Goal: Transaction & Acquisition: Purchase product/service

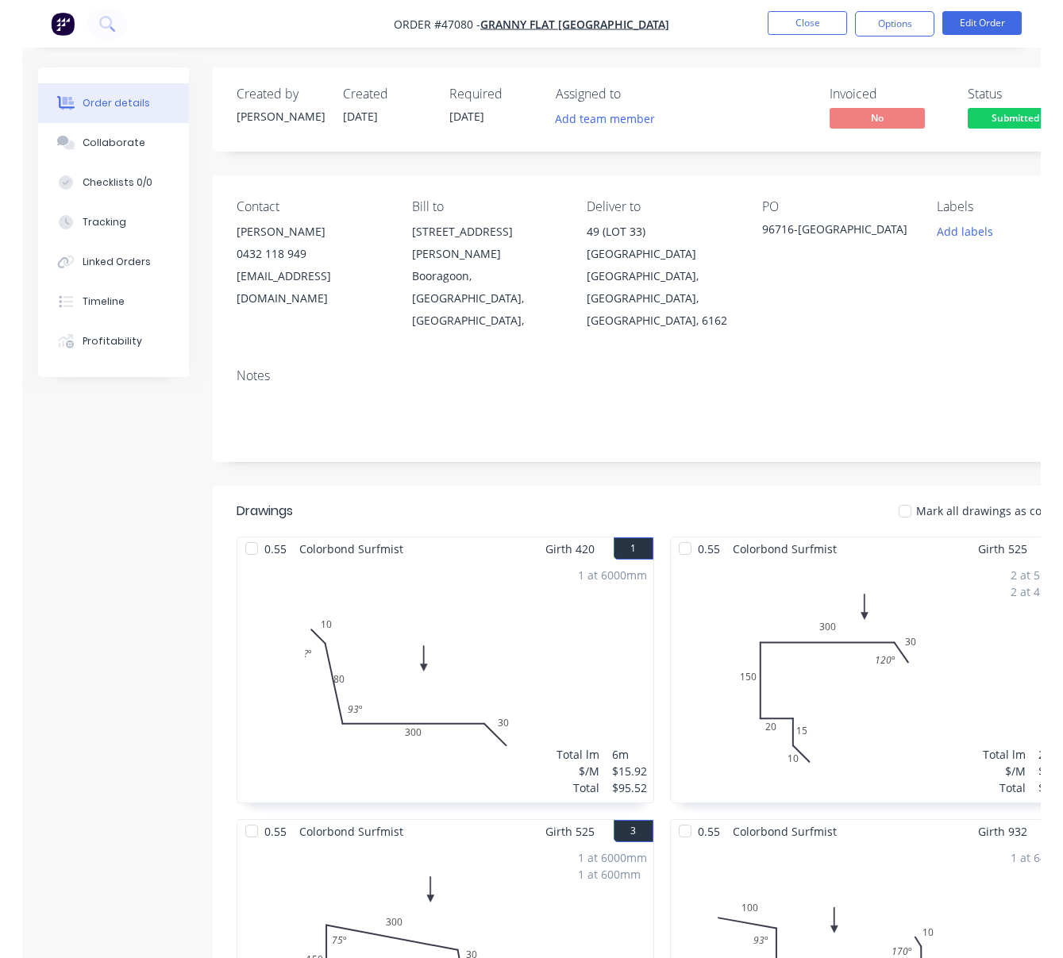
scroll to position [2335, 90]
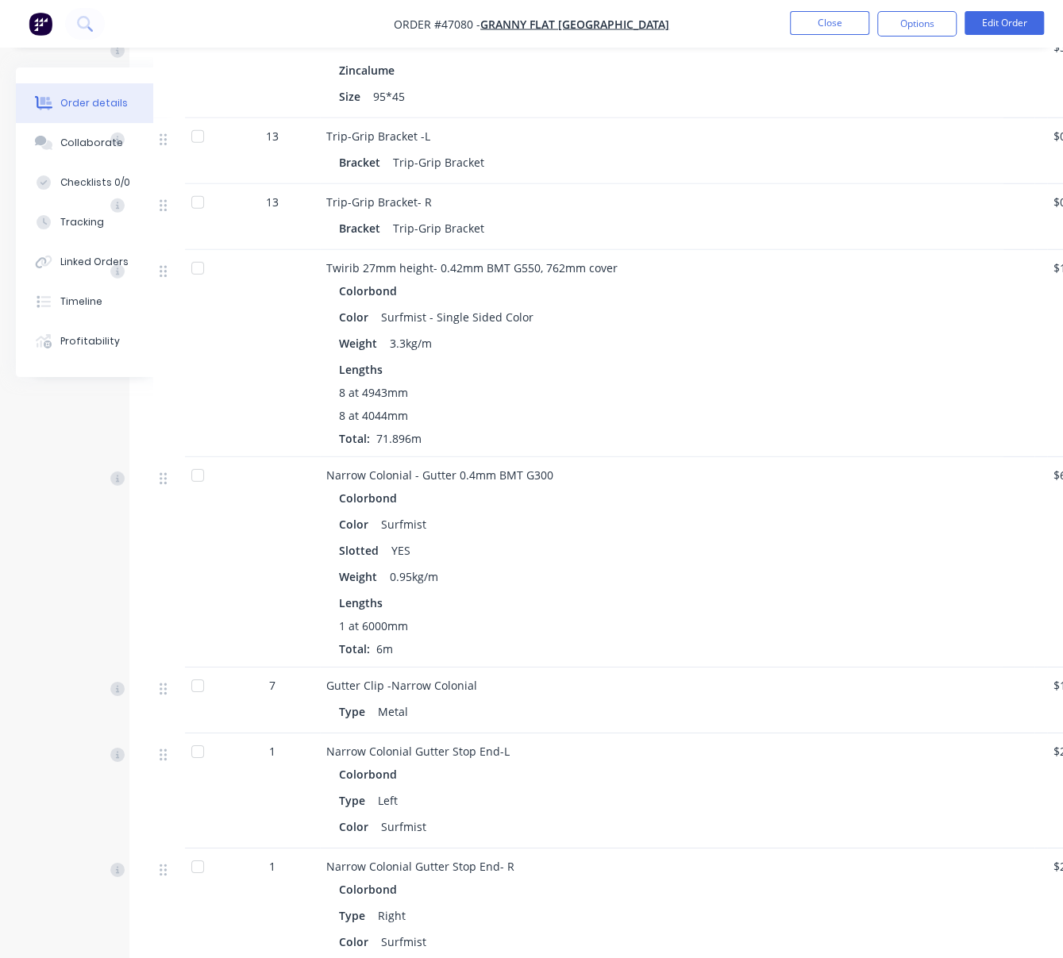
drag, startPoint x: 740, startPoint y: 297, endPoint x: 695, endPoint y: 295, distance: 45.3
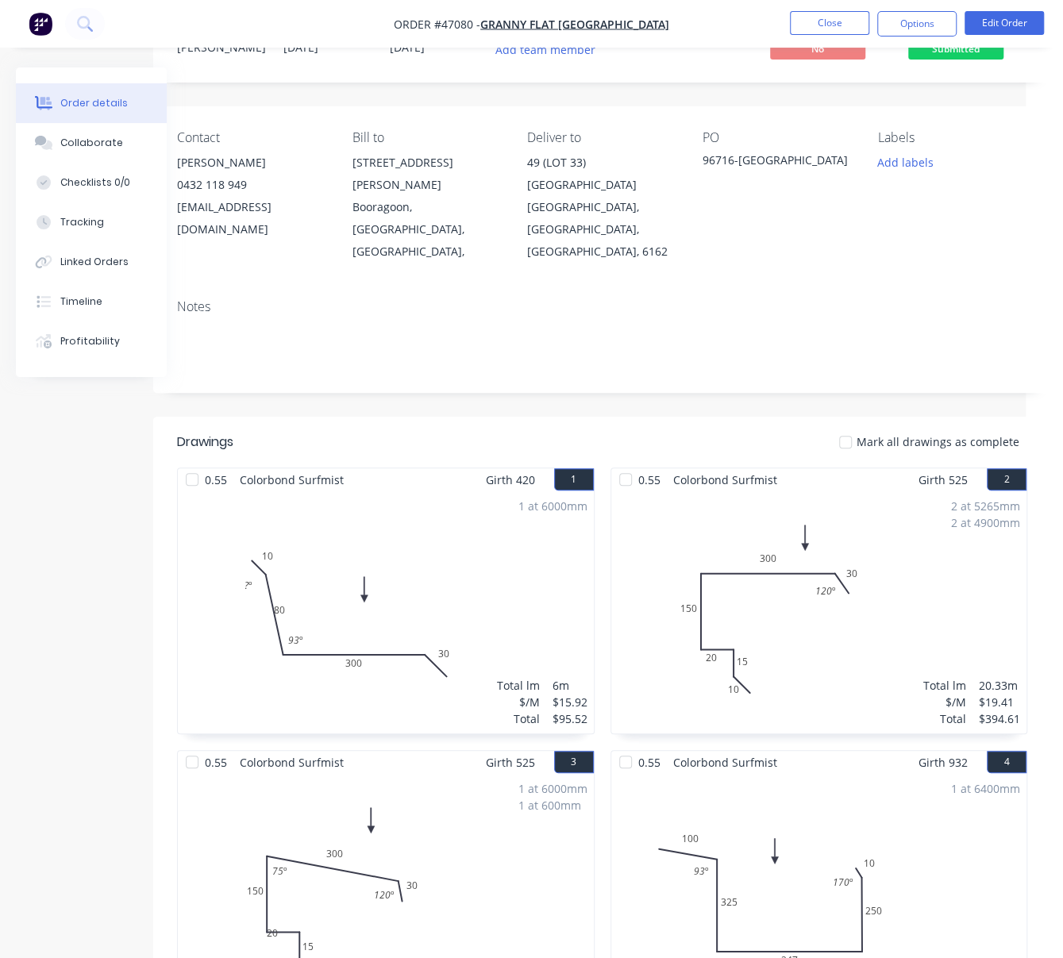
scroll to position [0, 37]
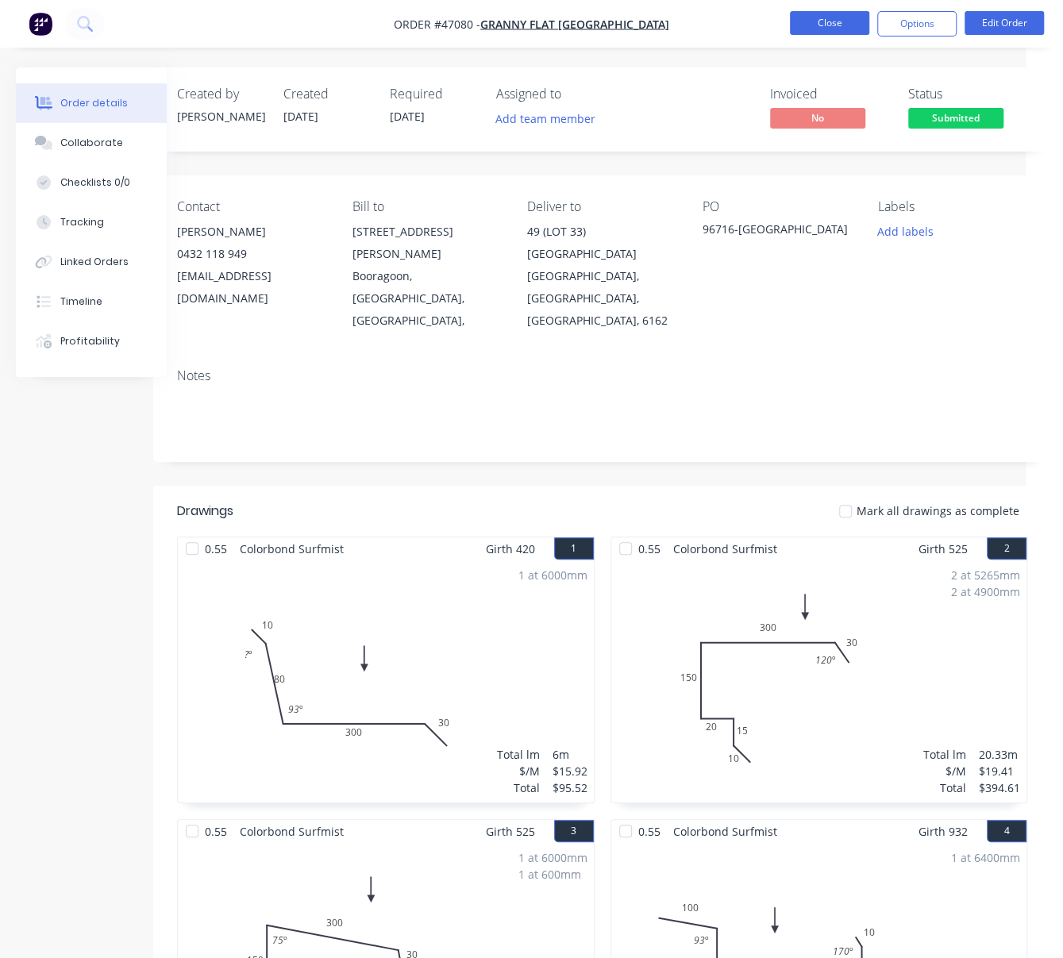
click at [849, 21] on button "Close" at bounding box center [829, 23] width 79 height 24
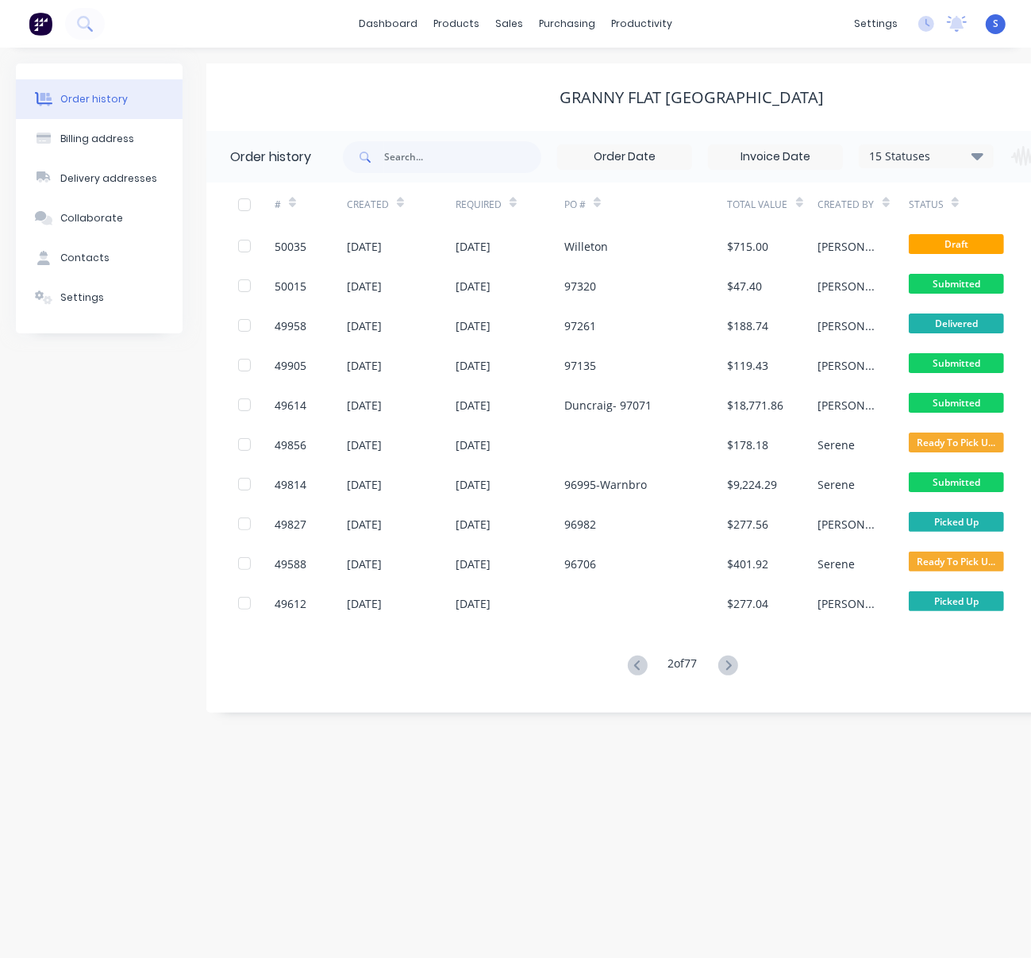
click at [341, 95] on div "Granny Flat [GEOGRAPHIC_DATA]" at bounding box center [692, 97] width 972 height 19
click at [442, 162] on input "text" at bounding box center [462, 157] width 157 height 32
type input "ellenbrook"
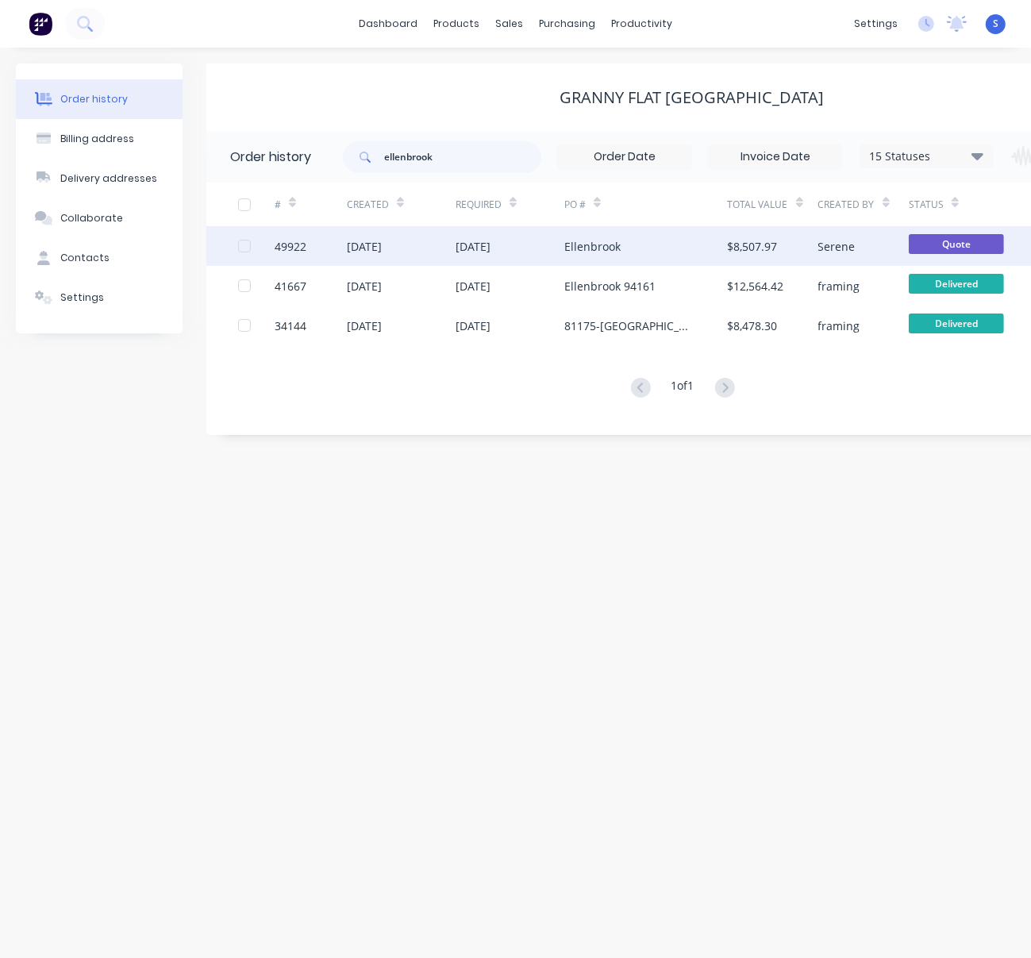
click at [491, 254] on div "[DATE]" at bounding box center [473, 246] width 35 height 17
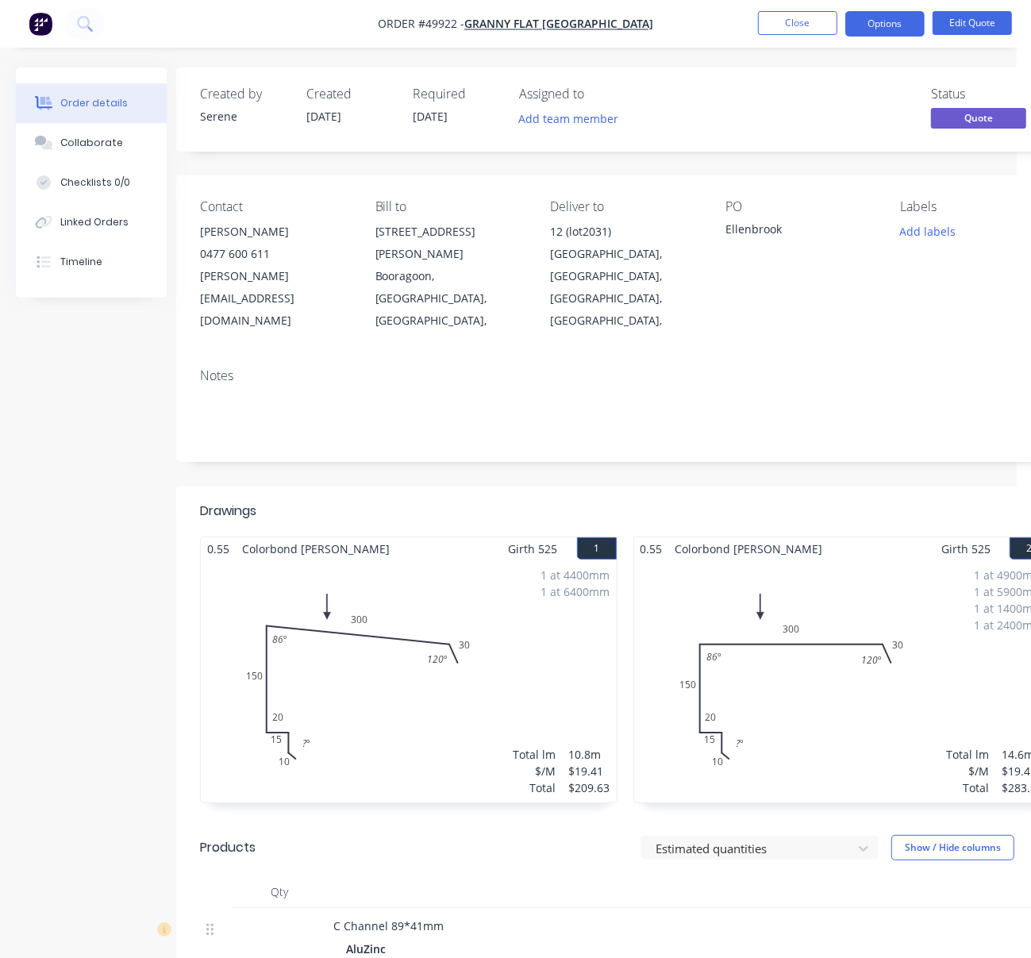
scroll to position [0, 102]
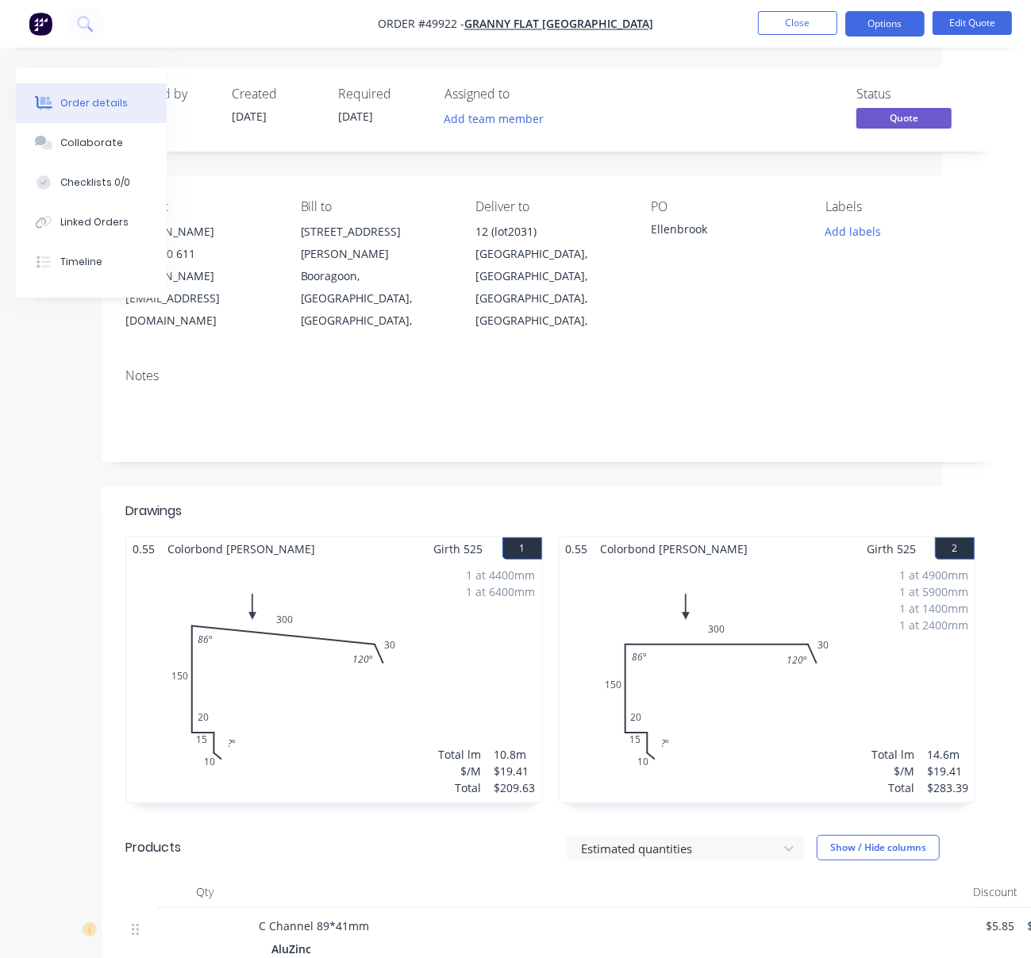
drag, startPoint x: 505, startPoint y: 191, endPoint x: 623, endPoint y: 186, distance: 118.4
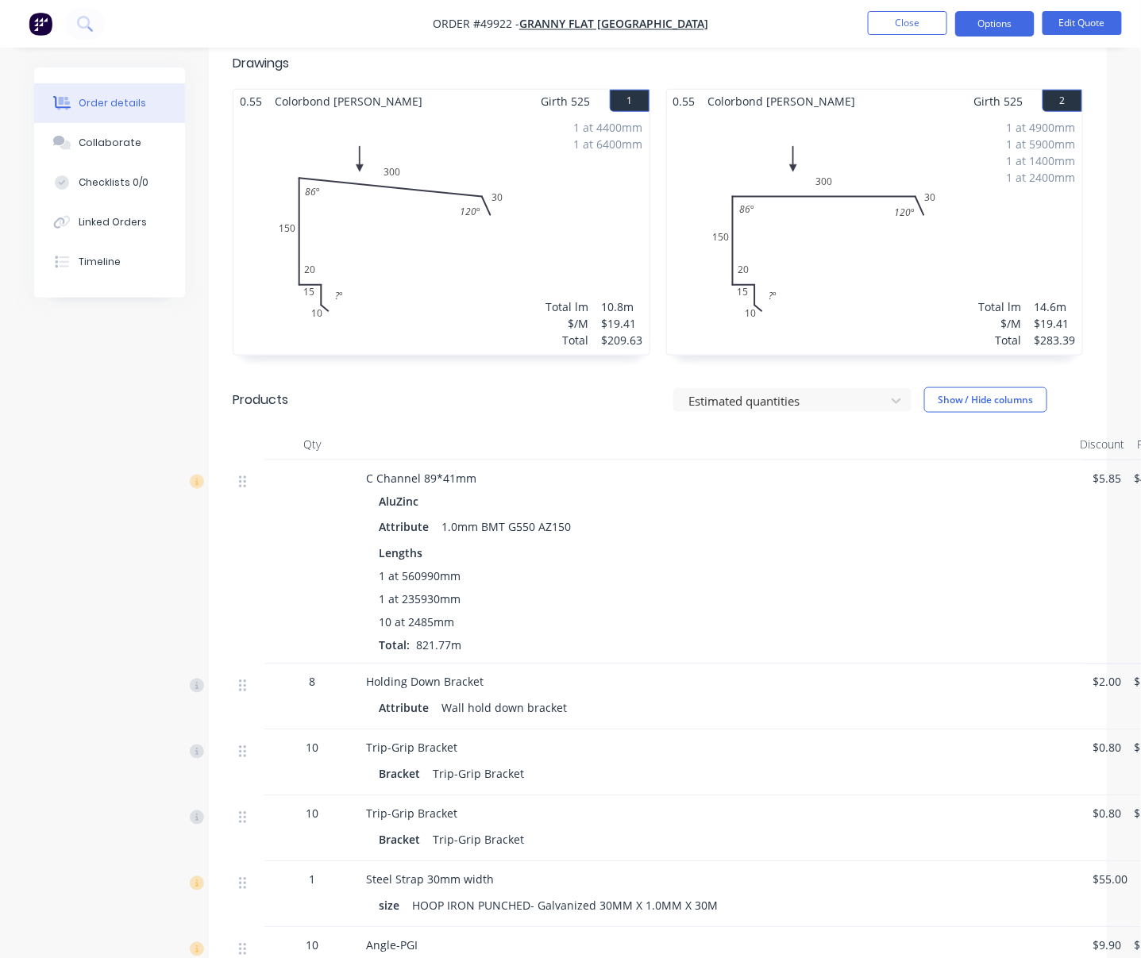
scroll to position [0, 0]
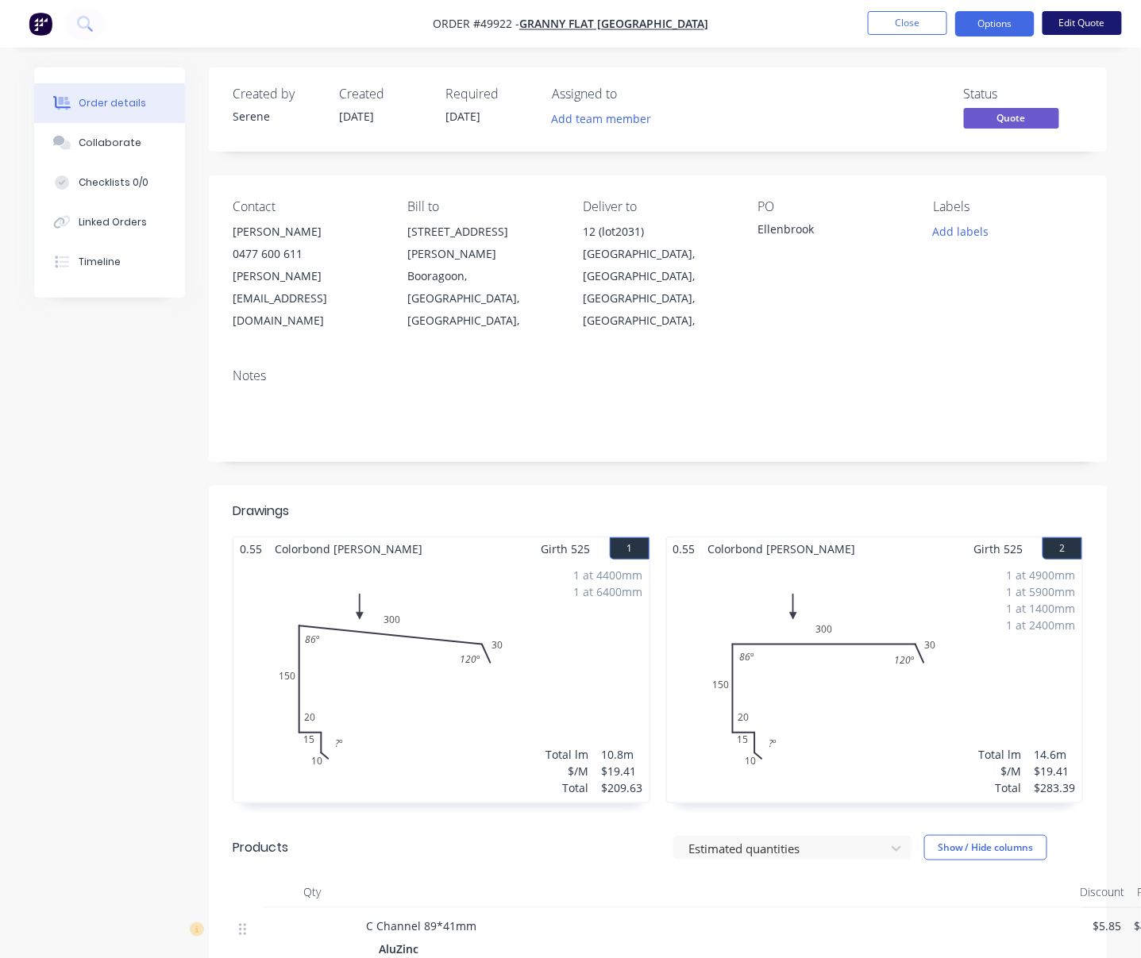
click at [1018, 18] on button "Edit Quote" at bounding box center [1081, 23] width 79 height 24
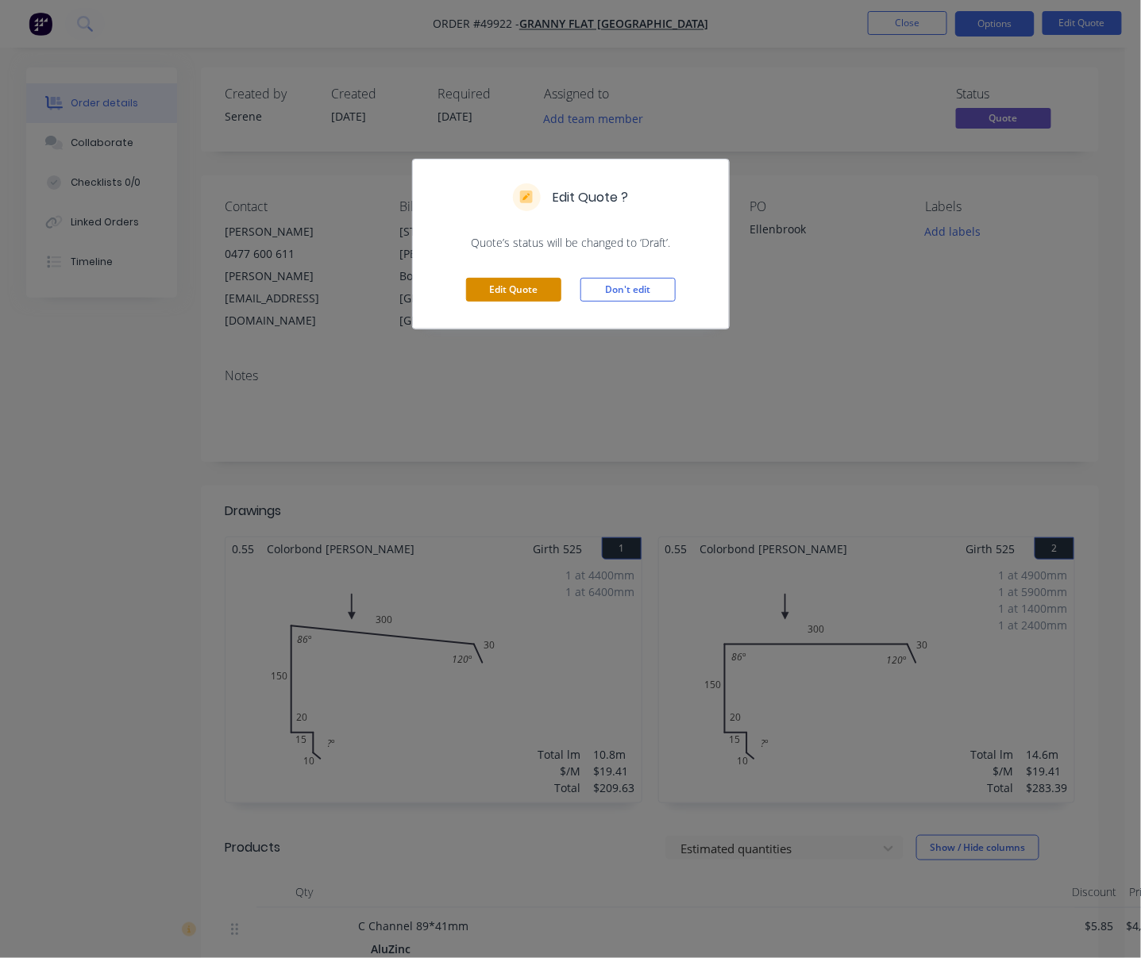
click at [522, 302] on button "Edit Quote" at bounding box center [513, 290] width 95 height 24
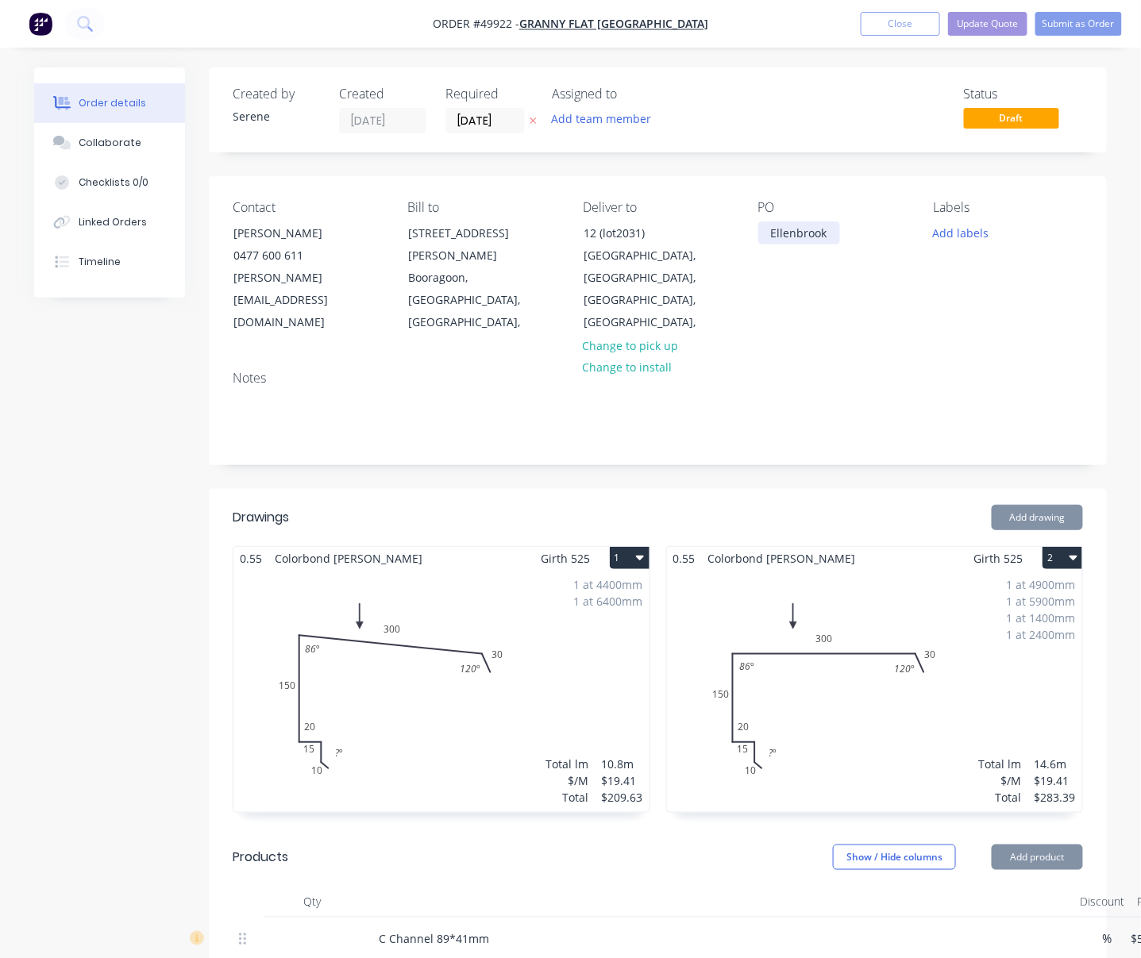
click at [769, 239] on div "Ellenbrook" at bounding box center [799, 232] width 82 height 23
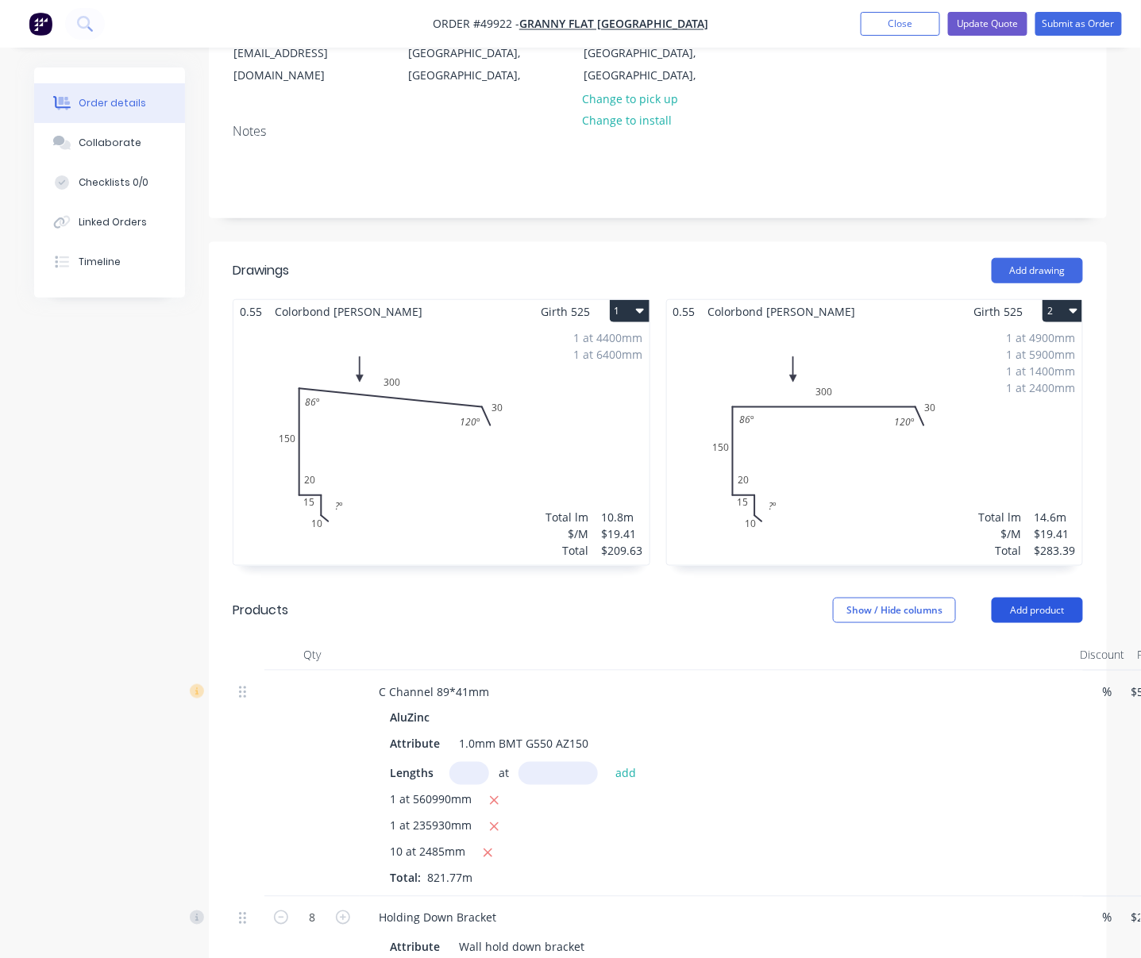
click at [1018, 615] on button "Add product" at bounding box center [1036, 610] width 91 height 25
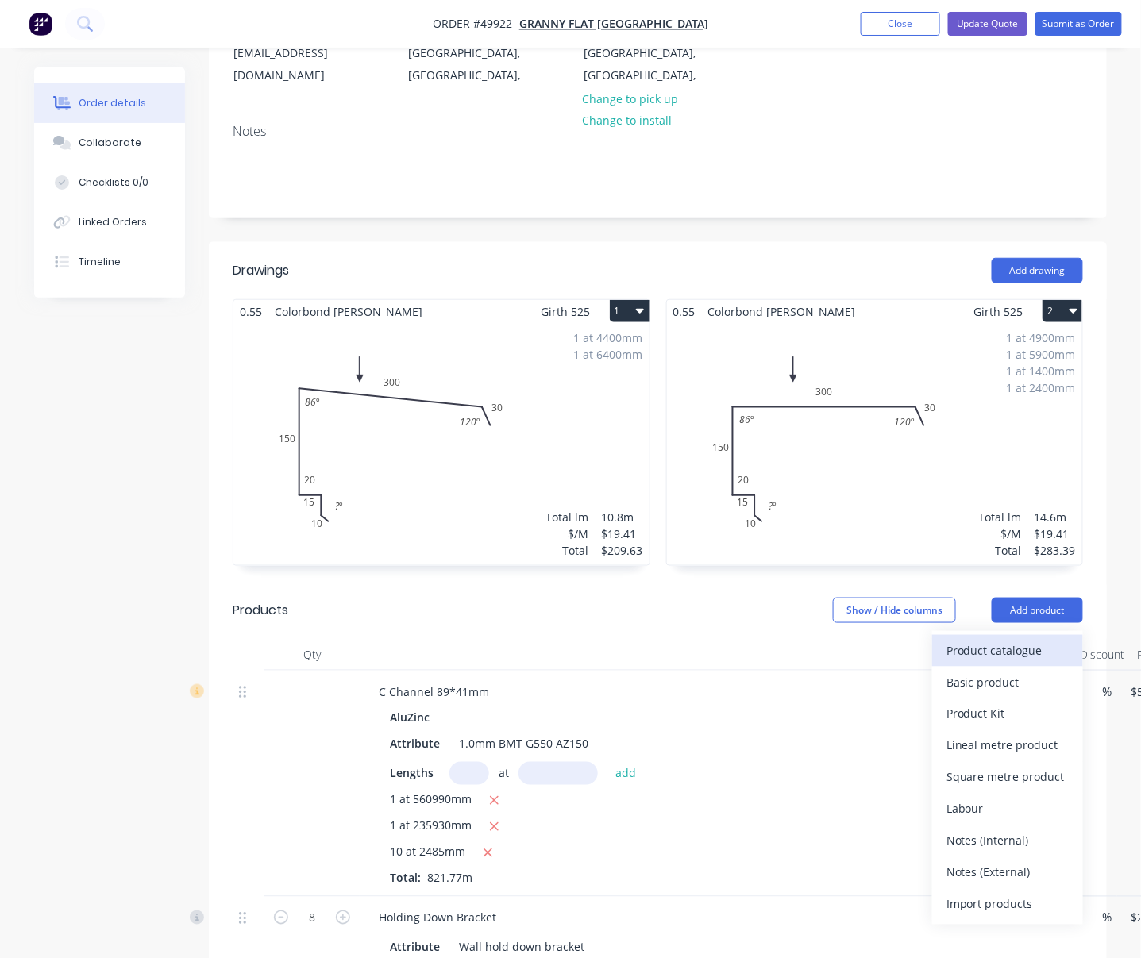
click at [990, 643] on div "Product catalogue" at bounding box center [1007, 650] width 122 height 23
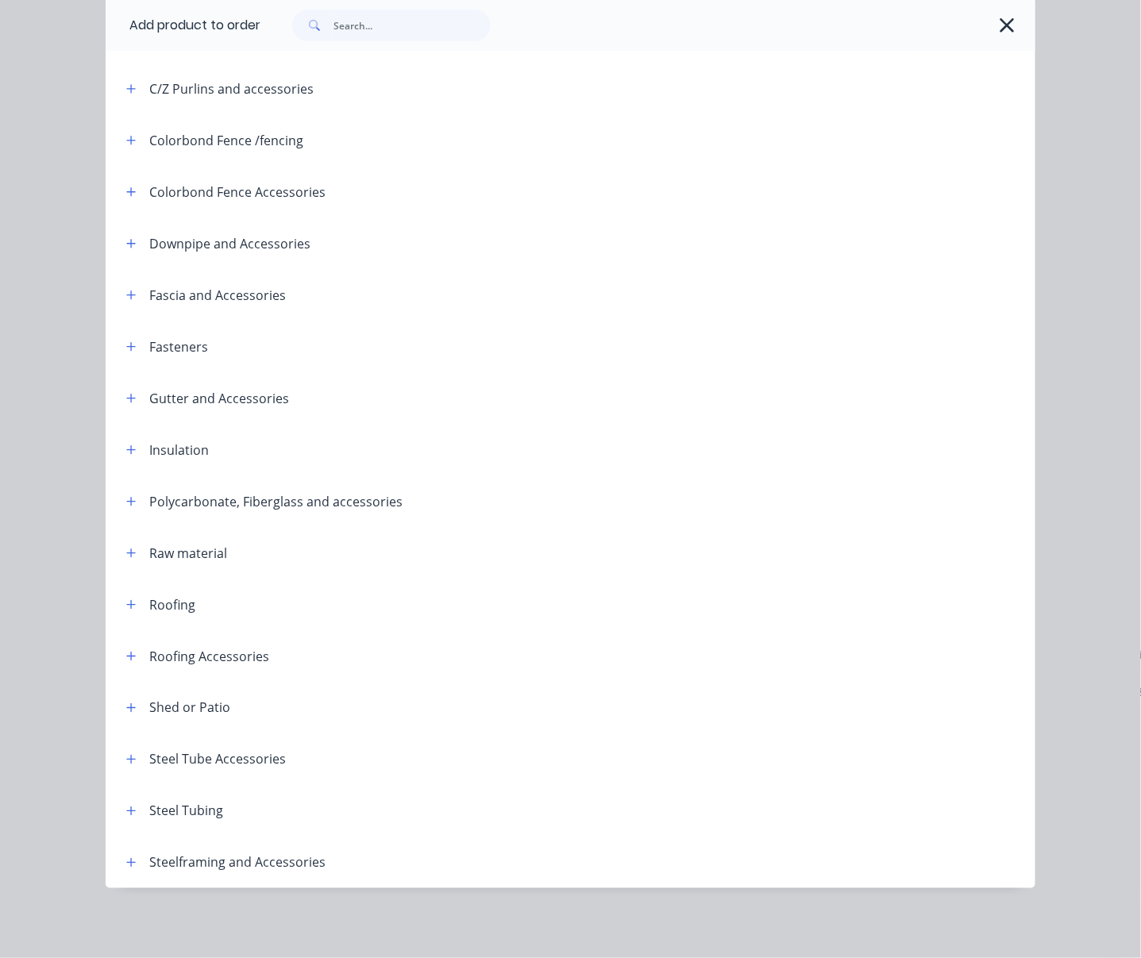
scroll to position [342, 0]
click at [121, 864] on span at bounding box center [131, 863] width 20 height 20
click at [133, 853] on button "button" at bounding box center [131, 863] width 20 height 20
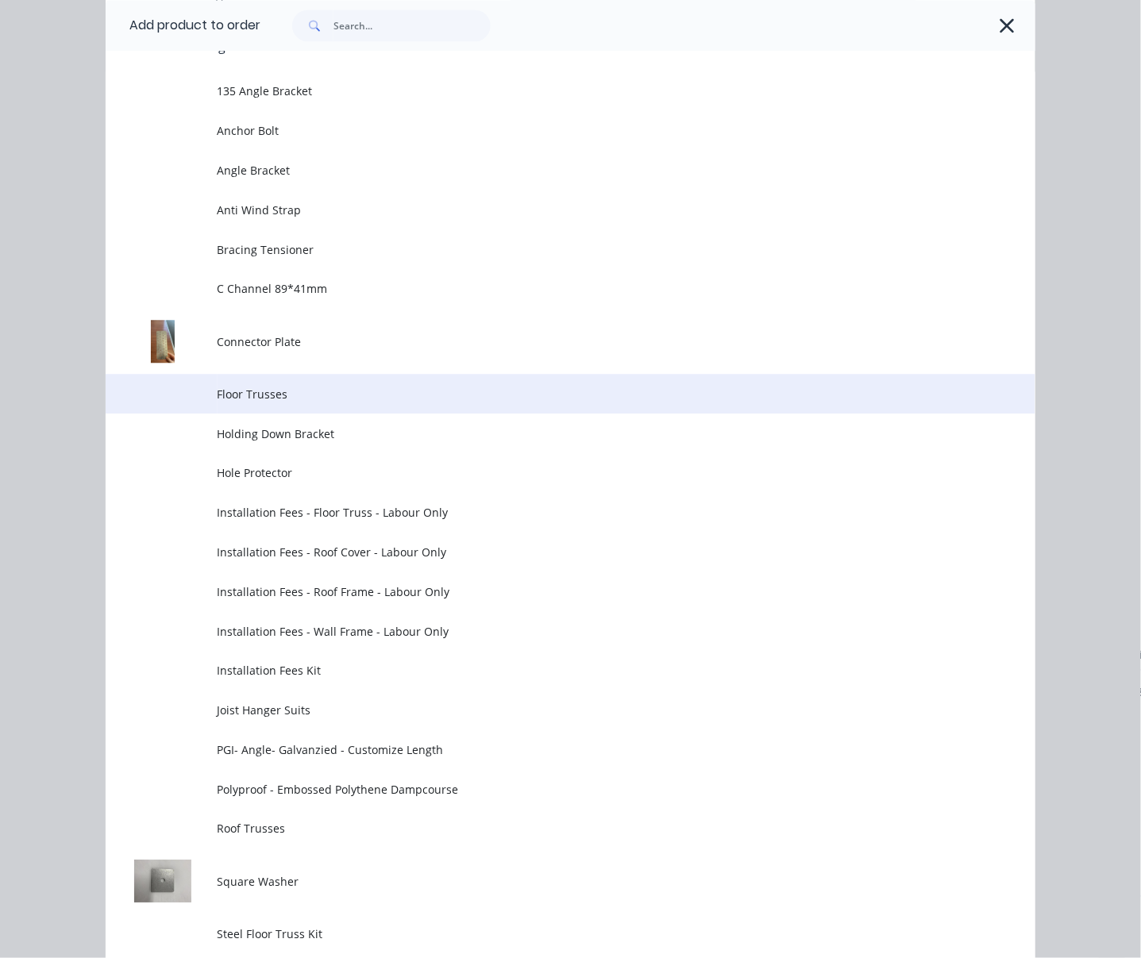
scroll to position [1330, 0]
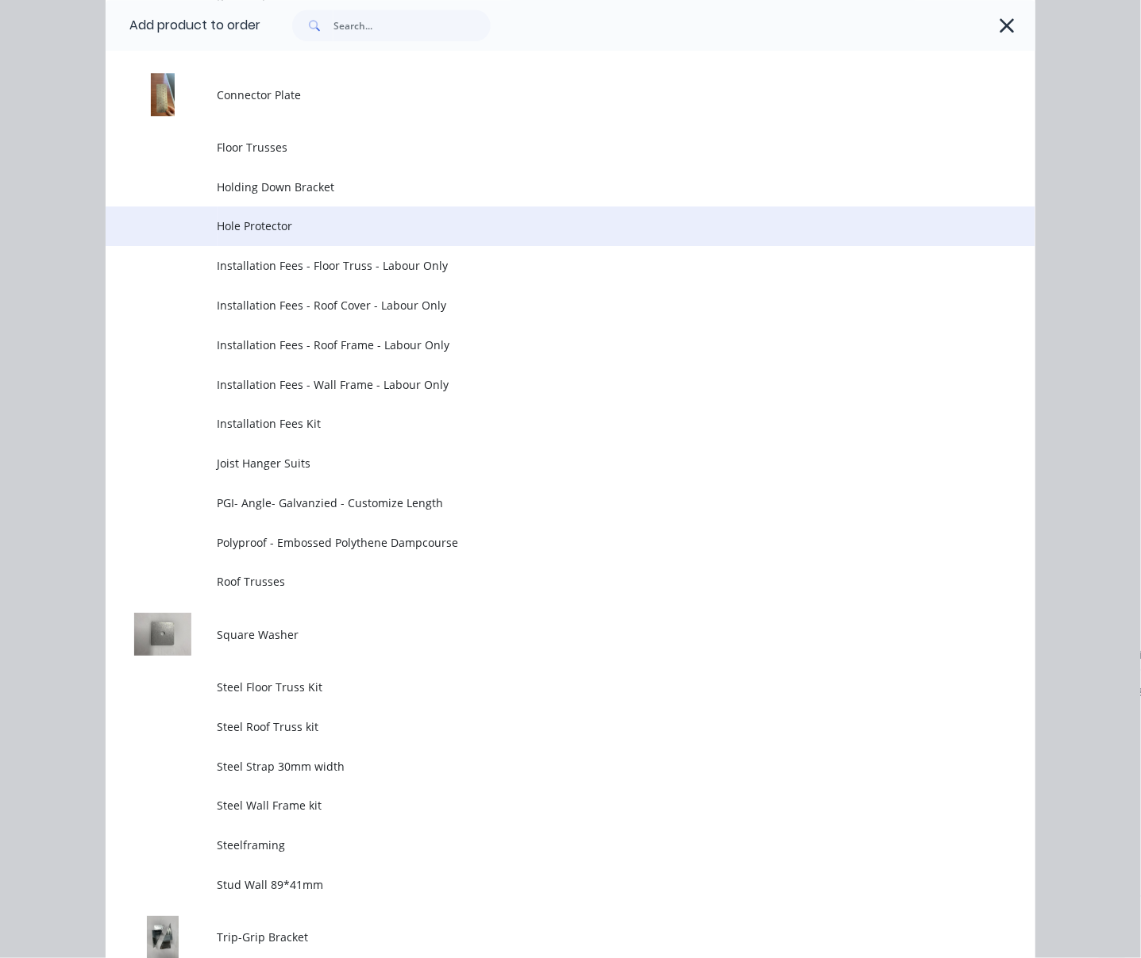
click at [292, 246] on td "Hole Protector" at bounding box center [626, 226] width 818 height 40
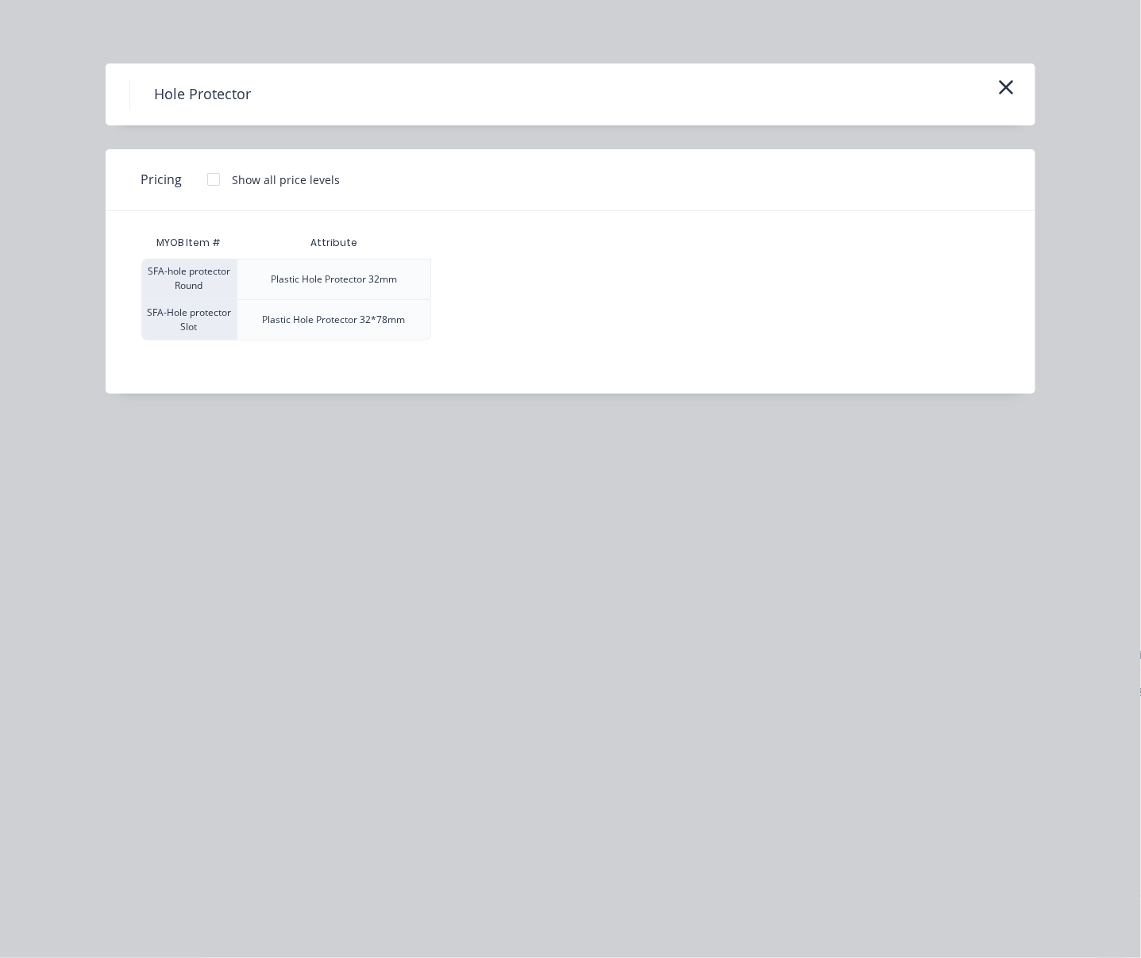
click at [219, 186] on div at bounding box center [214, 180] width 32 height 32
click at [483, 340] on div "$0.70" at bounding box center [474, 320] width 85 height 40
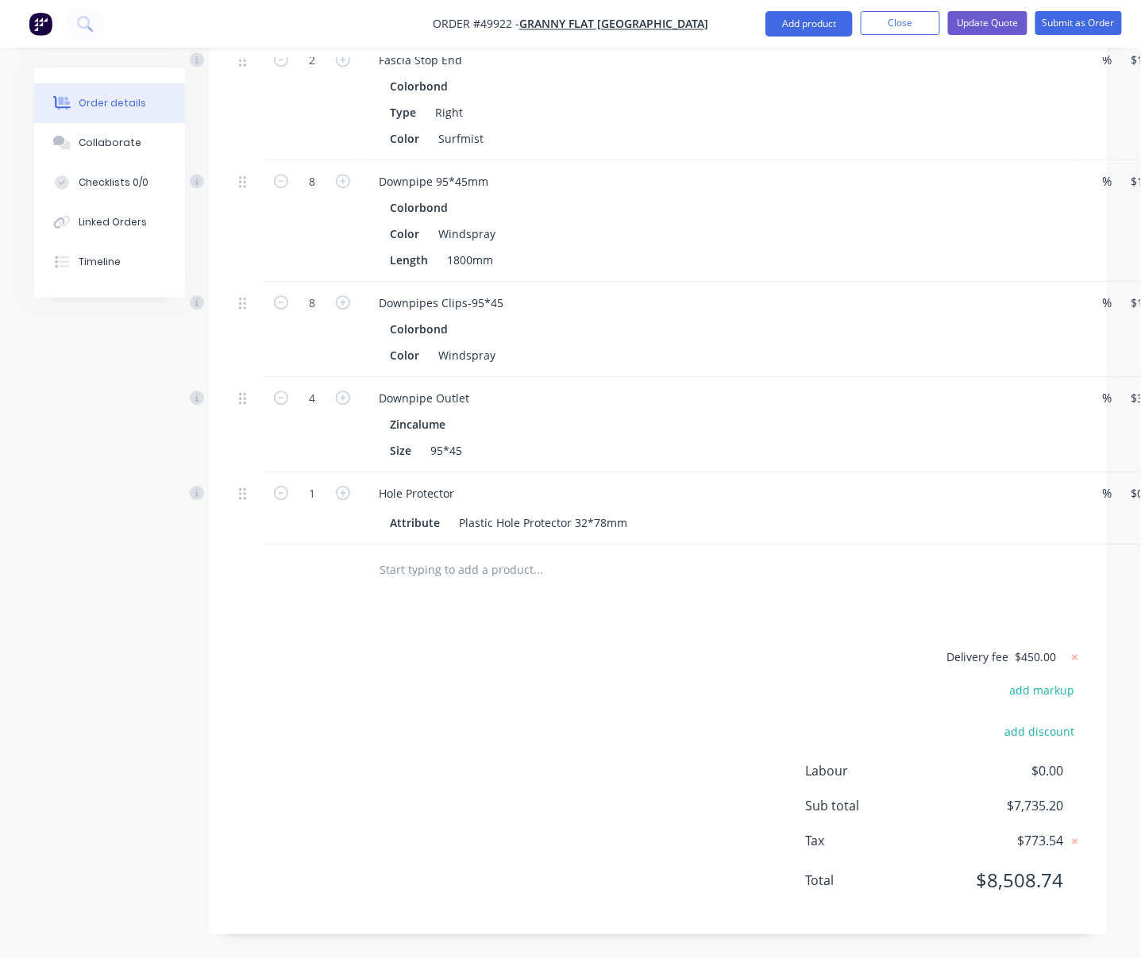
scroll to position [3355, 0]
click at [313, 482] on input "1" at bounding box center [311, 494] width 41 height 24
type input "50"
type input "$35.00"
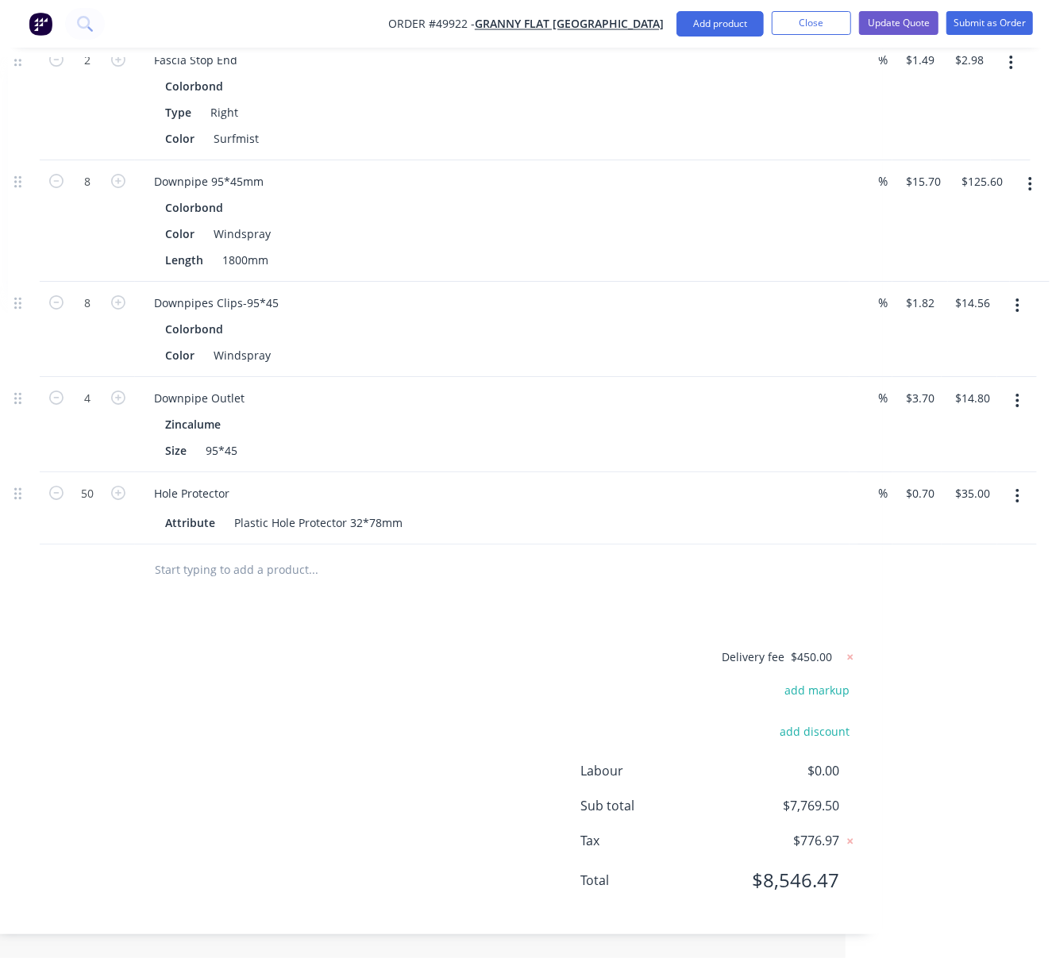
drag, startPoint x: 568, startPoint y: 622, endPoint x: 700, endPoint y: 626, distance: 131.9
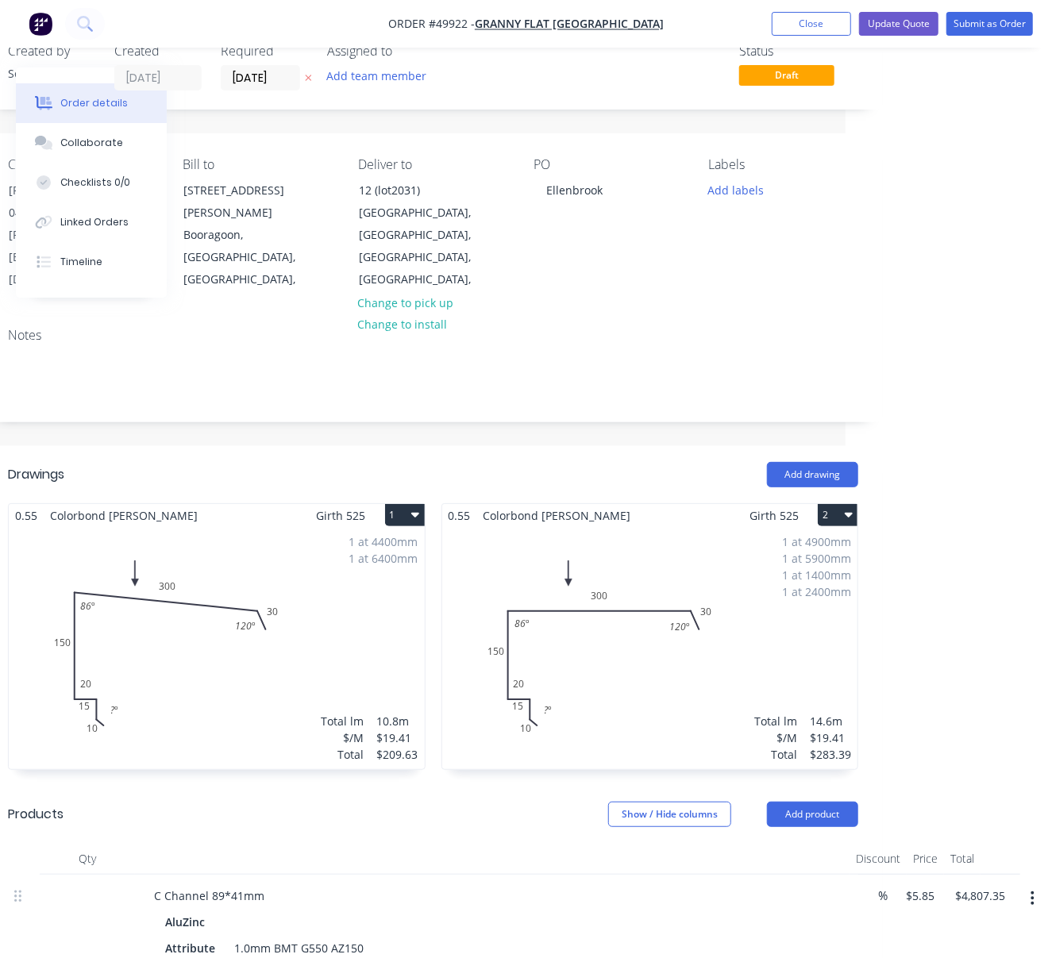
scroll to position [0, 211]
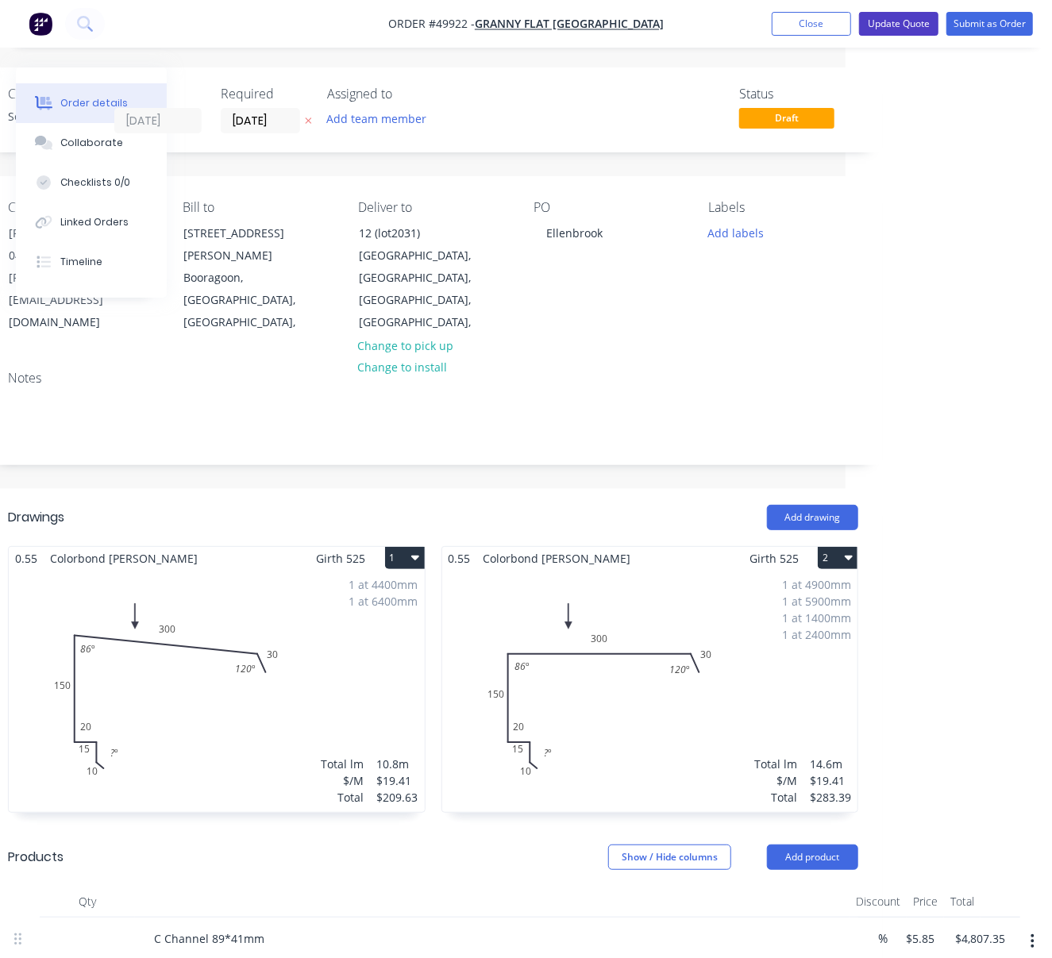
click at [891, 26] on button "Update Quote" at bounding box center [898, 24] width 79 height 24
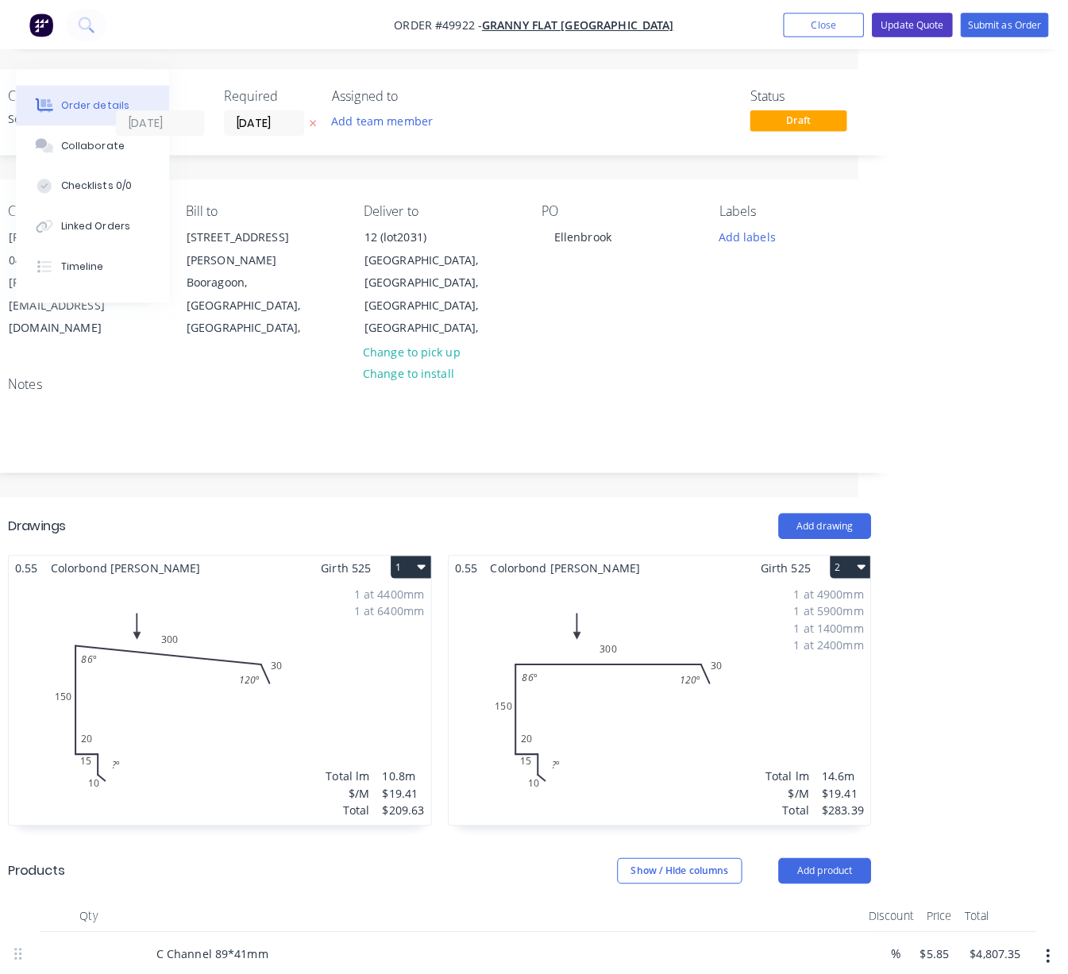
scroll to position [0, 195]
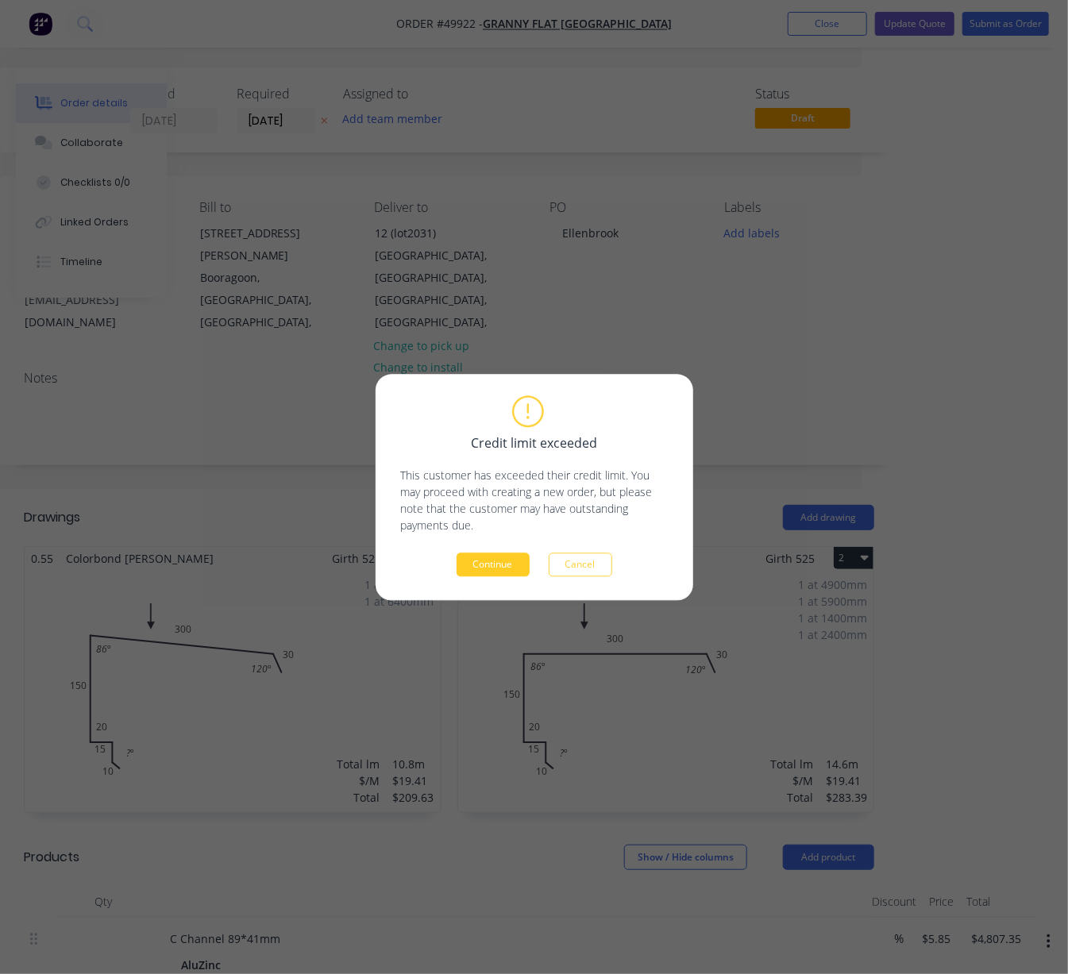
click at [505, 564] on button "Continue" at bounding box center [492, 564] width 73 height 24
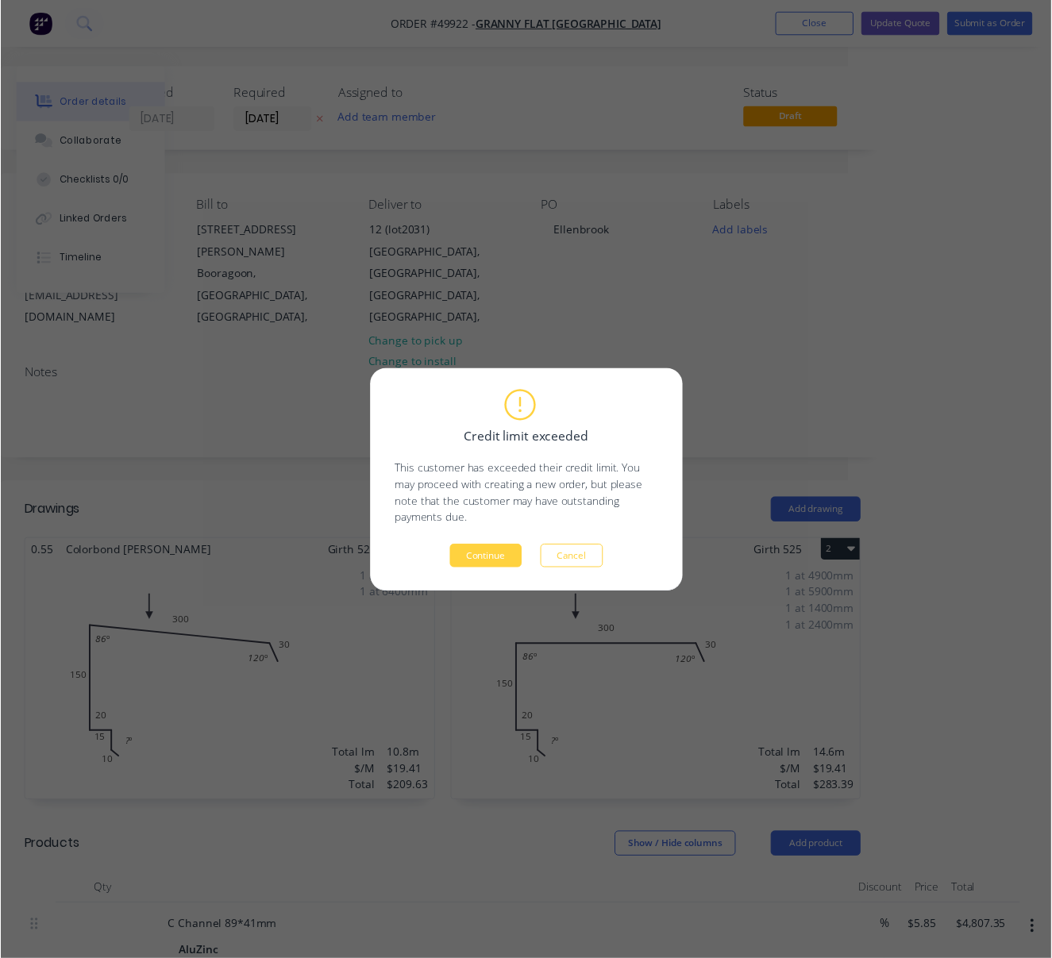
scroll to position [0, 36]
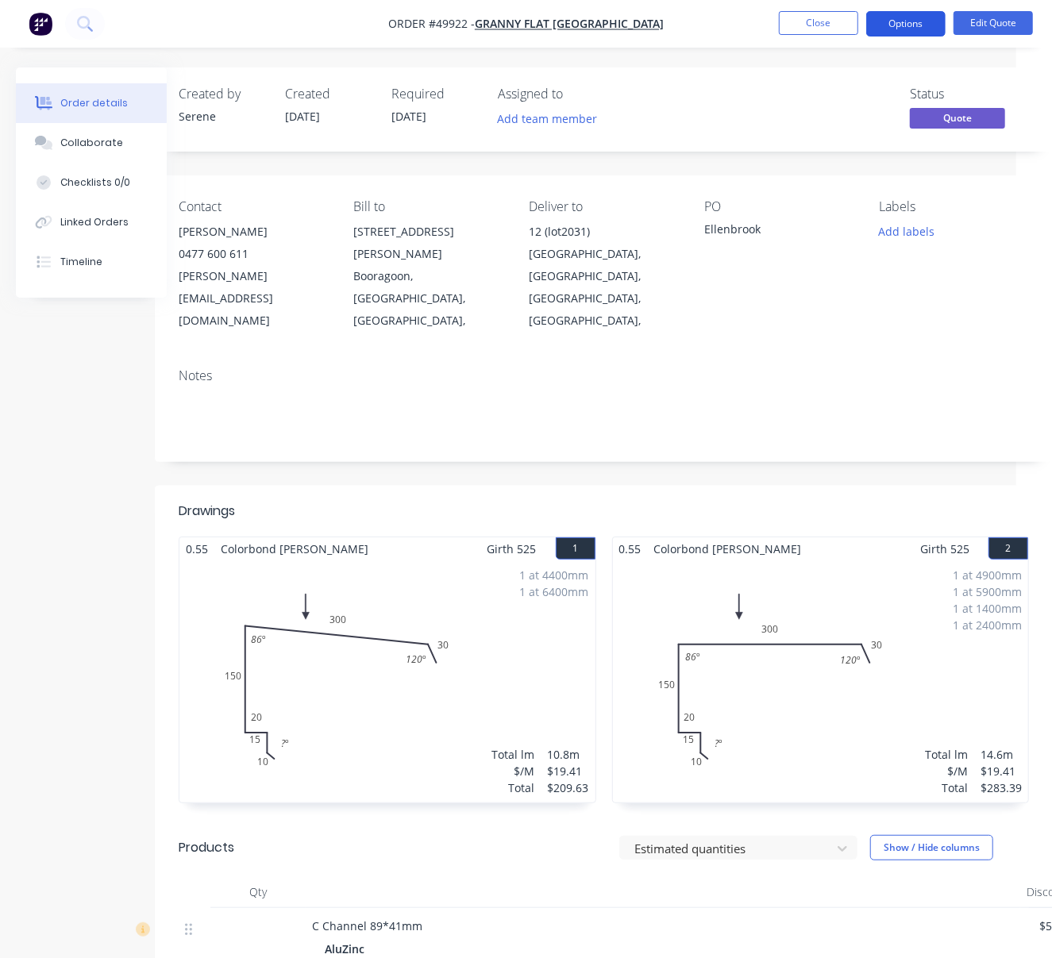
click at [893, 21] on button "Options" at bounding box center [905, 23] width 79 height 25
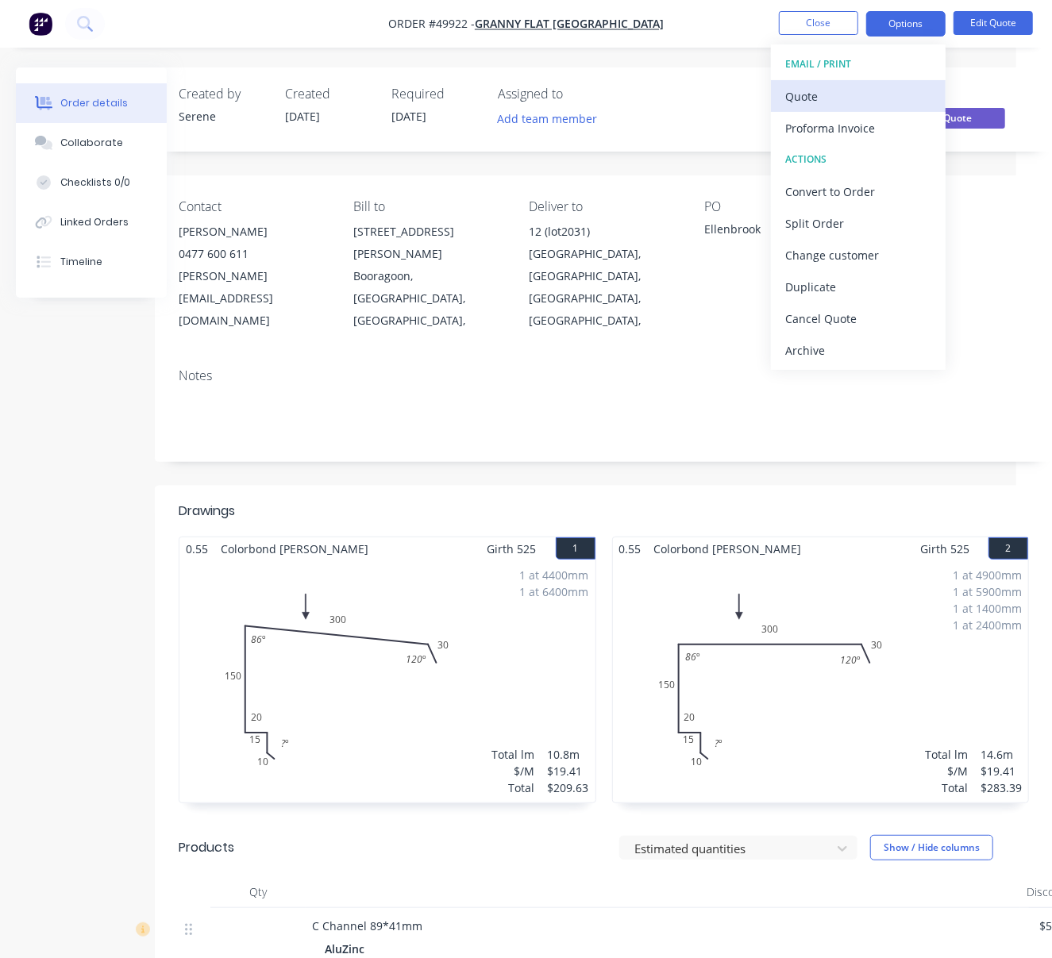
click at [849, 100] on div "Quote" at bounding box center [858, 96] width 146 height 23
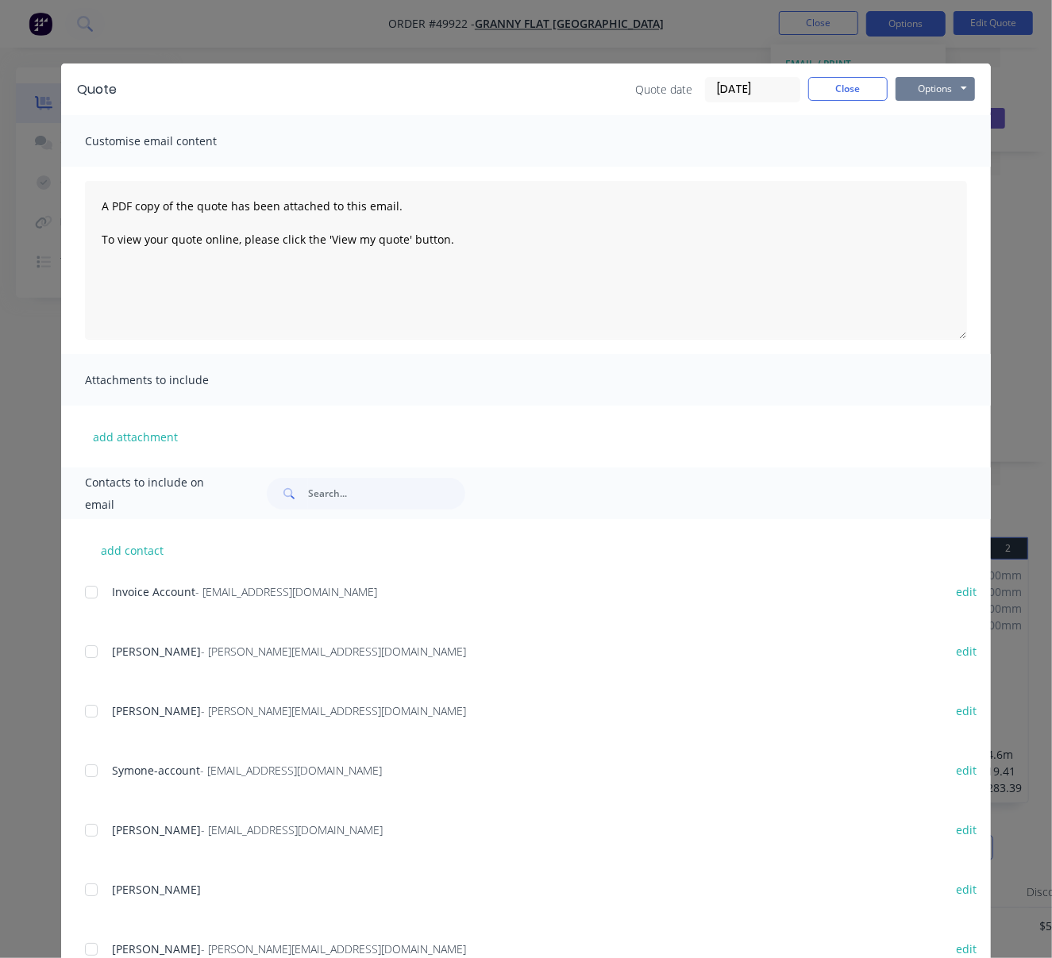
click at [927, 98] on button "Options" at bounding box center [934, 89] width 79 height 24
click at [926, 138] on button "Print" at bounding box center [946, 143] width 102 height 26
click at [830, 92] on button "Close" at bounding box center [847, 89] width 79 height 24
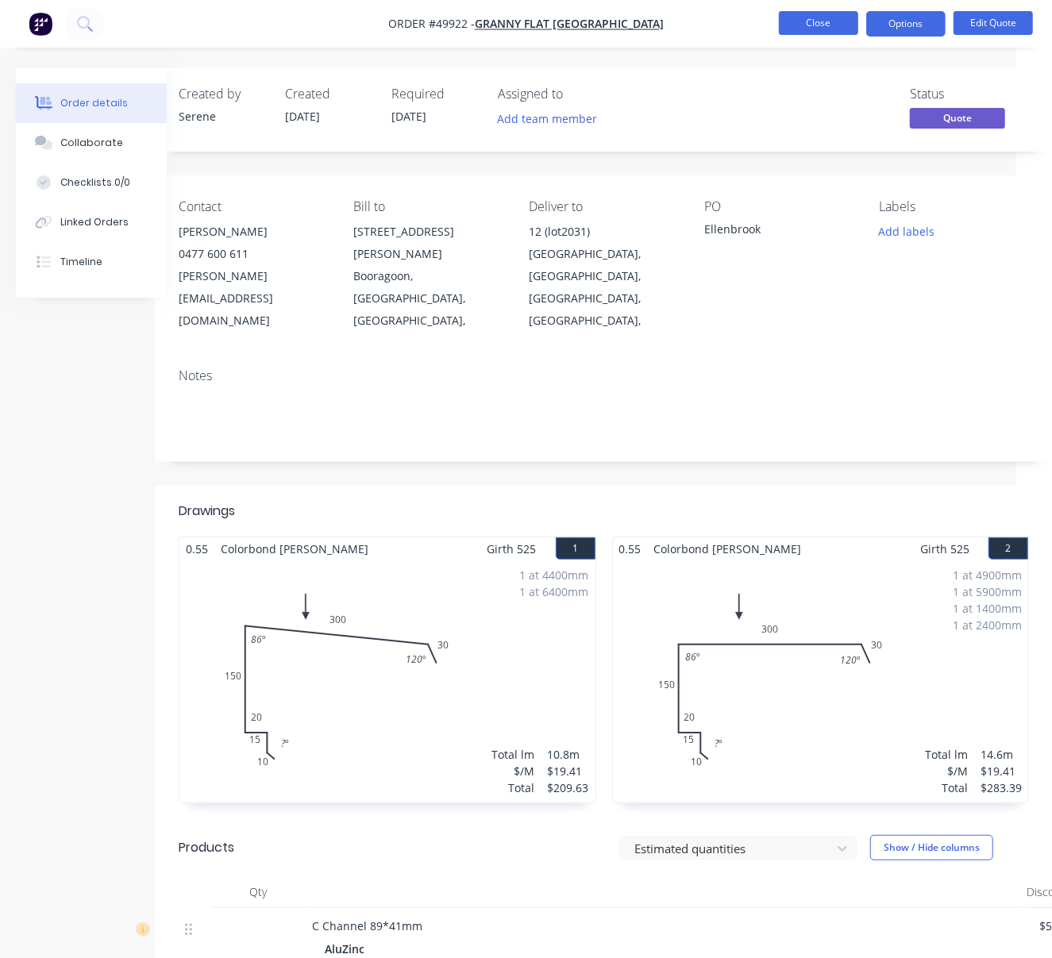
click at [809, 21] on button "Close" at bounding box center [818, 23] width 79 height 24
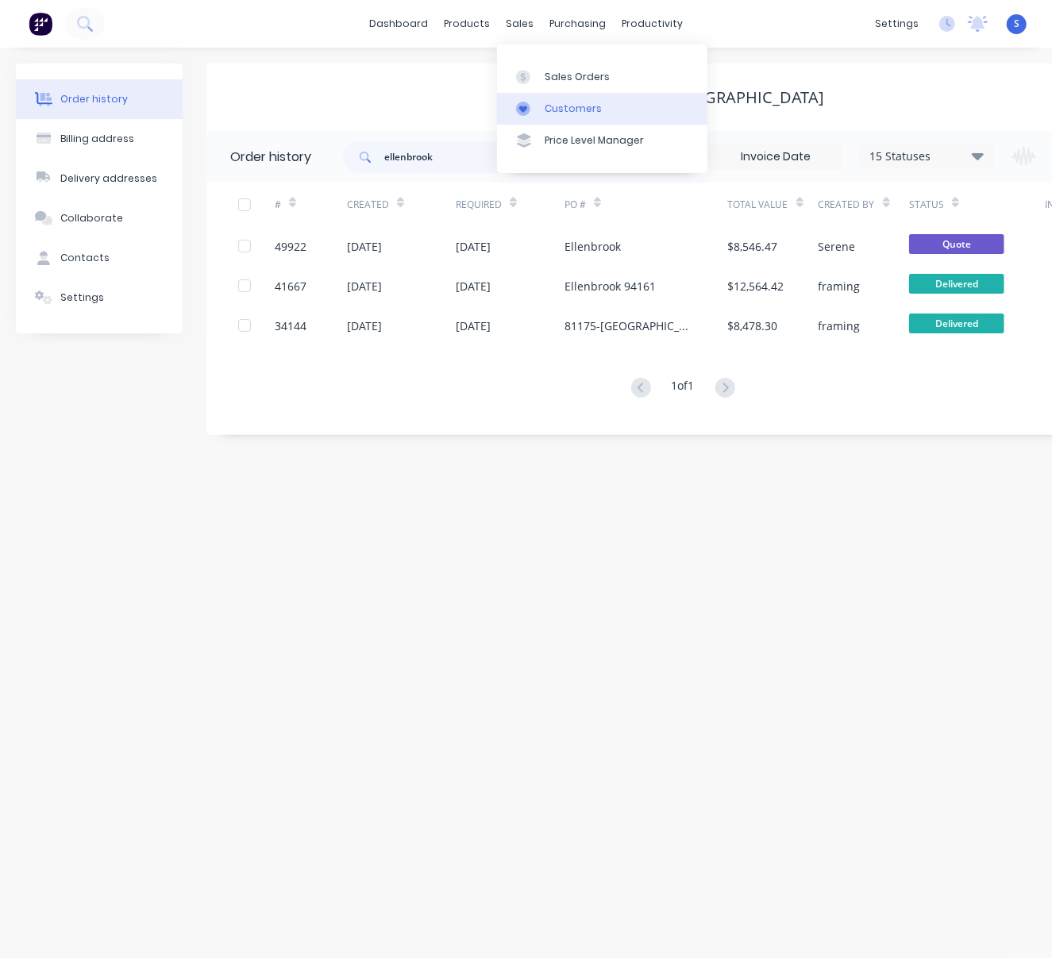
click at [582, 111] on div "Customers" at bounding box center [573, 109] width 57 height 14
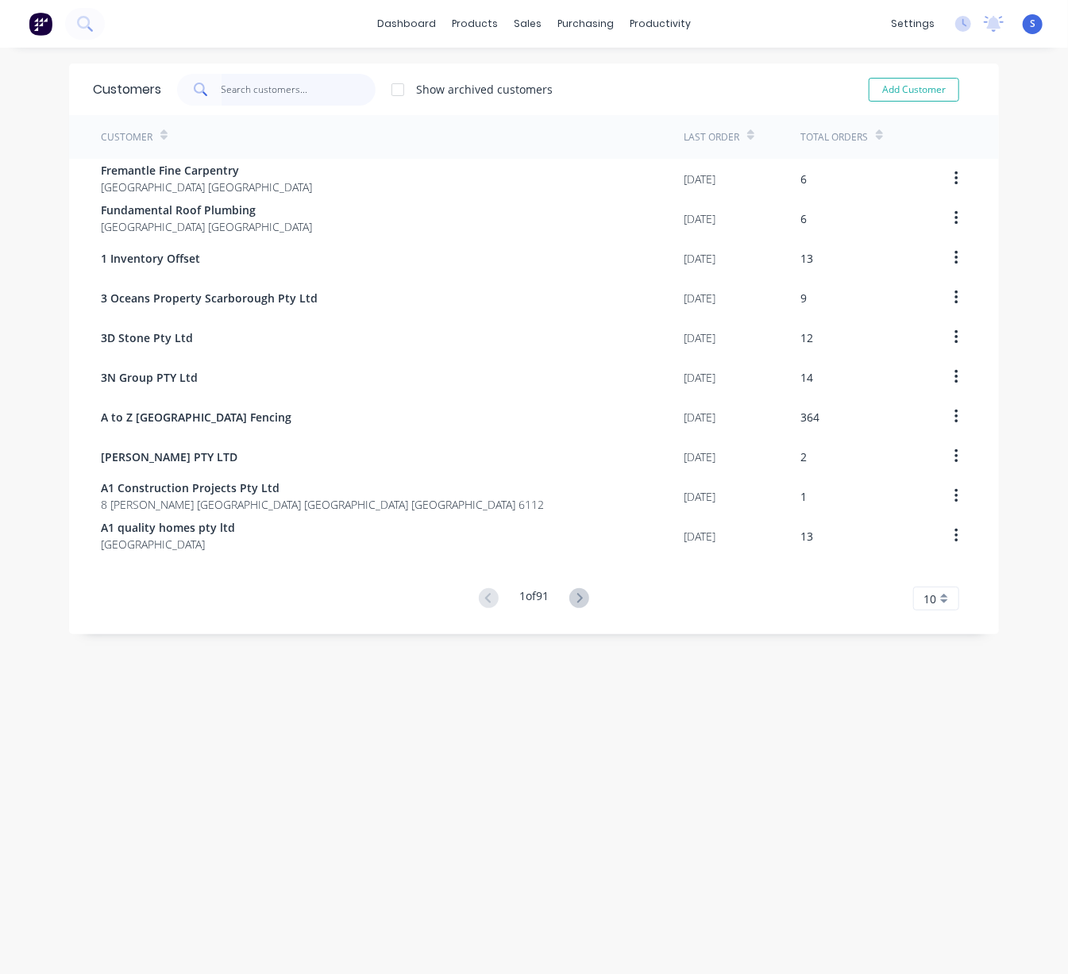
click at [275, 89] on input "text" at bounding box center [298, 90] width 155 height 32
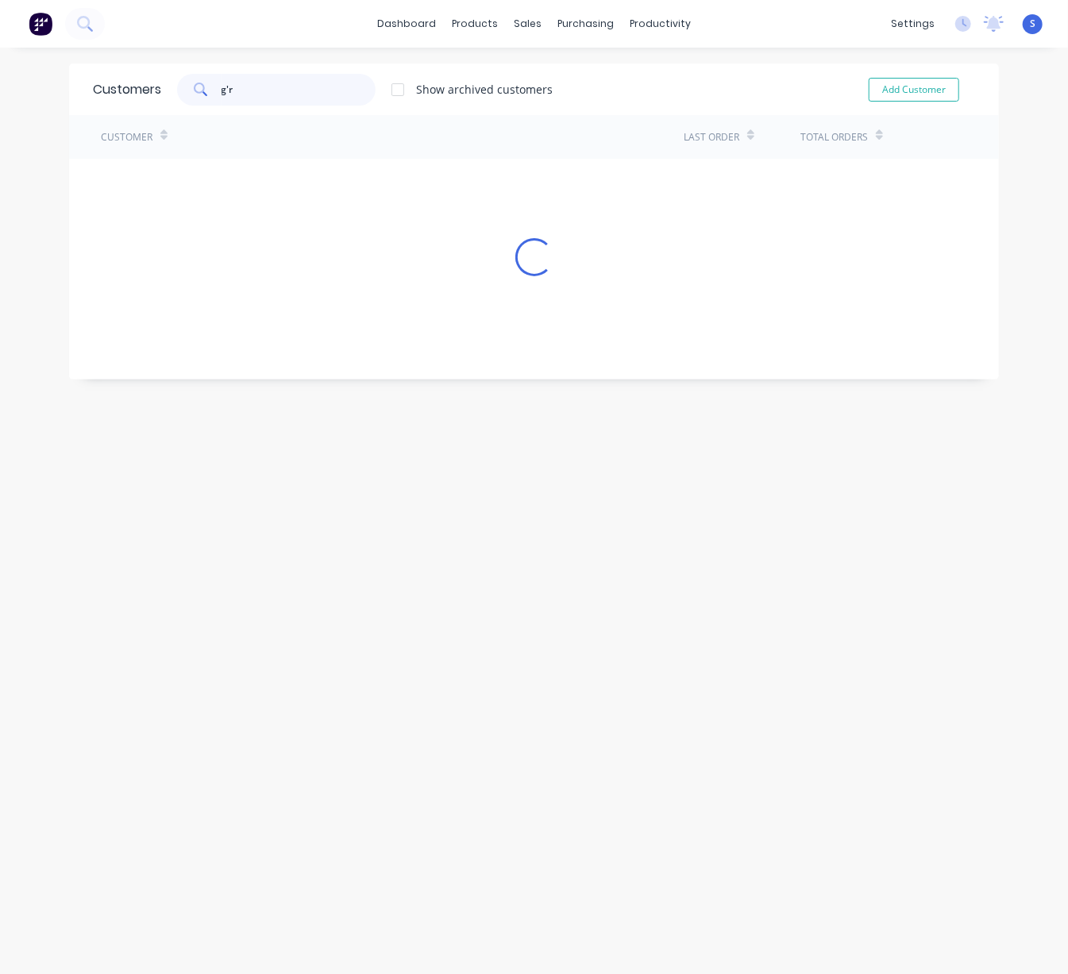
type input "g"
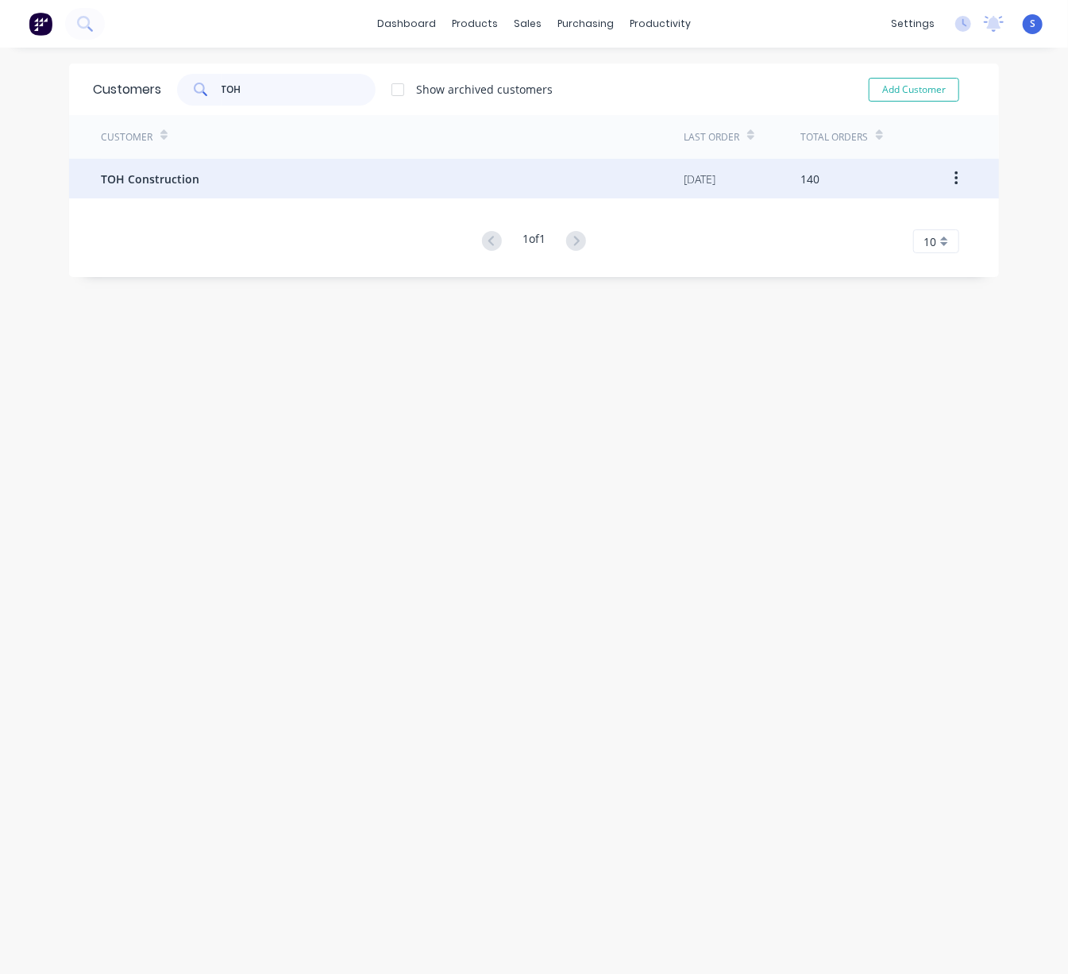
type input "TOH"
click at [253, 184] on div "TOH Construction" at bounding box center [392, 179] width 583 height 40
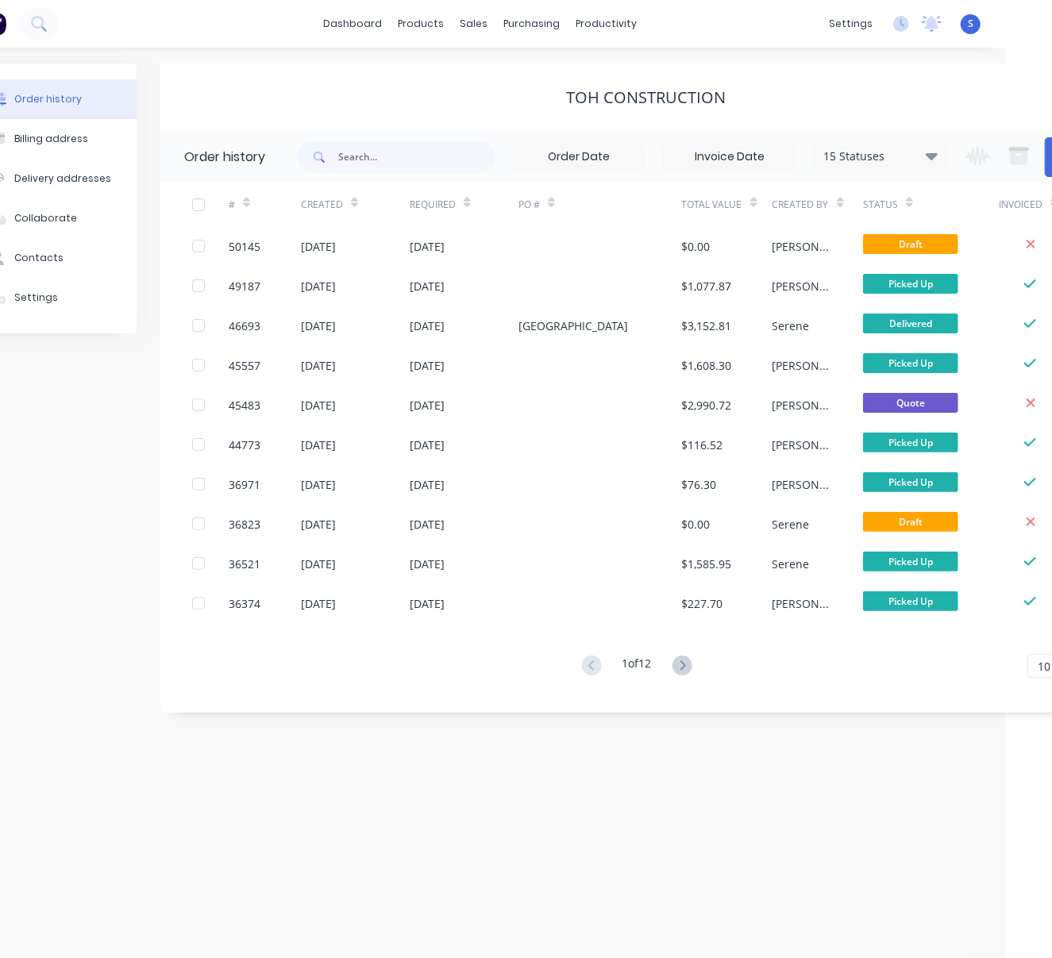
scroll to position [0, 130]
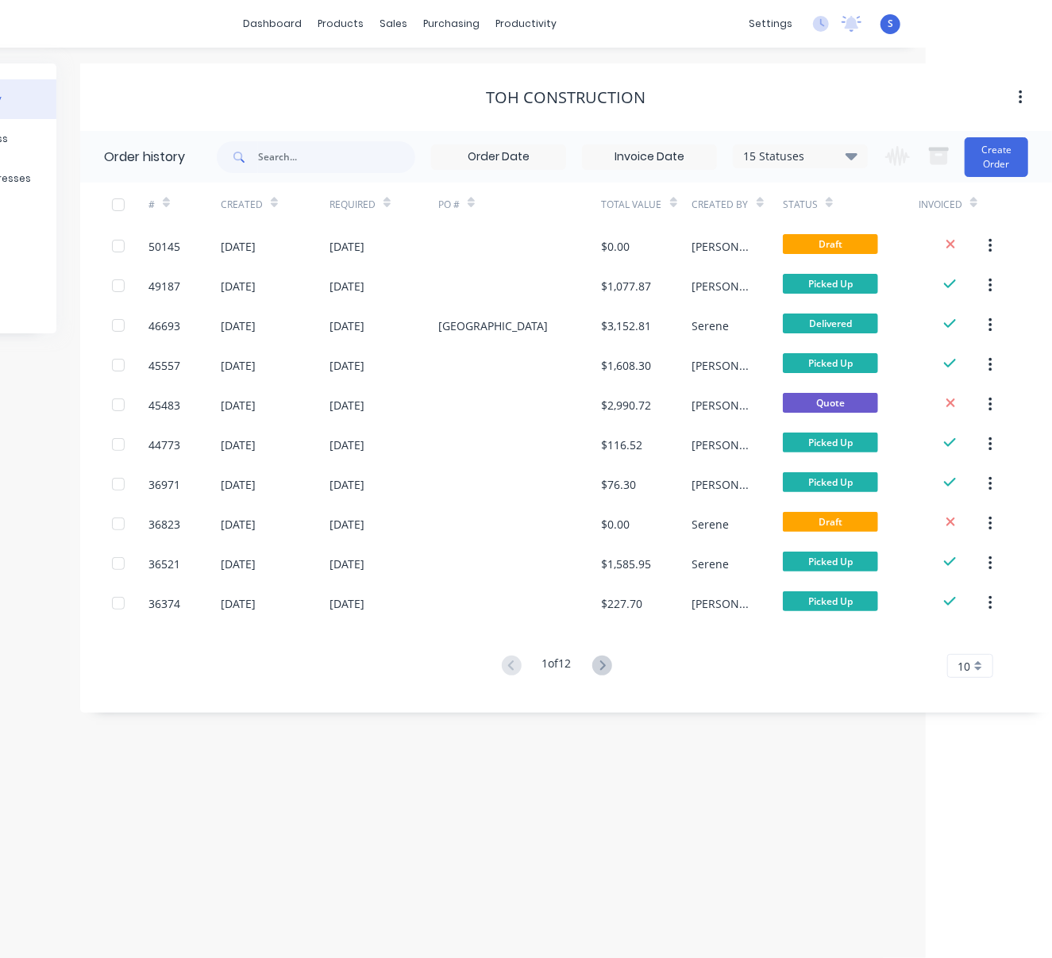
drag, startPoint x: 449, startPoint y: 726, endPoint x: 664, endPoint y: 737, distance: 215.4
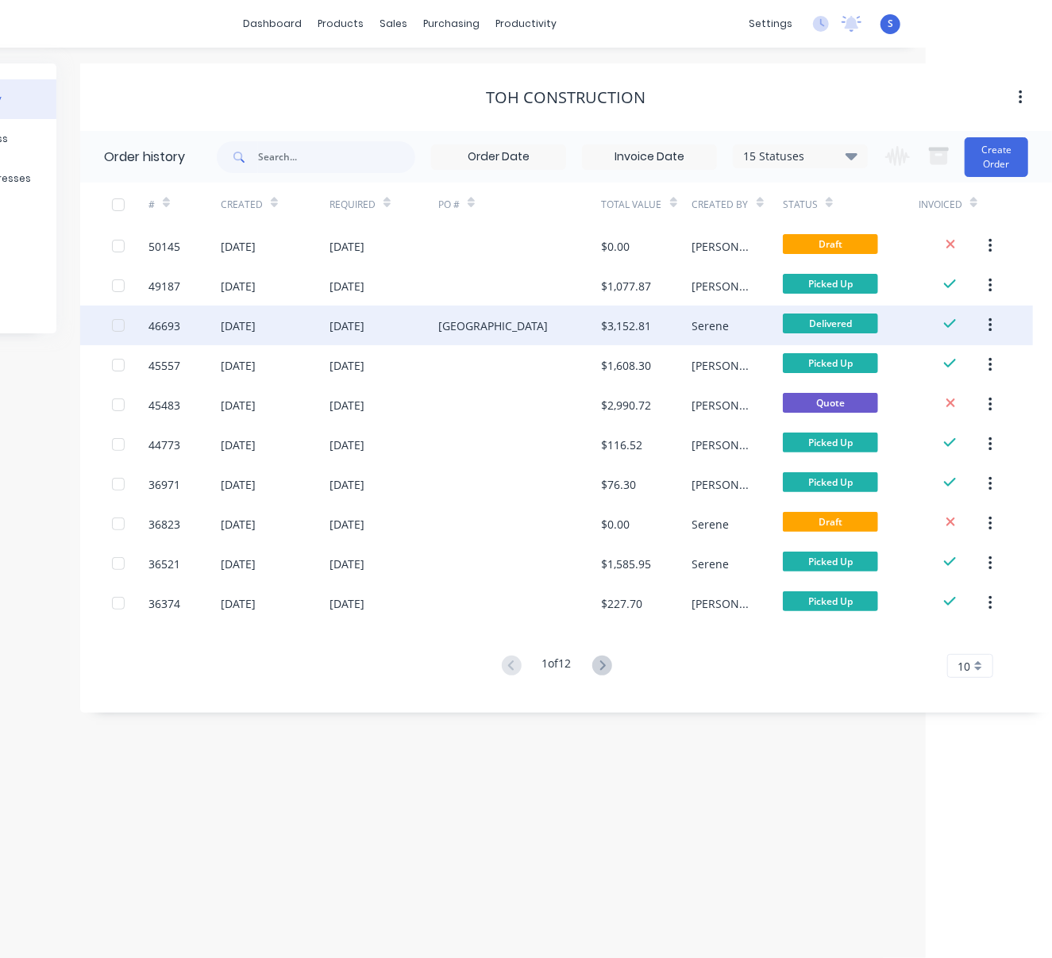
click at [555, 321] on div "[GEOGRAPHIC_DATA]" at bounding box center [520, 326] width 164 height 40
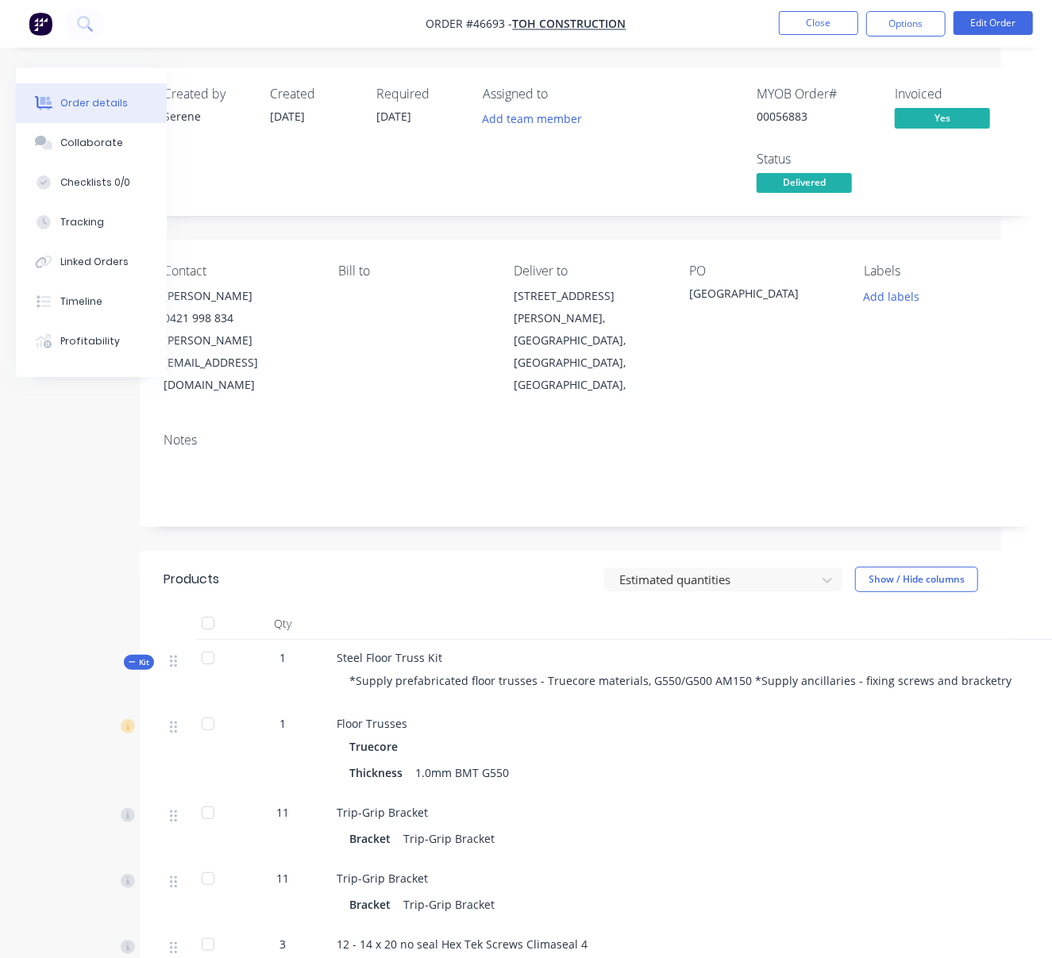
scroll to position [0, 114]
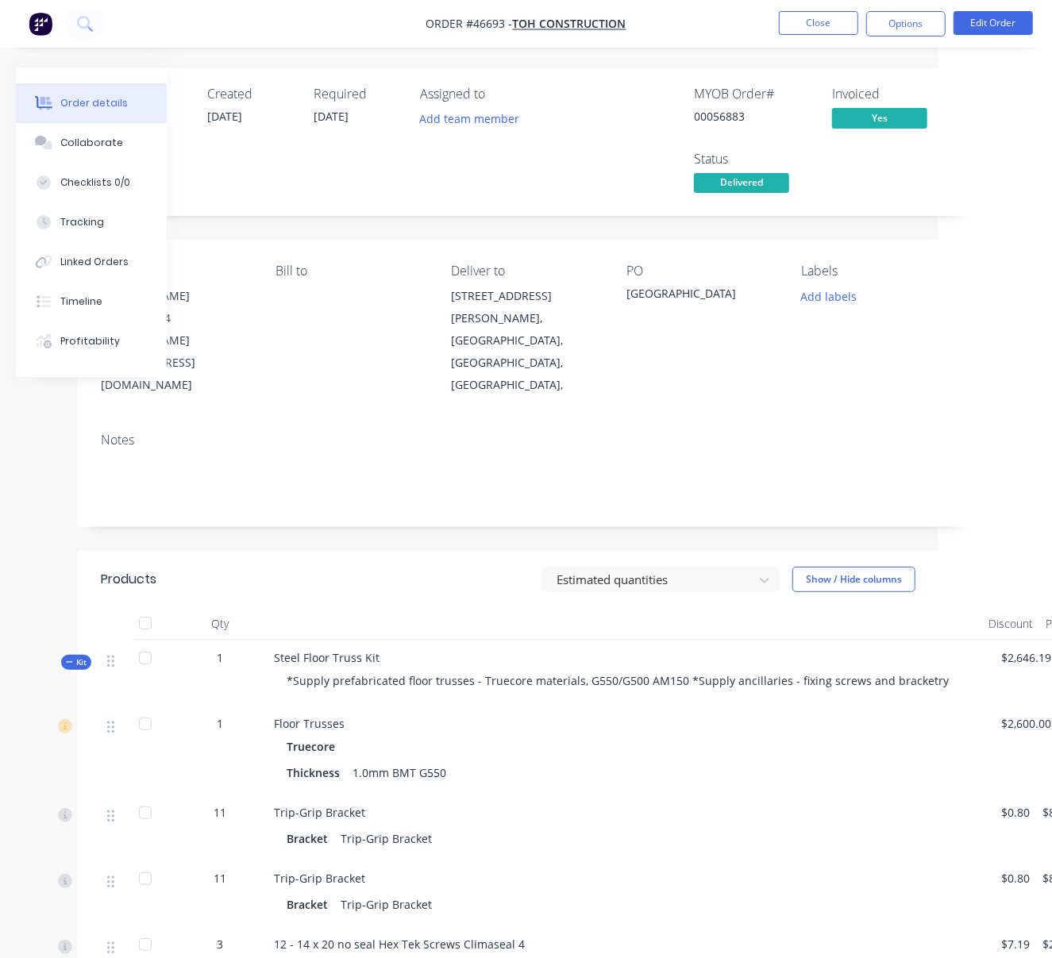
drag, startPoint x: 434, startPoint y: 565, endPoint x: 636, endPoint y: 565, distance: 201.6
click at [820, 20] on button "Close" at bounding box center [818, 23] width 79 height 24
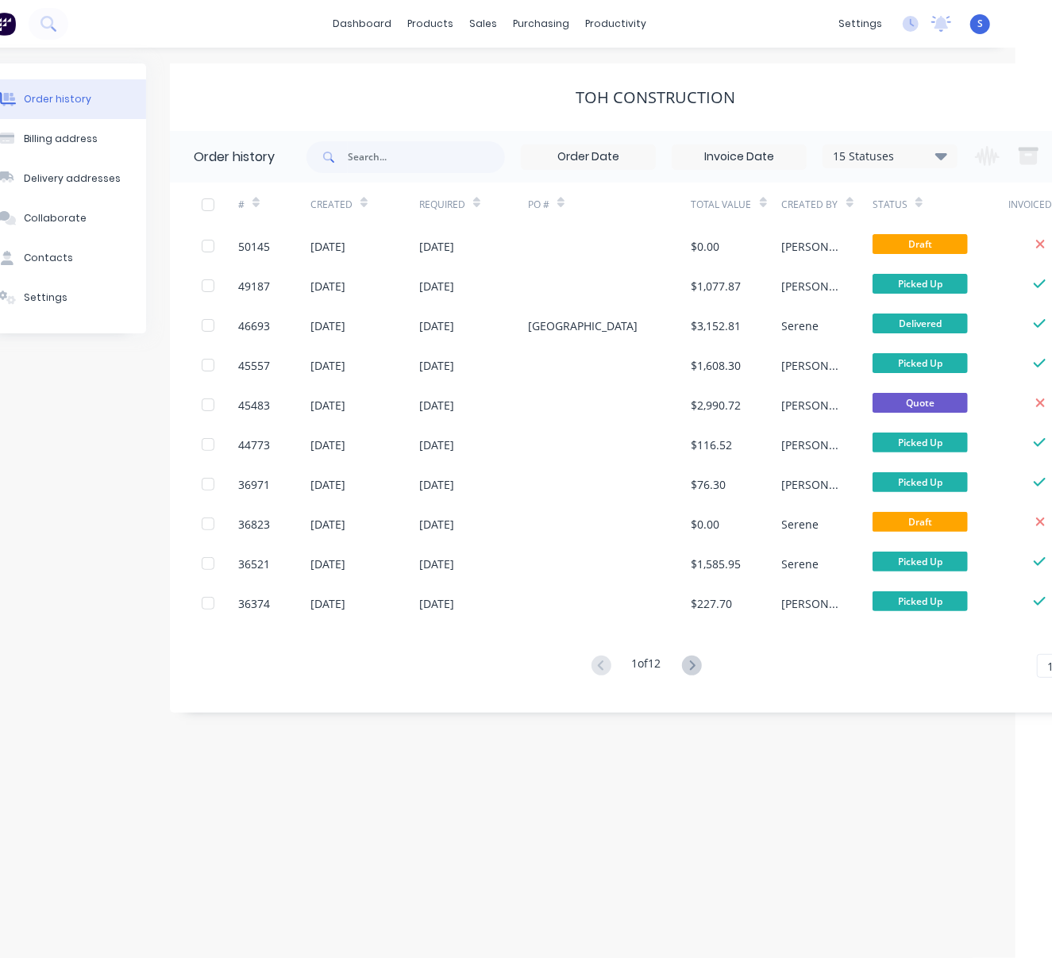
scroll to position [0, 130]
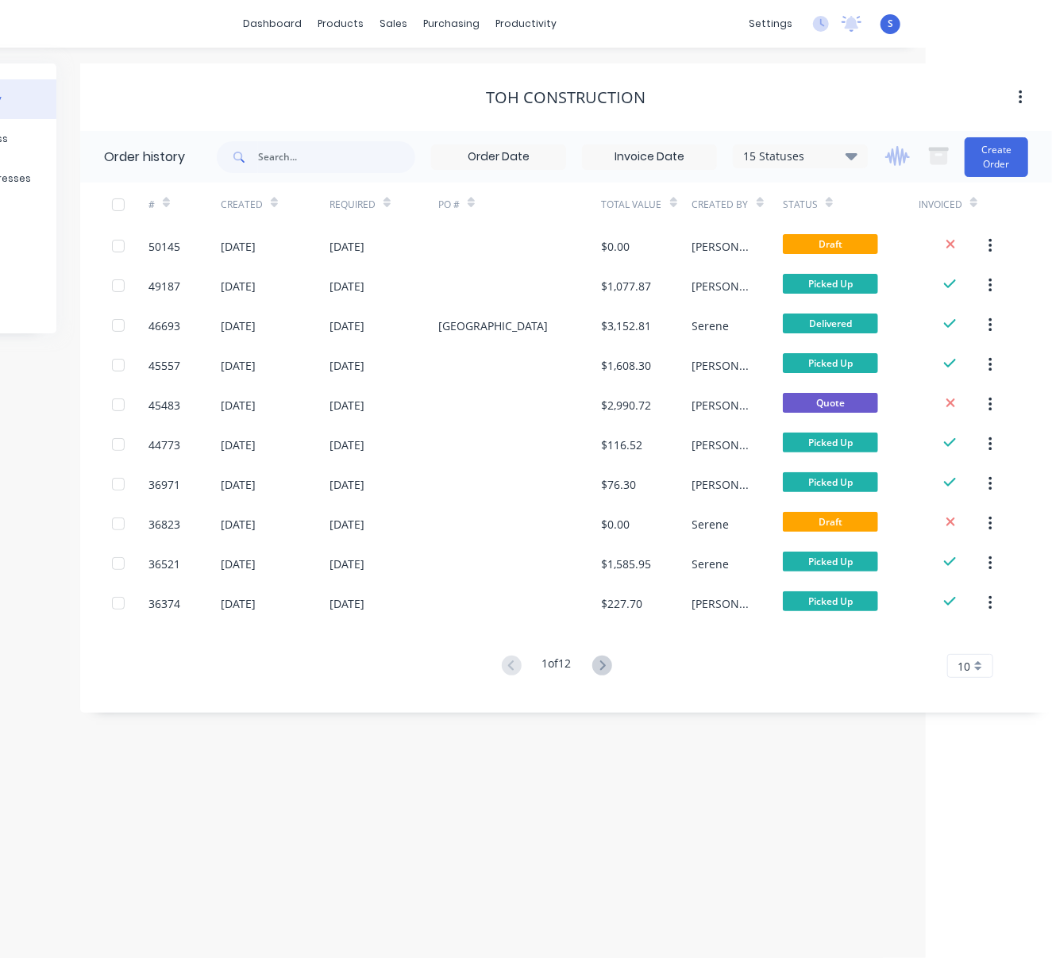
drag, startPoint x: 590, startPoint y: 130, endPoint x: 897, endPoint y: 154, distance: 308.1
click at [996, 167] on button "Create Order" at bounding box center [996, 157] width 64 height 40
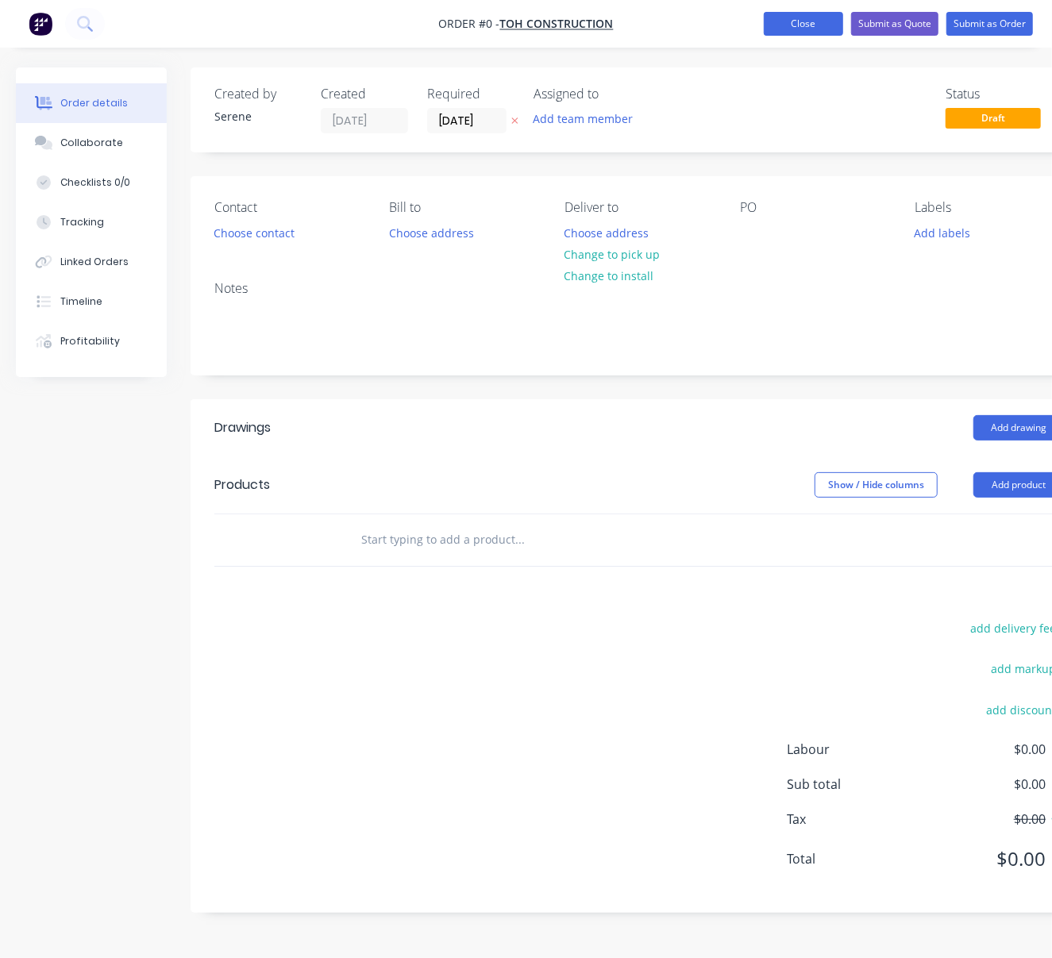
click at [783, 24] on button "Close" at bounding box center [803, 24] width 79 height 24
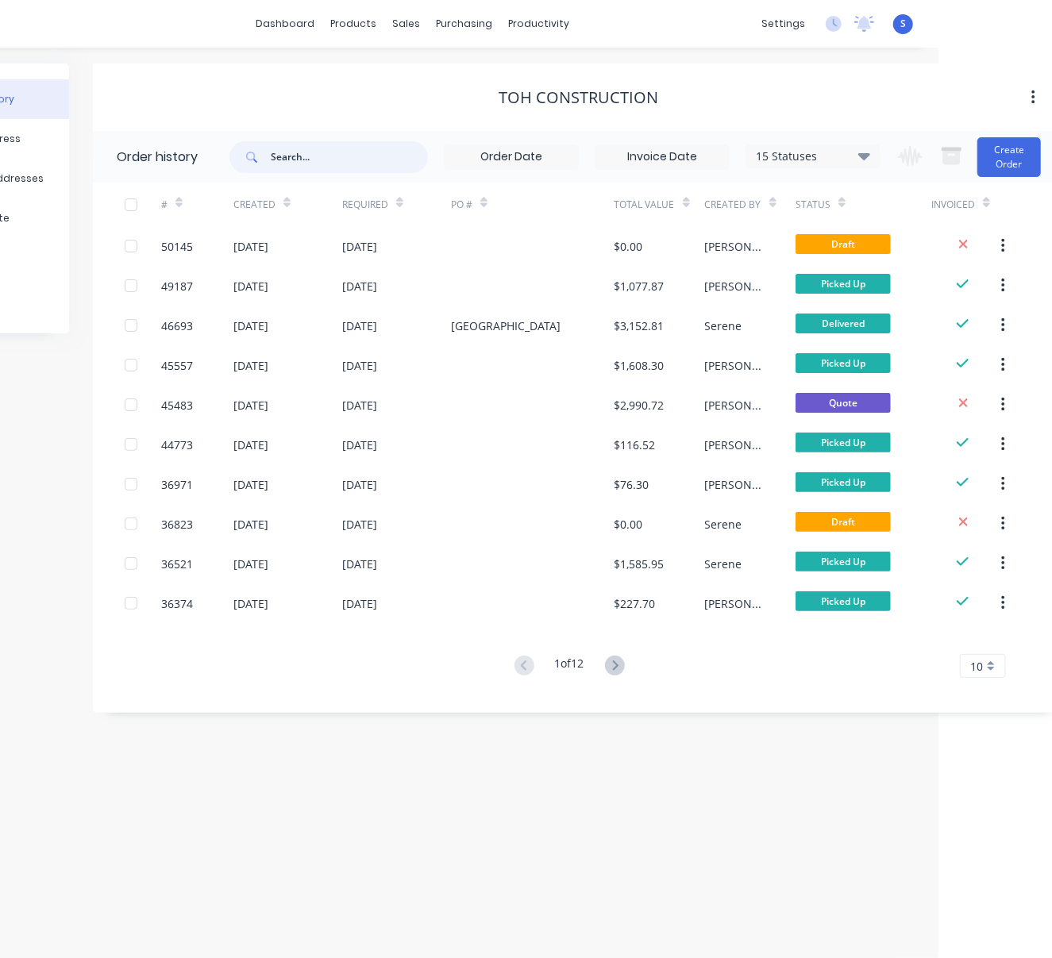
scroll to position [0, 130]
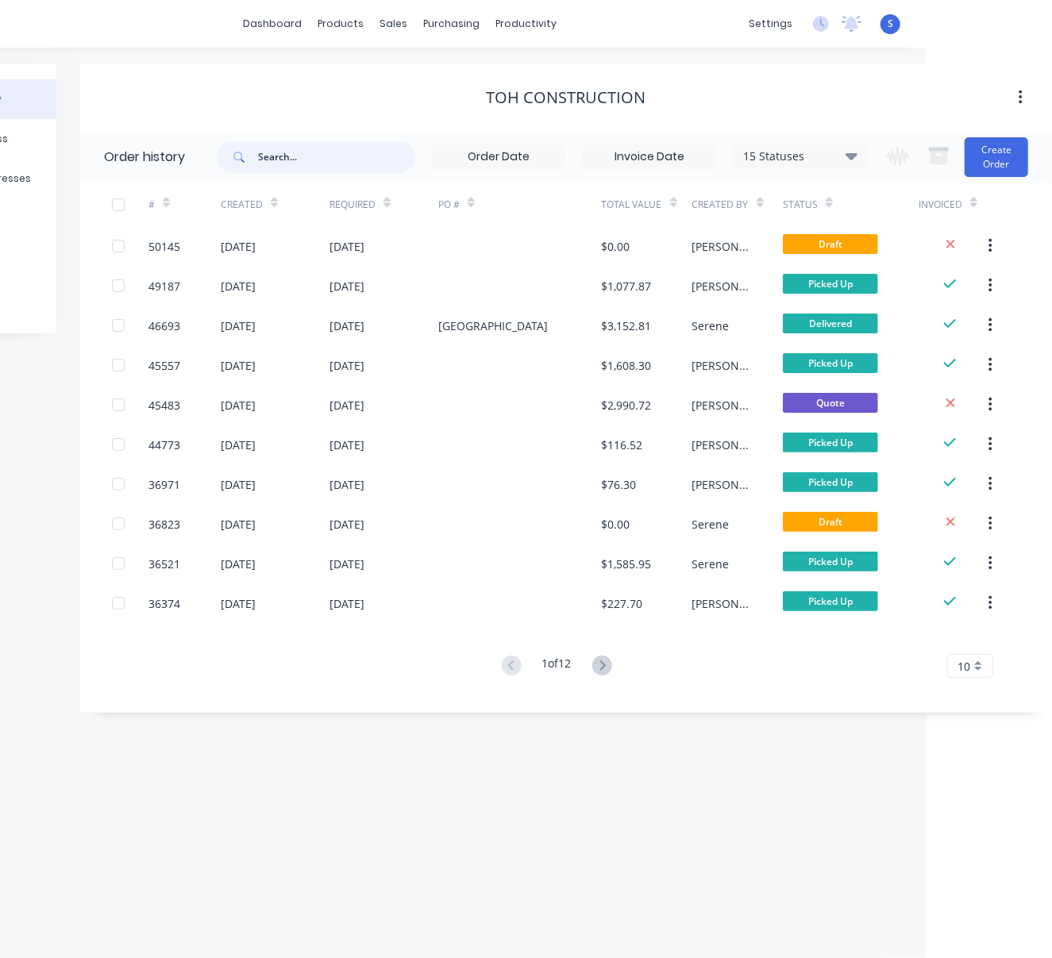
drag, startPoint x: 519, startPoint y: 153, endPoint x: 695, endPoint y: 156, distance: 175.4
click at [998, 173] on button "Create Order" at bounding box center [996, 157] width 64 height 40
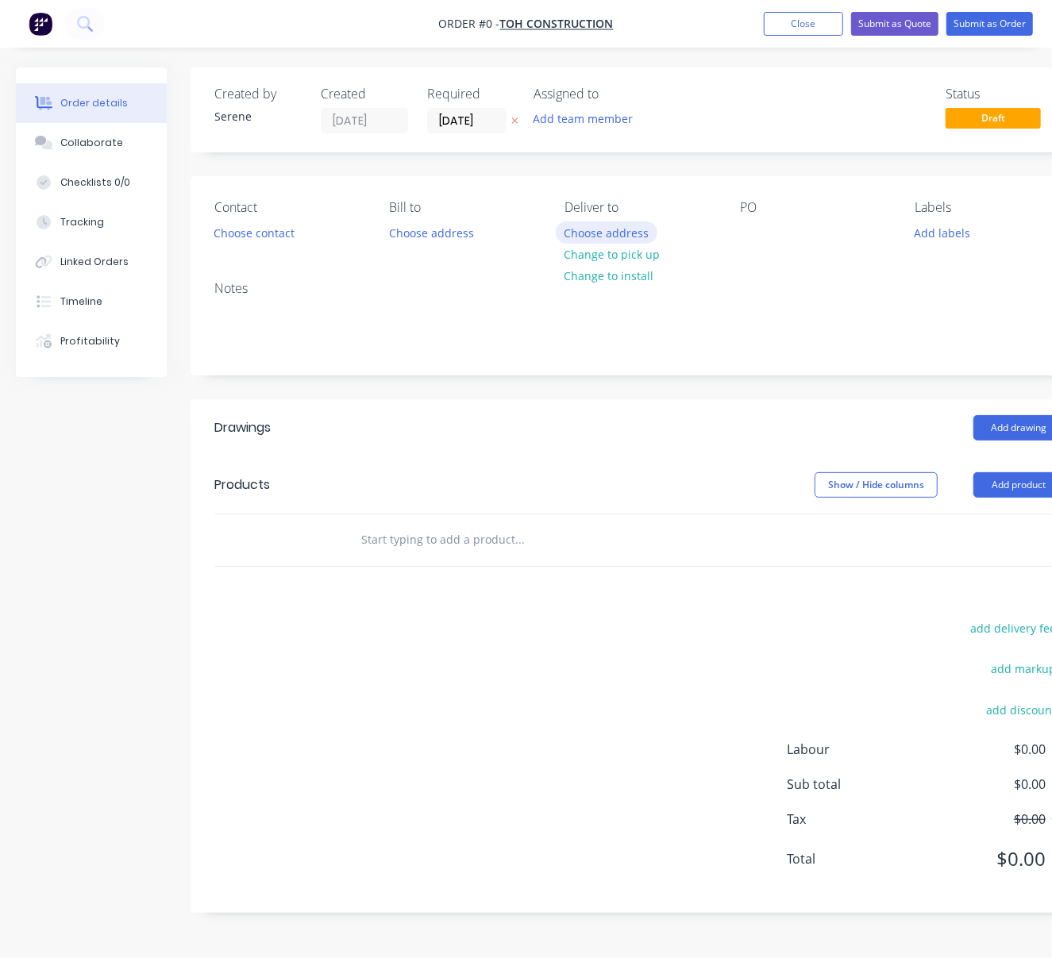
click at [612, 239] on button "Choose address" at bounding box center [607, 231] width 102 height 21
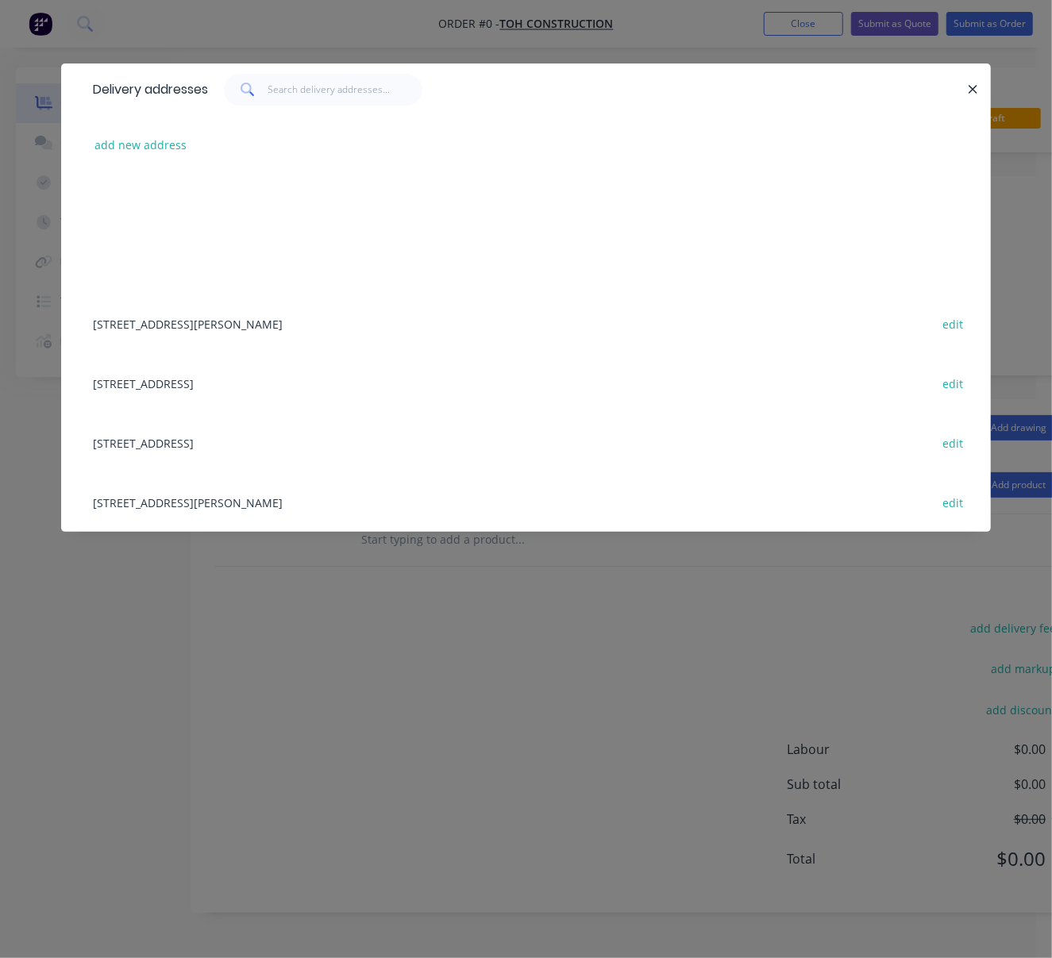
scroll to position [3, 0]
click at [270, 508] on div "3A Rogerson Rd, , Mt Pleasant, Western Australia, Australia edit" at bounding box center [526, 502] width 882 height 60
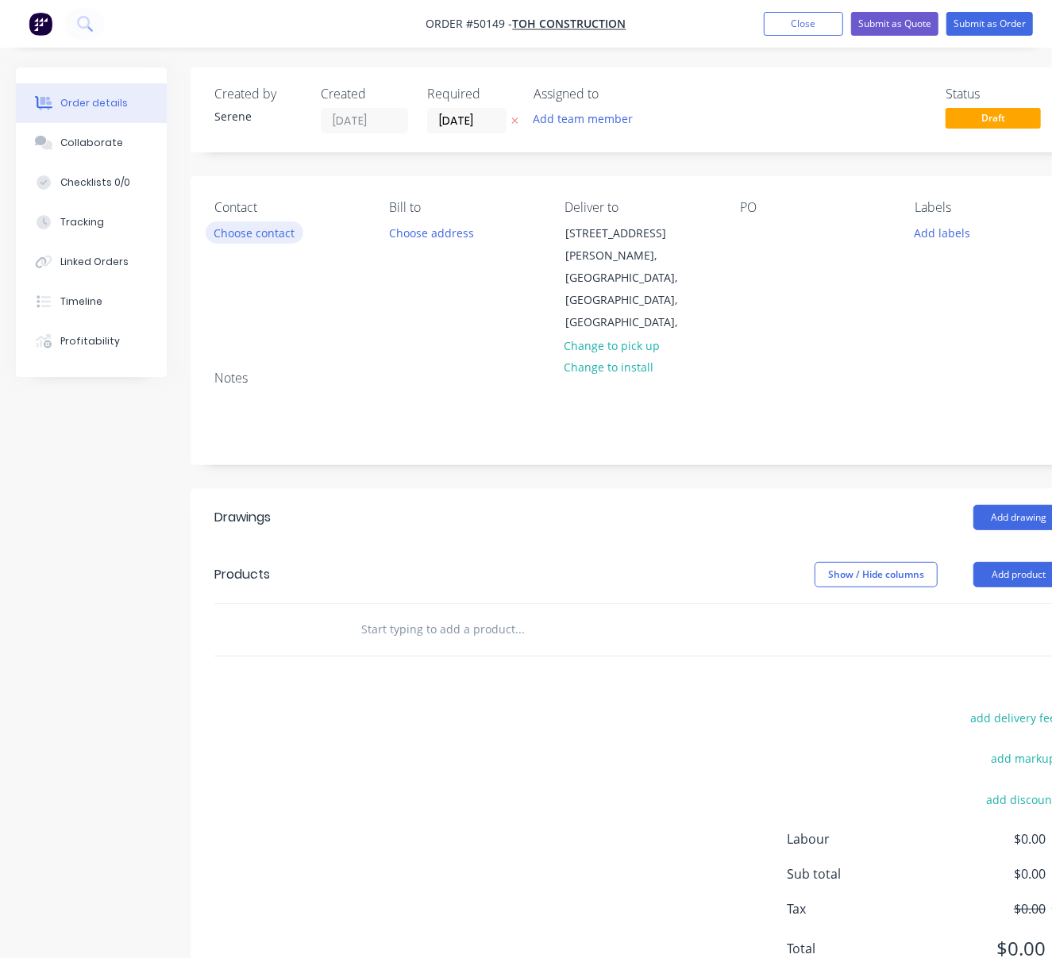
click at [271, 242] on button "Choose contact" at bounding box center [255, 231] width 98 height 21
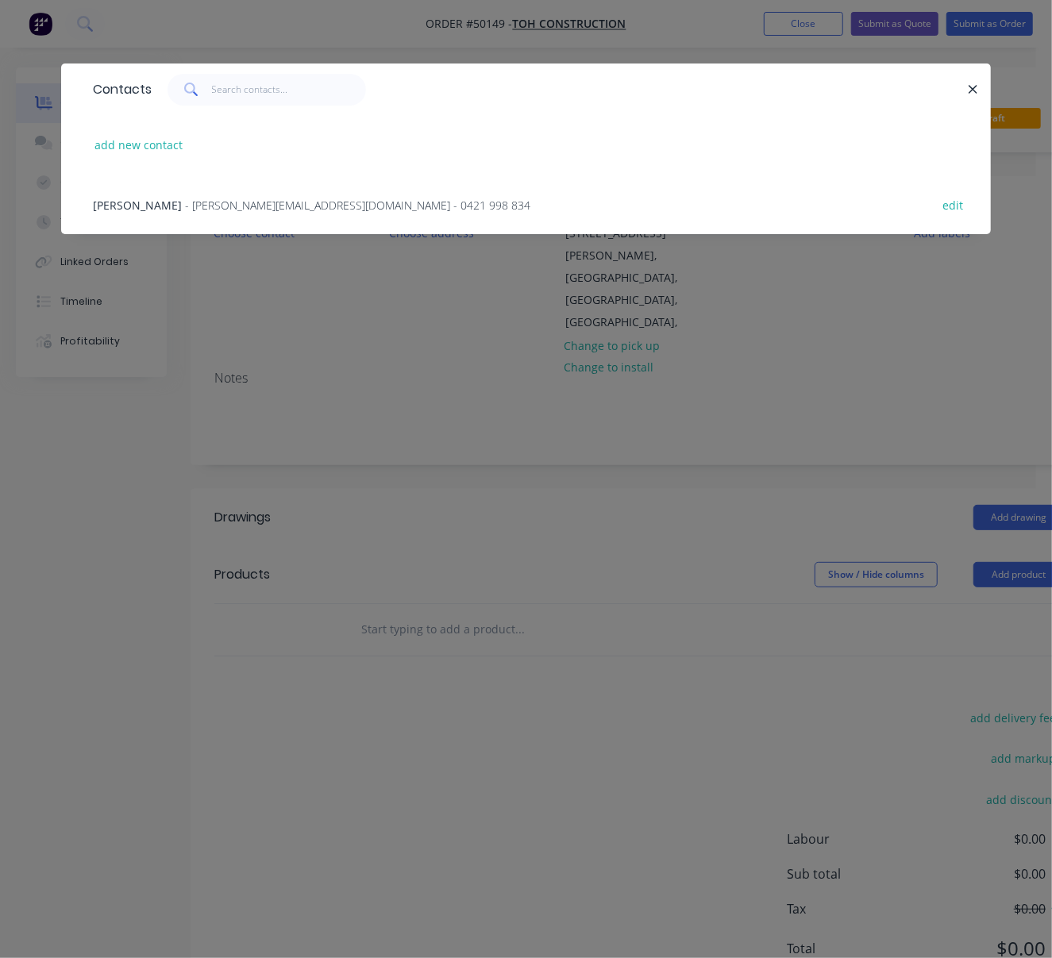
click at [256, 213] on span "- Anderson@toh-construction.com.au - 0421 998 834" at bounding box center [357, 205] width 345 height 15
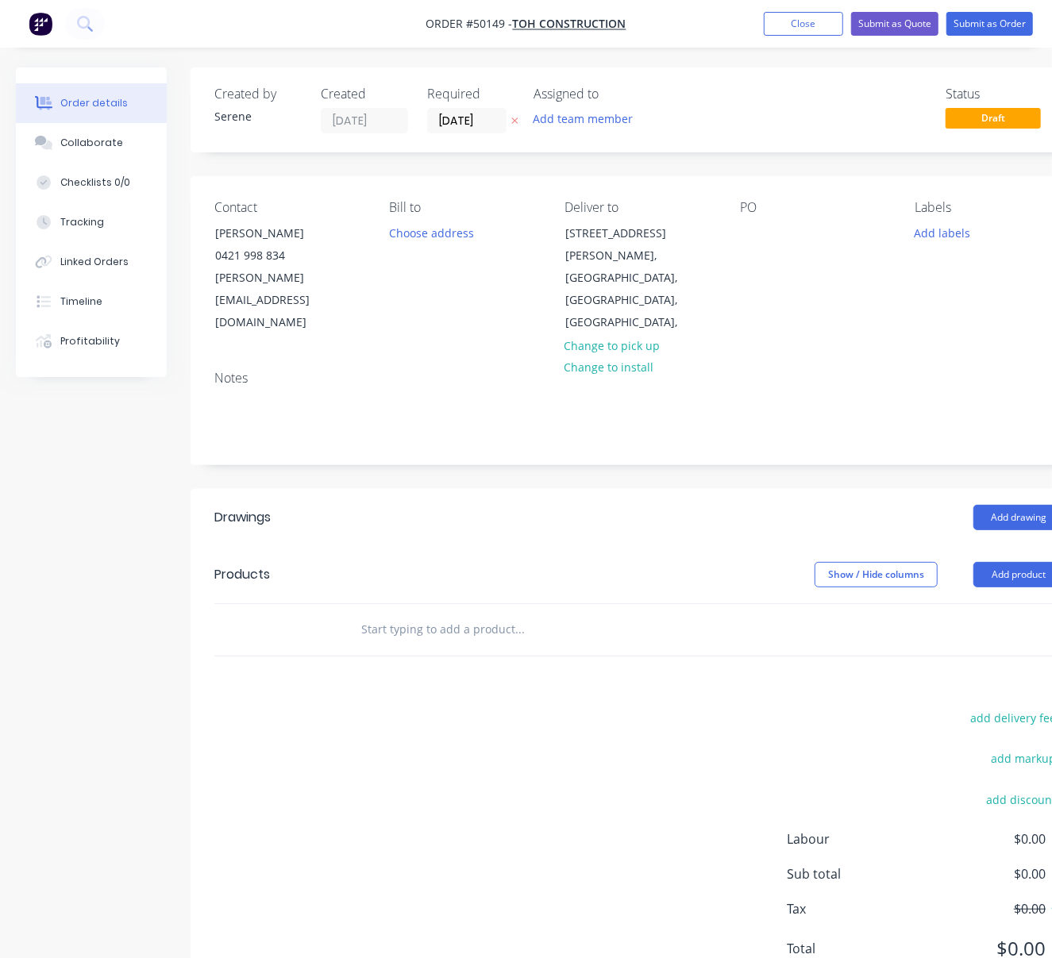
click at [672, 538] on header "Drawings Add drawing" at bounding box center [640, 517] width 898 height 57
click at [1016, 576] on button "Add product" at bounding box center [1018, 574] width 91 height 25
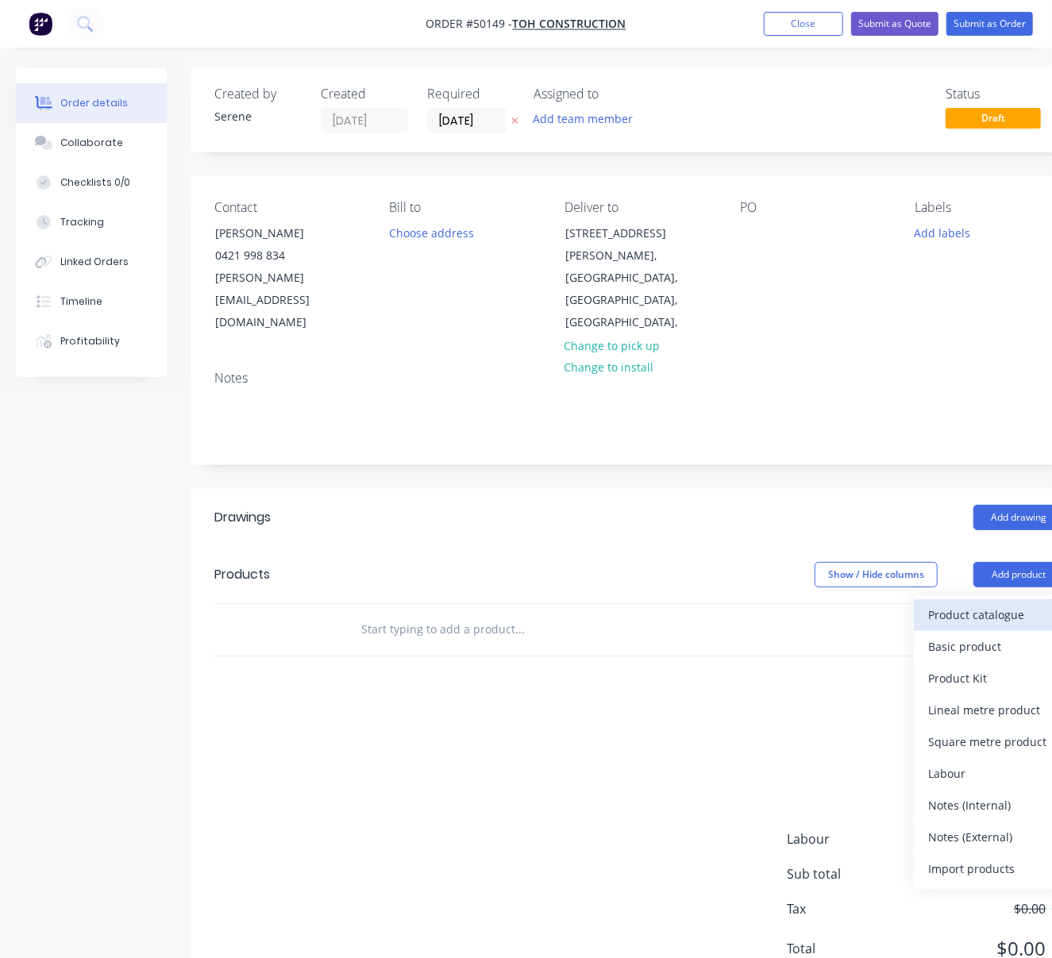
click at [984, 618] on div "Product catalogue" at bounding box center [989, 614] width 122 height 23
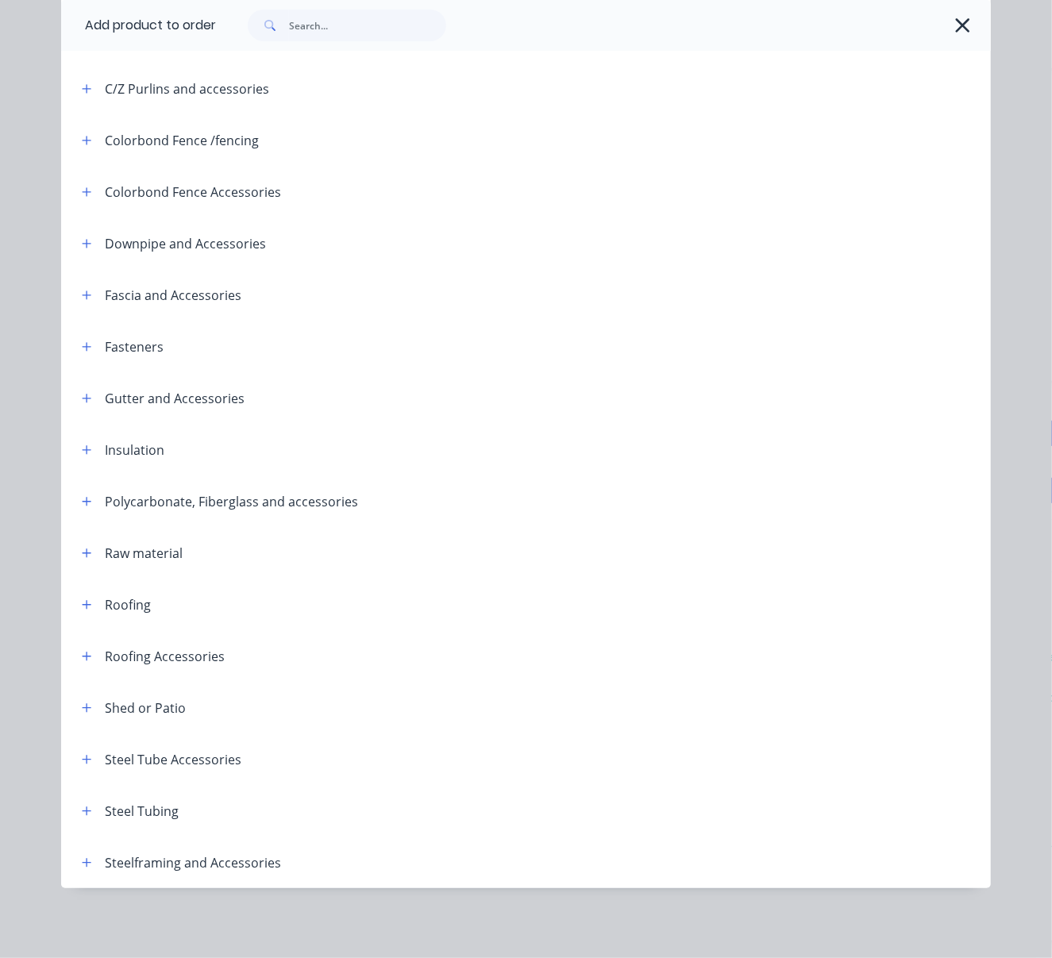
scroll to position [110, 0]
click at [82, 857] on icon "button" at bounding box center [87, 862] width 10 height 11
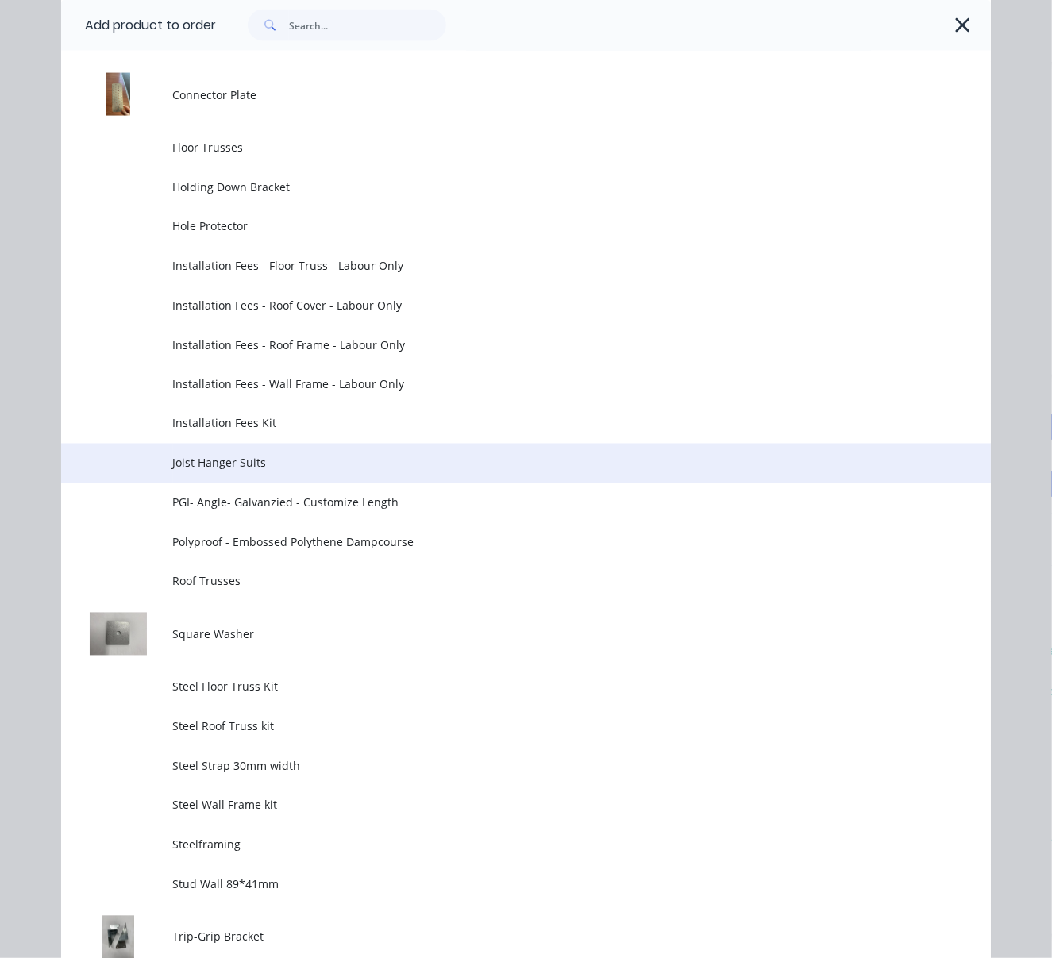
scroll to position [1576, 0]
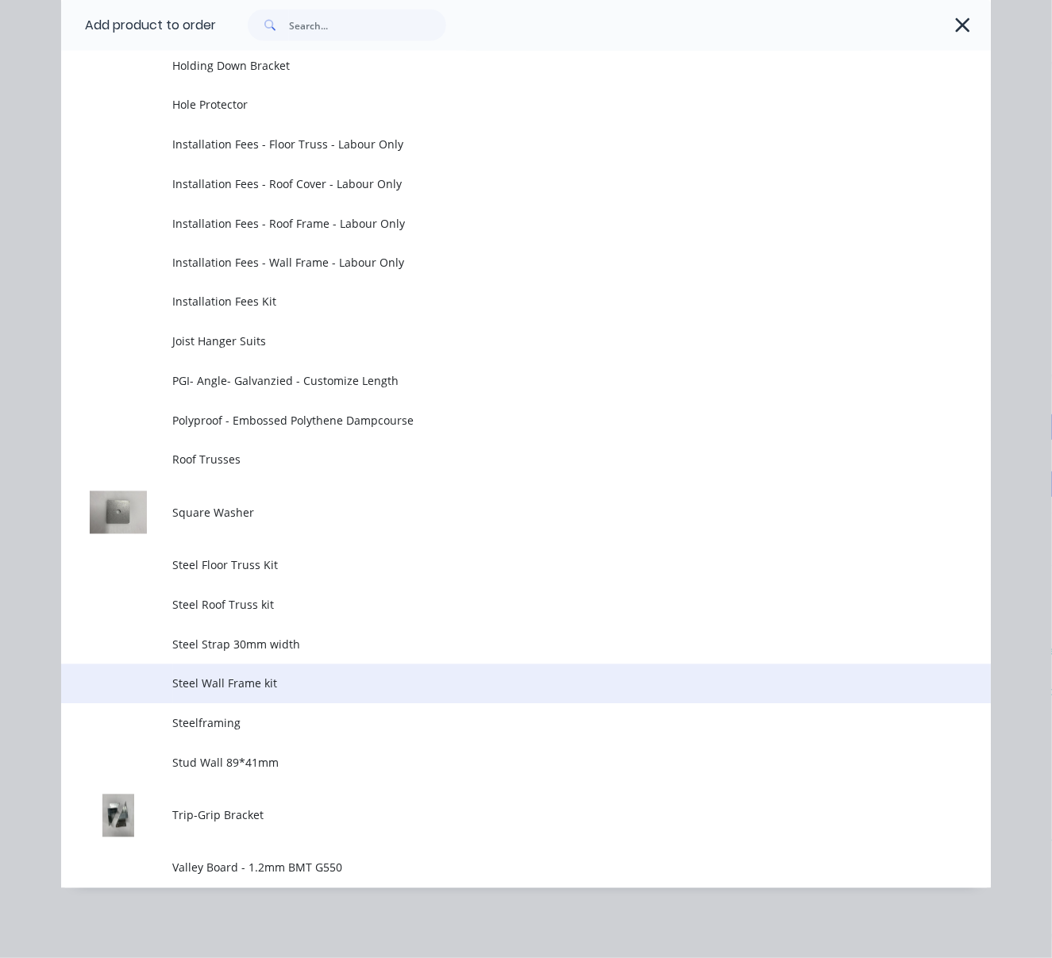
click at [344, 688] on span "Steel Wall Frame kit" at bounding box center [500, 684] width 654 height 17
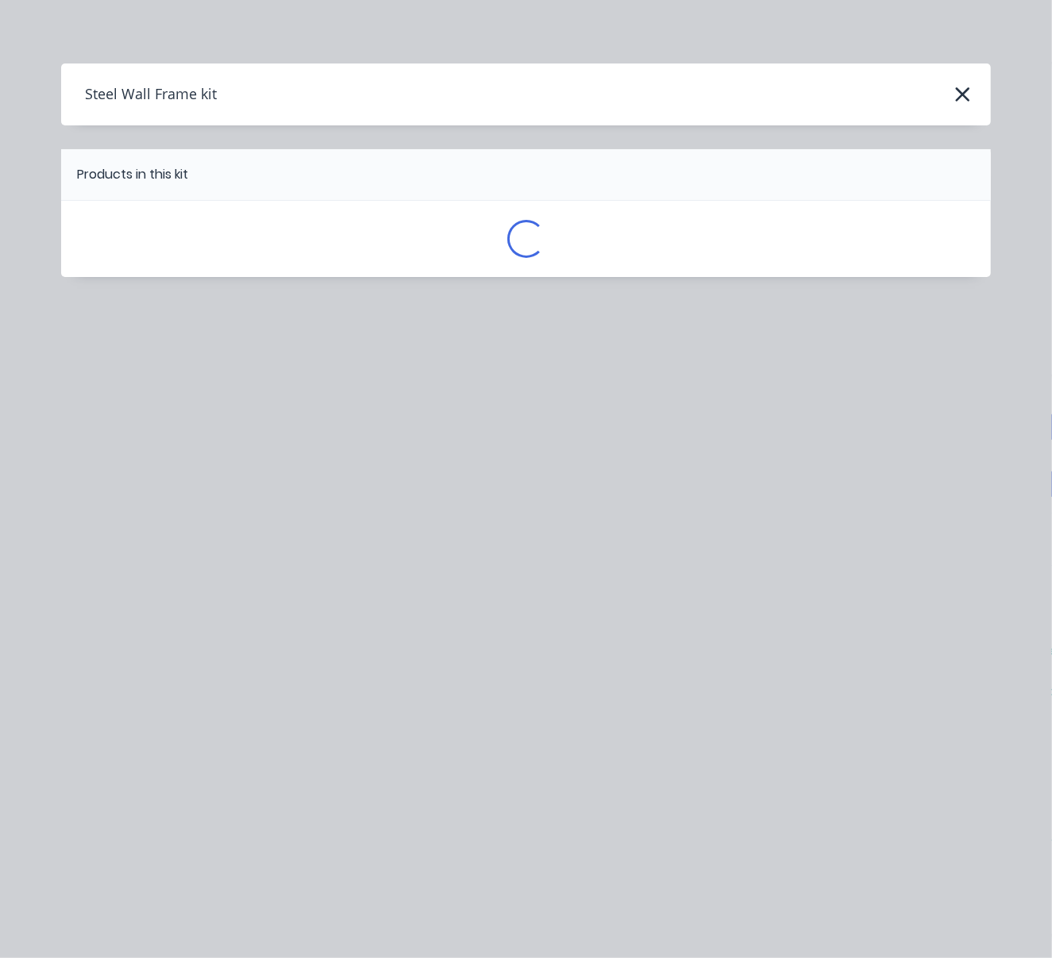
scroll to position [0, 0]
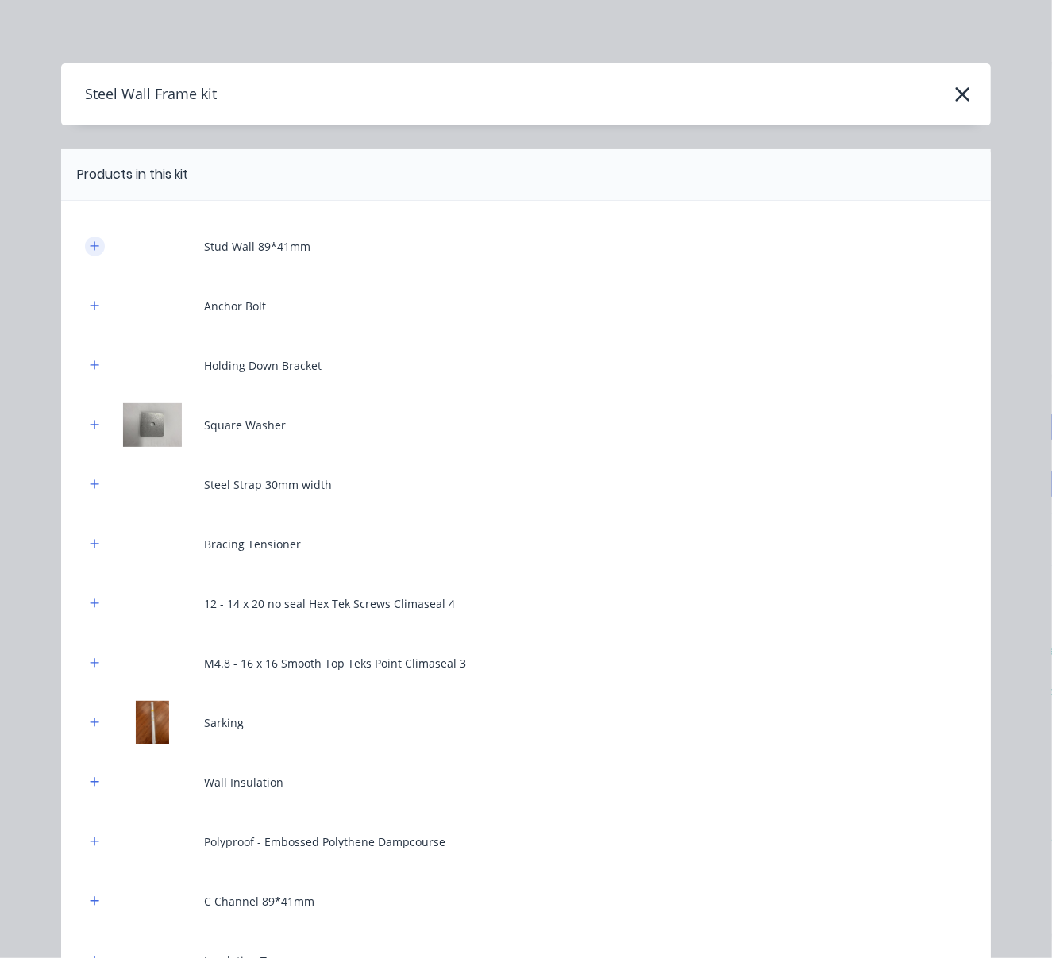
click at [92, 256] on button "button" at bounding box center [95, 247] width 20 height 20
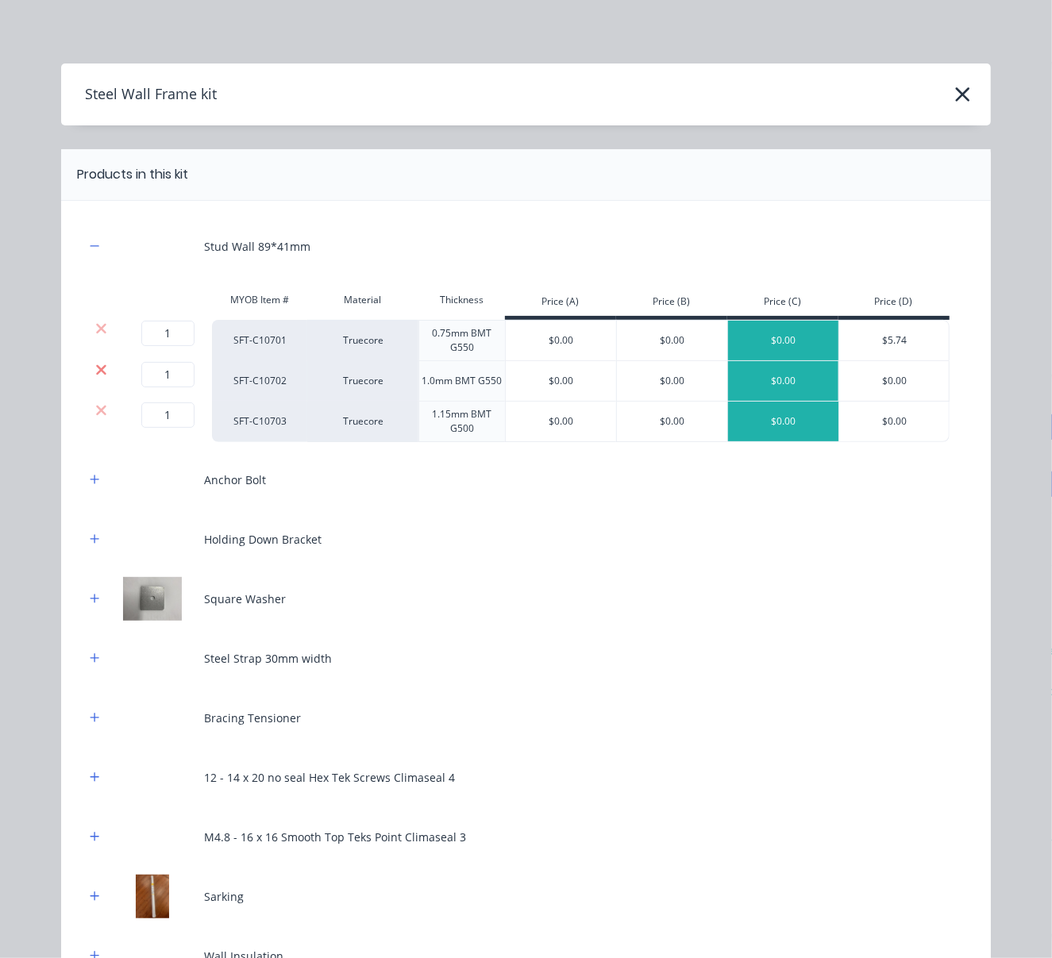
click at [96, 375] on icon at bounding box center [101, 369] width 10 height 10
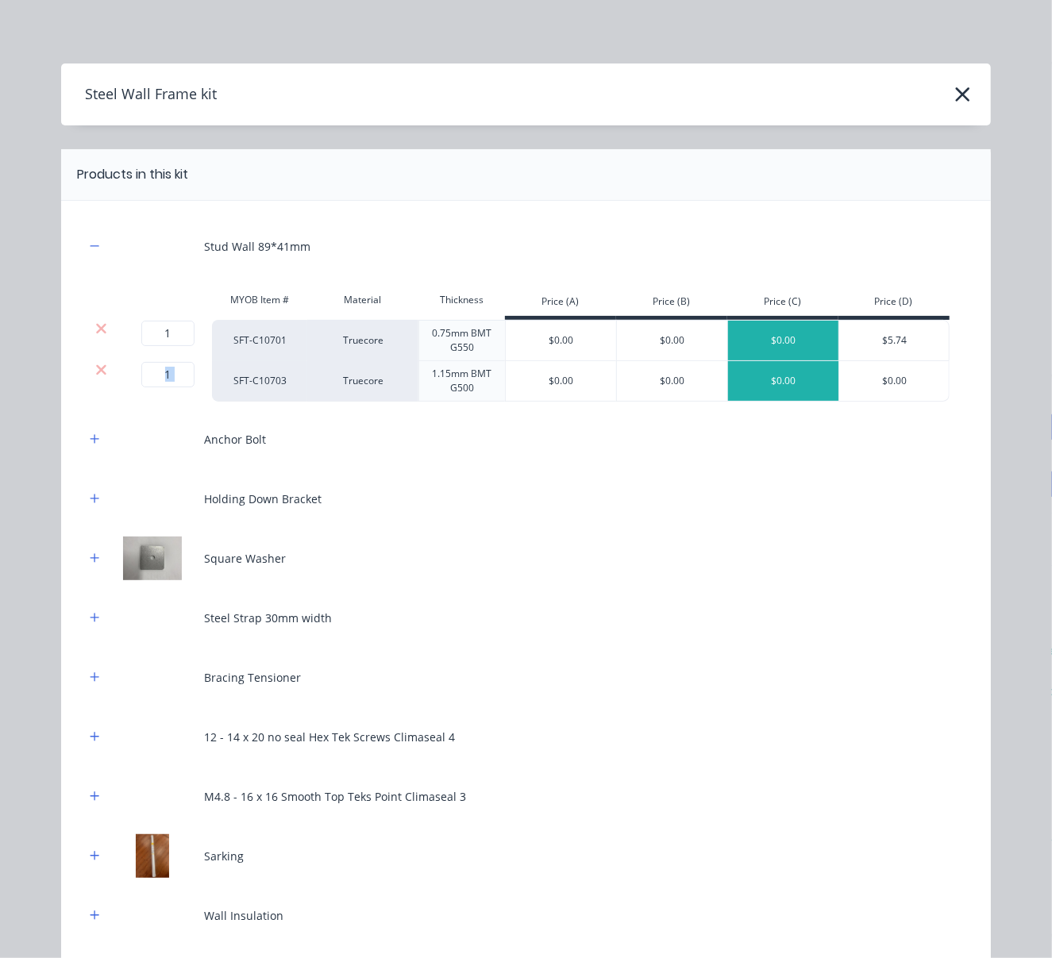
click at [96, 375] on icon at bounding box center [101, 369] width 10 height 10
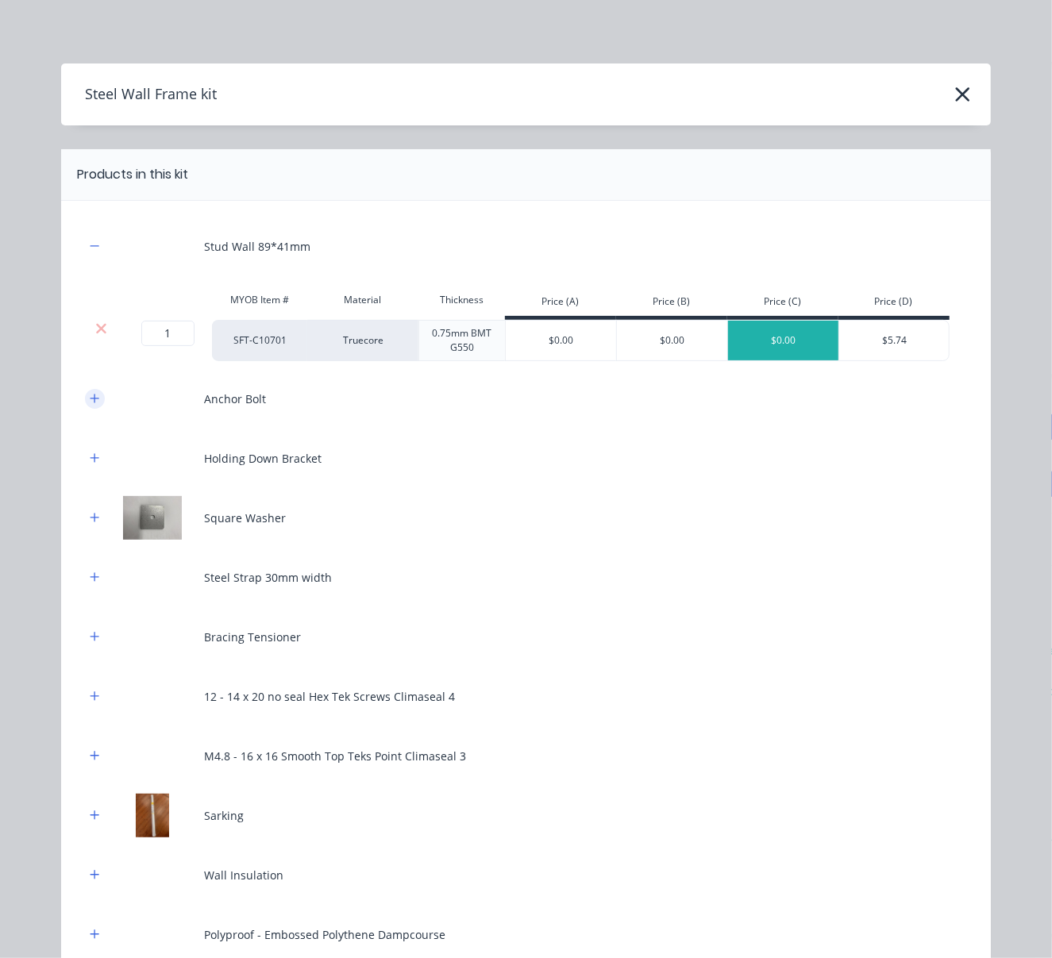
click at [90, 404] on icon "button" at bounding box center [95, 398] width 10 height 11
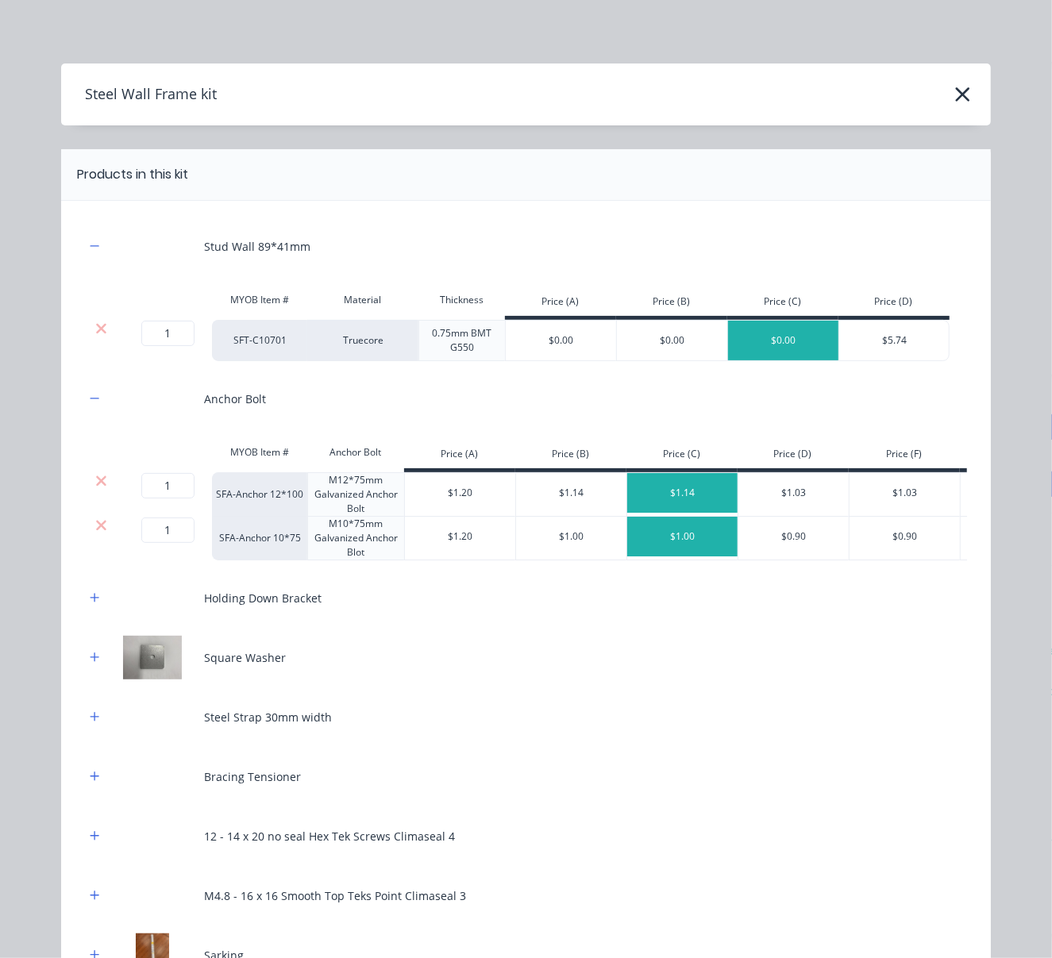
scroll to position [247, 0]
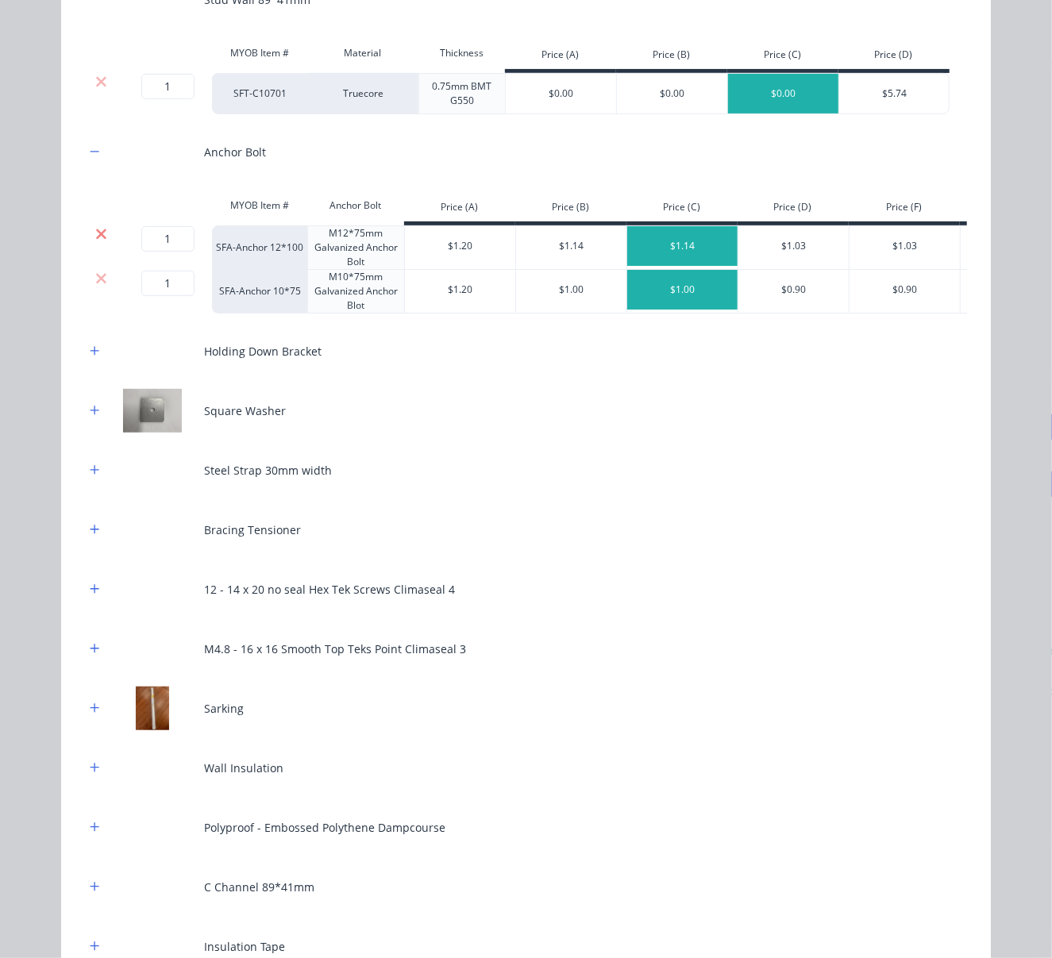
click at [95, 238] on icon at bounding box center [101, 234] width 12 height 16
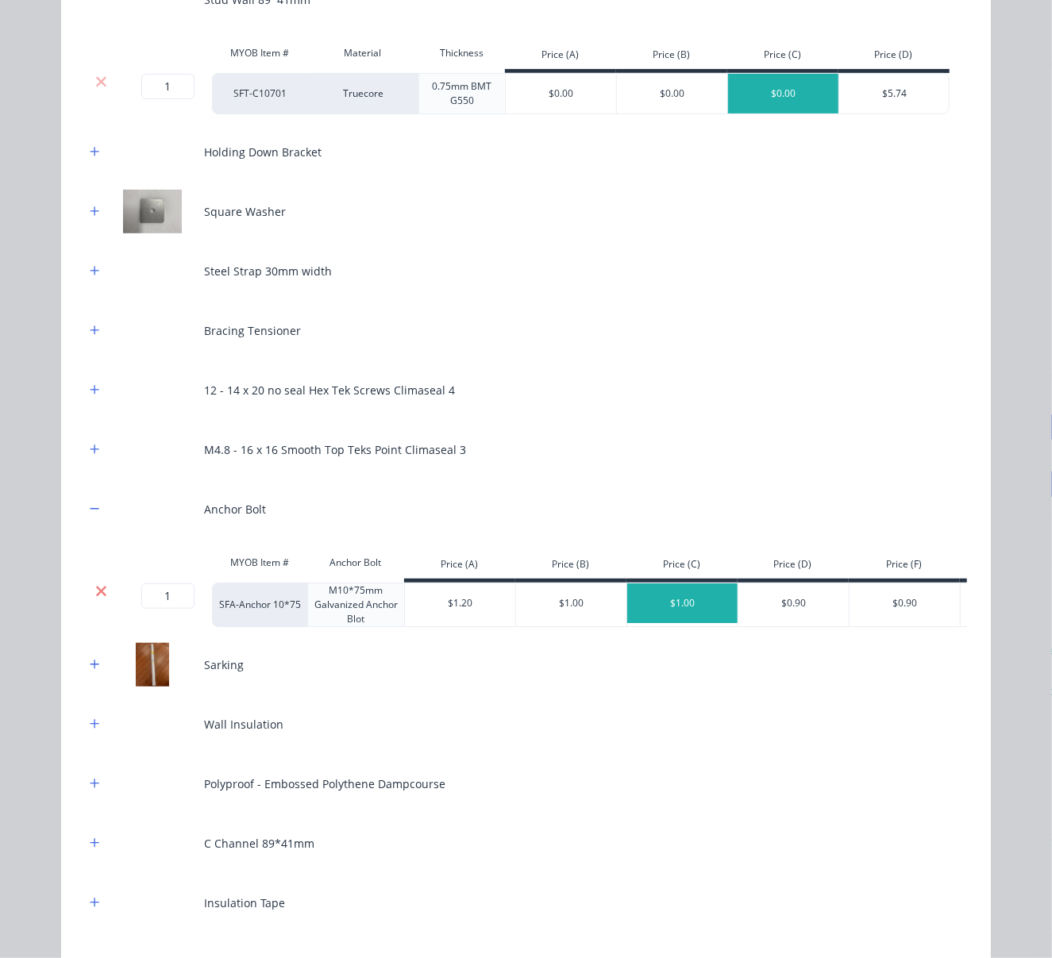
click at [96, 596] on icon at bounding box center [101, 591] width 10 height 10
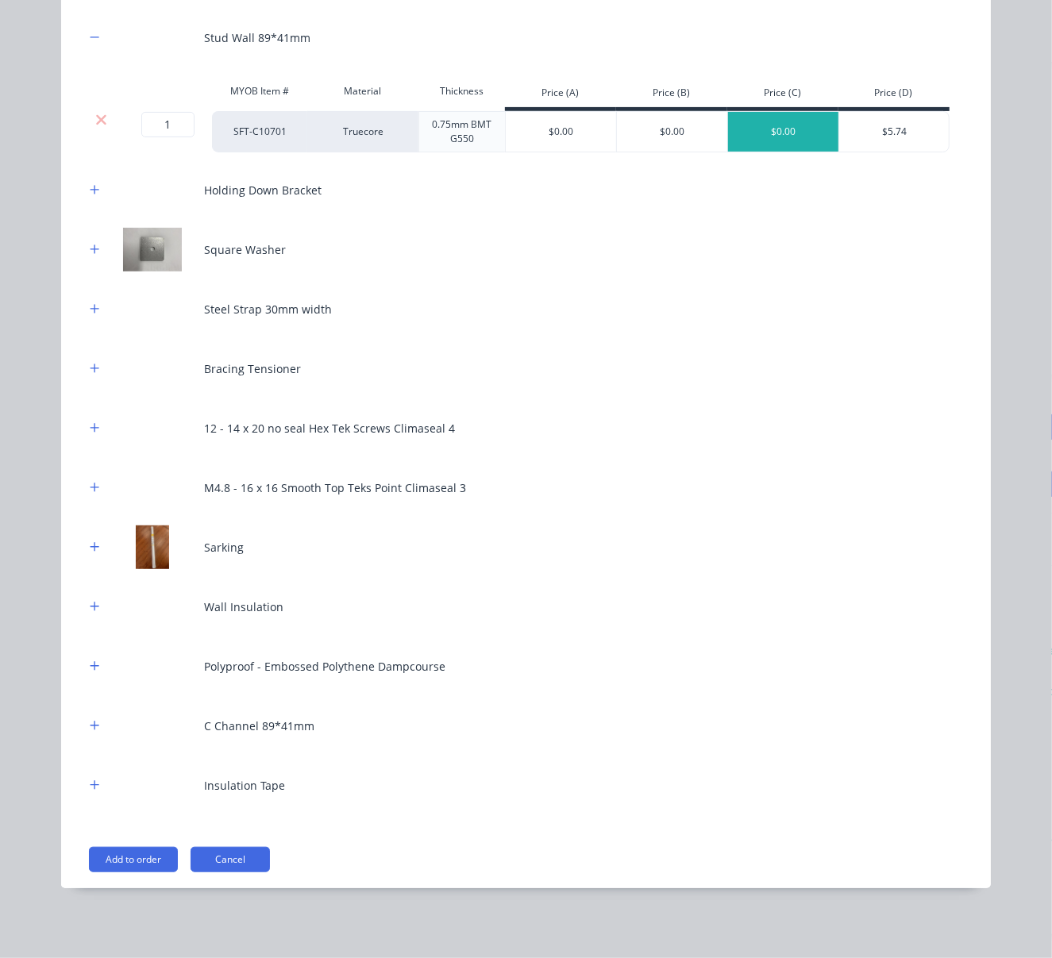
scroll to position [224, 0]
click at [93, 180] on button "button" at bounding box center [95, 190] width 20 height 20
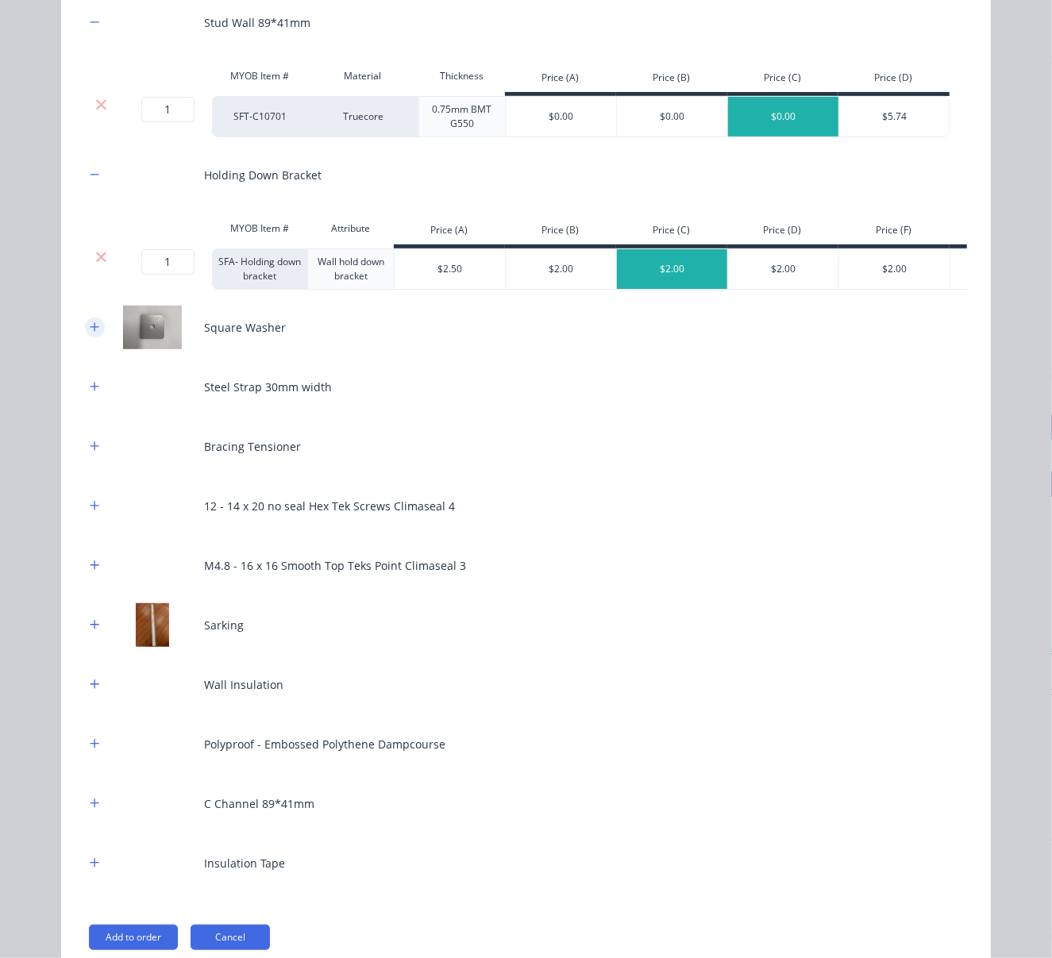
click at [90, 333] on icon "button" at bounding box center [95, 326] width 10 height 11
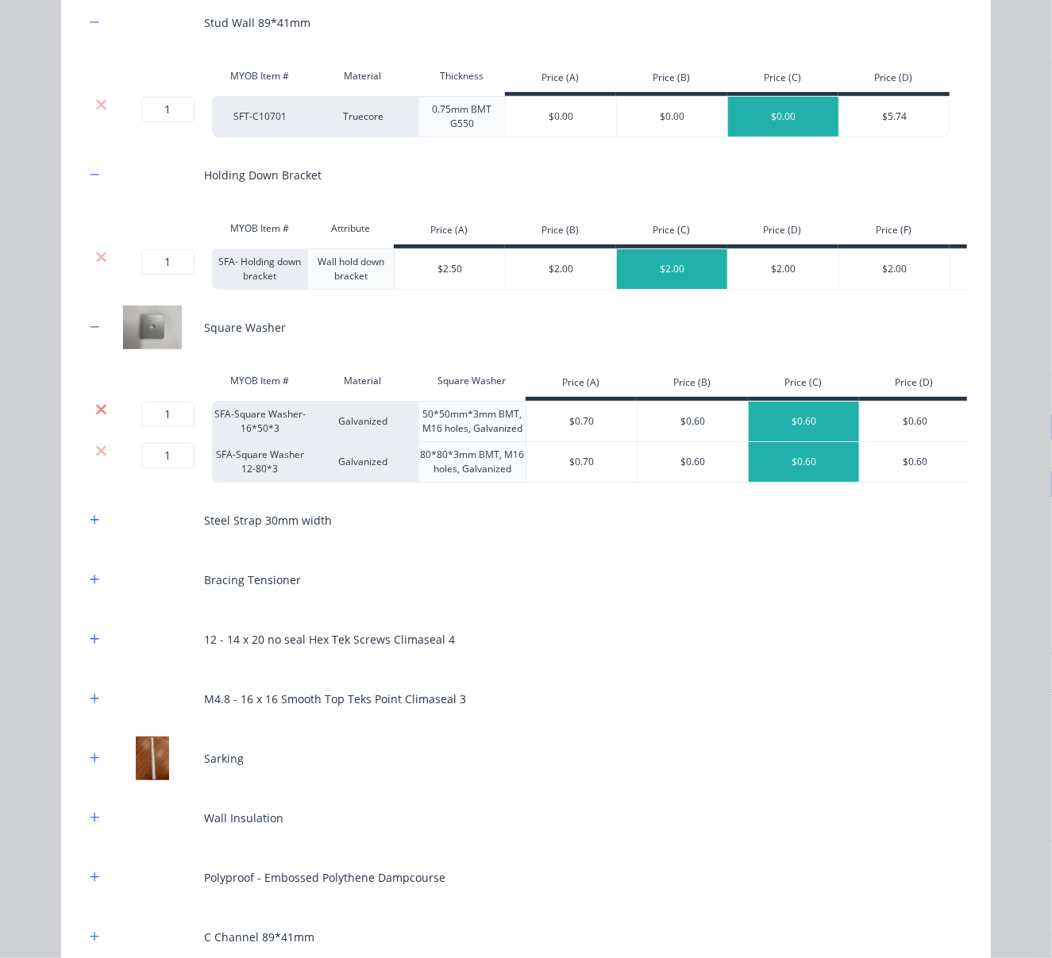
click at [97, 418] on icon at bounding box center [101, 410] width 12 height 16
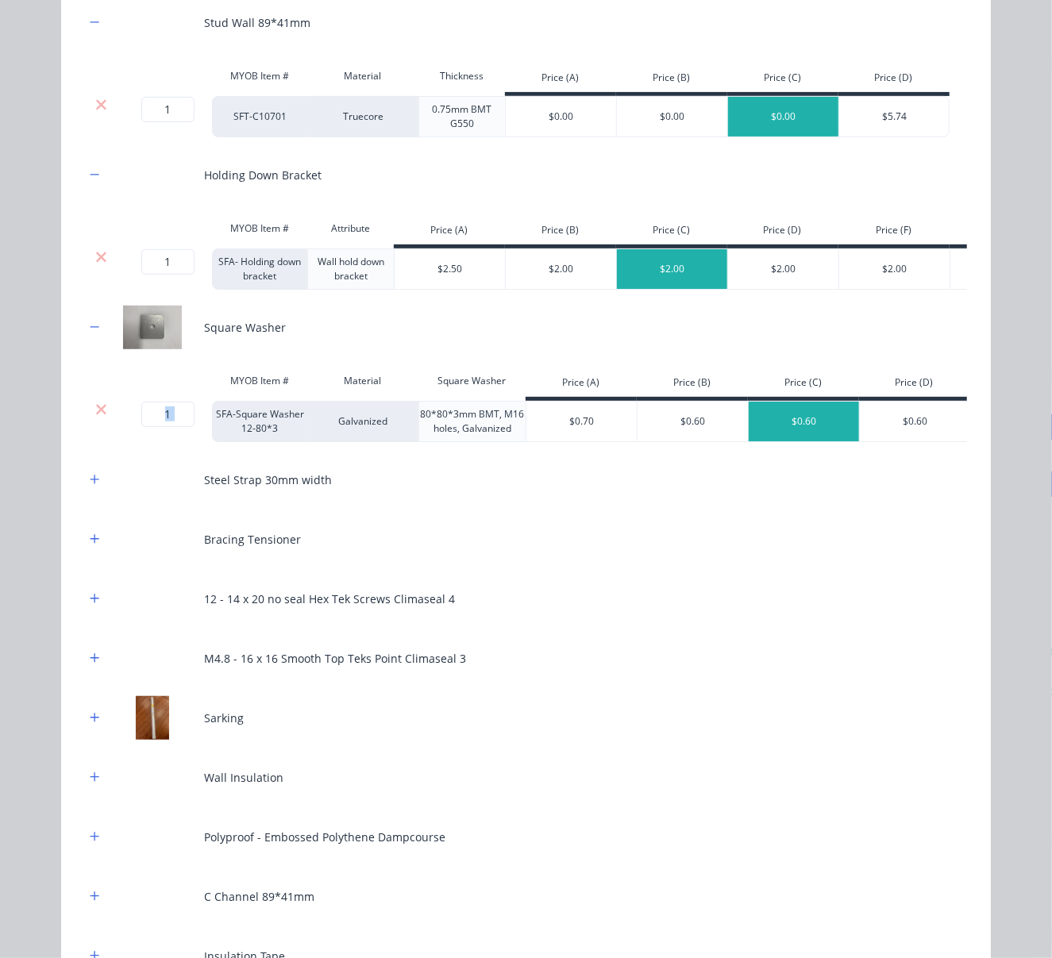
click at [97, 418] on icon at bounding box center [101, 410] width 12 height 16
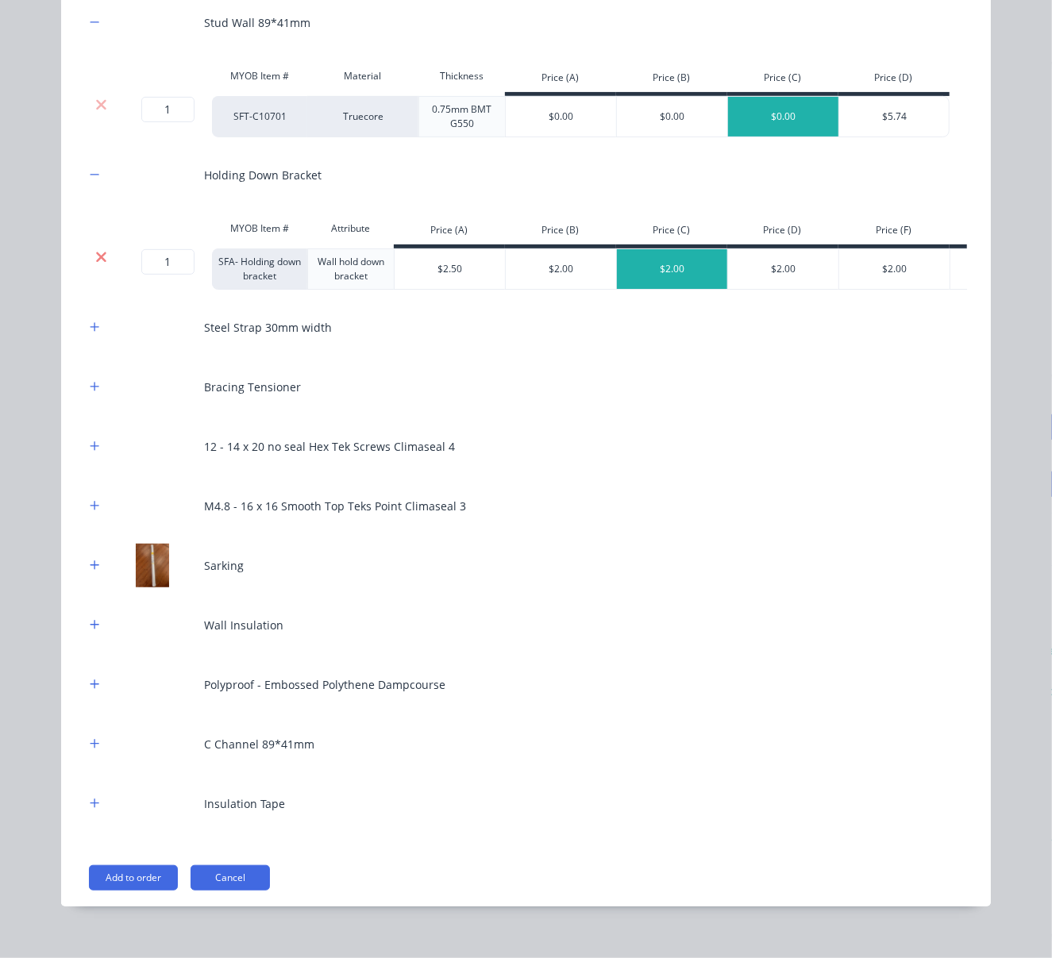
click at [98, 265] on icon at bounding box center [101, 257] width 12 height 16
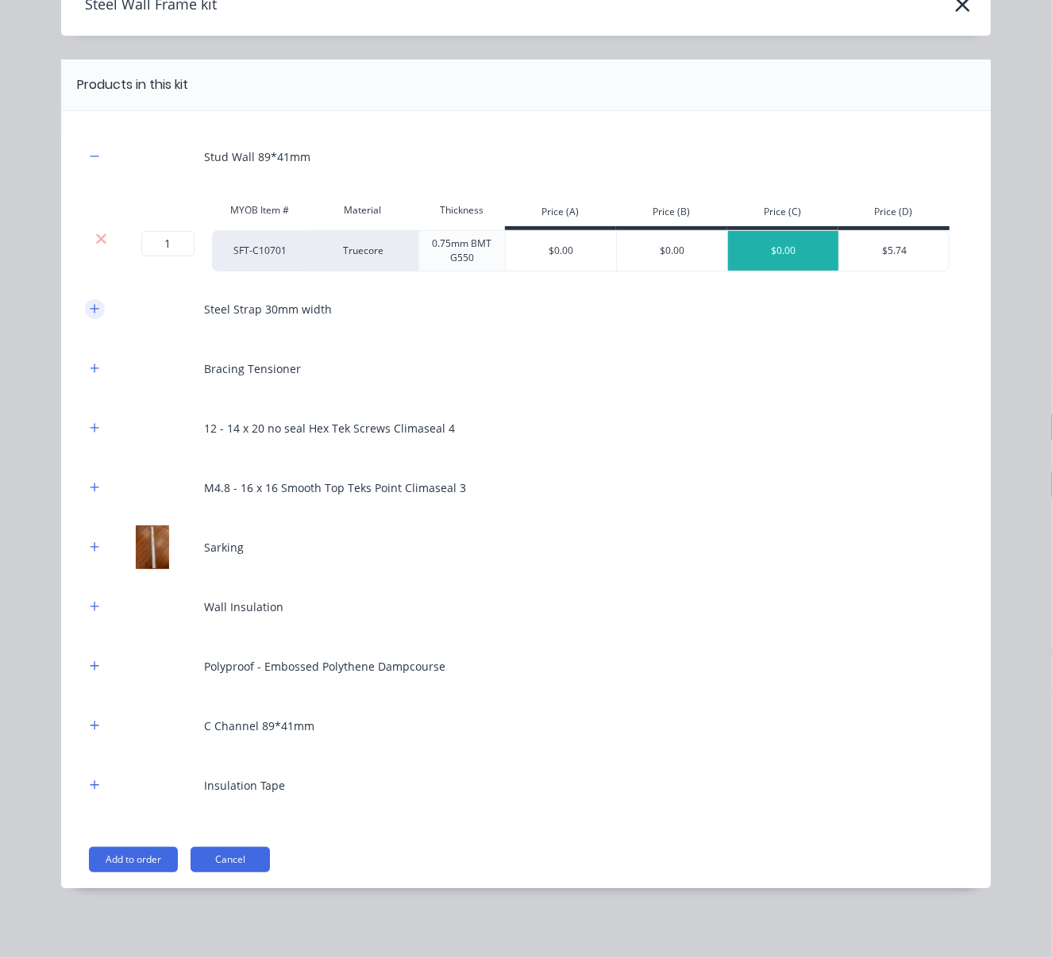
click at [90, 307] on icon "button" at bounding box center [95, 308] width 10 height 11
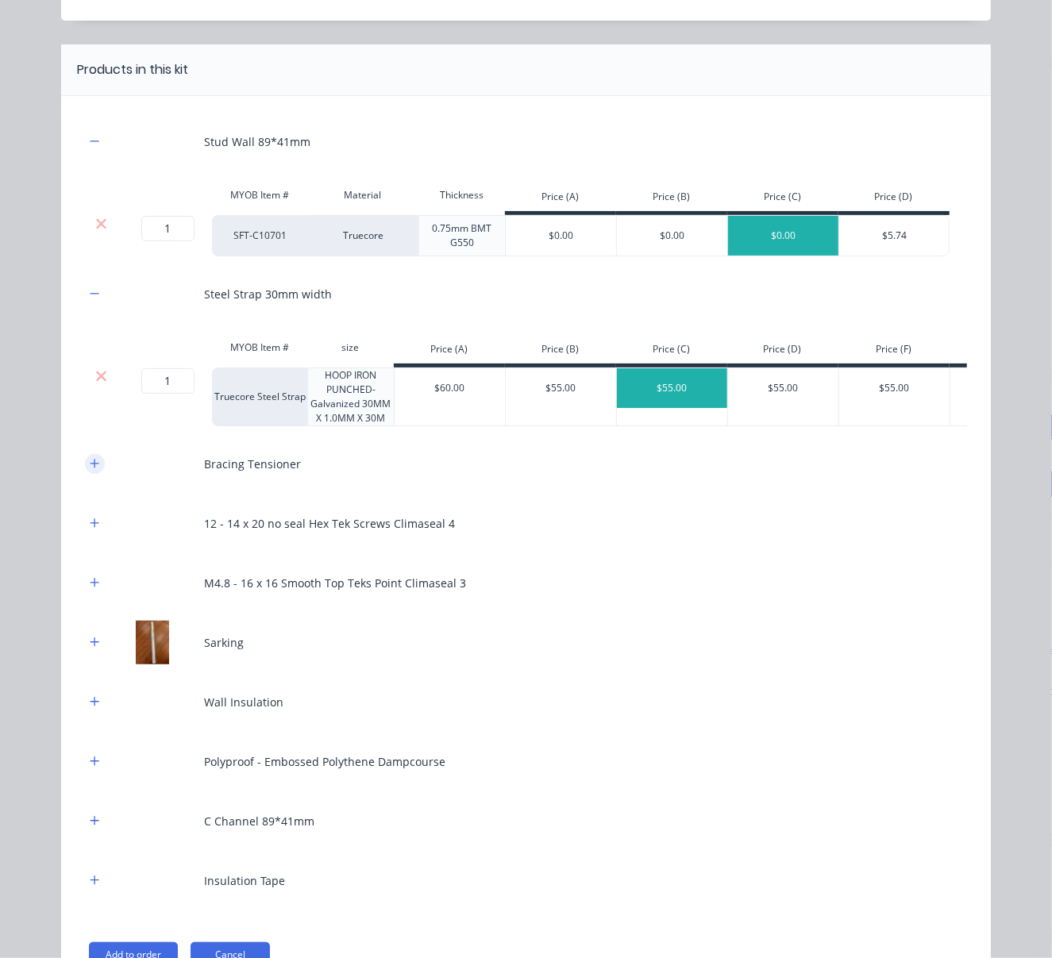
click at [90, 468] on icon "button" at bounding box center [94, 463] width 9 height 9
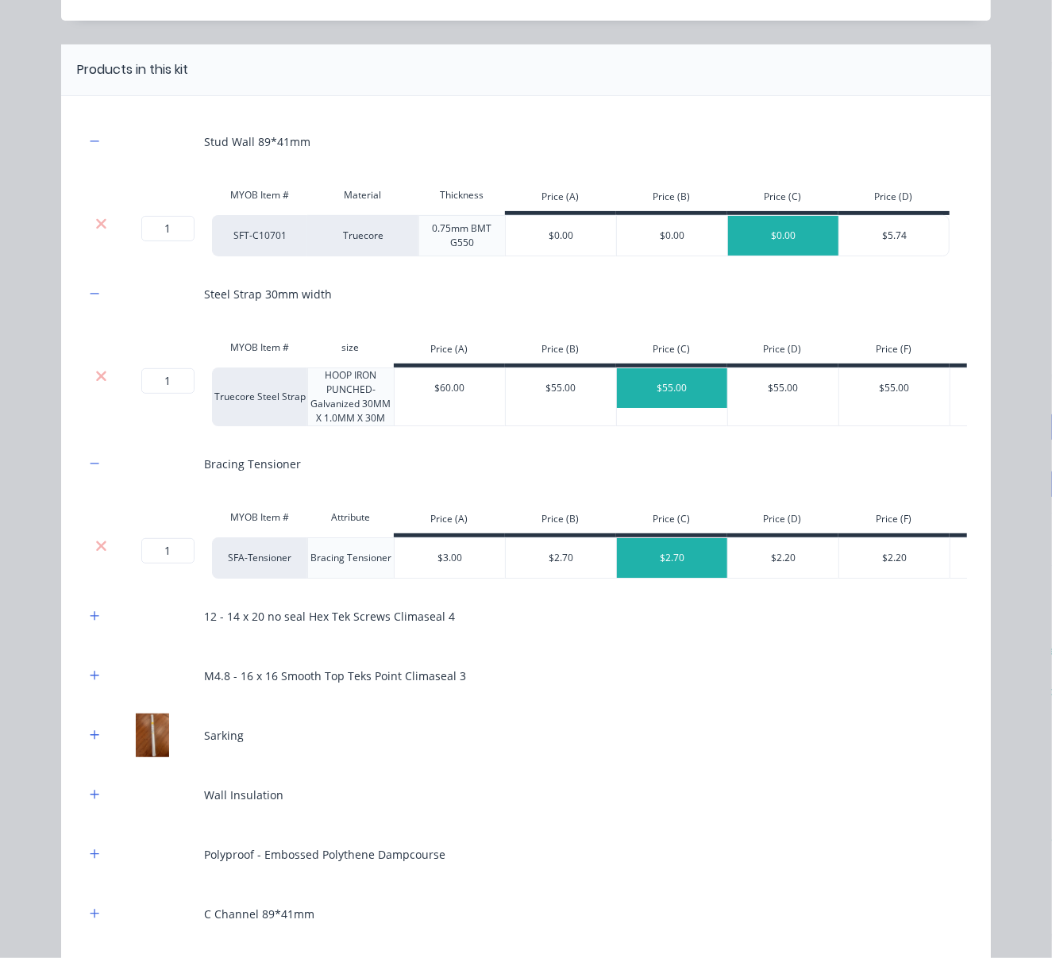
scroll to position [339, 0]
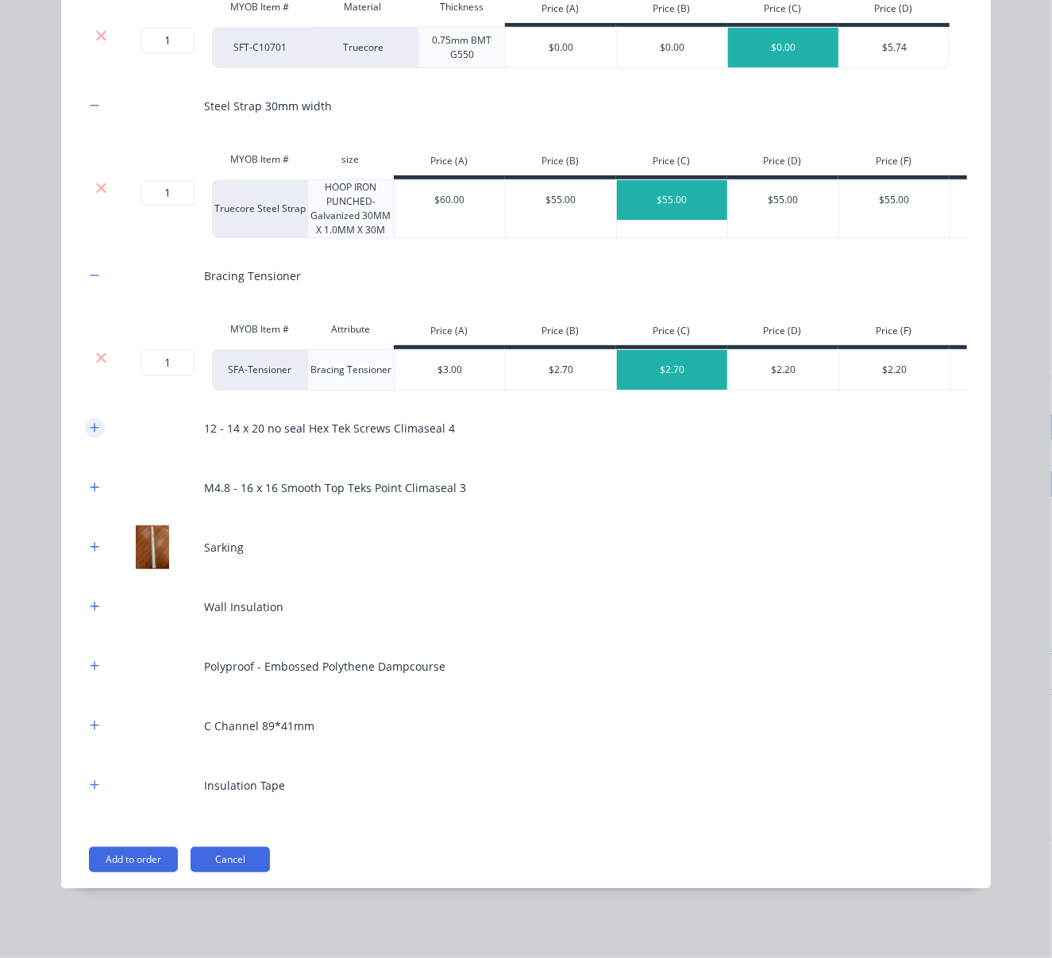
click at [90, 426] on icon "button" at bounding box center [95, 427] width 10 height 11
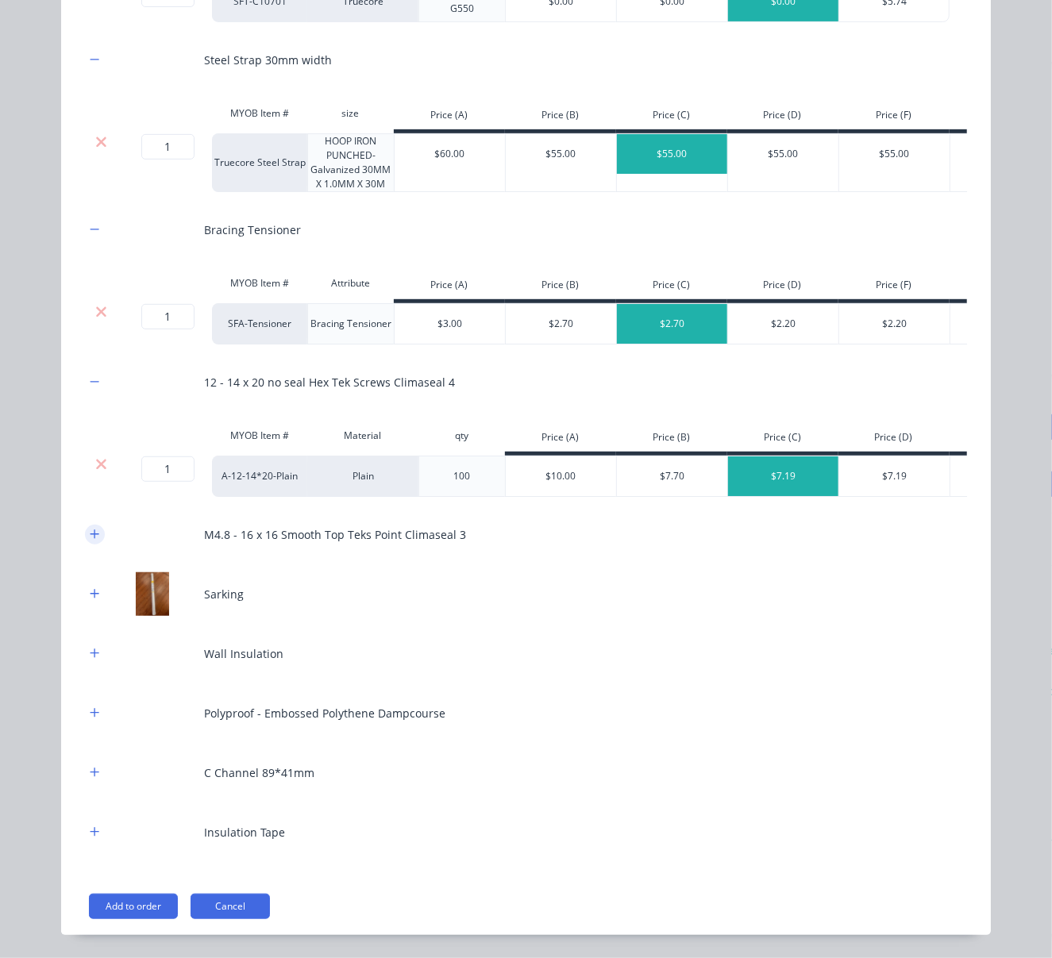
click at [94, 545] on button "button" at bounding box center [95, 535] width 20 height 20
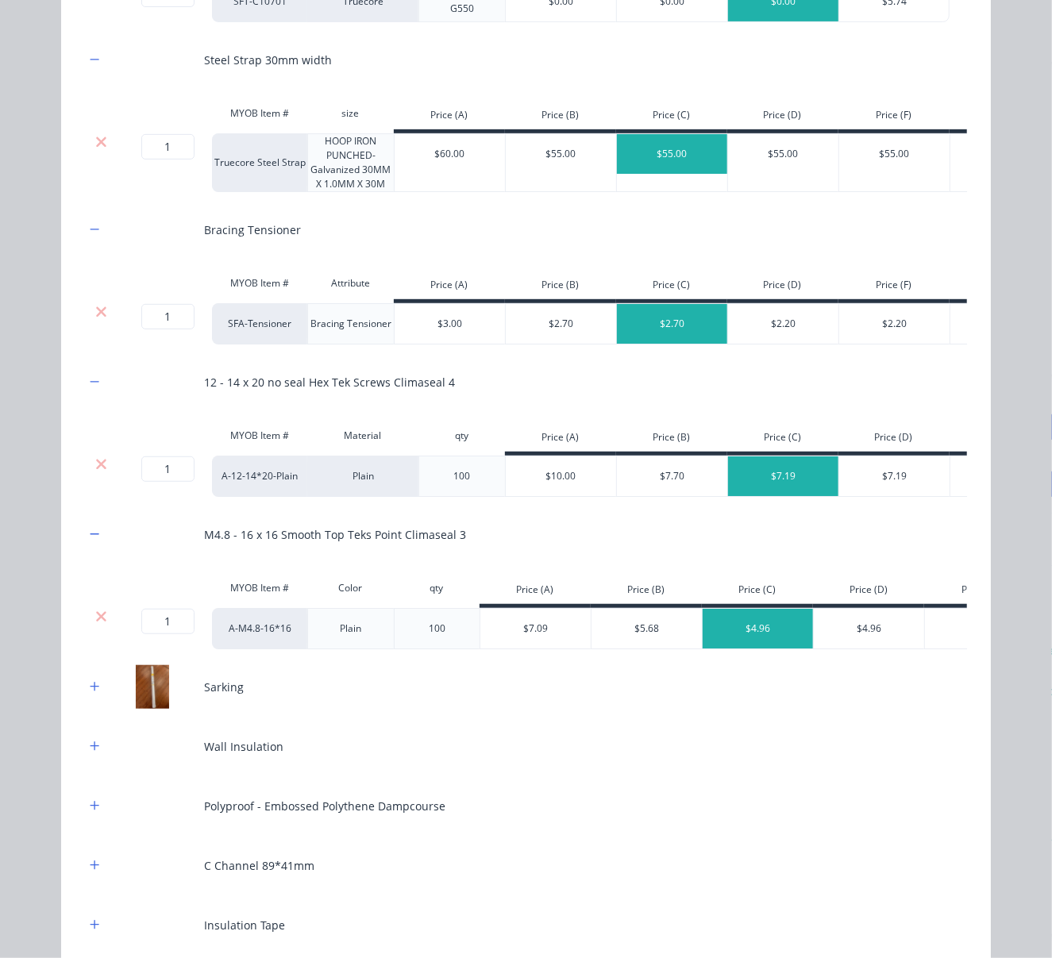
scroll to position [556, 0]
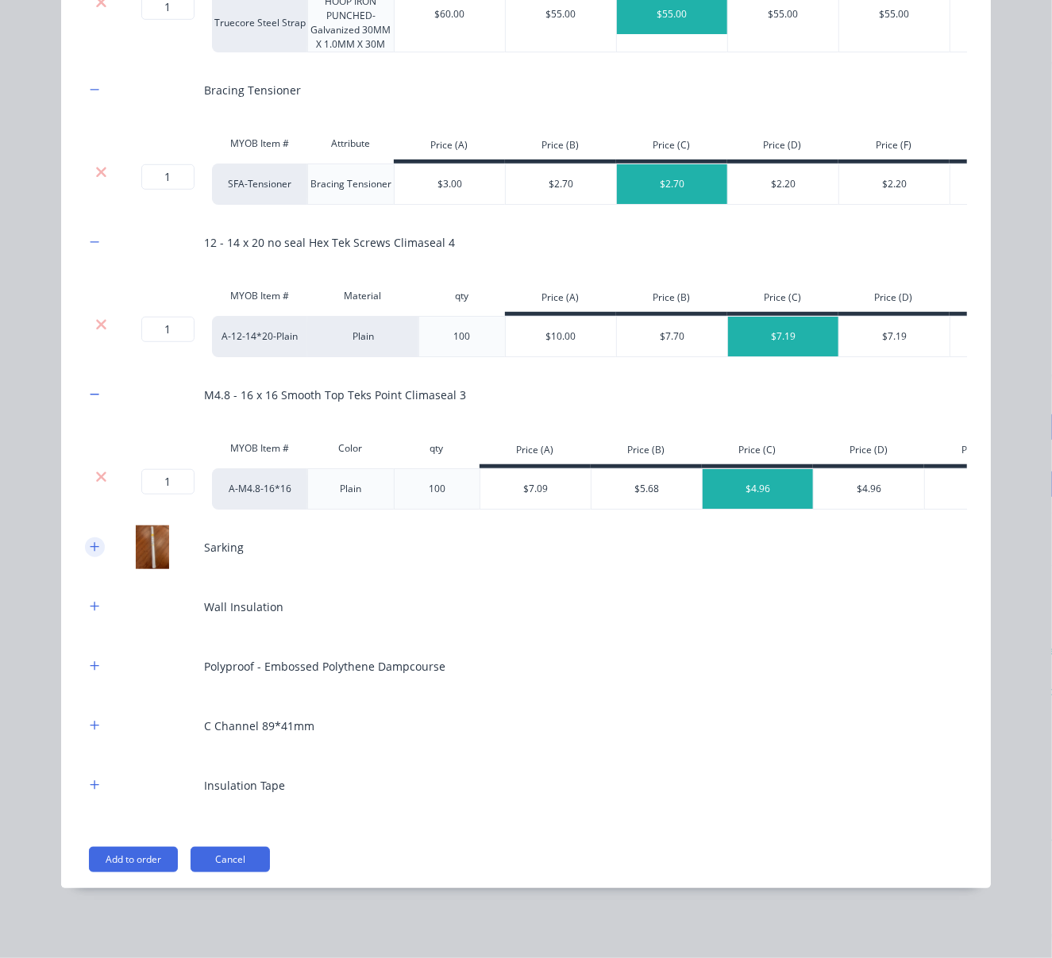
click at [96, 541] on button "button" at bounding box center [95, 547] width 20 height 20
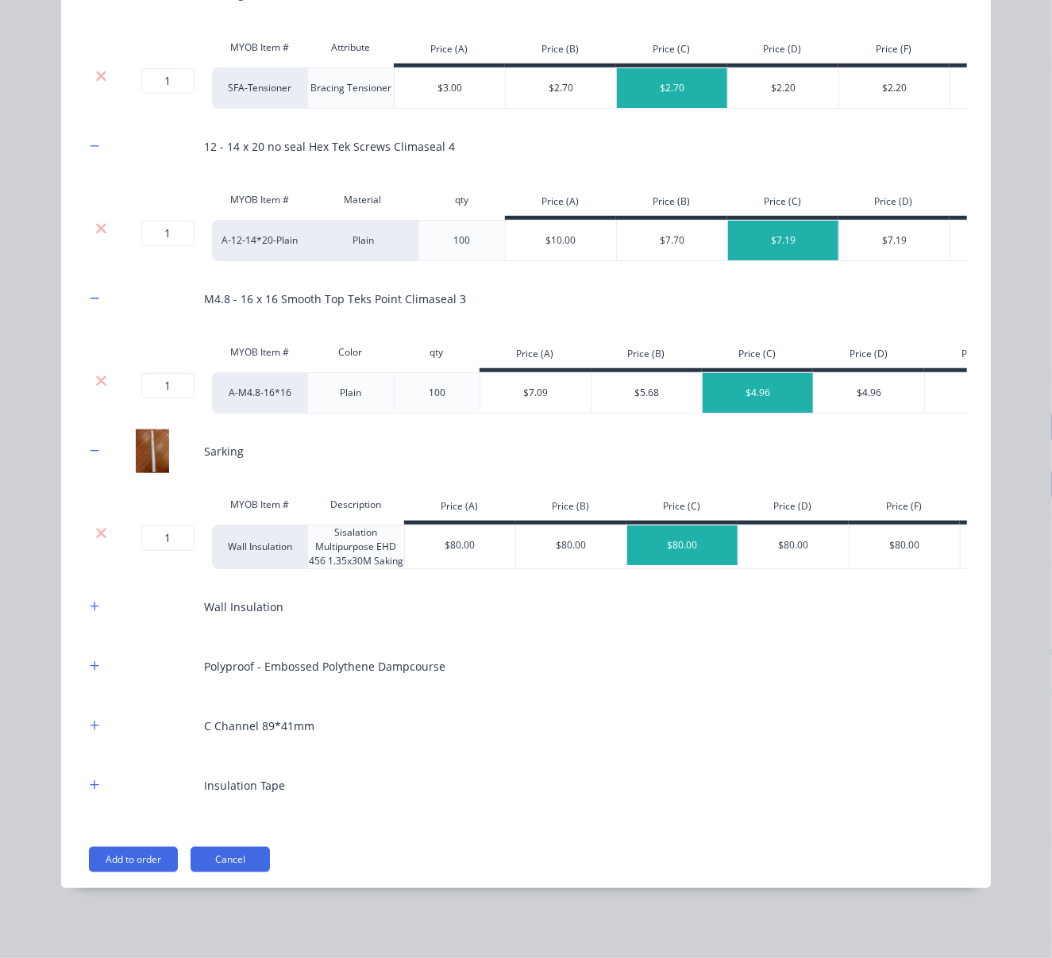
scroll to position [667, 0]
click at [90, 603] on icon "button" at bounding box center [95, 606] width 10 height 11
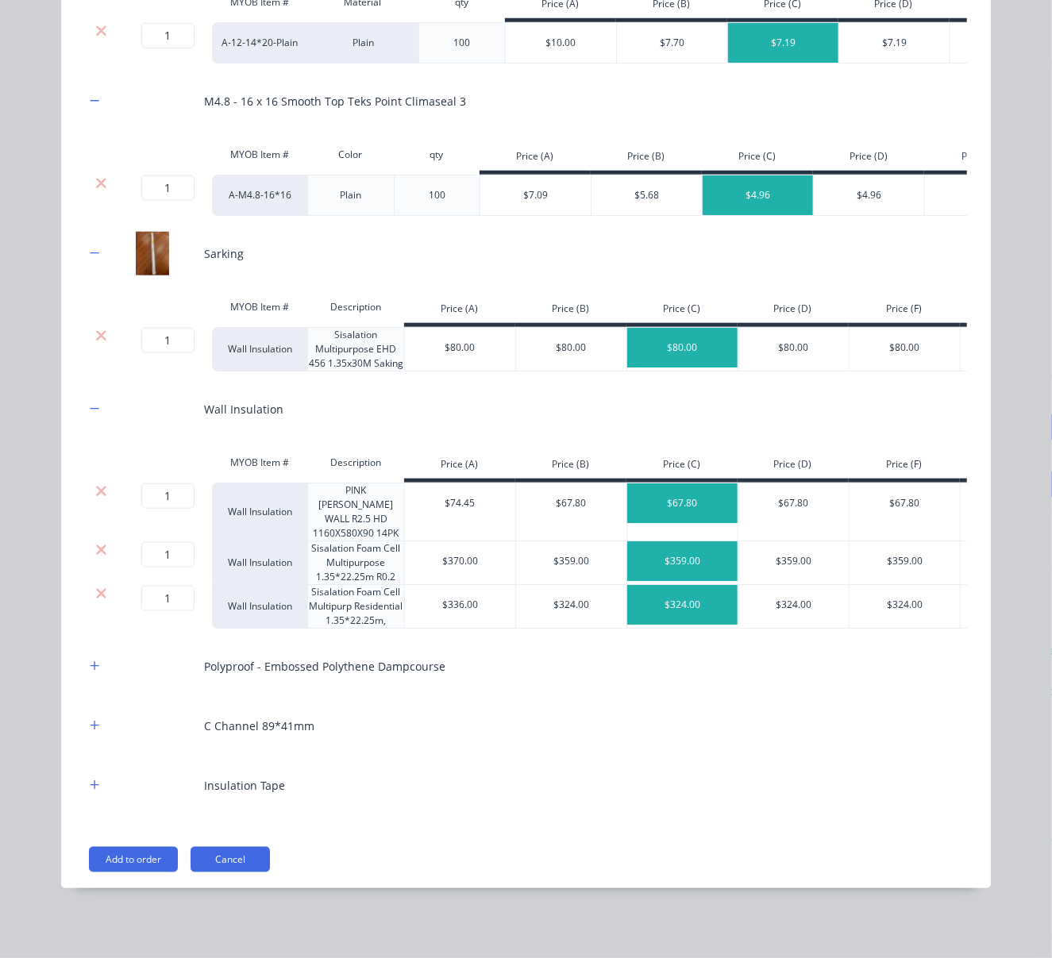
scroll to position [865, 0]
click at [95, 487] on icon at bounding box center [101, 491] width 12 height 16
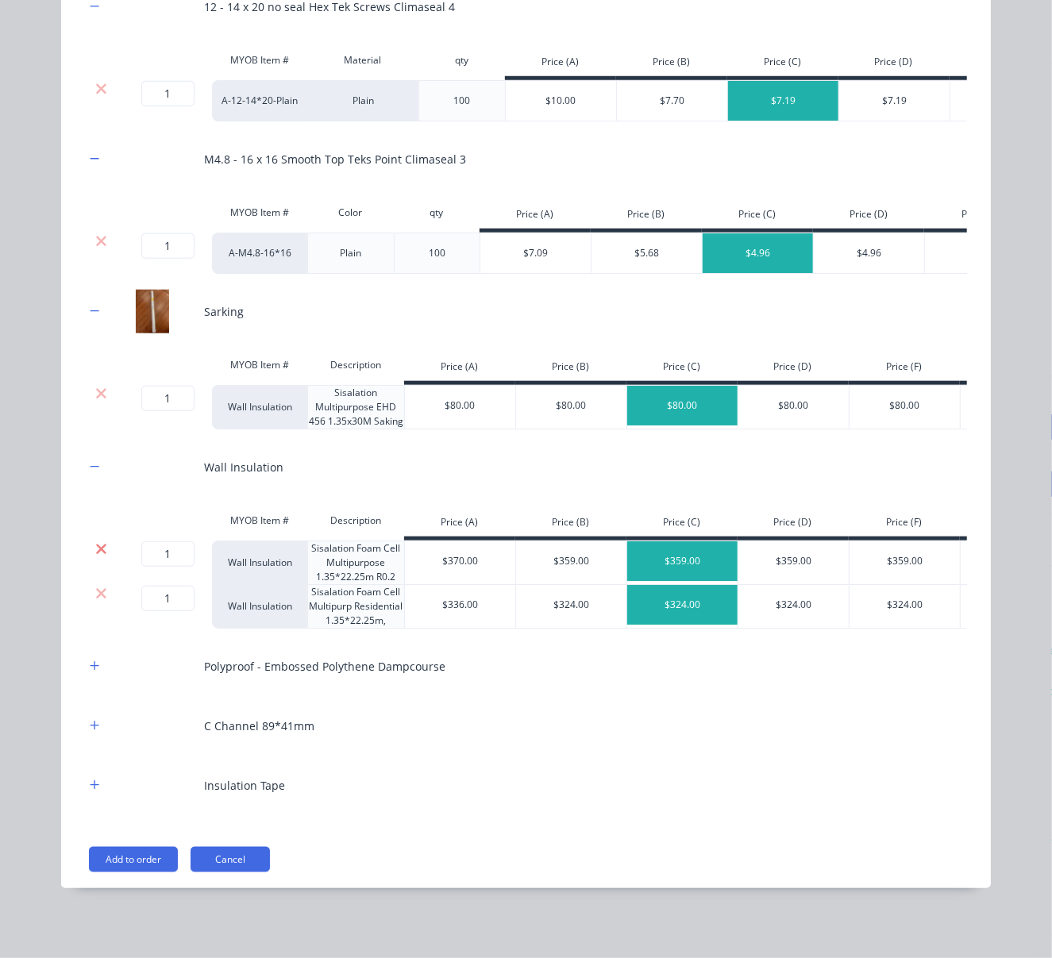
click at [95, 541] on icon at bounding box center [101, 549] width 12 height 16
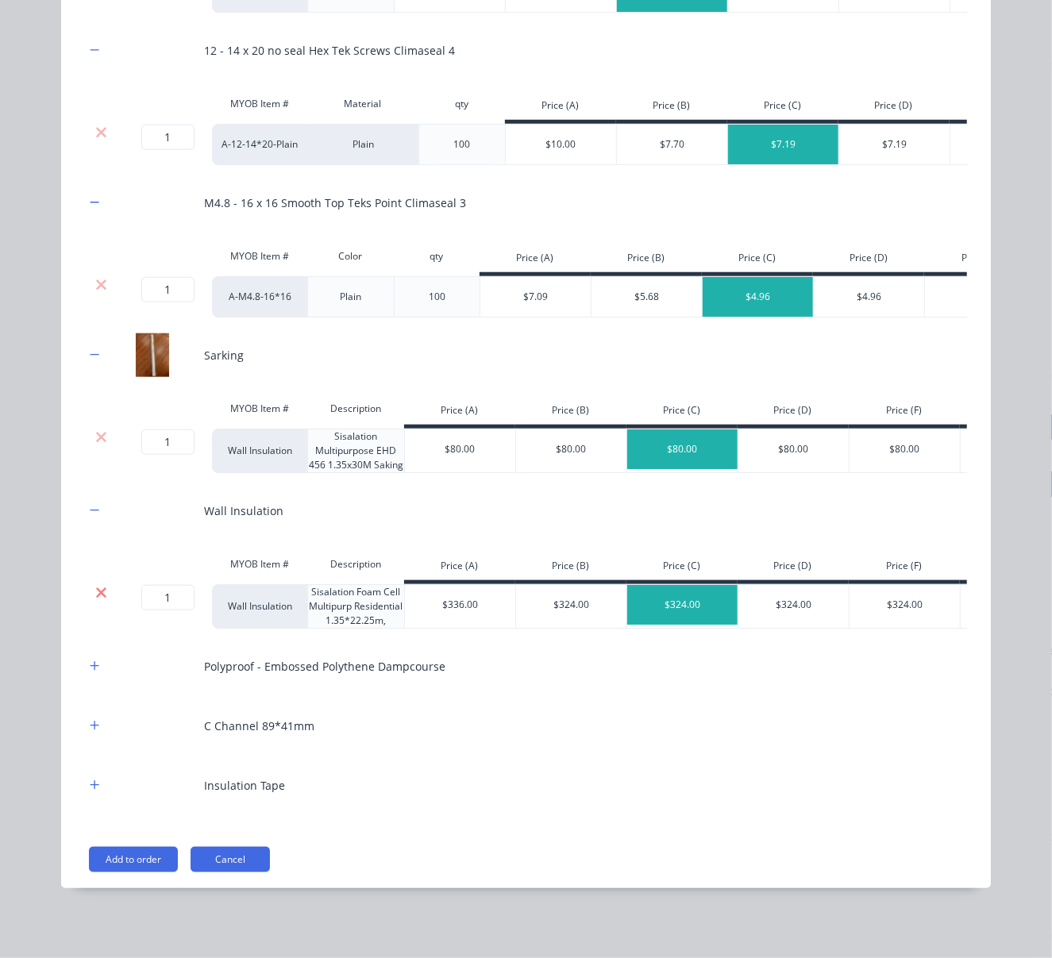
click at [96, 587] on icon at bounding box center [101, 592] width 10 height 10
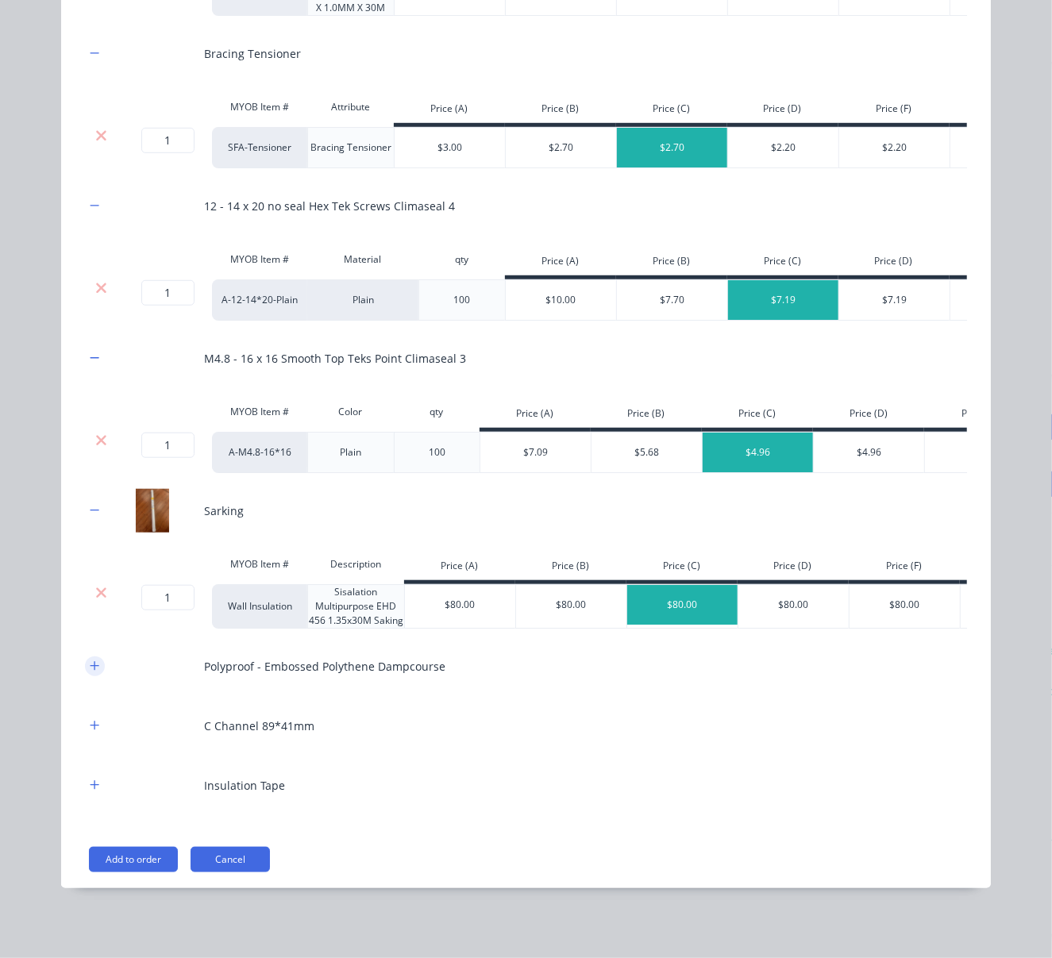
click at [90, 666] on icon "button" at bounding box center [95, 665] width 10 height 11
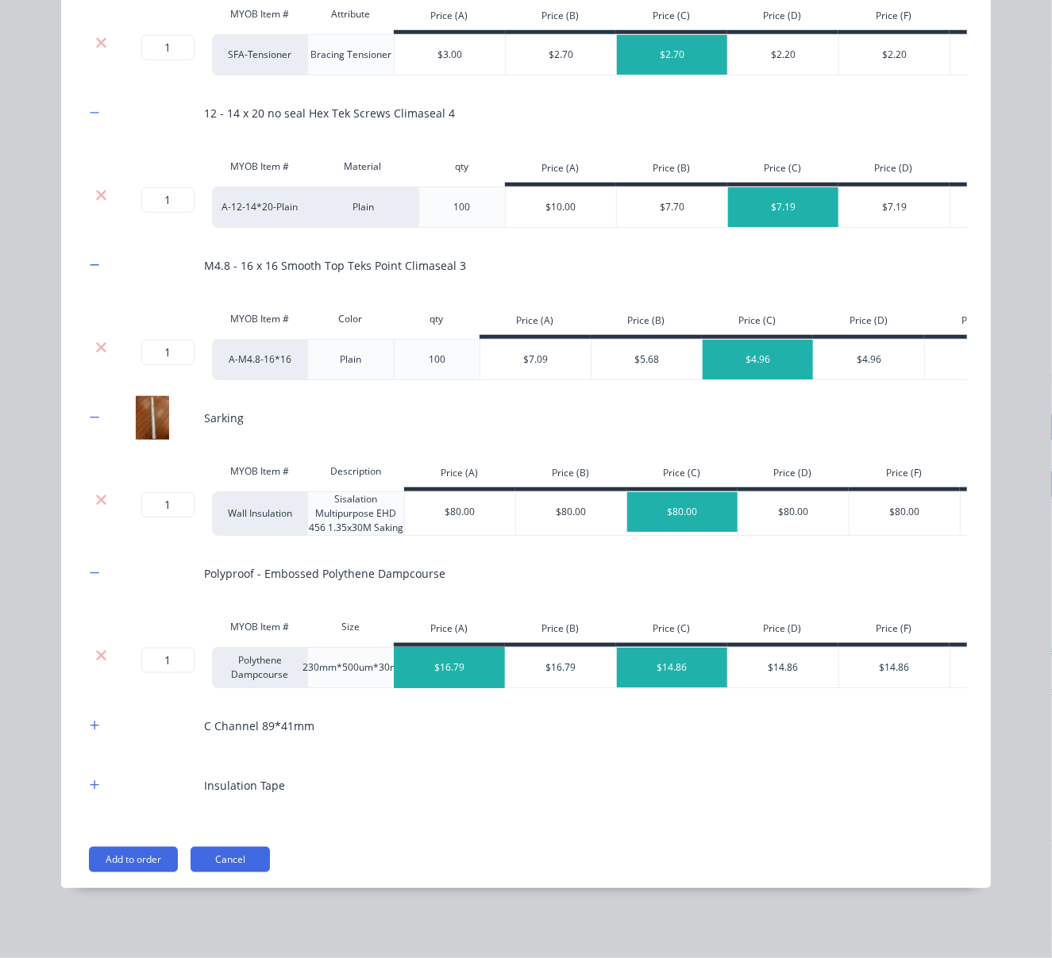
scroll to position [715, 0]
click at [90, 721] on icon "button" at bounding box center [94, 725] width 9 height 9
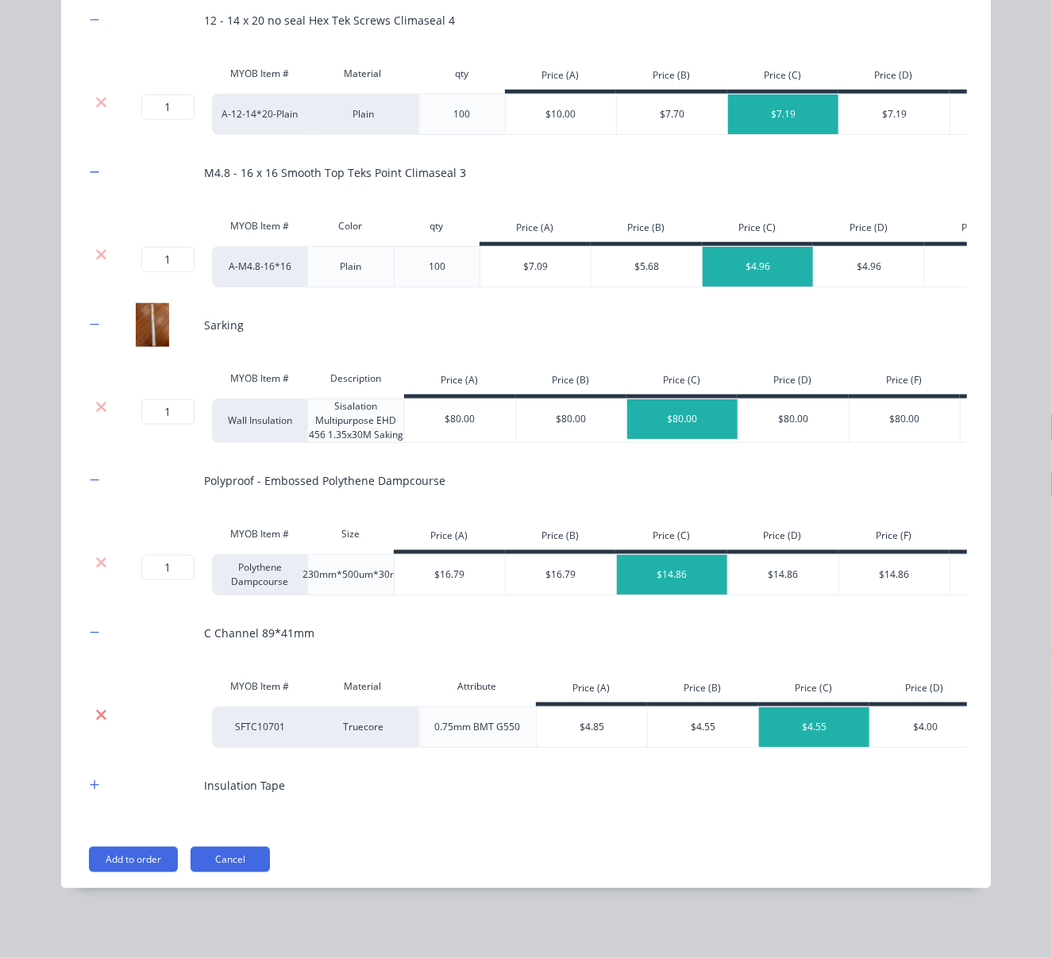
scroll to position [823, 0]
click at [90, 787] on icon "button" at bounding box center [95, 785] width 10 height 11
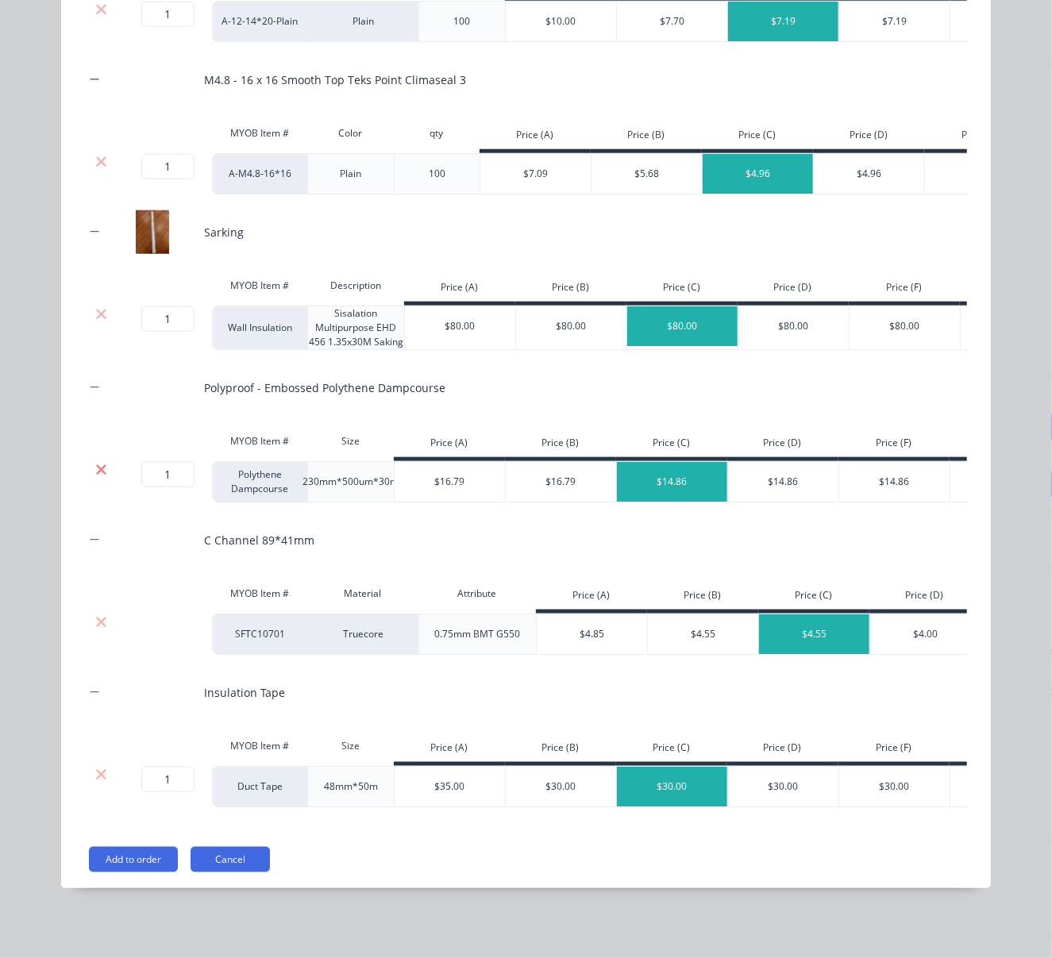
click at [95, 478] on icon at bounding box center [101, 470] width 12 height 16
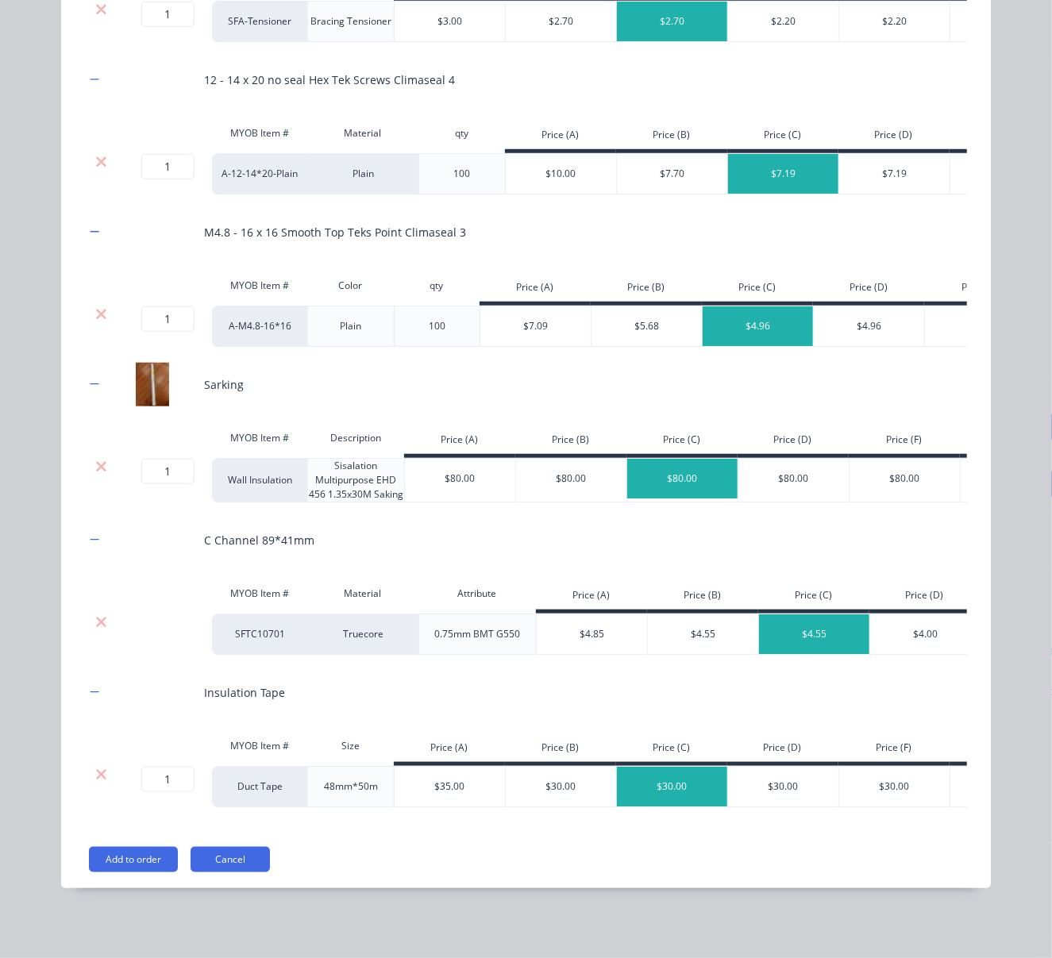
scroll to position [764, 0]
click at [129, 847] on button "Add to order" at bounding box center [133, 859] width 89 height 25
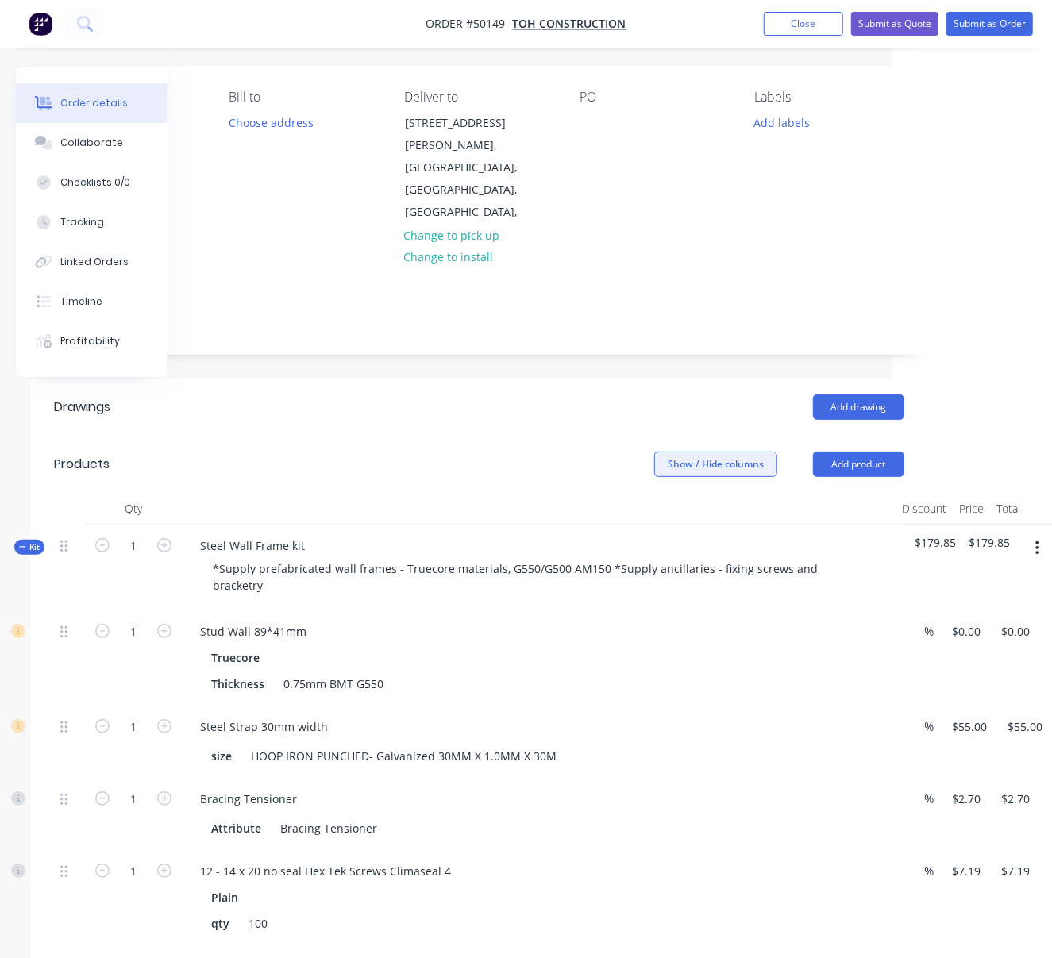
drag, startPoint x: 519, startPoint y: 456, endPoint x: 616, endPoint y: 462, distance: 97.0
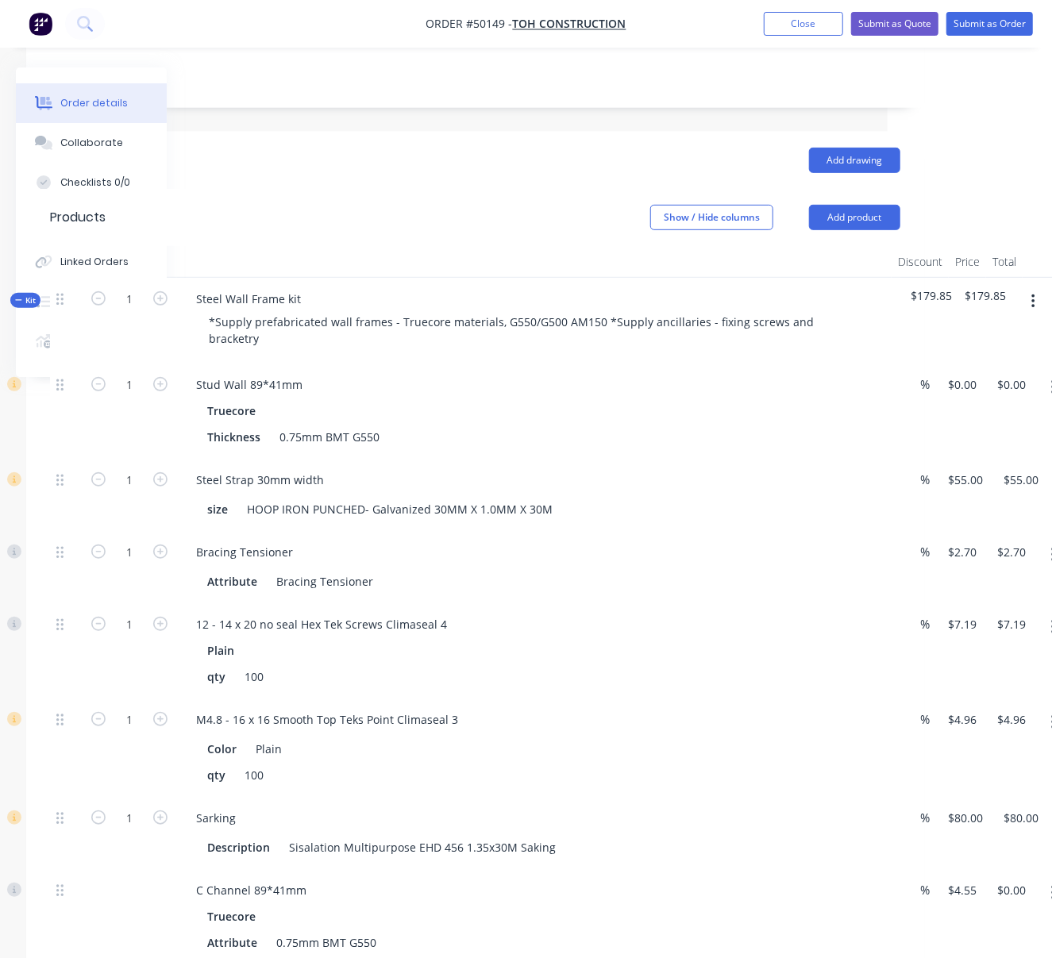
drag, startPoint x: 435, startPoint y: 268, endPoint x: 388, endPoint y: 256, distance: 48.5
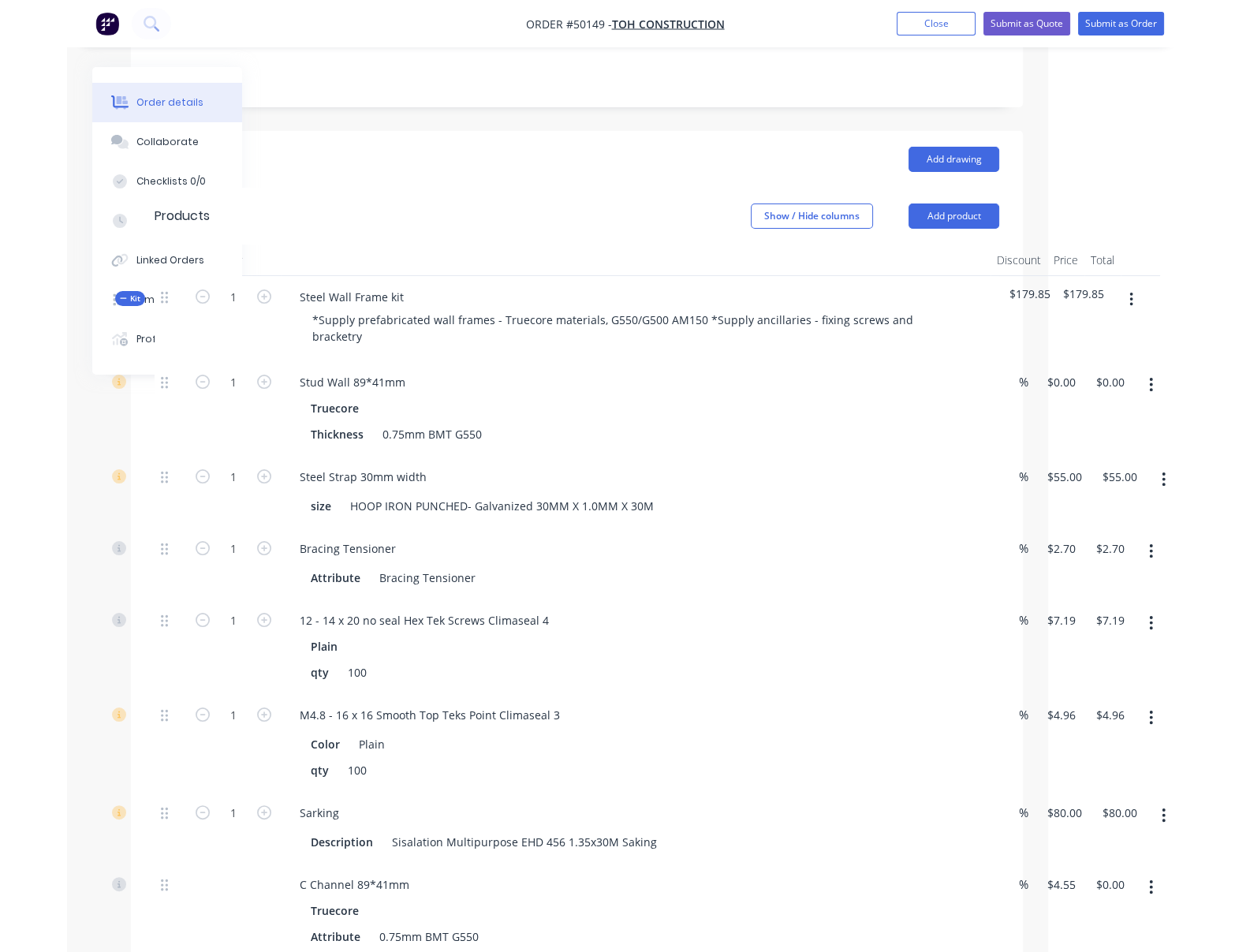
scroll to position [355, 0]
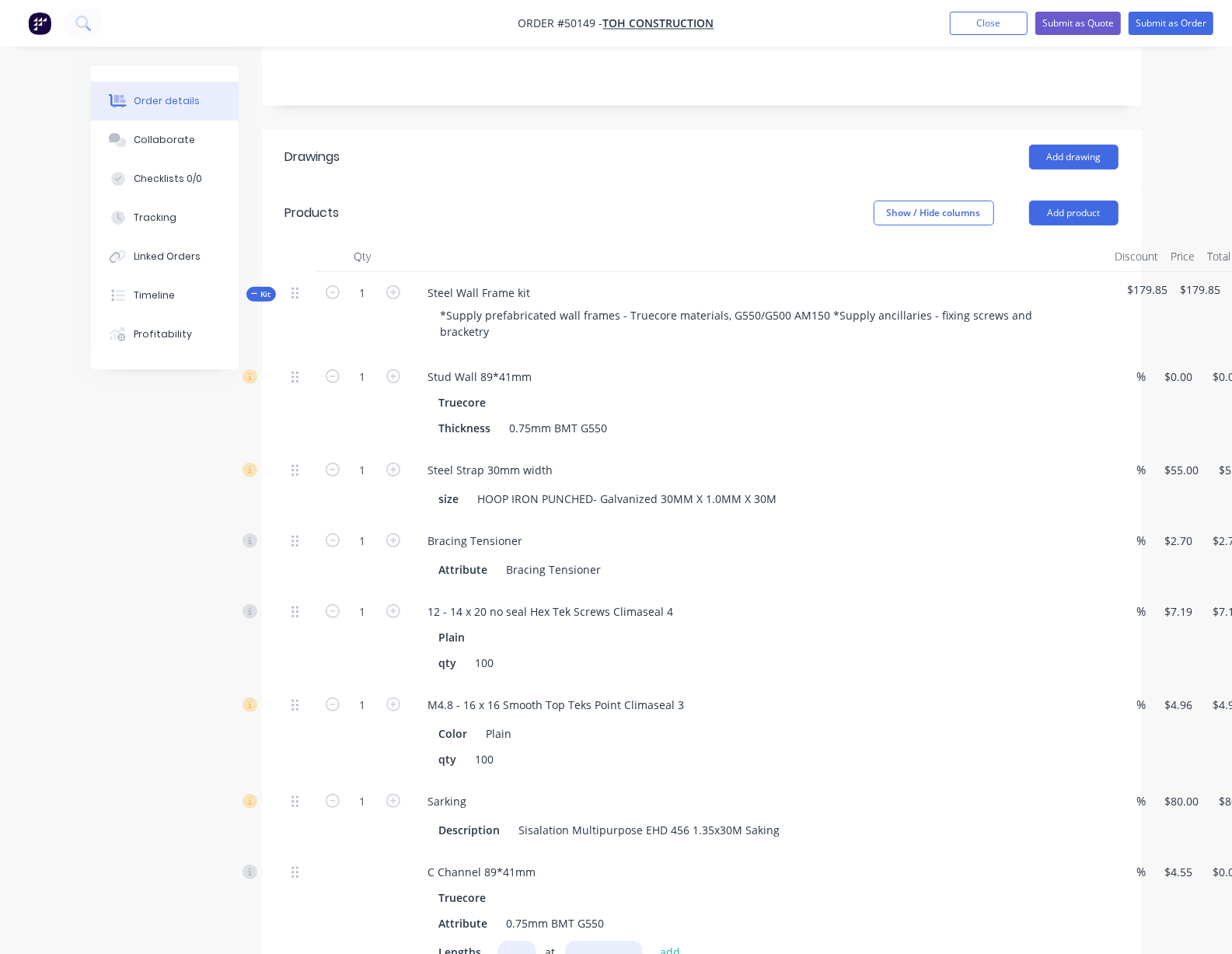
drag, startPoint x: 586, startPoint y: 233, endPoint x: 630, endPoint y: 233, distance: 44.0
drag, startPoint x: 626, startPoint y: 251, endPoint x: 675, endPoint y: 255, distance: 49.2
click at [702, 218] on div "Show / Hide columns Add product" at bounding box center [790, 213] width 656 height 24
click at [997, 385] on input "0" at bounding box center [1172, 376] width 18 height 23
type input "$1,920.00"
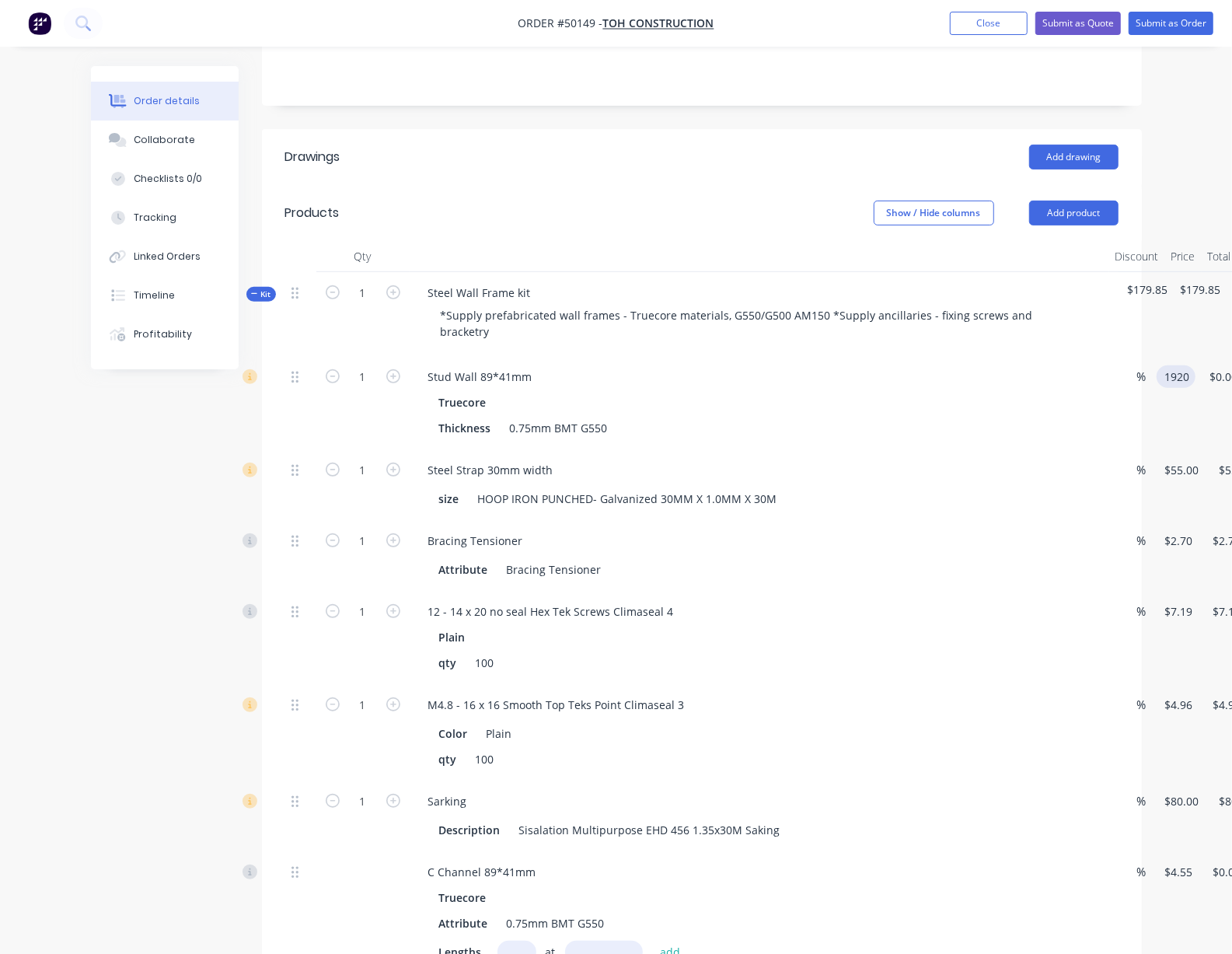
type input "$1,920.00"
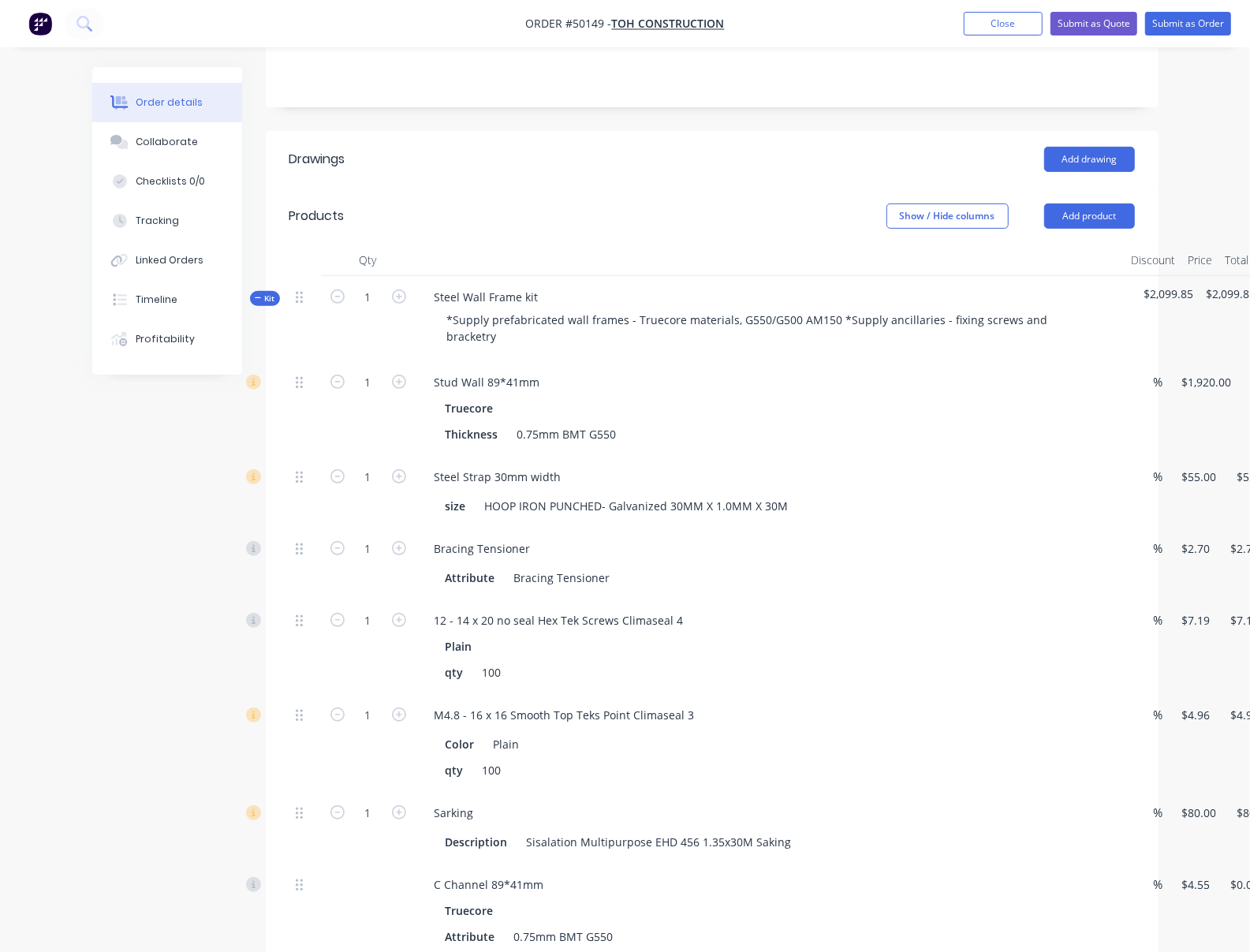
click at [902, 419] on div "Truecore" at bounding box center [770, 407] width 650 height 23
click at [608, 224] on div "Show / Hide columns Add product" at bounding box center [802, 216] width 666 height 25
click at [348, 560] on input "1" at bounding box center [368, 550] width 41 height 24
type input "10"
type input "$27.00"
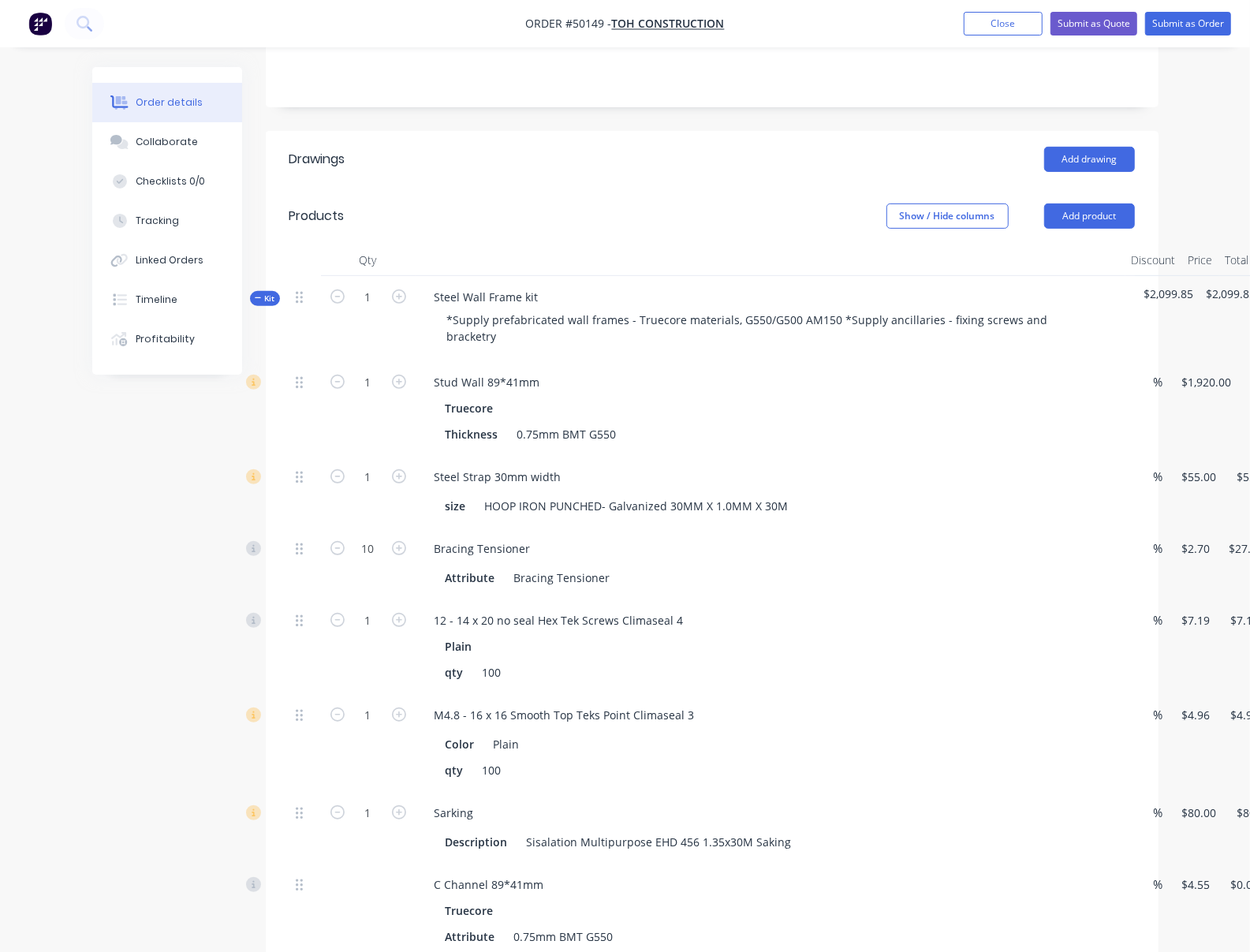
click at [96, 630] on div "Created by Serene Created 08/10/25 Required 08/10/25 Assigned to Add team membe…" at bounding box center [625, 622] width 1066 height 1822
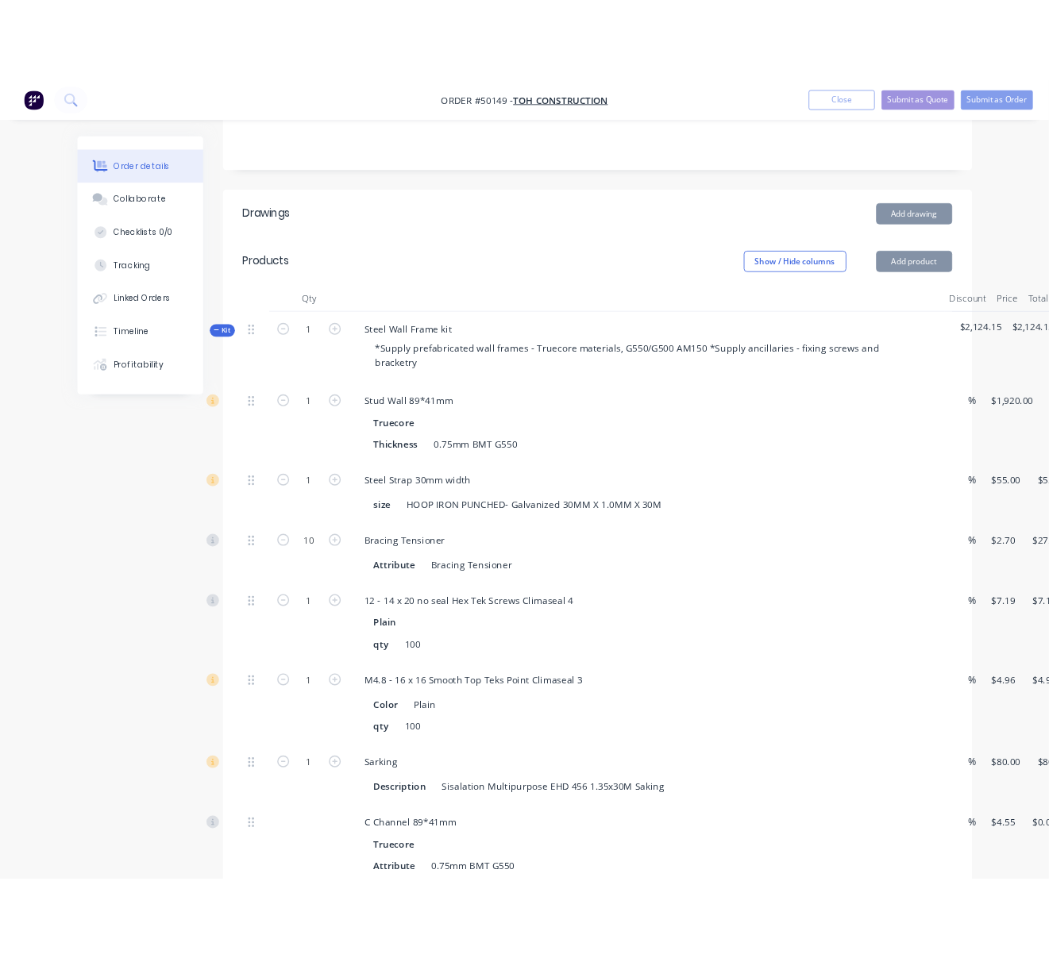
scroll to position [604, 0]
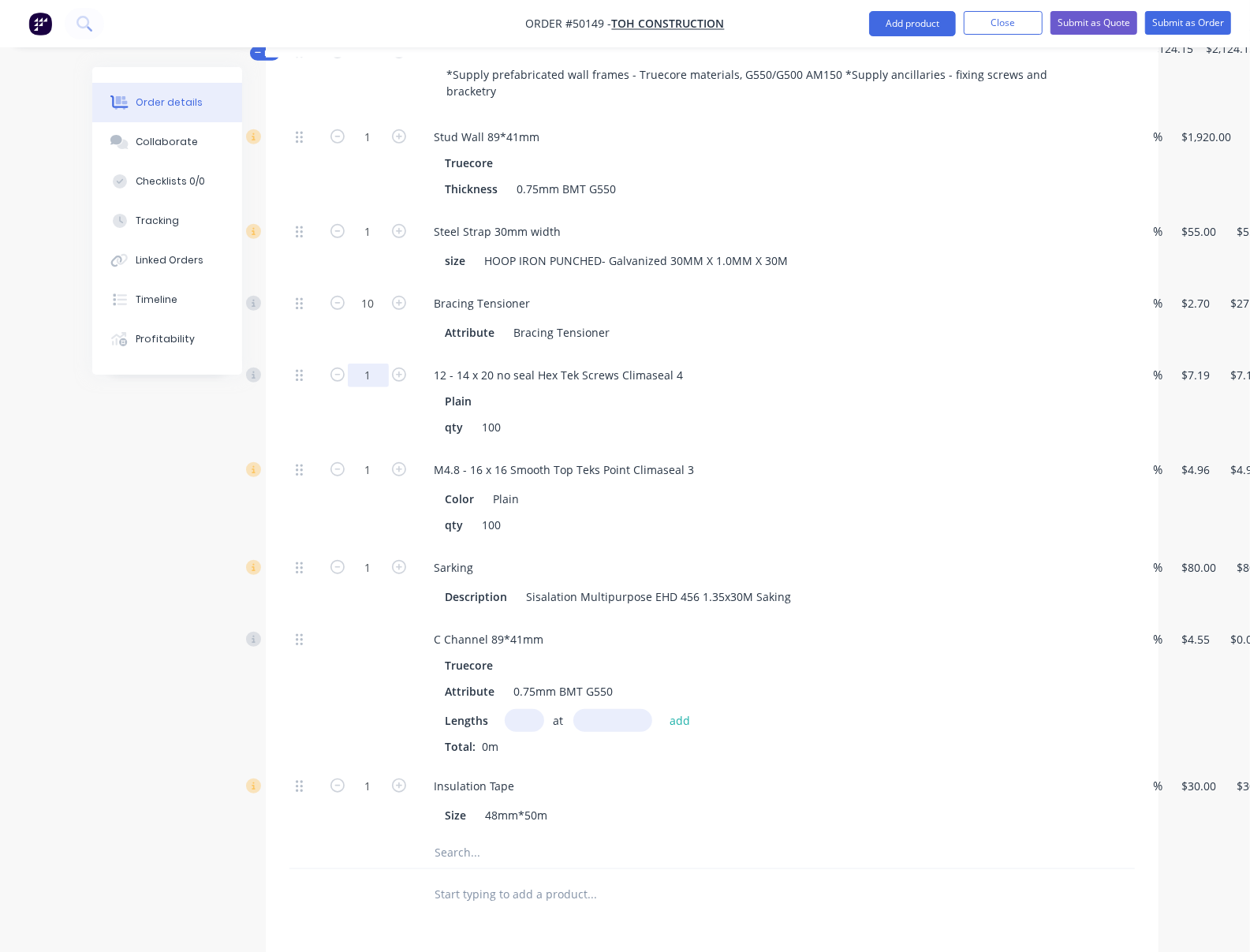
click at [348, 388] on input "1" at bounding box center [368, 376] width 41 height 24
type input "2"
type input "$14.38"
click at [289, 443] on div at bounding box center [305, 400] width 32 height 94
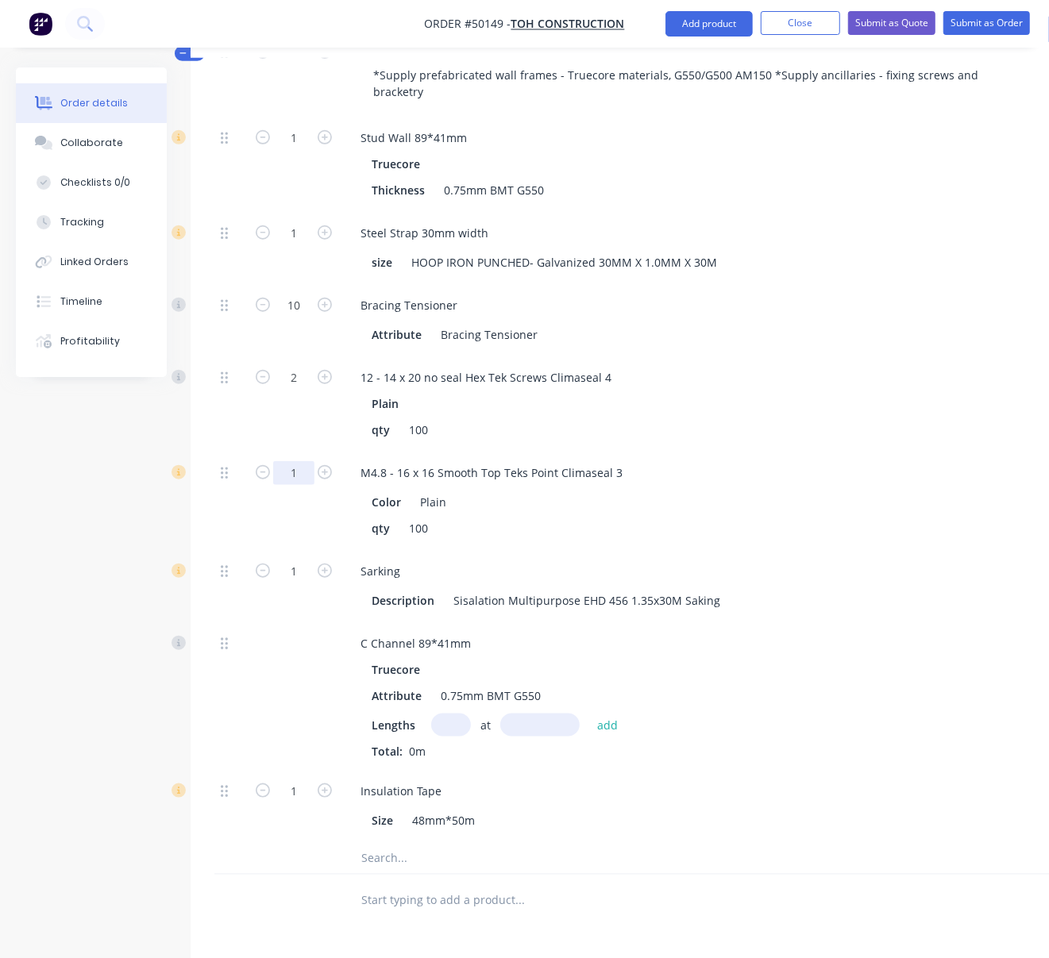
click at [296, 485] on input "1" at bounding box center [293, 473] width 41 height 24
type input "20"
type input "$99.20"
click at [119, 569] on div "Created by Serene Created 08/10/25 Required 08/10/25 Assigned to Add team membe…" at bounding box center [552, 379] width 1072 height 1833
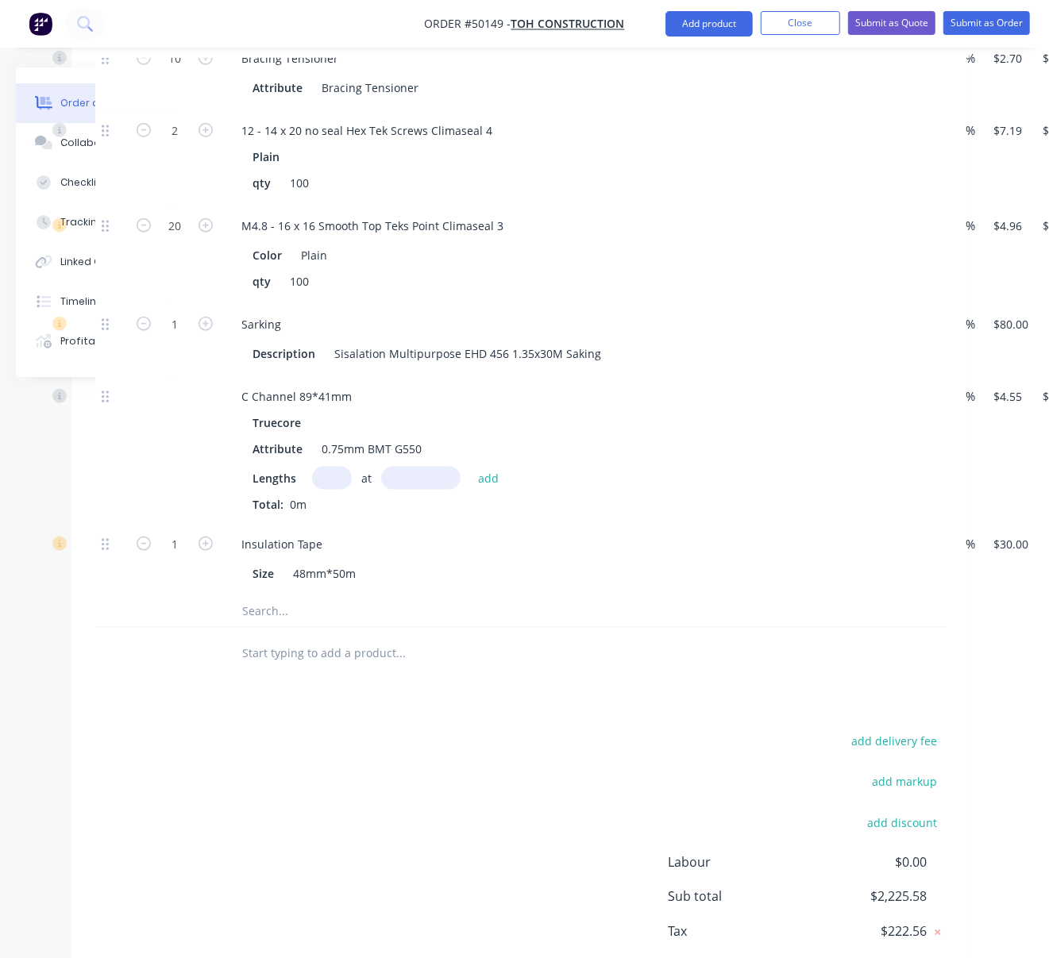
drag, startPoint x: 285, startPoint y: 477, endPoint x: 508, endPoint y: 474, distance: 223.1
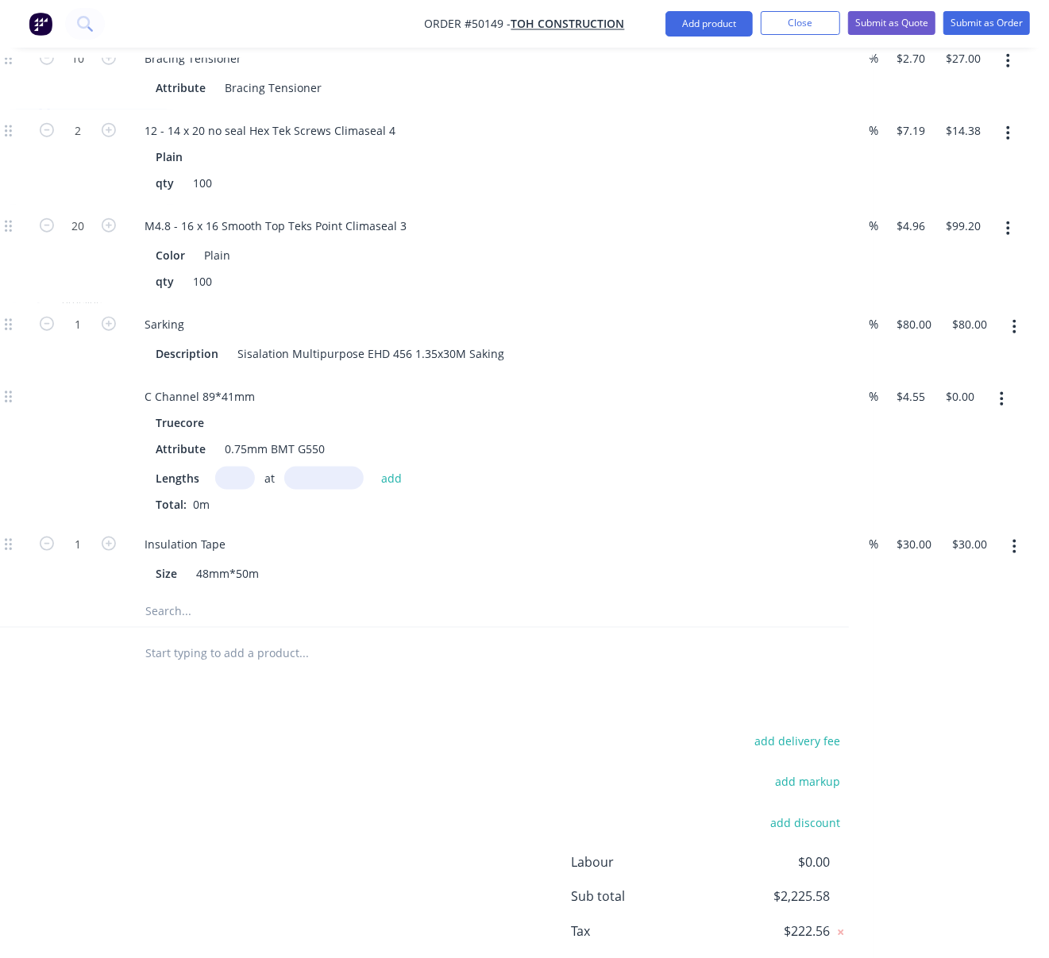
click at [126, 808] on div "add delivery fee add markup add discount Labour $0.00 Sub total $2,225.58 Tax $…" at bounding box center [423, 865] width 850 height 271
drag, startPoint x: 160, startPoint y: 748, endPoint x: 129, endPoint y: 737, distance: 32.1
click at [1005, 408] on icon "button" at bounding box center [1003, 399] width 4 height 17
click at [913, 516] on div "Delete" at bounding box center [947, 504] width 122 height 23
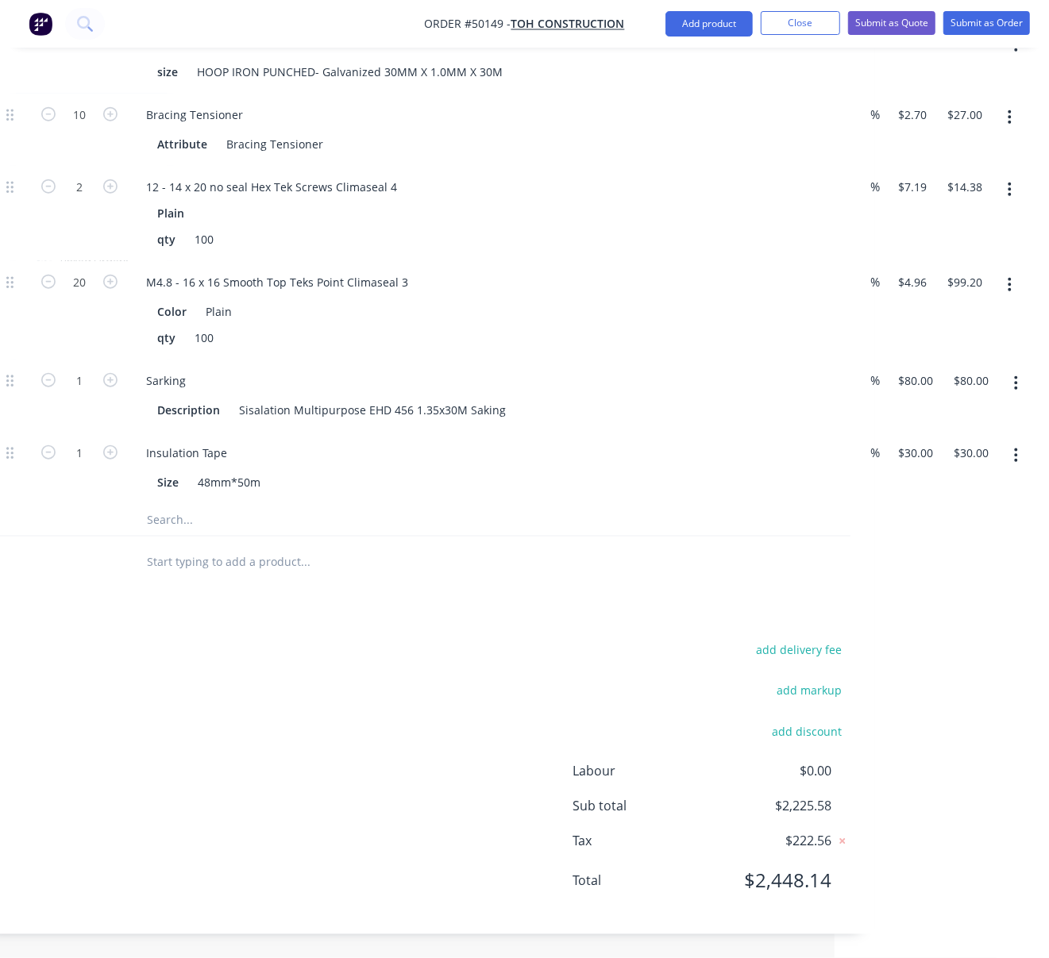
click at [441, 739] on div "add delivery fee add markup add discount Labour $0.00 Sub total $2,225.58 Tax $…" at bounding box center [425, 774] width 850 height 271
click at [811, 641] on button "add delivery fee" at bounding box center [799, 649] width 102 height 21
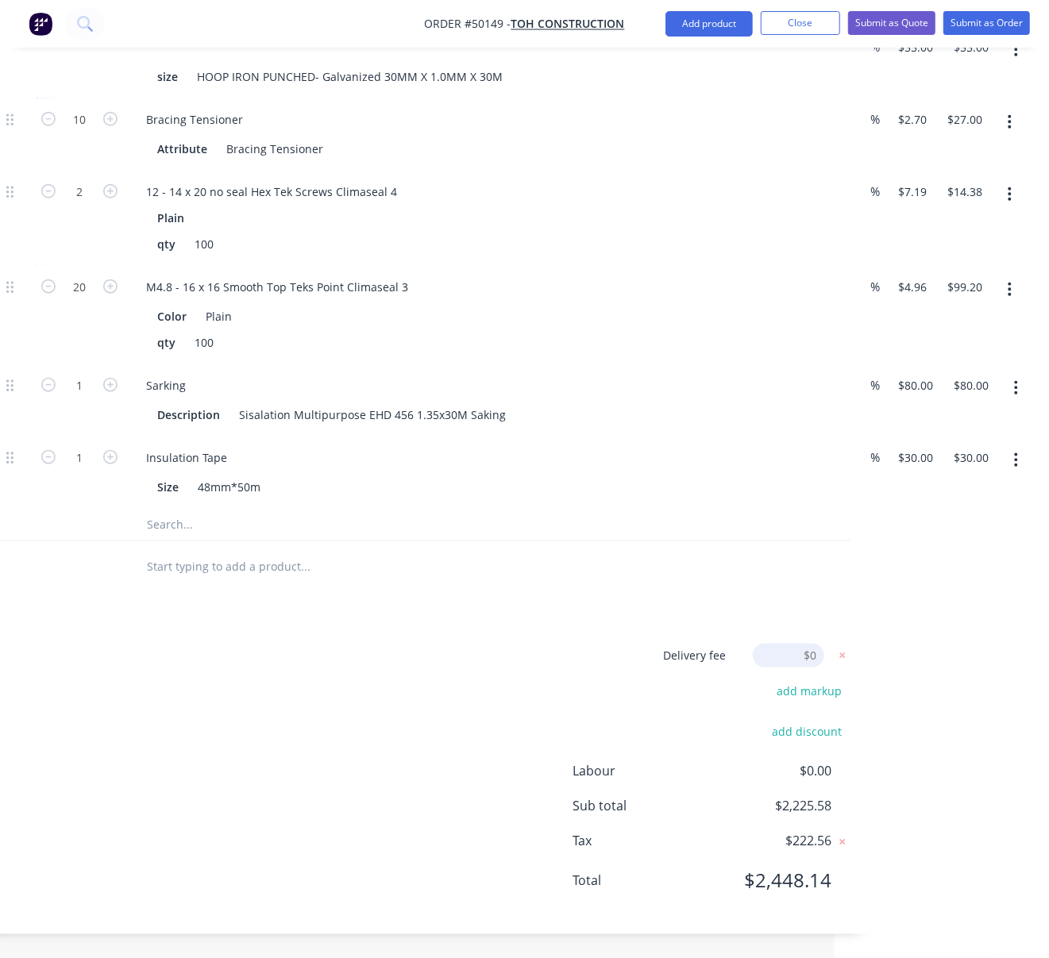
click at [399, 711] on div "Delivery fee Delivery fee Delivery fee name (Optional) $0 add markup add discou…" at bounding box center [425, 778] width 850 height 268
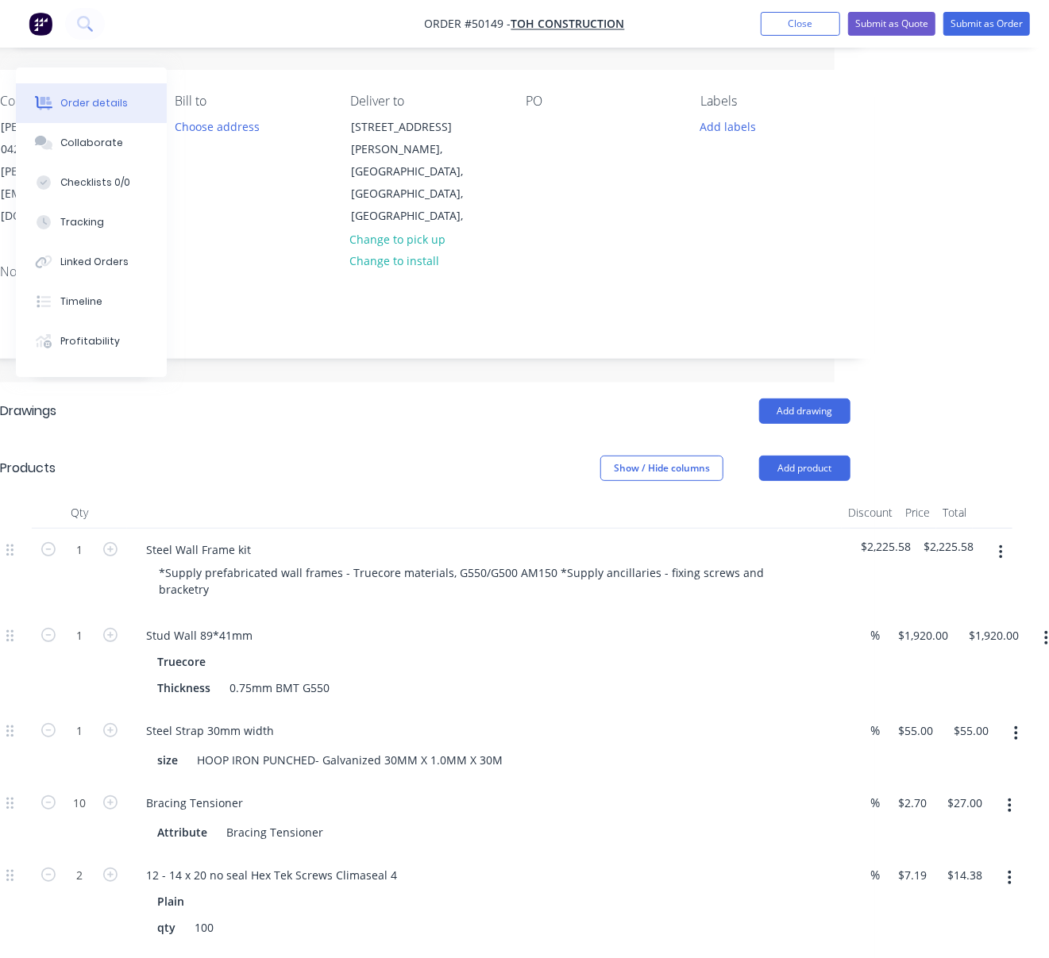
scroll to position [353, 214]
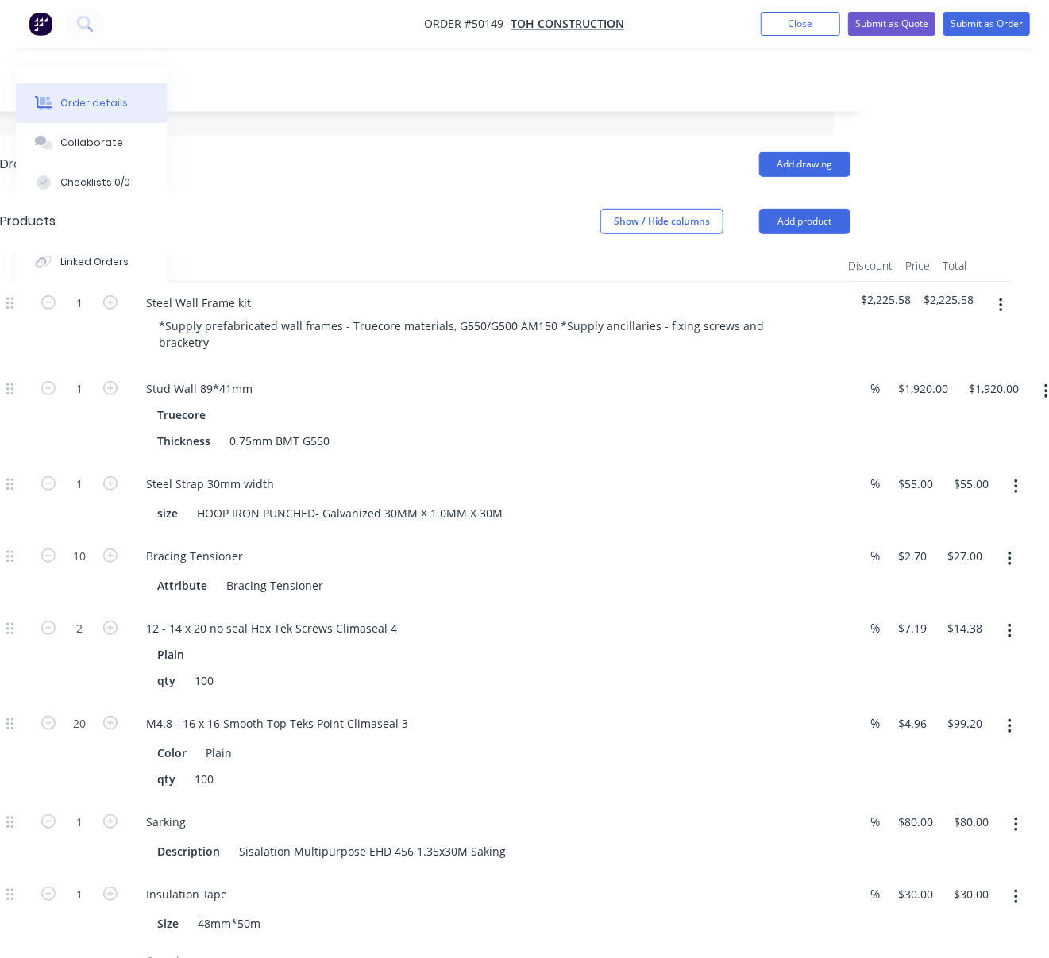
click at [295, 202] on header "Products Show / Hide columns Add product" at bounding box center [425, 221] width 898 height 57
click at [332, 220] on div "Show / Hide columns Add product" at bounding box center [515, 221] width 669 height 25
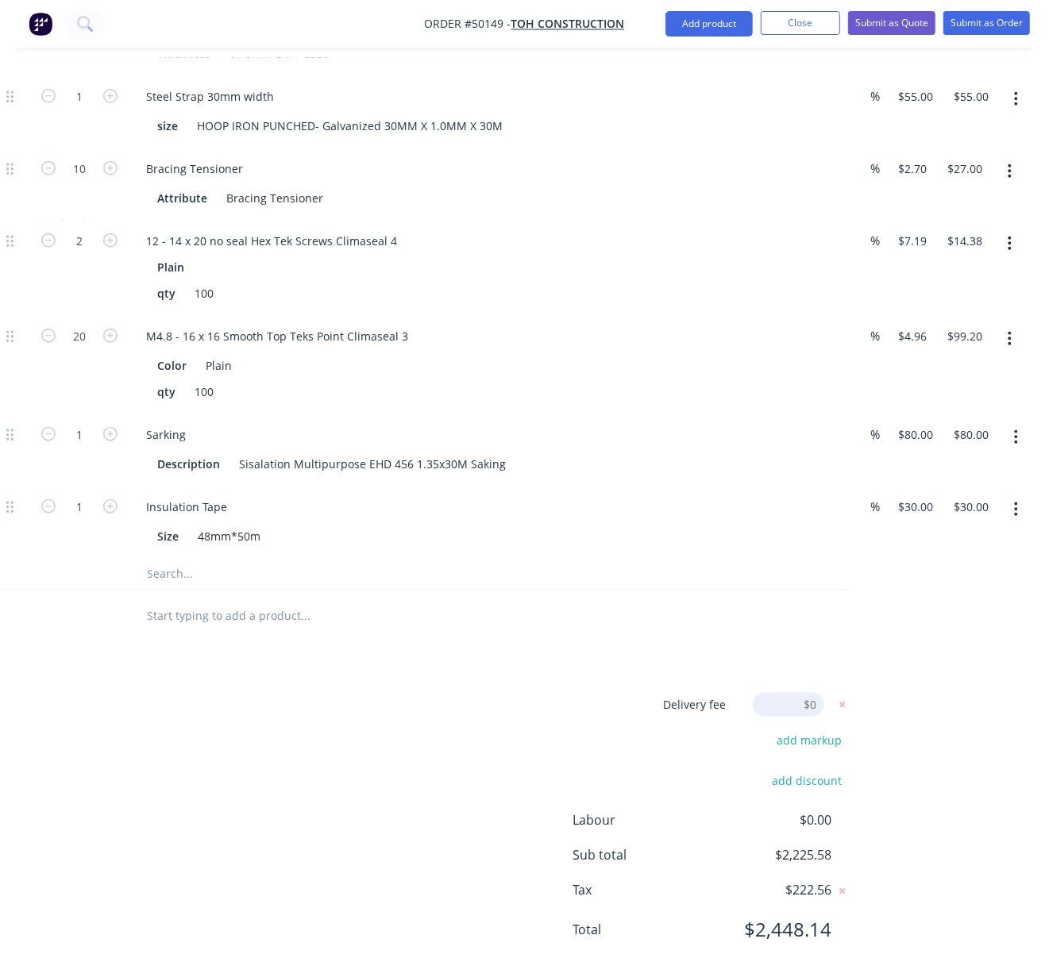
scroll to position [848, 214]
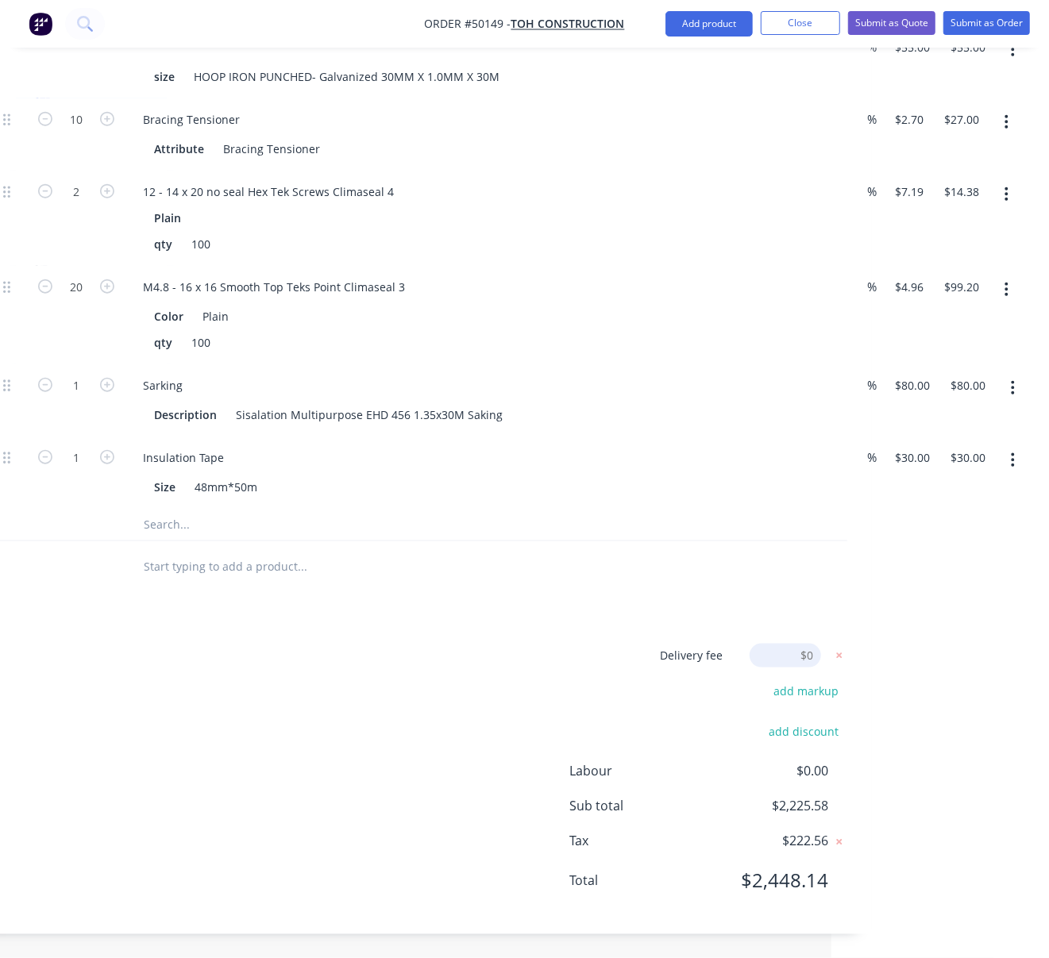
drag, startPoint x: 422, startPoint y: 614, endPoint x: 672, endPoint y: 628, distance: 250.4
click at [803, 649] on input at bounding box center [780, 656] width 71 height 24
type input "330"
click input "submit" at bounding box center [0, 0] width 0 height 0
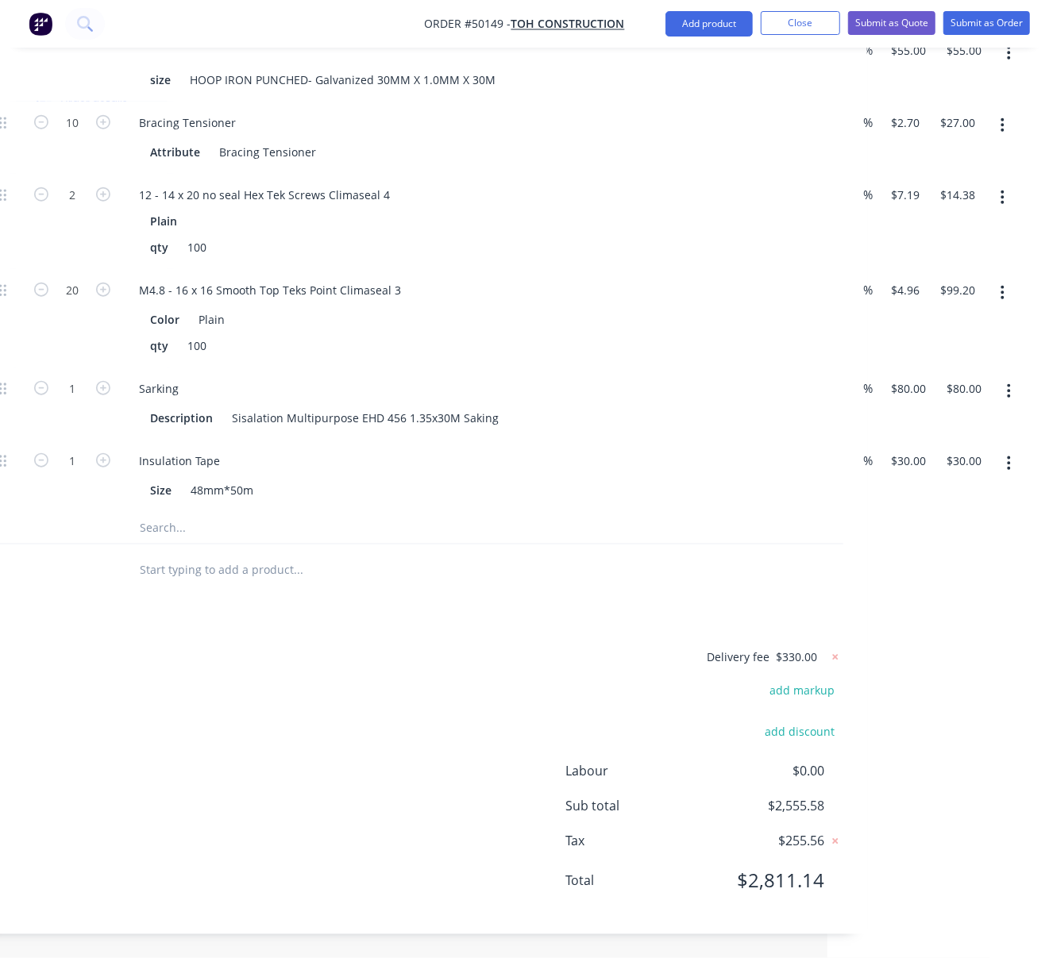
scroll to position [0, 221]
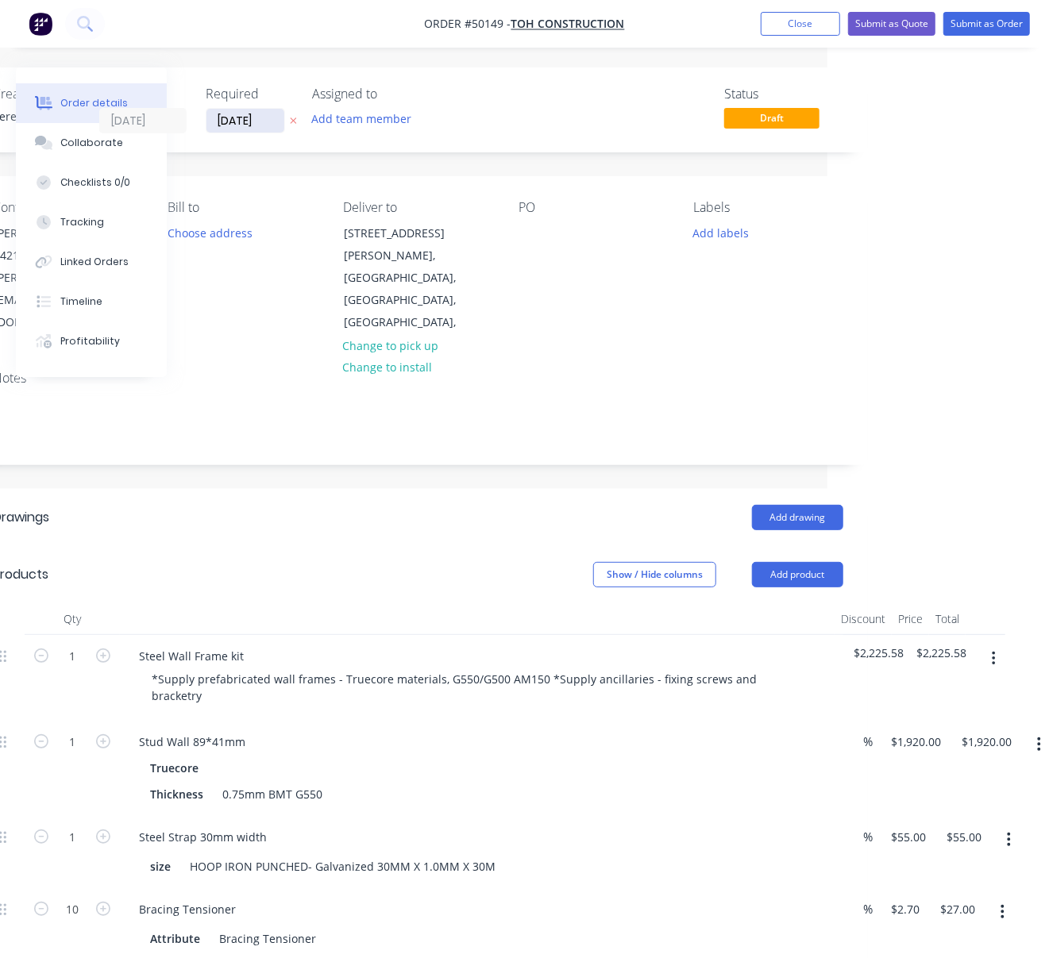
click at [252, 119] on input "[DATE]" at bounding box center [245, 121] width 78 height 24
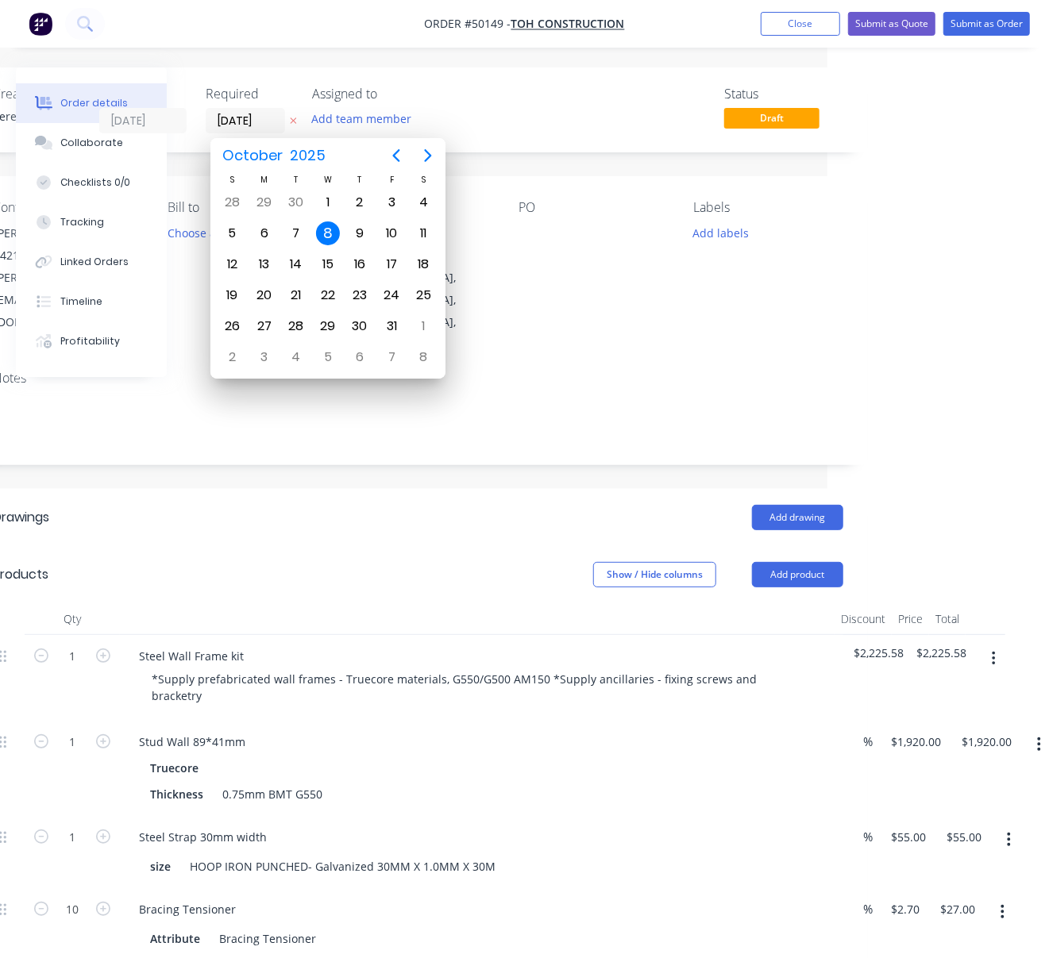
click at [335, 575] on div "Show / Hide columns Add product" at bounding box center [508, 574] width 669 height 25
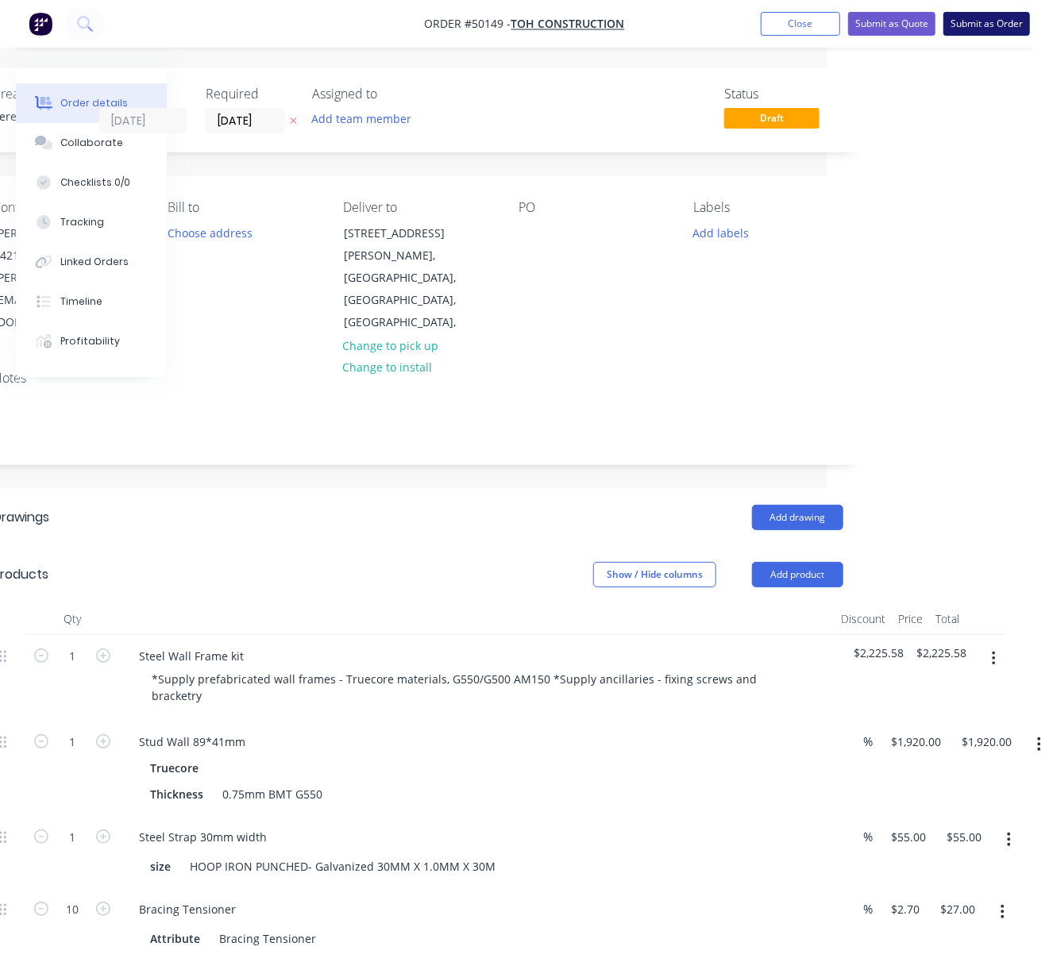
click at [988, 20] on button "Submit as Order" at bounding box center [986, 24] width 87 height 24
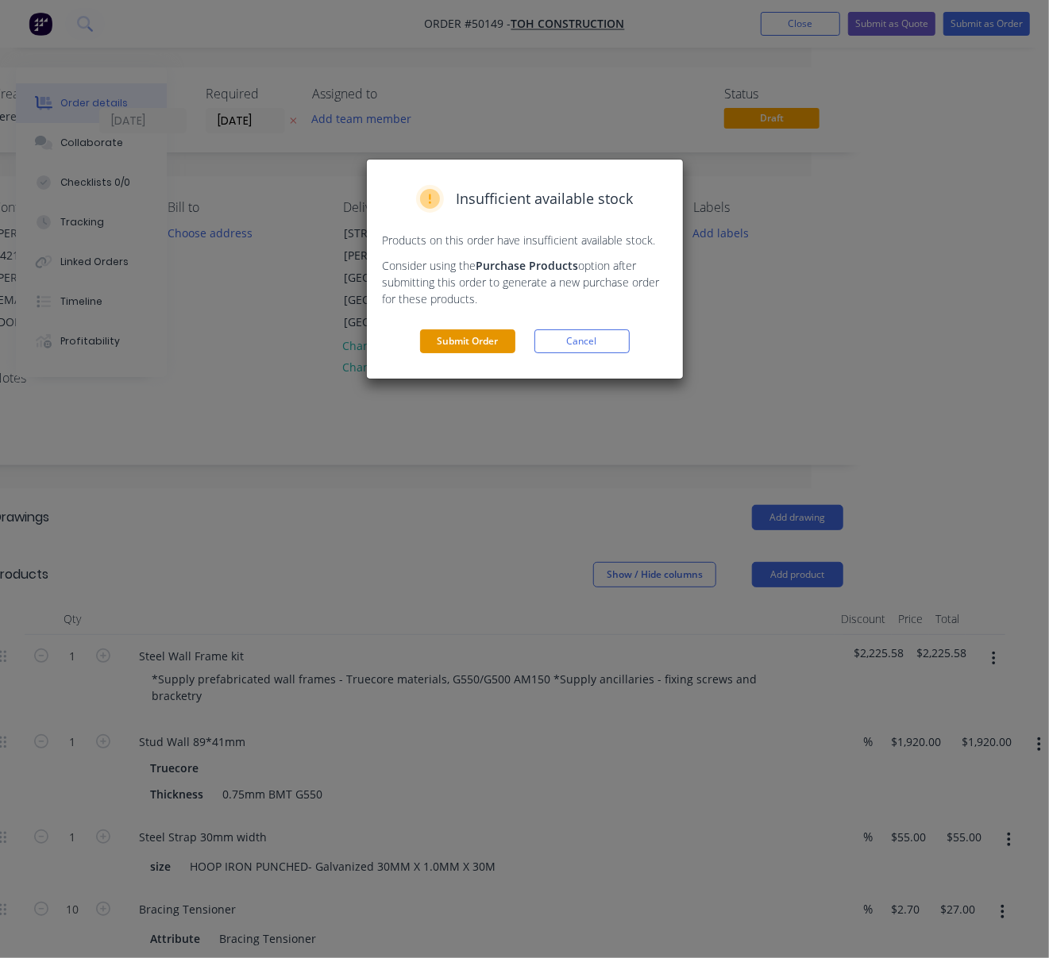
click at [443, 353] on button "Submit Order" at bounding box center [467, 341] width 95 height 24
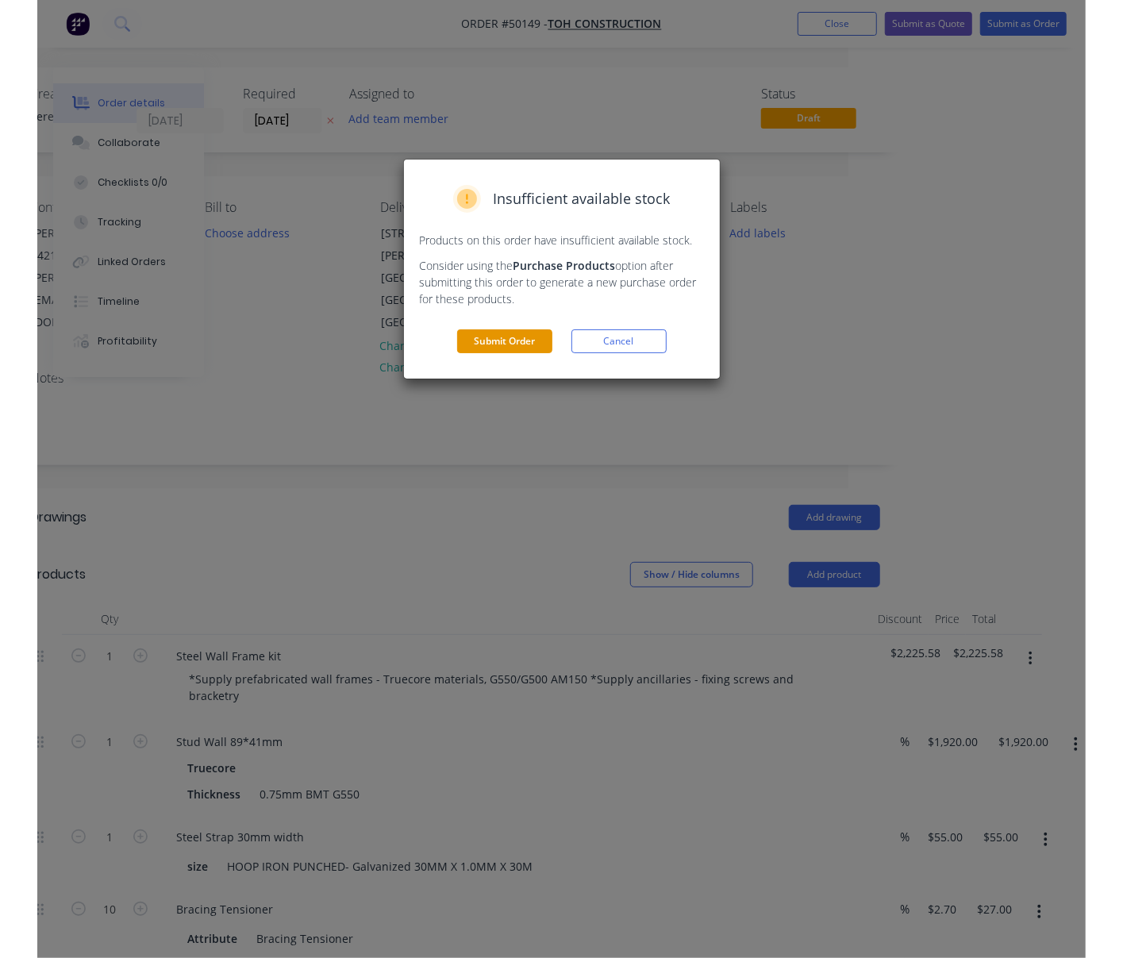
scroll to position [0, 55]
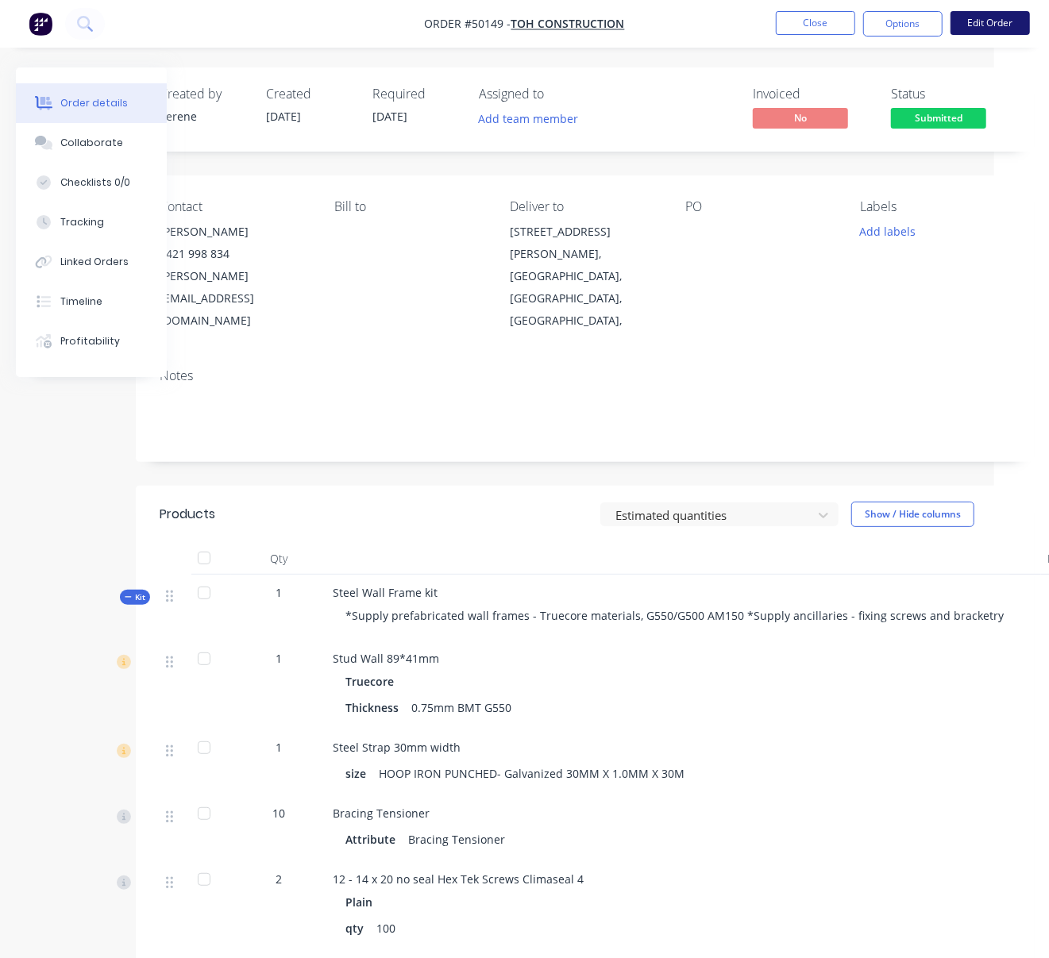
click at [977, 25] on button "Edit Order" at bounding box center [989, 23] width 79 height 24
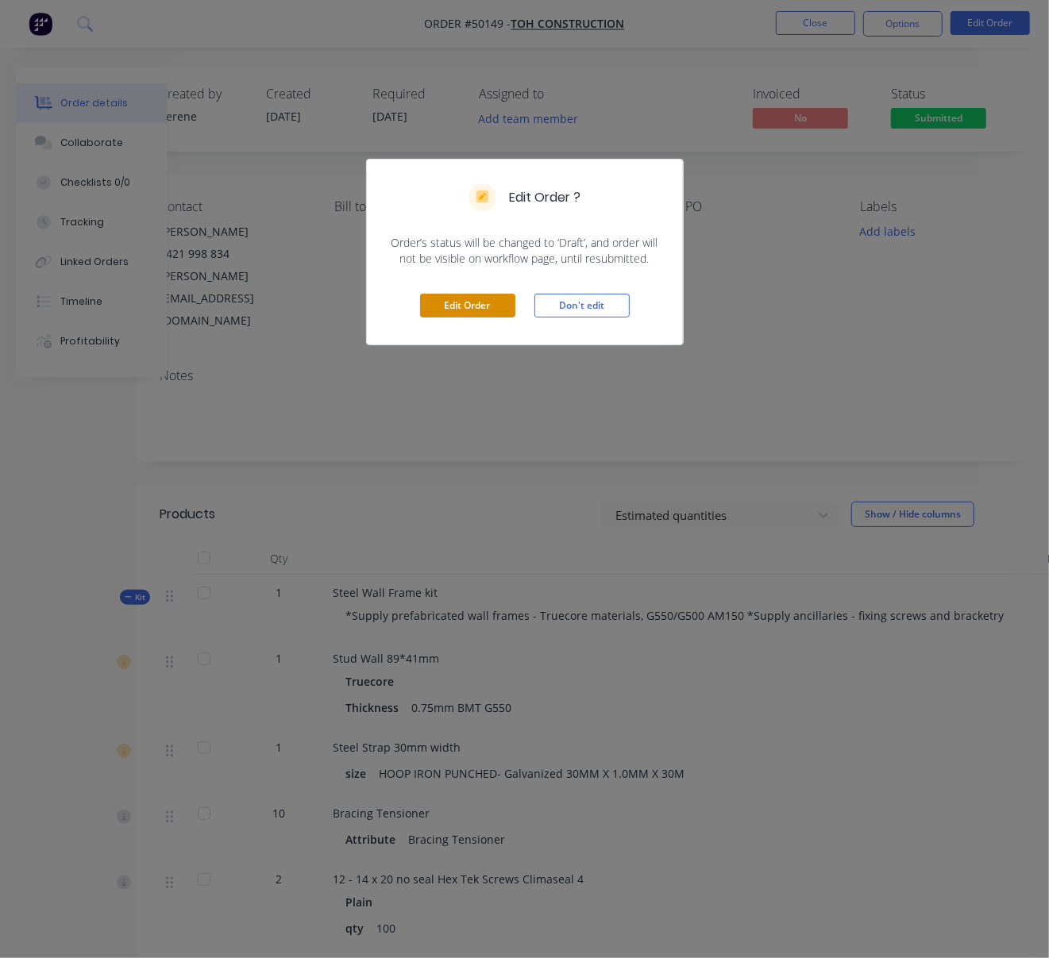
click at [460, 318] on button "Edit Order" at bounding box center [467, 306] width 95 height 24
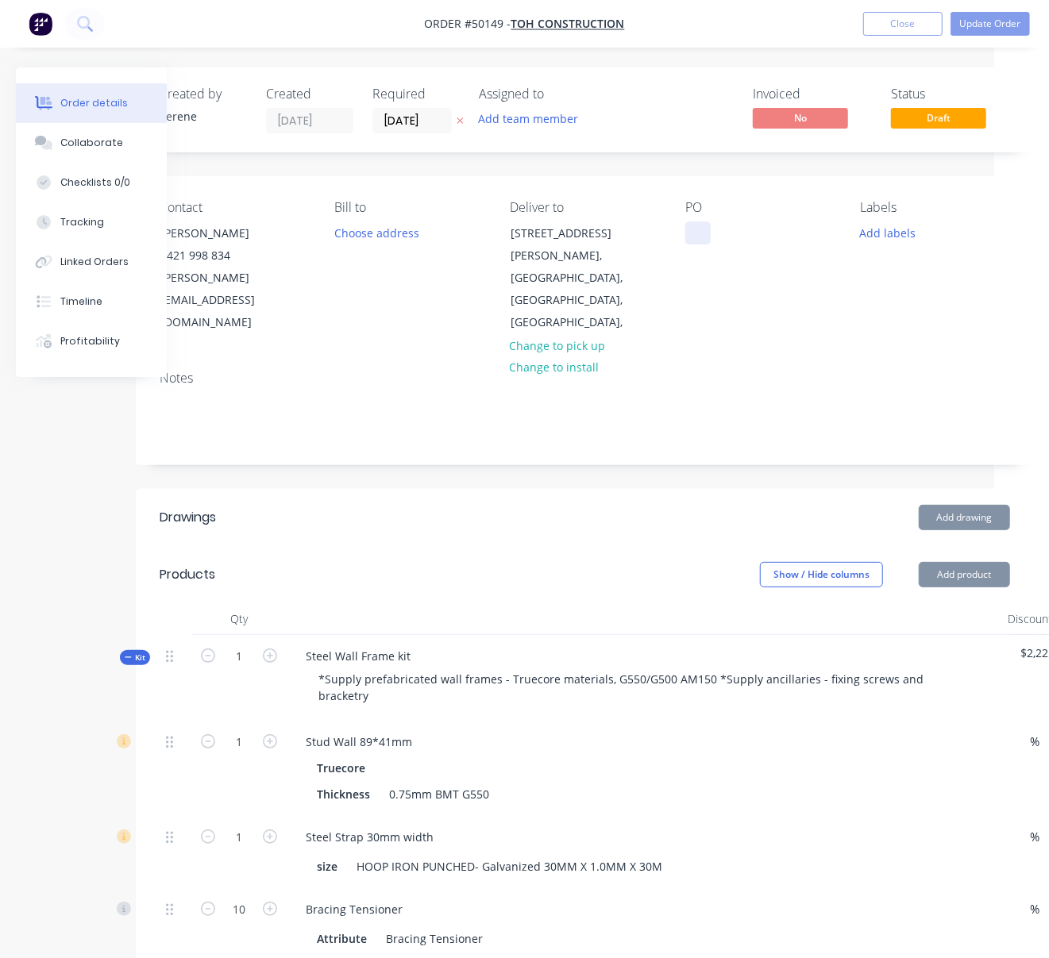
click at [690, 242] on div at bounding box center [697, 232] width 25 height 23
click at [633, 496] on header "Drawings Add drawing" at bounding box center [585, 517] width 898 height 57
click at [997, 9] on nav "Order #50149 - TOH Construction Add product Close Update Order" at bounding box center [524, 24] width 1049 height 48
click at [990, 22] on button "Update Order" at bounding box center [989, 24] width 79 height 24
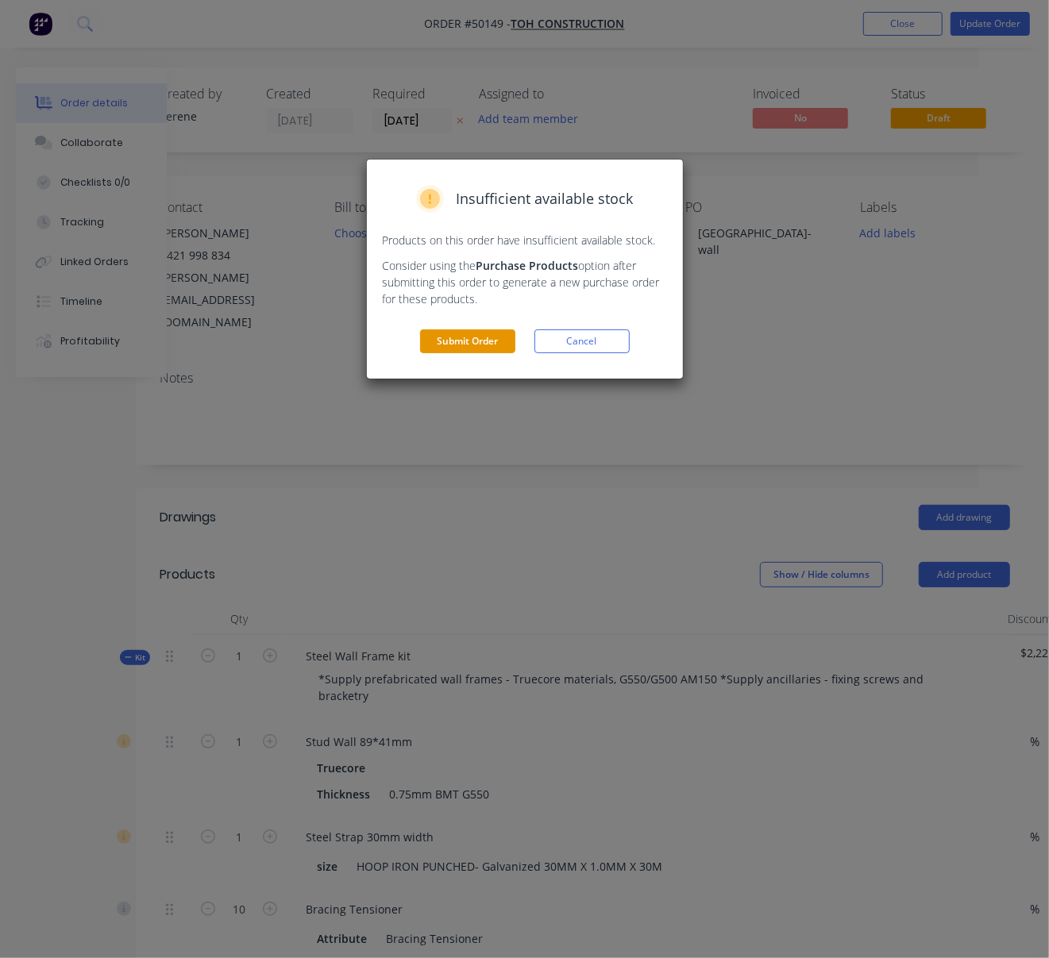
click at [492, 353] on button "Submit Order" at bounding box center [467, 341] width 95 height 24
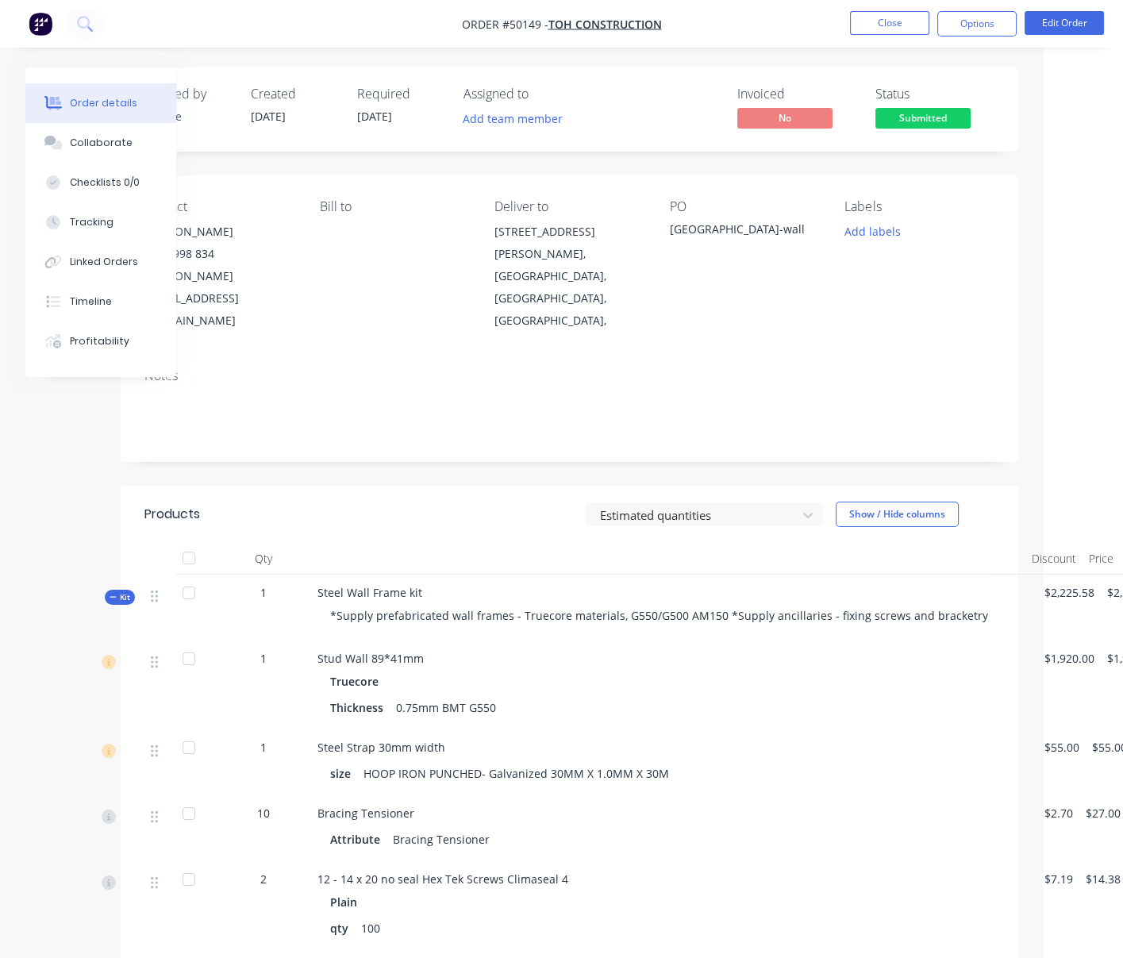
scroll to position [0, 96]
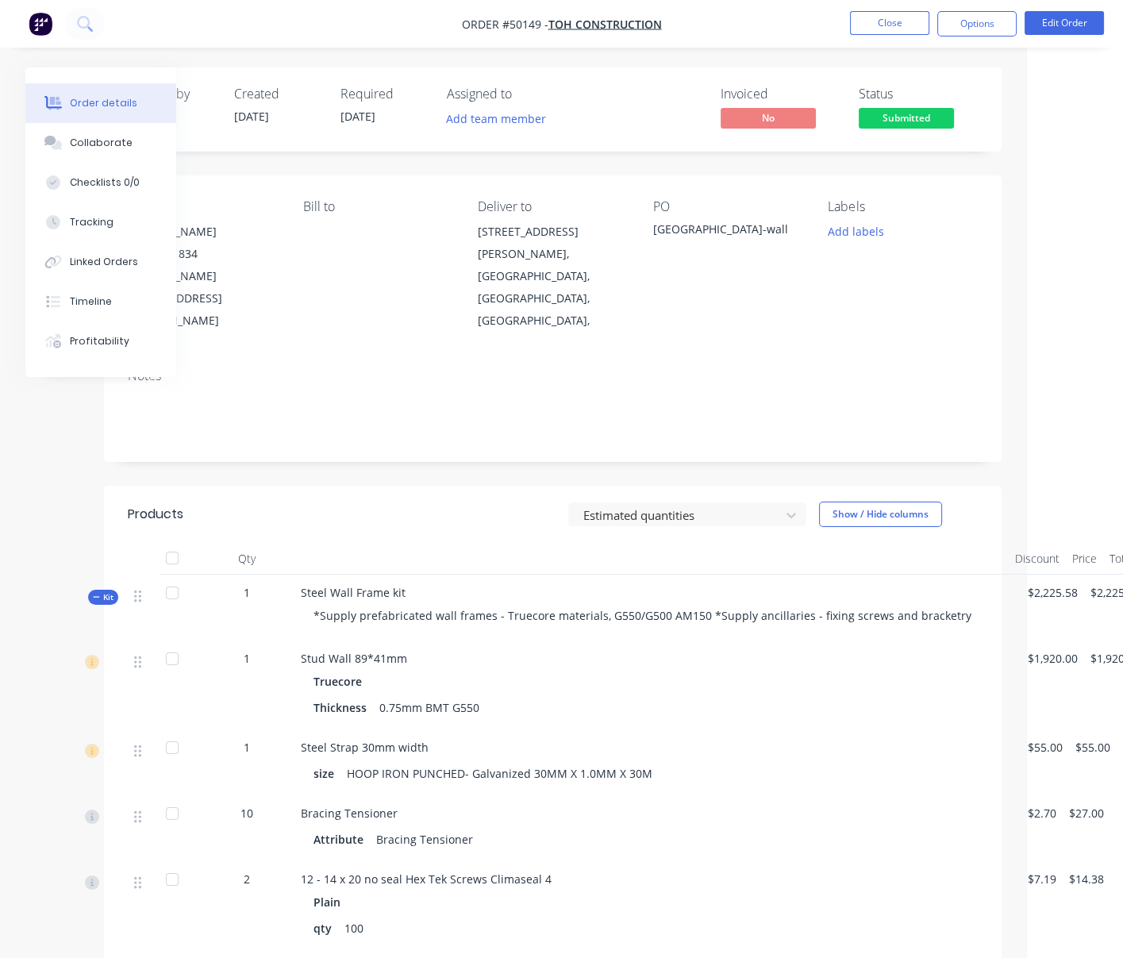
drag, startPoint x: 406, startPoint y: 523, endPoint x: 443, endPoint y: 638, distance: 121.0
drag, startPoint x: 529, startPoint y: 466, endPoint x: 510, endPoint y: 477, distance: 22.7
click at [529, 467] on div "Created by Serene Created 08/10/25 Required 08/10/25 Assigned to Add team membe…" at bounding box center [553, 749] width 898 height 1365
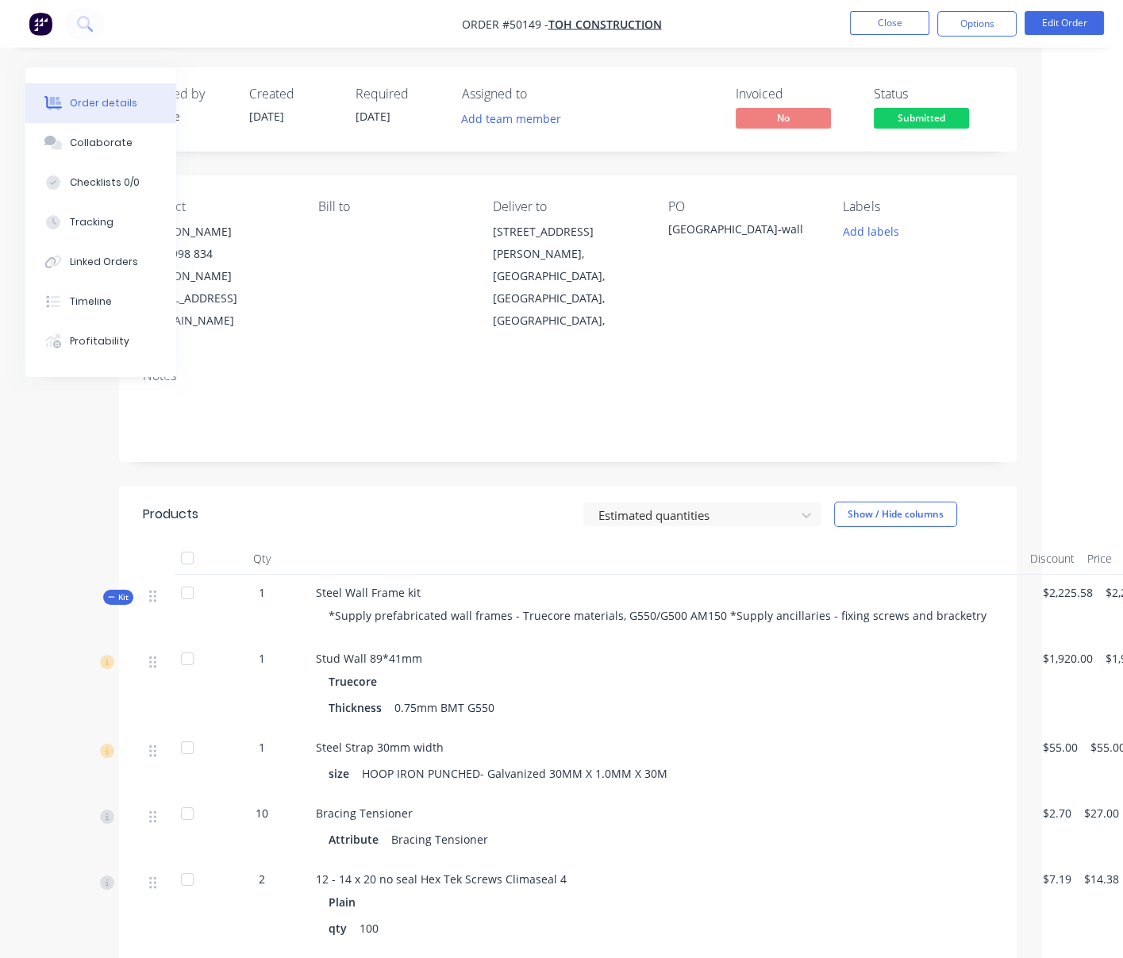
drag, startPoint x: 421, startPoint y: 487, endPoint x: 347, endPoint y: 482, distance: 74.0
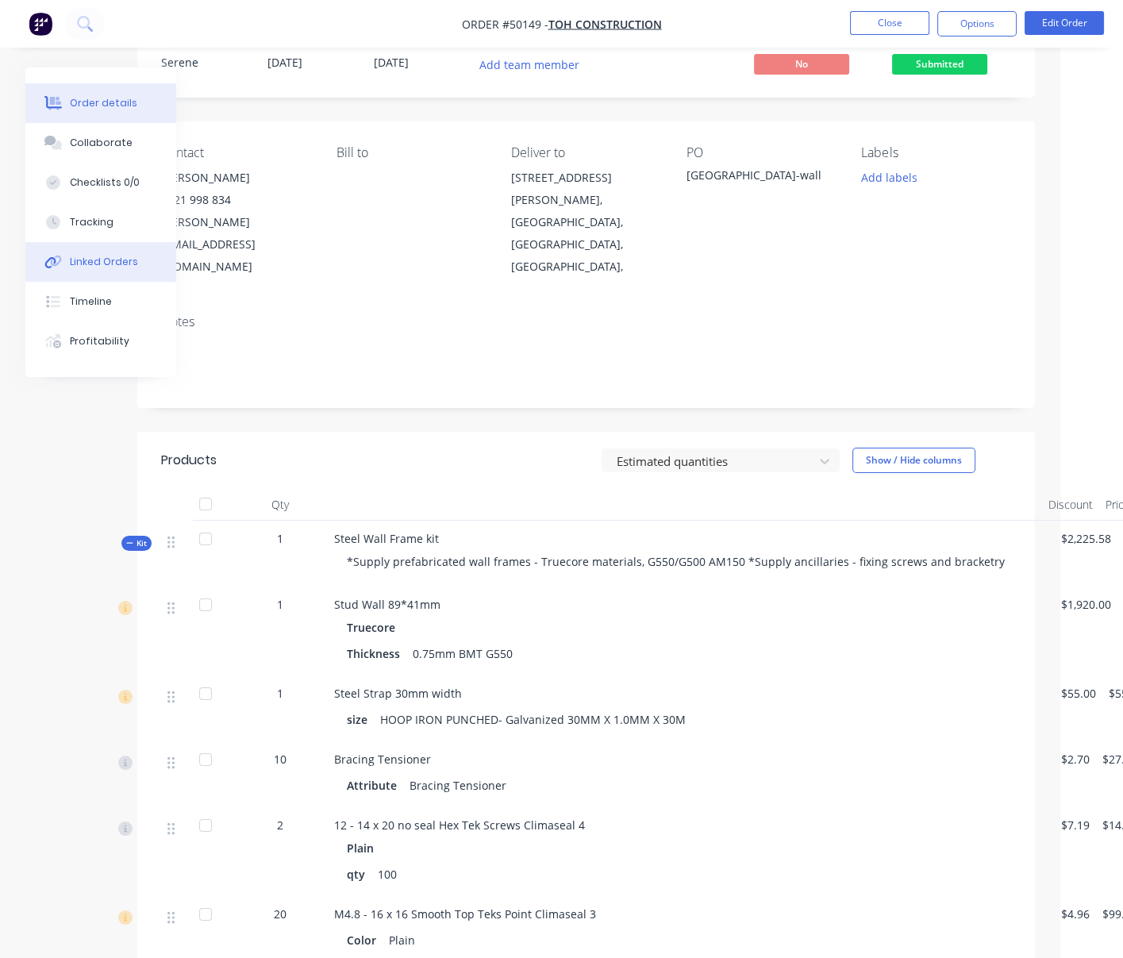
click at [106, 269] on div "Linked Orders" at bounding box center [104, 262] width 68 height 14
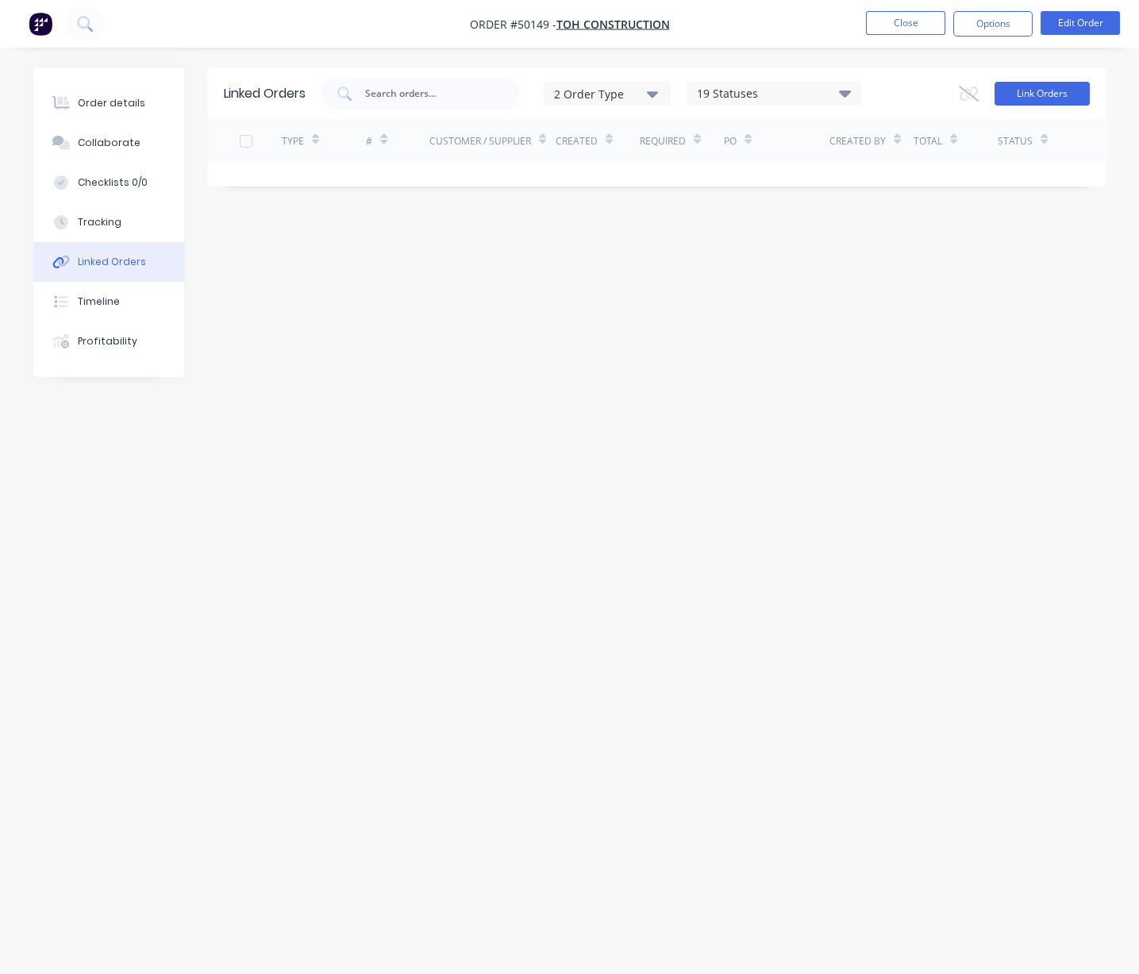
click at [1018, 98] on button "Link Orders" at bounding box center [1042, 94] width 95 height 24
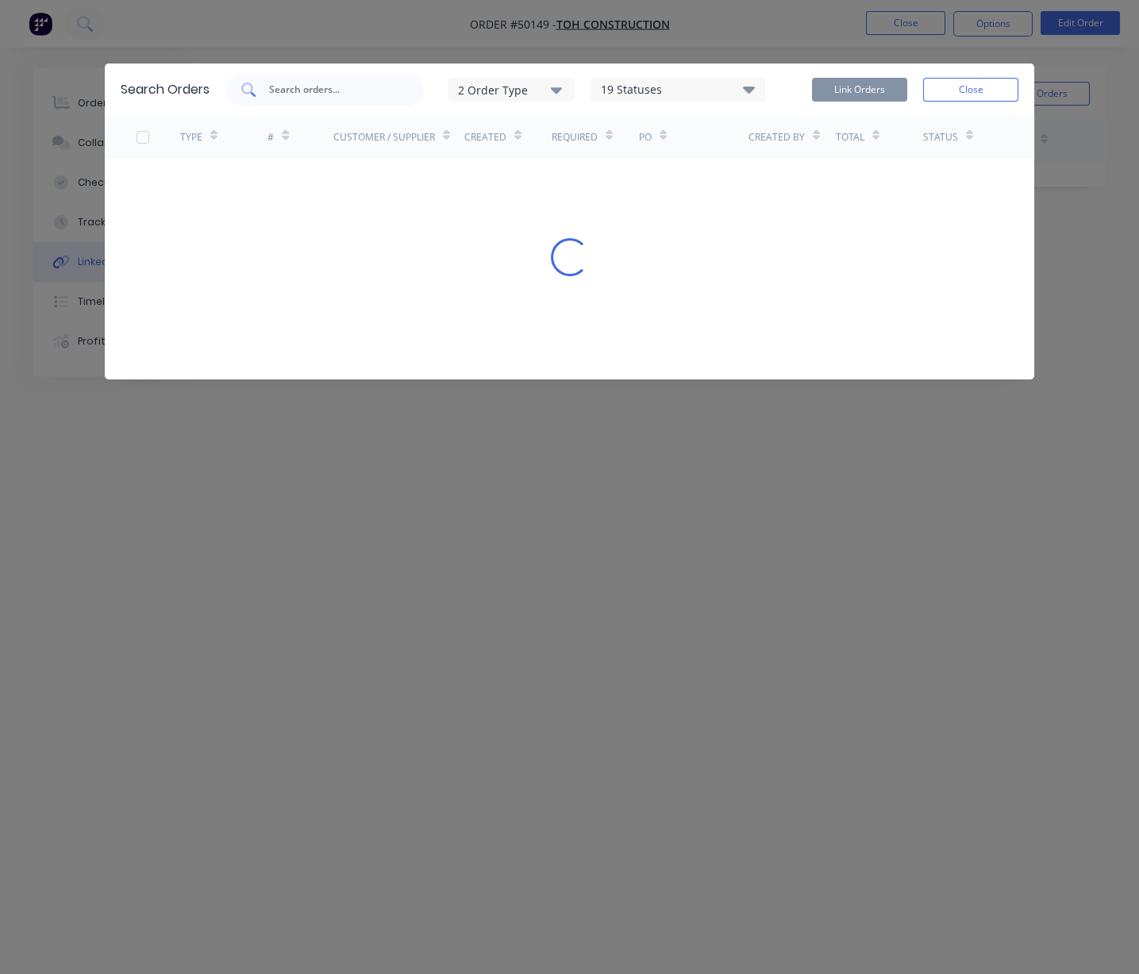
click at [321, 98] on input "text" at bounding box center [334, 90] width 132 height 16
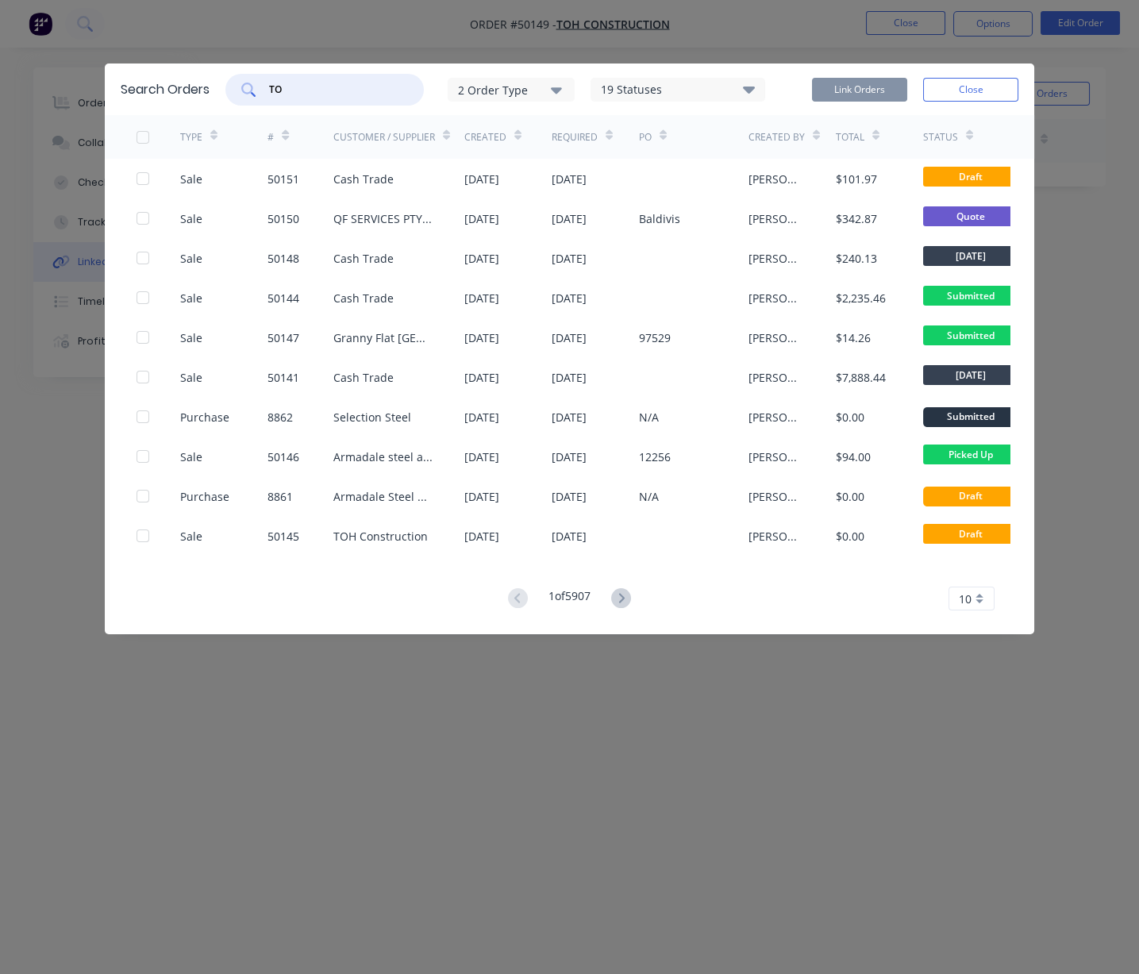
type input "T"
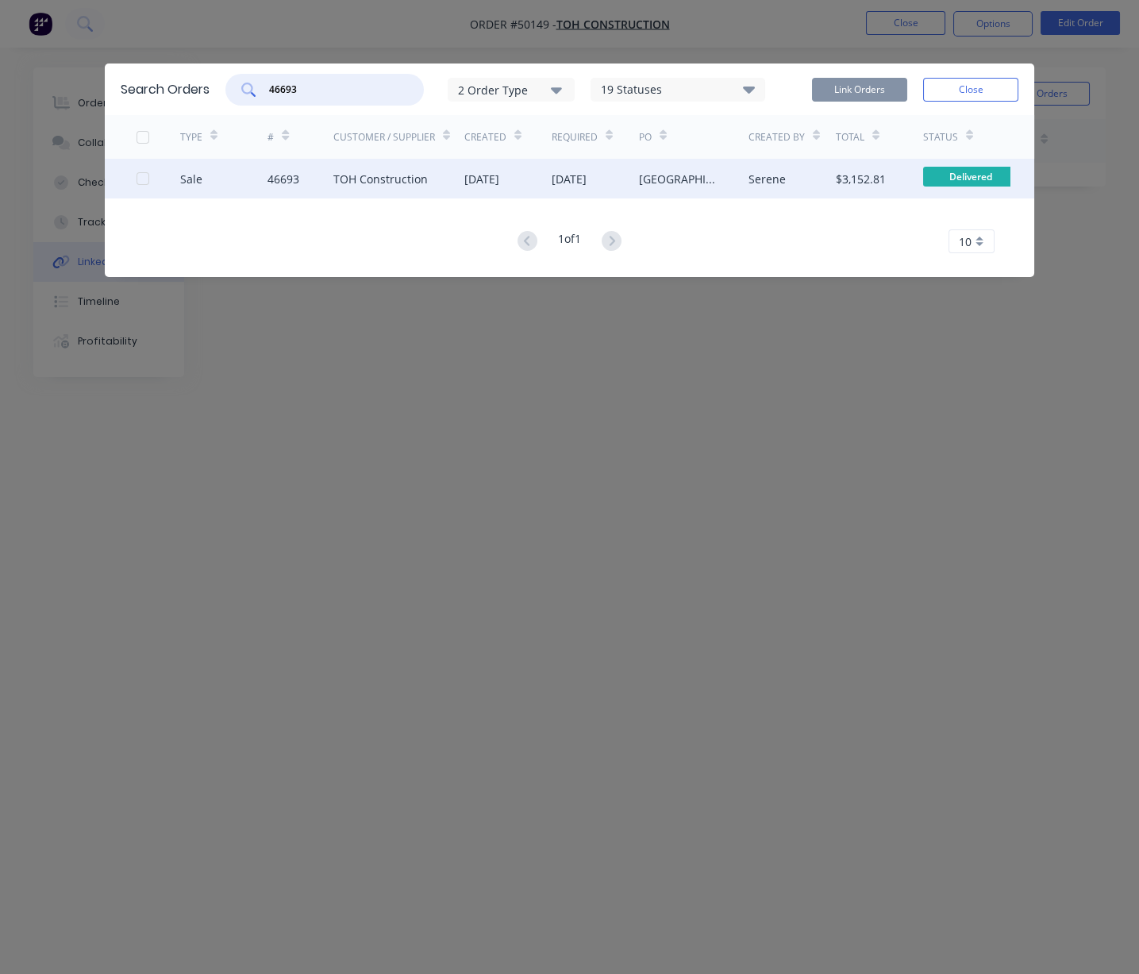
click at [139, 185] on div at bounding box center [143, 179] width 32 height 32
type input "46693"
click at [863, 89] on button "Link Orders" at bounding box center [859, 90] width 95 height 24
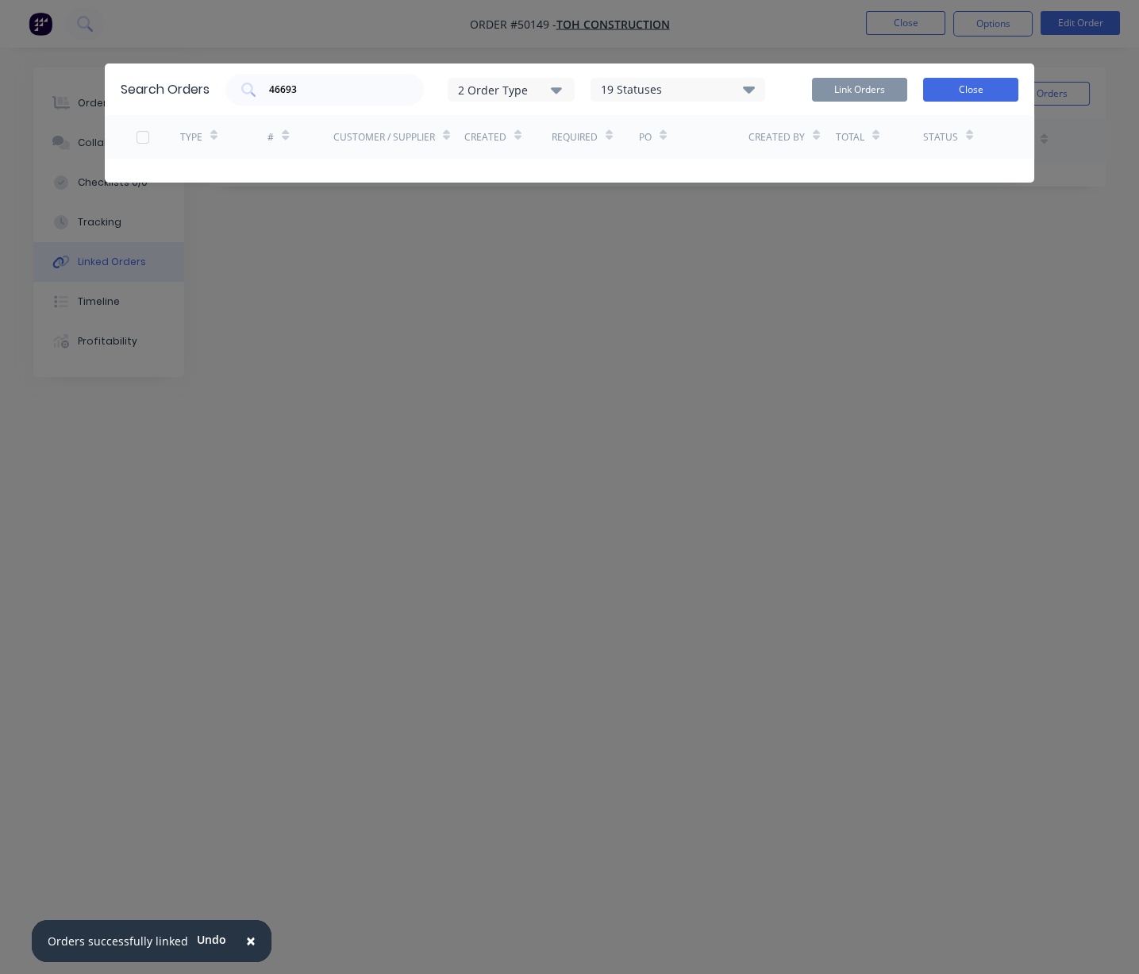
click at [984, 94] on button "Close" at bounding box center [970, 90] width 95 height 24
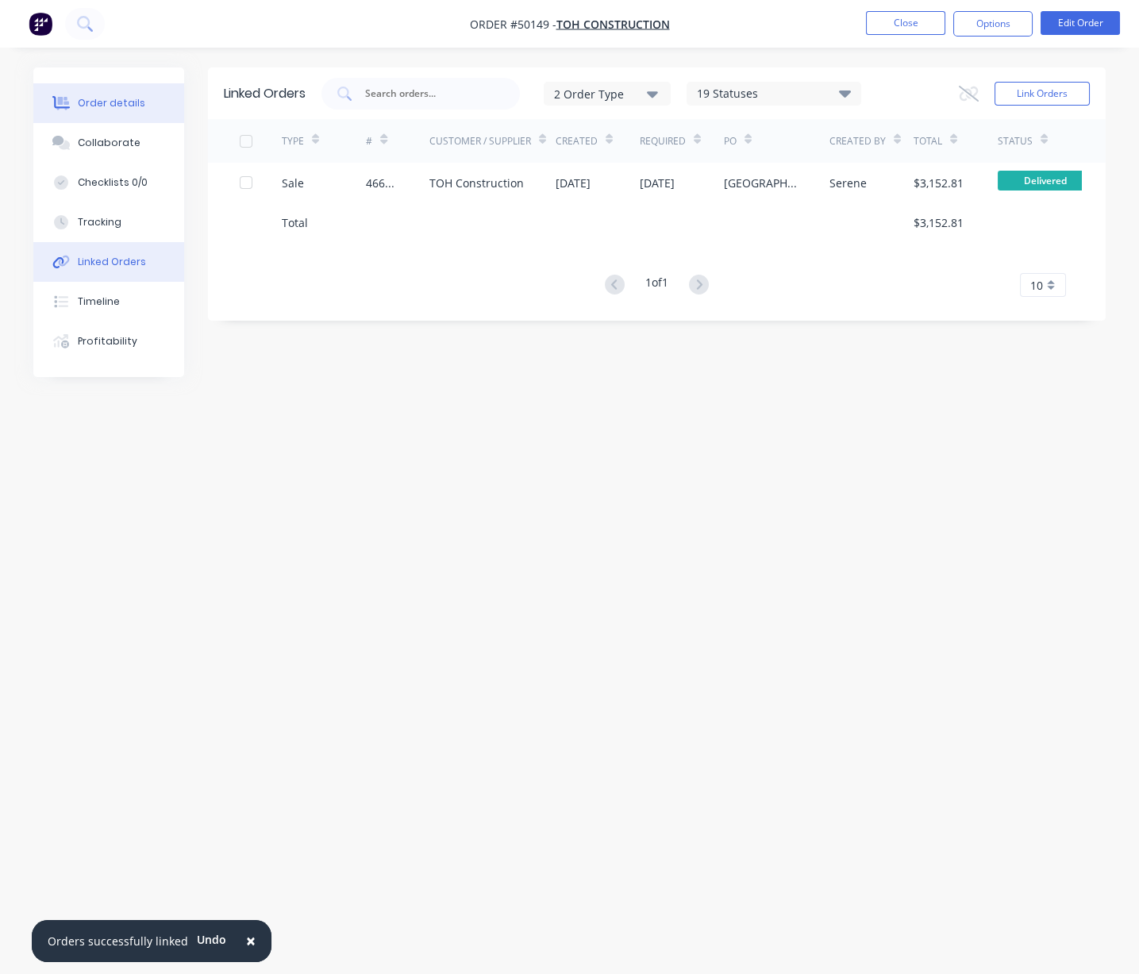
click at [110, 110] on div "Order details" at bounding box center [111, 103] width 67 height 14
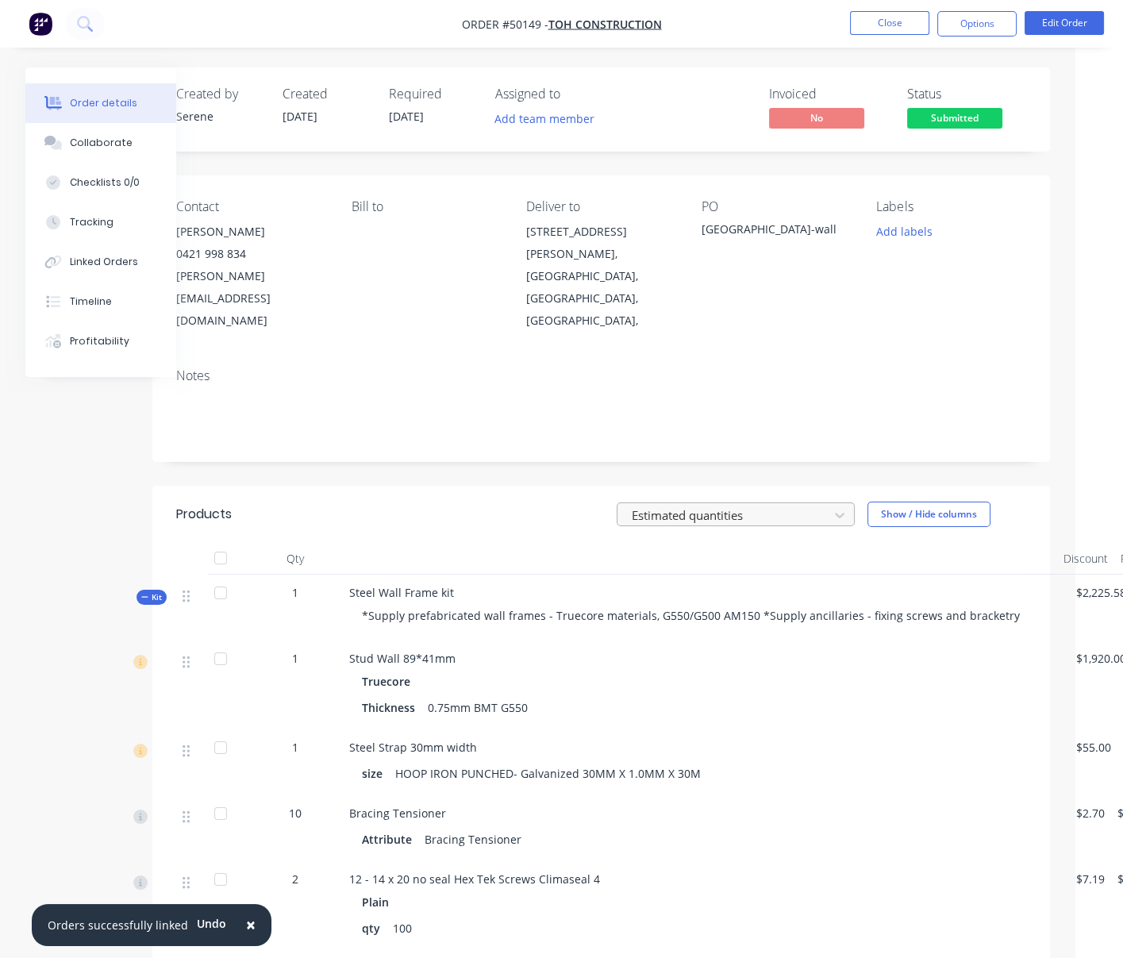
drag, startPoint x: 445, startPoint y: 519, endPoint x: 599, endPoint y: 522, distance: 154.0
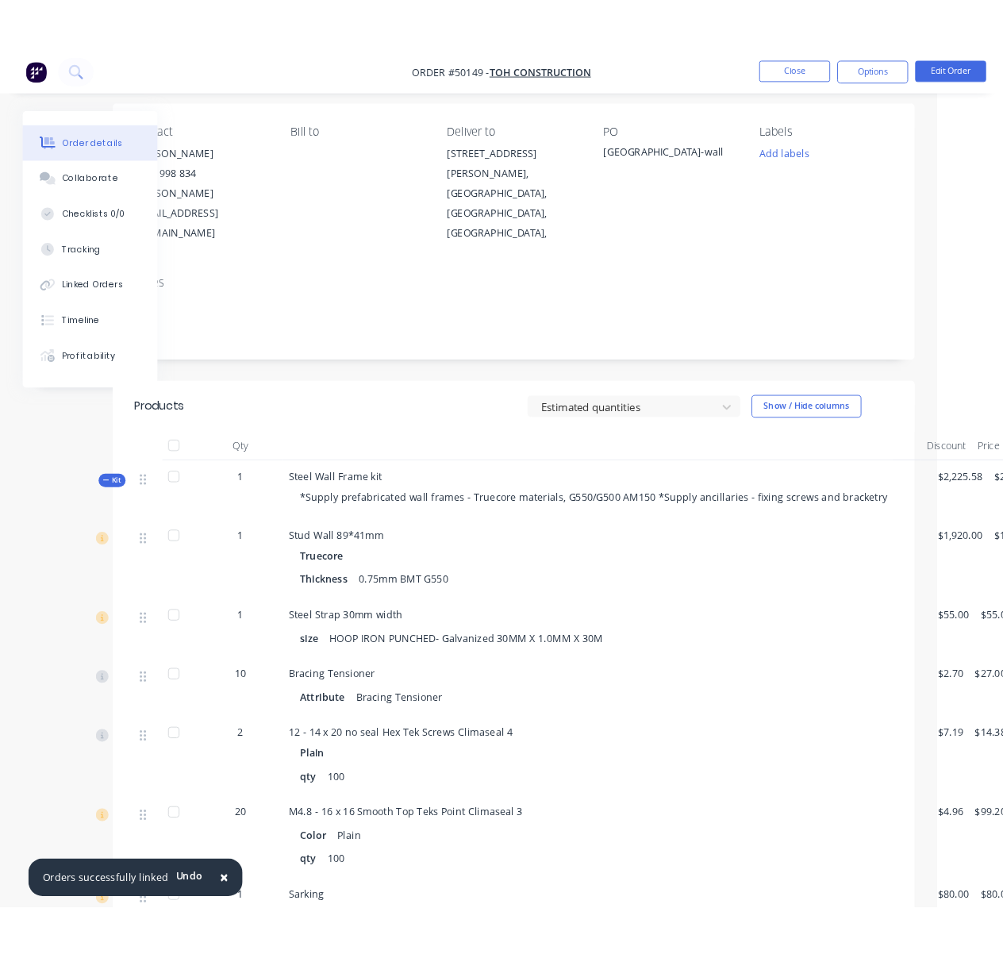
scroll to position [0, 74]
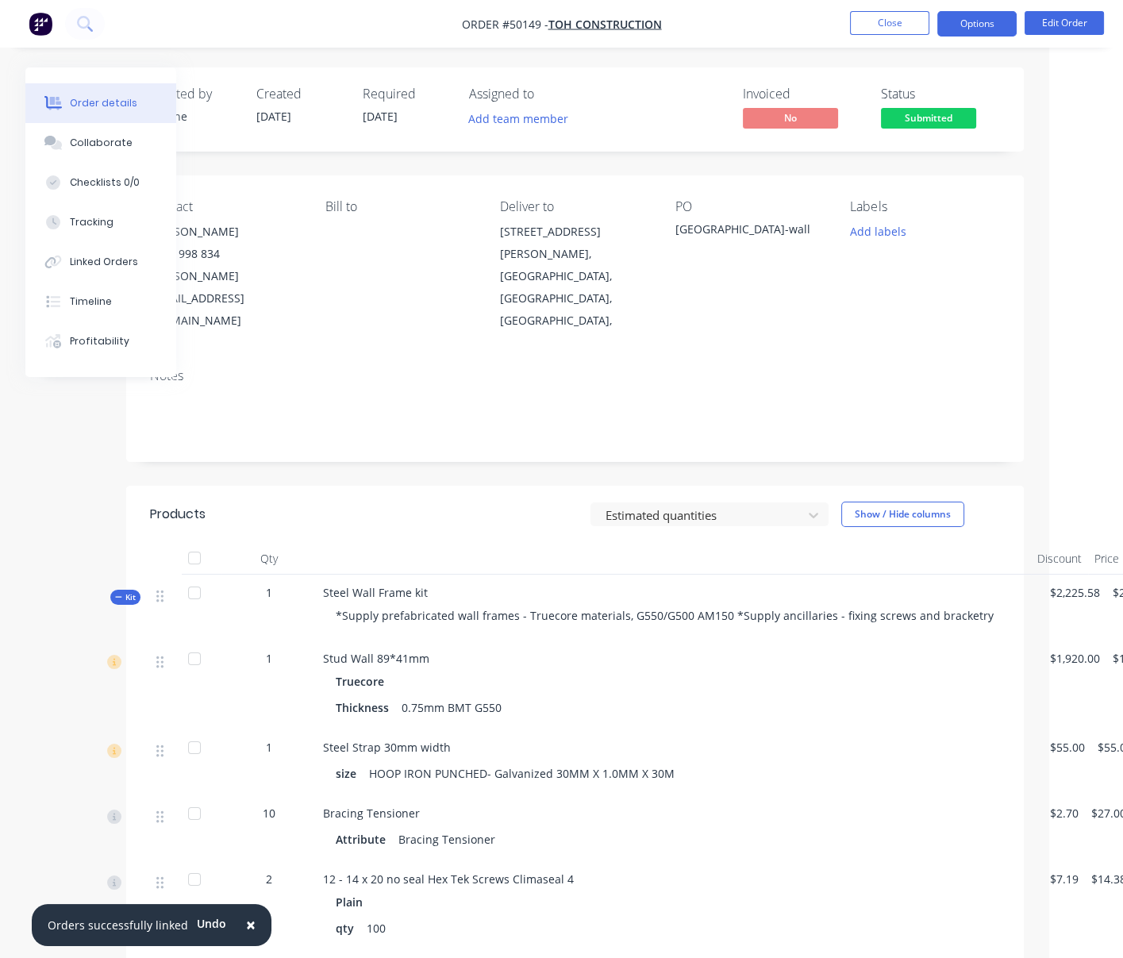
click at [967, 13] on button "Options" at bounding box center [976, 23] width 79 height 25
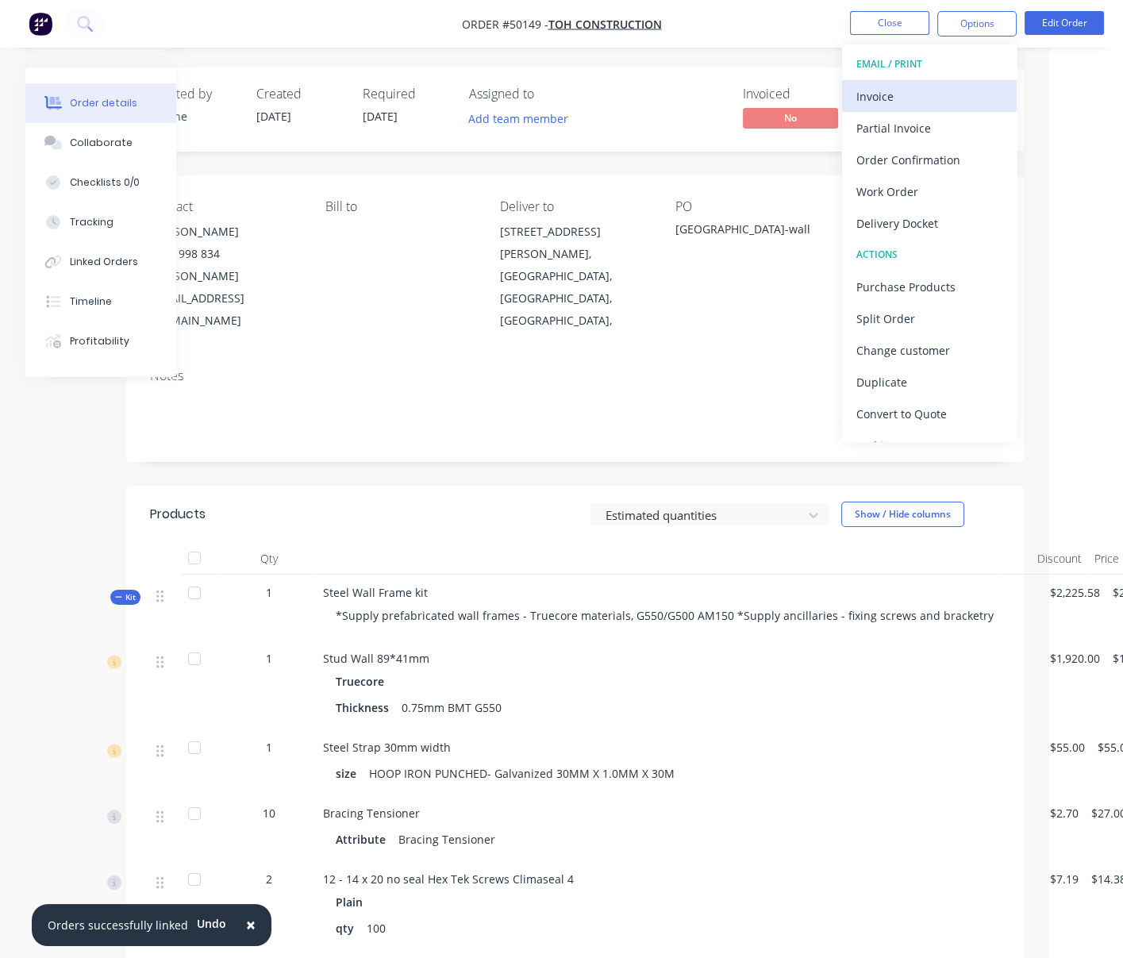
click at [921, 87] on div "Invoice" at bounding box center [930, 96] width 146 height 23
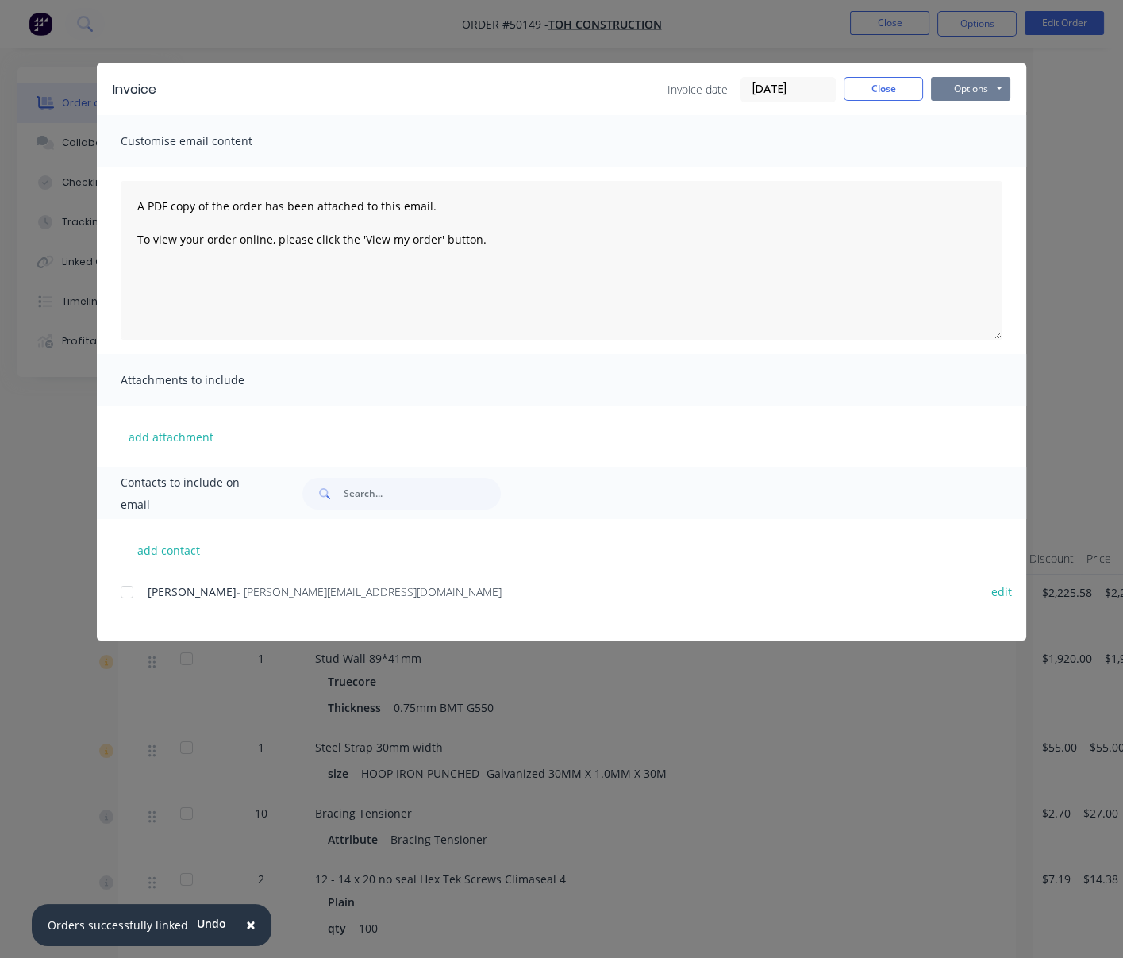
click at [974, 87] on button "Options" at bounding box center [970, 89] width 79 height 24
click at [991, 152] on button "Print" at bounding box center [982, 143] width 102 height 26
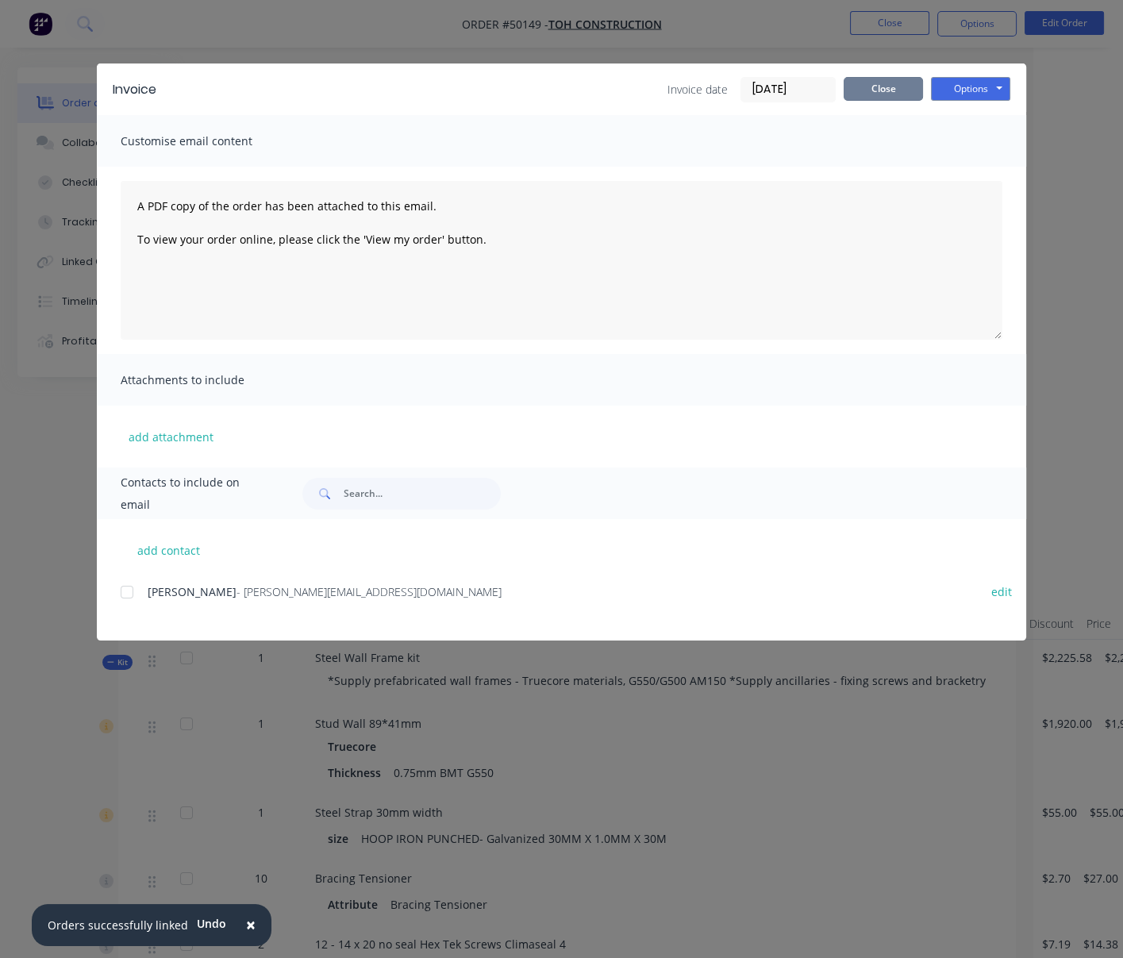
click at [871, 90] on button "Close" at bounding box center [883, 89] width 79 height 24
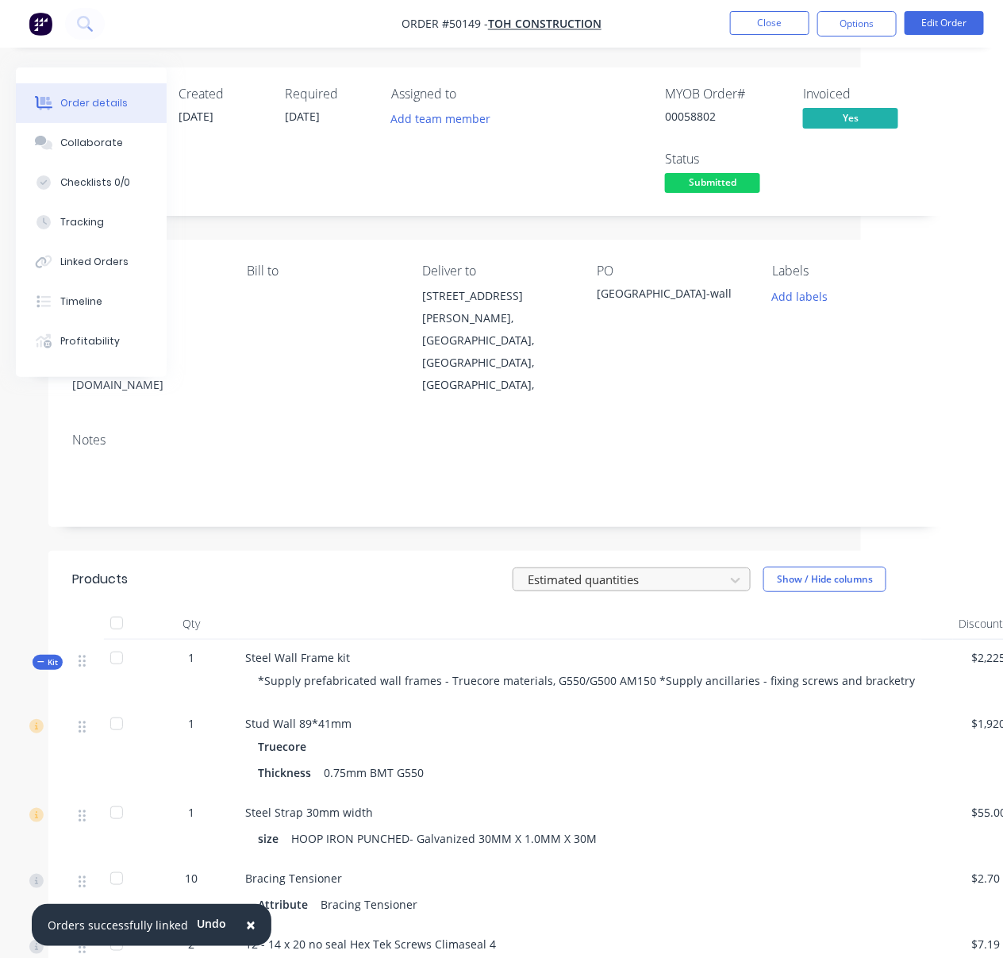
drag, startPoint x: 450, startPoint y: 589, endPoint x: 620, endPoint y: 554, distance: 173.4
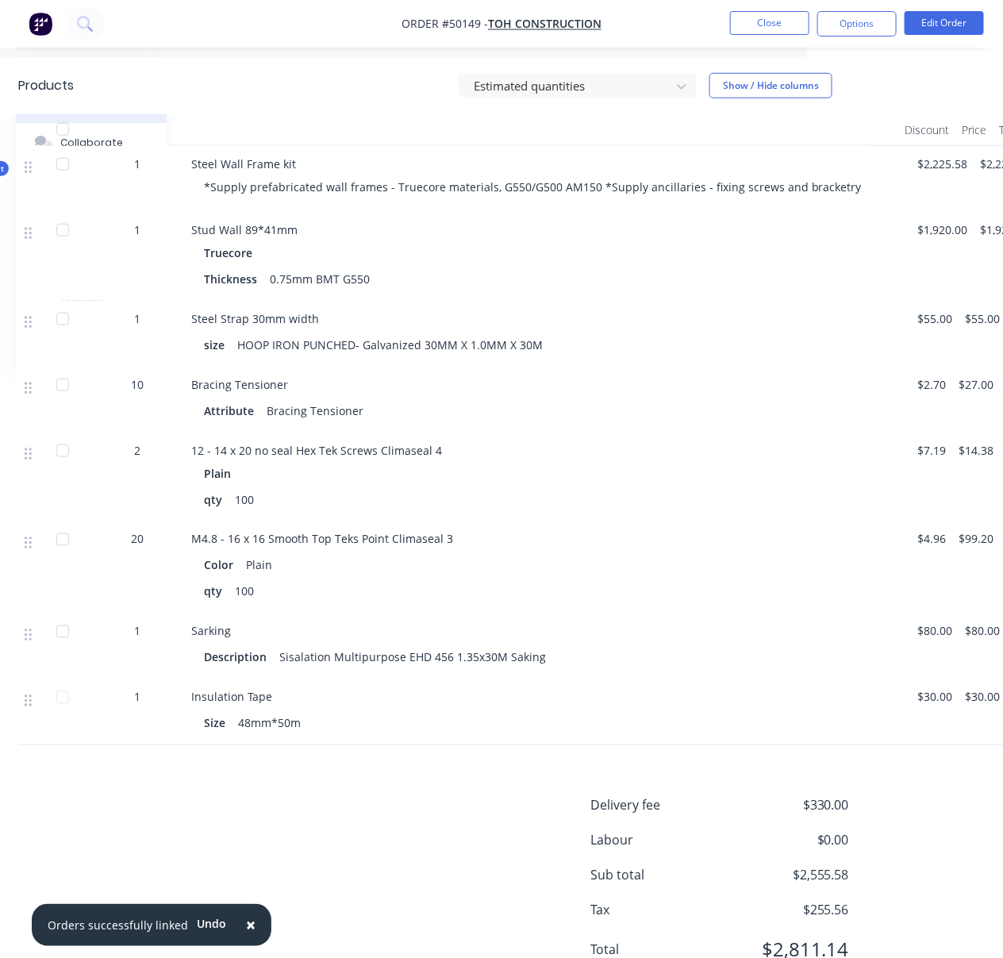
scroll to position [494, 209]
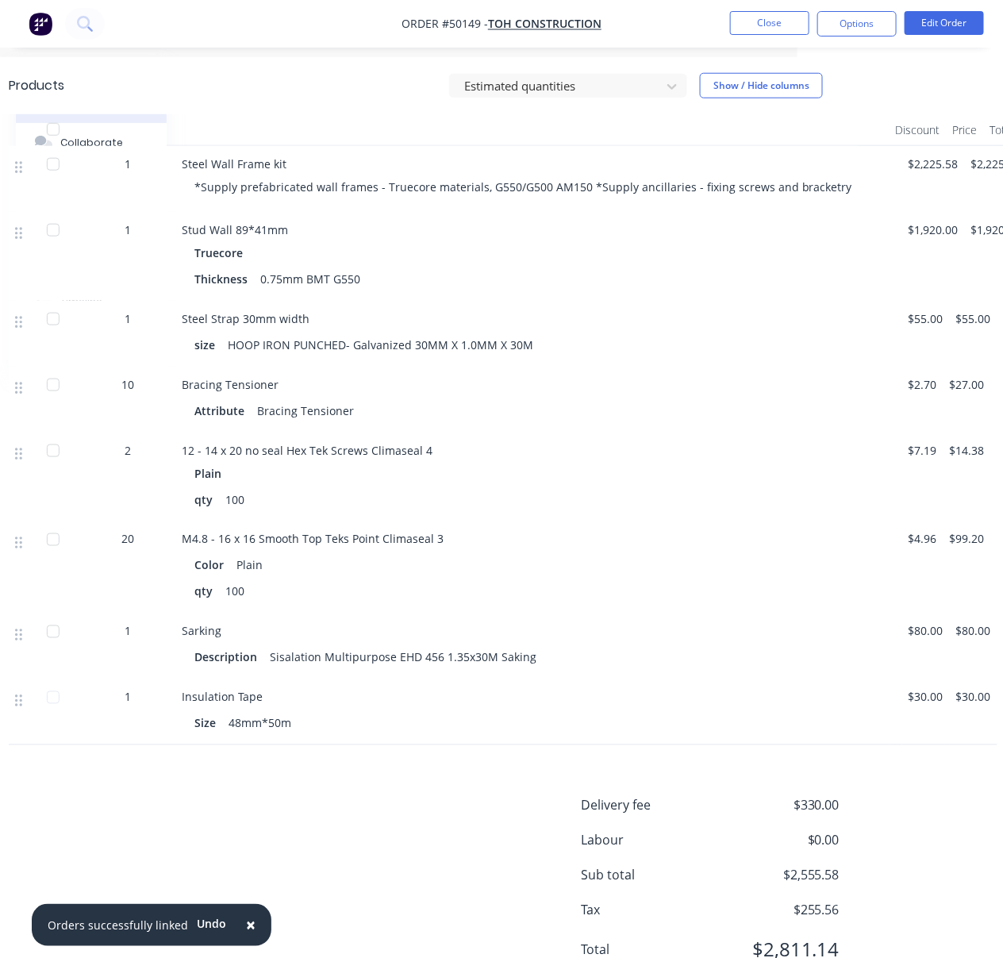
drag, startPoint x: 593, startPoint y: 583, endPoint x: 649, endPoint y: 587, distance: 56.5
click at [845, 25] on button "Options" at bounding box center [857, 23] width 79 height 25
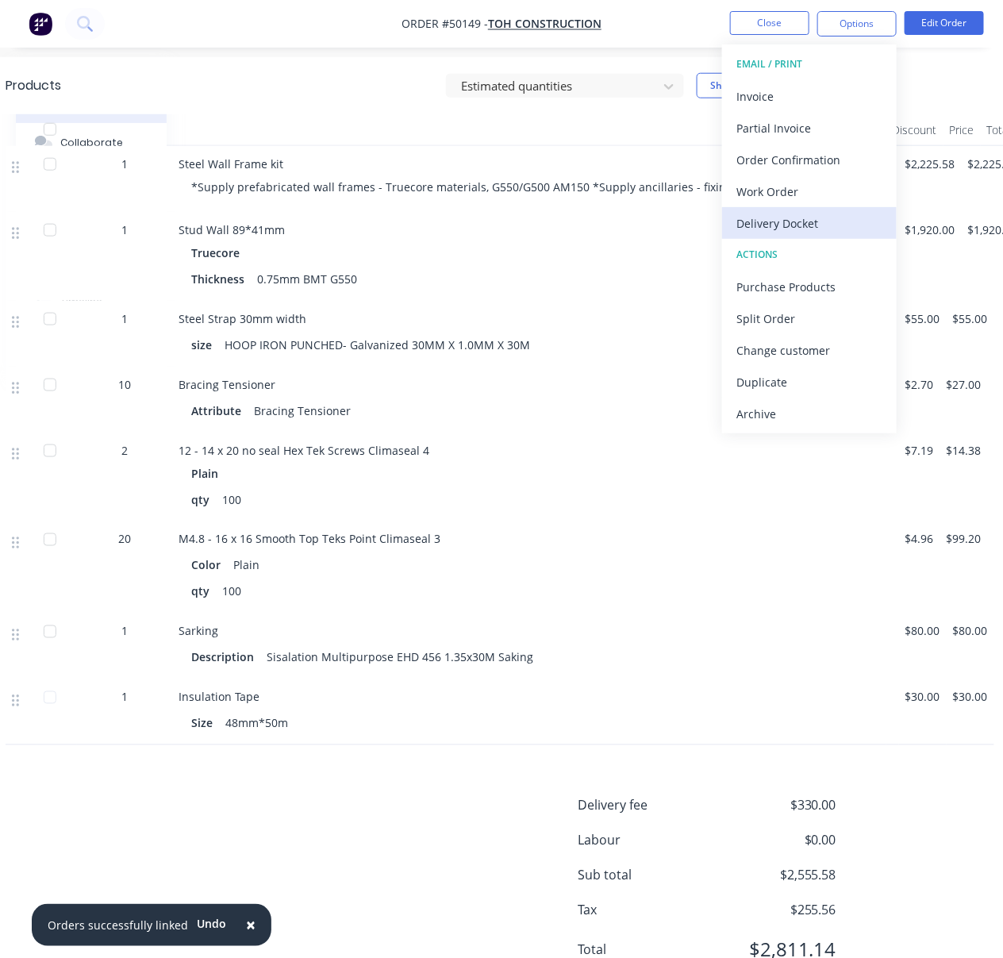
click at [793, 225] on div "Delivery Docket" at bounding box center [810, 223] width 146 height 23
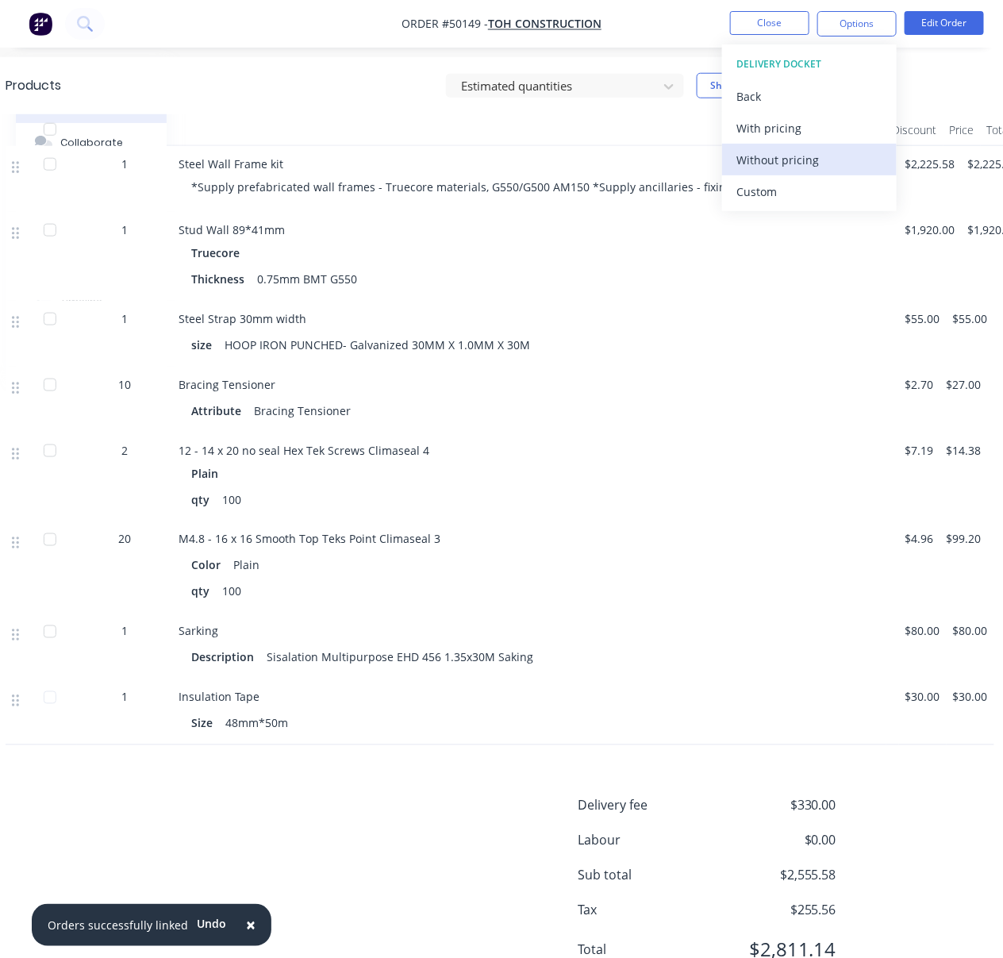
click at [793, 161] on div "Without pricing" at bounding box center [810, 159] width 146 height 23
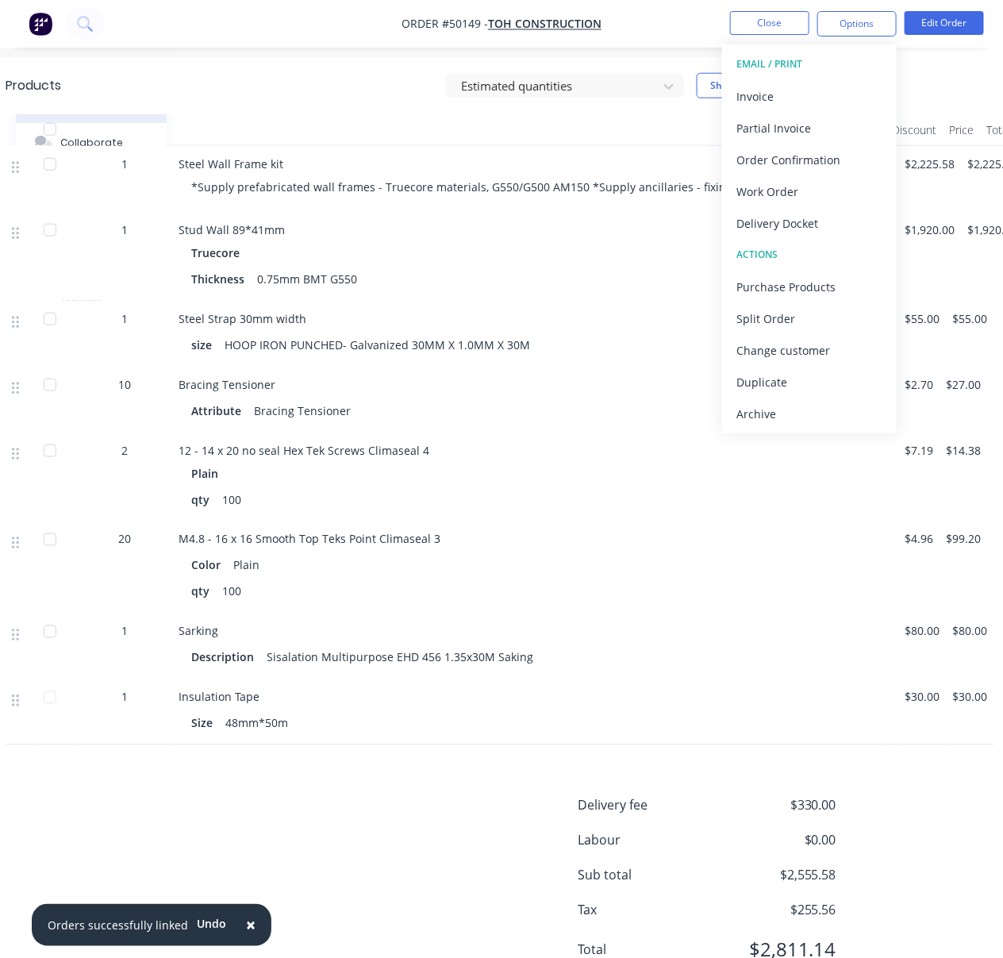
click at [500, 175] on div "Steel Wall Frame kit *Supply prefabricated wall frames - Truecore materials, G5…" at bounding box center [529, 179] width 714 height 66
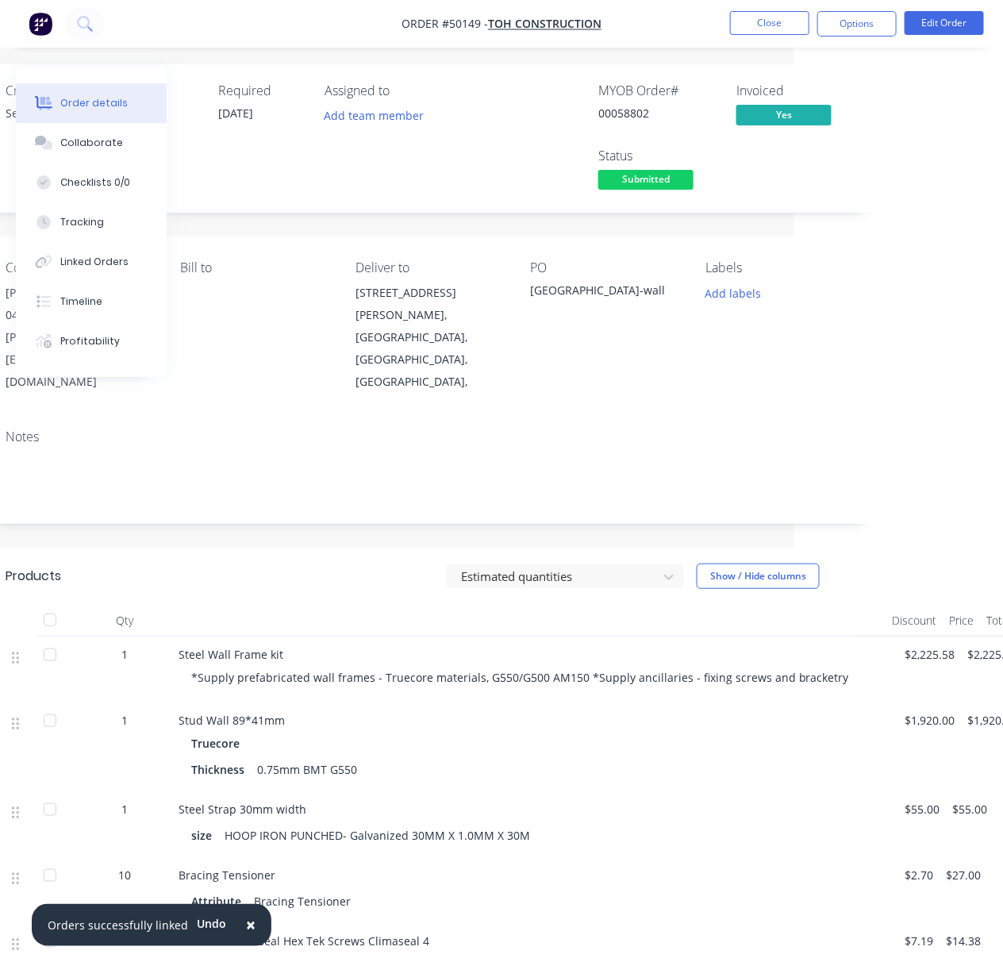
scroll to position [0, 209]
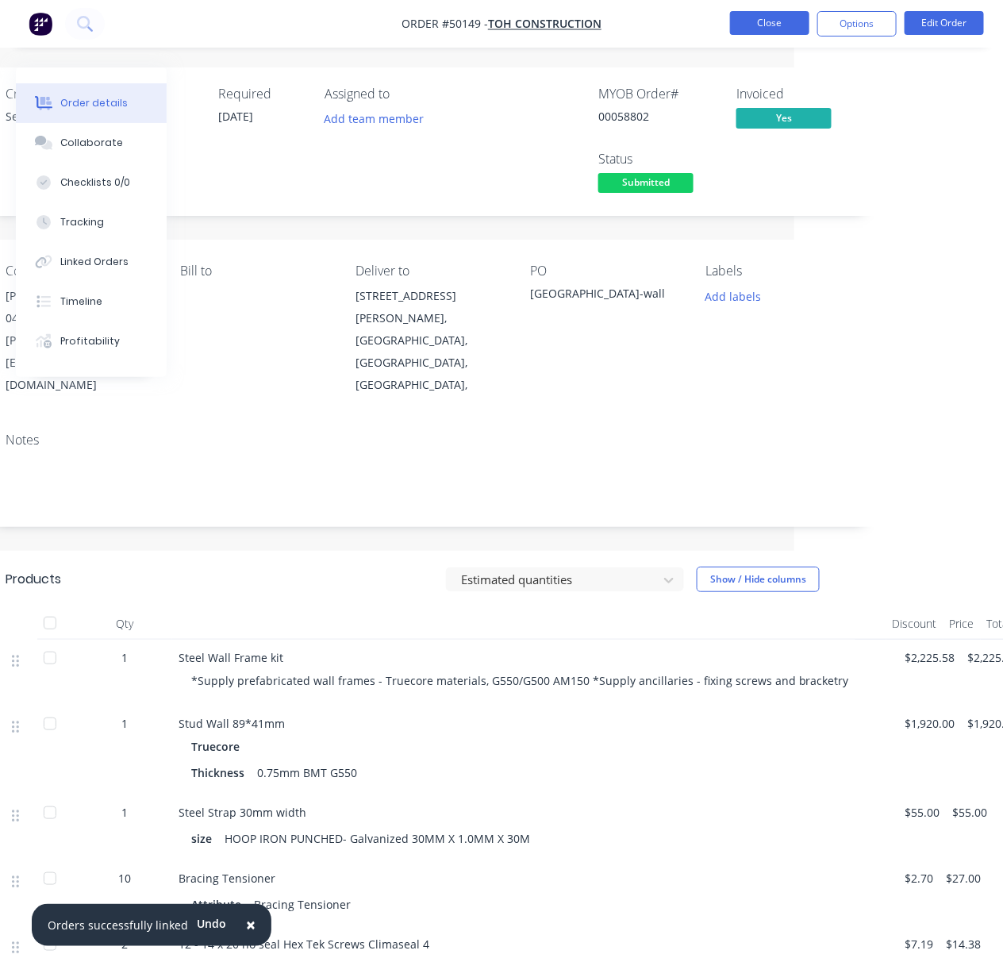
click at [768, 25] on button "Close" at bounding box center [769, 23] width 79 height 24
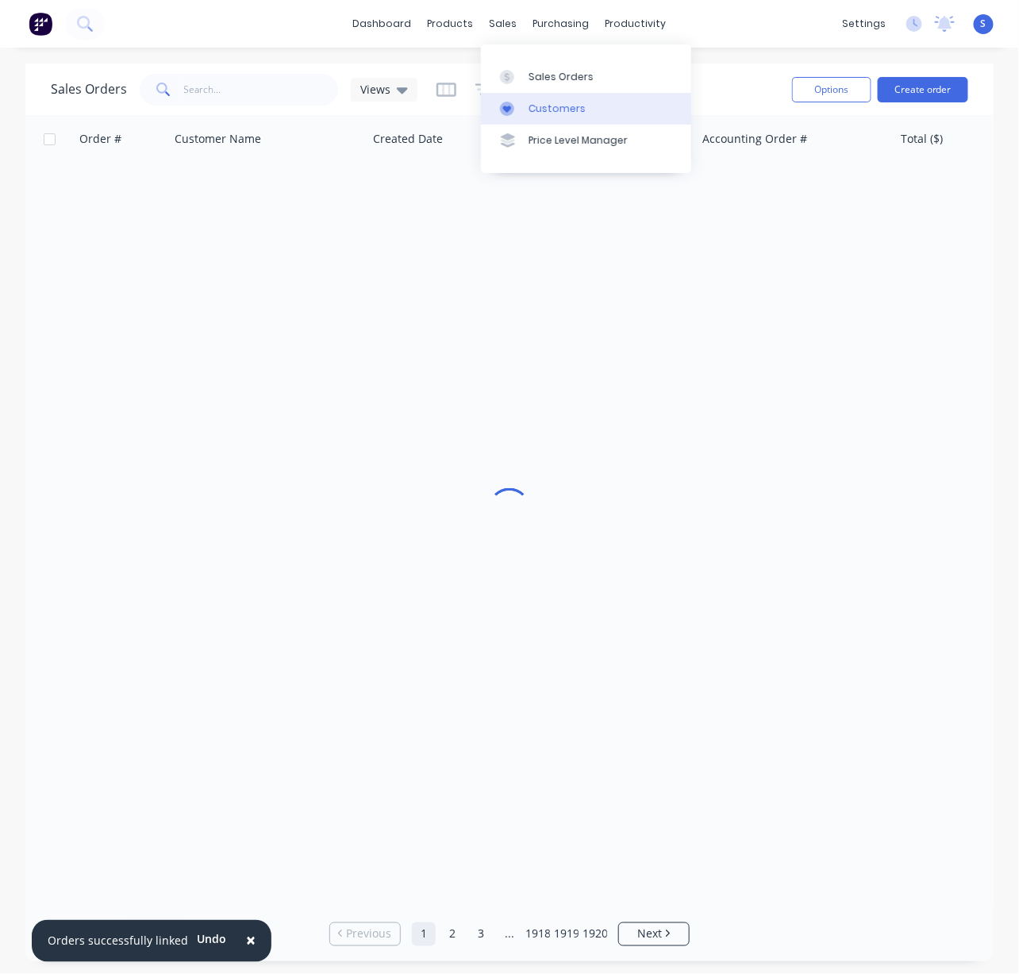
click at [568, 113] on div "Customers" at bounding box center [557, 109] width 57 height 14
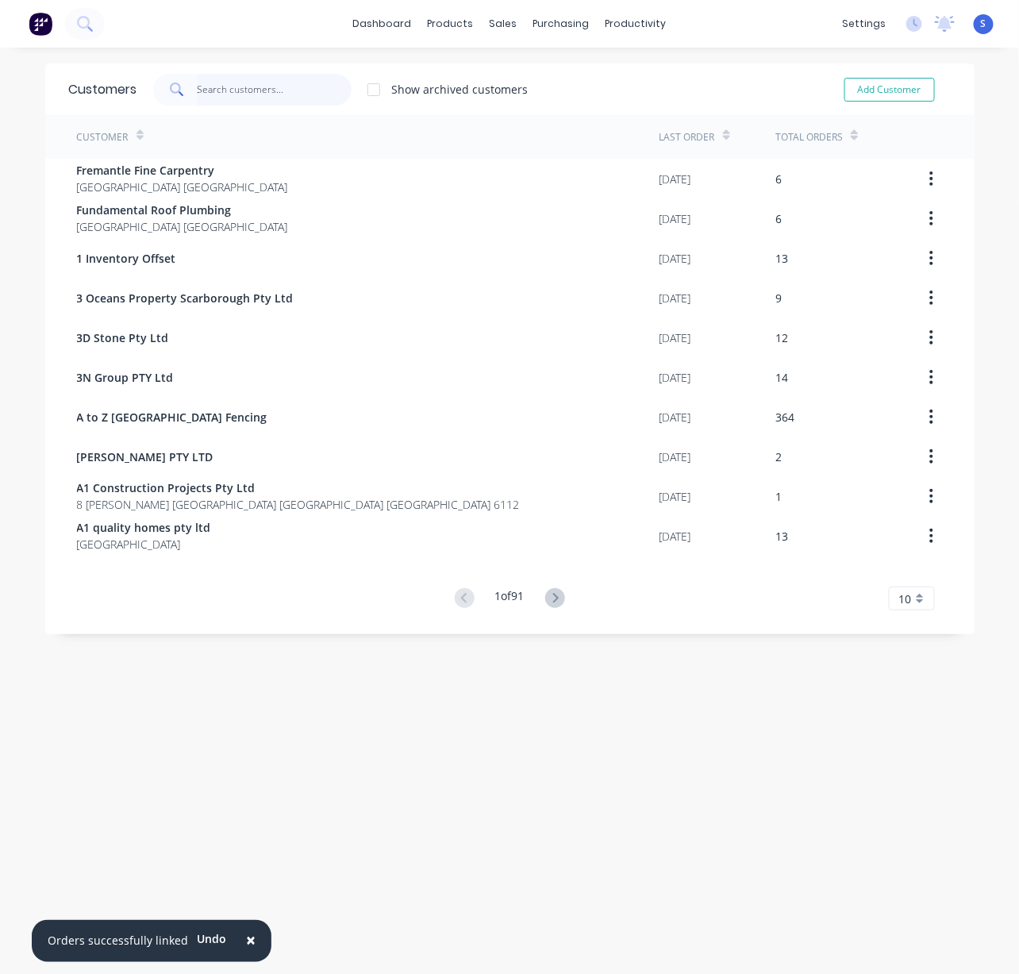
click at [271, 101] on input "text" at bounding box center [274, 90] width 155 height 32
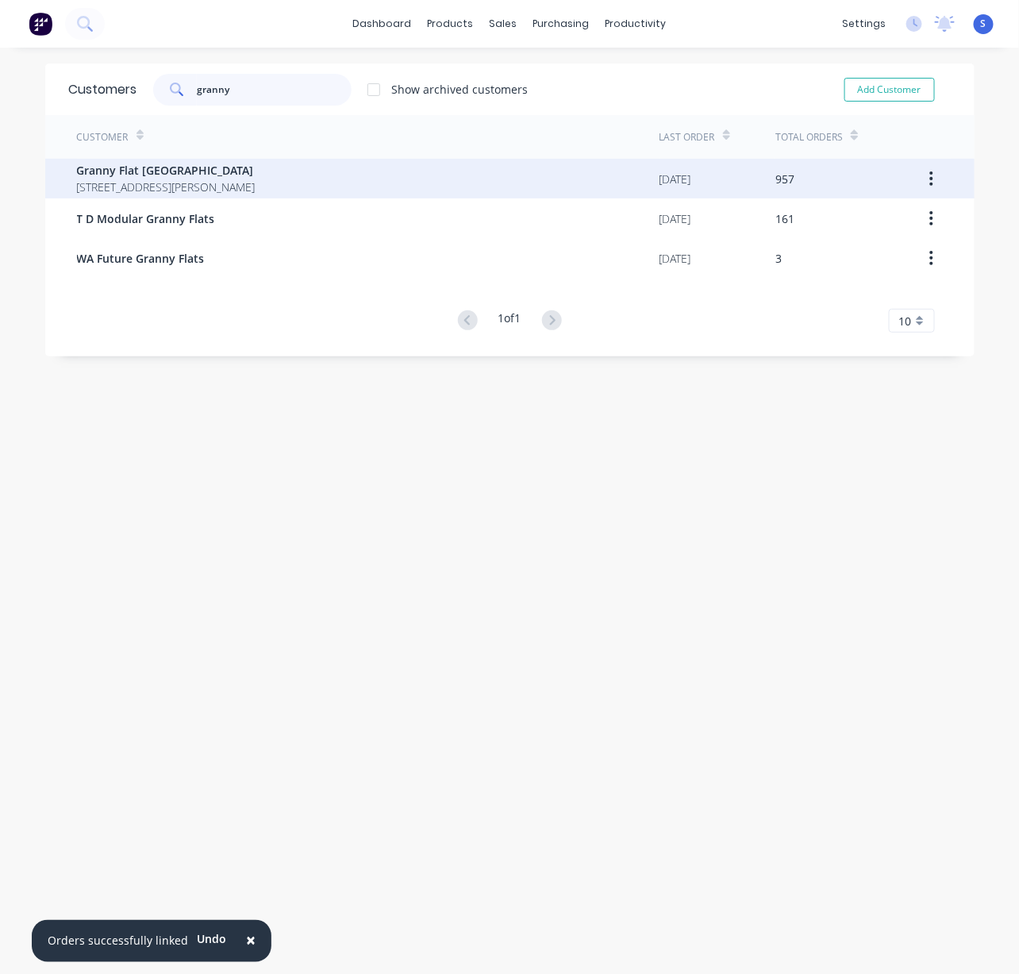
type input "granny"
click at [256, 173] on span "Granny Flat [GEOGRAPHIC_DATA]" at bounding box center [166, 170] width 179 height 17
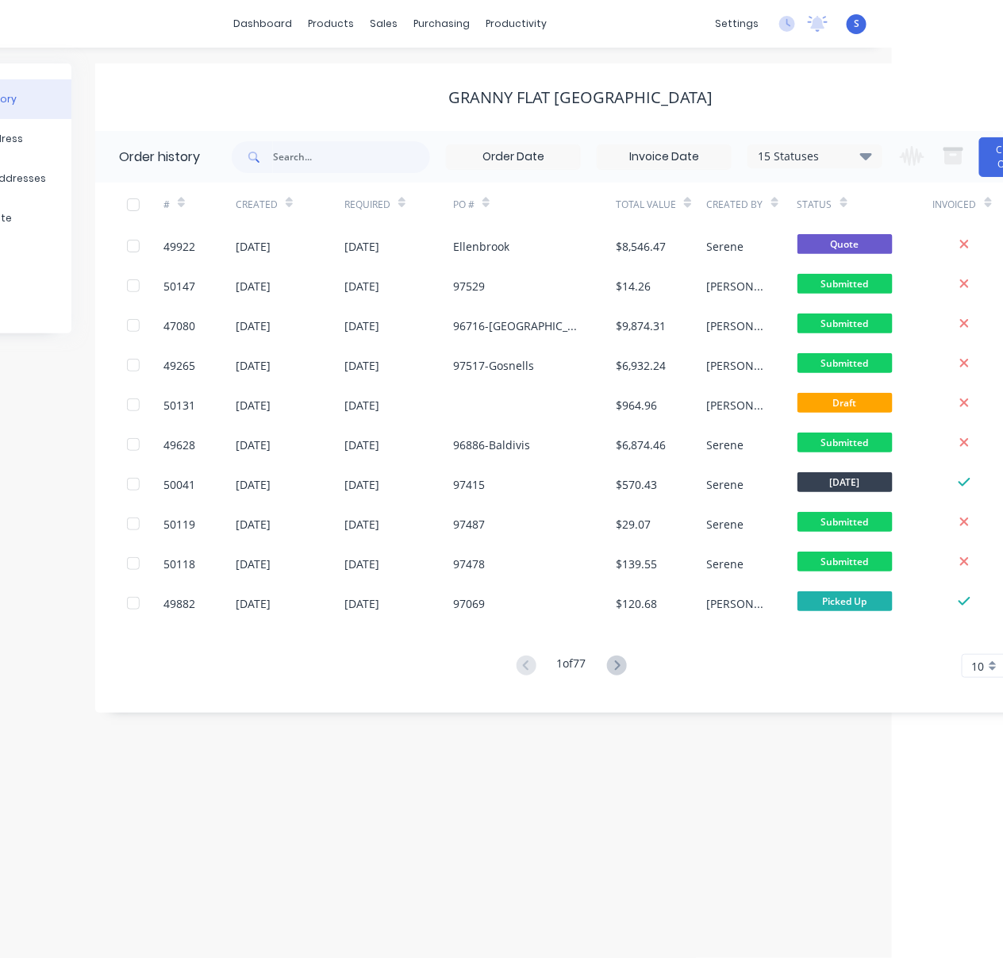
scroll to position [0, 179]
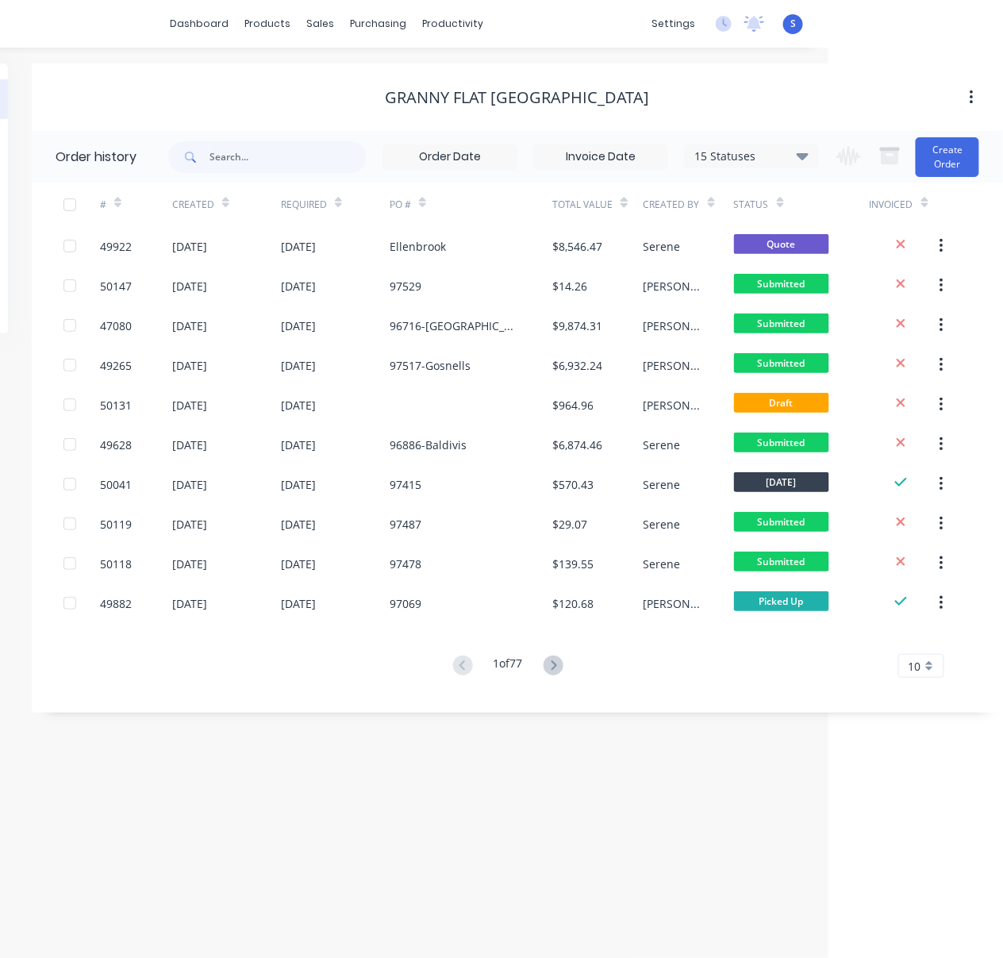
drag, startPoint x: 377, startPoint y: 72, endPoint x: 572, endPoint y: 67, distance: 195.4
click at [960, 161] on button "Create Order" at bounding box center [948, 157] width 64 height 40
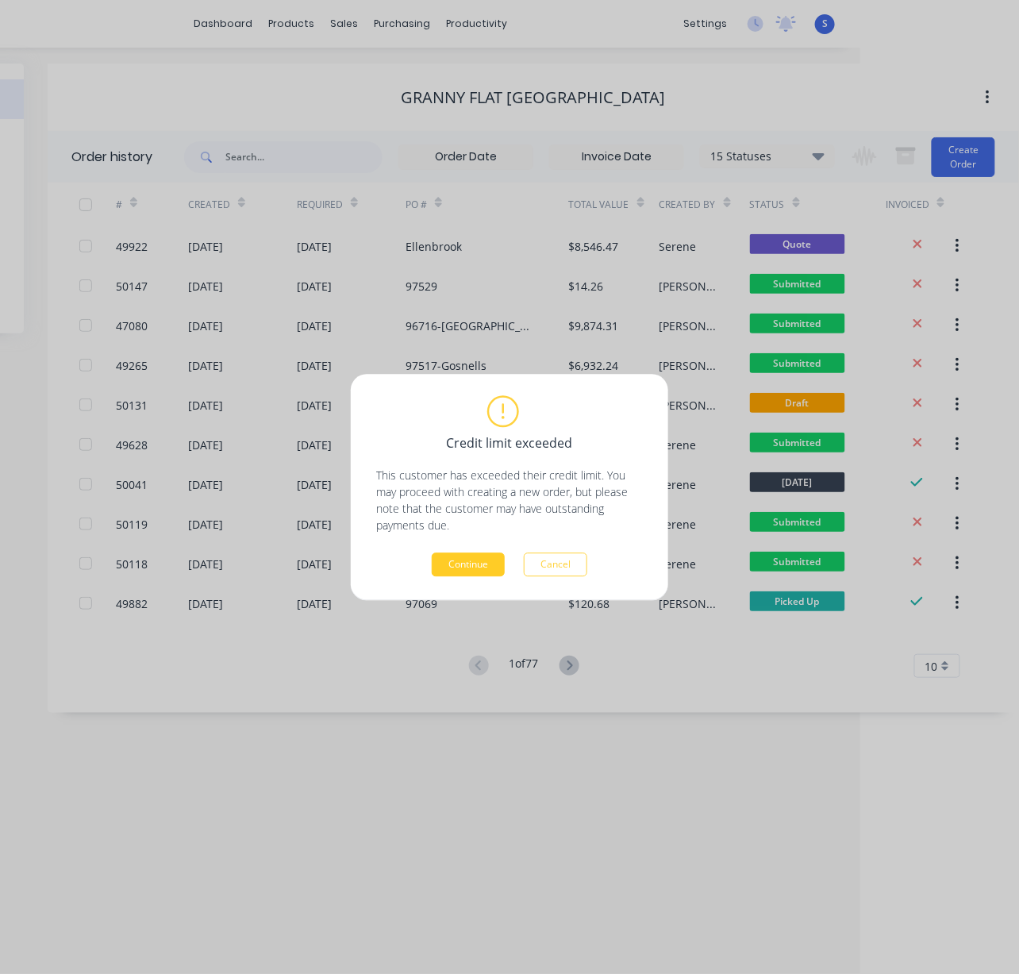
click at [484, 569] on button "Continue" at bounding box center [468, 564] width 73 height 24
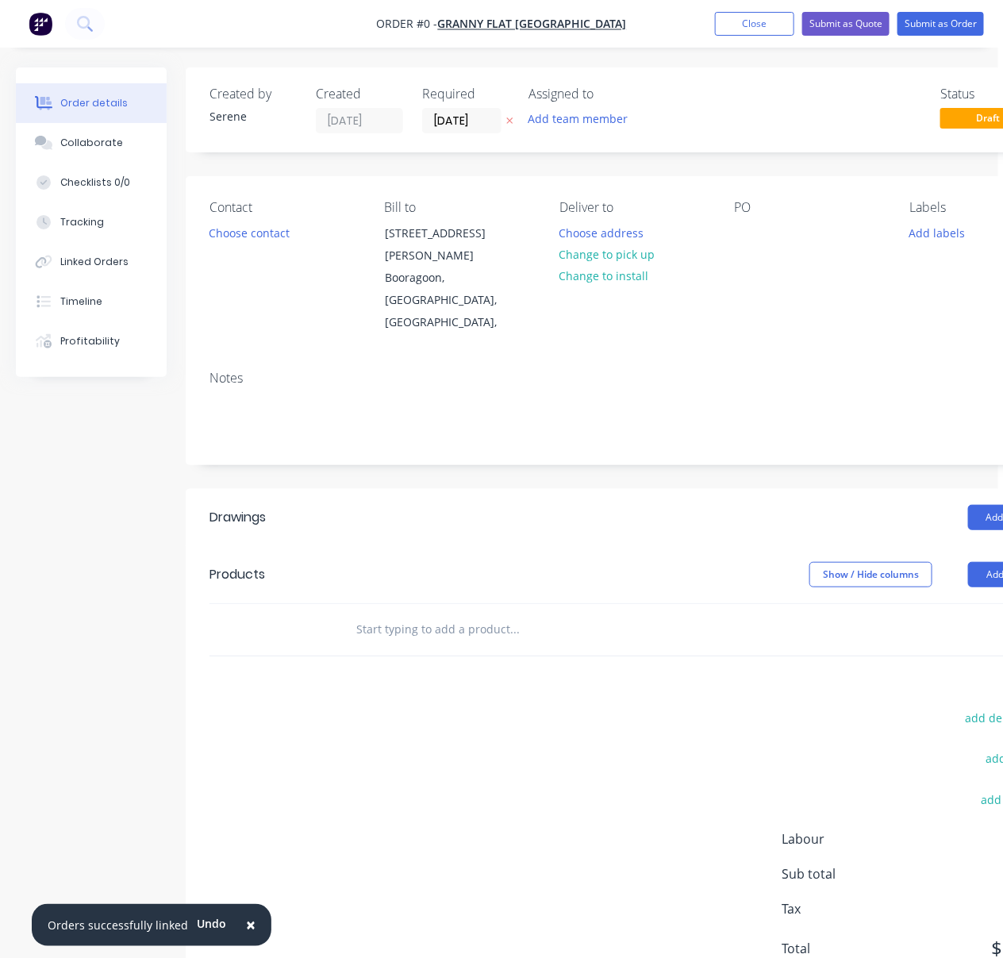
drag, startPoint x: 443, startPoint y: 487, endPoint x: 472, endPoint y: 484, distance: 28.8
click at [227, 229] on div "Contact Choose contact" at bounding box center [279, 267] width 150 height 134
click at [229, 236] on button "Choose contact" at bounding box center [244, 231] width 98 height 21
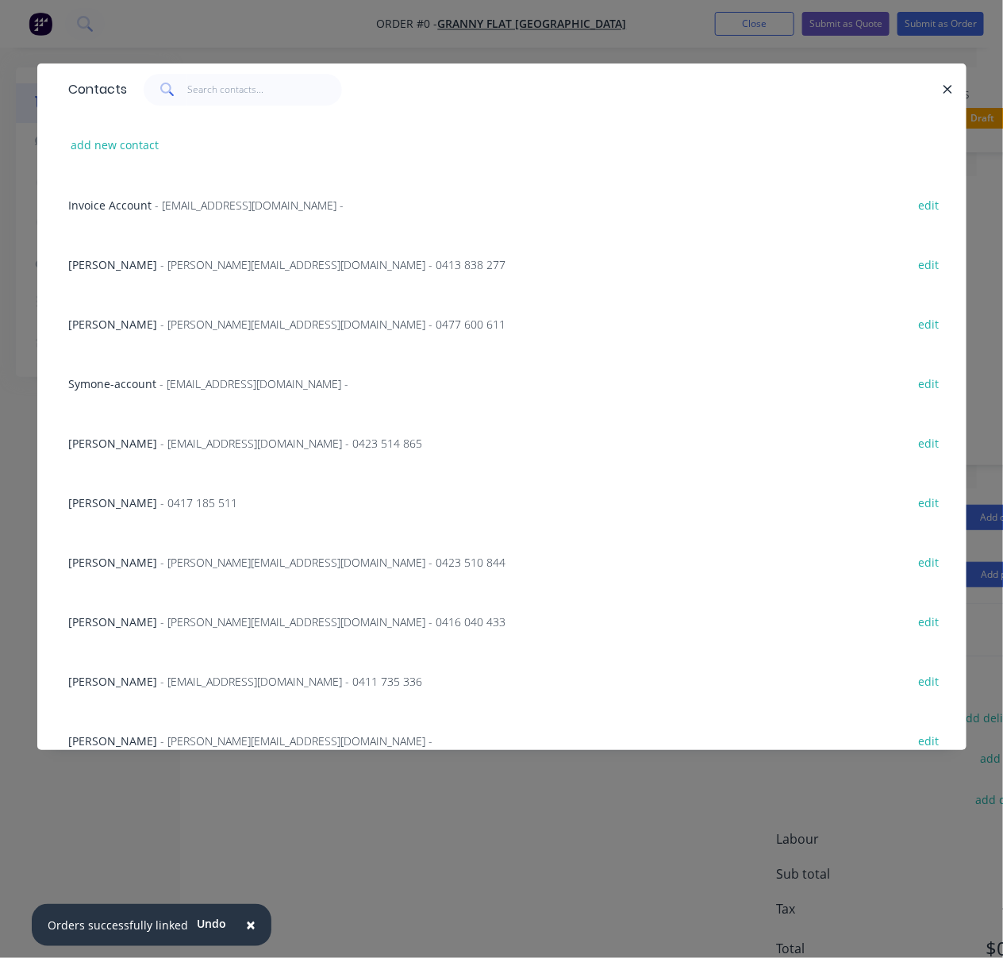
click at [184, 332] on span "- karl@grannyflatswa.com - 0477 600 611" at bounding box center [333, 324] width 345 height 15
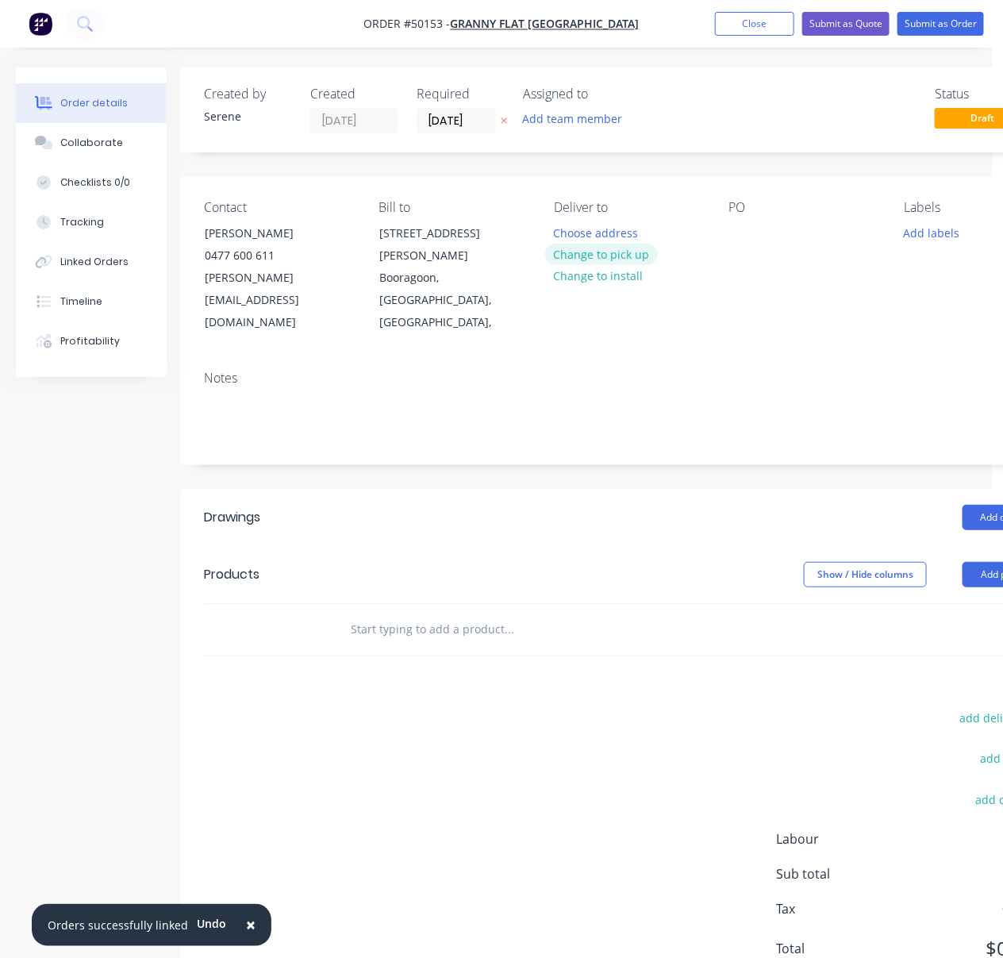
click at [588, 261] on button "Change to pick up" at bounding box center [601, 254] width 113 height 21
click at [734, 241] on div at bounding box center [741, 232] width 25 height 23
click at [464, 546] on header "Products Show / Hide columns Add product" at bounding box center [629, 574] width 898 height 57
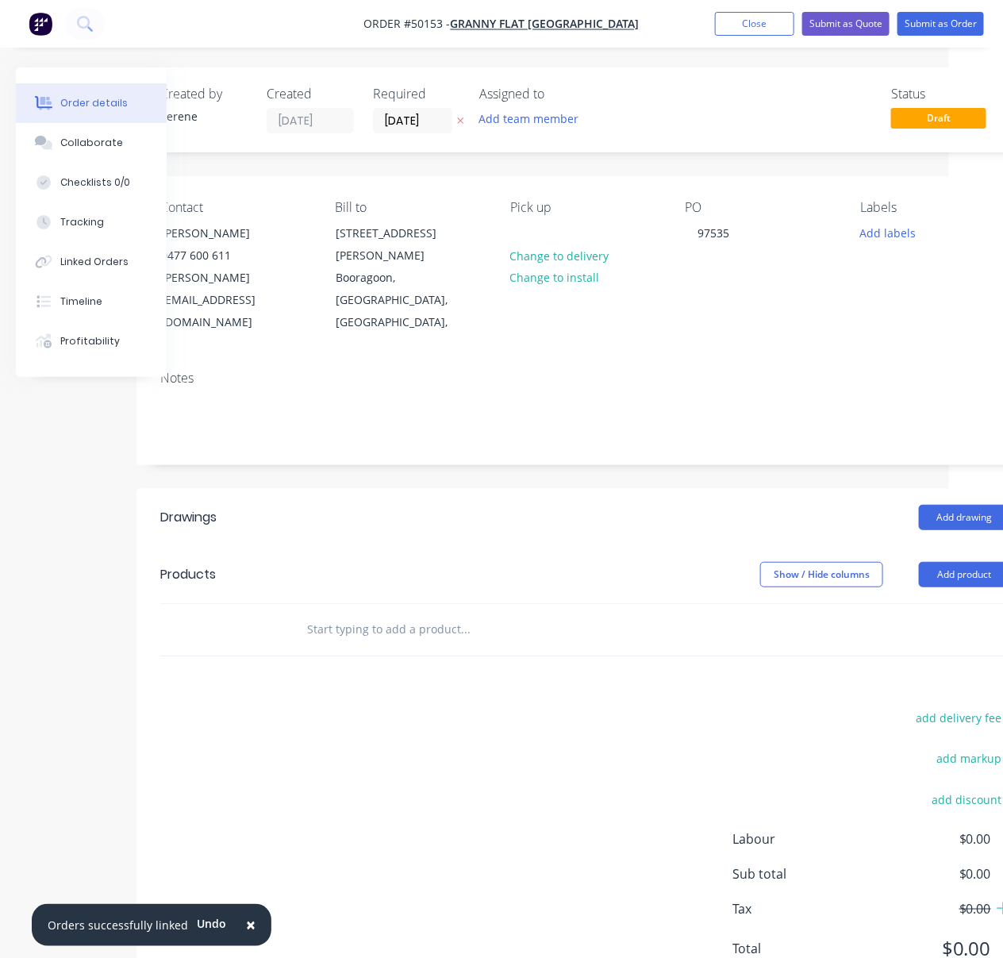
drag, startPoint x: 337, startPoint y: 525, endPoint x: 487, endPoint y: 524, distance: 150.8
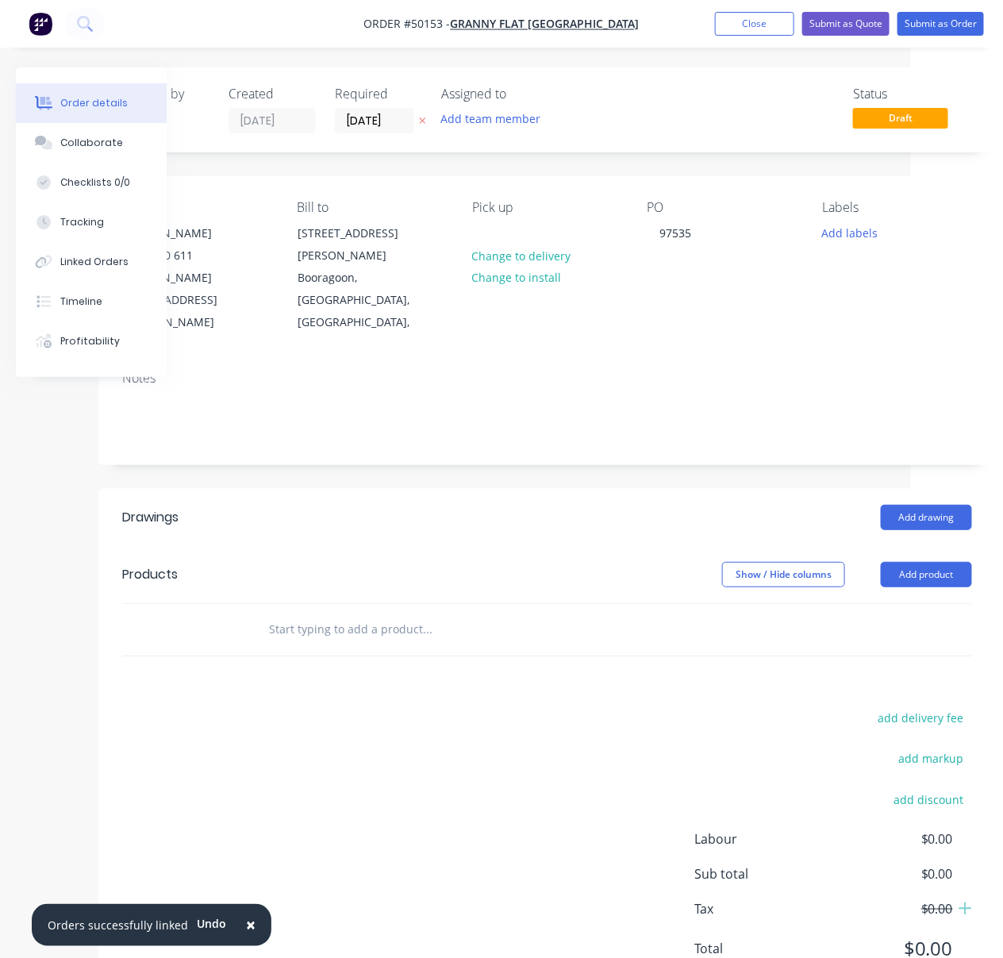
scroll to position [0, 100]
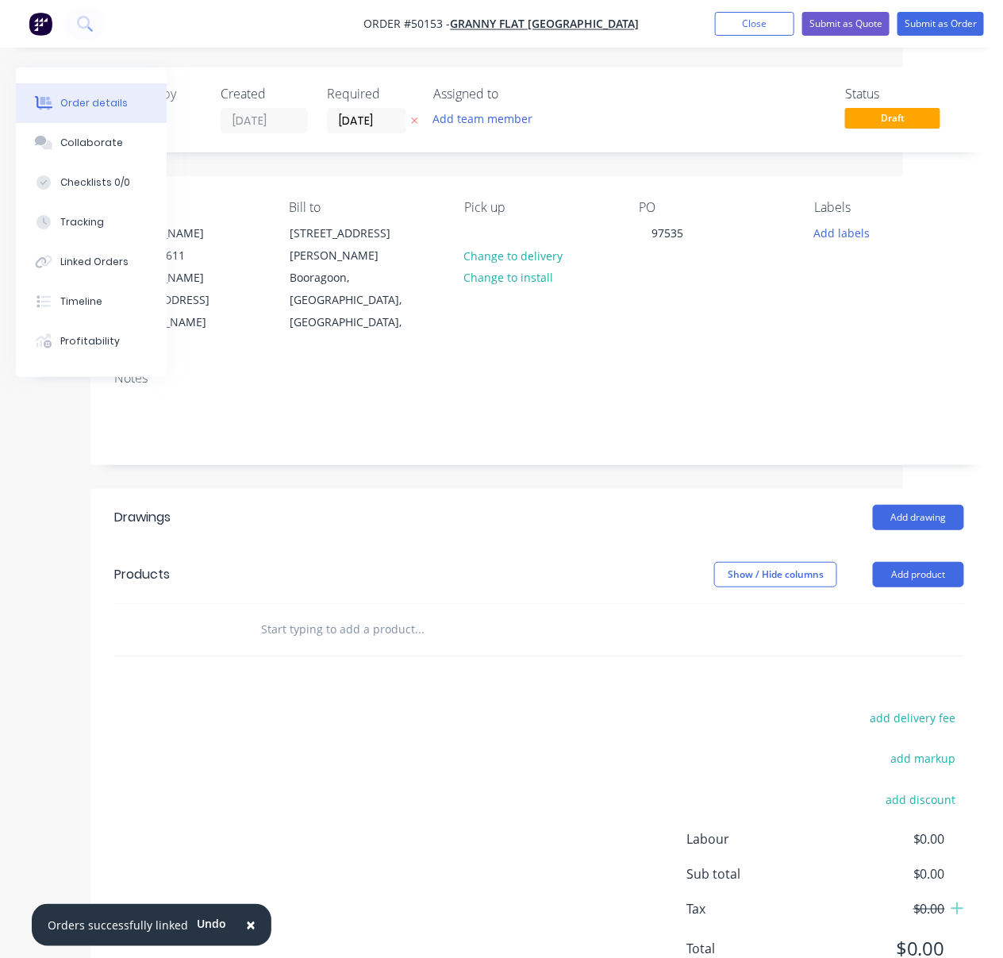
drag, startPoint x: 321, startPoint y: 499, endPoint x: 499, endPoint y: 491, distance: 178.0
click at [542, 513] on header "Drawings Add drawing" at bounding box center [539, 517] width 898 height 57
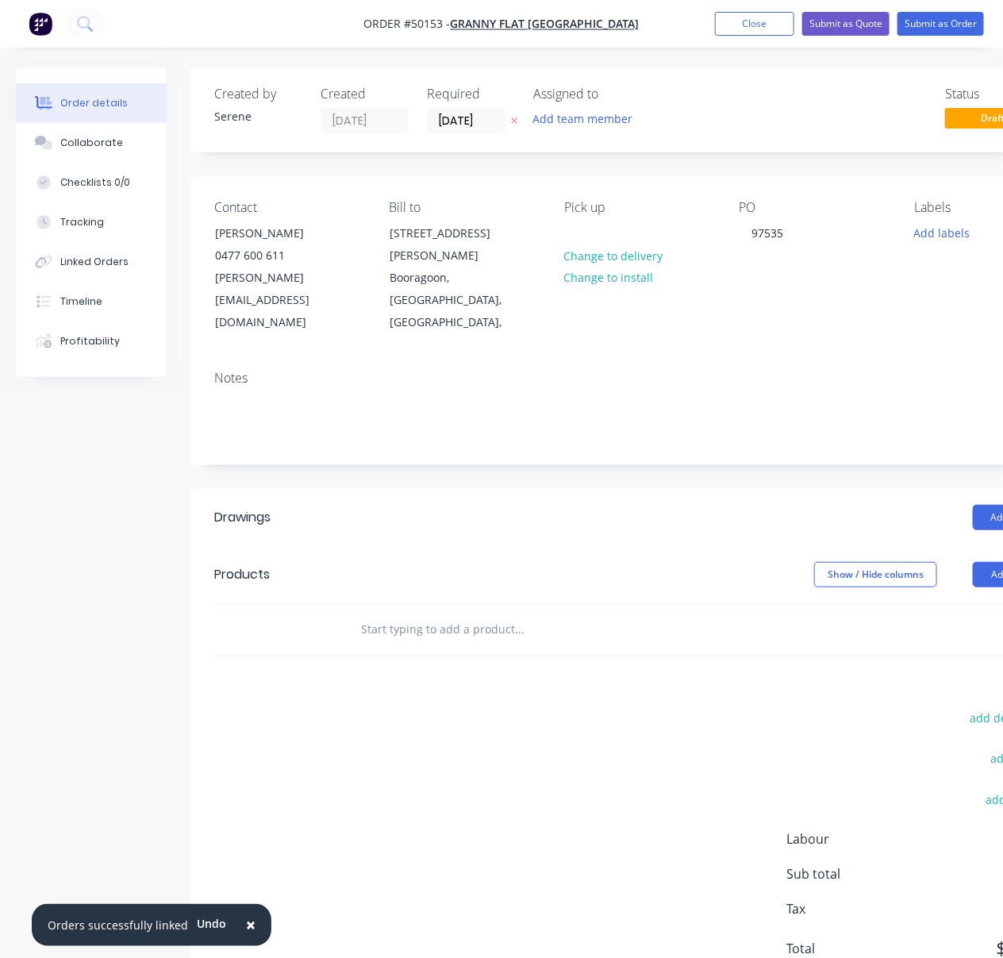
drag, startPoint x: 484, startPoint y: 483, endPoint x: 582, endPoint y: 460, distance: 100.5
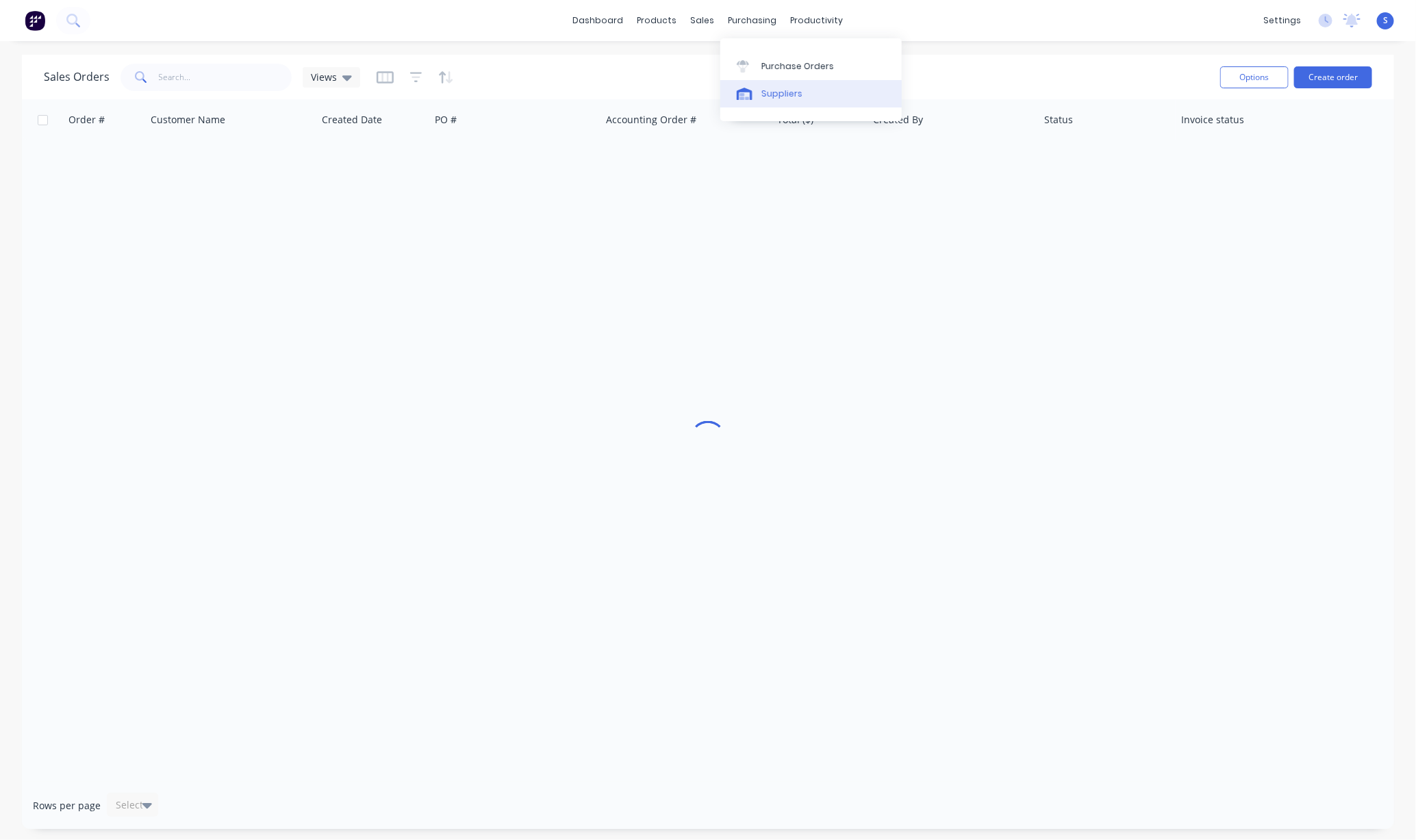
click at [797, 94] on div "Suppliers" at bounding box center [782, 94] width 41 height 12
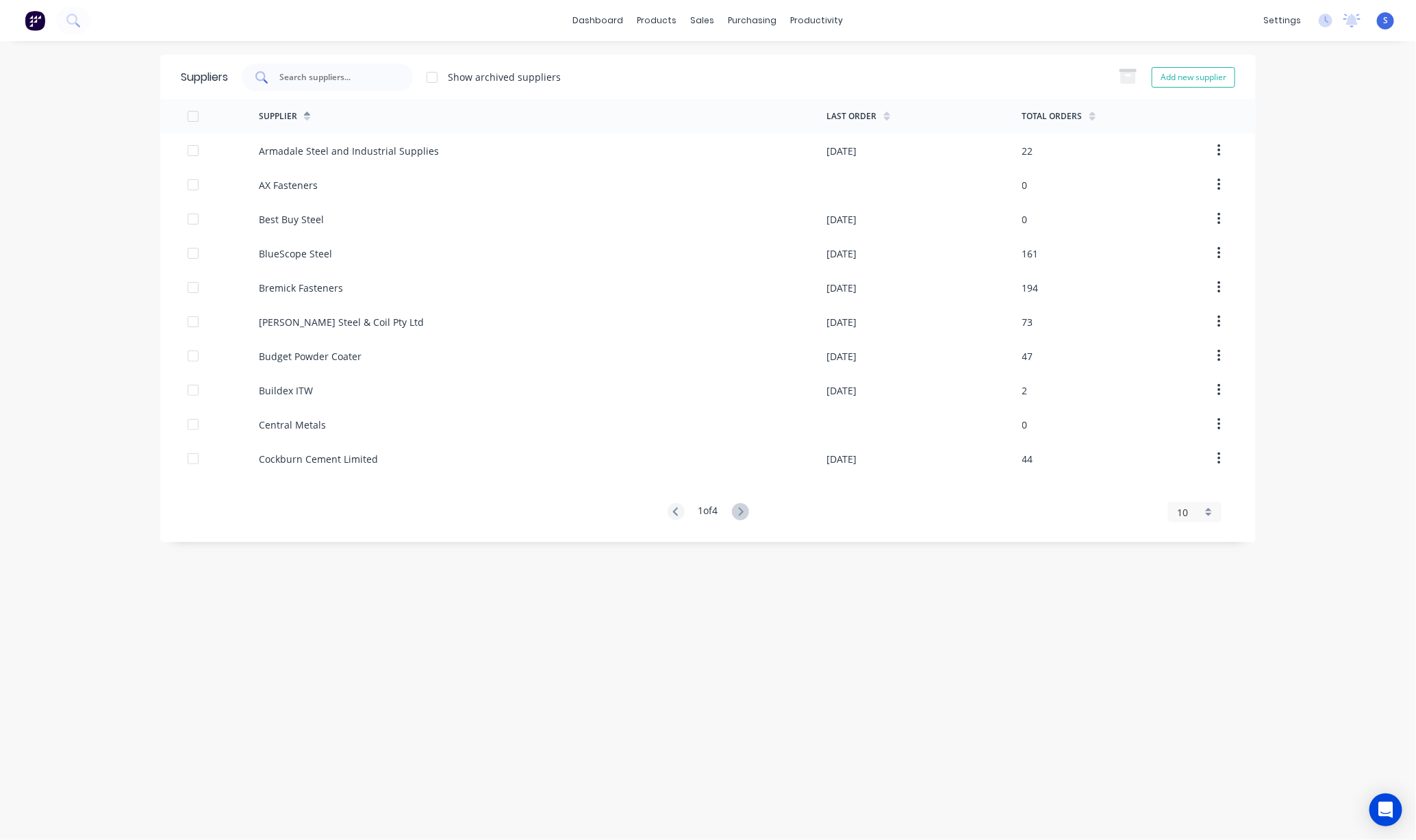
click at [324, 81] on input "text" at bounding box center [335, 78] width 114 height 14
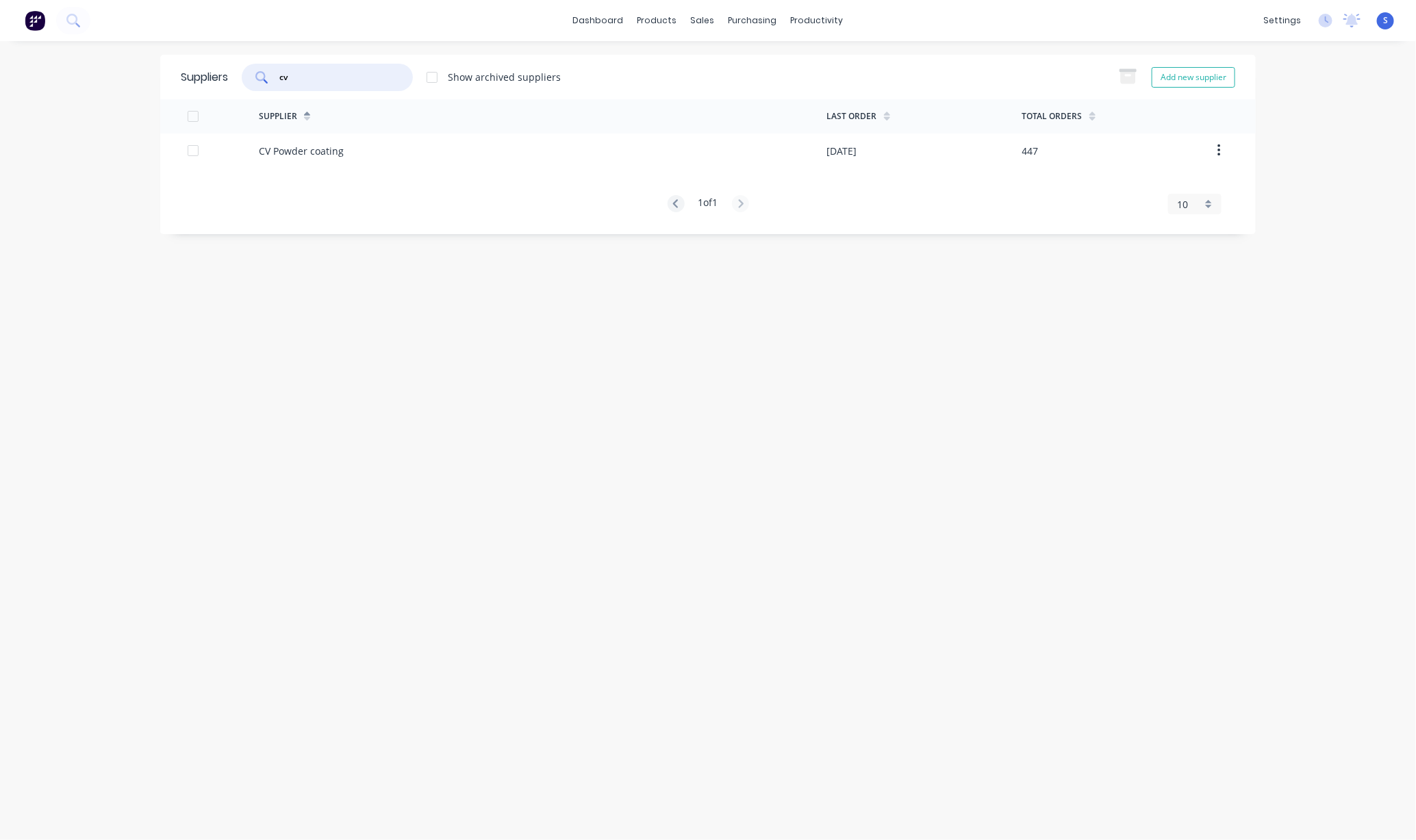
type input "cv"
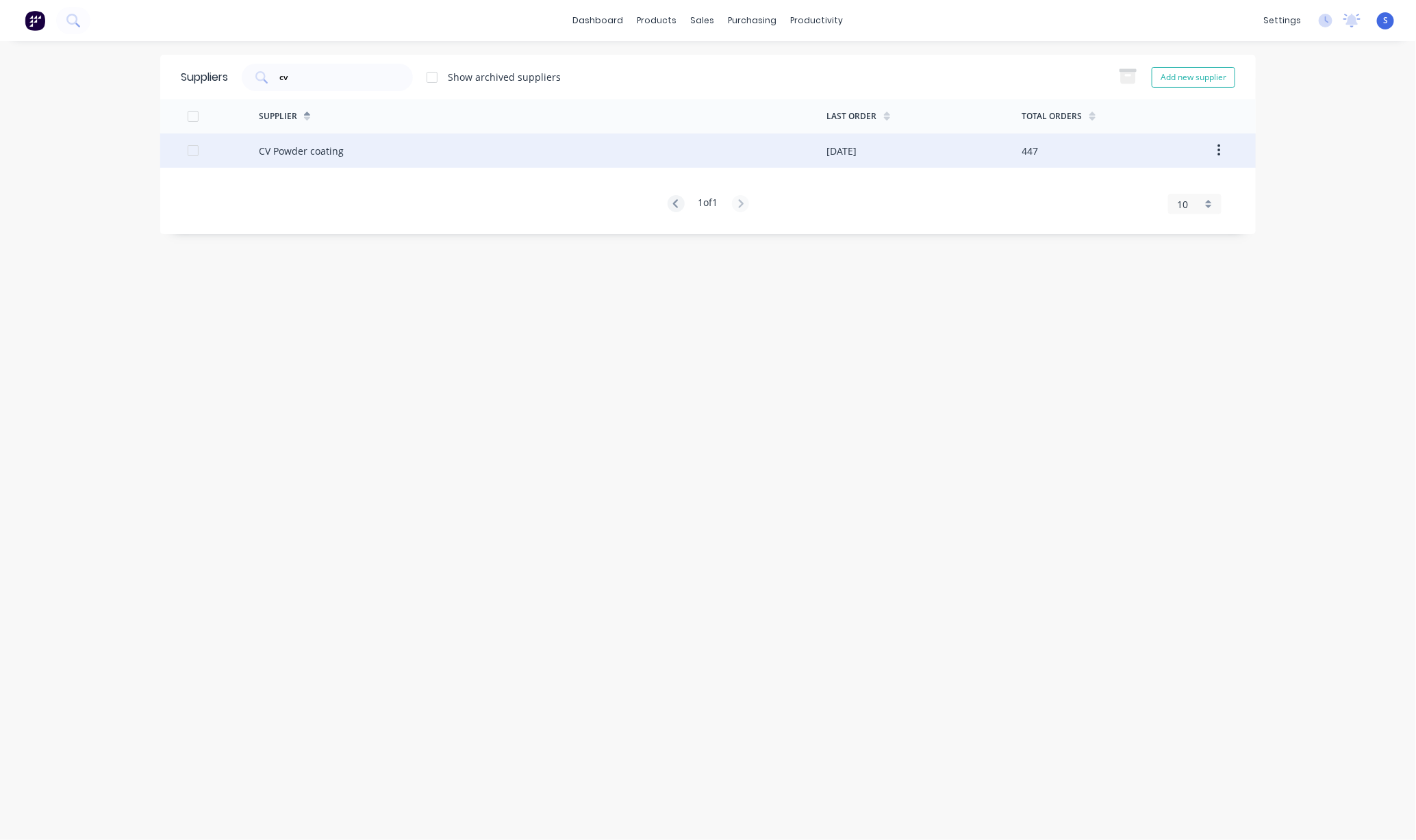
click at [323, 144] on div "CV Powder coating" at bounding box center [301, 151] width 85 height 15
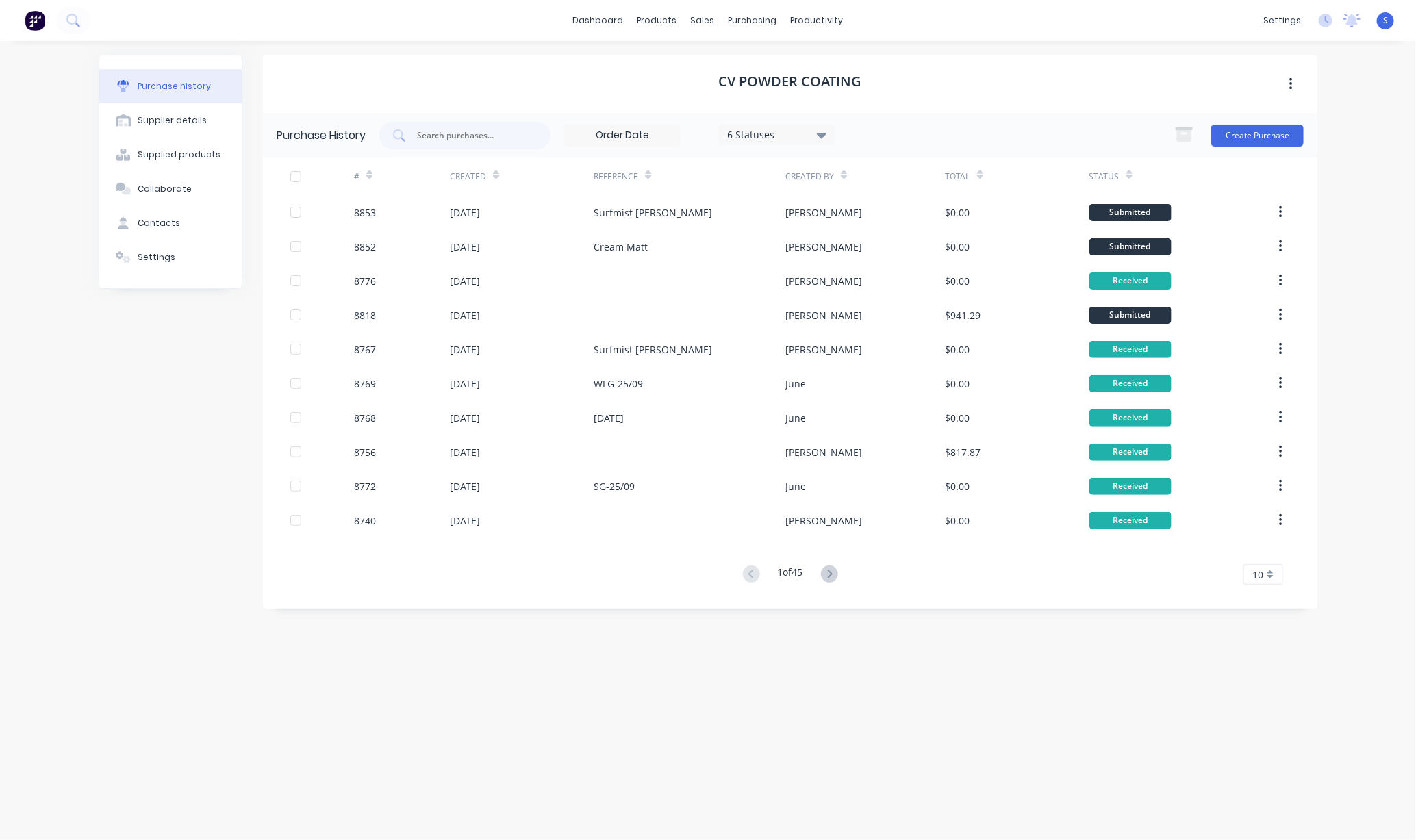
drag, startPoint x: 515, startPoint y: 78, endPoint x: 710, endPoint y: 78, distance: 195.0
click at [458, 131] on input "text" at bounding box center [473, 135] width 114 height 14
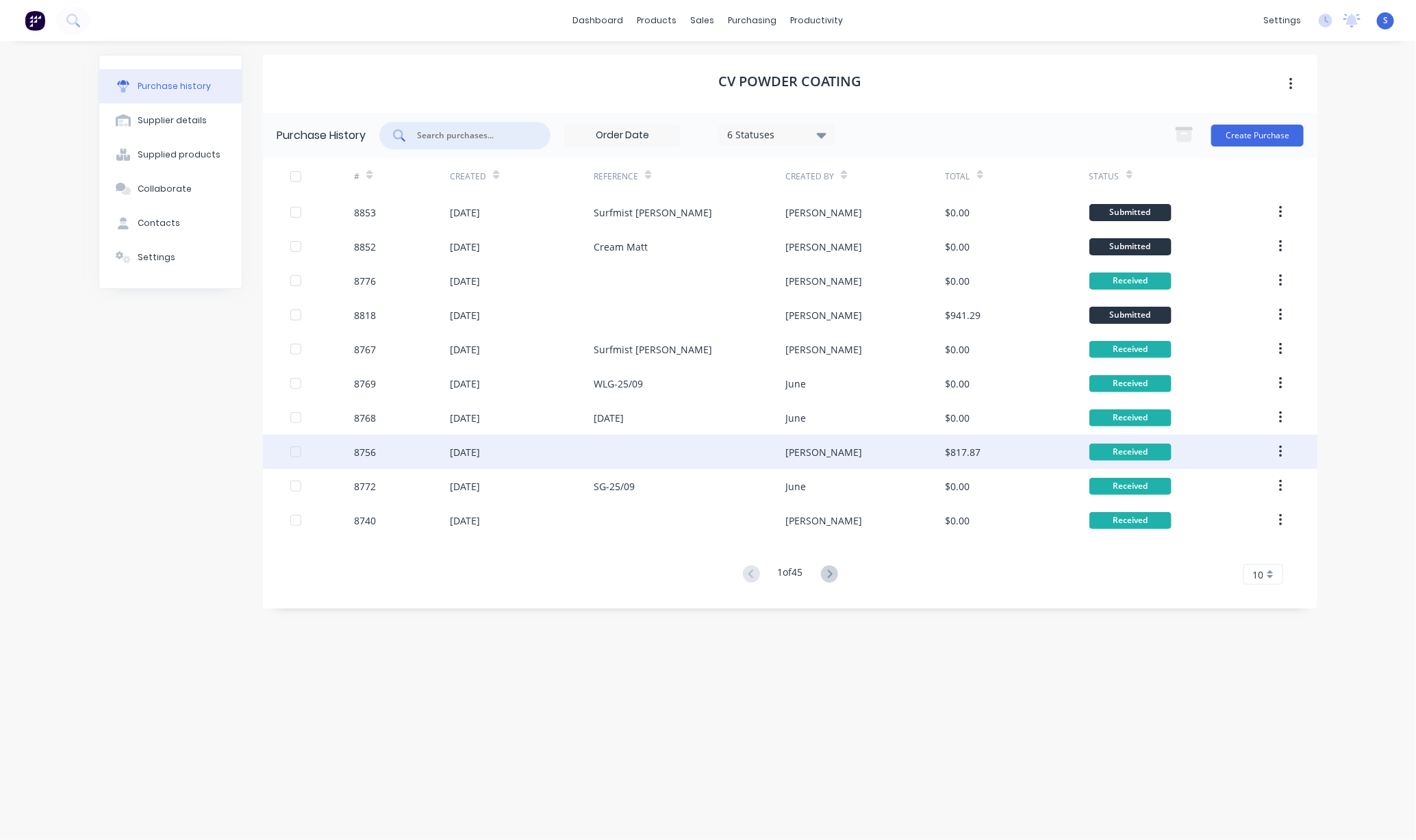
click at [411, 447] on div "8756" at bounding box center [401, 452] width 96 height 34
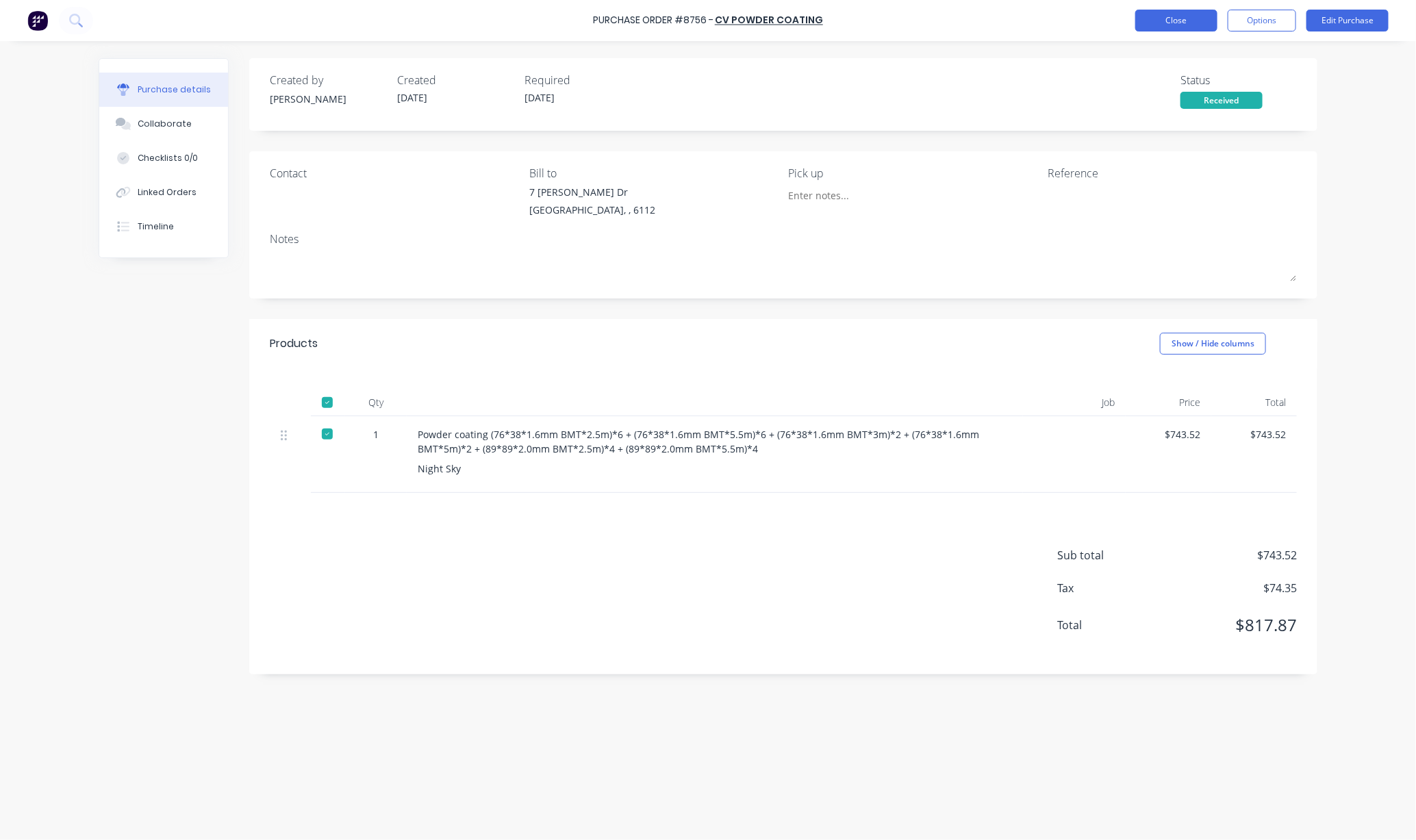
click at [1175, 22] on button "Close" at bounding box center [1175, 20] width 82 height 22
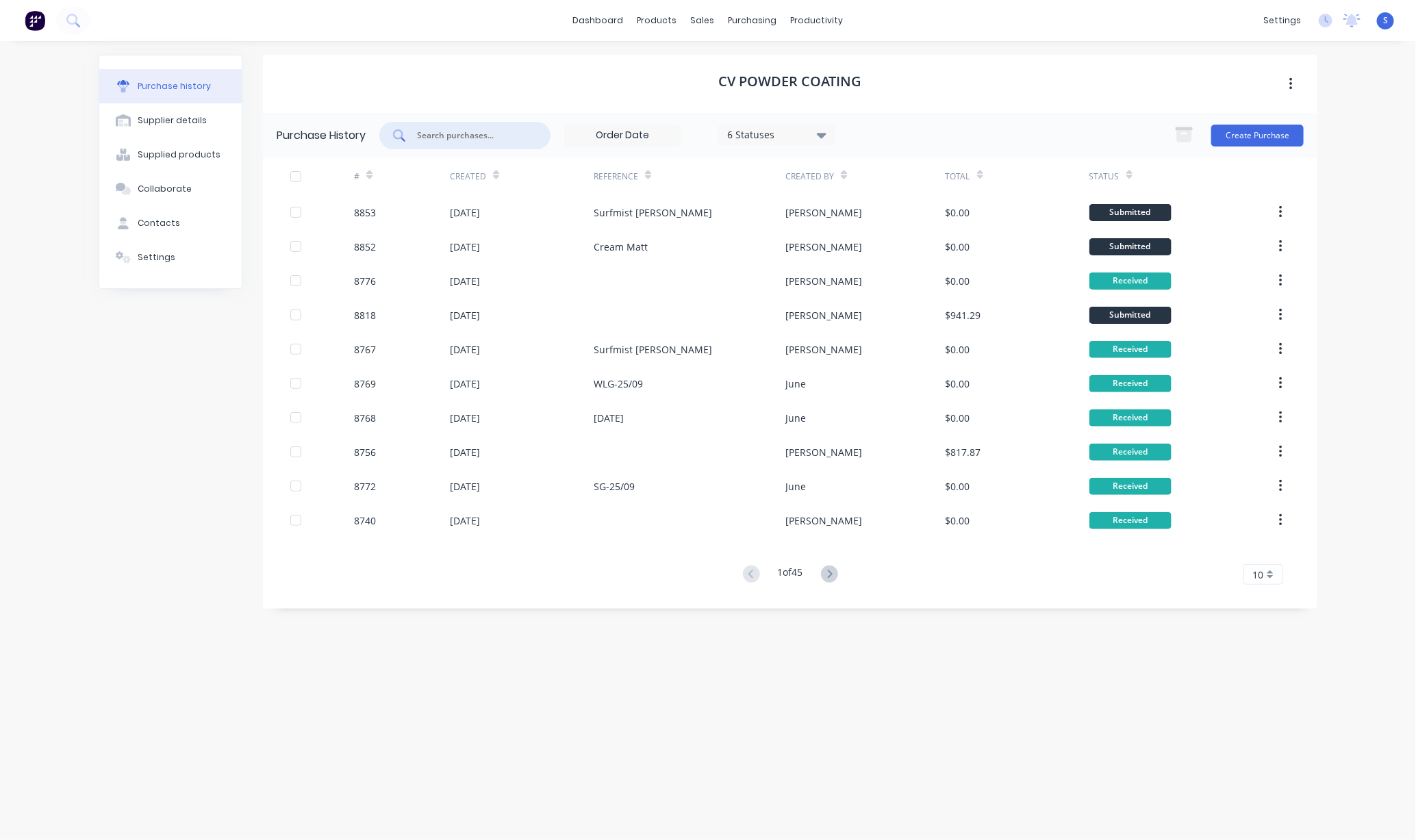
click at [463, 129] on input "text" at bounding box center [473, 135] width 114 height 14
type input "8758"
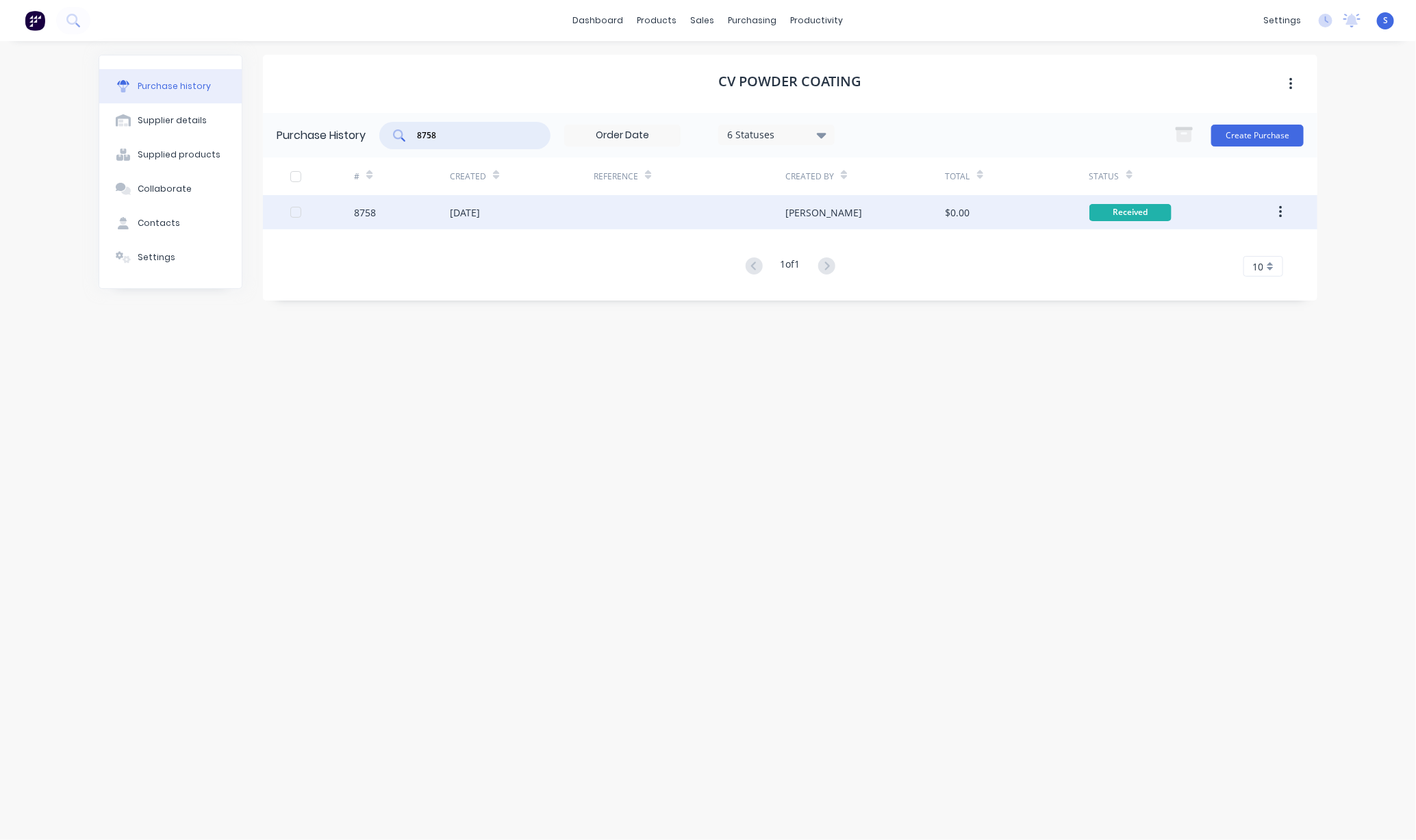
click at [539, 213] on div "[DATE]" at bounding box center [522, 212] width 144 height 34
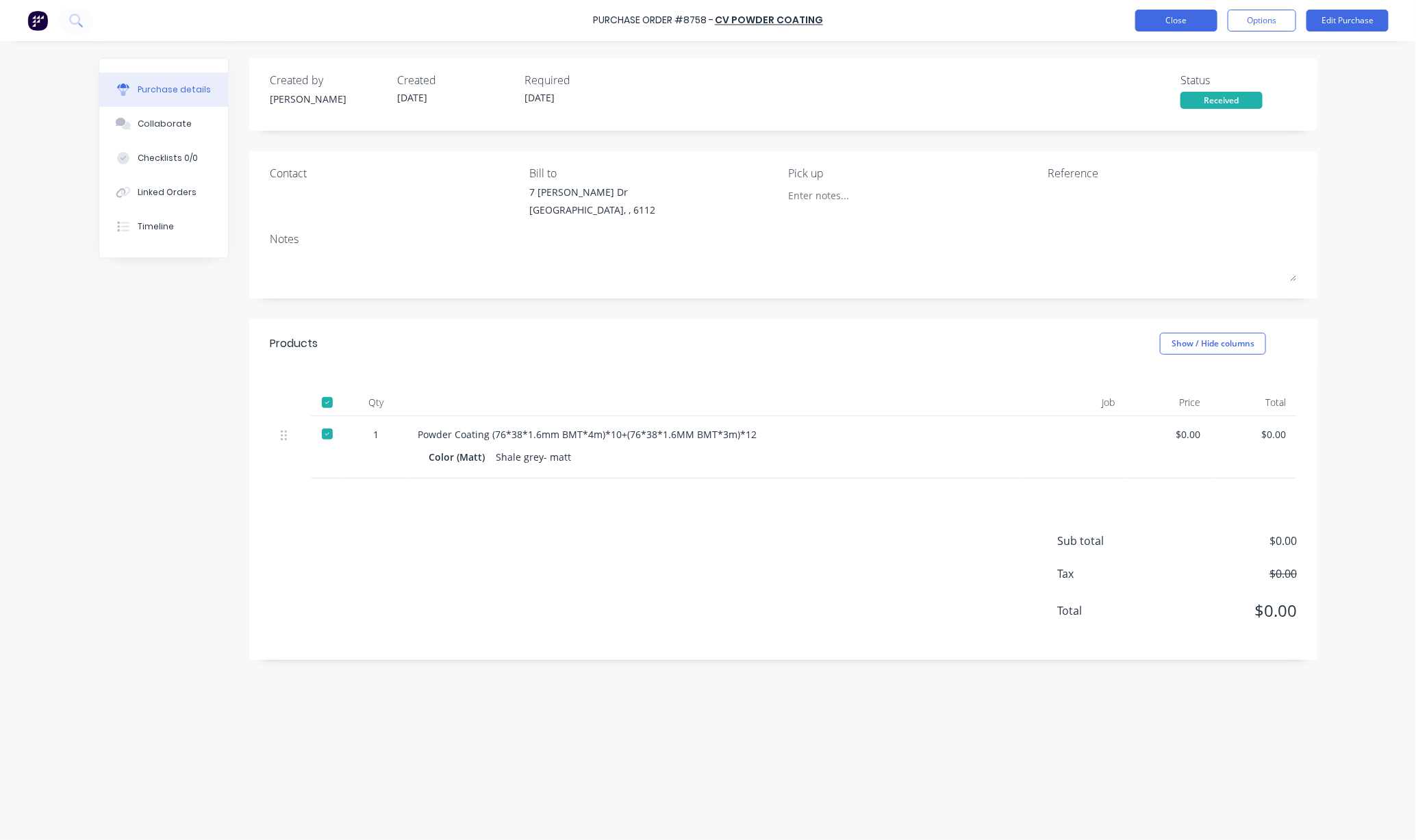
click at [1189, 22] on button "Close" at bounding box center [1175, 20] width 82 height 22
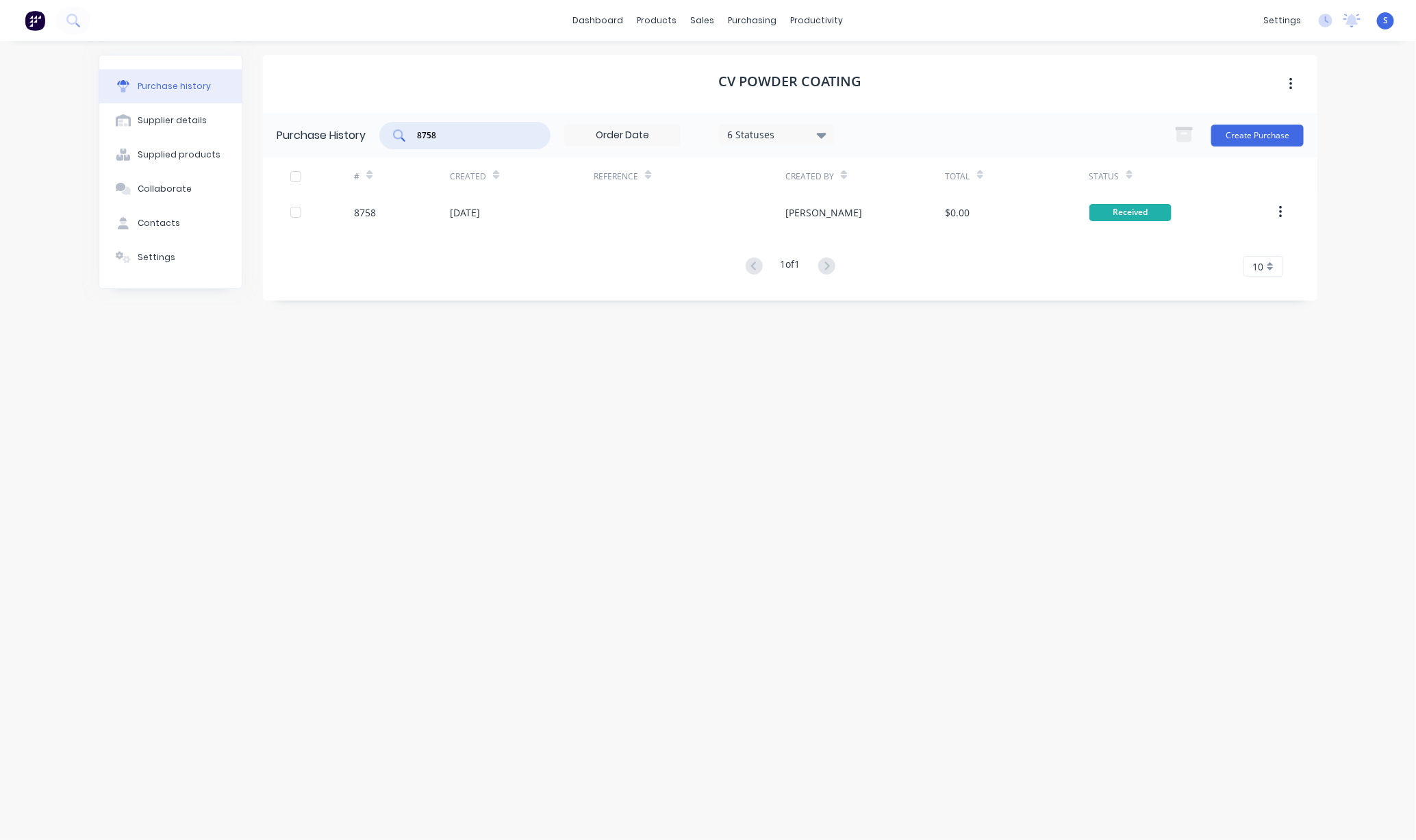
drag, startPoint x: 448, startPoint y: 131, endPoint x: 373, endPoint y: 131, distance: 75.0
click at [373, 131] on div "Purchase History 8758 6 Statuses 6 Statuses Create Purchase" at bounding box center [790, 135] width 1054 height 45
type input "8767"
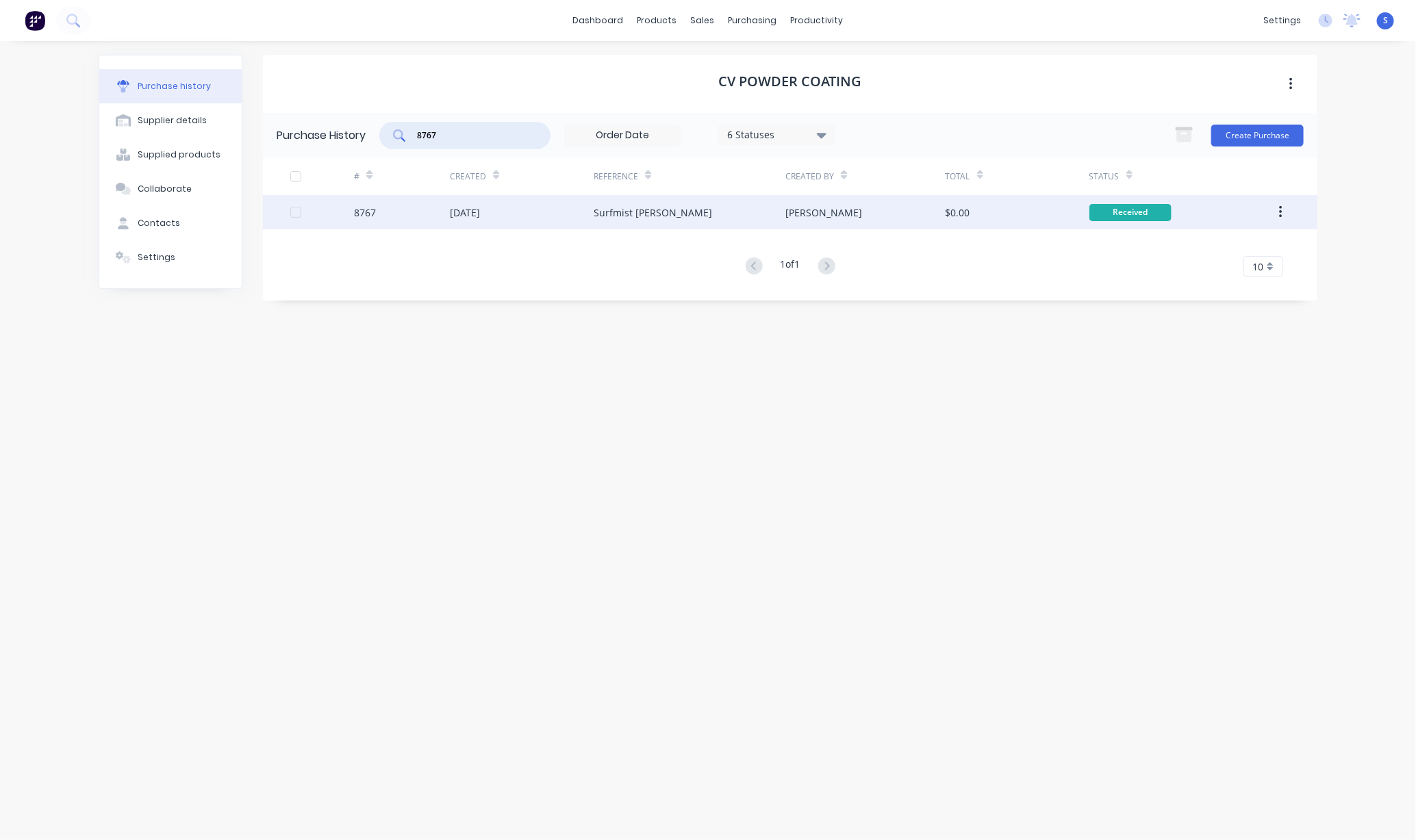
click at [551, 218] on div "[DATE]" at bounding box center [522, 212] width 144 height 34
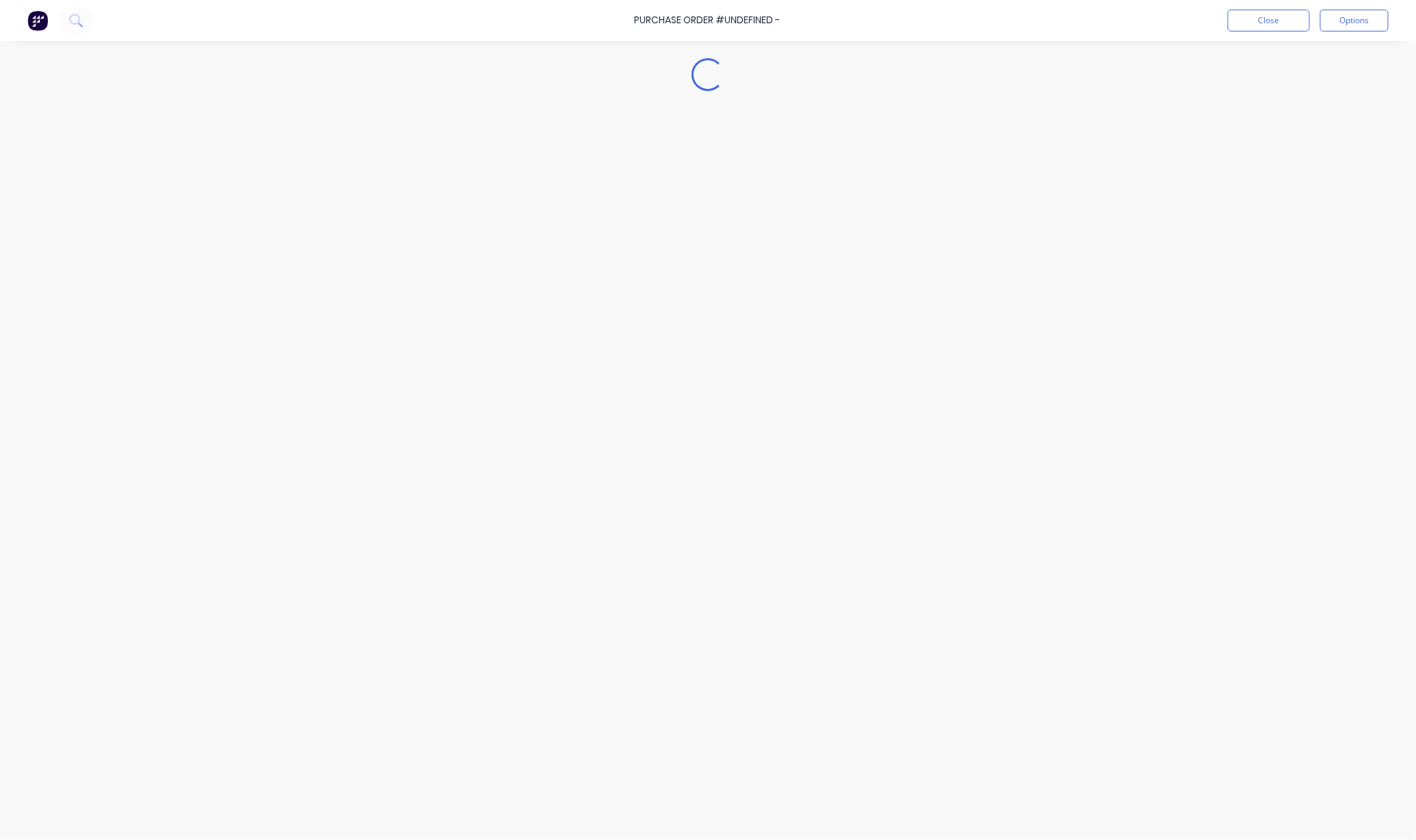
type textarea "x"
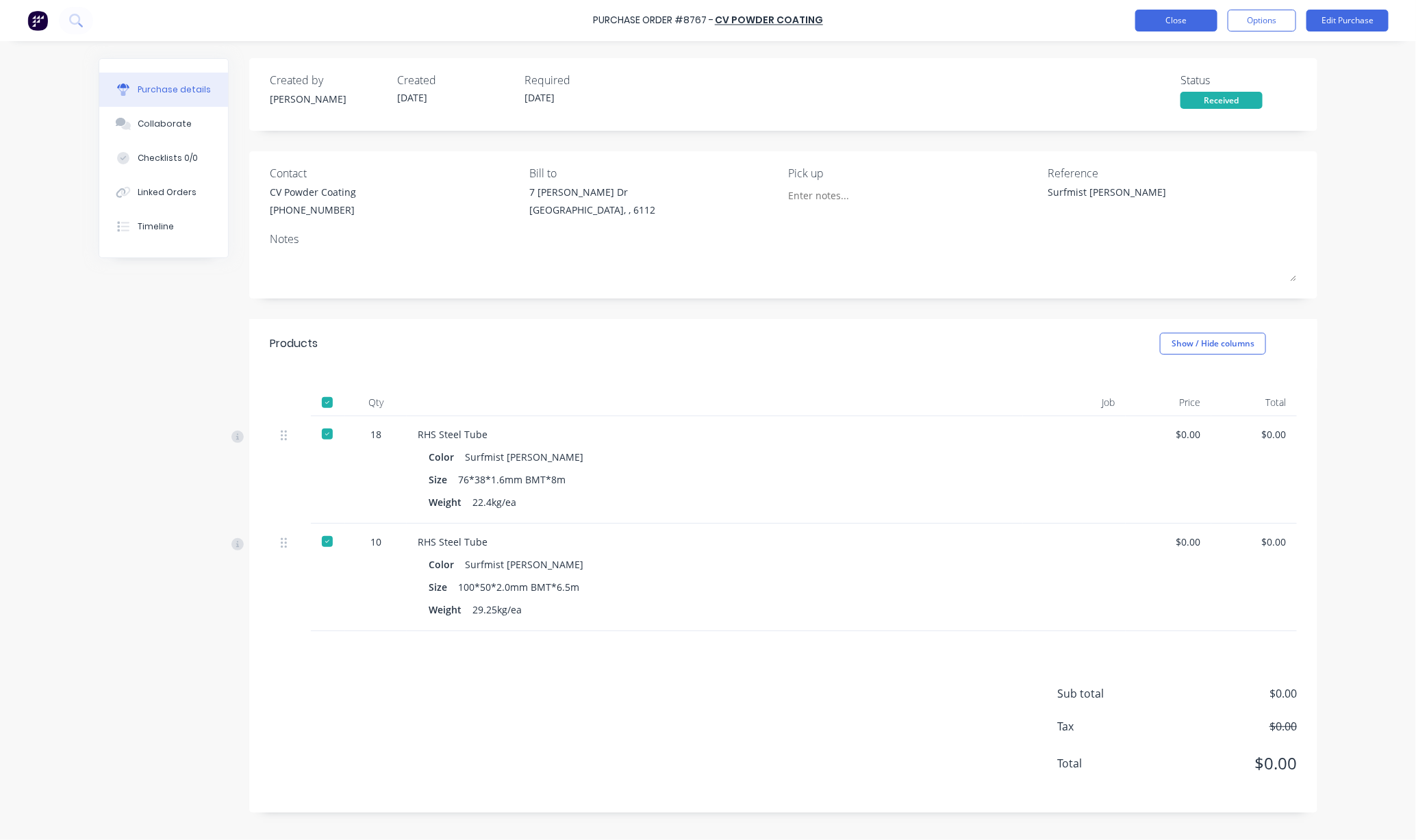
click at [1172, 25] on button "Close" at bounding box center [1175, 20] width 82 height 22
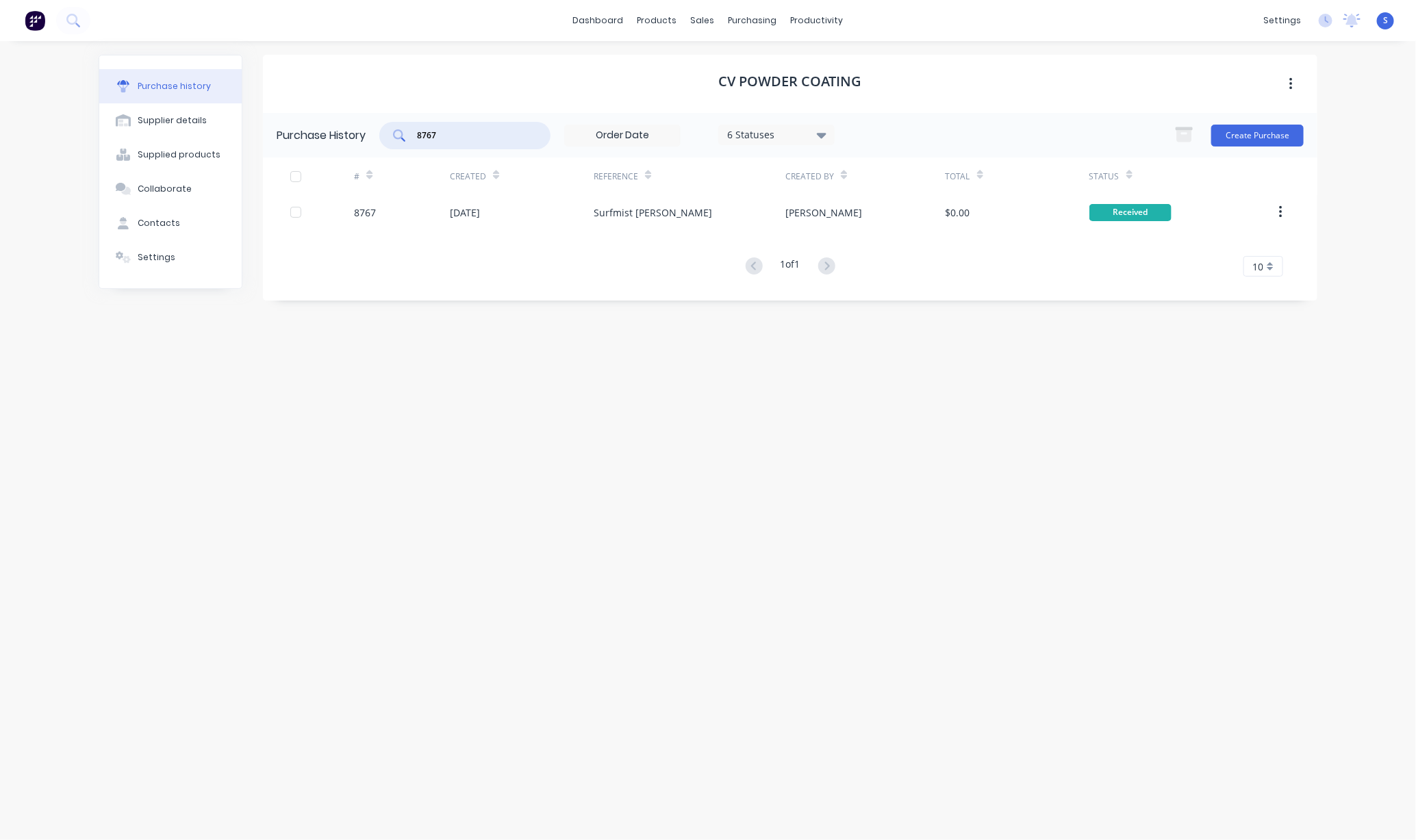
drag, startPoint x: 461, startPoint y: 135, endPoint x: 386, endPoint y: 138, distance: 75.1
click at [386, 138] on div "8767" at bounding box center [465, 135] width 171 height 28
type input "8768"
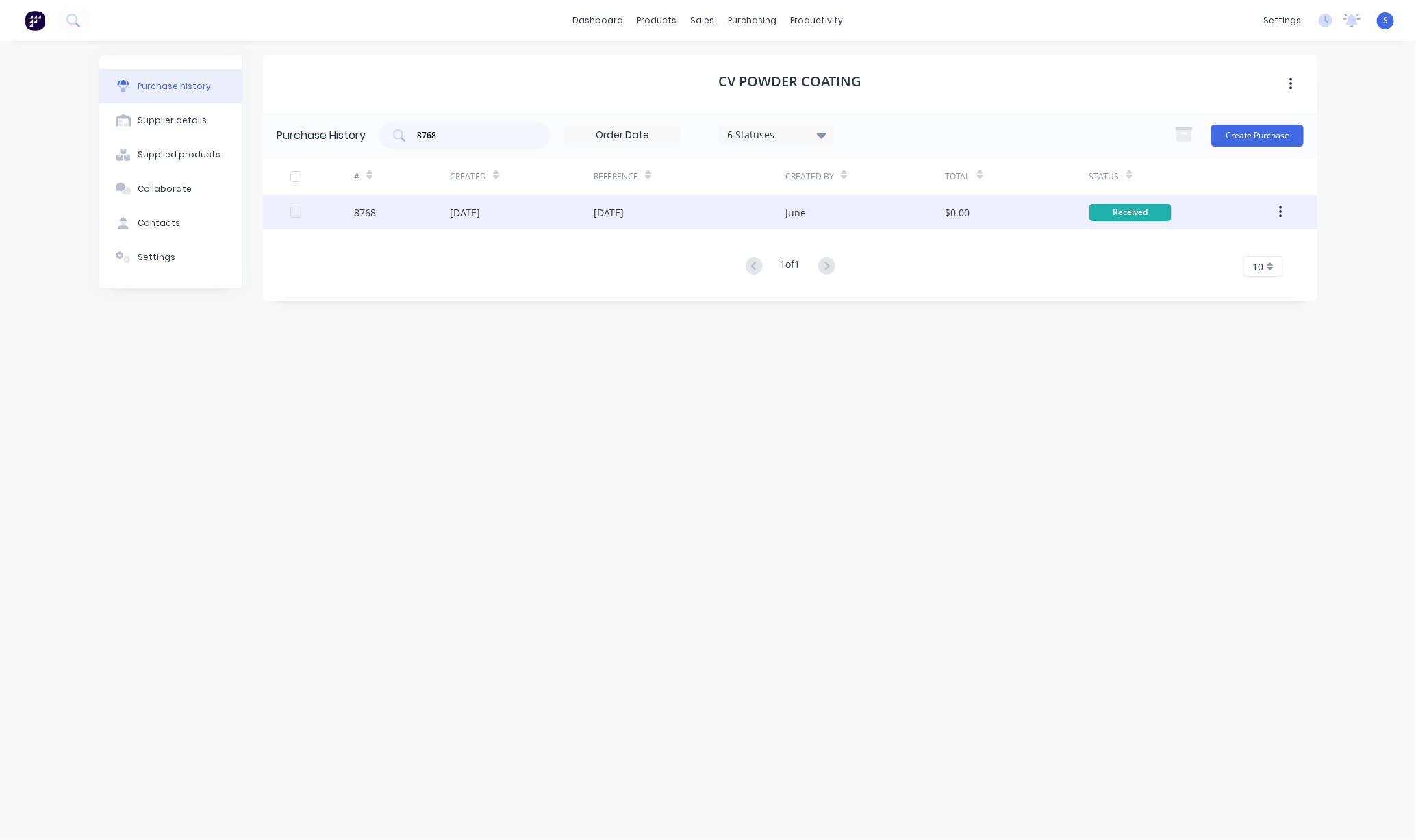
click at [596, 218] on div "MO-25/09" at bounding box center [608, 212] width 30 height 15
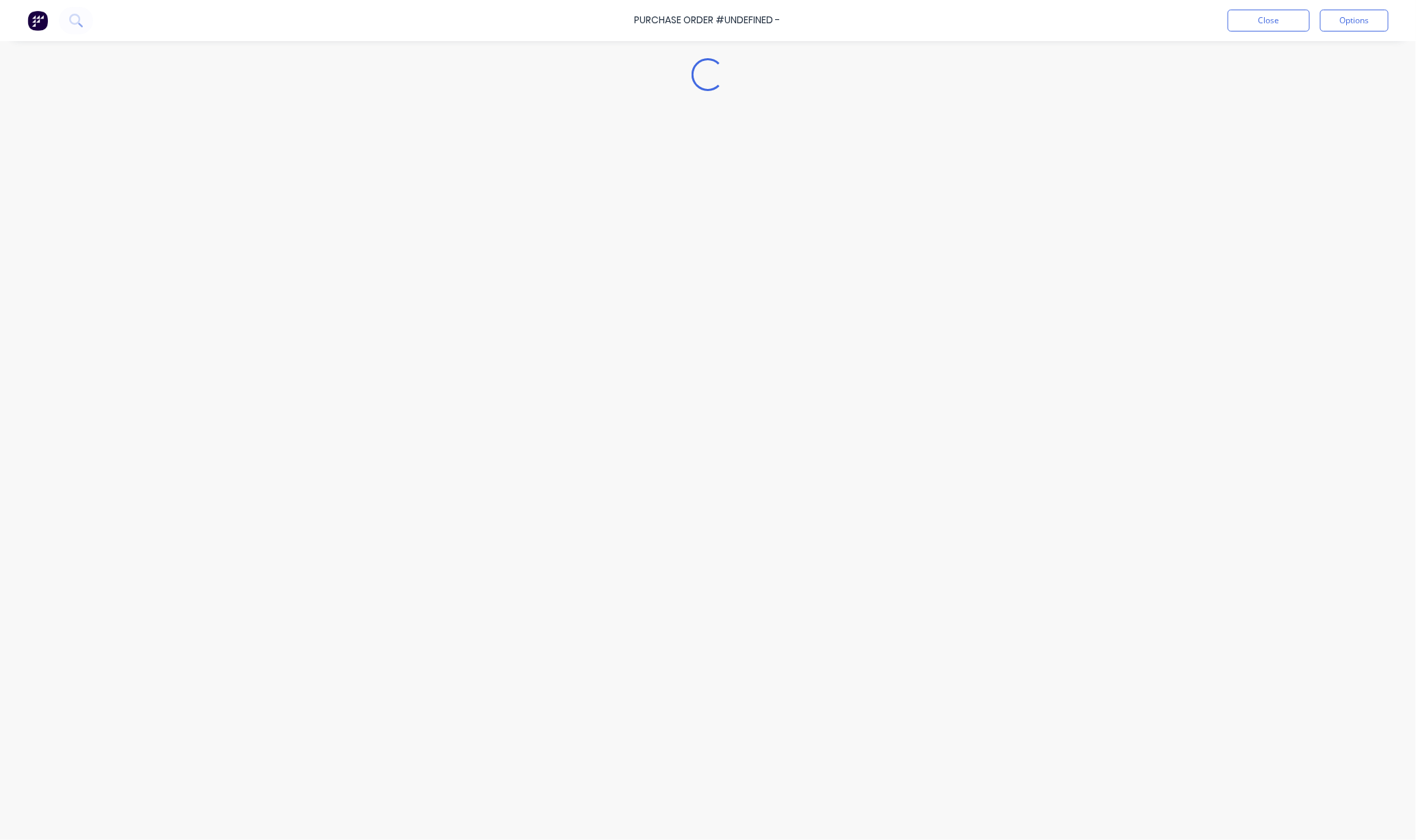
type textarea "x"
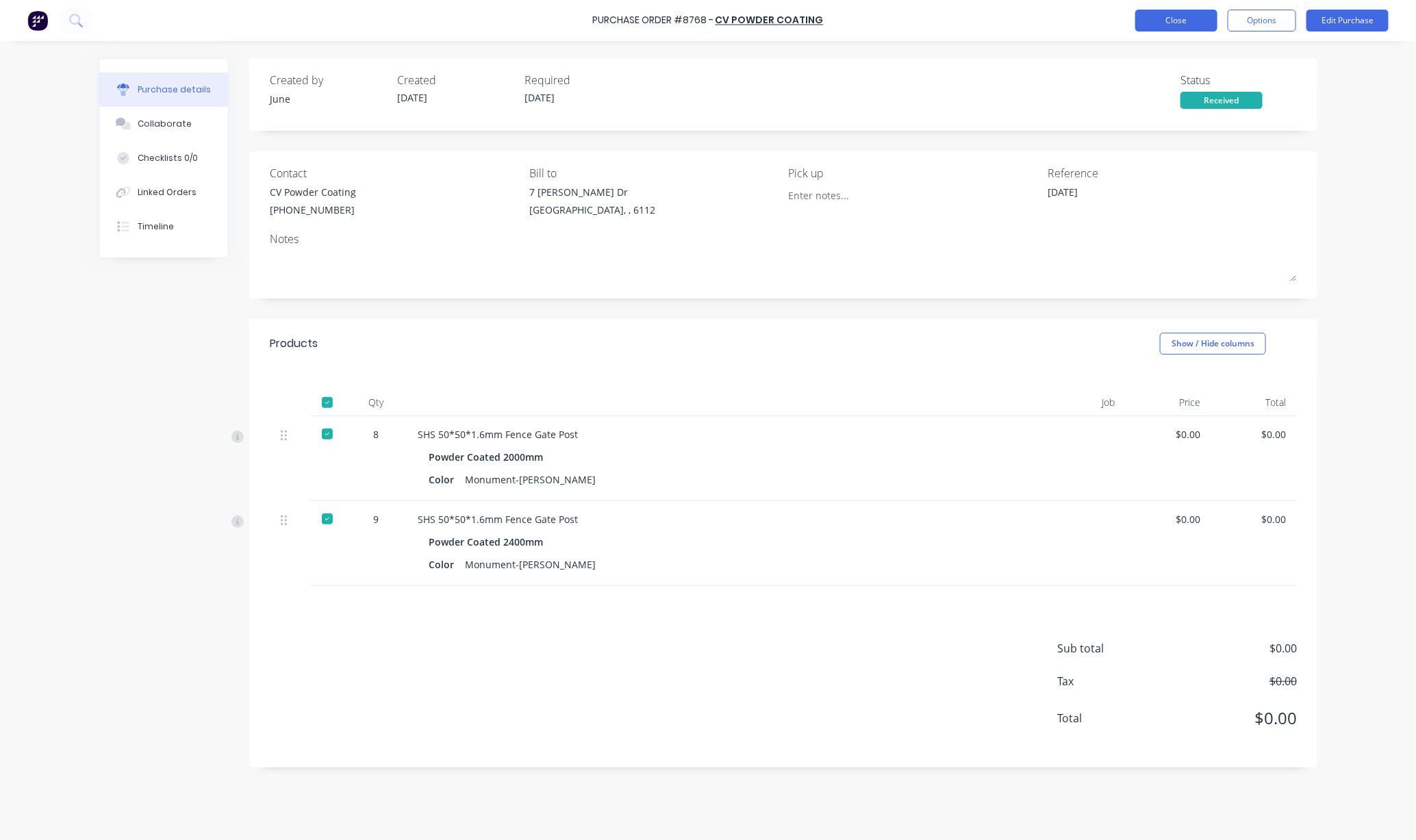
click at [1189, 22] on button "Close" at bounding box center [1175, 20] width 82 height 22
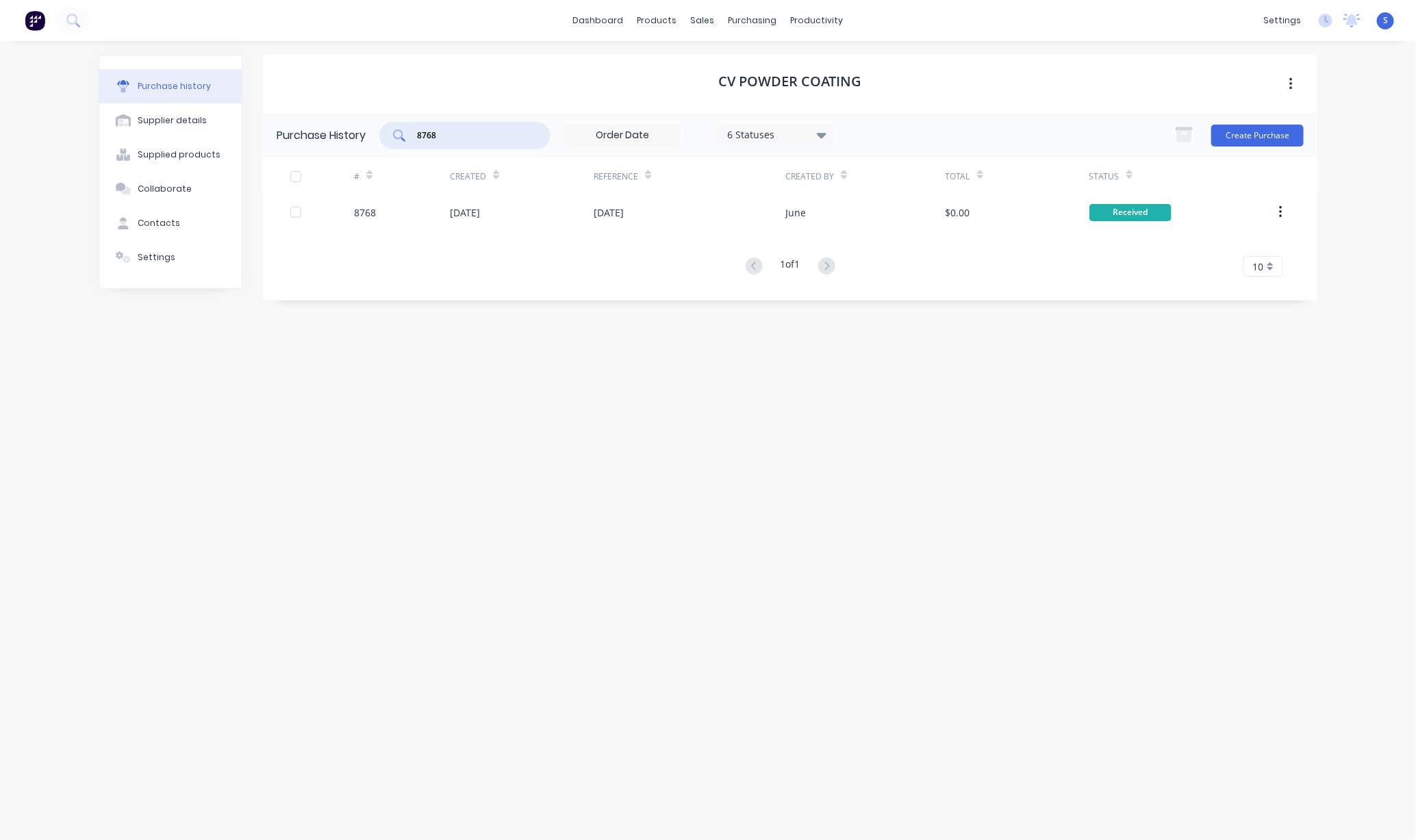
drag, startPoint x: 440, startPoint y: 129, endPoint x: 403, endPoint y: 130, distance: 37.0
click at [404, 130] on div "8768" at bounding box center [465, 135] width 171 height 28
type input "8769"
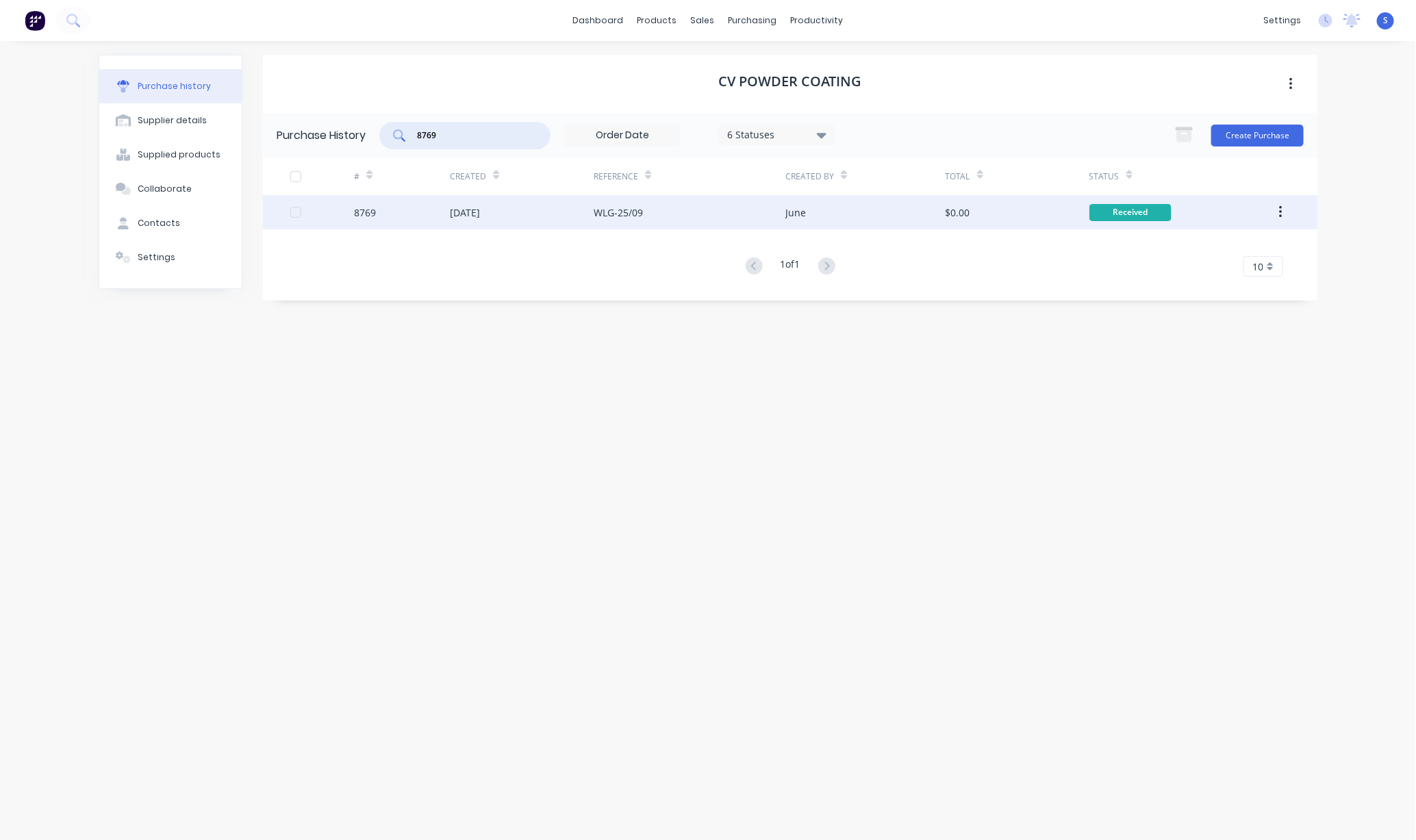
click at [479, 218] on div "[DATE]" at bounding box center [465, 212] width 30 height 15
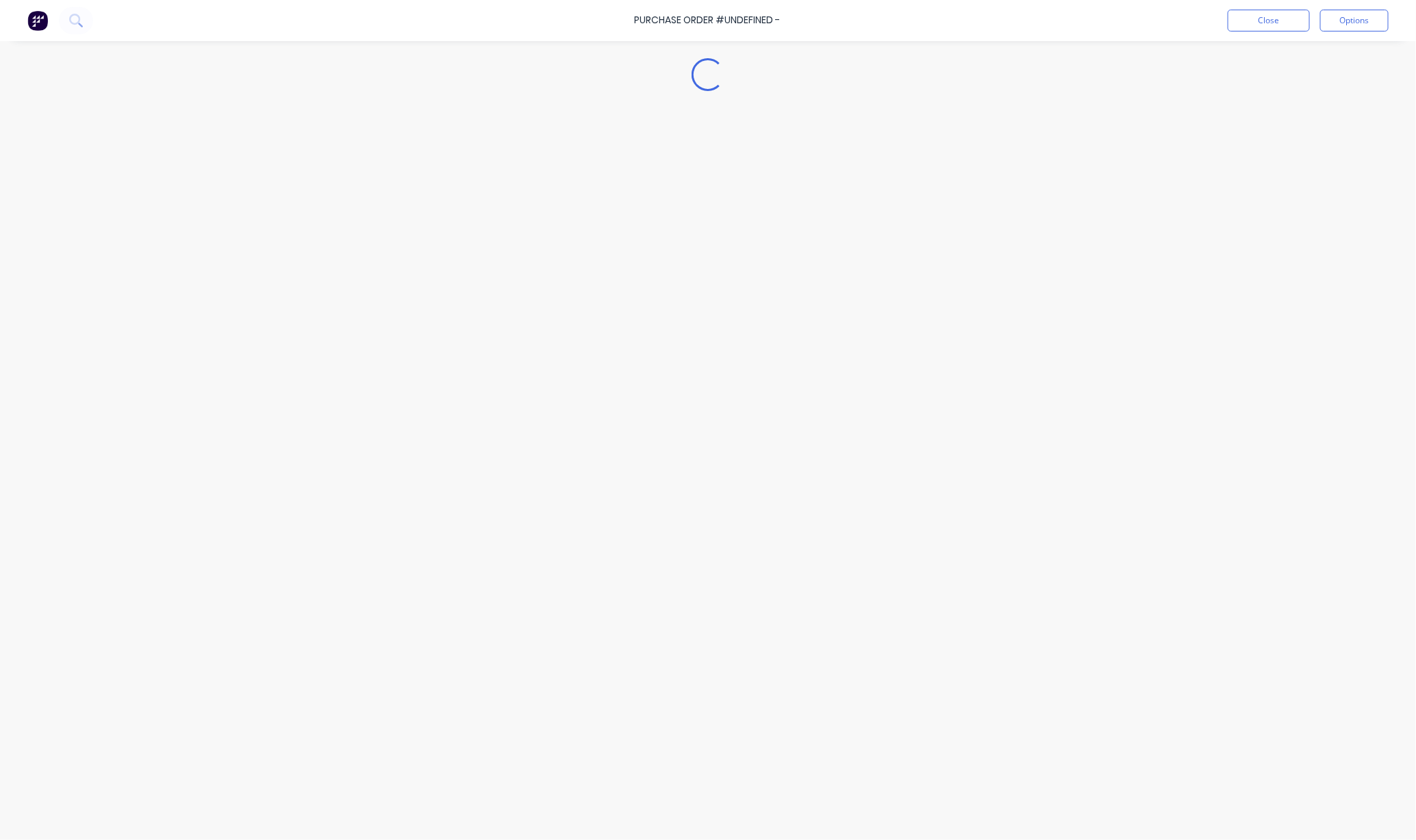
type textarea "x"
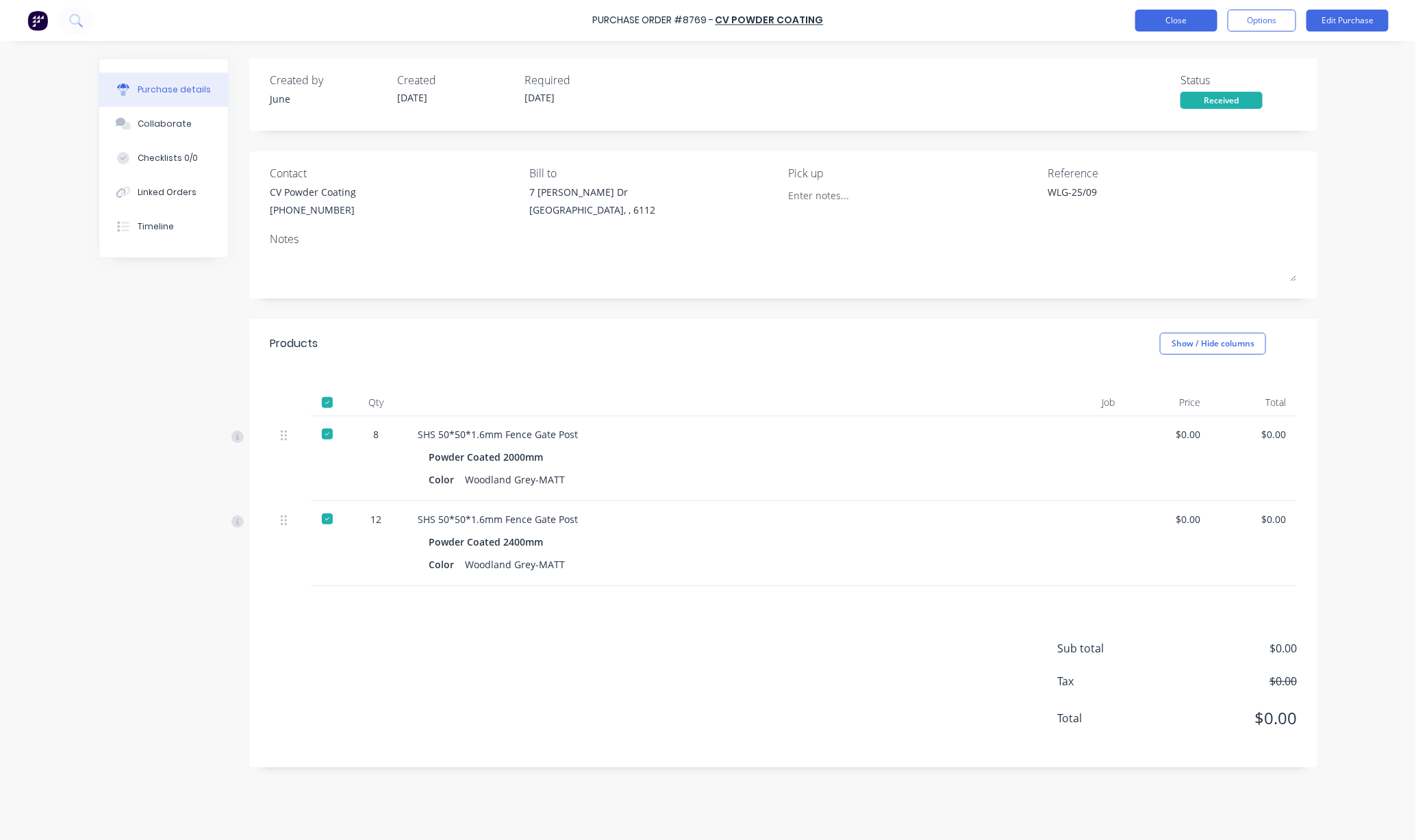
click at [1154, 16] on button "Close" at bounding box center [1175, 20] width 82 height 22
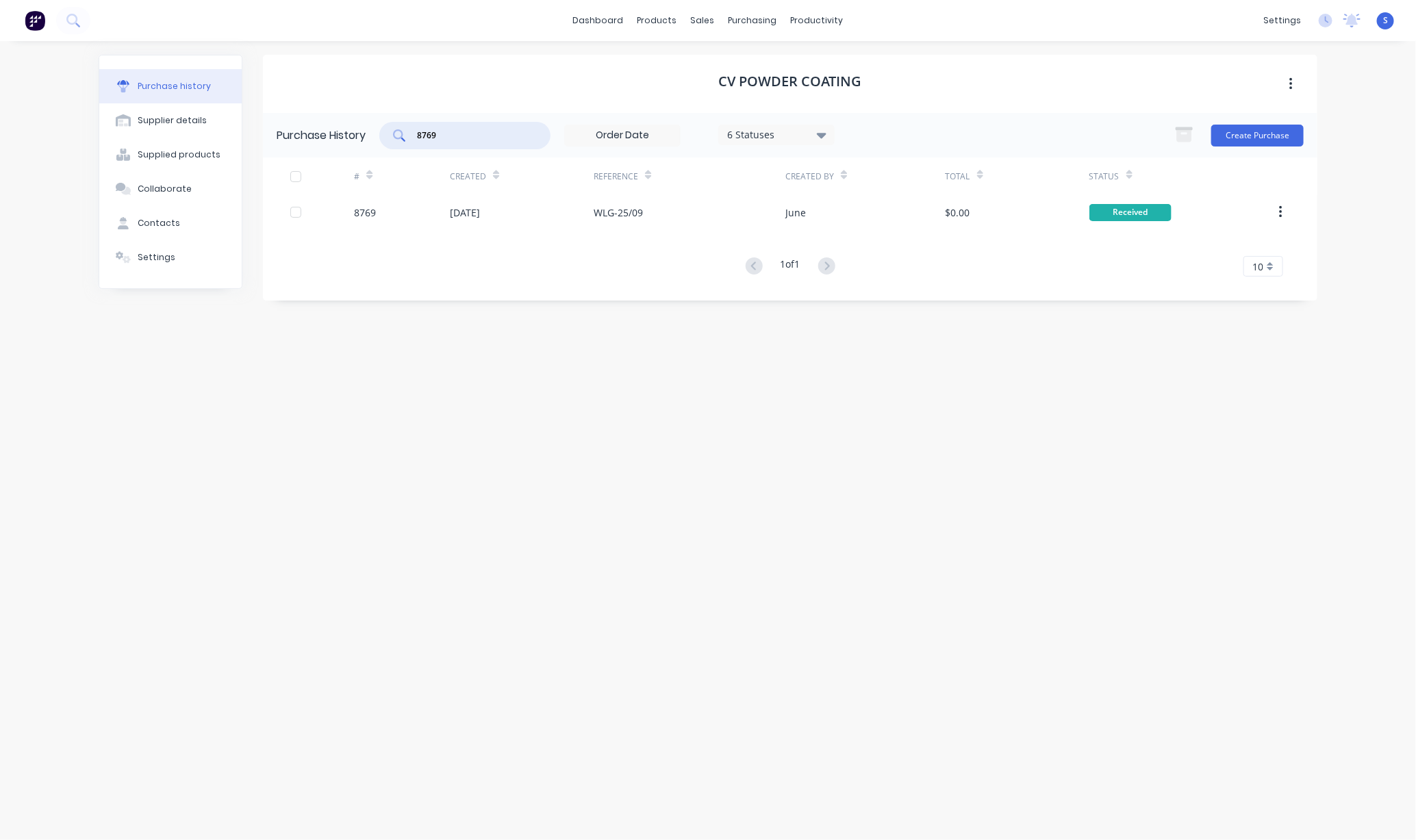
drag, startPoint x: 433, startPoint y: 135, endPoint x: 379, endPoint y: 140, distance: 54.2
click at [379, 140] on div "Purchase History 8769 6 Statuses 6 Statuses Create Purchase" at bounding box center [790, 135] width 1054 height 45
type input "8770"
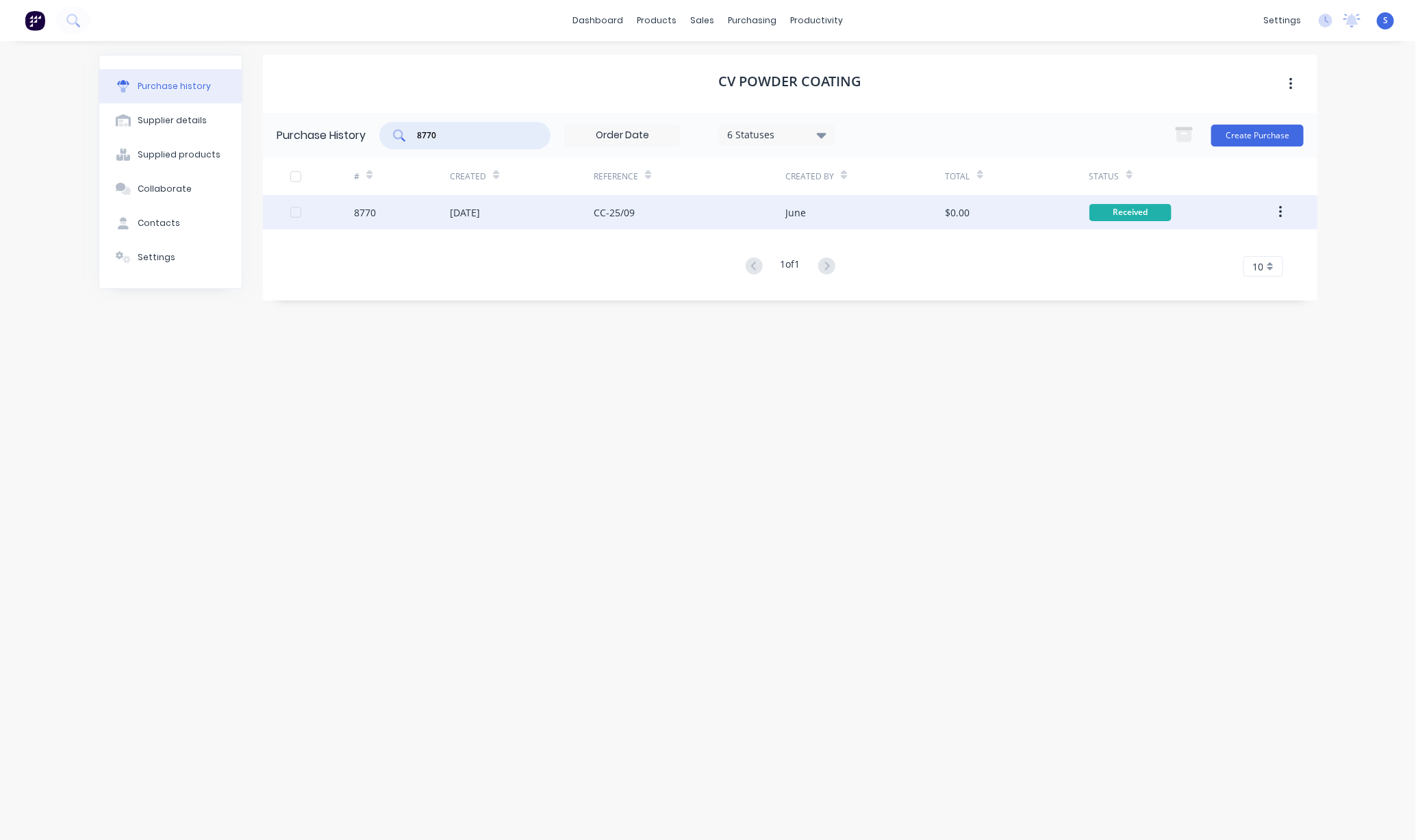
click at [486, 220] on div "[DATE]" at bounding box center [522, 212] width 144 height 34
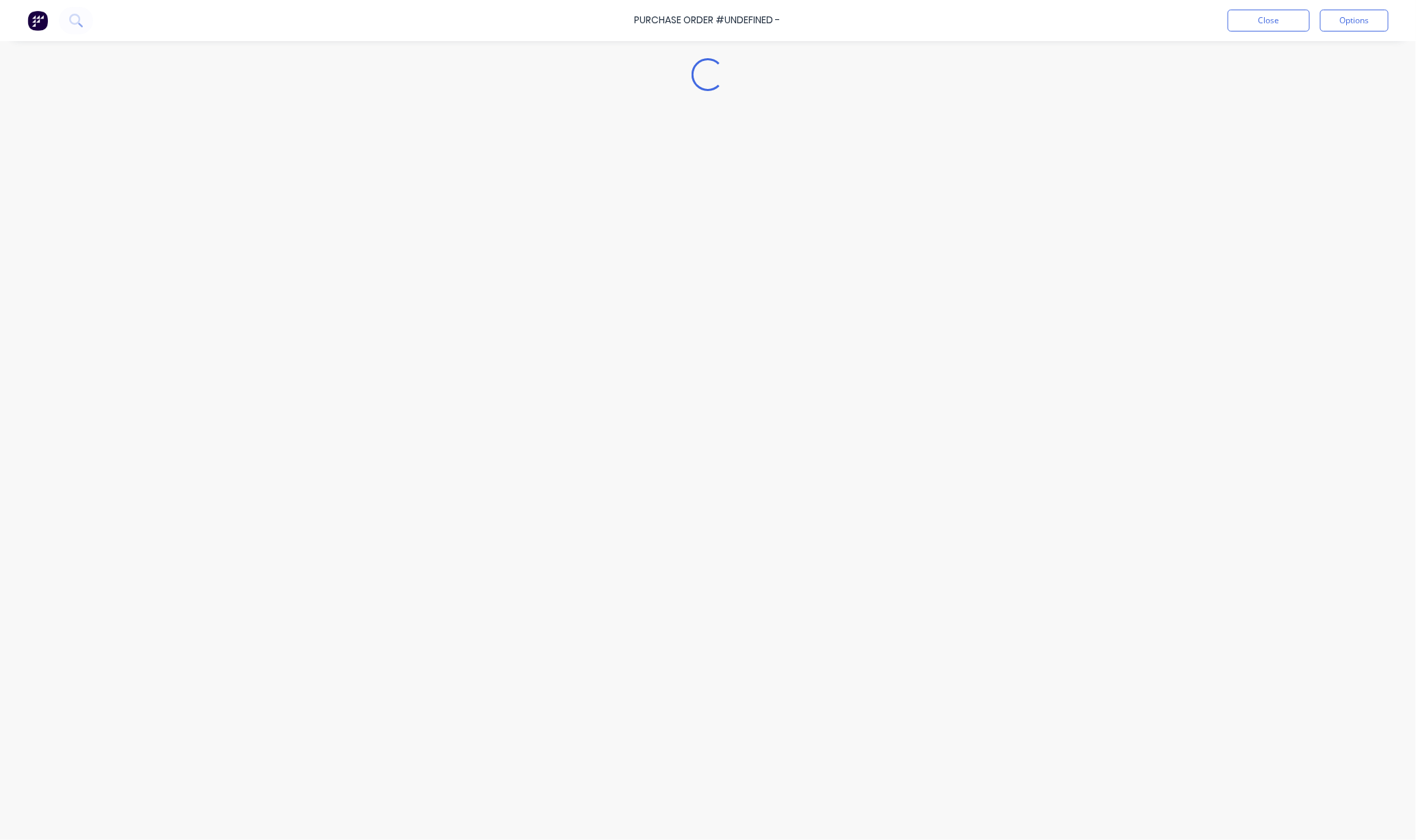
type textarea "x"
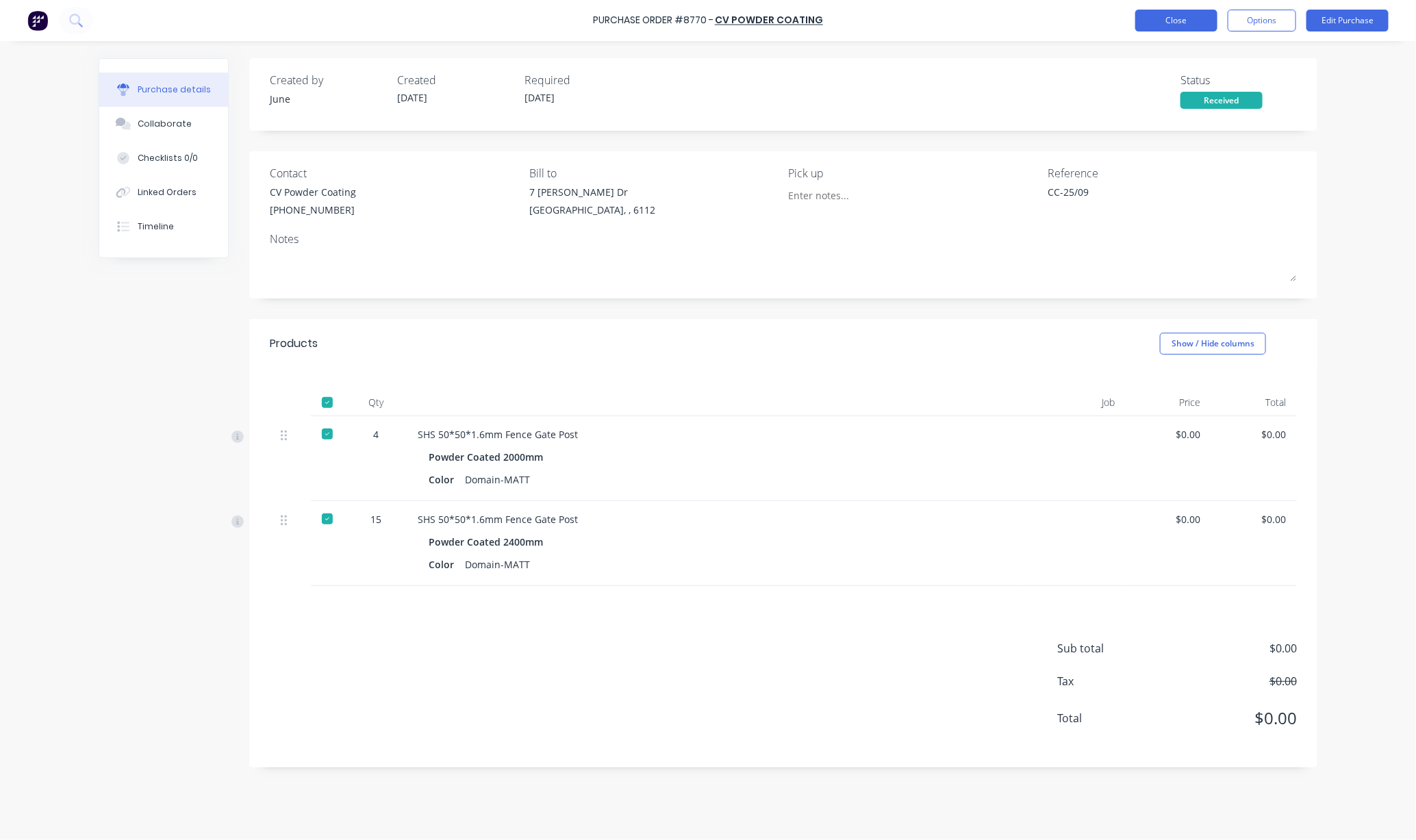
click at [1175, 20] on button "Close" at bounding box center [1175, 20] width 82 height 22
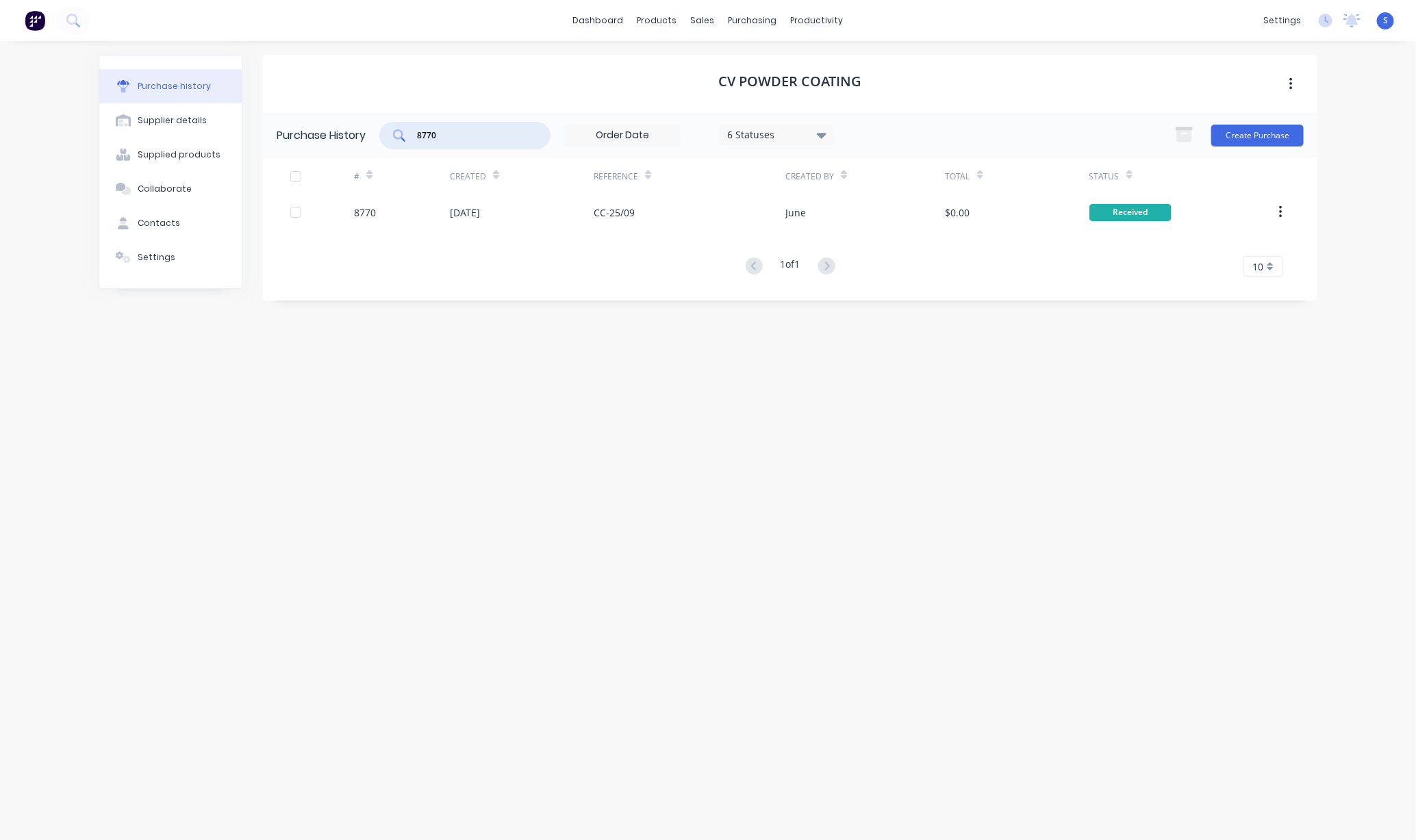
drag, startPoint x: 486, startPoint y: 140, endPoint x: 379, endPoint y: 141, distance: 107.0
click at [389, 139] on div "8770" at bounding box center [465, 135] width 171 height 28
type input "8771"
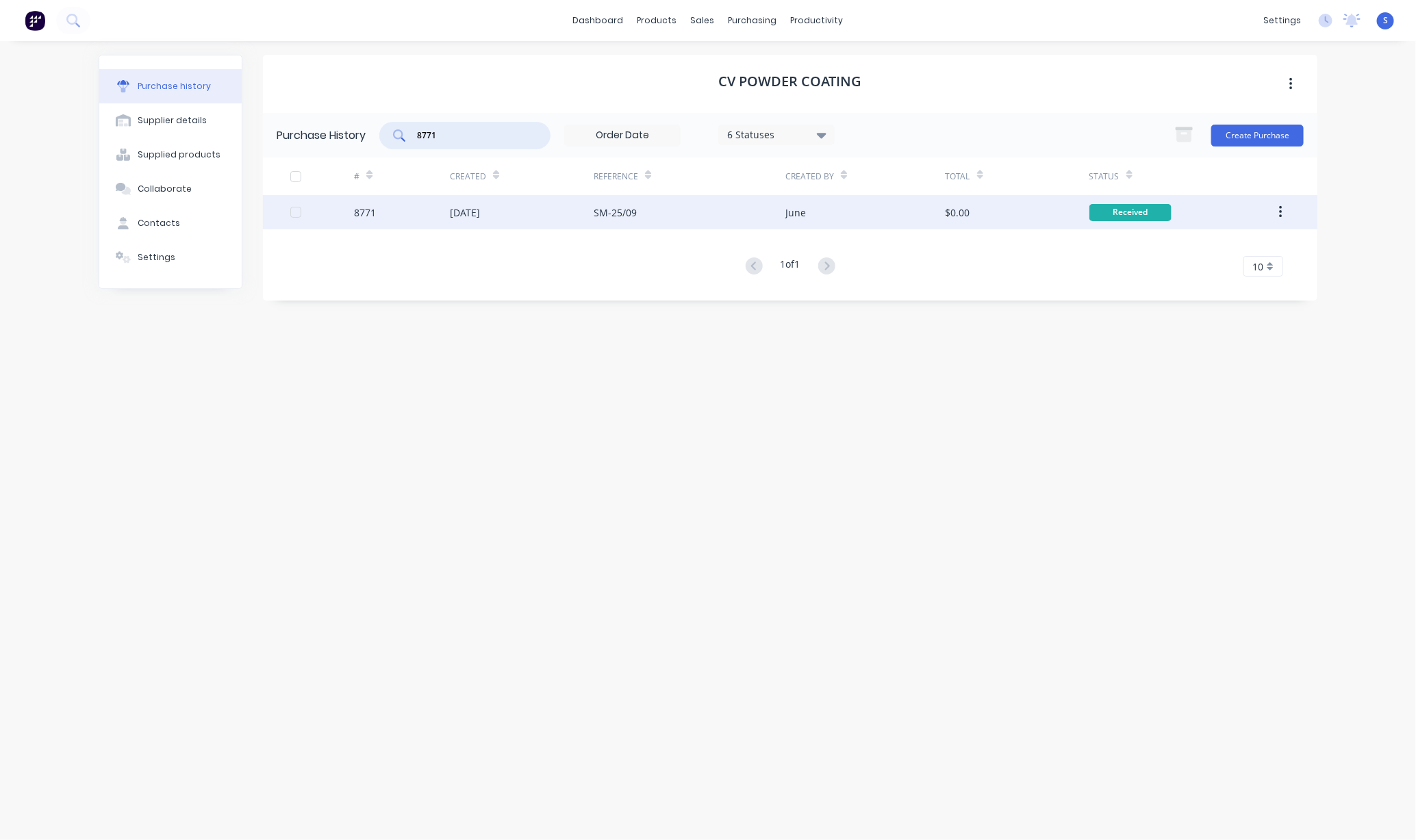
click at [465, 216] on div "[DATE]" at bounding box center [465, 212] width 30 height 15
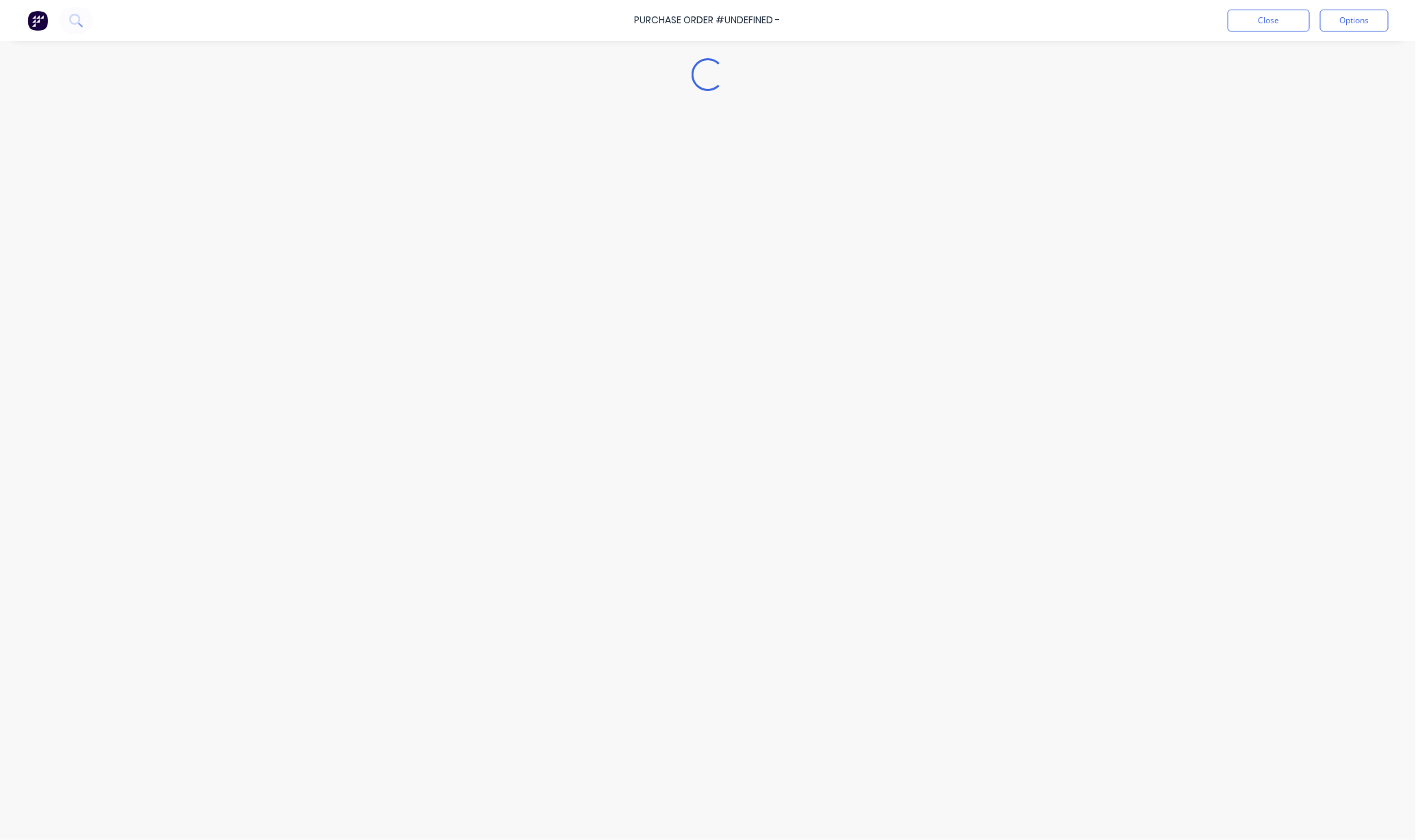
type textarea "x"
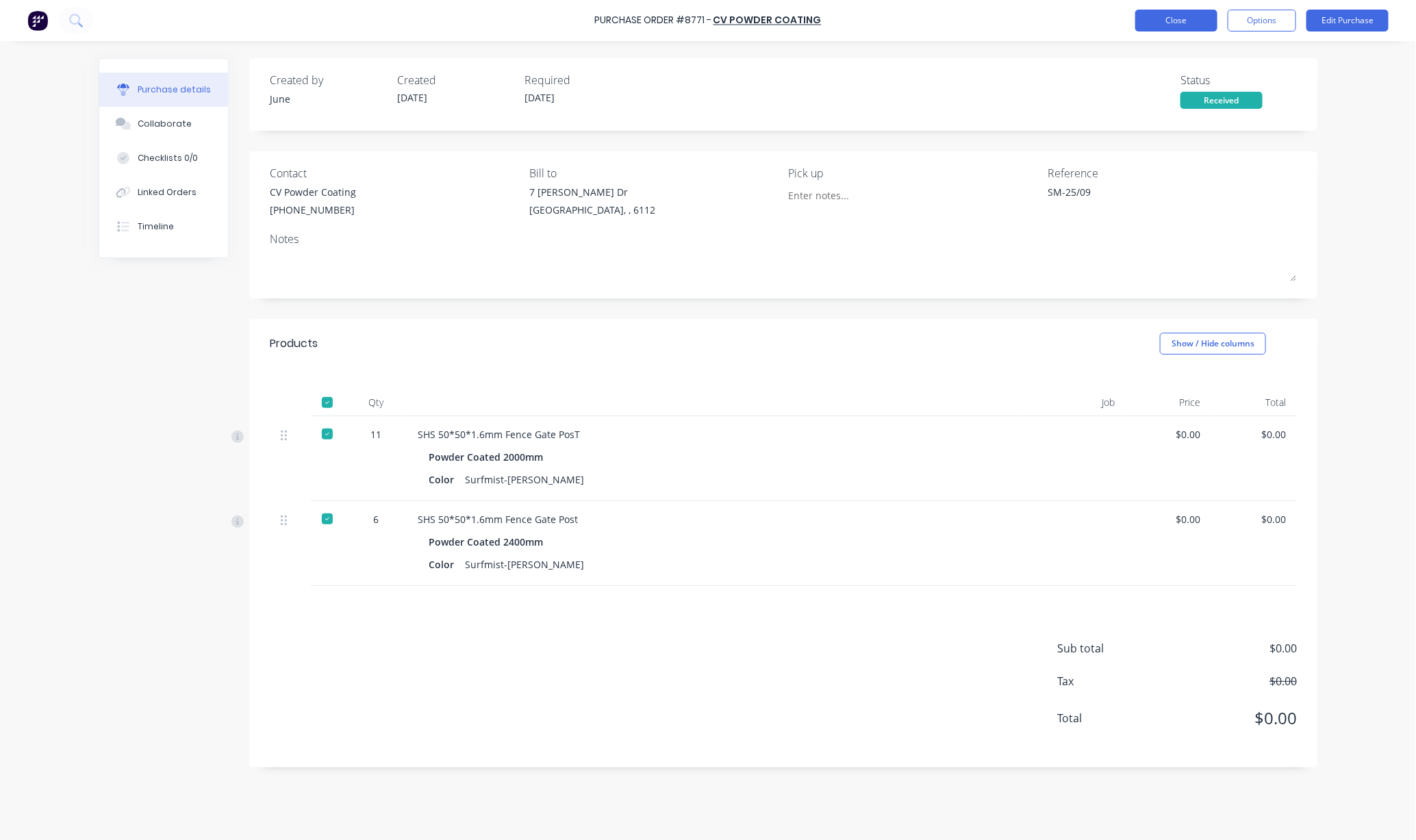
click at [1181, 25] on button "Close" at bounding box center [1175, 20] width 82 height 22
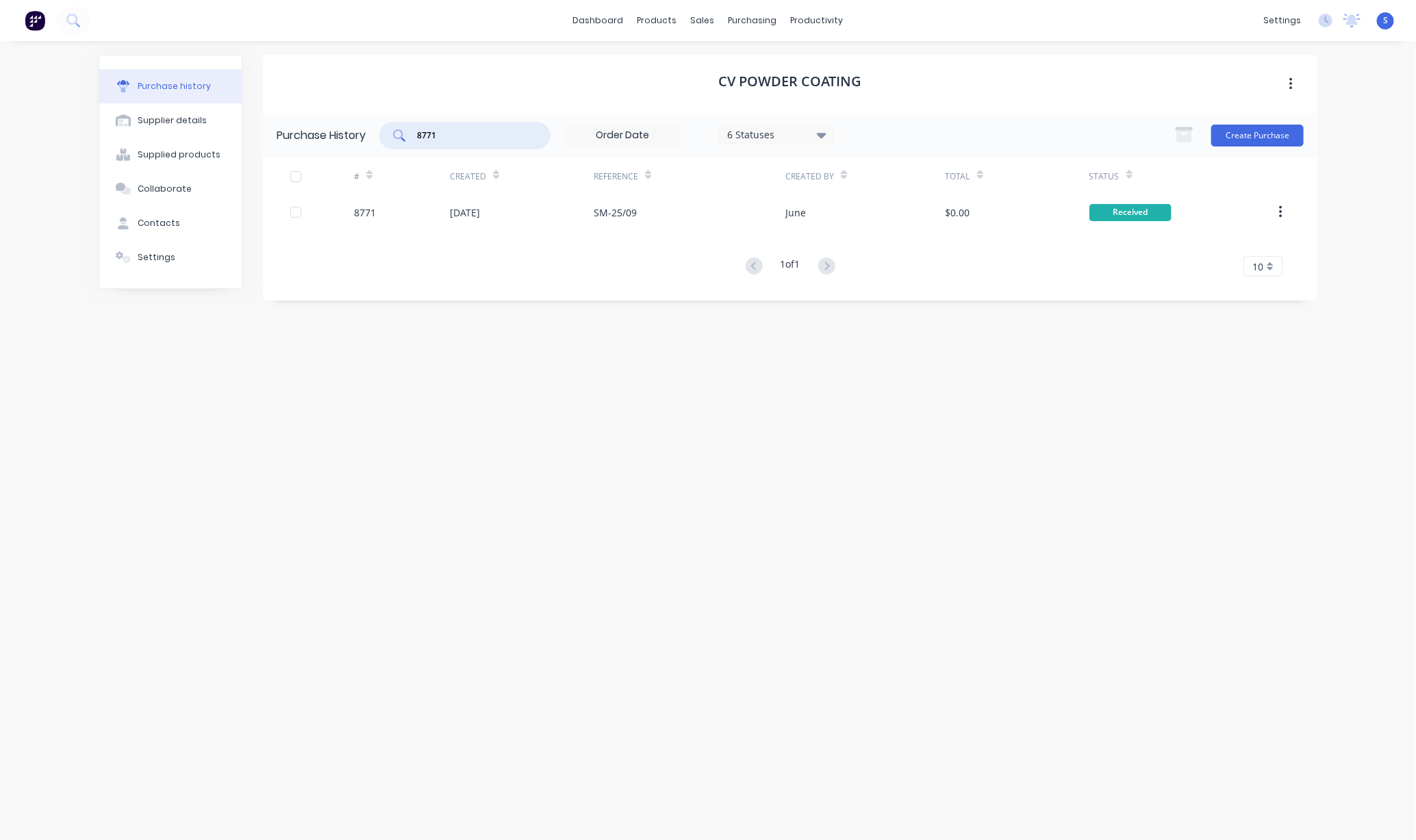
drag, startPoint x: 458, startPoint y: 138, endPoint x: 382, endPoint y: 143, distance: 76.2
click at [383, 143] on div "8771 6 Statuses 6 Statuses" at bounding box center [607, 135] width 455 height 28
type input "8772"
click at [462, 217] on div "[DATE]" at bounding box center [465, 212] width 30 height 15
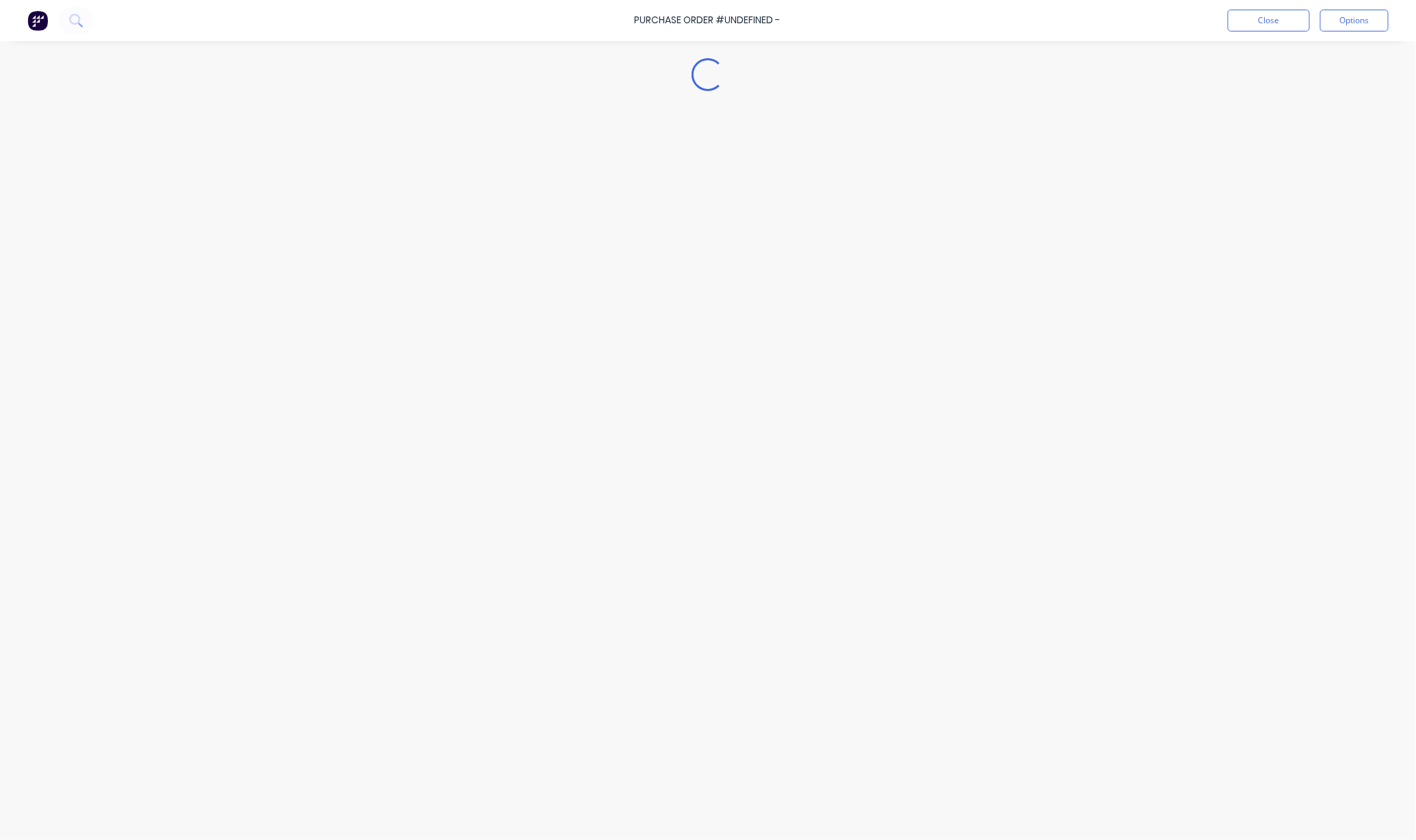
type textarea "x"
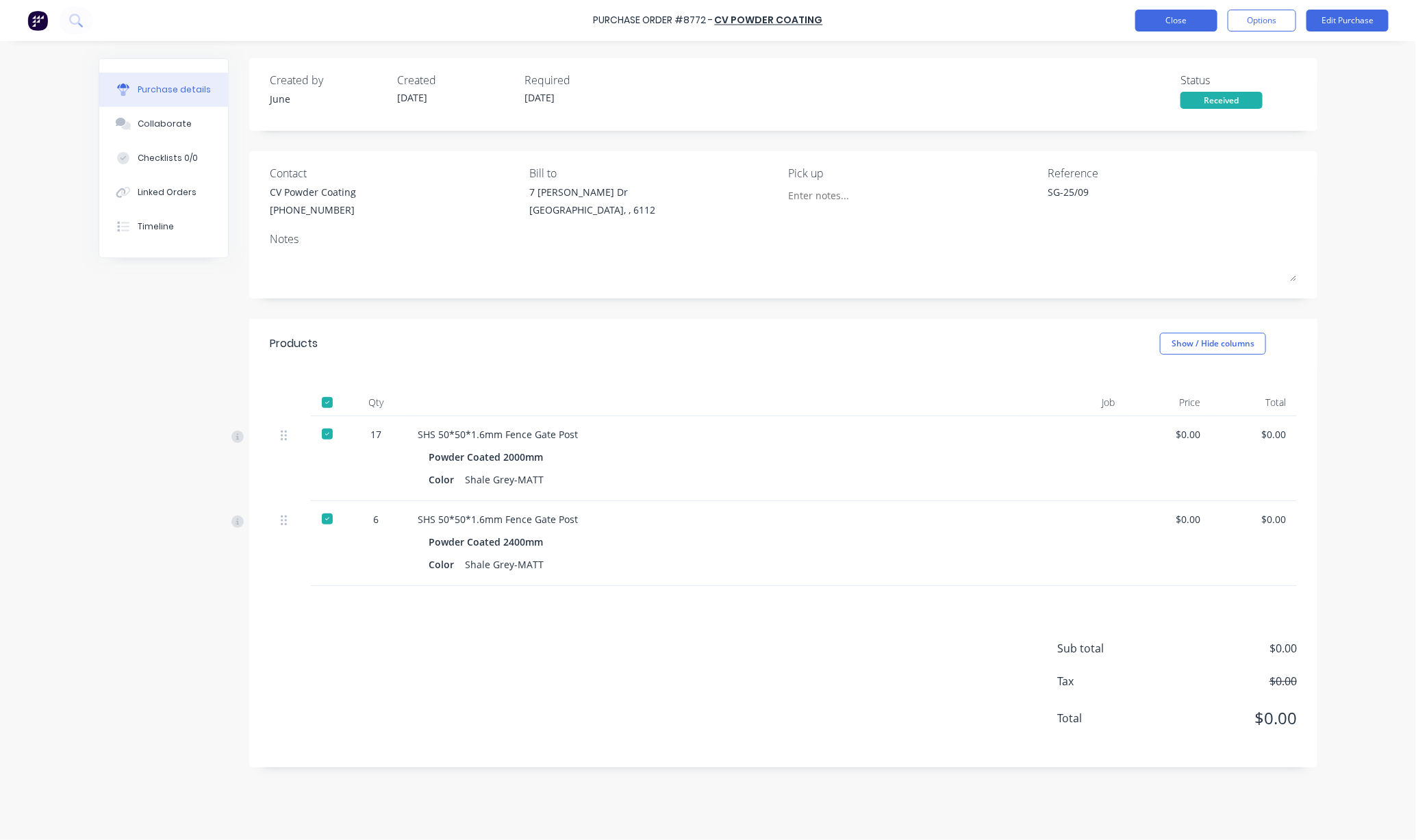
click at [1180, 11] on button "Close" at bounding box center [1175, 20] width 82 height 22
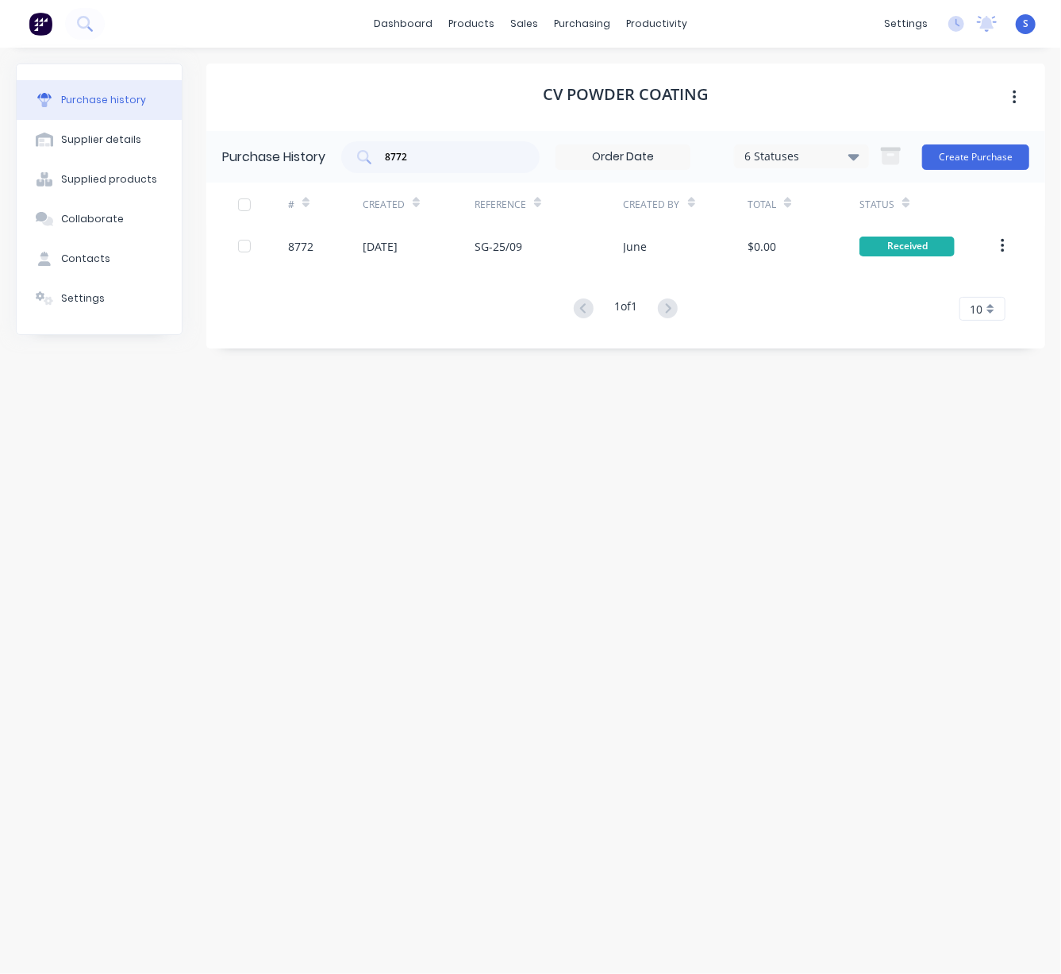
drag, startPoint x: 424, startPoint y: 151, endPoint x: 333, endPoint y: 148, distance: 91.3
click at [338, 148] on div "Purchase History 8772 6 Statuses 6 Statuses Create Purchase" at bounding box center [625, 157] width 839 height 52
click at [483, 491] on div "CV Powder coating Purchase History 6 Statuses 6 Statuses Create Purchase # Crea…" at bounding box center [625, 503] width 839 height 879
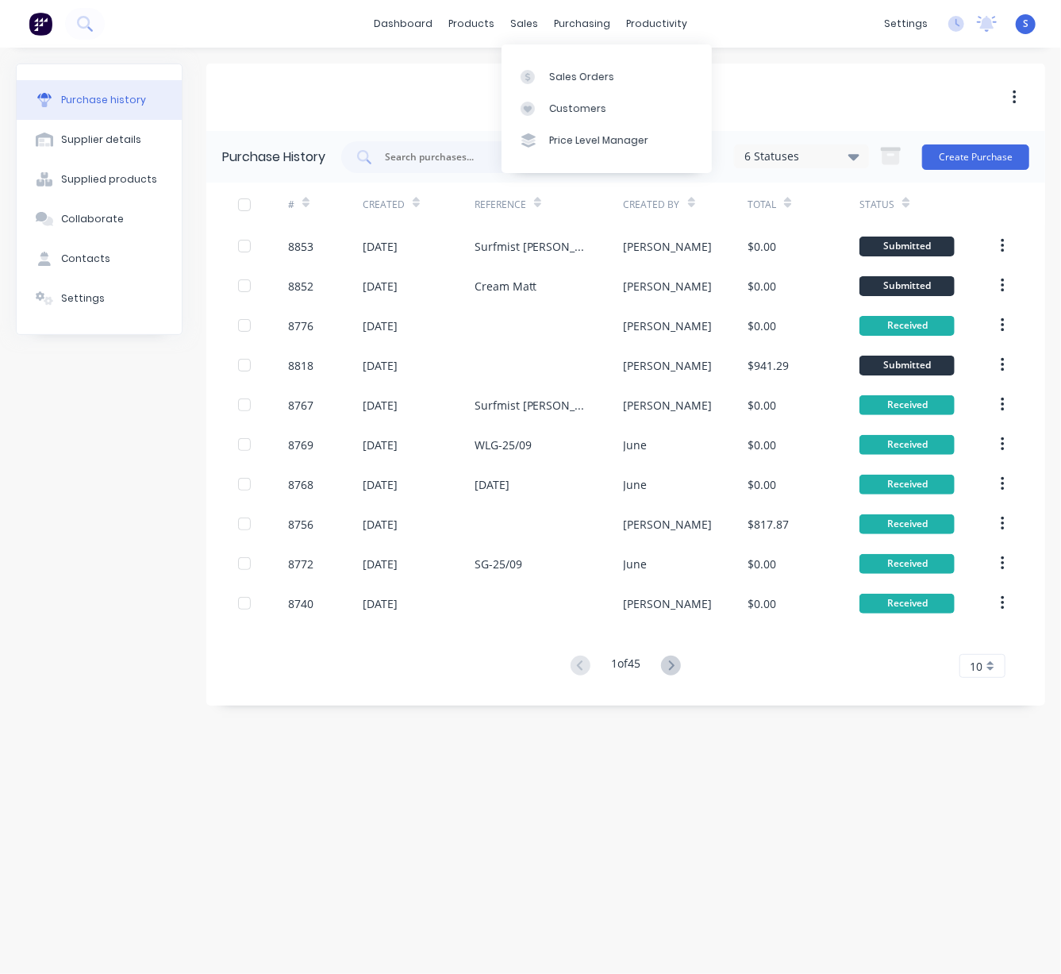
click at [445, 90] on div "CV Powder coating" at bounding box center [625, 97] width 839 height 67
click at [446, 92] on div "CV Powder coating" at bounding box center [625, 97] width 839 height 67
drag, startPoint x: 564, startPoint y: 117, endPoint x: 545, endPoint y: 124, distance: 20.1
click at [564, 116] on div "Customers" at bounding box center [579, 109] width 57 height 14
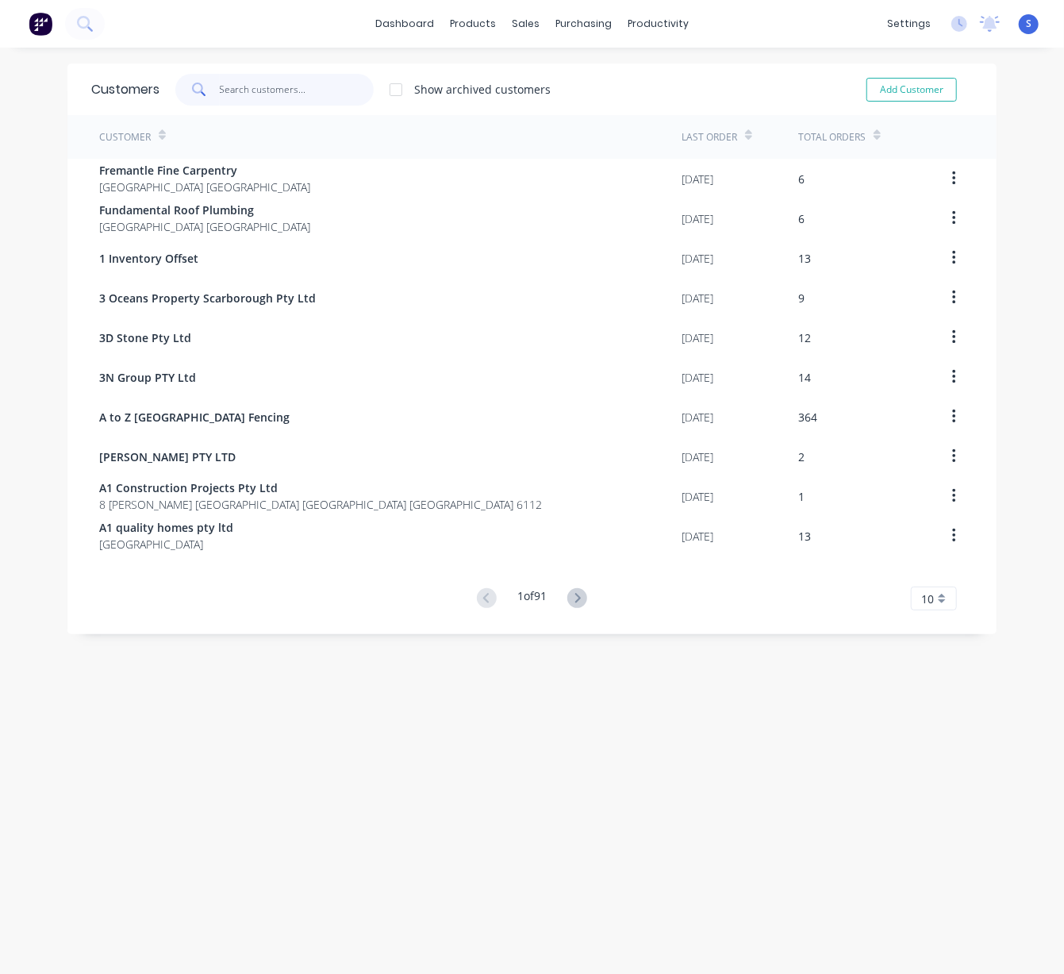
click at [256, 83] on input "text" at bounding box center [297, 90] width 155 height 32
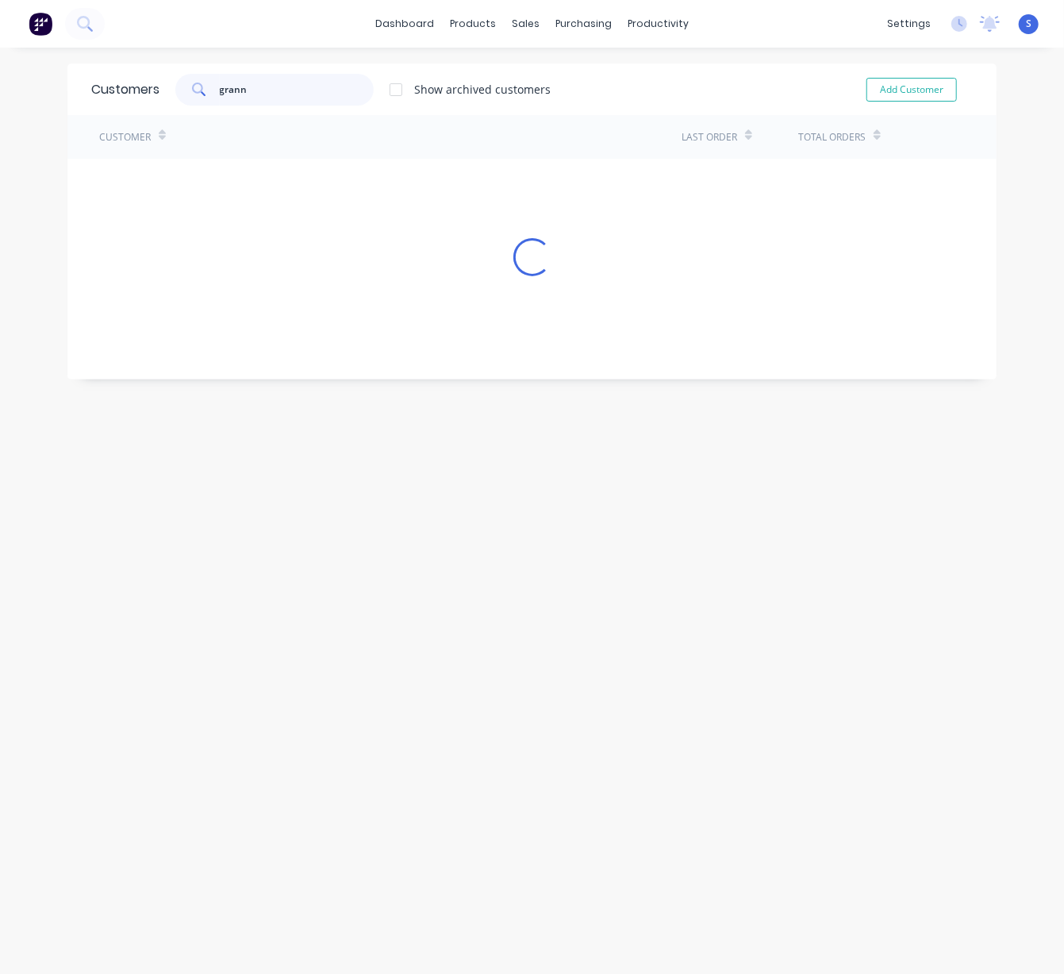
type input "granny"
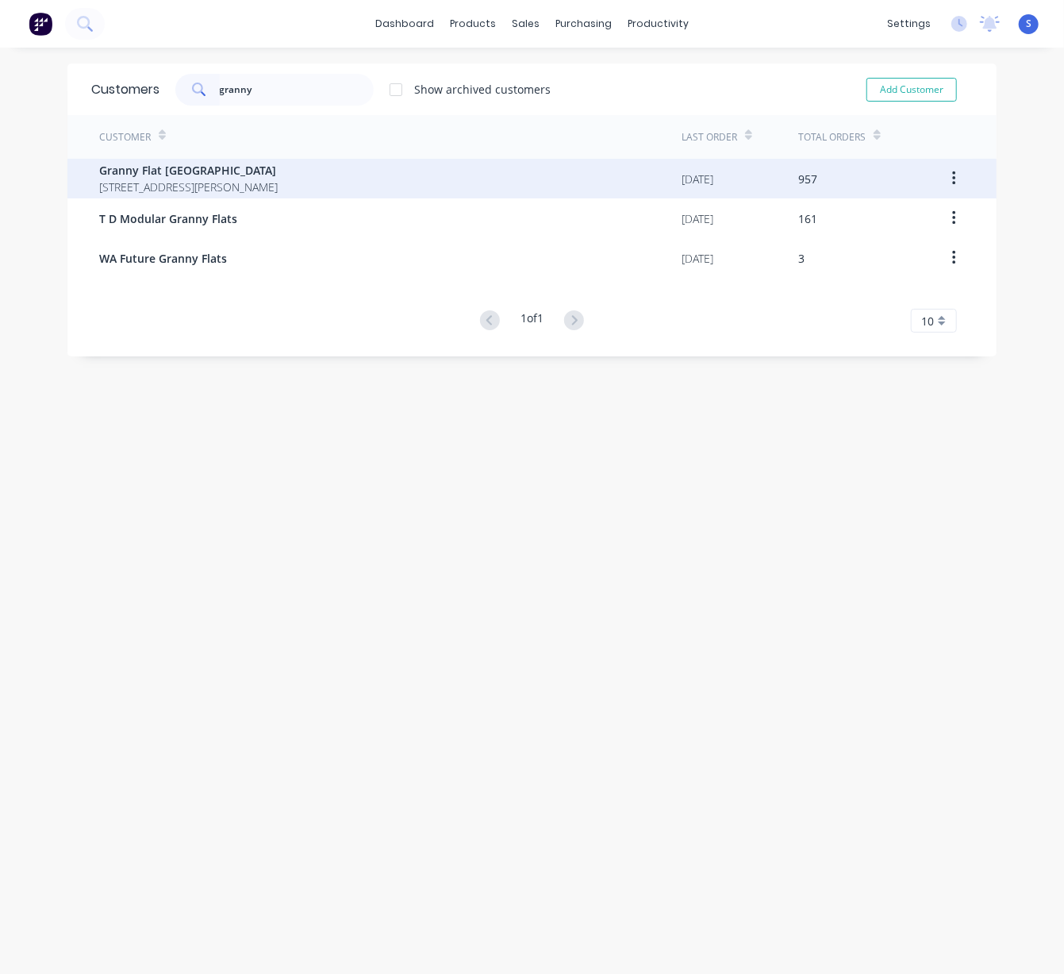
click at [251, 180] on span "92 McCoy st Booragoon Western Australia Australia" at bounding box center [188, 187] width 179 height 17
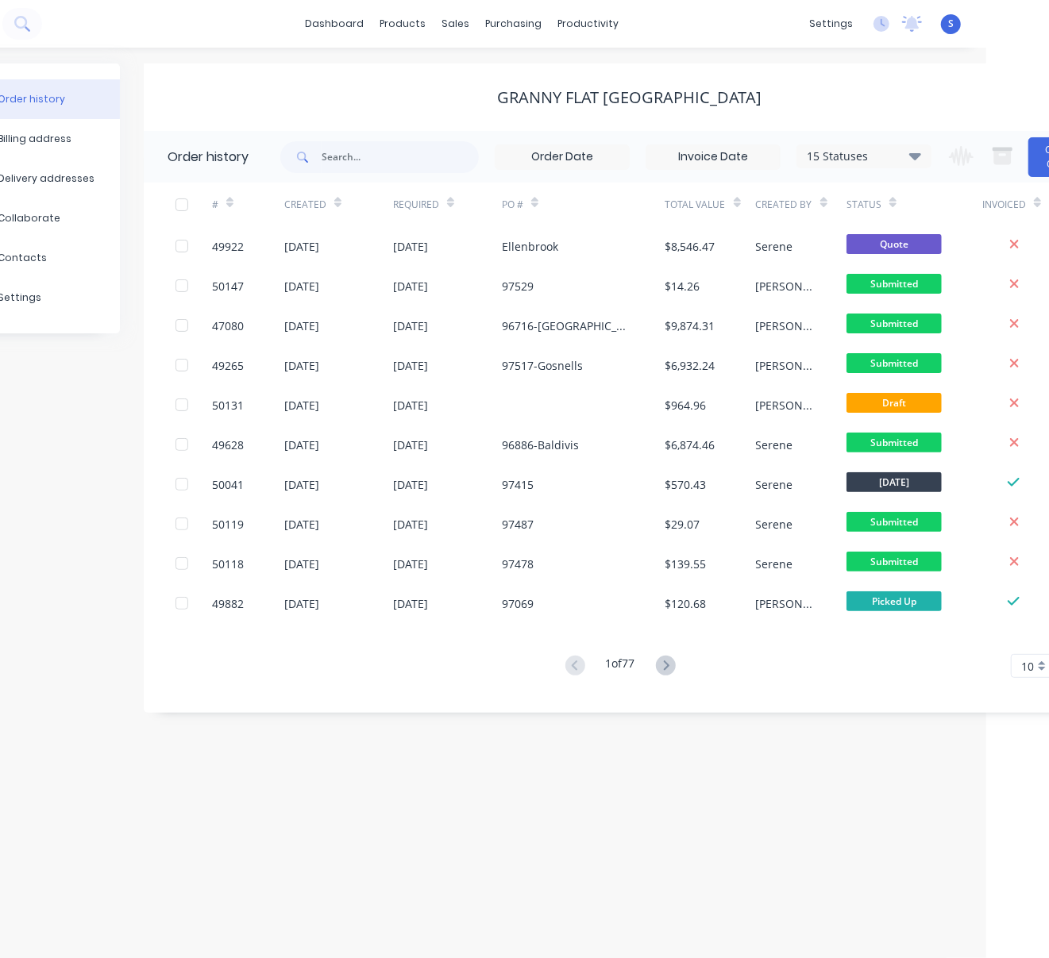
scroll to position [0, 133]
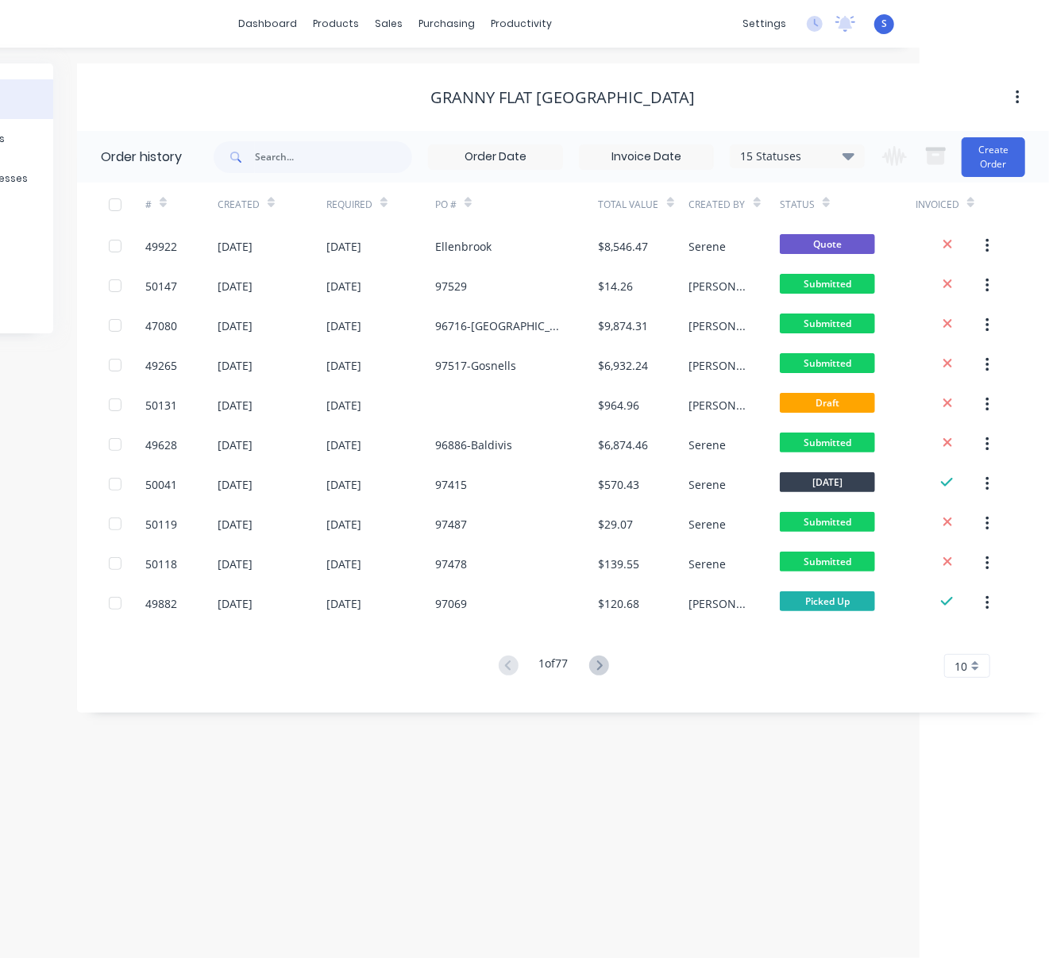
drag, startPoint x: 321, startPoint y: 110, endPoint x: 533, endPoint y: 125, distance: 211.6
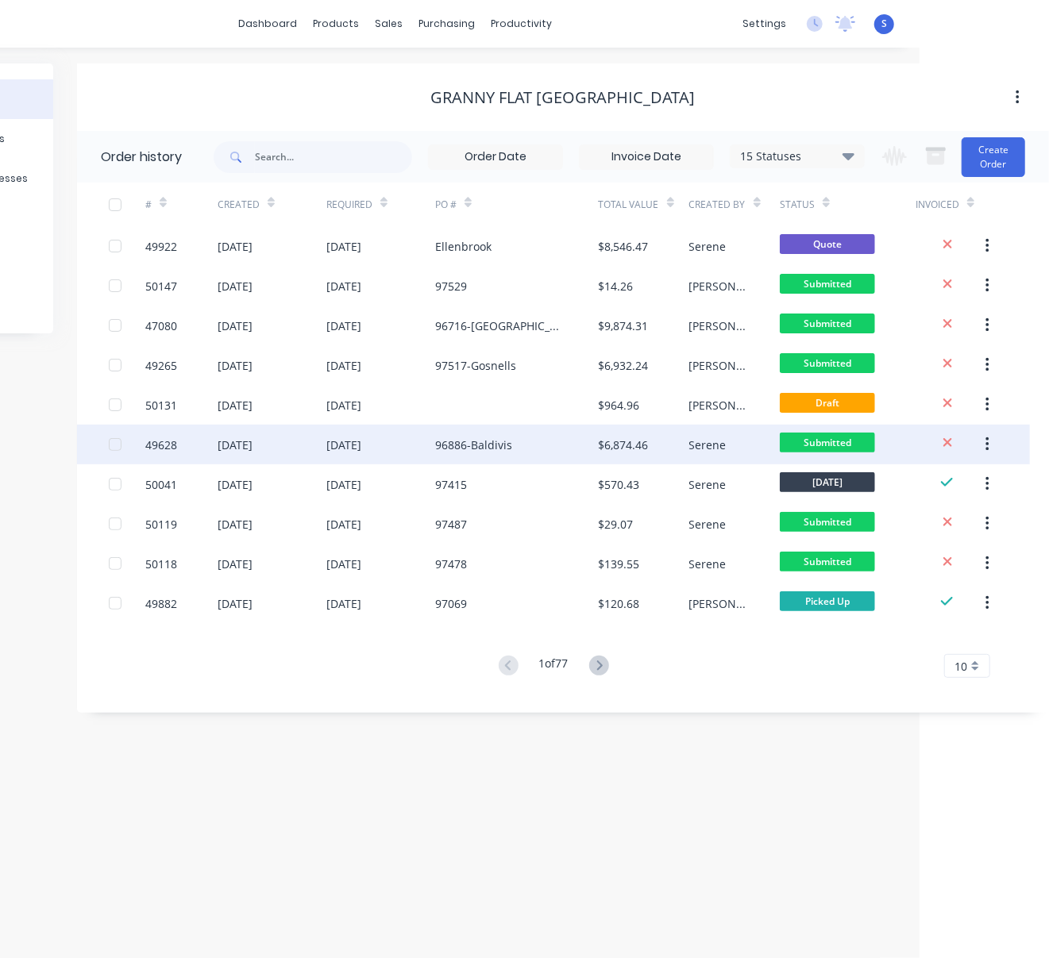
click at [506, 441] on div "96886-Baldivis" at bounding box center [473, 445] width 77 height 17
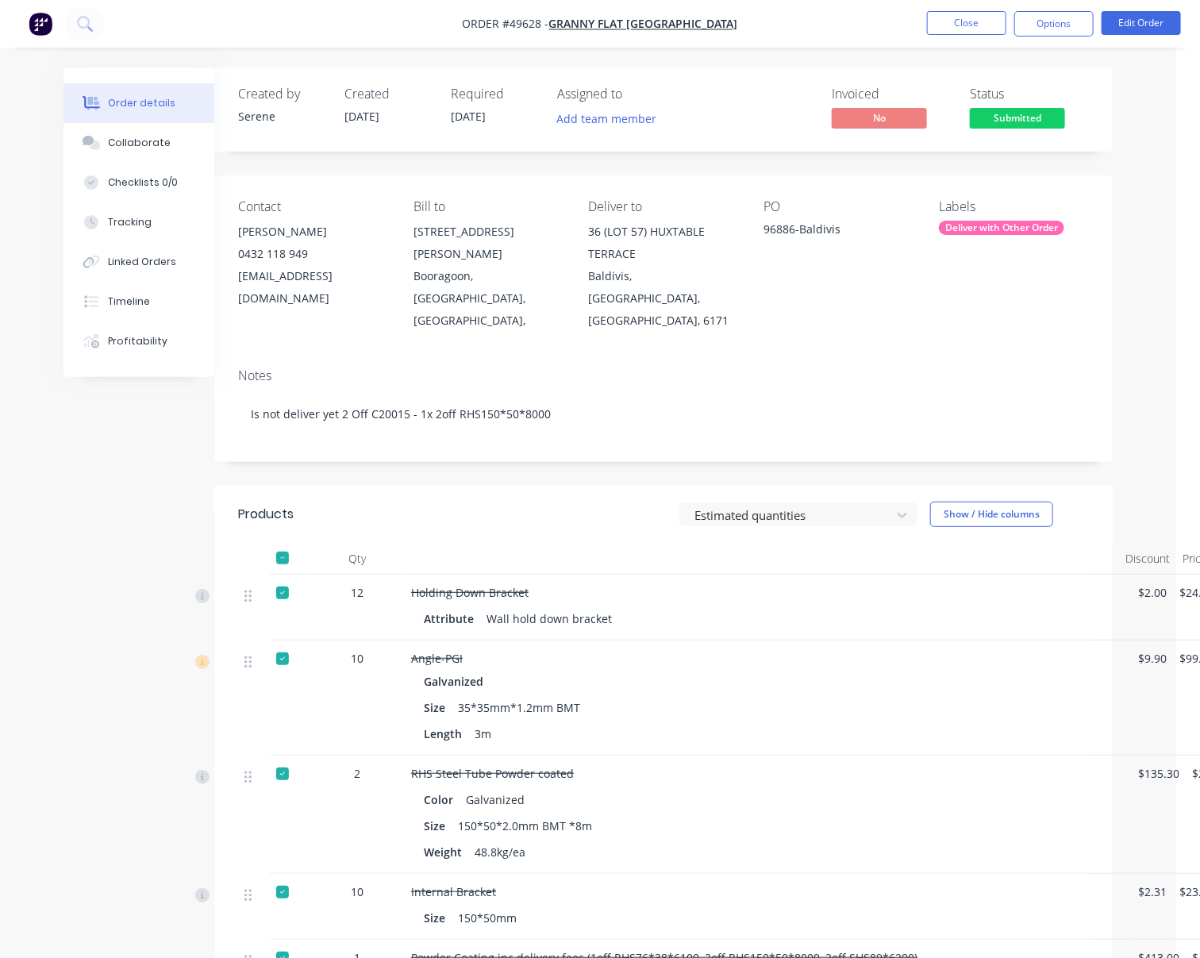
drag, startPoint x: 477, startPoint y: 502, endPoint x: 594, endPoint y: 501, distance: 116.7
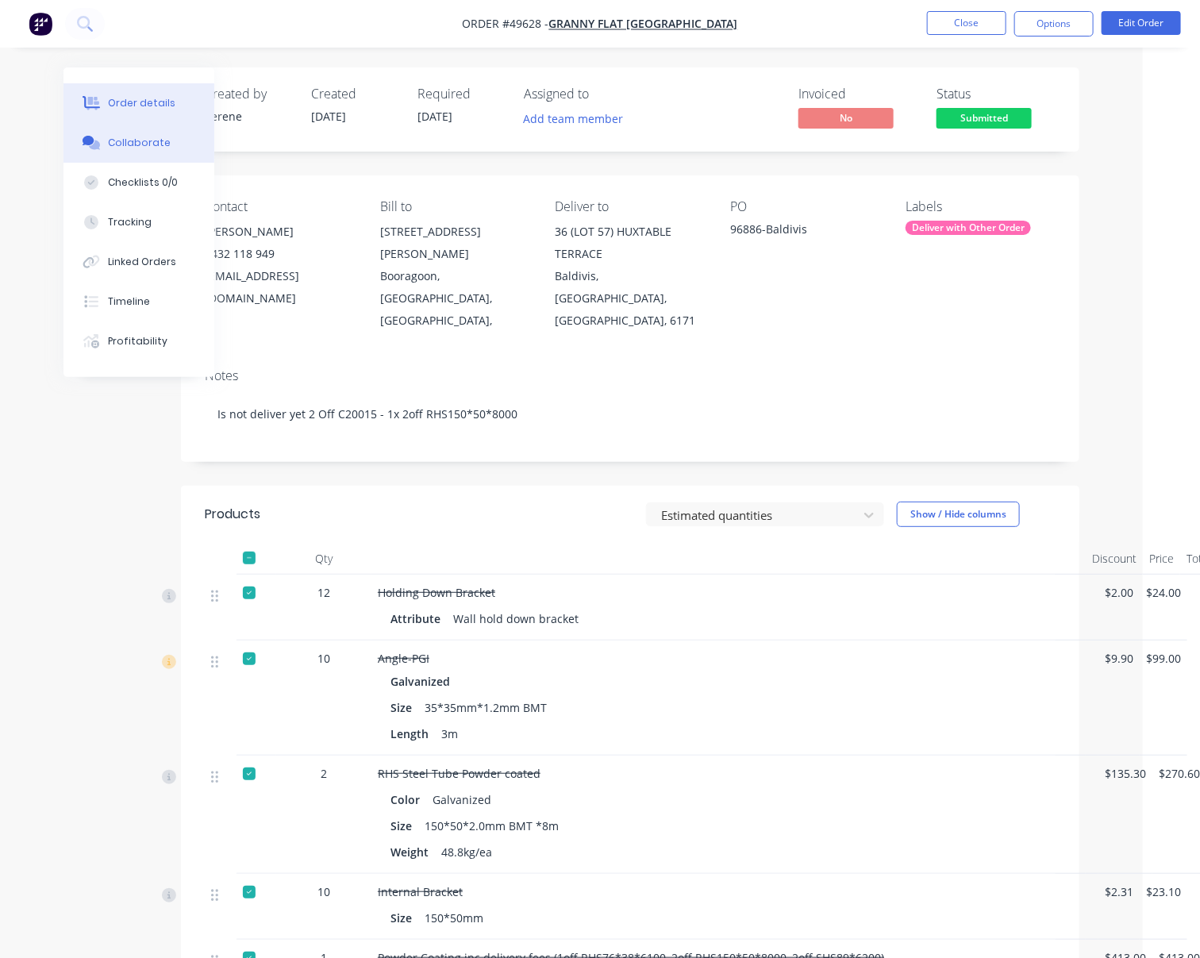
click at [129, 150] on div "Collaborate" at bounding box center [139, 143] width 63 height 14
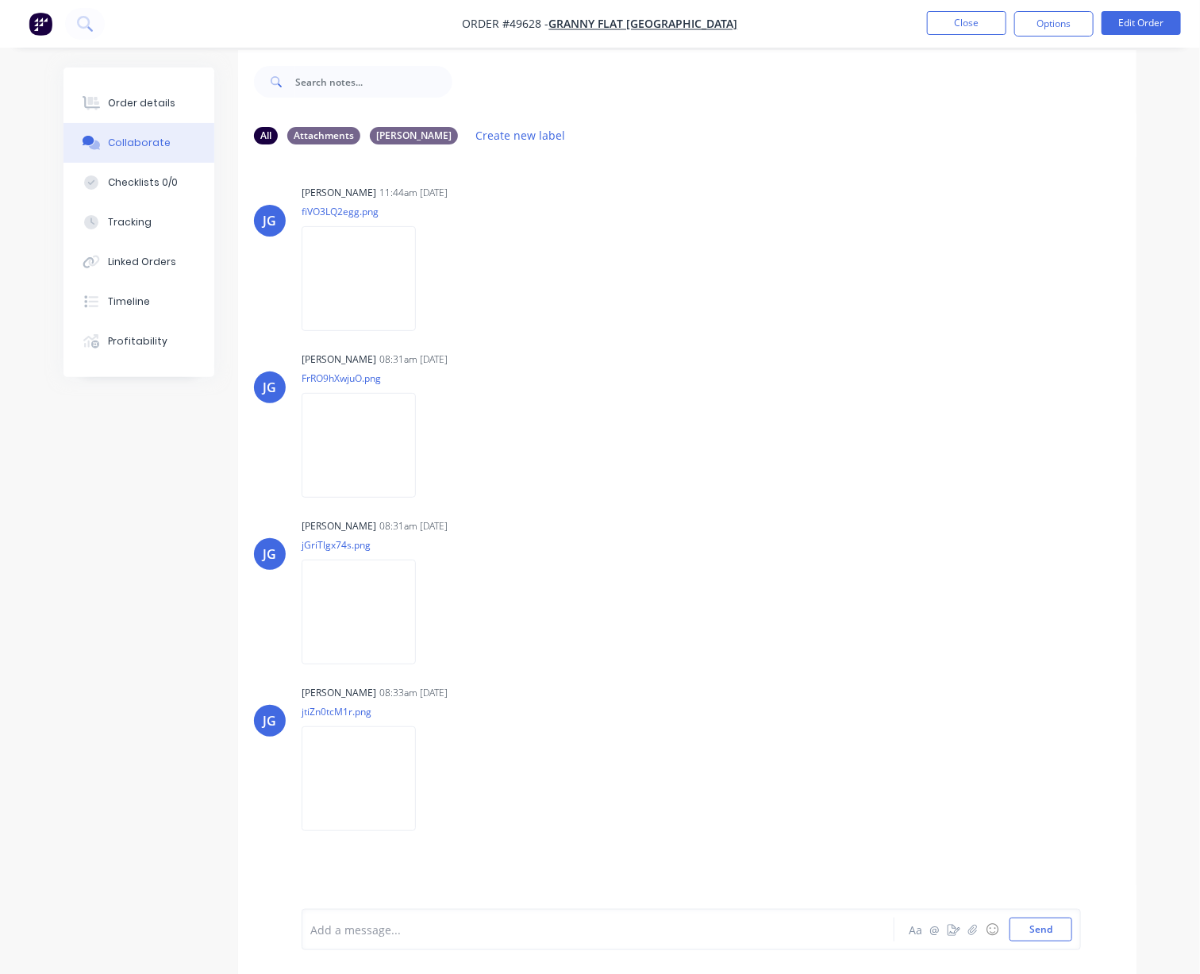
scroll to position [35, 0]
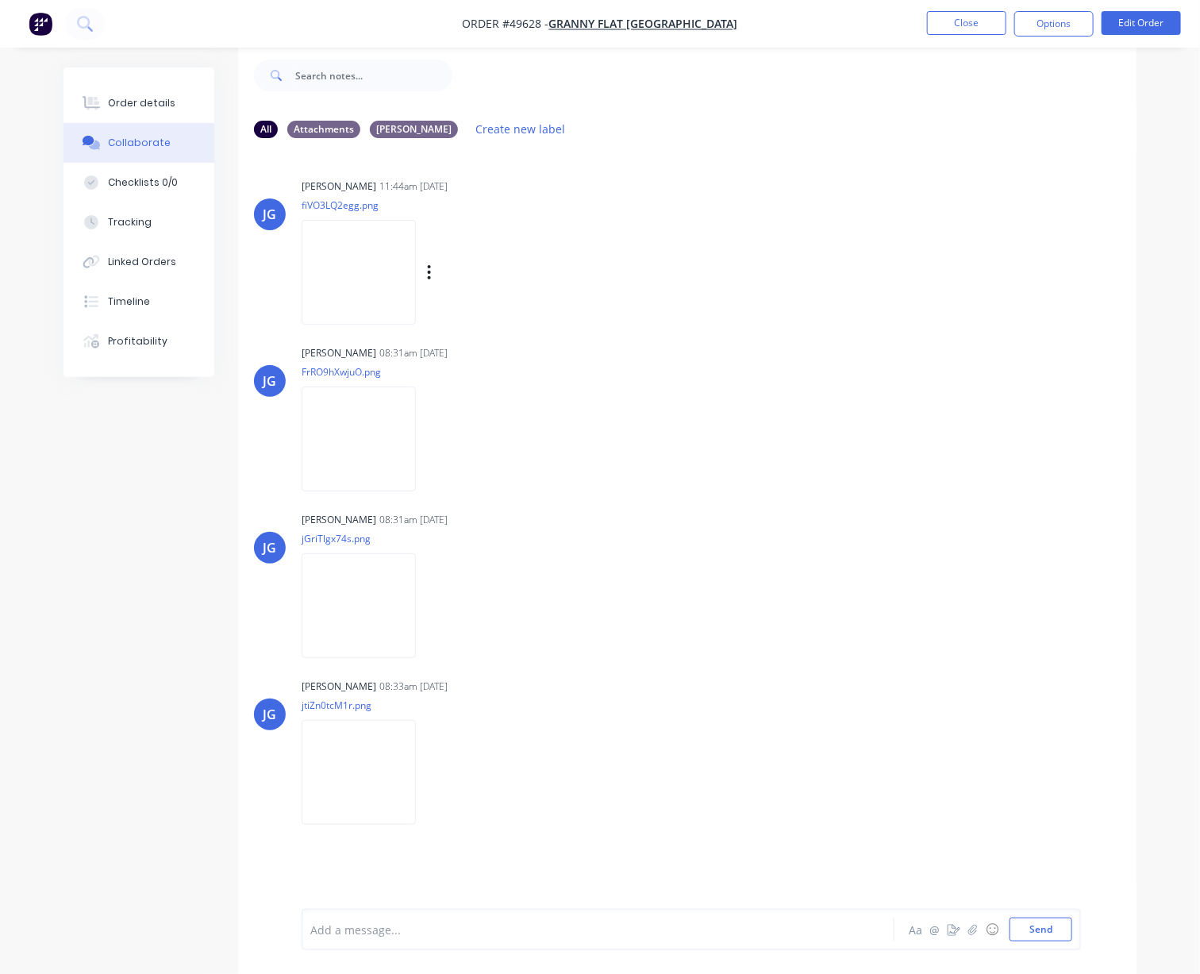
click at [383, 283] on img at bounding box center [359, 272] width 114 height 104
click at [363, 814] on img at bounding box center [359, 772] width 114 height 104
click at [687, 385] on div "Jessica Garzon 08:31am 08/10/25 FrRO9hXwjuO.png Labels Download Delete" at bounding box center [549, 412] width 495 height 143
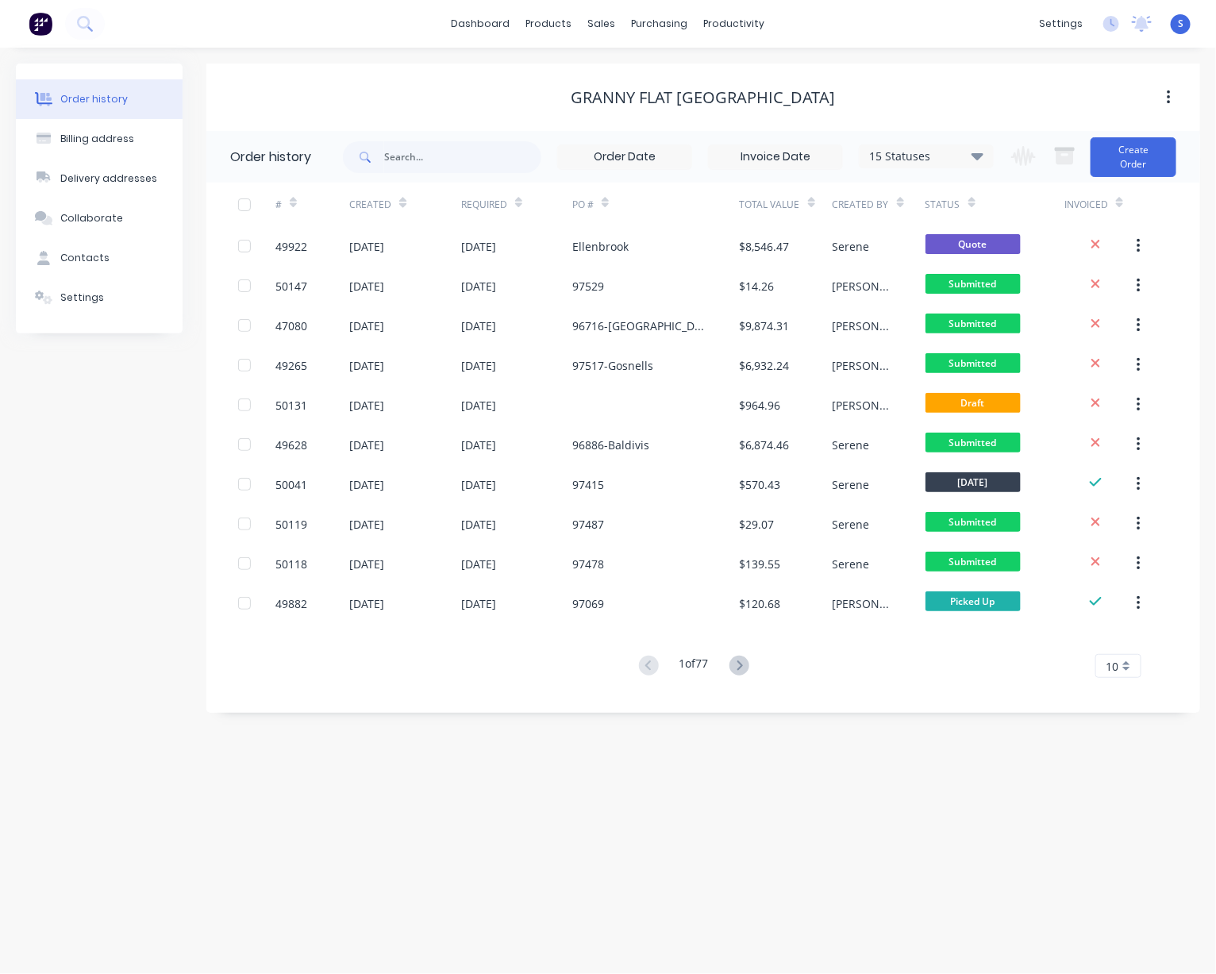
click at [407, 98] on div "Granny Flat WA" at bounding box center [703, 97] width 994 height 19
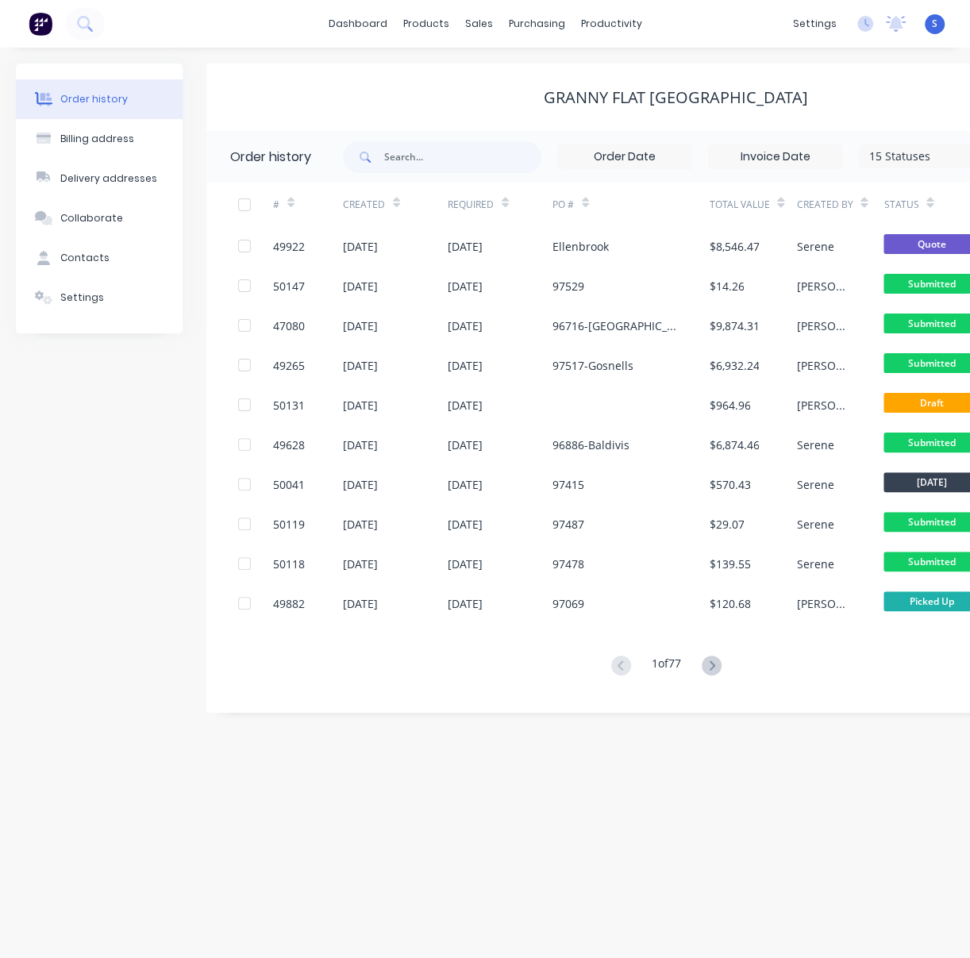
scroll to position [0, 29]
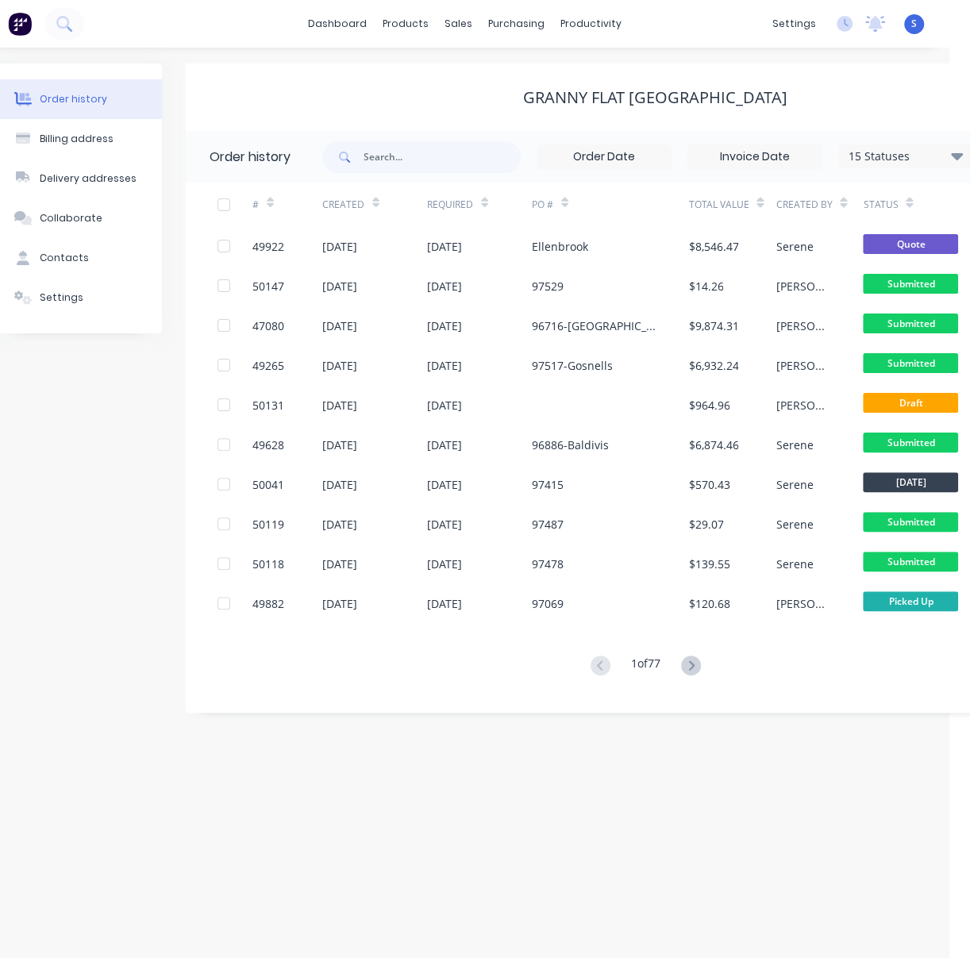
drag, startPoint x: 511, startPoint y: 102, endPoint x: 522, endPoint y: 87, distance: 17.6
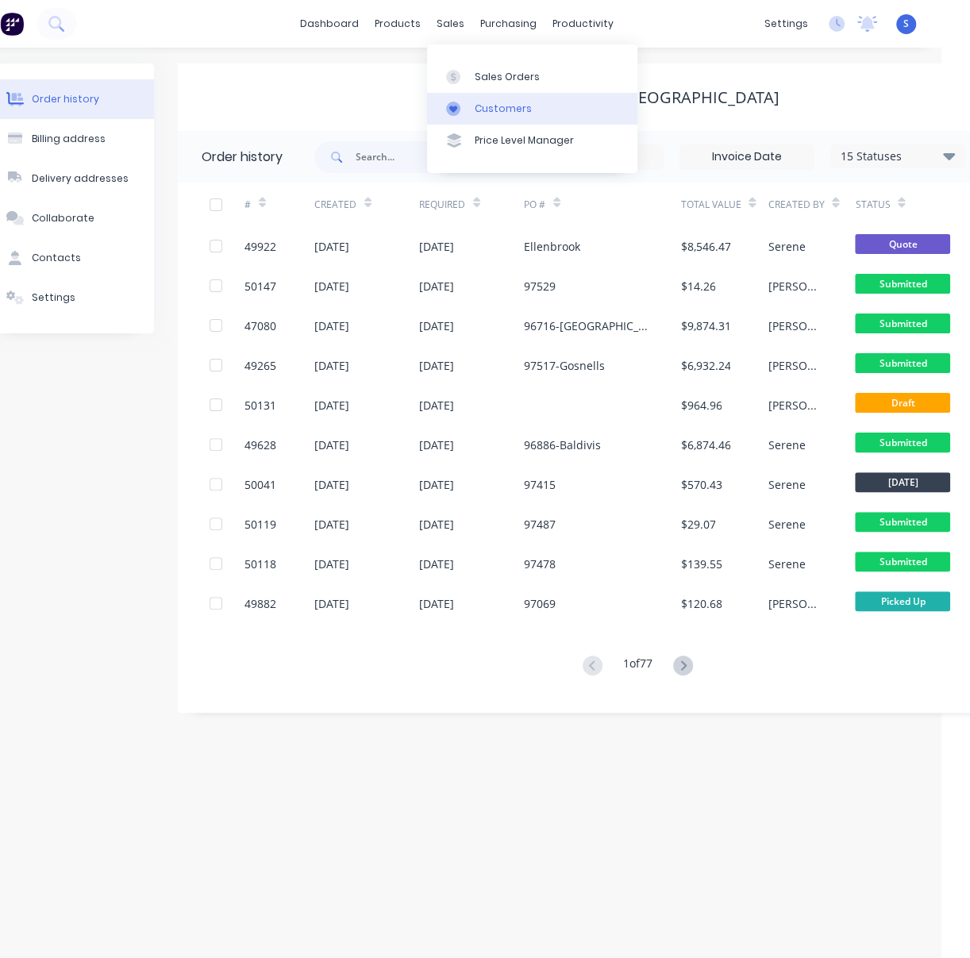
click at [495, 111] on div "Customers" at bounding box center [503, 109] width 57 height 14
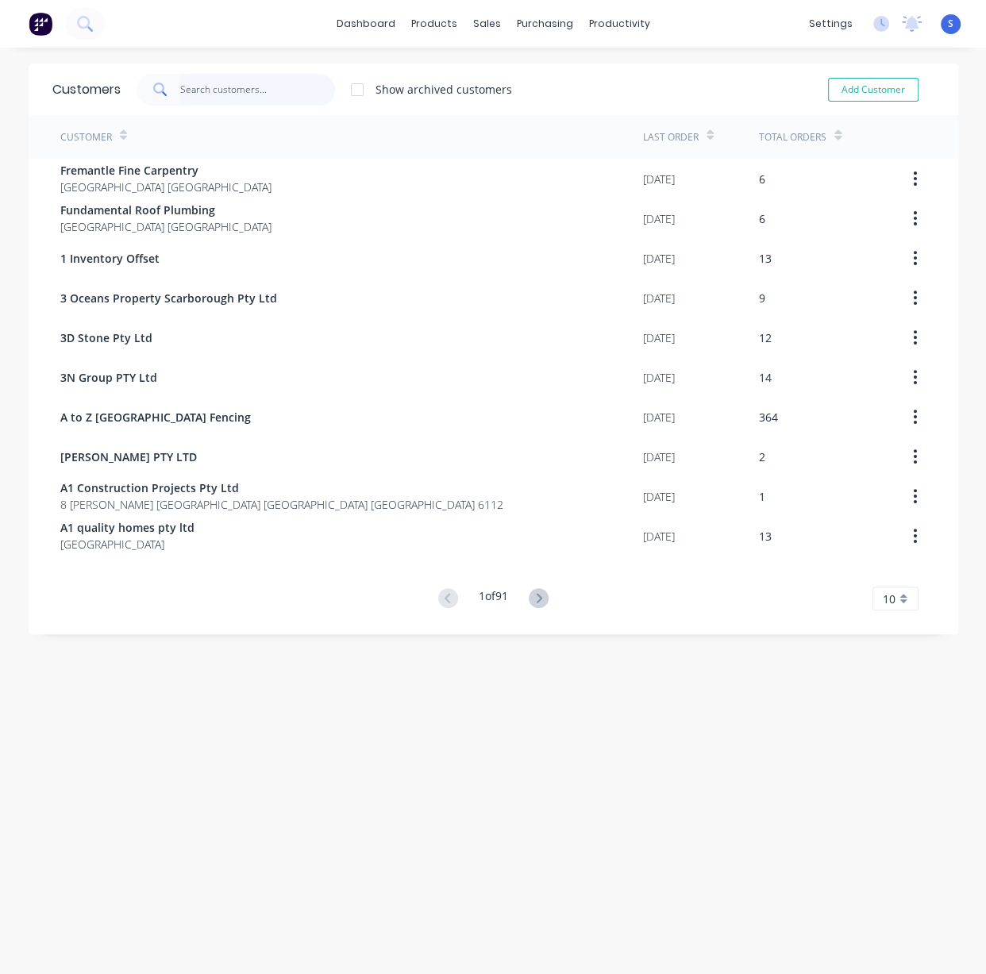
click at [276, 88] on input "text" at bounding box center [257, 90] width 155 height 32
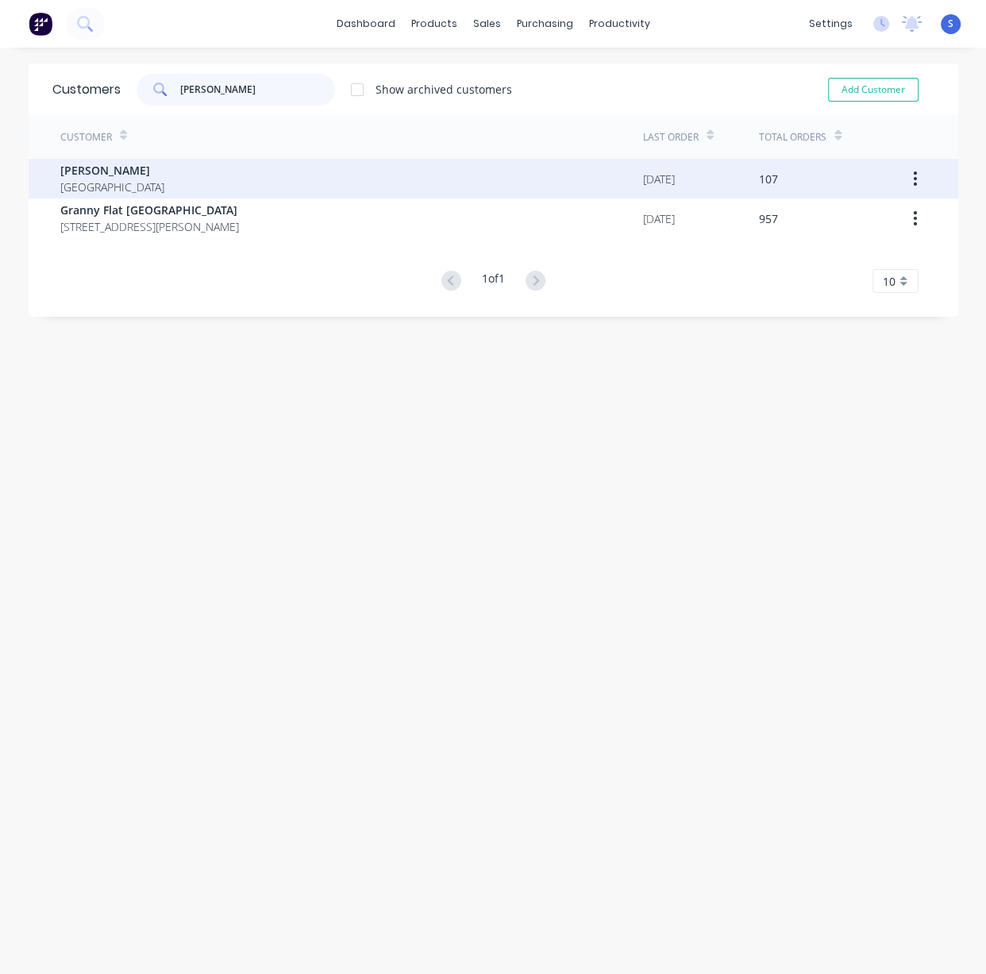
type input "chris"
click at [217, 176] on div "Chris Gu Australia" at bounding box center [351, 179] width 583 height 40
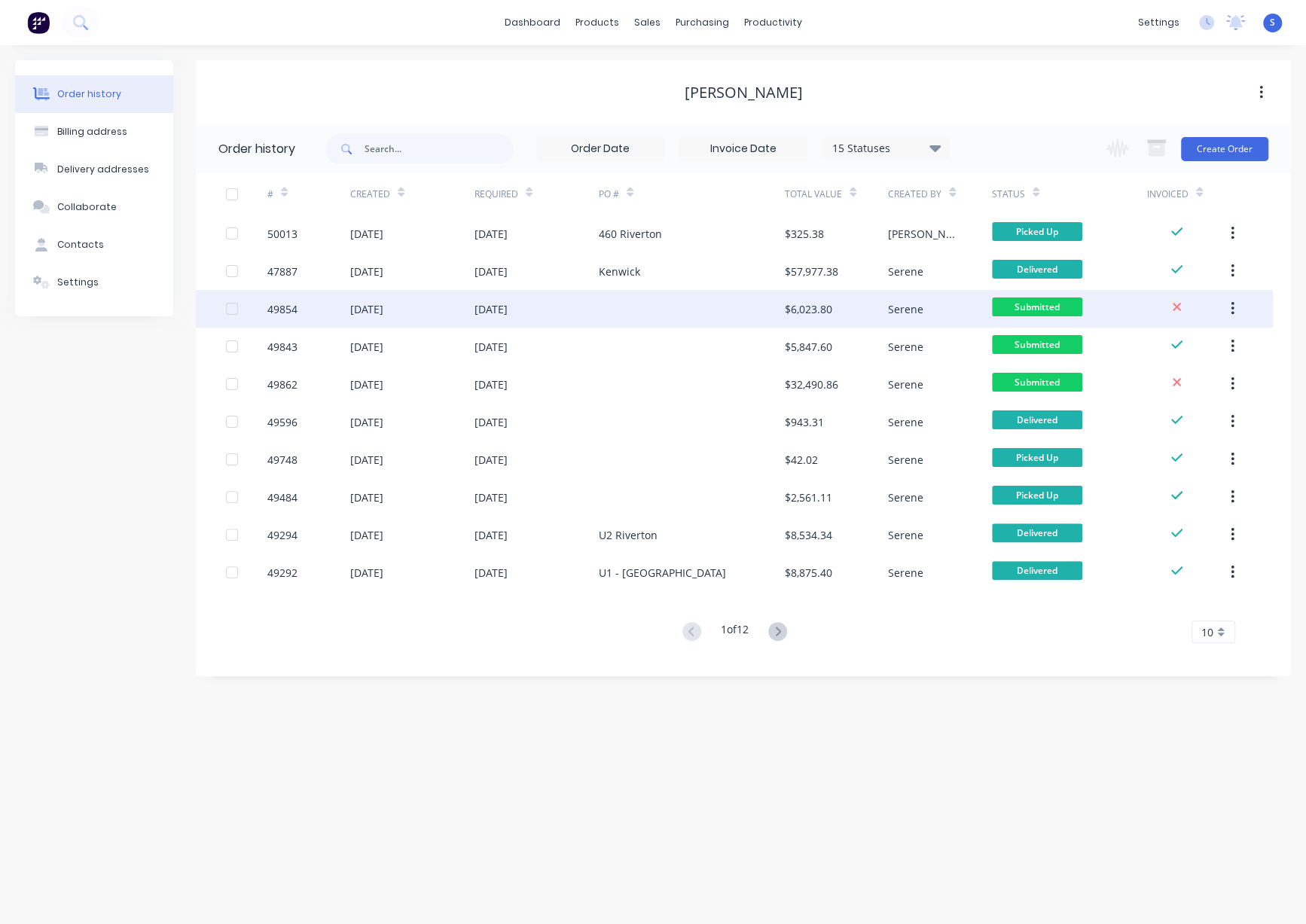
click at [631, 318] on div at bounding box center [692, 309] width 186 height 38
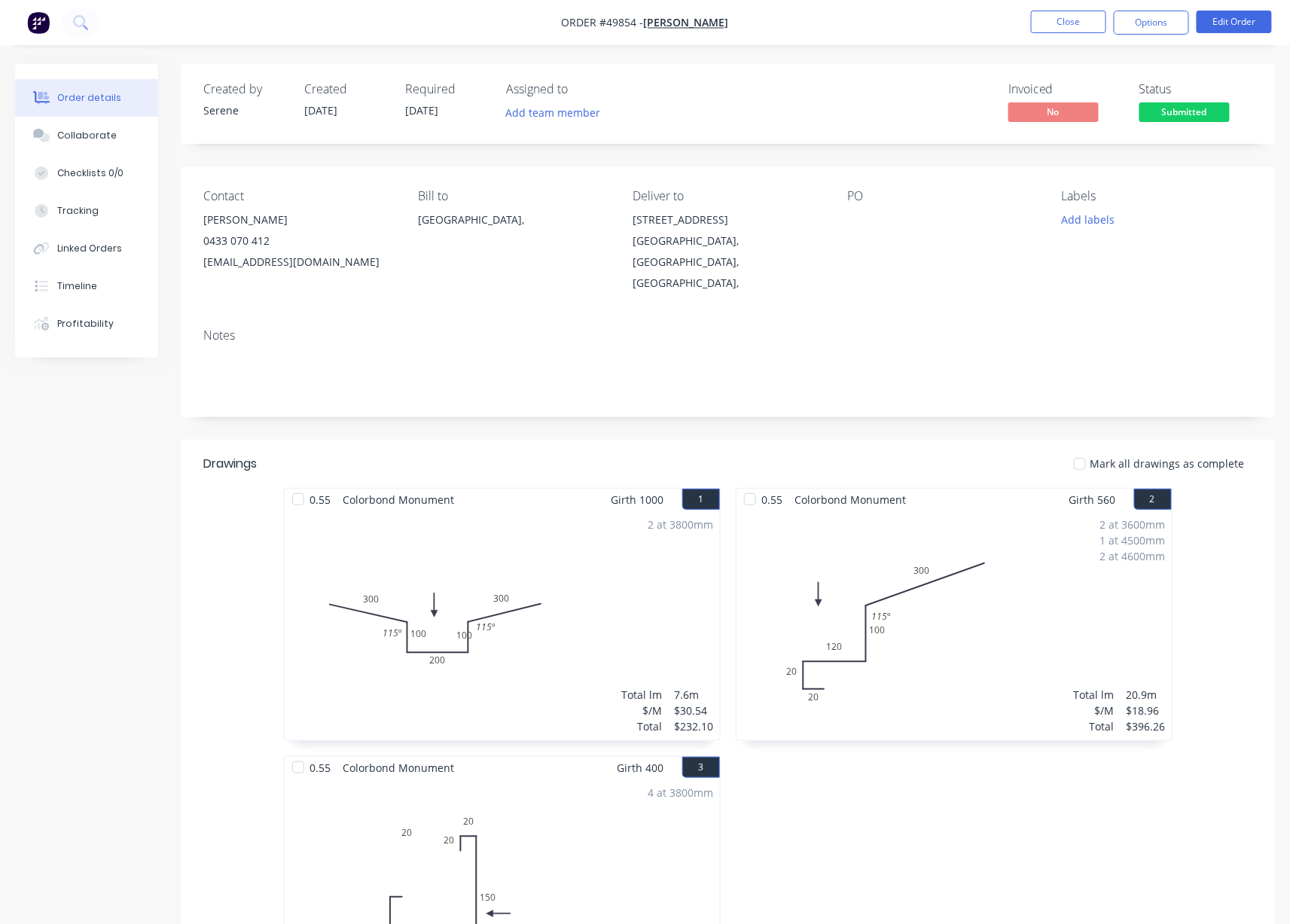
drag, startPoint x: 670, startPoint y: 439, endPoint x: 716, endPoint y: 436, distance: 46.1
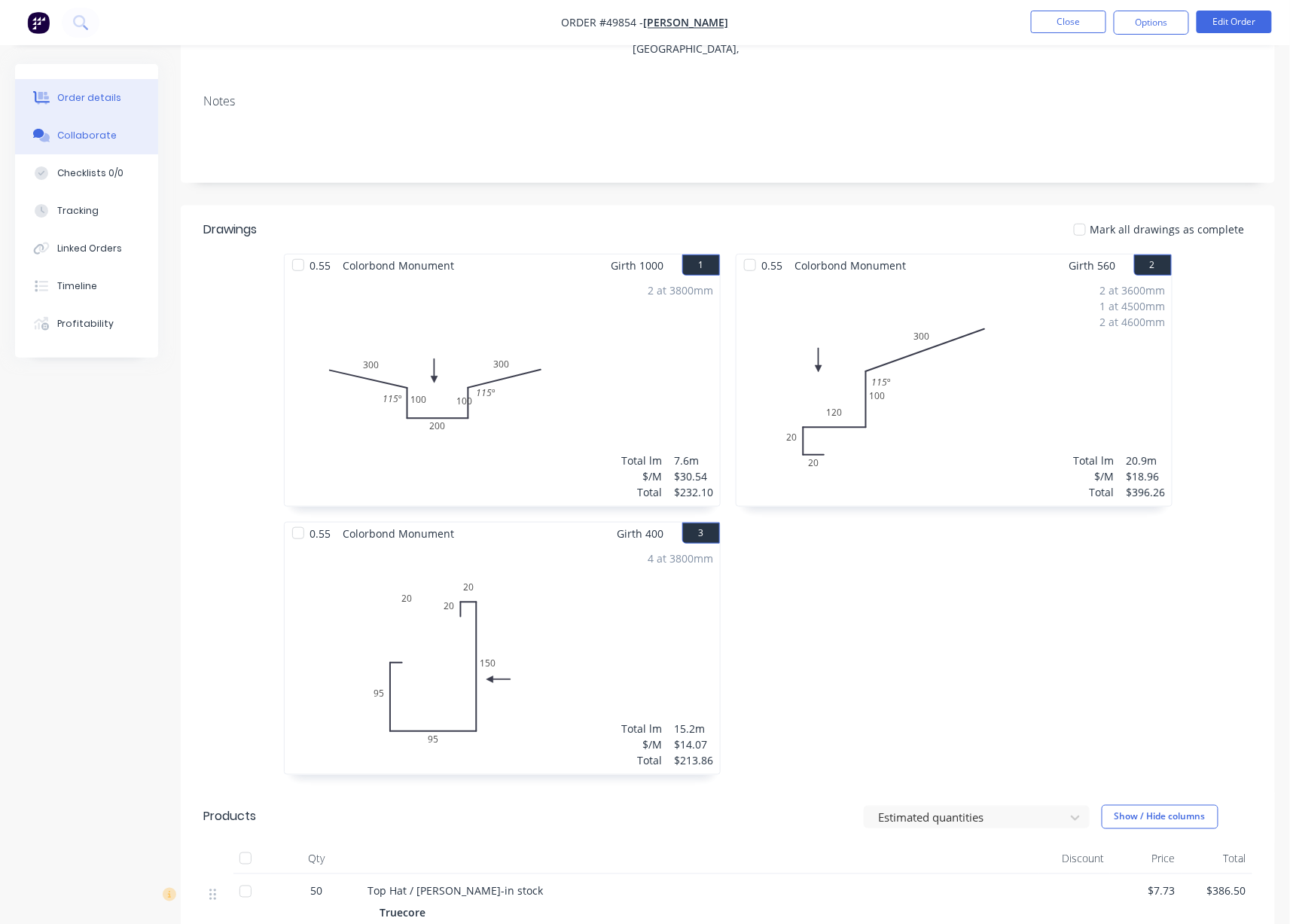
click at [77, 140] on div "Collaborate" at bounding box center [86, 136] width 60 height 13
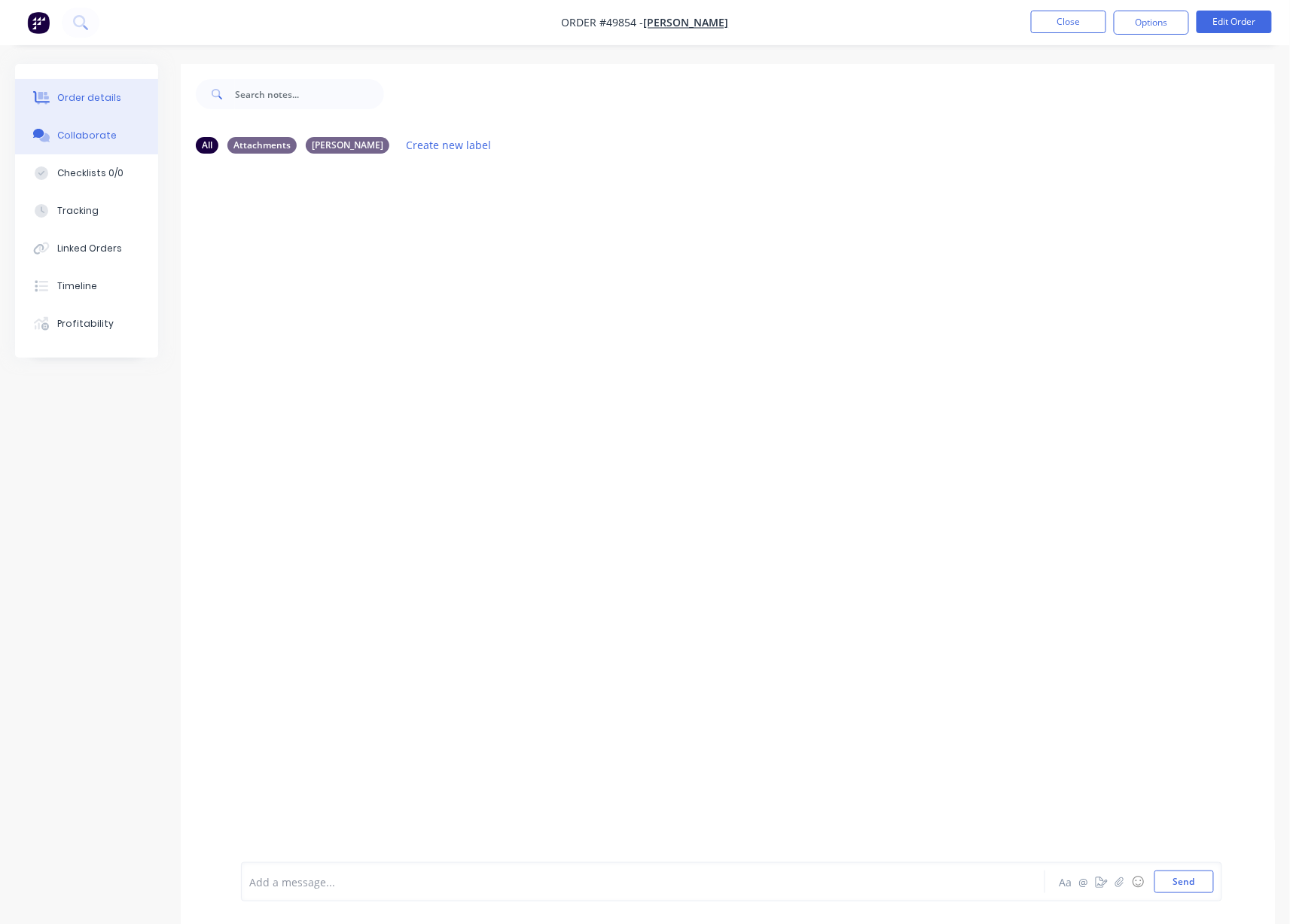
click at [75, 98] on div "Order details" at bounding box center [88, 98] width 64 height 13
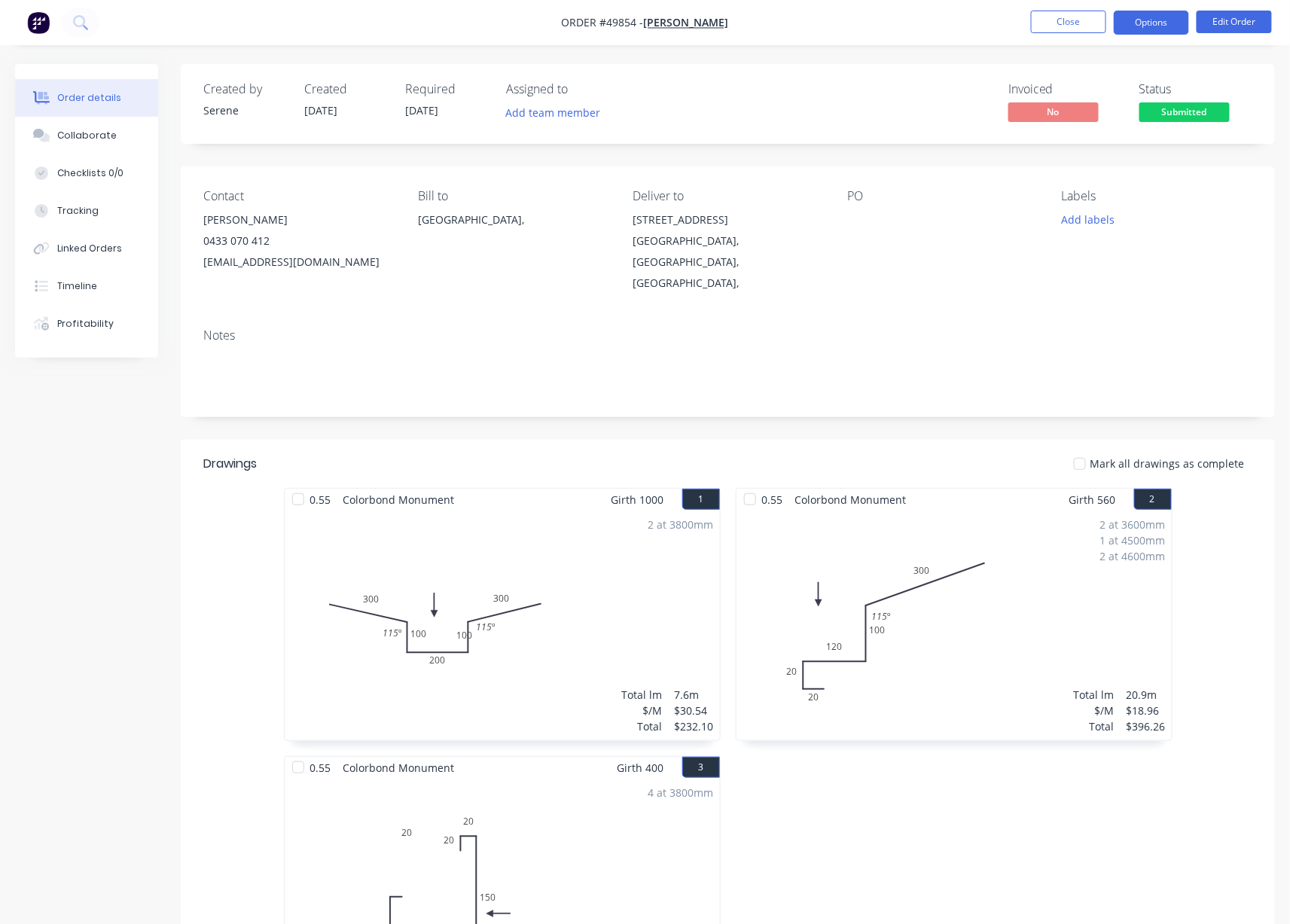
click at [1117, 27] on button "Options" at bounding box center [1151, 22] width 75 height 24
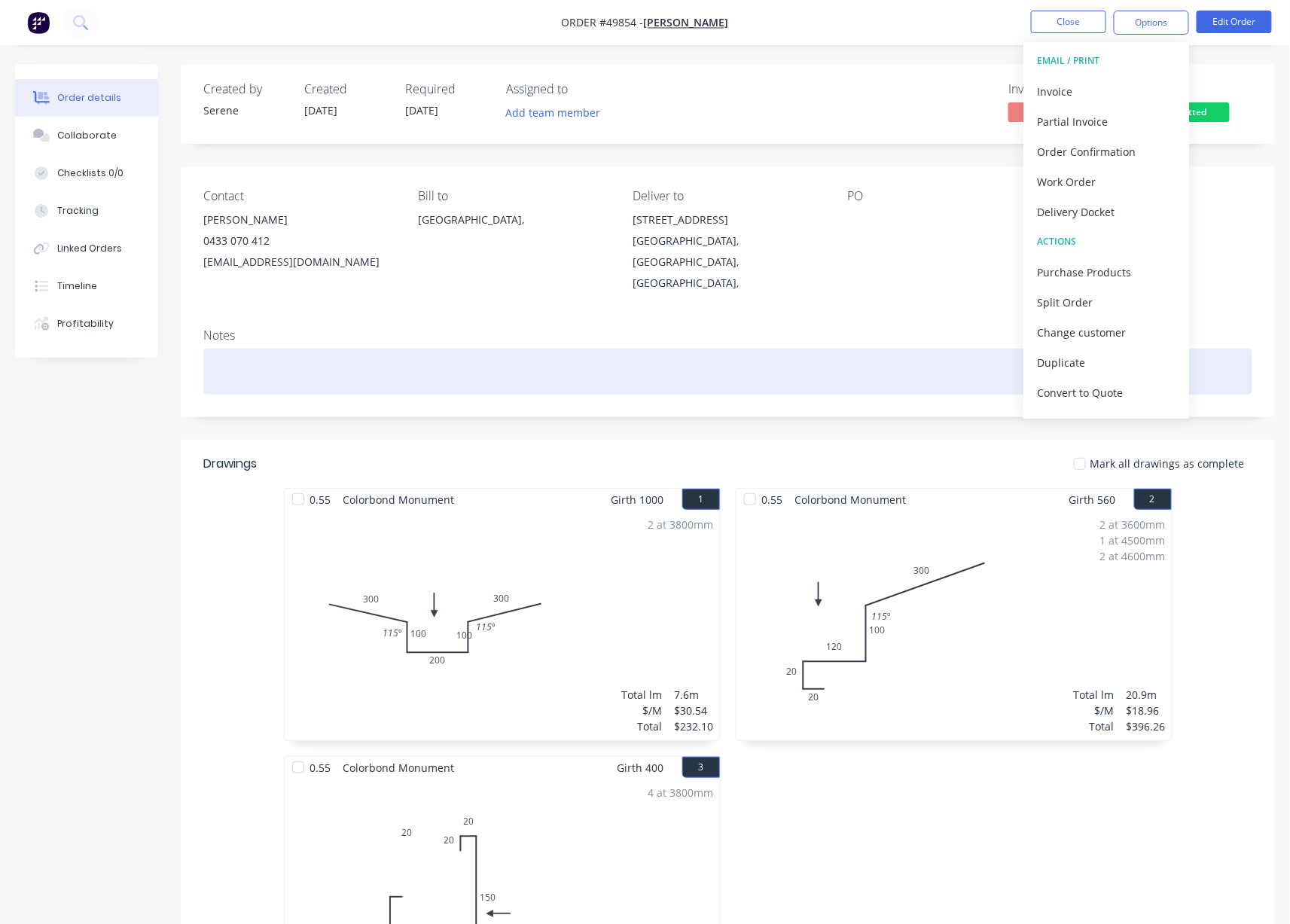
click at [881, 404] on div "Notes" at bounding box center [728, 366] width 1094 height 101
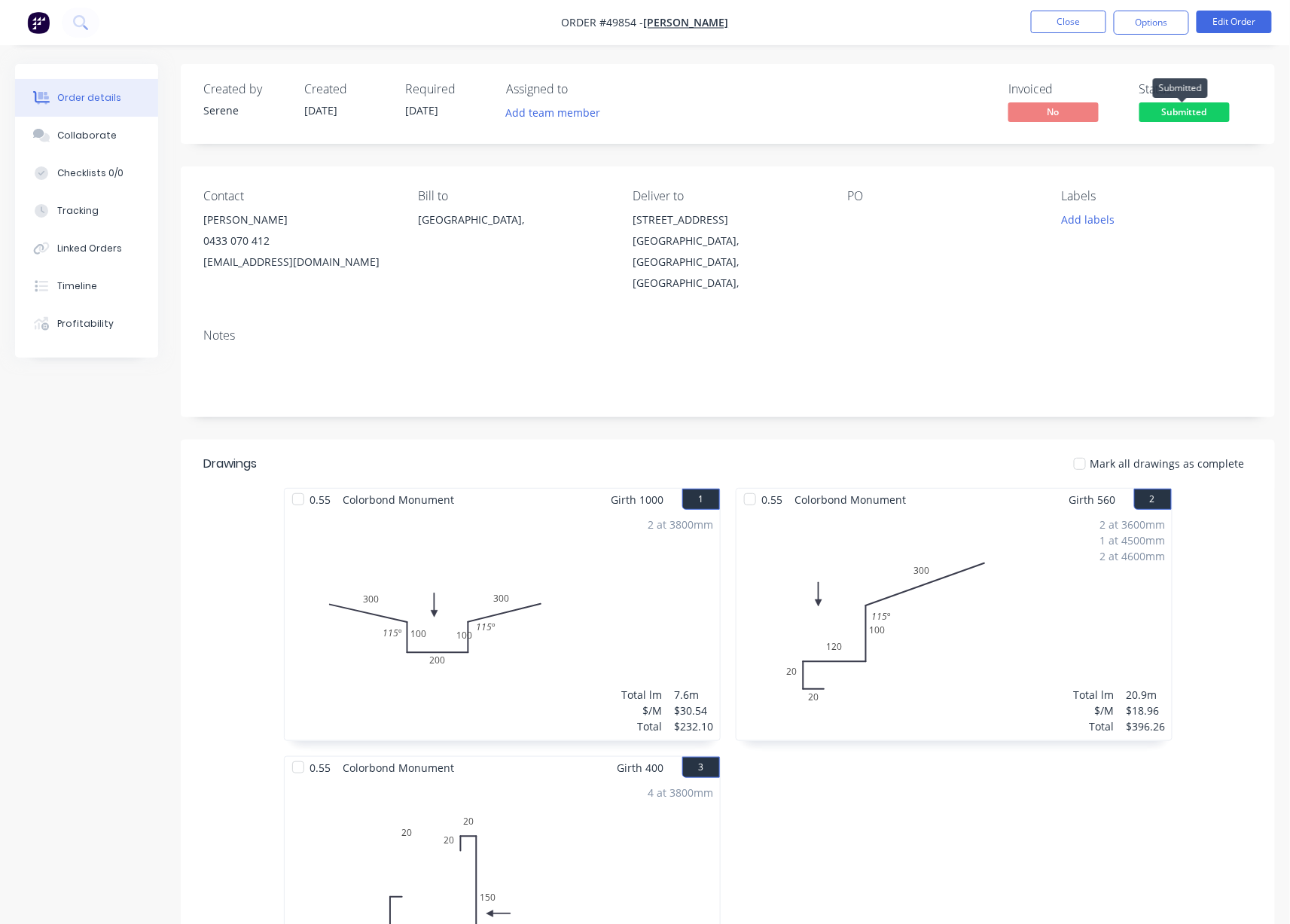
click at [1177, 111] on span "Submitted" at bounding box center [1184, 112] width 90 height 19
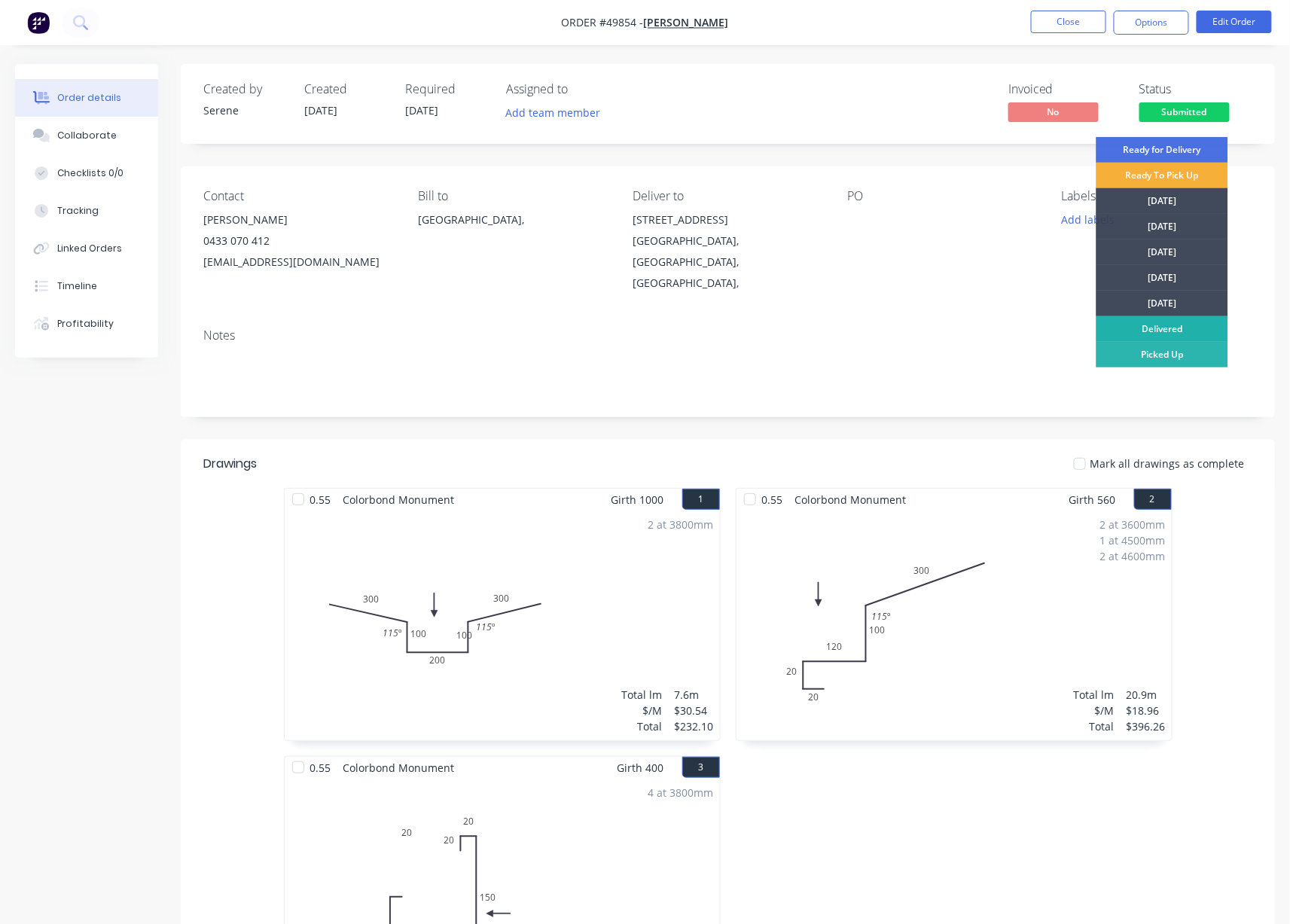
click at [1155, 328] on div "Delivered" at bounding box center [1162, 328] width 132 height 26
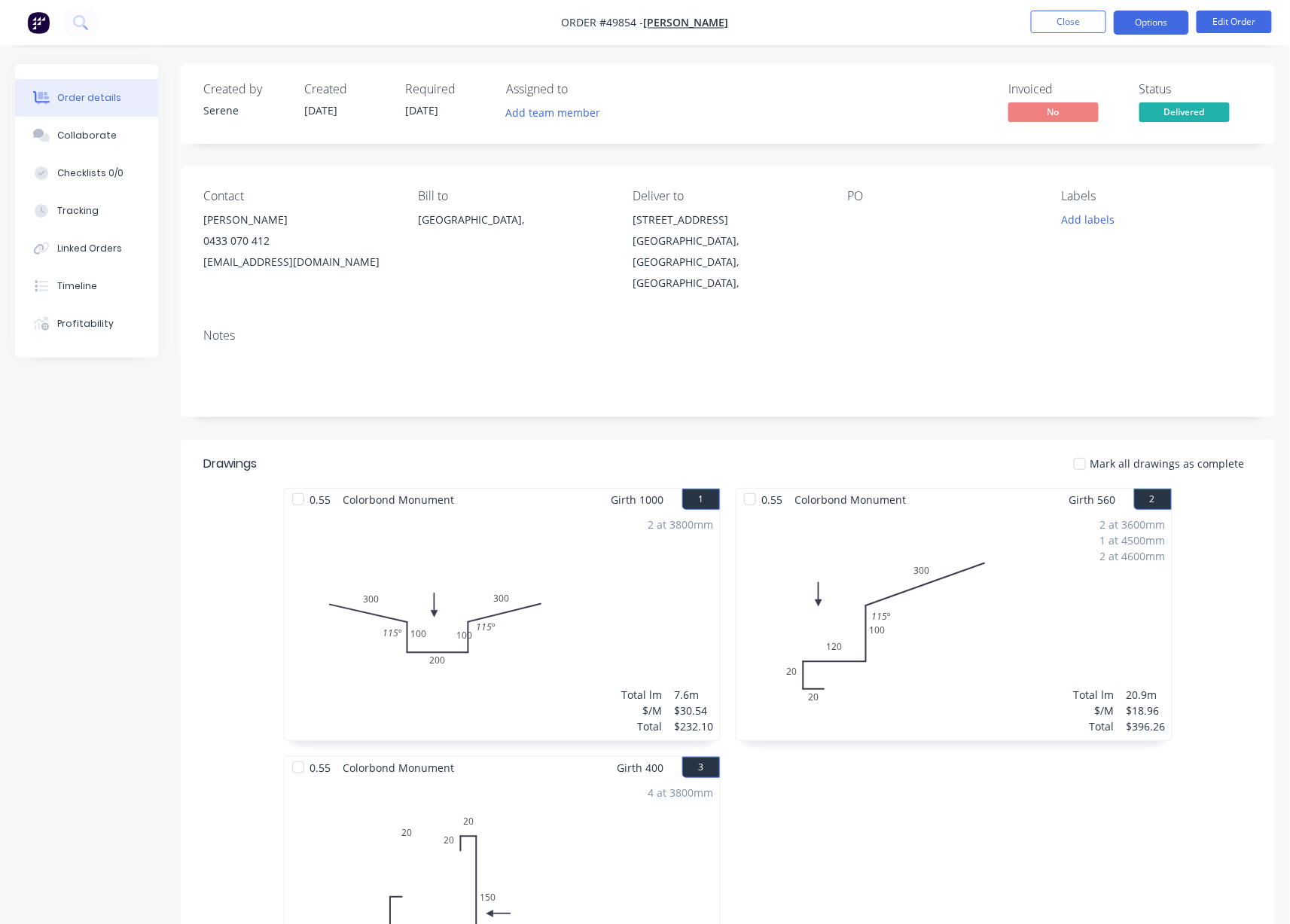
click at [1142, 22] on button "Options" at bounding box center [1151, 22] width 75 height 24
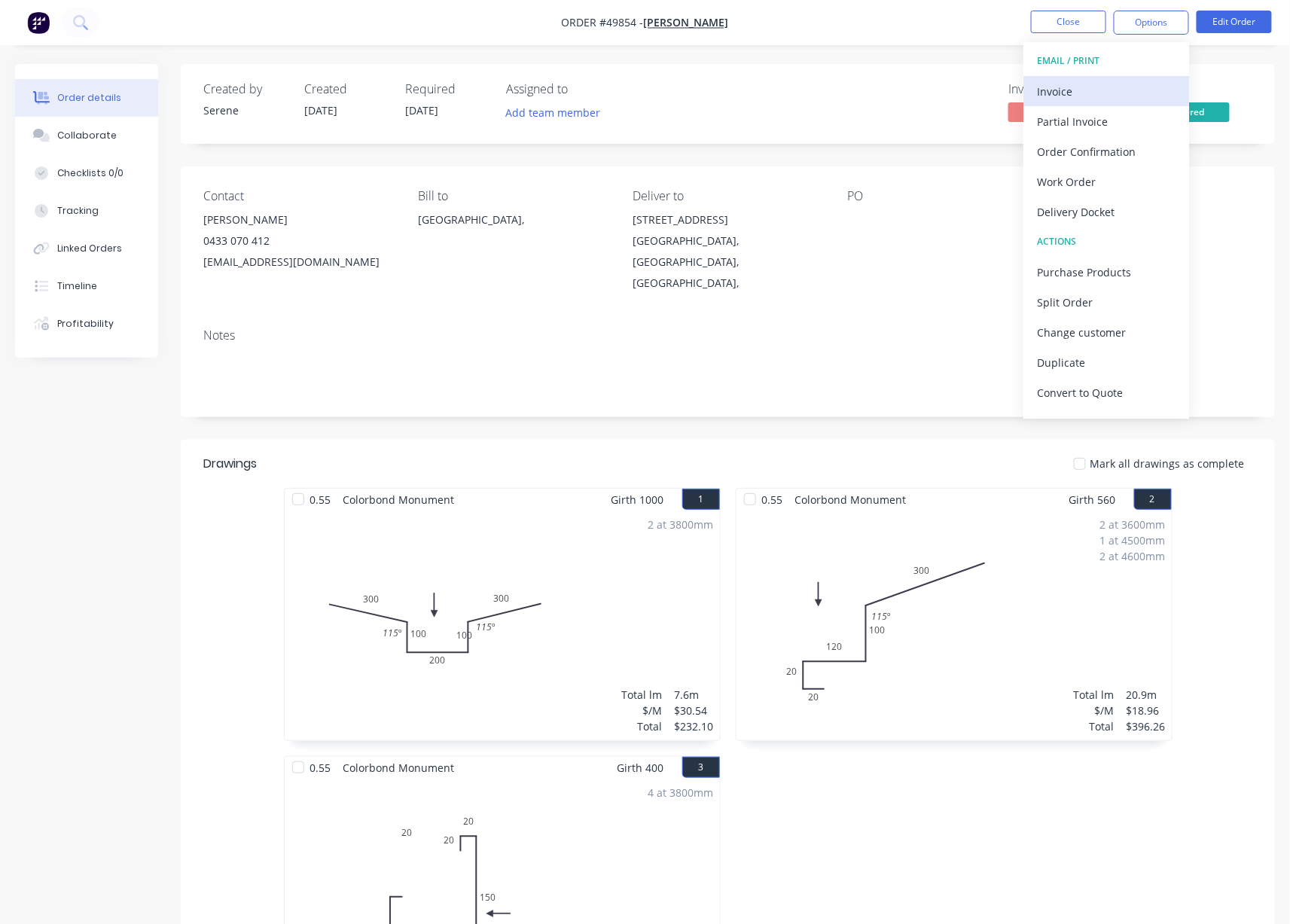
click at [1094, 98] on div "Invoice" at bounding box center [1106, 91] width 138 height 22
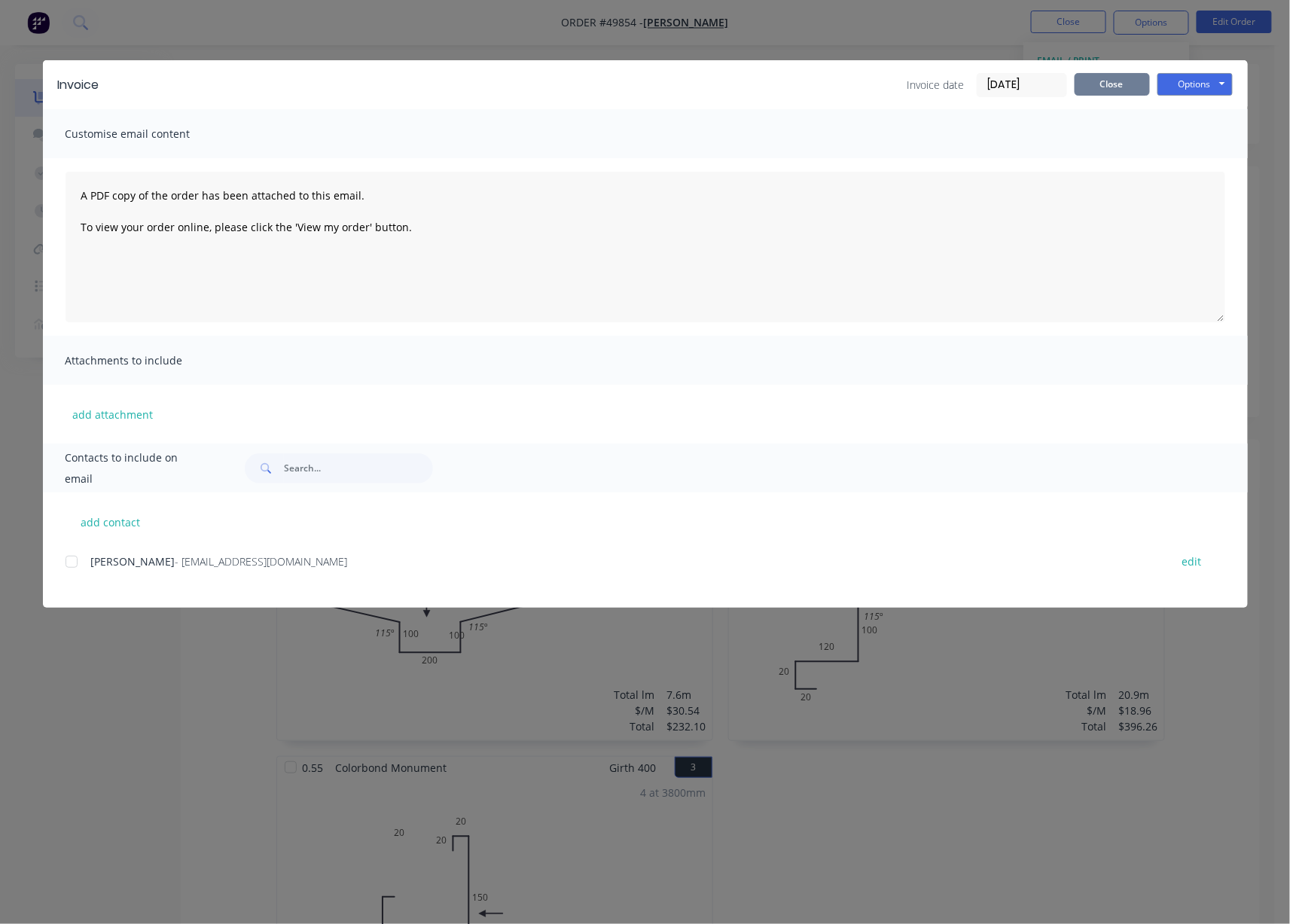
click at [1094, 80] on button "Close" at bounding box center [1112, 84] width 75 height 23
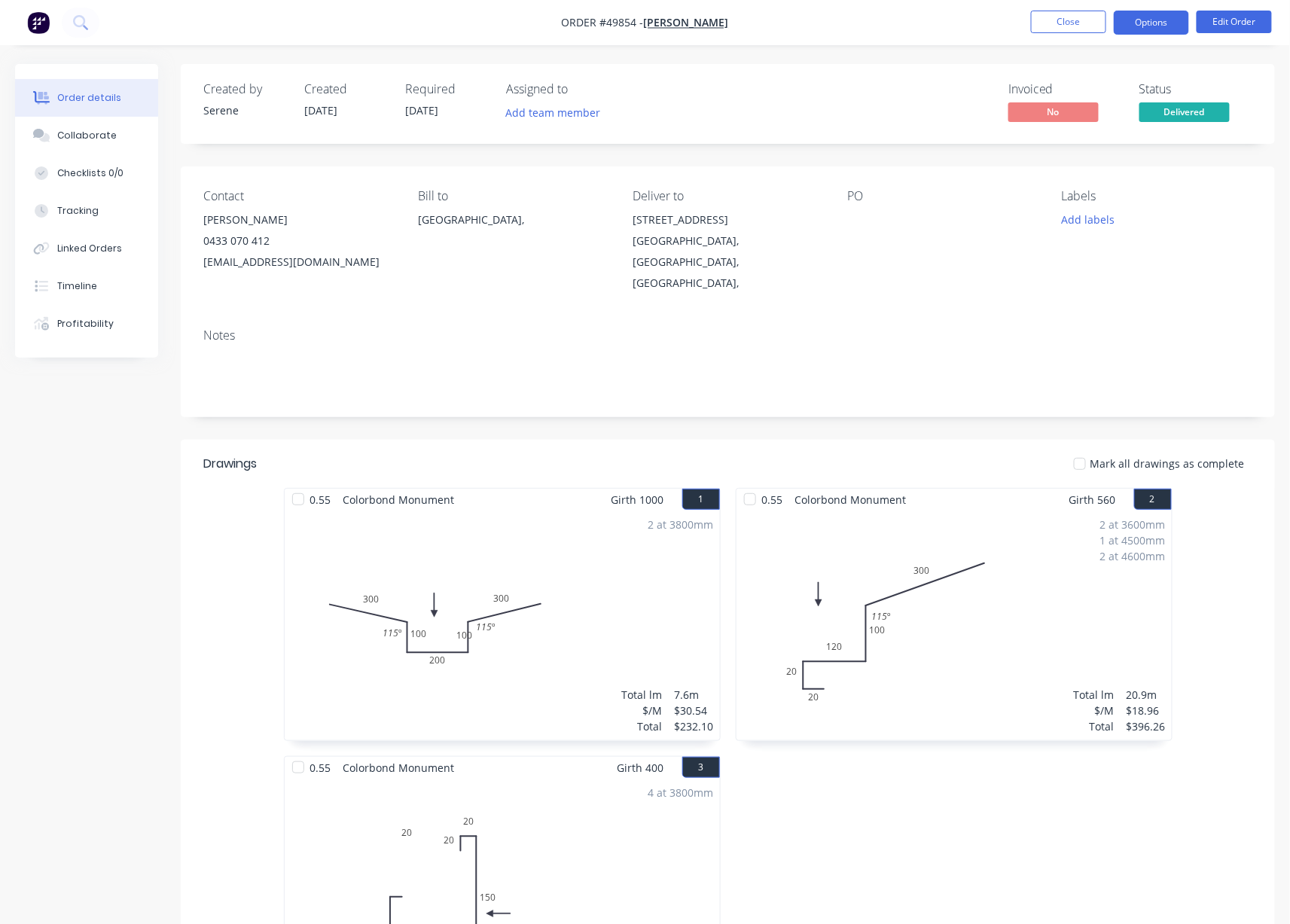
click at [1163, 19] on button "Options" at bounding box center [1151, 22] width 75 height 24
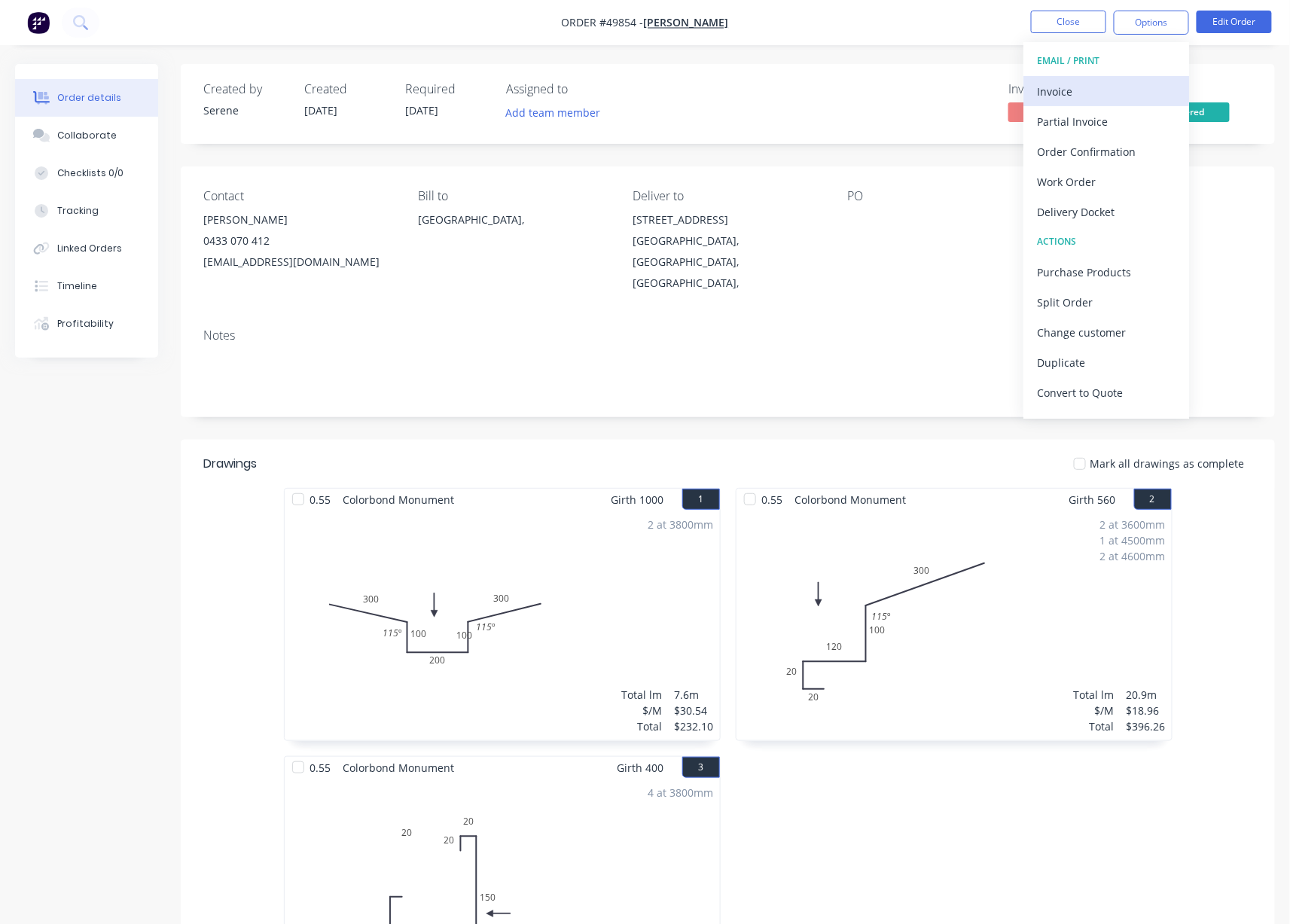
click at [1114, 97] on div "Invoice" at bounding box center [1106, 91] width 138 height 22
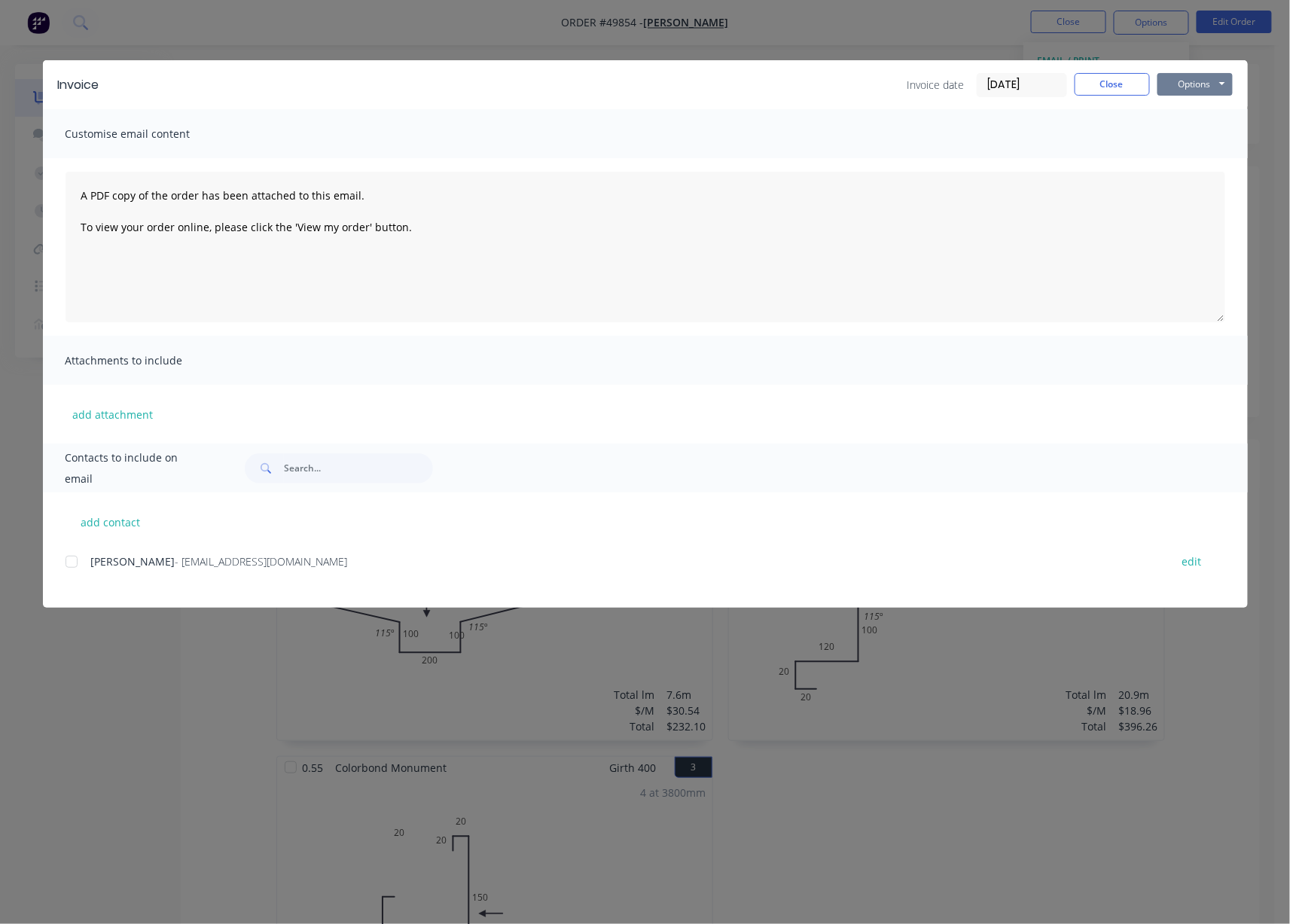
click at [1182, 86] on button "Options" at bounding box center [1194, 84] width 75 height 23
click at [1196, 144] on button "Print" at bounding box center [1206, 136] width 97 height 25
click at [1117, 87] on button "Close" at bounding box center [1112, 84] width 75 height 23
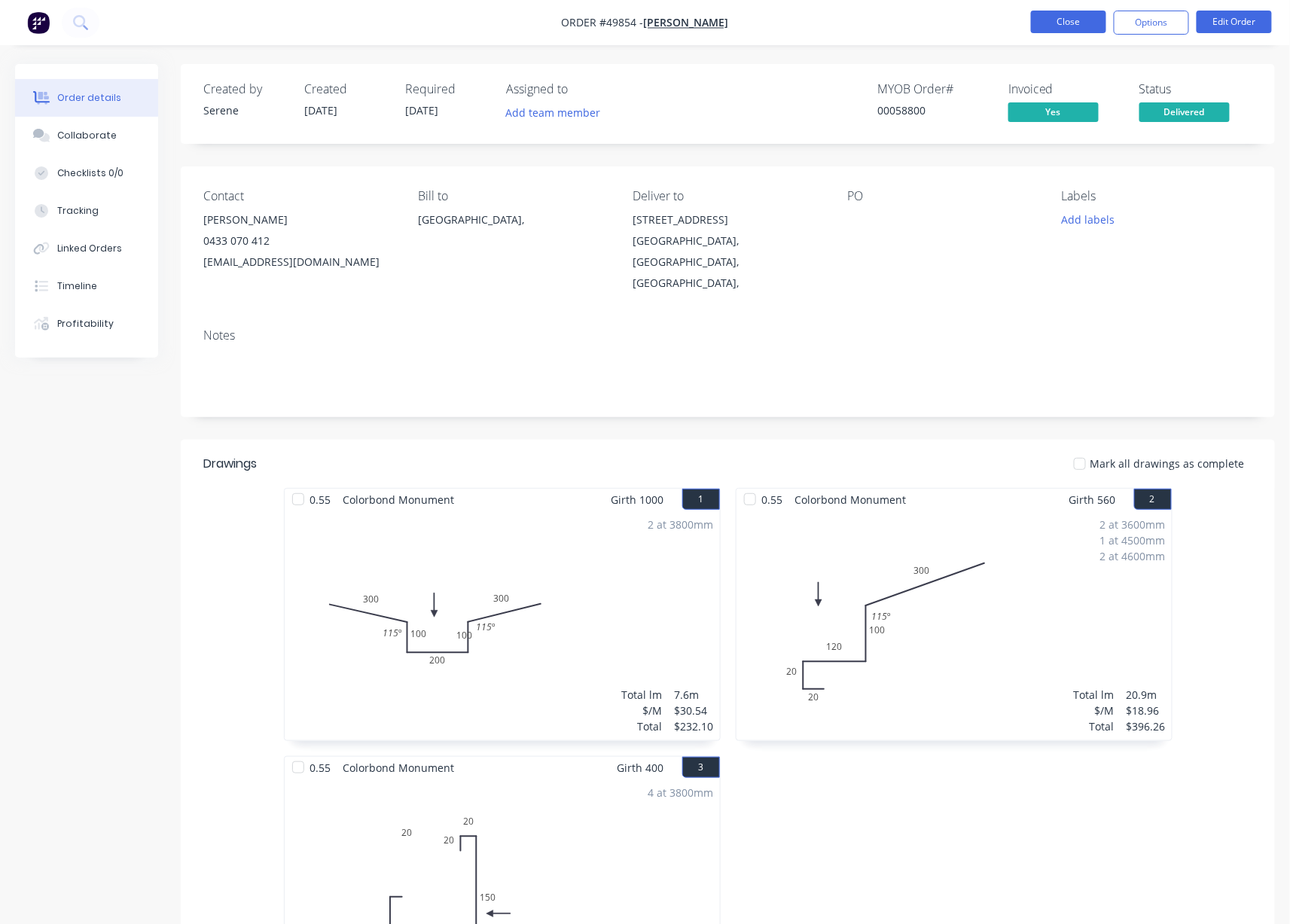
click at [1078, 25] on button "Close" at bounding box center [1068, 22] width 75 height 23
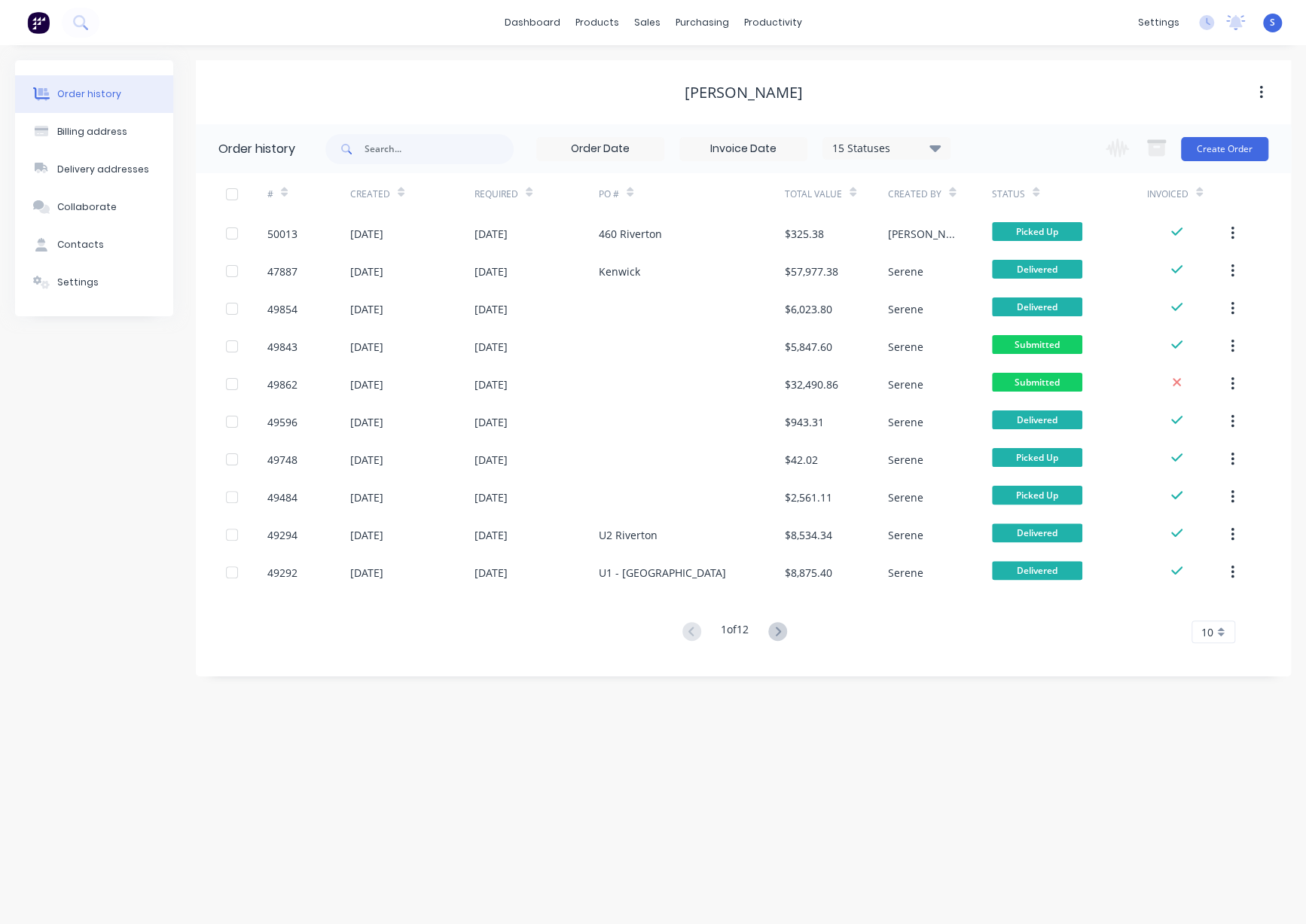
drag, startPoint x: 890, startPoint y: 791, endPoint x: 911, endPoint y: 794, distance: 21.2
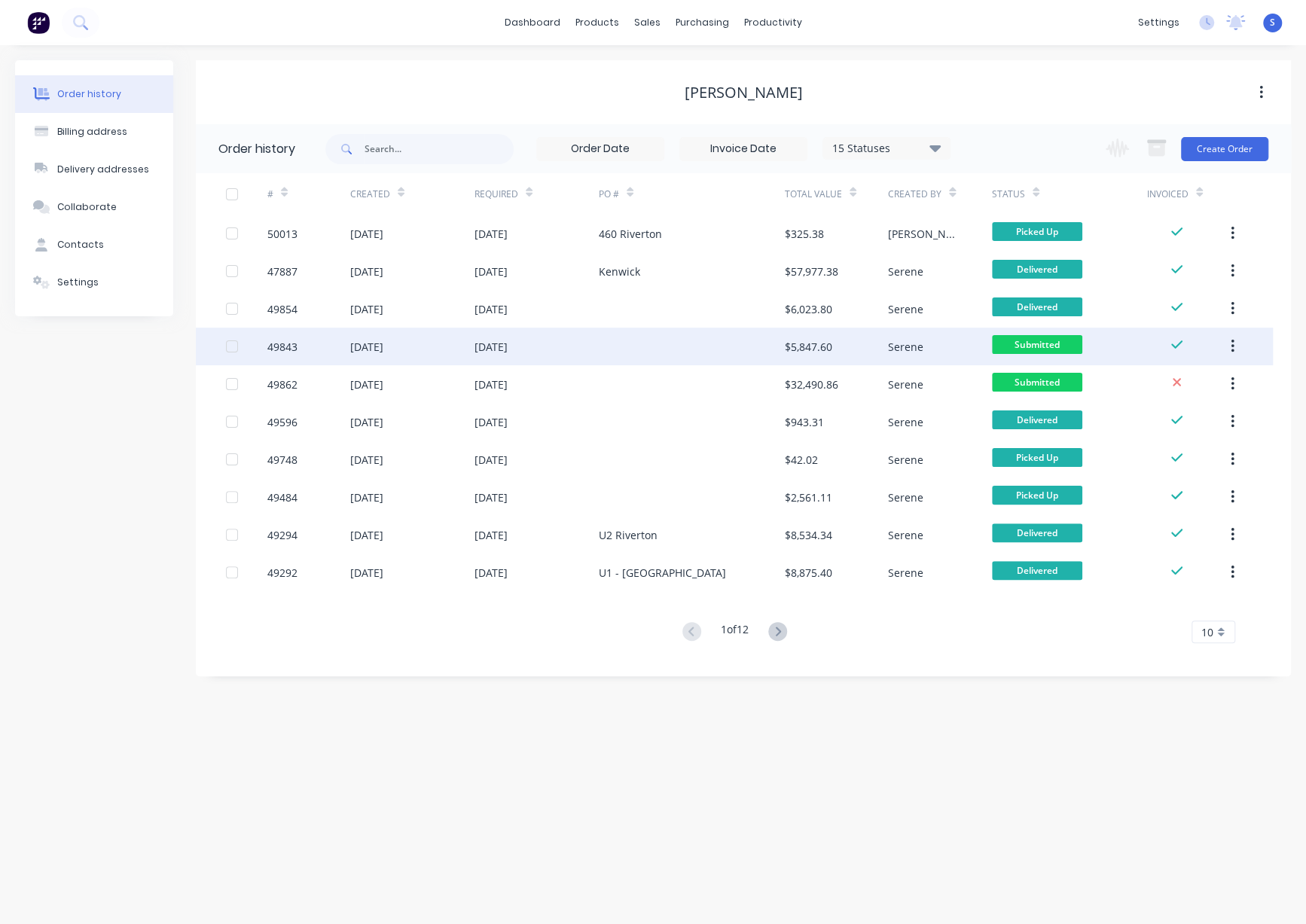
click at [644, 358] on div at bounding box center [692, 346] width 186 height 38
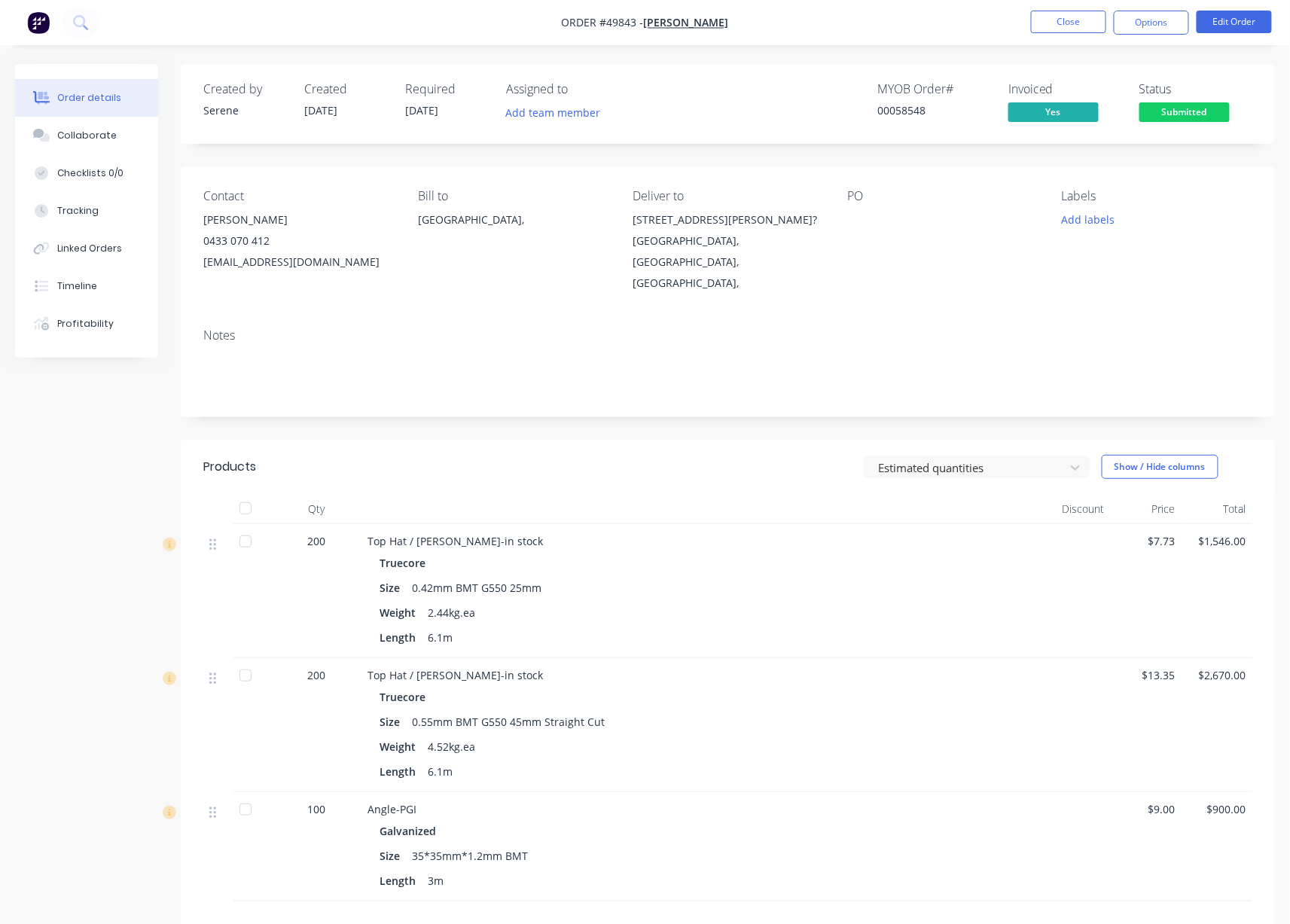
click at [600, 473] on div "Estimated quantities Show / Hide columns" at bounding box center [838, 466] width 826 height 24
click at [1163, 121] on span "Submitted" at bounding box center [1184, 112] width 90 height 19
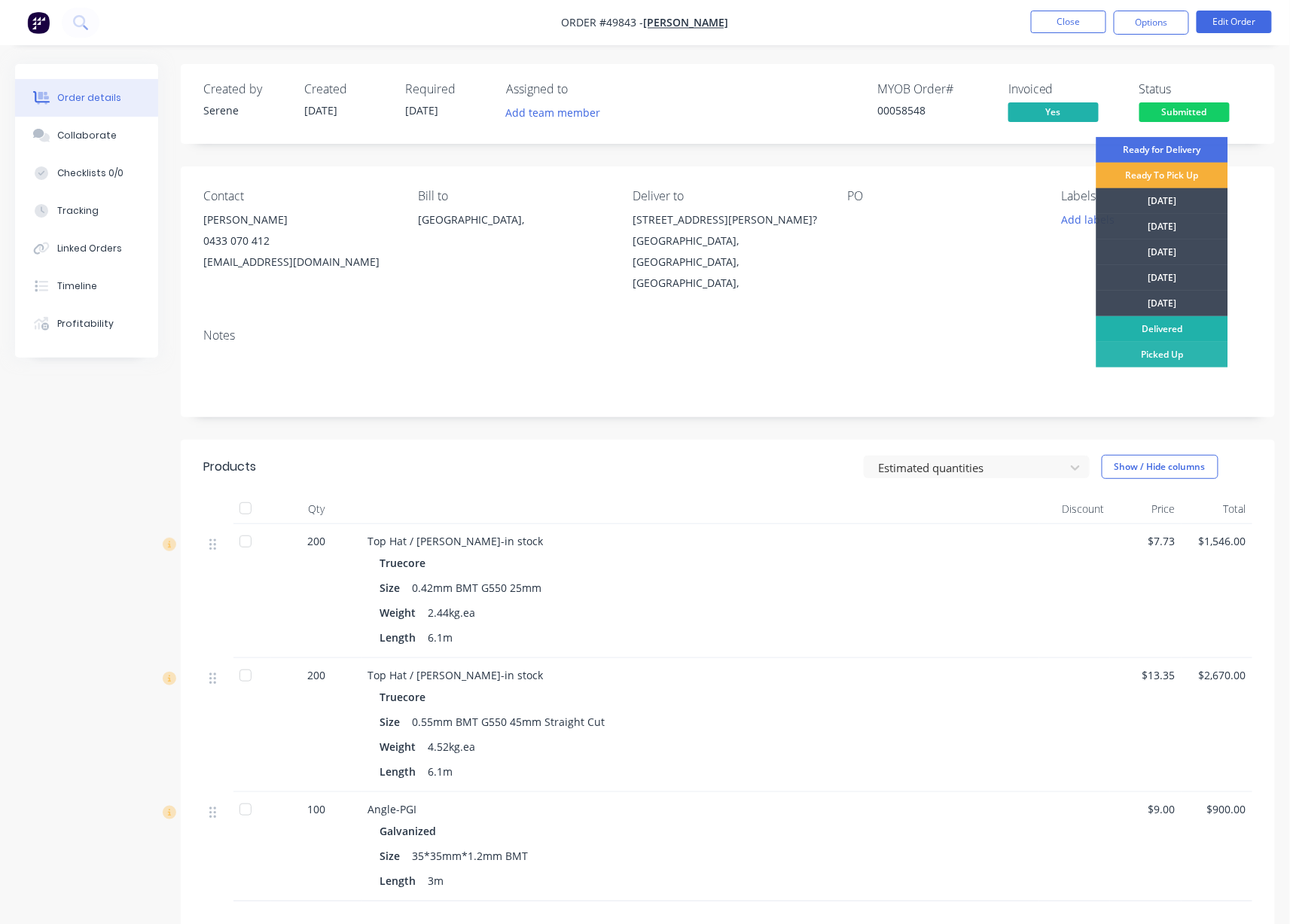
click at [1175, 329] on div "Delivered" at bounding box center [1162, 328] width 132 height 26
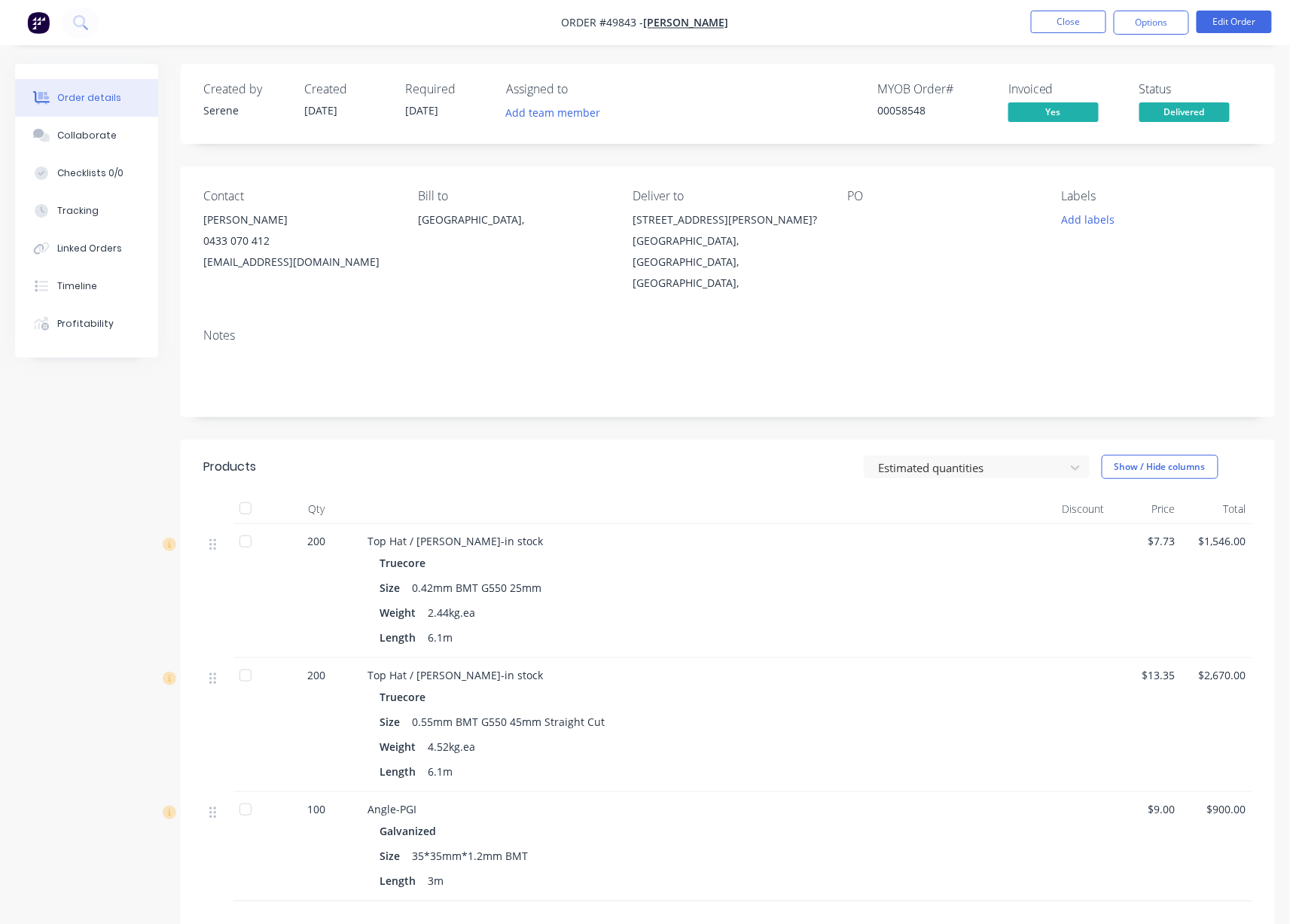
click at [620, 494] on header "Products Estimated quantities Show / Hide columns" at bounding box center [728, 467] width 1094 height 54
click at [1086, 19] on button "Close" at bounding box center [1068, 22] width 75 height 23
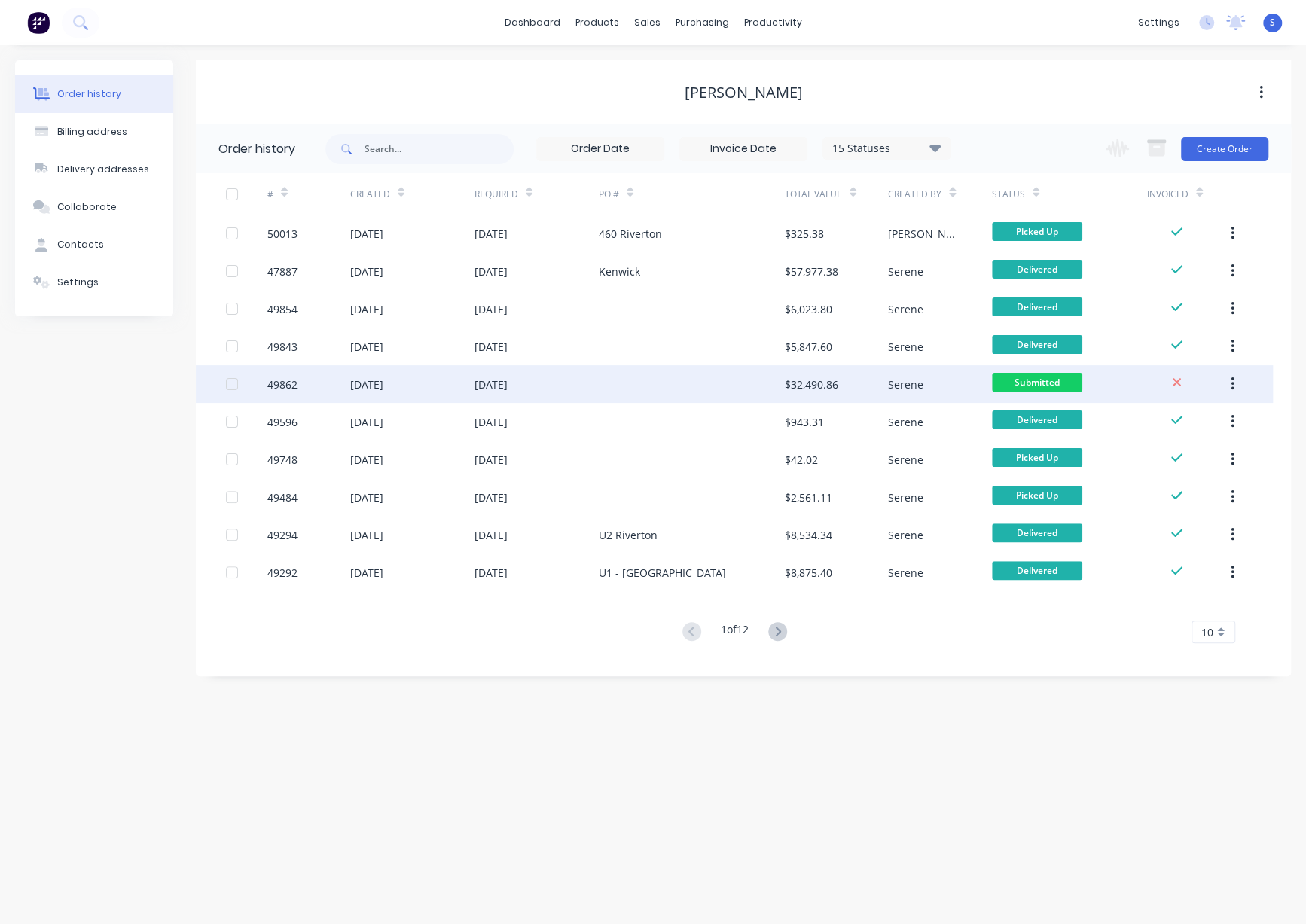
click at [664, 383] on div at bounding box center [692, 384] width 186 height 38
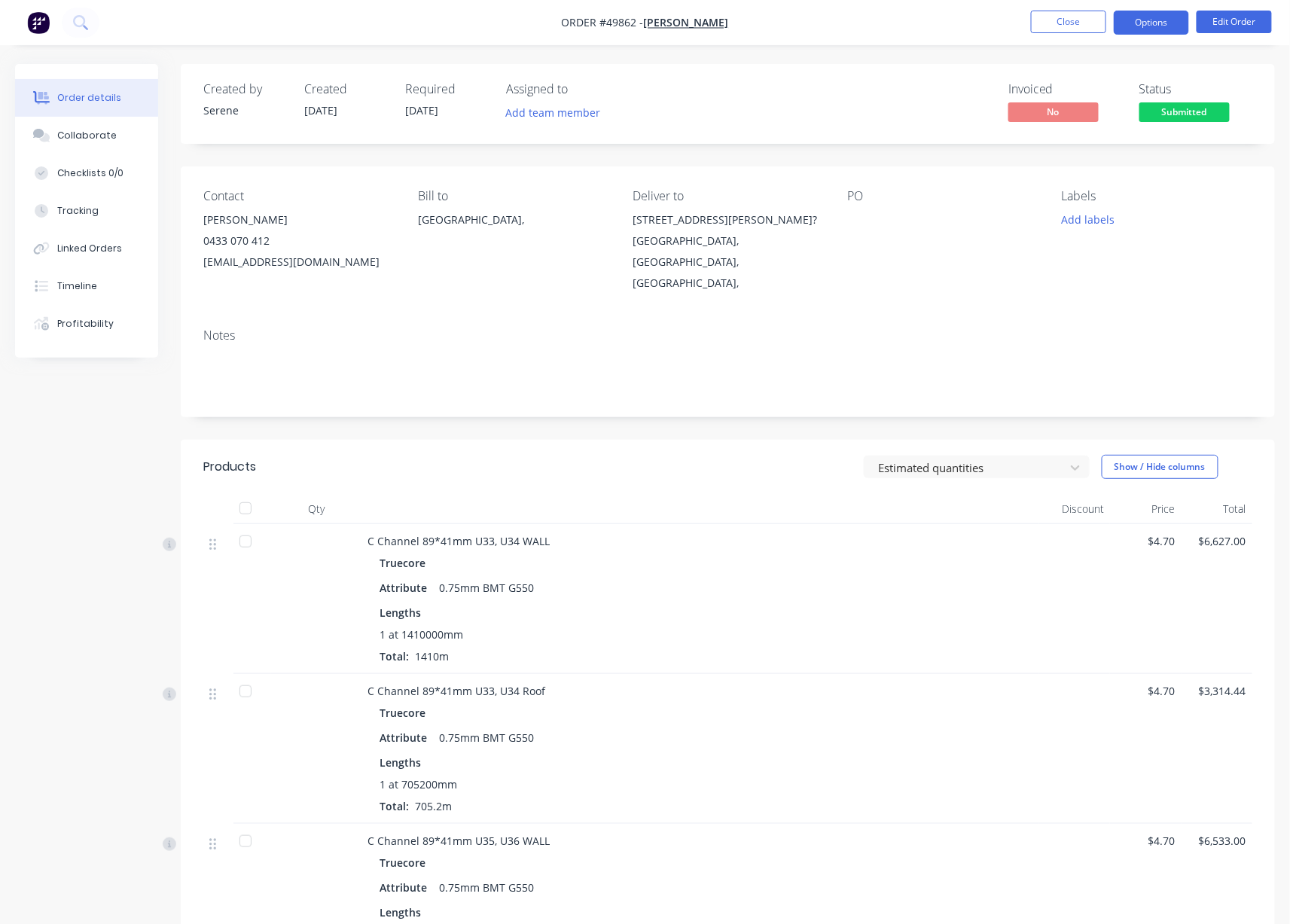
click at [1160, 23] on button "Options" at bounding box center [1151, 22] width 75 height 24
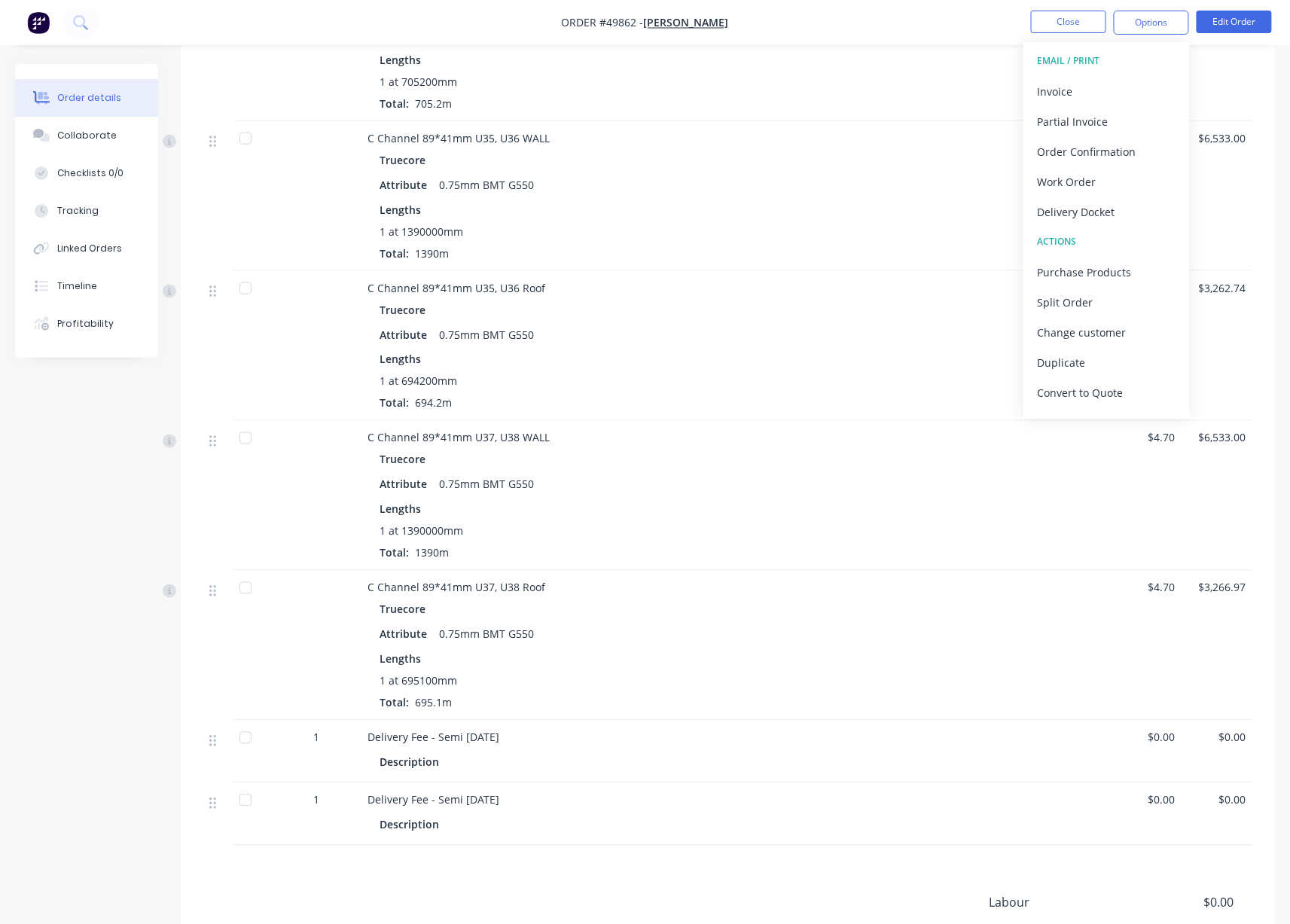
scroll to position [933, 0]
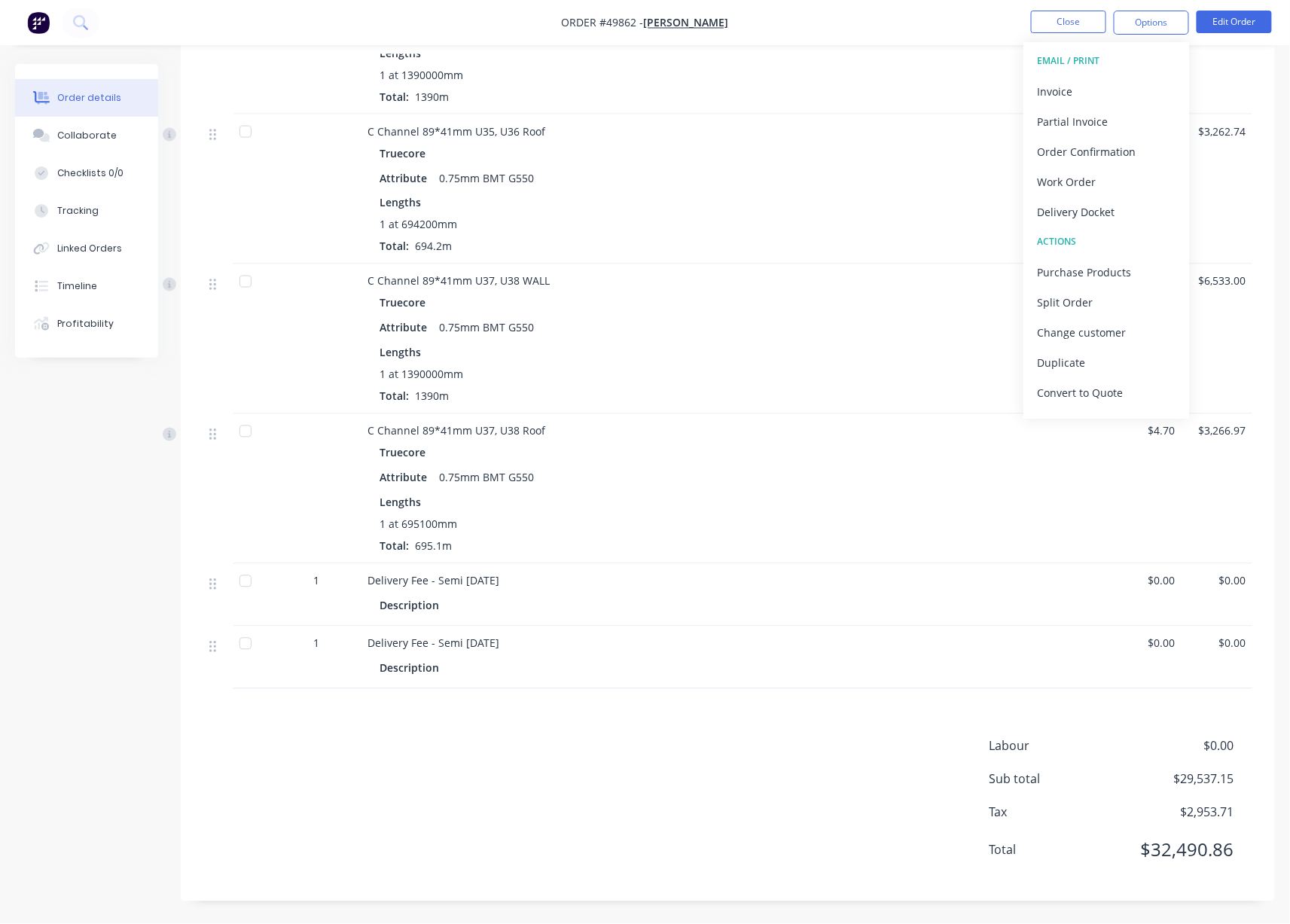
click at [739, 528] on div "1 at 695100mm Total: 695.1m" at bounding box center [700, 536] width 641 height 38
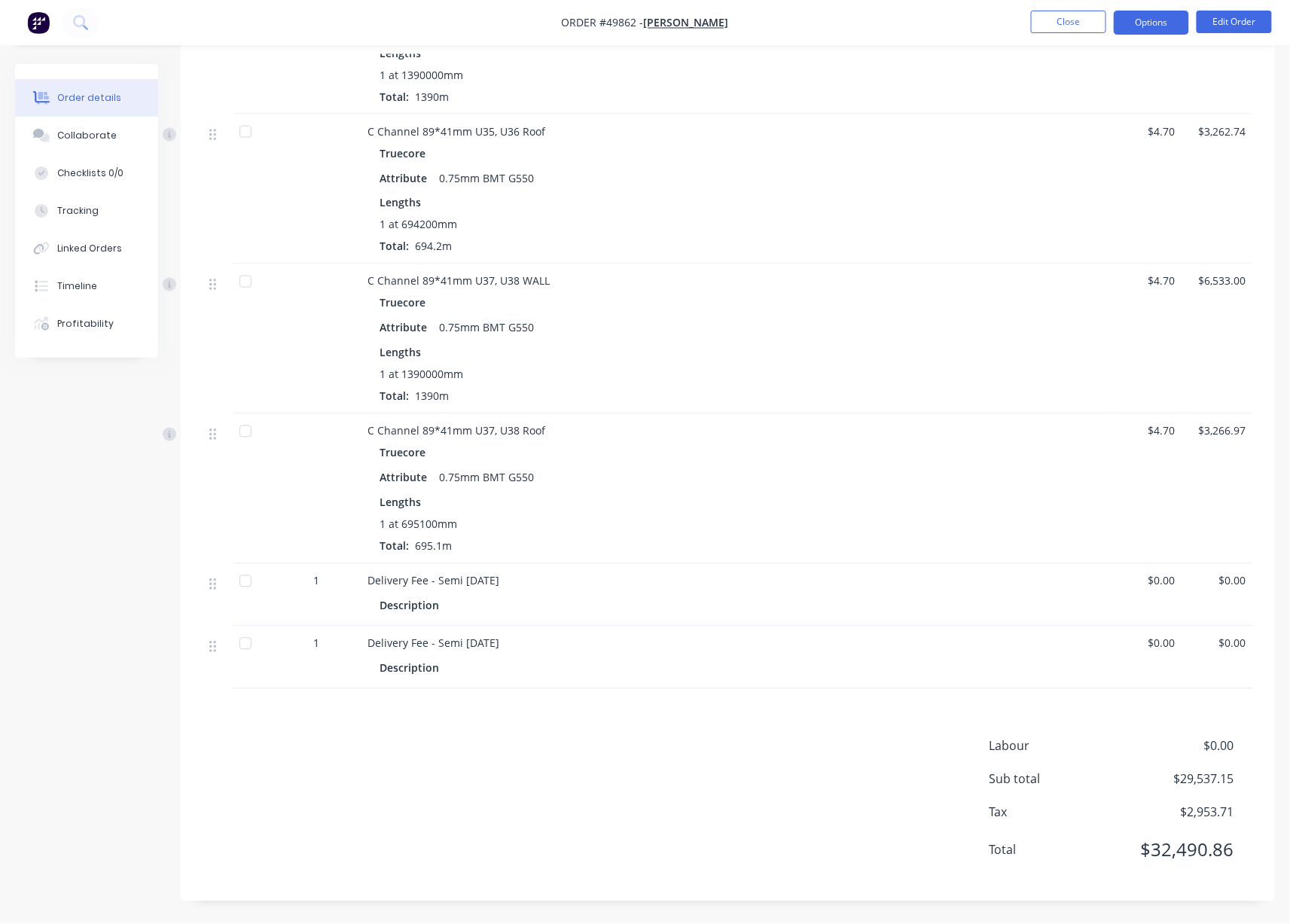
click at [1147, 24] on button "Options" at bounding box center [1151, 22] width 75 height 24
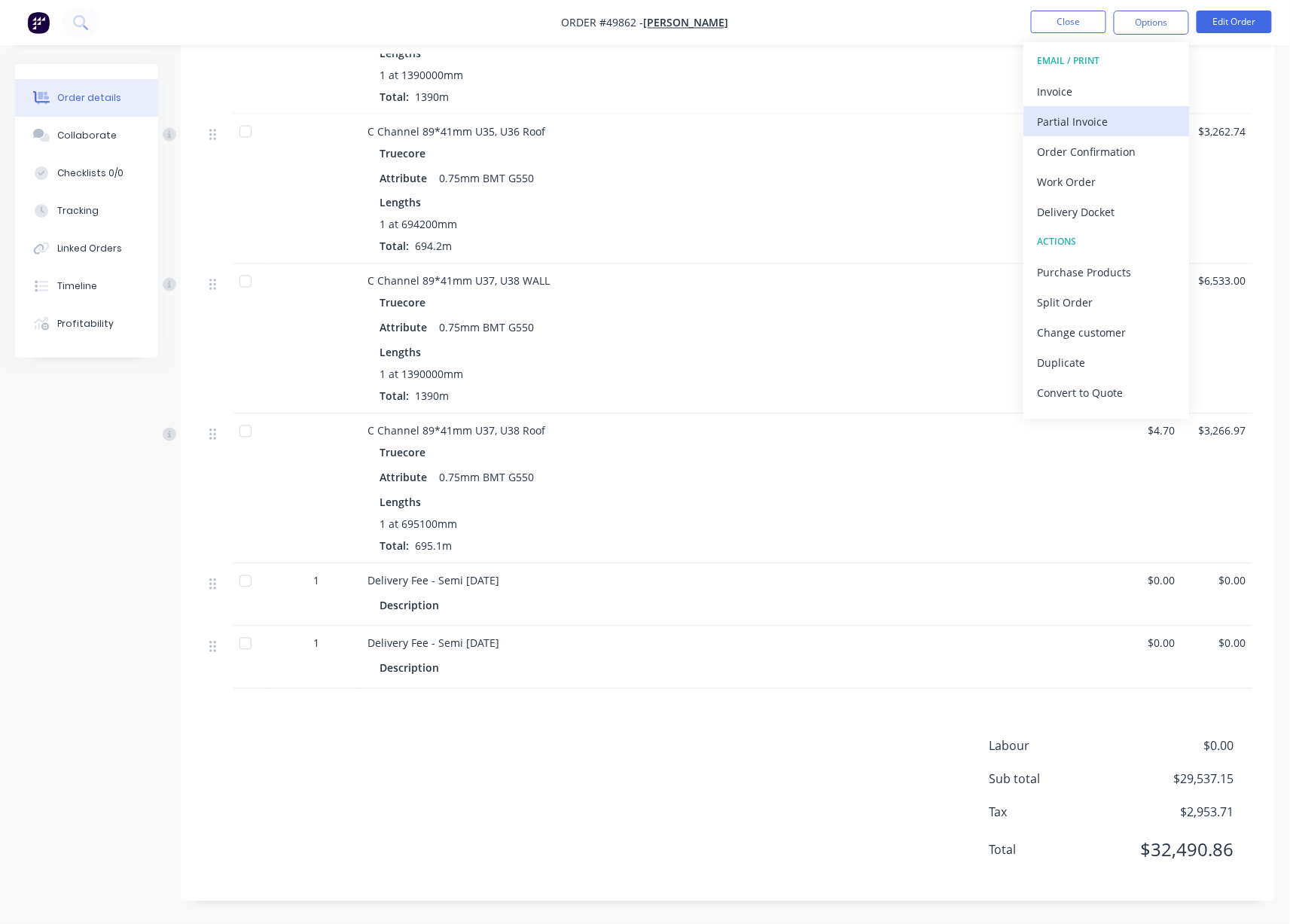
click at [1089, 125] on div "Partial Invoice" at bounding box center [1106, 121] width 138 height 22
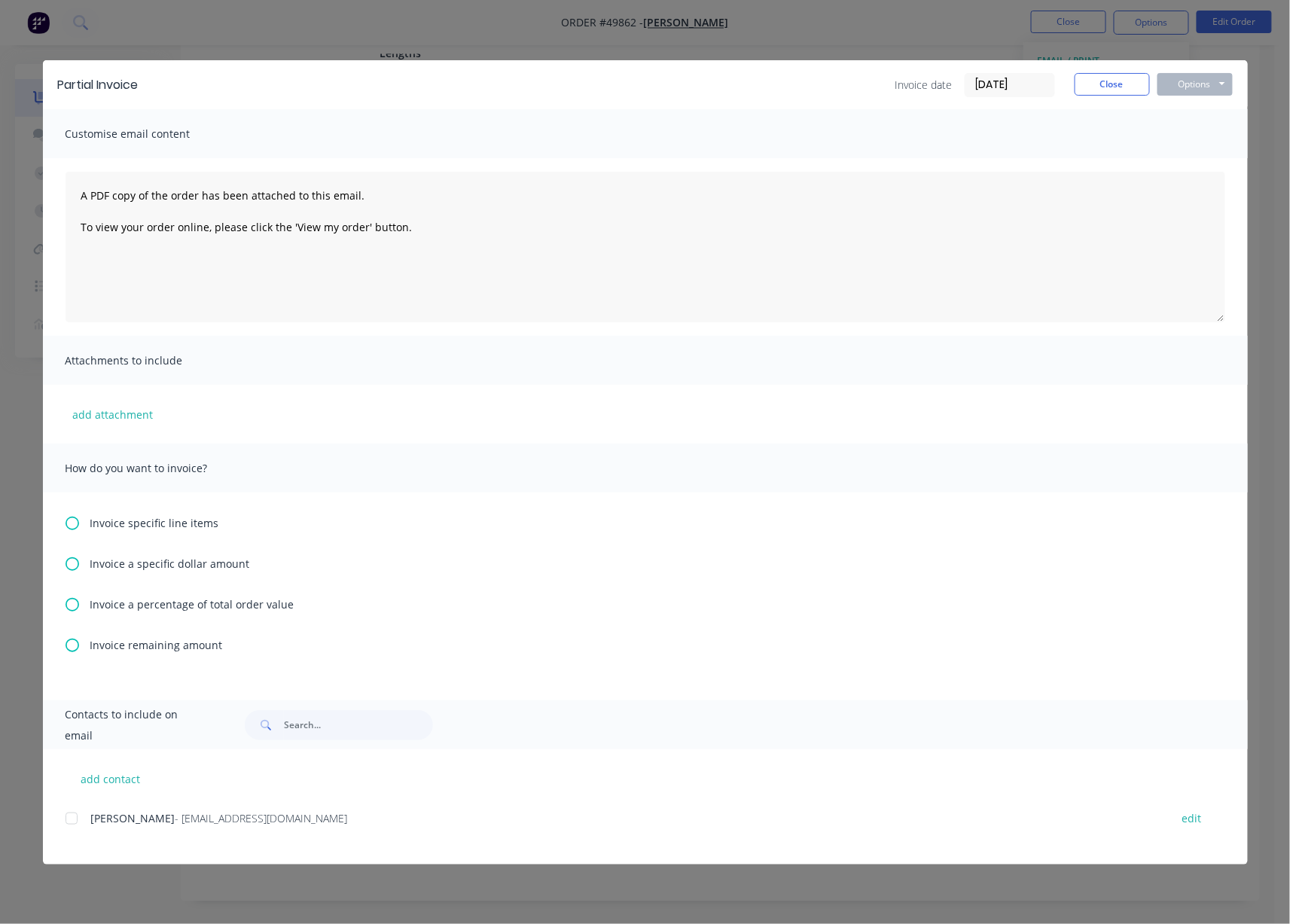
click at [71, 530] on icon at bounding box center [72, 524] width 13 height 13
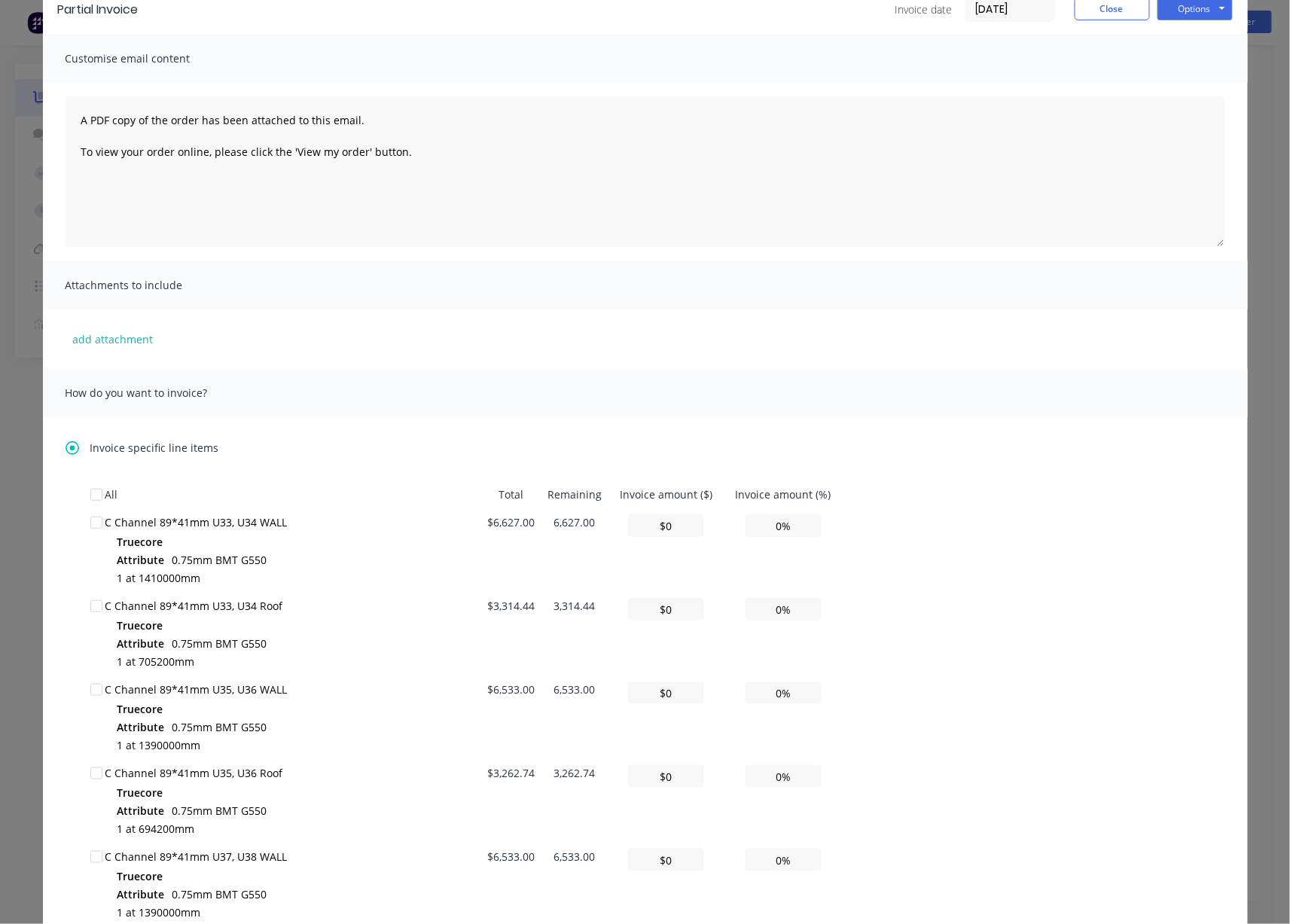
scroll to position [310, 0]
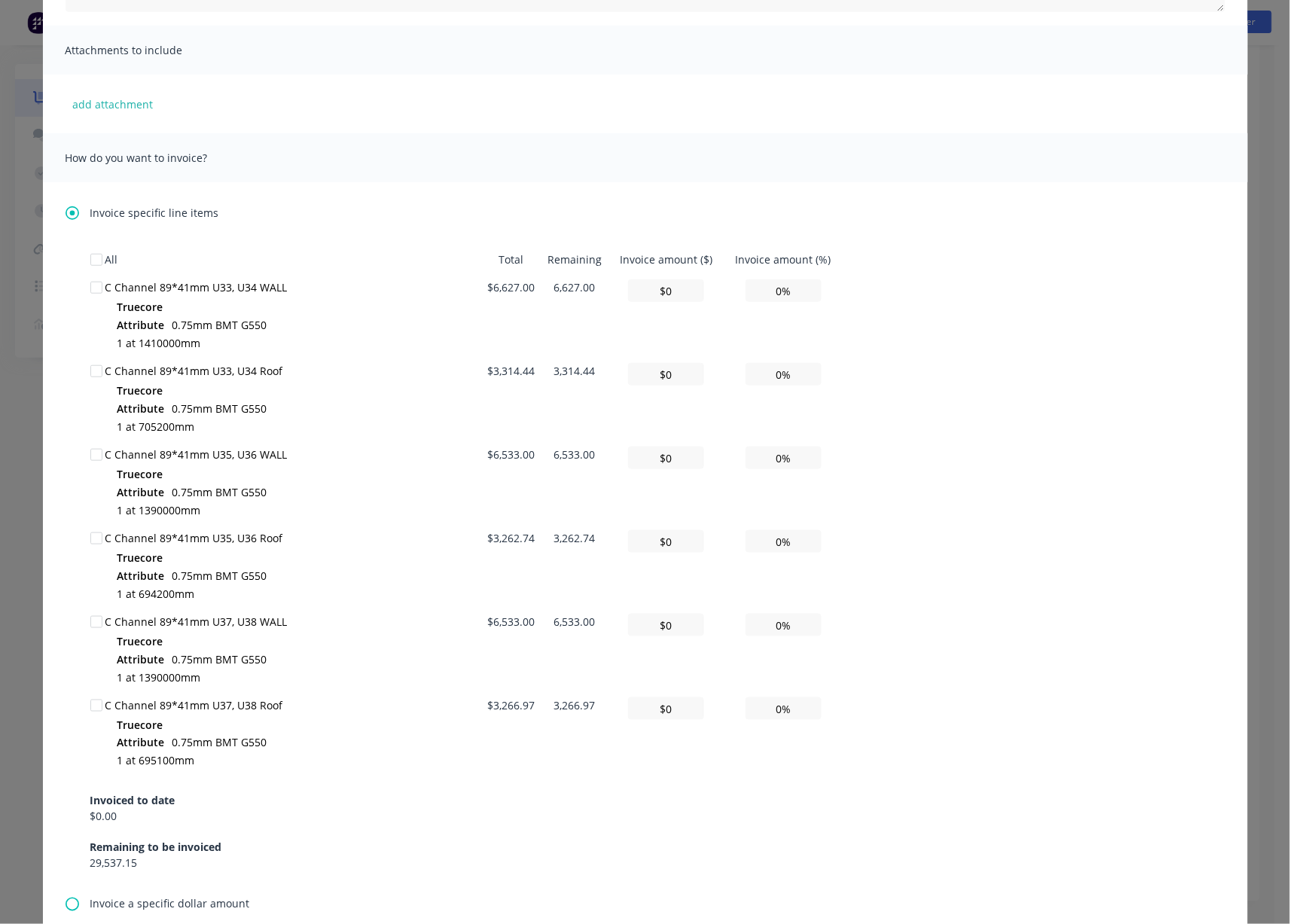
click at [89, 298] on div at bounding box center [97, 287] width 30 height 30
click at [84, 466] on div at bounding box center [97, 455] width 30 height 30
click at [87, 634] on div at bounding box center [97, 622] width 30 height 30
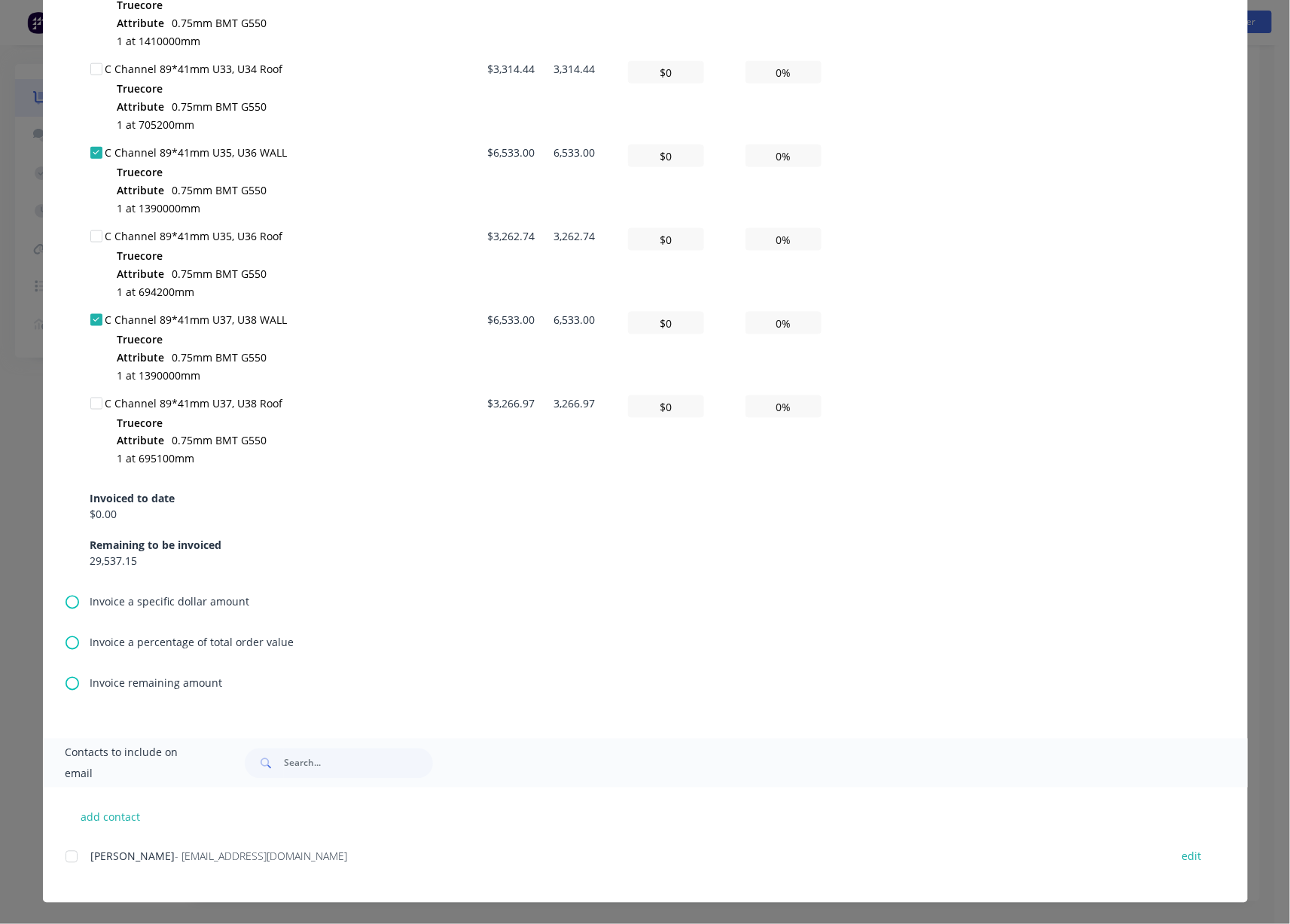
scroll to position [401, 0]
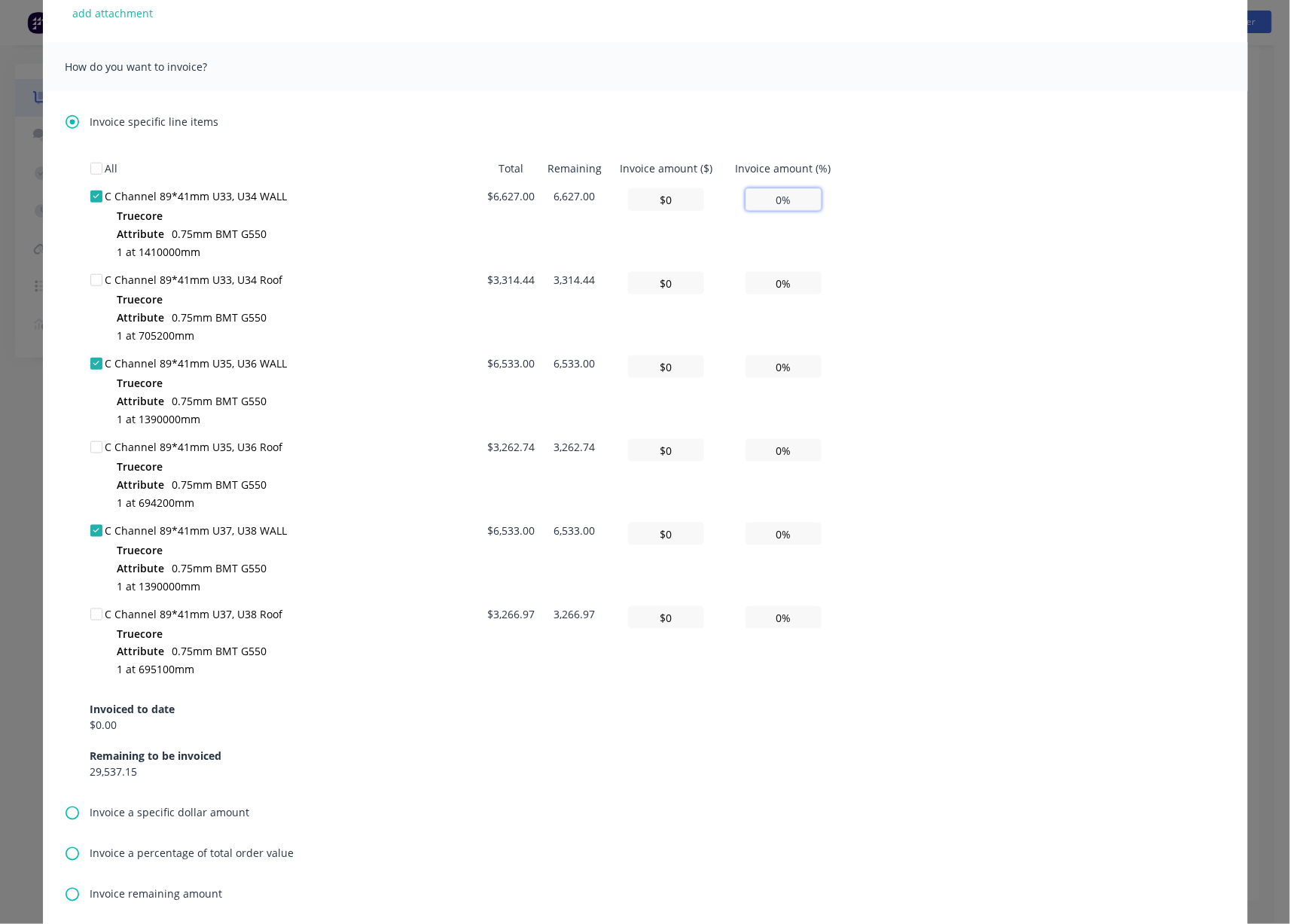
click at [766, 210] on input "0%" at bounding box center [783, 199] width 76 height 23
type input "$662.70"
type input "10%"
type input "$6,627.00"
type input "100.00%"
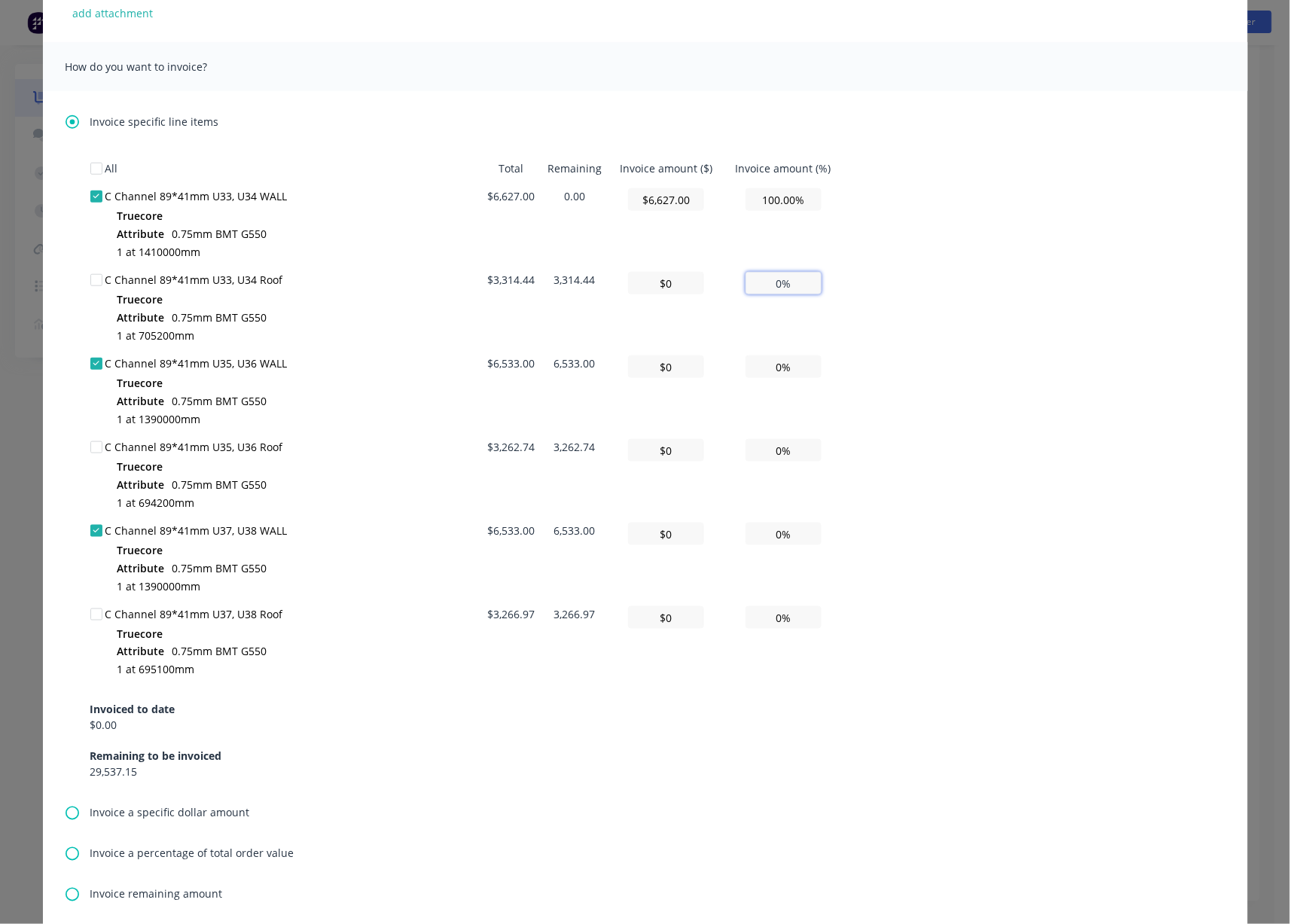
click at [773, 294] on input "0%" at bounding box center [783, 284] width 76 height 23
type input "$33.14"
type input "1%"
type input "$331.44"
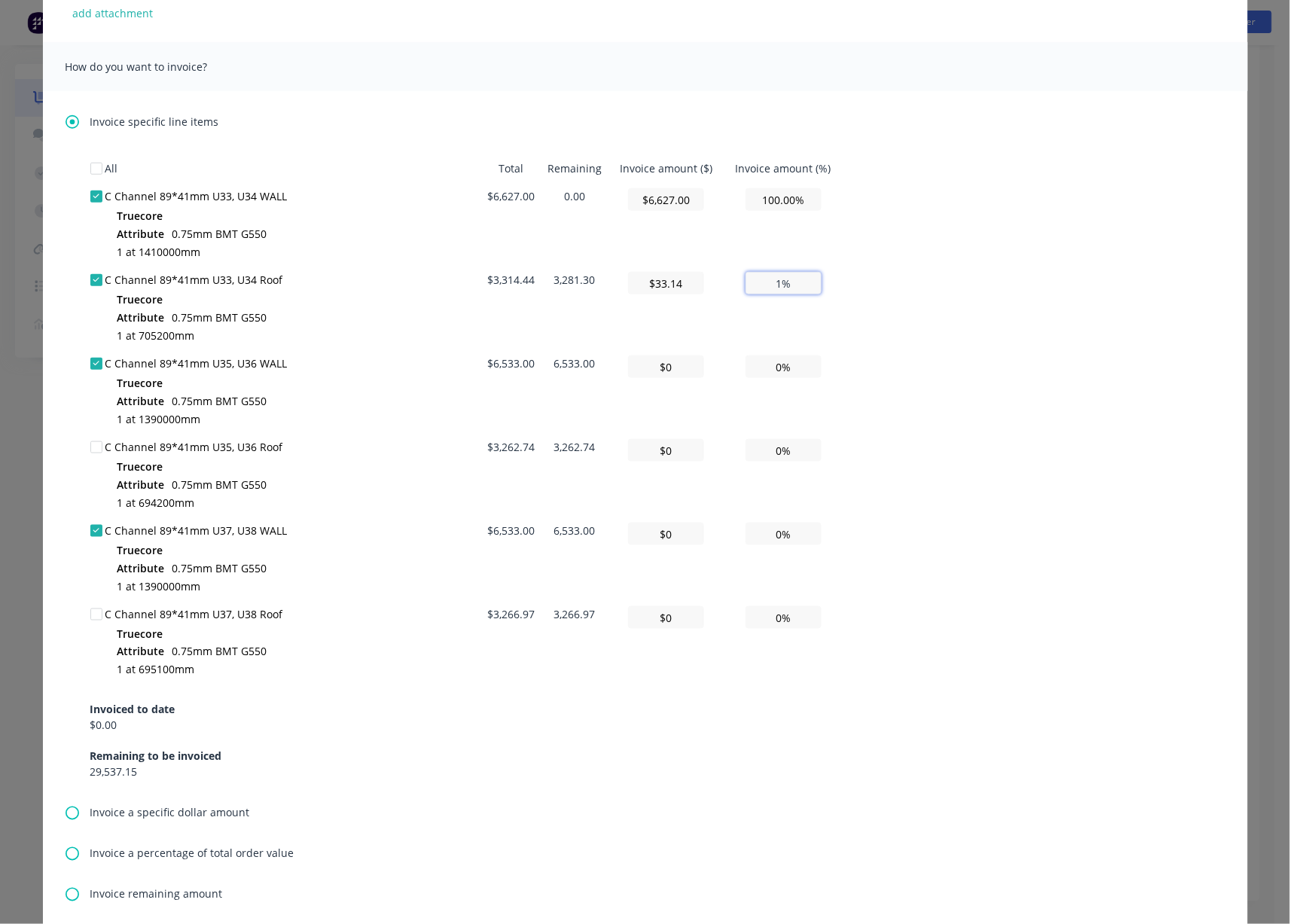
type input "10%"
type input "$3,314.44"
type input "100%"
click at [778, 374] on input "0%" at bounding box center [783, 367] width 76 height 23
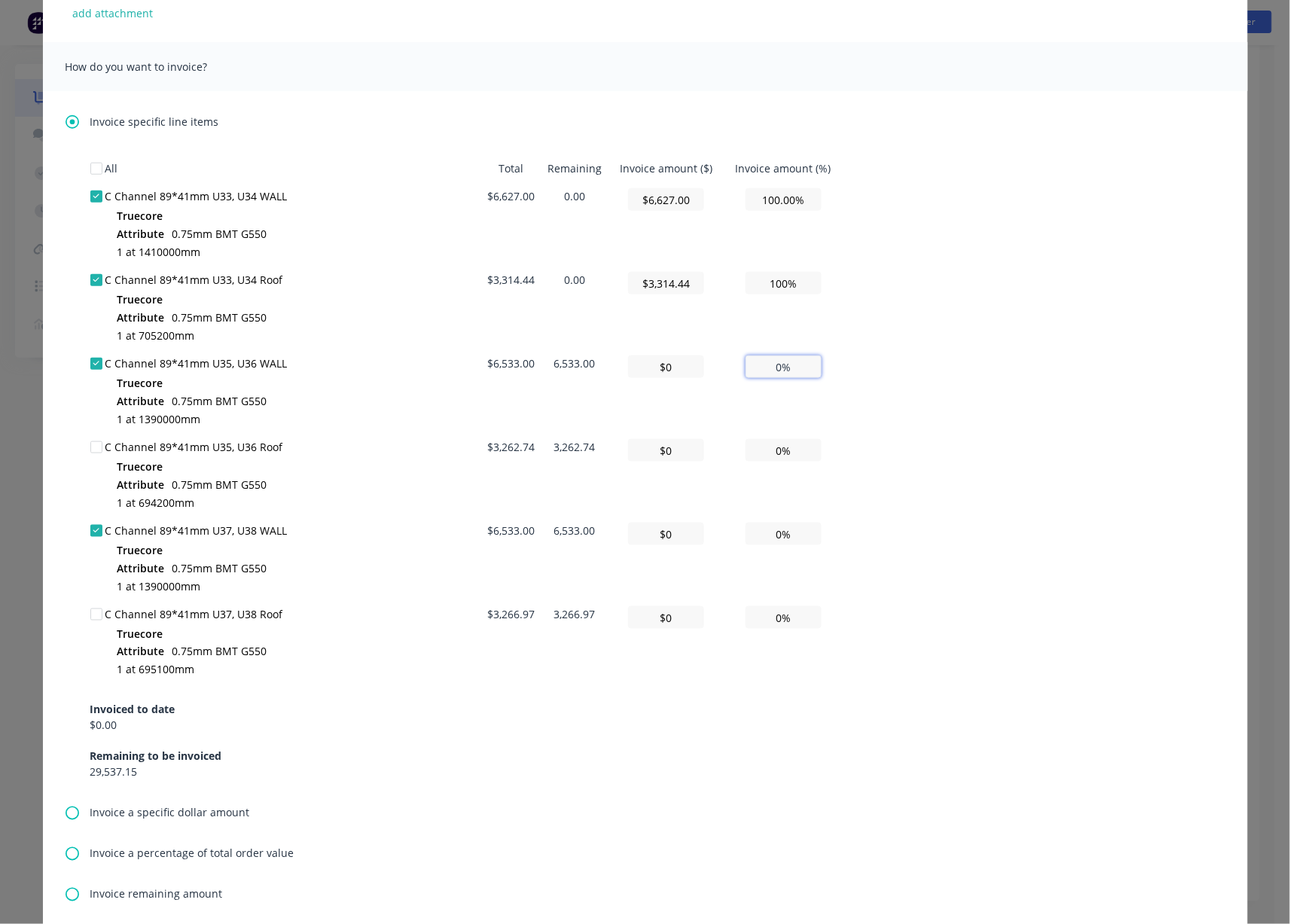
type input "$65.33"
type input "1%"
click at [788, 289] on input "100%" at bounding box center [783, 284] width 76 height 23
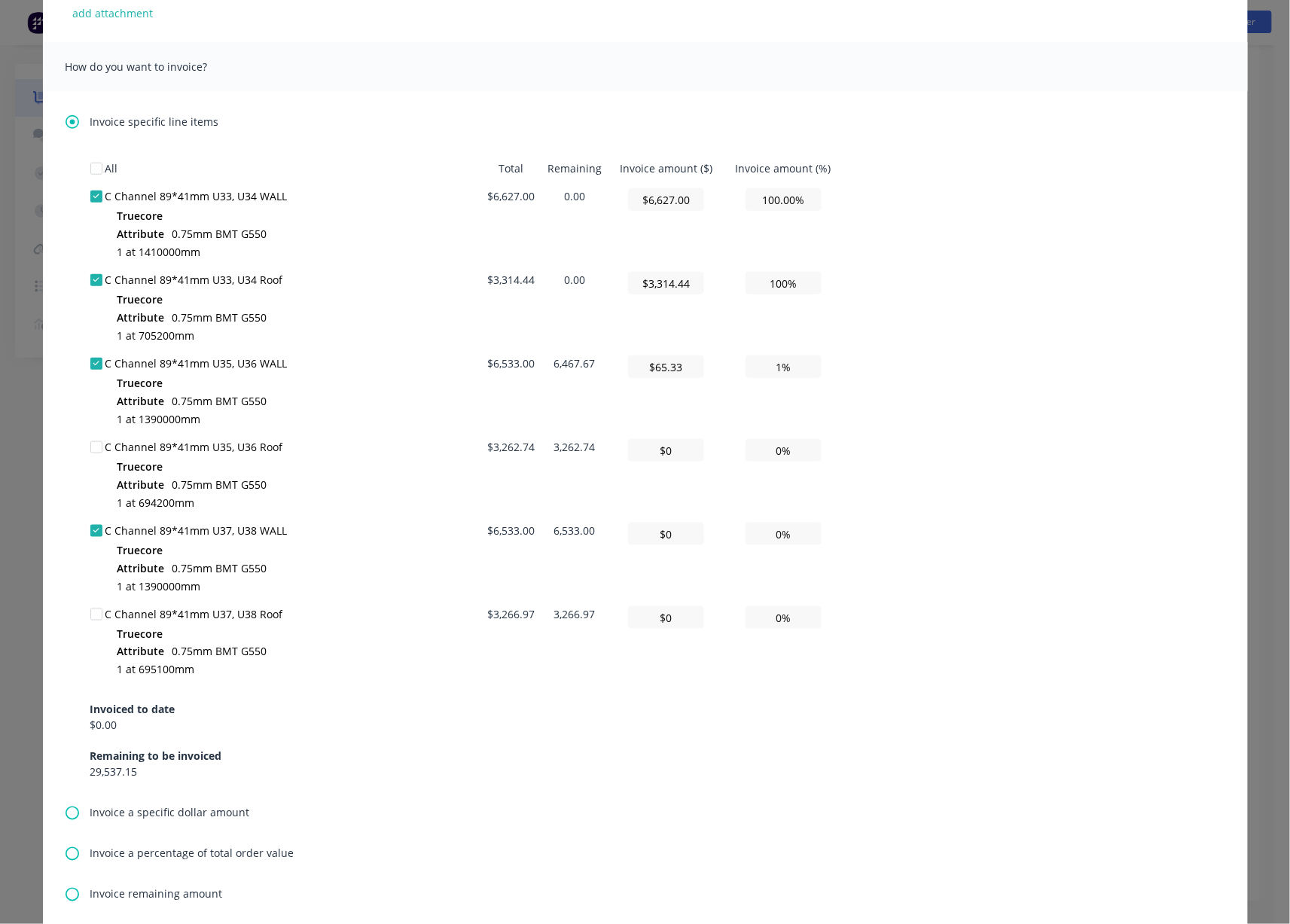
click at [84, 286] on div at bounding box center [97, 280] width 30 height 30
click at [776, 294] on input "100%" at bounding box center [783, 284] width 76 height 23
type input "$0.00"
type input "0%"
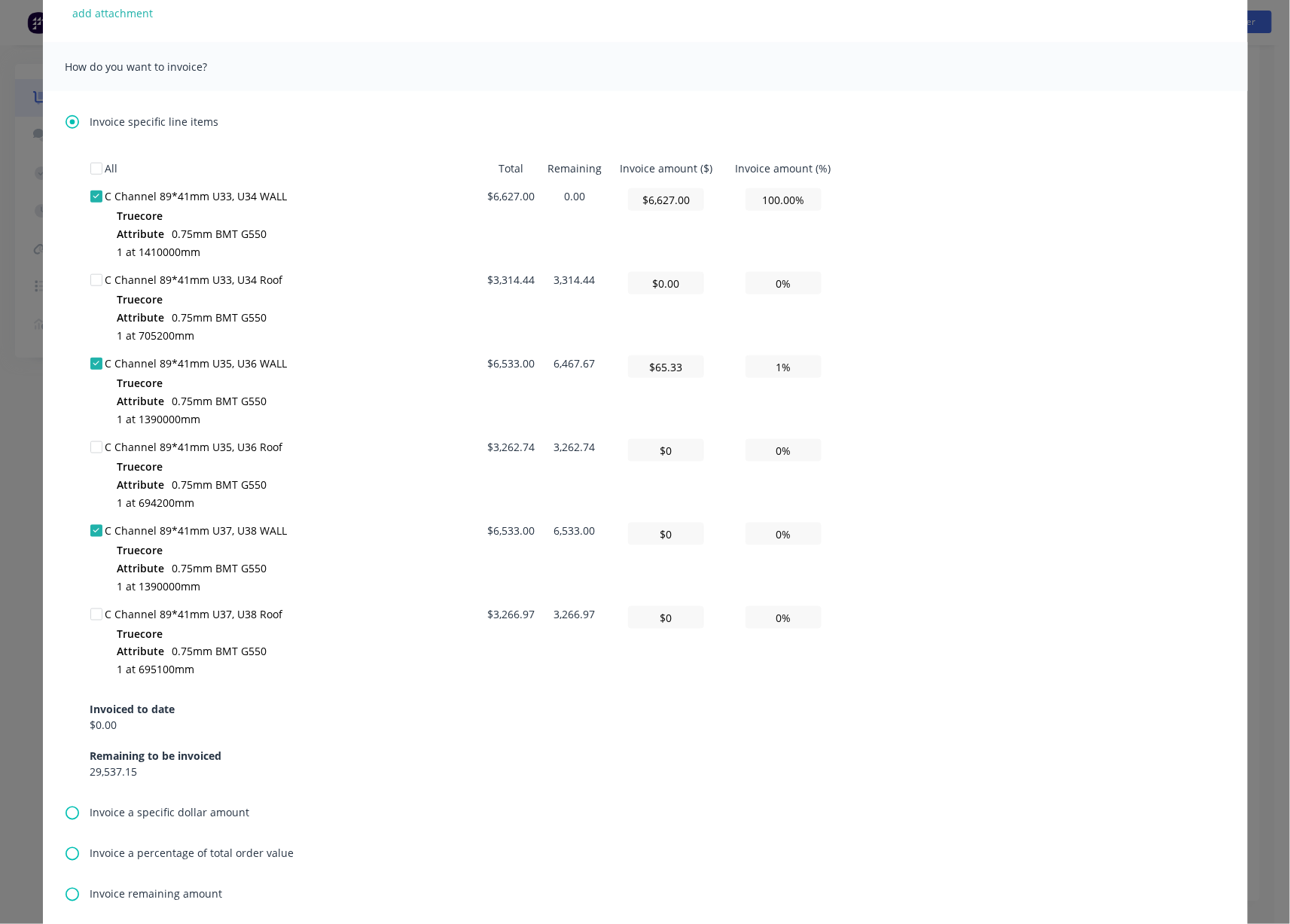
click at [861, 350] on div "All Total Remaining Invoice amount ($) Invoice amount (%) C Channel 89*41mm U33…" at bounding box center [645, 468] width 1110 height 626
click at [776, 375] on input "1%" at bounding box center [783, 367] width 76 height 23
type input "$718.63"
type input "11%"
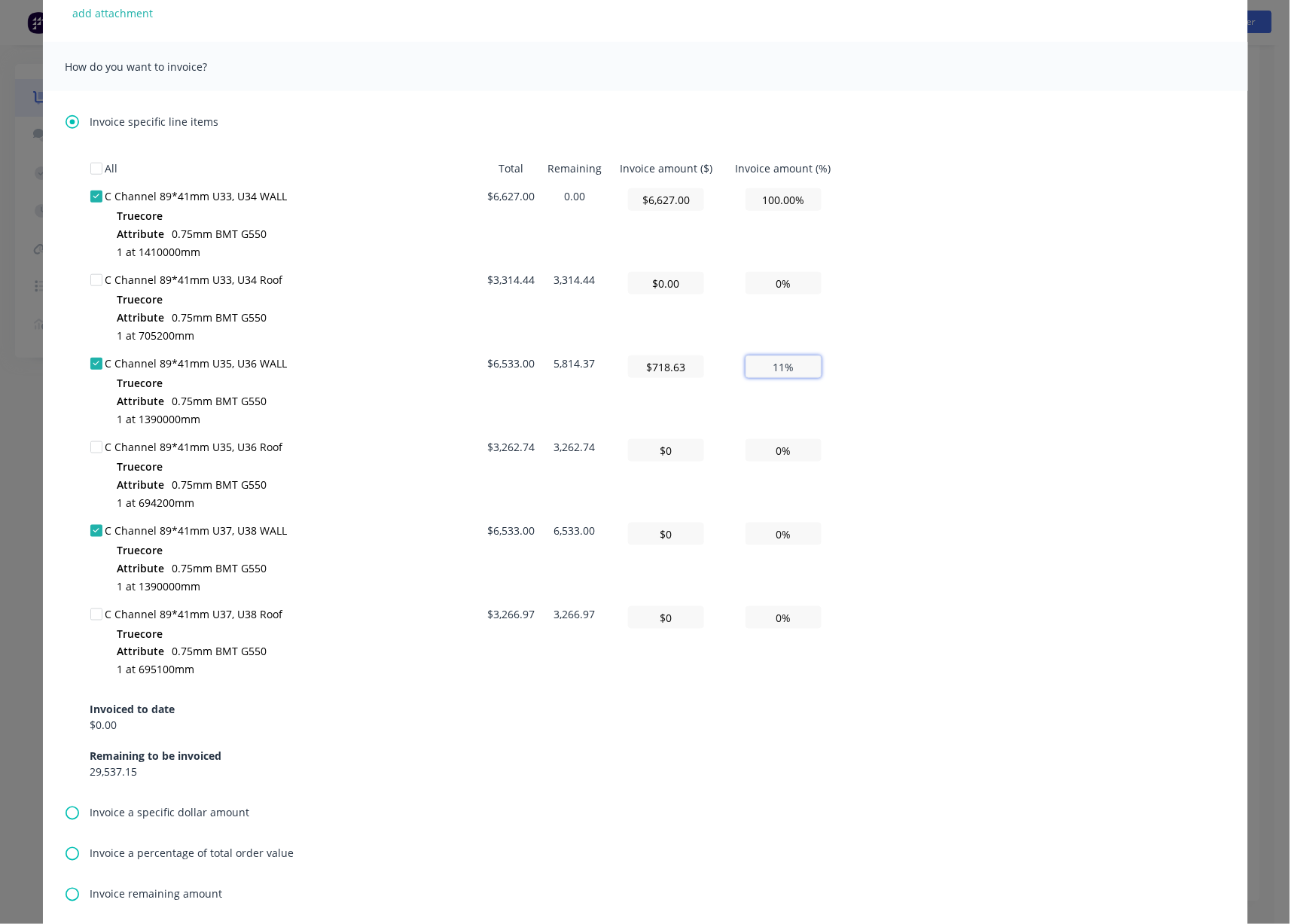
type input "$6,533.00"
type input "100.00%"
click at [783, 545] on input "0%" at bounding box center [783, 534] width 76 height 23
type input "$65.33"
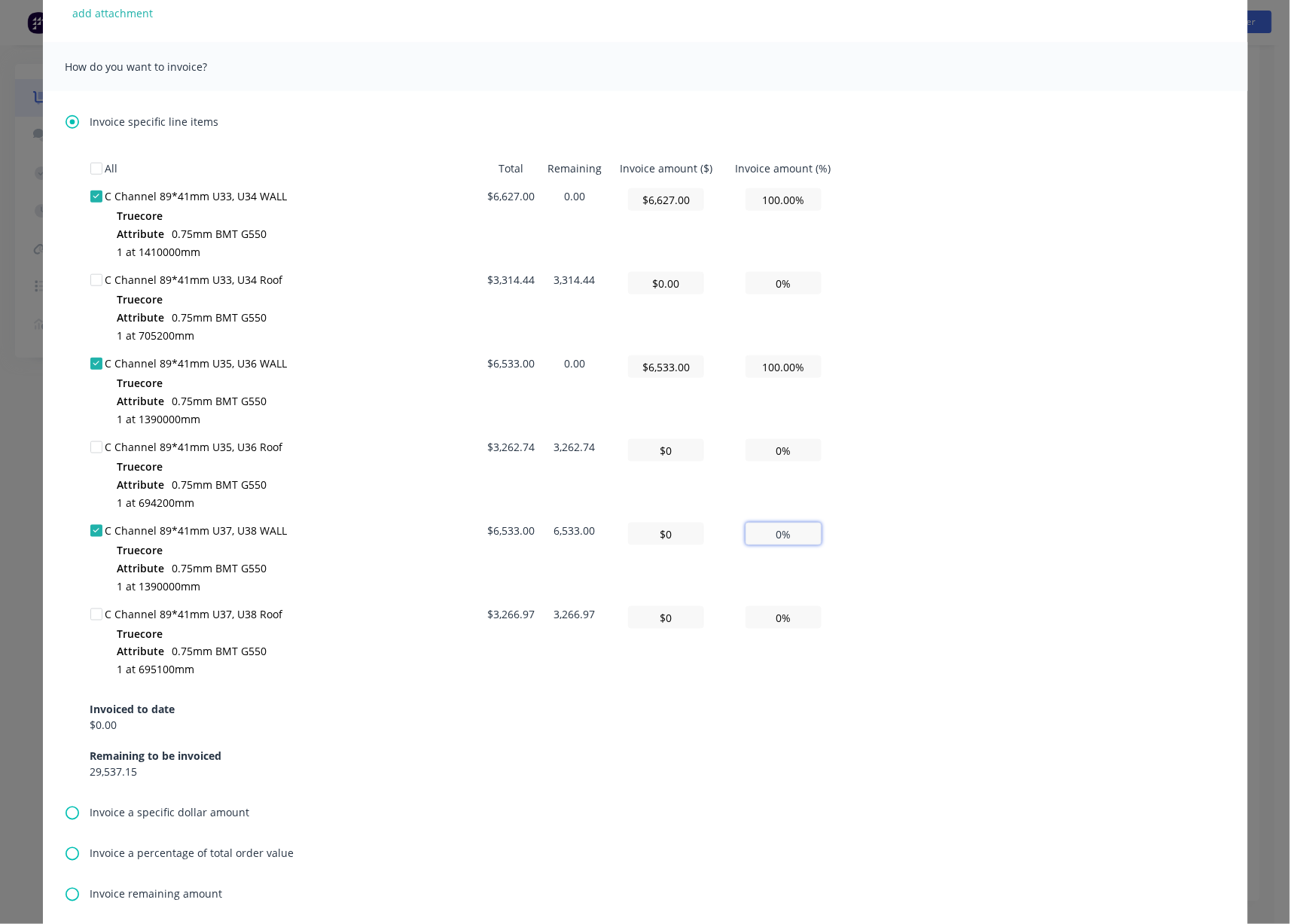
type input "1%"
type input "$653.30"
type input "10%"
type input "$6,533.00"
type input "100%"
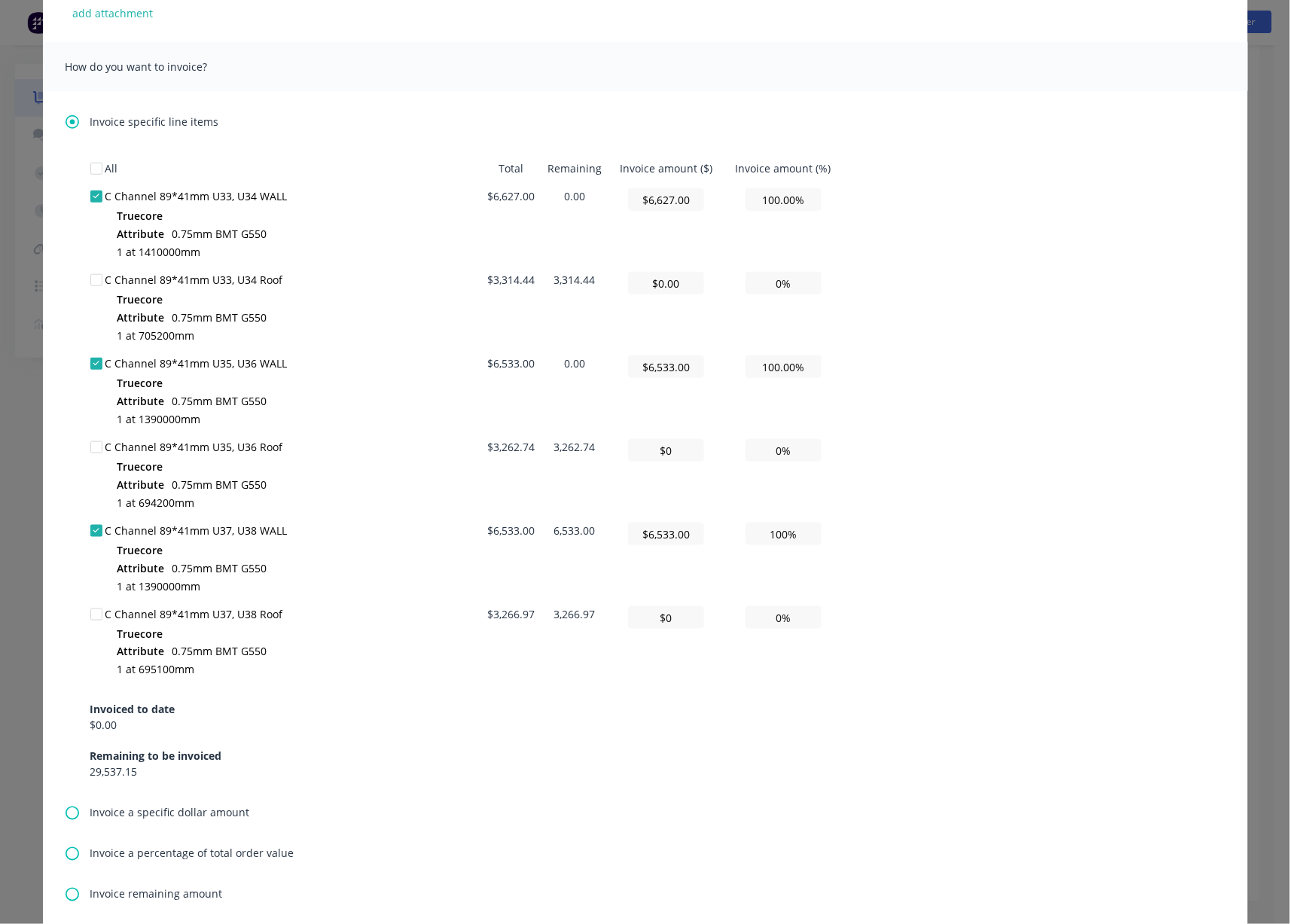
click at [920, 528] on div "All Total Remaining Invoice amount ($) Invoice amount (%) C Channel 89*41mm U33…" at bounding box center [645, 468] width 1110 height 626
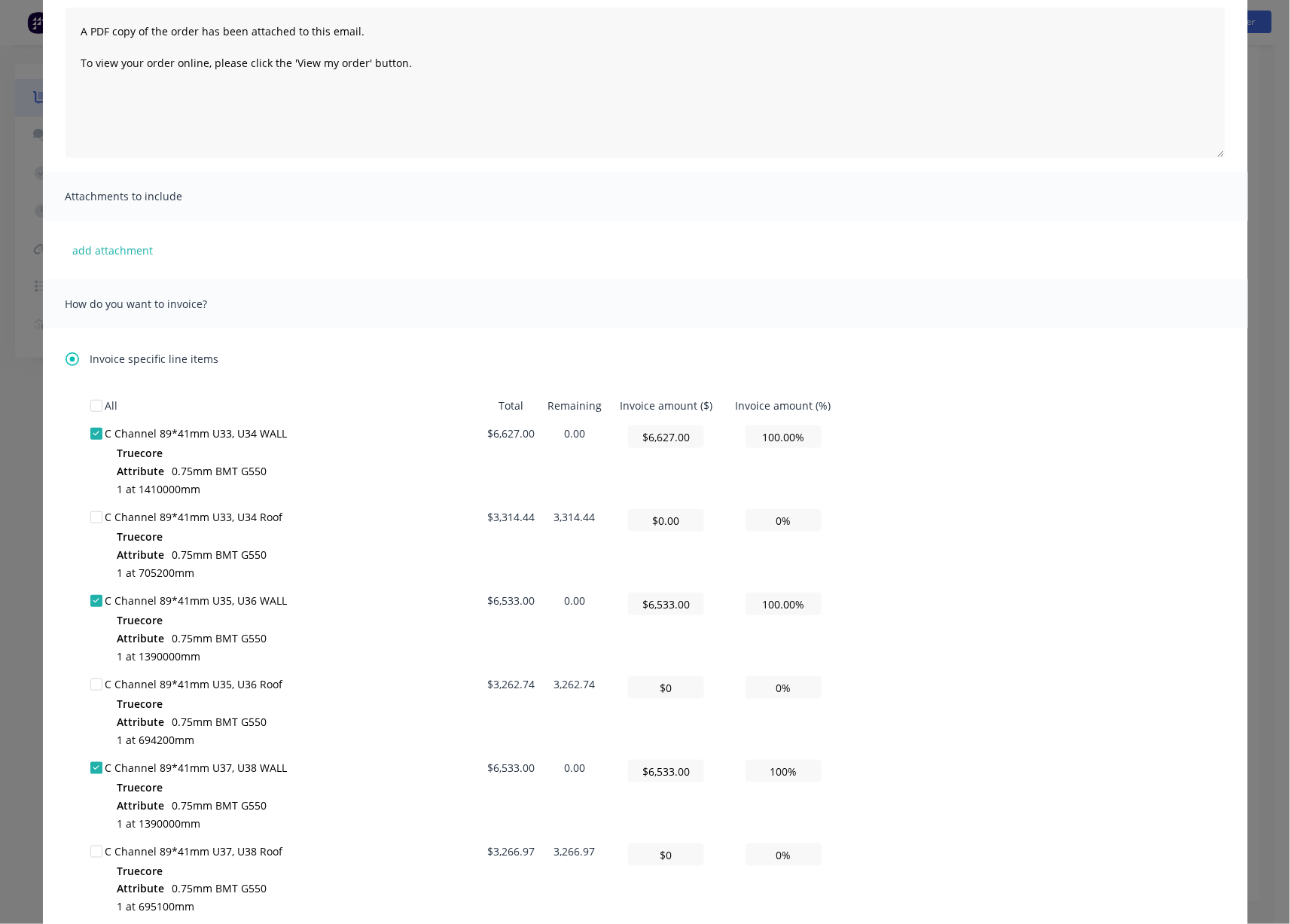
scroll to position [0, 0]
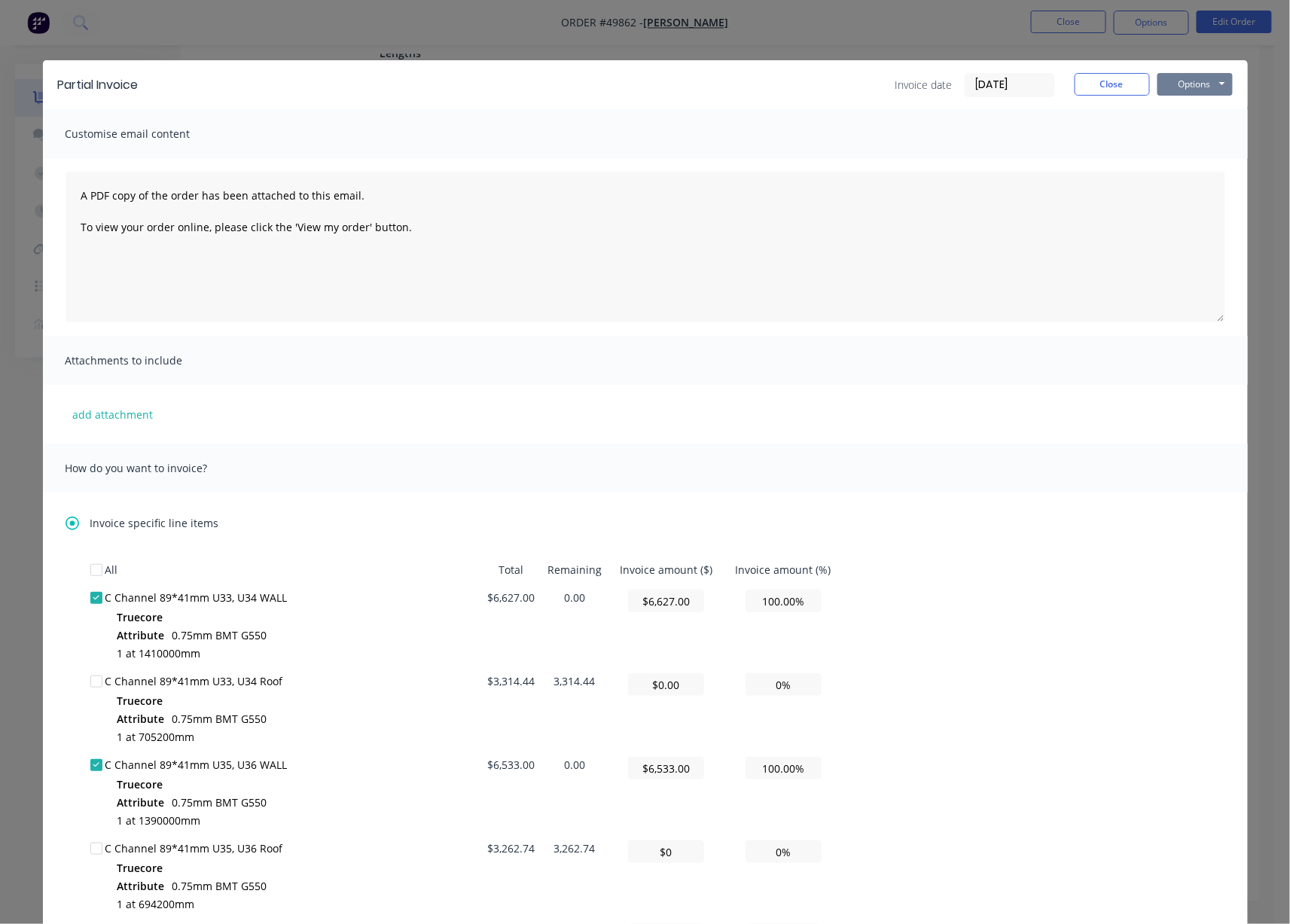
click at [1191, 91] on button "Options" at bounding box center [1194, 84] width 75 height 23
click at [1191, 143] on button "Print" at bounding box center [1206, 136] width 97 height 25
click at [1102, 89] on button "Close" at bounding box center [1112, 84] width 75 height 23
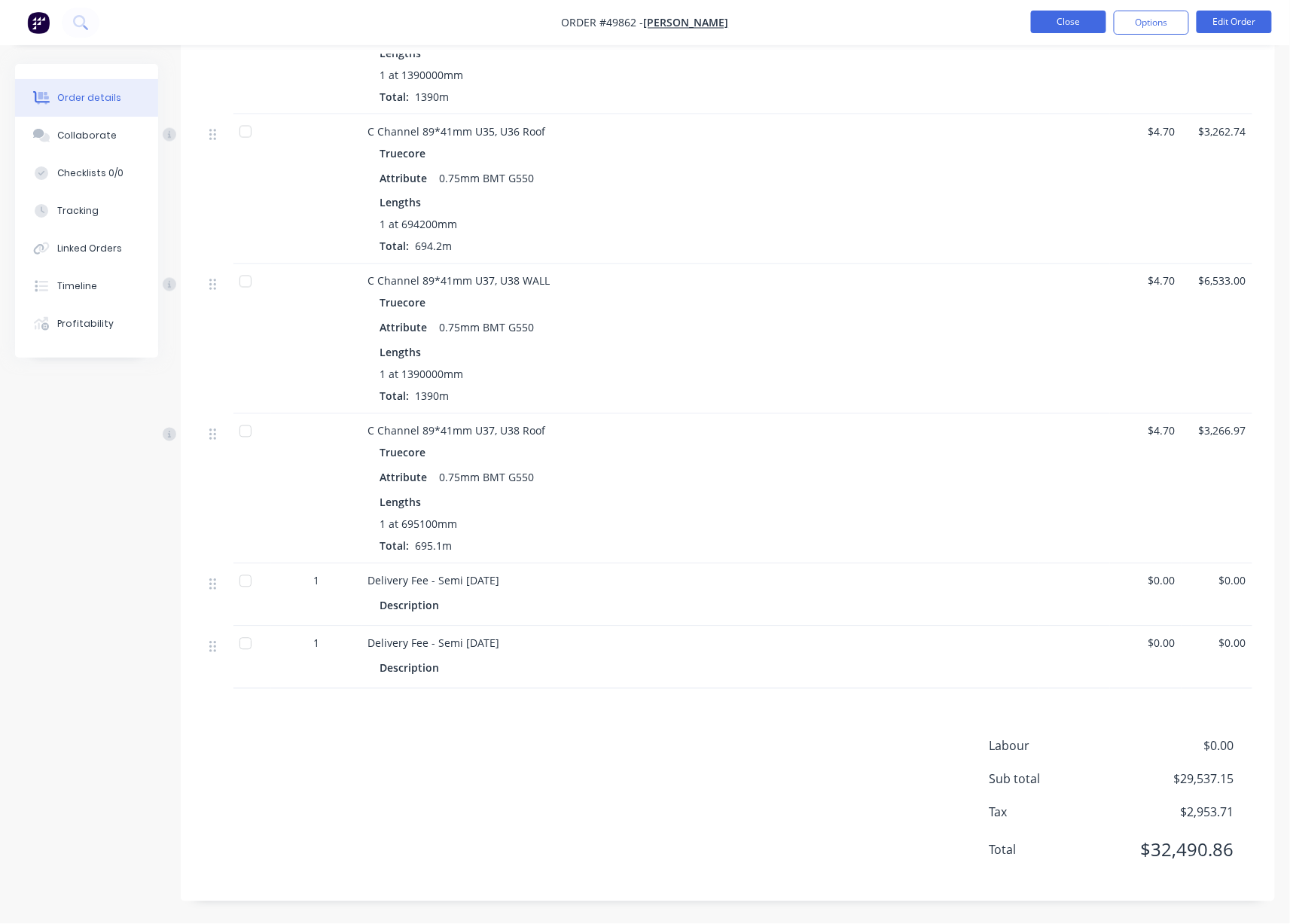
click at [1068, 29] on button "Close" at bounding box center [1068, 22] width 75 height 23
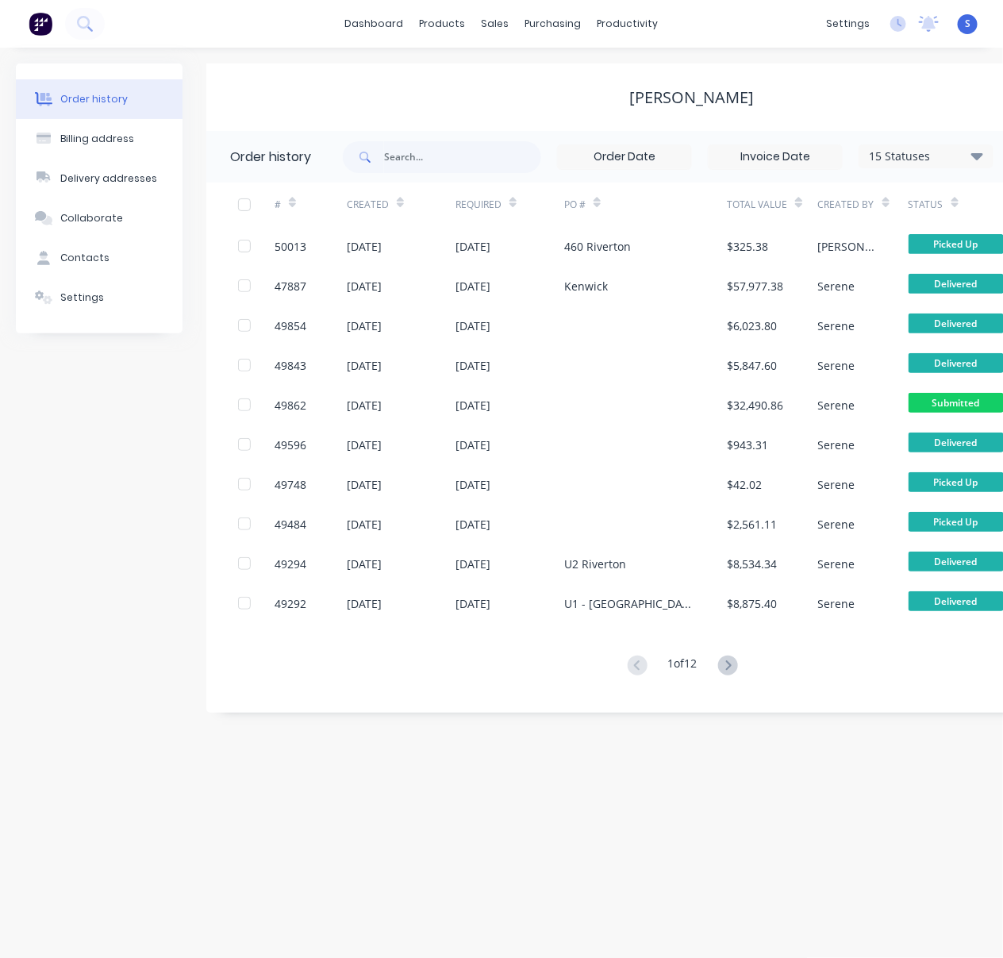
click at [371, 96] on div "[PERSON_NAME]" at bounding box center [692, 97] width 972 height 19
drag, startPoint x: 375, startPoint y: 97, endPoint x: 430, endPoint y: 104, distance: 55.2
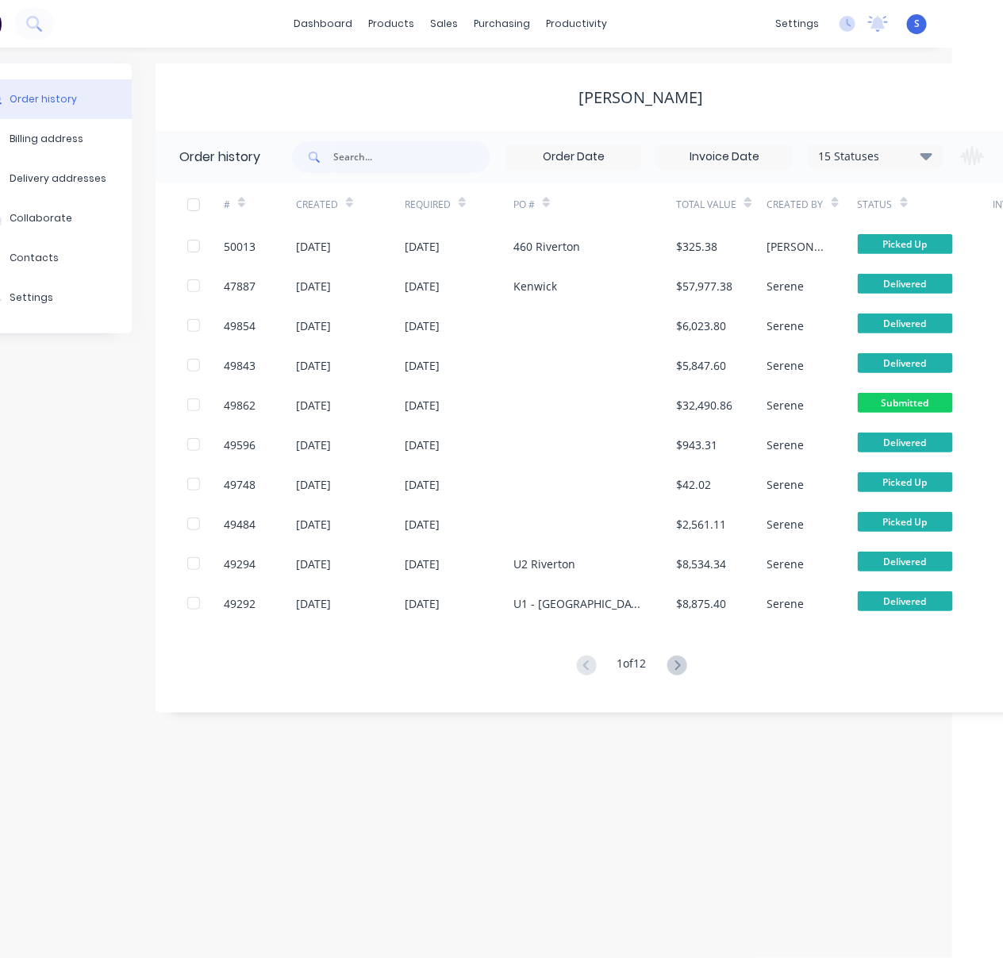
scroll to position [0, 179]
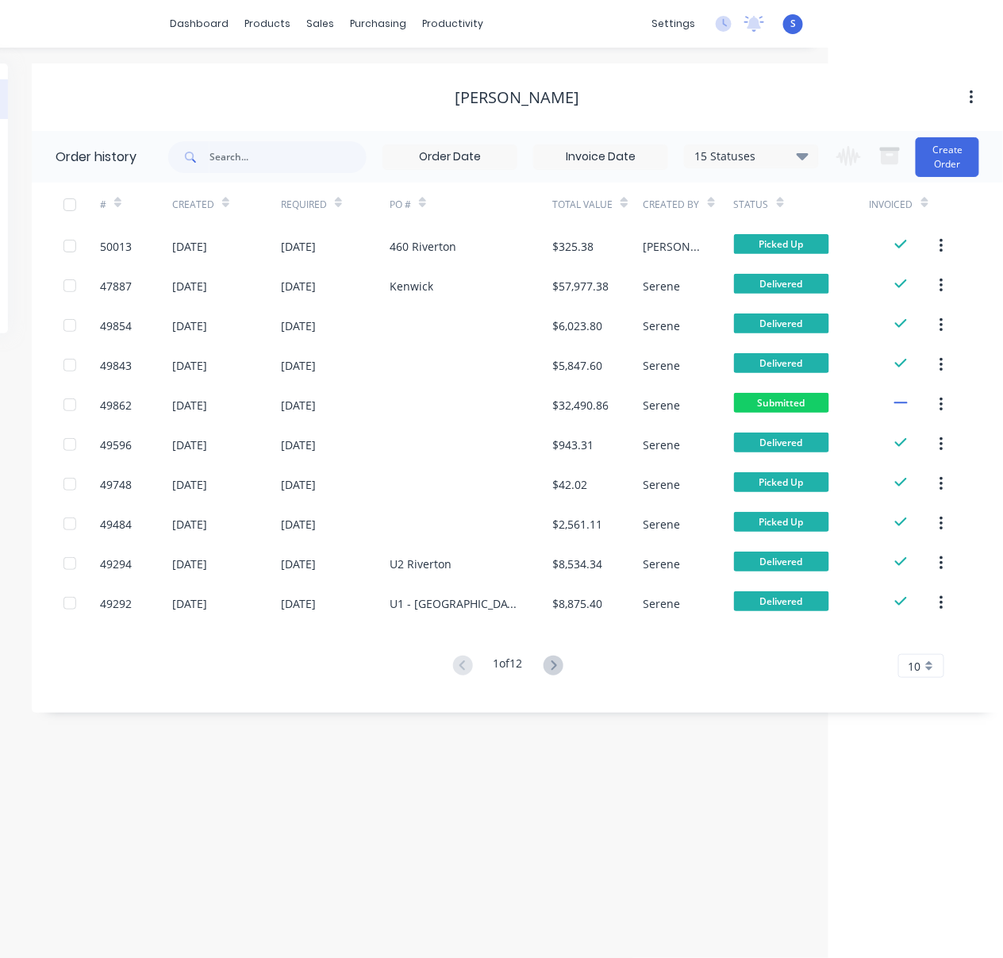
drag, startPoint x: 454, startPoint y: 87, endPoint x: 588, endPoint y: 90, distance: 134.2
click at [366, 111] on div "Customers" at bounding box center [374, 109] width 57 height 14
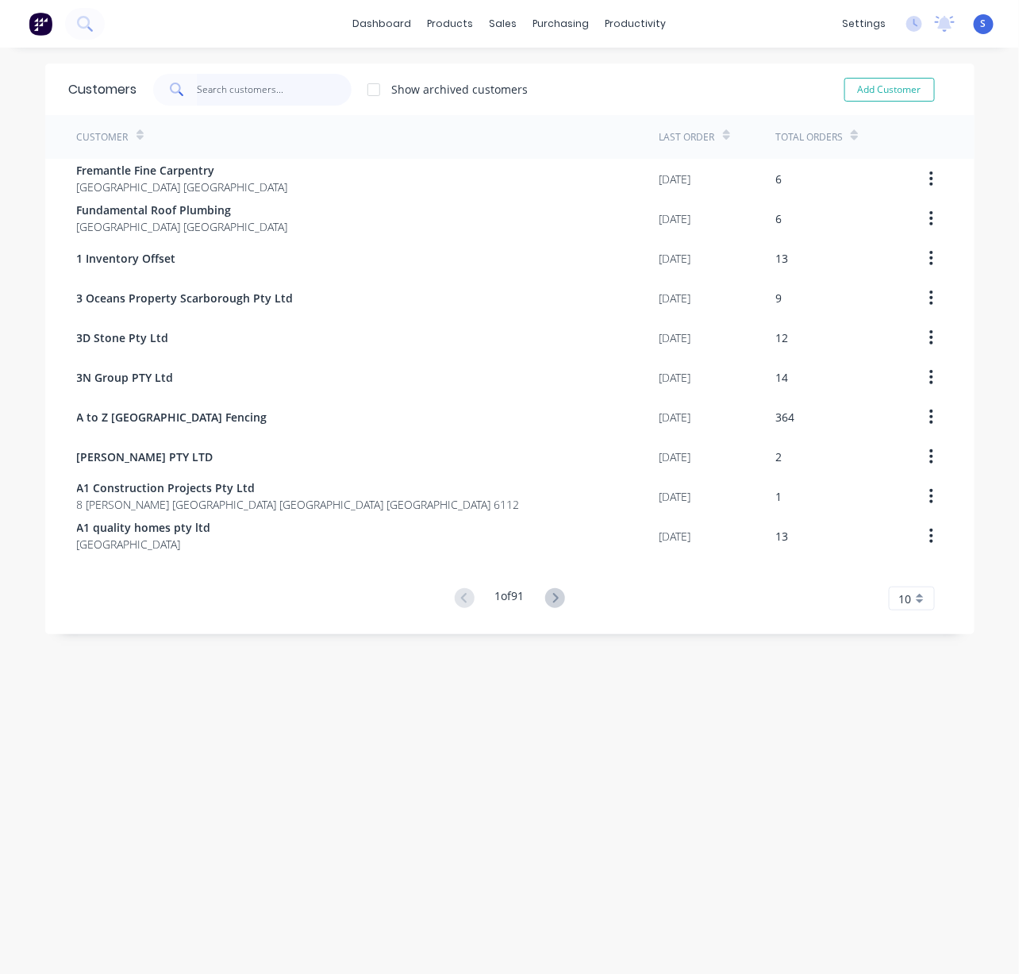
click at [213, 92] on input "text" at bounding box center [274, 90] width 155 height 32
type input "TOH"
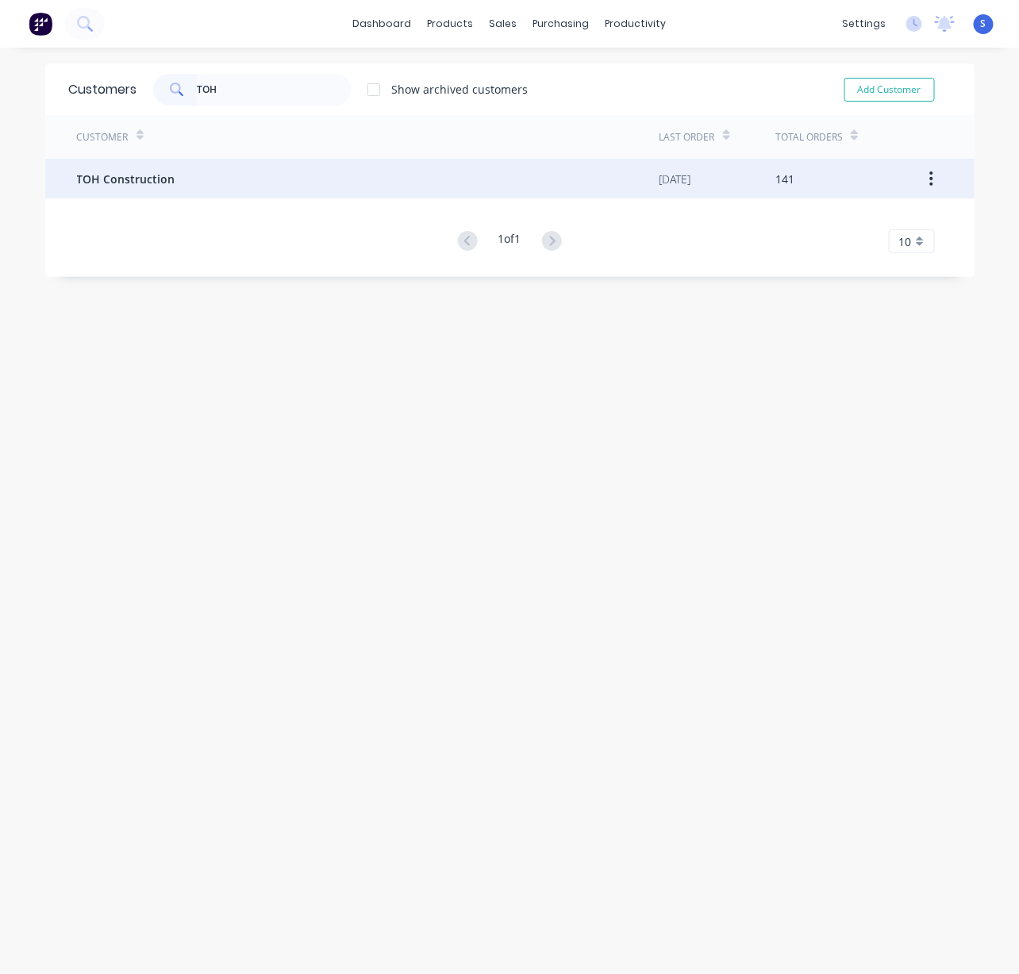
click at [221, 181] on div "TOH Construction" at bounding box center [368, 179] width 583 height 40
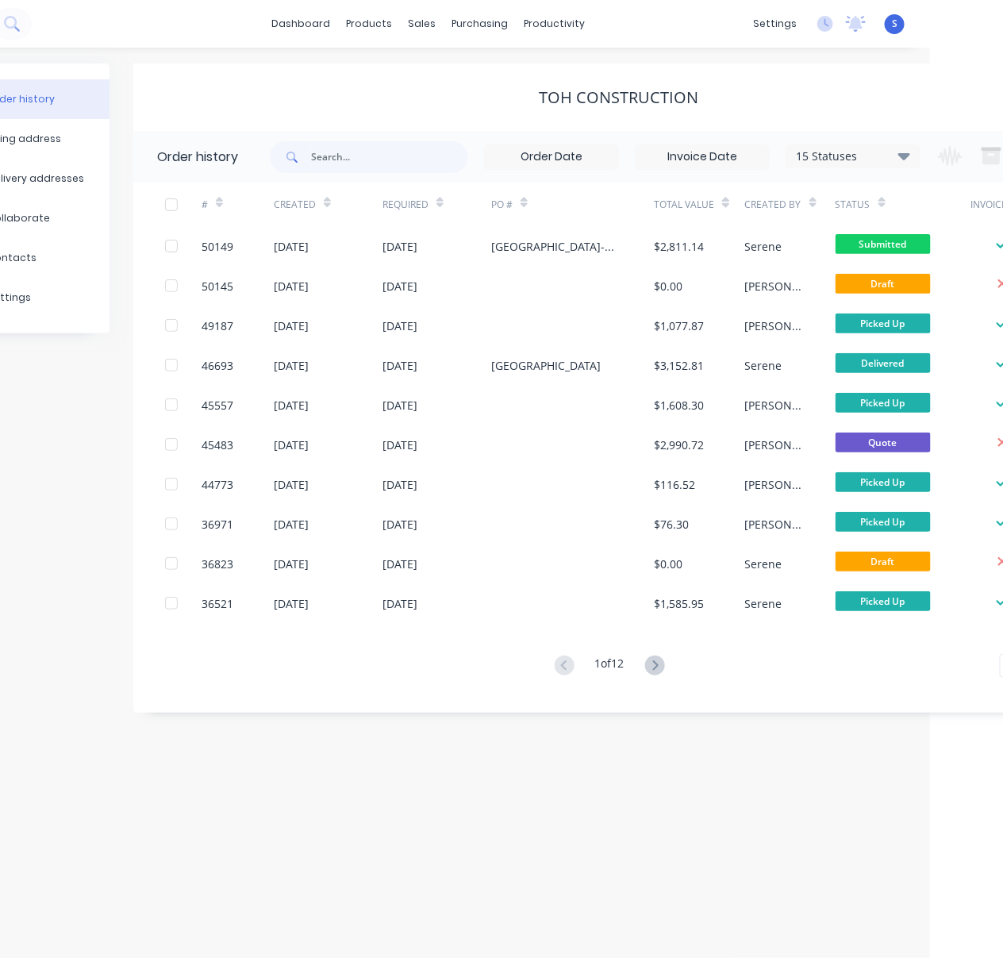
scroll to position [0, 179]
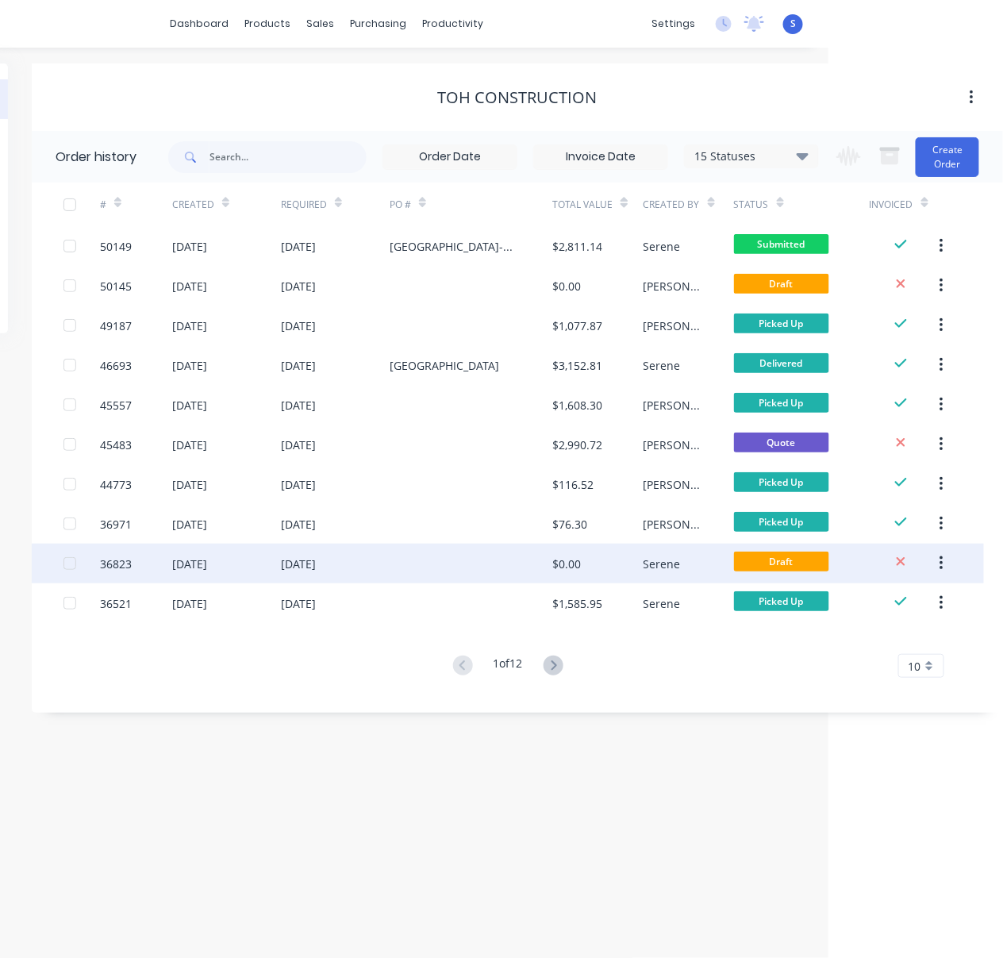
drag, startPoint x: 422, startPoint y: 709, endPoint x: 527, endPoint y: 560, distance: 182.2
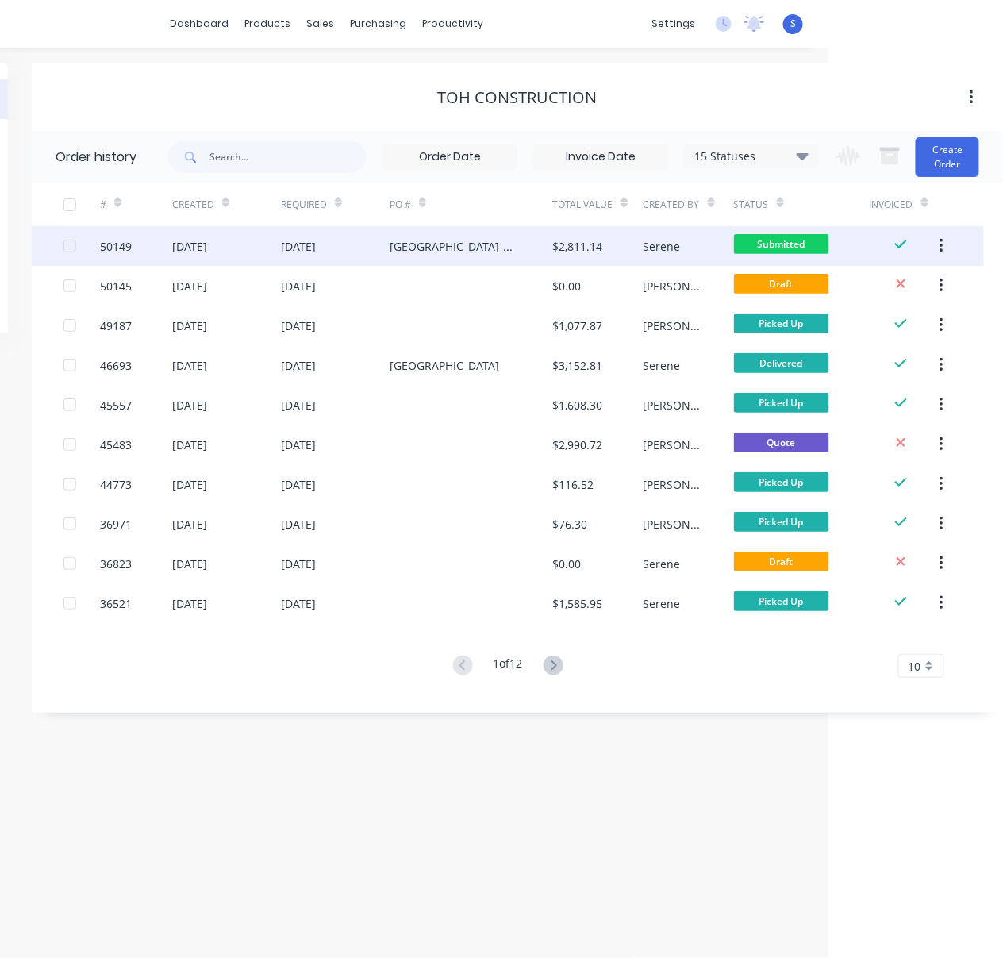
click at [390, 247] on div "Mt Pleasant-wall" at bounding box center [455, 246] width 131 height 17
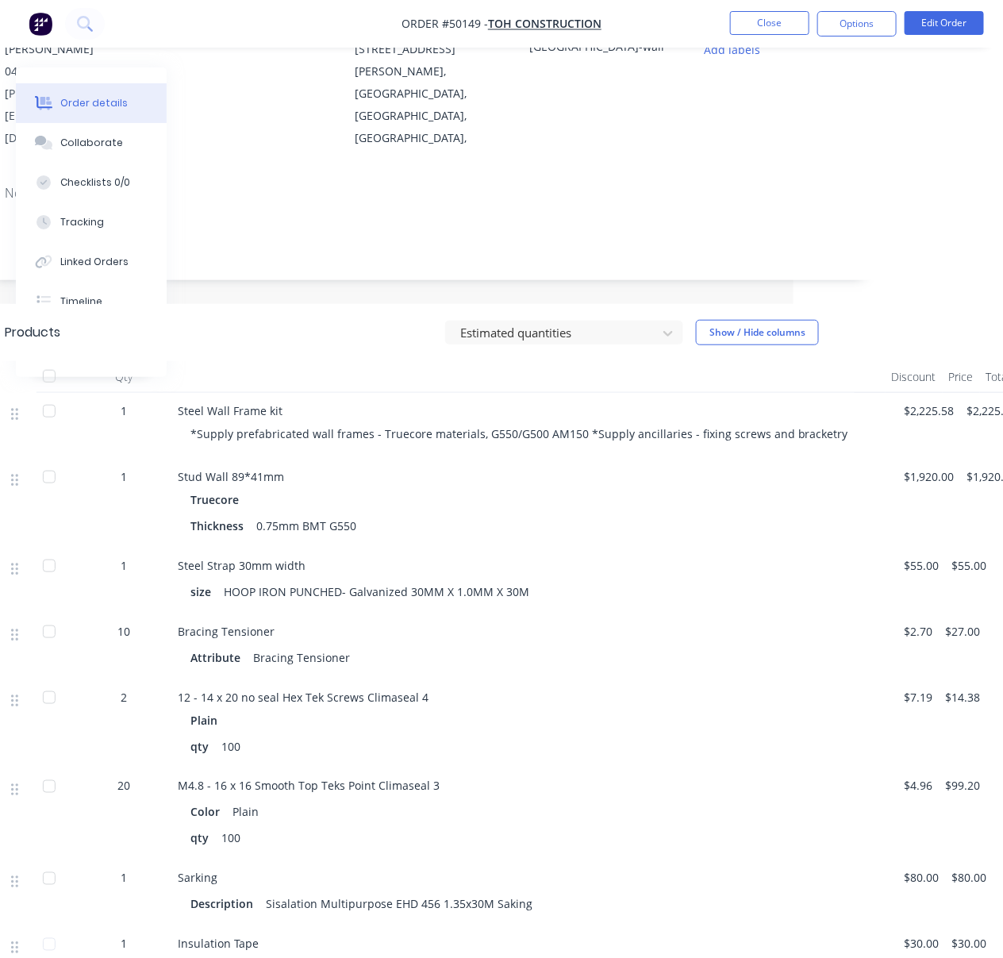
scroll to position [247, 241]
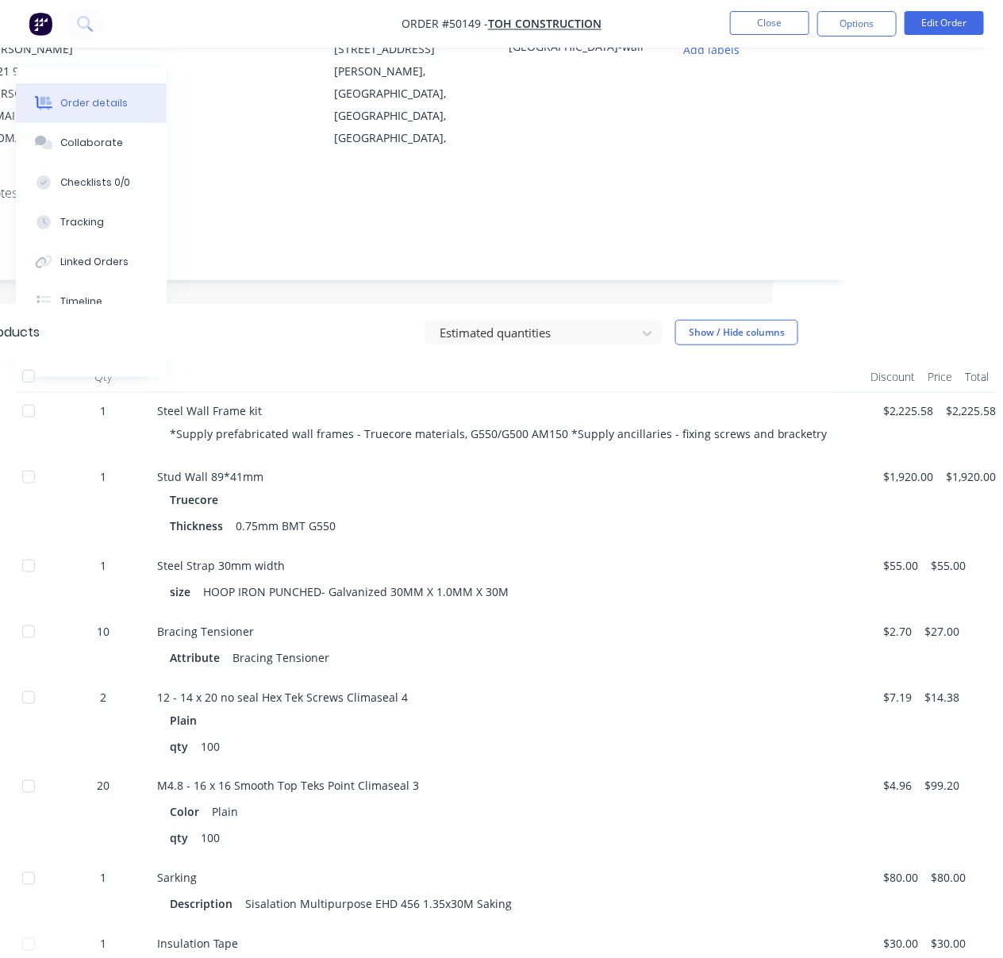
drag, startPoint x: 474, startPoint y: 381, endPoint x: 749, endPoint y: 387, distance: 274.7
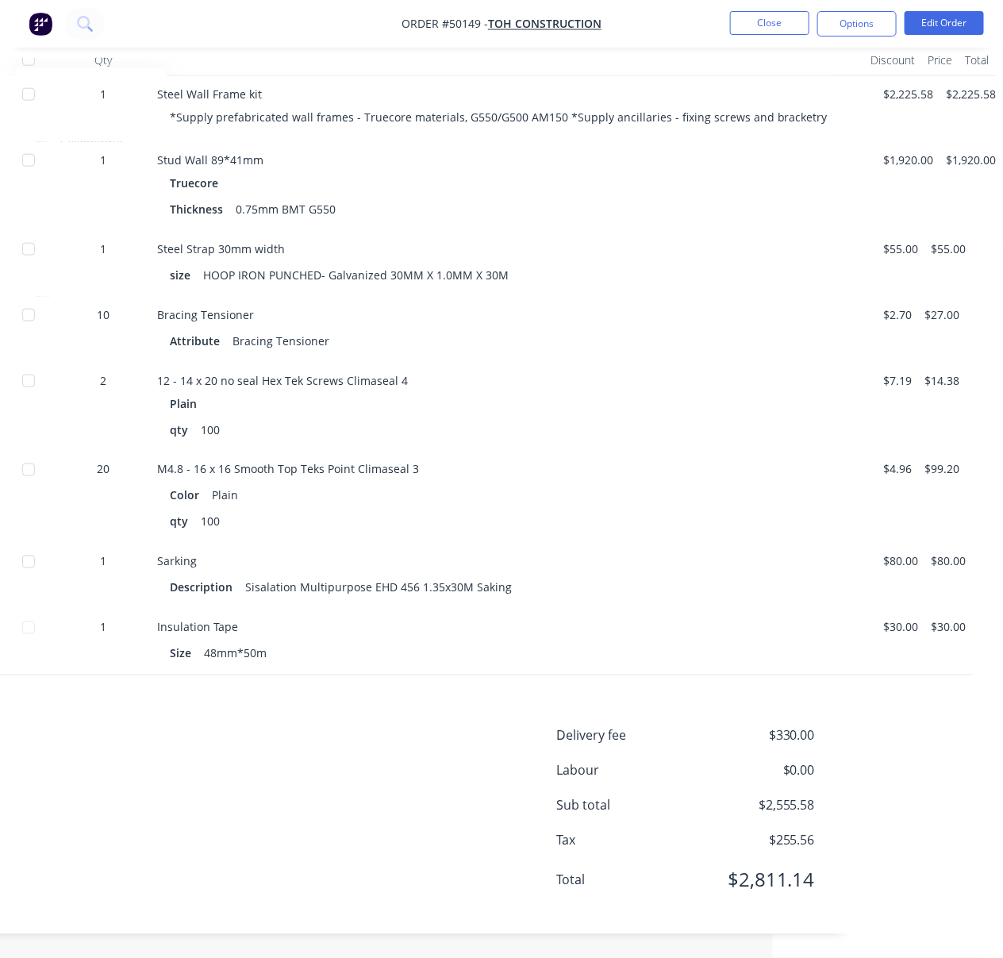
scroll to position [617, 241]
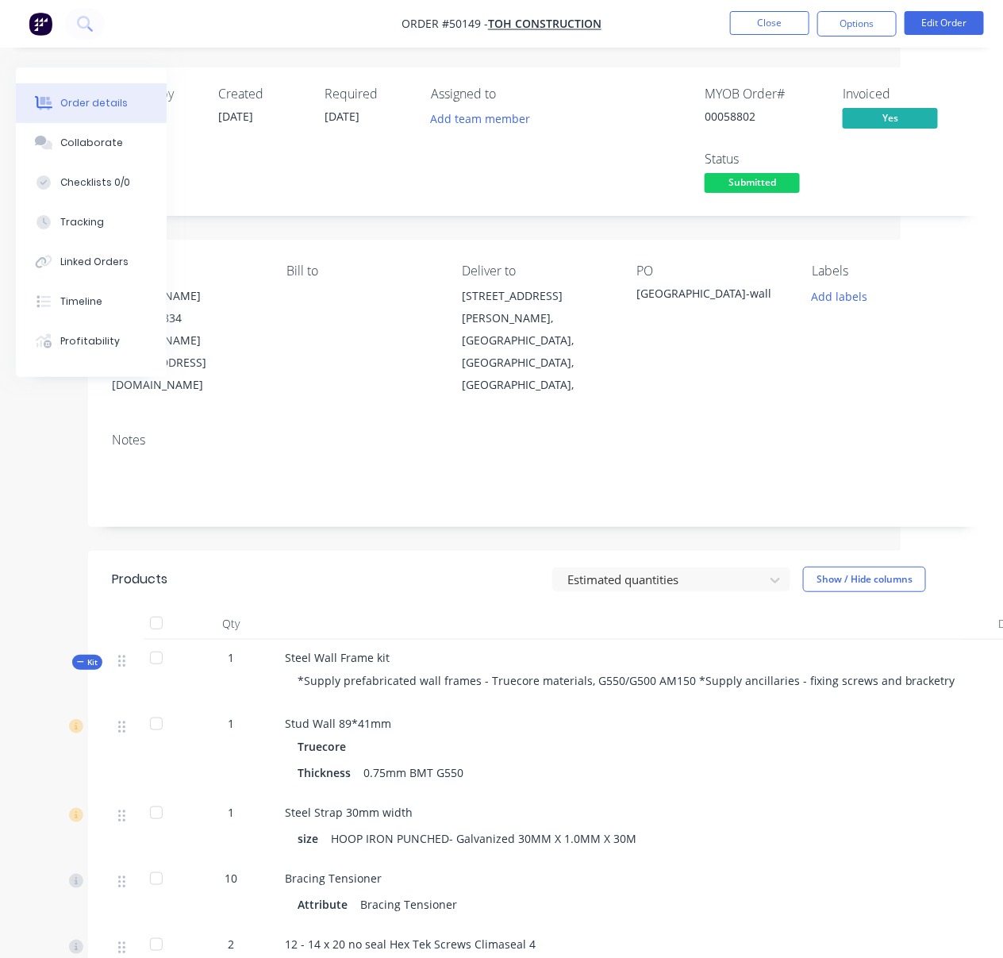
drag, startPoint x: 445, startPoint y: 529, endPoint x: 289, endPoint y: 533, distance: 156.4
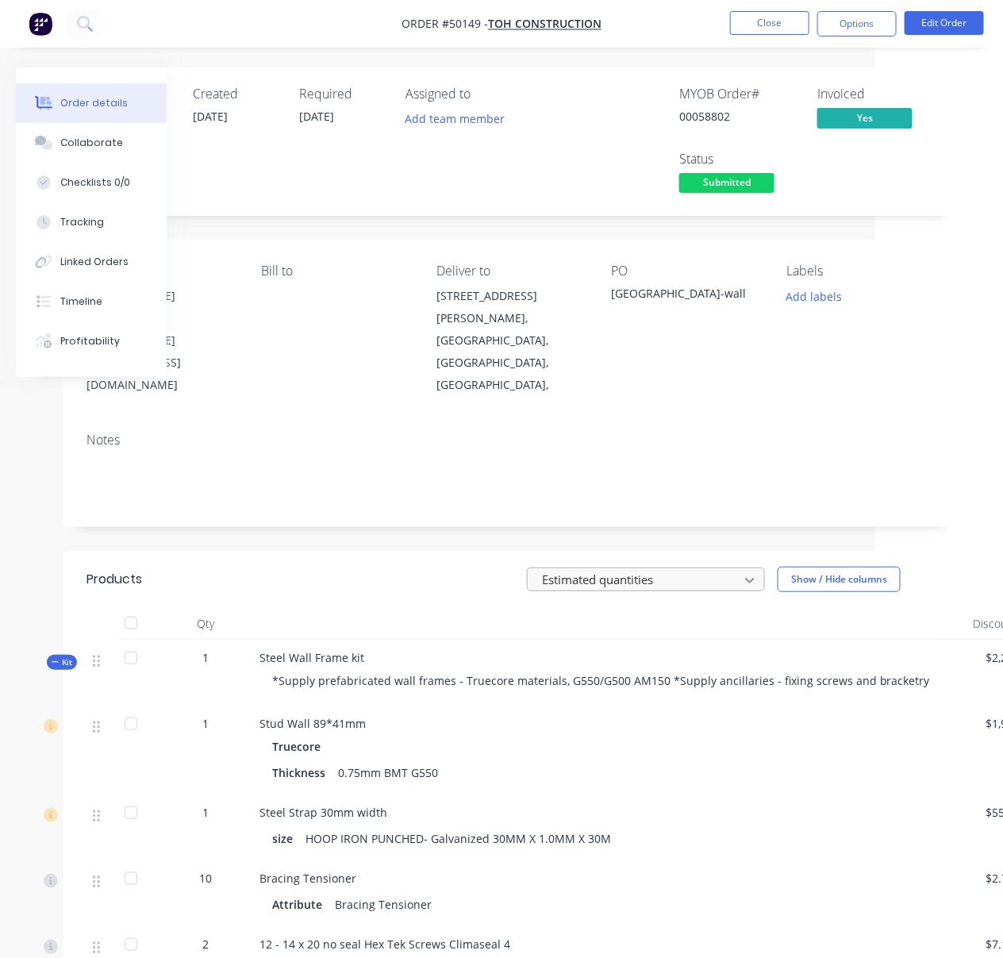
scroll to position [0, 241]
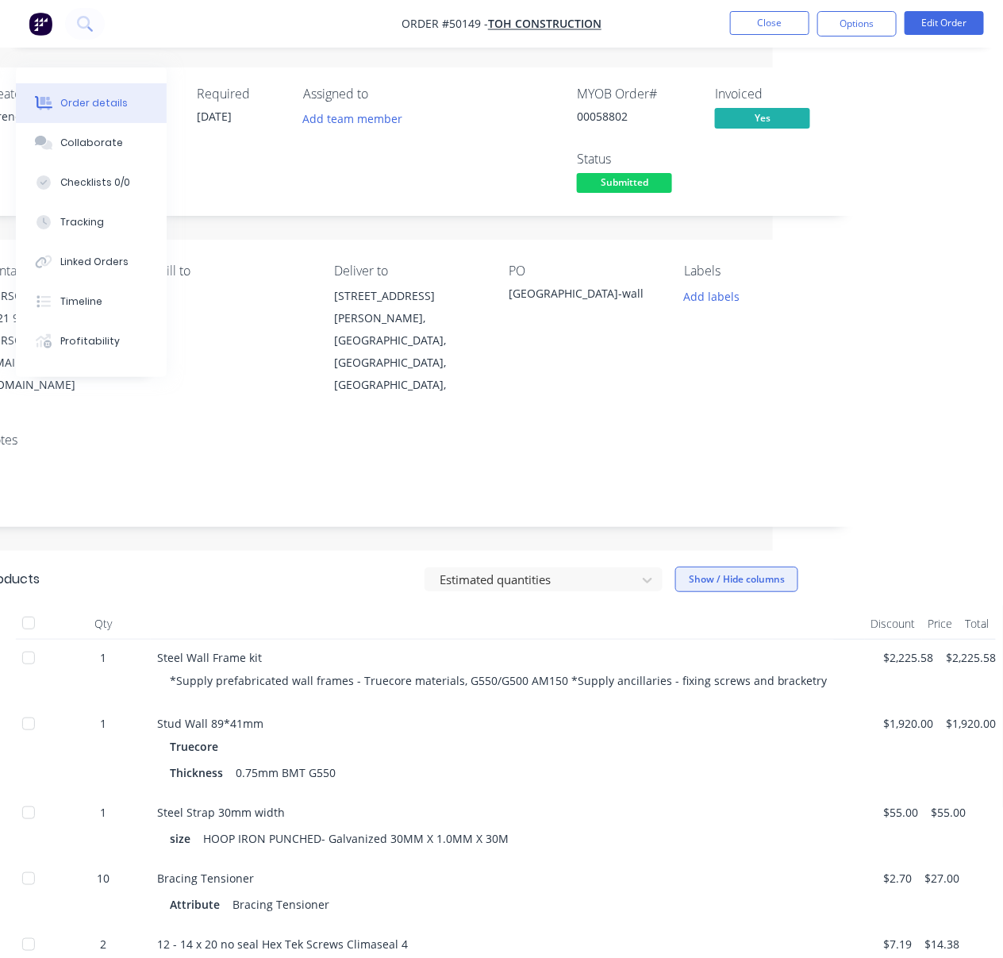
drag, startPoint x: 448, startPoint y: 591, endPoint x: 670, endPoint y: 580, distance: 222.5
click at [773, 31] on button "Close" at bounding box center [769, 23] width 79 height 24
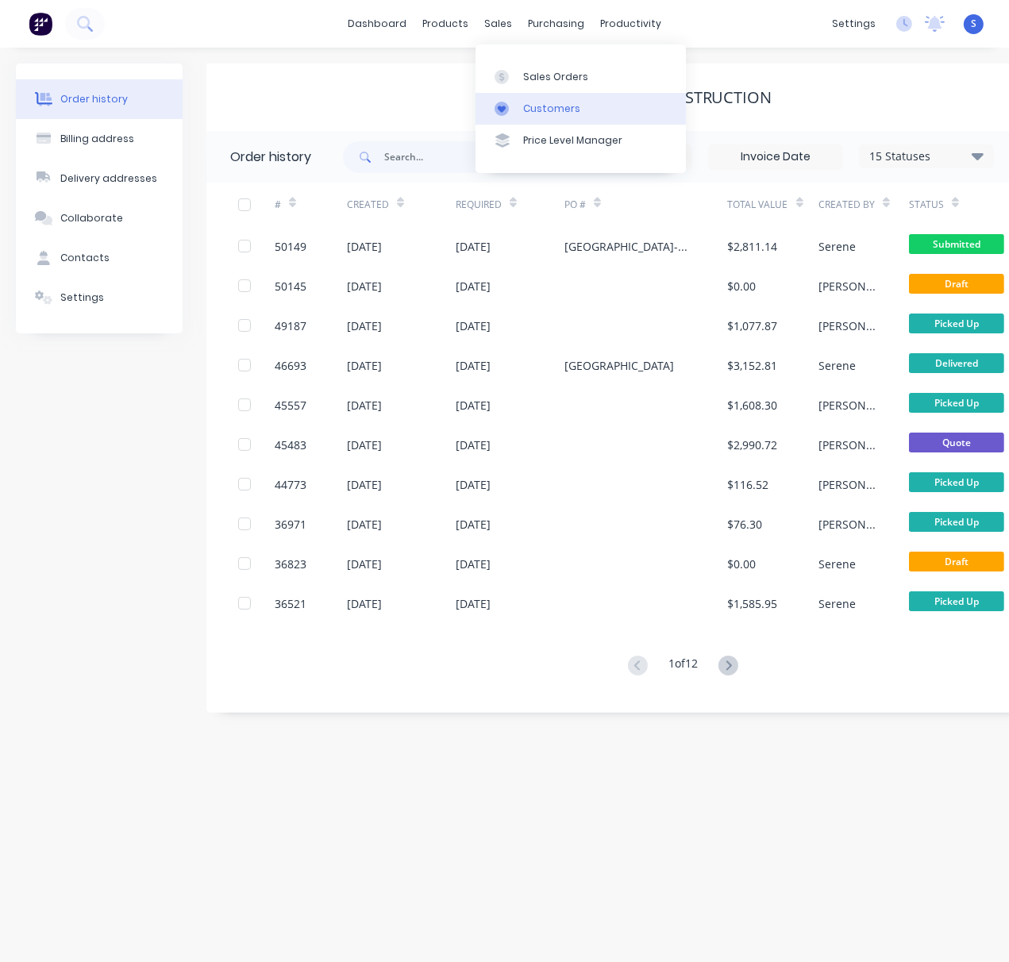
click at [545, 116] on div "Customers" at bounding box center [551, 109] width 57 height 14
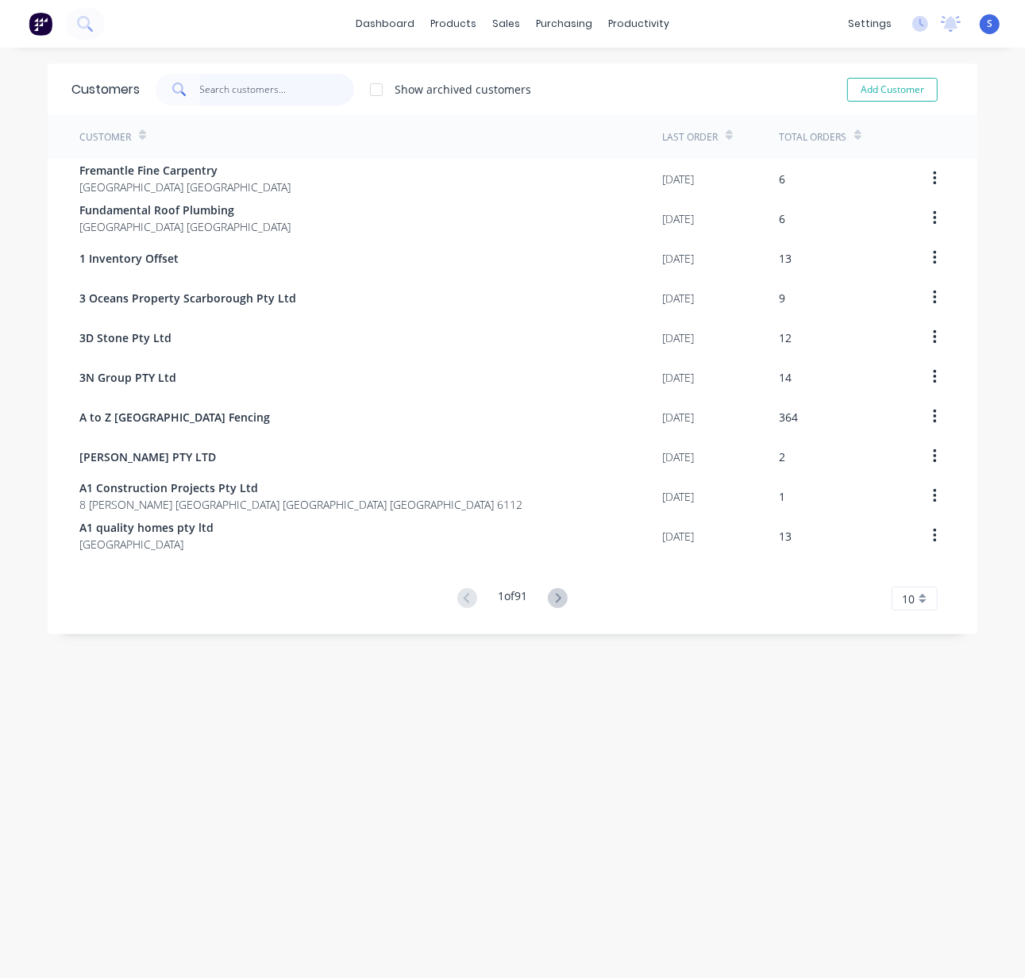
click at [257, 82] on input "text" at bounding box center [277, 90] width 155 height 32
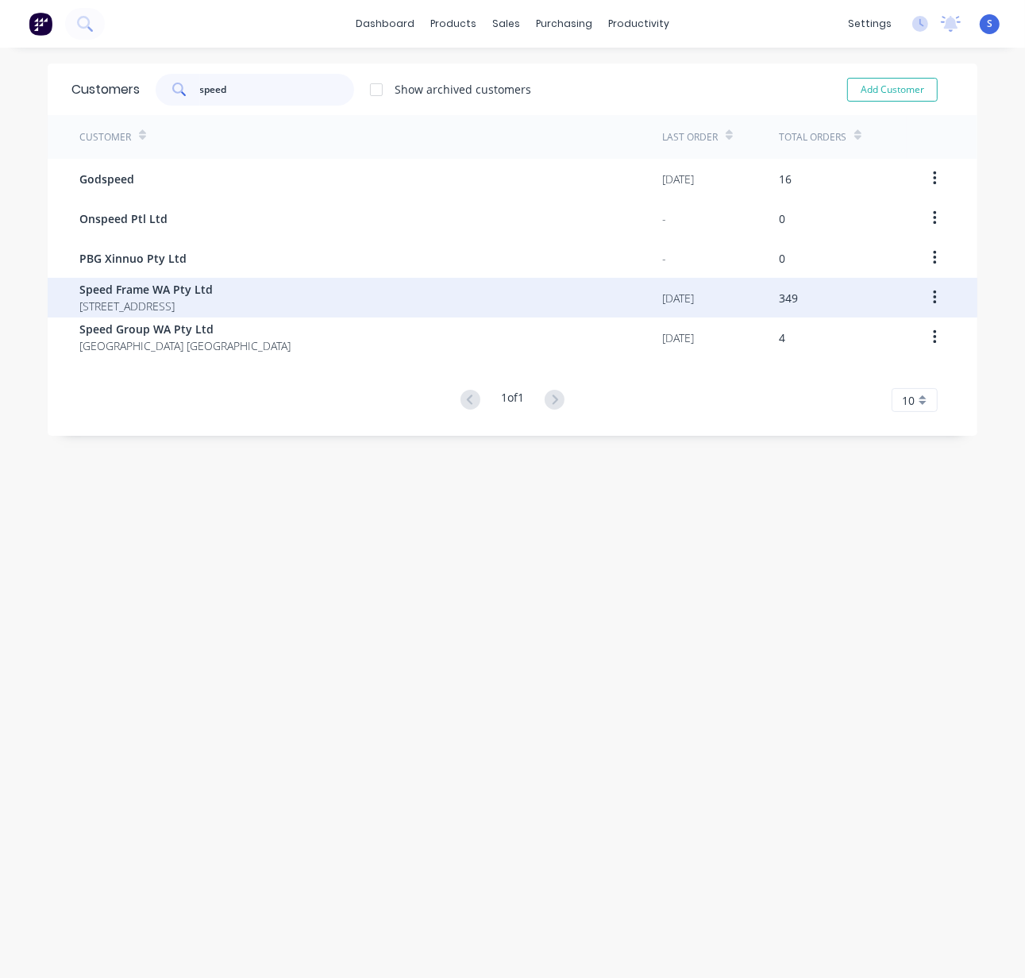
type input "speed"
click at [204, 304] on span "30 Hogarth Street, Cannington WA" at bounding box center [145, 306] width 133 height 17
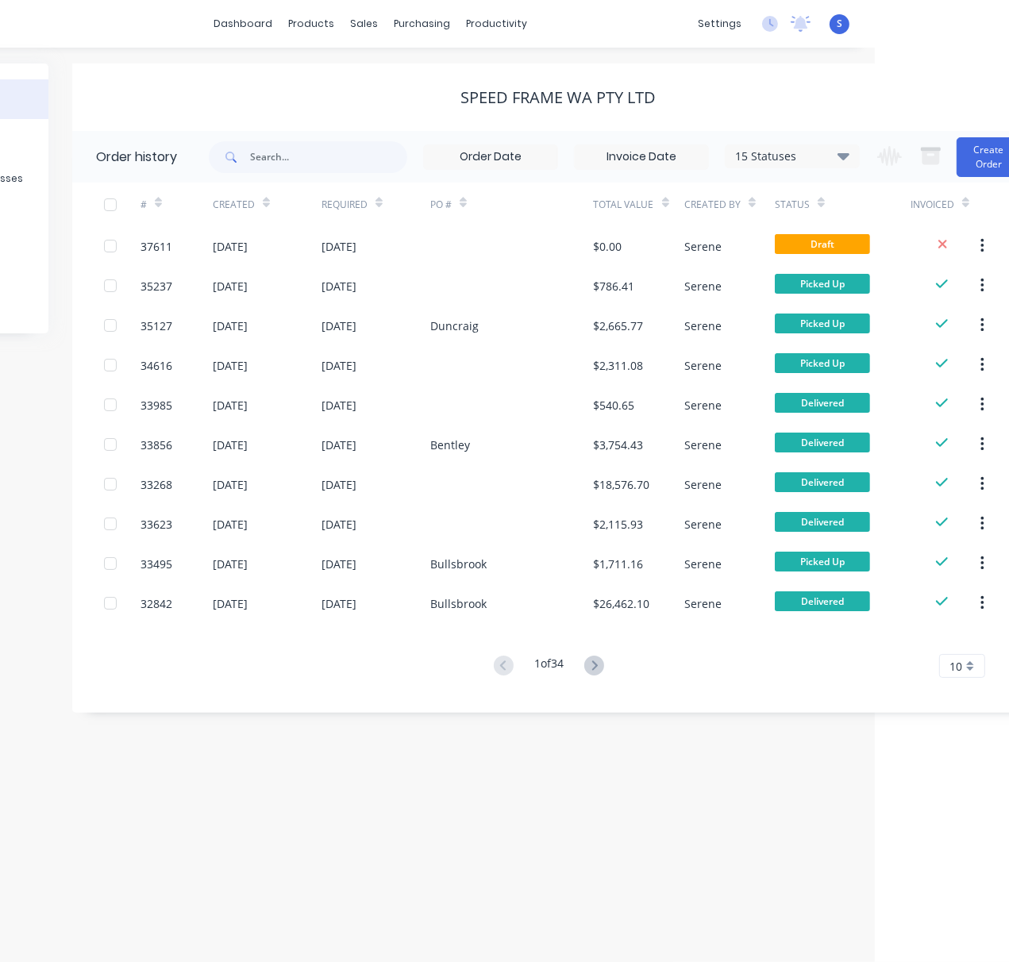
drag, startPoint x: 420, startPoint y: 71, endPoint x: 579, endPoint y: 86, distance: 160.3
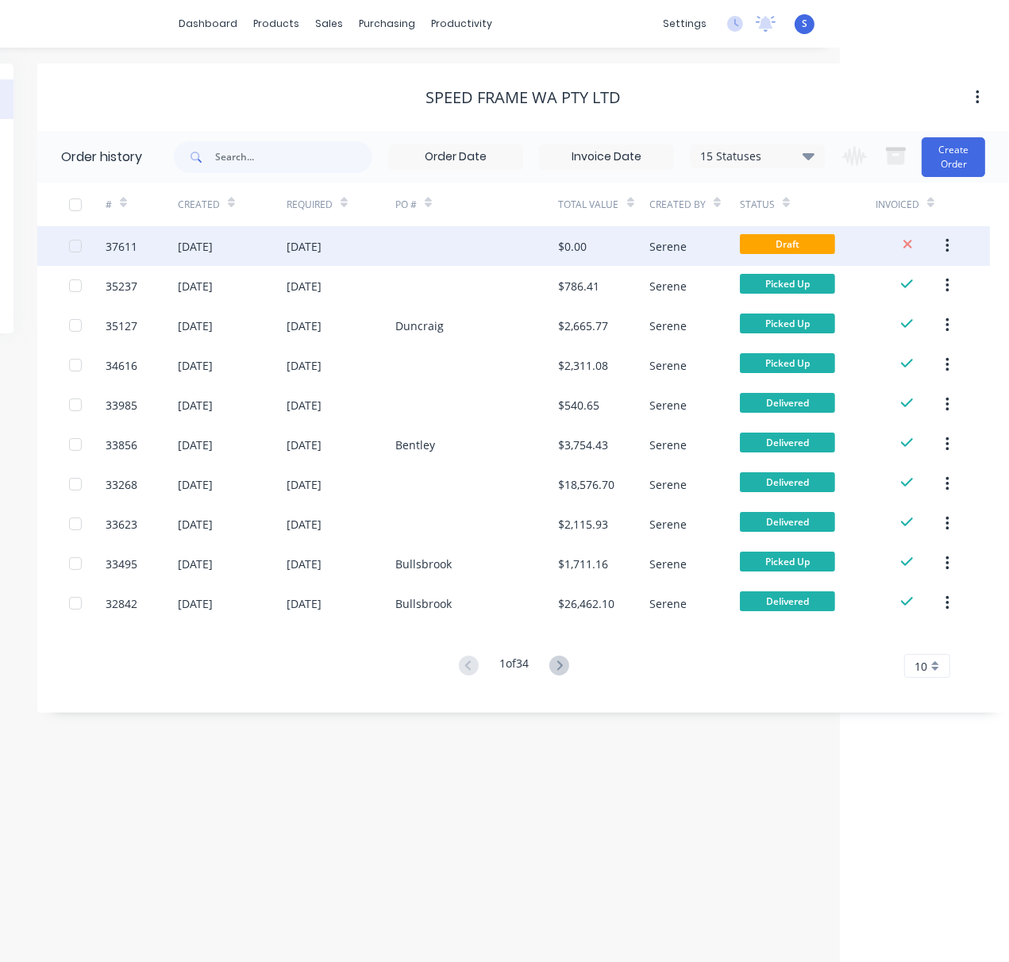
click at [348, 258] on div "28 Oct 2024" at bounding box center [341, 246] width 109 height 40
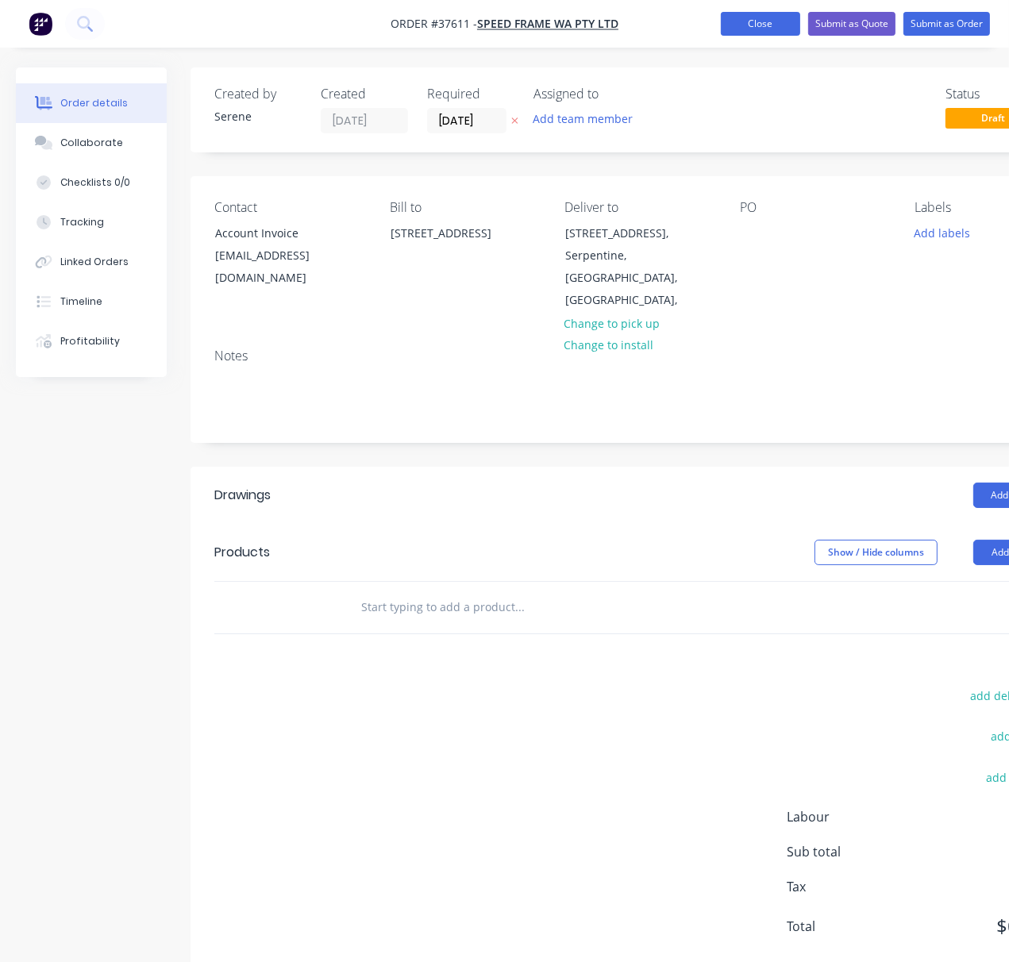
click at [744, 23] on button "Close" at bounding box center [760, 24] width 79 height 24
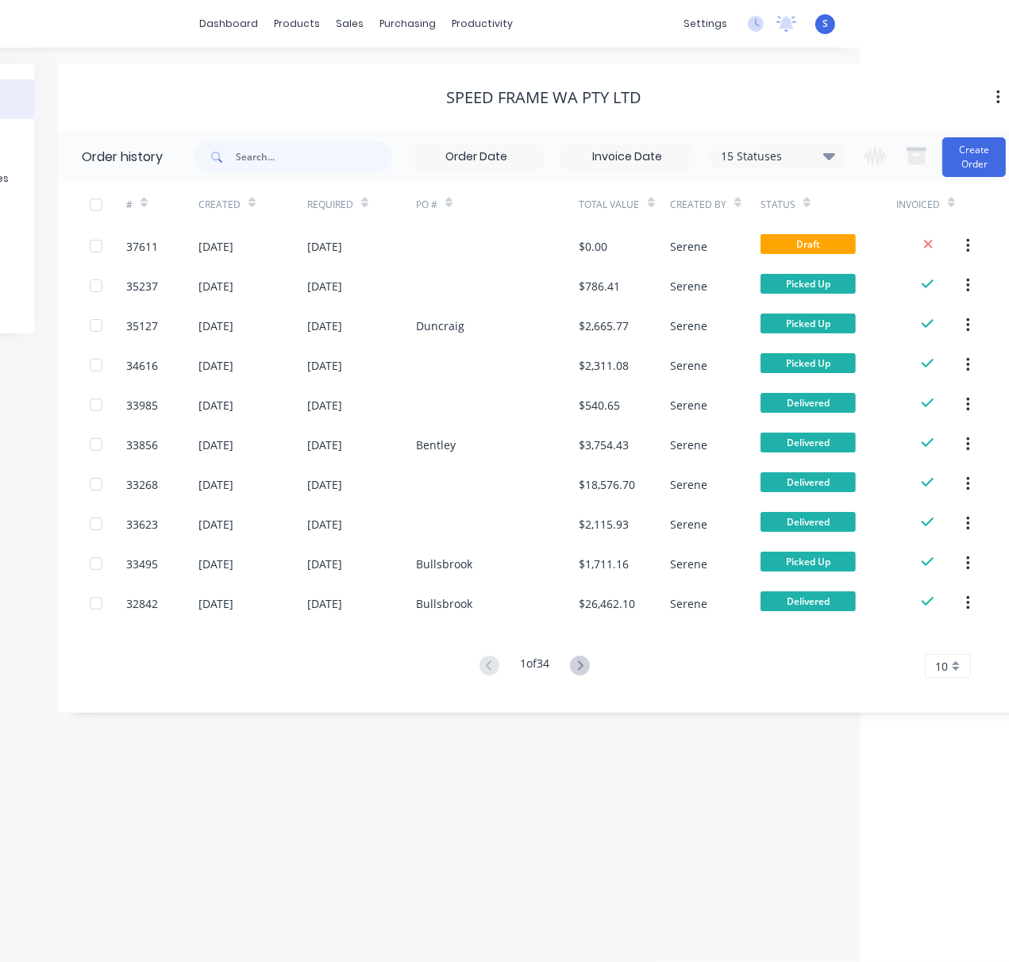
scroll to position [0, 173]
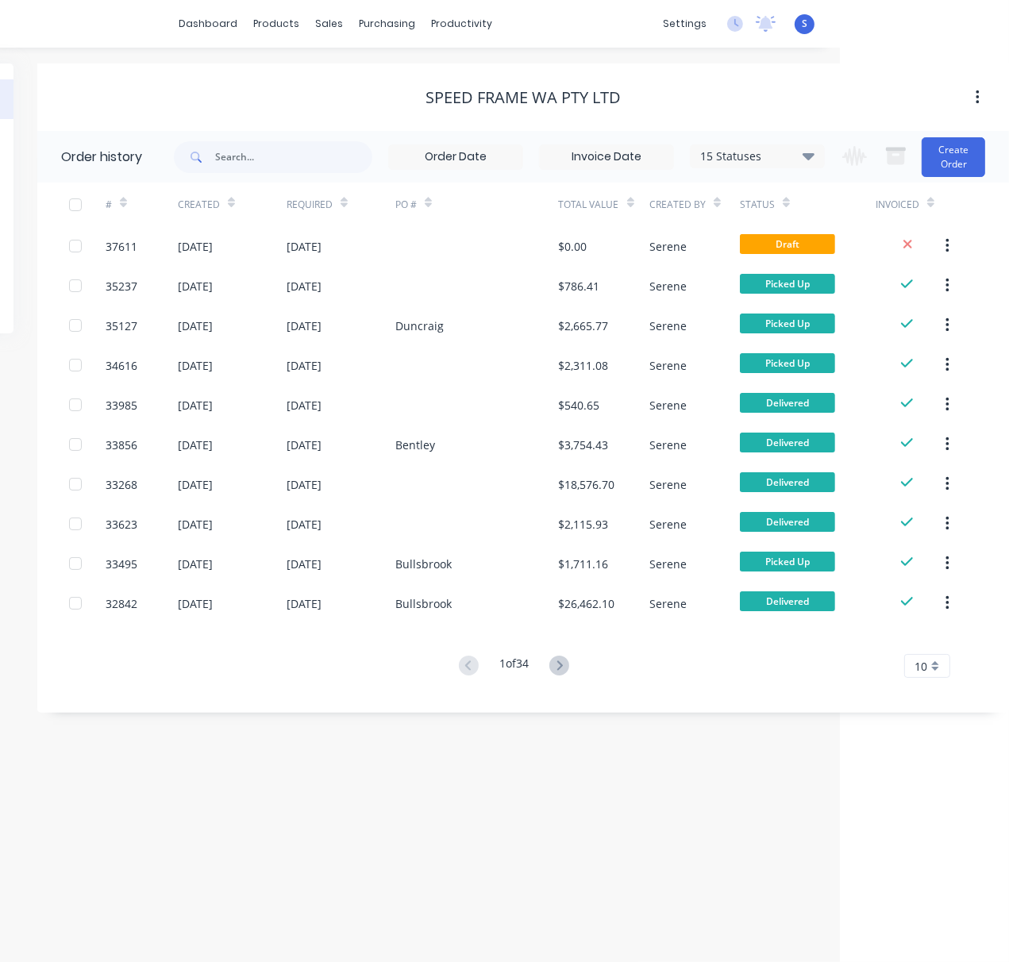
drag, startPoint x: 610, startPoint y: 732, endPoint x: 718, endPoint y: 734, distance: 108.8
click at [361, 116] on div "Customers" at bounding box center [382, 109] width 57 height 14
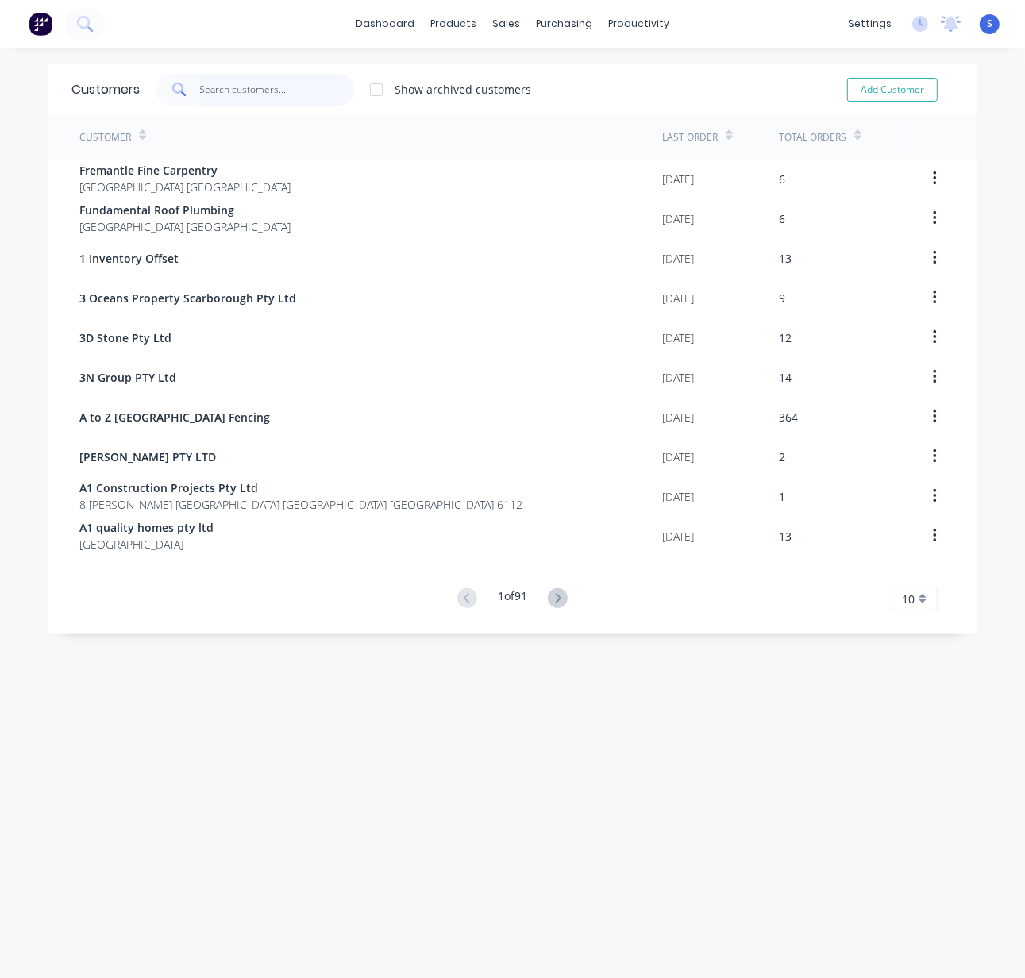
click at [214, 101] on input "text" at bounding box center [277, 90] width 155 height 32
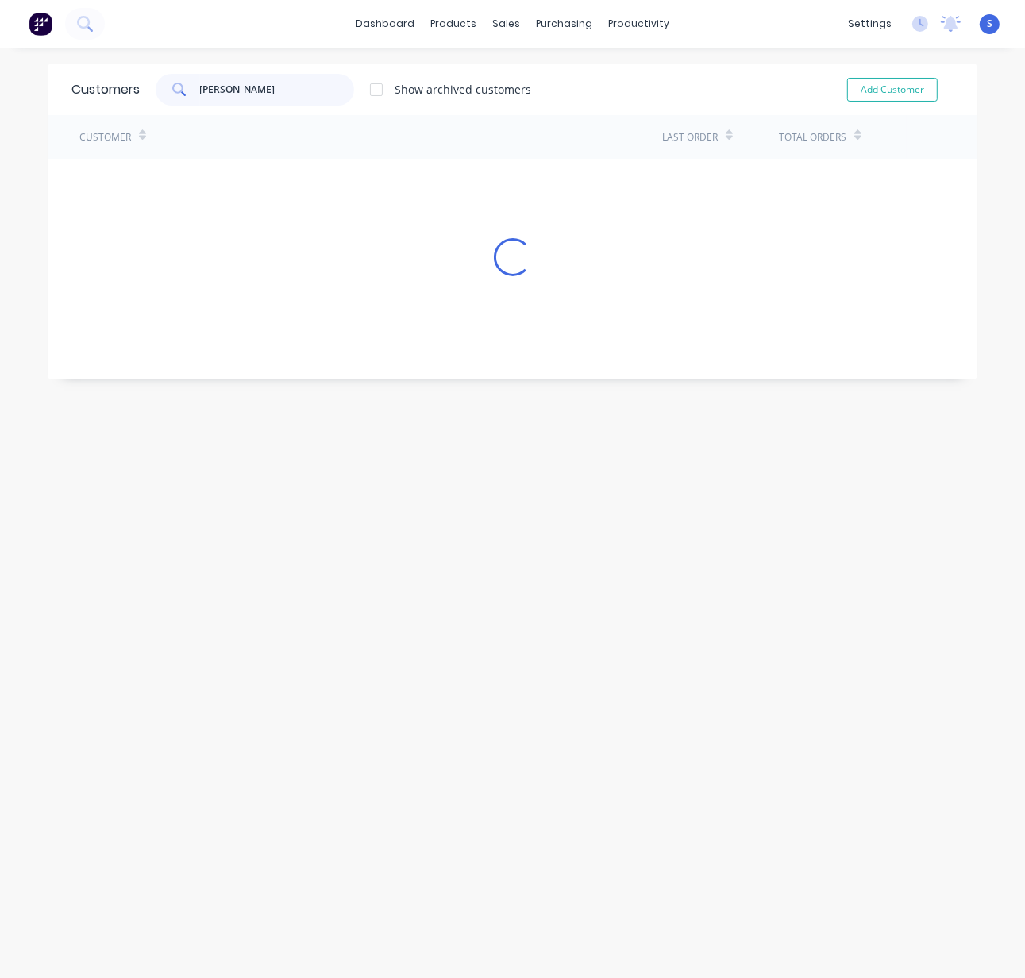
type input "chris"
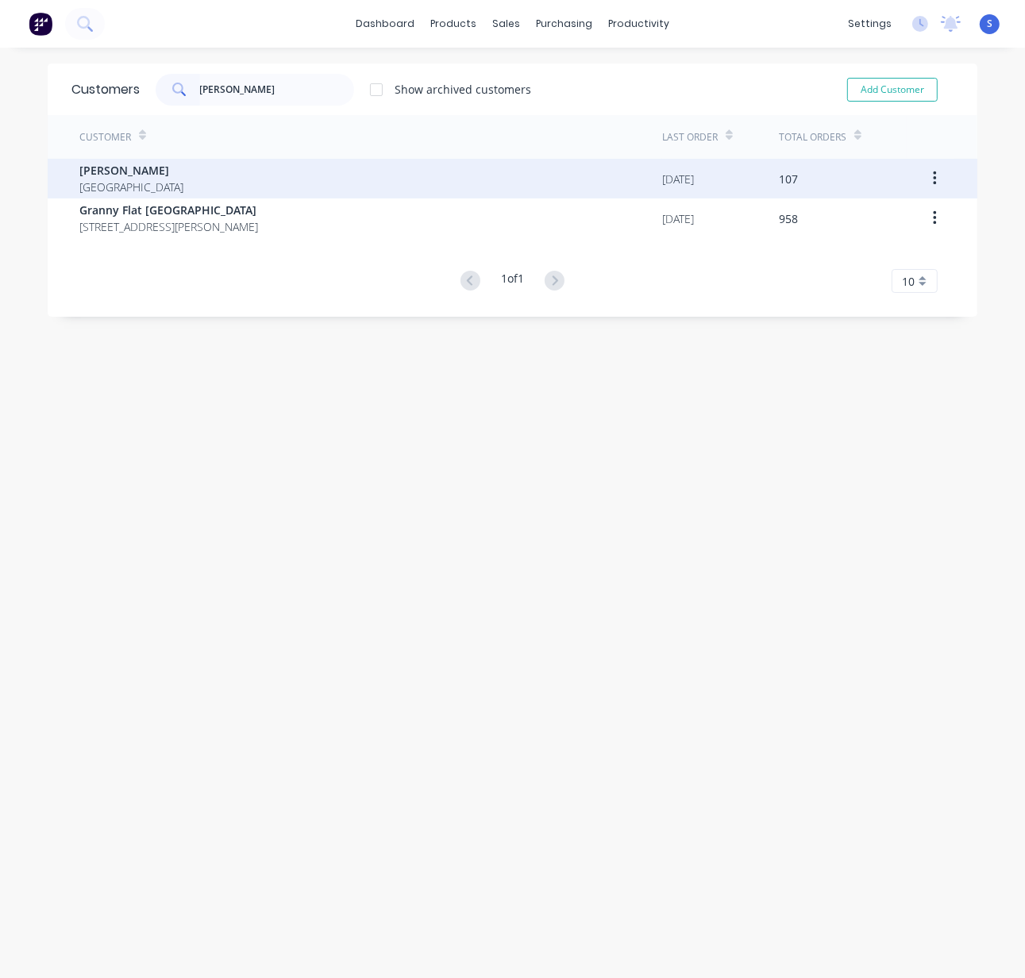
click at [213, 173] on div "Chris Gu Australia" at bounding box center [370, 179] width 583 height 40
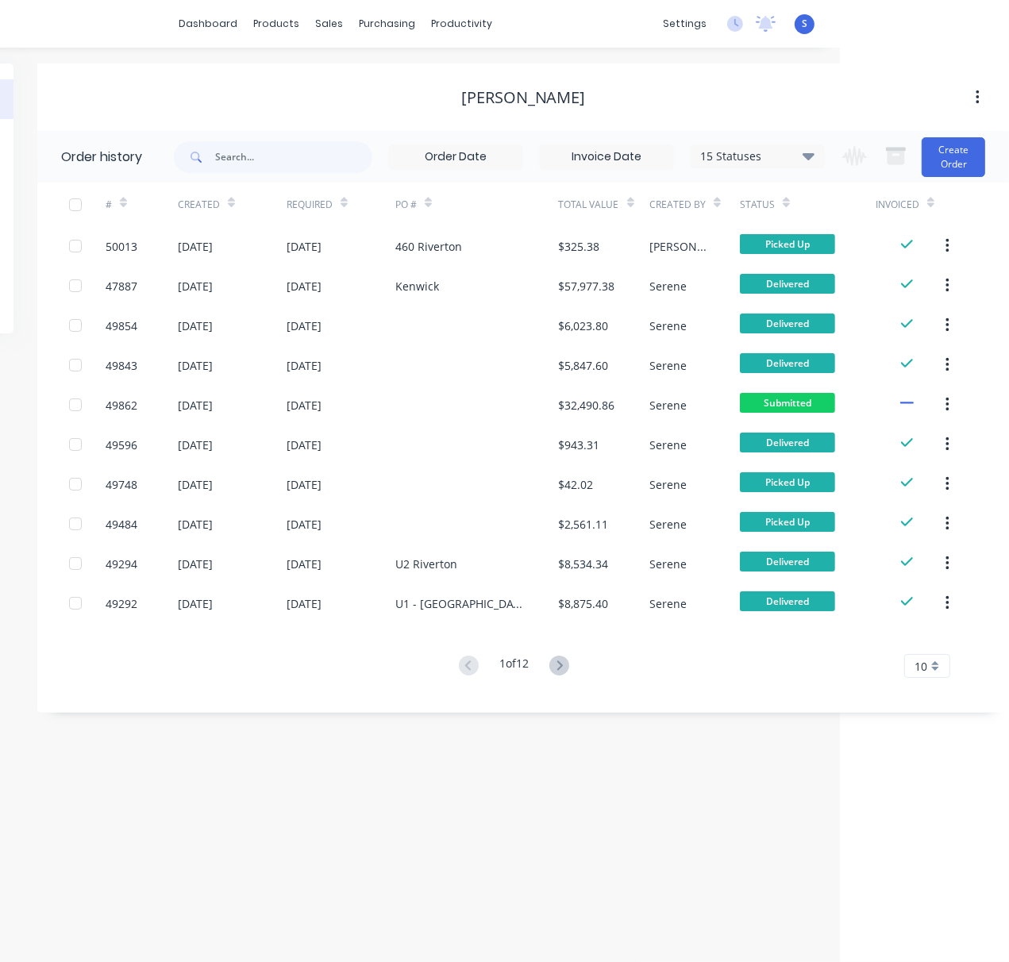
scroll to position [0, 173]
drag, startPoint x: 556, startPoint y: 81, endPoint x: 671, endPoint y: 81, distance: 115.1
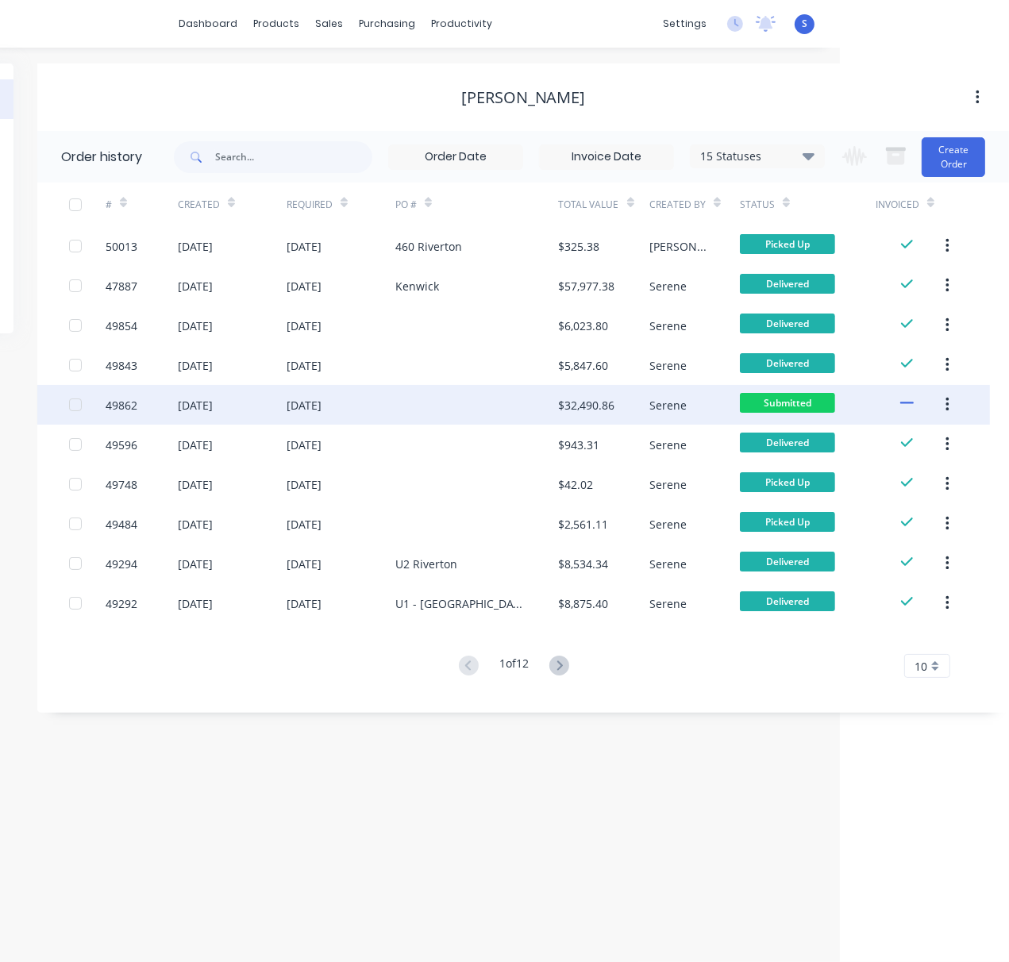
click at [350, 404] on div "[DATE]" at bounding box center [341, 405] width 109 height 40
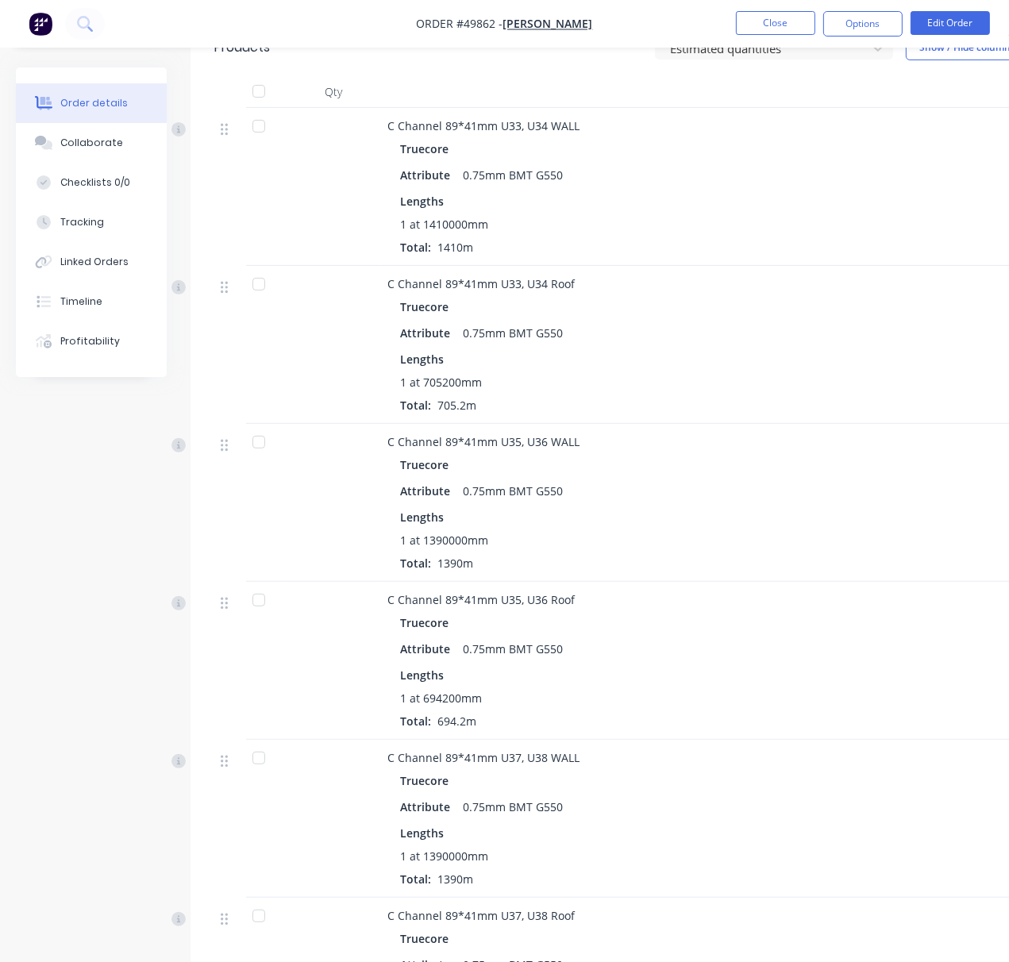
scroll to position [741, 0]
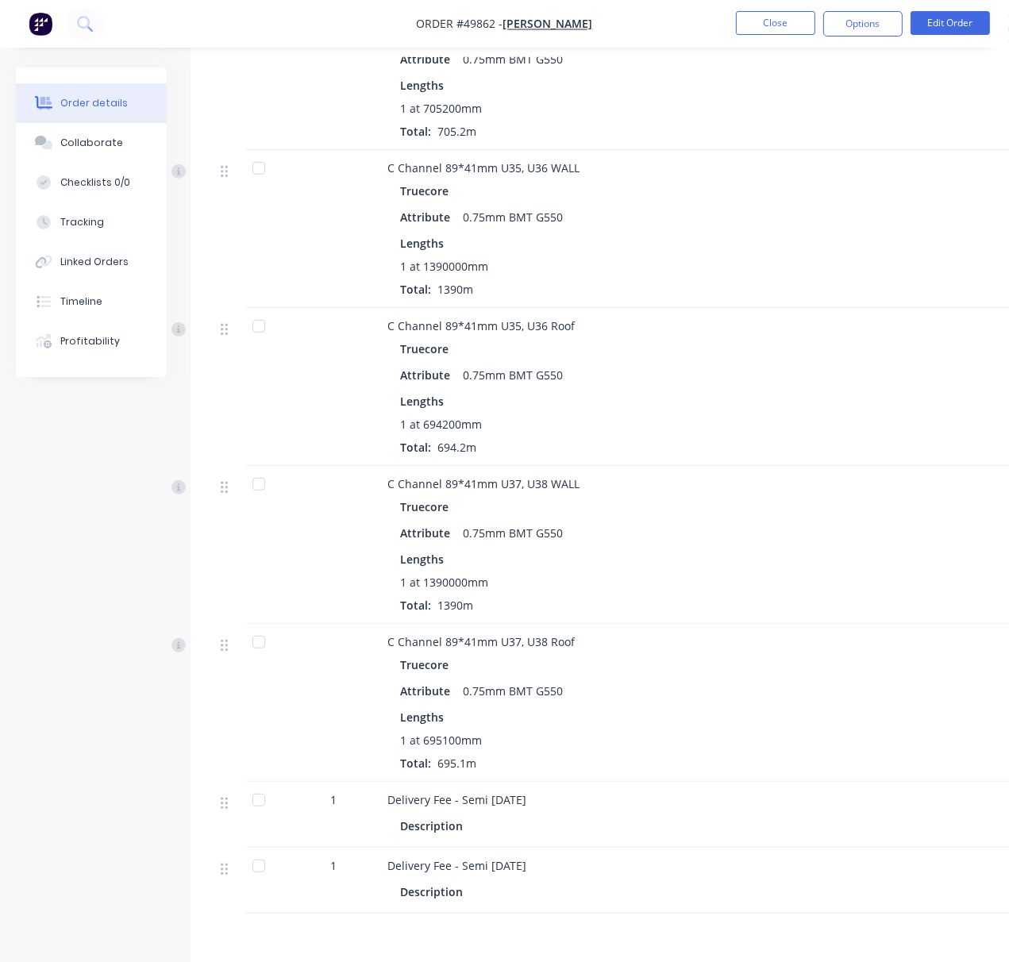
click at [732, 189] on div "Truecore" at bounding box center [738, 190] width 676 height 23
click at [780, 44] on nav "Order #49862 - Chris Gu Close Options Edit Order" at bounding box center [504, 24] width 1009 height 48
click at [777, 29] on button "Close" at bounding box center [775, 23] width 79 height 24
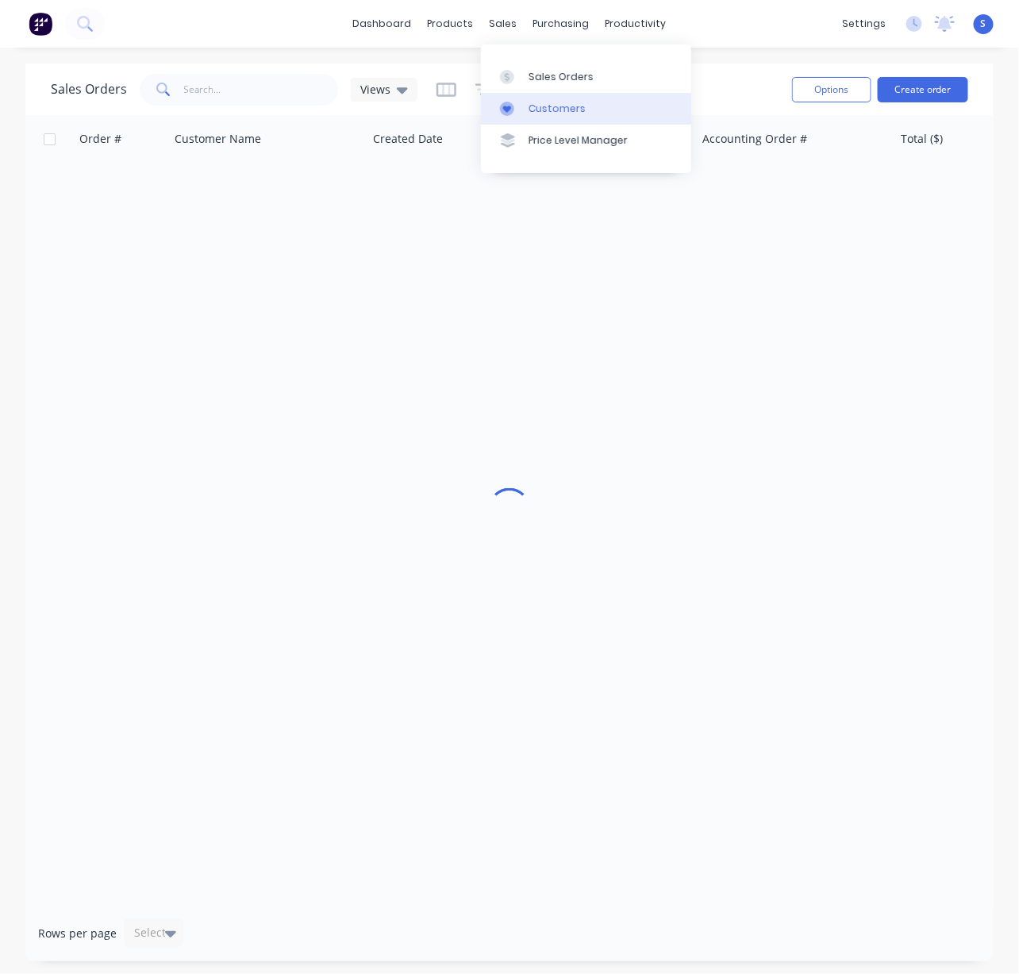
click at [568, 125] on link "Customers" at bounding box center [586, 109] width 210 height 32
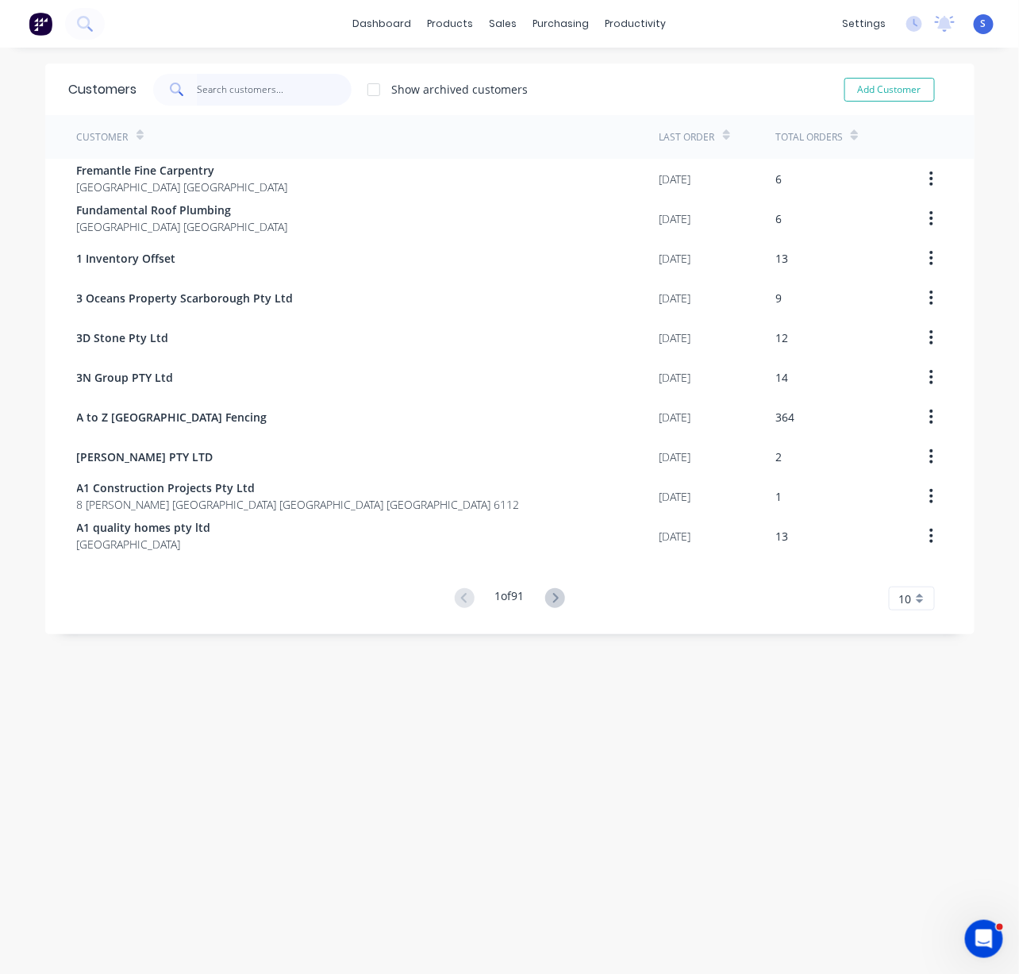
click at [264, 90] on input "text" at bounding box center [274, 90] width 155 height 32
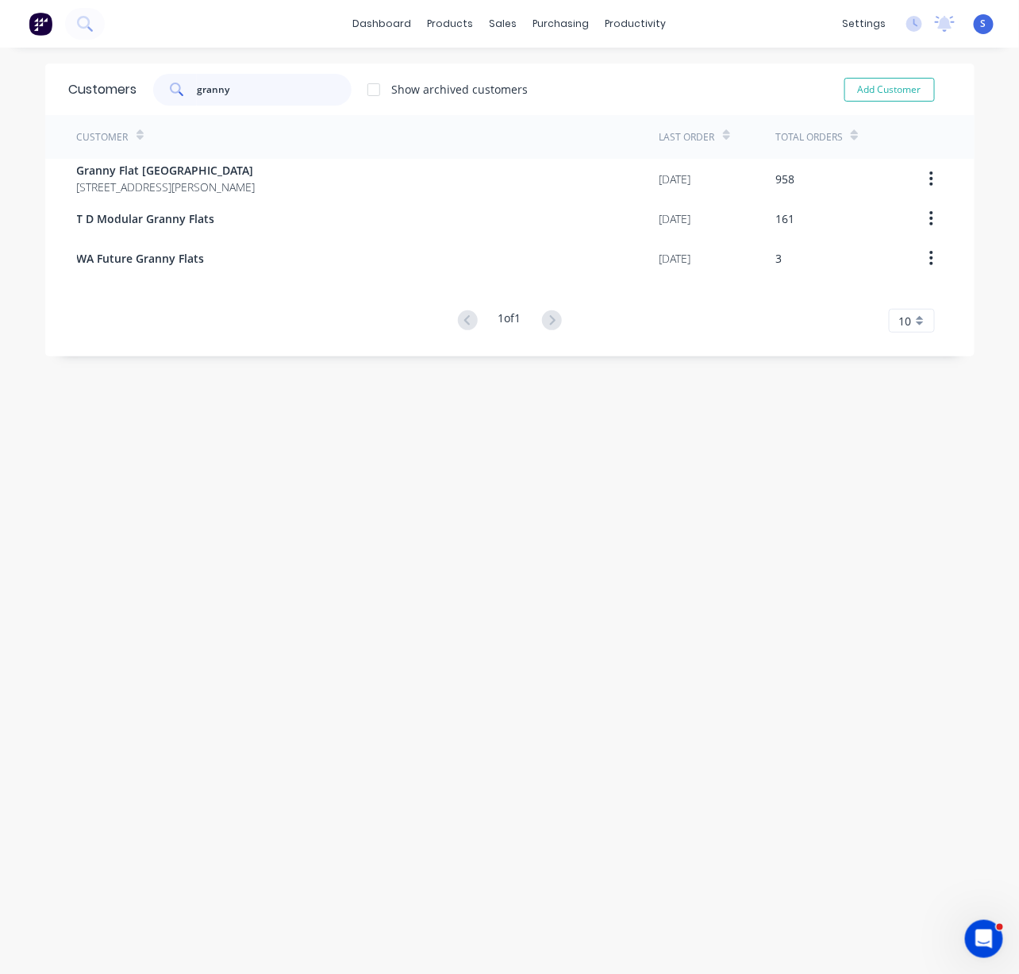
type input "granny"
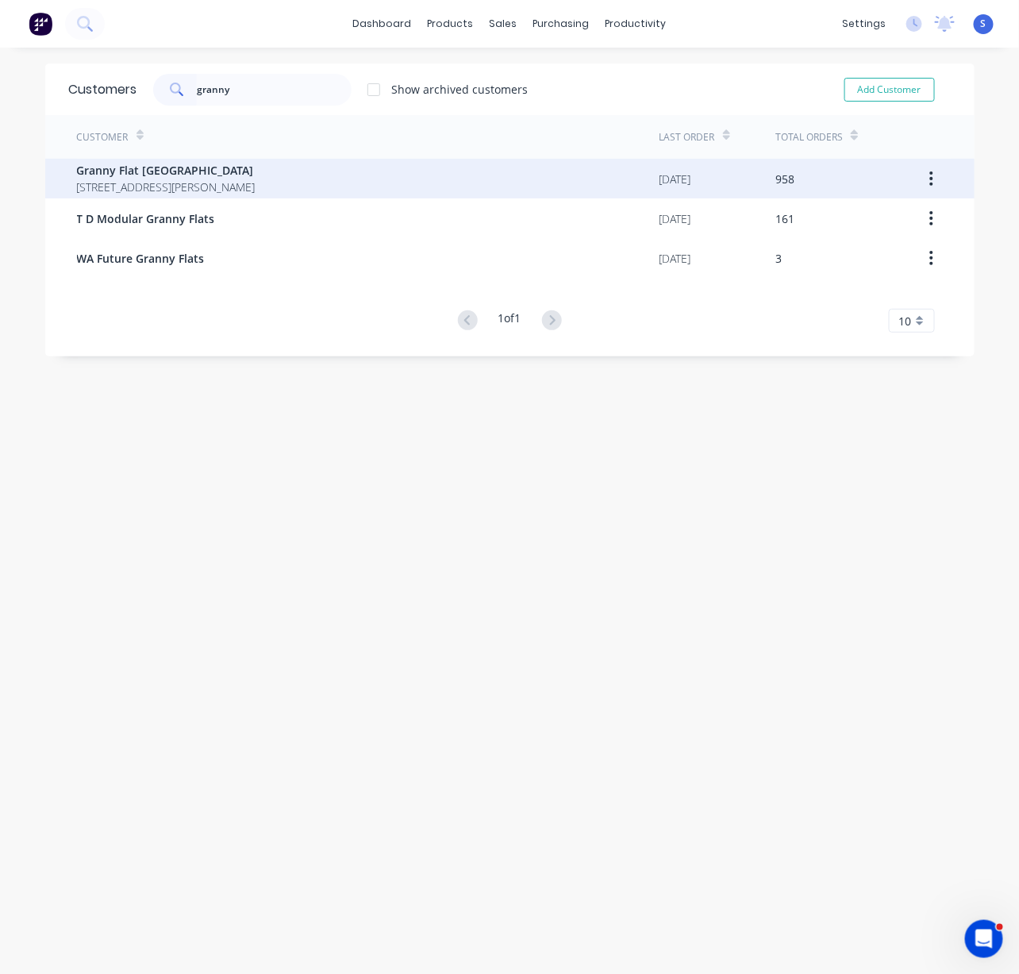
click at [244, 187] on span "[STREET_ADDRESS][PERSON_NAME]" at bounding box center [166, 187] width 179 height 17
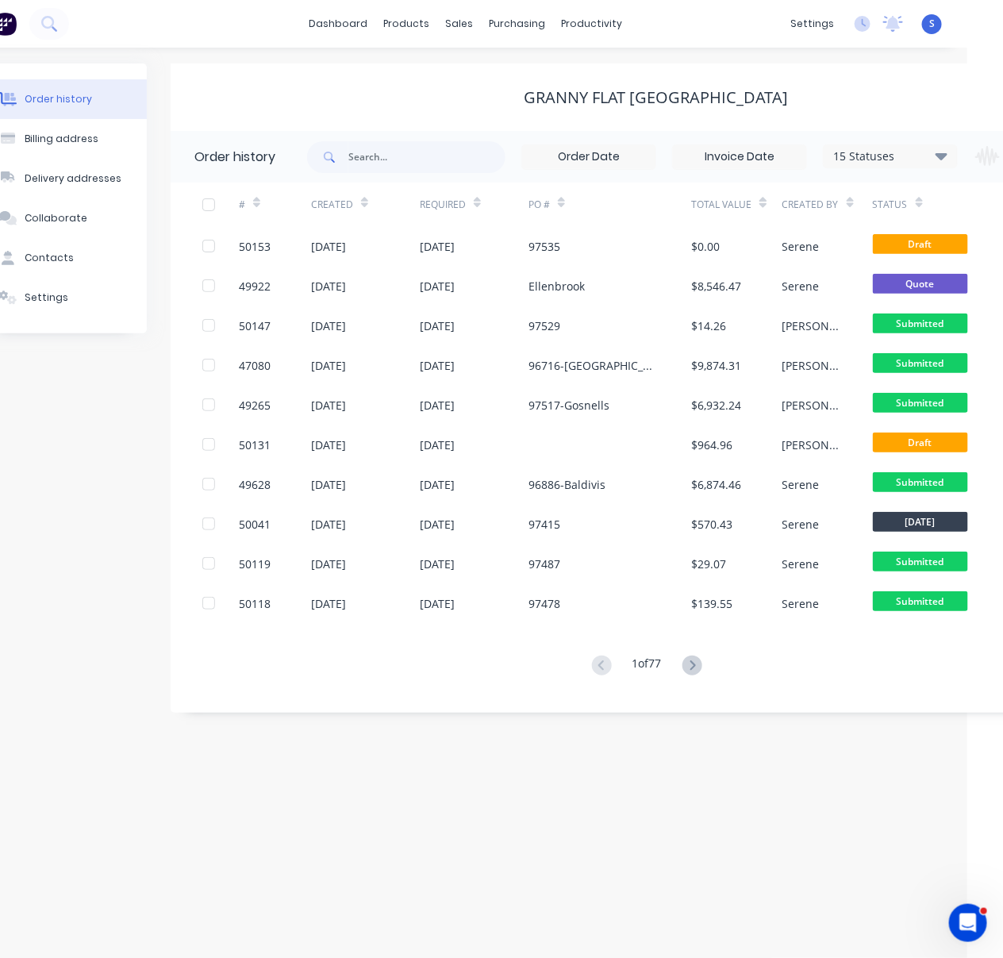
scroll to position [0, 72]
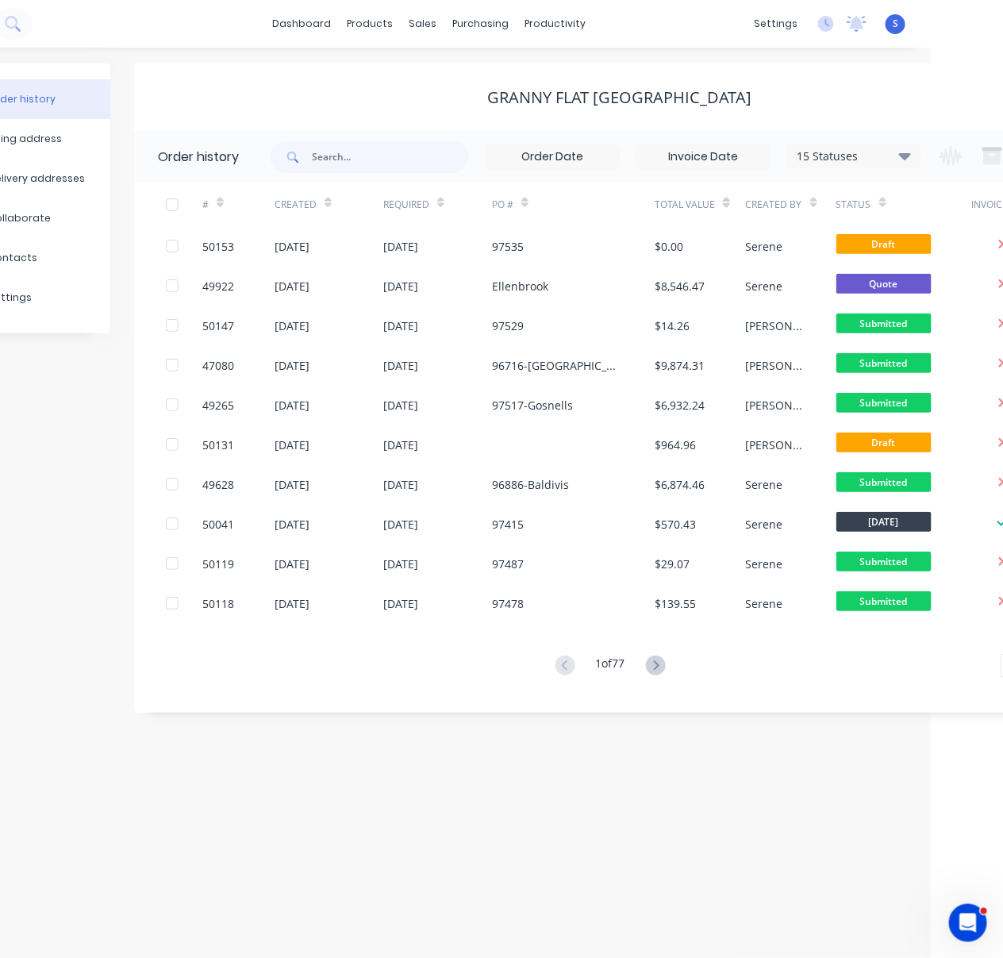
drag, startPoint x: 400, startPoint y: 117, endPoint x: 486, endPoint y: 110, distance: 86.0
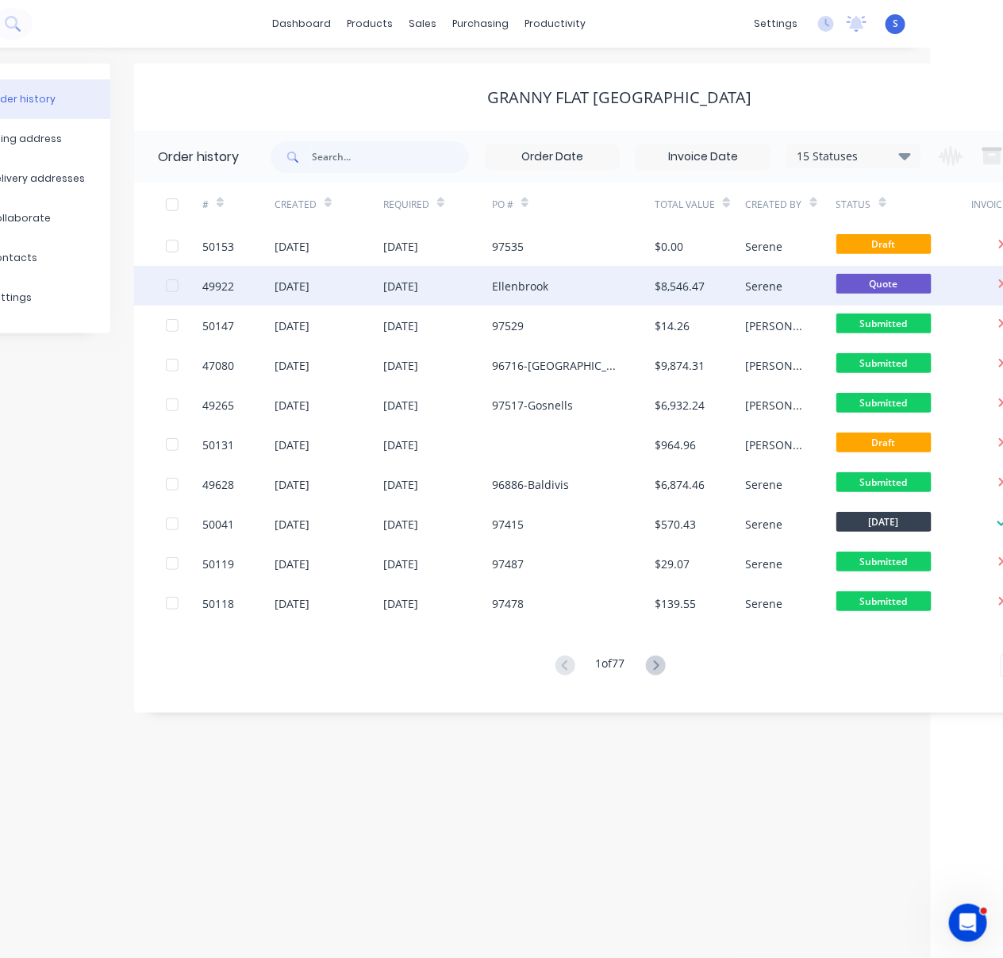
click at [527, 290] on div "Ellenbrook" at bounding box center [520, 286] width 56 height 17
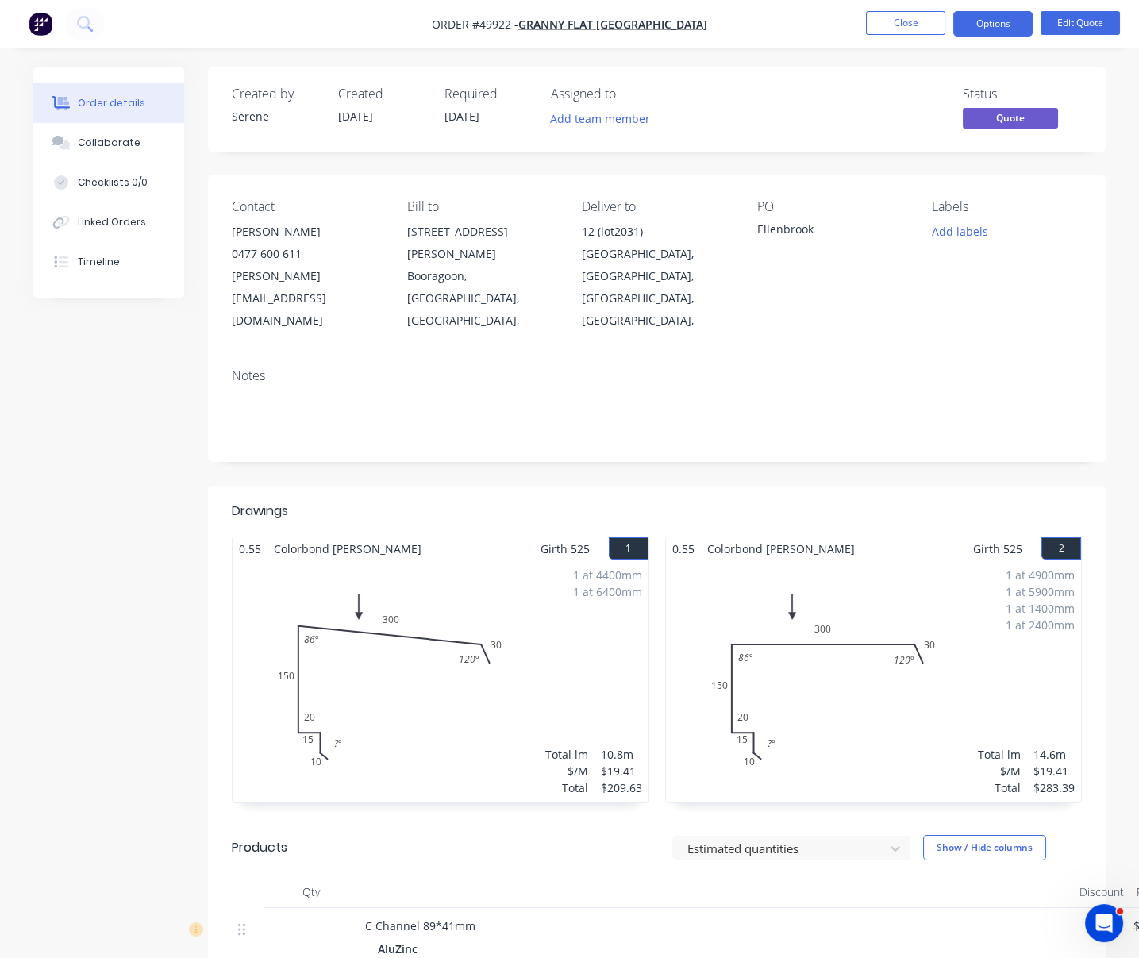
click at [679, 495] on header "Drawings" at bounding box center [657, 511] width 898 height 51
click at [774, 499] on header "Drawings" at bounding box center [657, 511] width 898 height 51
click at [990, 25] on button "Options" at bounding box center [992, 23] width 79 height 25
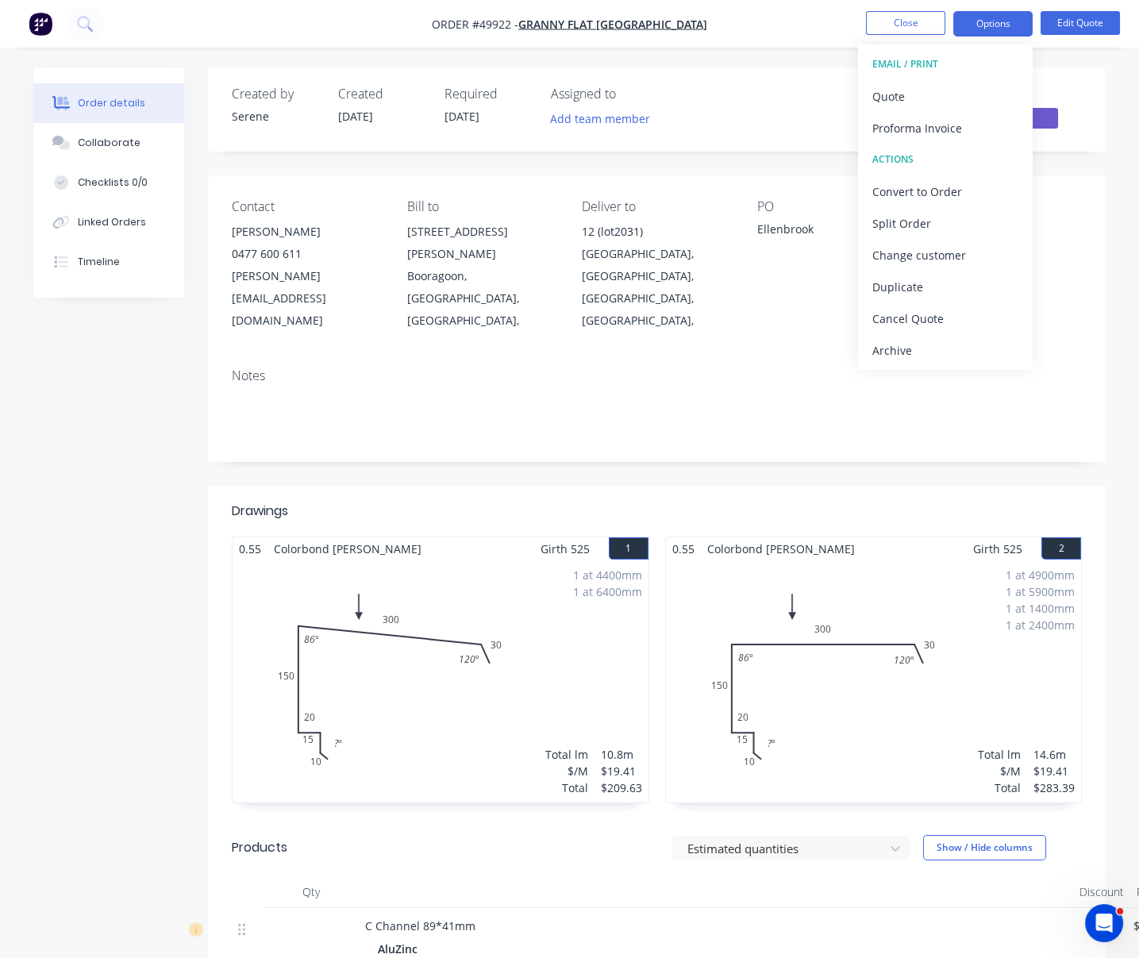
click at [714, 506] on div at bounding box center [747, 511] width 669 height 19
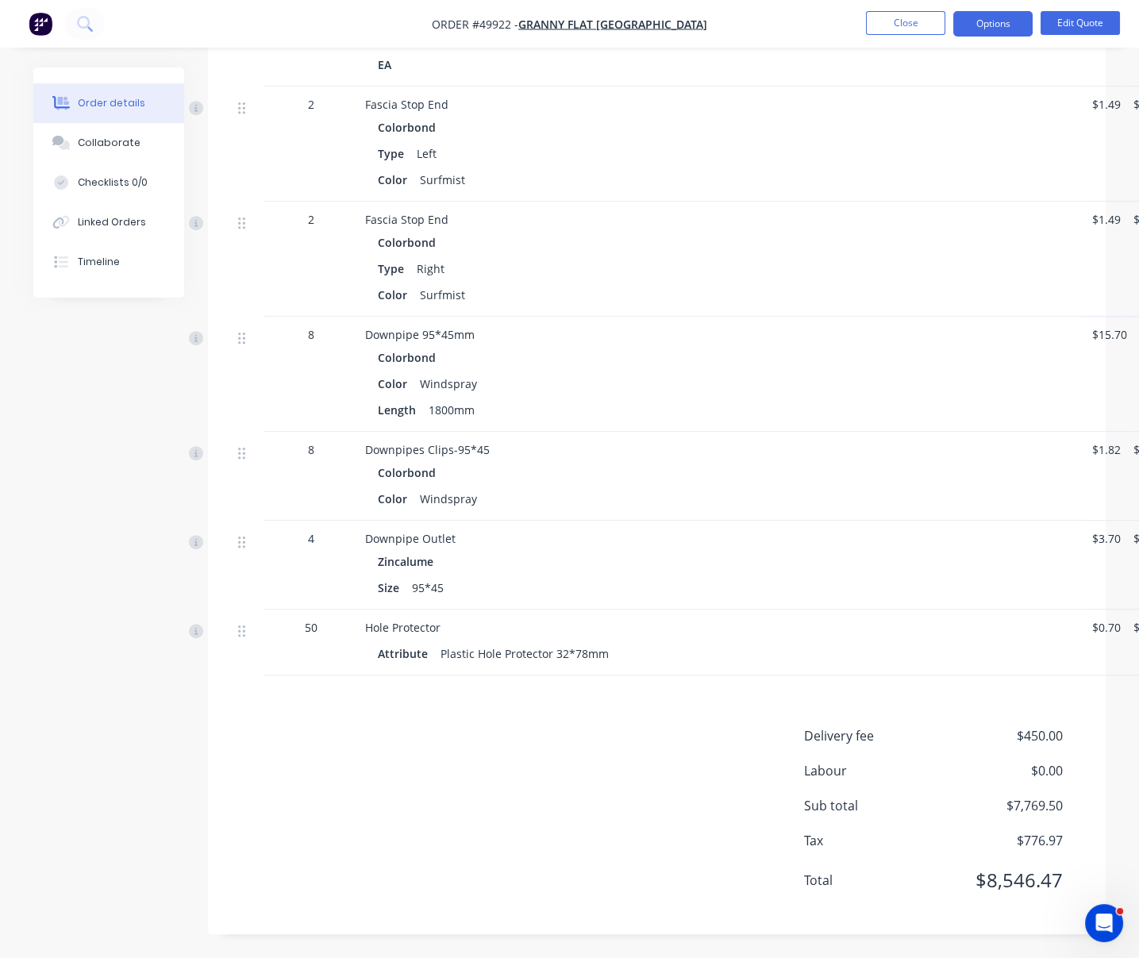
scroll to position [3005, 0]
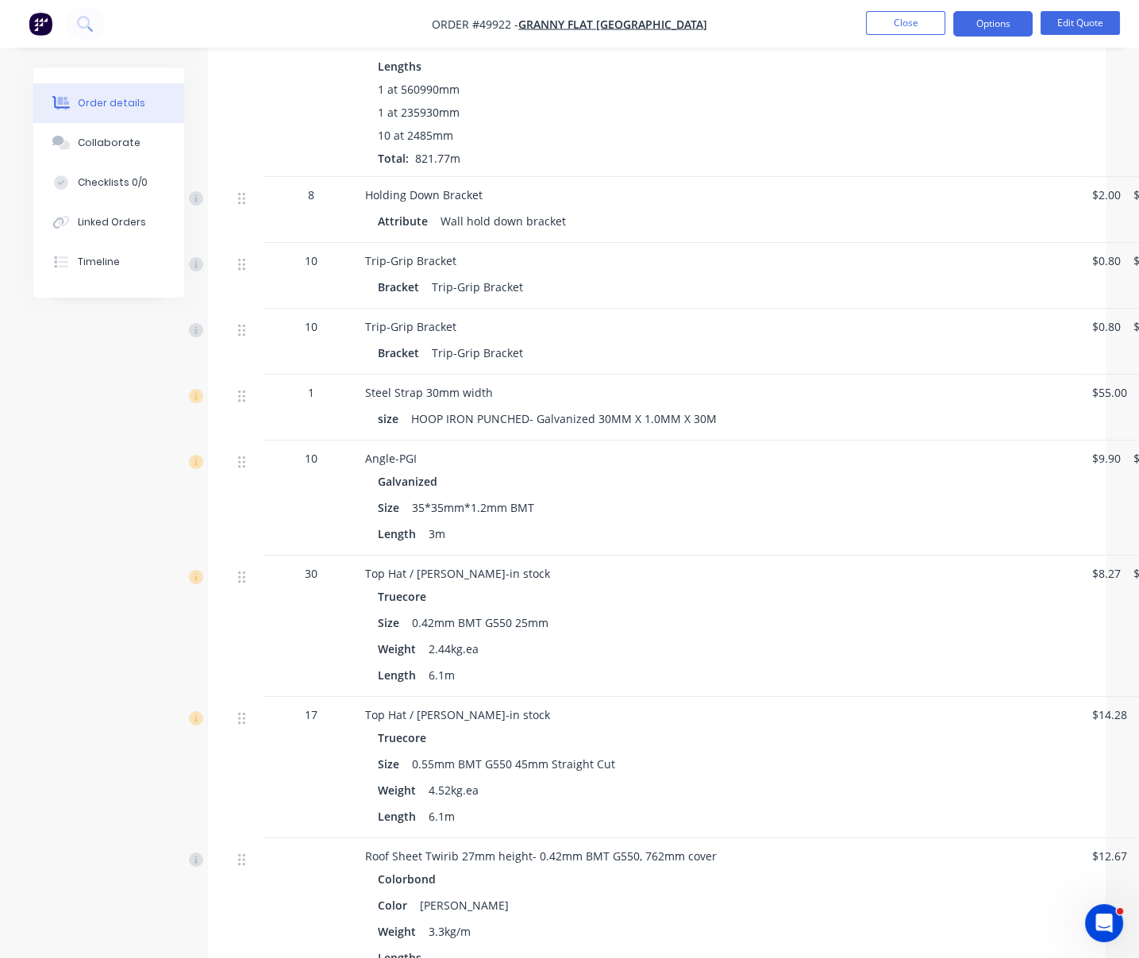
scroll to position [783, 0]
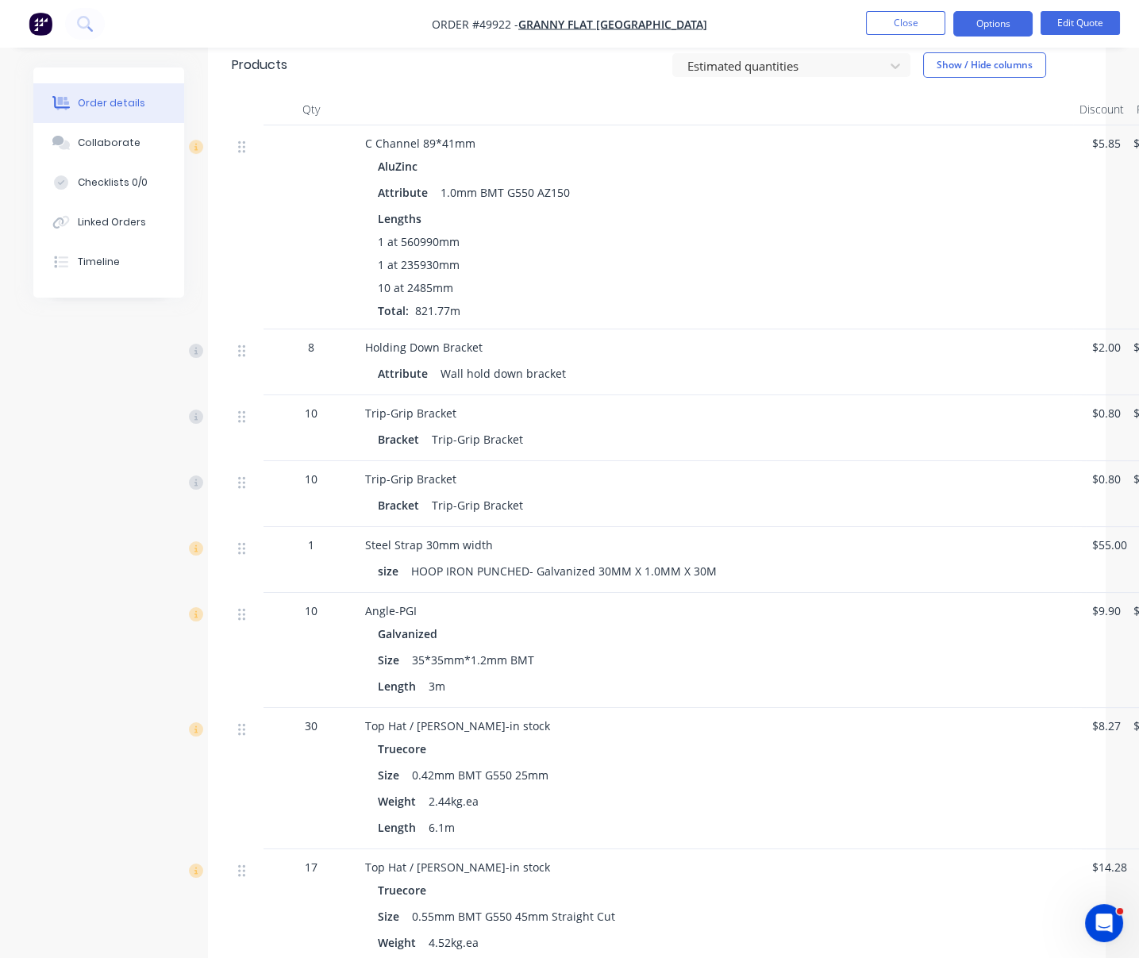
click at [669, 461] on div "Trip-Grip Bracket Bracket Trip-Grip Bracket" at bounding box center [716, 428] width 714 height 66
click at [774, 356] on div "Holding Down Bracket" at bounding box center [716, 347] width 702 height 17
click at [793, 250] on div "1 at 560990mm" at bounding box center [716, 241] width 676 height 17
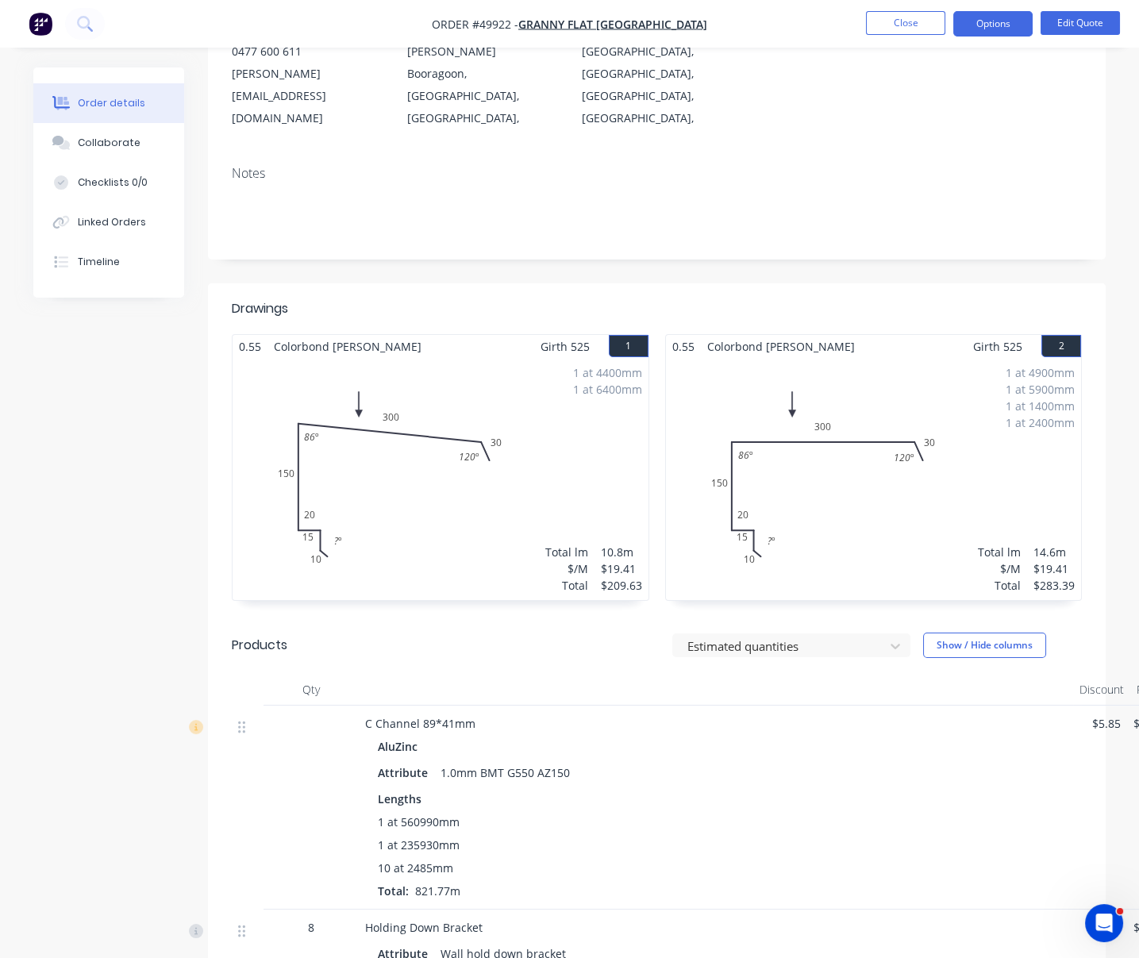
scroll to position [0, 0]
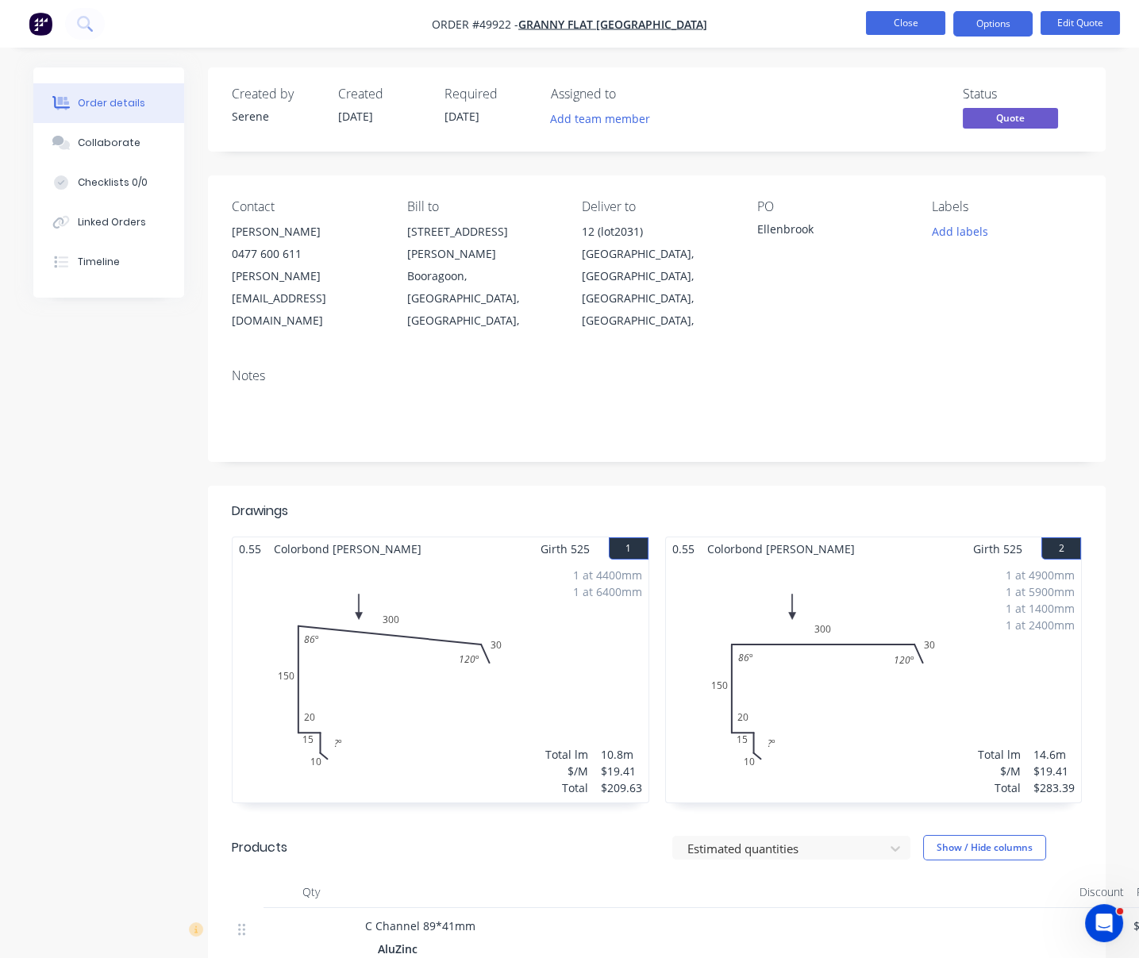
click at [910, 21] on button "Close" at bounding box center [905, 23] width 79 height 24
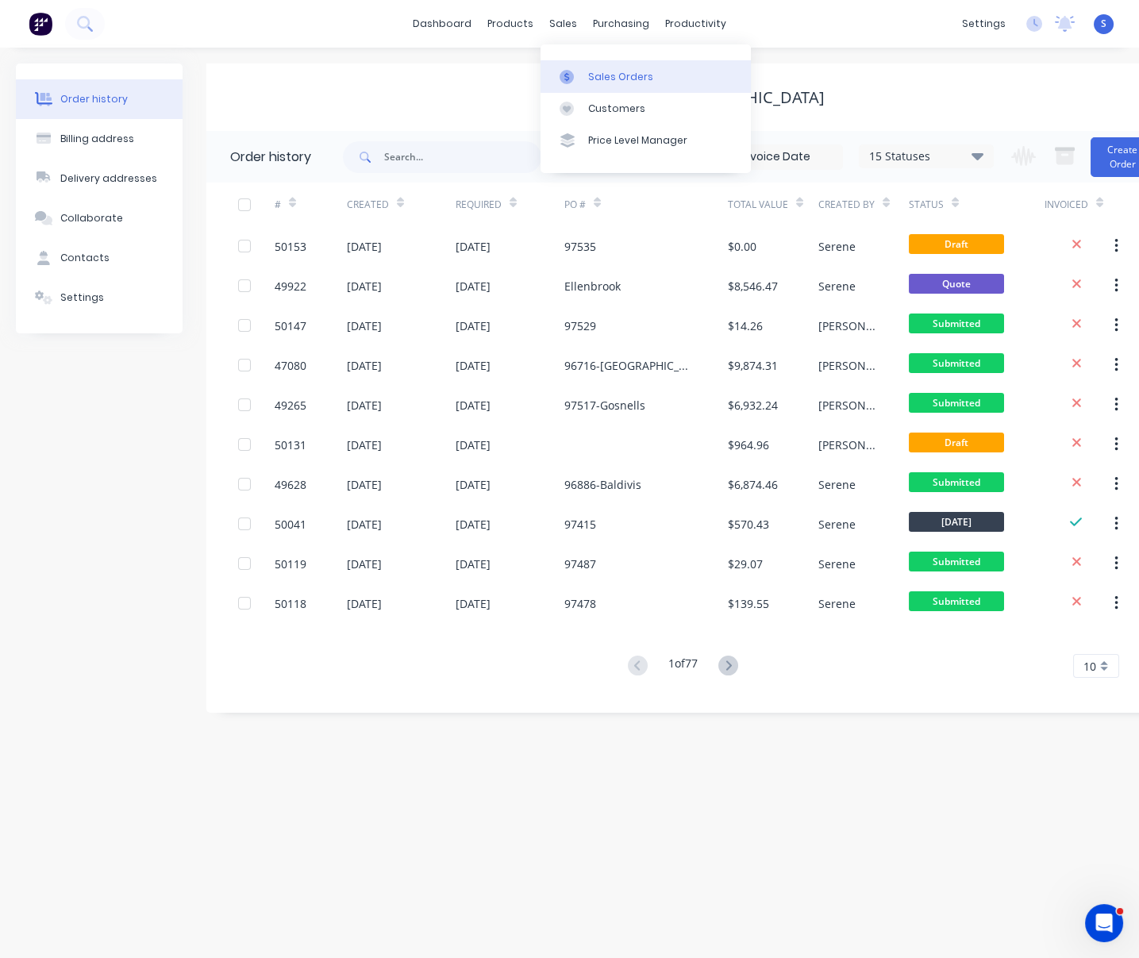
click at [584, 72] on link "Sales Orders" at bounding box center [646, 76] width 210 height 32
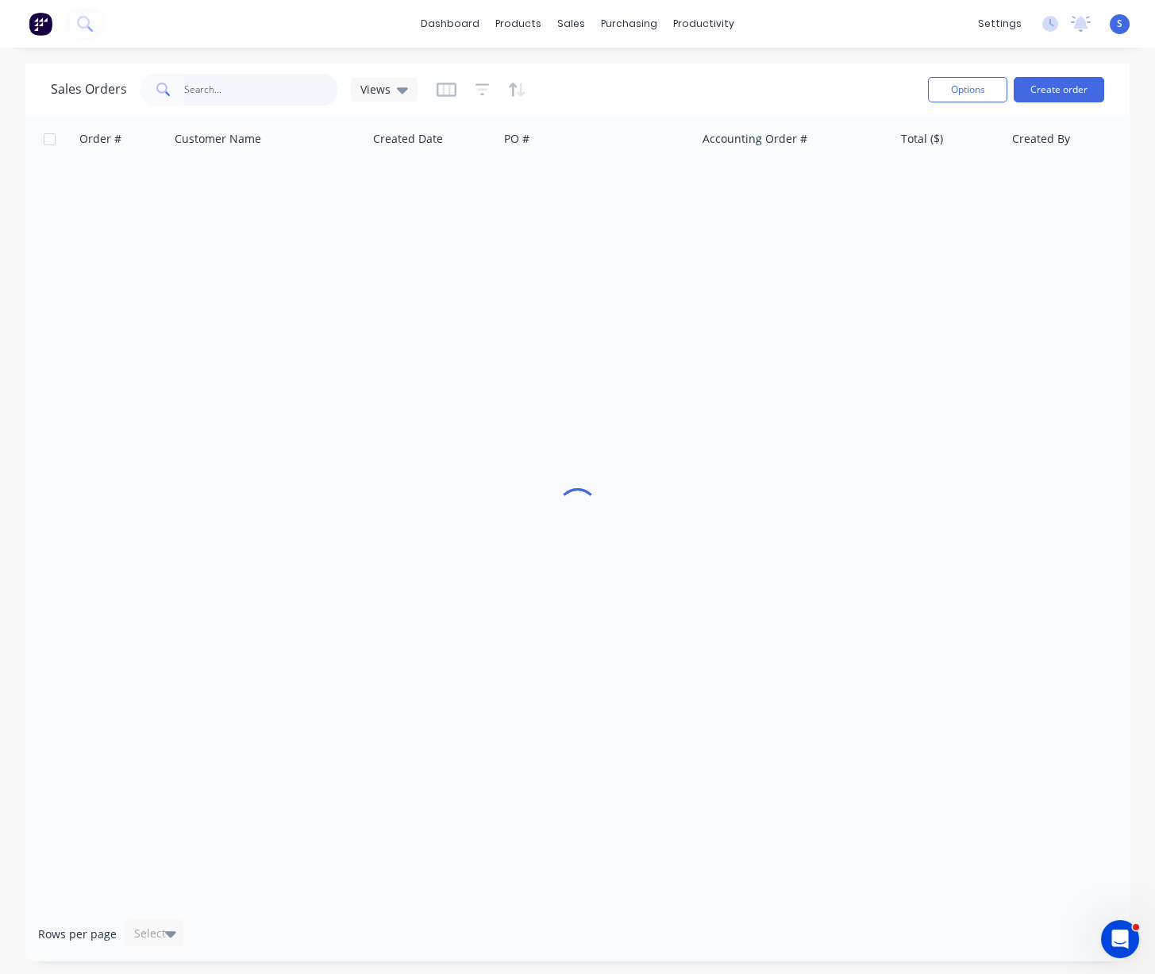
click at [280, 95] on input "text" at bounding box center [261, 90] width 155 height 32
type input "47056"
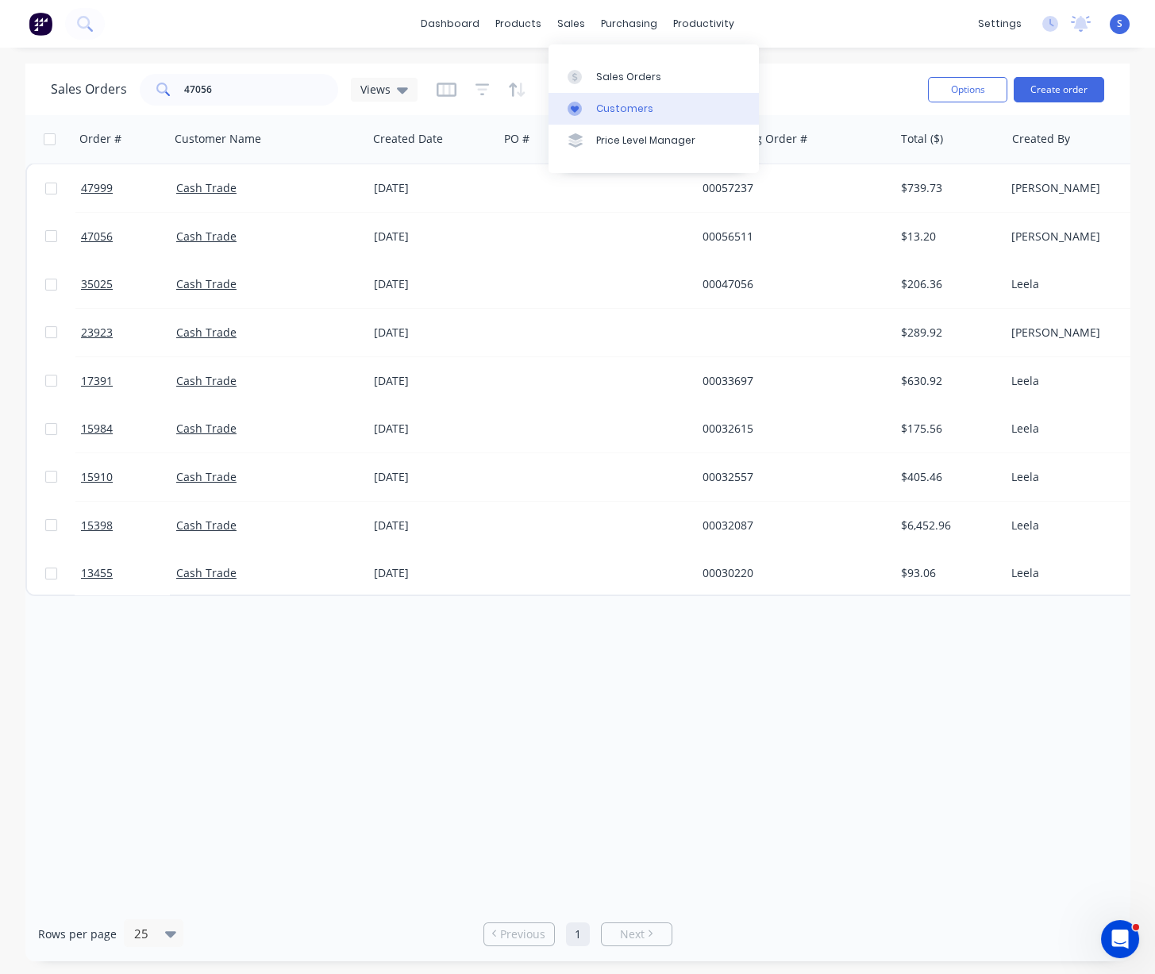
click at [621, 110] on div "Customers" at bounding box center [624, 109] width 57 height 14
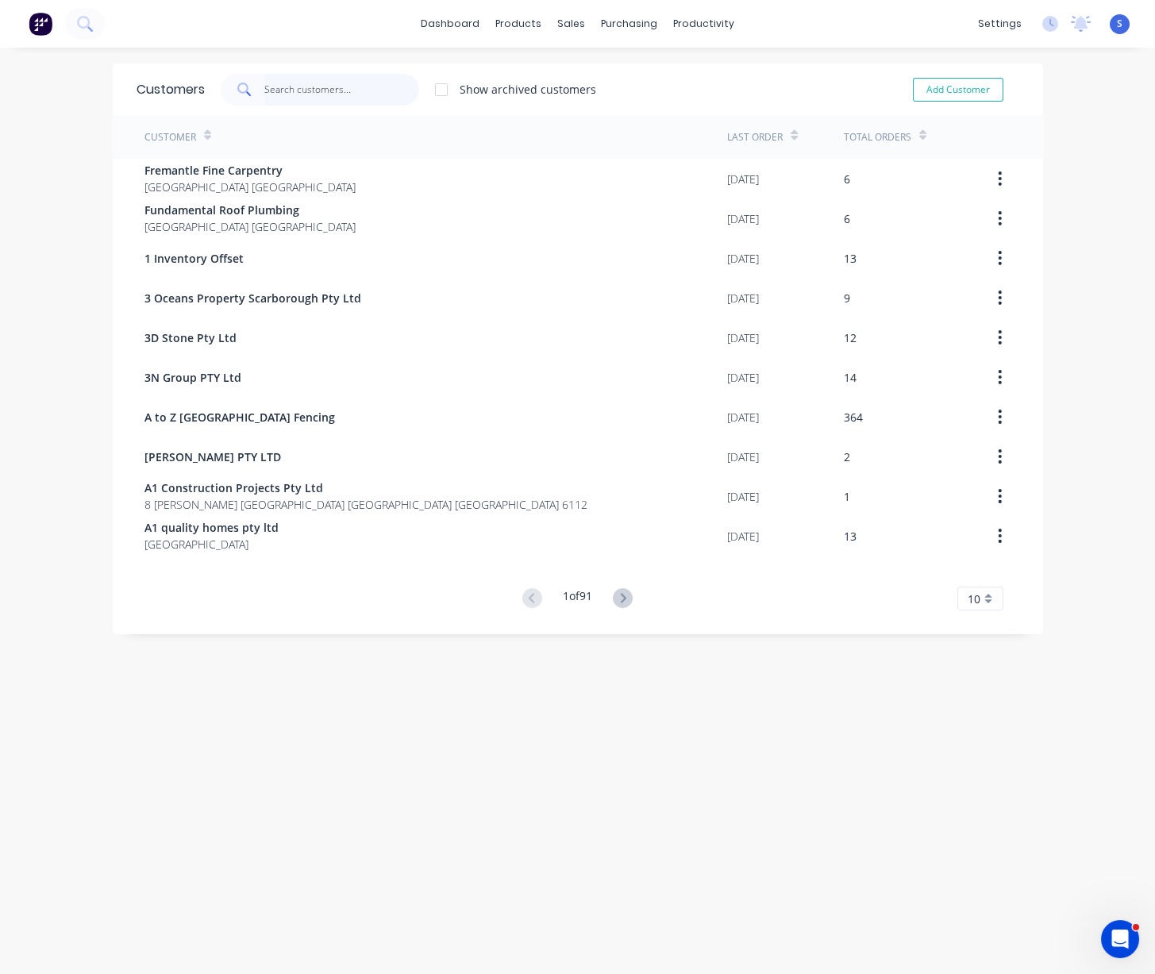
click at [306, 95] on input "text" at bounding box center [341, 90] width 155 height 32
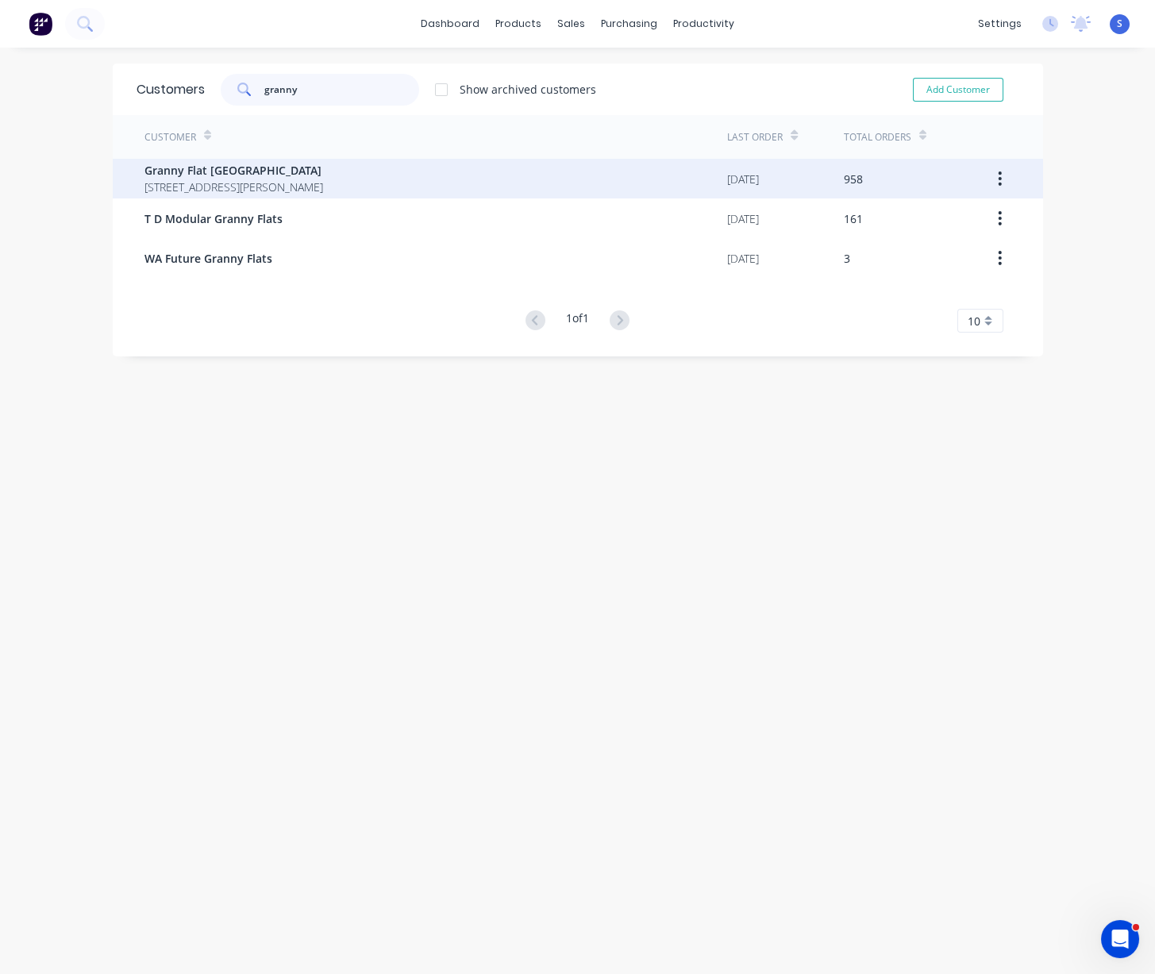
type input "granny"
click at [323, 175] on span "Granny Flat [GEOGRAPHIC_DATA]" at bounding box center [233, 170] width 179 height 17
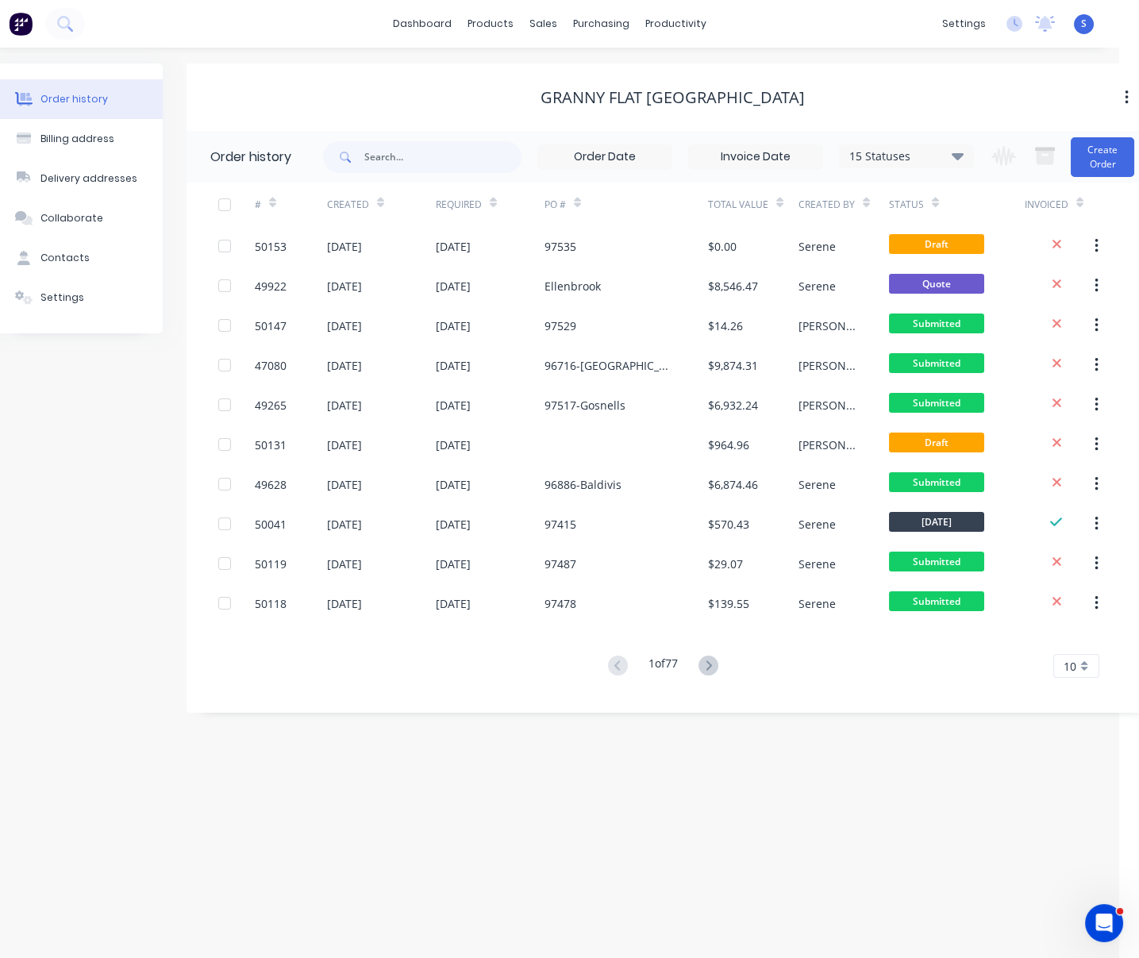
drag, startPoint x: 308, startPoint y: 111, endPoint x: 501, endPoint y: 118, distance: 193.0
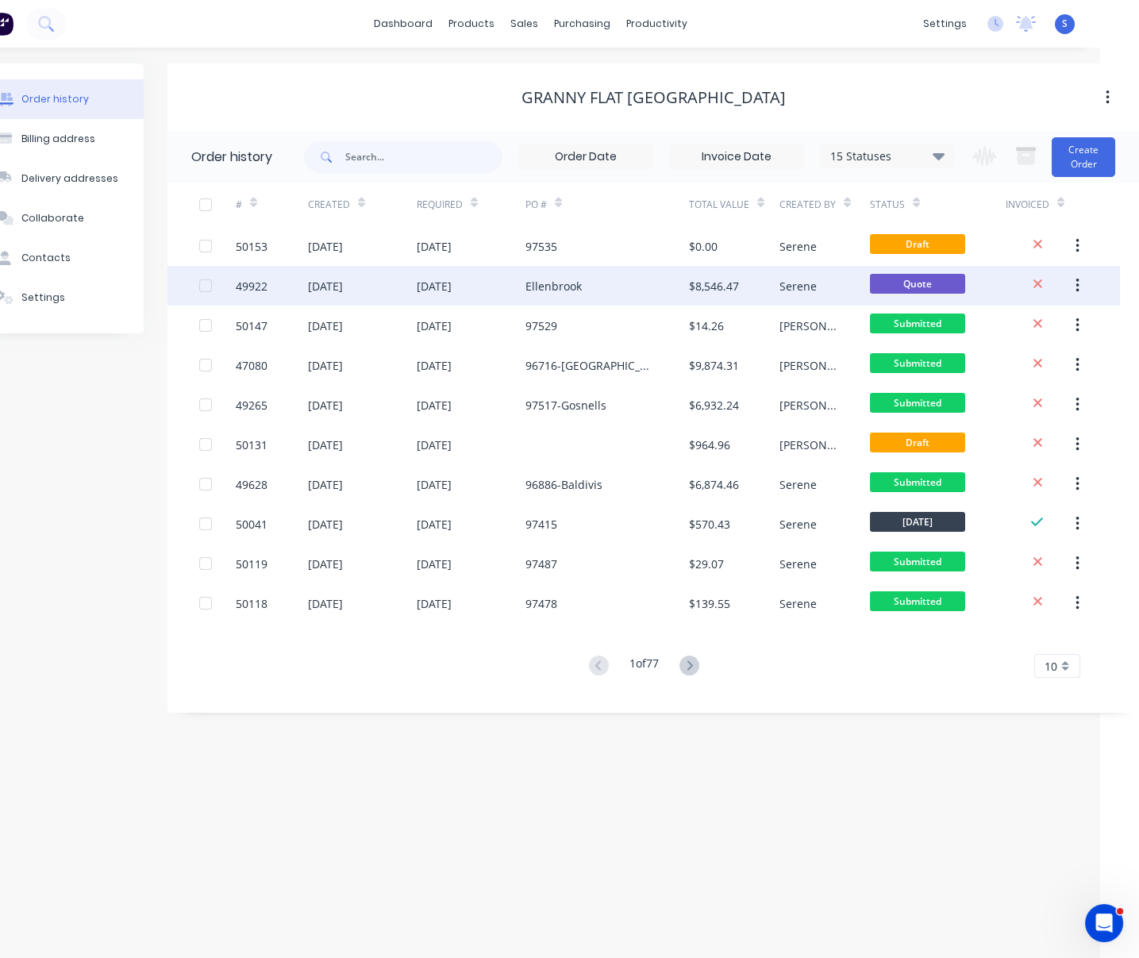
click at [438, 299] on div "[DATE]" at bounding box center [471, 286] width 109 height 40
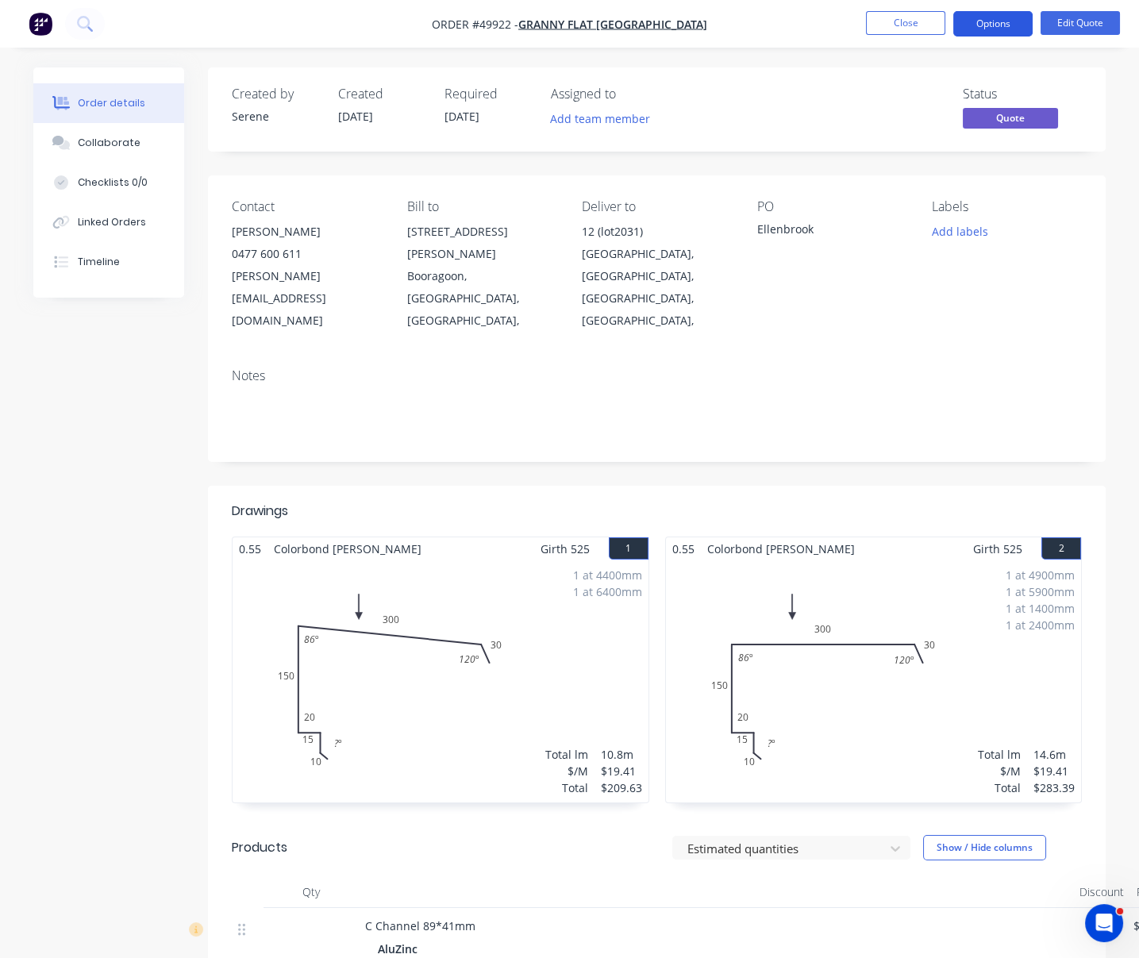
click at [987, 26] on button "Options" at bounding box center [992, 23] width 79 height 25
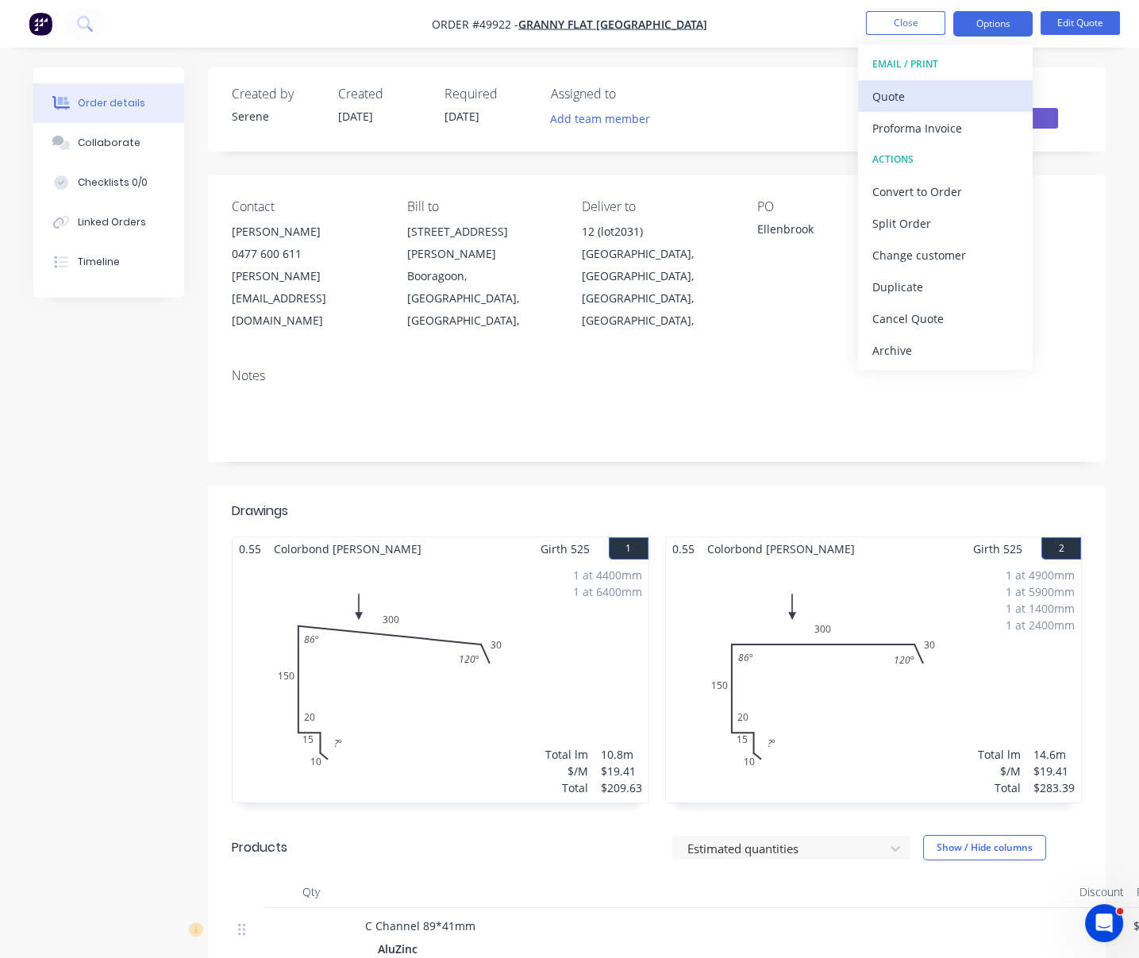
click at [919, 98] on div "Quote" at bounding box center [945, 96] width 146 height 23
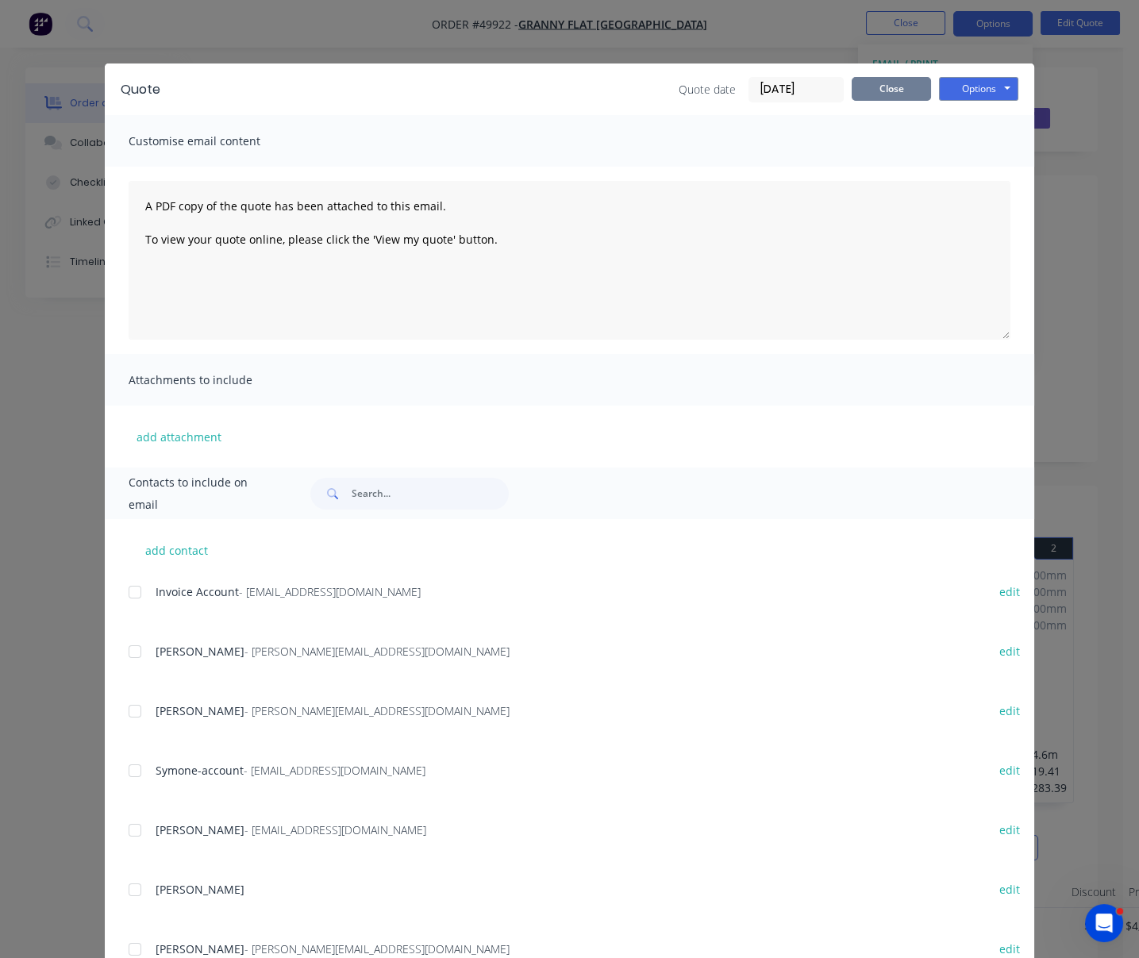
click at [878, 98] on button "Close" at bounding box center [891, 89] width 79 height 24
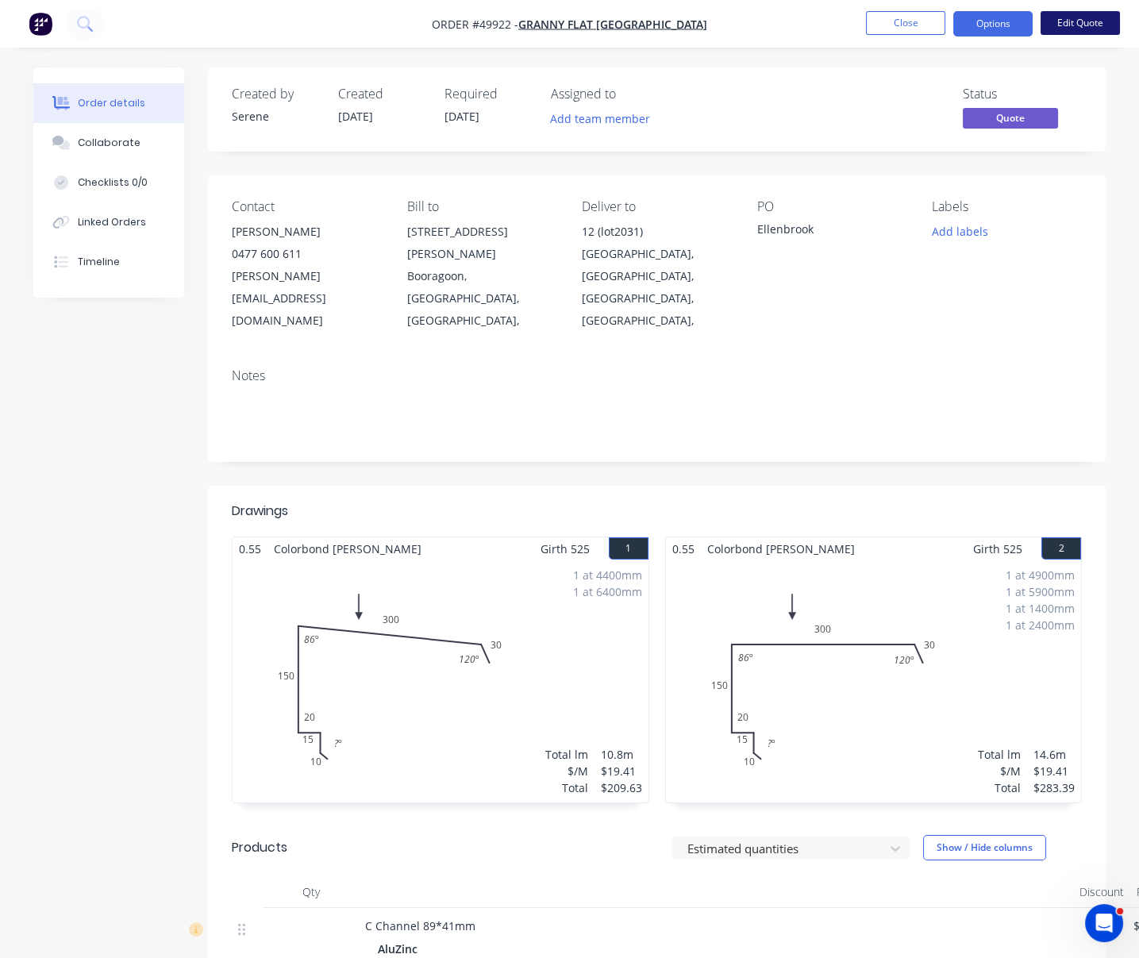
click at [1018, 21] on button "Edit Quote" at bounding box center [1080, 23] width 79 height 24
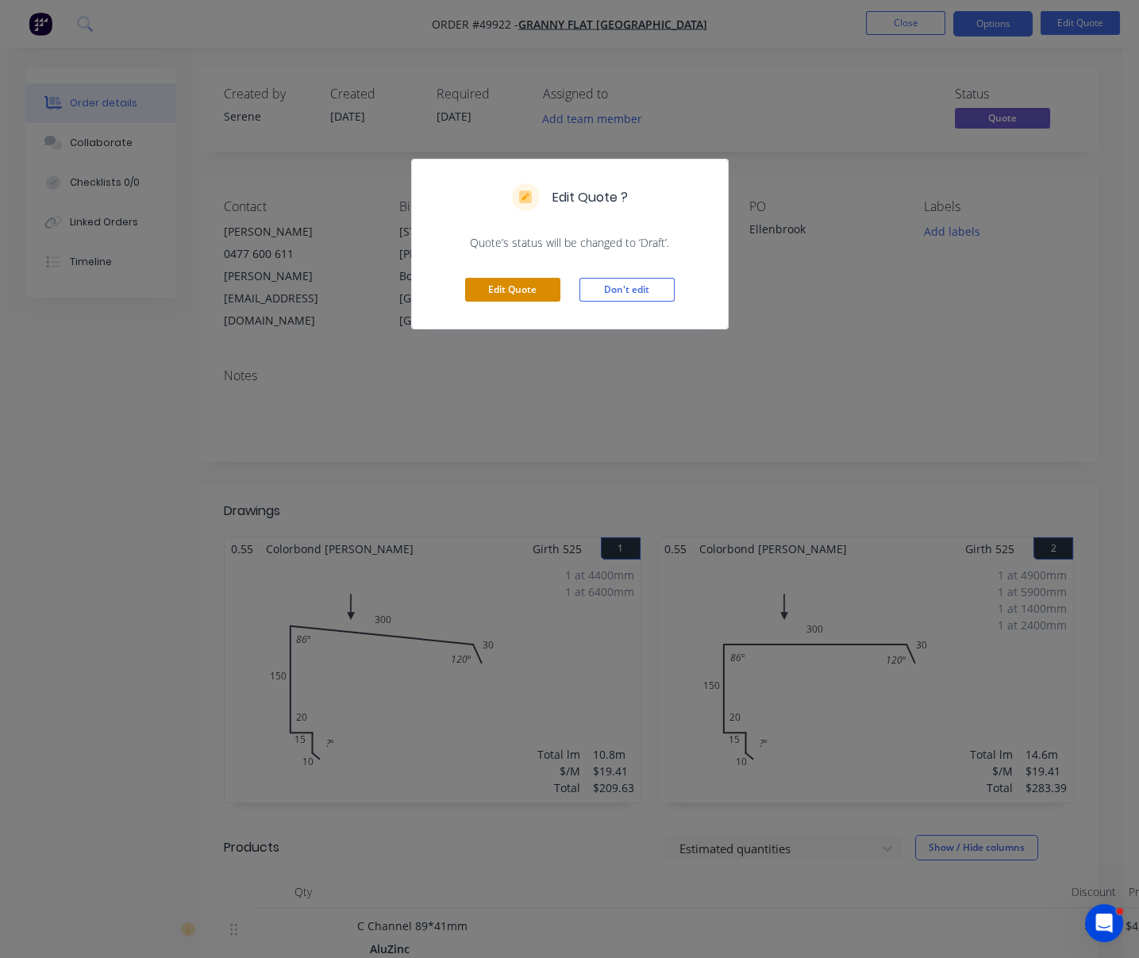
click at [533, 302] on button "Edit Quote" at bounding box center [512, 290] width 95 height 24
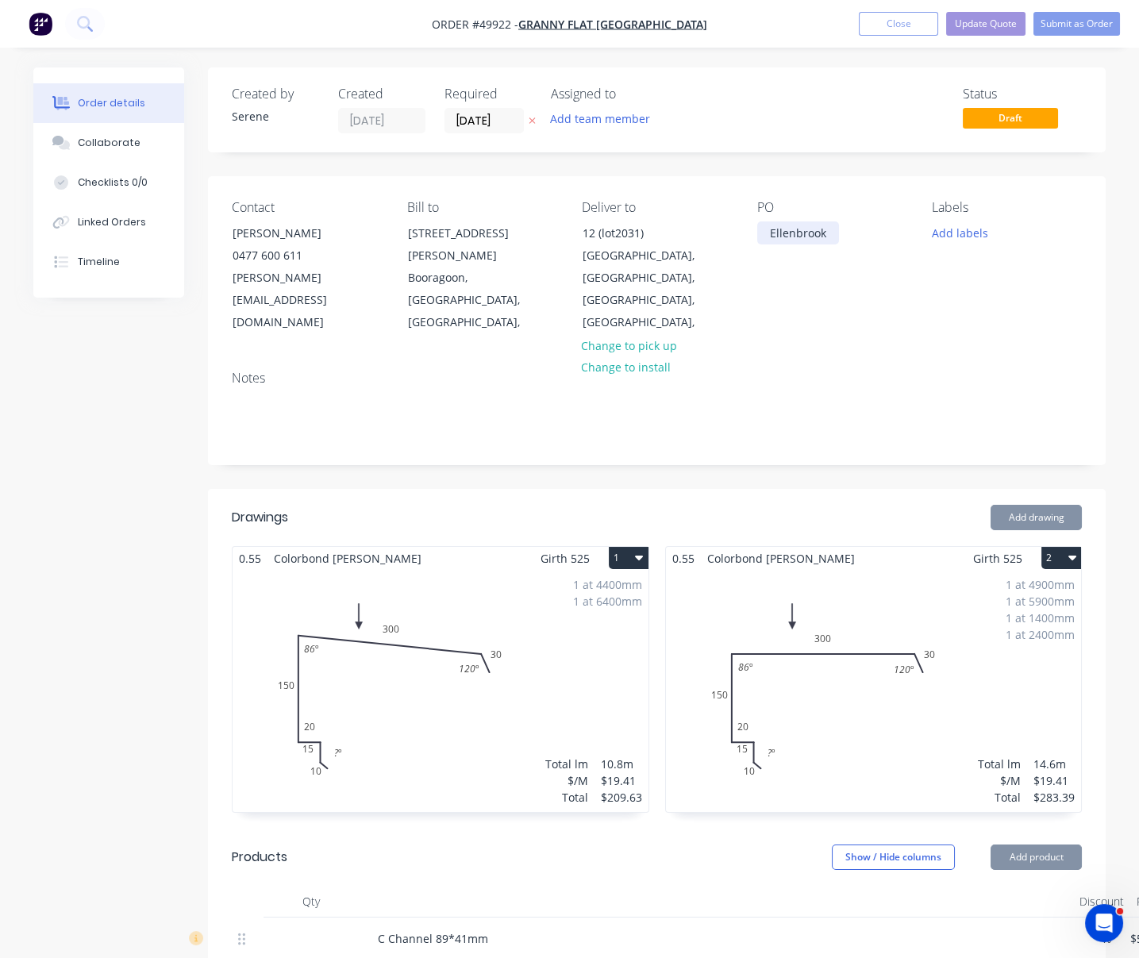
click at [768, 242] on div "Ellenbrook" at bounding box center [798, 232] width 82 height 23
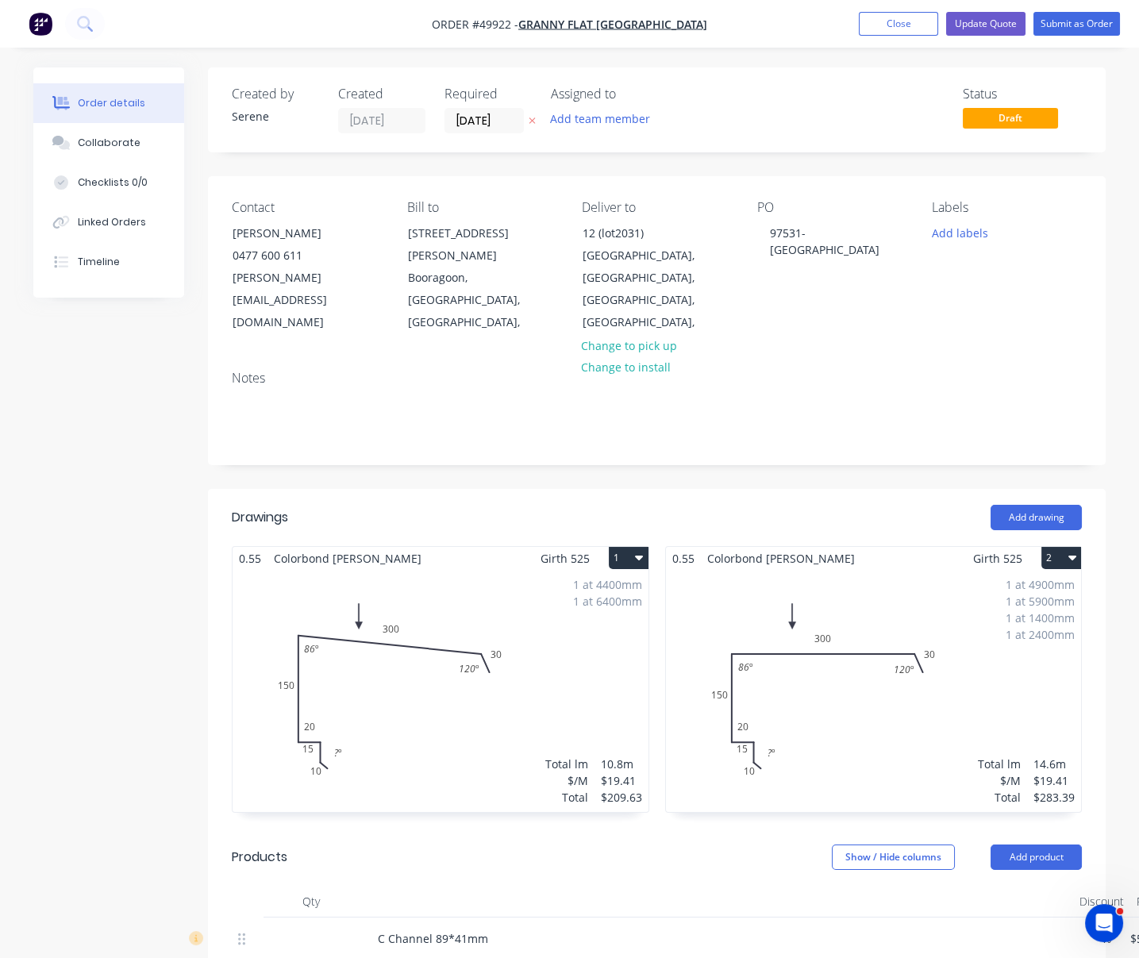
click at [749, 496] on header "Drawings Add drawing" at bounding box center [657, 517] width 898 height 57
click at [986, 31] on button "Update Quote" at bounding box center [985, 24] width 79 height 24
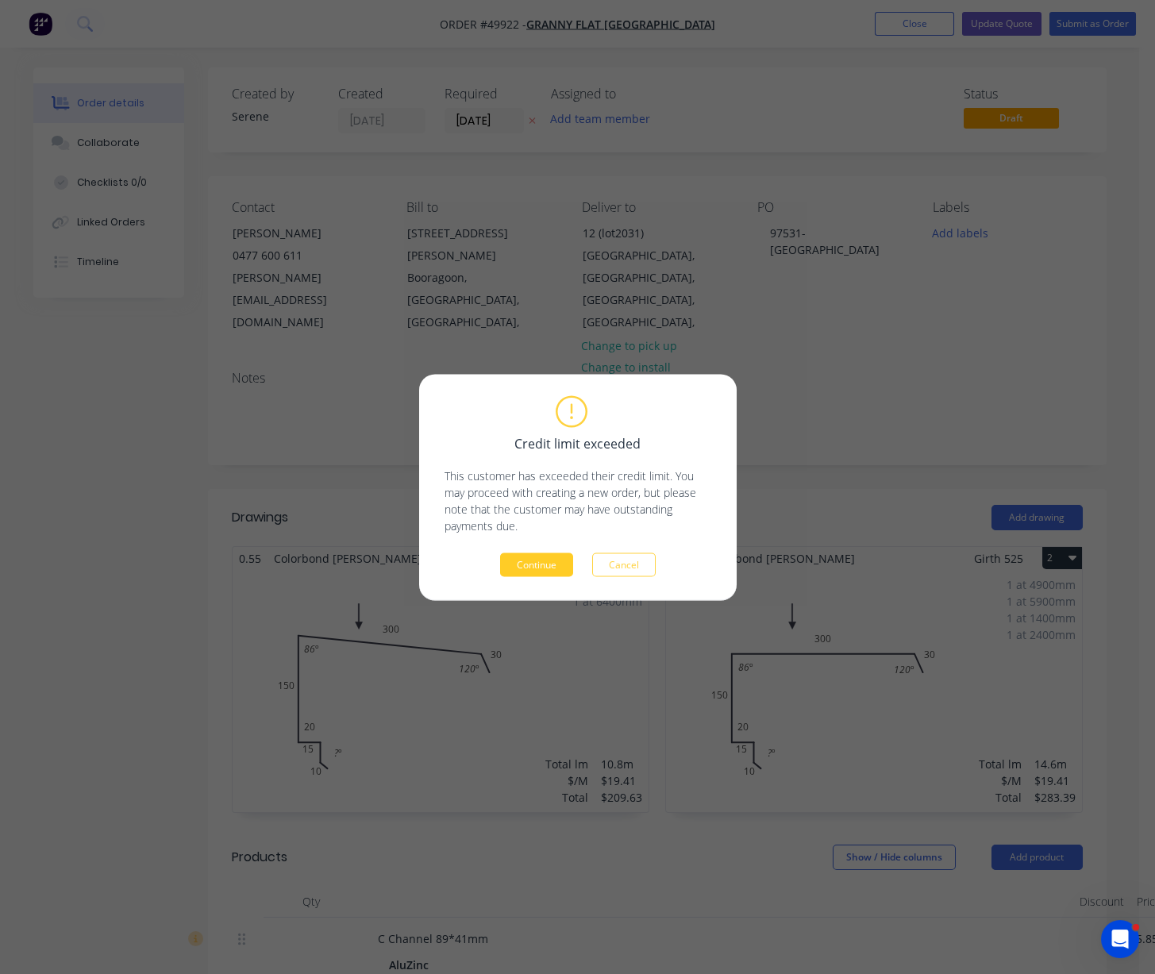
click at [537, 569] on button "Continue" at bounding box center [536, 564] width 73 height 24
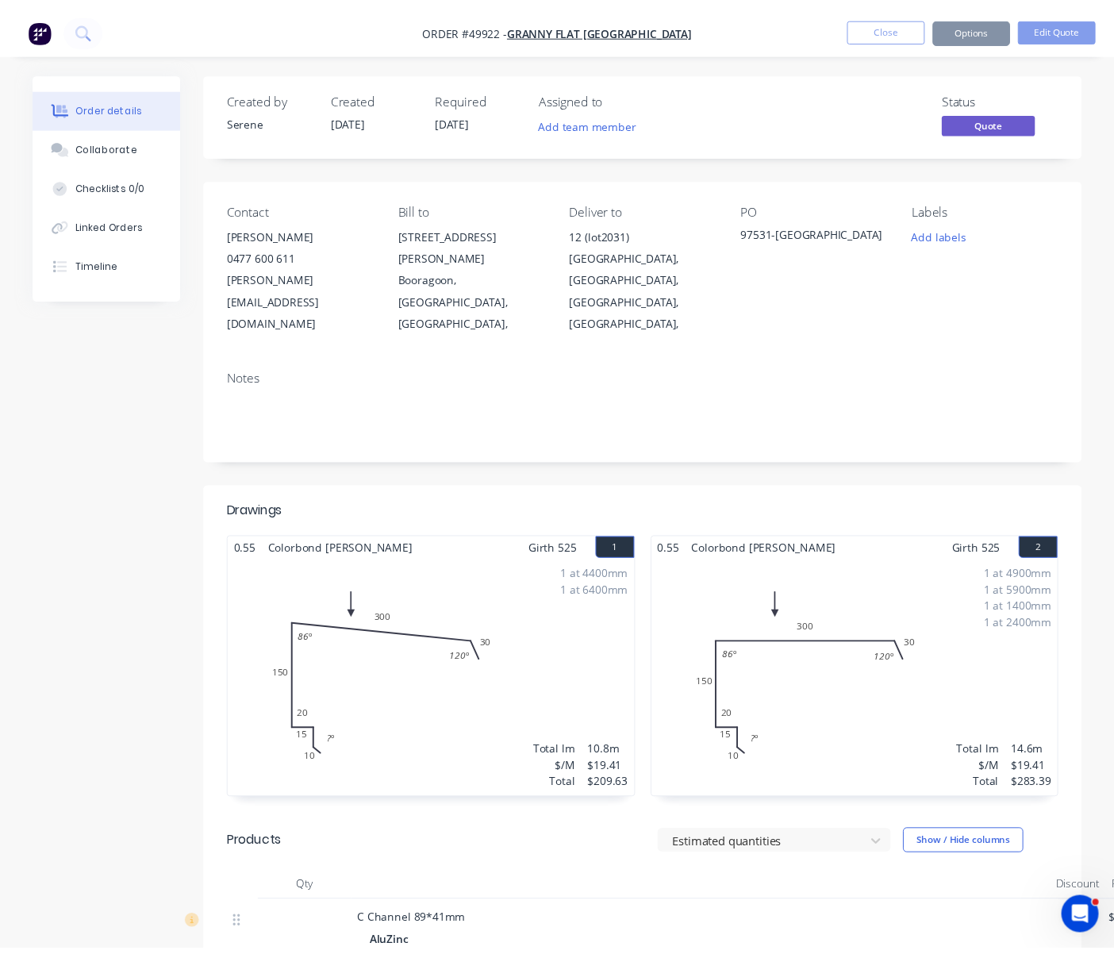
scroll to position [0, 68]
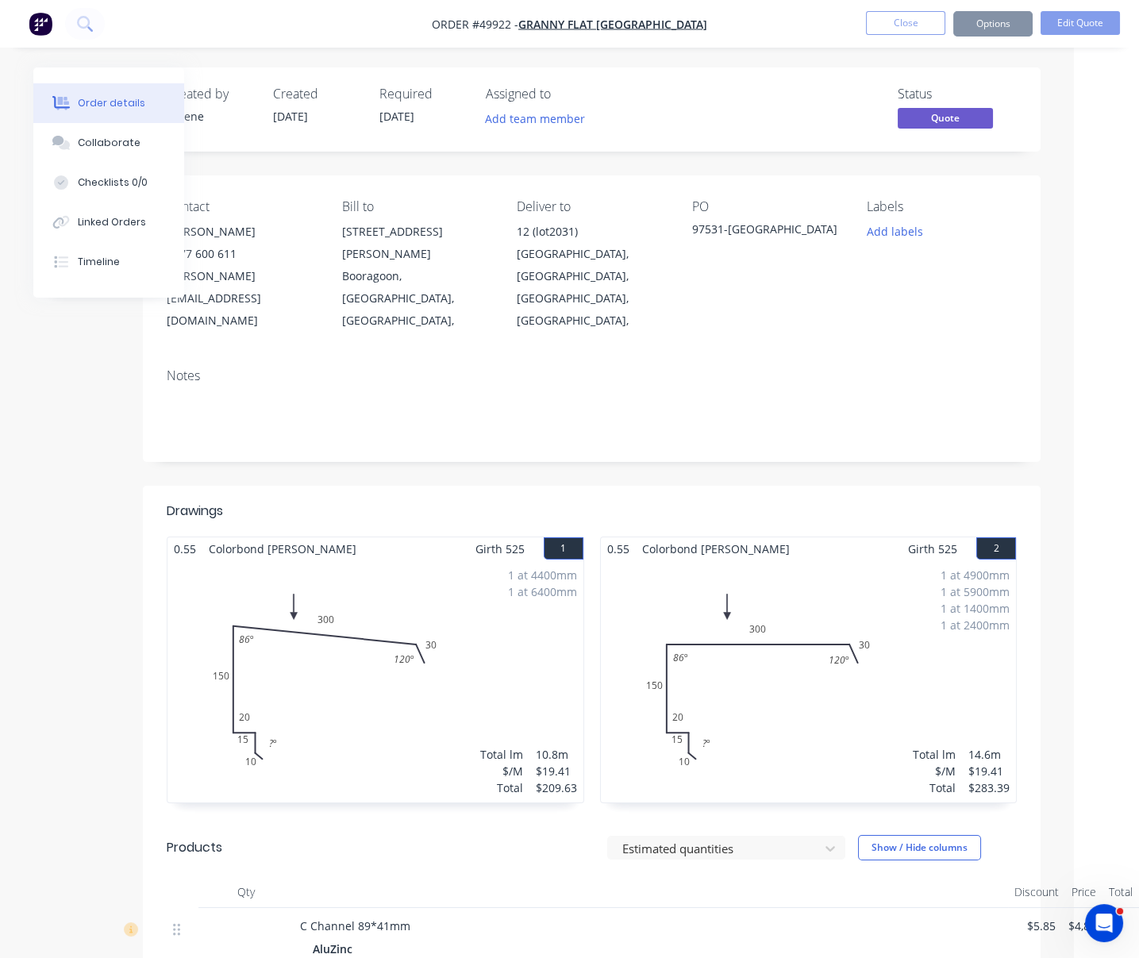
drag, startPoint x: 468, startPoint y: 483, endPoint x: 641, endPoint y: 487, distance: 173.1
drag, startPoint x: 57, startPoint y: 391, endPoint x: 29, endPoint y: 378, distance: 31.3
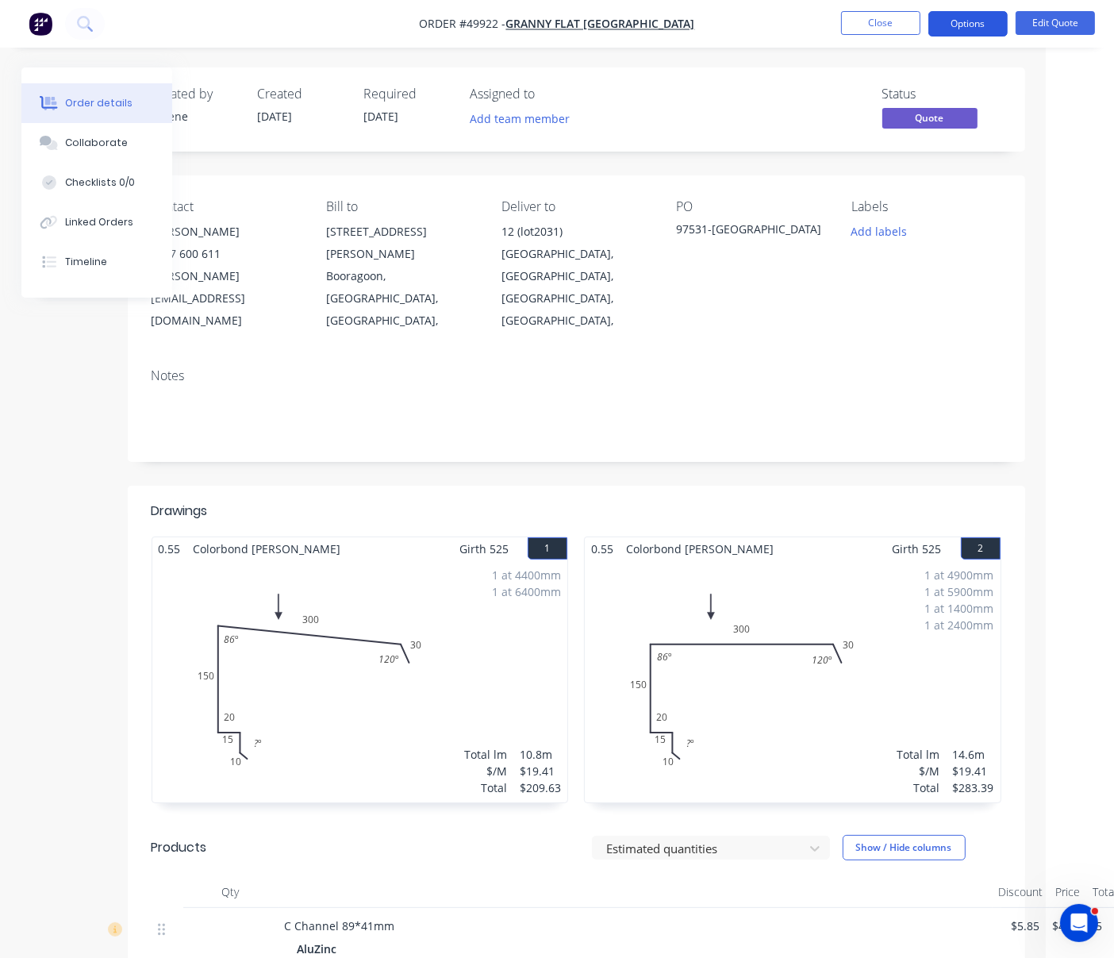
click at [969, 29] on button "Options" at bounding box center [968, 23] width 79 height 25
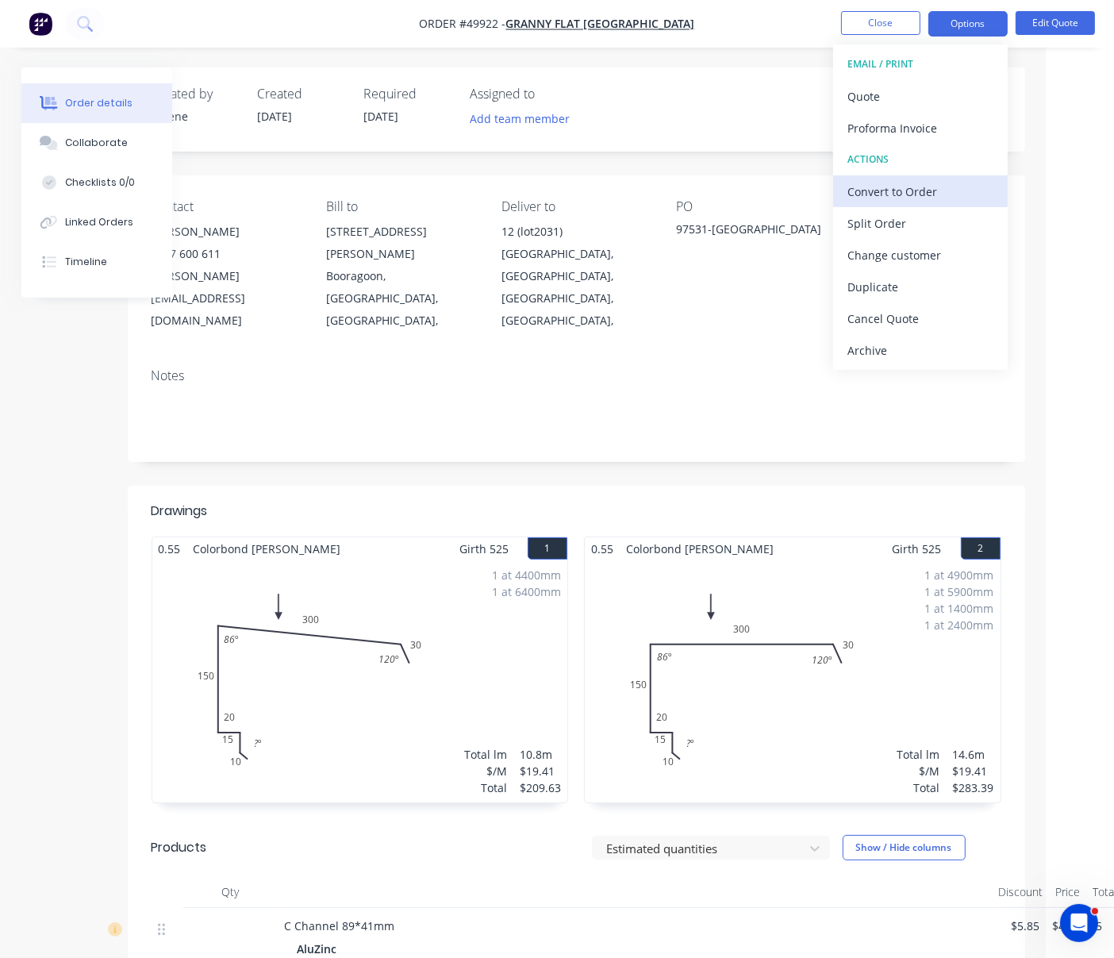
click at [933, 186] on div "Convert to Order" at bounding box center [921, 191] width 146 height 23
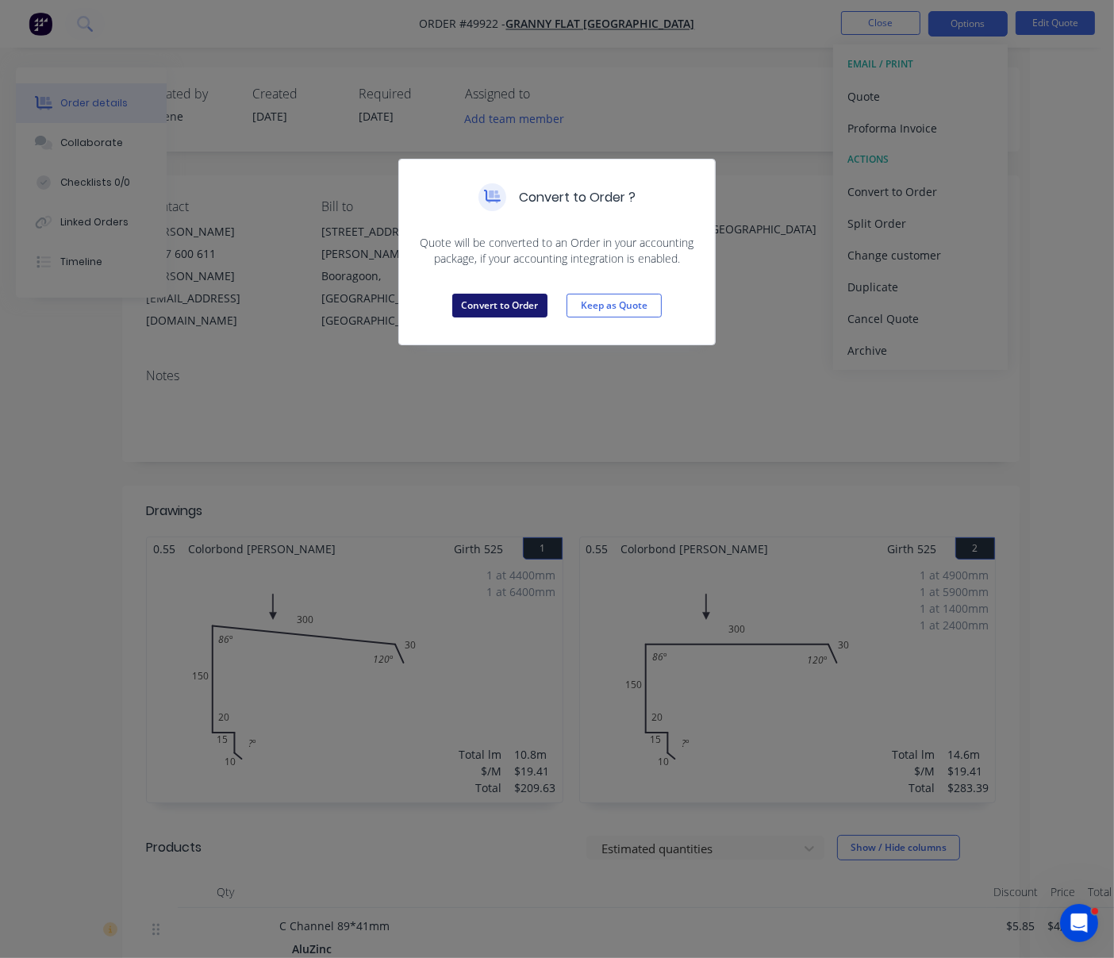
click at [487, 318] on button "Convert to Order" at bounding box center [499, 306] width 95 height 24
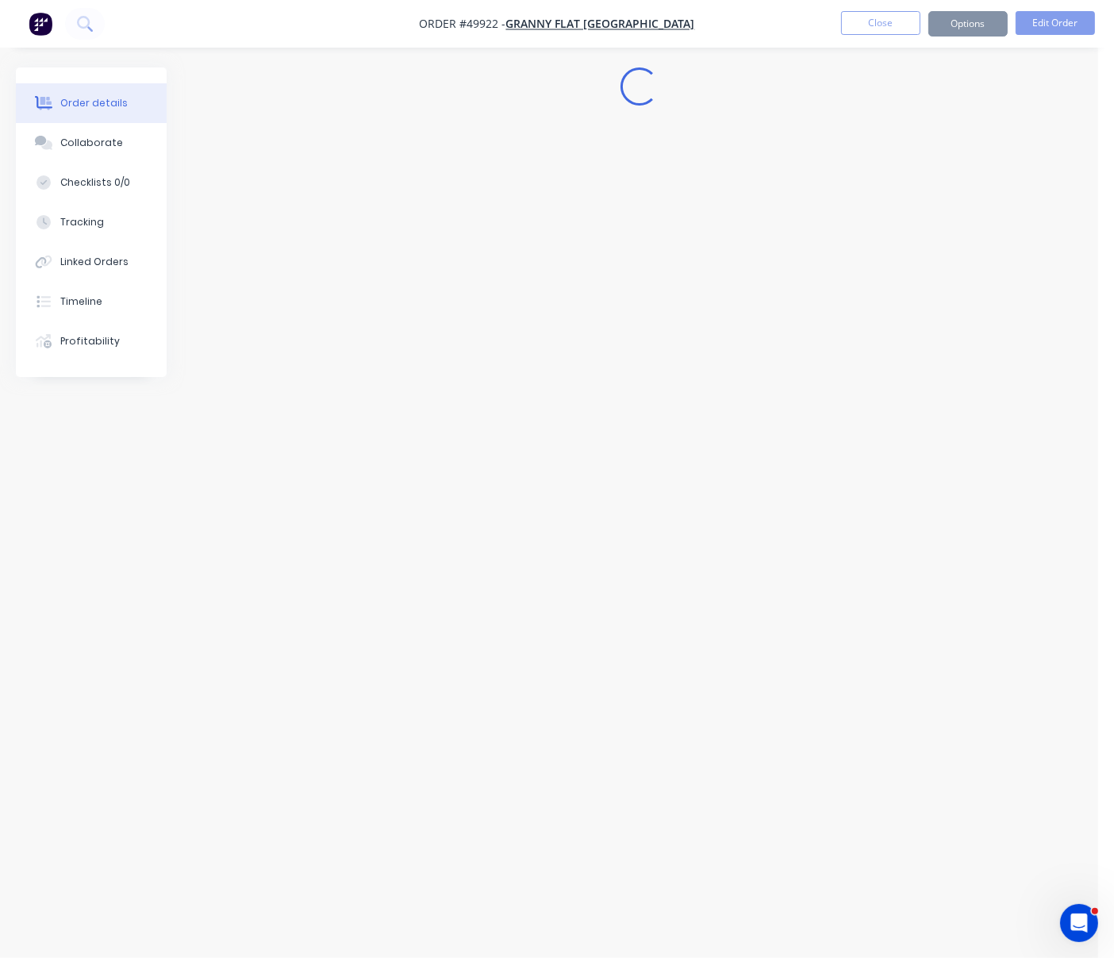
scroll to position [0, 0]
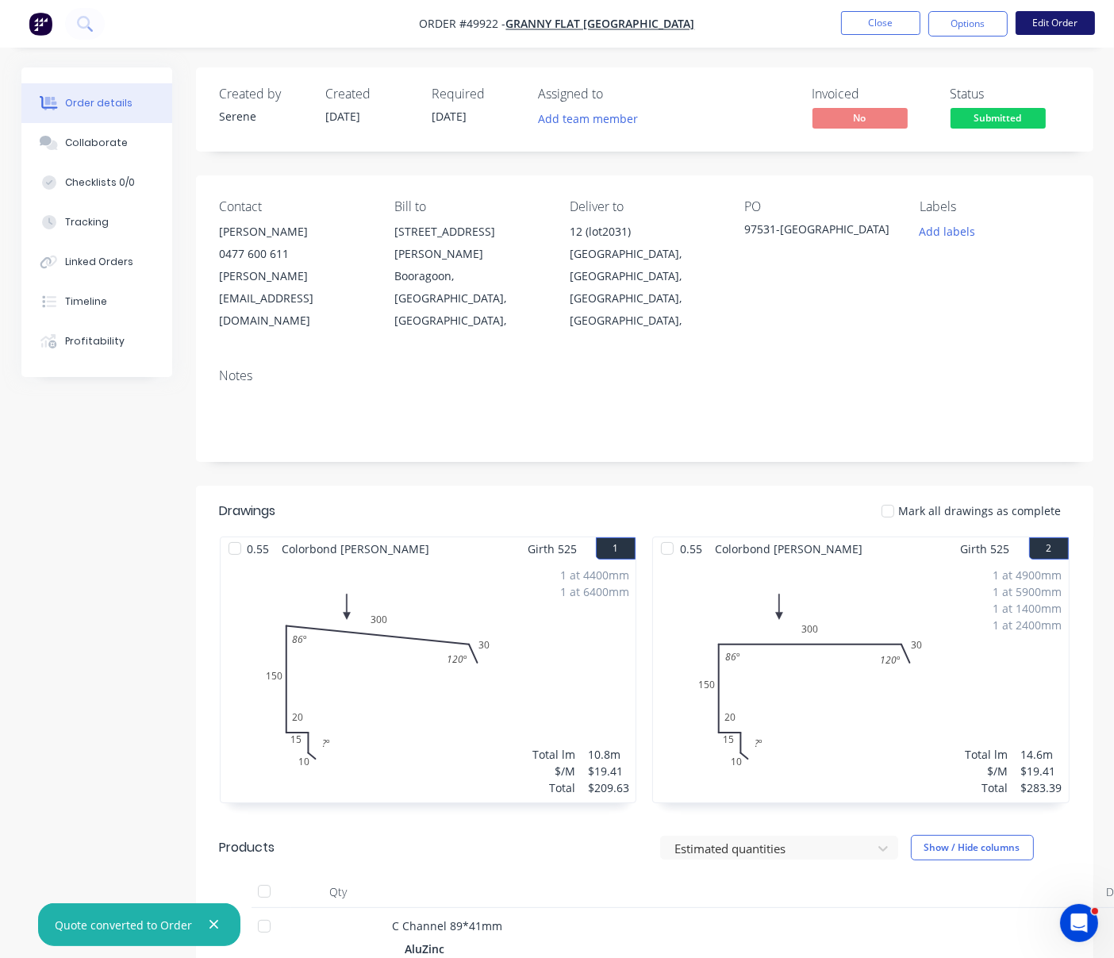
click at [1018, 24] on button "Edit Order" at bounding box center [1055, 23] width 79 height 24
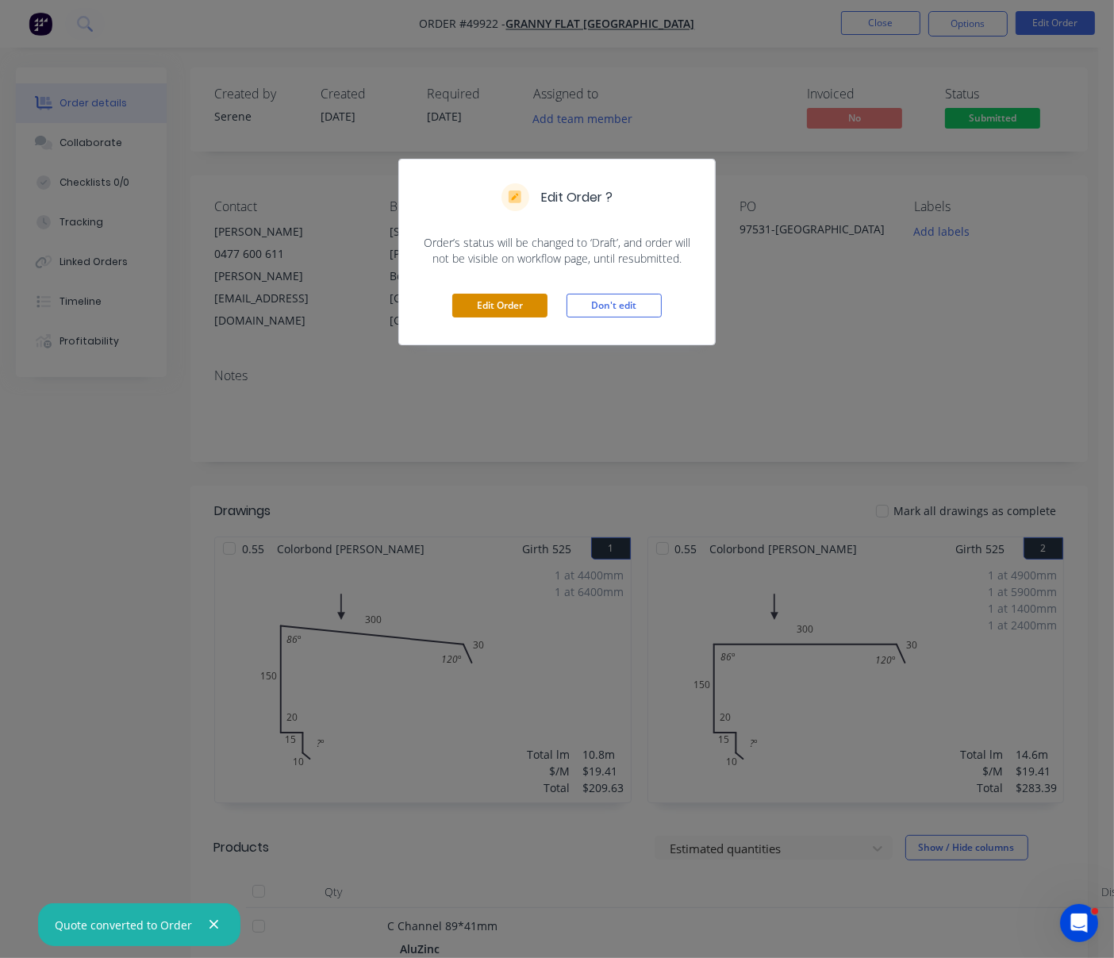
click at [481, 313] on button "Edit Order" at bounding box center [499, 306] width 95 height 24
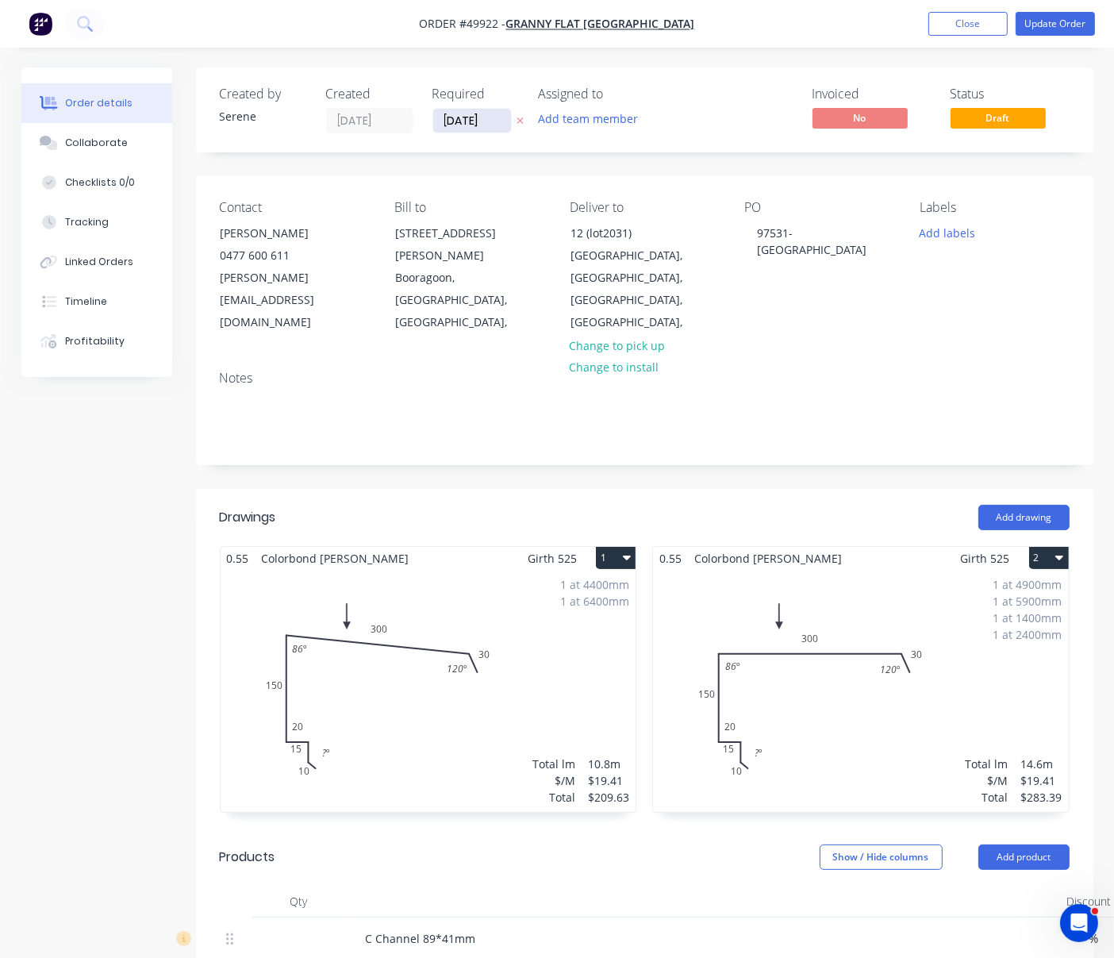
click at [483, 127] on input "02/10/25" at bounding box center [472, 121] width 78 height 24
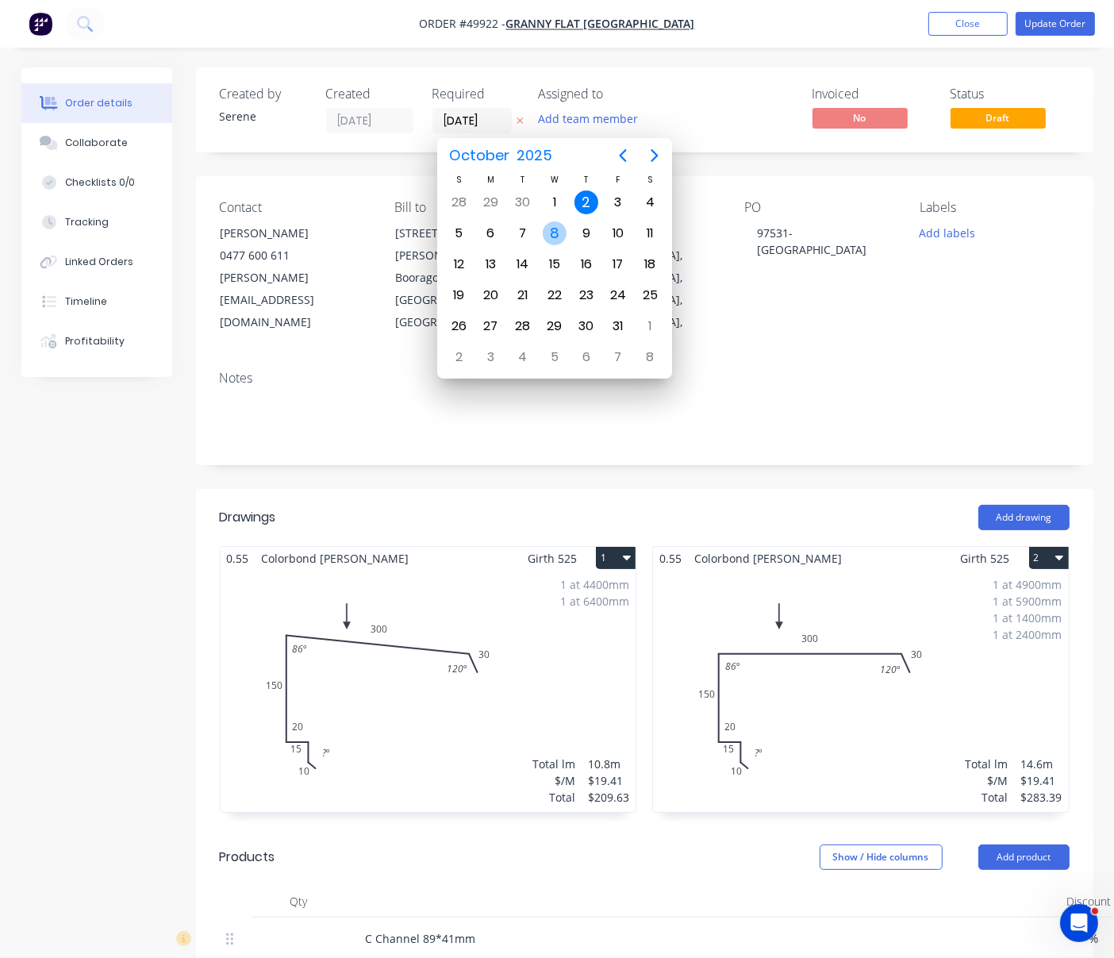
click at [547, 235] on div "8" at bounding box center [555, 233] width 24 height 24
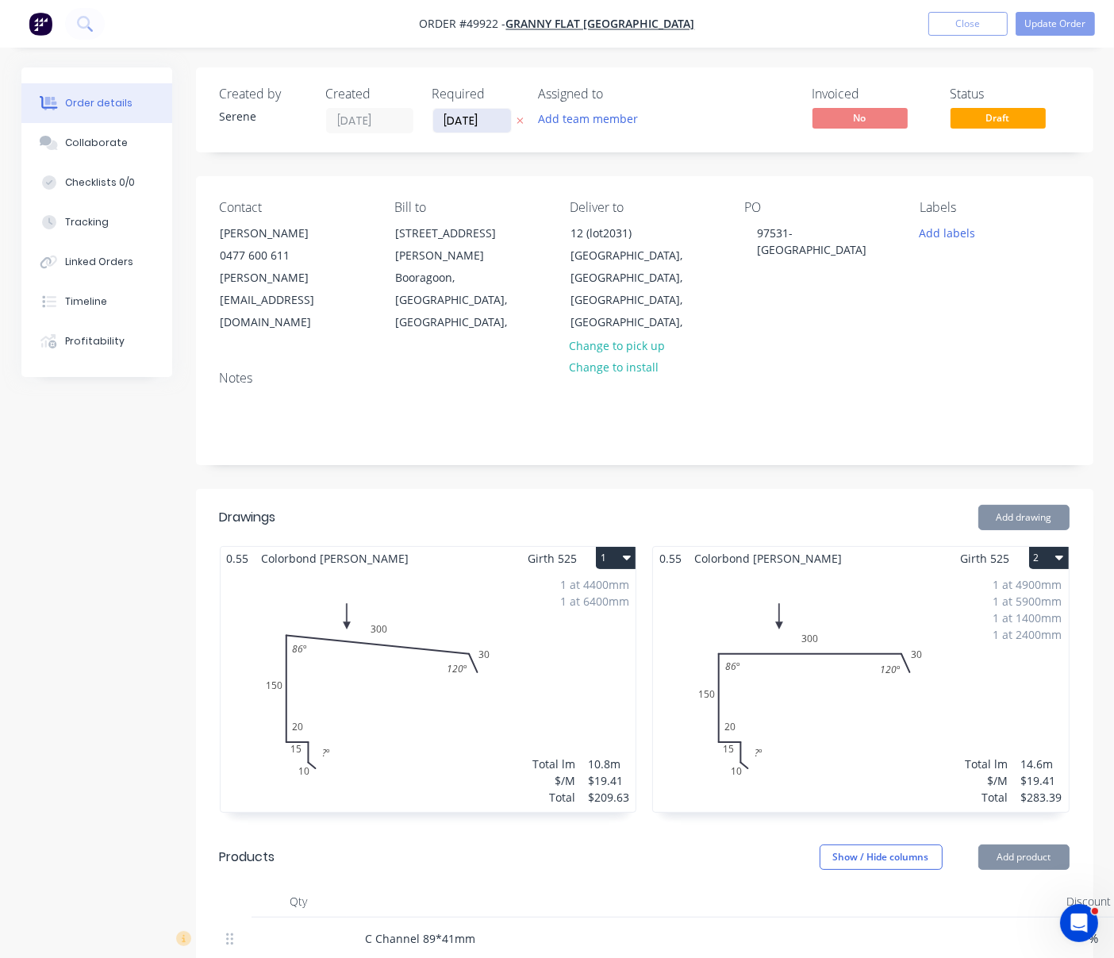
click at [484, 124] on input "08/10/25" at bounding box center [472, 121] width 78 height 24
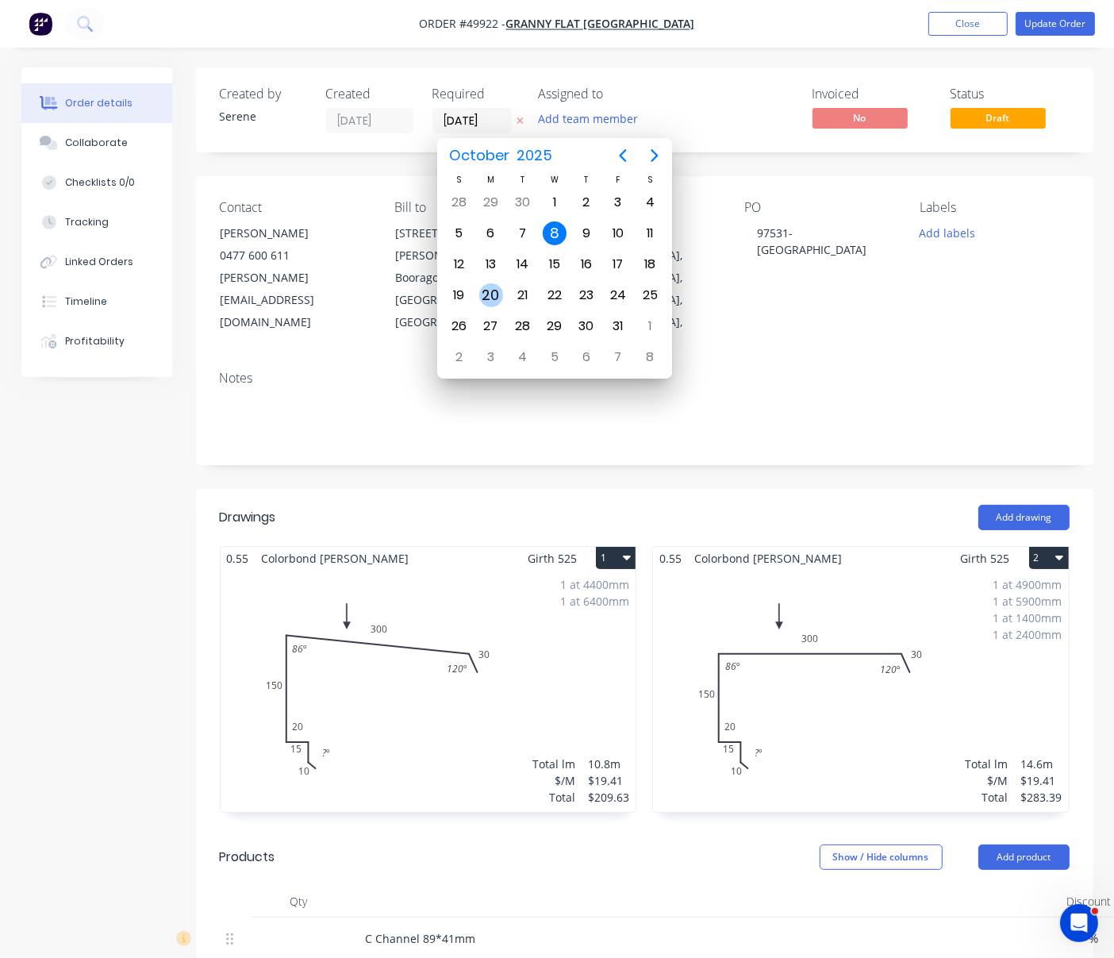
click at [487, 290] on div "20" at bounding box center [491, 295] width 24 height 24
type input "20/10/25"
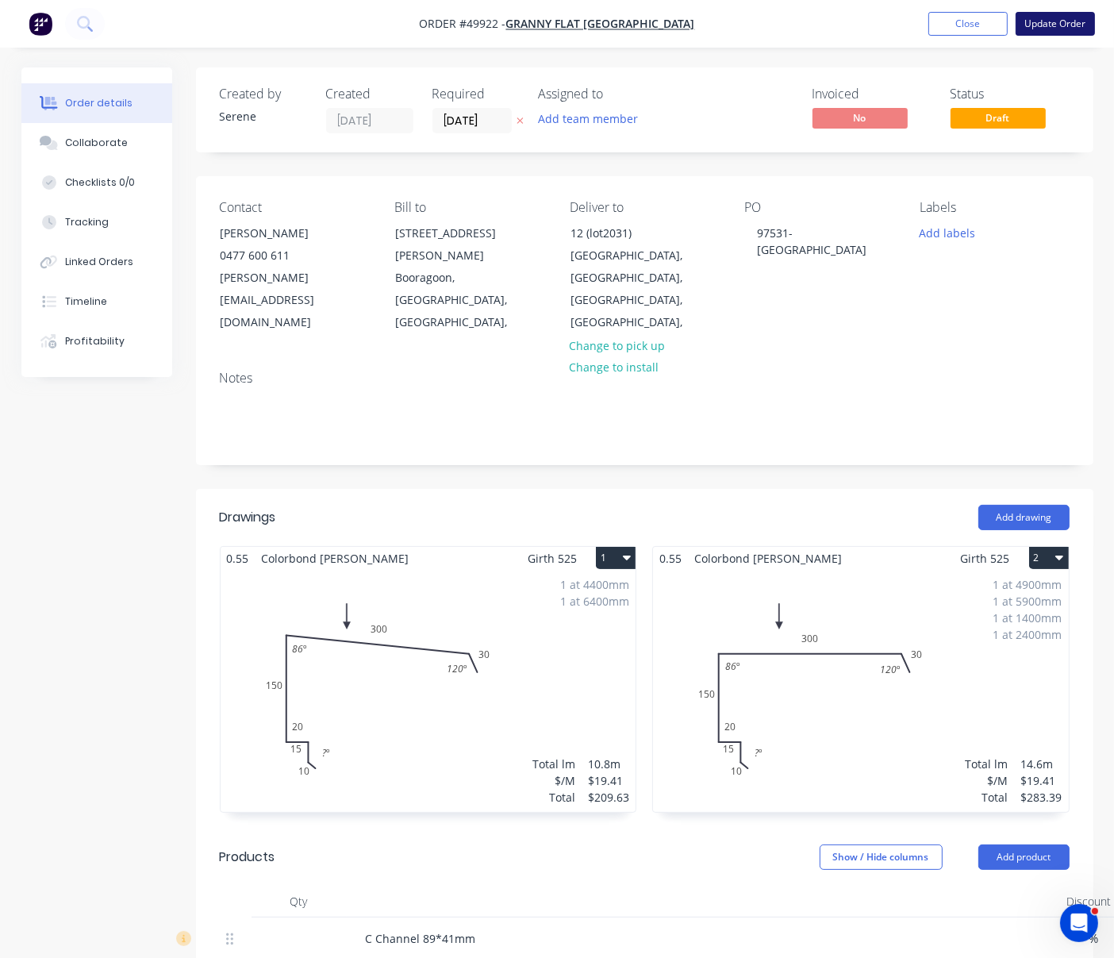
click at [1018, 29] on button "Update Order" at bounding box center [1055, 24] width 79 height 24
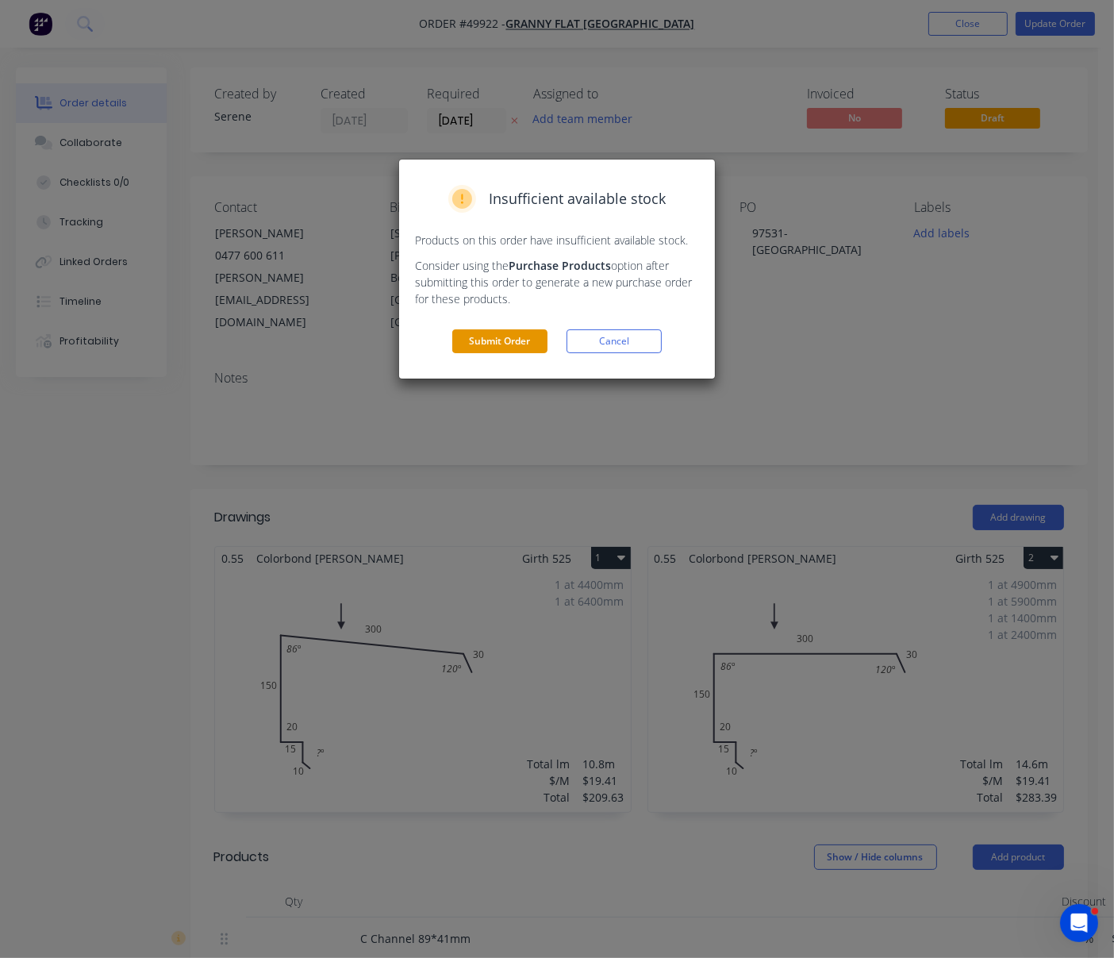
click at [499, 353] on button "Submit Order" at bounding box center [499, 341] width 95 height 24
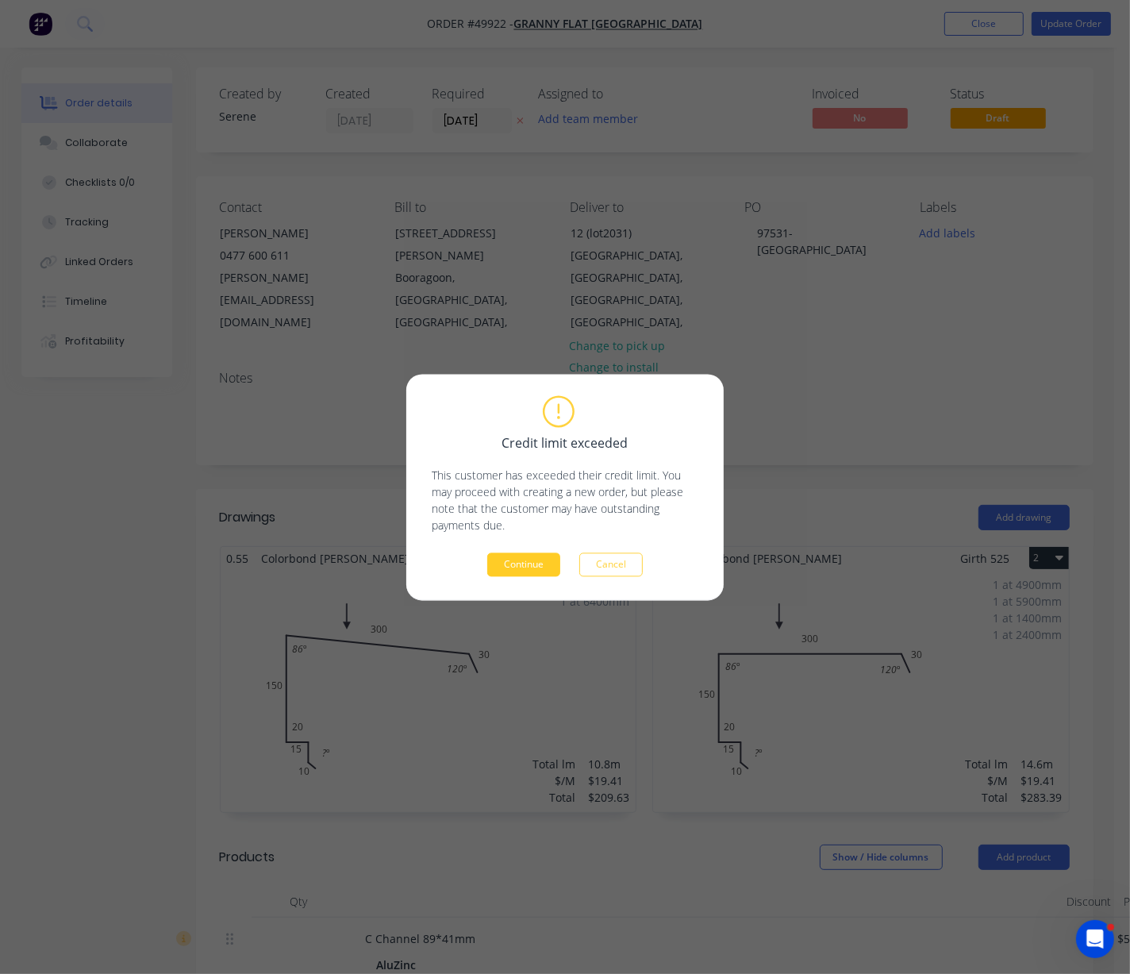
click at [513, 575] on button "Continue" at bounding box center [523, 564] width 73 height 24
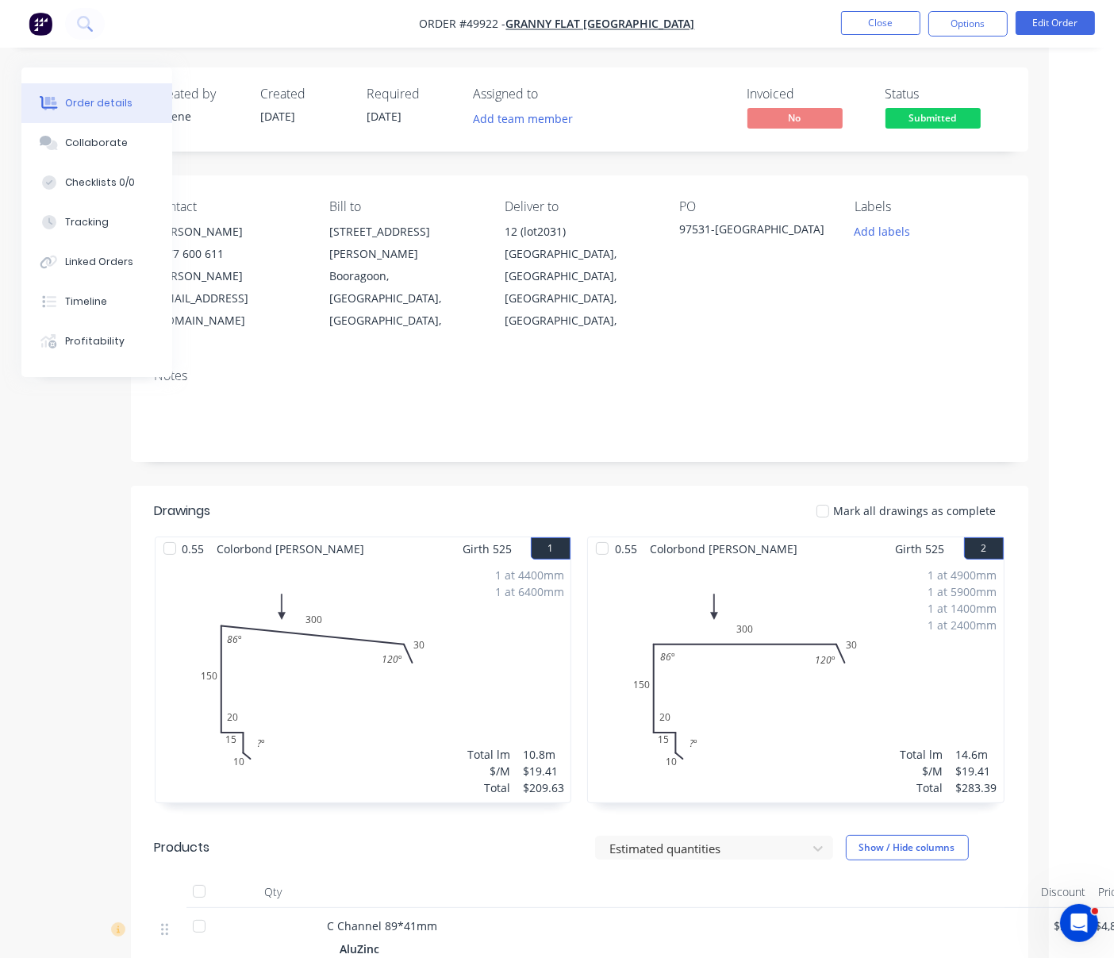
drag, startPoint x: 620, startPoint y: 439, endPoint x: 777, endPoint y: 441, distance: 157.2
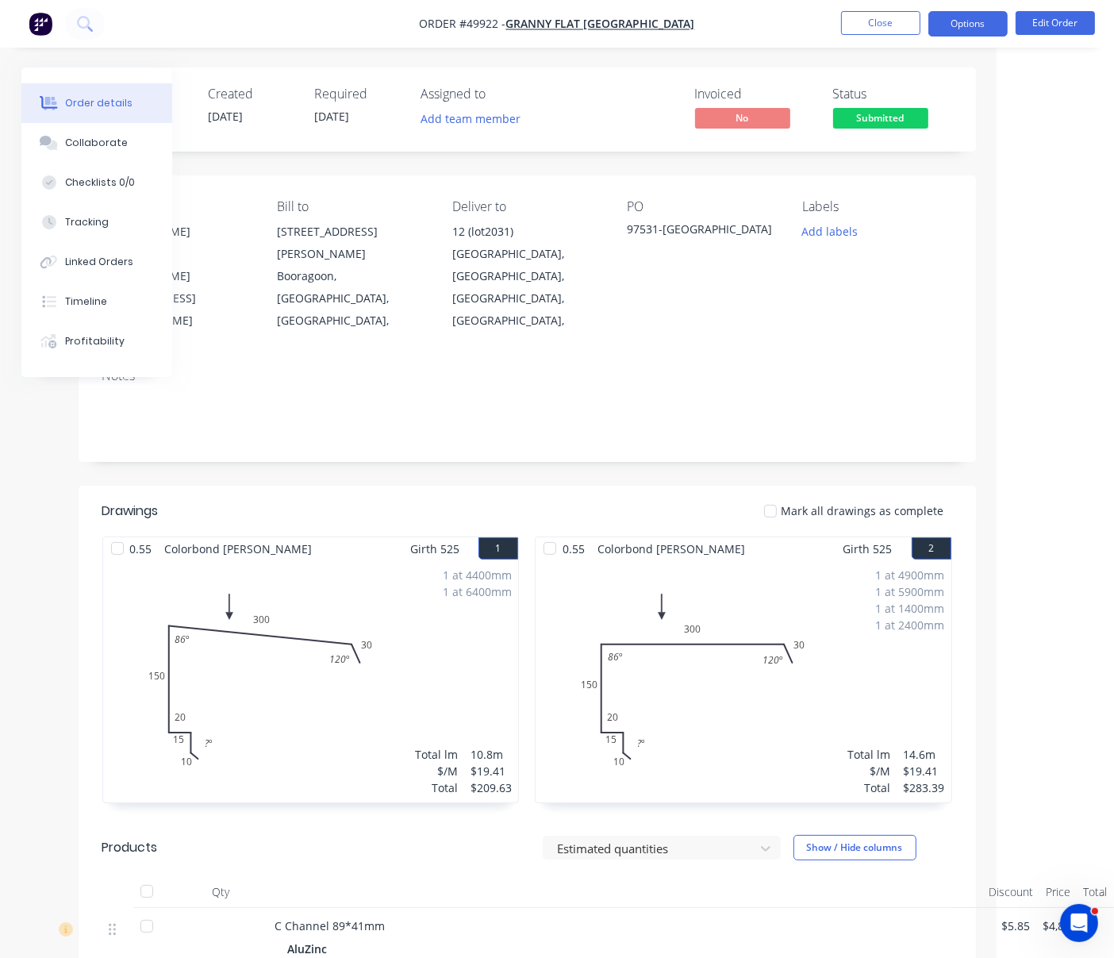
click at [966, 21] on button "Options" at bounding box center [968, 23] width 79 height 25
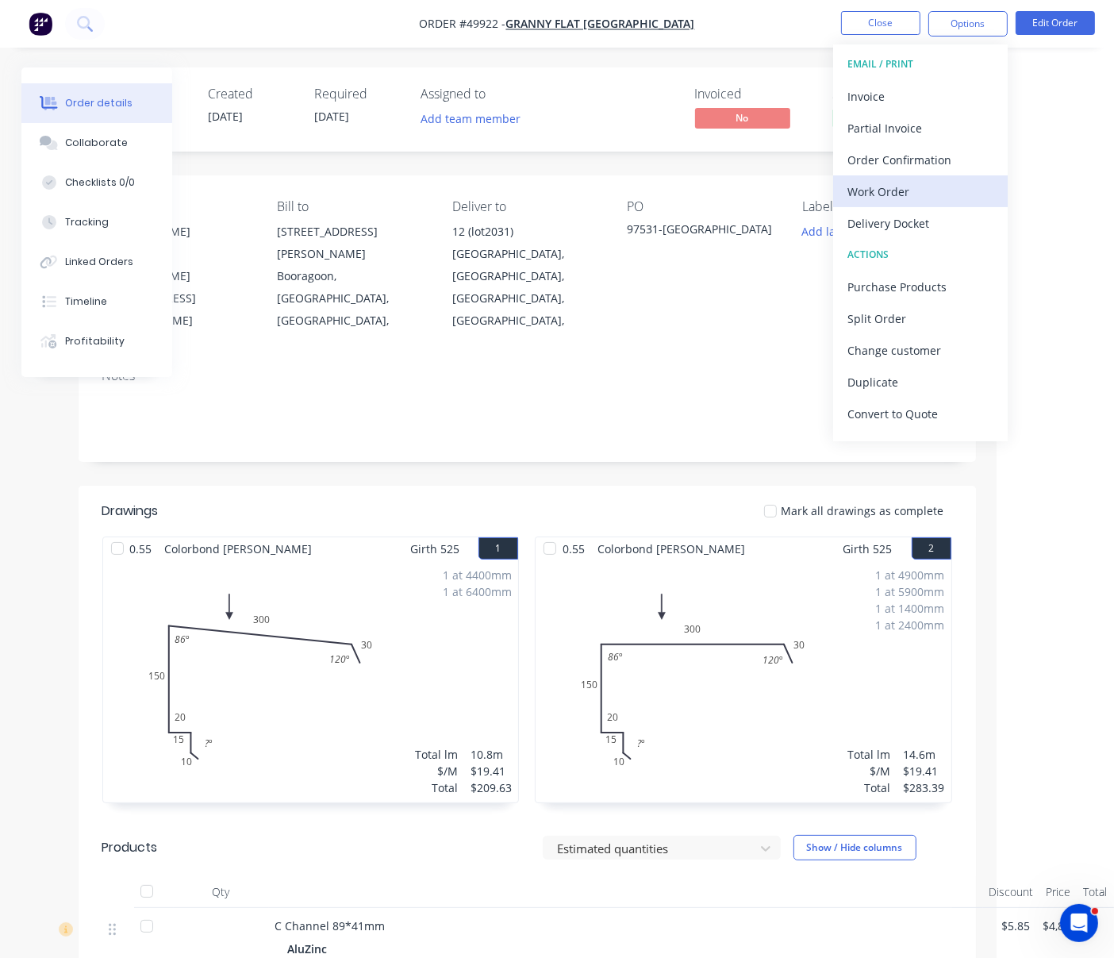
click at [909, 190] on div "Work Order" at bounding box center [921, 191] width 146 height 23
click at [896, 188] on div "Custom" at bounding box center [921, 191] width 146 height 23
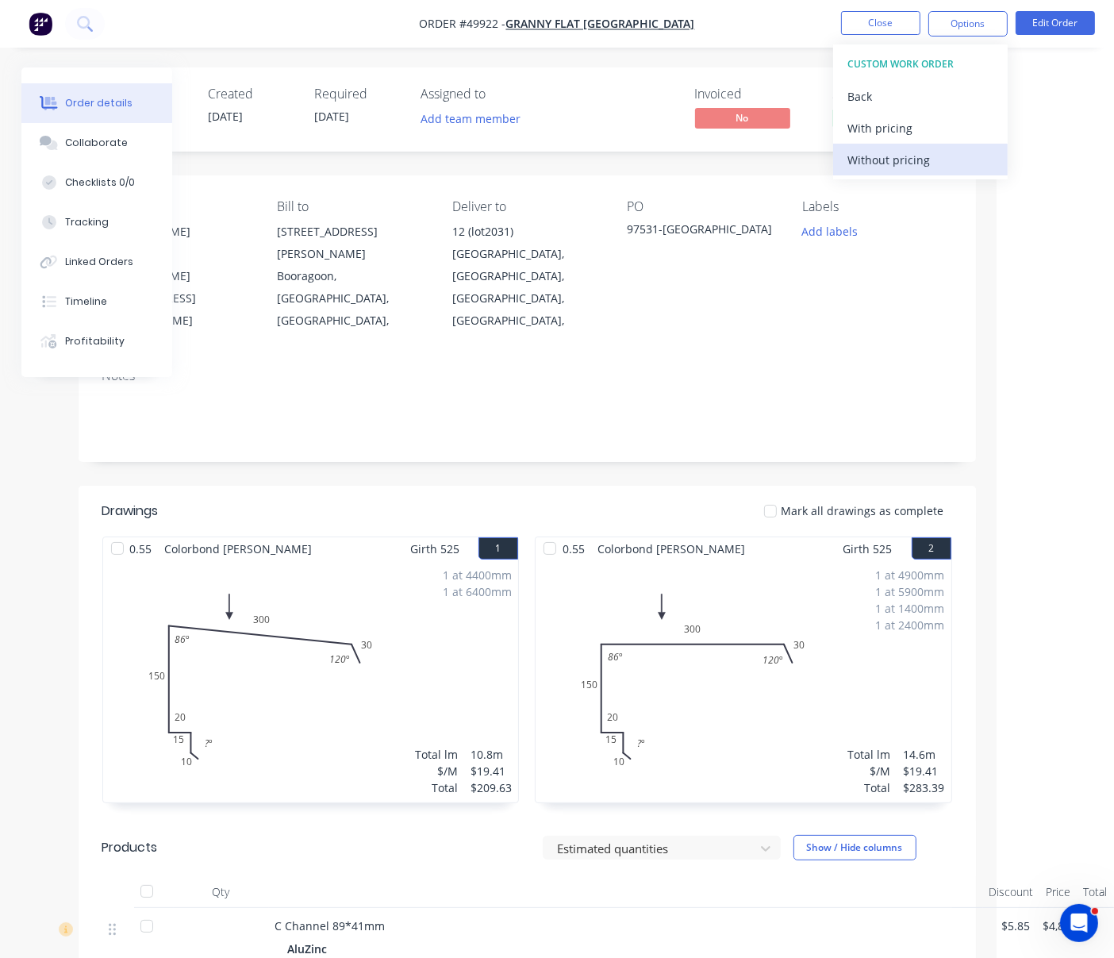
click at [895, 146] on button "Without pricing" at bounding box center [920, 160] width 175 height 32
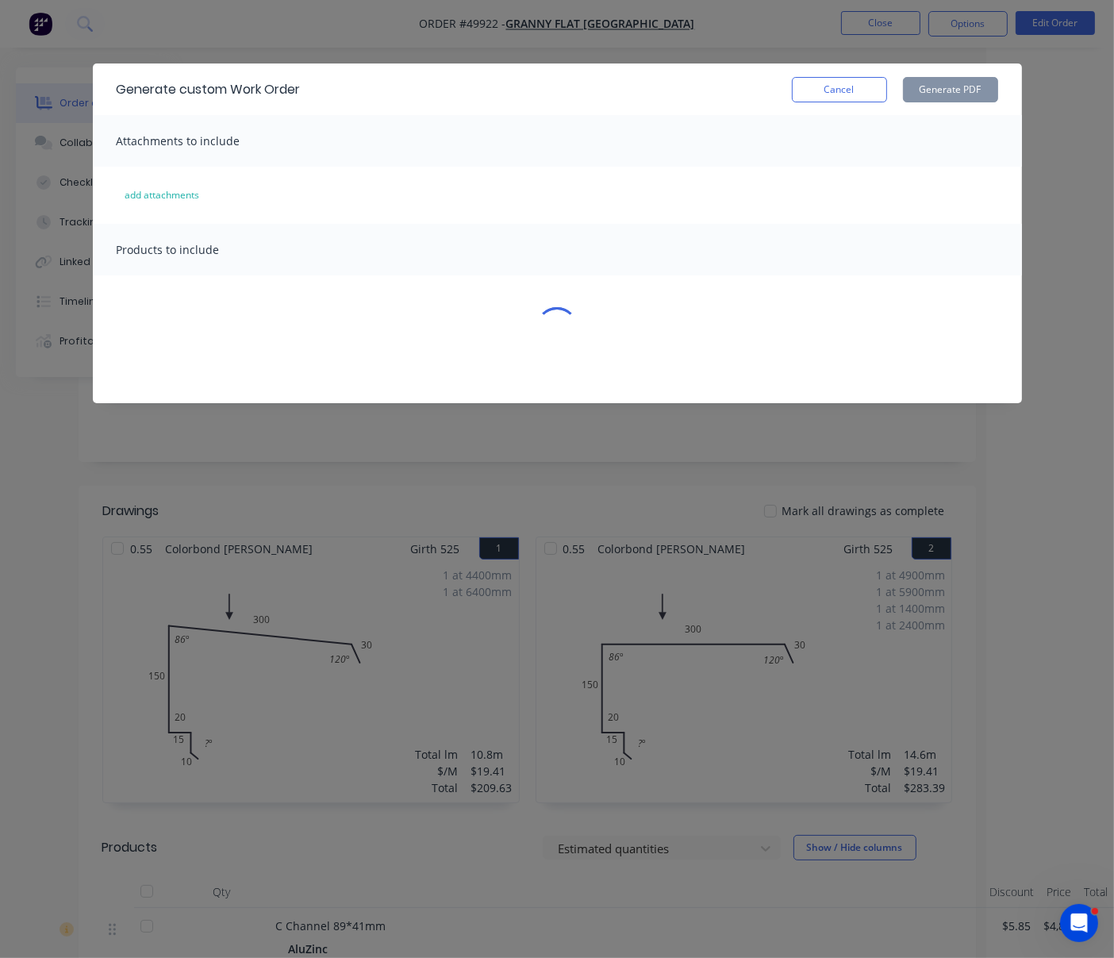
scroll to position [0, 116]
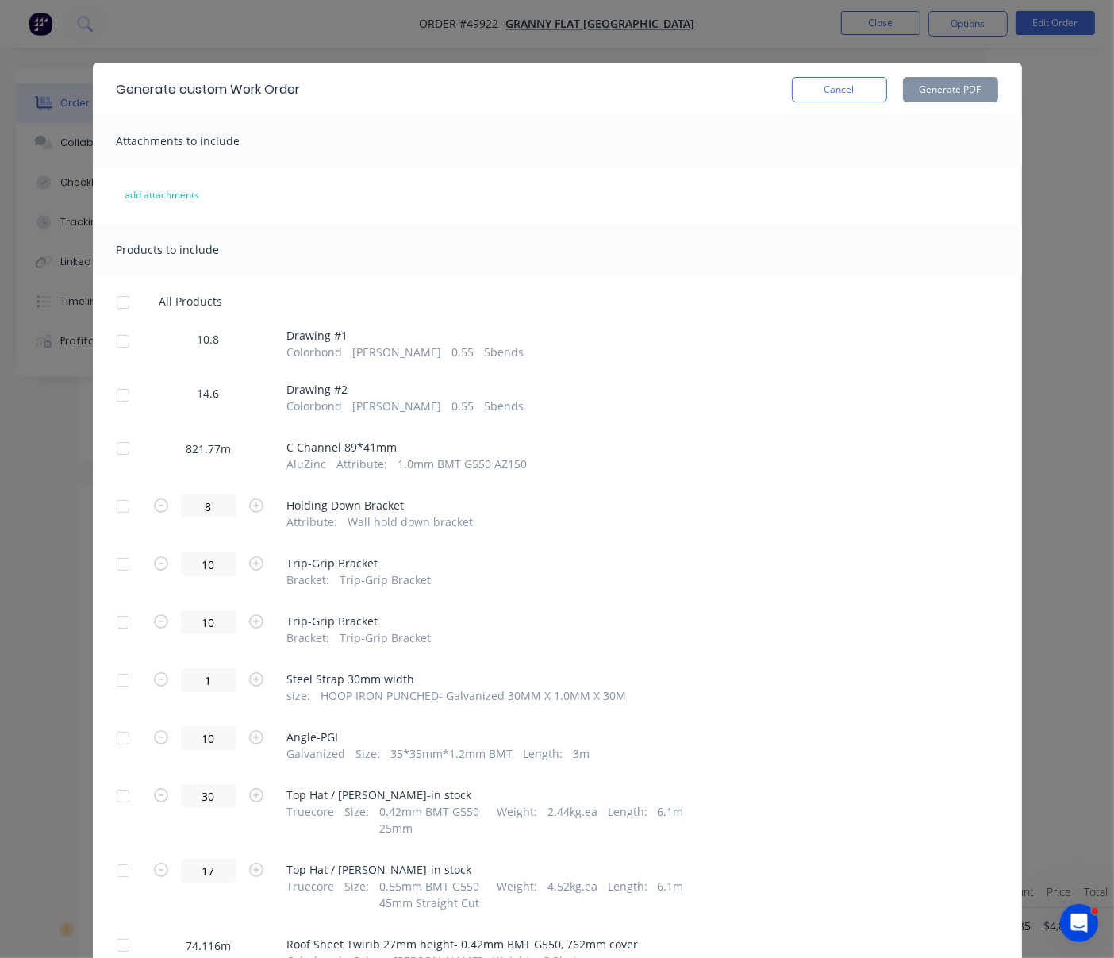
click at [115, 356] on div at bounding box center [123, 341] width 32 height 32
click at [114, 402] on div at bounding box center [123, 395] width 32 height 32
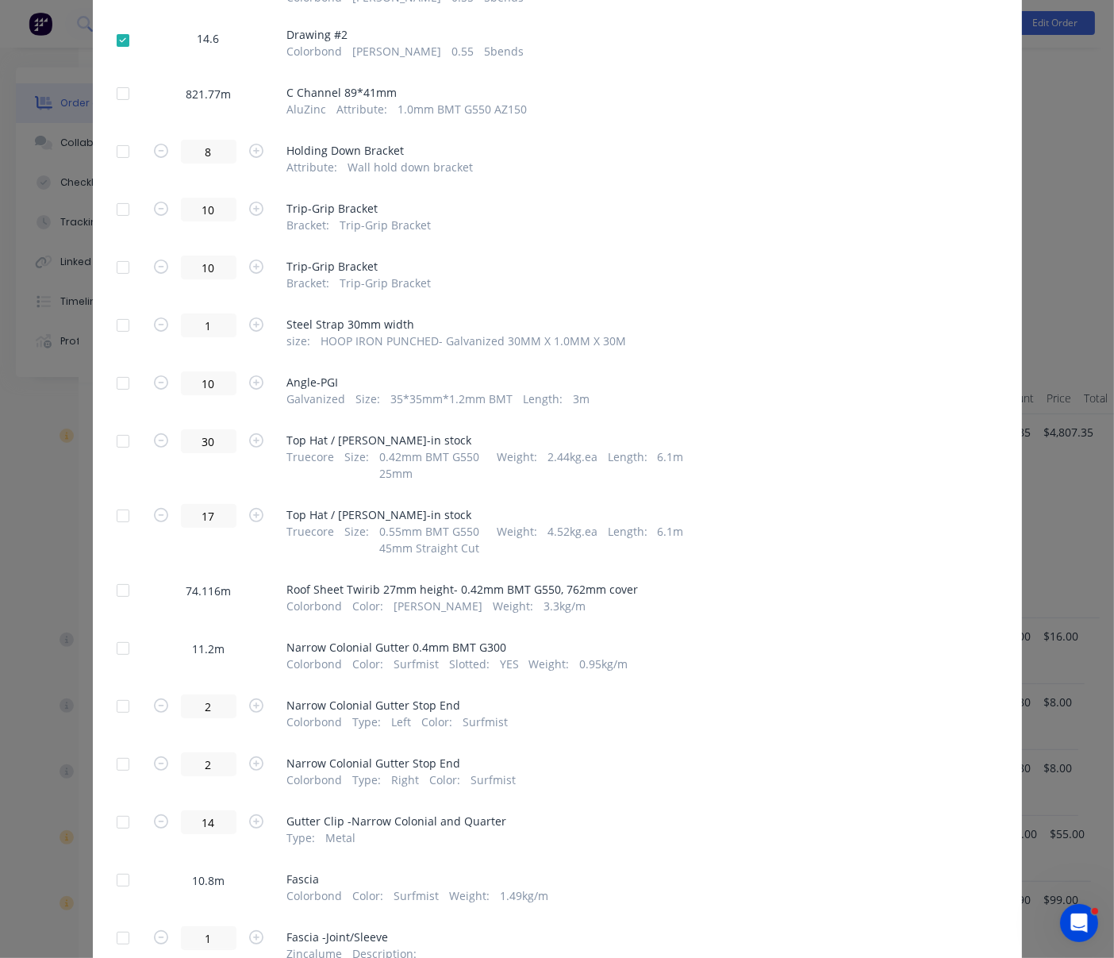
scroll to position [0, 0]
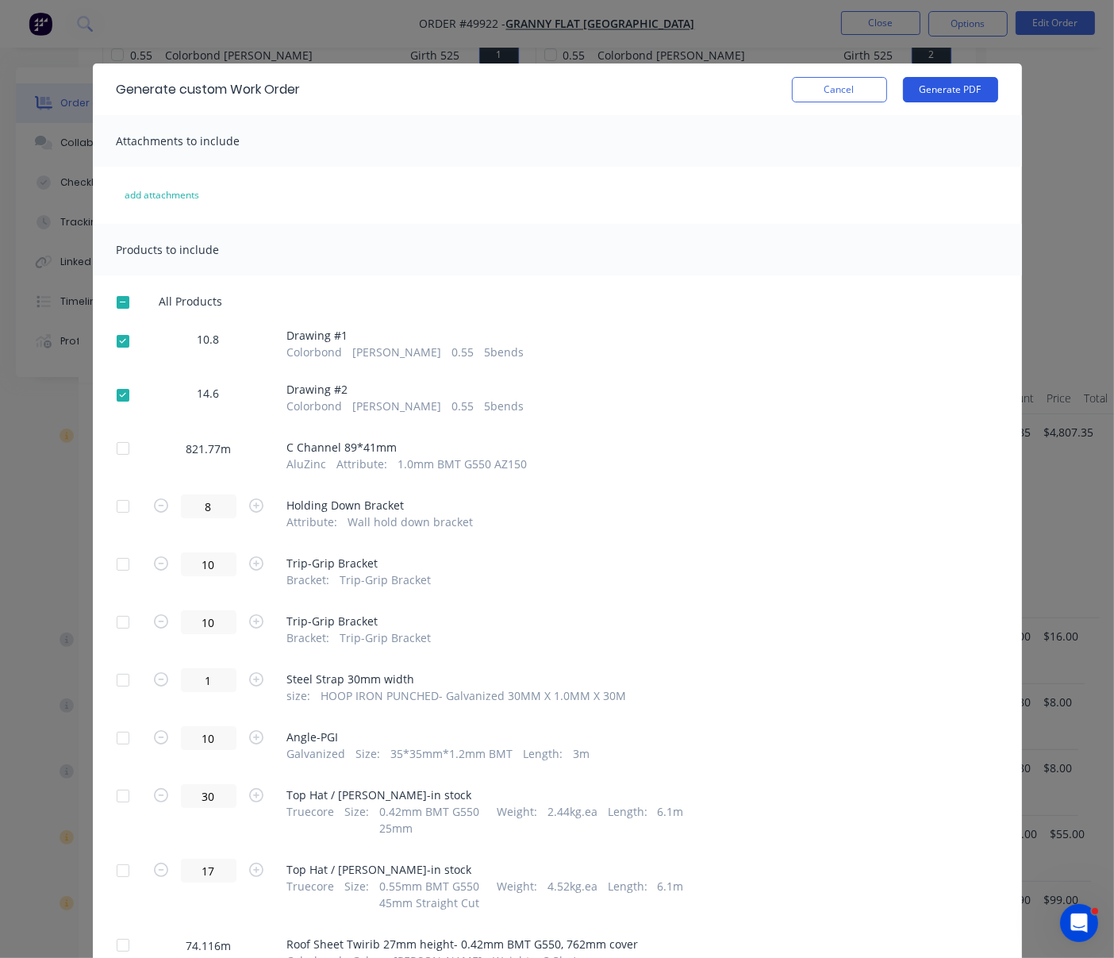
click at [940, 89] on button "Generate PDF" at bounding box center [950, 89] width 95 height 25
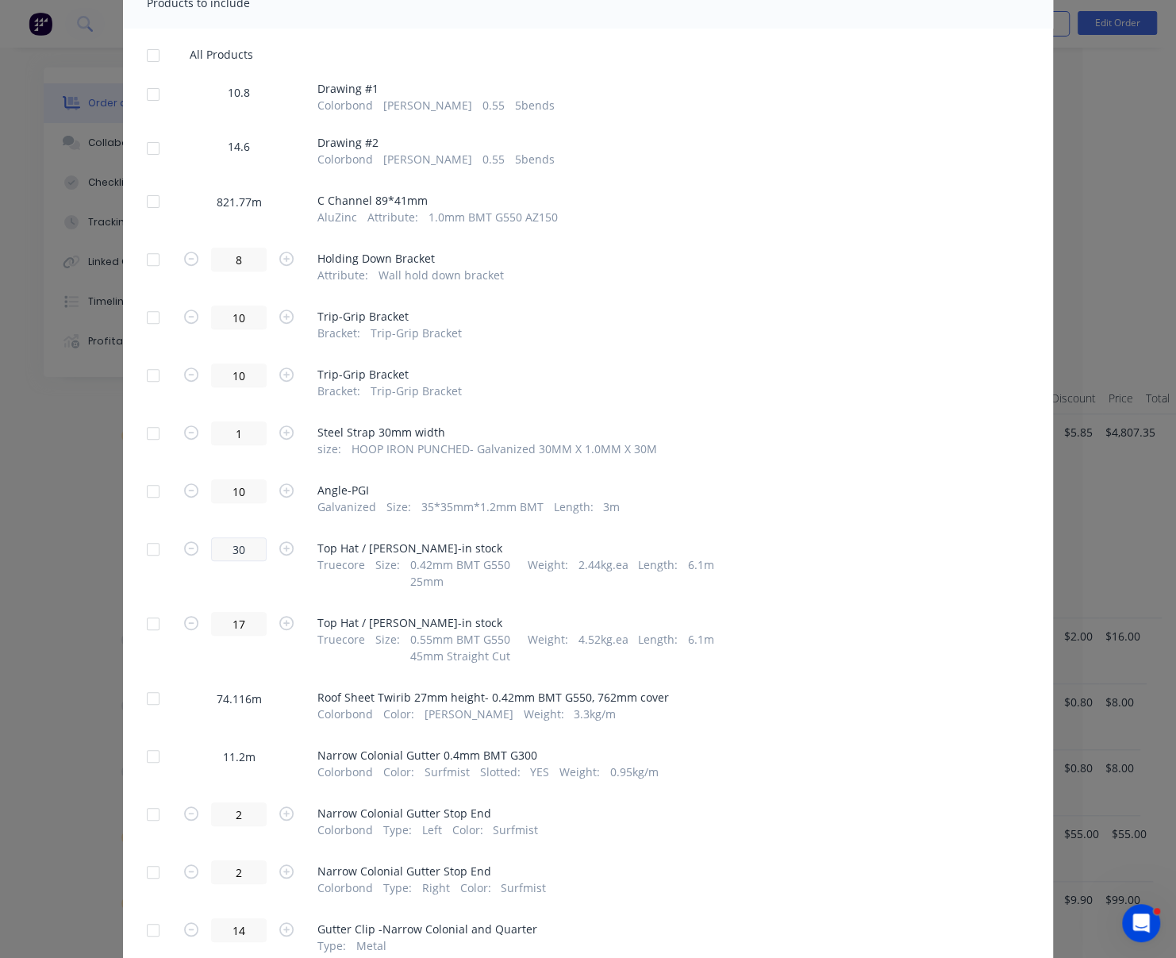
scroll to position [494, 0]
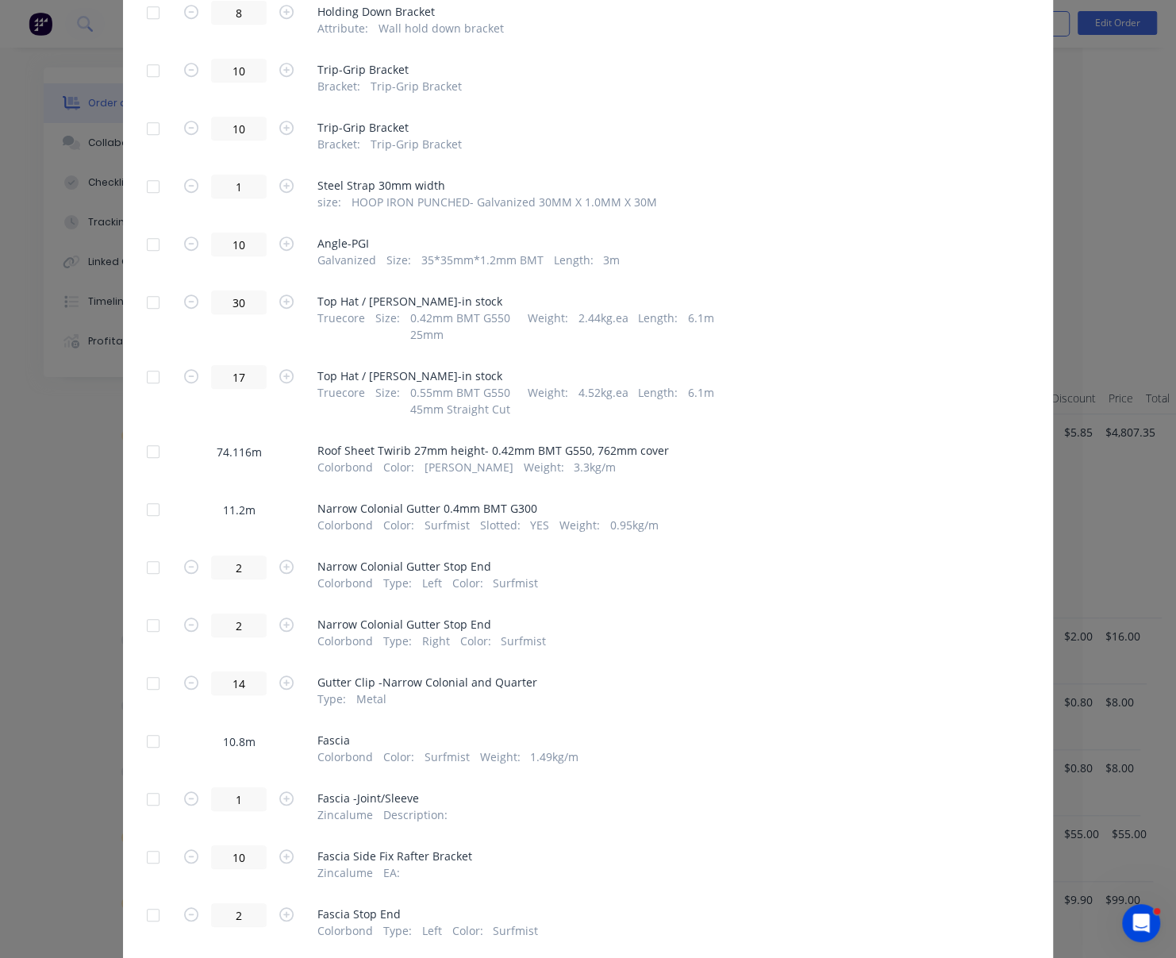
click at [145, 468] on div at bounding box center [153, 452] width 32 height 32
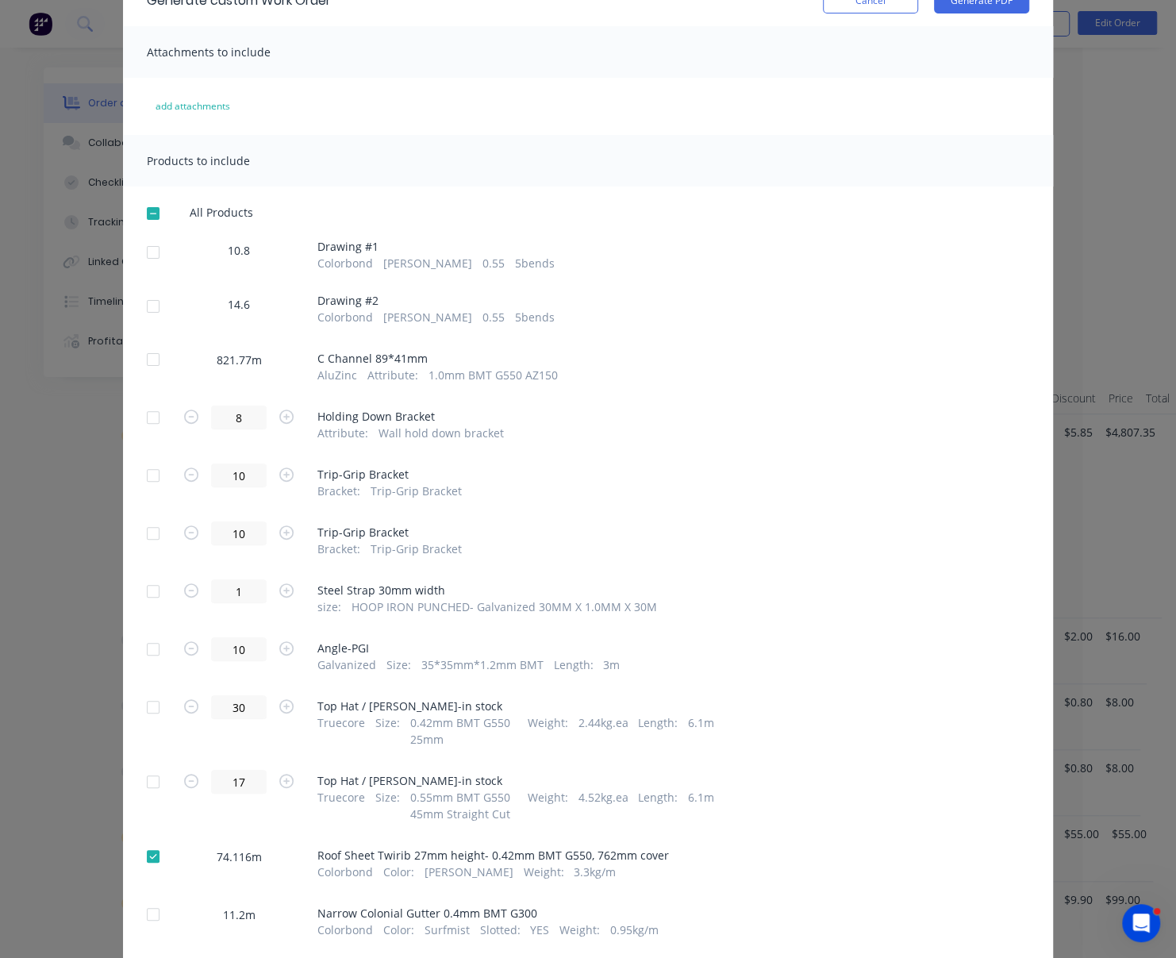
scroll to position [0, 0]
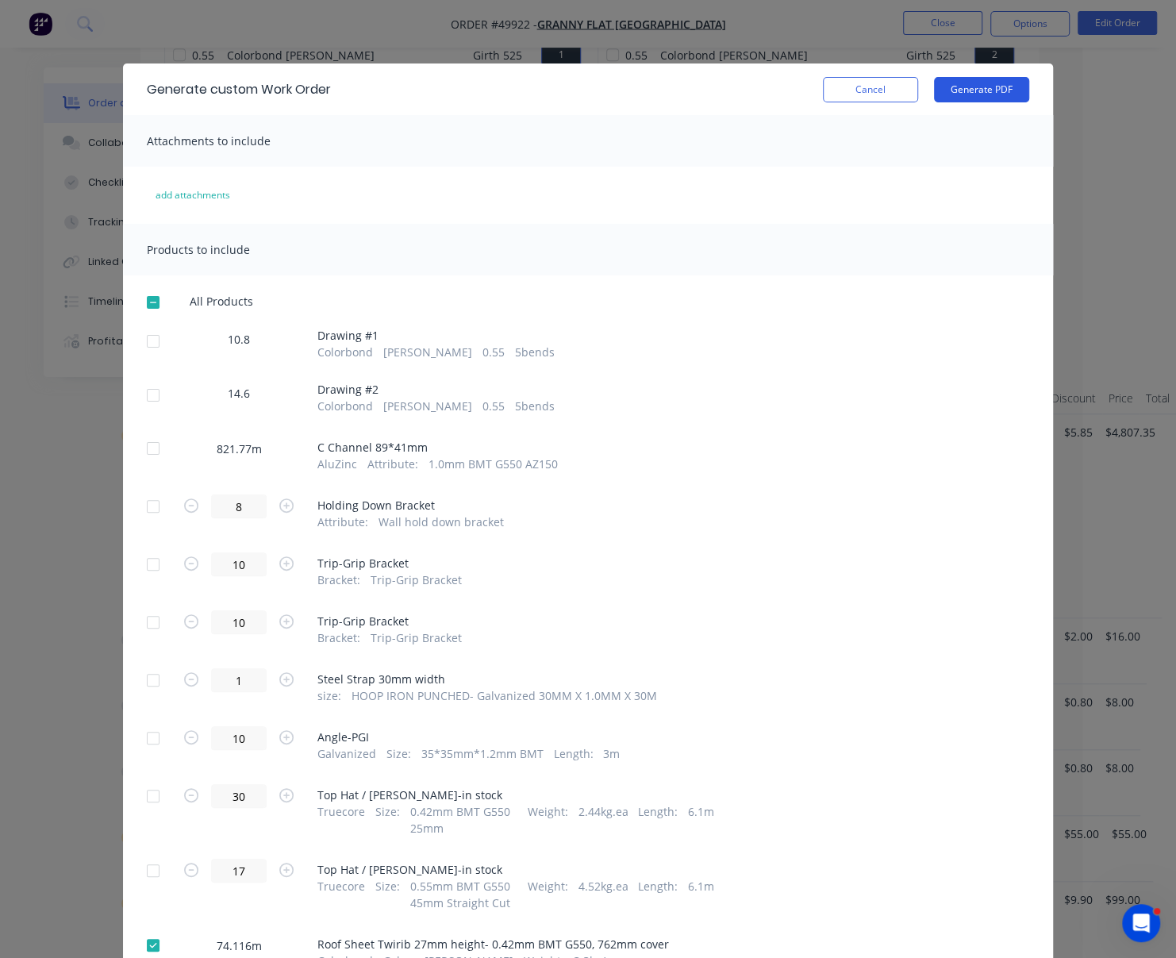
click at [965, 92] on button "Generate PDF" at bounding box center [981, 89] width 95 height 25
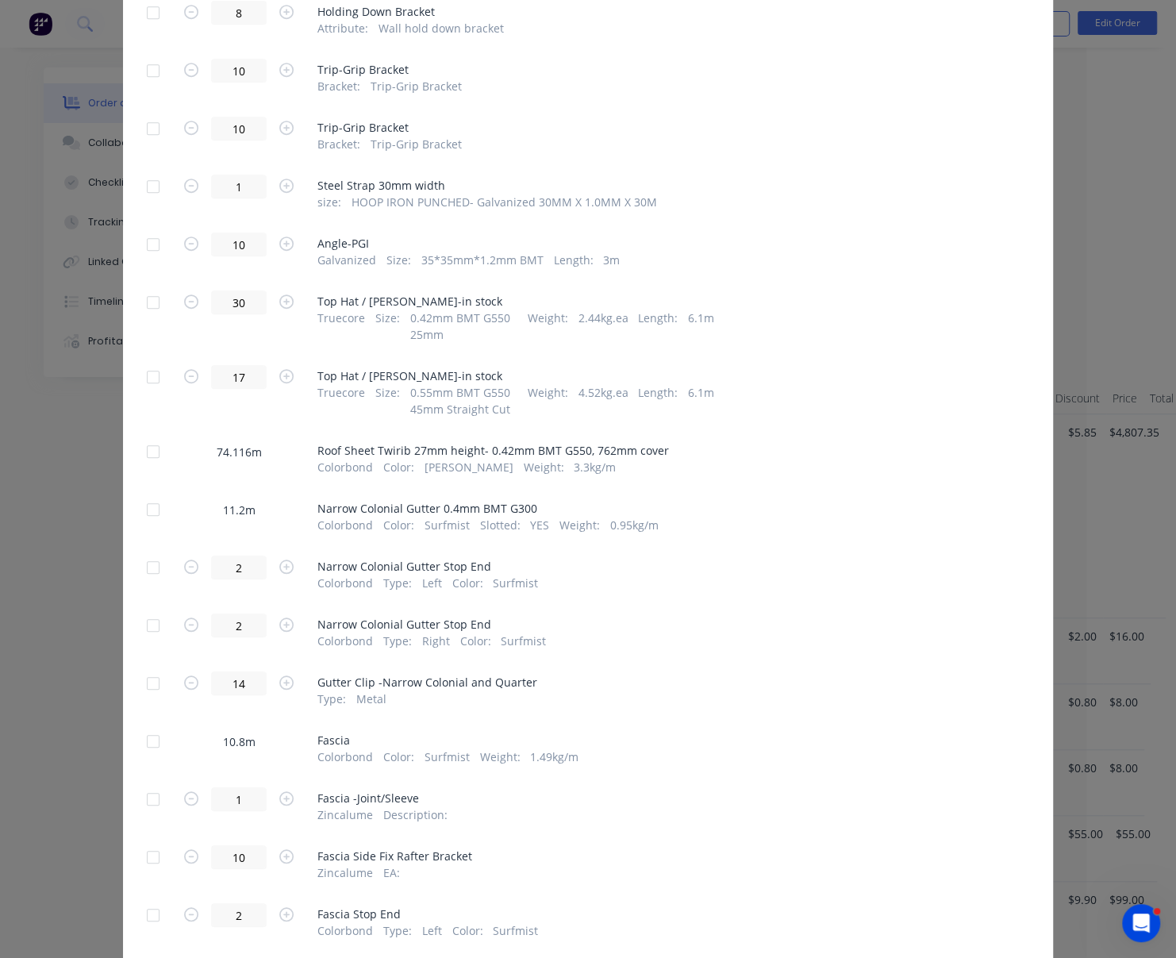
scroll to position [741, 0]
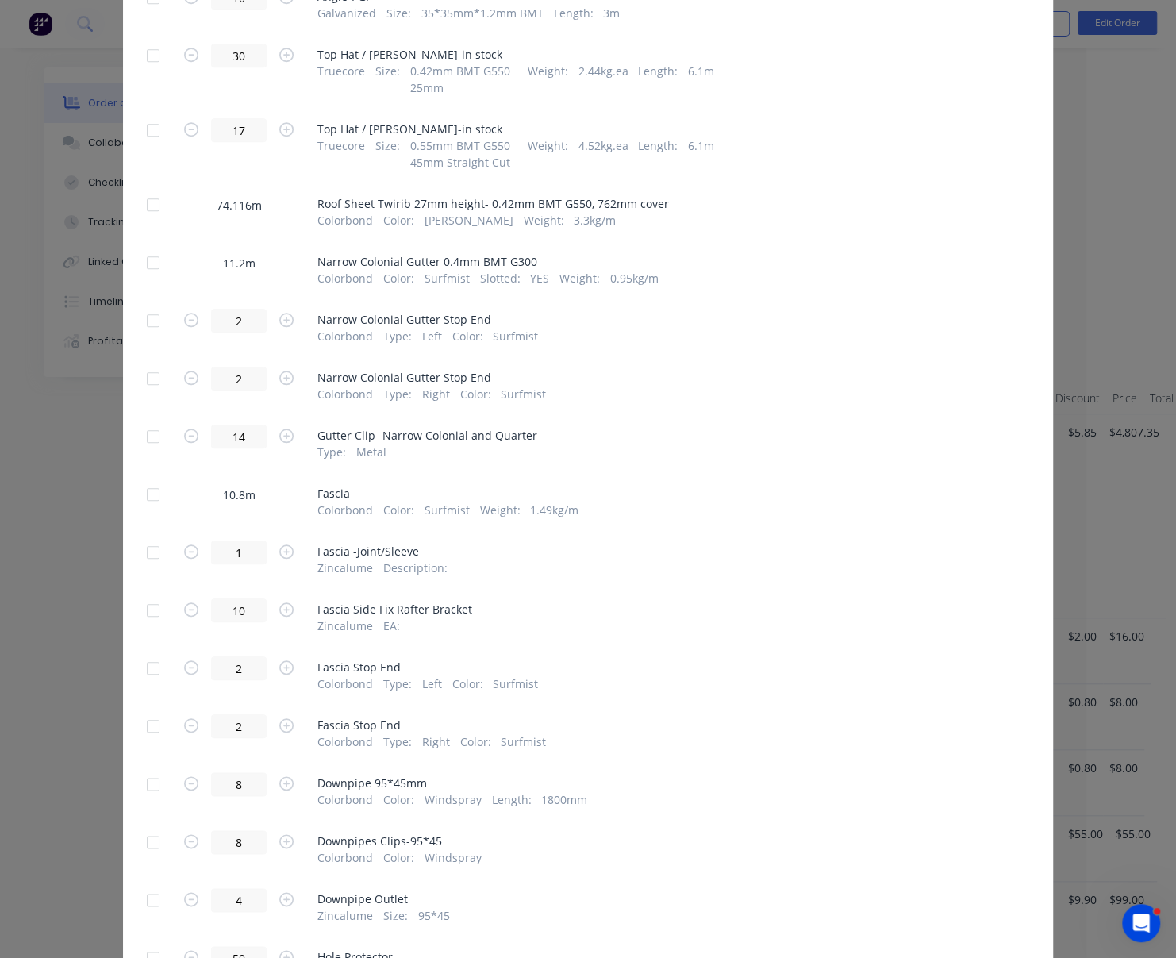
click at [151, 279] on div at bounding box center [153, 263] width 32 height 32
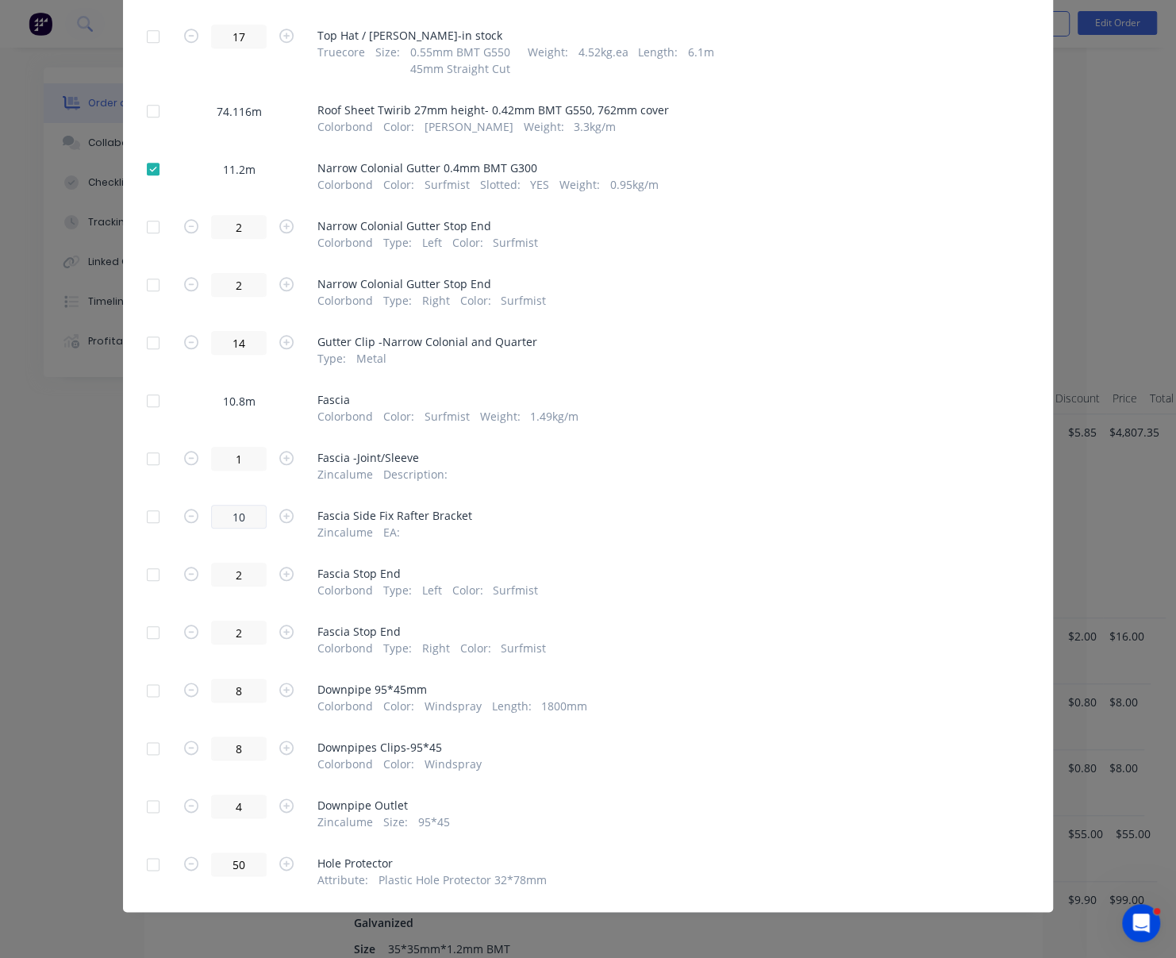
scroll to position [949, 0]
click at [142, 385] on div at bounding box center [153, 401] width 32 height 32
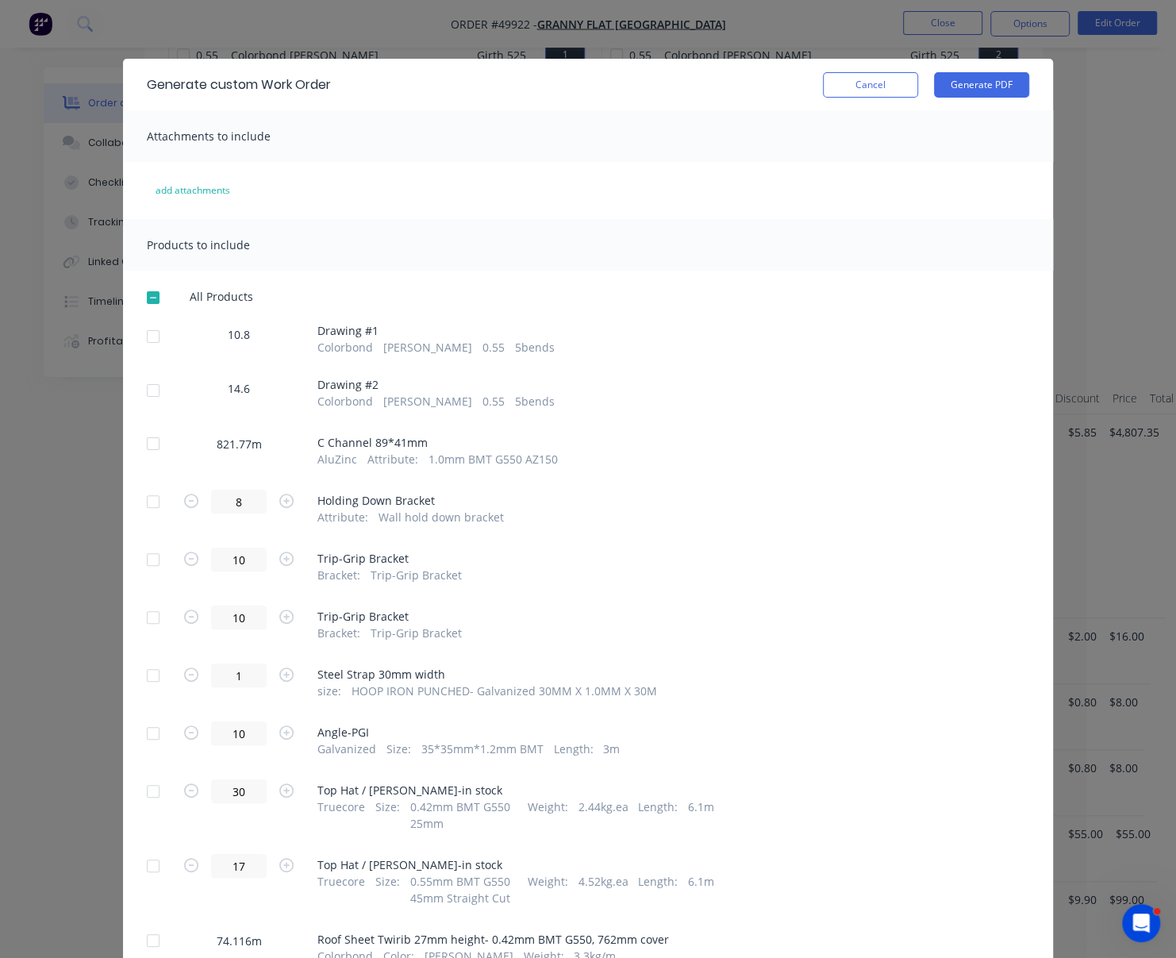
scroll to position [0, 0]
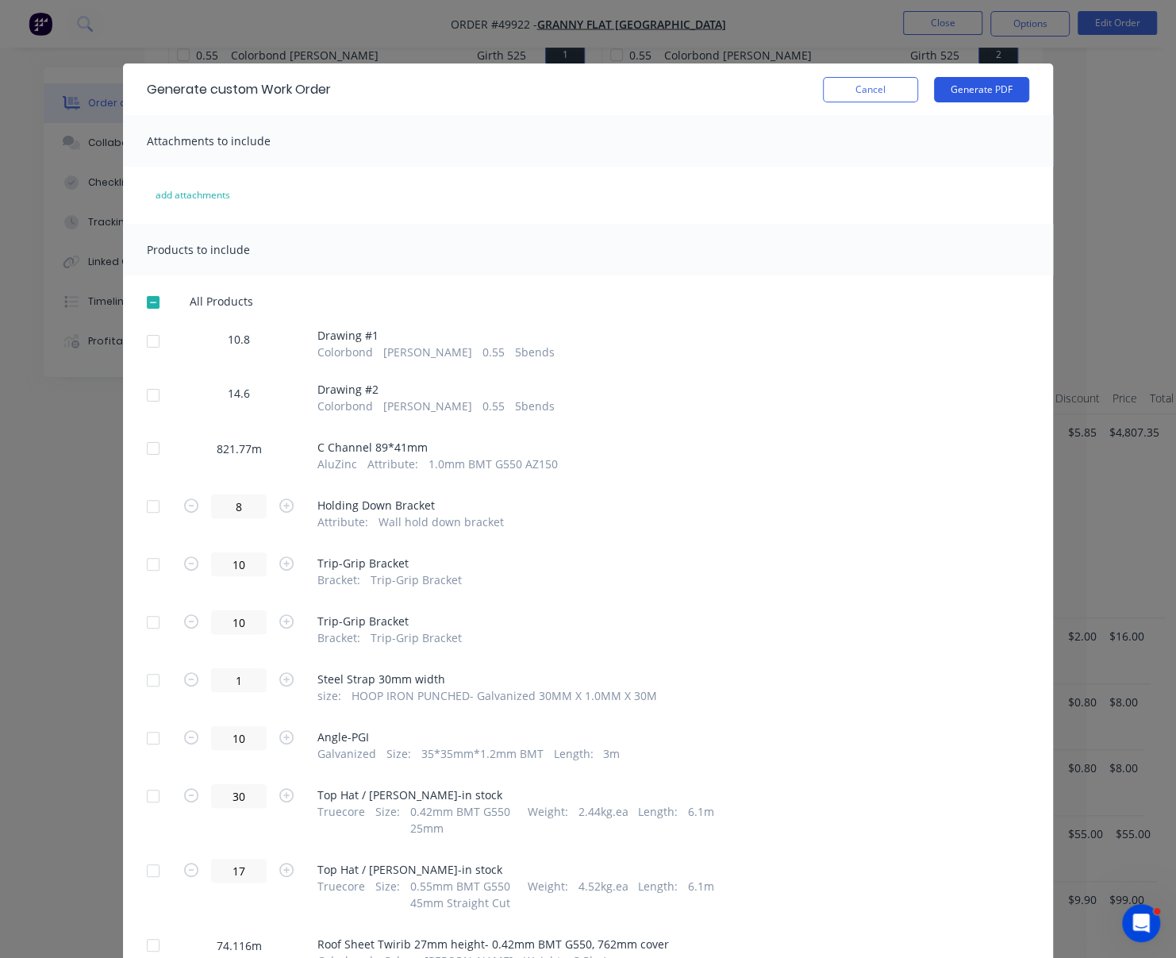
click at [979, 95] on button "Generate PDF" at bounding box center [981, 89] width 95 height 25
click at [885, 89] on button "Cancel" at bounding box center [870, 89] width 95 height 25
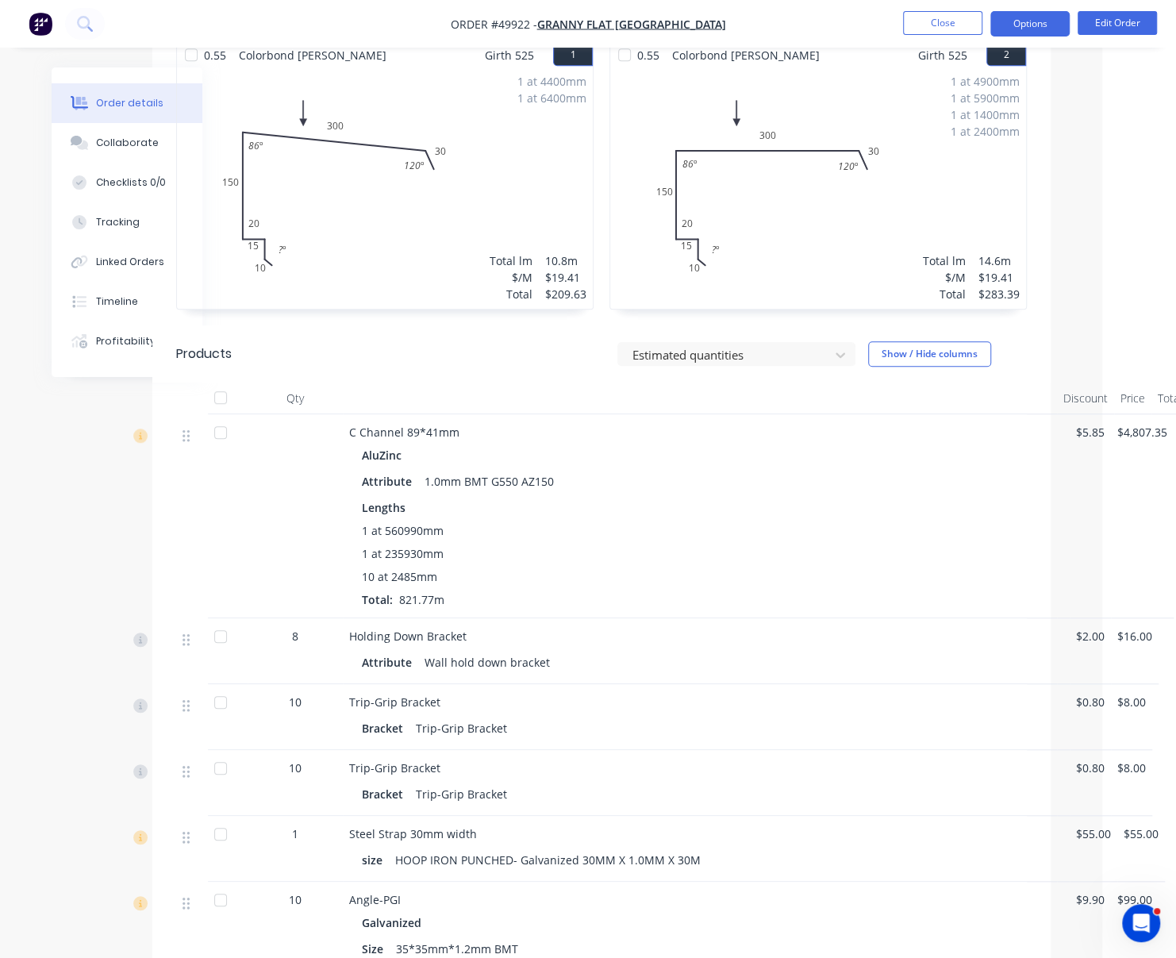
click at [1018, 26] on button "Options" at bounding box center [1030, 23] width 79 height 25
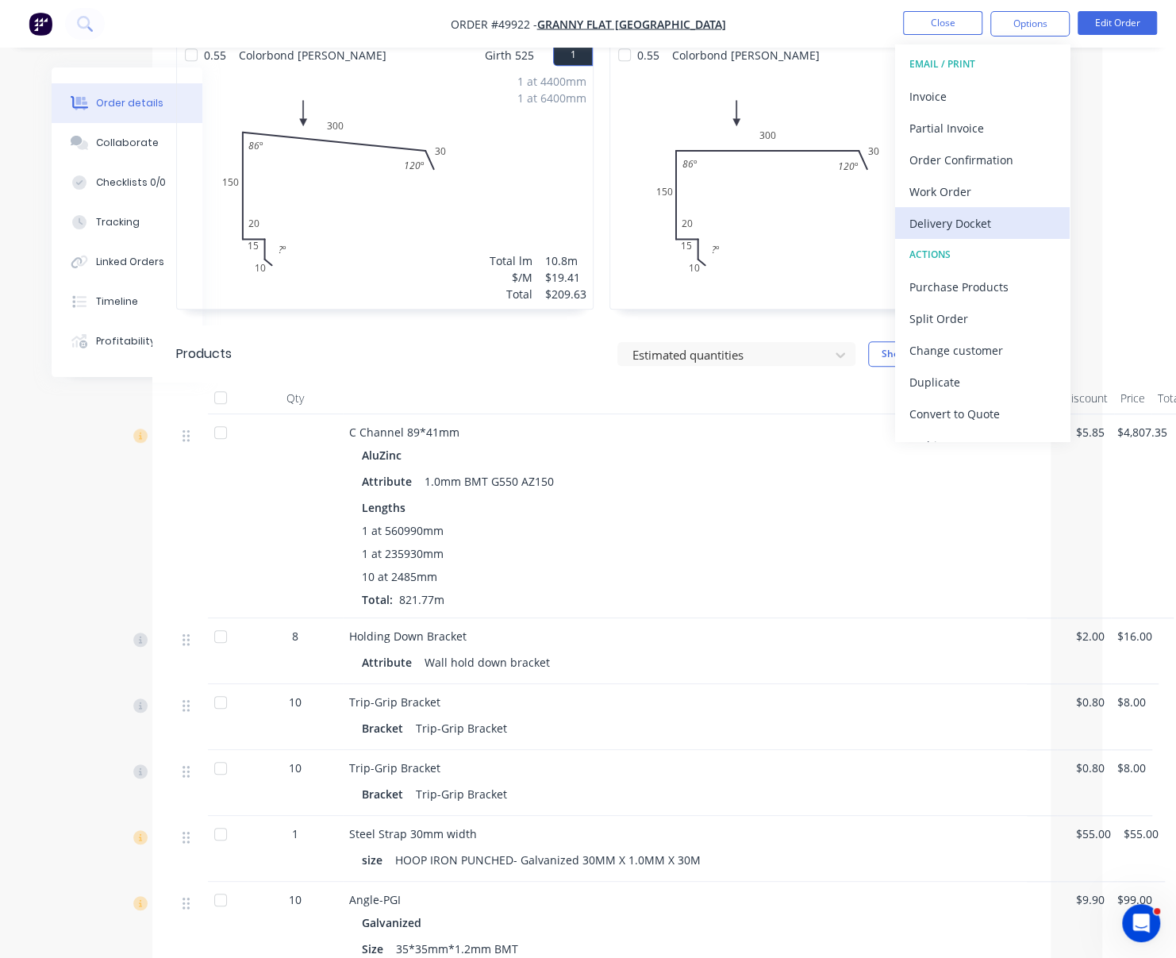
click at [998, 235] on button "Delivery Docket" at bounding box center [982, 223] width 175 height 32
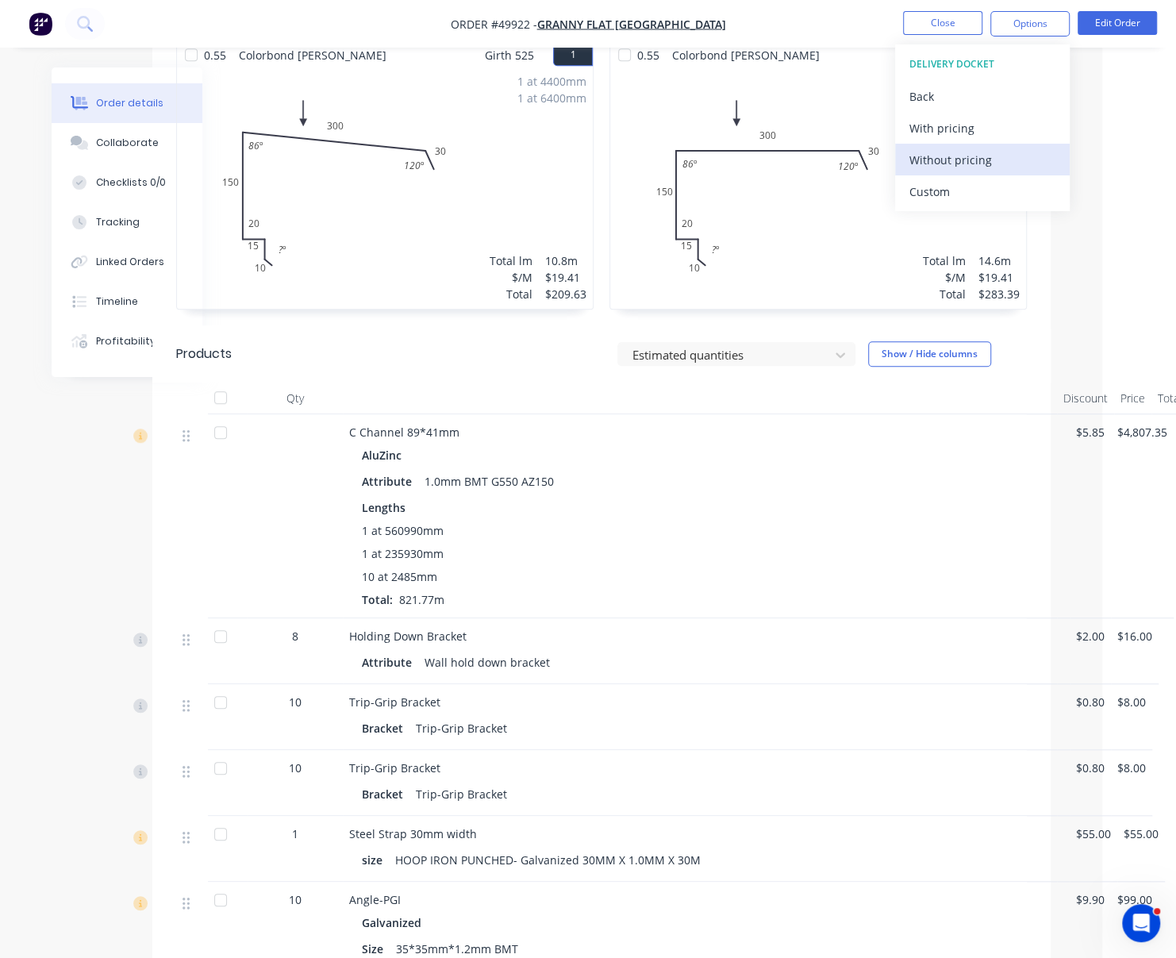
click at [957, 149] on div "Without pricing" at bounding box center [983, 159] width 146 height 23
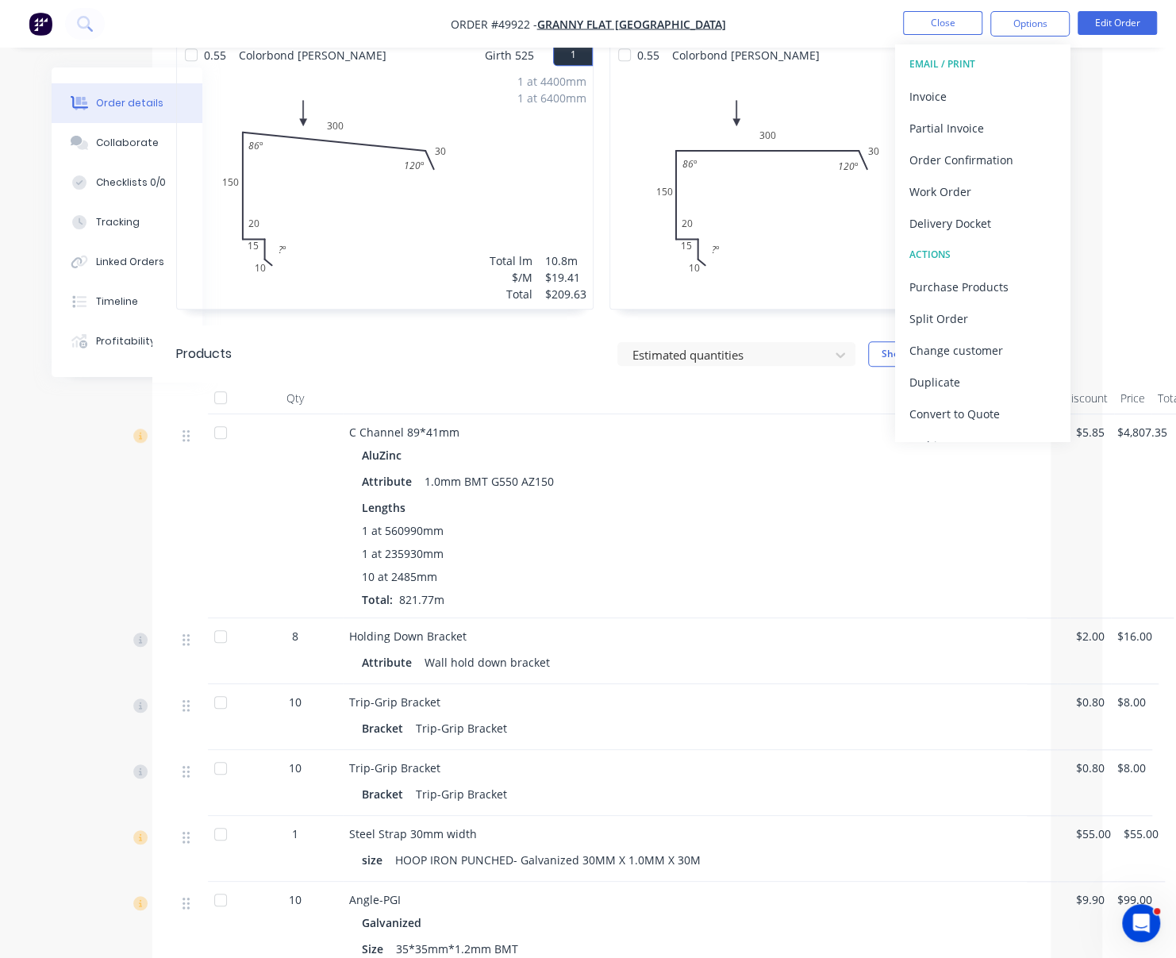
click at [753, 433] on div "C Channel 89*41mm AluZinc Attribute 1.0mm BMT G550 AZ150 Lengths 1 at 560990mm …" at bounding box center [700, 516] width 714 height 204
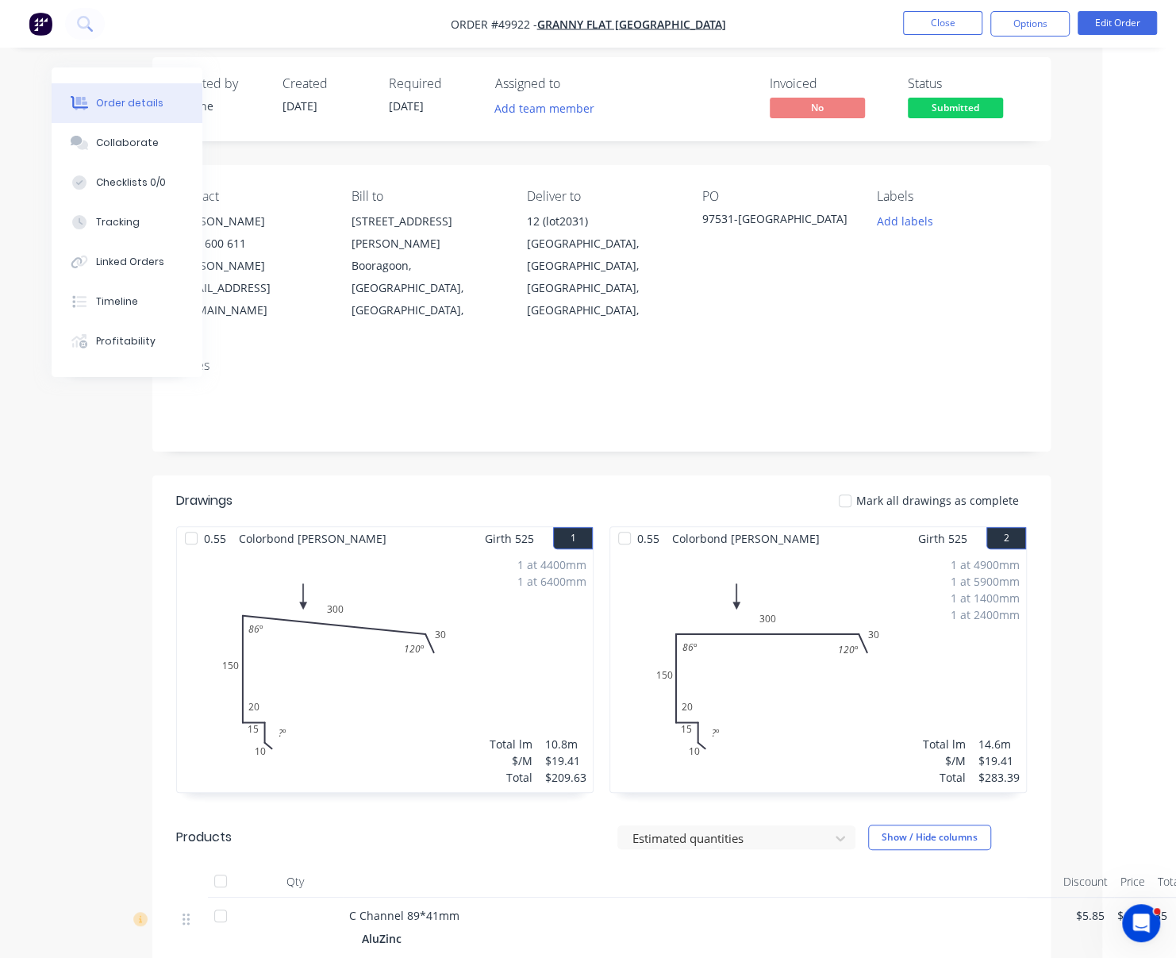
scroll to position [0, 74]
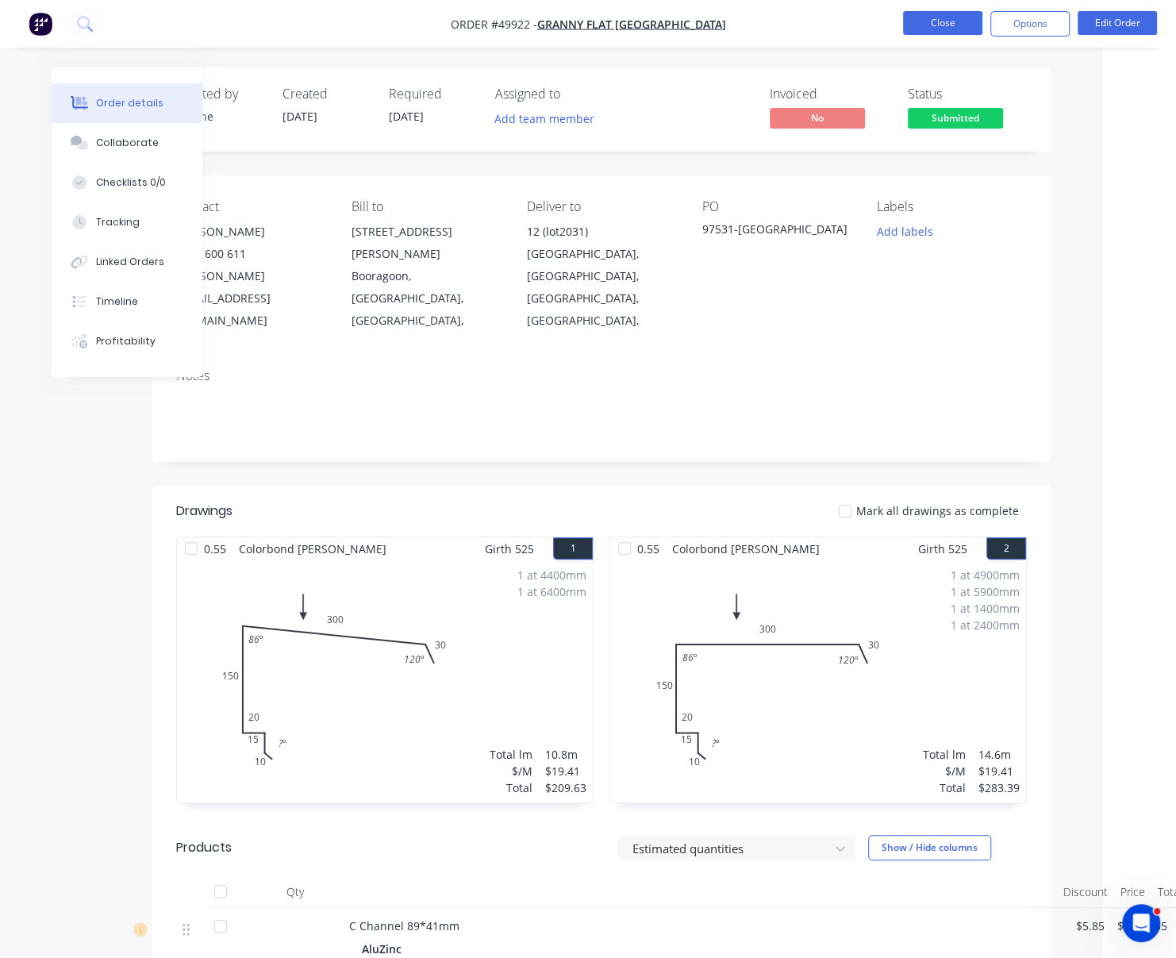
click at [942, 18] on button "Close" at bounding box center [942, 23] width 79 height 24
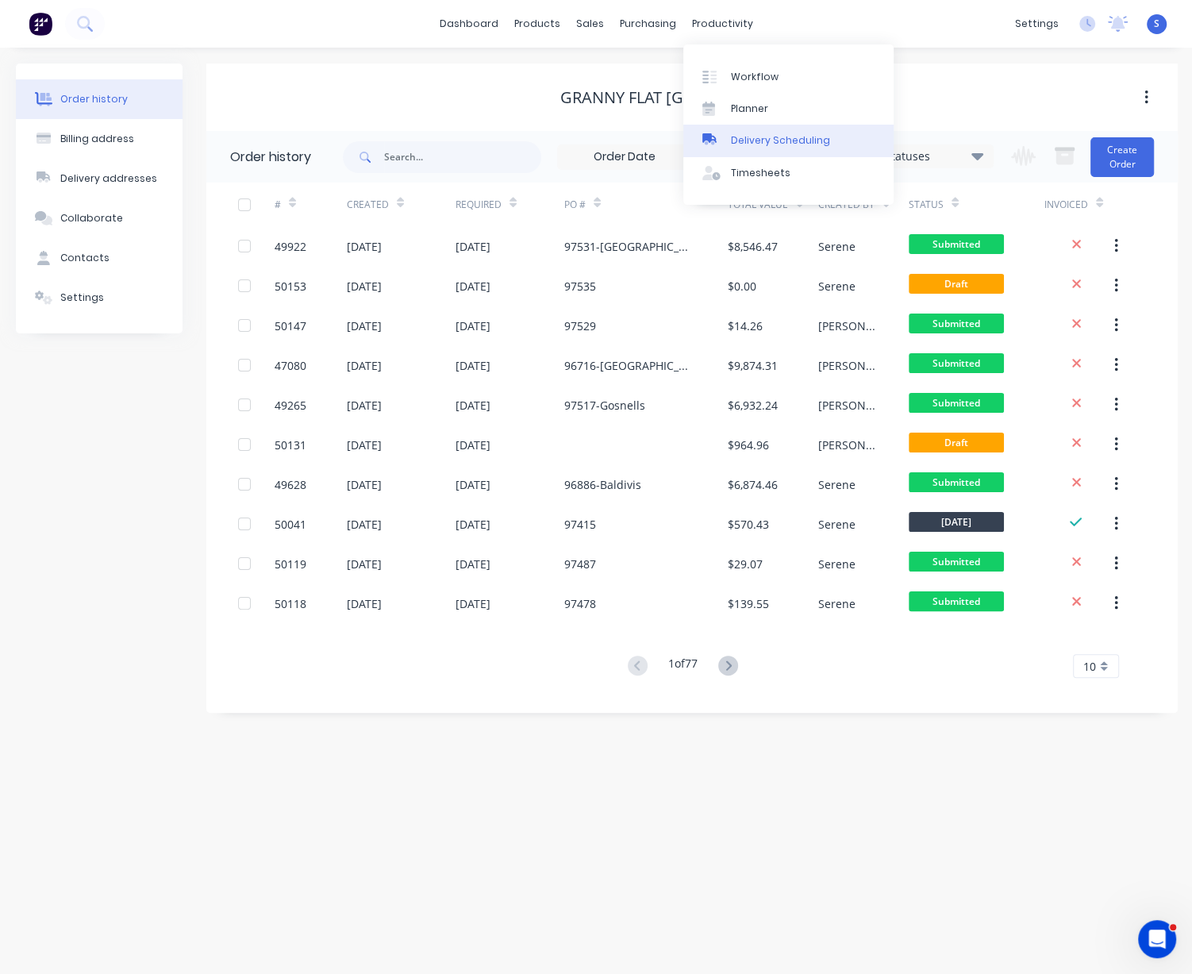
click at [771, 140] on div "Delivery Scheduling" at bounding box center [780, 140] width 99 height 14
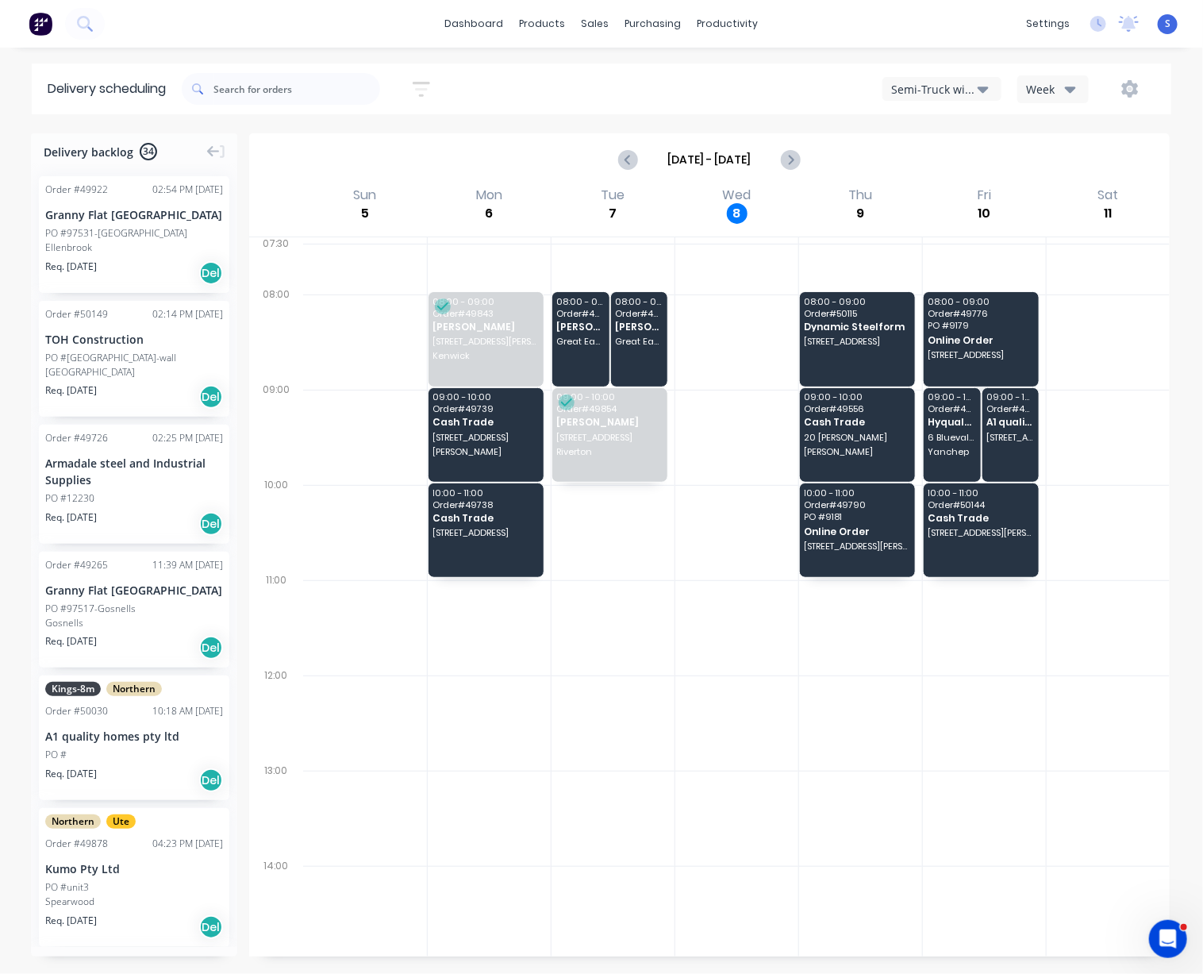
click at [134, 241] on div "PO #97531-Ellenbrook" at bounding box center [116, 233] width 142 height 14
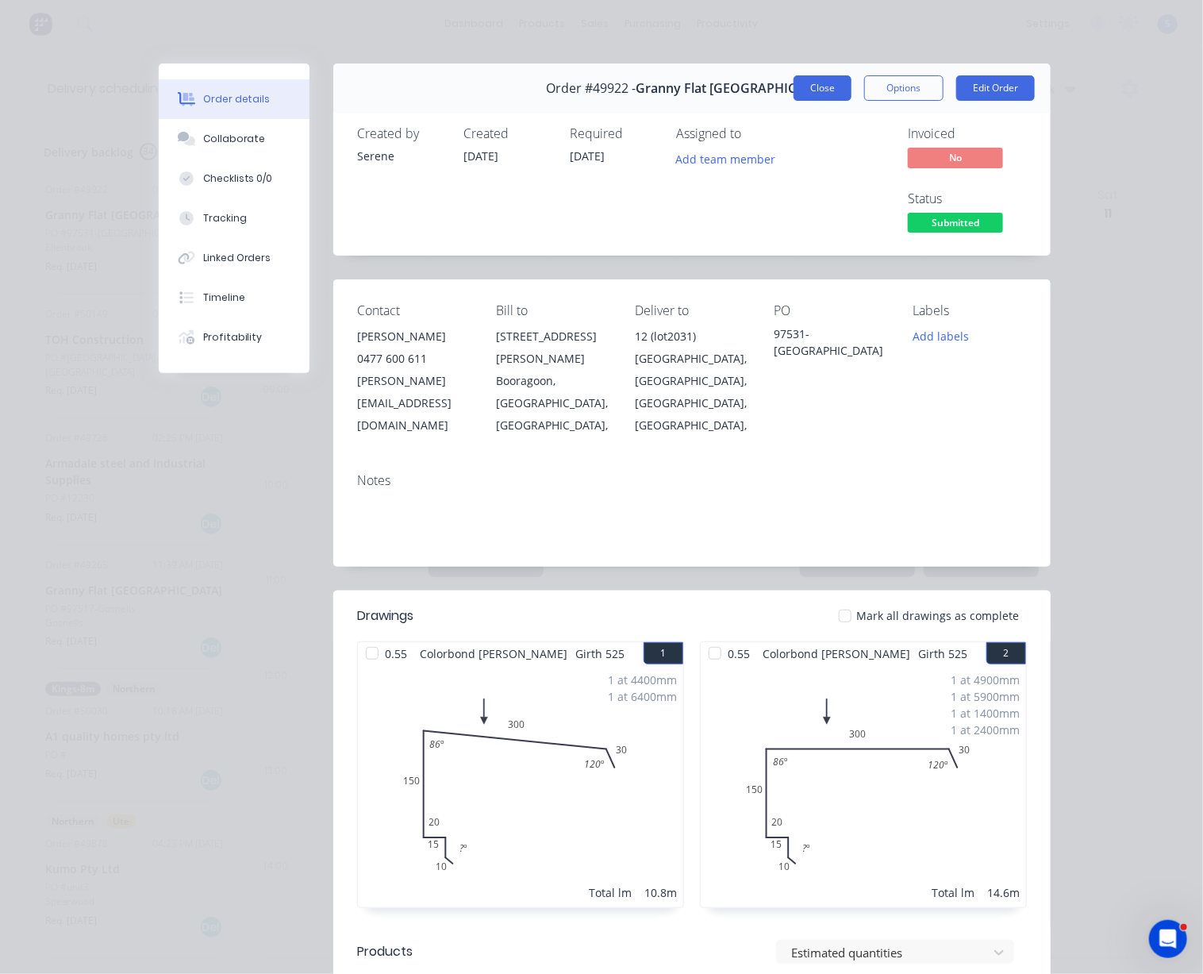
click at [818, 94] on button "Close" at bounding box center [823, 87] width 58 height 25
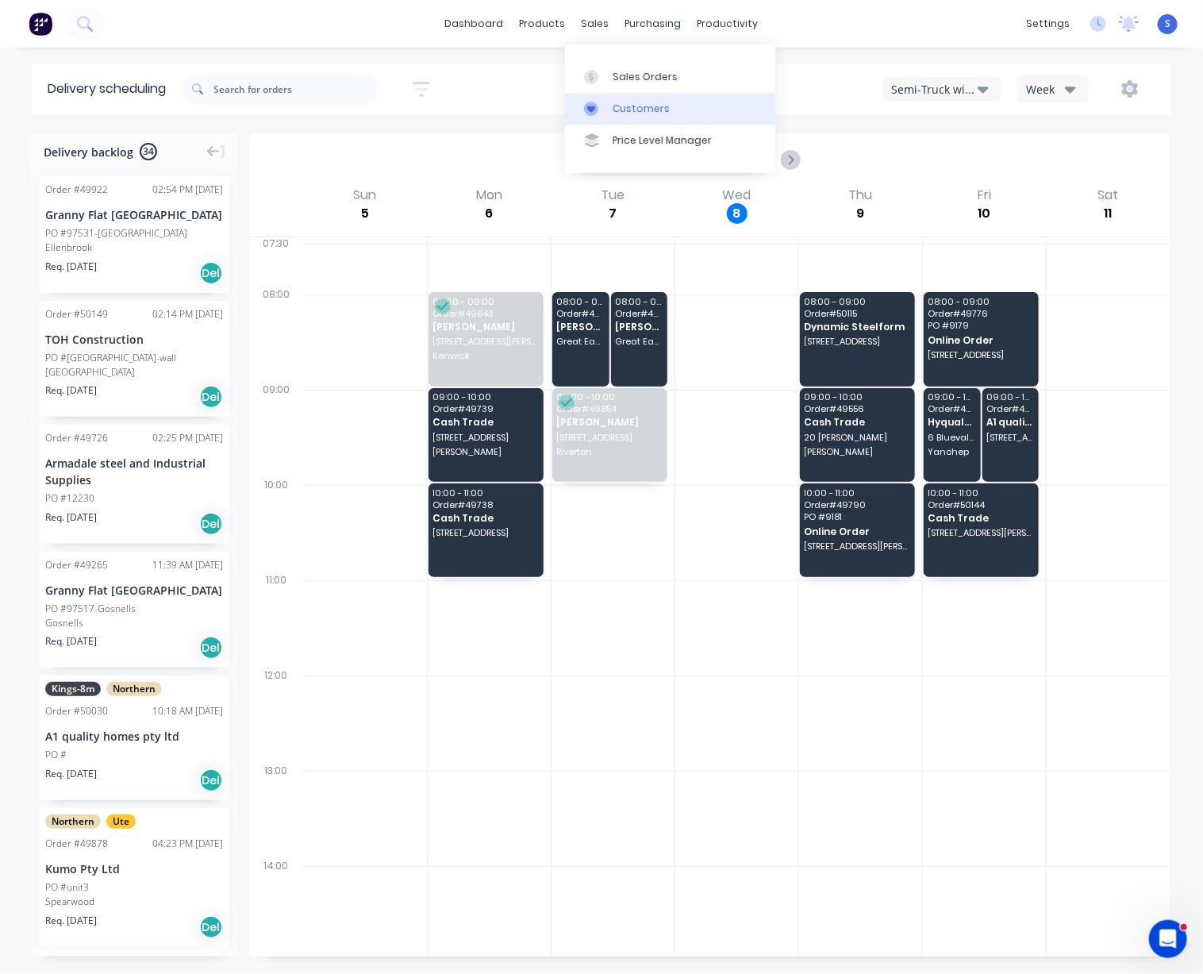
click at [638, 113] on div "Customers" at bounding box center [641, 109] width 57 height 14
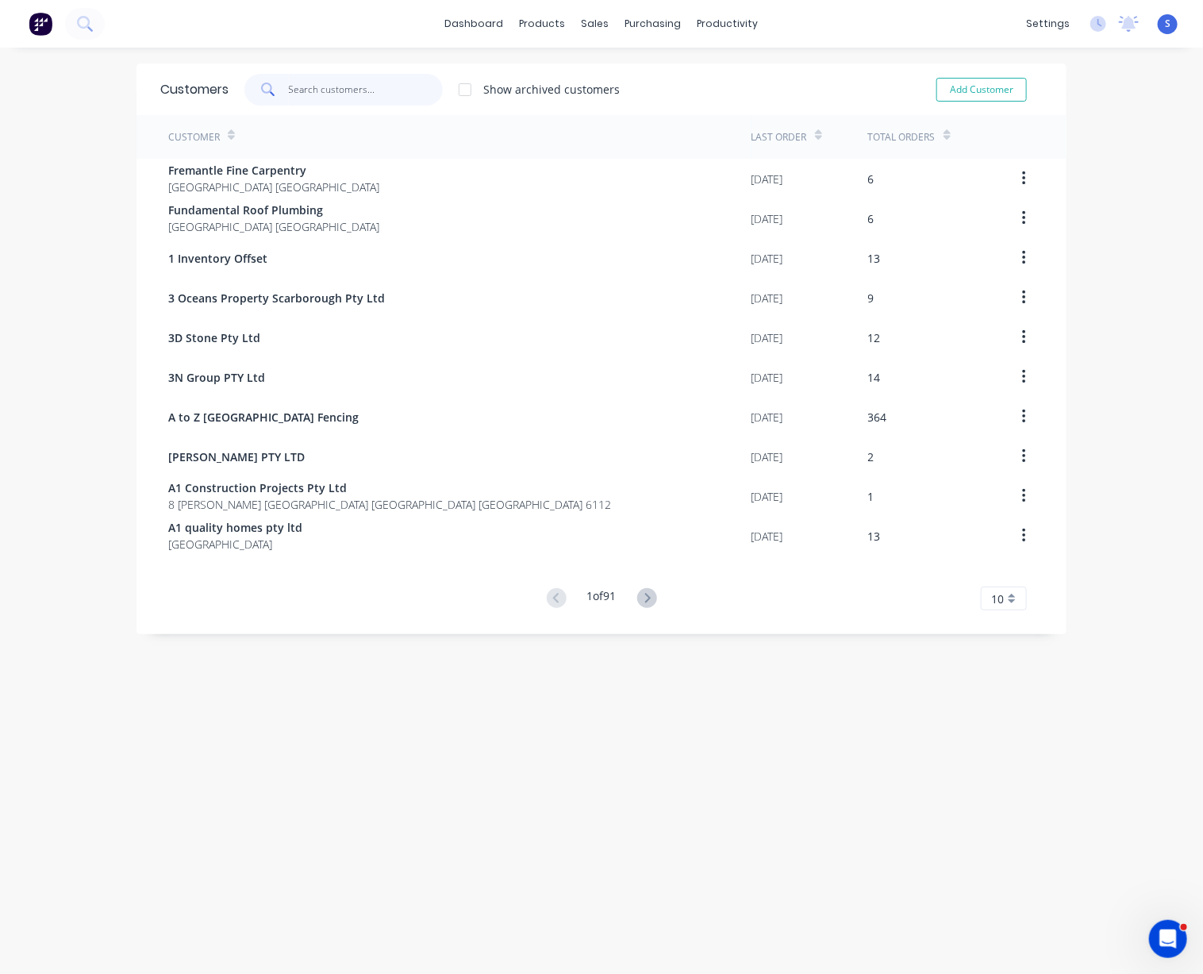
click at [348, 90] on input "text" at bounding box center [366, 90] width 155 height 32
drag, startPoint x: 291, startPoint y: 795, endPoint x: 429, endPoint y: 794, distance: 137.3
click at [311, 86] on input "text" at bounding box center [366, 90] width 155 height 32
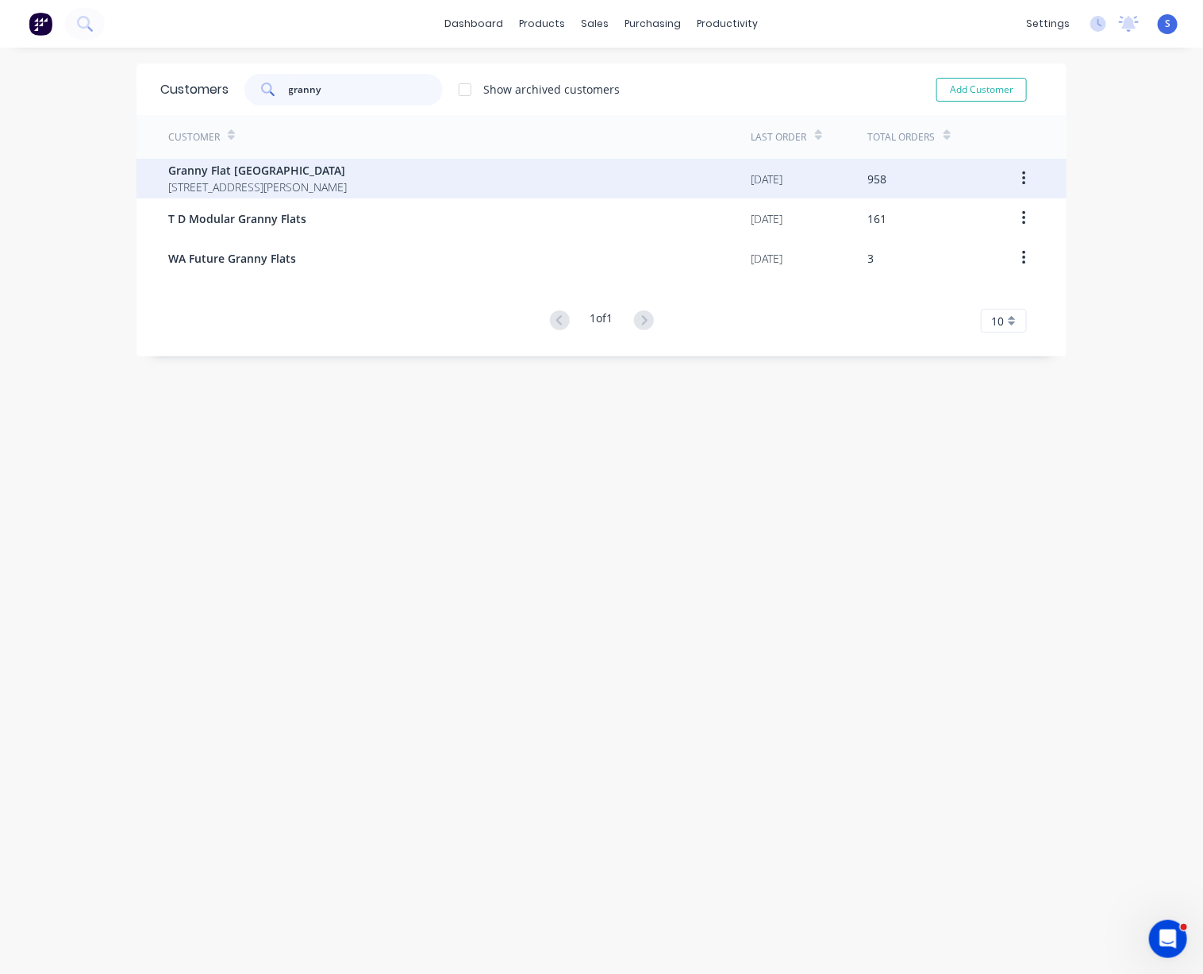
type input "granny"
click at [320, 177] on span "Granny Flat WA" at bounding box center [257, 170] width 179 height 17
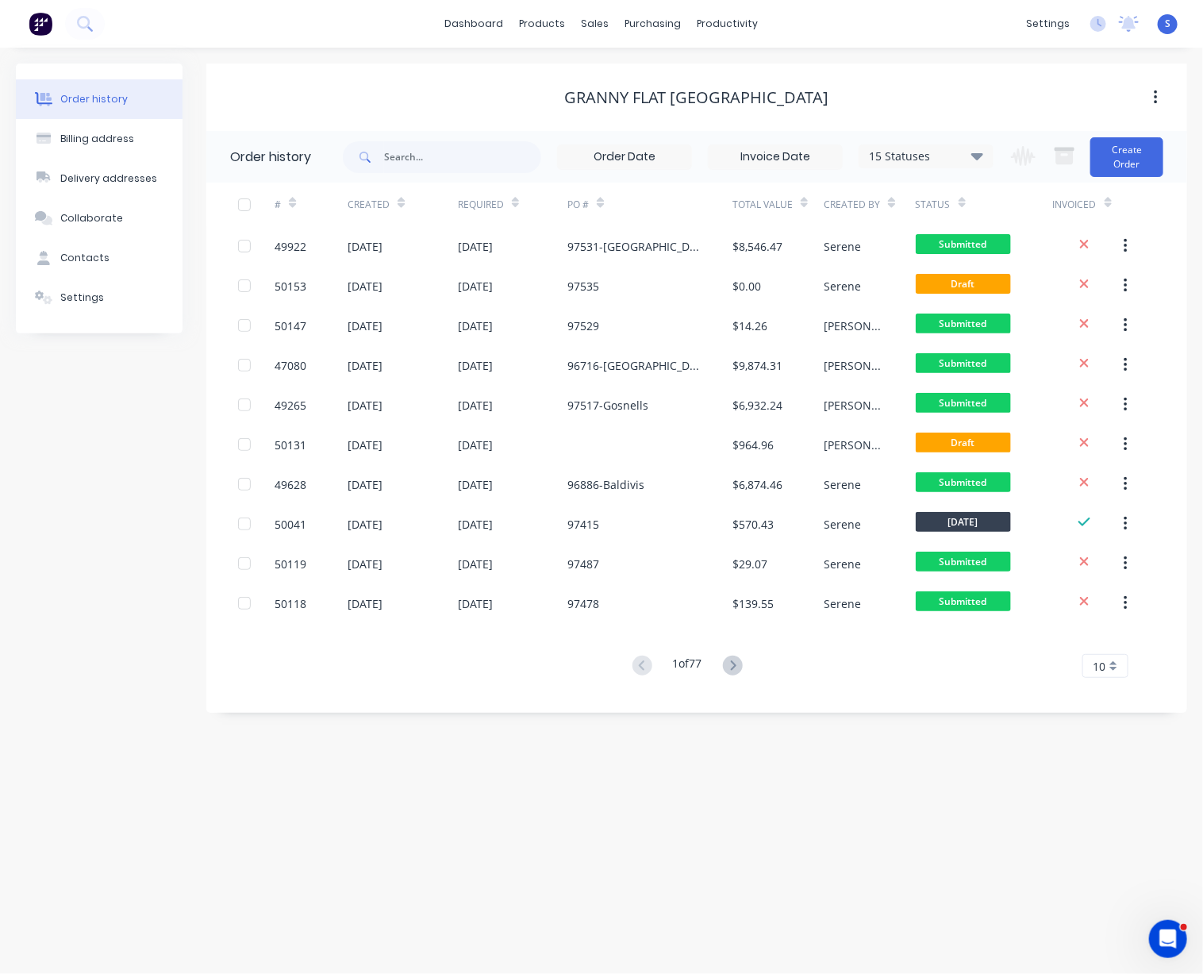
drag, startPoint x: 549, startPoint y: 793, endPoint x: 755, endPoint y: 801, distance: 206.5
click at [479, 806] on div "Order history Billing address Delivery addresses Collaborate Contacts Settings …" at bounding box center [601, 511] width 1203 height 926
click at [485, 756] on div "Order history Billing address Delivery addresses Collaborate Contacts Settings …" at bounding box center [601, 511] width 1203 height 926
click at [542, 798] on div "Order history Billing address Delivery addresses Collaborate Contacts Settings …" at bounding box center [601, 511] width 1203 height 926
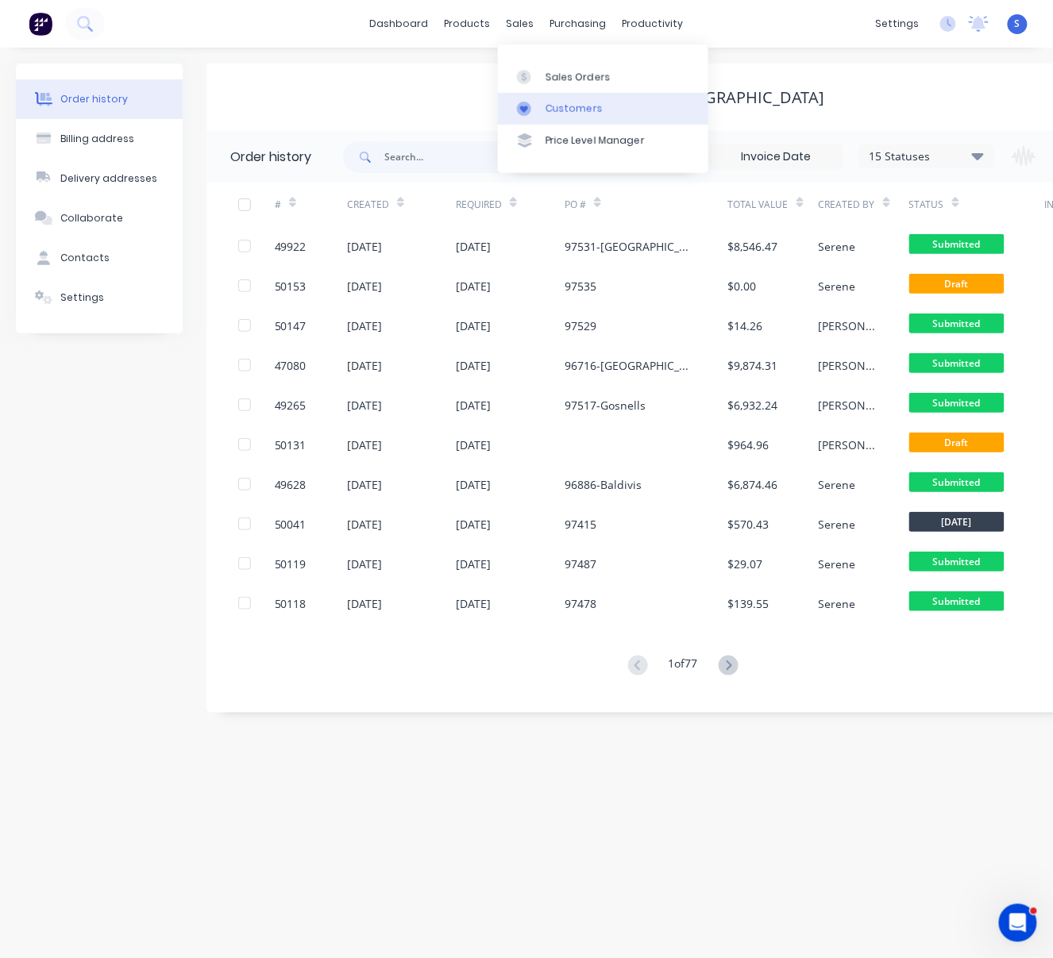
click at [556, 103] on link "Customers" at bounding box center [603, 109] width 210 height 32
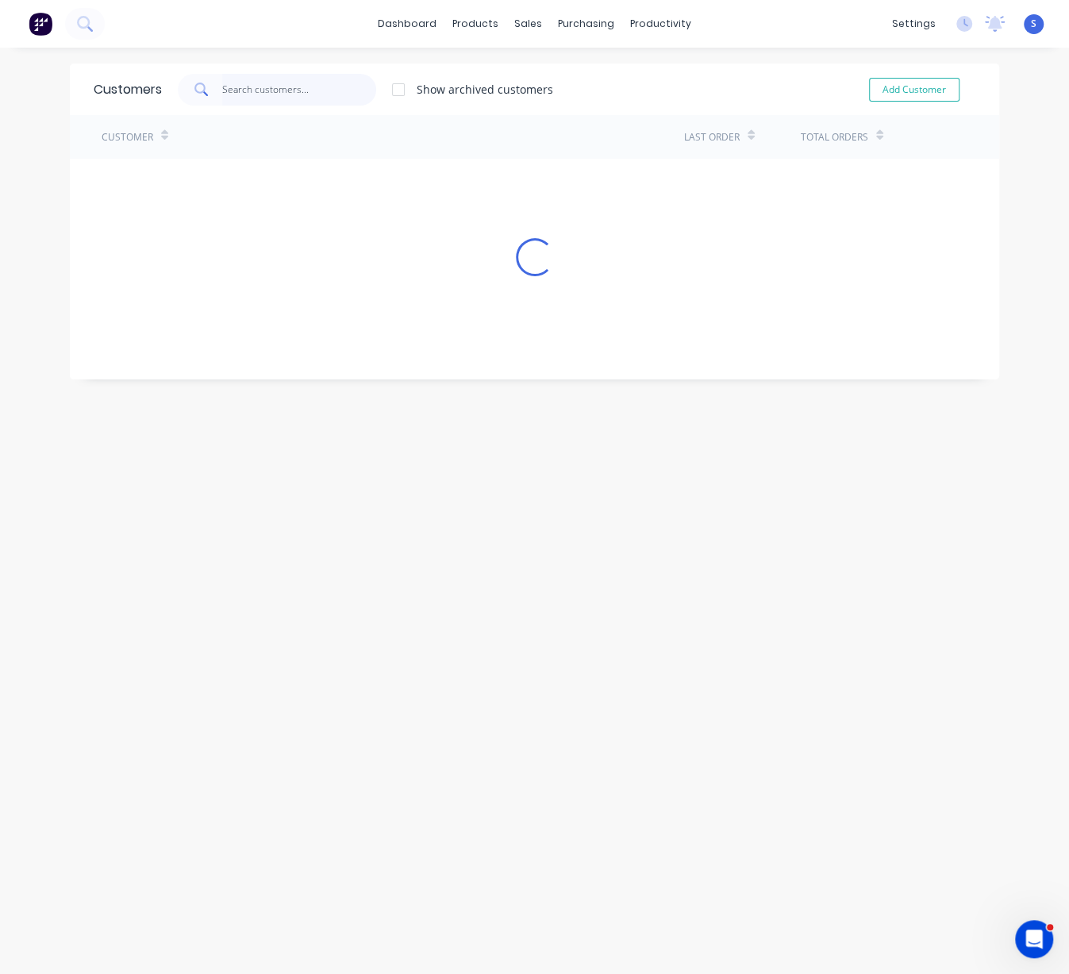
click at [279, 104] on input "text" at bounding box center [299, 90] width 155 height 32
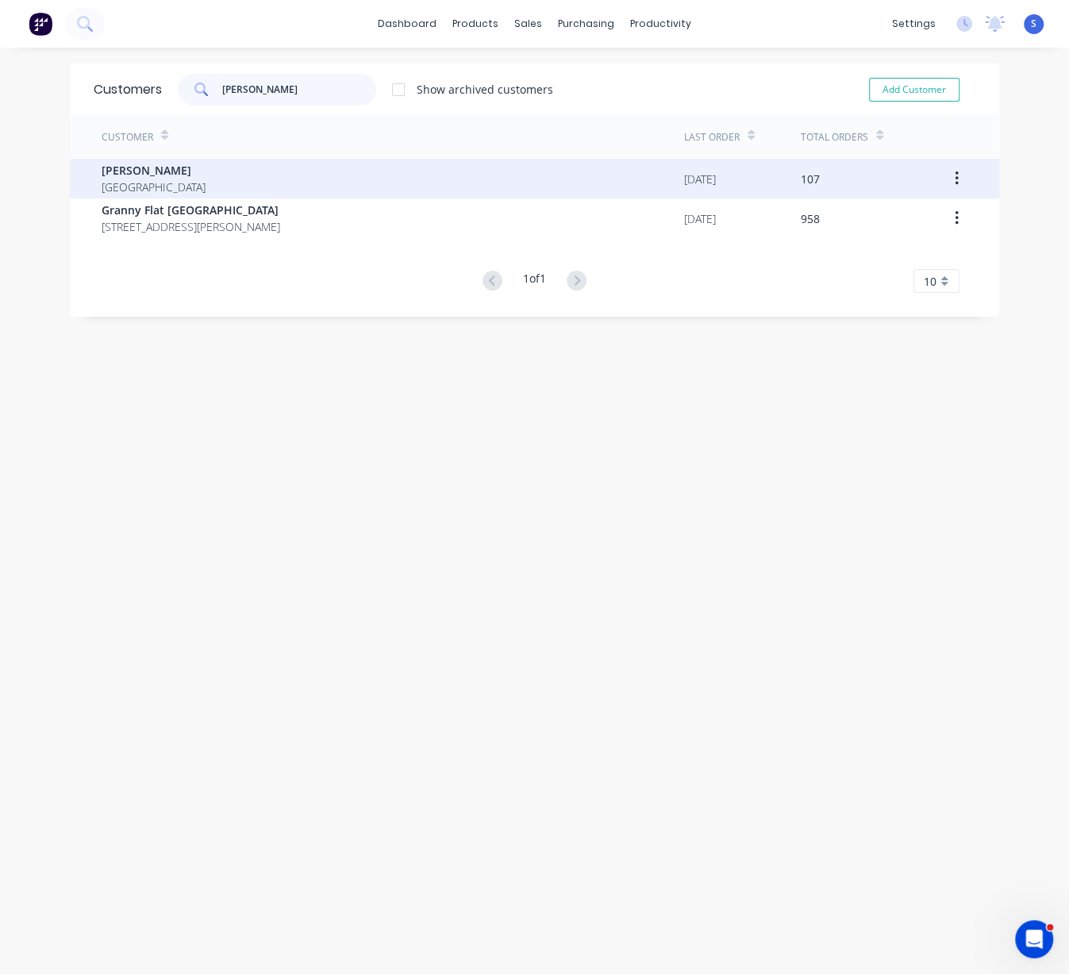
type input "chris"
click at [233, 163] on div "Chris Gu Australia" at bounding box center [393, 179] width 583 height 40
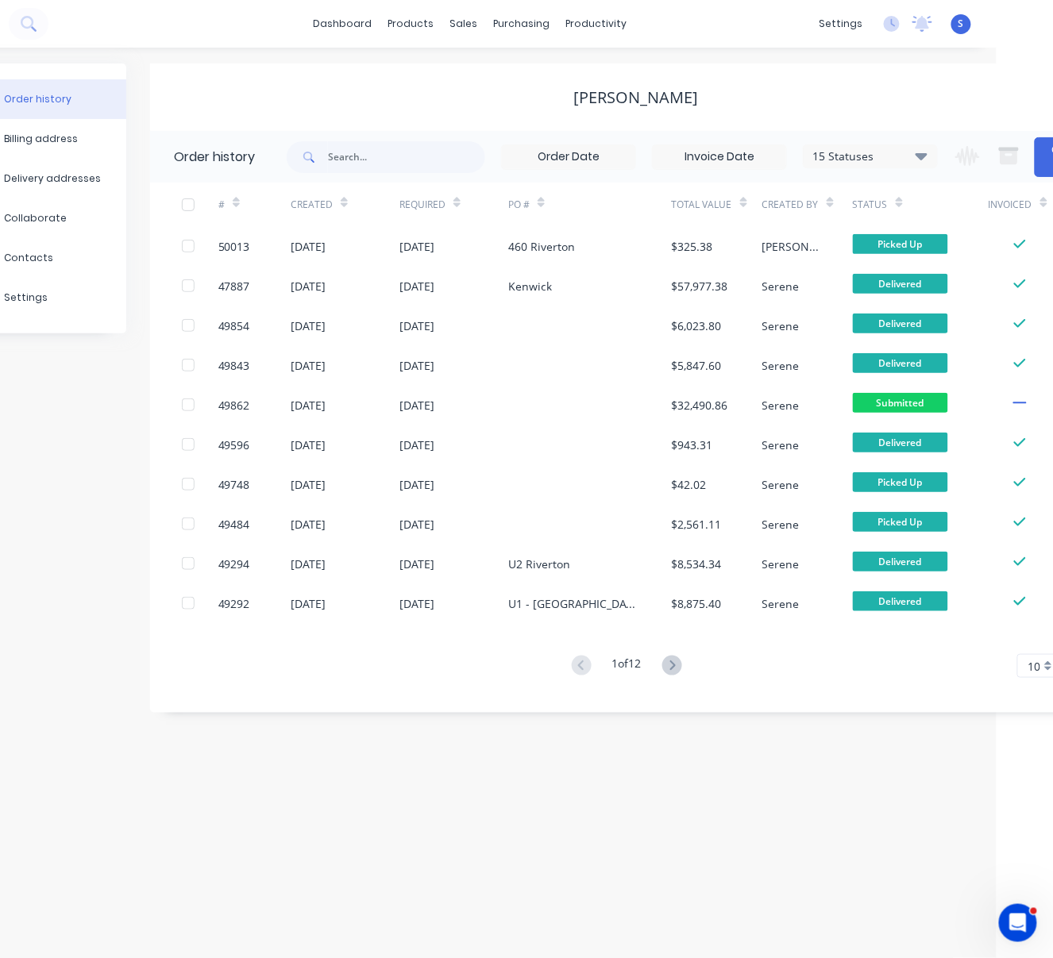
scroll to position [0, 129]
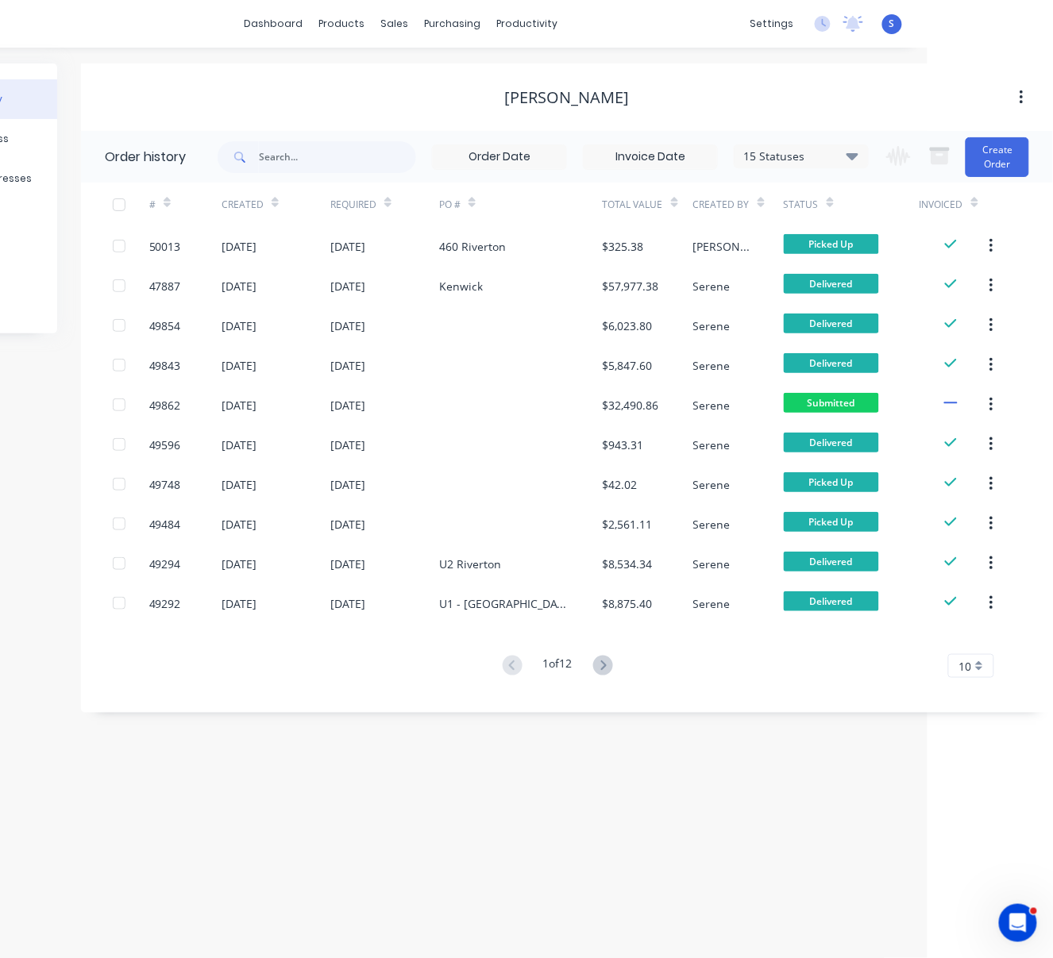
drag, startPoint x: 703, startPoint y: 776, endPoint x: 873, endPoint y: 771, distance: 170.0
click at [595, 668] on icon at bounding box center [603, 666] width 20 height 20
click at [506, 660] on icon at bounding box center [512, 666] width 20 height 20
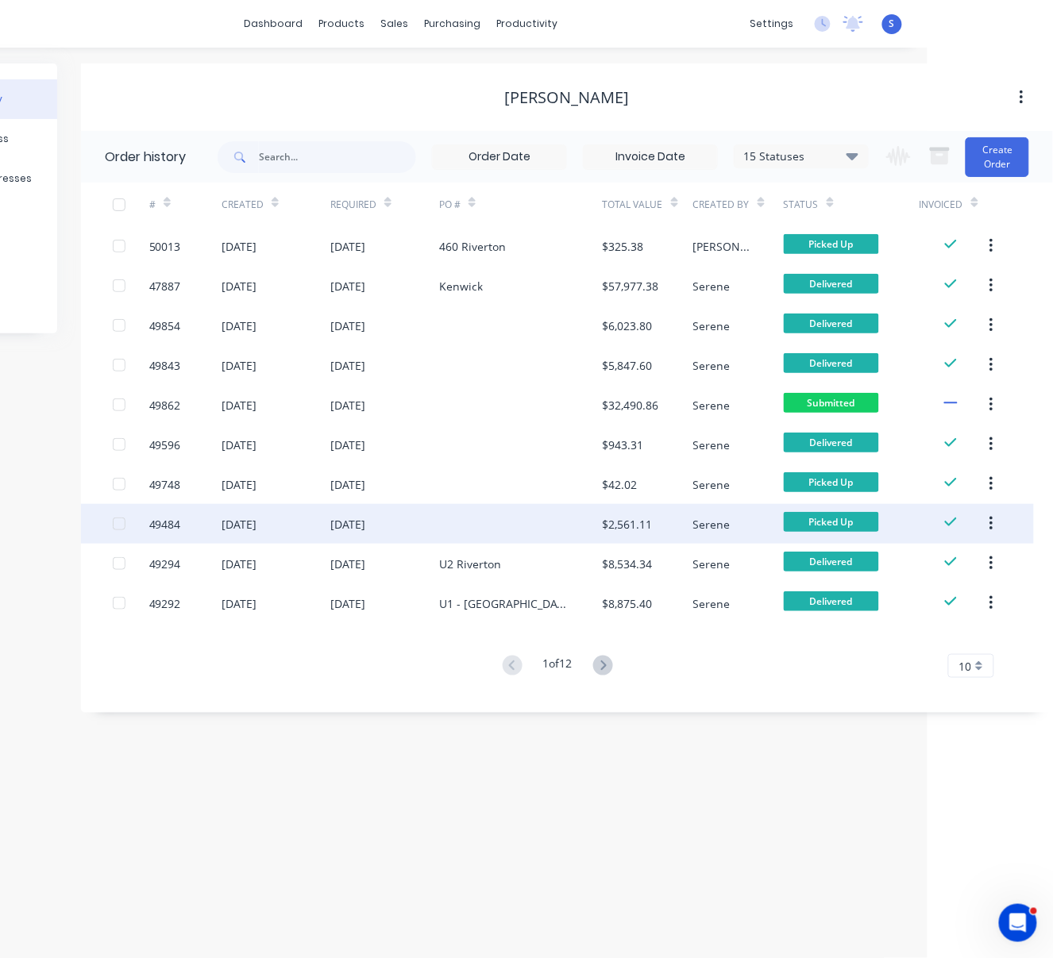
click at [540, 516] on div at bounding box center [521, 524] width 164 height 40
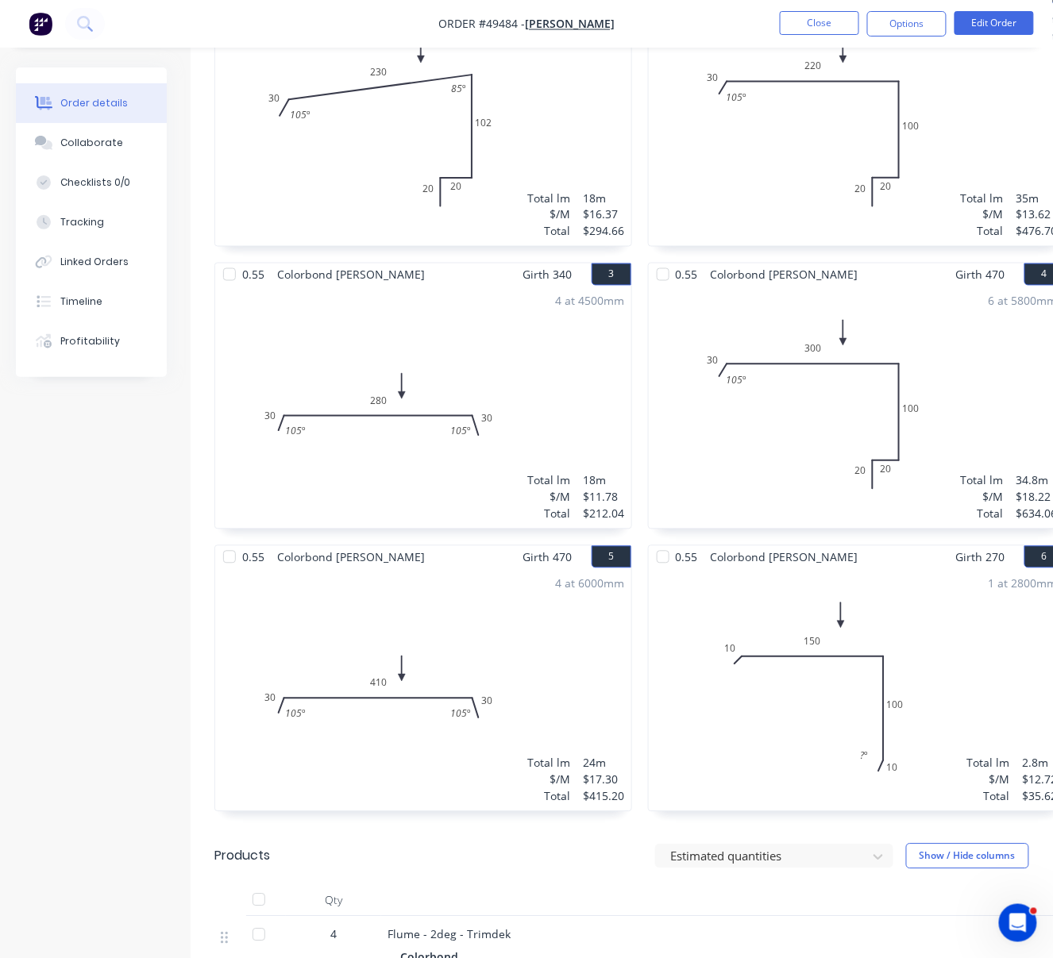
scroll to position [741, 0]
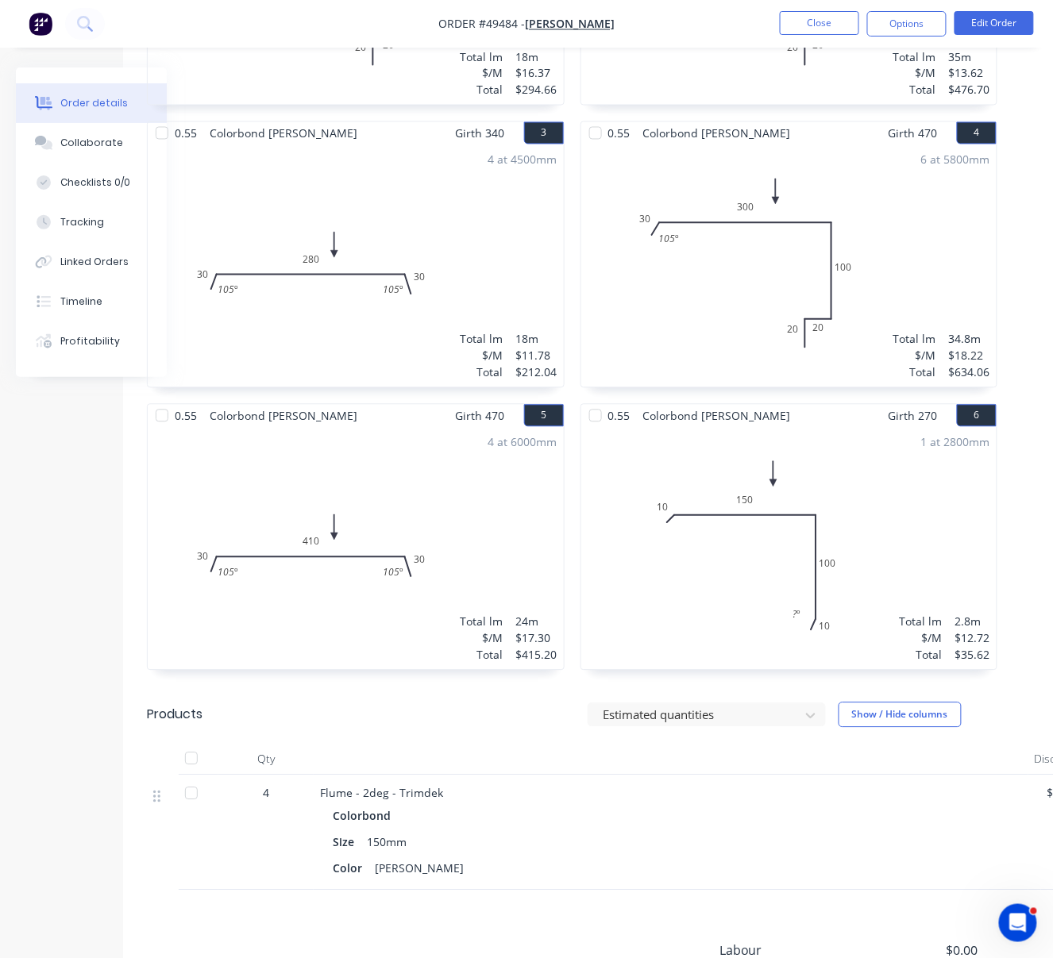
drag, startPoint x: 498, startPoint y: 721, endPoint x: 680, endPoint y: 709, distance: 183.0
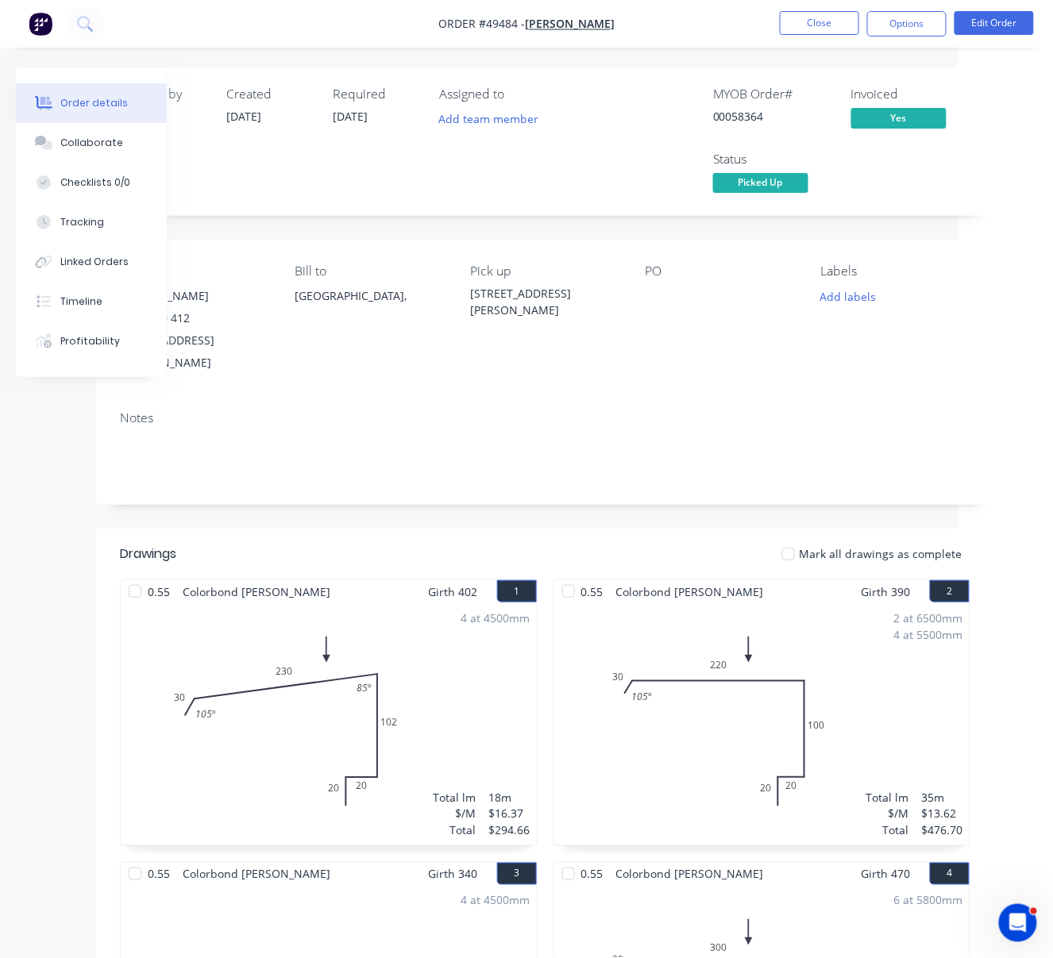
scroll to position [0, 48]
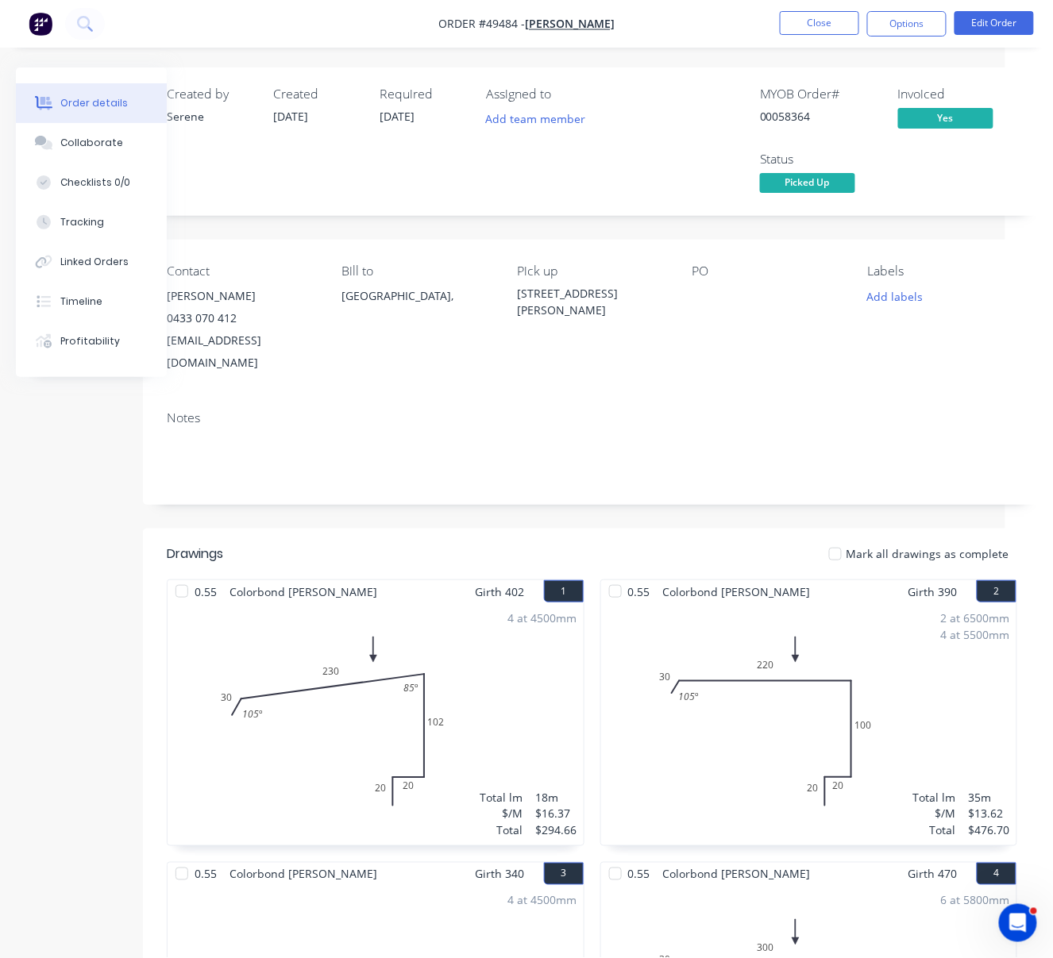
drag, startPoint x: 375, startPoint y: 491, endPoint x: 252, endPoint y: 487, distance: 123.9
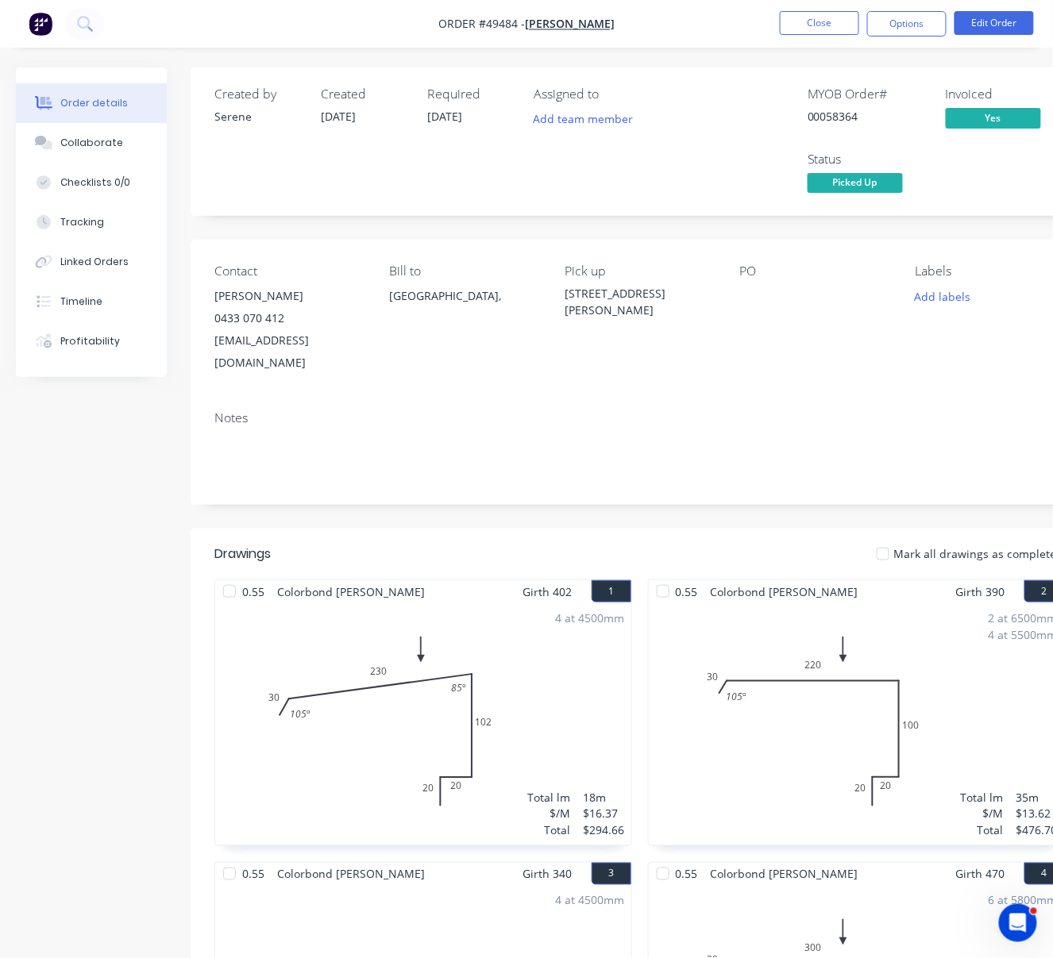
click at [830, 36] on li "Close" at bounding box center [819, 23] width 79 height 25
click at [833, 27] on button "Close" at bounding box center [819, 23] width 79 height 24
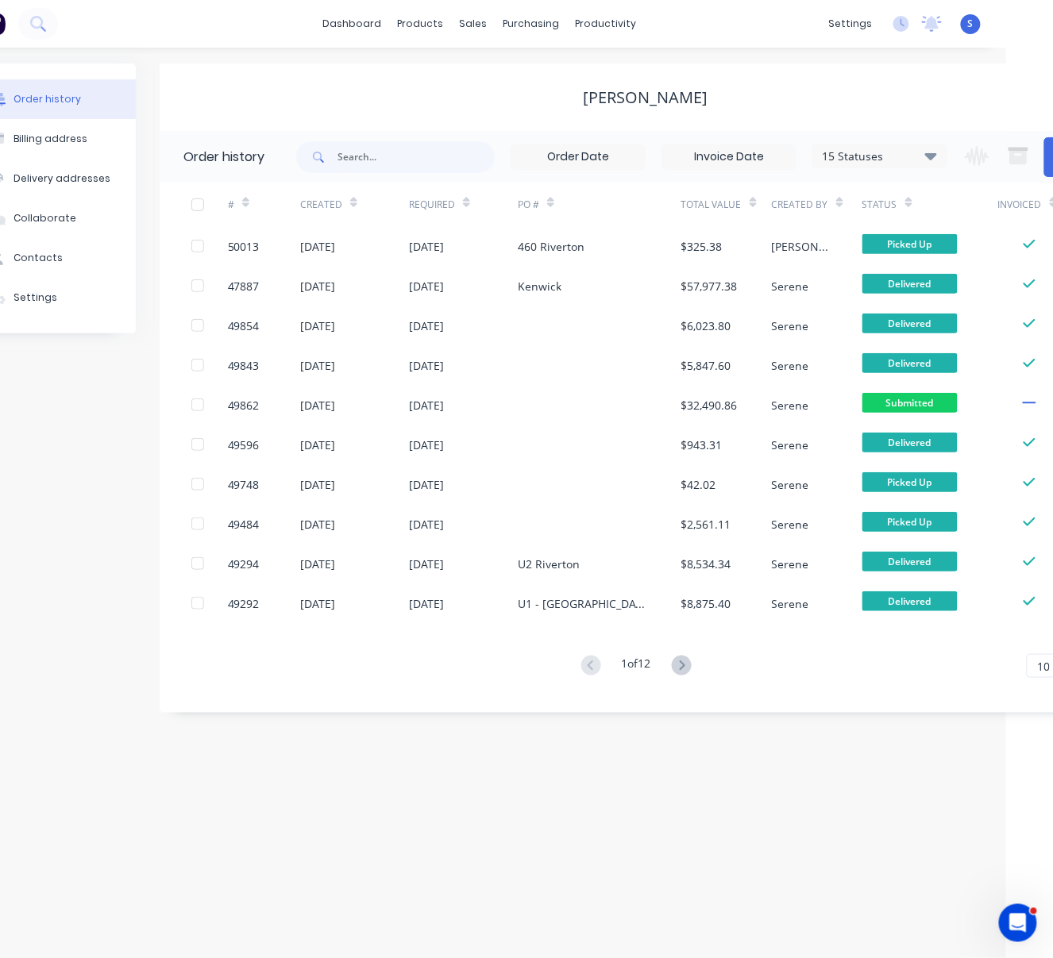
scroll to position [0, 129]
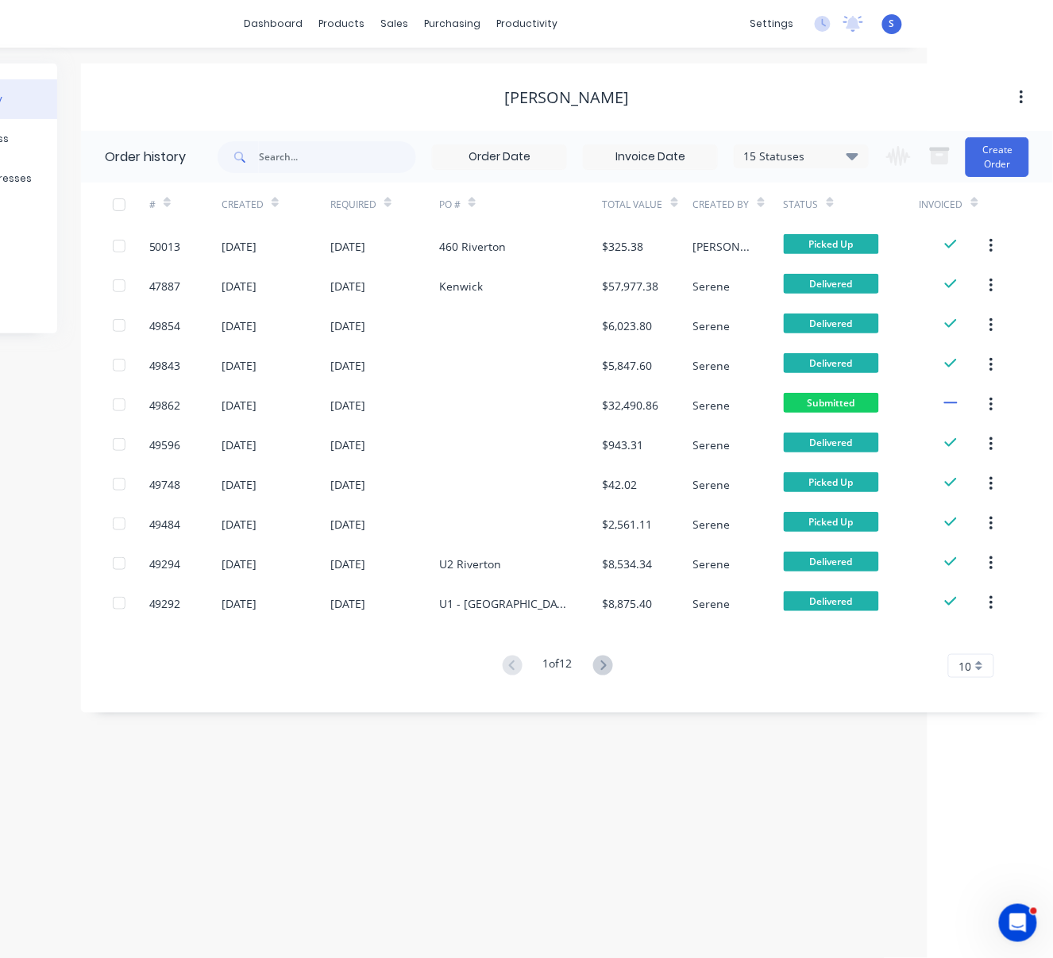
drag, startPoint x: 425, startPoint y: 704, endPoint x: 617, endPoint y: 709, distance: 191.4
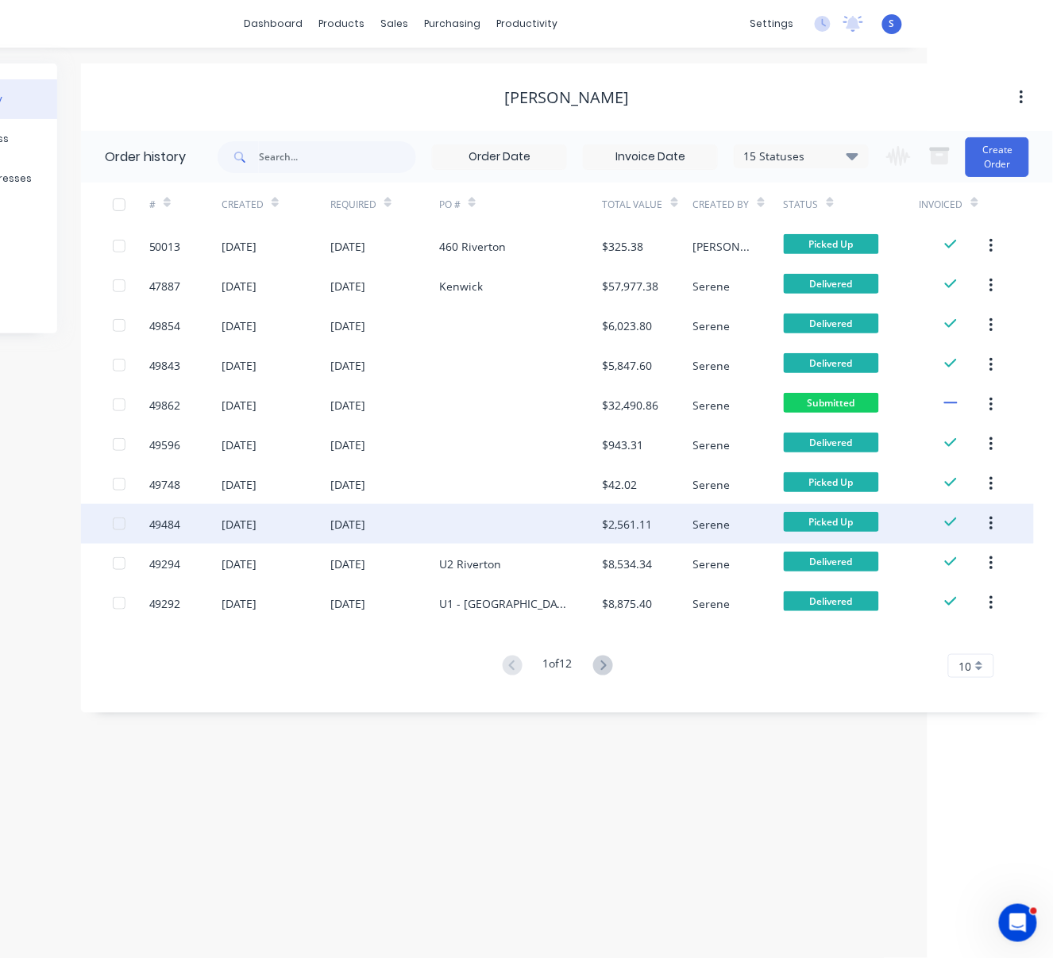
click at [462, 510] on div at bounding box center [521, 524] width 164 height 40
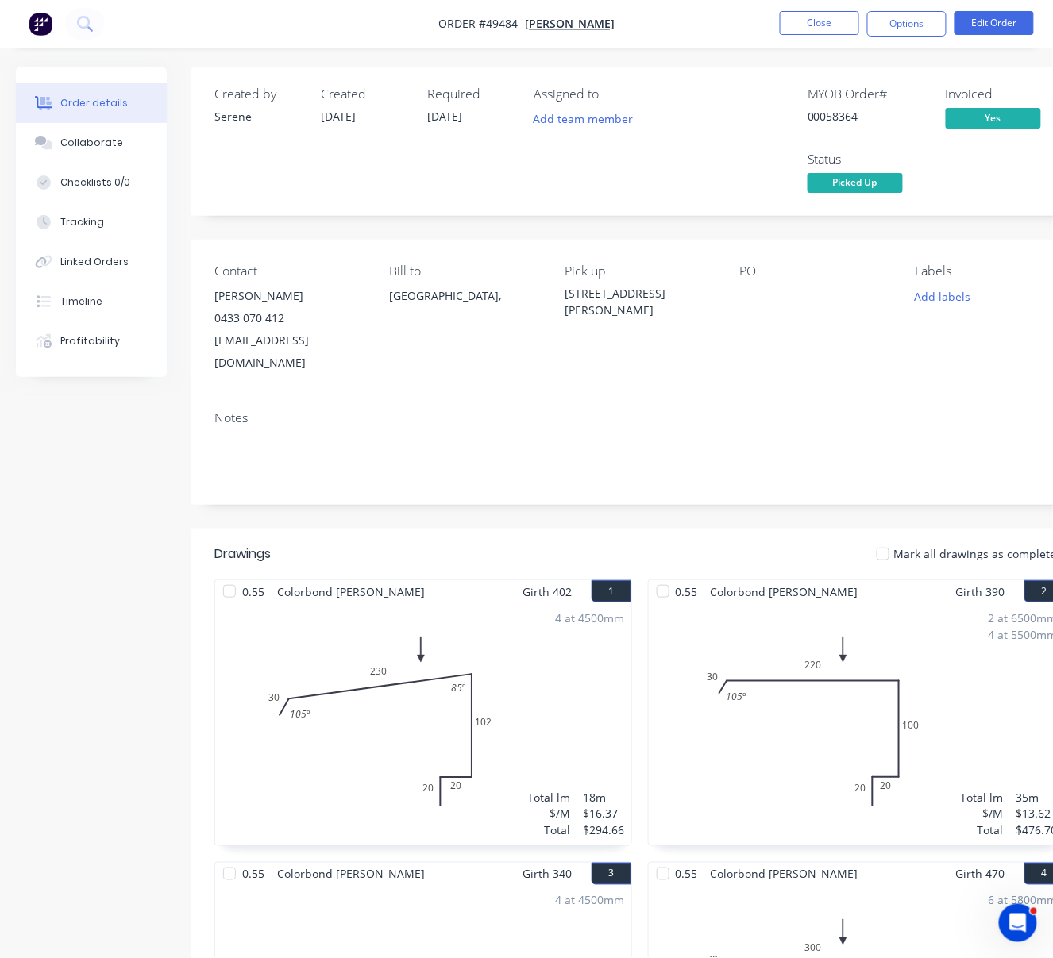
scroll to position [0, 177]
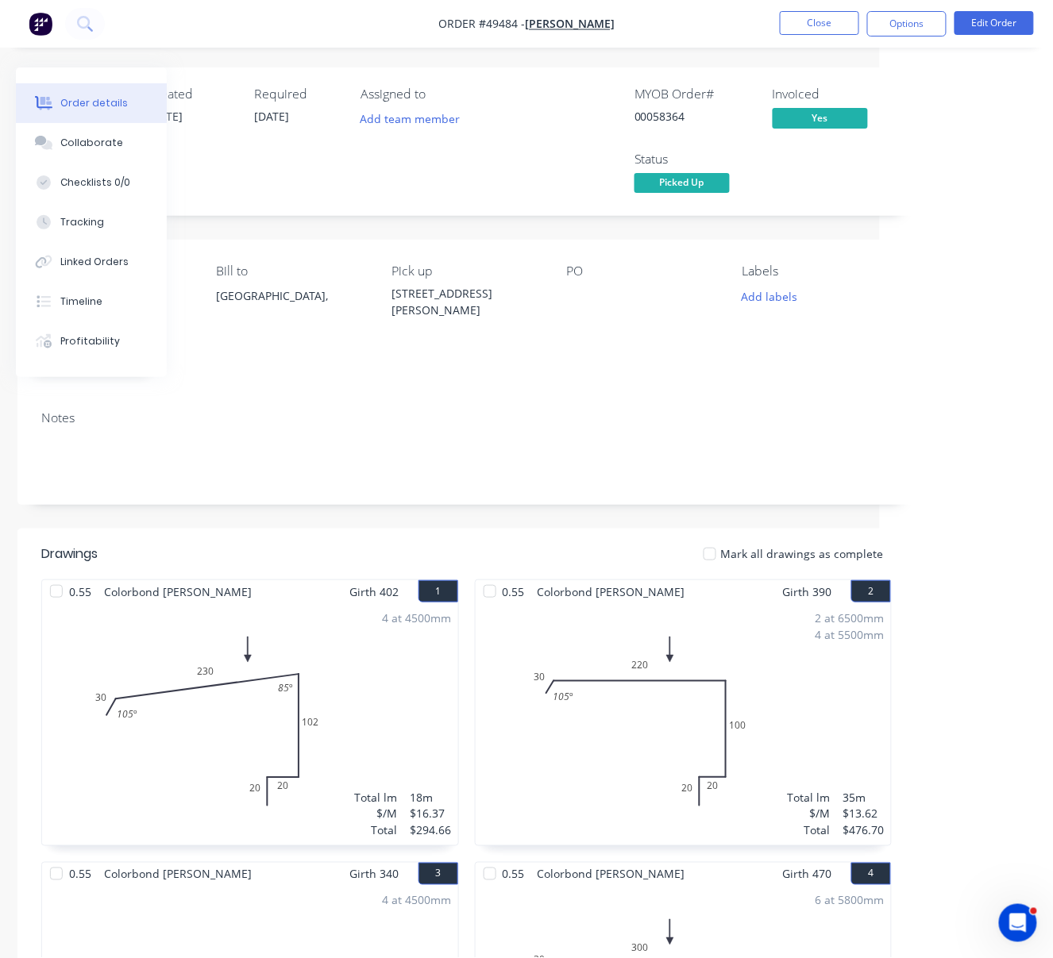
drag, startPoint x: 435, startPoint y: 528, endPoint x: 665, endPoint y: 522, distance: 230.3
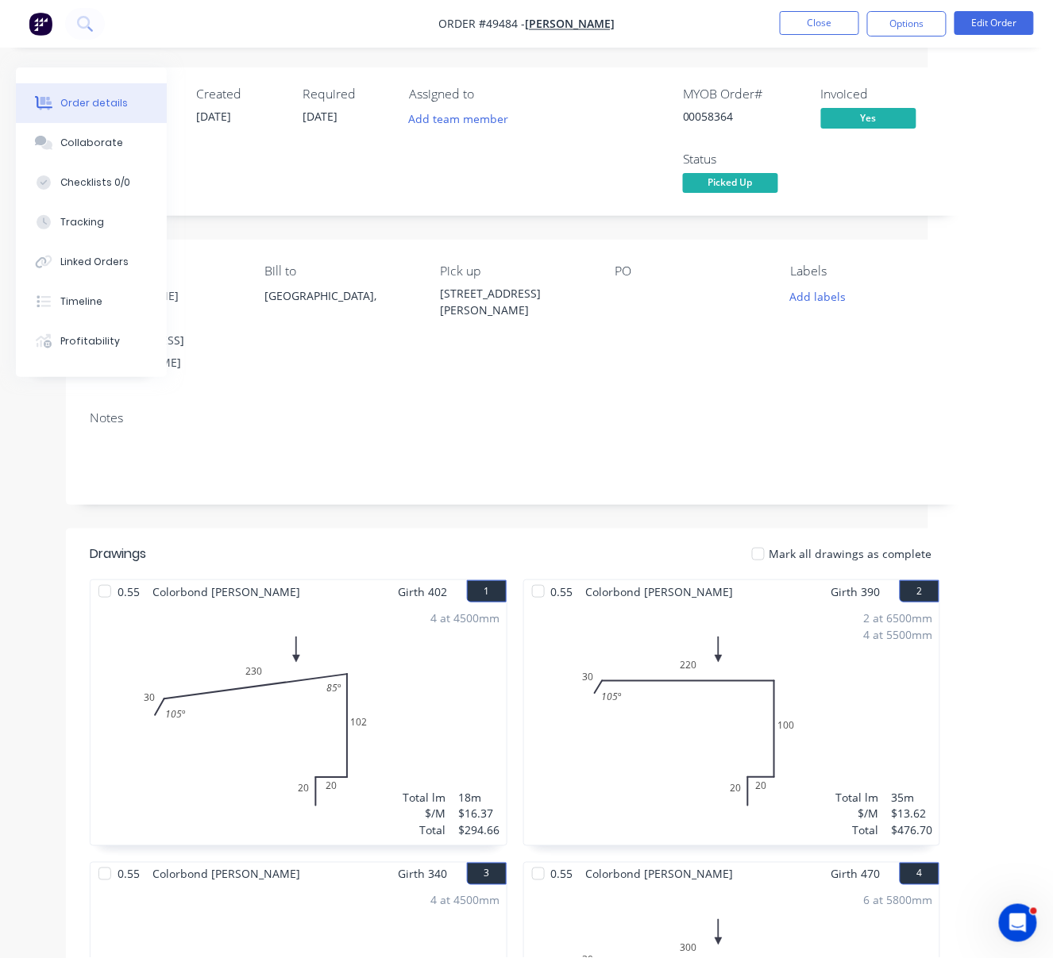
drag, startPoint x: 618, startPoint y: 262, endPoint x: 537, endPoint y: 265, distance: 80.2
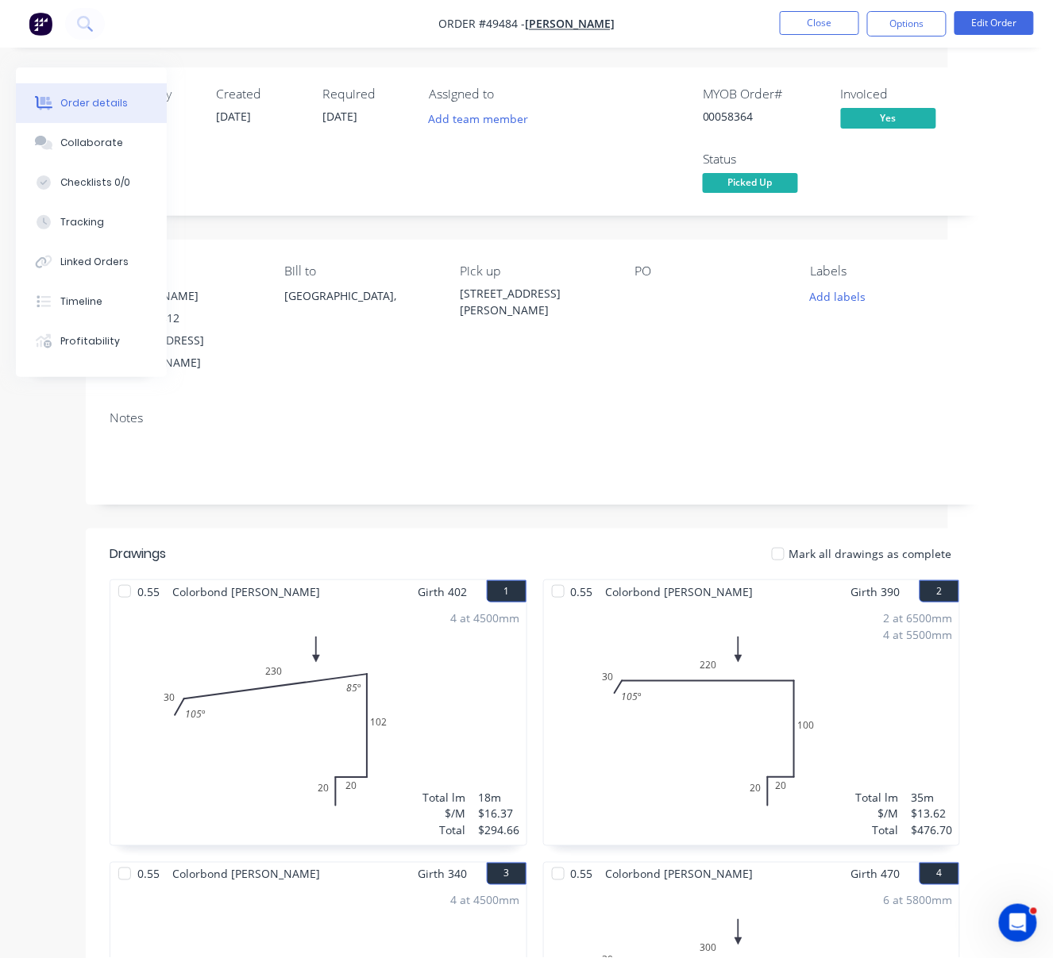
scroll to position [0, 117]
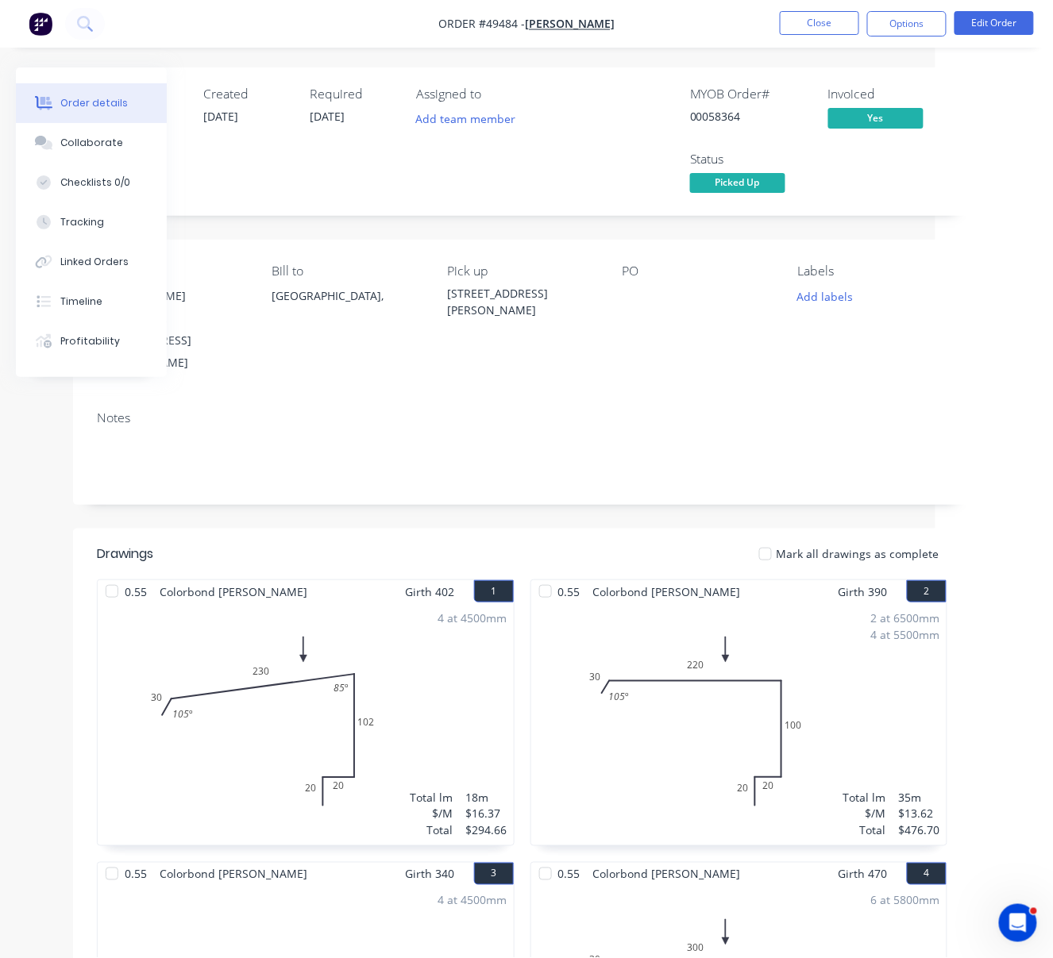
drag, startPoint x: 481, startPoint y: 260, endPoint x: 729, endPoint y: 136, distance: 278.0
click at [809, 34] on button "Close" at bounding box center [819, 23] width 79 height 24
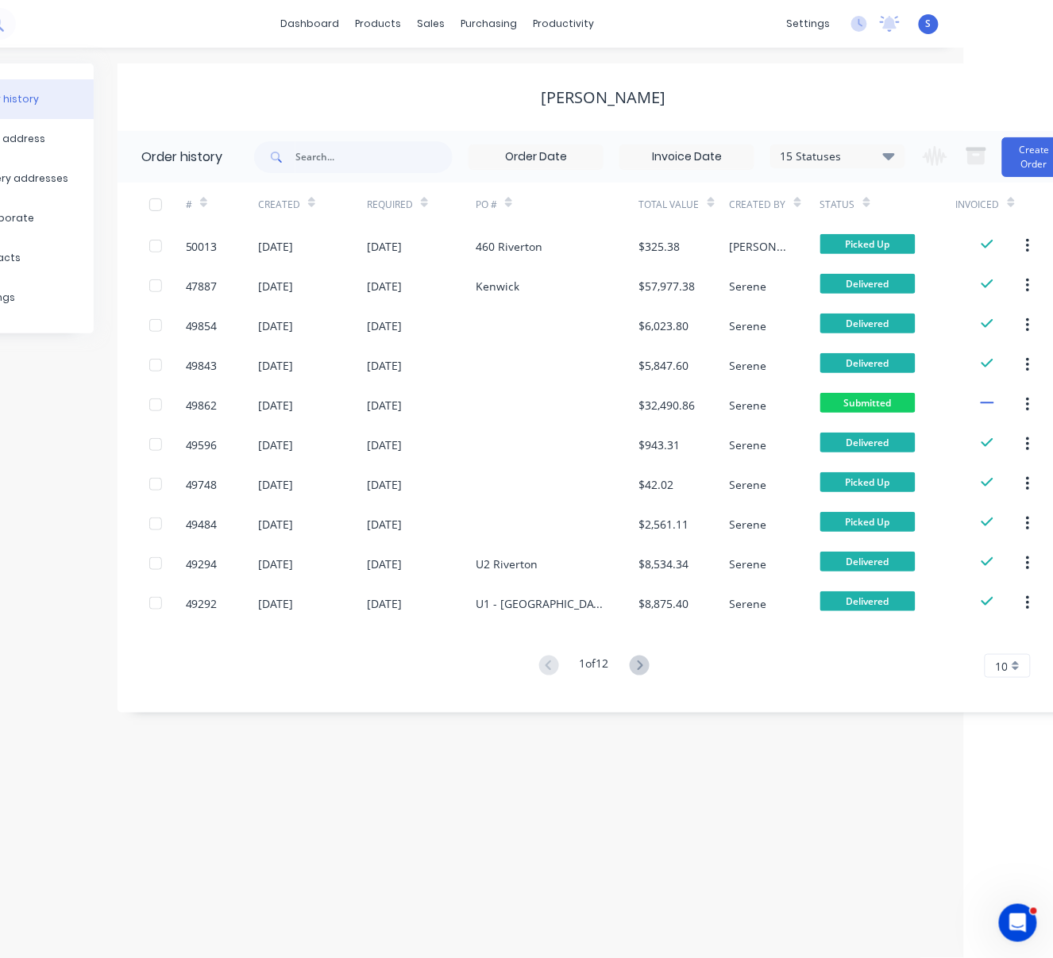
drag, startPoint x: 614, startPoint y: 803, endPoint x: 685, endPoint y: 806, distance: 71.5
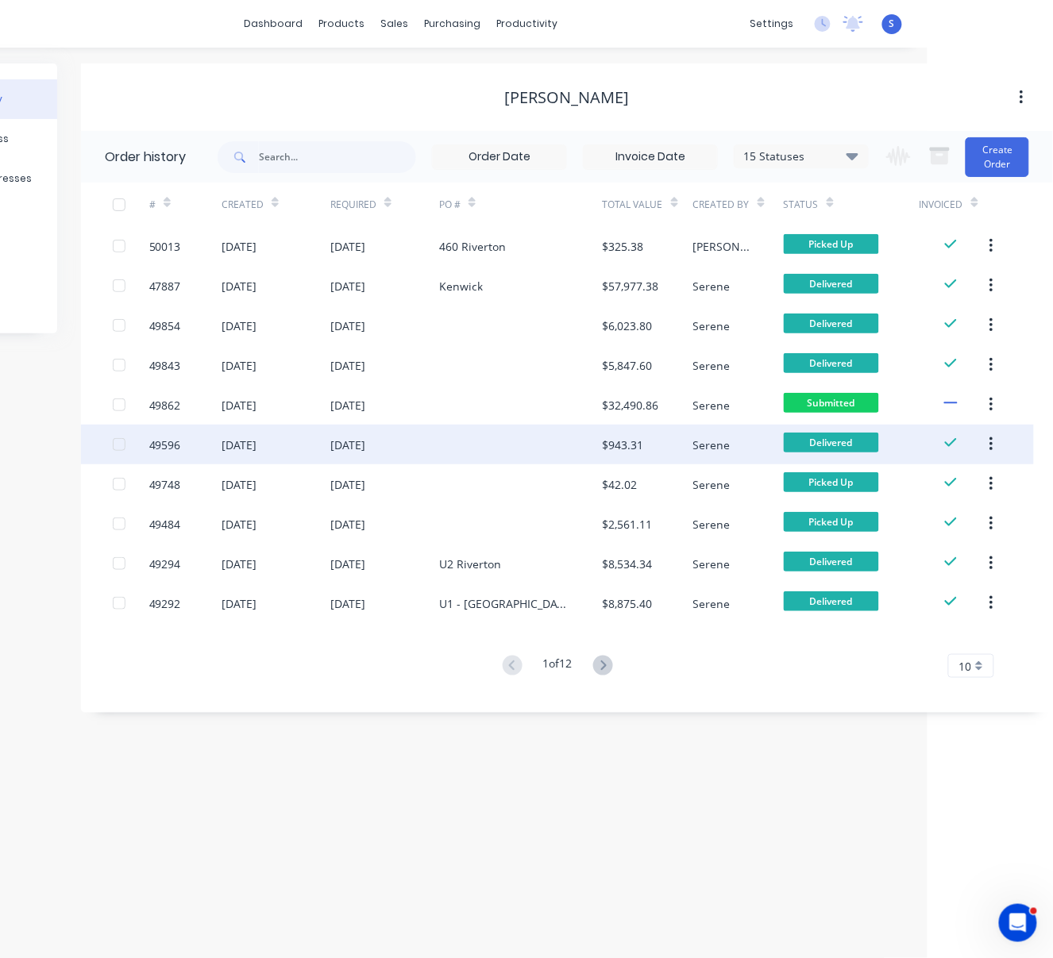
click at [456, 441] on div at bounding box center [521, 445] width 164 height 40
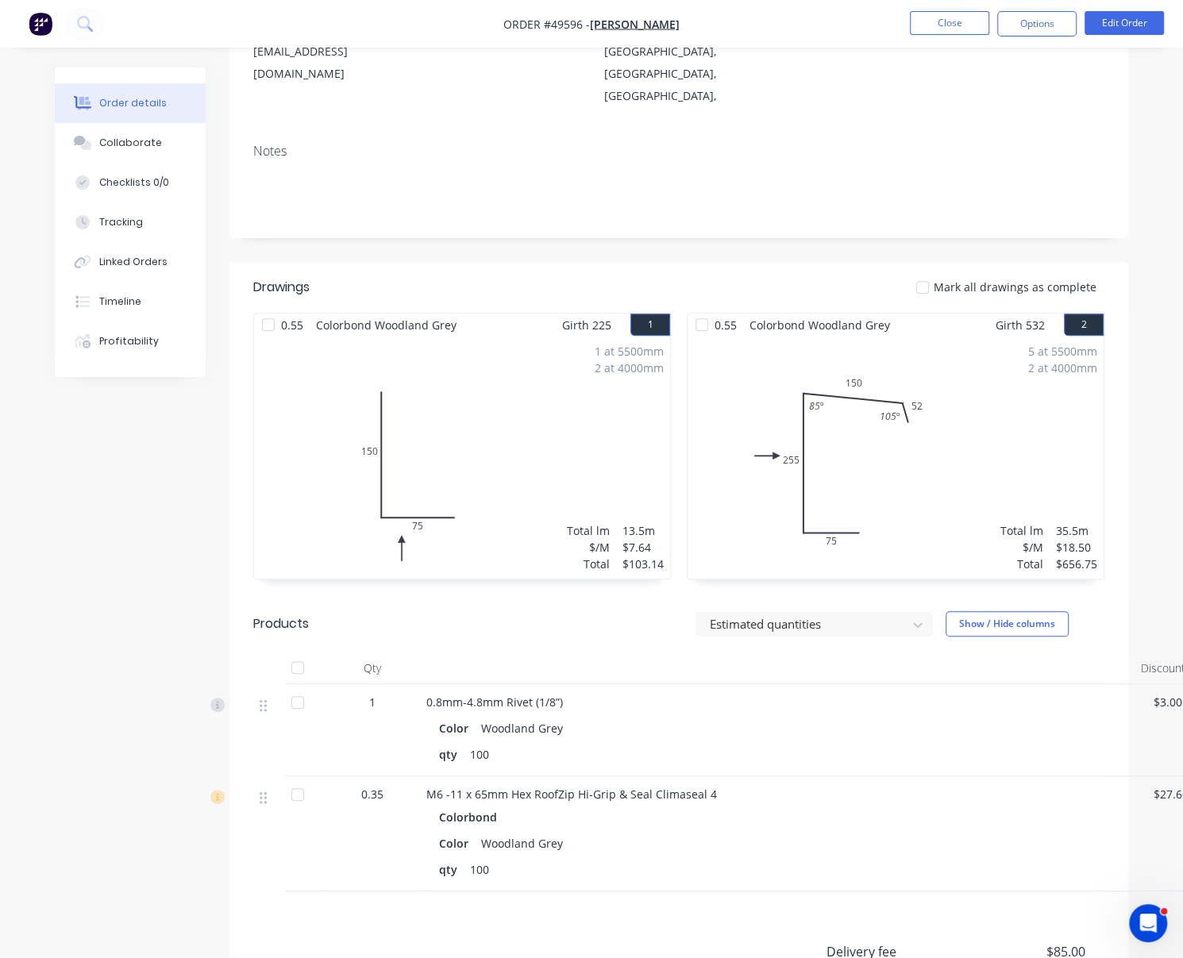
scroll to position [494, 0]
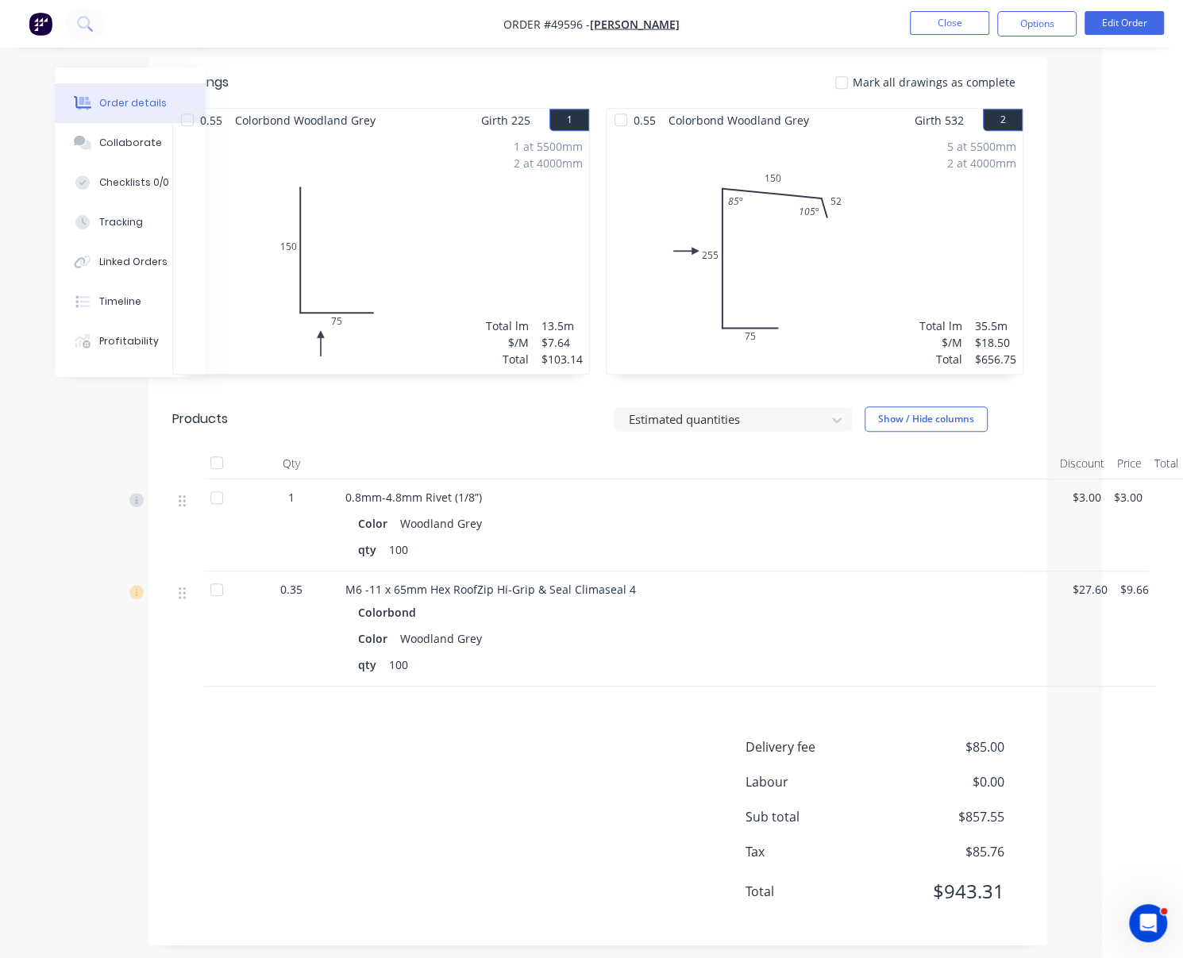
drag, startPoint x: 855, startPoint y: 634, endPoint x: 930, endPoint y: 634, distance: 75.4
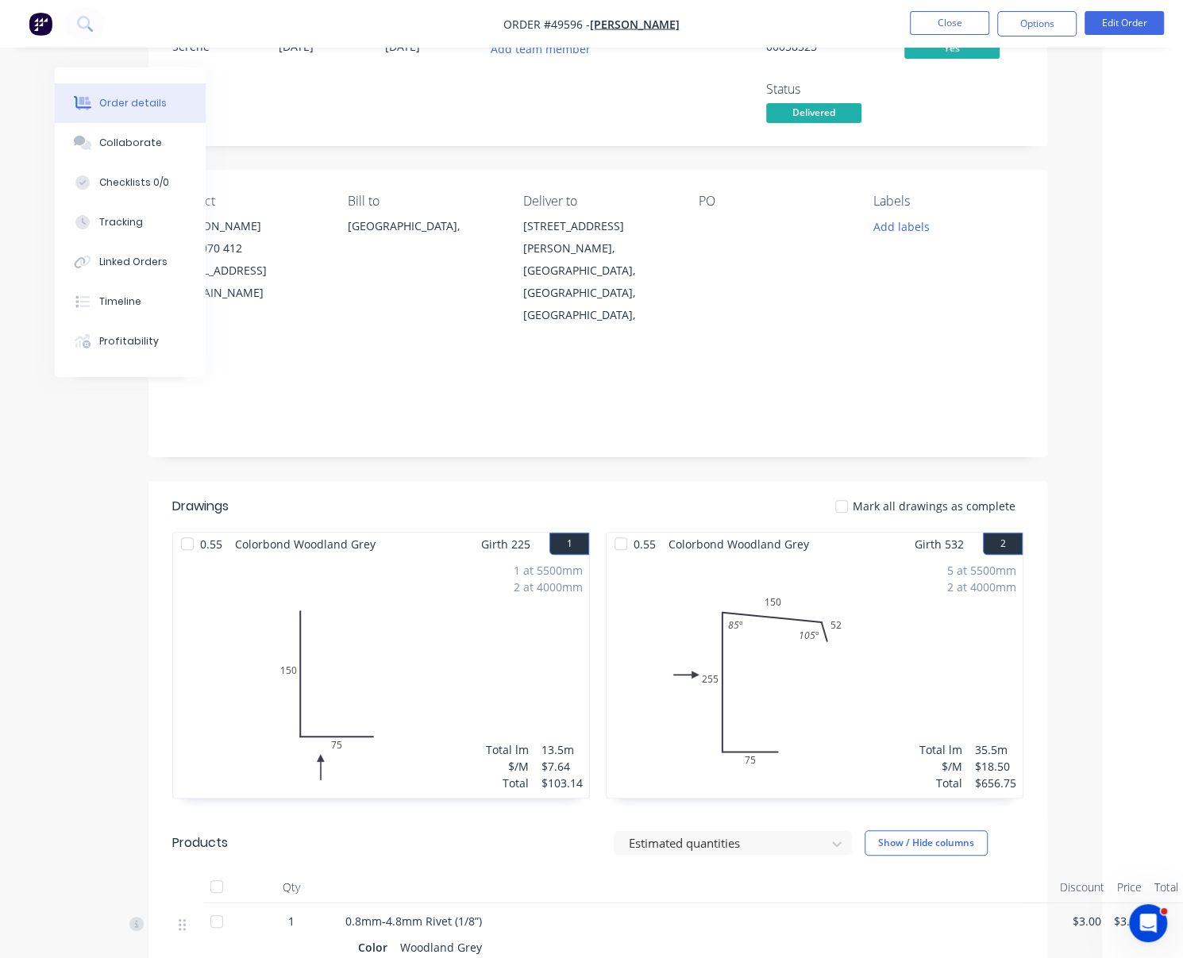
scroll to position [0, 81]
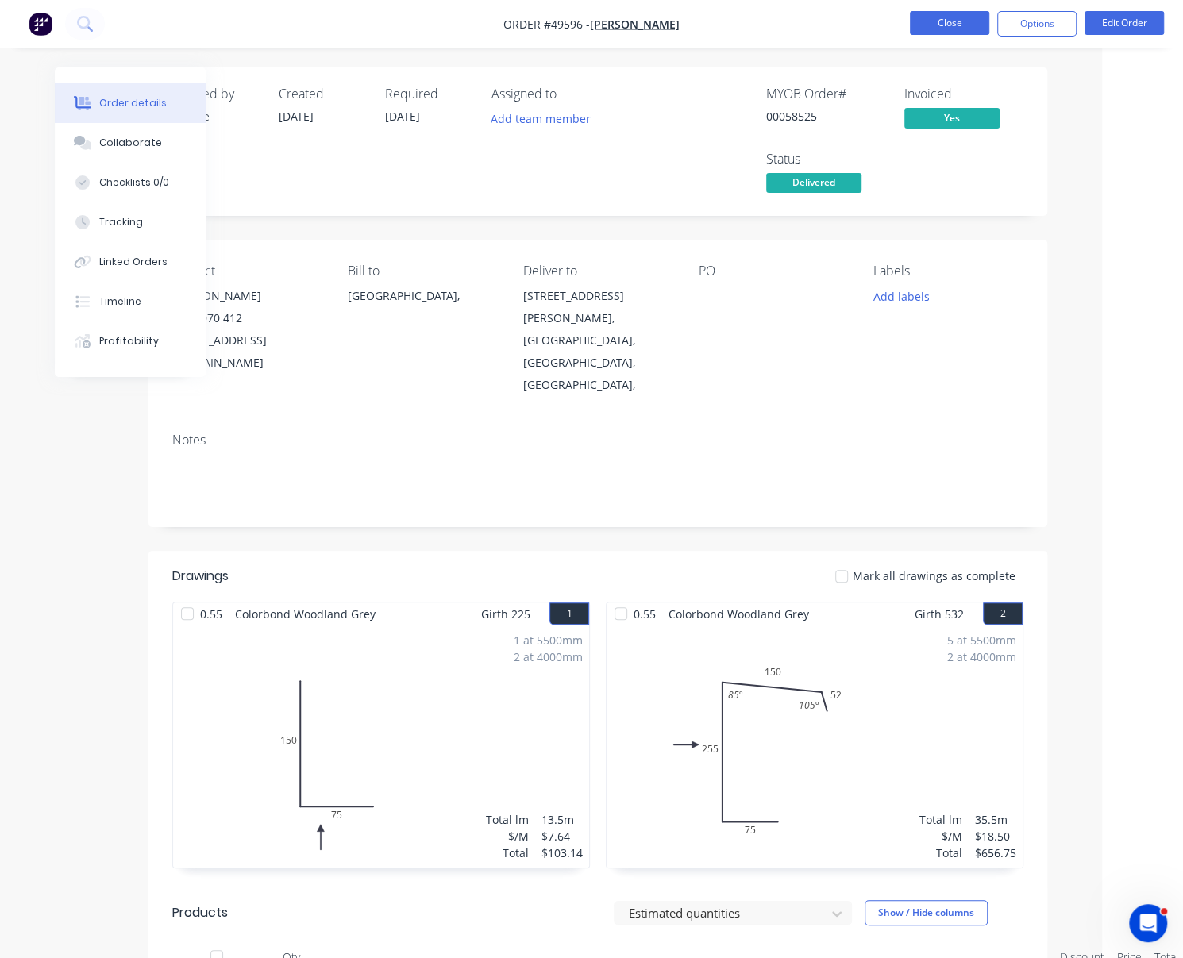
click at [930, 17] on button "Close" at bounding box center [949, 23] width 79 height 24
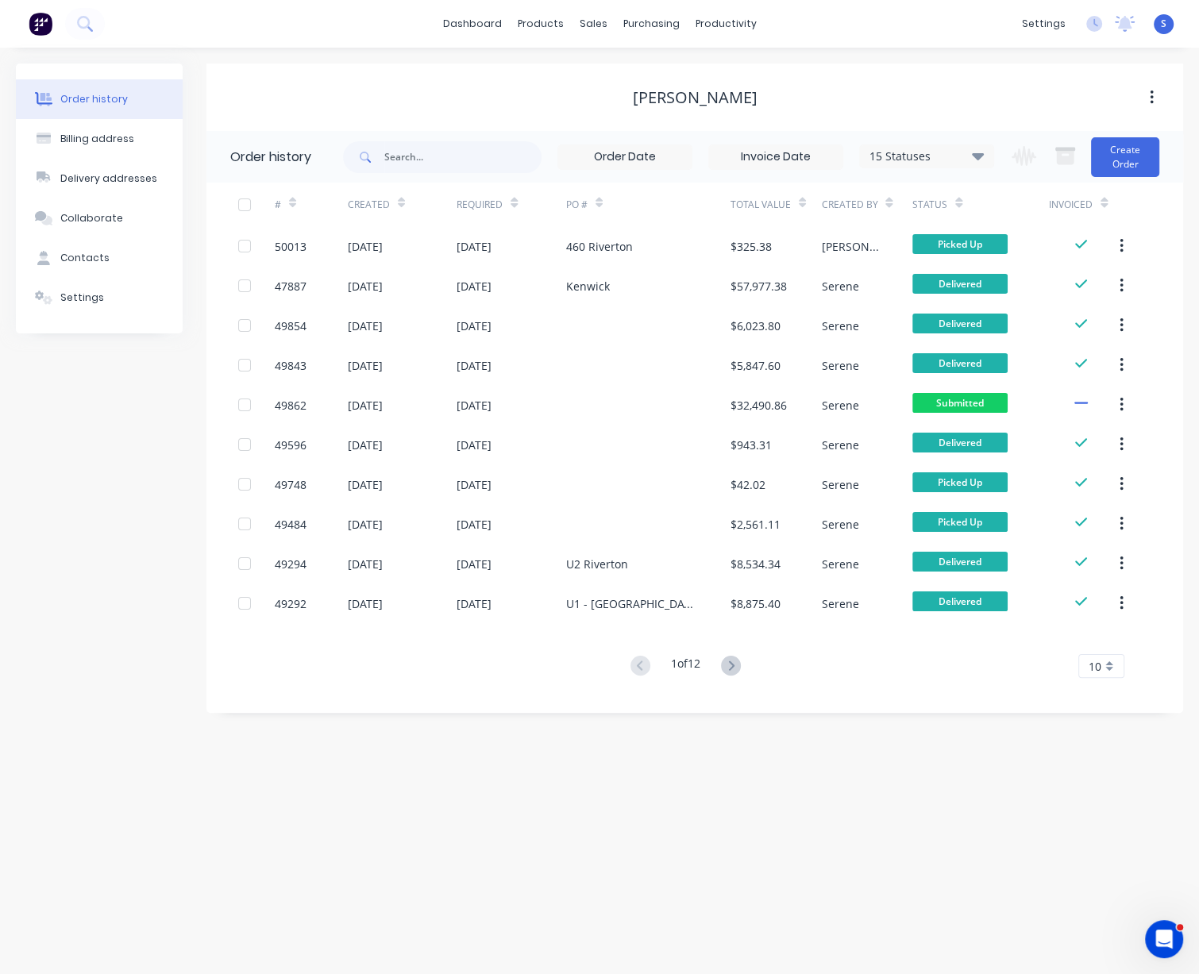
click at [456, 109] on div "[PERSON_NAME]" at bounding box center [694, 97] width 976 height 29
click at [499, 114] on div "[PERSON_NAME]" at bounding box center [694, 97] width 976 height 67
drag, startPoint x: 460, startPoint y: 98, endPoint x: 585, endPoint y: 83, distance: 125.5
drag, startPoint x: 435, startPoint y: 129, endPoint x: 583, endPoint y: 119, distance: 148.0
click at [1018, 157] on button "Create Order" at bounding box center [1125, 157] width 68 height 40
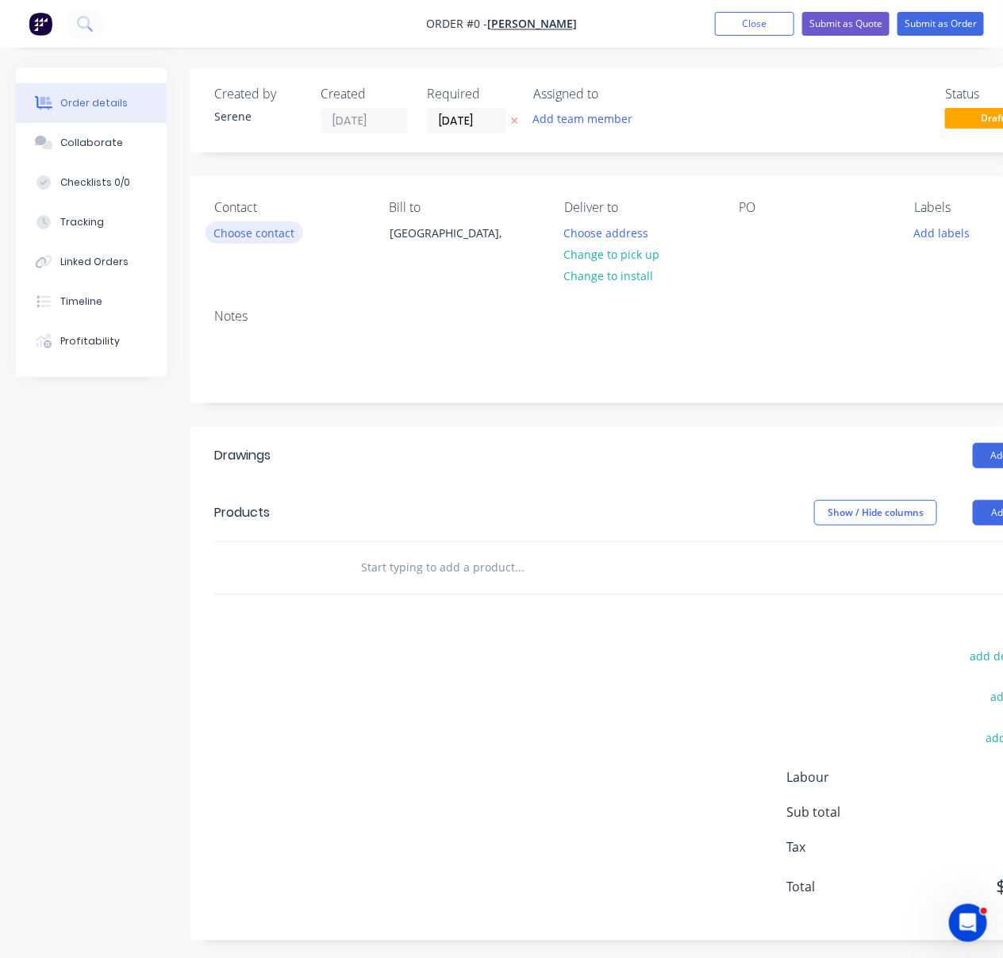
click at [252, 243] on button "Choose contact" at bounding box center [255, 231] width 98 height 21
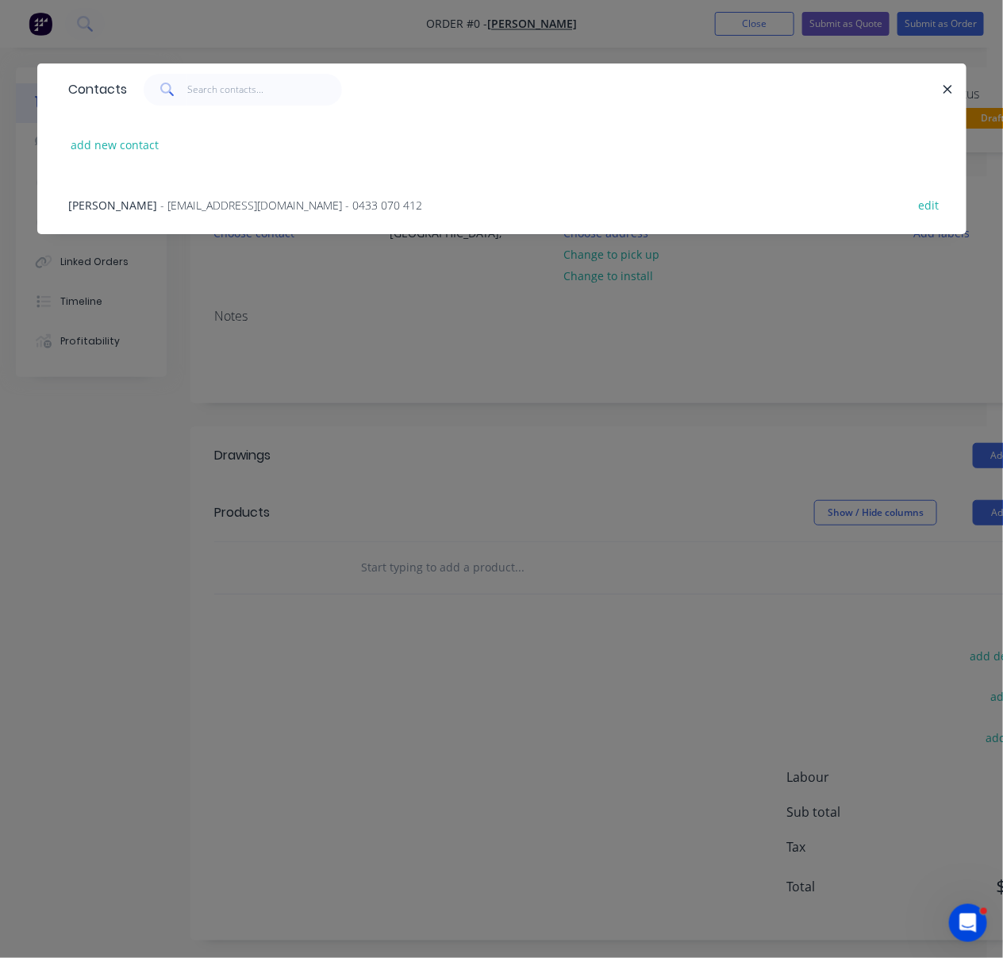
click at [219, 213] on span "- account@speedframewa.com.au - 0433 070 412" at bounding box center [292, 205] width 262 height 15
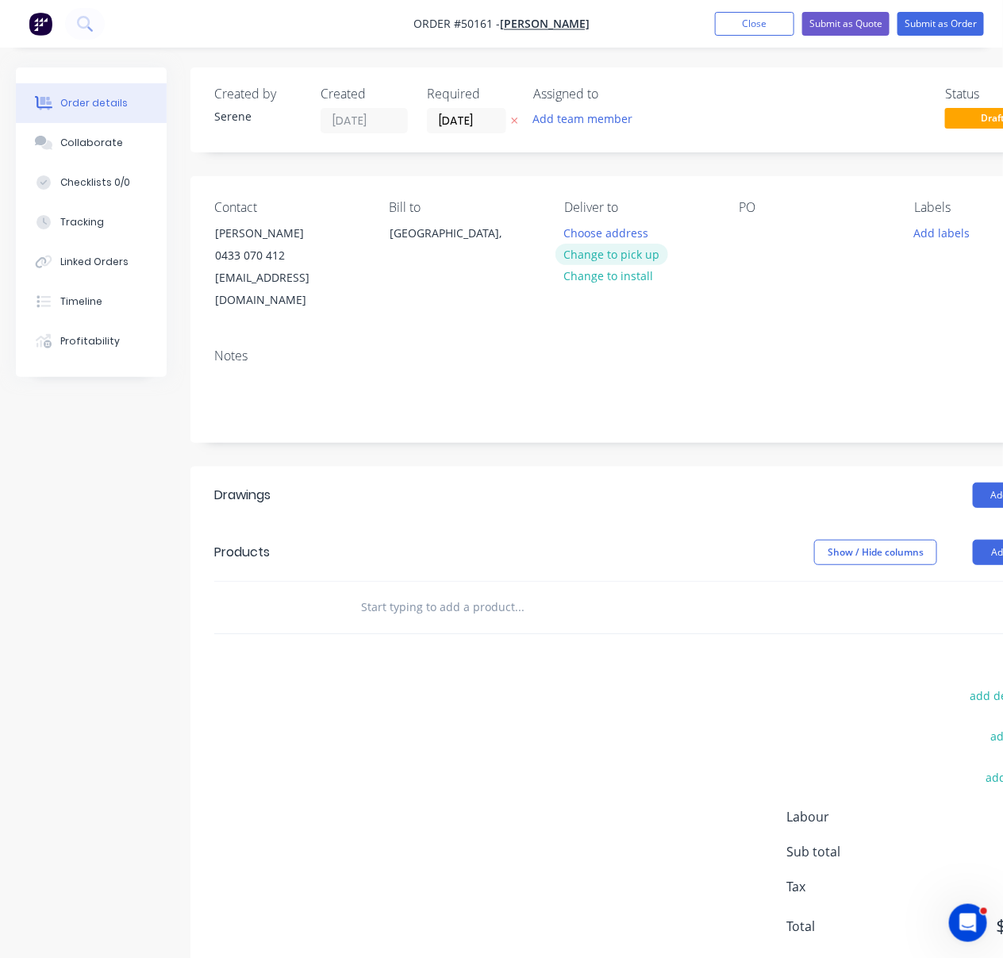
click at [624, 265] on button "Change to pick up" at bounding box center [612, 254] width 113 height 21
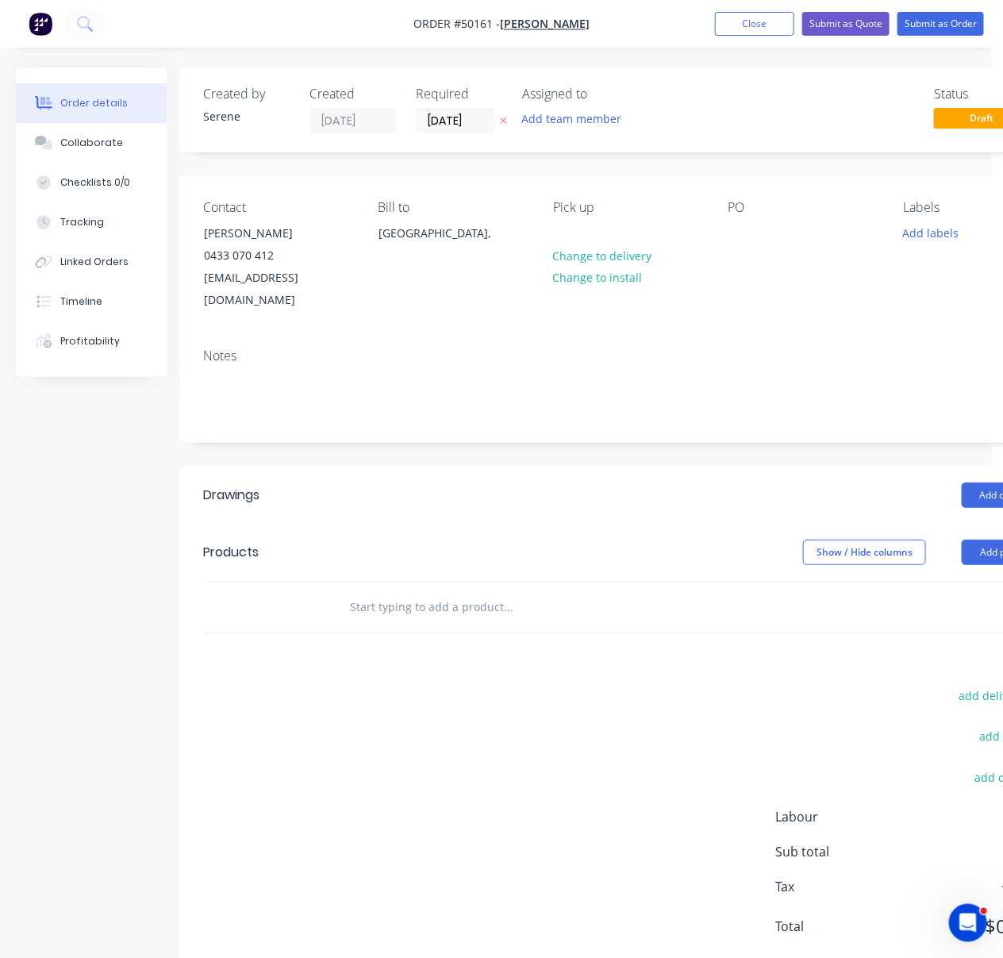
scroll to position [0, 43]
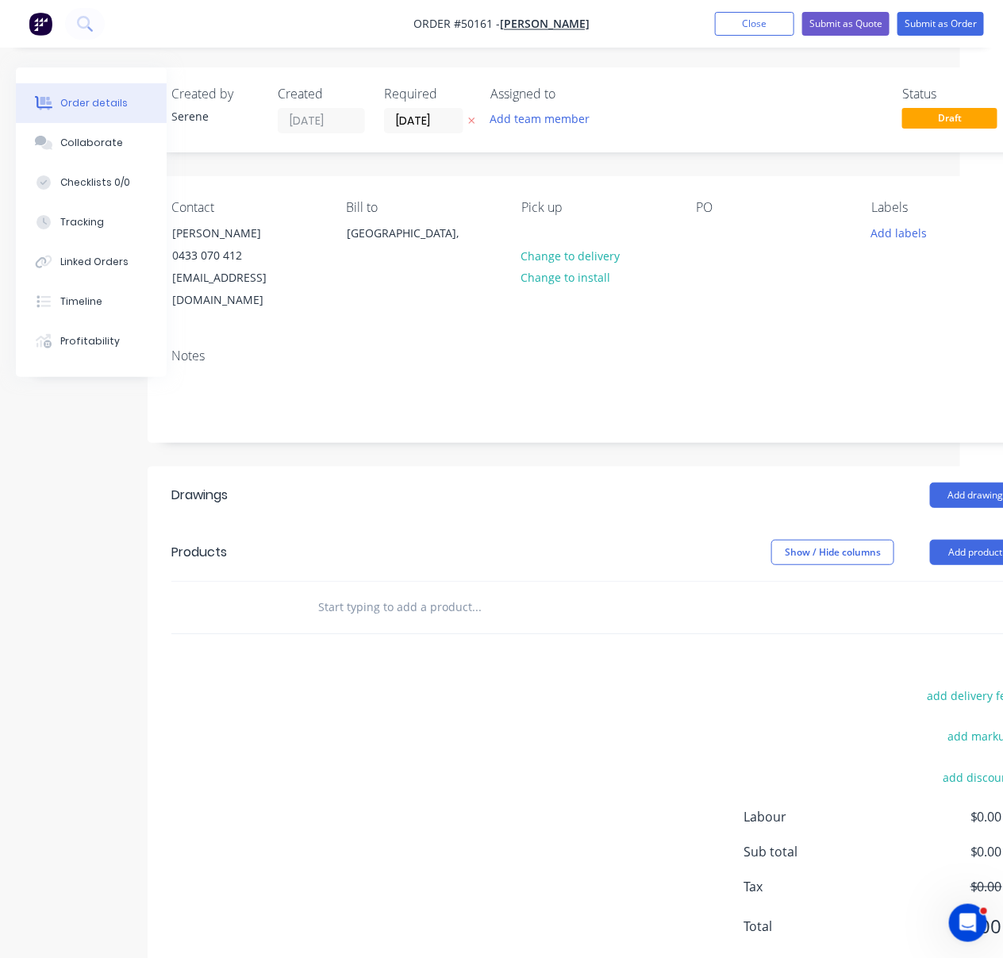
drag, startPoint x: 420, startPoint y: 534, endPoint x: 546, endPoint y: 525, distance: 126.6
click at [558, 262] on button "Change to delivery" at bounding box center [571, 254] width 116 height 21
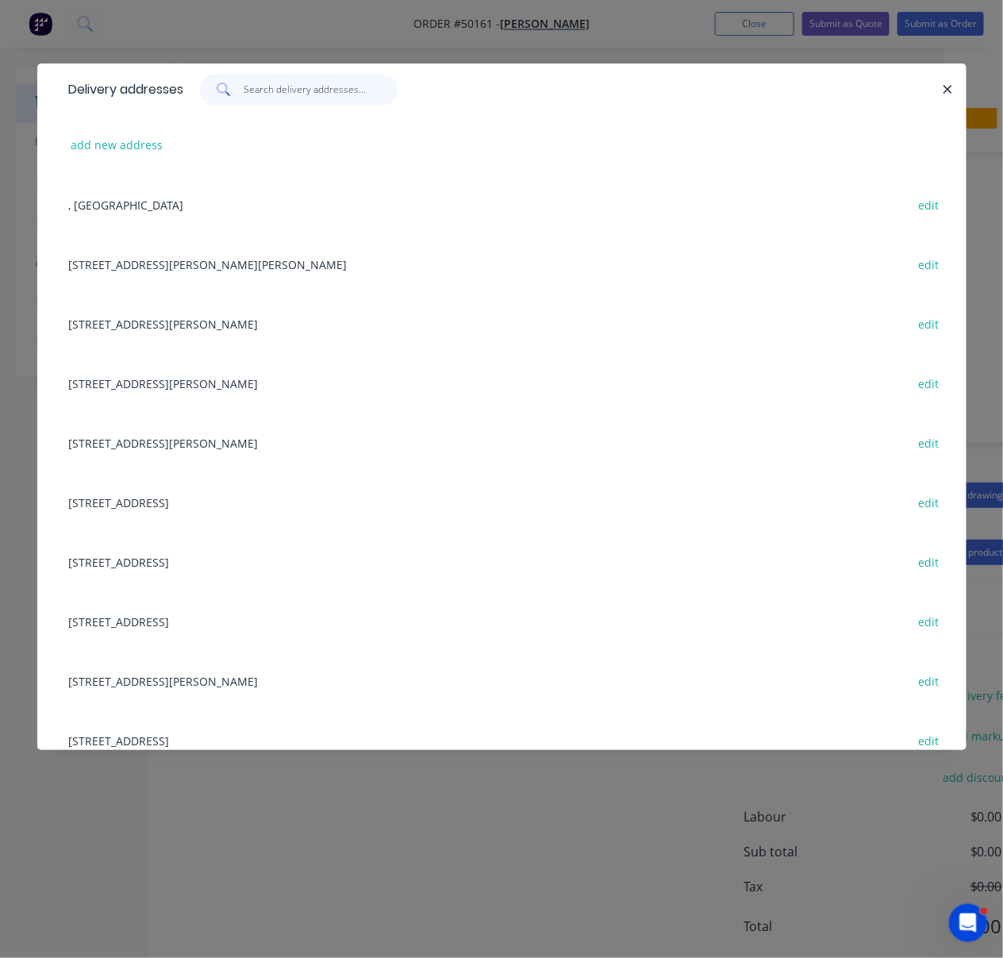
click at [296, 98] on input "text" at bounding box center [321, 90] width 155 height 32
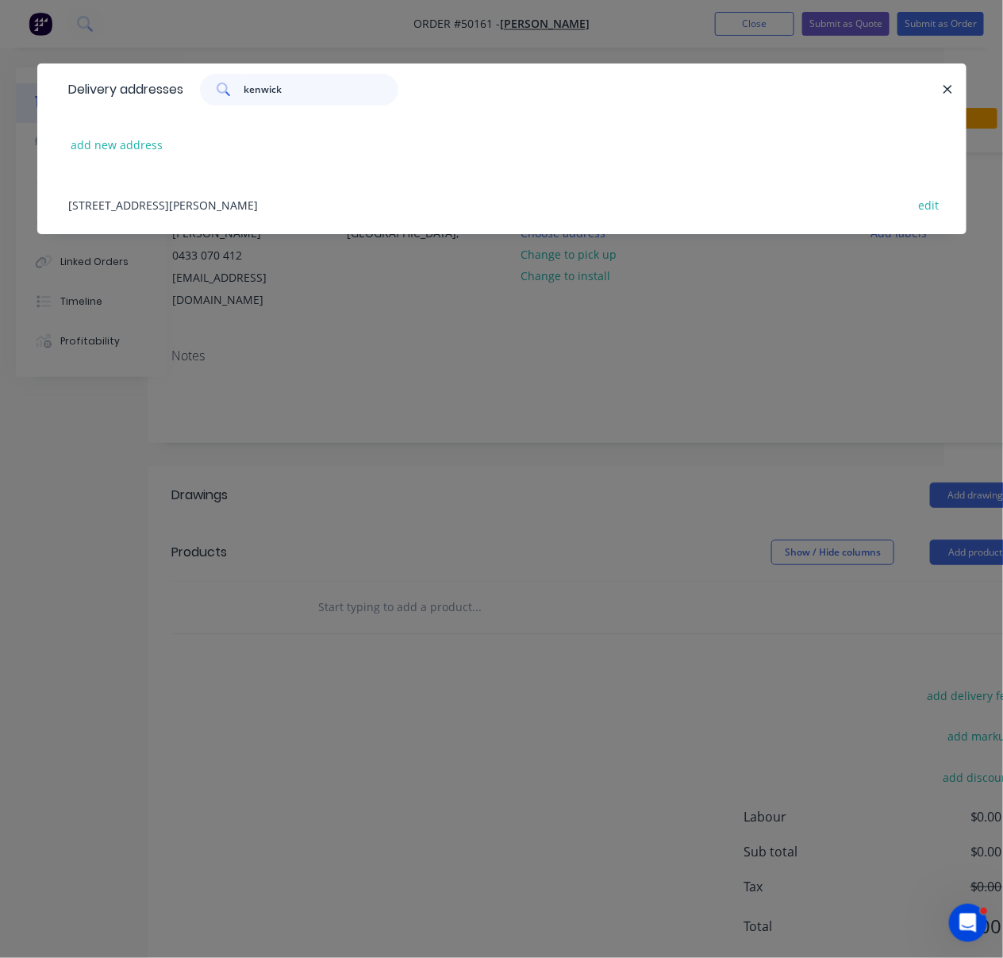
type input "kenwick"
click at [278, 212] on div "38-46 Stafford road?, Kenwick, Western Australia, Australia edit" at bounding box center [502, 205] width 882 height 60
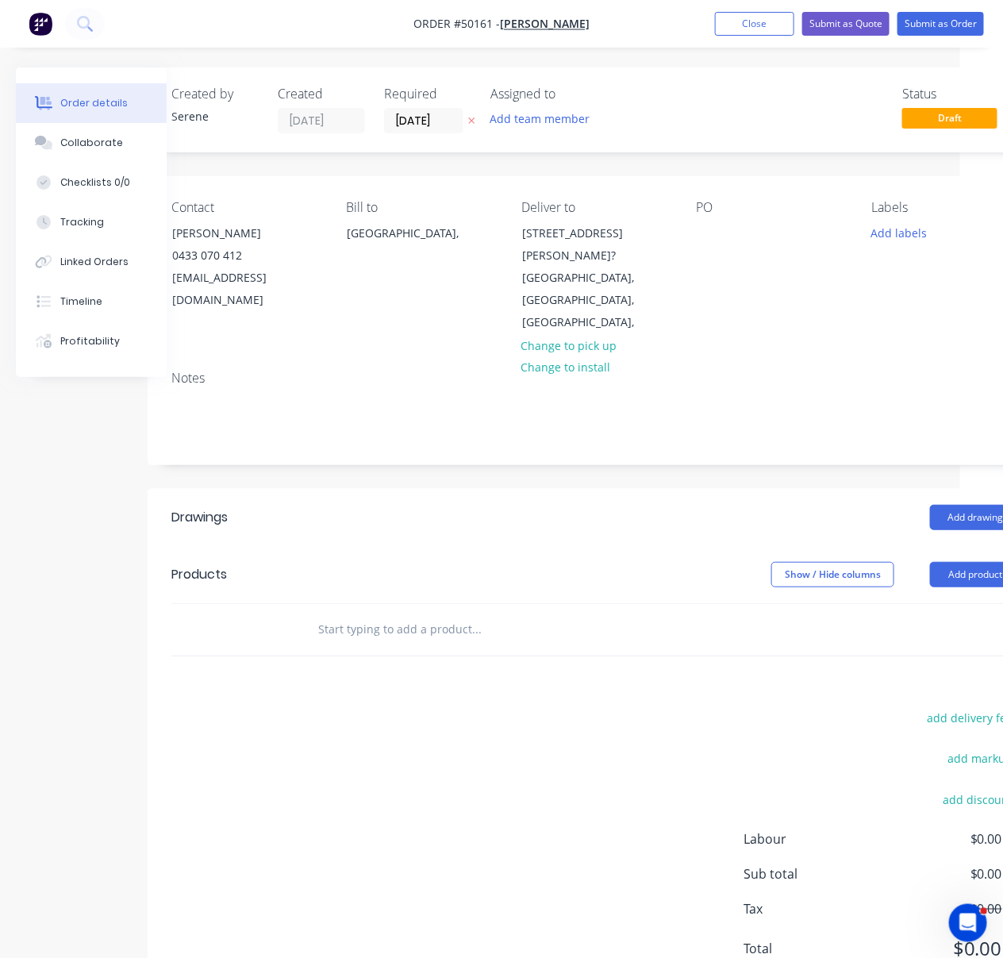
scroll to position [0, 100]
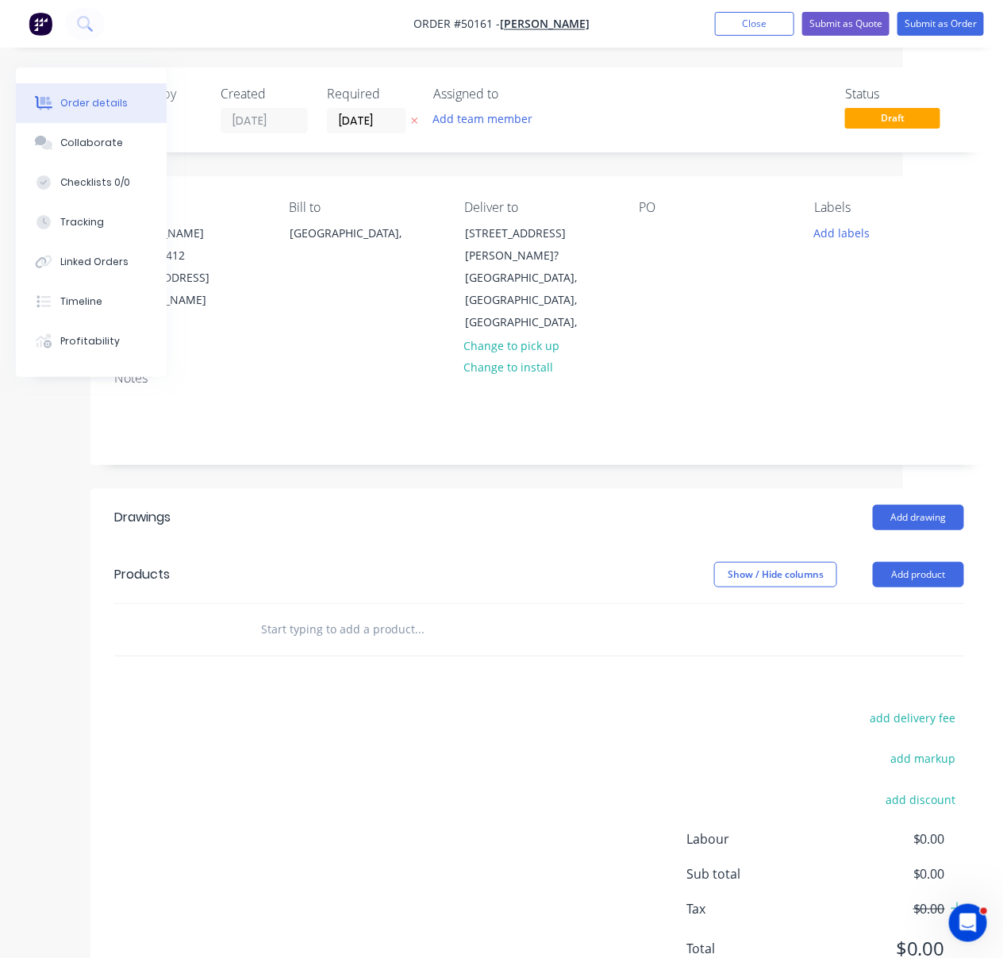
drag, startPoint x: 374, startPoint y: 498, endPoint x: 561, endPoint y: 487, distance: 187.6
click at [502, 516] on header "Drawings Add drawing" at bounding box center [539, 517] width 898 height 57
click at [502, 562] on div "Show / Hide columns Add product" at bounding box center [629, 574] width 669 height 25
click at [382, 546] on header "Products Show / Hide columns Add product" at bounding box center [539, 574] width 898 height 57
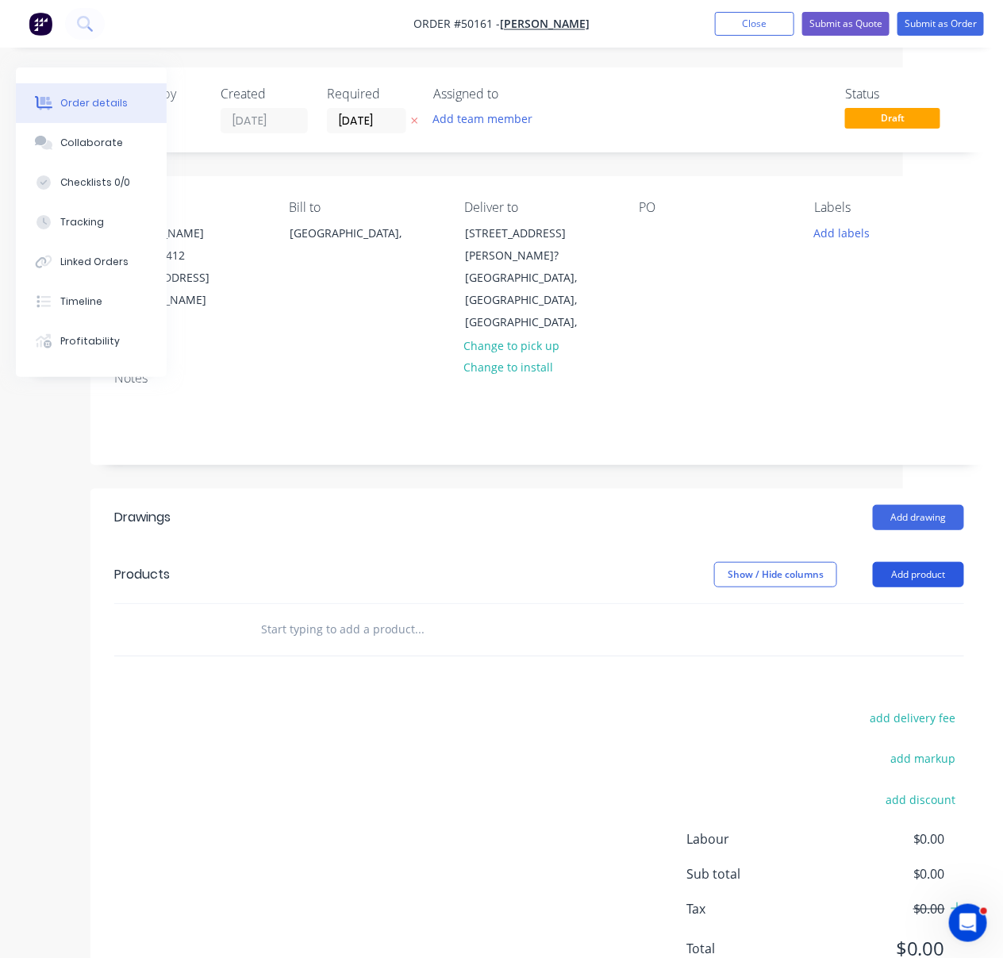
click at [926, 562] on button "Add product" at bounding box center [918, 574] width 91 height 25
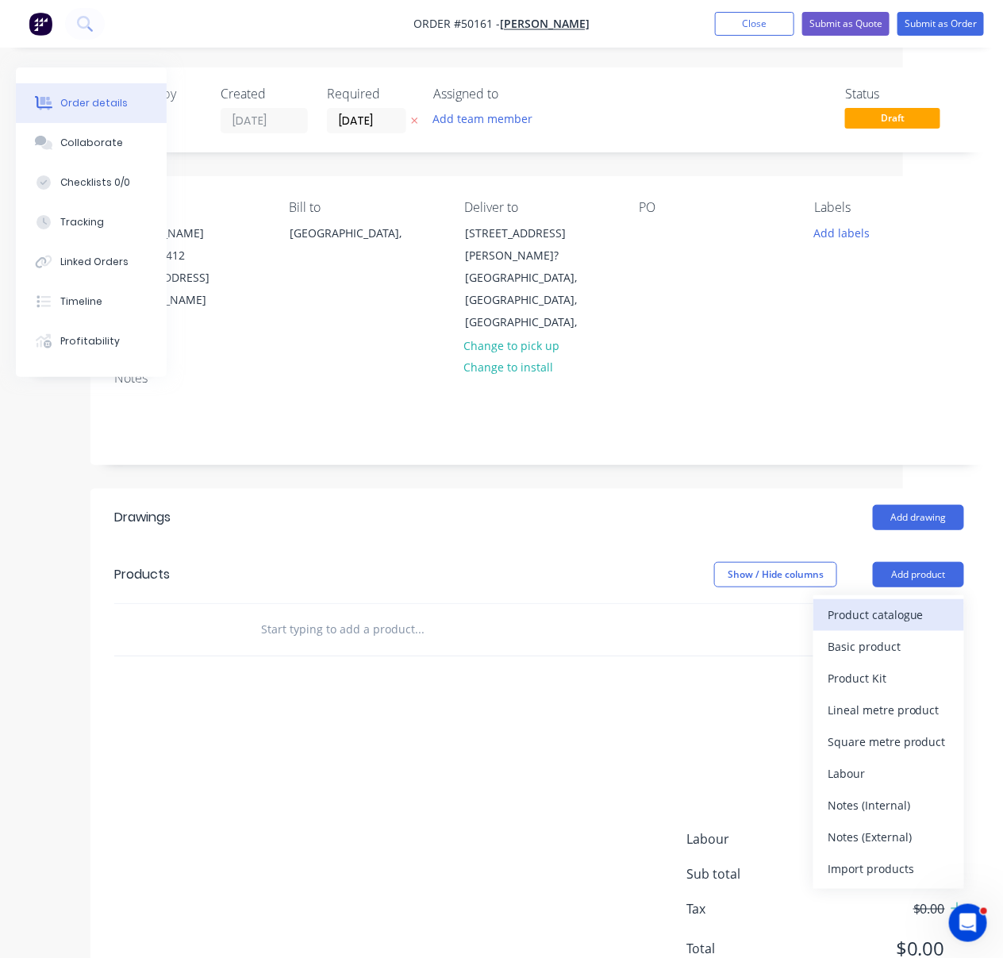
click at [907, 603] on div "Product catalogue" at bounding box center [889, 614] width 122 height 23
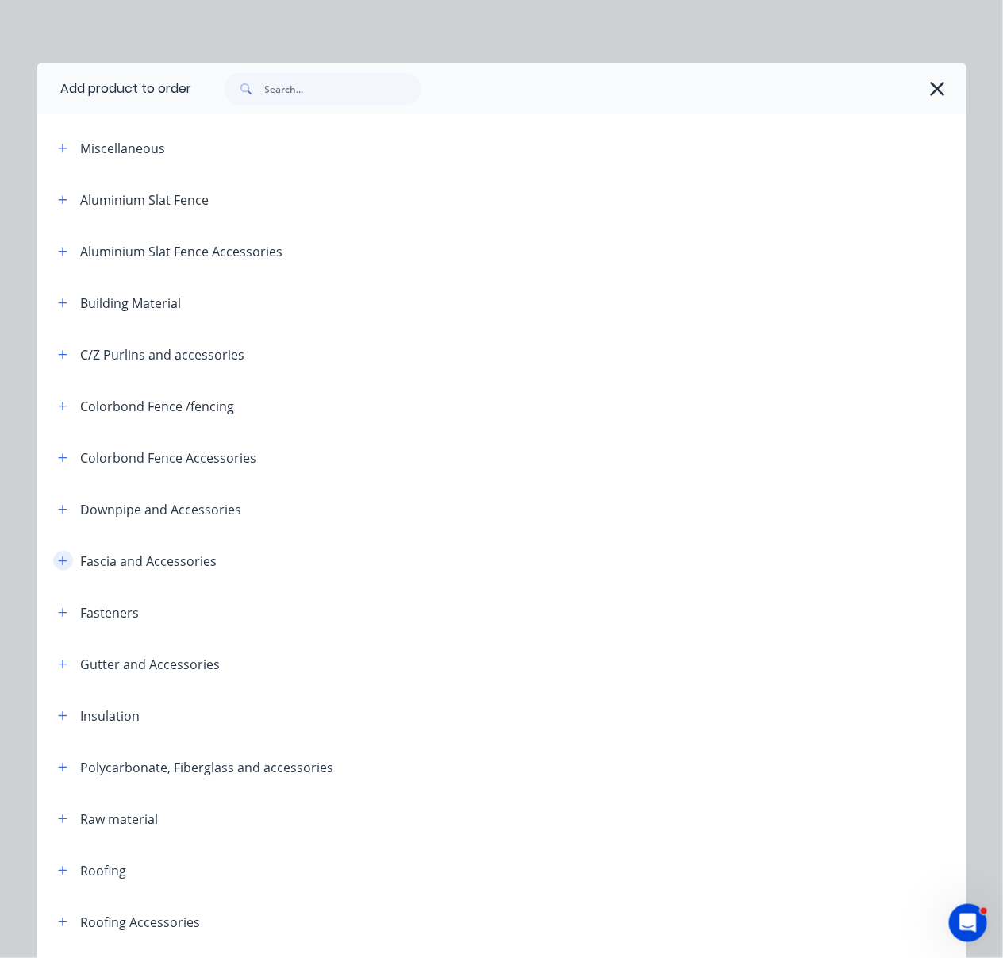
click at [60, 567] on icon "button" at bounding box center [63, 561] width 10 height 11
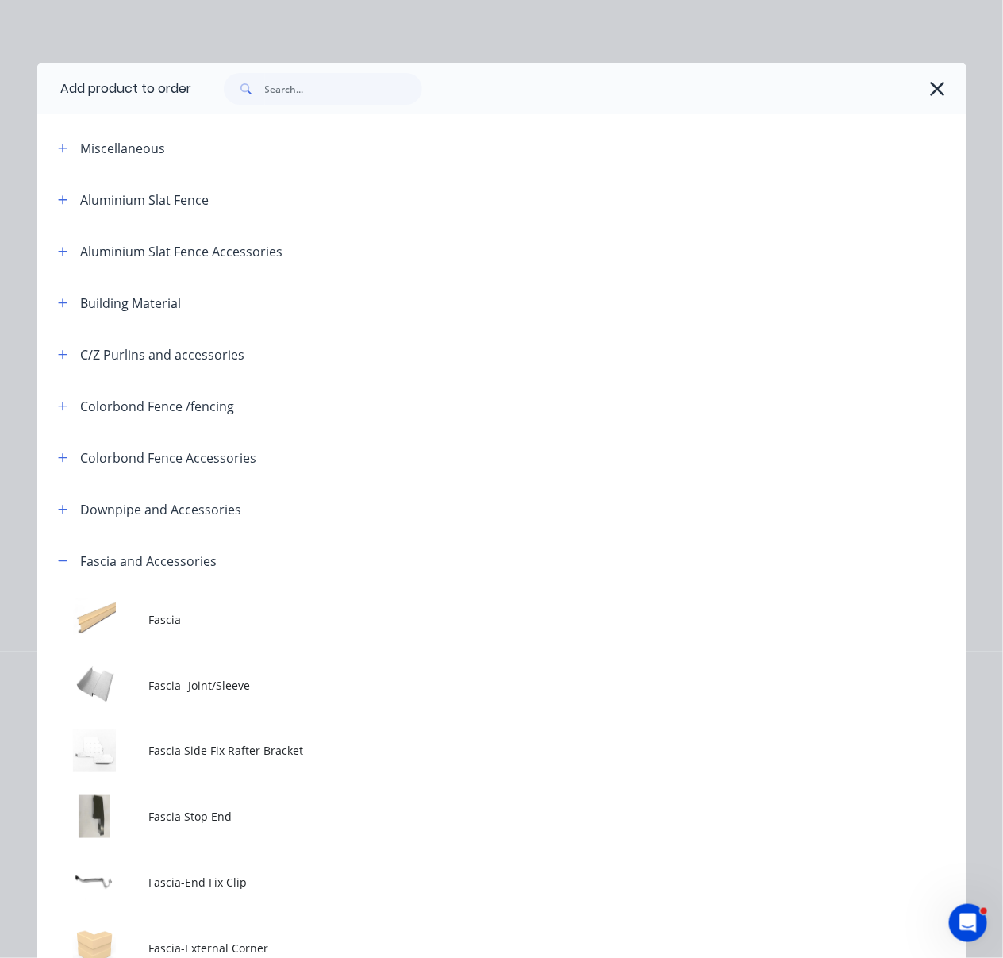
scroll to position [247, 0]
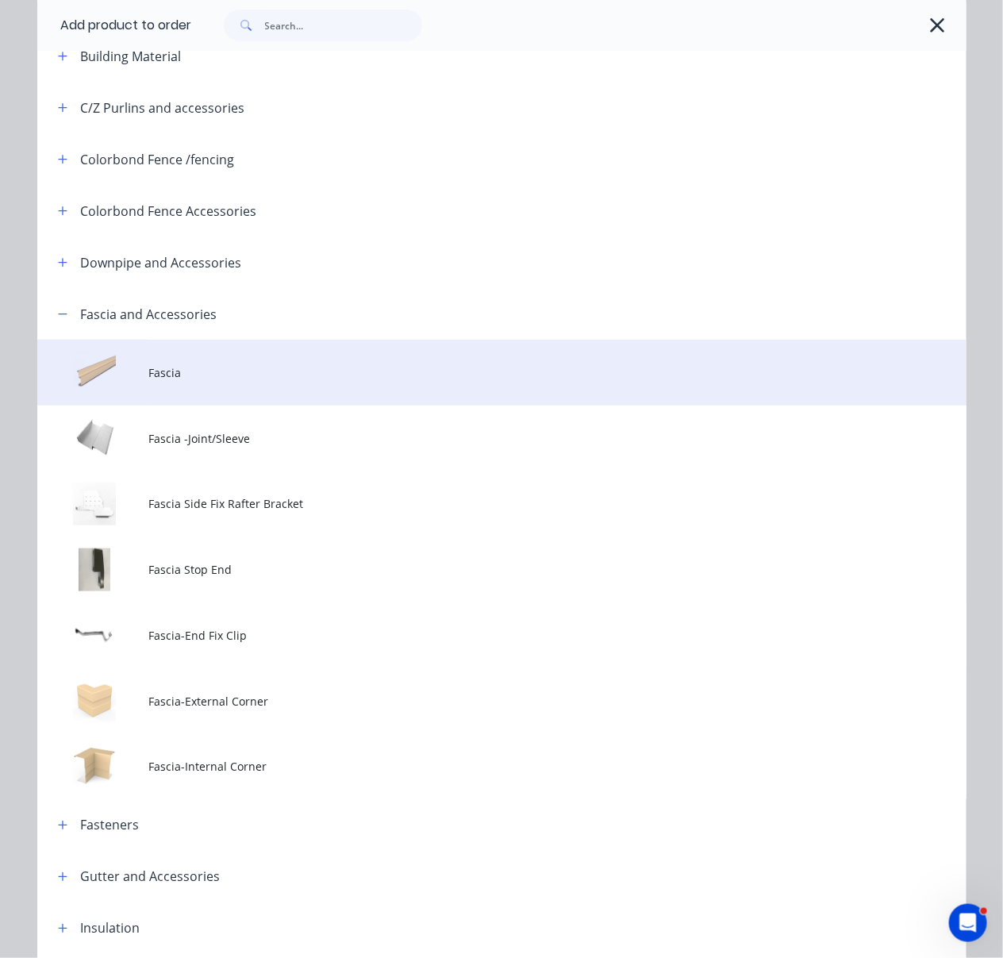
click at [193, 381] on span "Fascia" at bounding box center [475, 372] width 654 height 17
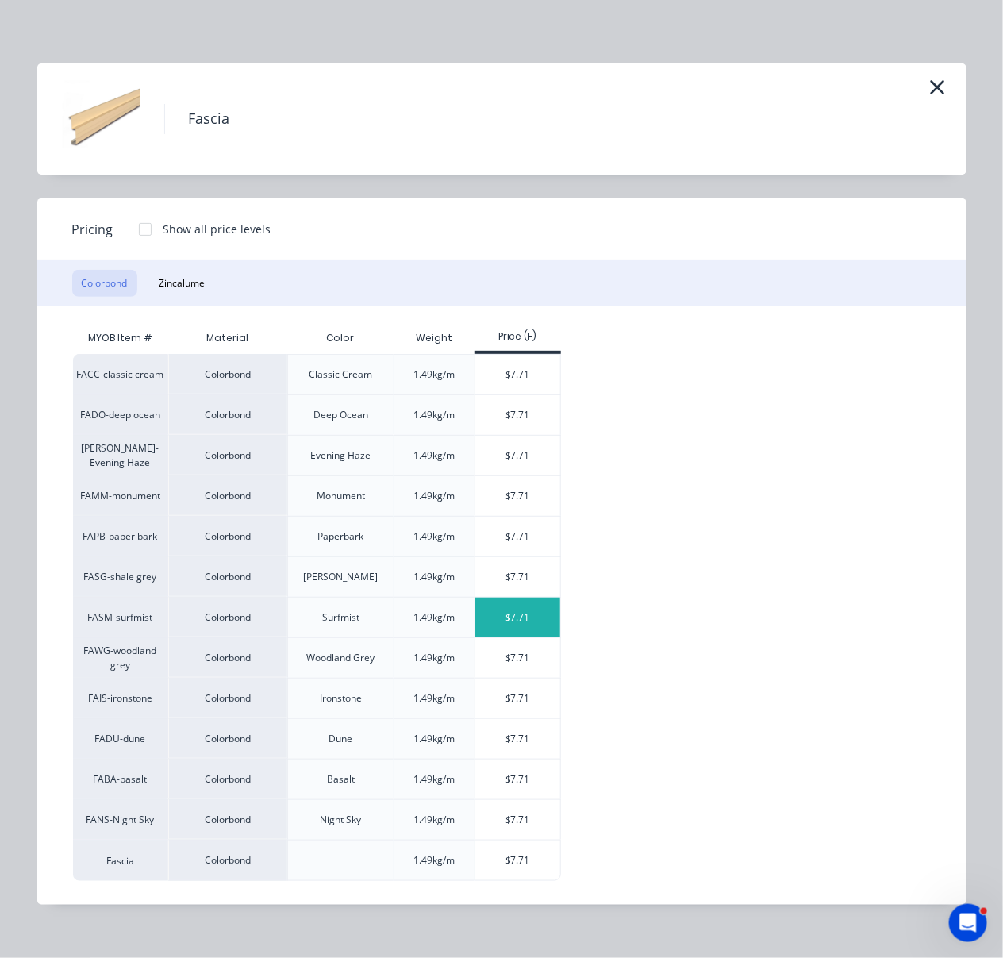
click at [510, 637] on div "$7.71" at bounding box center [517, 618] width 85 height 40
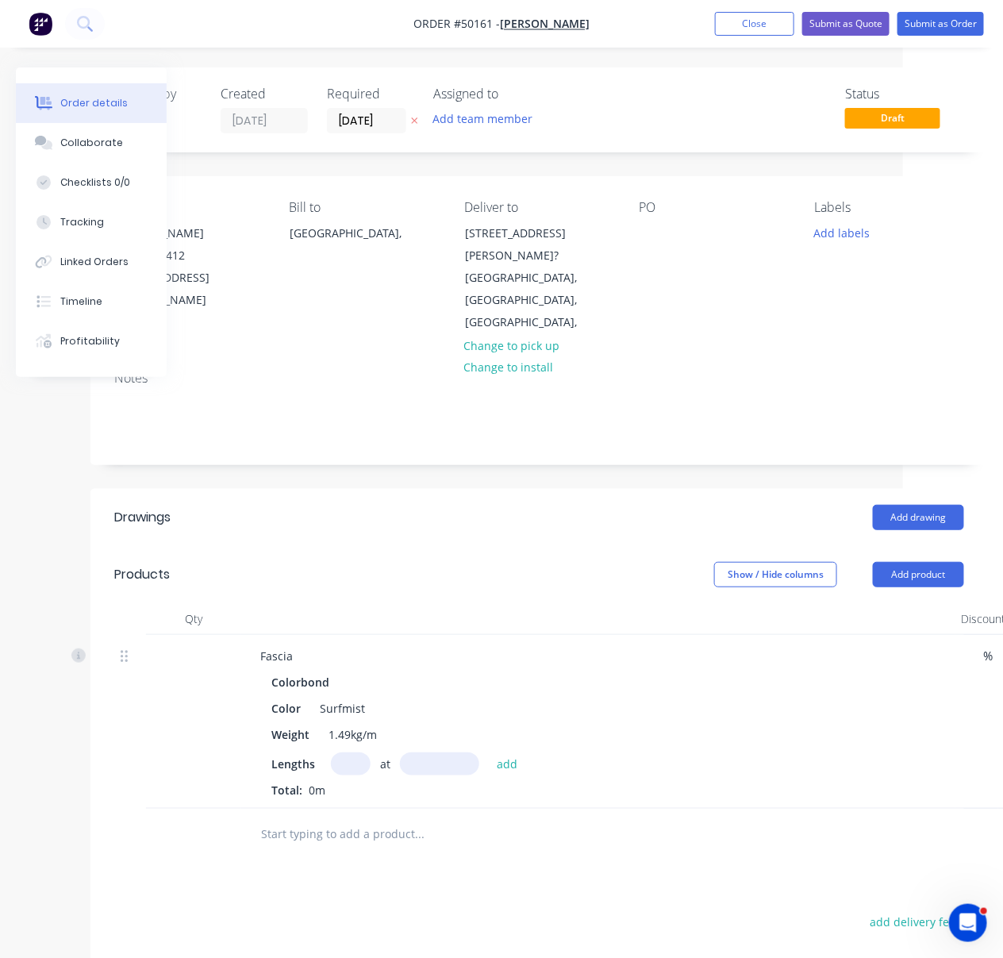
scroll to position [247, 100]
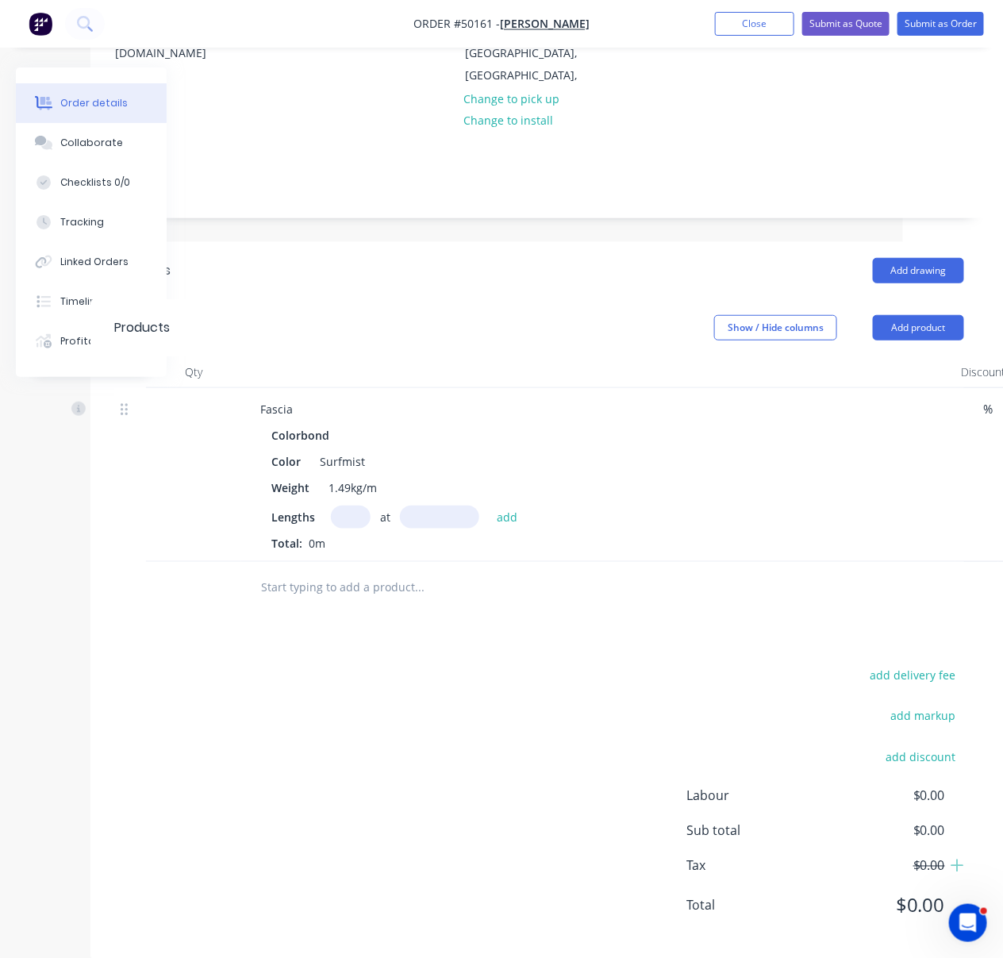
click at [360, 511] on input "text" at bounding box center [351, 517] width 40 height 23
type input "1"
type input "2800"
click at [489, 506] on button "add" at bounding box center [507, 516] width 37 height 21
type input "$21.59"
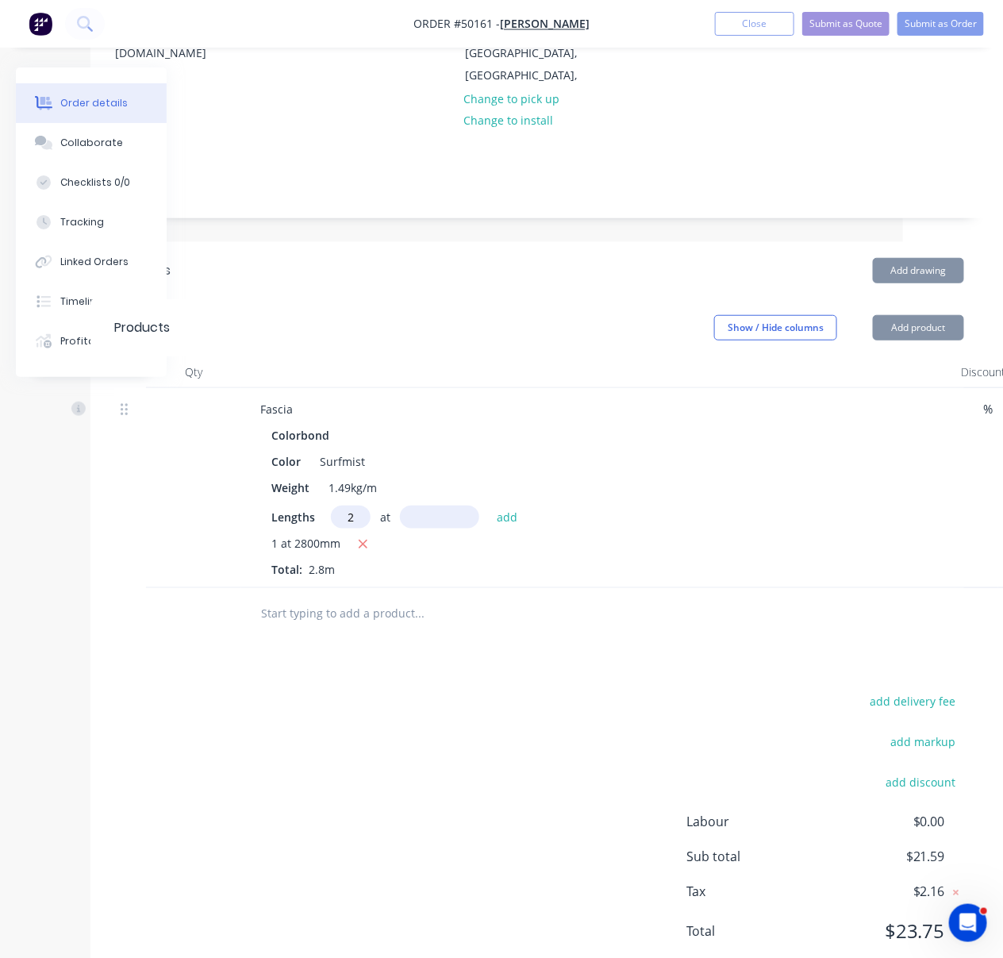
type input "2"
type input "3650"
click at [489, 506] on button "add" at bounding box center [507, 516] width 37 height 21
type input "$77.87"
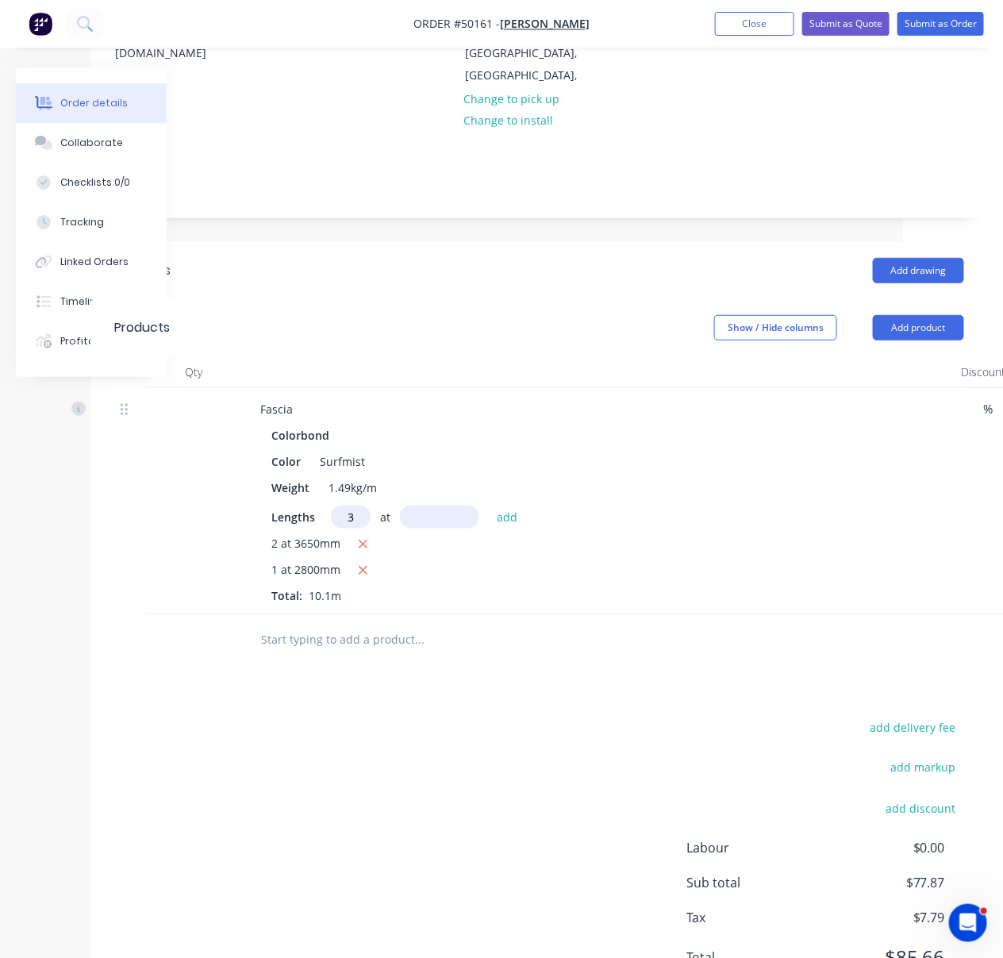
type input "3"
type input "8200"
click at [489, 506] on button "add" at bounding box center [507, 516] width 37 height 21
type input "$267.54"
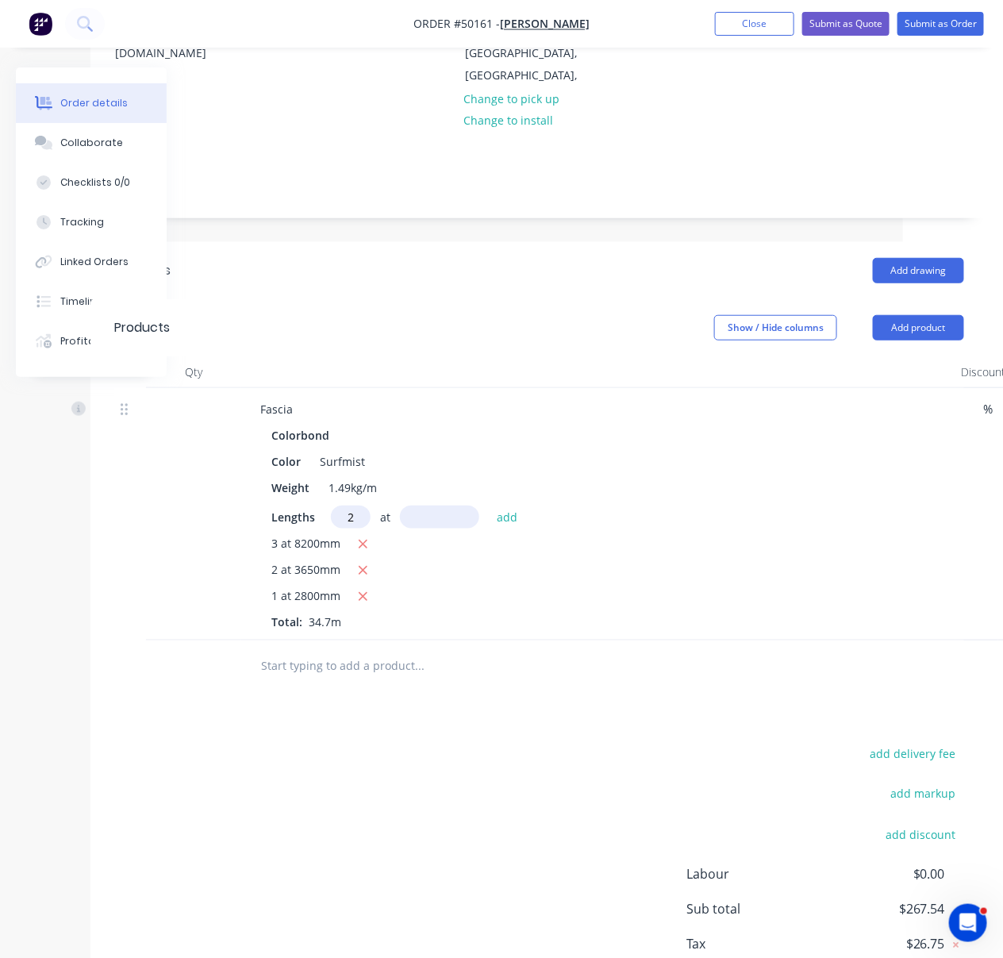
type input "2"
type input "7200"
click at [489, 506] on button "add" at bounding box center [507, 516] width 37 height 21
type input "$378.56"
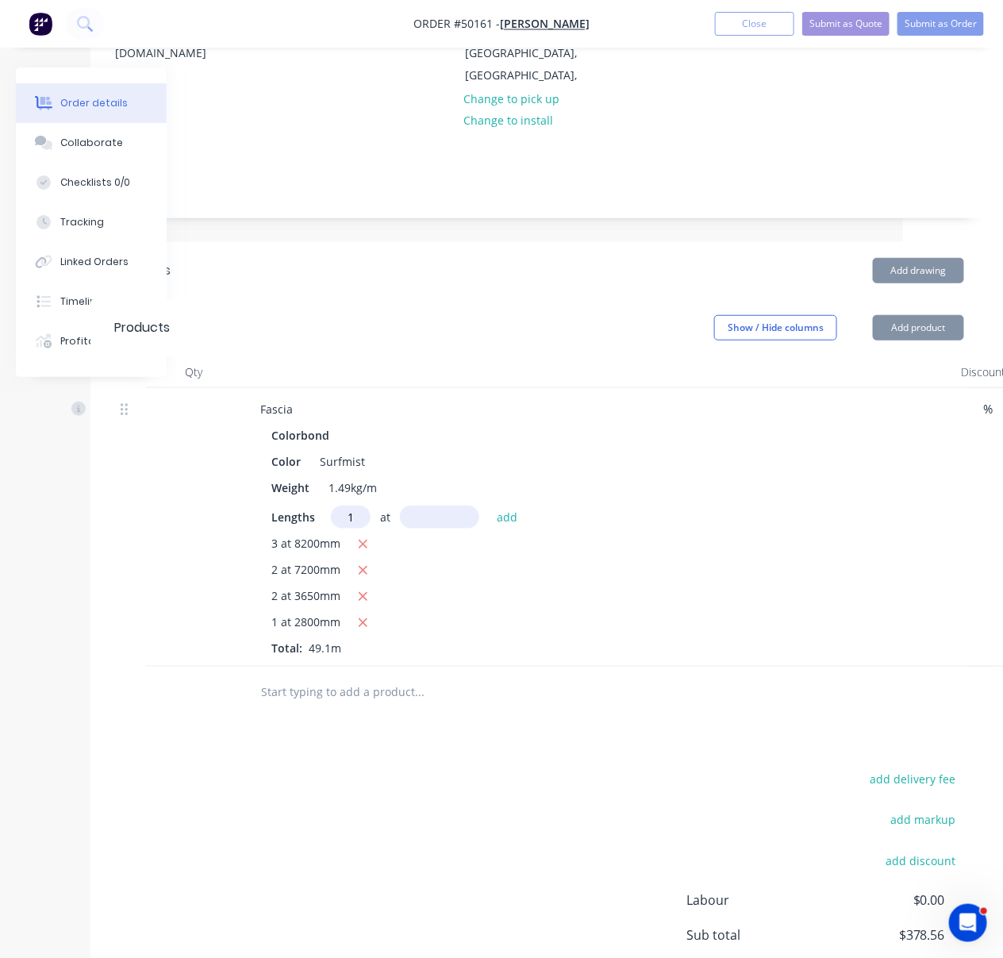
type input "1"
type input "3400"
click at [489, 506] on button "add" at bounding box center [507, 516] width 37 height 21
type input "$404.78"
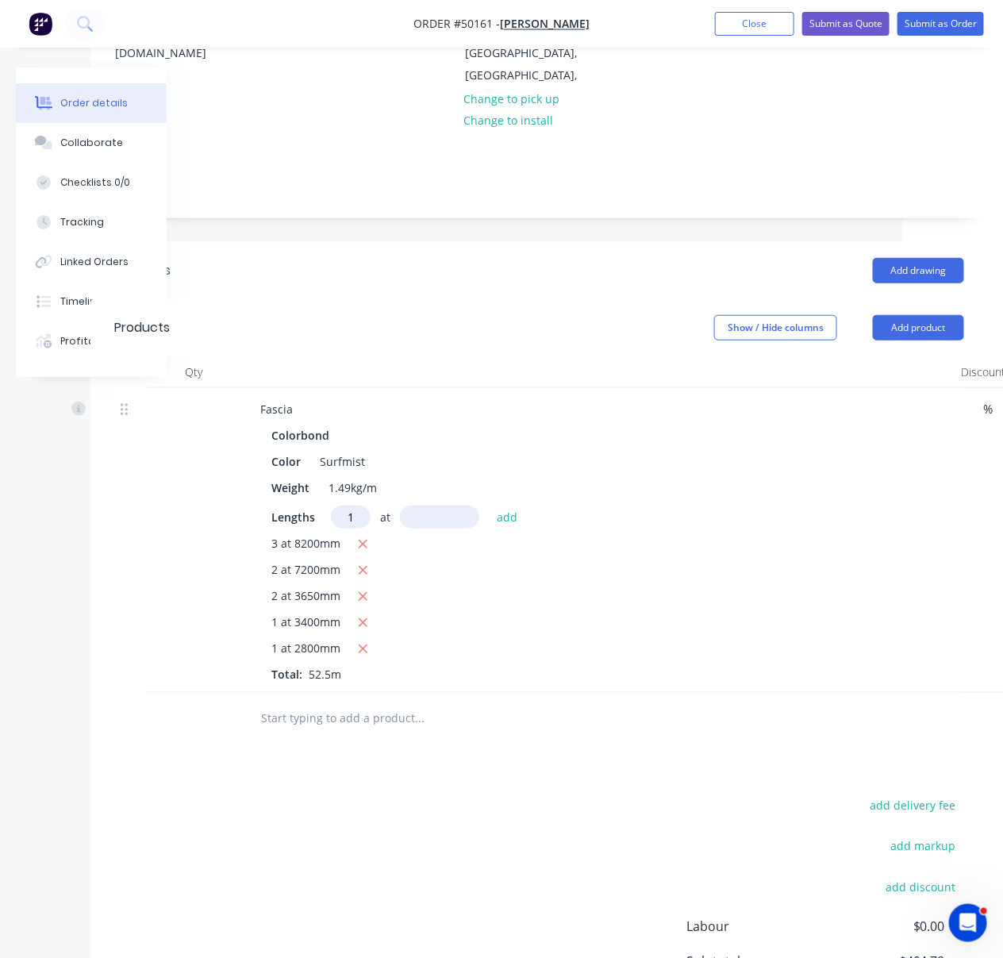
type input "1"
type input "7500"
click at [489, 506] on button "add" at bounding box center [507, 516] width 37 height 21
type input "$462.60"
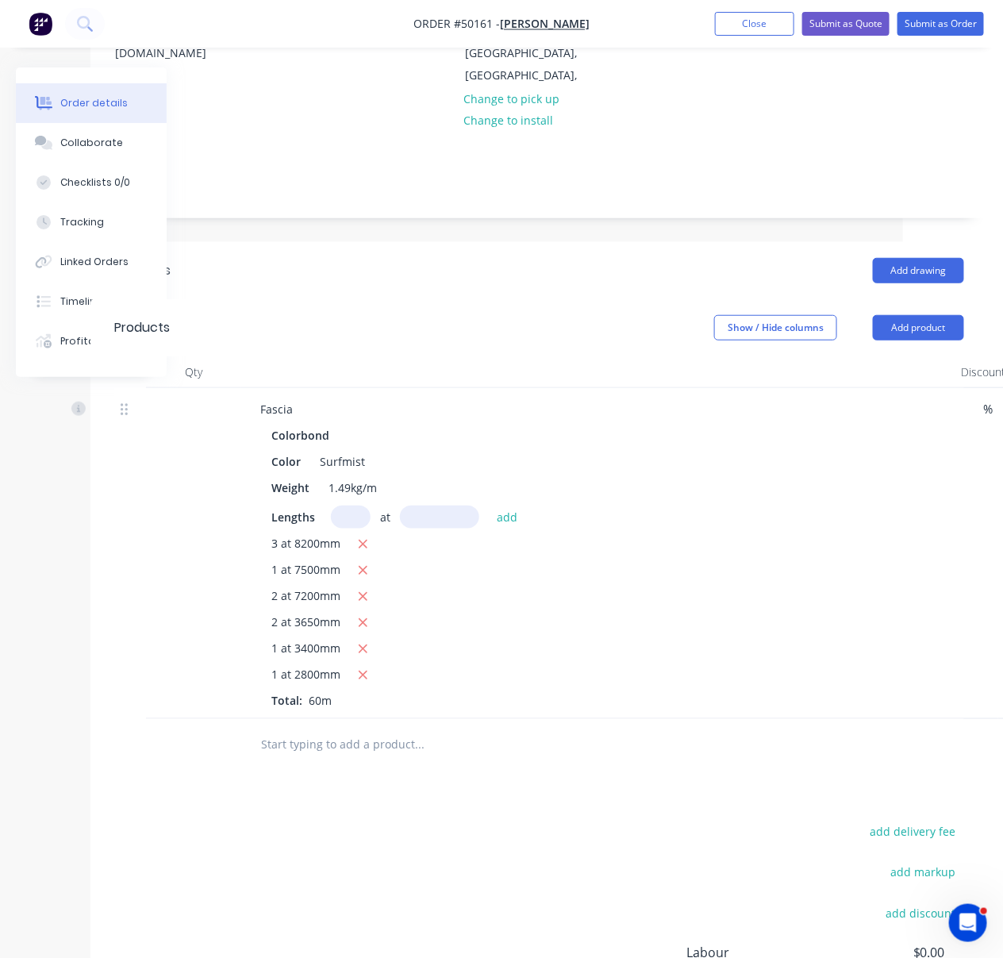
drag, startPoint x: 491, startPoint y: 387, endPoint x: 298, endPoint y: 346, distance: 196.5
click at [491, 398] on div "Fascia" at bounding box center [599, 409] width 702 height 23
click at [303, 398] on div "Fascia" at bounding box center [277, 409] width 58 height 23
click at [560, 356] on div at bounding box center [598, 372] width 714 height 32
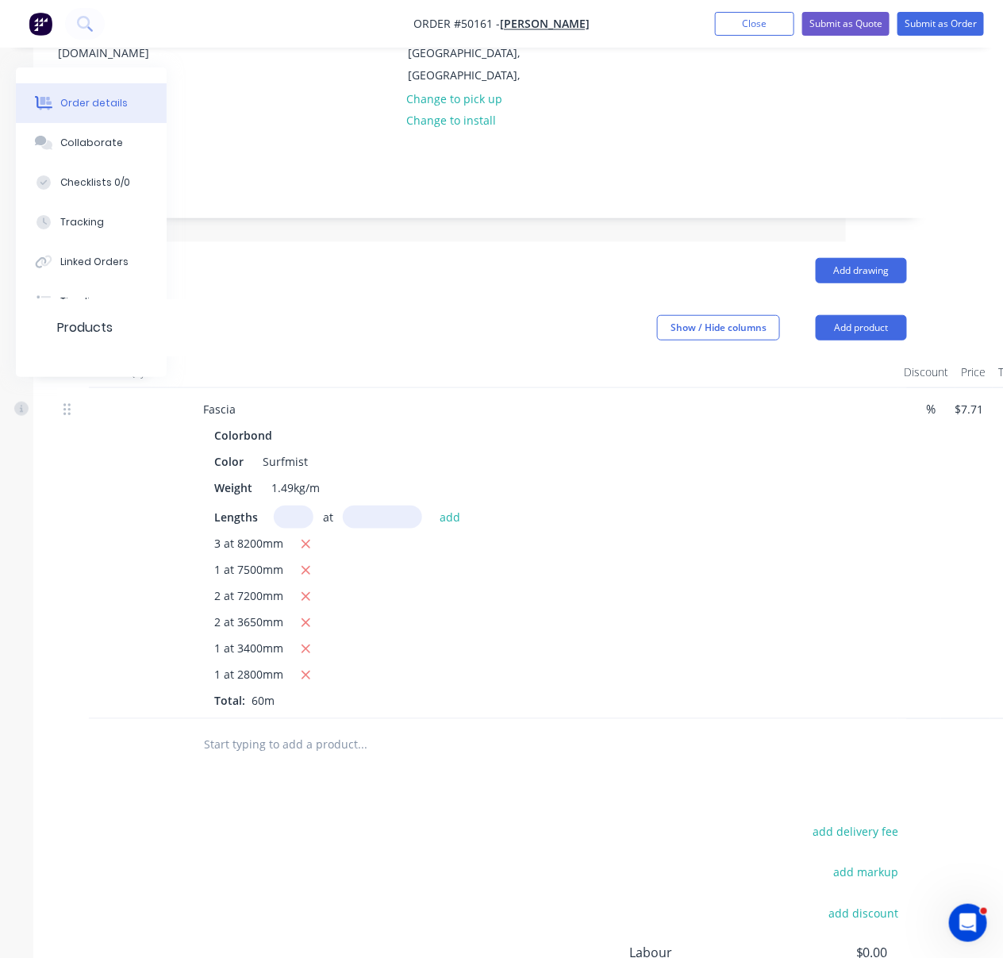
drag, startPoint x: 556, startPoint y: 361, endPoint x: 755, endPoint y: 369, distance: 198.6
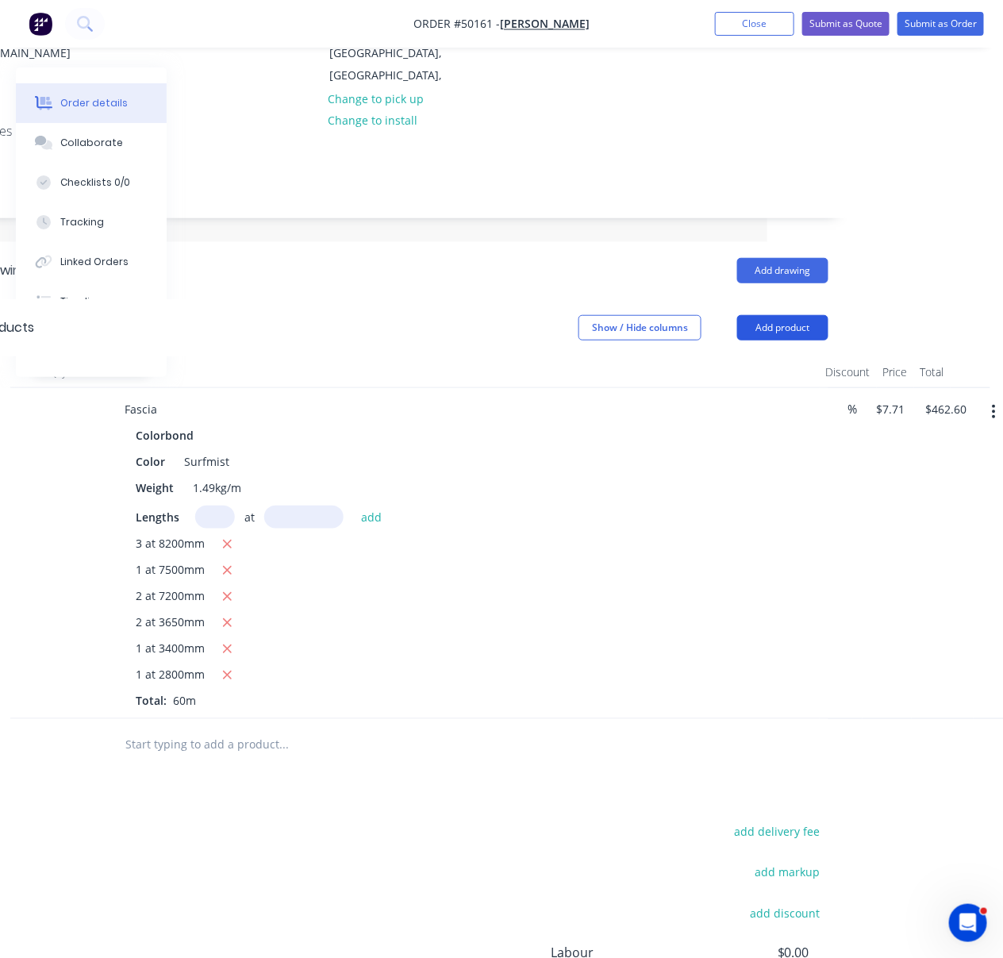
click at [793, 315] on button "Add product" at bounding box center [782, 327] width 91 height 25
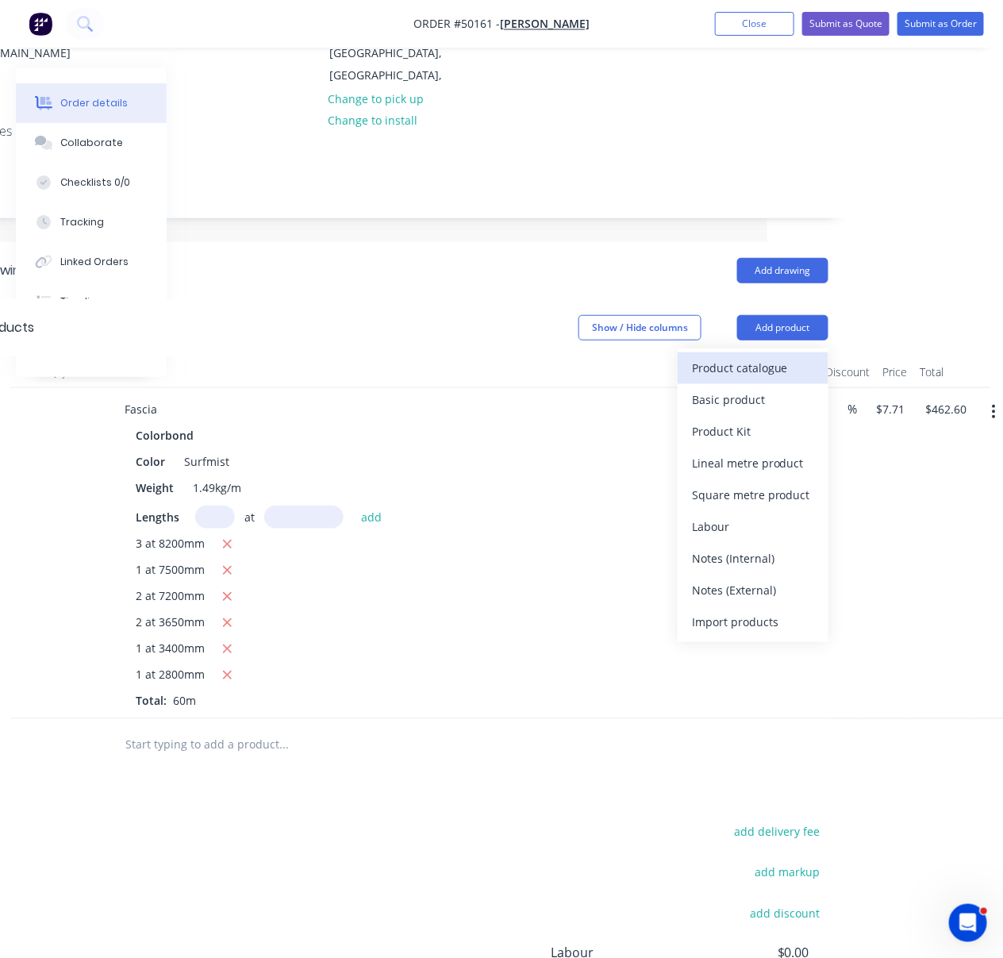
click at [763, 356] on div "Product catalogue" at bounding box center [753, 367] width 122 height 23
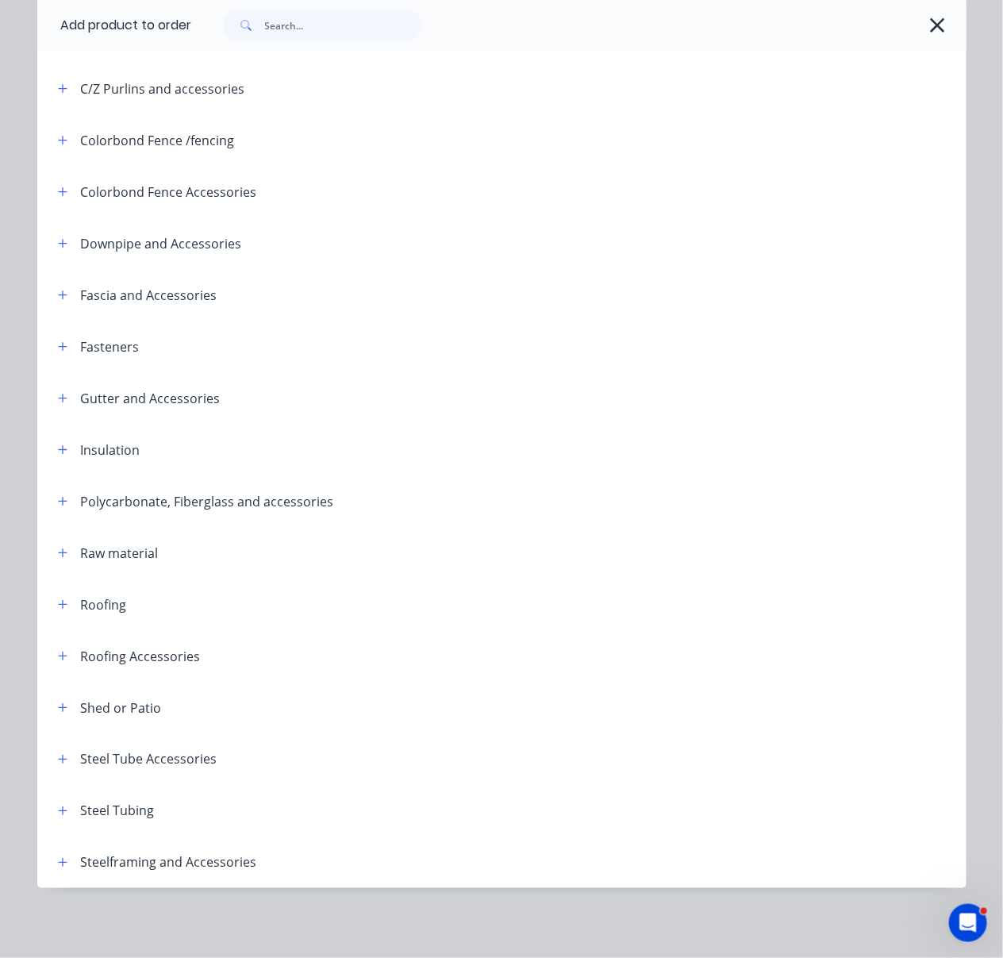
scroll to position [342, 0]
click at [62, 388] on button "button" at bounding box center [63, 398] width 20 height 20
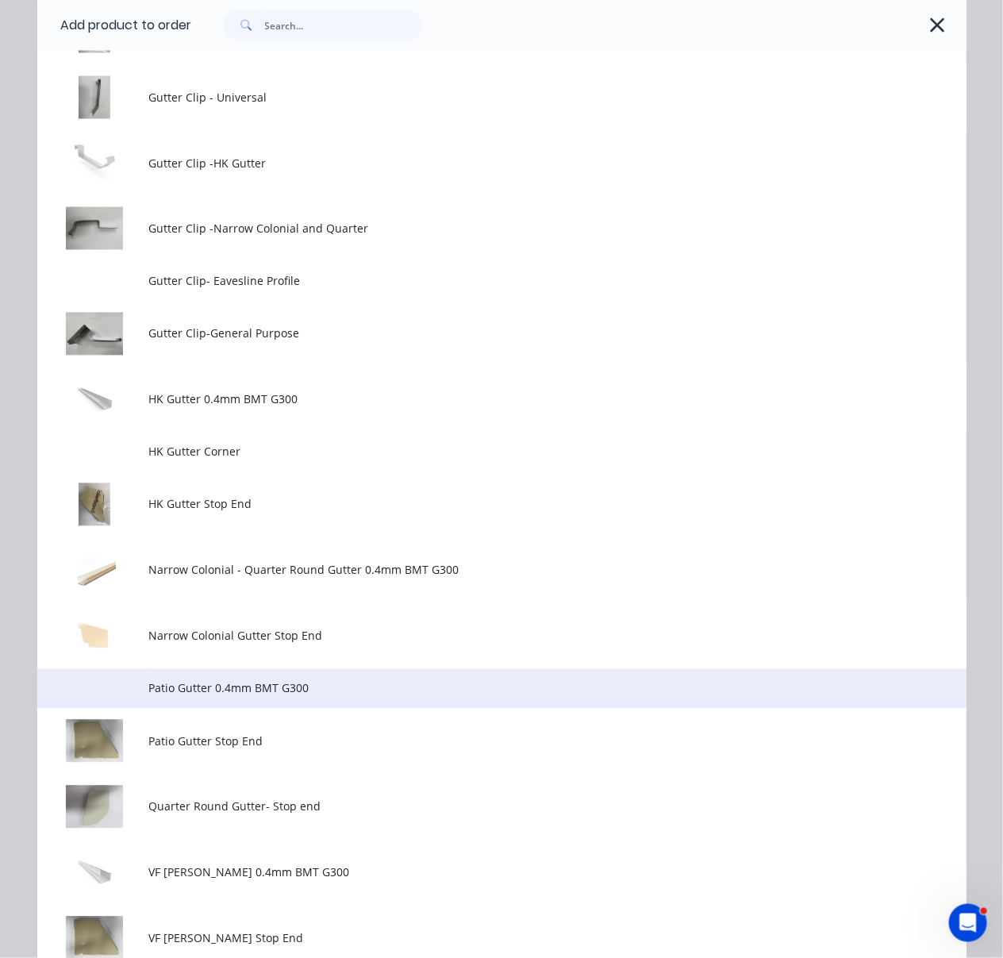
scroll to position [1083, 0]
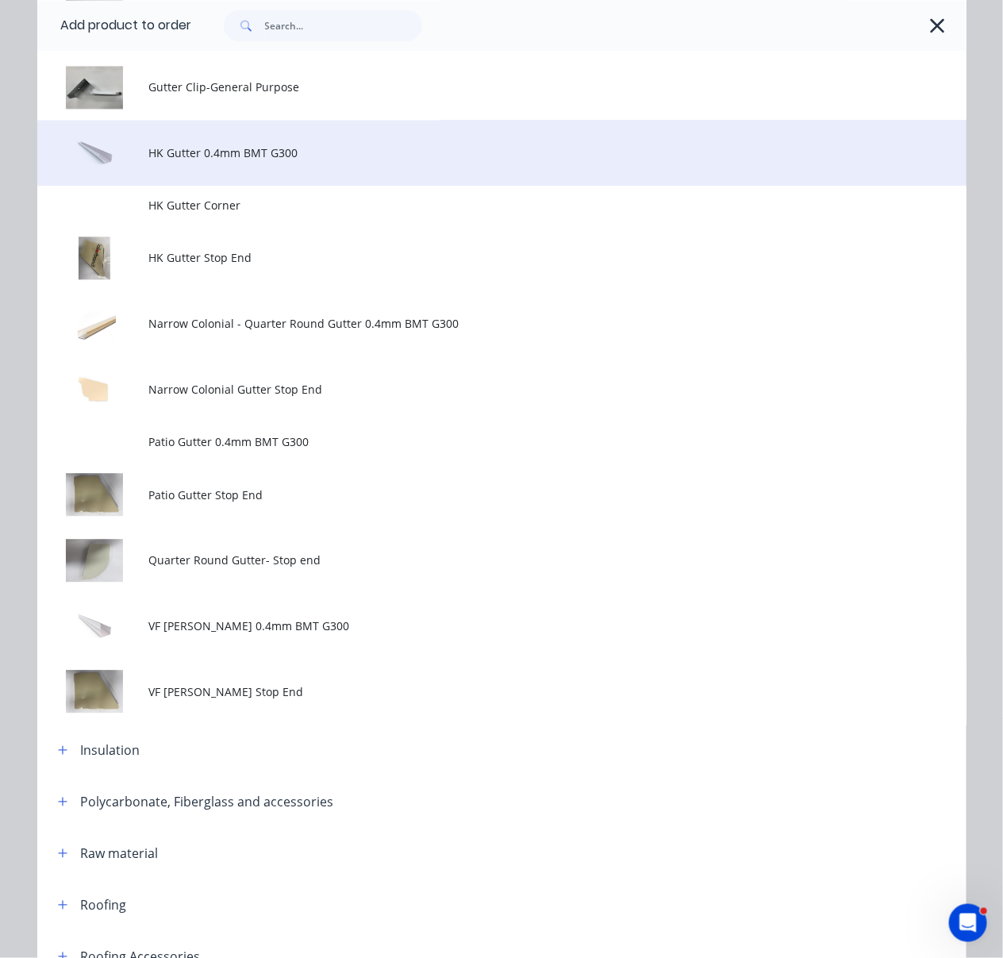
click at [298, 186] on td "HK Gutter 0.4mm BMT G300" at bounding box center [557, 153] width 818 height 66
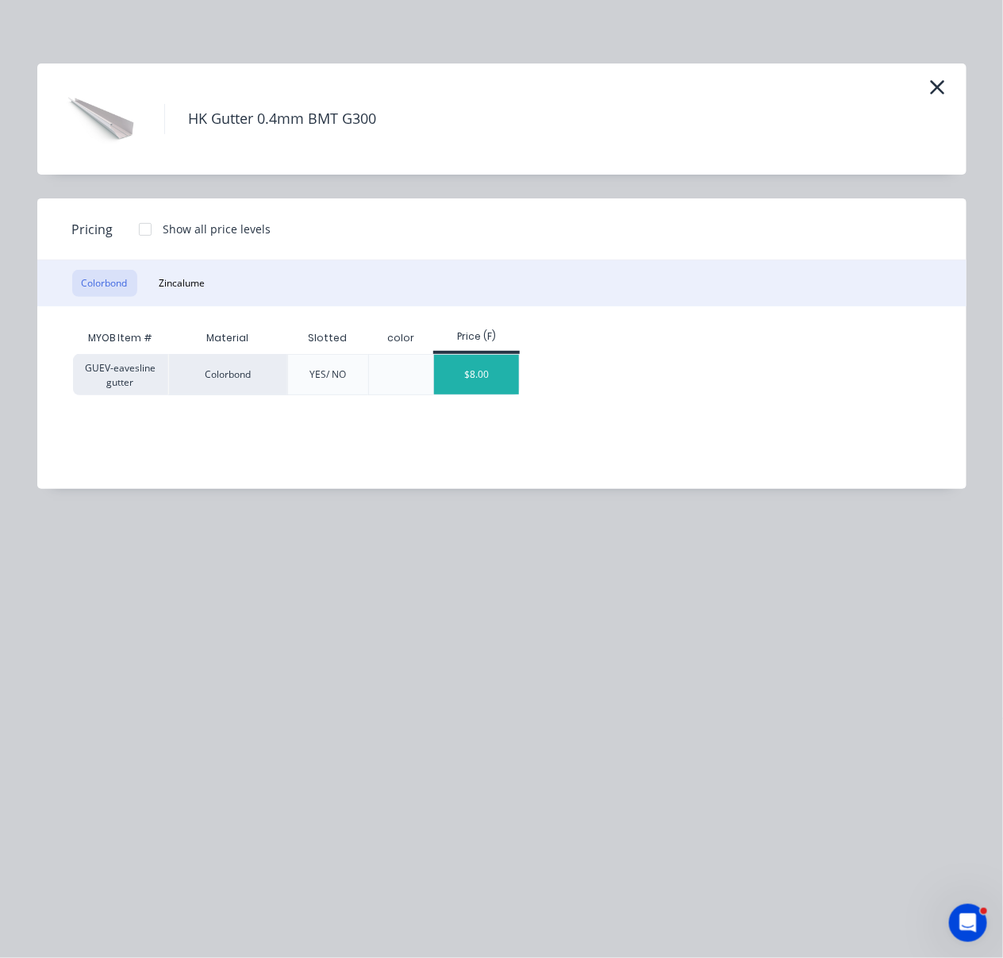
click at [473, 387] on div "$8.00" at bounding box center [476, 375] width 85 height 40
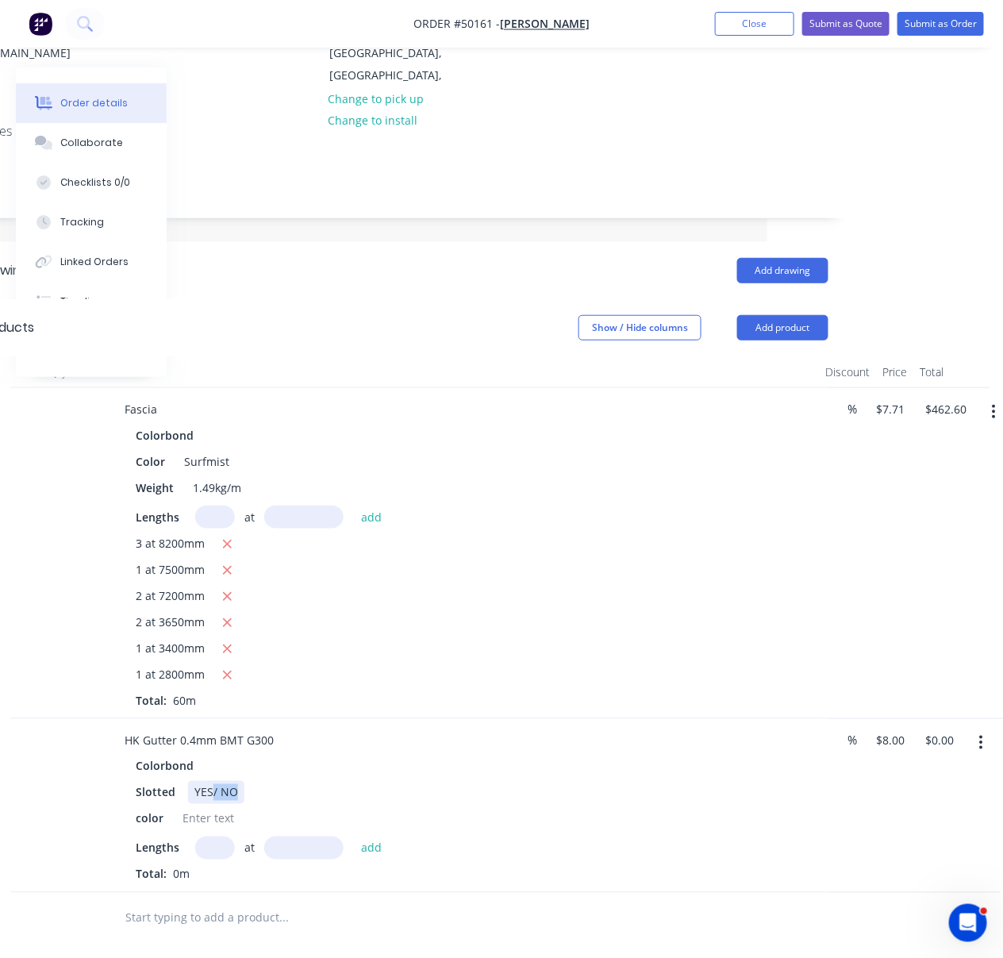
drag, startPoint x: 221, startPoint y: 792, endPoint x: 323, endPoint y: 803, distance: 103.0
click at [320, 803] on div "Slotted YES/ NO" at bounding box center [459, 792] width 660 height 23
click at [207, 825] on div at bounding box center [208, 818] width 64 height 23
click at [218, 858] on input "text" at bounding box center [215, 848] width 40 height 23
type input "1"
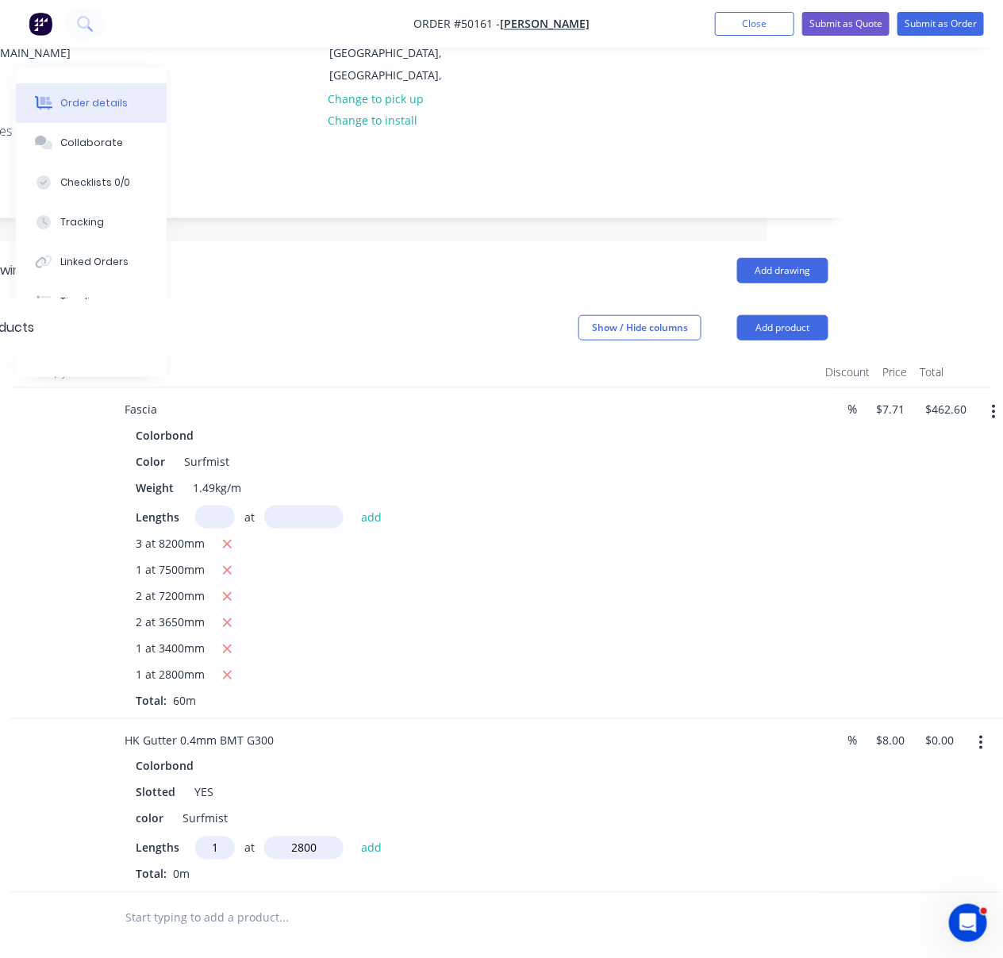
type input "2800"
click at [353, 837] on button "add" at bounding box center [371, 847] width 37 height 21
type input "$22.40"
type input "2"
type input "3650"
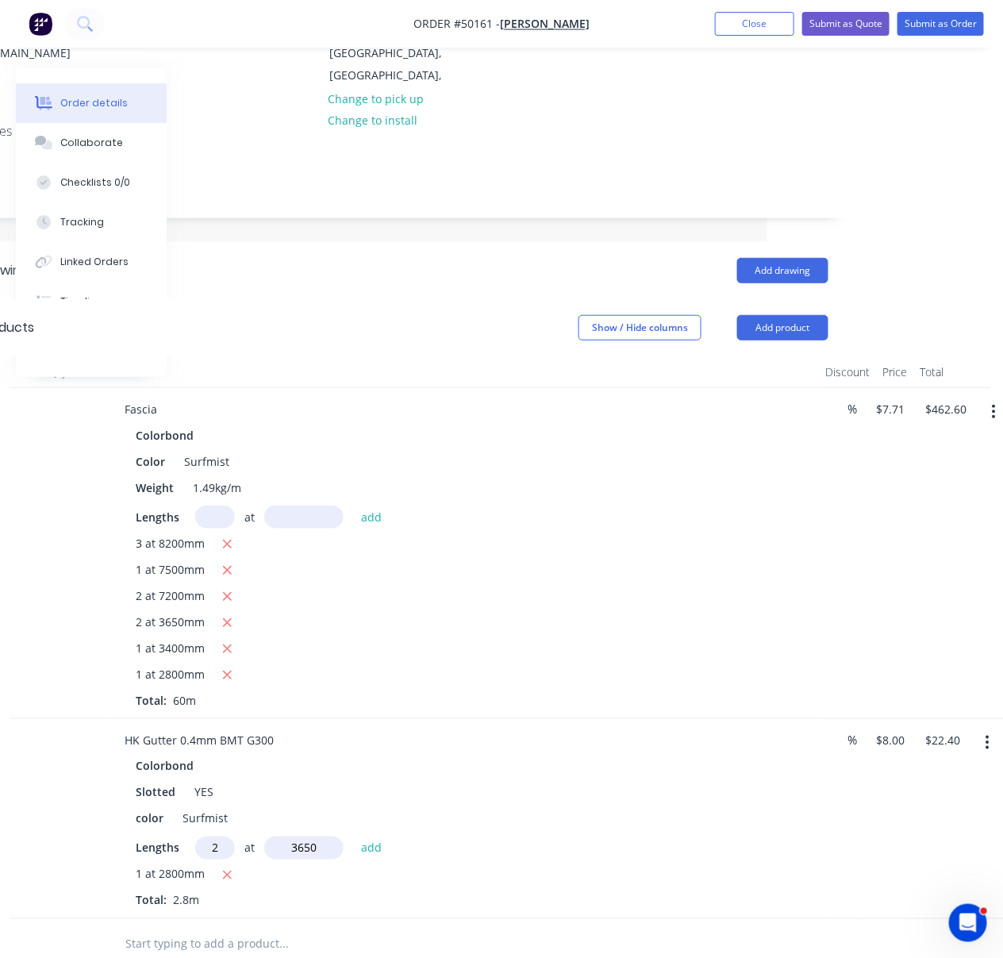
click at [353, 837] on button "add" at bounding box center [371, 847] width 37 height 21
type input "$80.80"
type input "3"
type input "8200"
click at [353, 837] on button "add" at bounding box center [371, 847] width 37 height 21
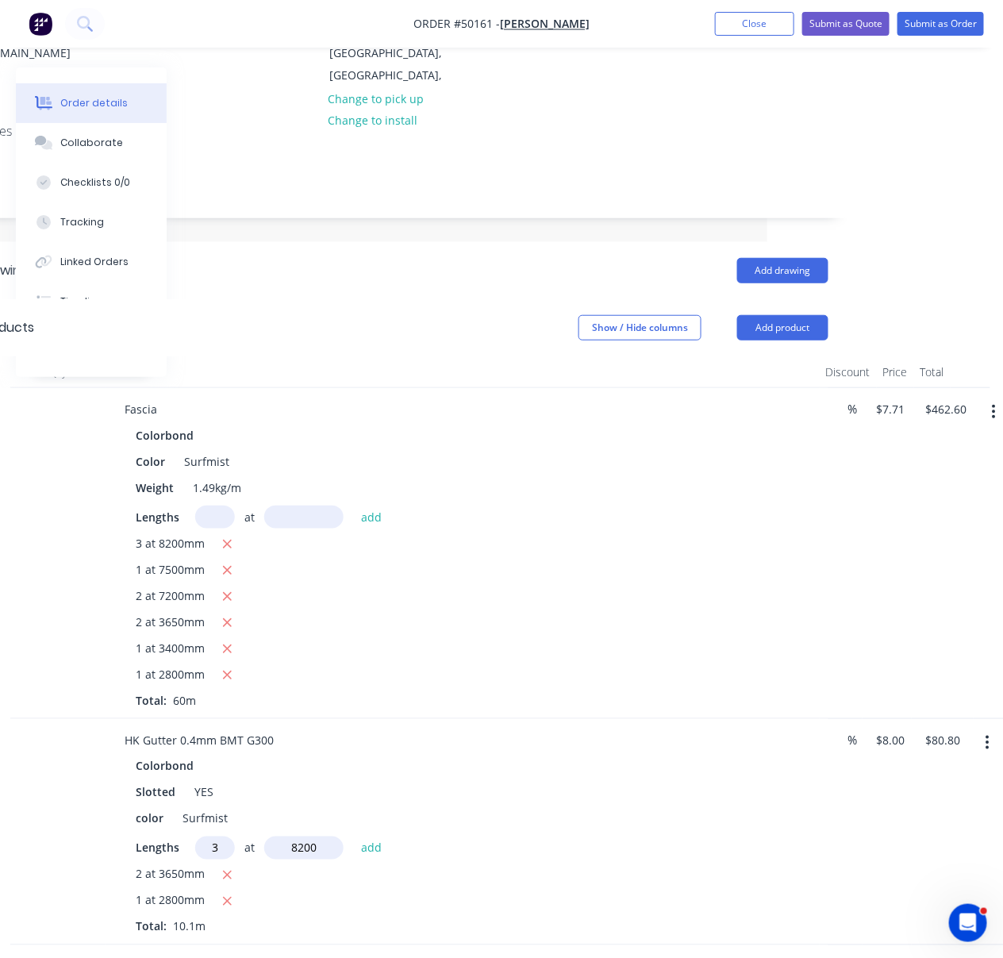
type input "$277.60"
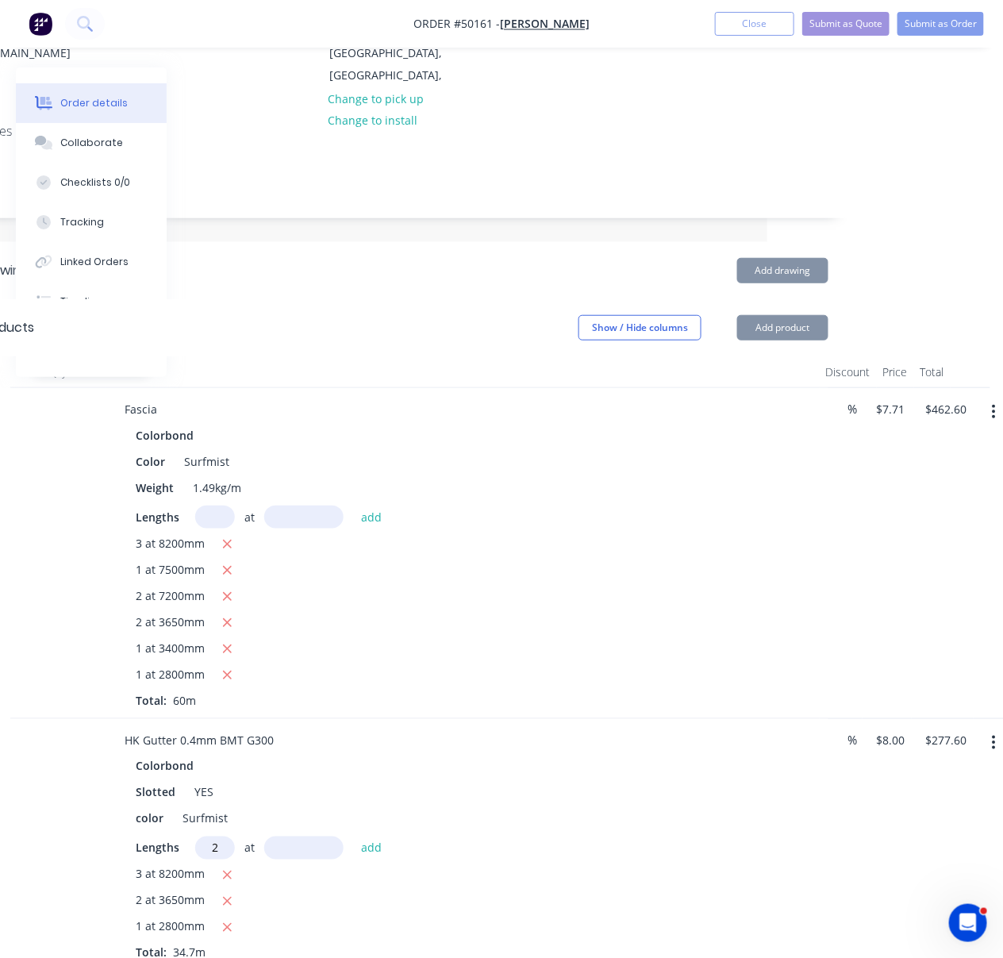
type input "2"
type input "7200"
click at [353, 837] on button "add" at bounding box center [371, 847] width 37 height 21
type input "$392.80"
type input "1"
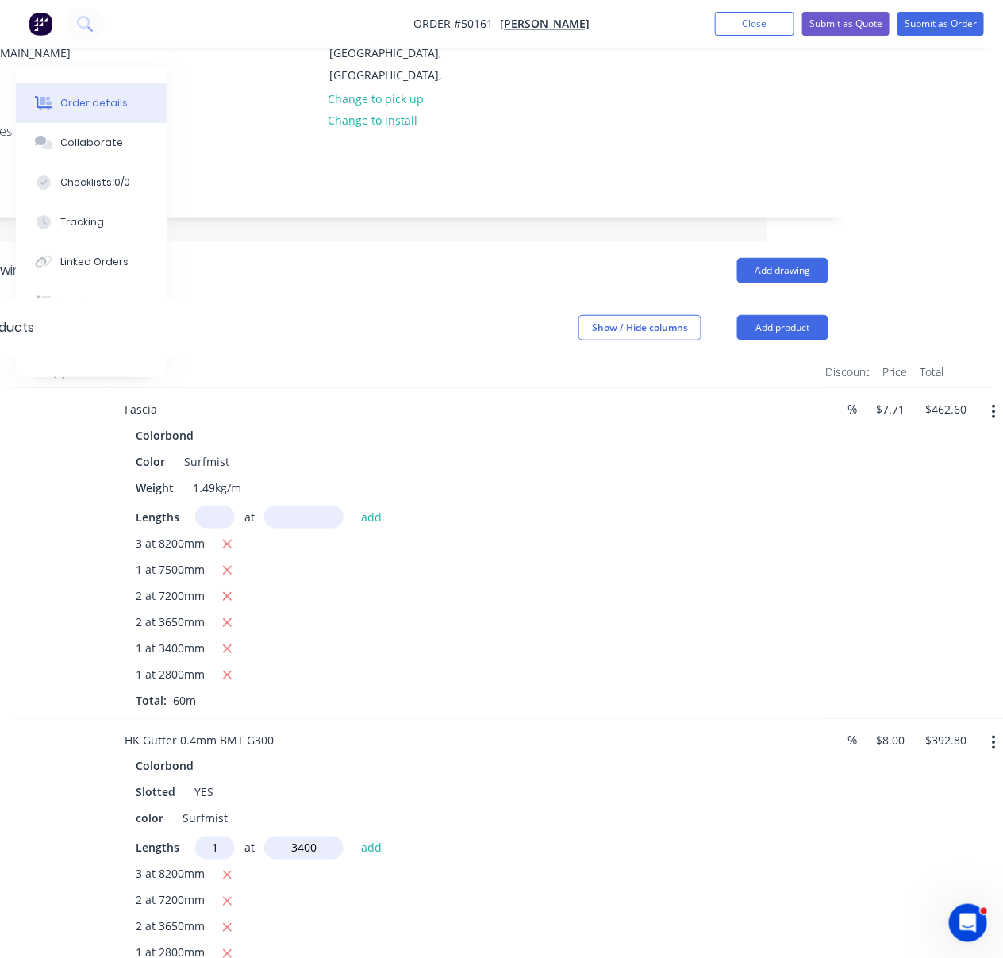
type input "3400"
click at [353, 837] on button "add" at bounding box center [371, 847] width 37 height 21
type input "$420.00"
type input "1"
type input "7500"
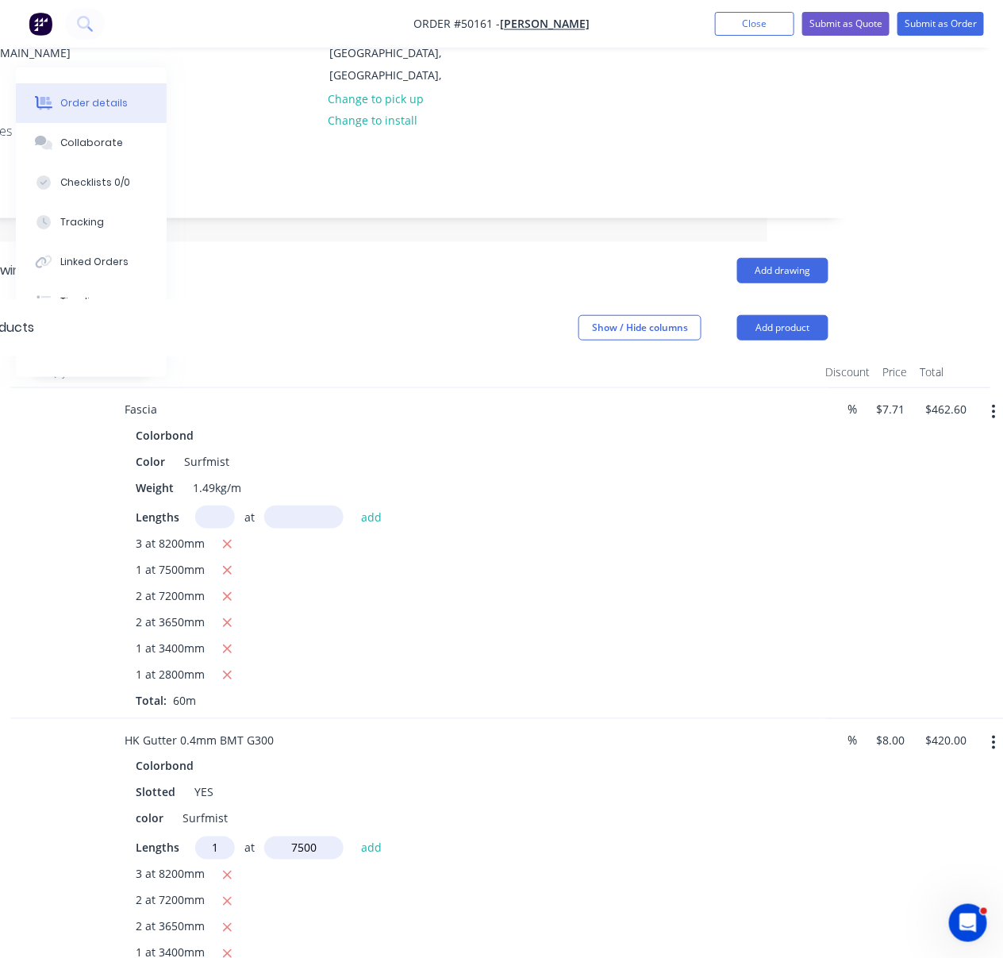
click at [353, 837] on button "add" at bounding box center [371, 847] width 37 height 21
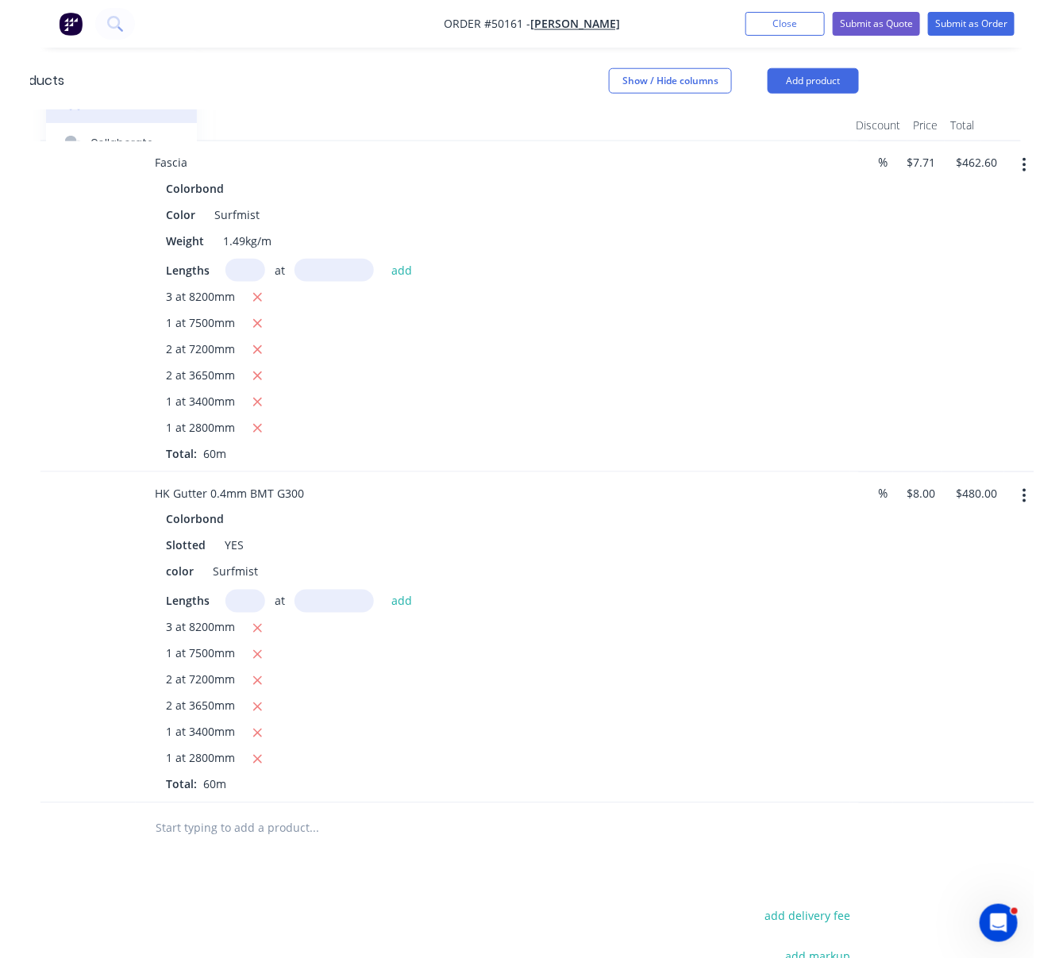
scroll to position [494, 192]
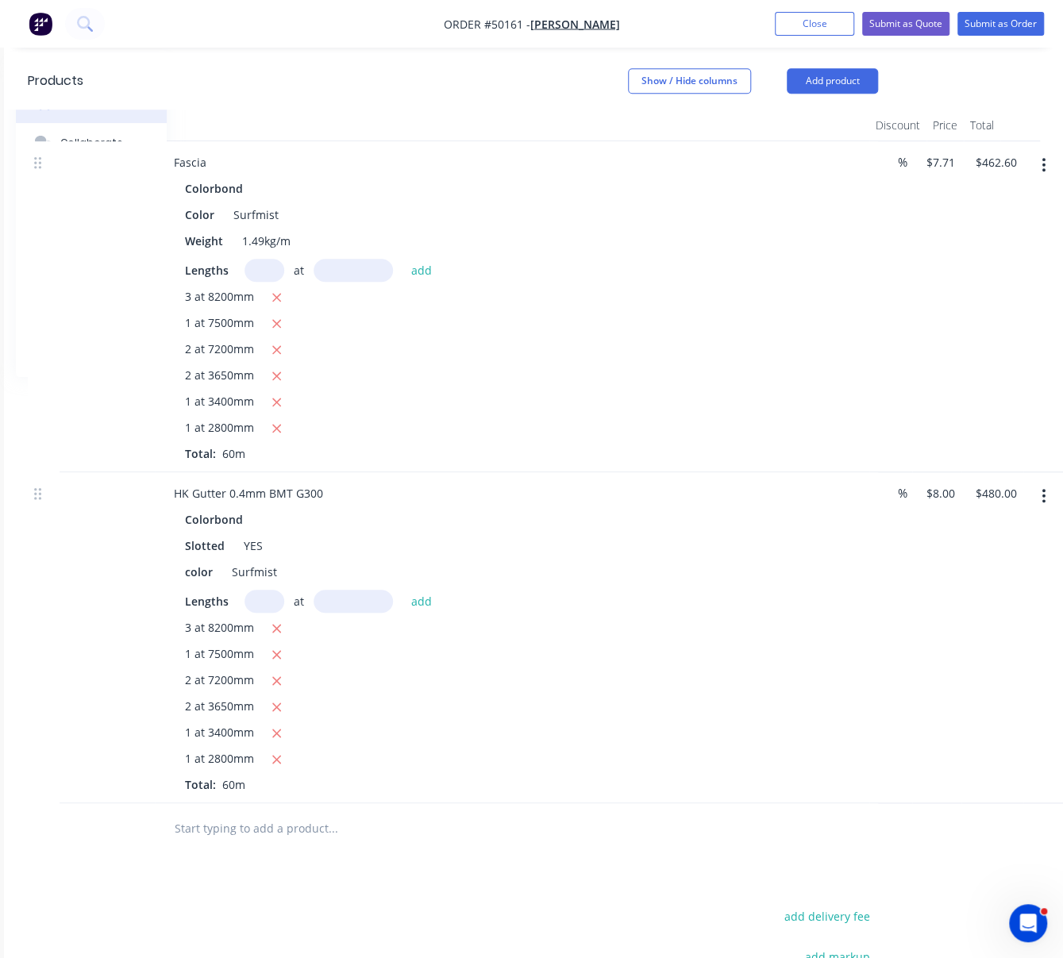
click at [557, 348] on div "2 at 7200mm" at bounding box center [512, 351] width 654 height 20
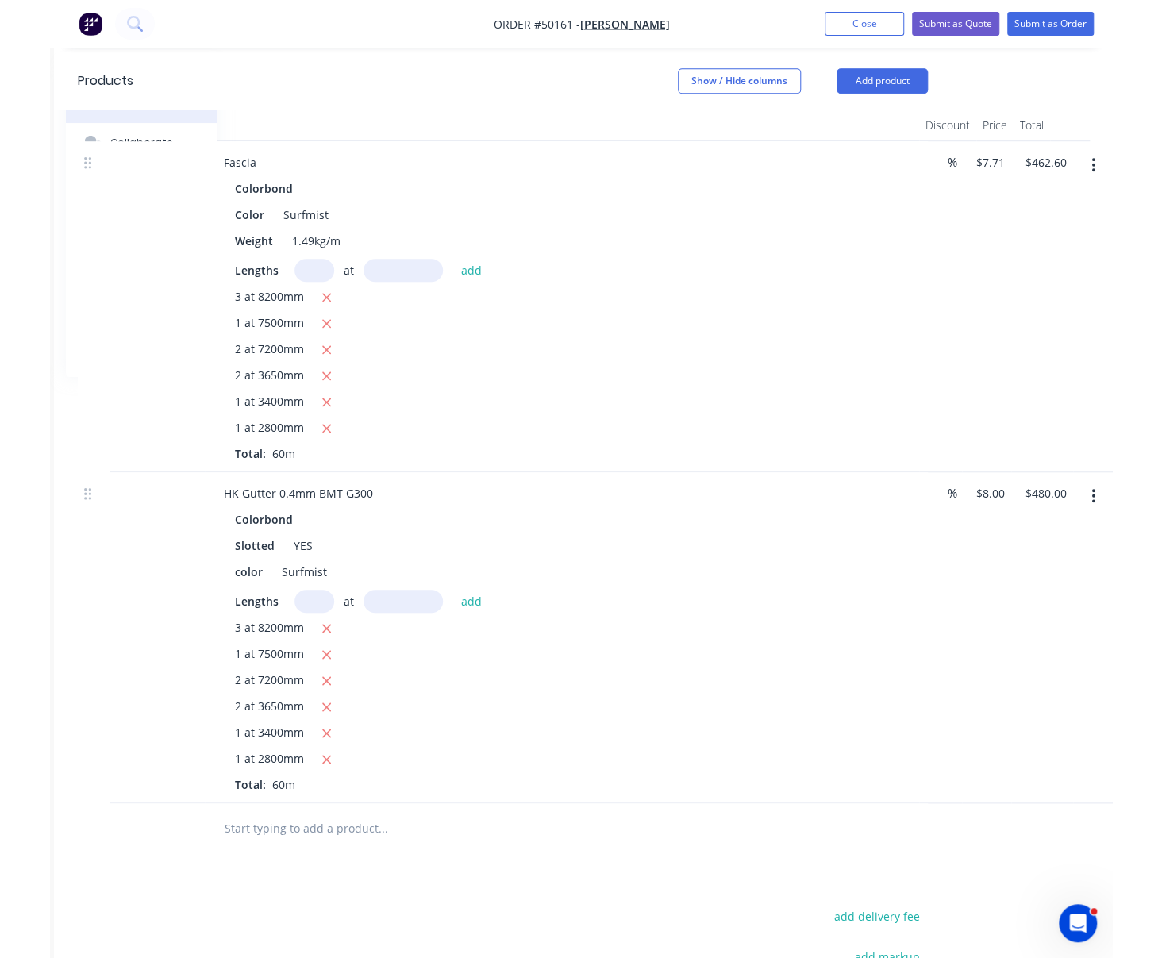
scroll to position [494, 121]
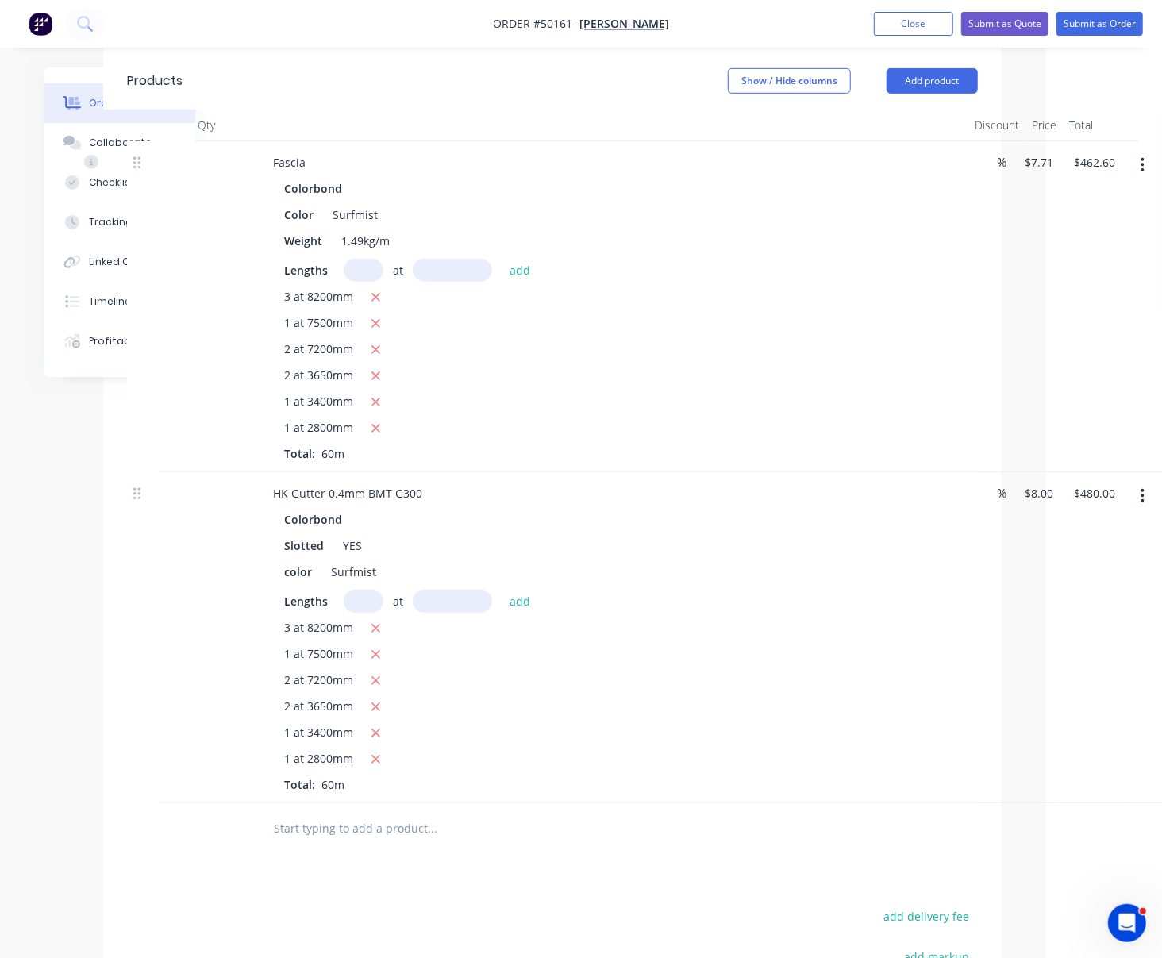
drag, startPoint x: 518, startPoint y: 415, endPoint x: 668, endPoint y: 414, distance: 150.0
click at [376, 636] on icon "button" at bounding box center [376, 629] width 10 height 14
type input "$283.20"
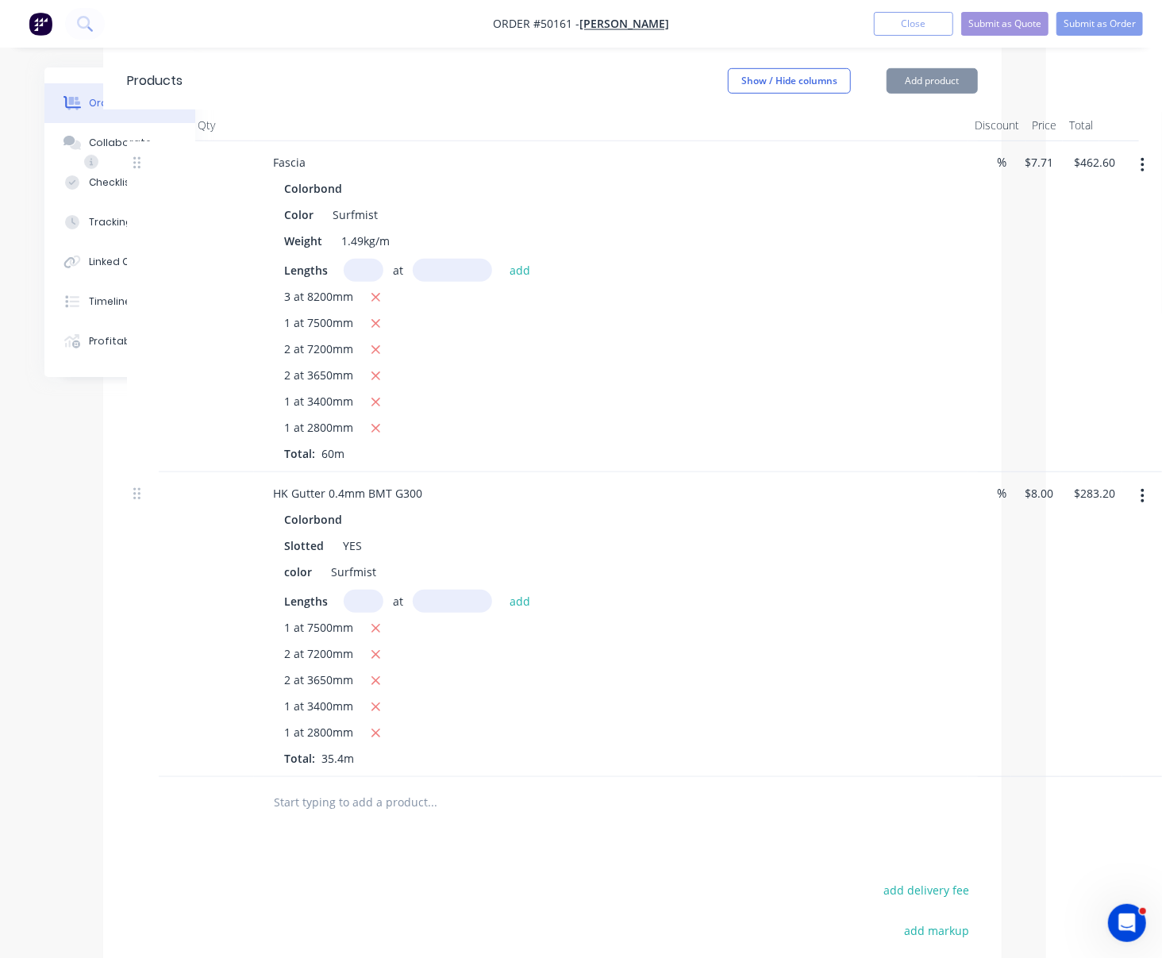
click at [364, 610] on input "text" at bounding box center [364, 601] width 40 height 23
type input "6"
type input "4300"
click at [502, 590] on button "add" at bounding box center [520, 600] width 37 height 21
type input "$489.60"
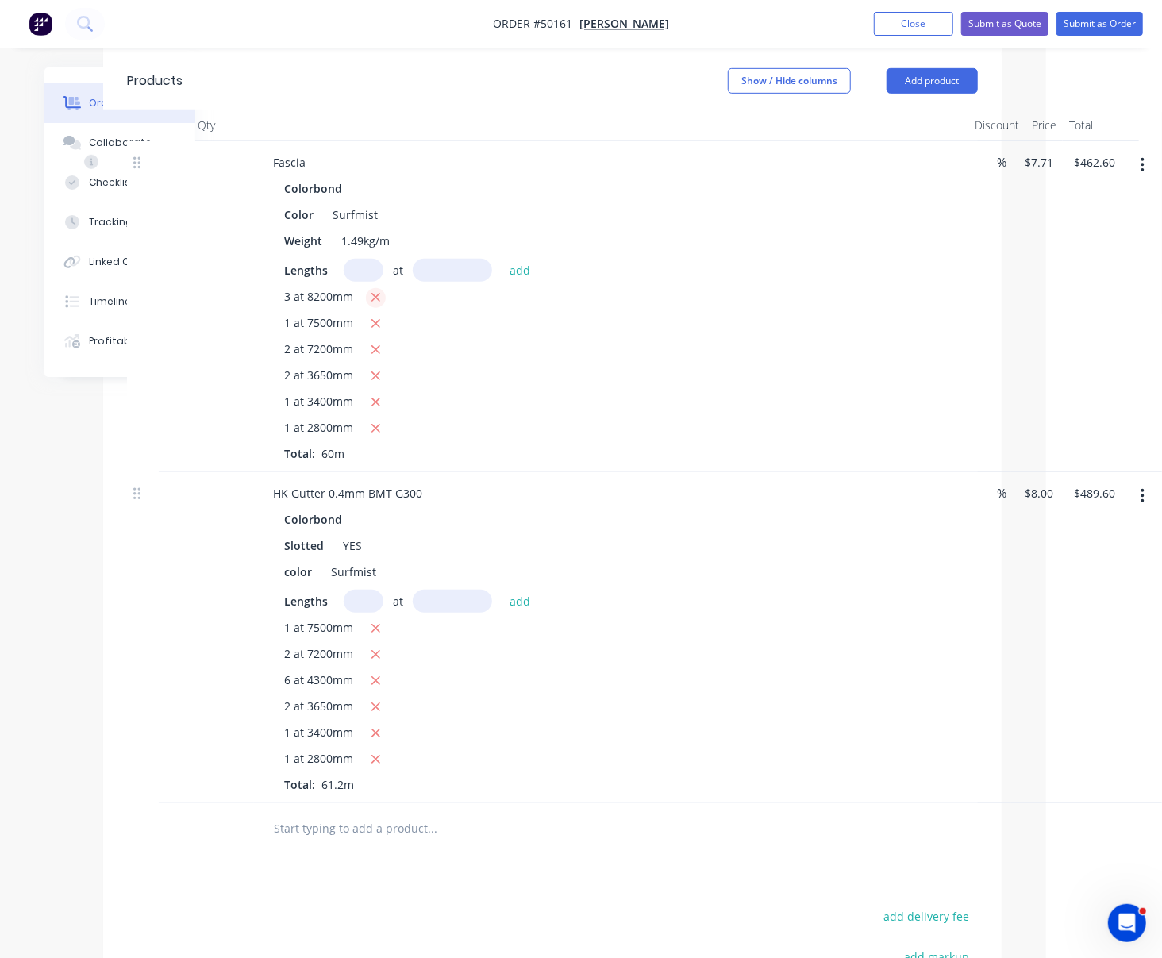
click at [378, 293] on icon "button" at bounding box center [376, 298] width 10 height 14
type input "$272.93"
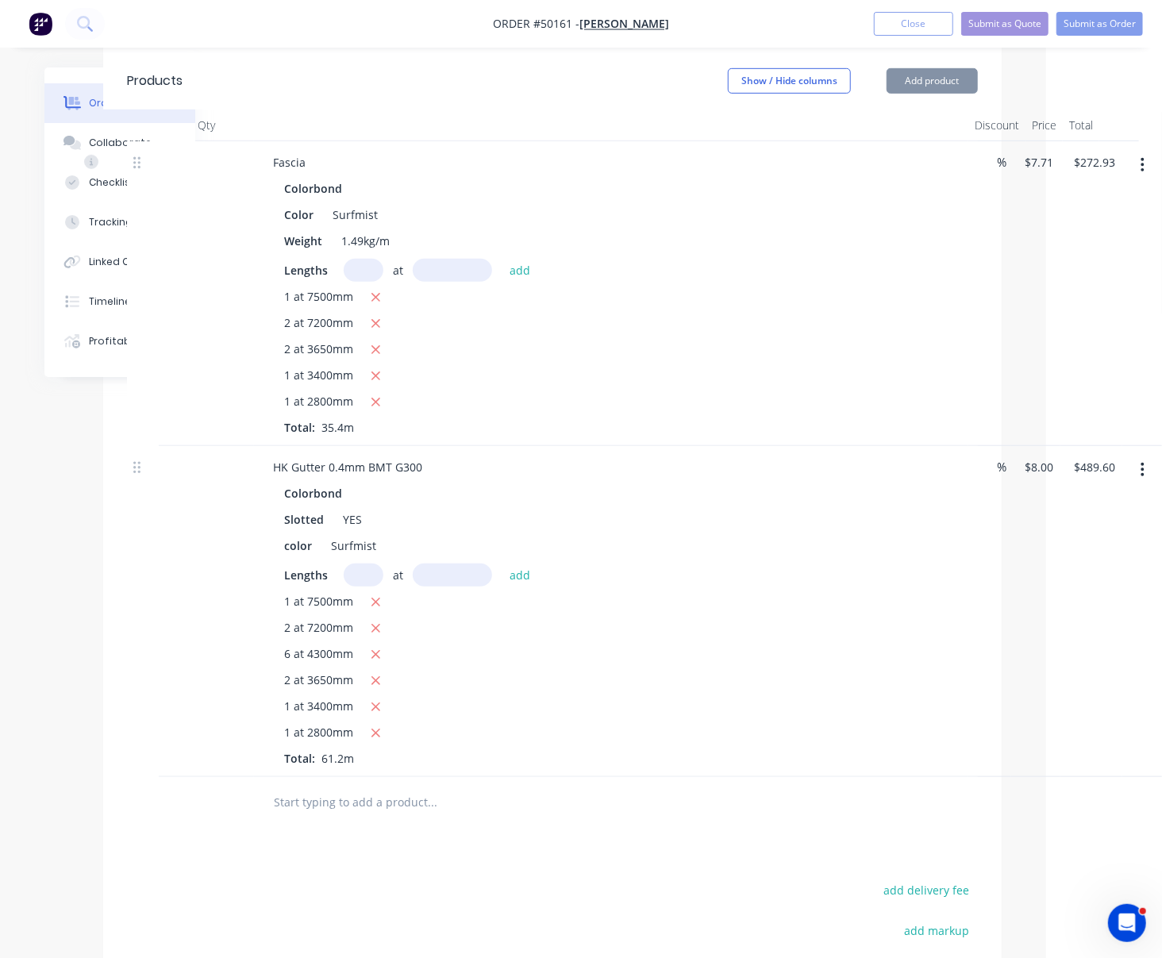
click at [368, 259] on input "text" at bounding box center [364, 270] width 40 height 23
type input "6"
type input "4300"
click at [502, 259] on button "add" at bounding box center [520, 269] width 37 height 21
type input "$471.85"
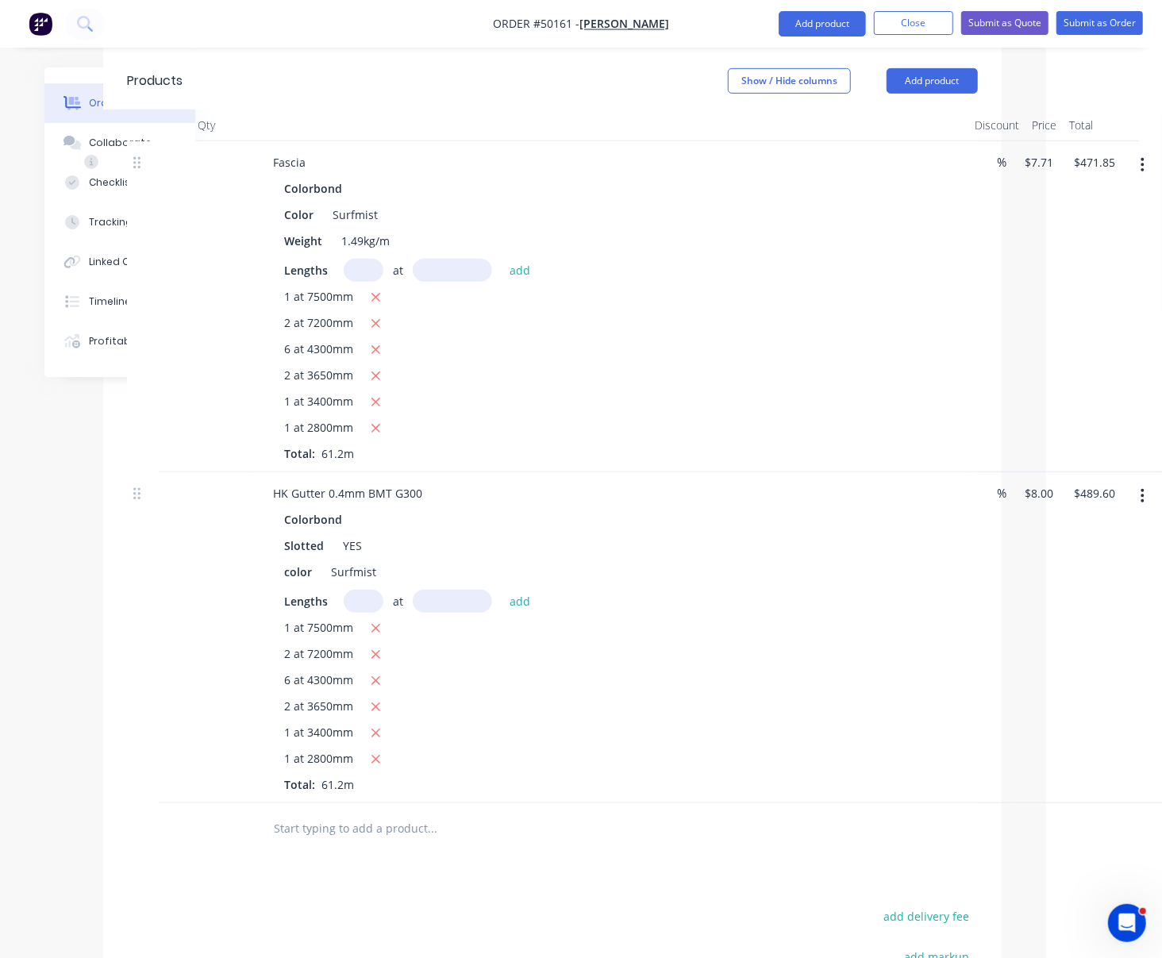
scroll to position [797, 121]
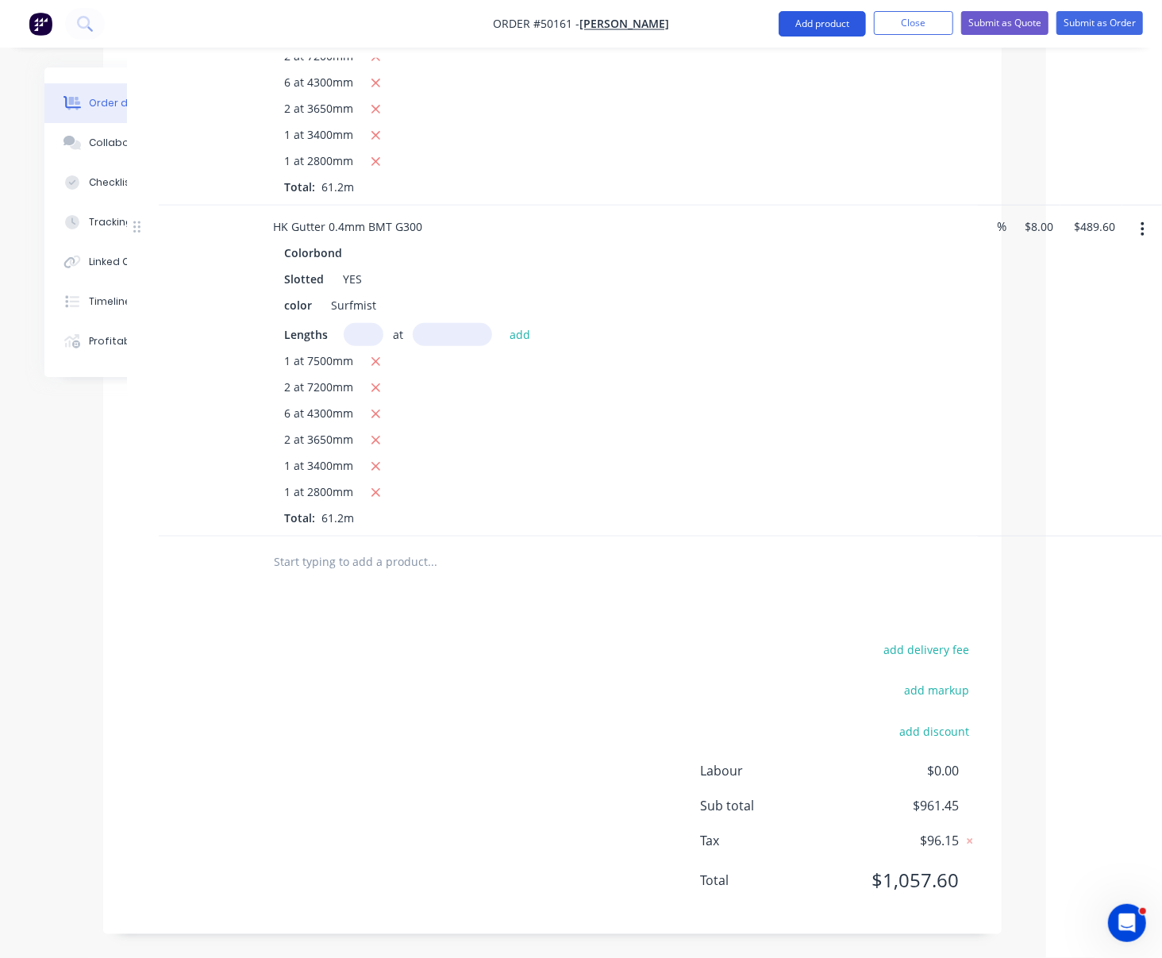
click at [805, 28] on button "Add product" at bounding box center [822, 23] width 87 height 25
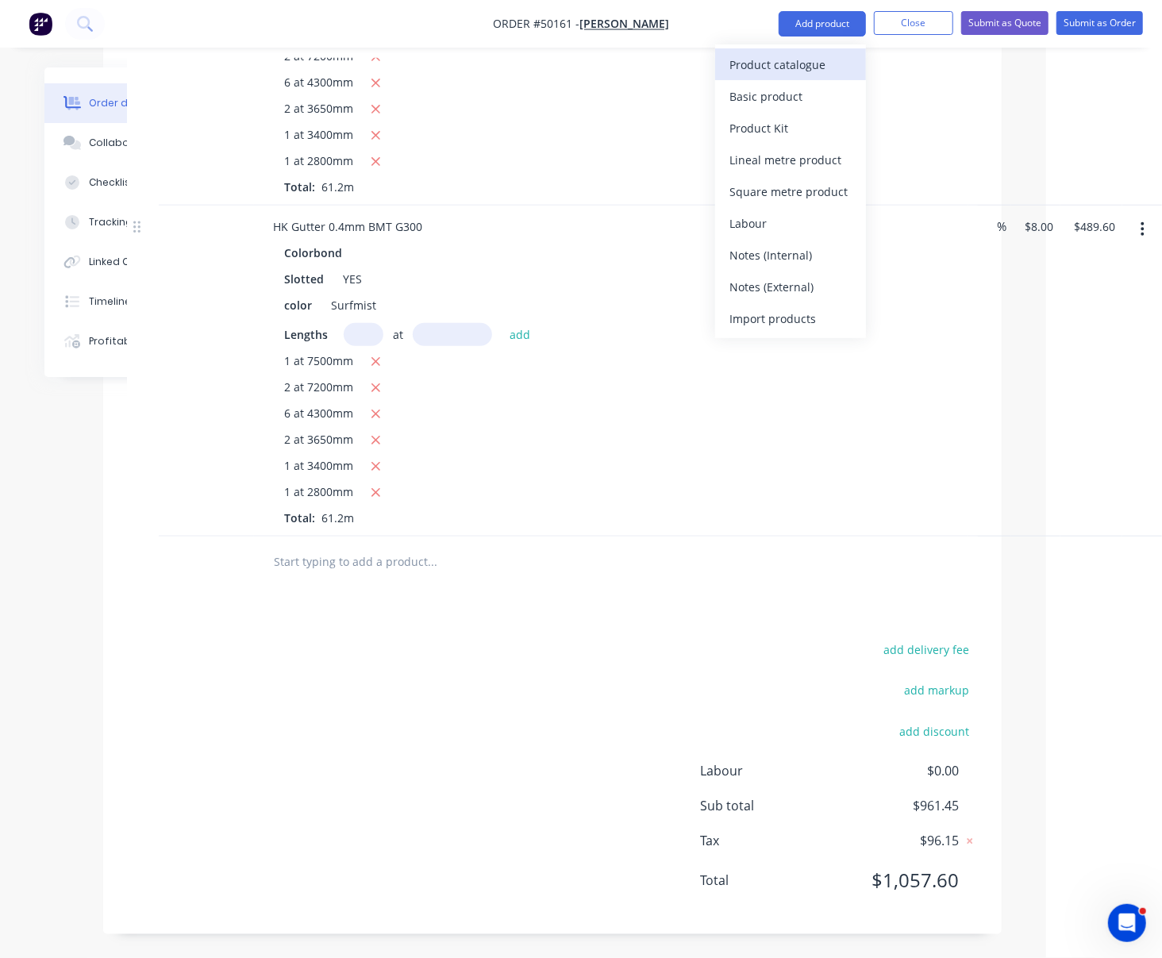
click at [787, 67] on div "Product catalogue" at bounding box center [790, 64] width 122 height 23
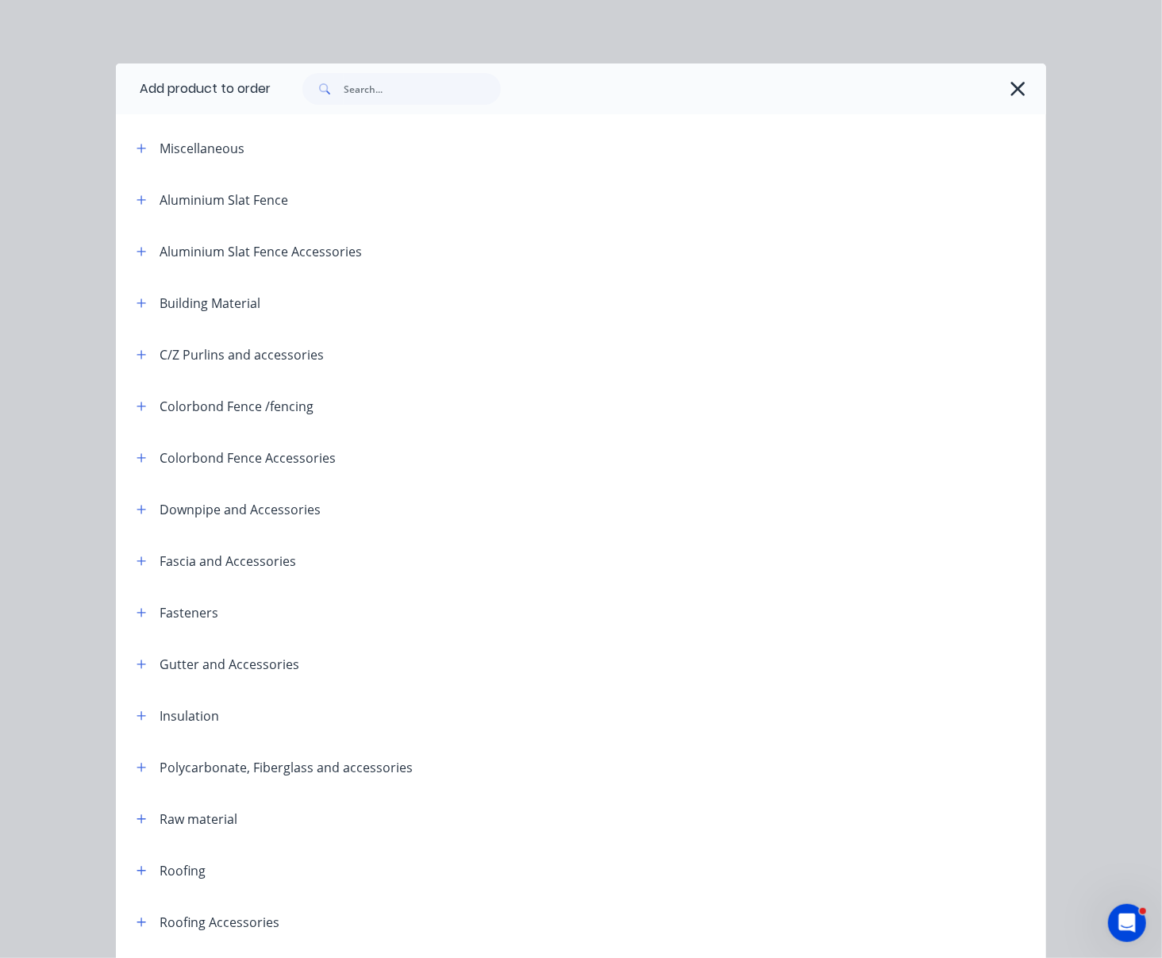
scroll to position [797, 114]
click at [133, 571] on button "button" at bounding box center [142, 561] width 20 height 20
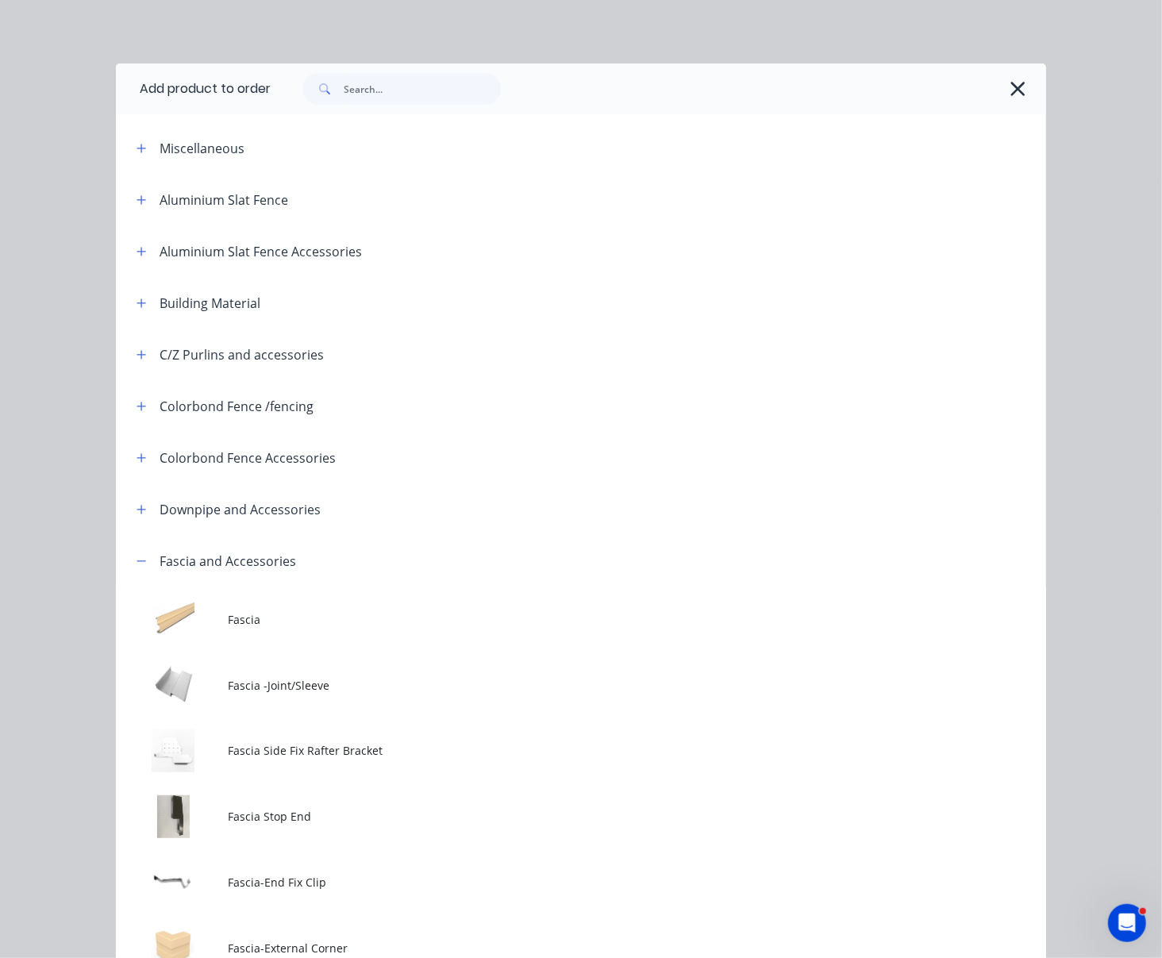
scroll to position [247, 0]
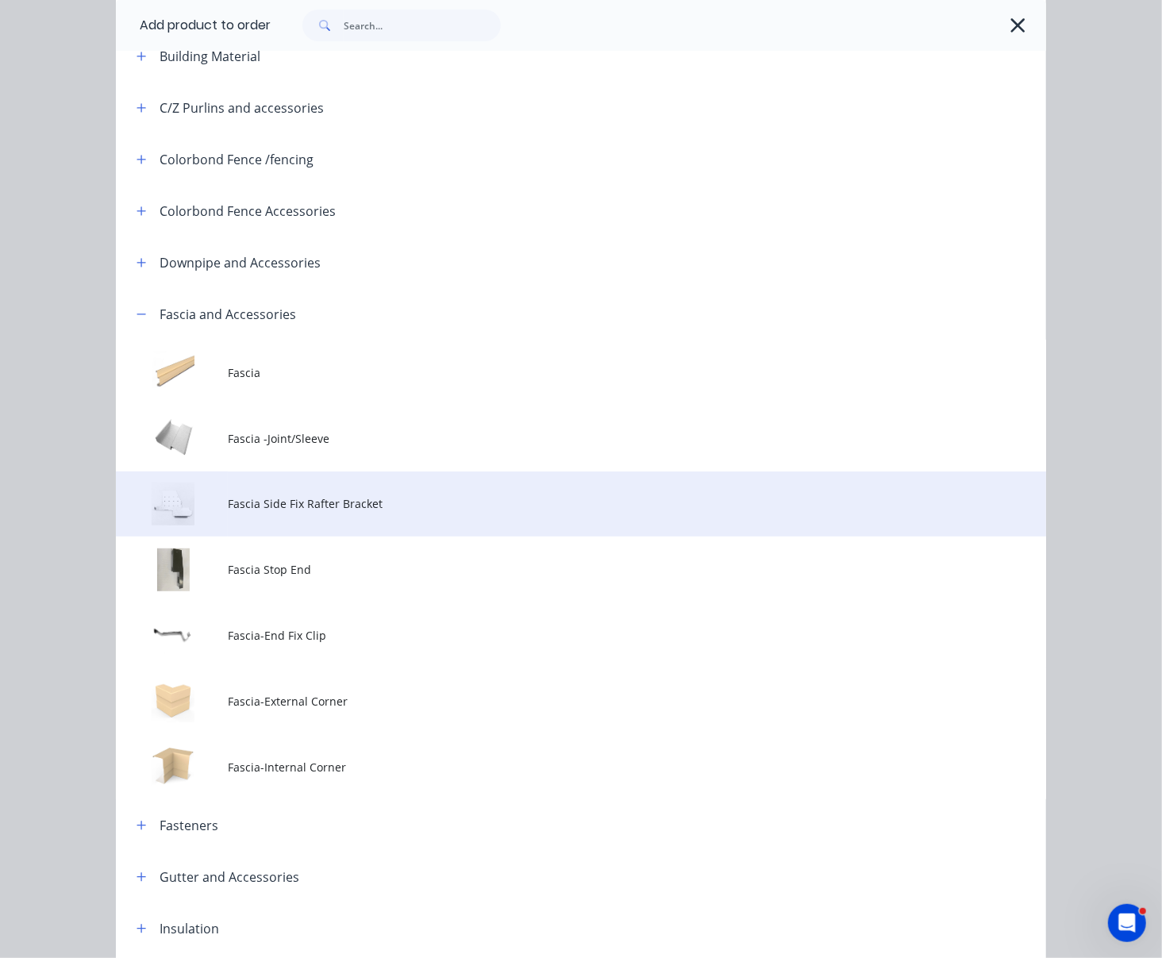
click at [325, 512] on span "Fascia Side Fix Rafter Bracket" at bounding box center [555, 503] width 655 height 17
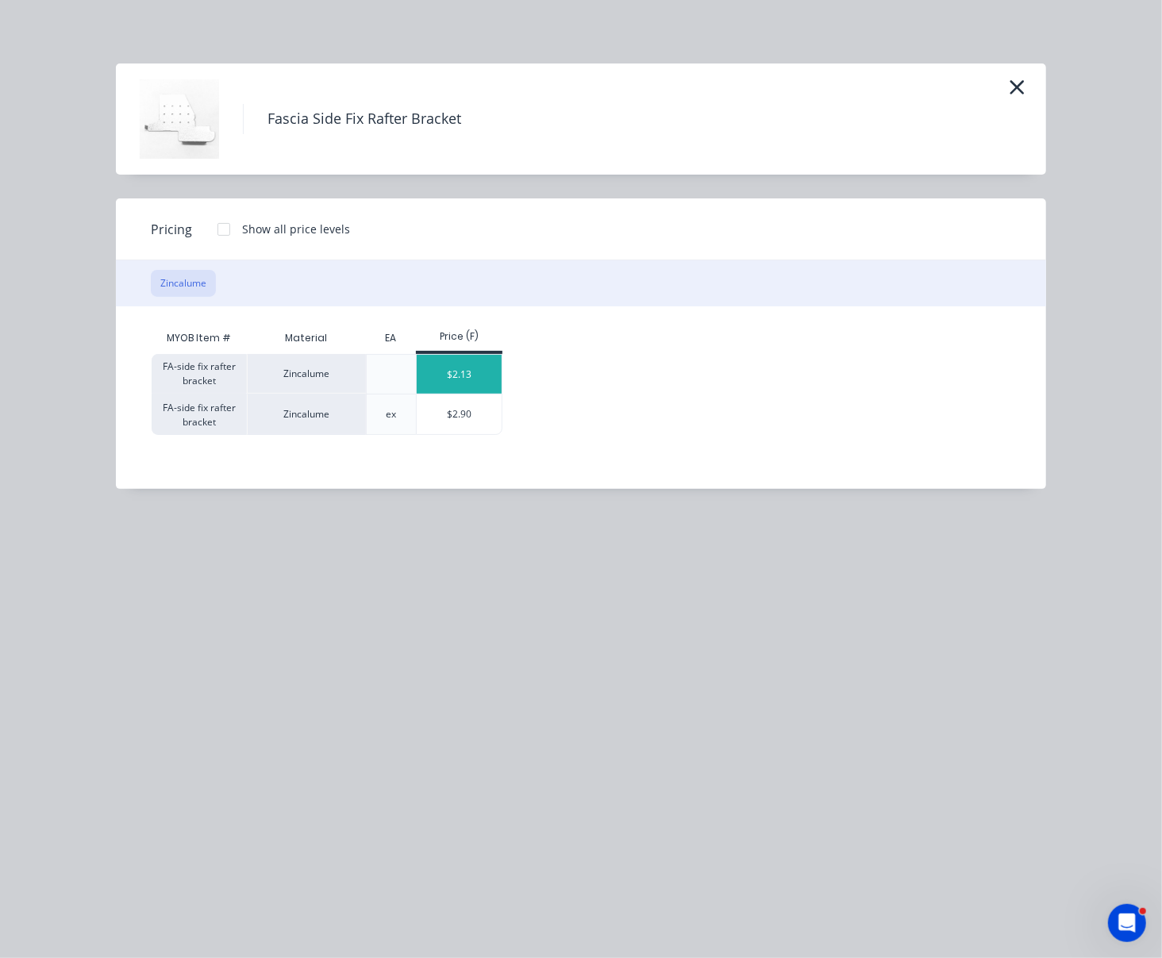
click at [462, 383] on div "$2.13" at bounding box center [459, 374] width 85 height 39
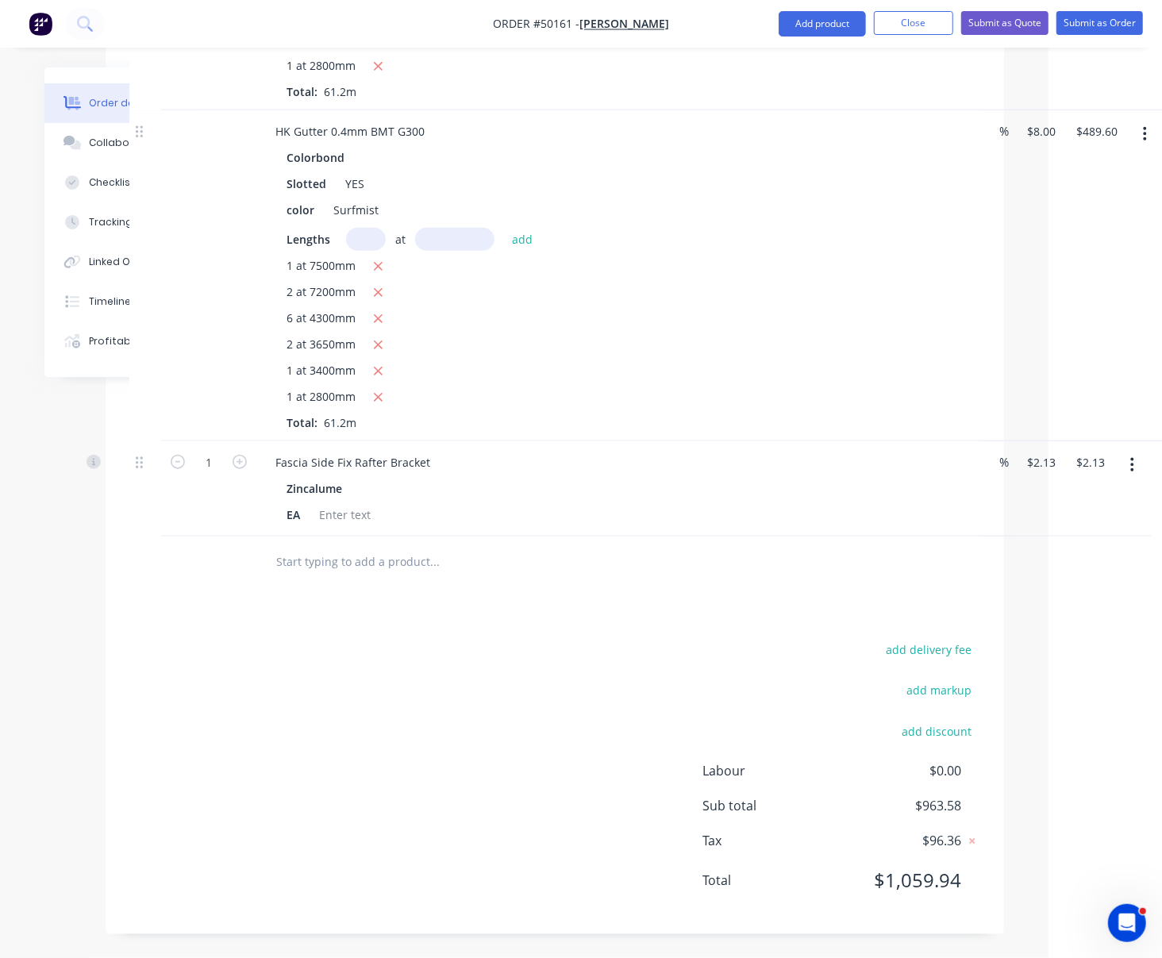
scroll to position [651, 114]
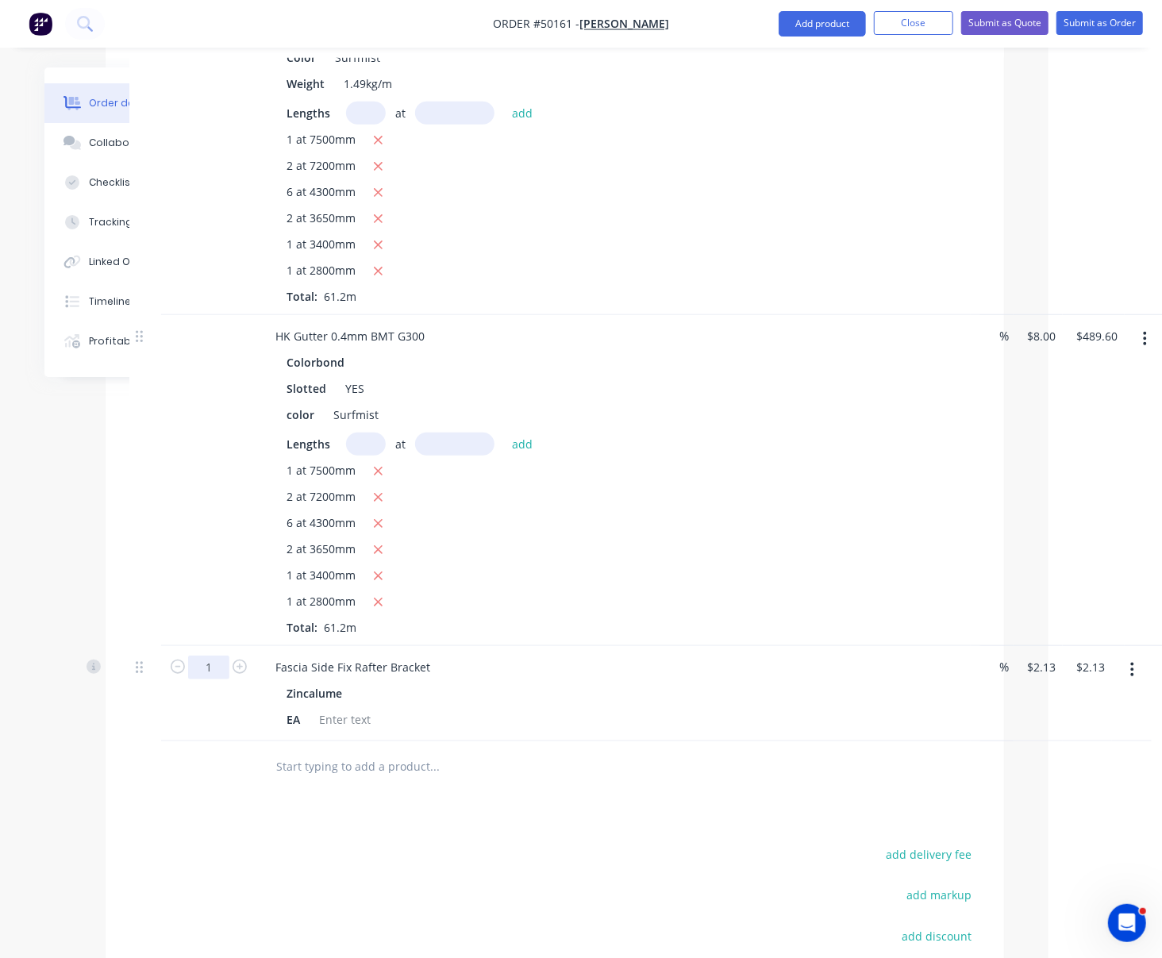
click at [202, 679] on input "1" at bounding box center [208, 668] width 41 height 24
click at [178, 618] on div at bounding box center [208, 480] width 95 height 331
click at [207, 679] on input "1" at bounding box center [208, 668] width 41 height 24
click at [160, 614] on div at bounding box center [145, 480] width 32 height 331
click at [216, 679] on input "1" at bounding box center [208, 668] width 41 height 24
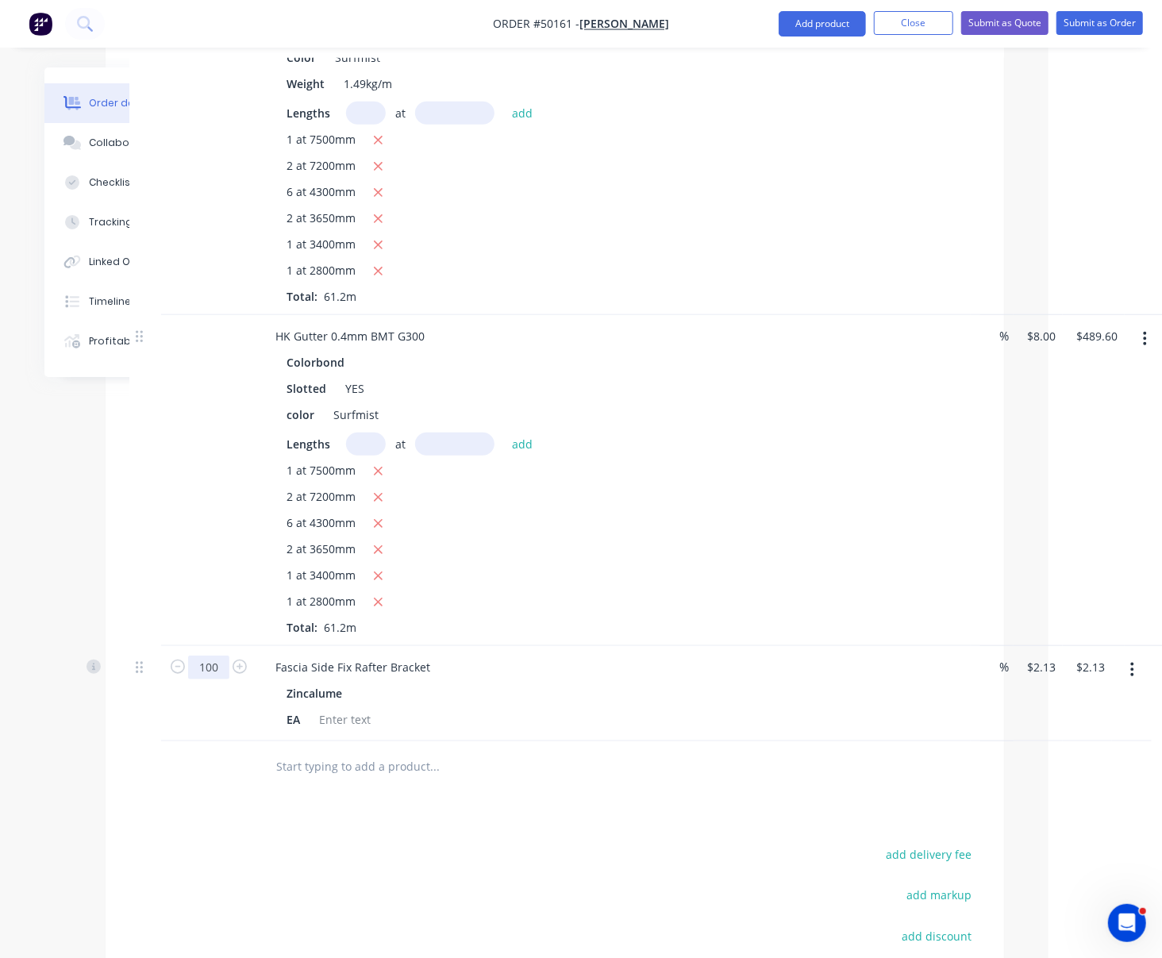
type input "100"
type input "$213.00"
click at [200, 564] on div at bounding box center [208, 480] width 95 height 331
drag, startPoint x: 708, startPoint y: 610, endPoint x: 922, endPoint y: 619, distance: 213.7
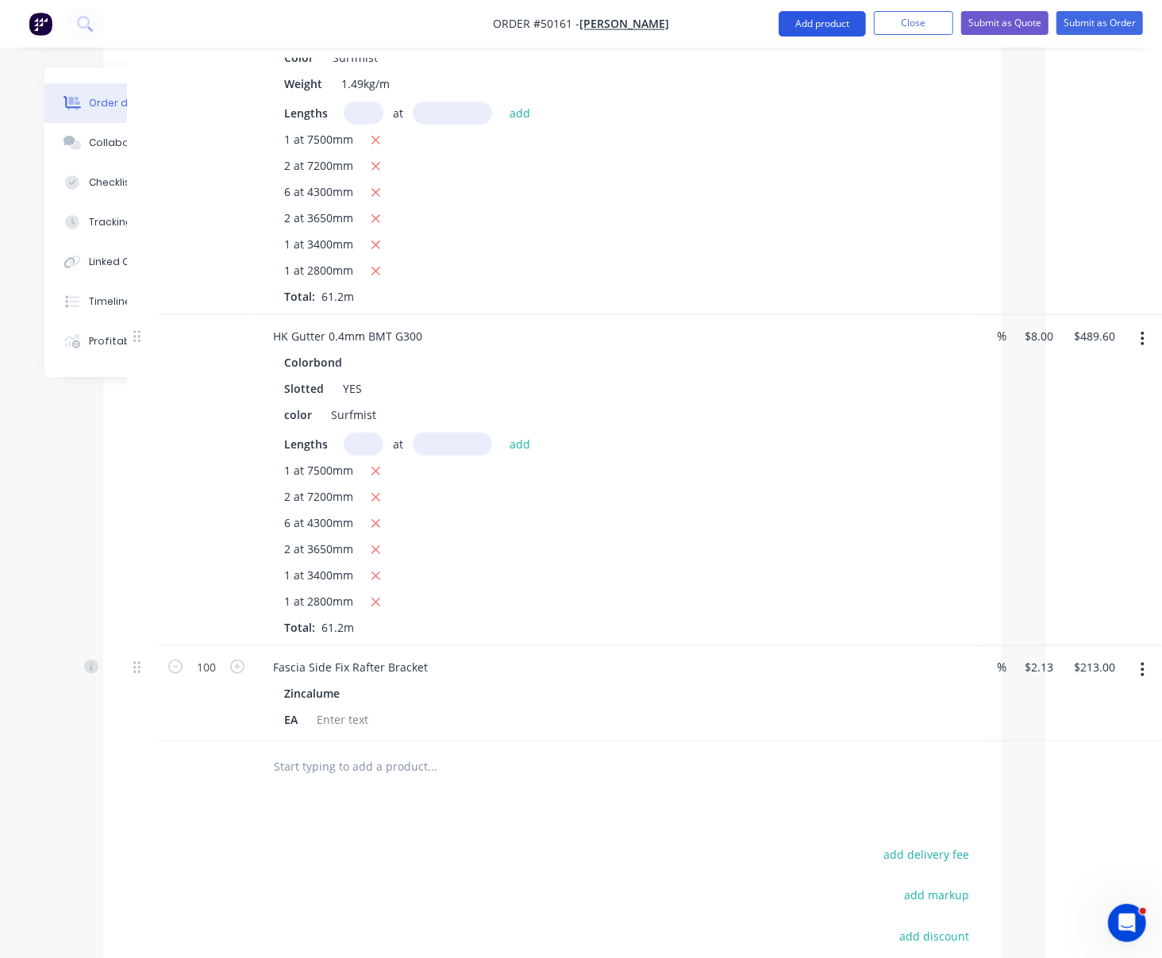
click at [814, 28] on button "Add product" at bounding box center [822, 23] width 87 height 25
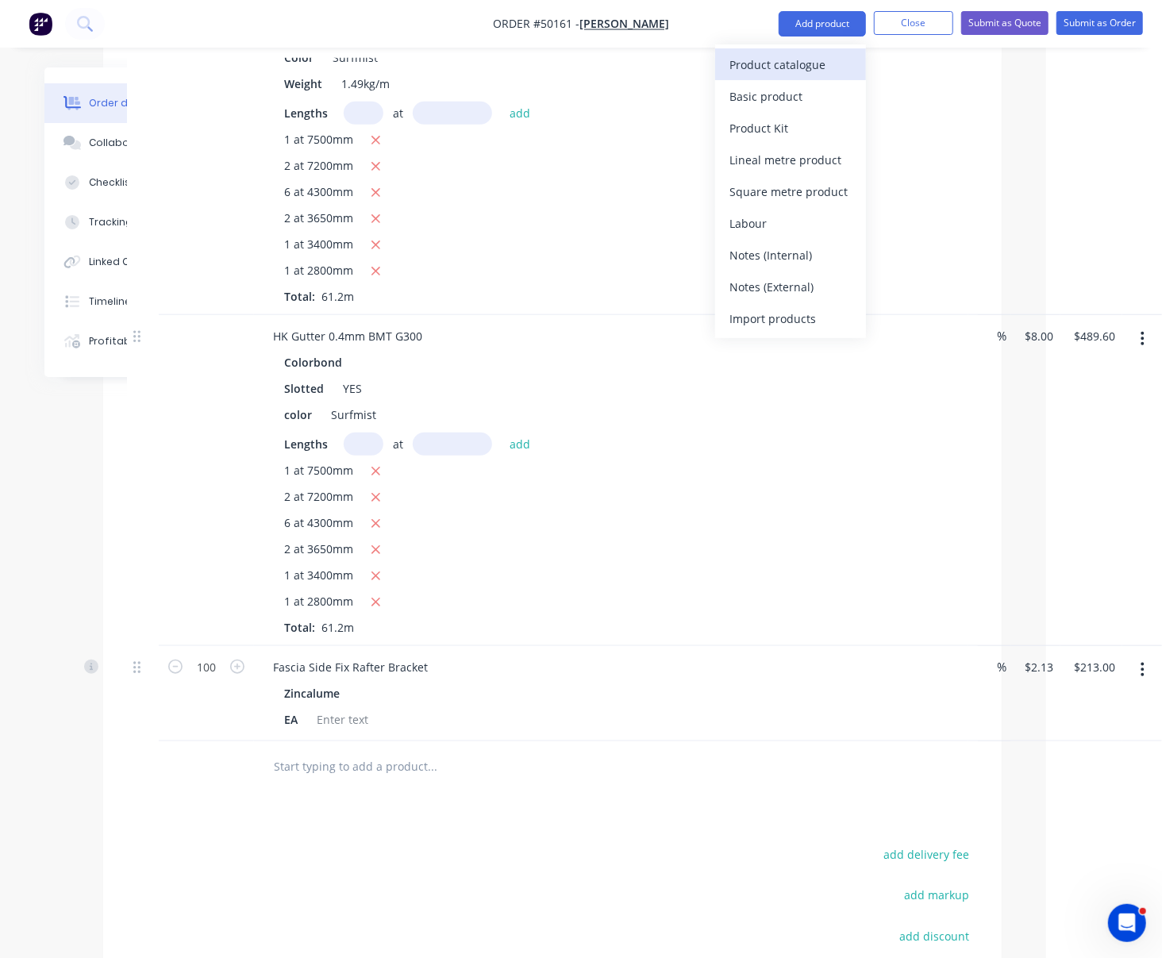
click at [796, 74] on div "Product catalogue" at bounding box center [790, 64] width 122 height 23
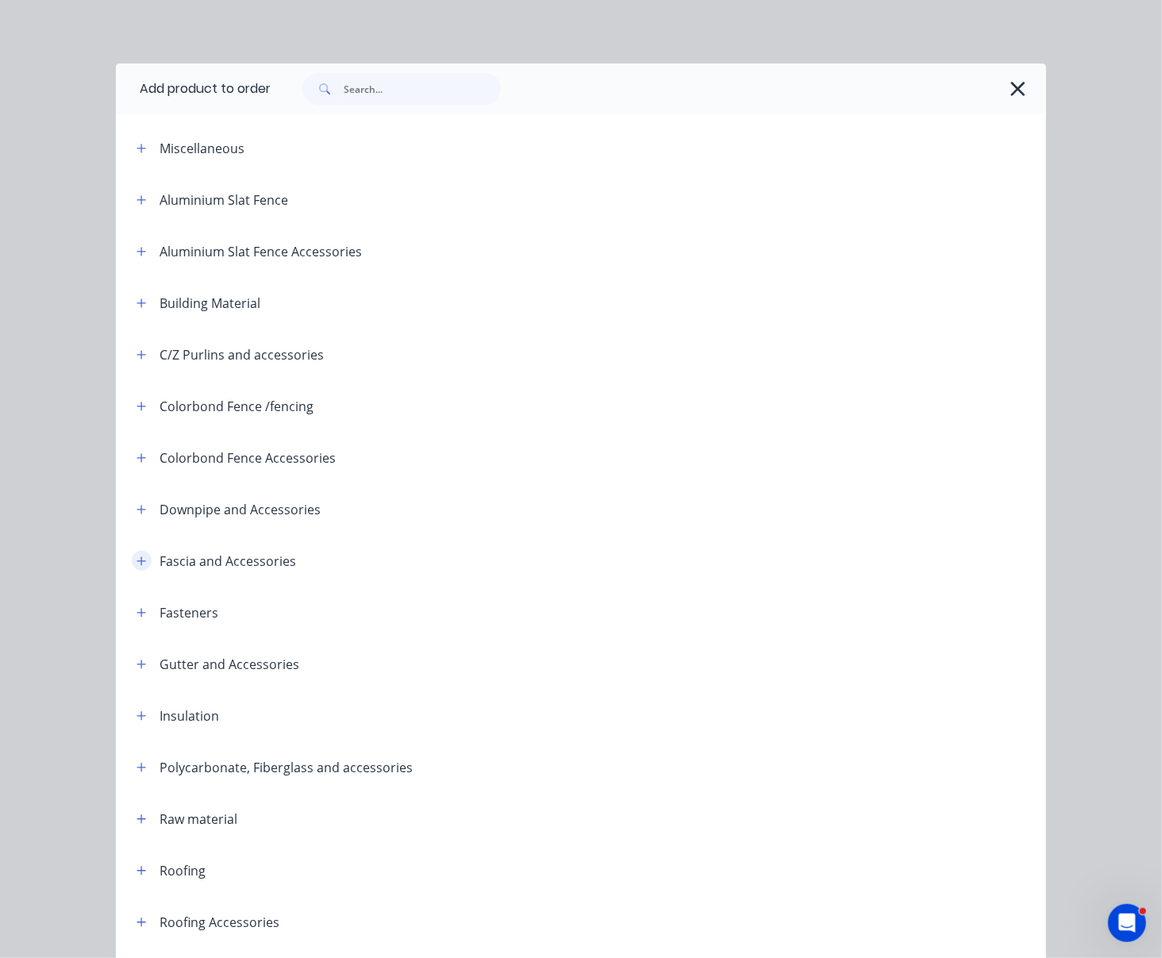
click at [138, 567] on icon "button" at bounding box center [142, 561] width 10 height 11
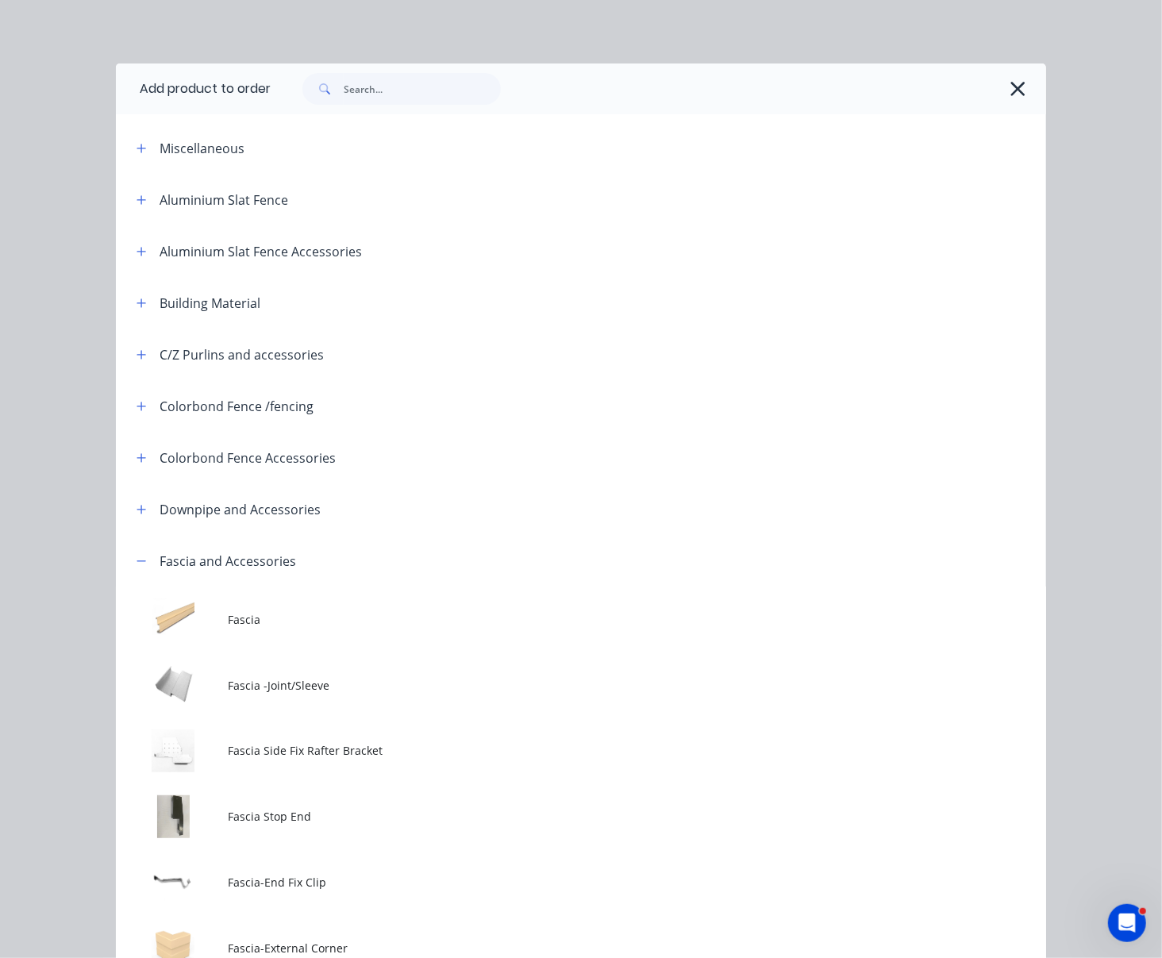
scroll to position [247, 0]
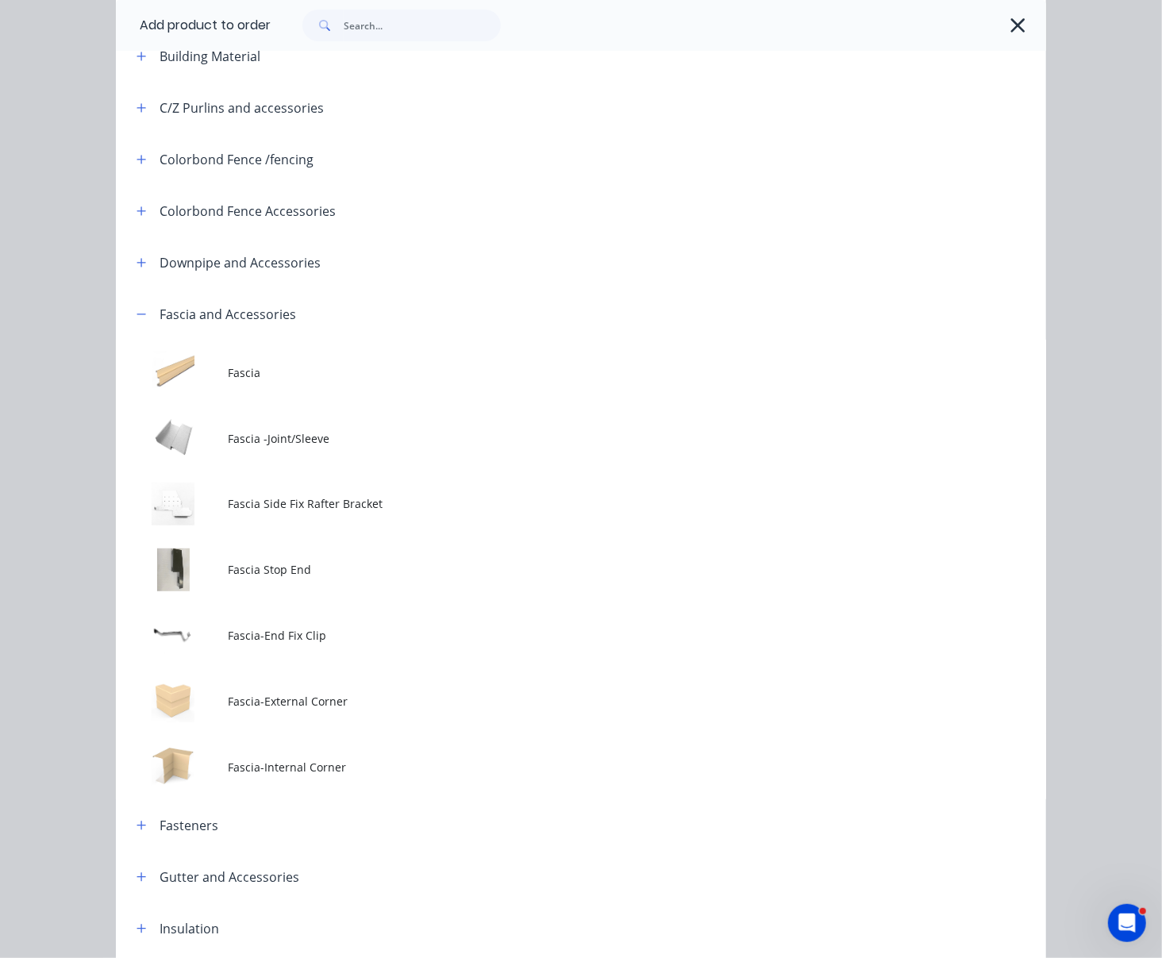
click at [334, 447] on span "Fascia -Joint/Sleeve" at bounding box center [555, 438] width 655 height 17
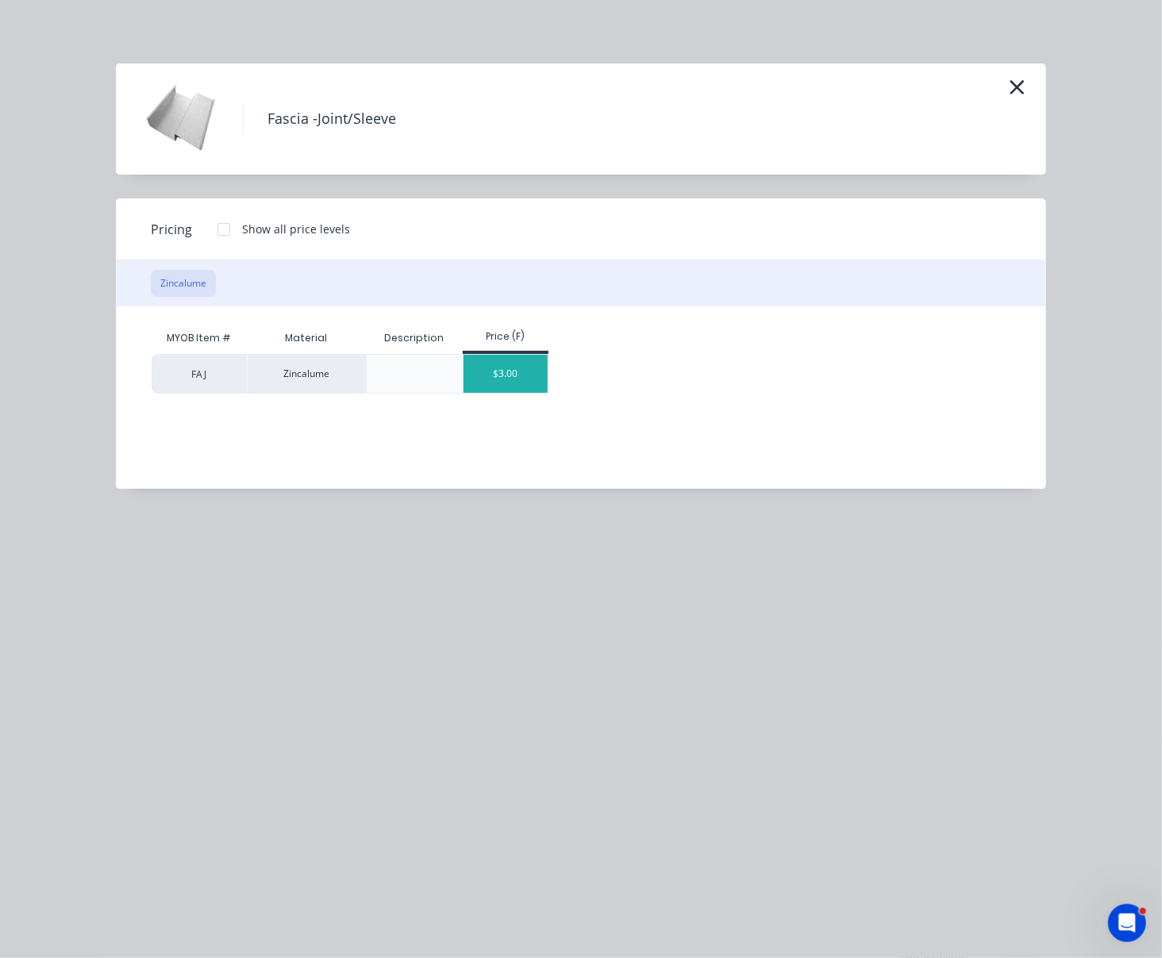
click at [510, 393] on div "$3.00" at bounding box center [506, 374] width 85 height 38
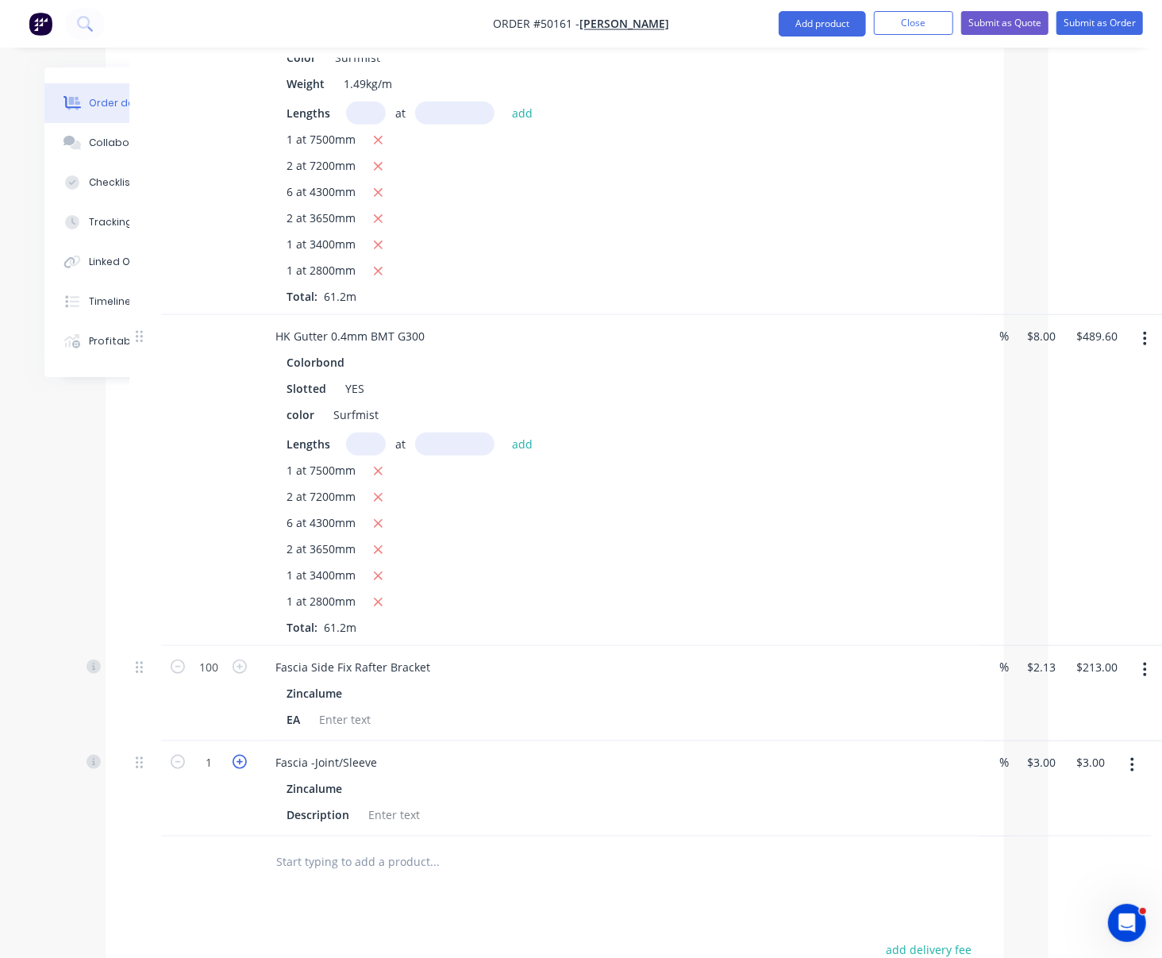
click at [241, 769] on icon "button" at bounding box center [240, 762] width 14 height 14
type input "2"
type input "$6.00"
click at [241, 769] on icon "button" at bounding box center [240, 762] width 14 height 14
type input "3"
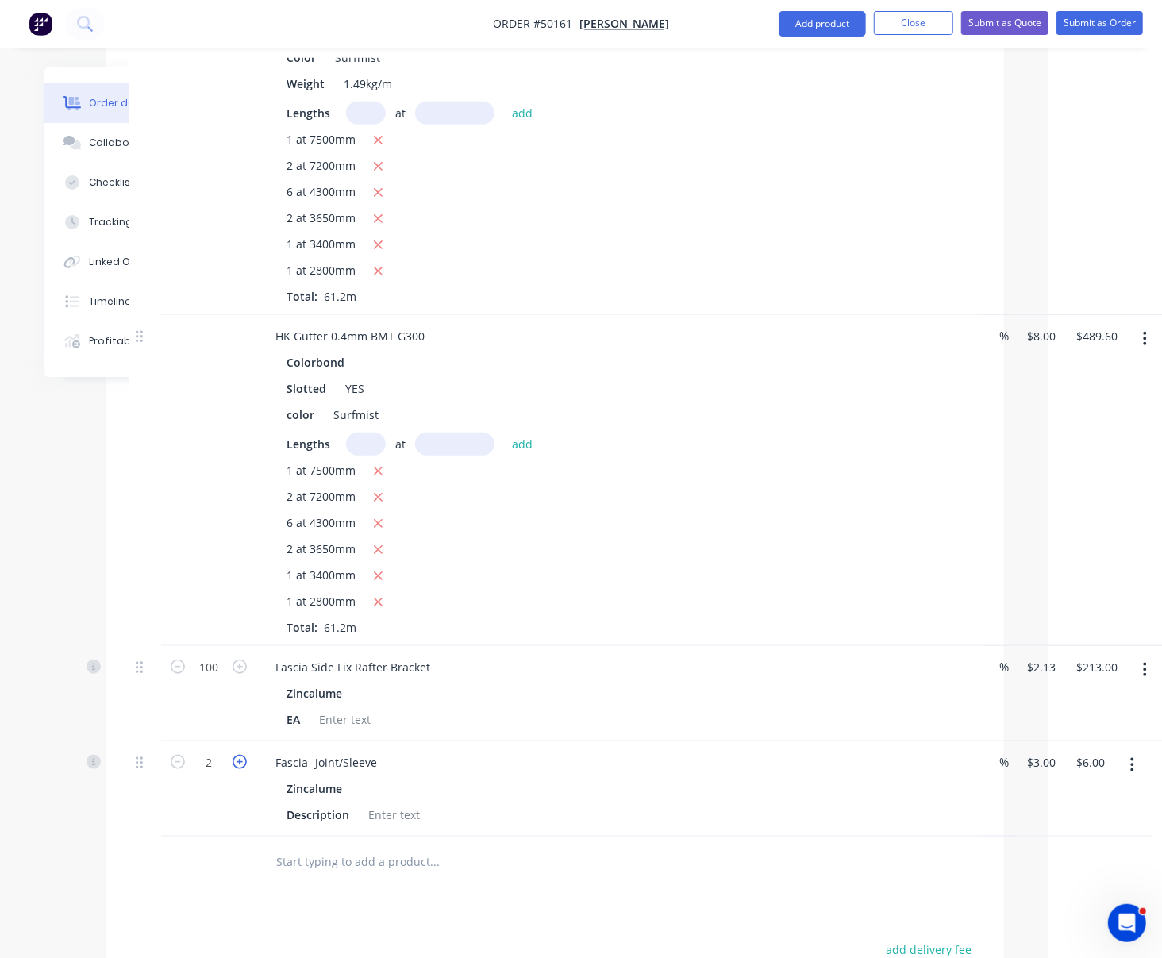
type input "$9.00"
click at [191, 458] on div at bounding box center [208, 480] width 95 height 331
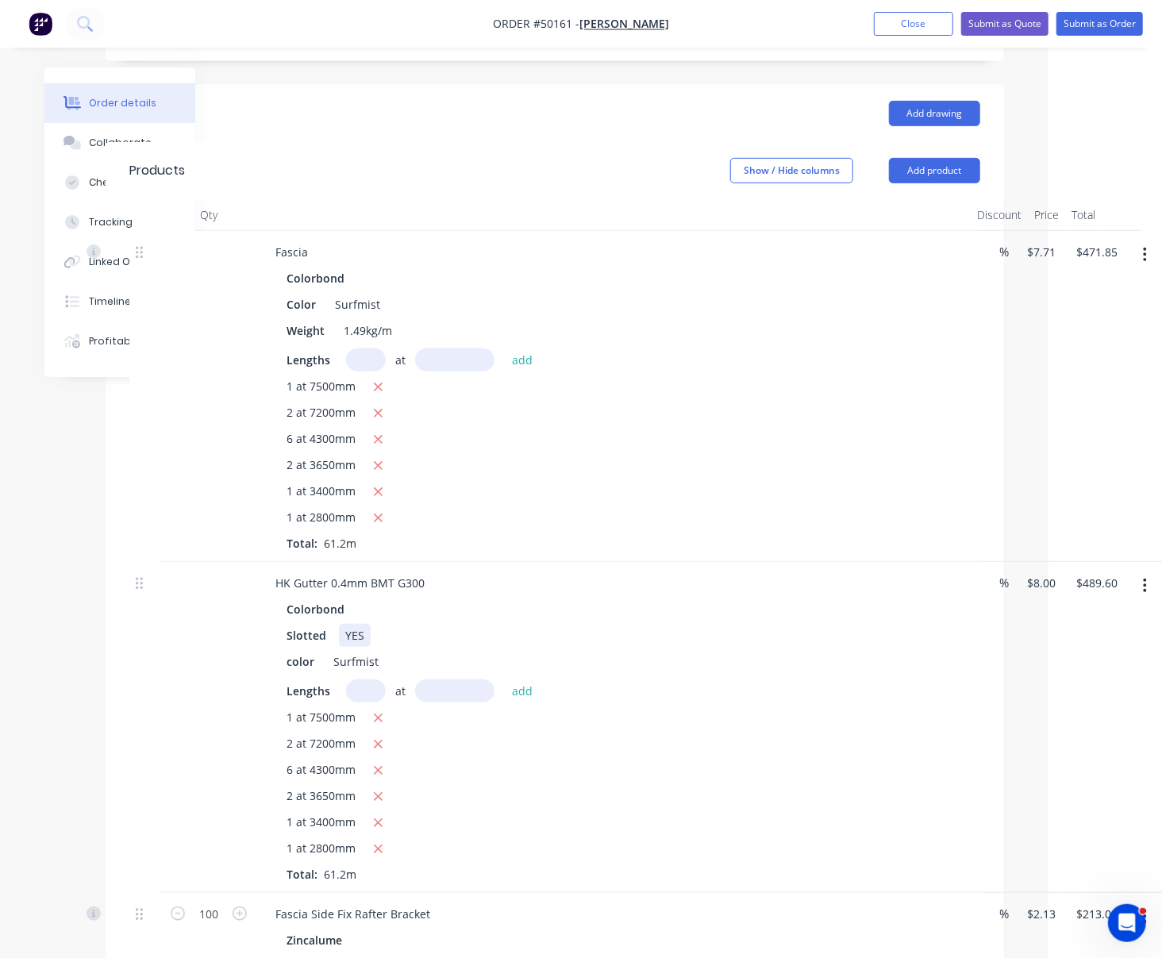
scroll to position [404, 121]
drag, startPoint x: 661, startPoint y: 631, endPoint x: 791, endPoint y: 633, distance: 130.2
click at [1018, 583] on button "button" at bounding box center [1142, 586] width 37 height 29
click at [1018, 634] on div "Edit" at bounding box center [1087, 627] width 122 height 23
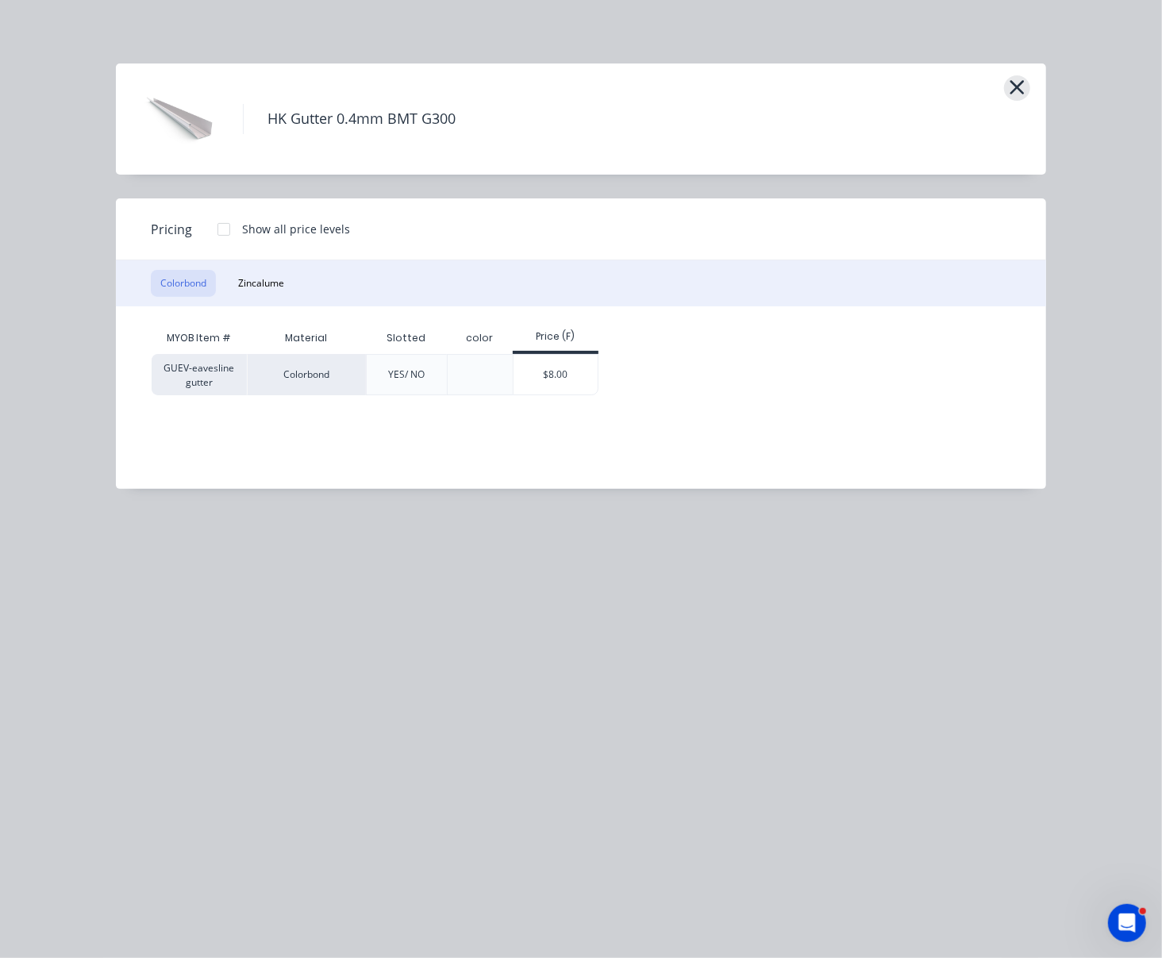
click at [1014, 92] on icon "button" at bounding box center [1017, 87] width 14 height 14
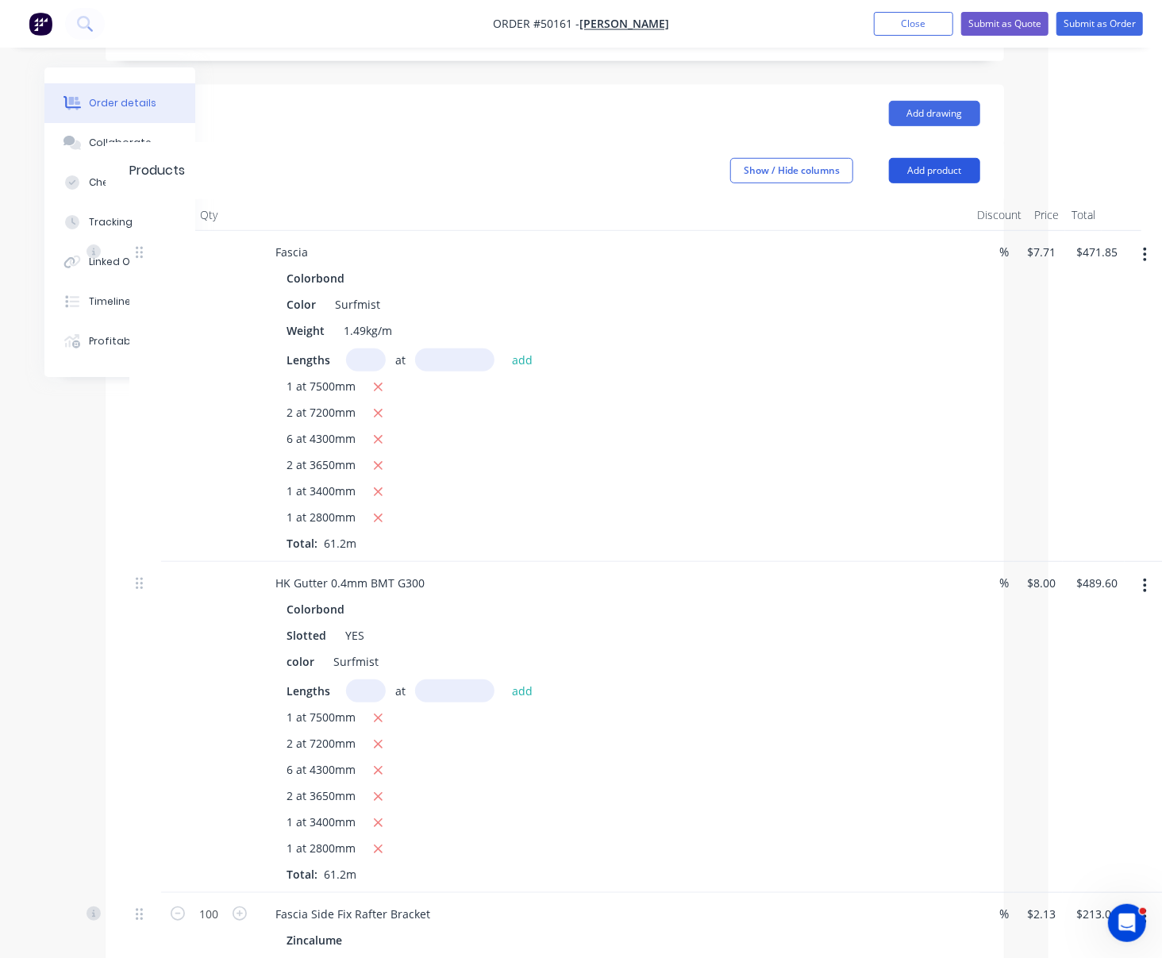
click at [935, 158] on button "Add product" at bounding box center [934, 170] width 91 height 25
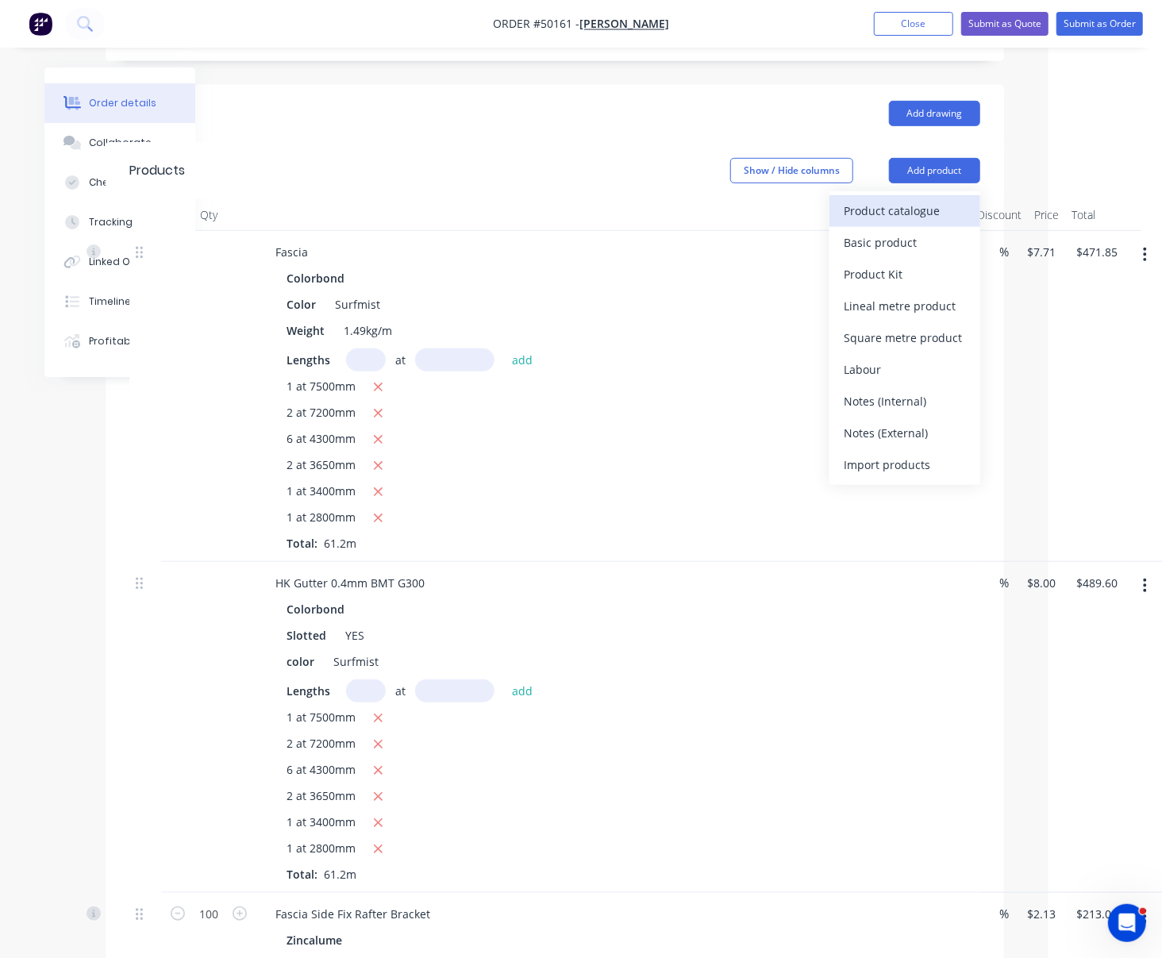
click at [901, 199] on div "Product catalogue" at bounding box center [905, 210] width 122 height 23
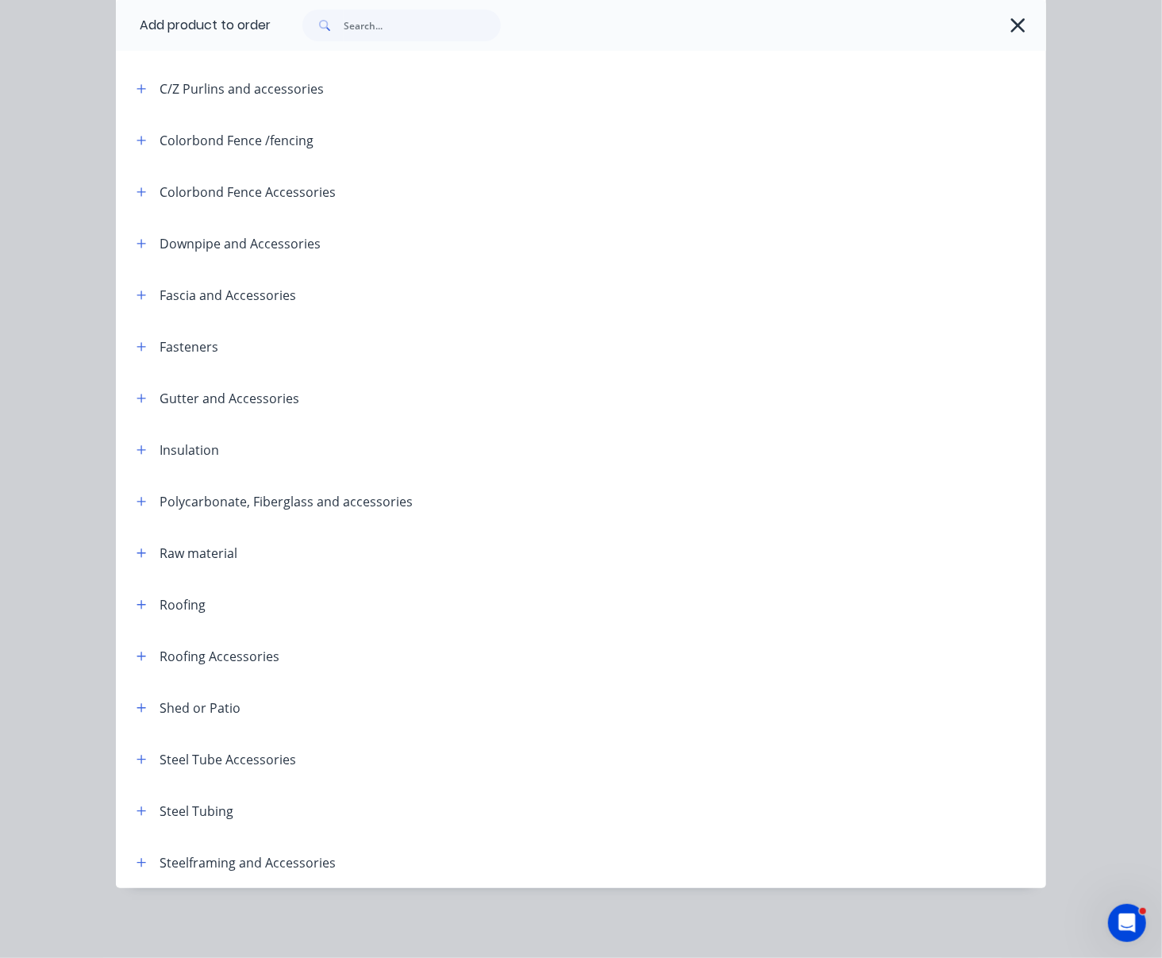
scroll to position [342, 0]
click at [137, 393] on icon "button" at bounding box center [142, 398] width 10 height 11
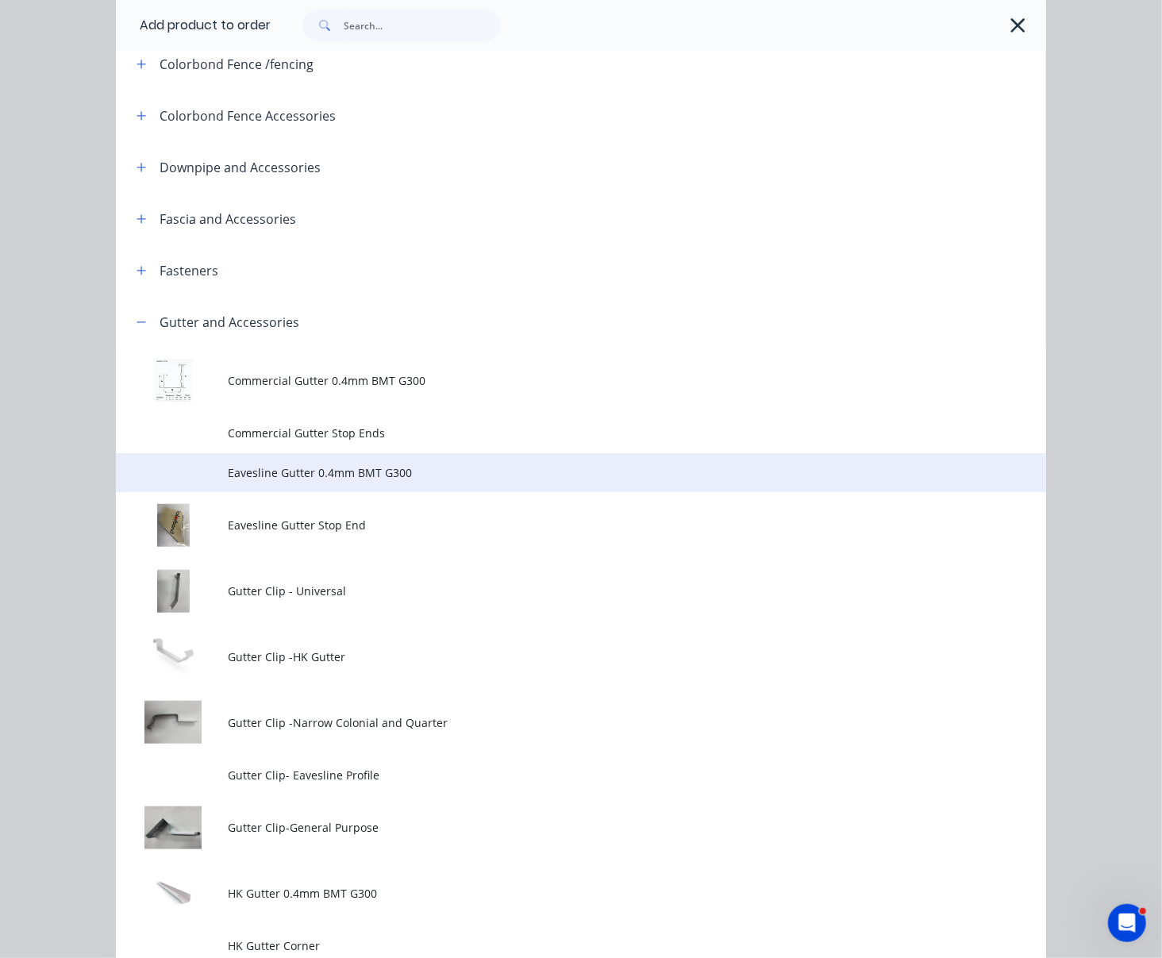
click at [395, 481] on span "Eavesline Gutter 0.4mm BMT G300" at bounding box center [555, 472] width 655 height 17
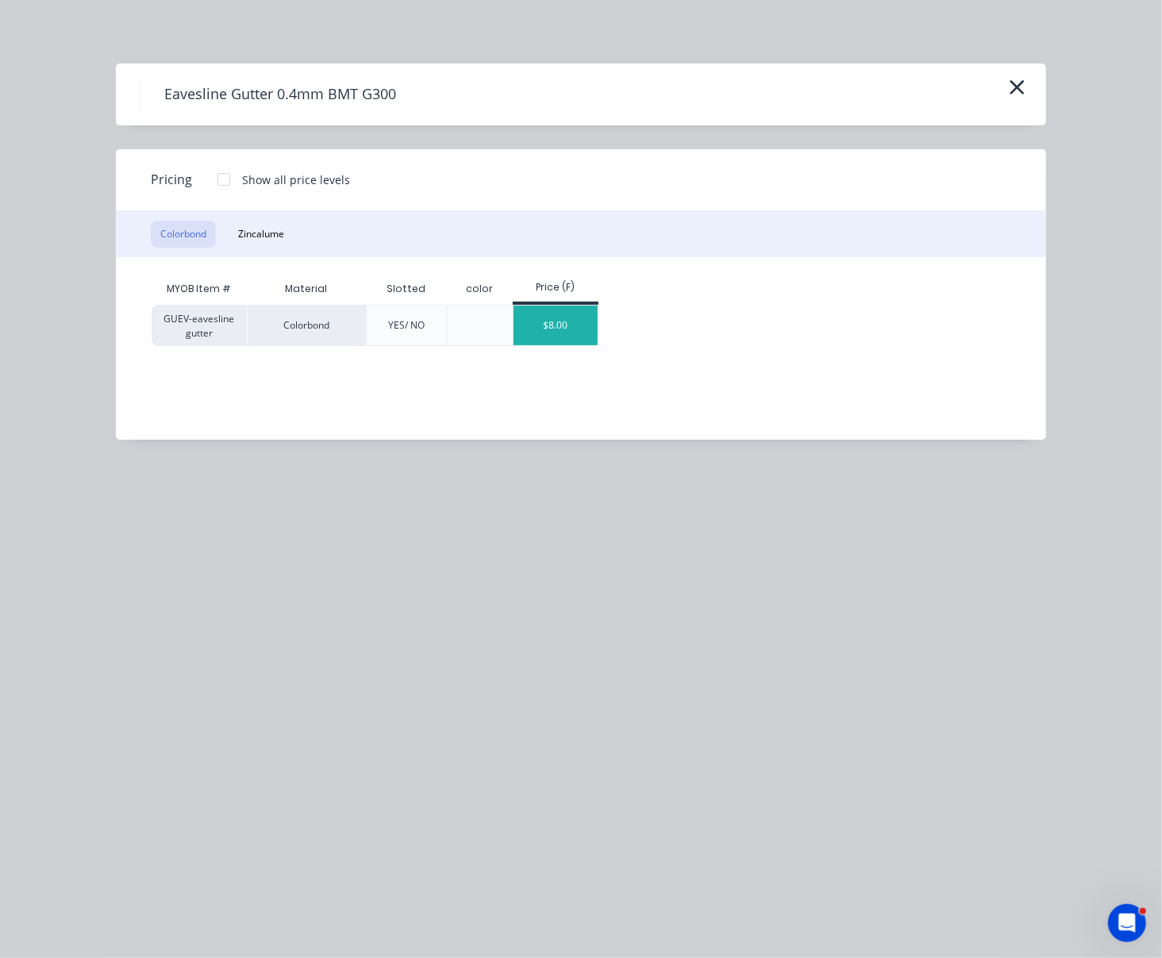
click at [578, 345] on div "$8.00" at bounding box center [556, 326] width 85 height 40
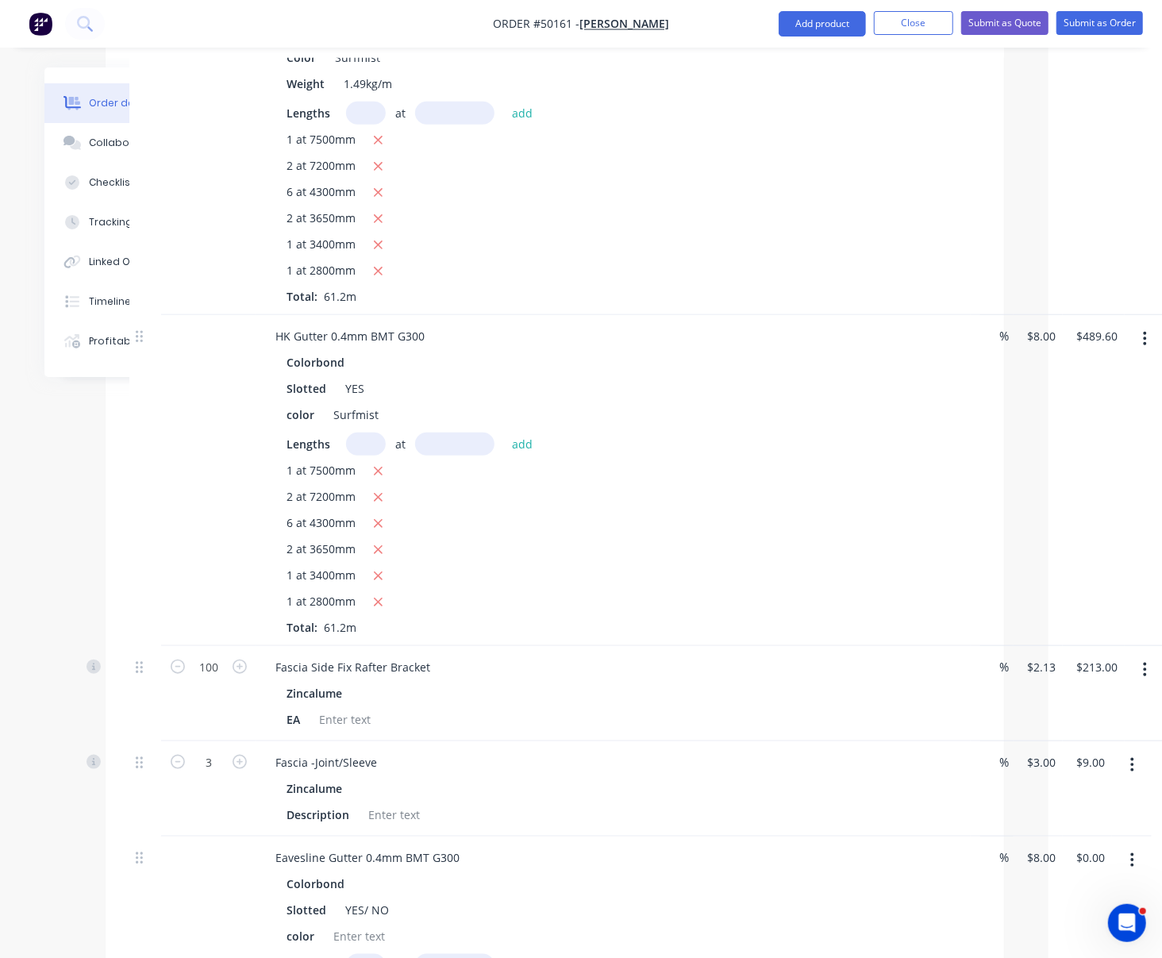
scroll to position [898, 114]
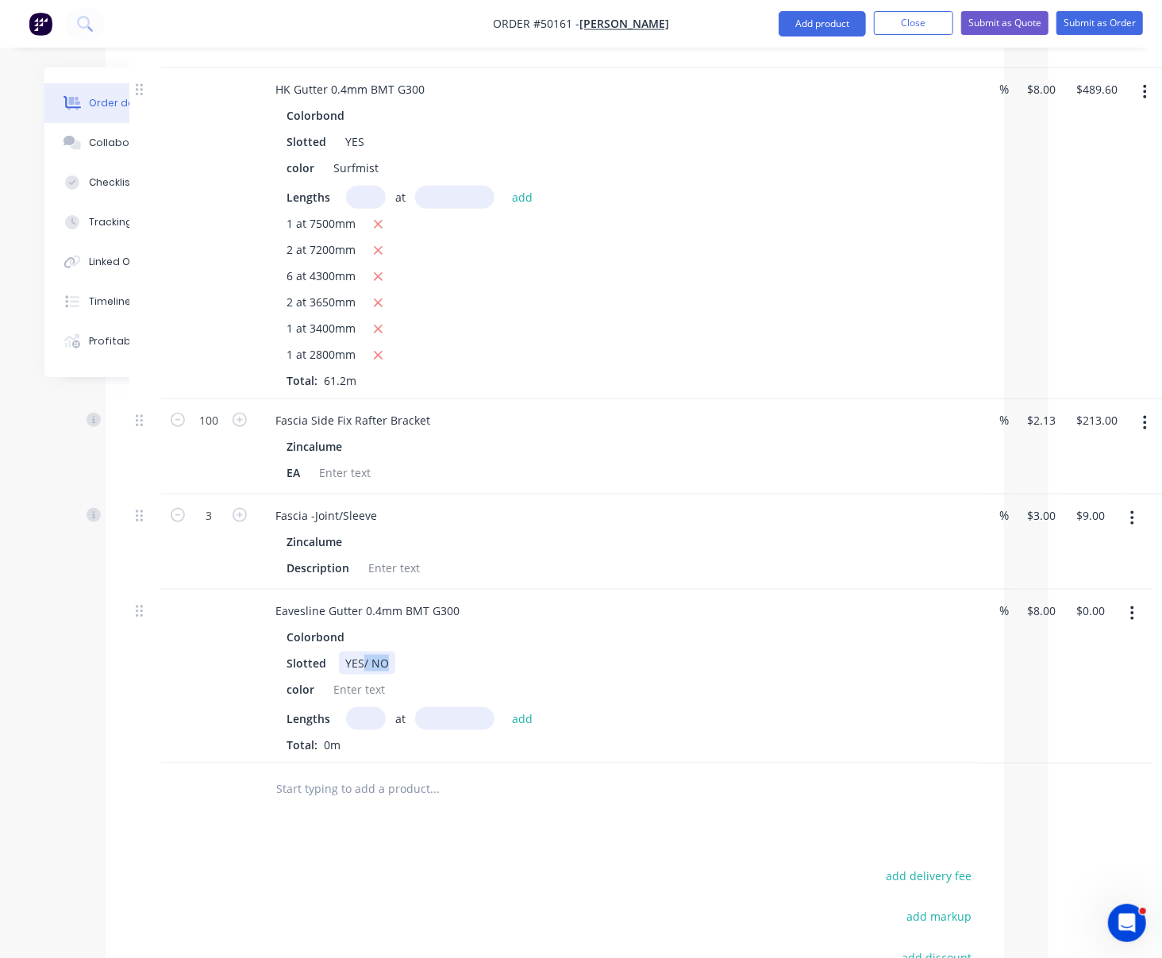
drag, startPoint x: 375, startPoint y: 693, endPoint x: 483, endPoint y: 696, distance: 107.2
click at [472, 675] on div "Slotted YES/ NO" at bounding box center [610, 663] width 660 height 23
click at [364, 701] on div at bounding box center [359, 689] width 64 height 23
click at [357, 730] on input "text" at bounding box center [366, 718] width 40 height 23
type input "1"
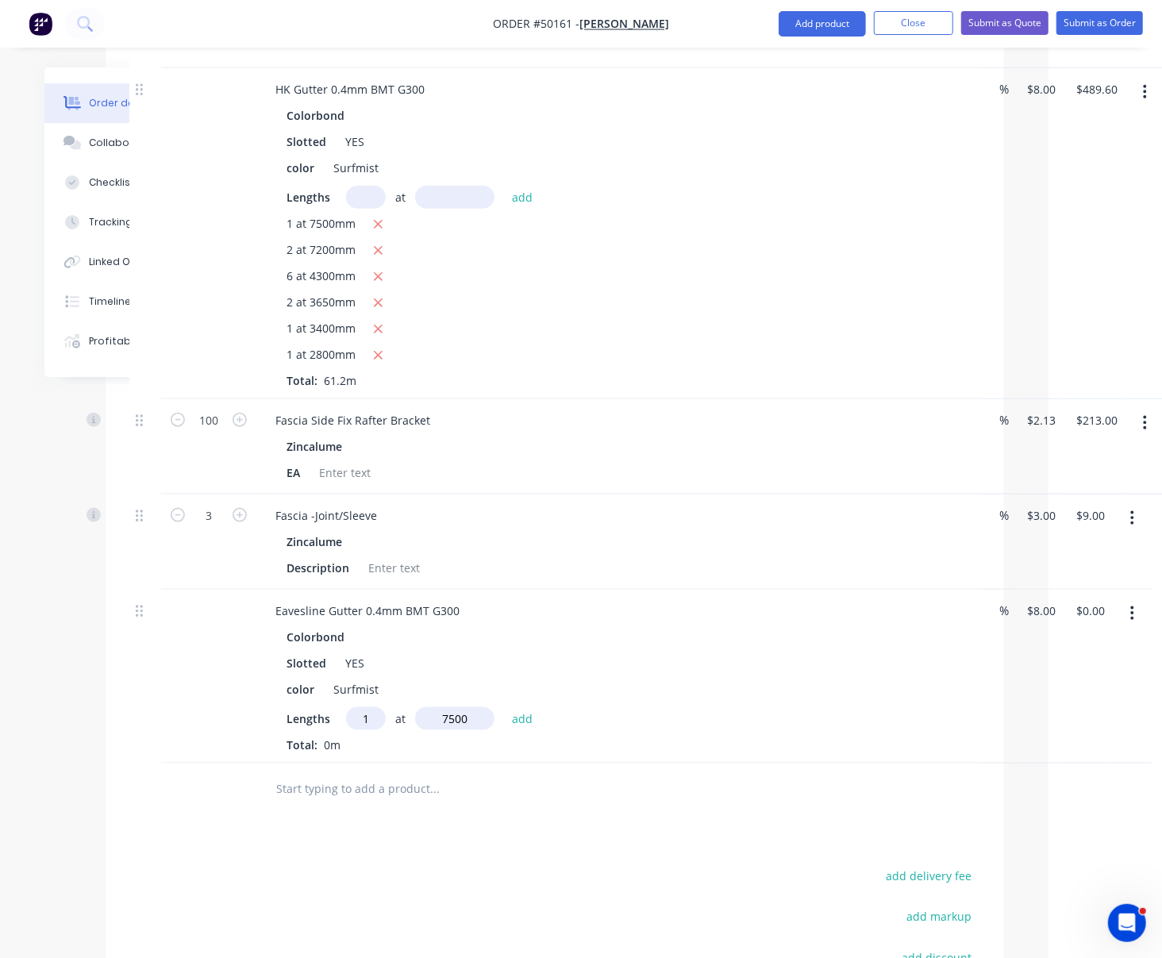
type input "7500"
click at [504, 707] on button "add" at bounding box center [522, 717] width 37 height 21
type input "$60.00"
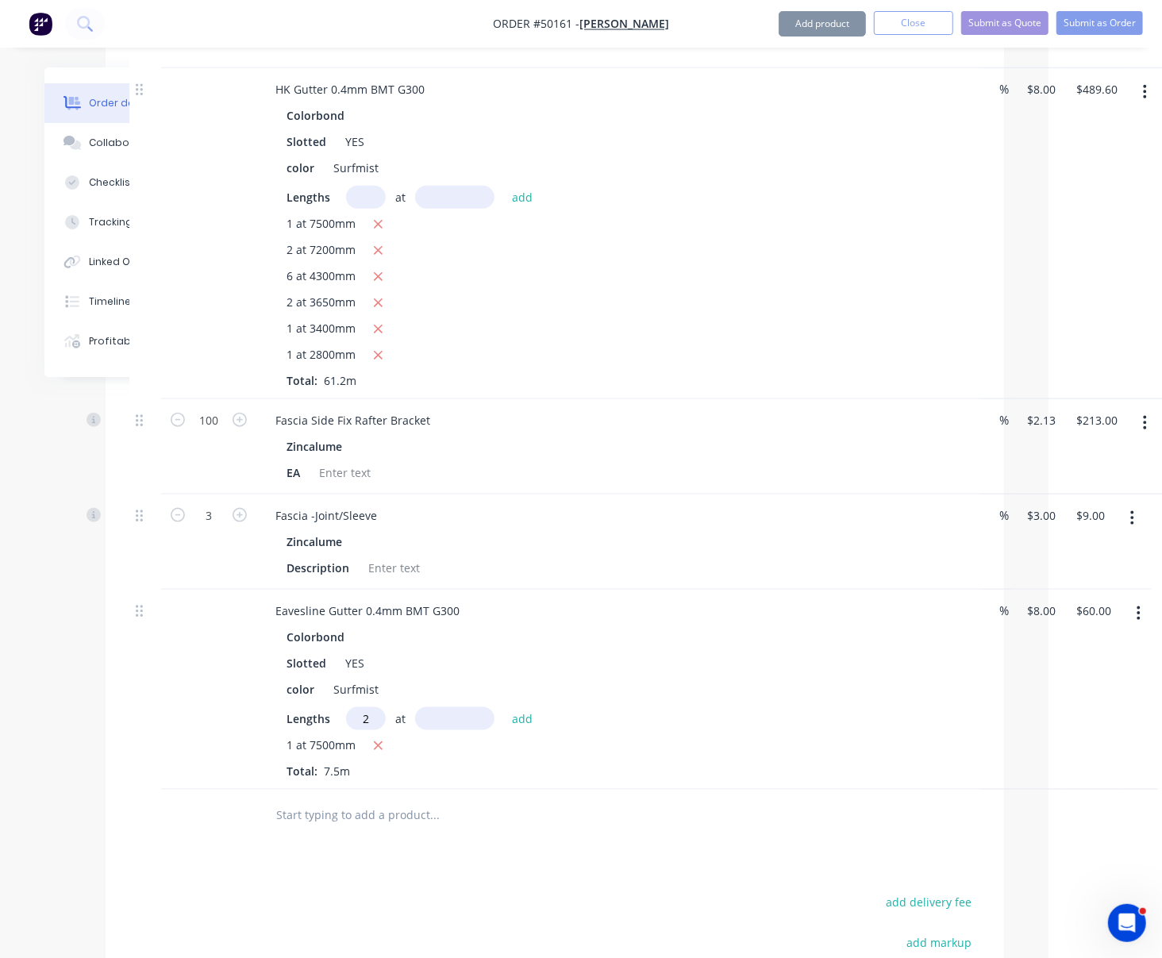
type input "2"
type input "7200"
click at [504, 707] on button "add" at bounding box center [522, 717] width 37 height 21
type input "$175.20"
type input "6"
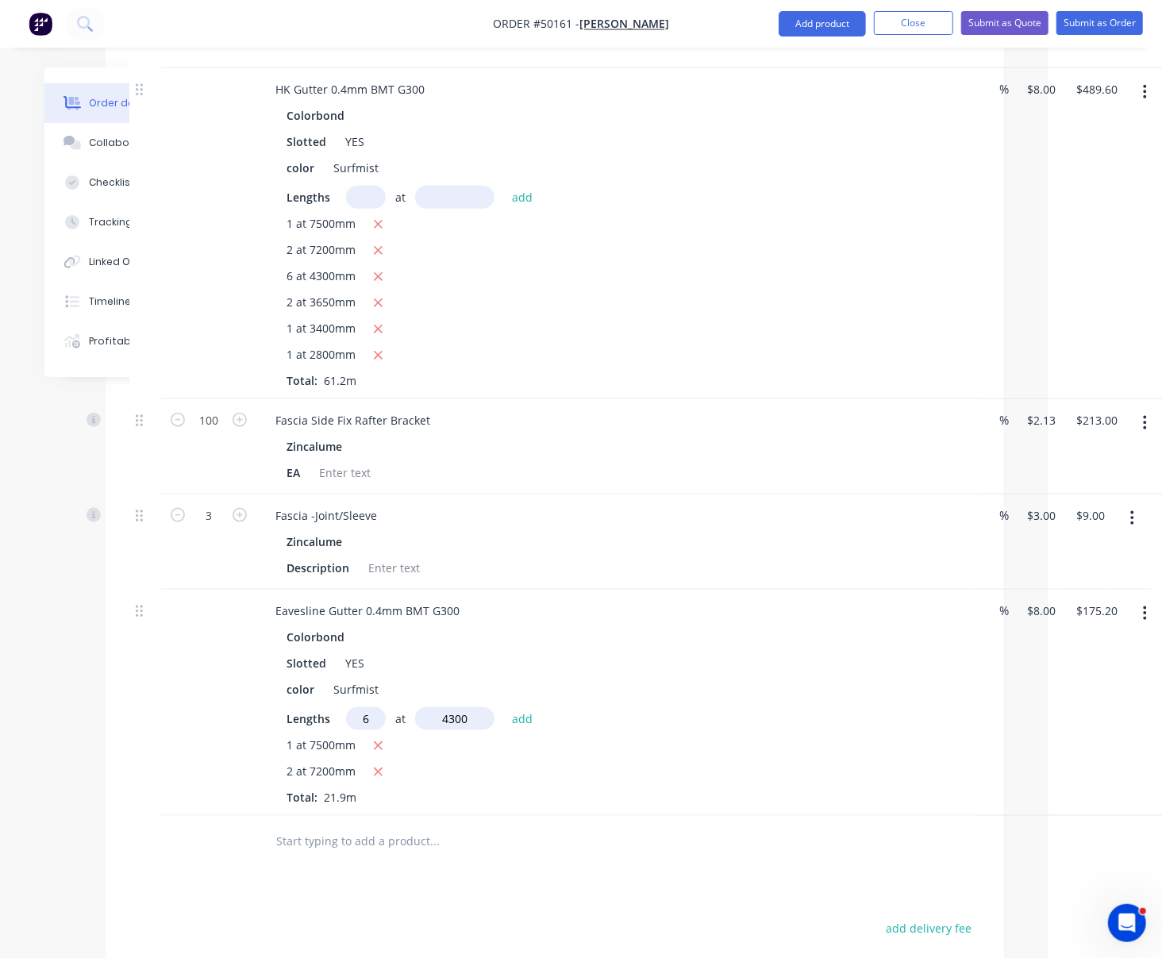
type input "4300"
click at [504, 707] on button "add" at bounding box center [522, 717] width 37 height 21
type input "$381.60"
type input "2"
type input "3650"
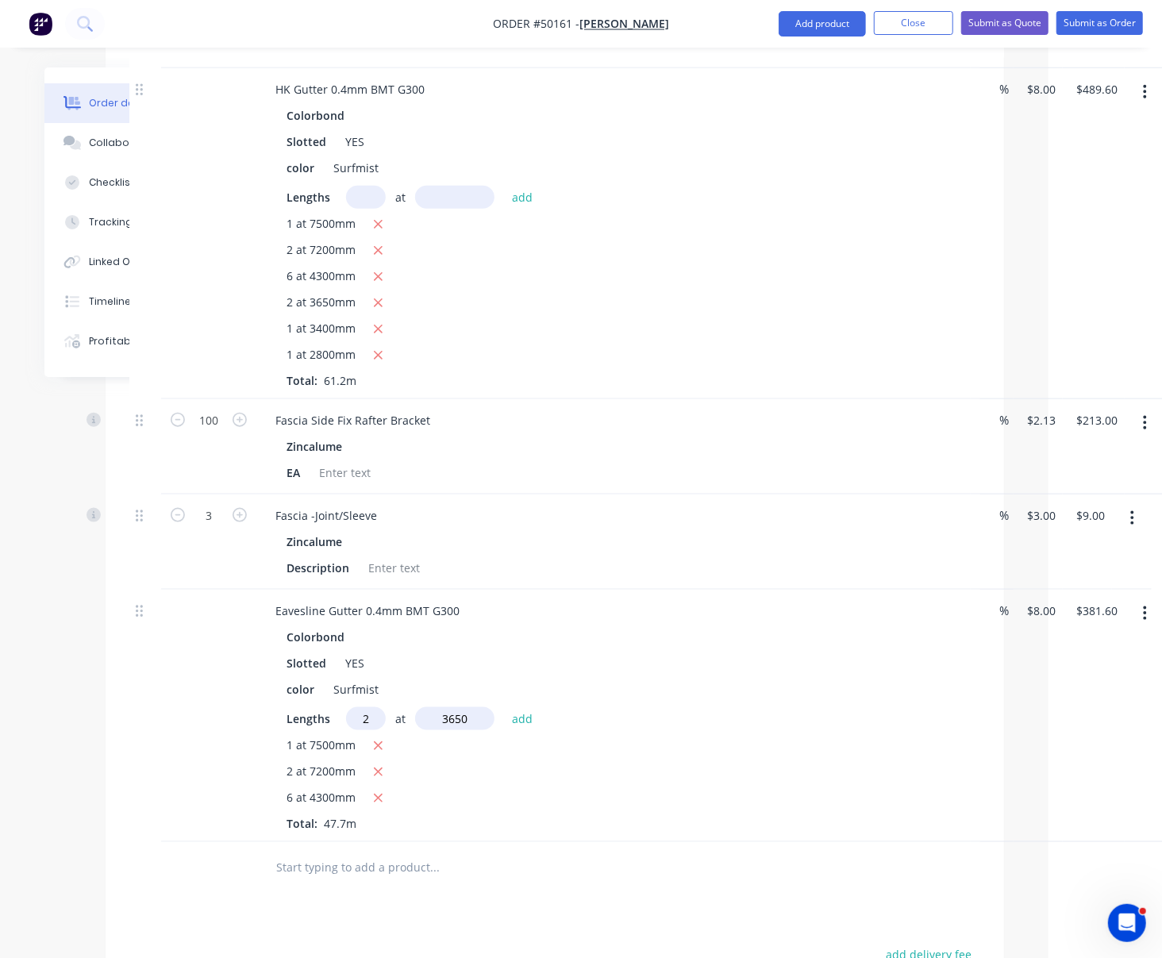
click at [504, 707] on button "add" at bounding box center [522, 717] width 37 height 21
type input "$440.00"
type input "1"
type input "3400"
click at [504, 707] on button "add" at bounding box center [522, 717] width 37 height 21
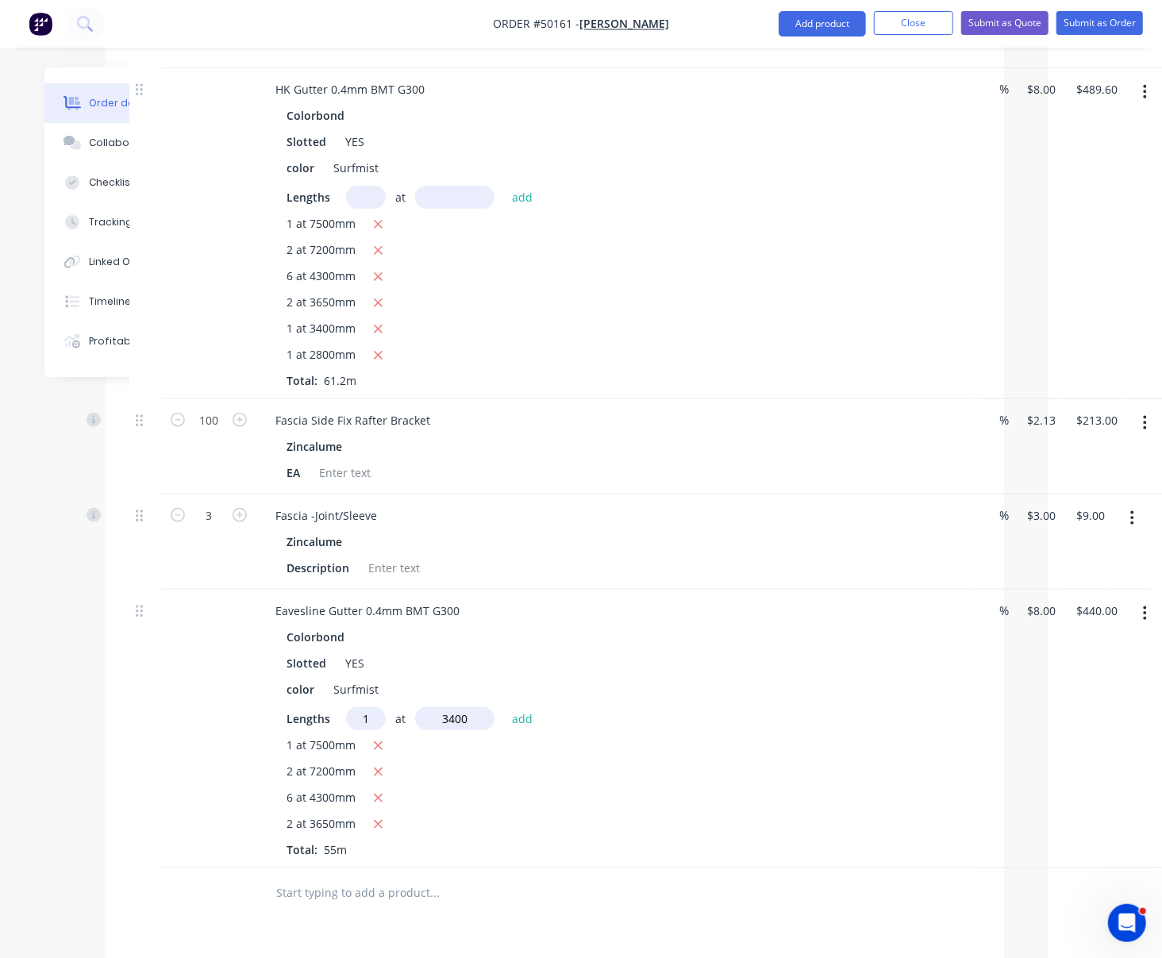
type input "$467.20"
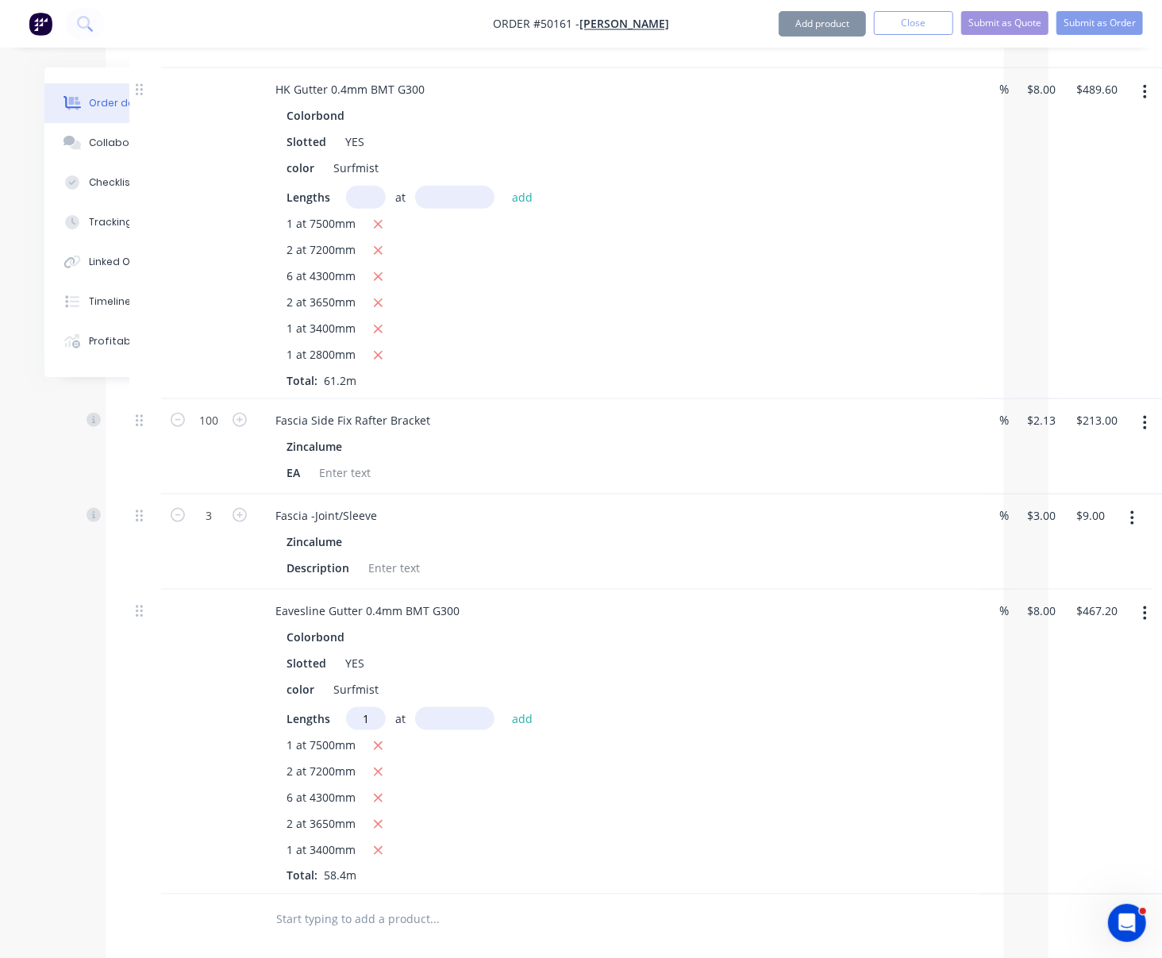
type input "1"
type input "2800"
click at [504, 707] on button "add" at bounding box center [522, 717] width 37 height 21
type input "$489.60"
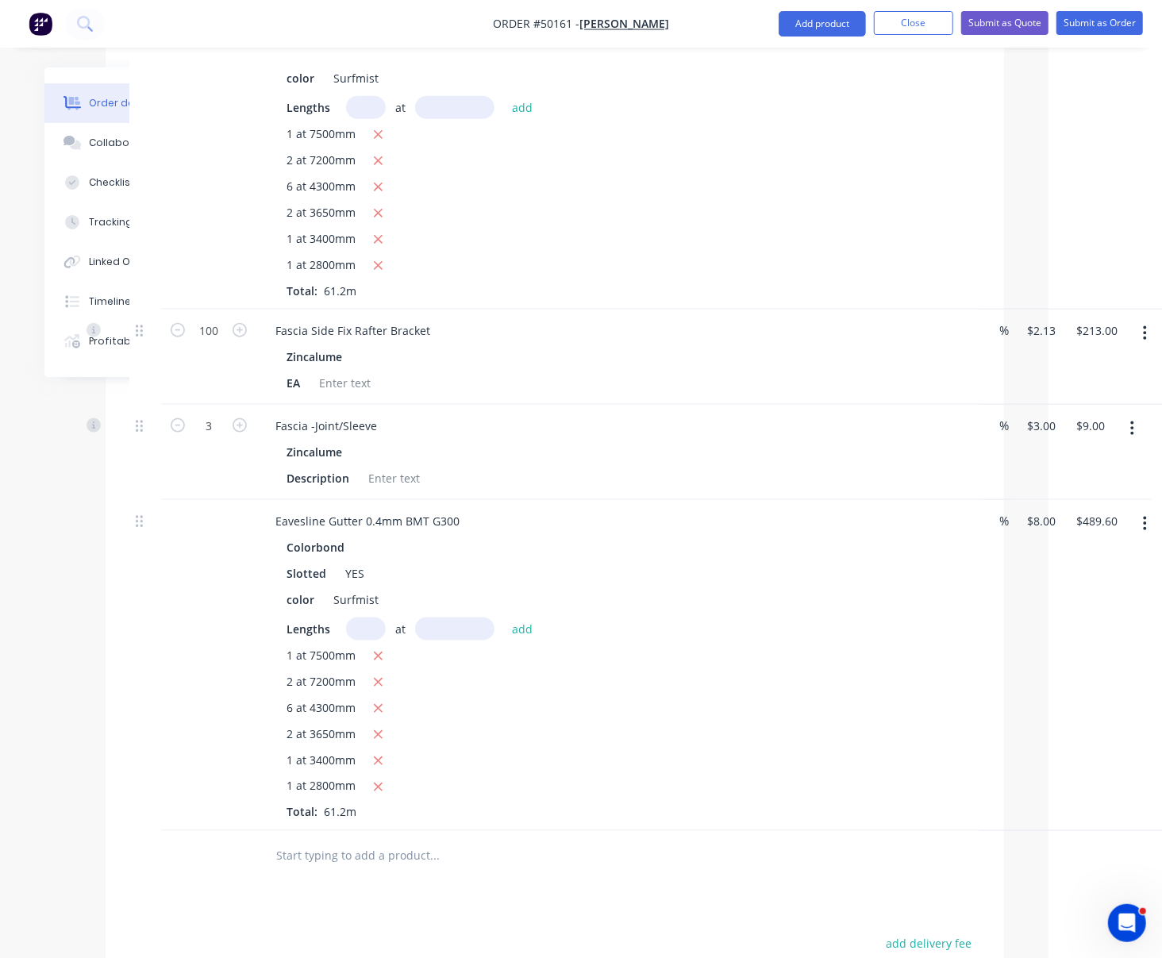
scroll to position [1349, 114]
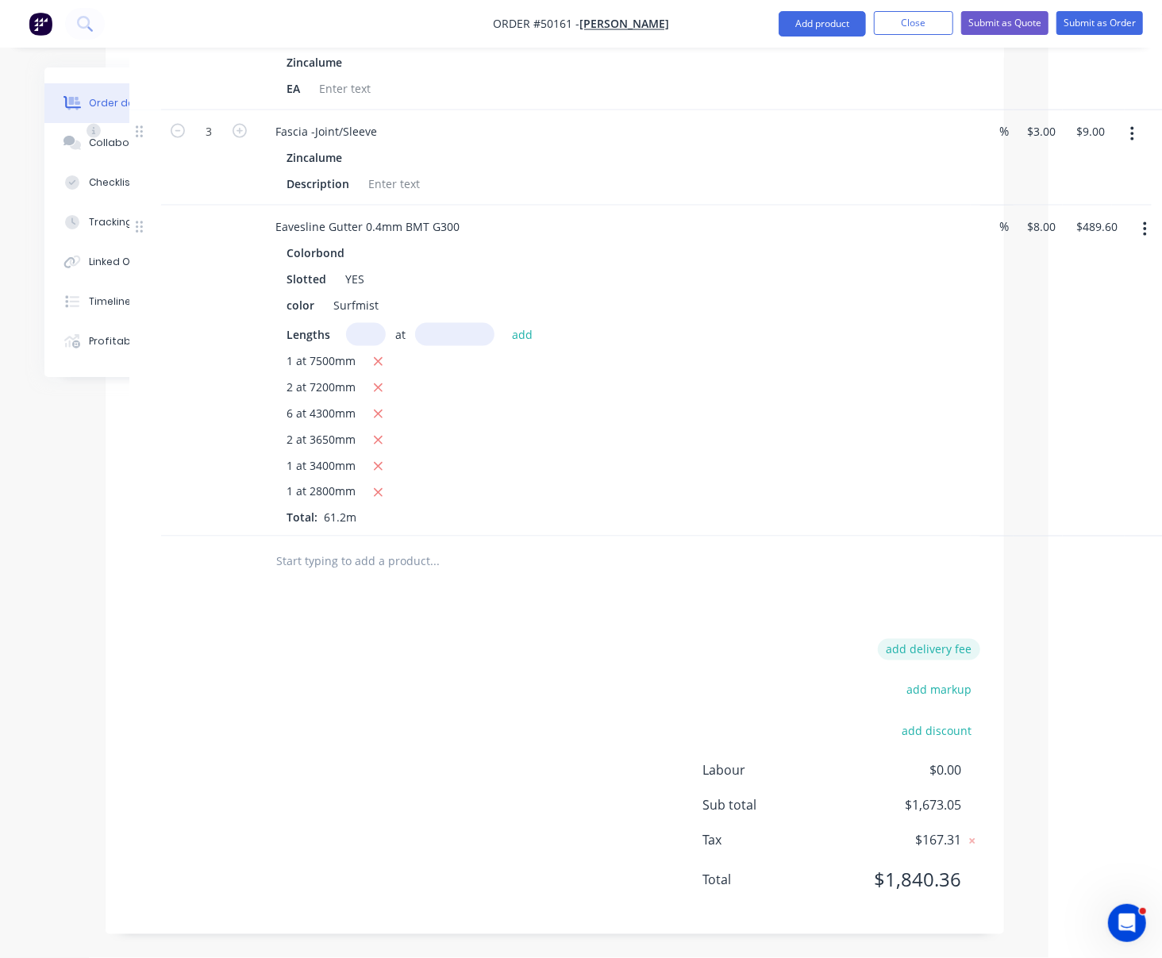
click at [943, 641] on button "add delivery fee" at bounding box center [929, 649] width 102 height 21
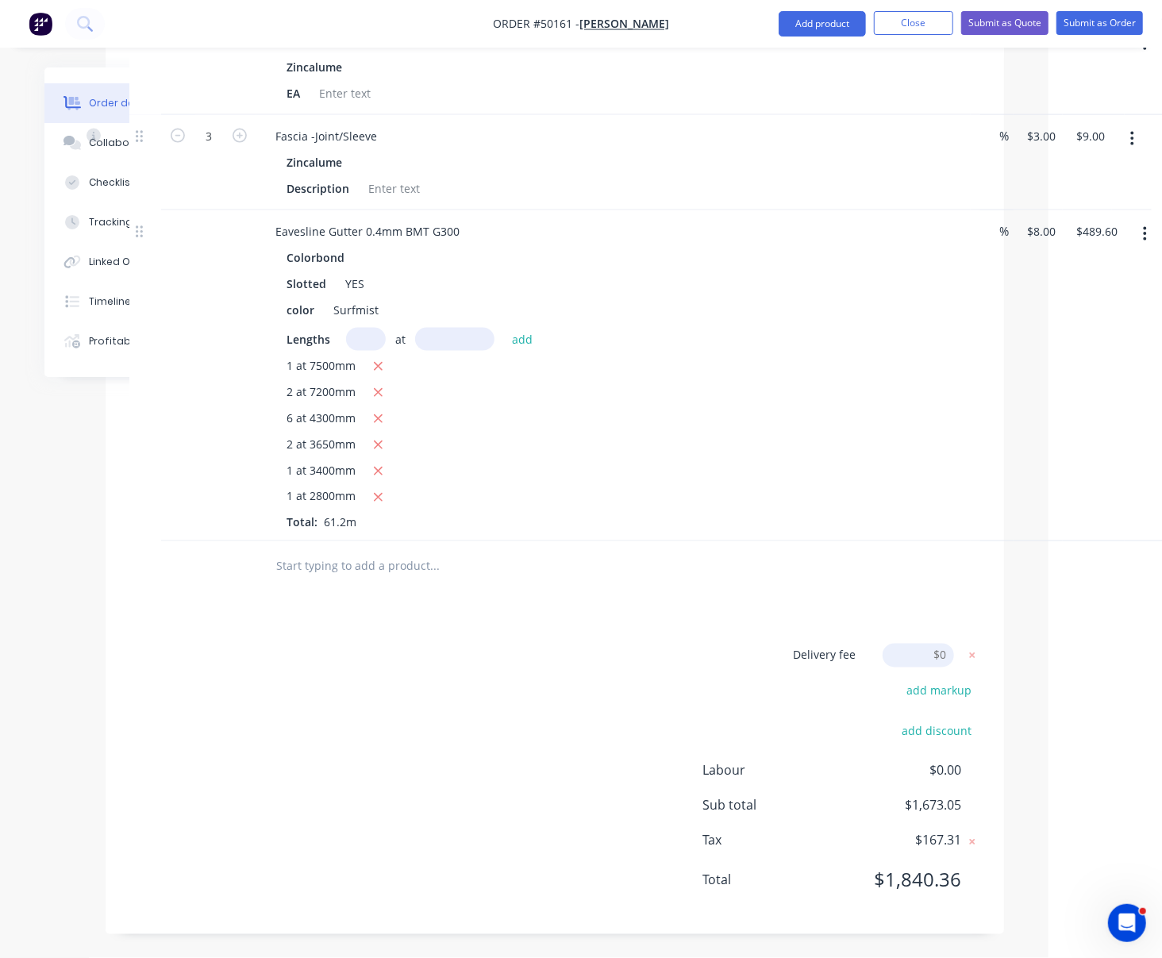
scroll to position [1345, 114]
click at [943, 644] on input at bounding box center [918, 656] width 71 height 24
type input "65"
click input "submit" at bounding box center [0, 0] width 0 height 0
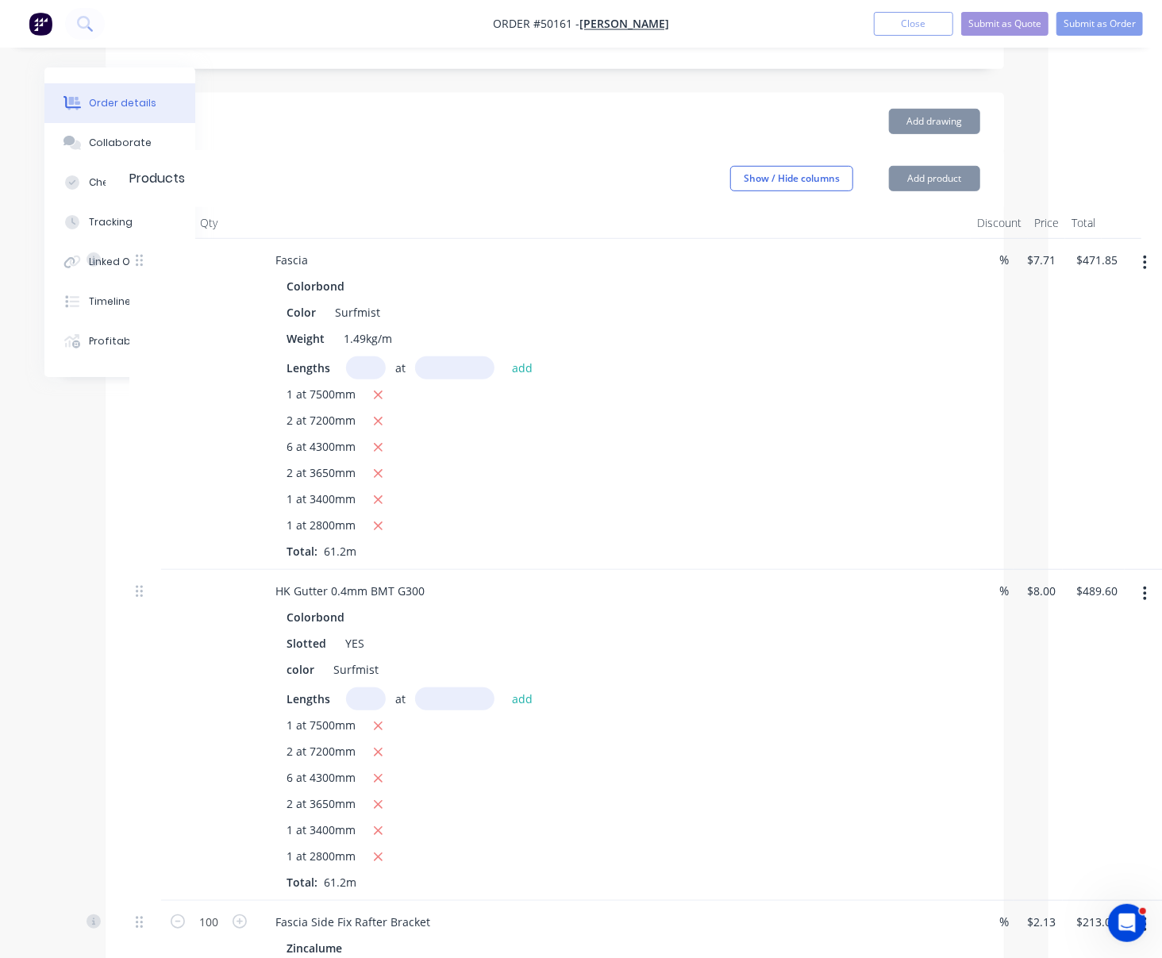
scroll to position [601, 114]
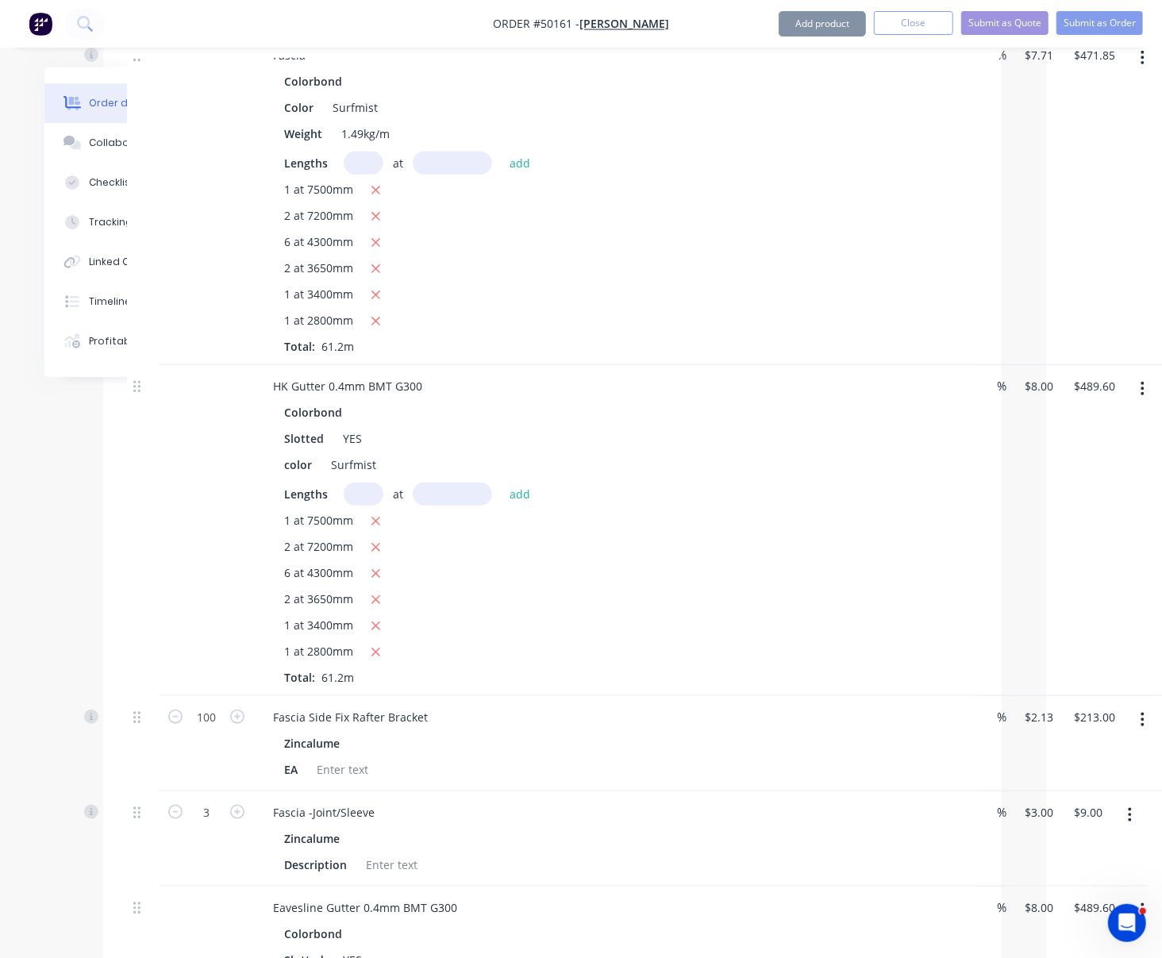
drag, startPoint x: 820, startPoint y: 527, endPoint x: 872, endPoint y: 526, distance: 51.6
click at [1018, 387] on button "button" at bounding box center [1142, 389] width 37 height 29
click at [1018, 383] on icon "button" at bounding box center [1143, 388] width 4 height 17
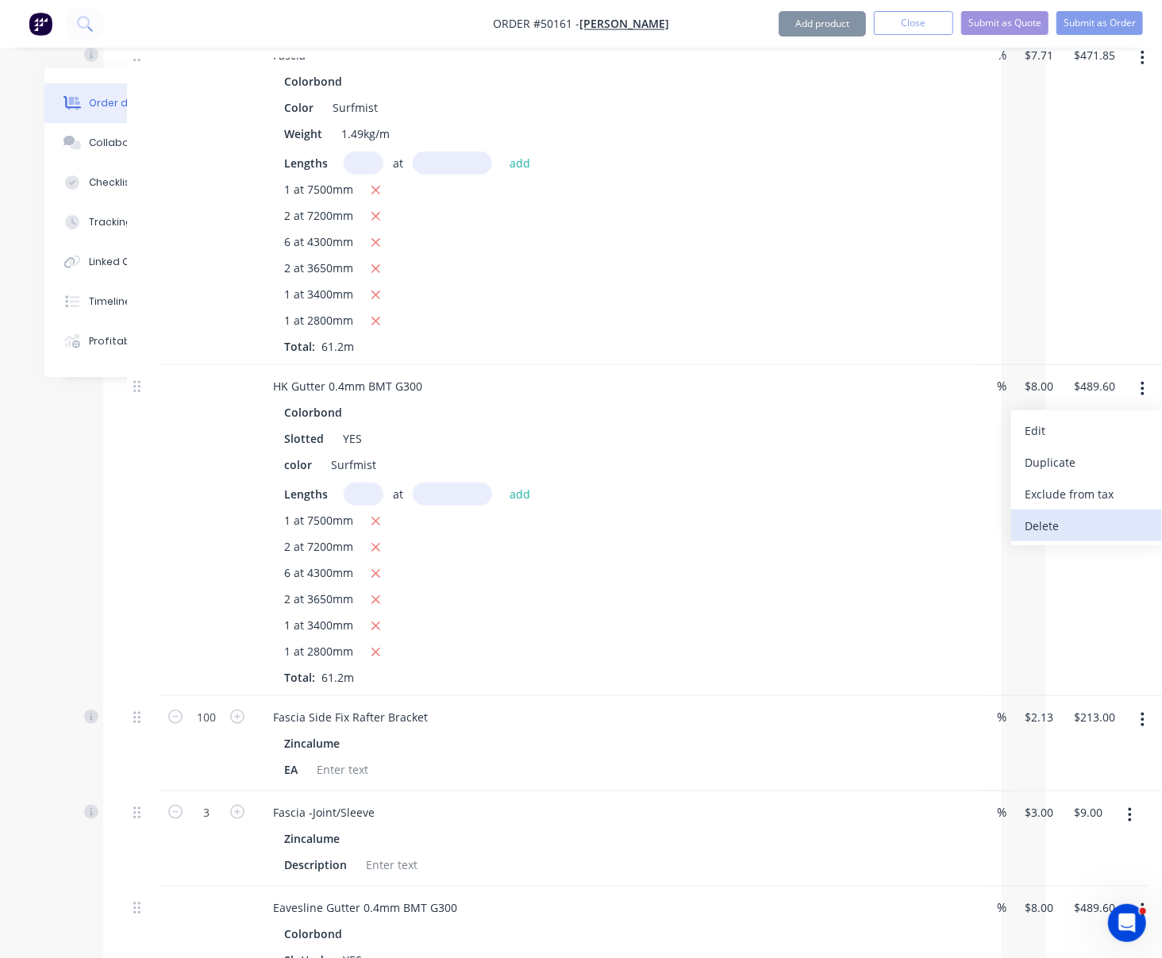
click at [1018, 533] on div "Delete" at bounding box center [1087, 525] width 122 height 23
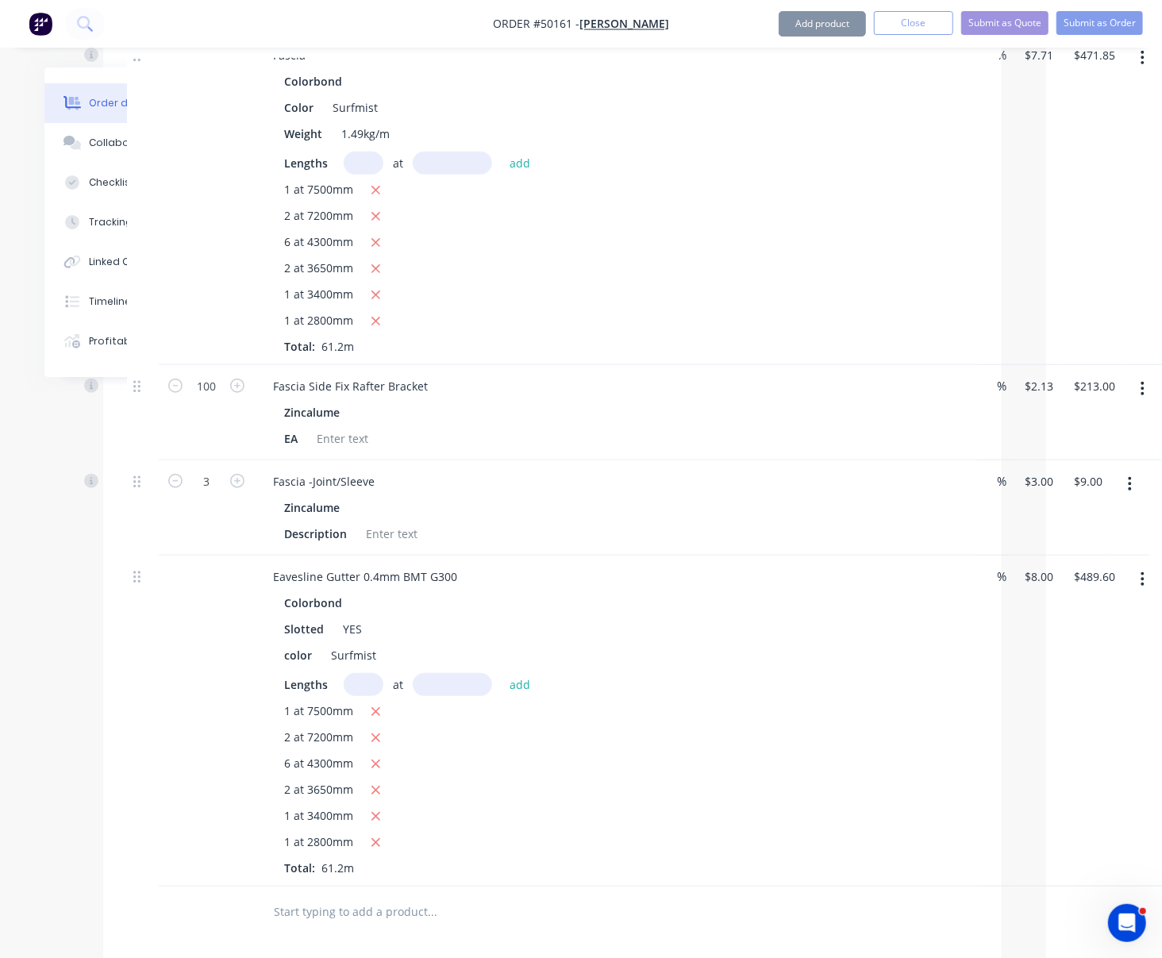
scroll to position [991, 121]
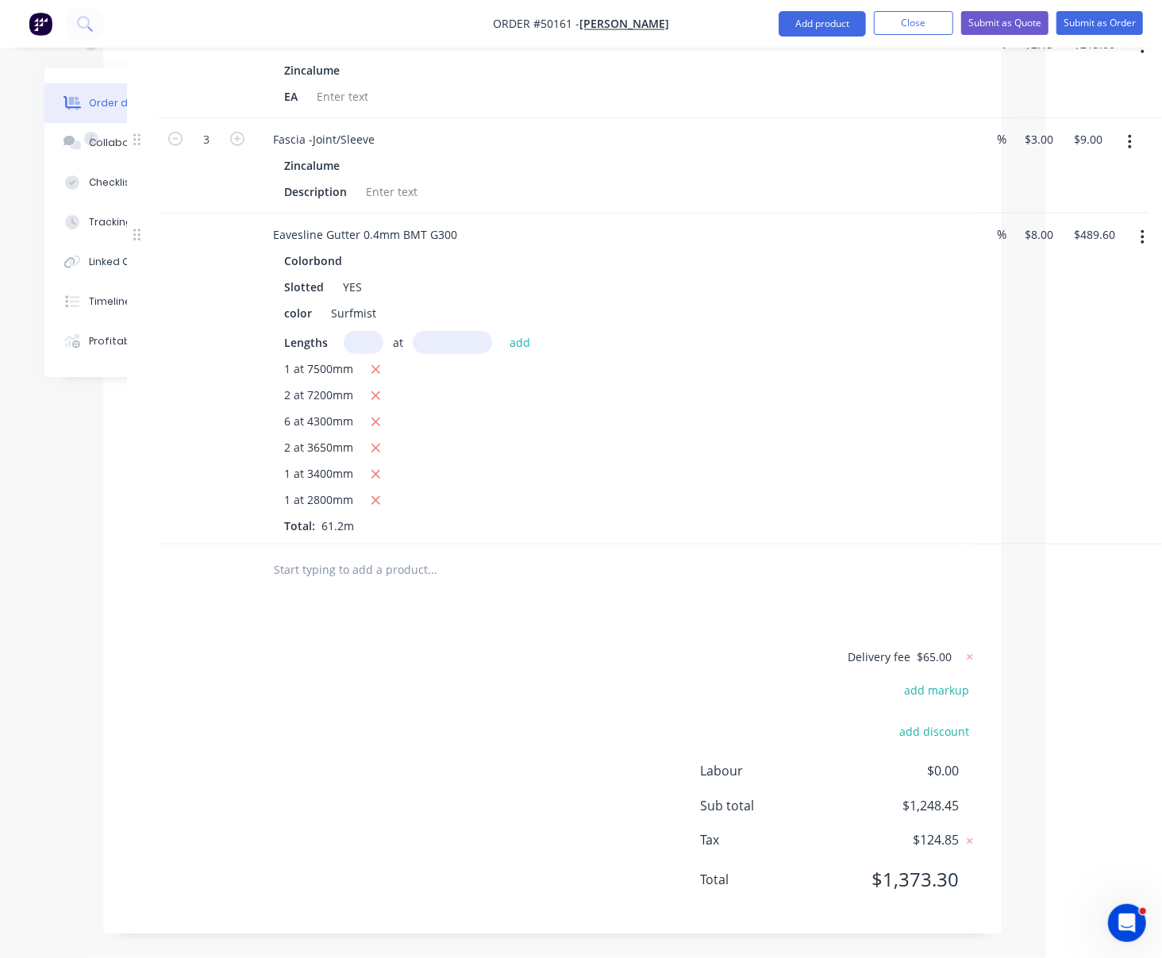
click at [460, 629] on div "Drawings Add drawing Products Show / Hide columns Add product Qty Discount Pric…" at bounding box center [552, 240] width 899 height 1388
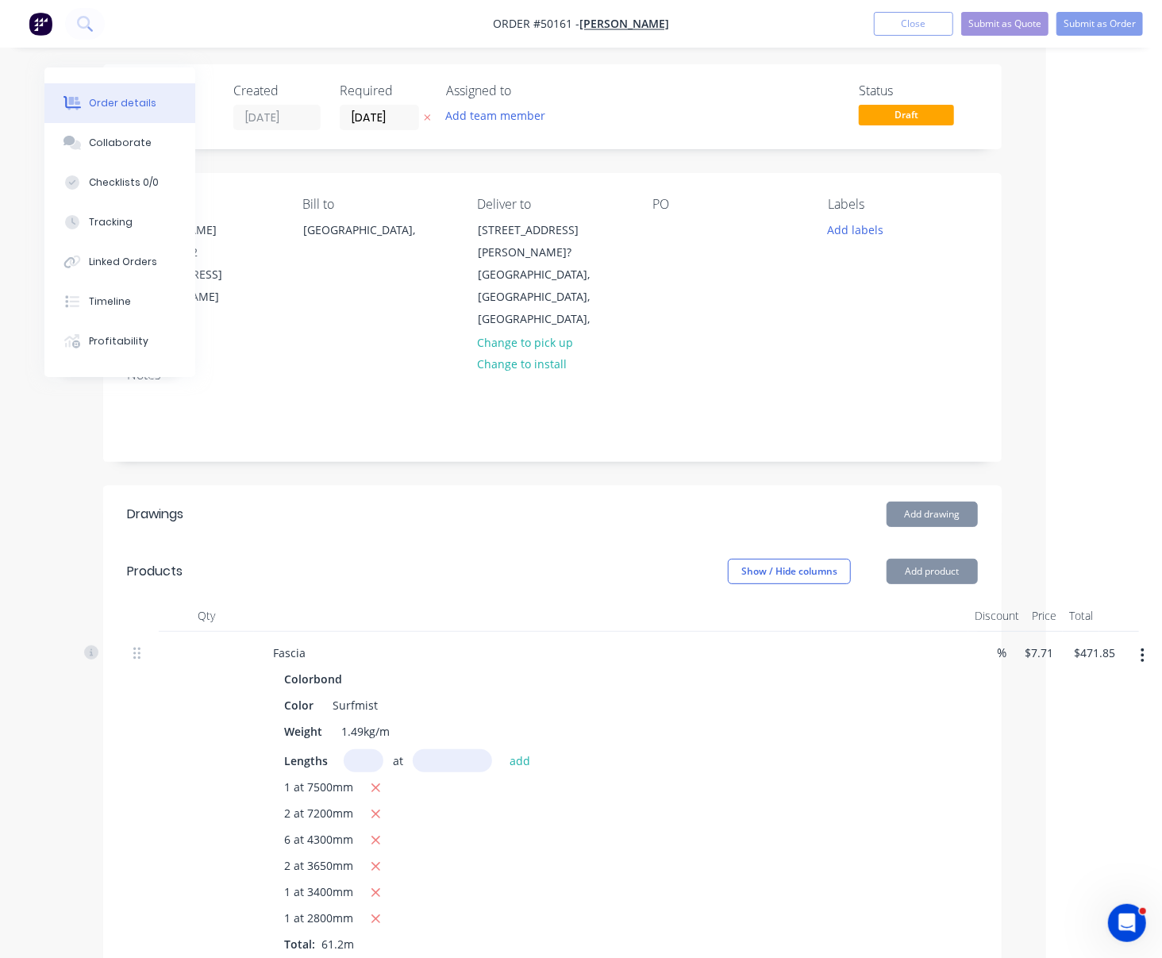
drag, startPoint x: 449, startPoint y: 502, endPoint x: 575, endPoint y: 502, distance: 125.4
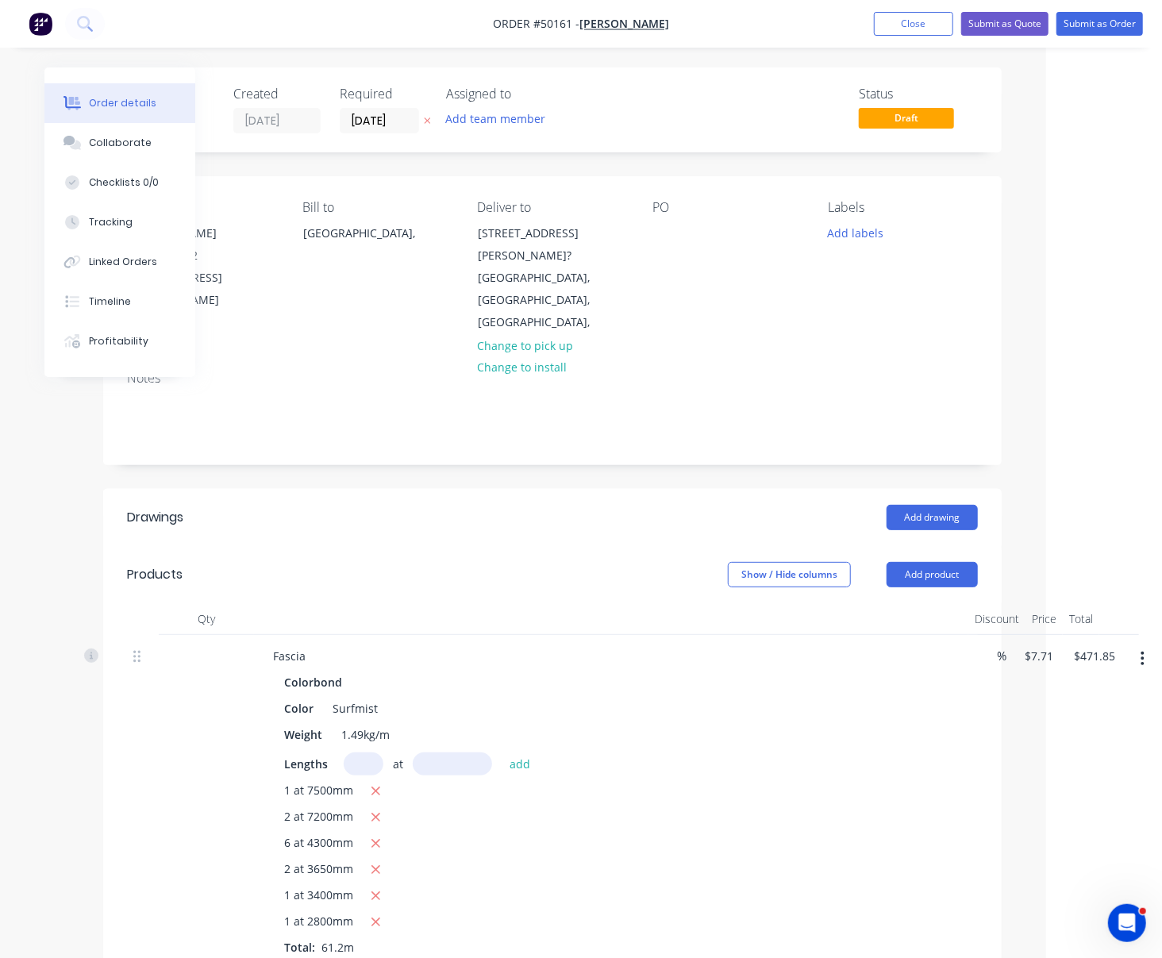
click at [441, 505] on div "Add drawing" at bounding box center [643, 517] width 670 height 25
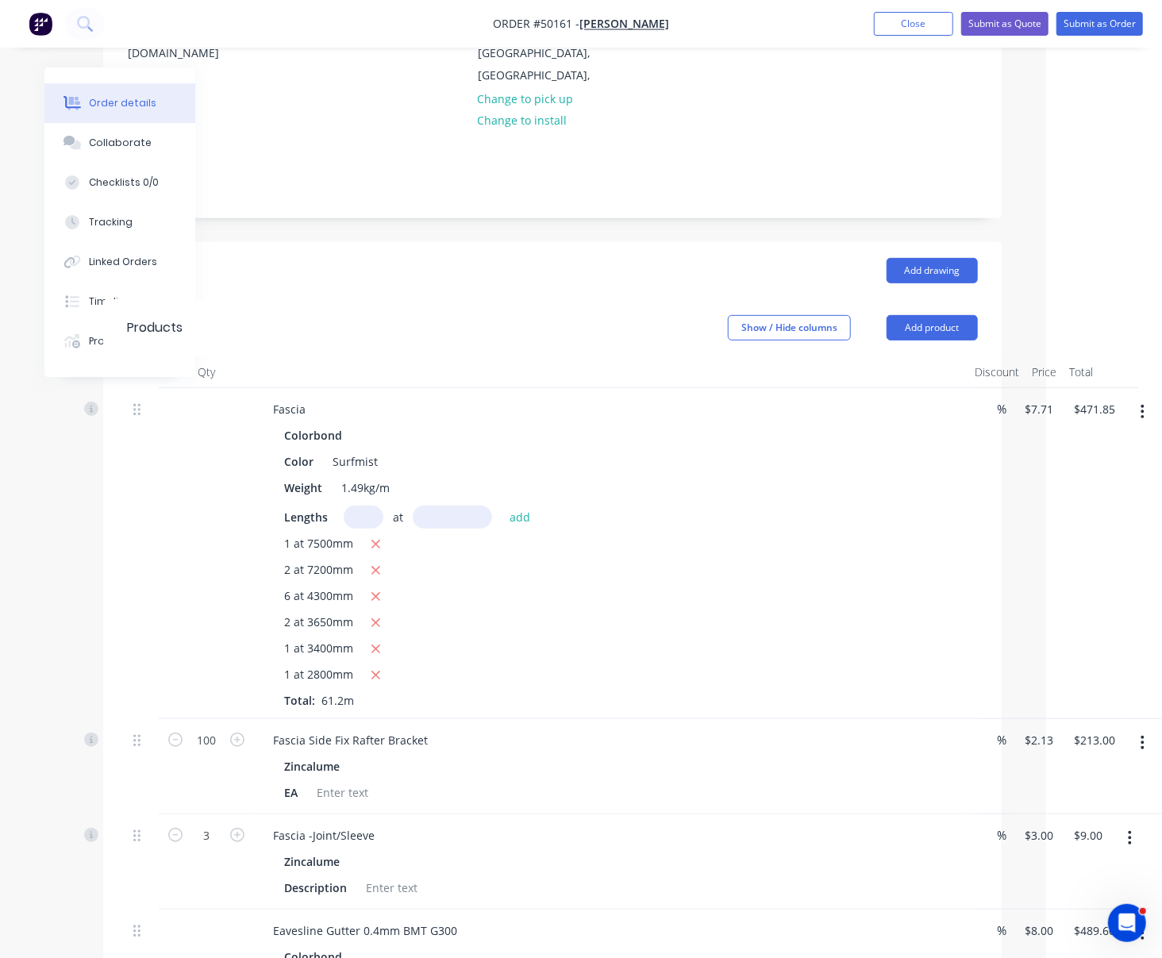
click at [458, 299] on header "Products Show / Hide columns Add product" at bounding box center [552, 327] width 899 height 57
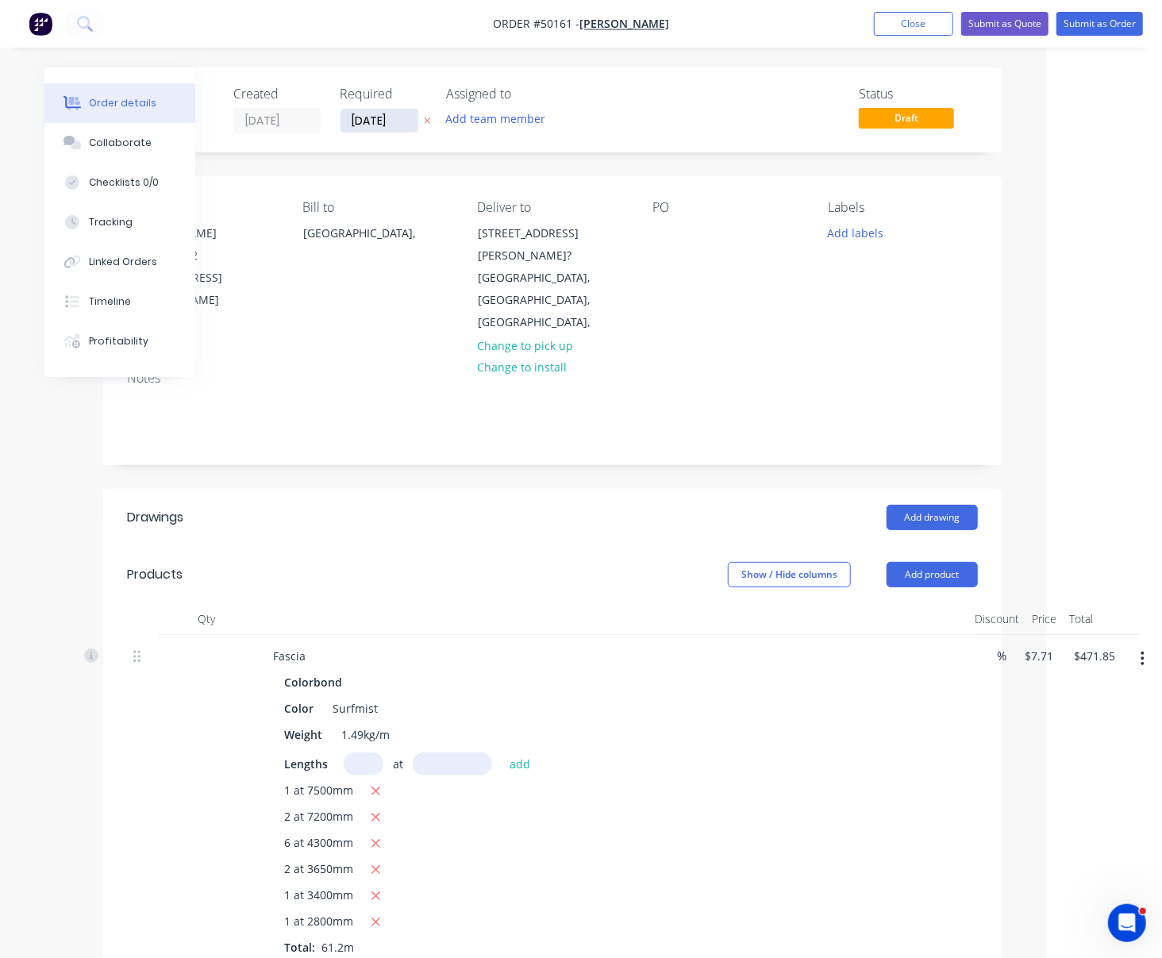
click at [385, 114] on input "08/10/25" at bounding box center [380, 121] width 78 height 24
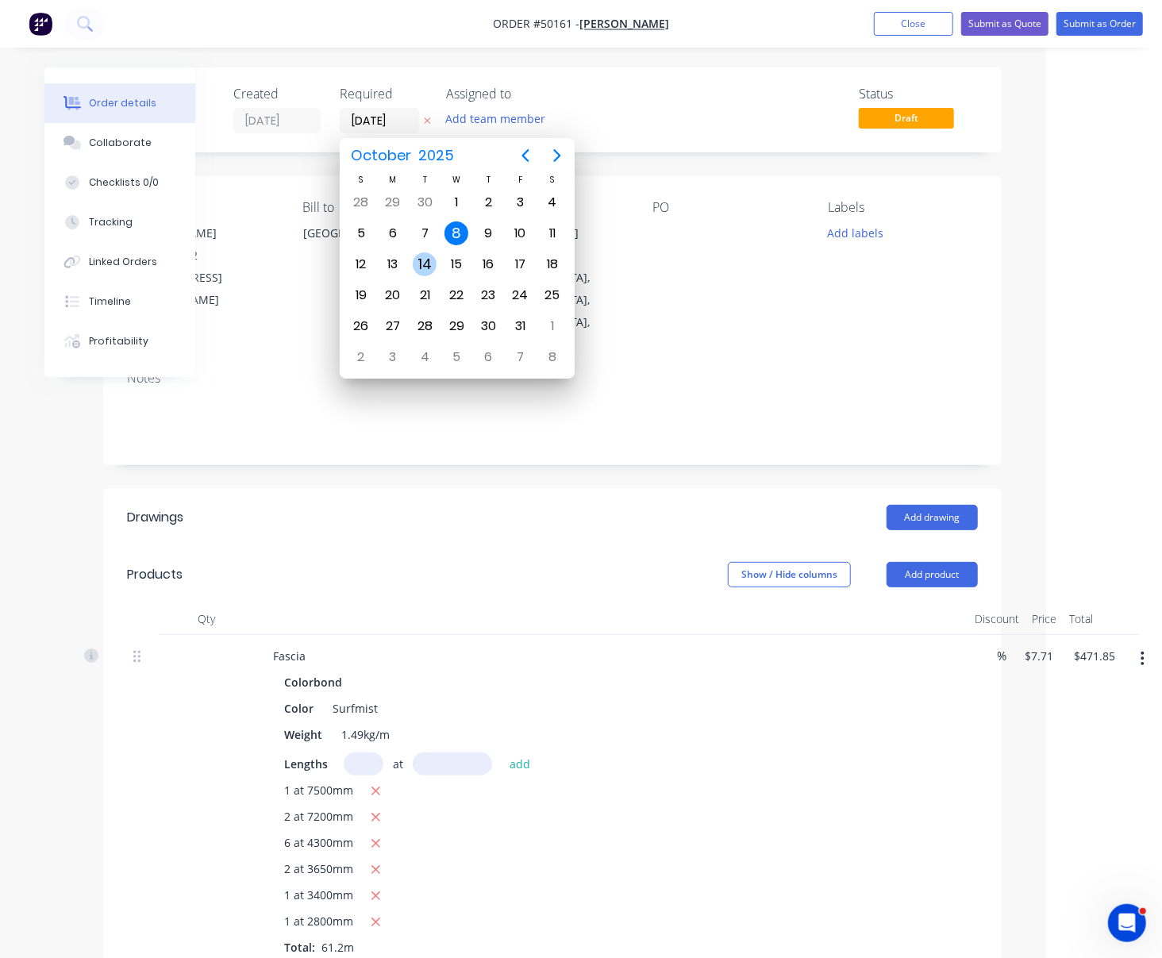
click at [416, 254] on div "14" at bounding box center [425, 264] width 24 height 24
type input "14/10/25"
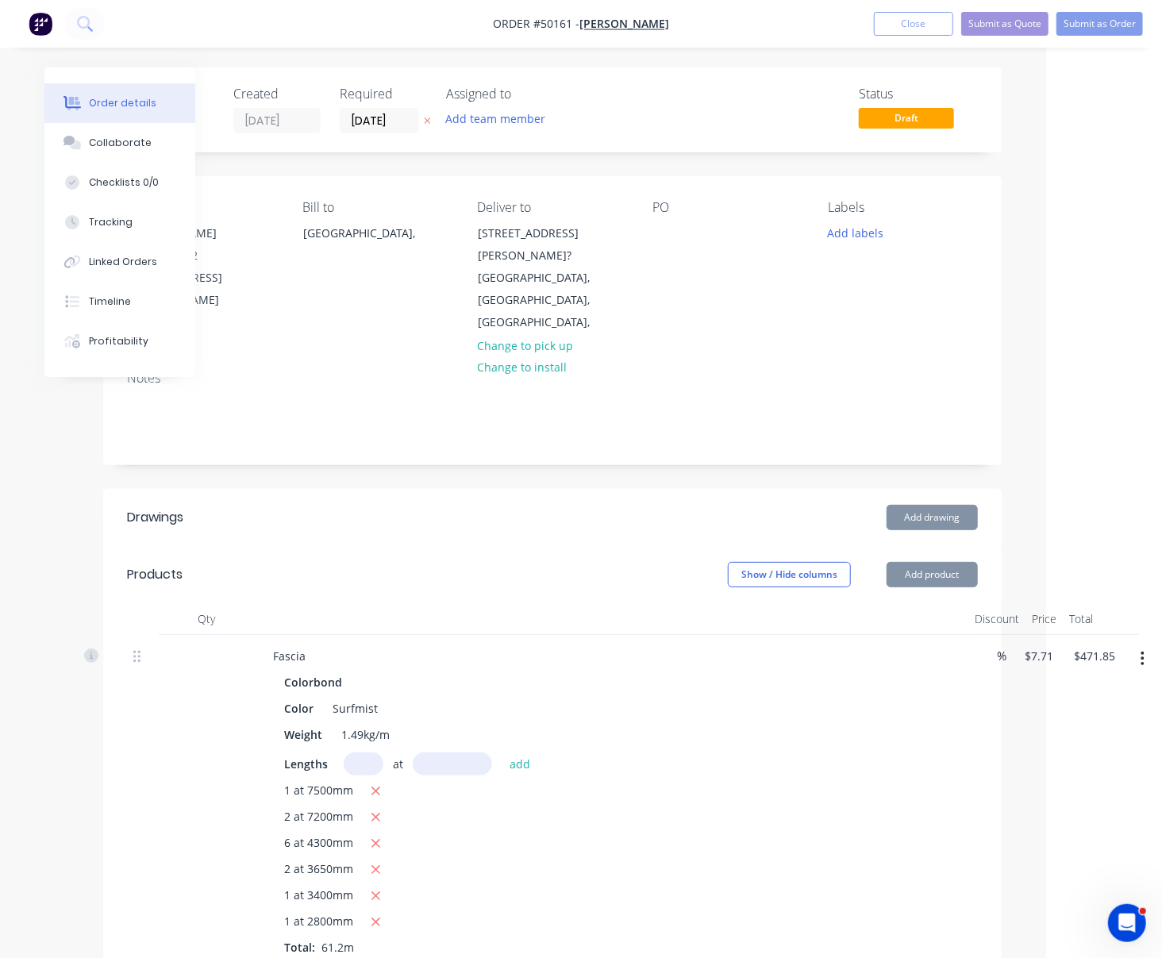
click at [502, 510] on header "Drawings Add drawing" at bounding box center [552, 517] width 899 height 57
click at [1018, 108] on html "Order #50161 - Chris Gu Add product Close Submit as Quote Submit as Order Order…" at bounding box center [465, 950] width 1162 height 1901
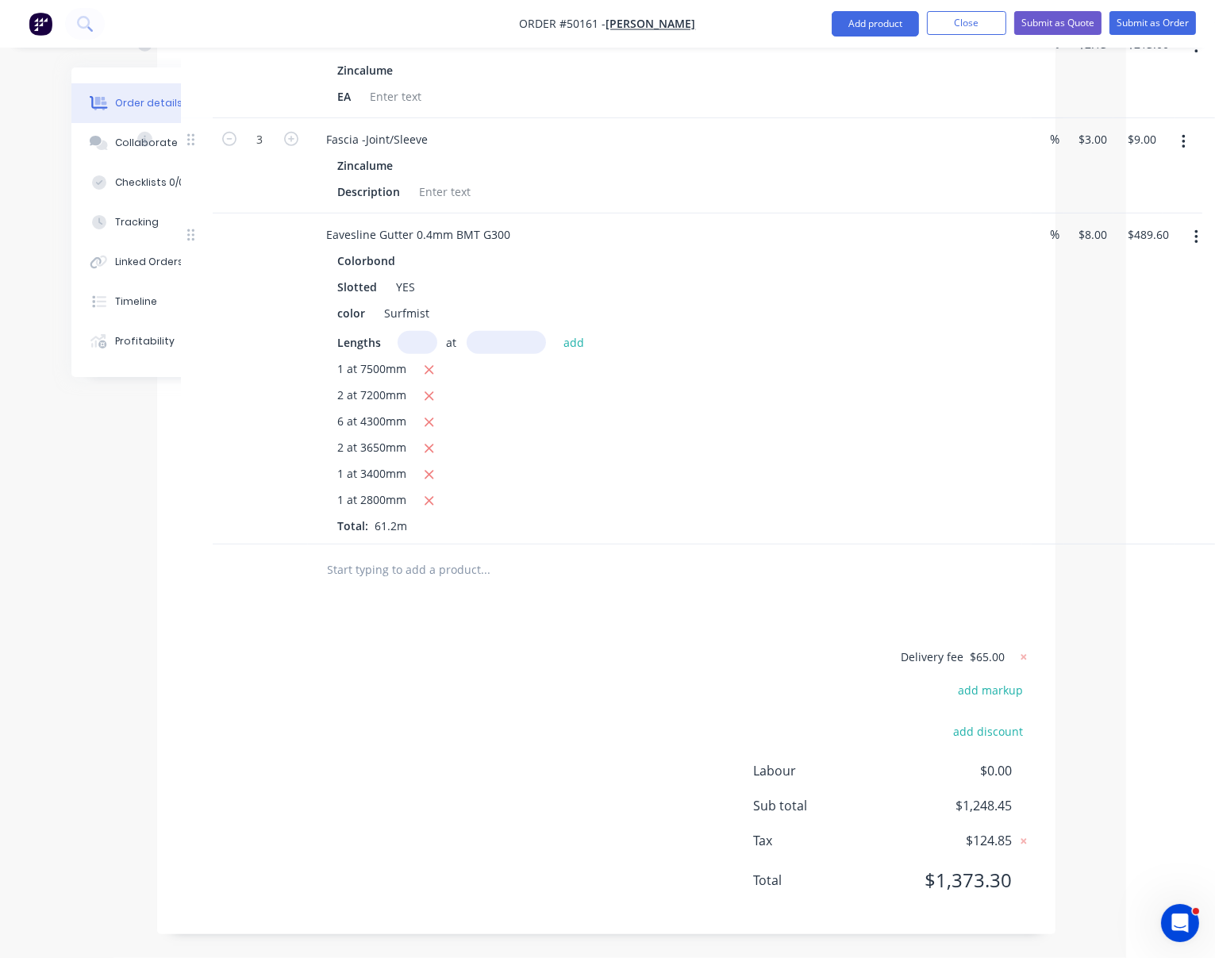
scroll to position [987, 94]
click at [460, 733] on div "Delivery fee $65.00 add markup add discount Labour $0.00 Sub total $1,248.45 Ta…" at bounding box center [606, 779] width 851 height 264
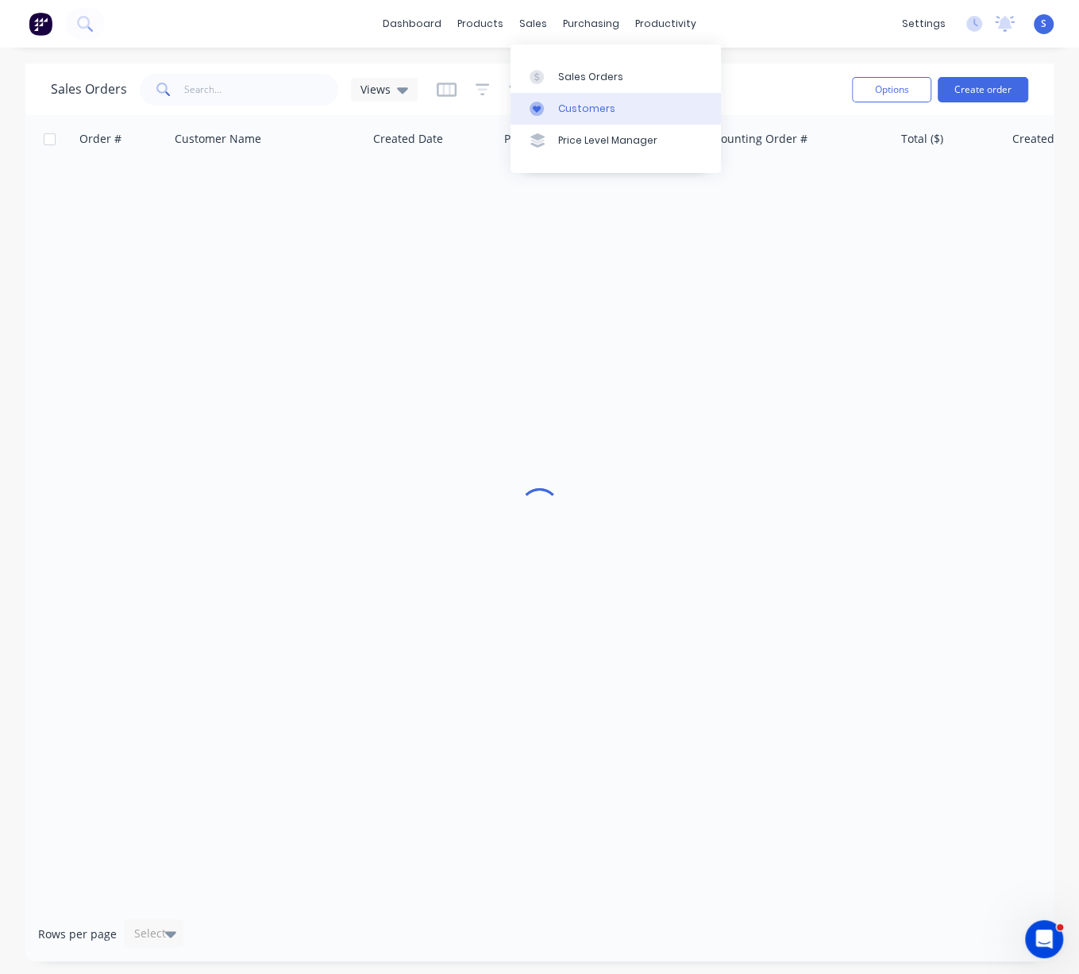
click at [591, 110] on div "Customers" at bounding box center [586, 109] width 57 height 14
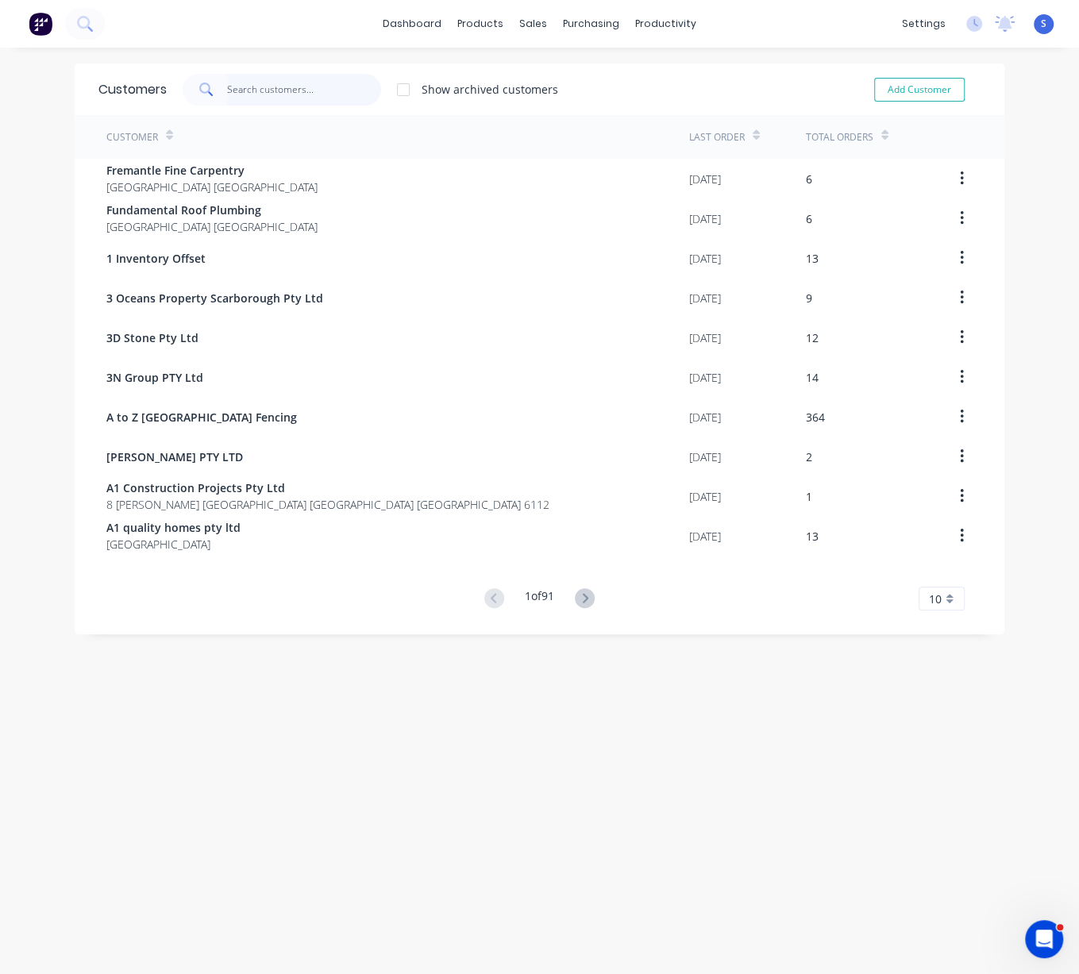
click at [292, 99] on input "text" at bounding box center [304, 90] width 155 height 32
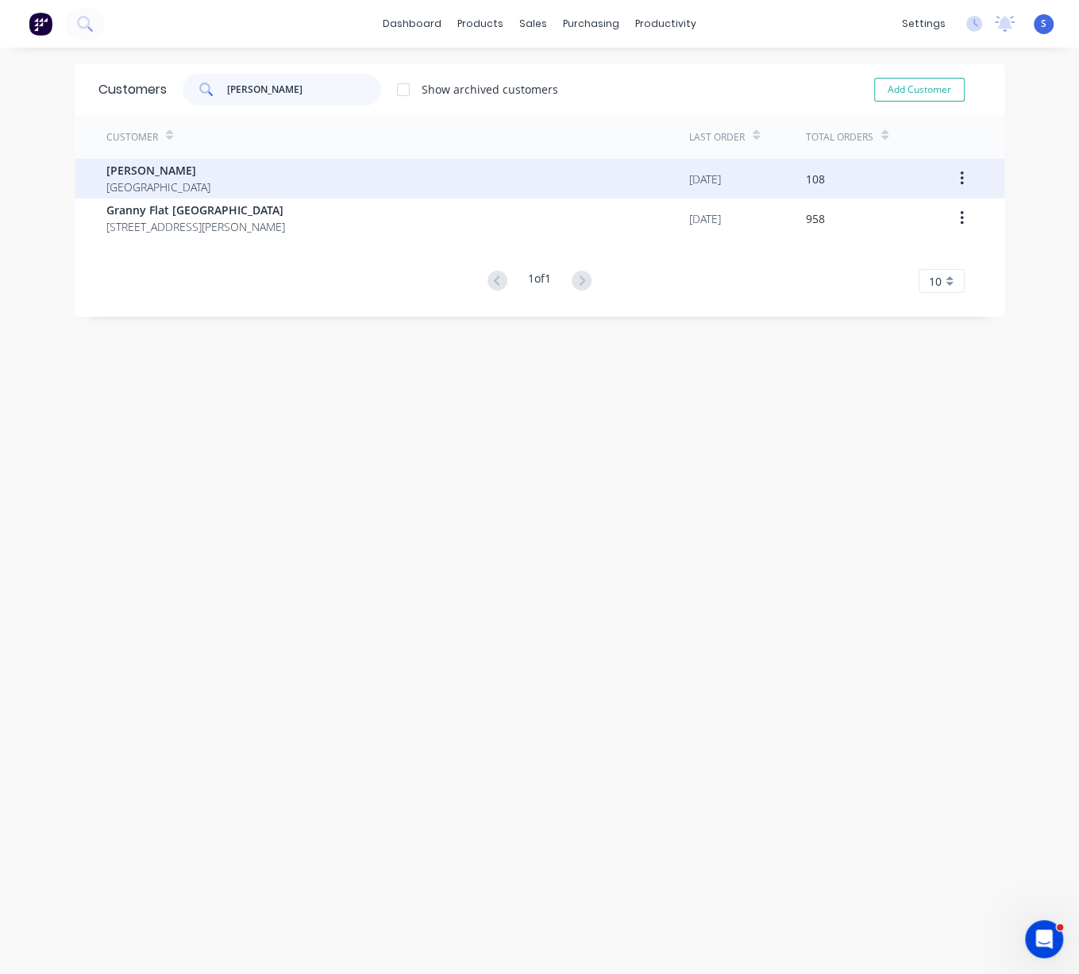
type input "[PERSON_NAME]"
click at [254, 175] on div "[PERSON_NAME] [GEOGRAPHIC_DATA]" at bounding box center [397, 179] width 583 height 40
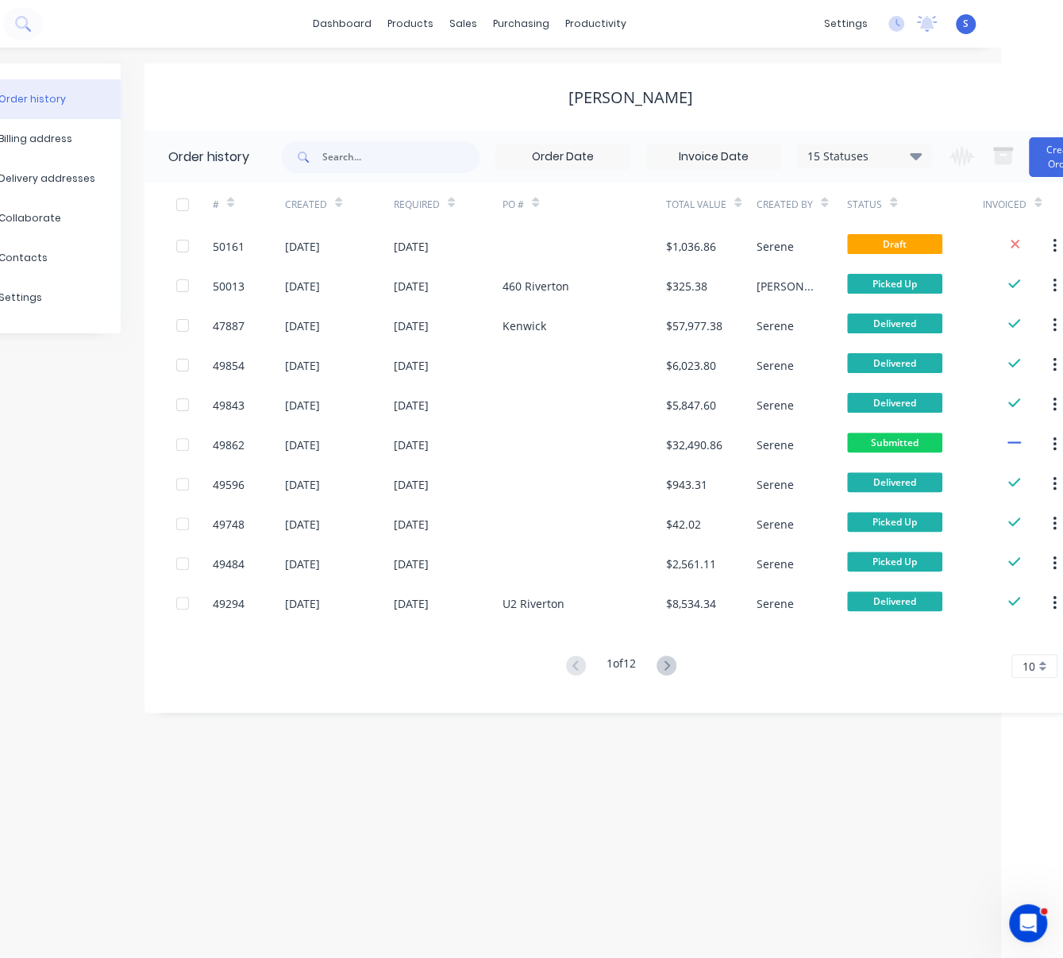
drag, startPoint x: 345, startPoint y: 89, endPoint x: 525, endPoint y: 115, distance: 182.9
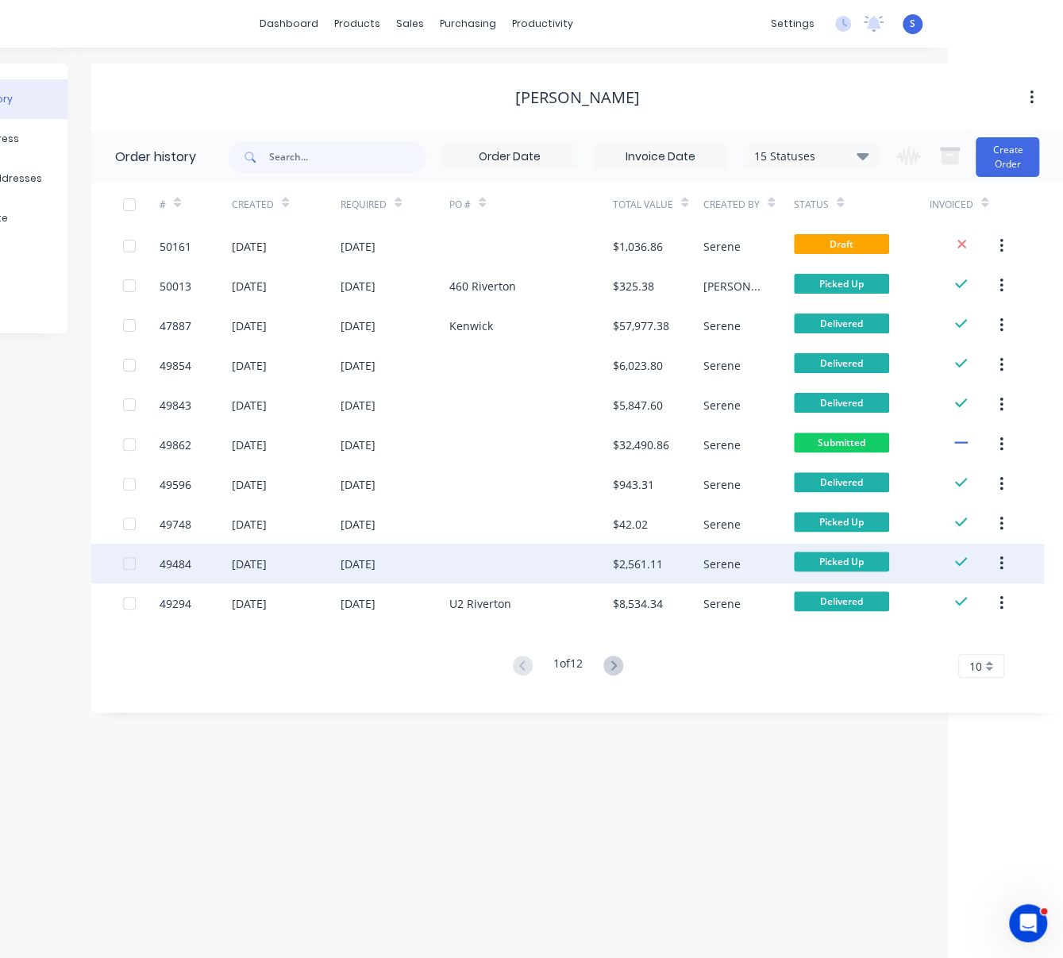
click at [501, 554] on div at bounding box center [531, 564] width 164 height 40
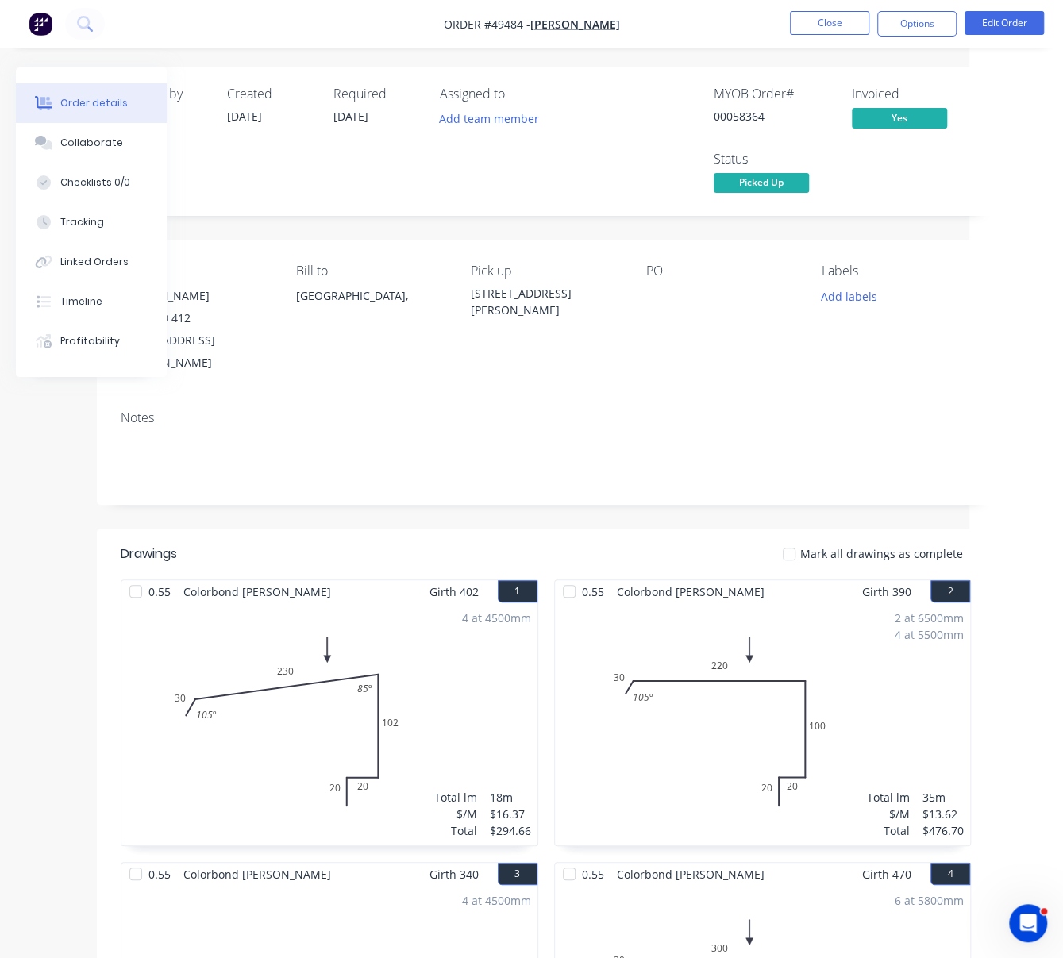
scroll to position [0, 167]
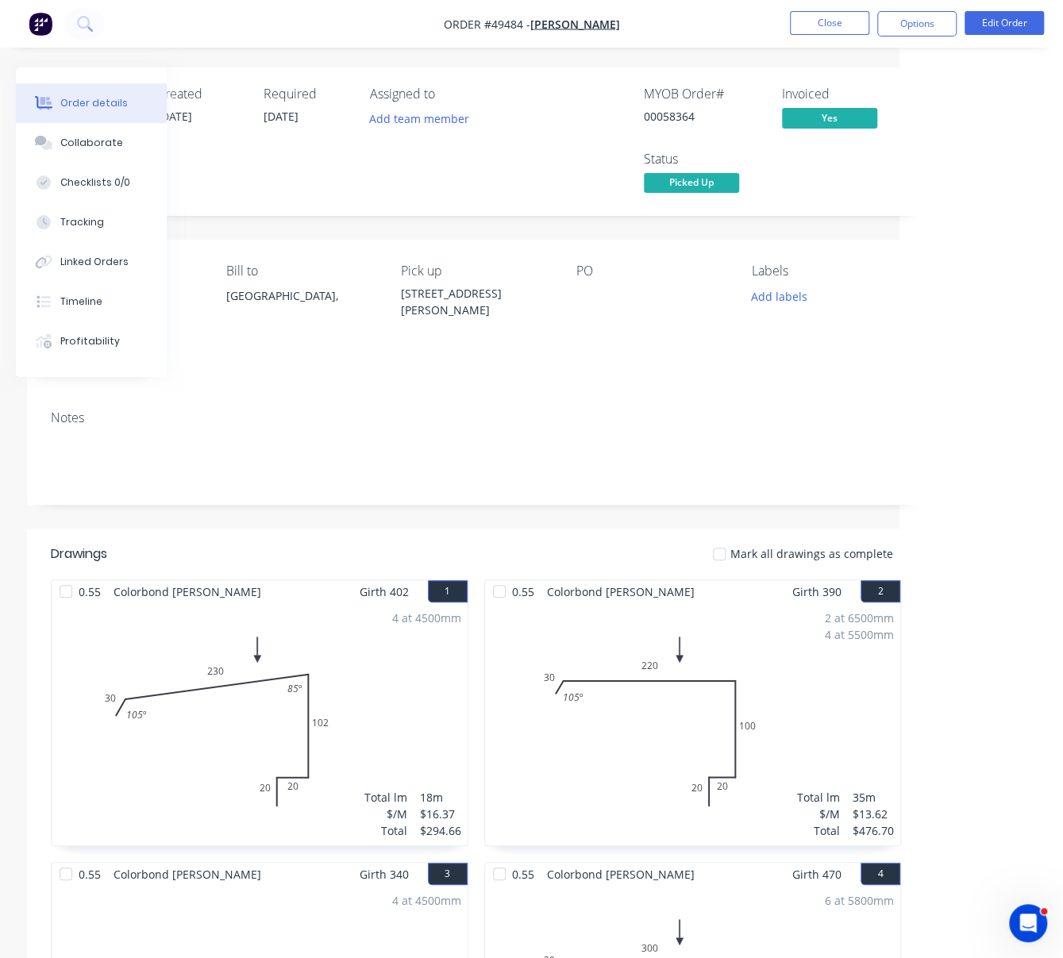
drag, startPoint x: 436, startPoint y: 534, endPoint x: 588, endPoint y: 533, distance: 152.4
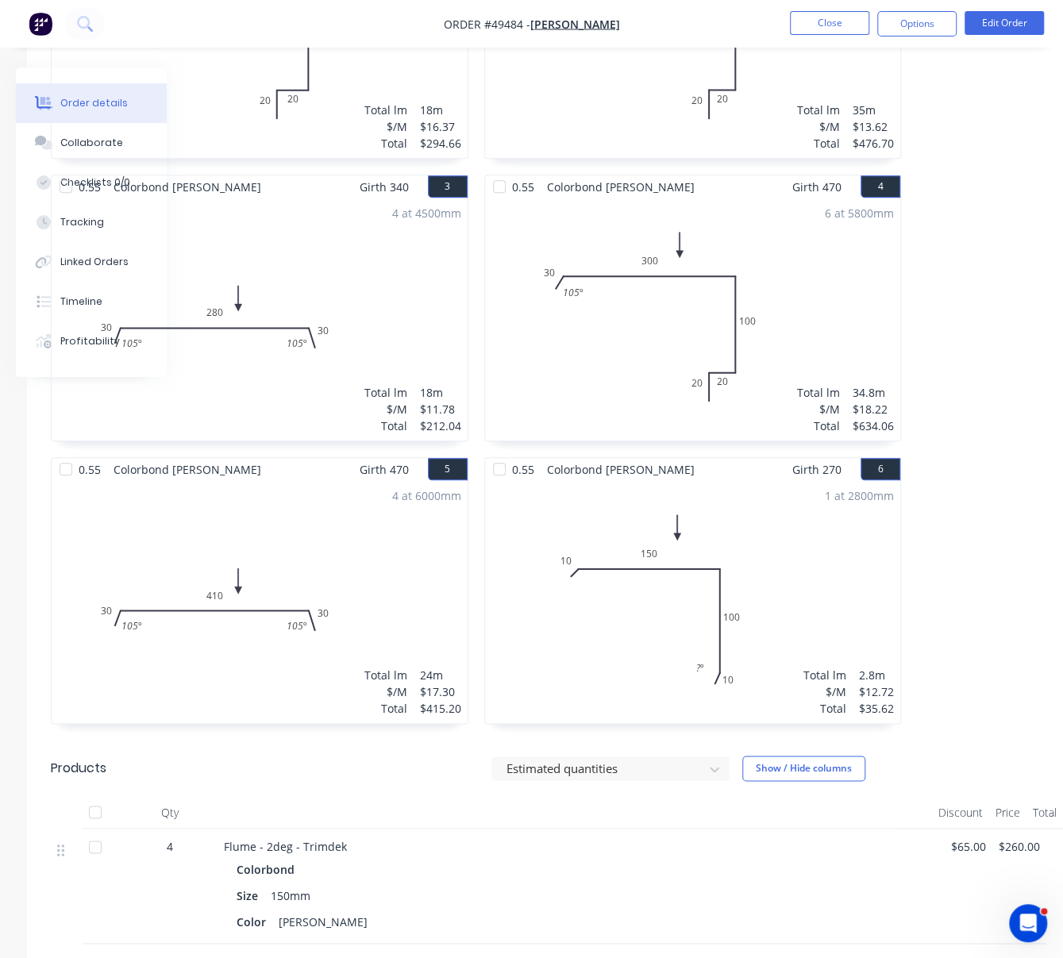
scroll to position [741, 167]
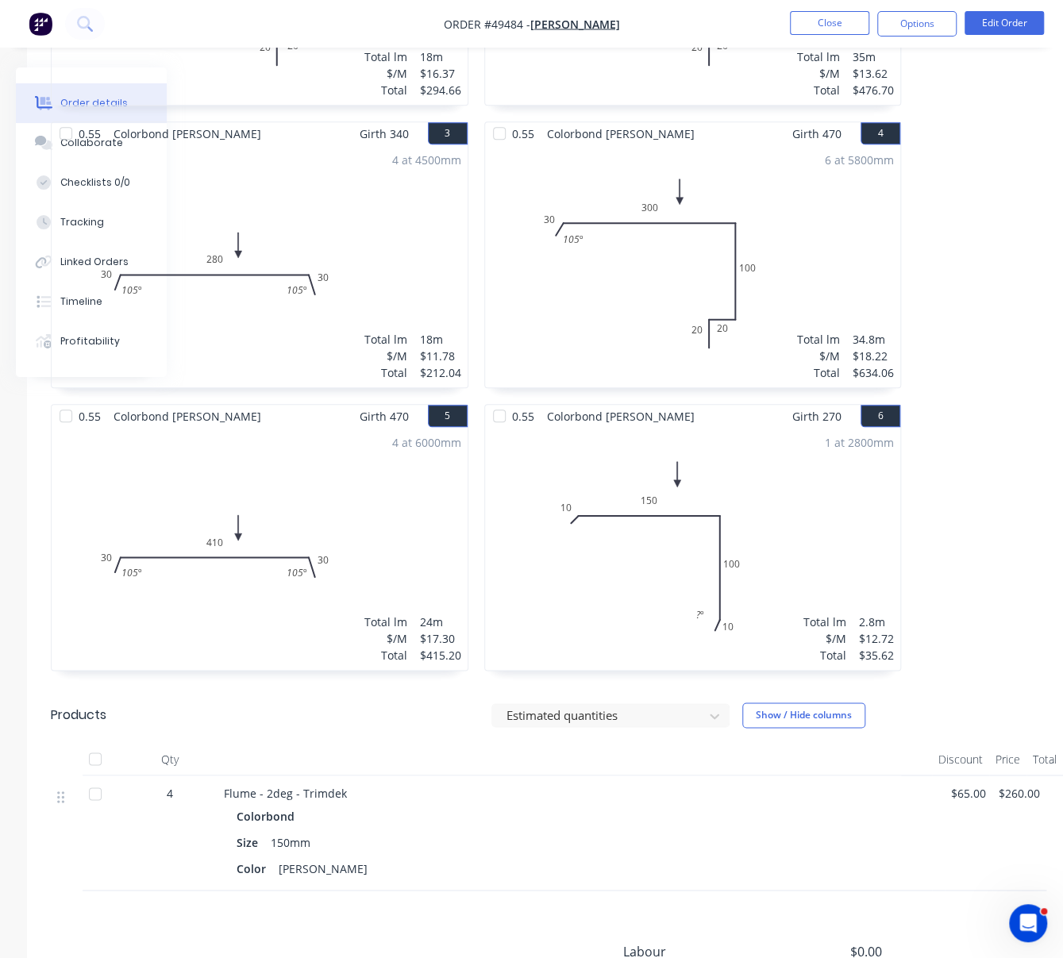
click at [899, 546] on html "Order #49484 - Chris Gu Close Options Edit Order Order details Collaborate Chec…" at bounding box center [367, 198] width 1063 height 1879
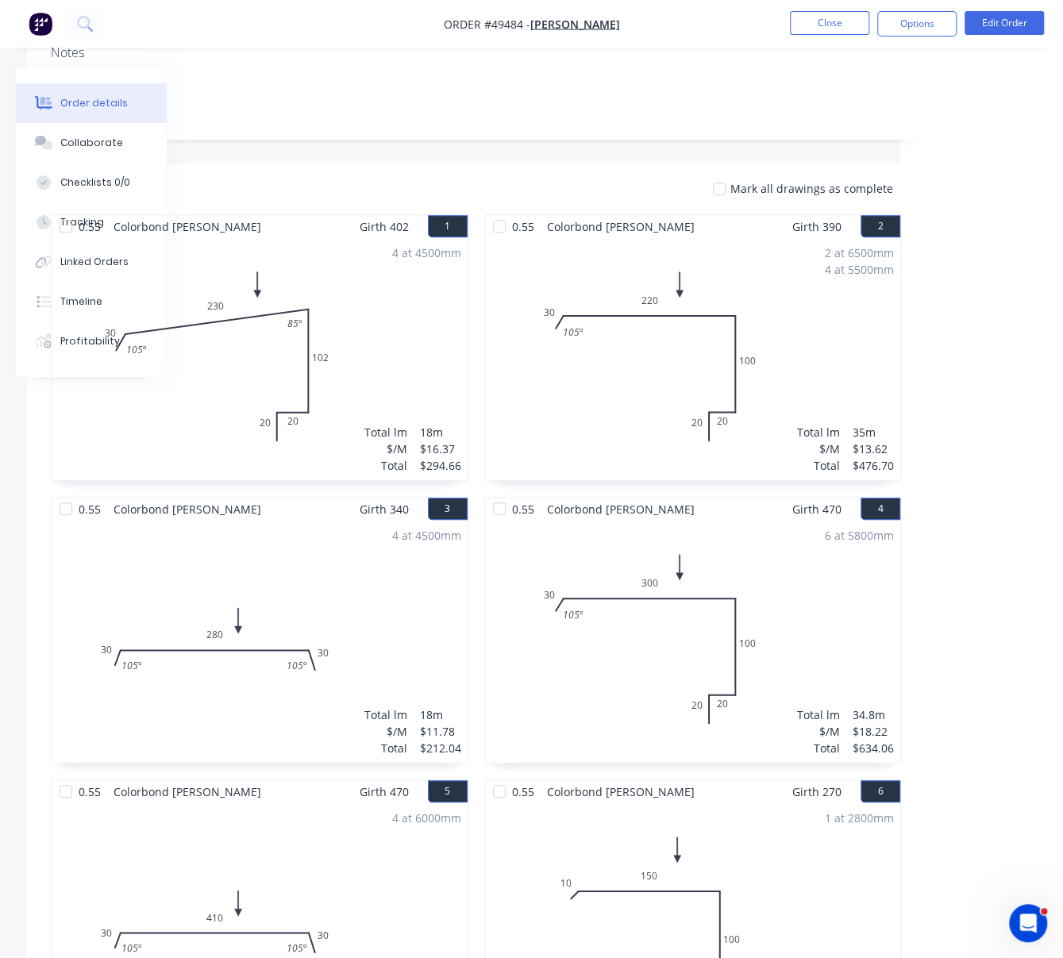
scroll to position [0, 167]
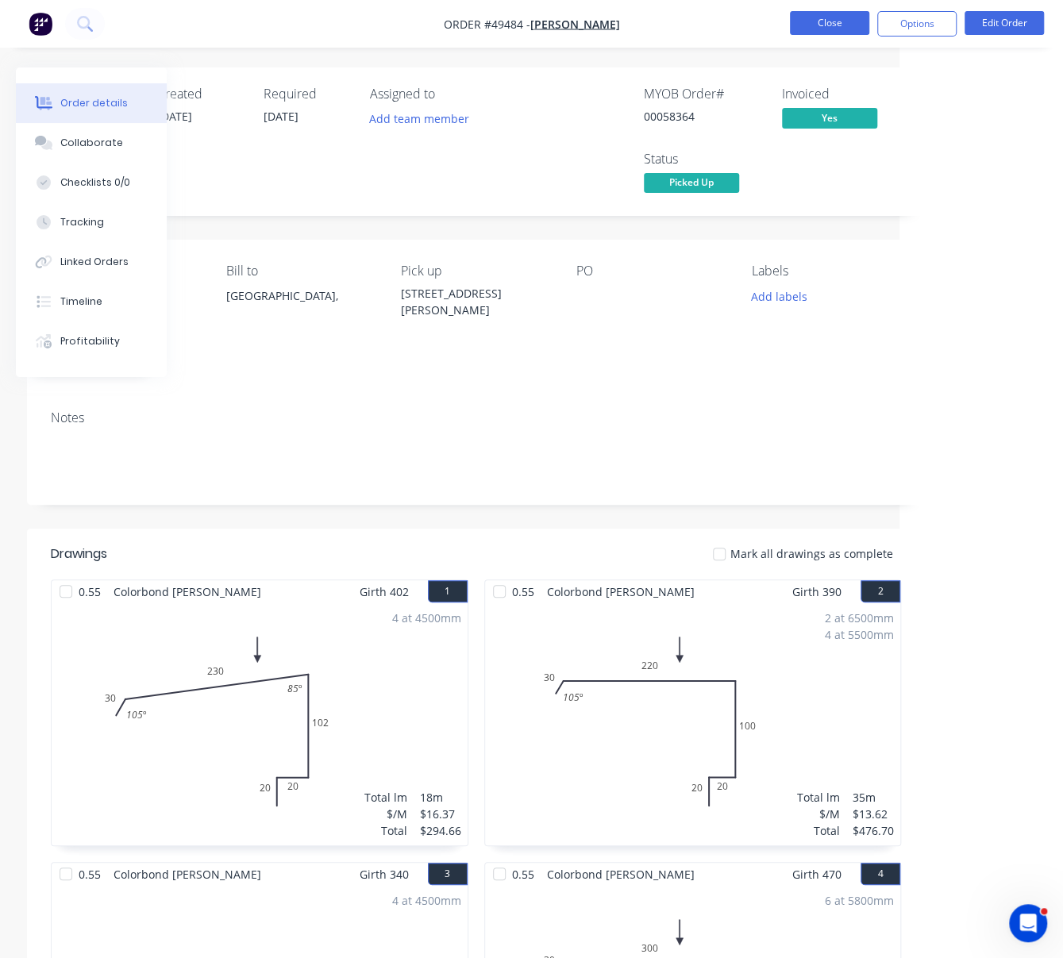
click at [832, 29] on button "Close" at bounding box center [829, 23] width 79 height 24
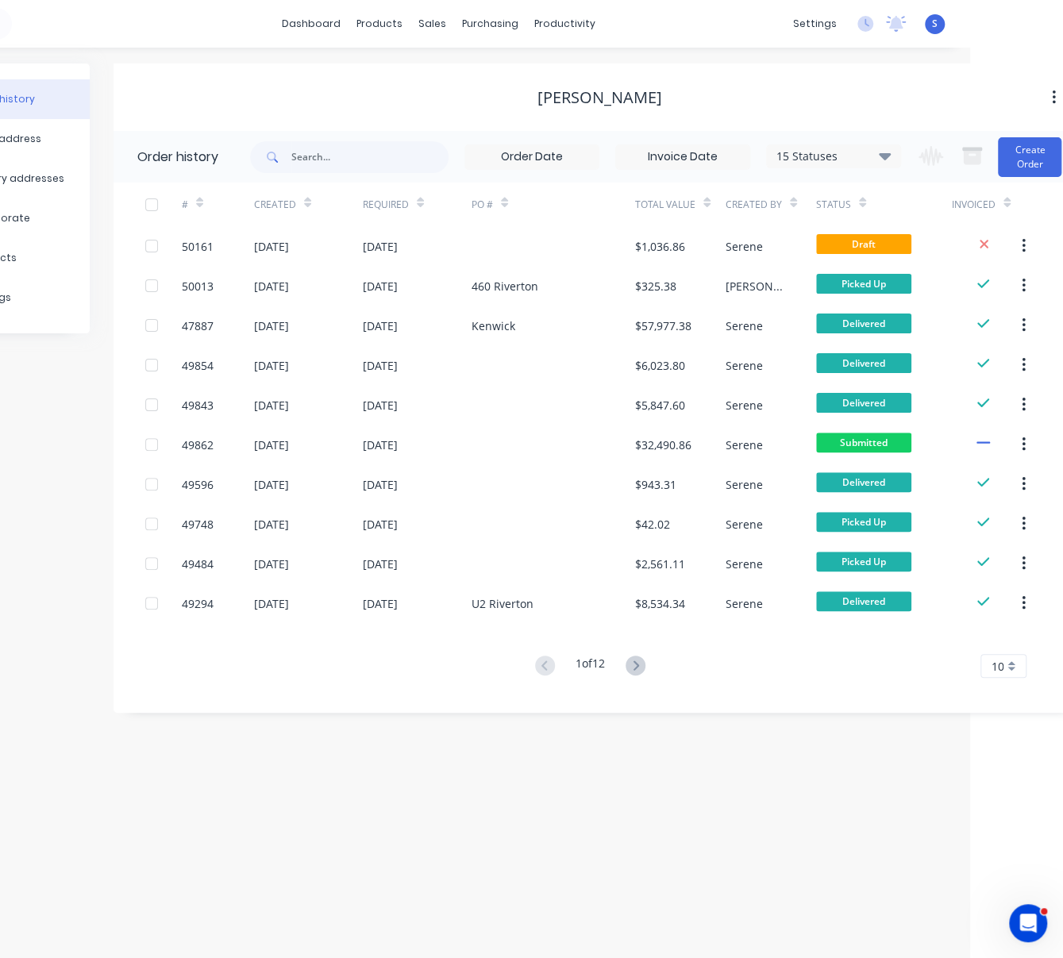
drag, startPoint x: 518, startPoint y: 107, endPoint x: 596, endPoint y: 102, distance: 78.7
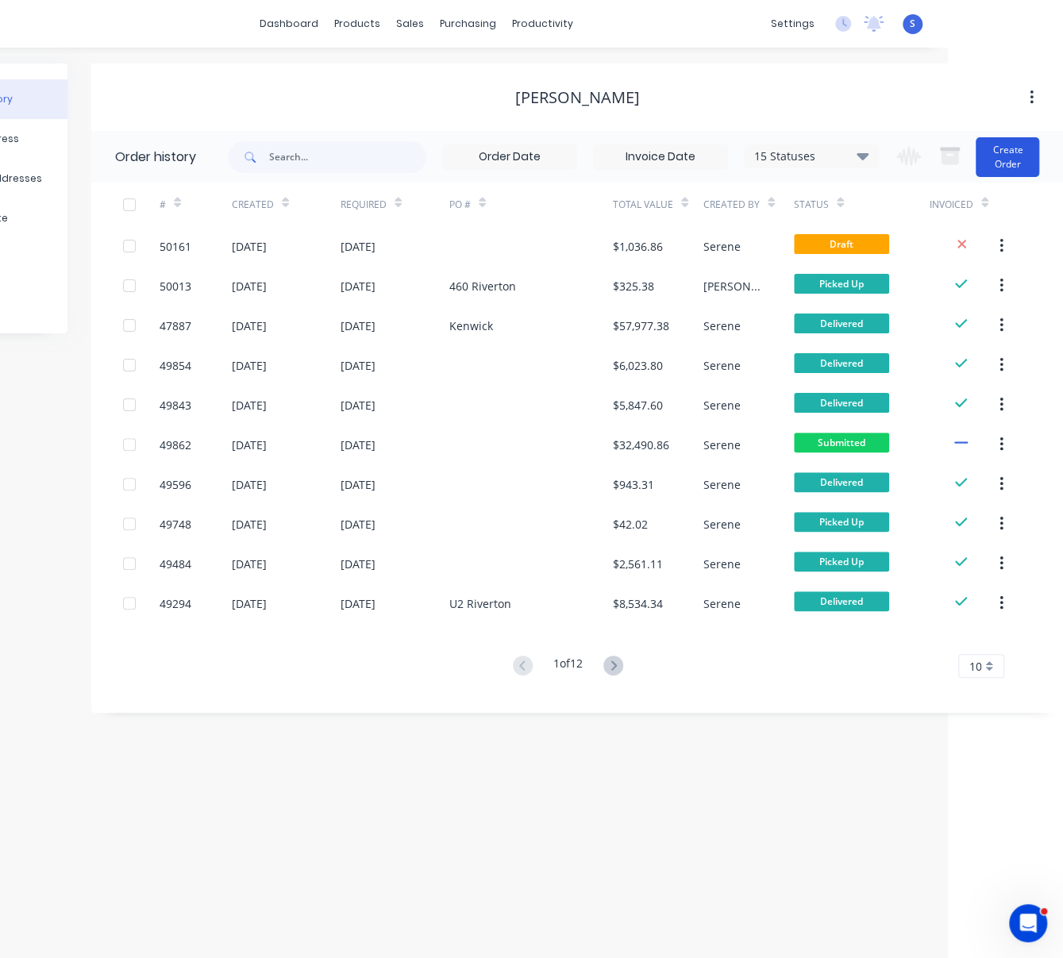
click at [1015, 159] on button "Create Order" at bounding box center [1008, 157] width 64 height 40
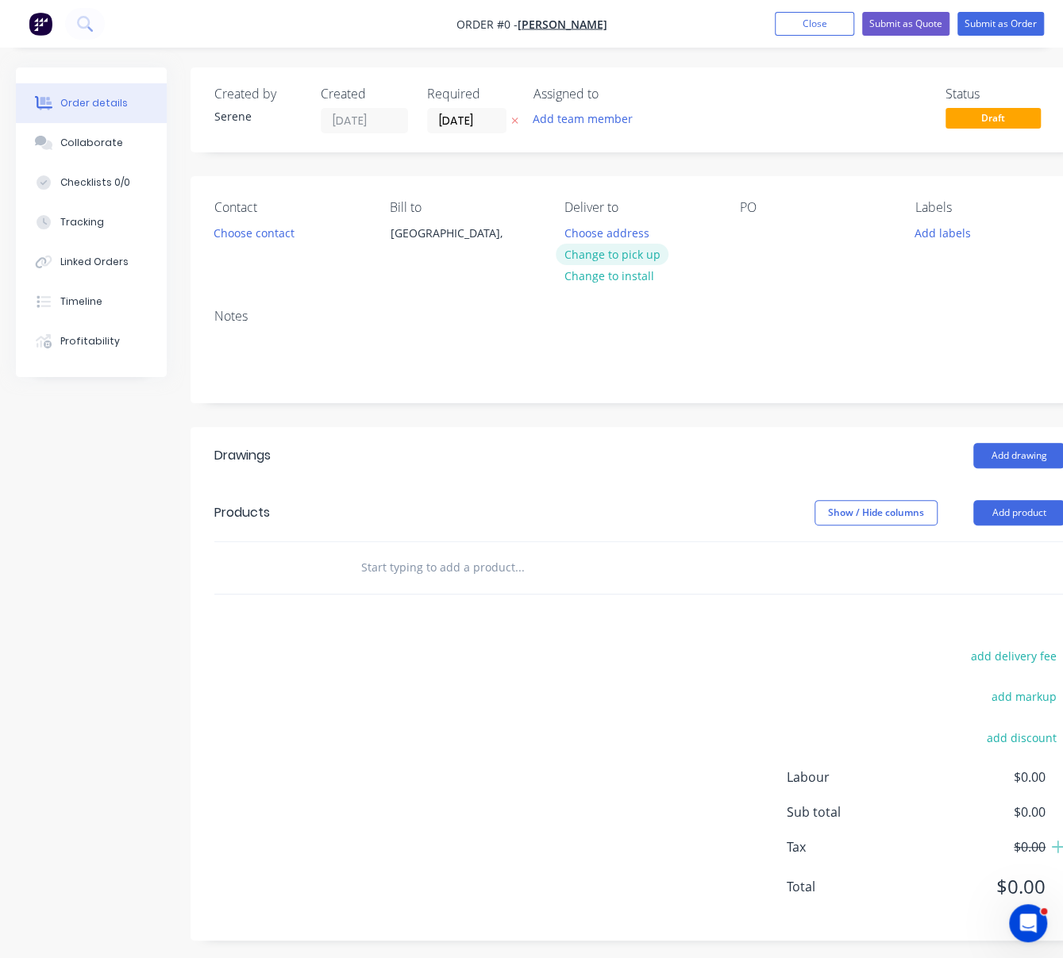
click at [618, 263] on button "Change to pick up" at bounding box center [612, 254] width 113 height 21
click at [276, 238] on button "Choose contact" at bounding box center [255, 231] width 98 height 21
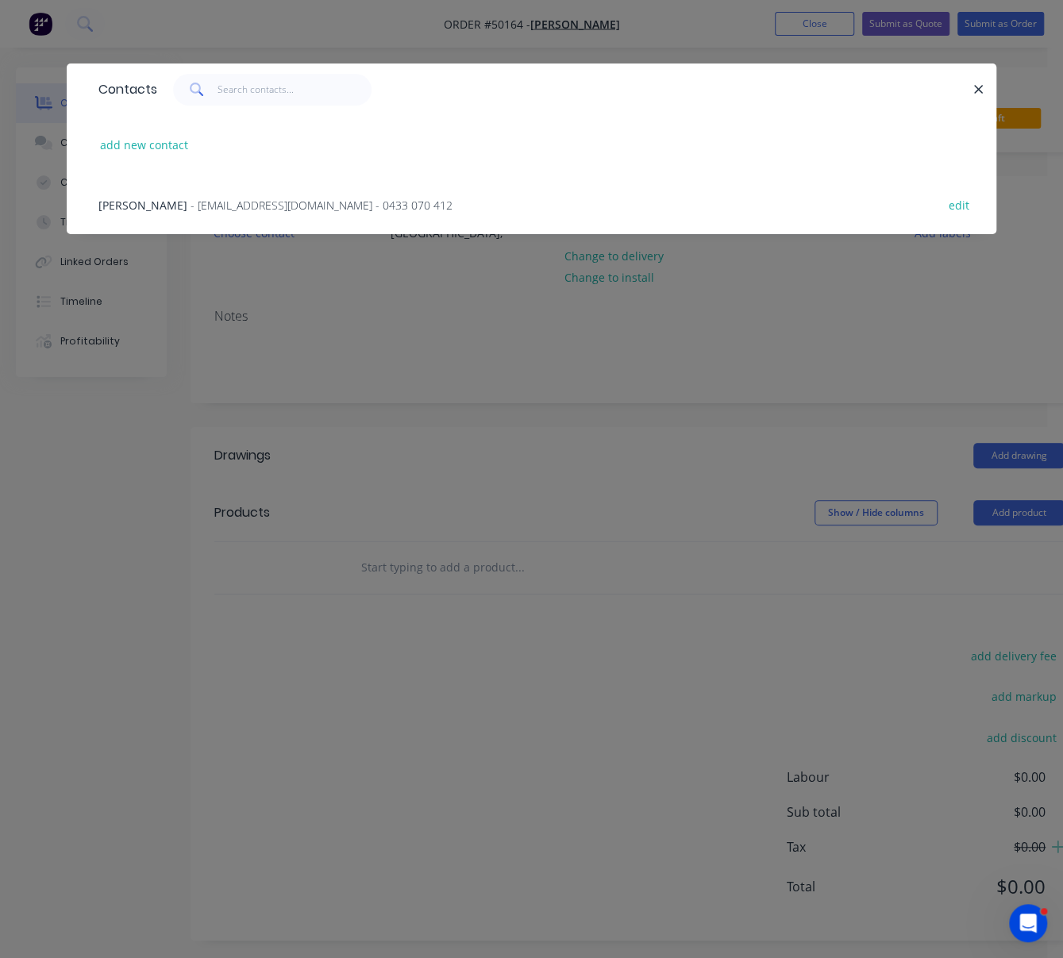
click at [219, 206] on span "- account@speedframewa.com.au - 0433 070 412" at bounding box center [322, 205] width 262 height 15
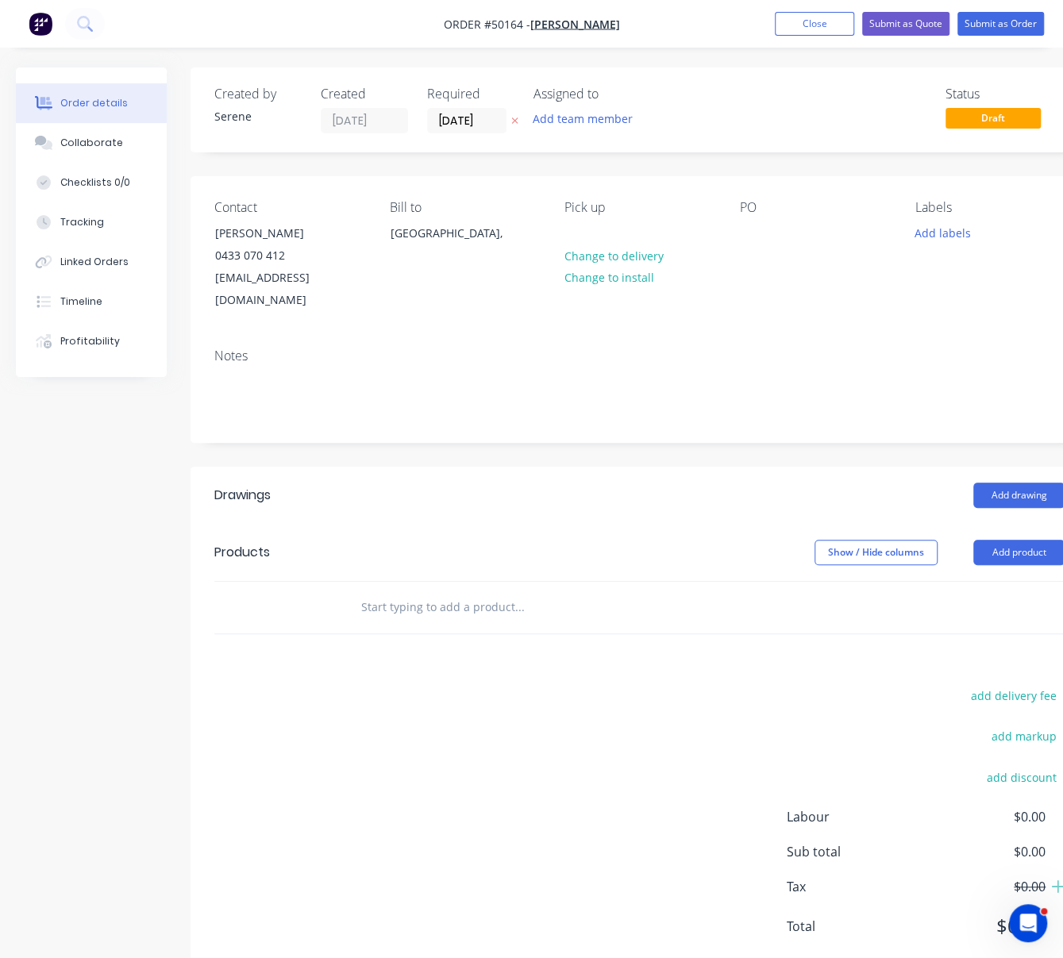
scroll to position [0, 41]
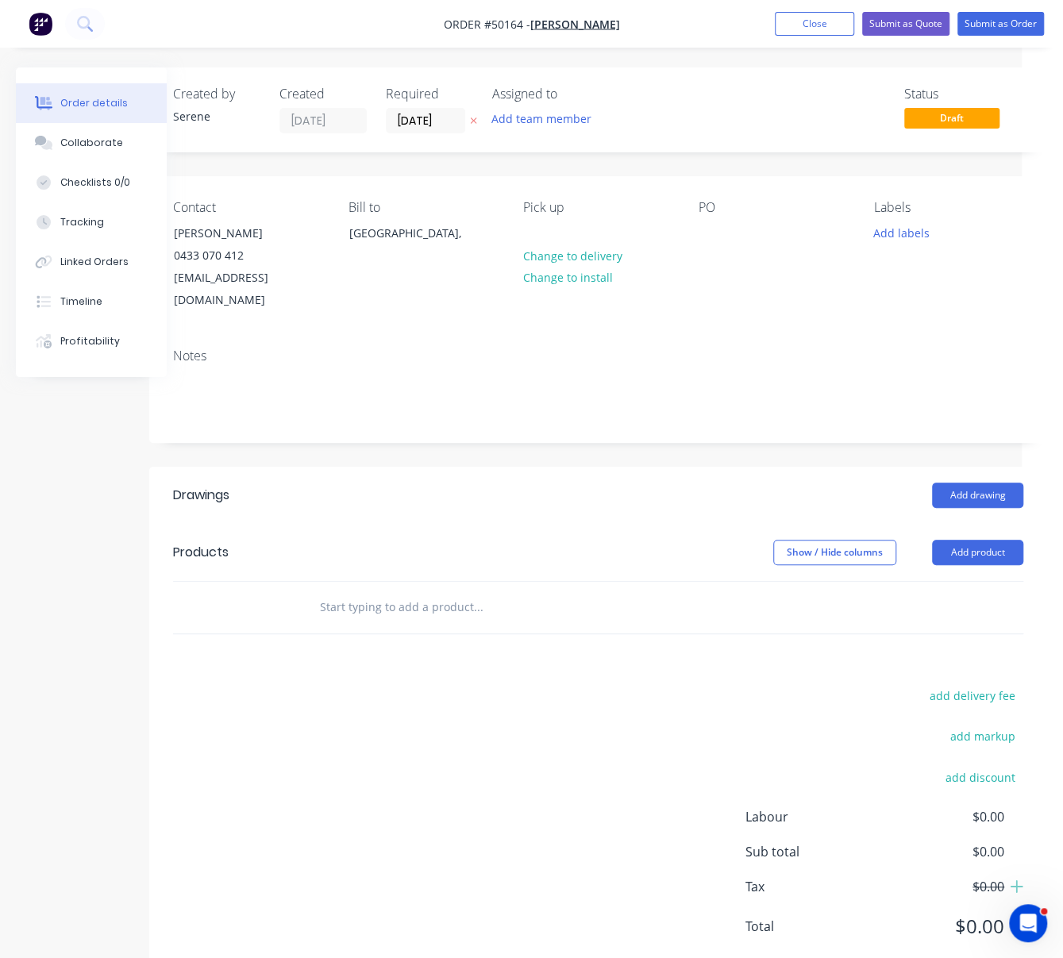
drag, startPoint x: 418, startPoint y: 511, endPoint x: 551, endPoint y: 517, distance: 132.7
click at [963, 497] on button "Add drawing" at bounding box center [977, 495] width 91 height 25
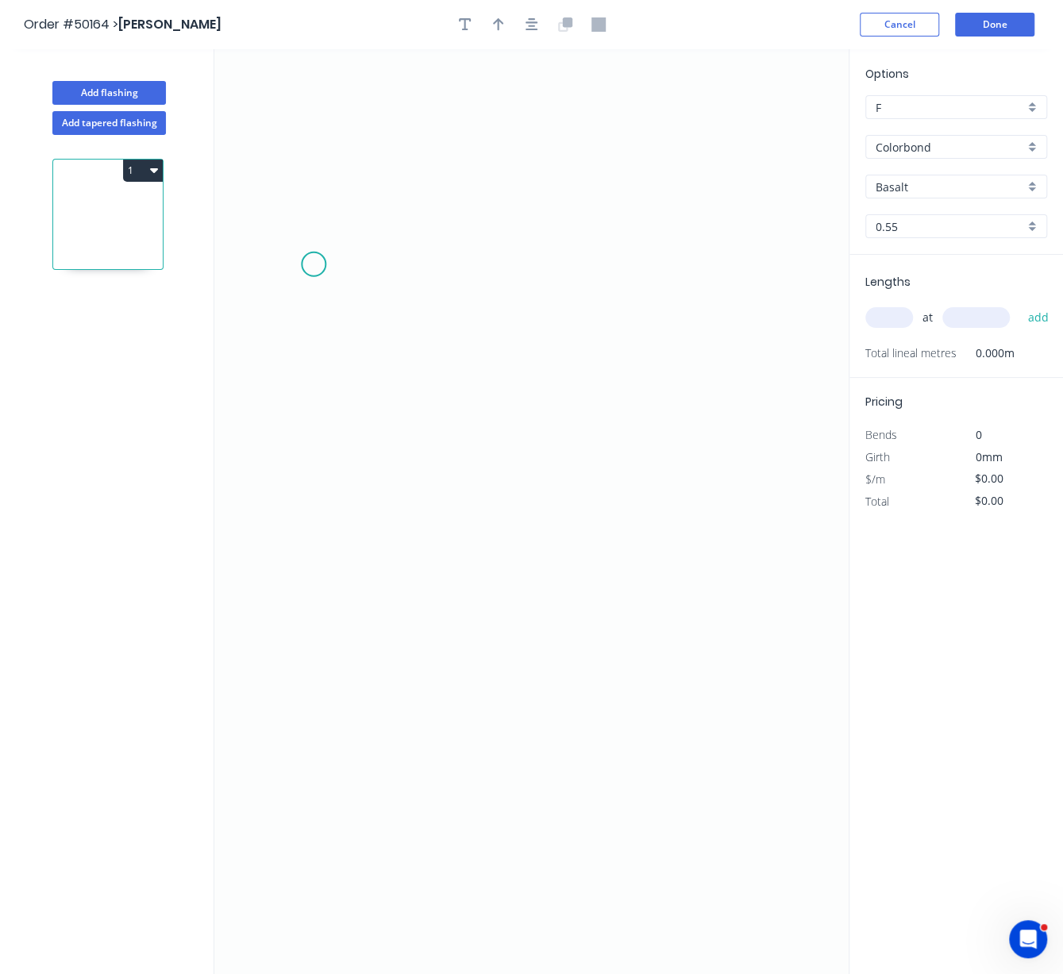
click at [316, 269] on icon "0" at bounding box center [531, 511] width 634 height 925
click at [342, 256] on icon "0" at bounding box center [531, 511] width 634 height 925
click at [713, 265] on icon "0 ?" at bounding box center [531, 511] width 634 height 925
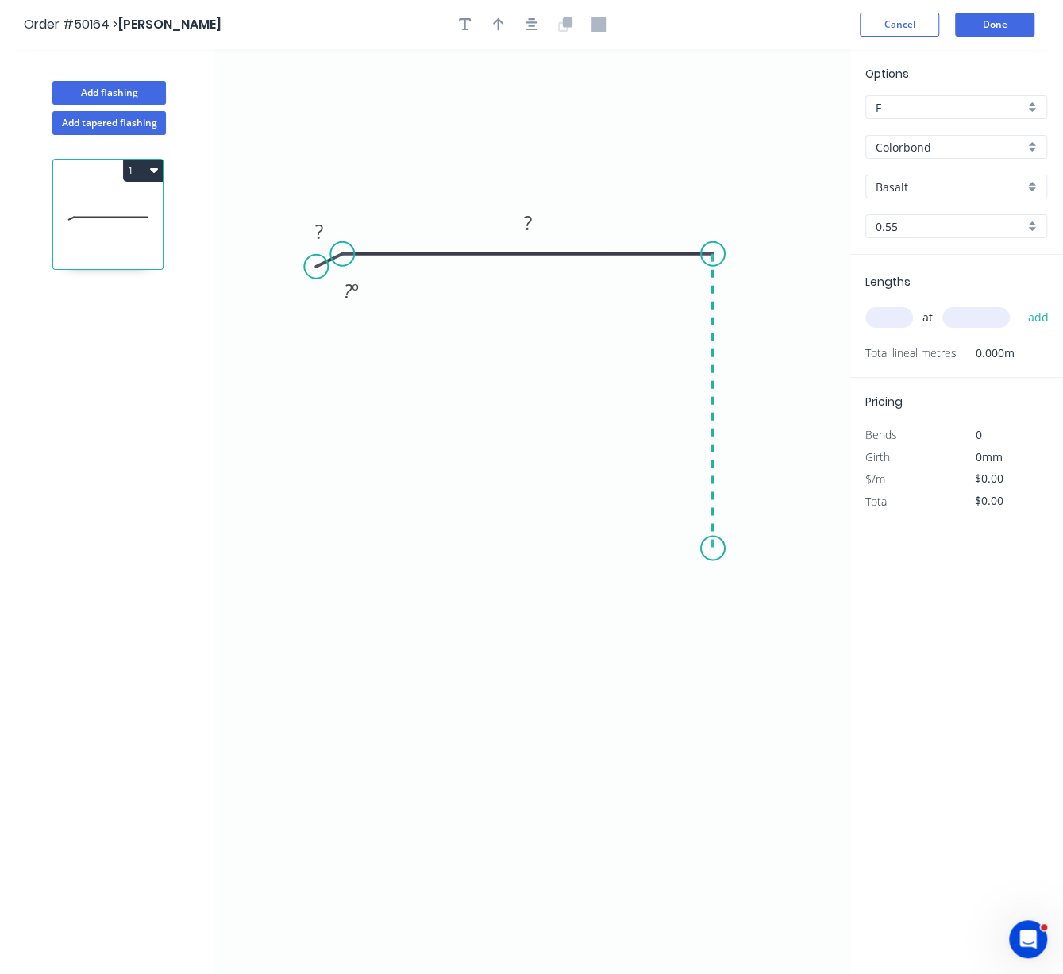
click at [726, 551] on icon "0 ? ? ? º" at bounding box center [531, 511] width 634 height 925
click at [701, 574] on icon "0 ? ? ? ? º" at bounding box center [531, 511] width 634 height 925
click at [320, 230] on tspan "?" at bounding box center [319, 231] width 8 height 26
click at [530, 226] on tspan "?" at bounding box center [528, 223] width 8 height 26
click at [740, 389] on tspan "?" at bounding box center [737, 393] width 8 height 26
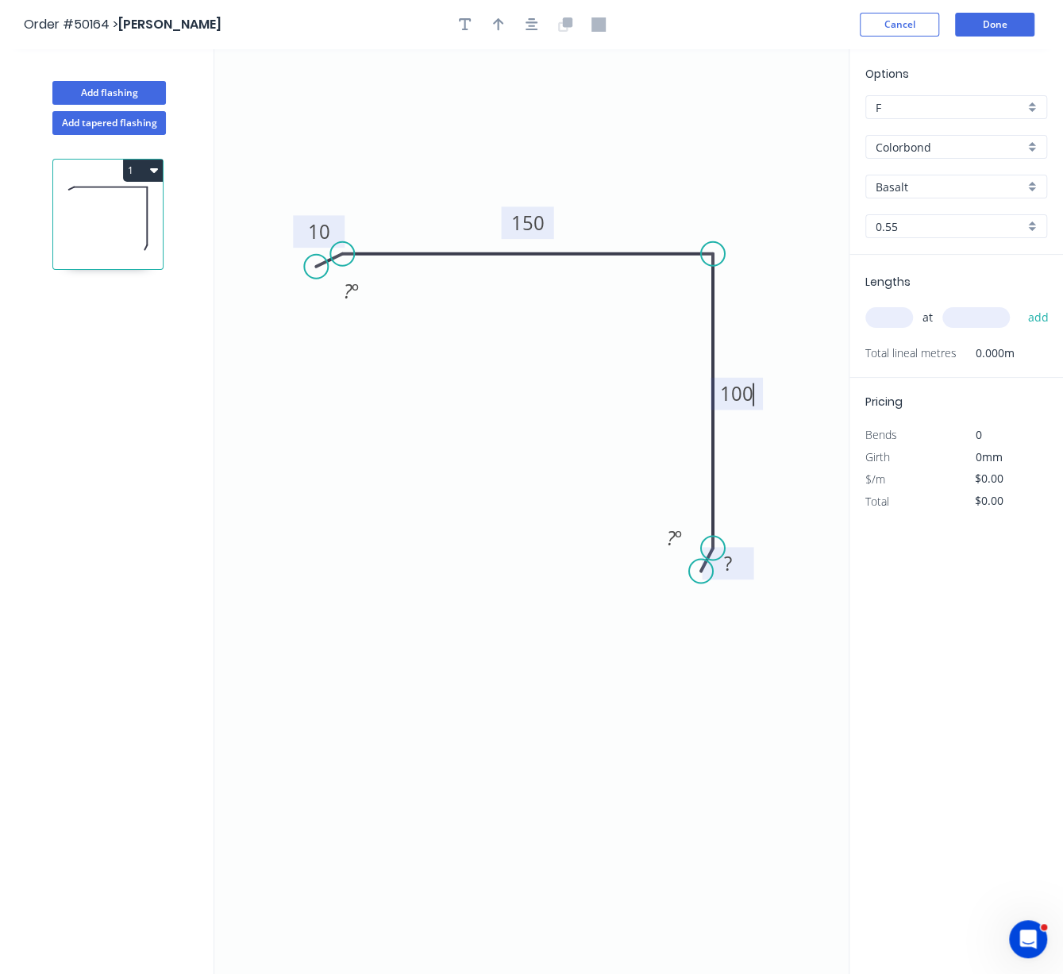
click at [731, 568] on tspan "?" at bounding box center [728, 563] width 8 height 26
click at [676, 688] on icon "0 10 150 100 10 ? º ? º" at bounding box center [531, 511] width 634 height 925
type input "$12.72"
click at [497, 26] on icon "button" at bounding box center [498, 24] width 11 height 13
drag, startPoint x: 769, startPoint y: 125, endPoint x: 598, endPoint y: 204, distance: 188.6
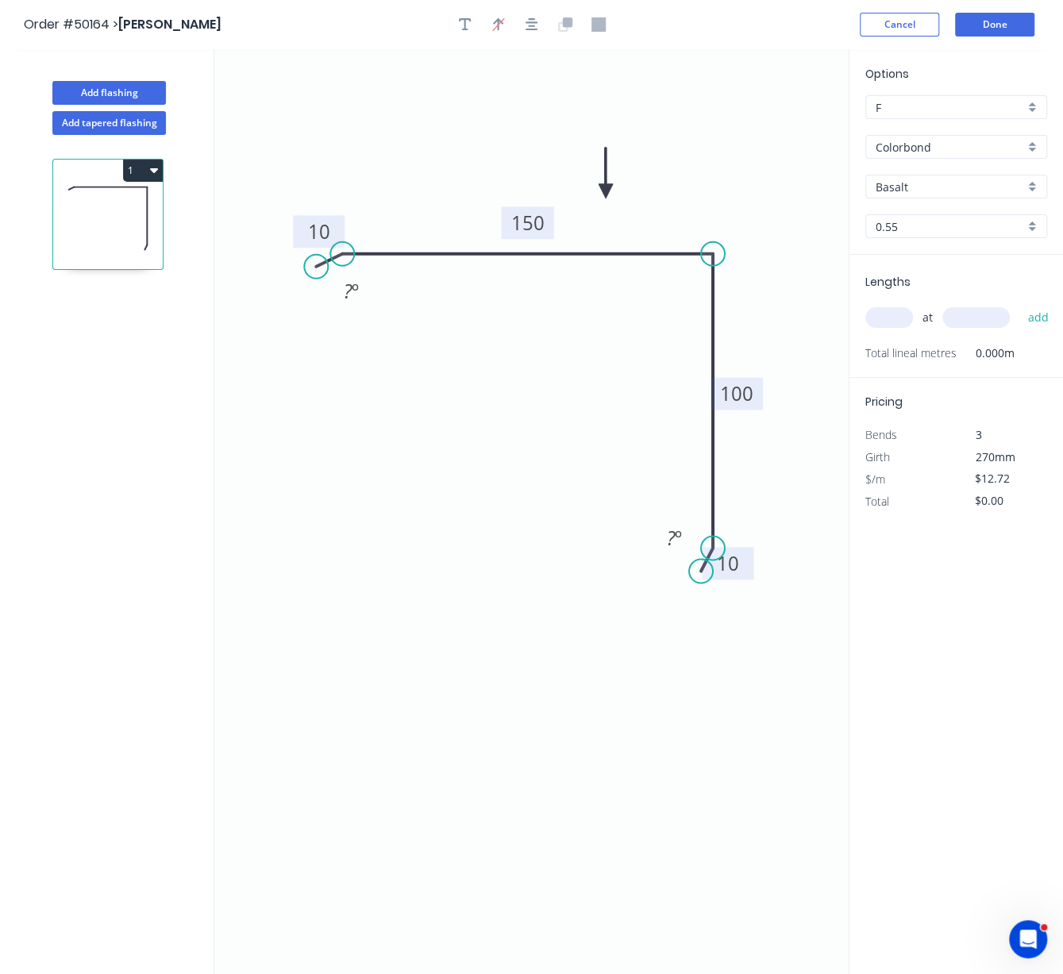
click at [601, 198] on icon at bounding box center [606, 173] width 14 height 51
click at [921, 195] on input "Basalt" at bounding box center [950, 187] width 148 height 17
click at [921, 232] on div "Shale Grey" at bounding box center [956, 218] width 180 height 28
type input "Shale Grey"
click at [895, 328] on input "text" at bounding box center [889, 317] width 48 height 21
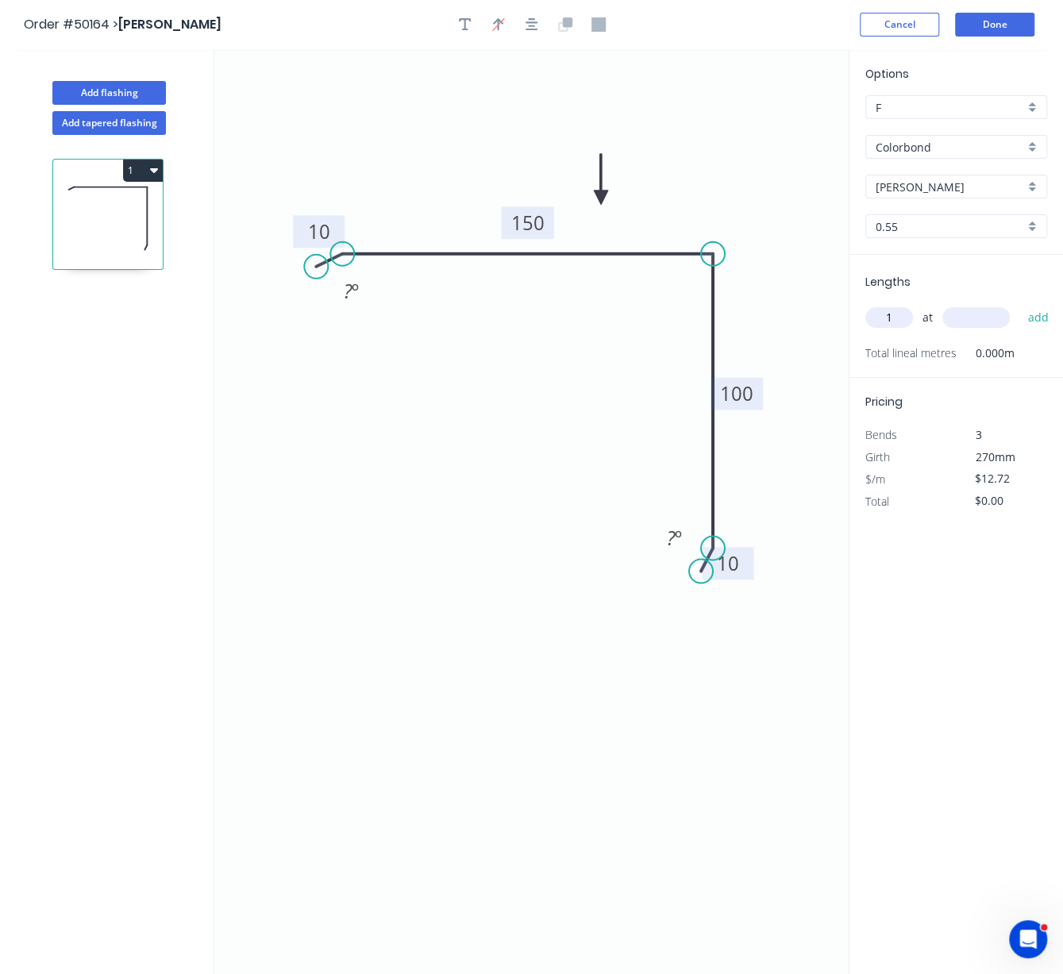
type input "1"
type input "2800"
click at [1019, 304] on button "add" at bounding box center [1037, 317] width 37 height 27
type input "$35.62"
click at [985, 29] on button "Done" at bounding box center [994, 25] width 79 height 24
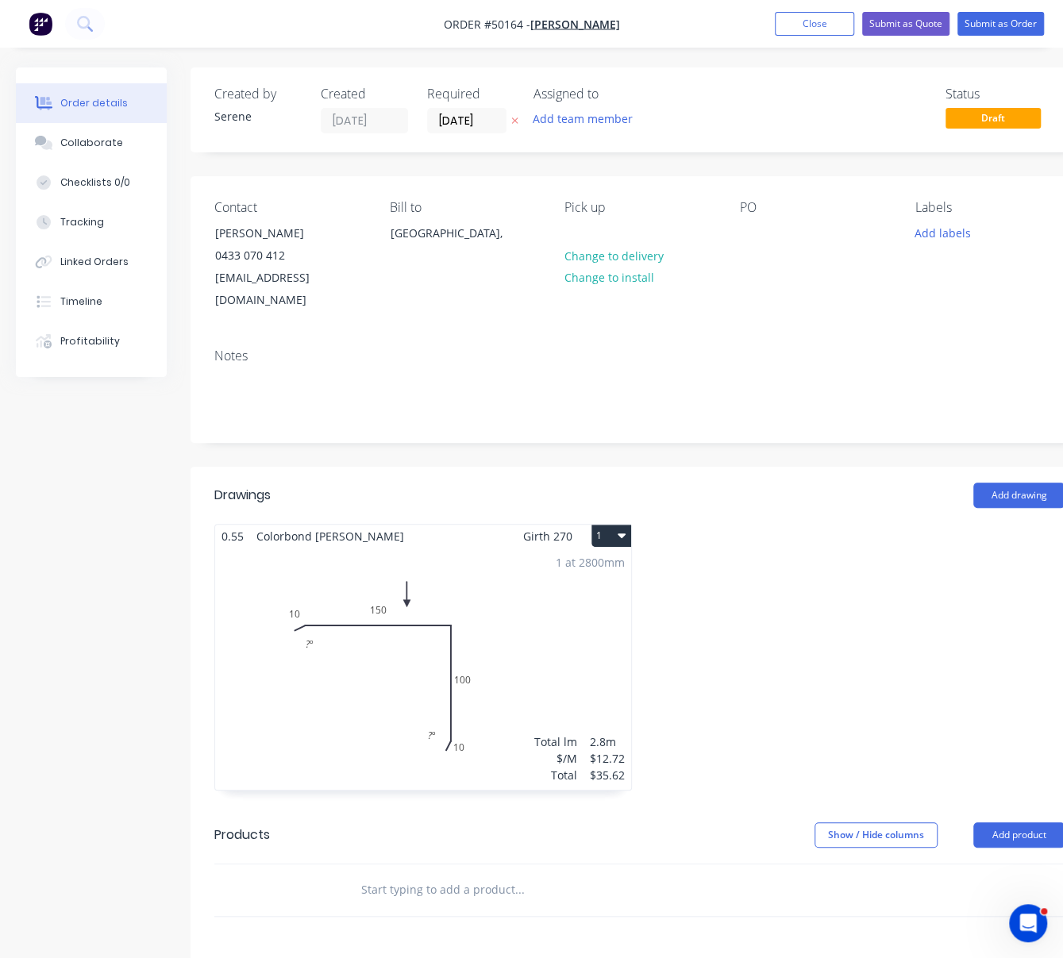
scroll to position [0, 41]
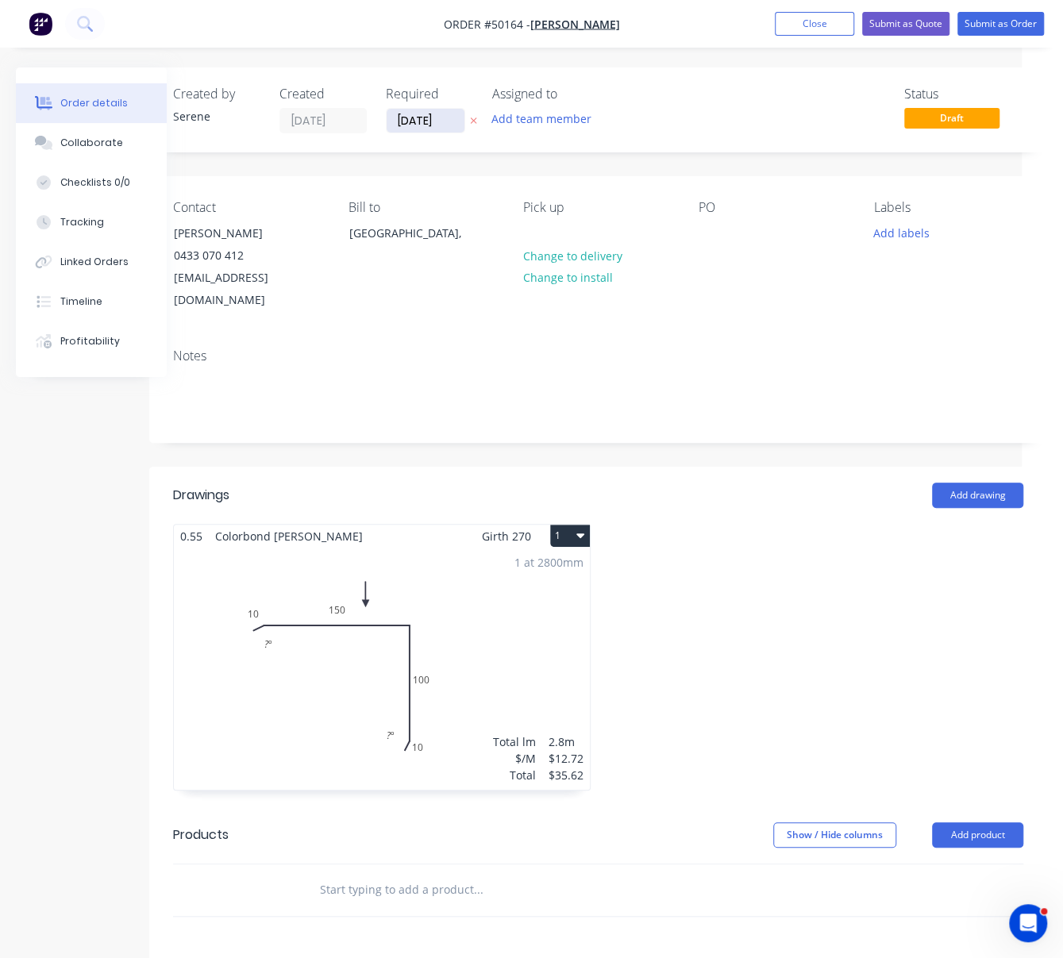
click at [454, 119] on input "[DATE]" at bounding box center [426, 121] width 78 height 24
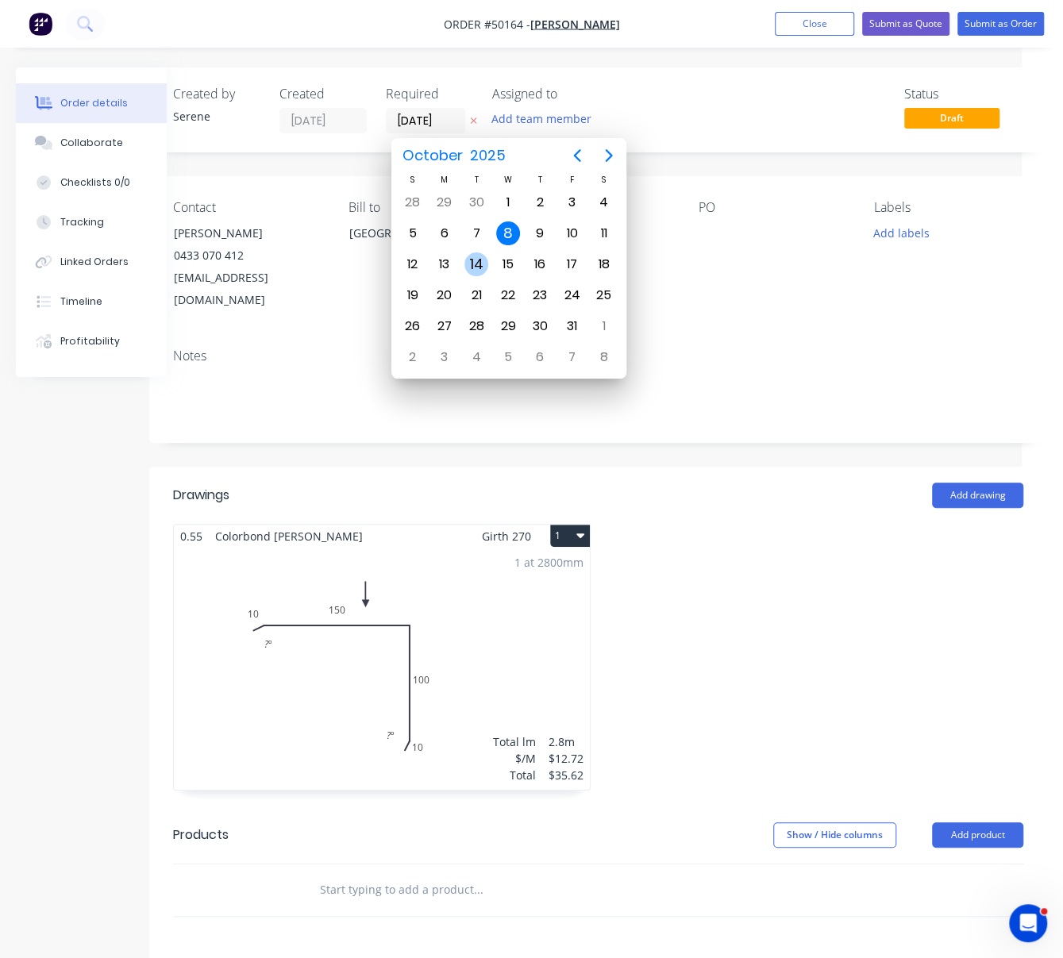
click at [462, 264] on div "14" at bounding box center [476, 264] width 32 height 30
type input "14/10/25"
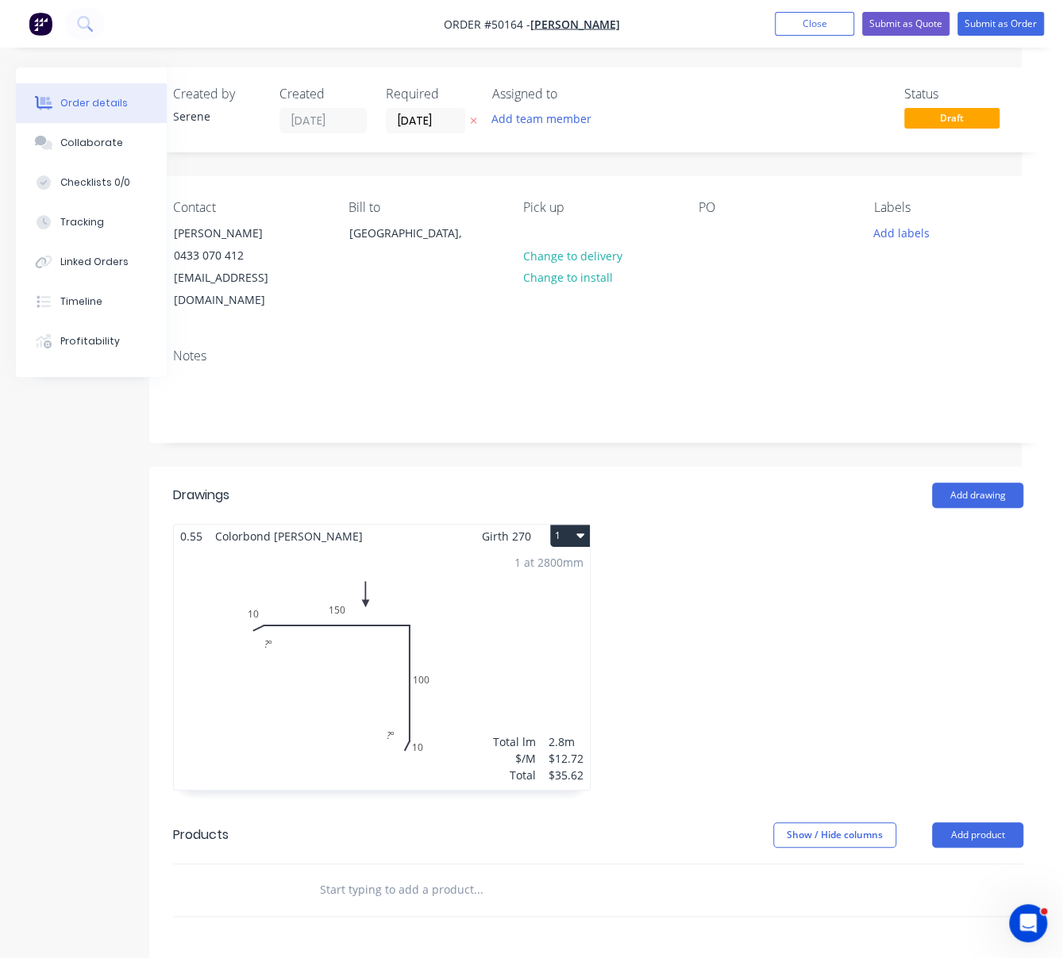
click at [798, 575] on div at bounding box center [815, 665] width 433 height 283
click at [971, 21] on button "Submit as Order" at bounding box center [1000, 24] width 87 height 24
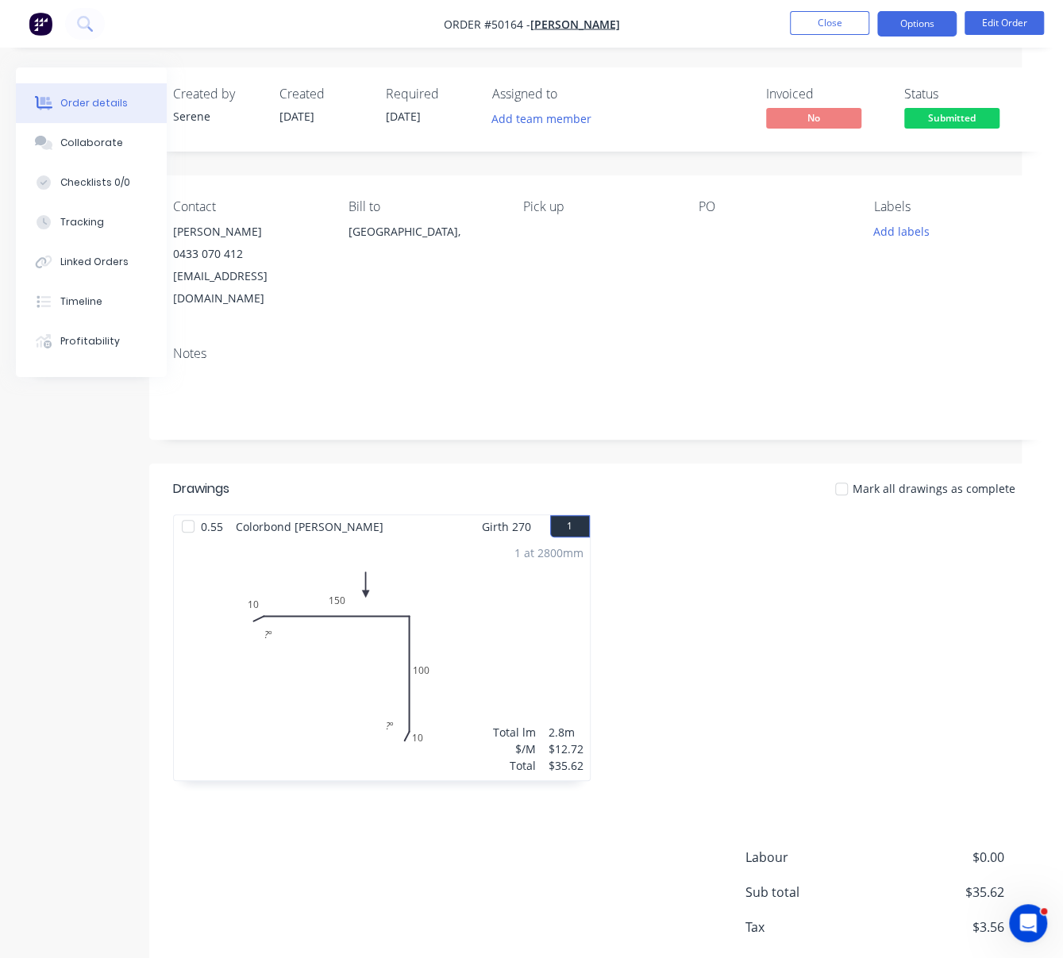
click at [903, 25] on button "Options" at bounding box center [916, 23] width 79 height 25
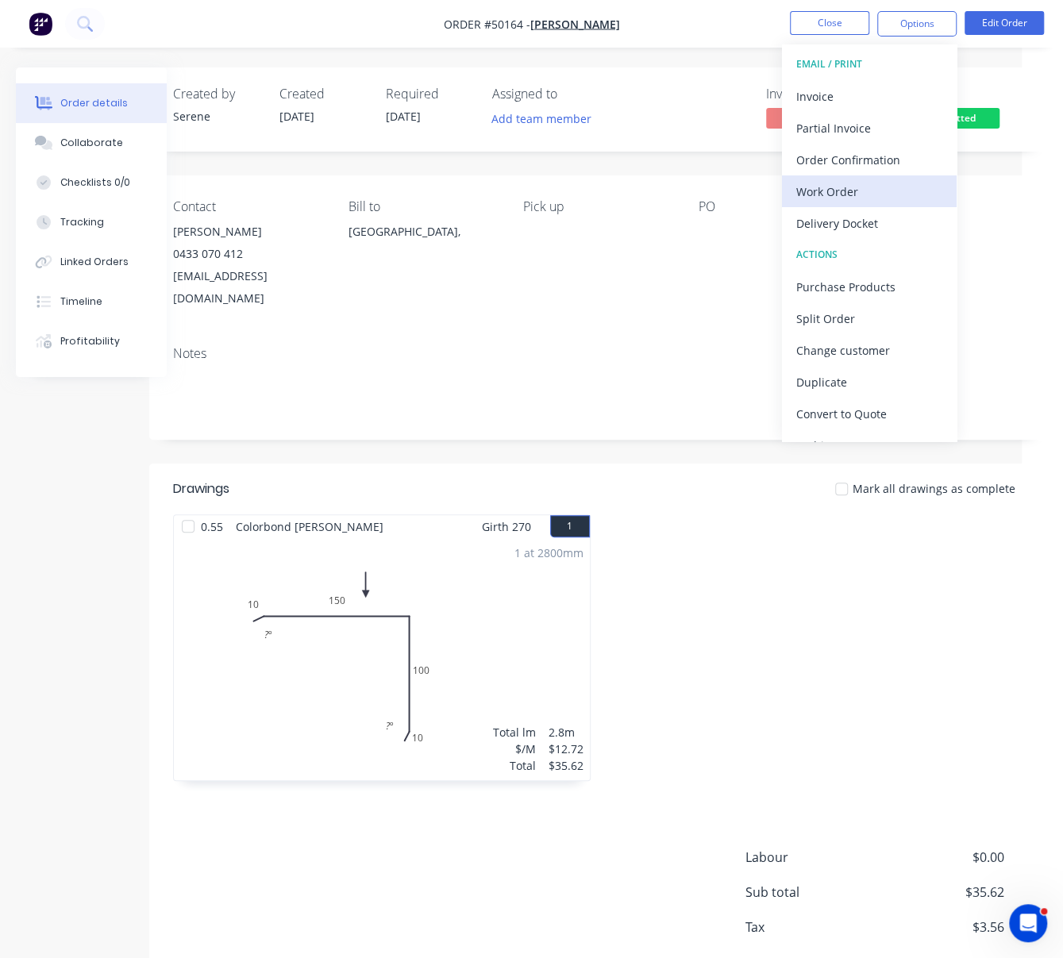
click at [820, 189] on div "Work Order" at bounding box center [869, 191] width 146 height 23
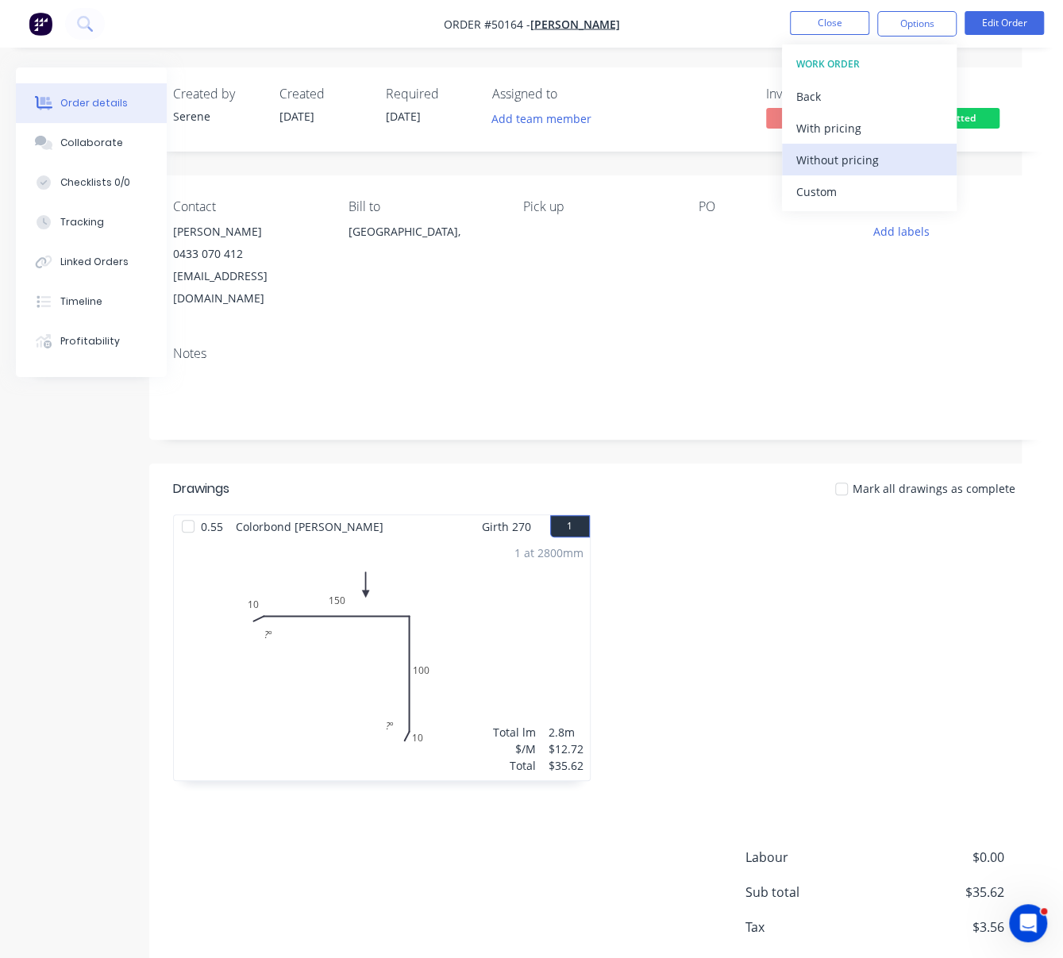
click at [822, 159] on div "Without pricing" at bounding box center [869, 159] width 146 height 23
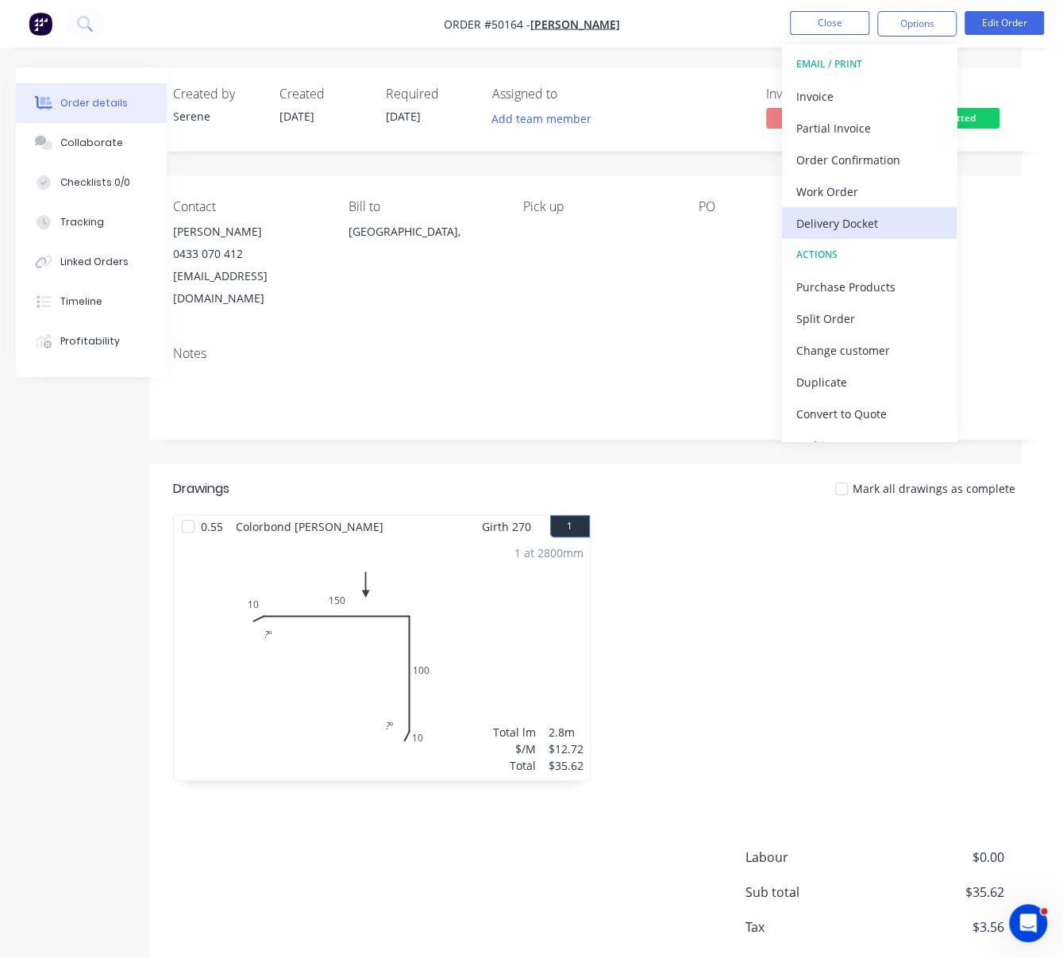
click at [854, 225] on div "Delivery Docket" at bounding box center [869, 223] width 146 height 23
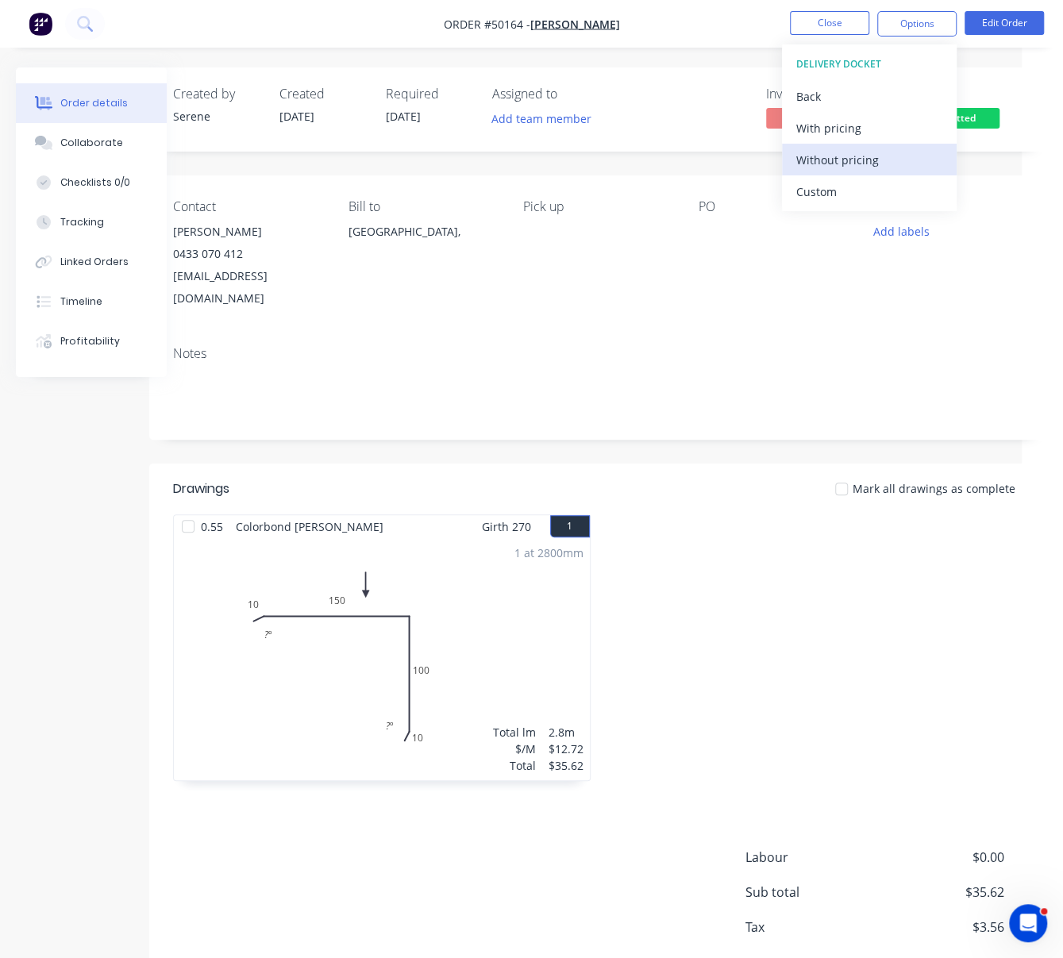
click at [857, 161] on div "Without pricing" at bounding box center [869, 159] width 146 height 23
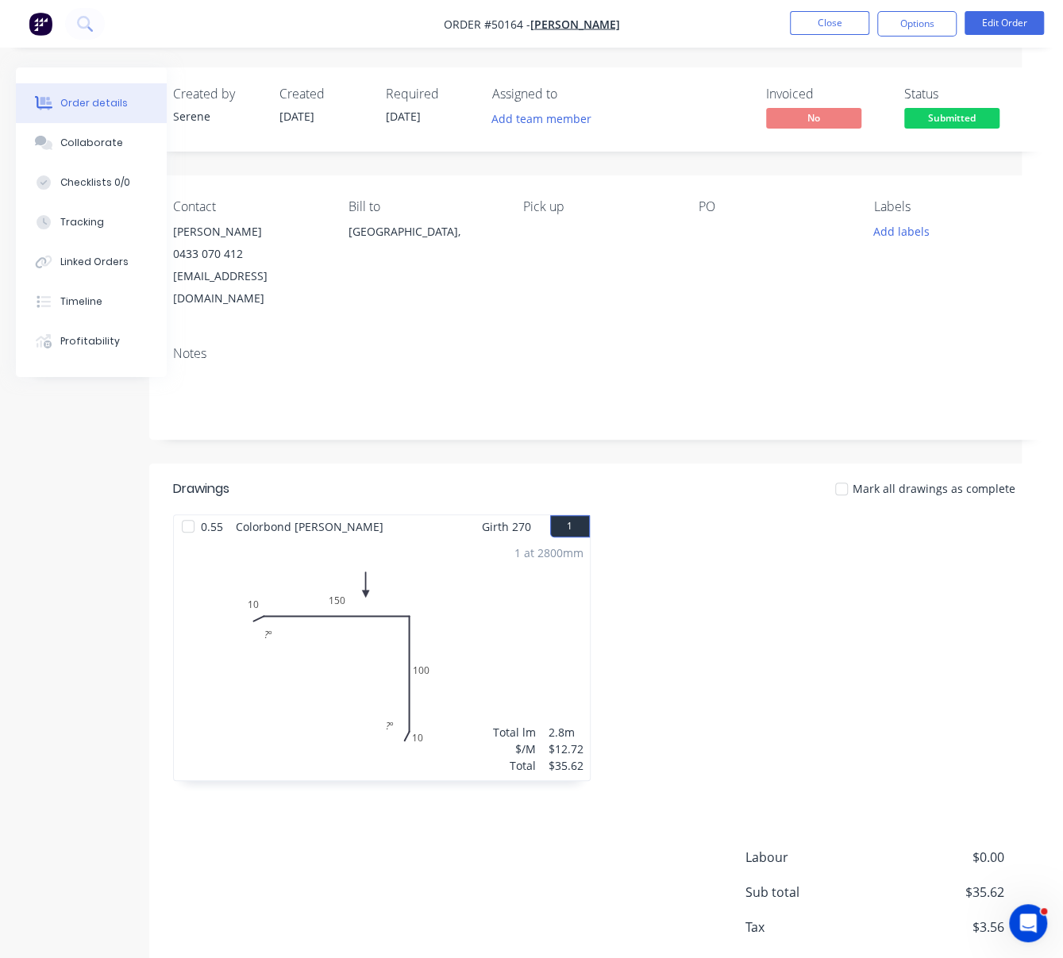
drag, startPoint x: 809, startPoint y: 583, endPoint x: 849, endPoint y: 583, distance: 40.5
drag, startPoint x: 791, startPoint y: 621, endPoint x: 867, endPoint y: 622, distance: 75.4
click at [814, 27] on button "Close" at bounding box center [829, 23] width 79 height 24
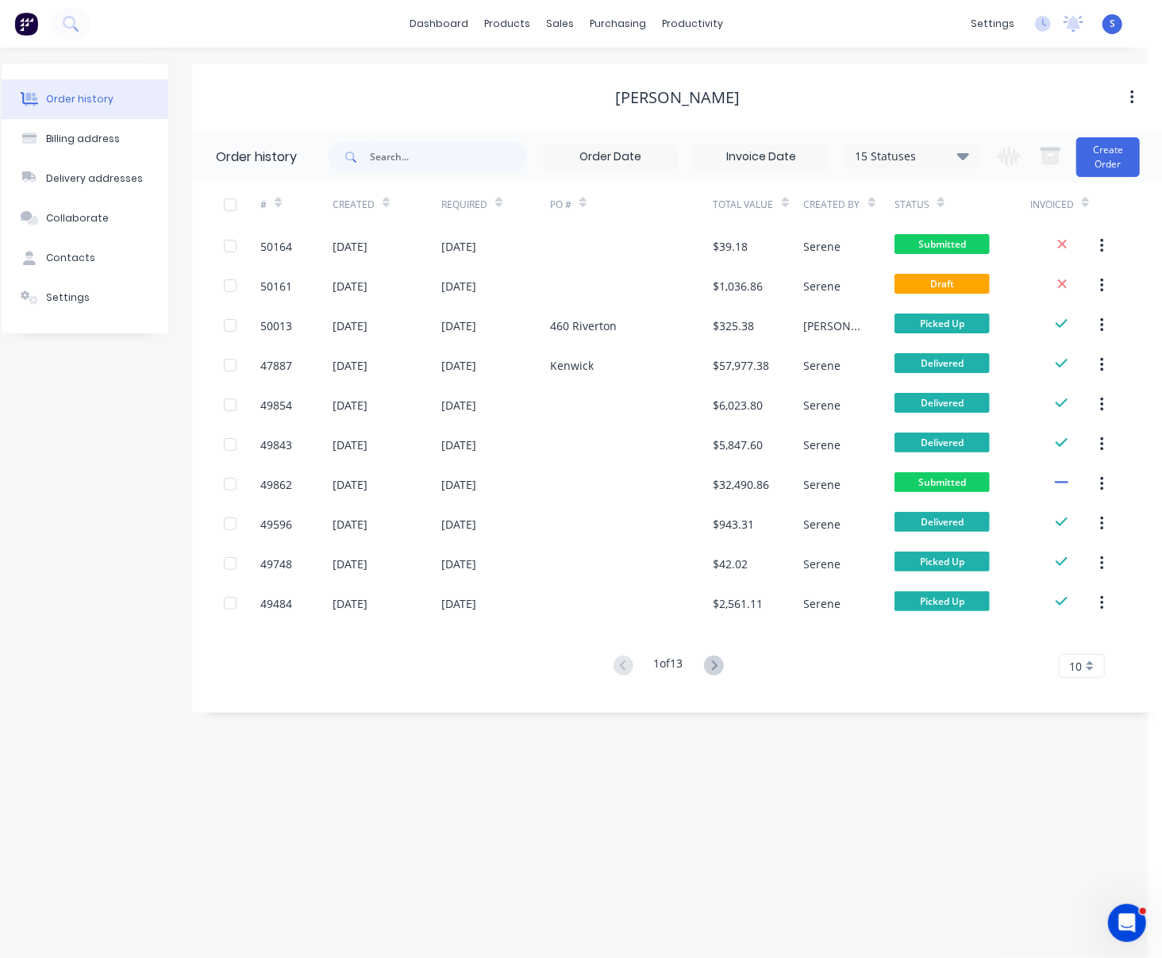
scroll to position [0, 20]
drag, startPoint x: 491, startPoint y: 67, endPoint x: 577, endPoint y: 60, distance: 86.1
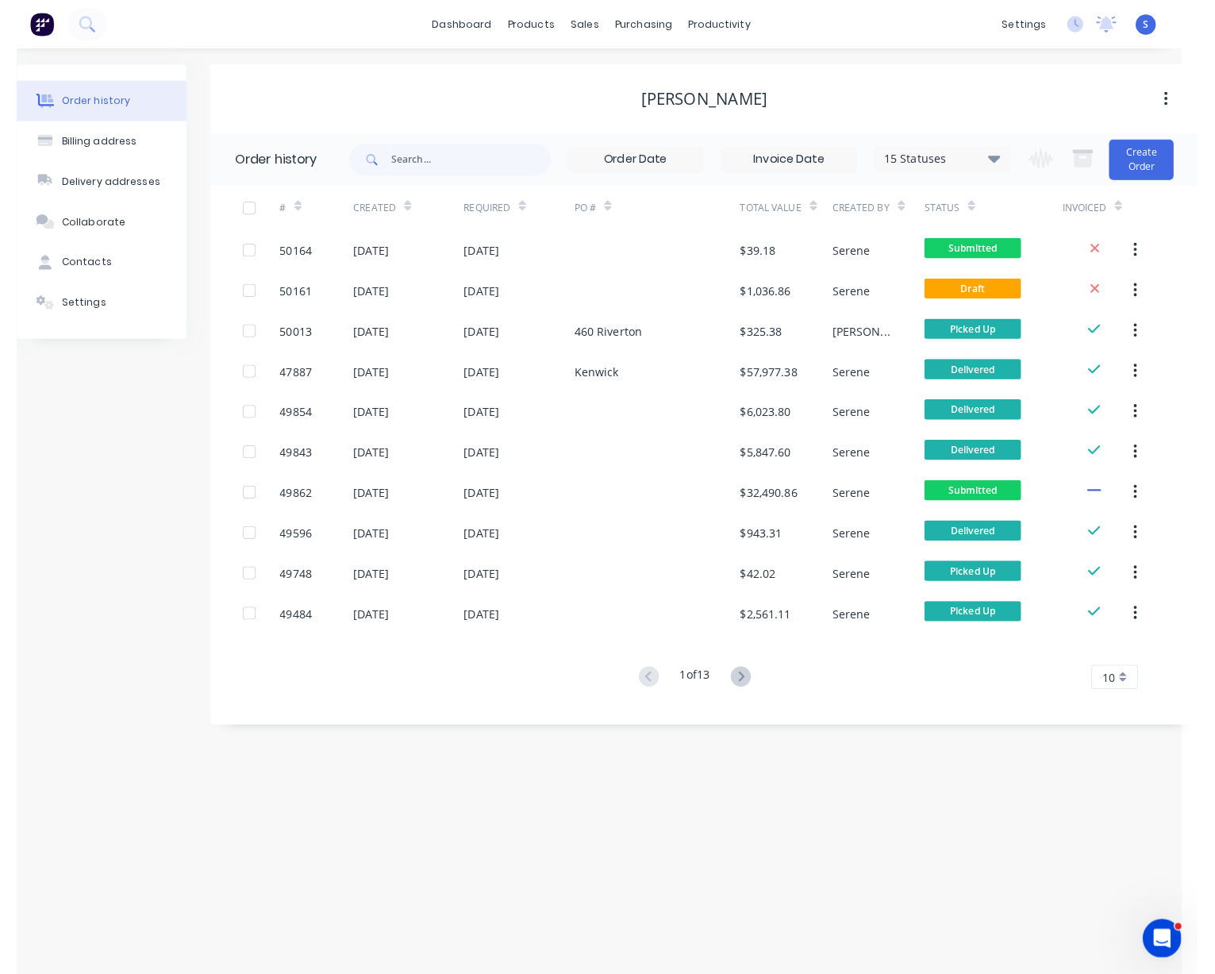
scroll to position [0, 0]
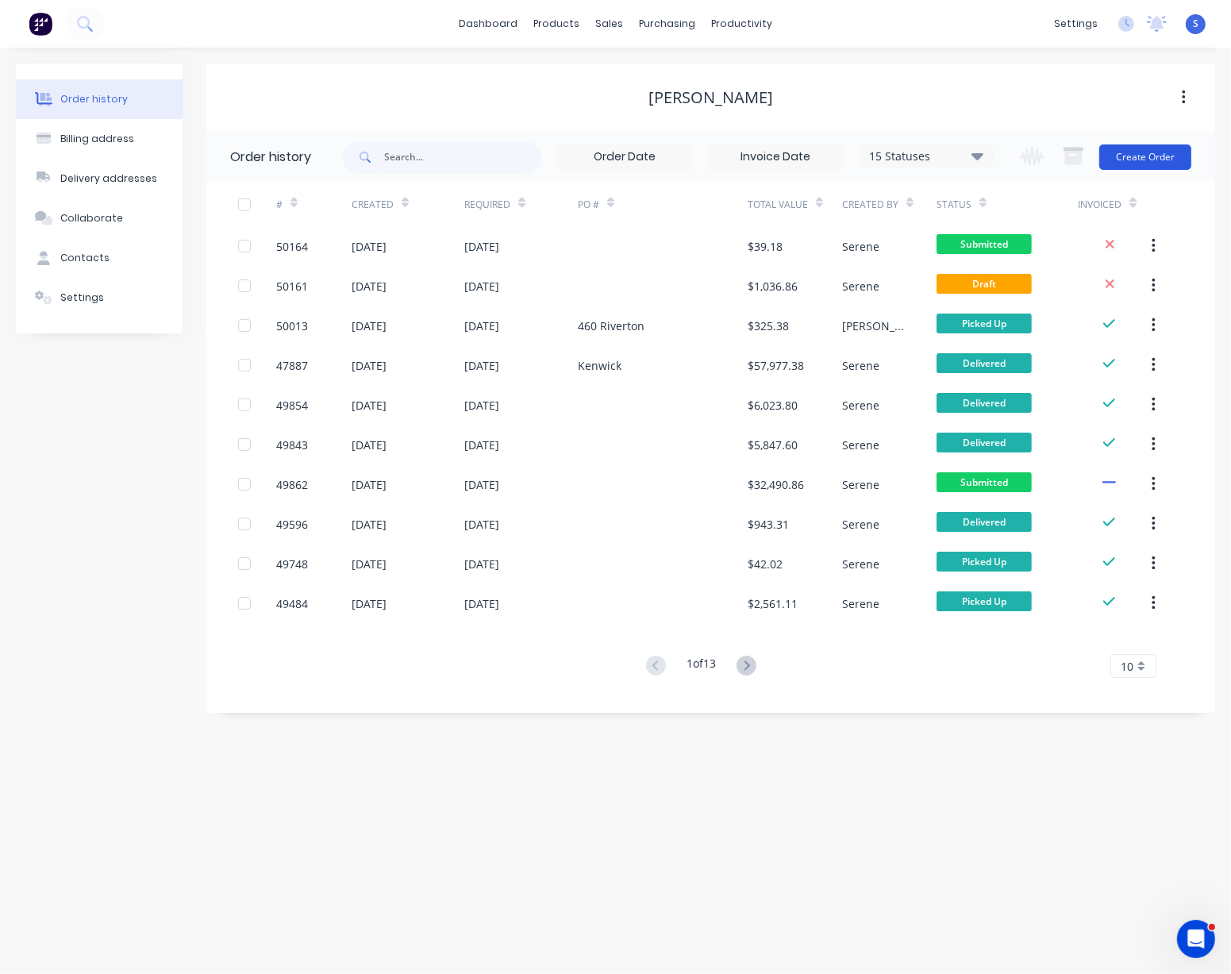
click at [1078, 148] on button "Create Order" at bounding box center [1145, 156] width 92 height 25
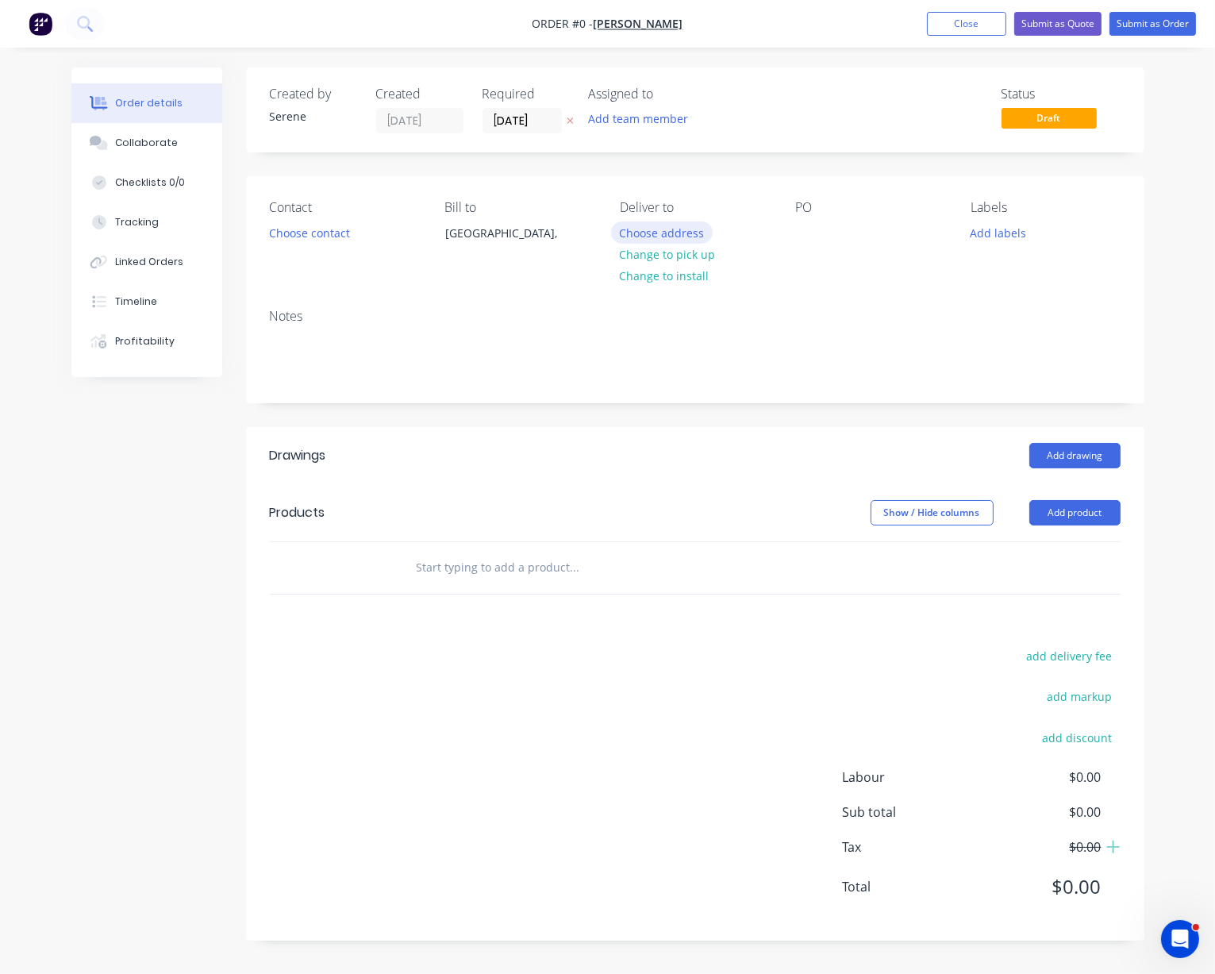
click at [693, 243] on button "Choose address" at bounding box center [662, 231] width 102 height 21
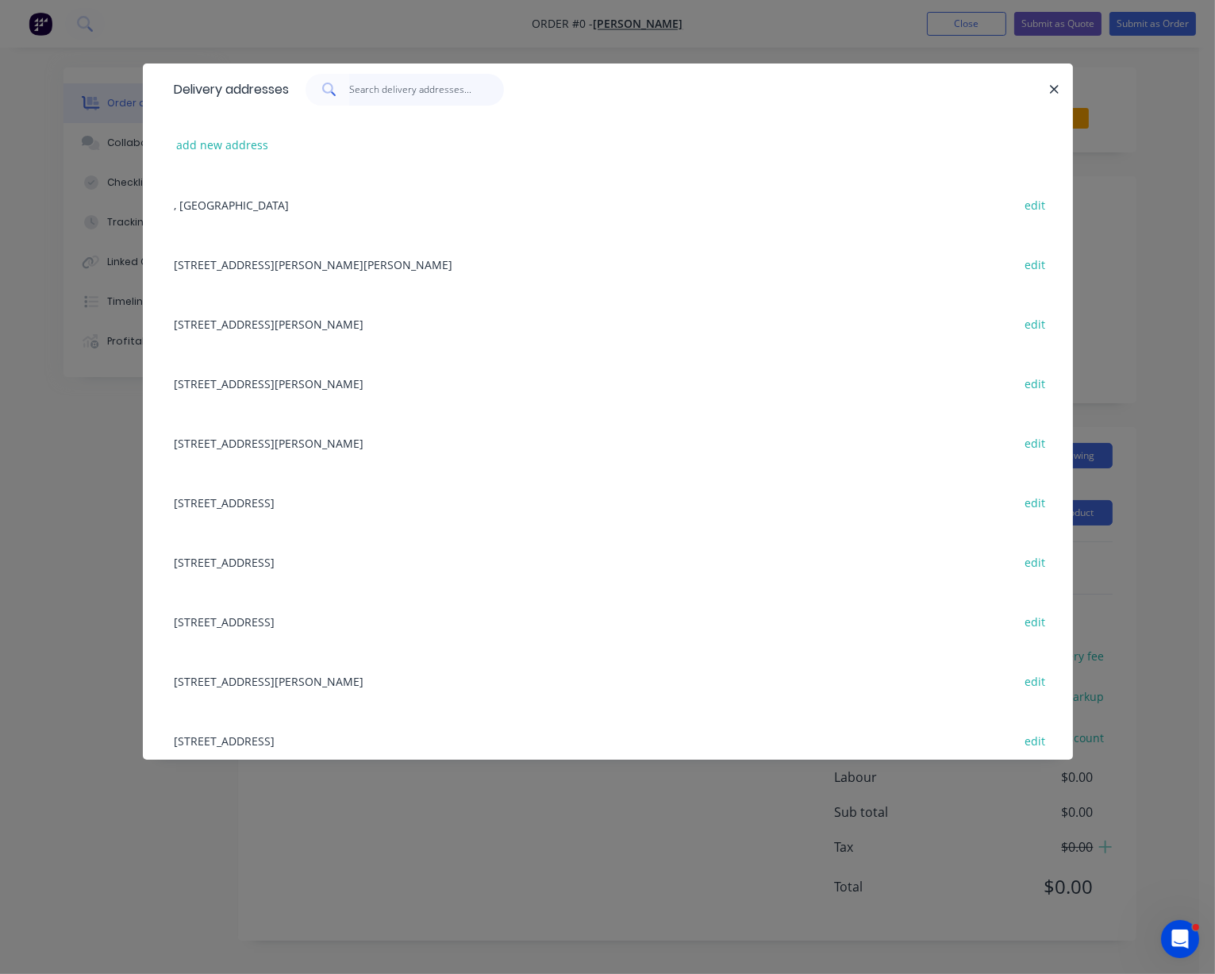
click at [379, 103] on input "text" at bounding box center [426, 90] width 155 height 32
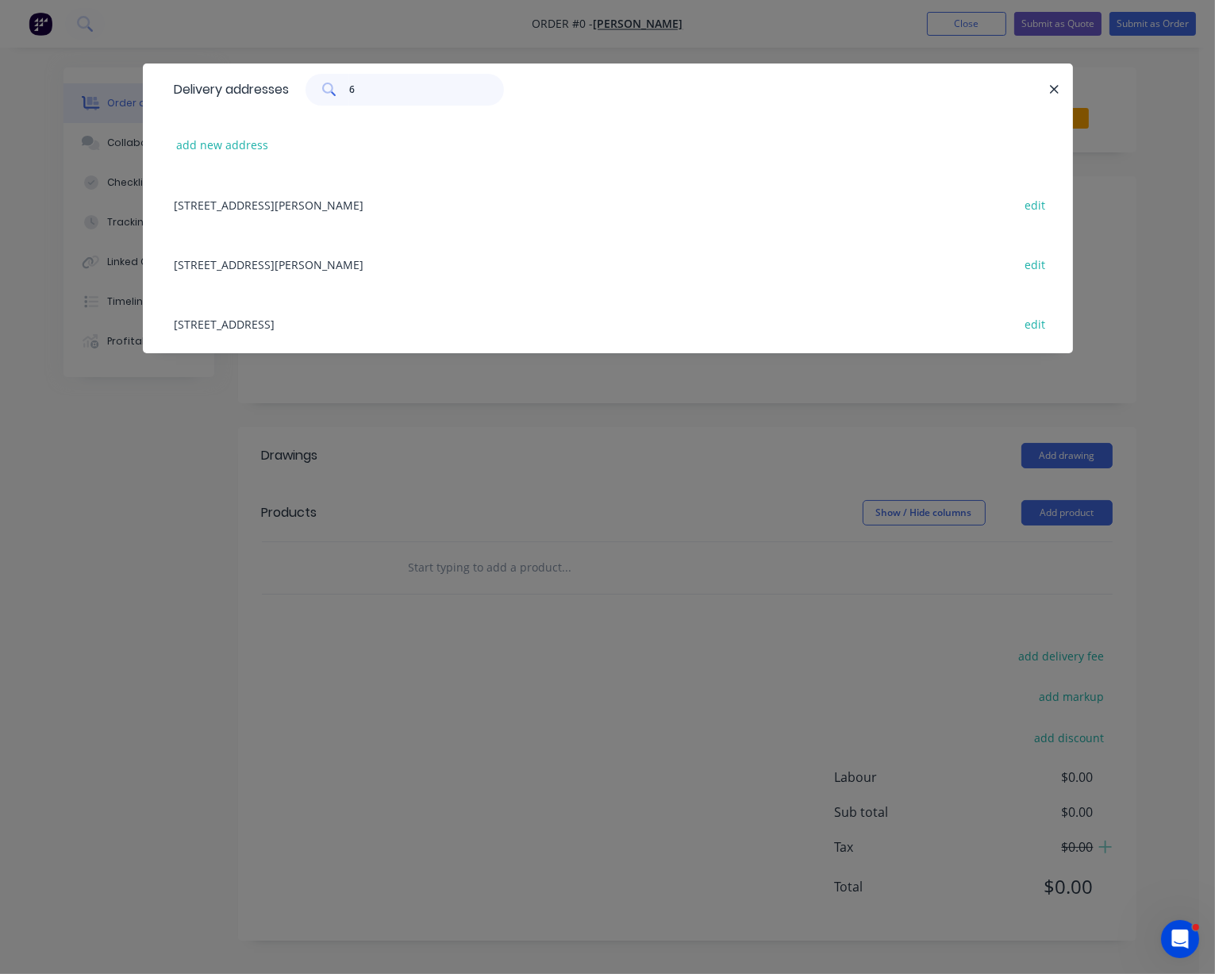
type input "6"
click at [360, 323] on div "6 Barford st,, Maddington, Western Australia, Australia edit" at bounding box center [608, 324] width 883 height 60
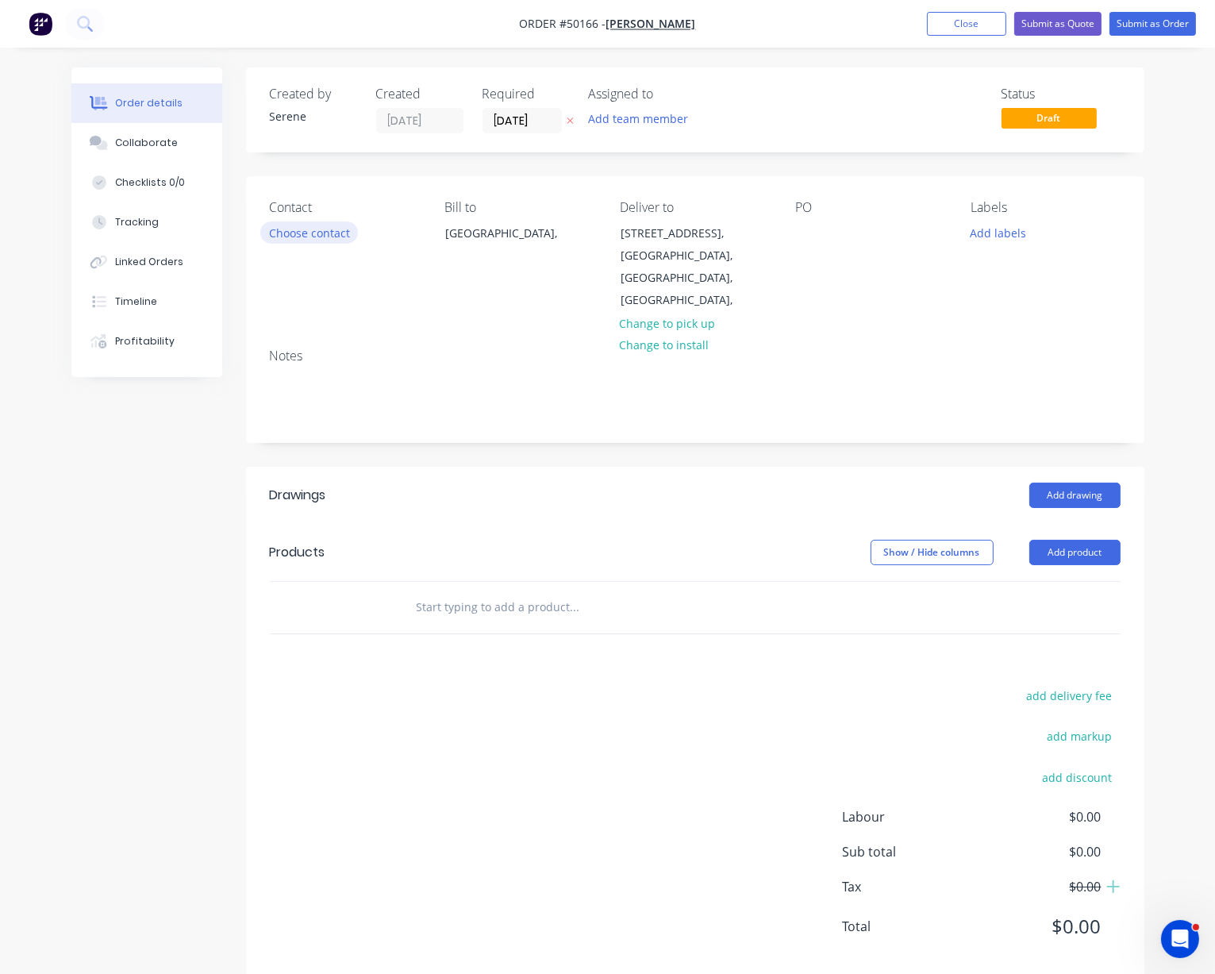
click at [311, 243] on button "Choose contact" at bounding box center [309, 231] width 98 height 21
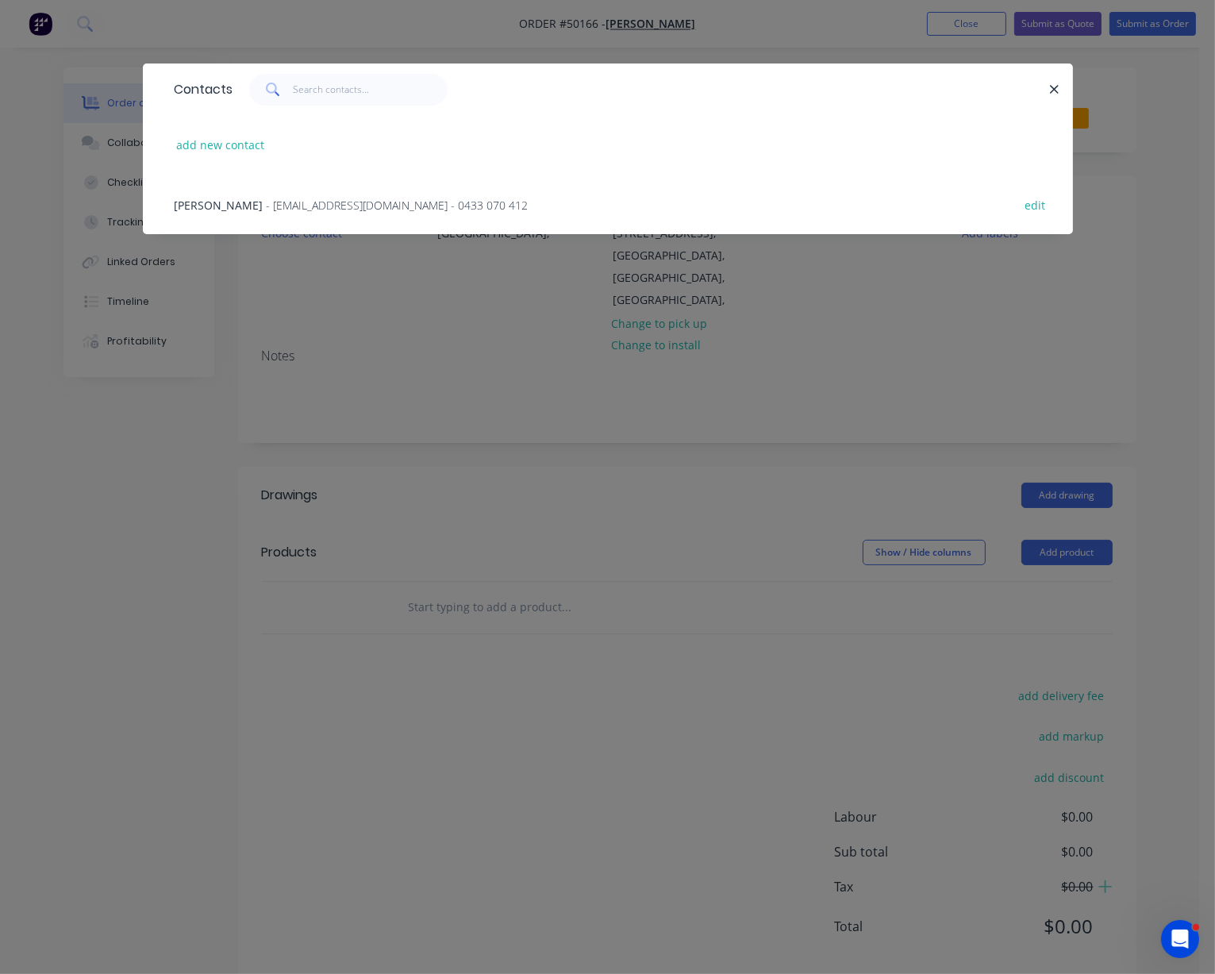
click at [287, 206] on span "- account@speedframewa.com.au - 0433 070 412" at bounding box center [398, 205] width 262 height 15
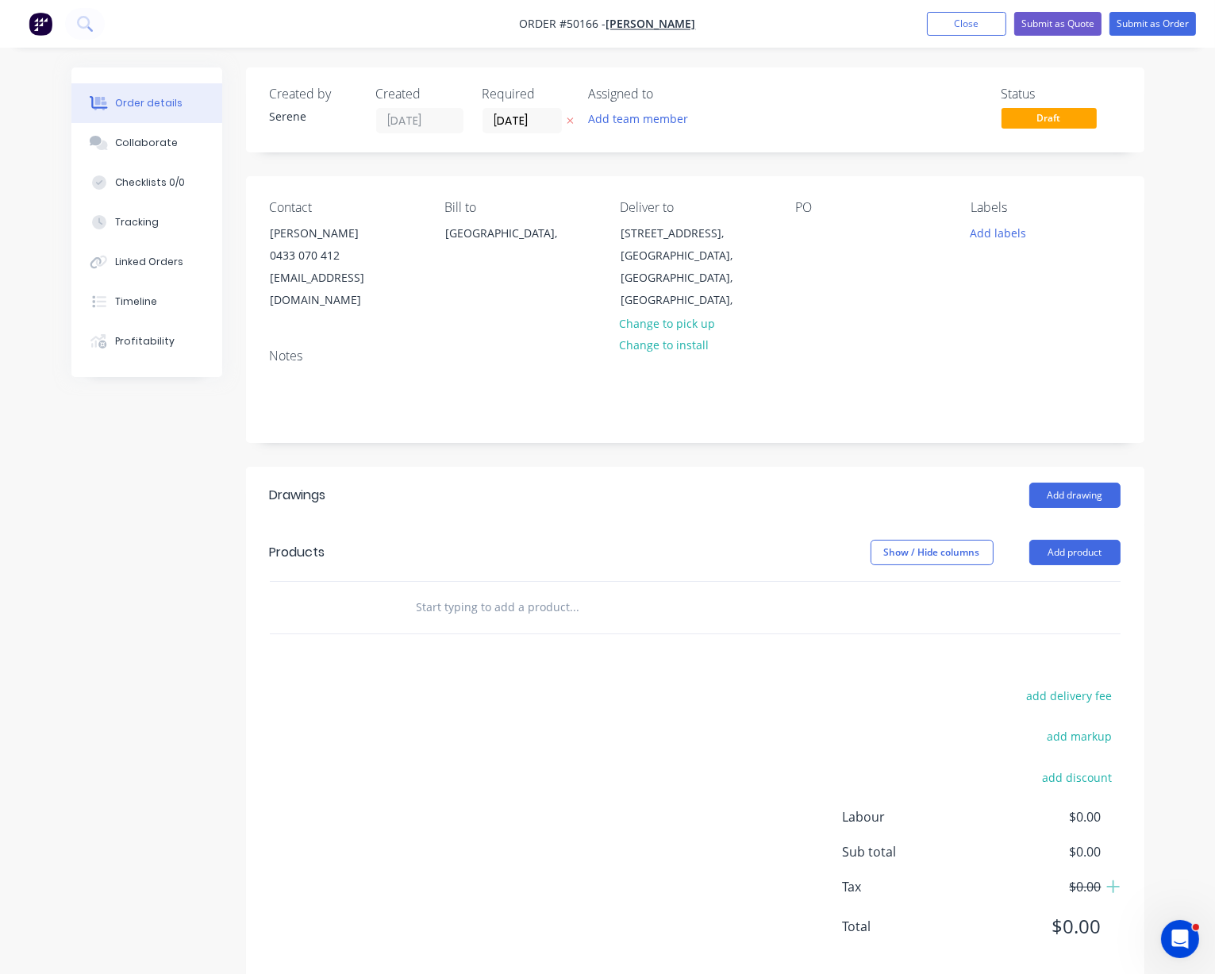
drag, startPoint x: 566, startPoint y: 498, endPoint x: 667, endPoint y: 488, distance: 101.3
click at [798, 244] on div at bounding box center [807, 232] width 25 height 23
click at [807, 484] on div "Add drawing" at bounding box center [785, 495] width 670 height 25
click at [1068, 495] on button "Add drawing" at bounding box center [1075, 495] width 91 height 25
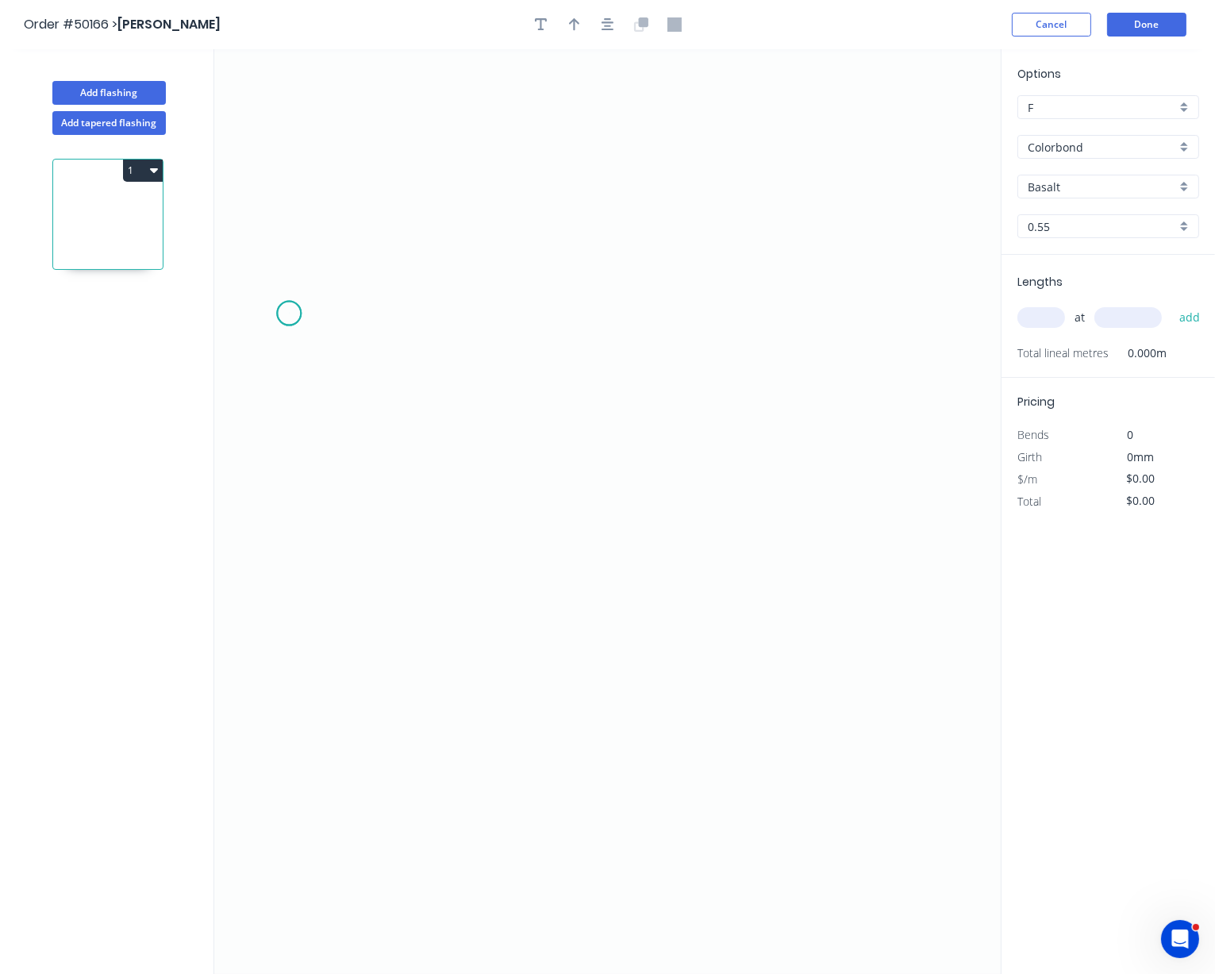
click at [289, 316] on icon "0" at bounding box center [607, 511] width 787 height 925
click at [423, 319] on icon "0" at bounding box center [607, 511] width 787 height 925
click at [428, 529] on icon "0 ?" at bounding box center [607, 511] width 787 height 925
click at [698, 524] on icon "0 ? ?" at bounding box center [607, 511] width 787 height 925
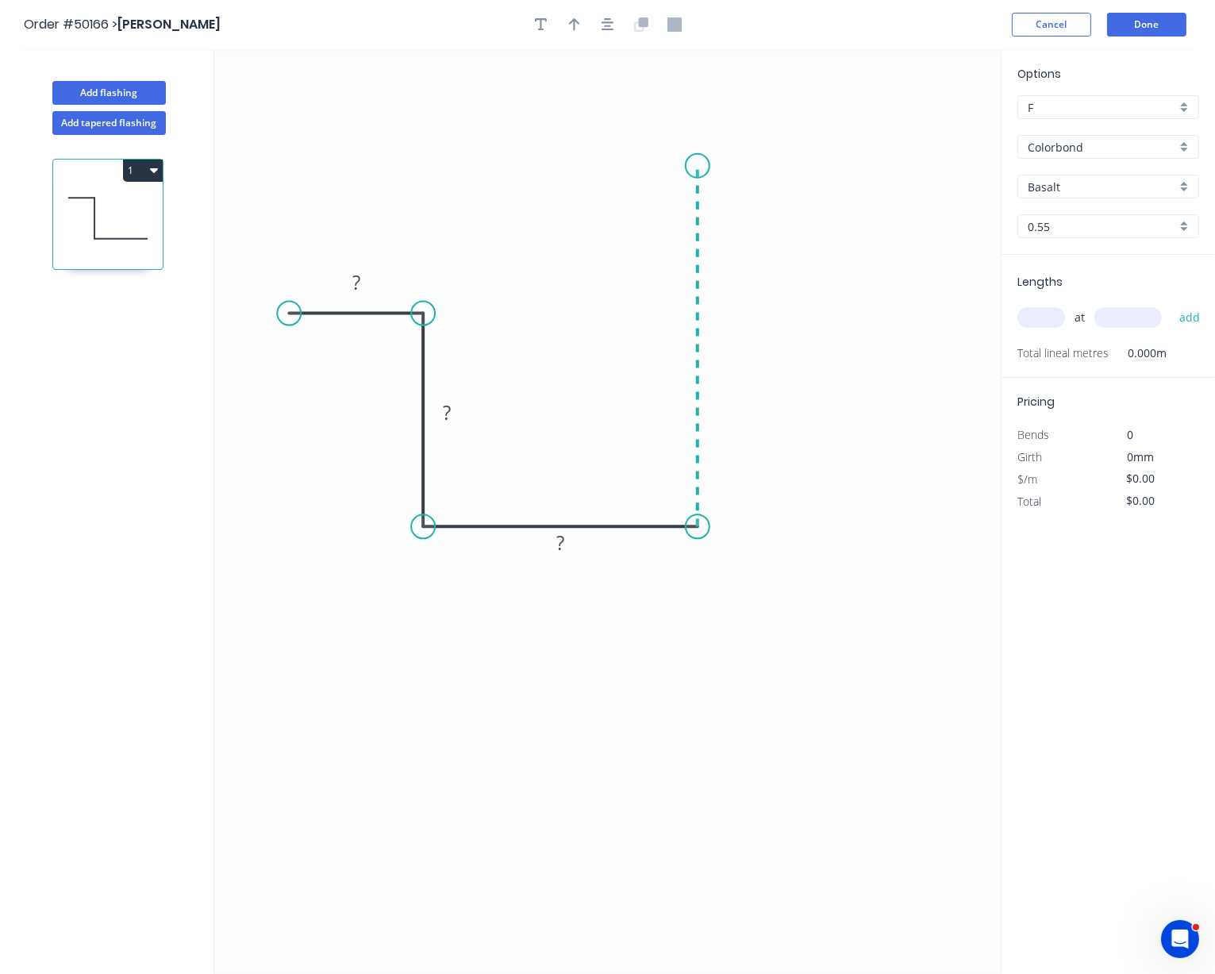
click at [698, 168] on icon "0 ? ? ?" at bounding box center [607, 511] width 787 height 925
click at [631, 164] on icon "0 ? ? ? ?" at bounding box center [607, 511] width 787 height 925
click at [632, 223] on icon "0 ? ? ? ? ?" at bounding box center [607, 511] width 787 height 925
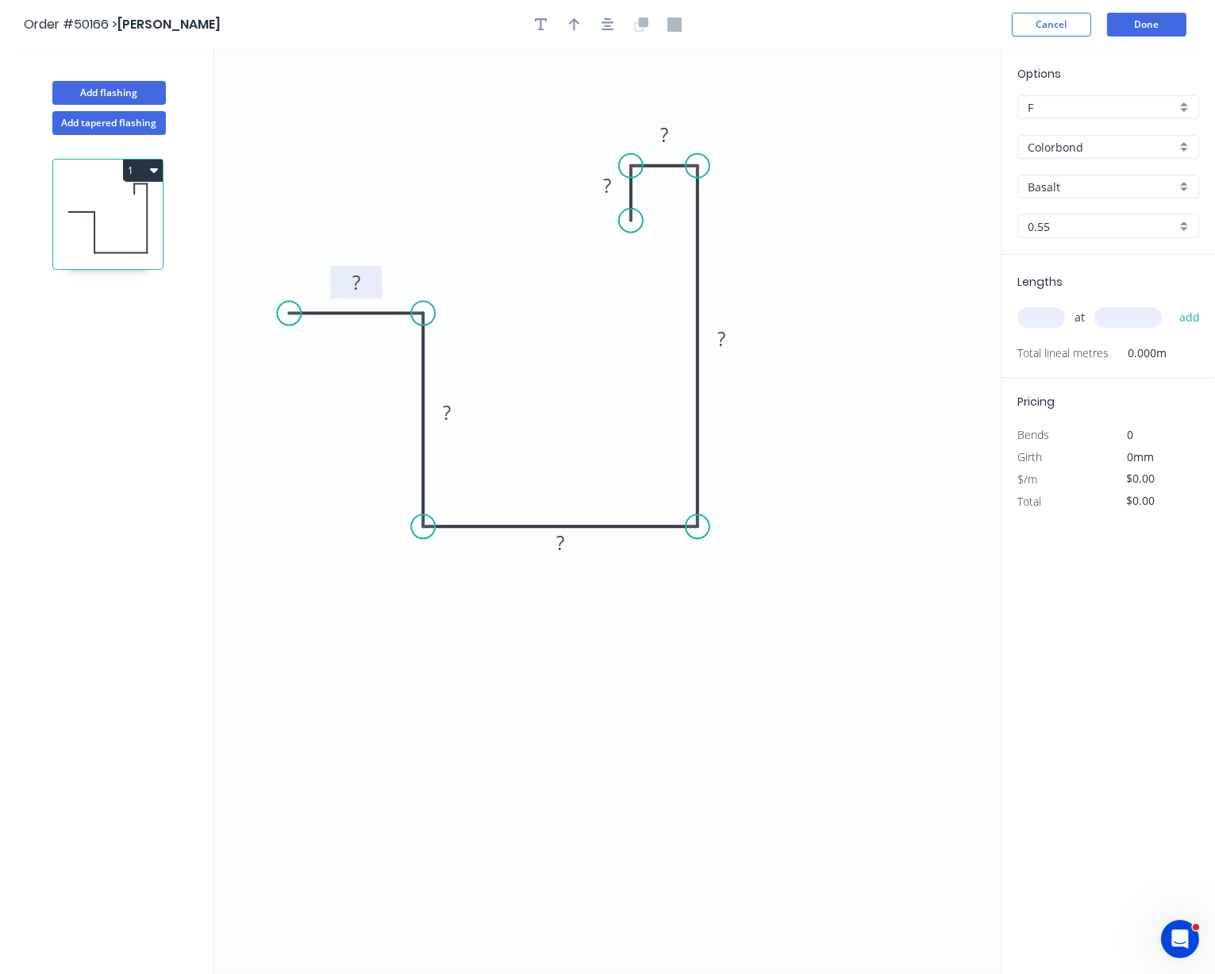
click at [364, 278] on rect at bounding box center [357, 283] width 32 height 22
click at [452, 417] on rect at bounding box center [447, 413] width 32 height 22
click at [547, 486] on icon "0 50 100 ? ? ? ?" at bounding box center [607, 511] width 787 height 925
click at [568, 545] on rect at bounding box center [561, 544] width 32 height 22
click at [687, 622] on icon "0 50 100 100 ? ? ?" at bounding box center [607, 511] width 787 height 925
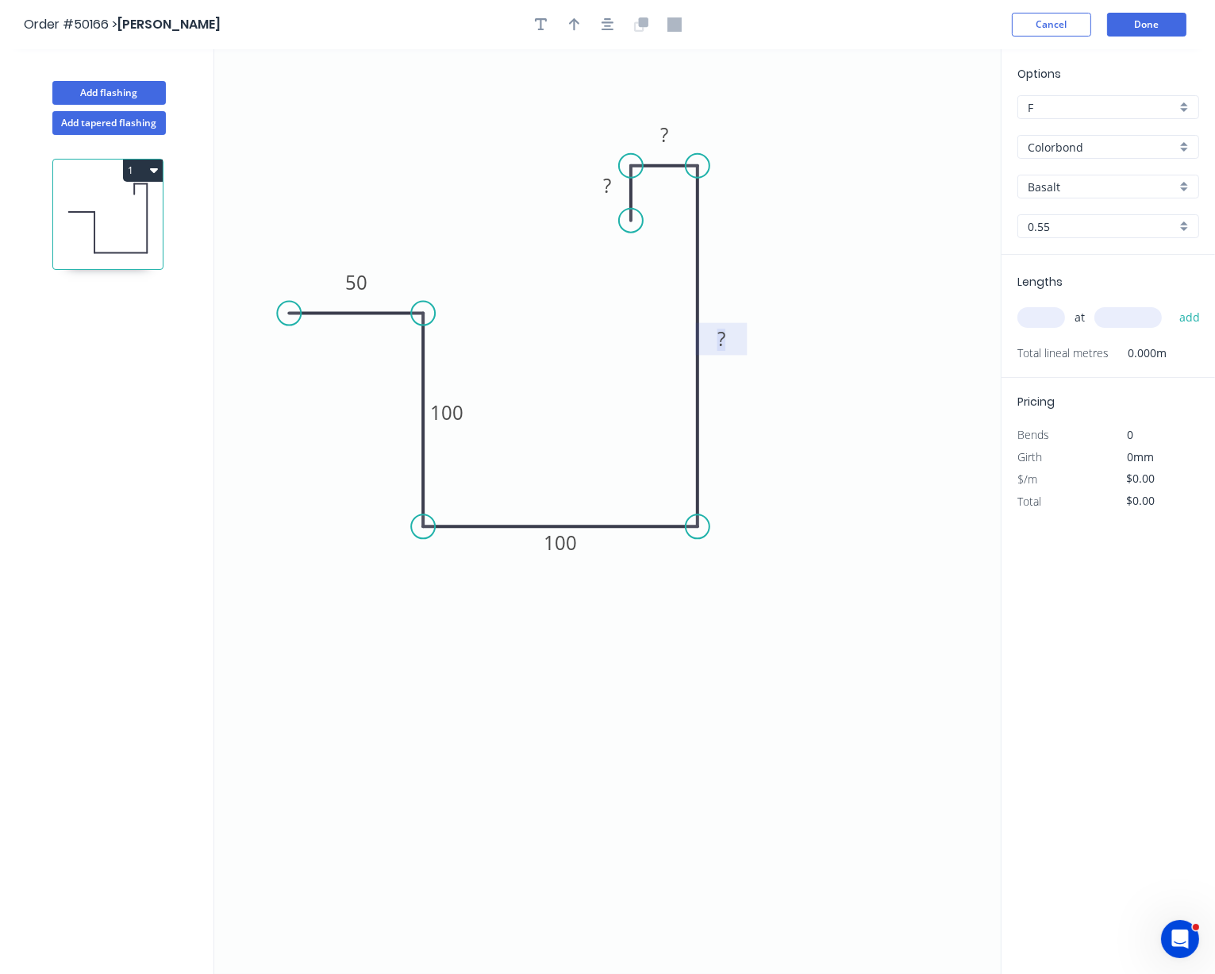
click at [722, 341] on tspan "?" at bounding box center [722, 338] width 8 height 26
drag, startPoint x: 754, startPoint y: 233, endPoint x: 679, endPoint y: 144, distance: 116.1
click at [754, 230] on icon "0 50 100 100 150 ? ?" at bounding box center [607, 511] width 787 height 925
click at [662, 135] on tspan "?" at bounding box center [664, 134] width 8 height 26
click at [668, 291] on icon "0 50 100 100 150 20 ?" at bounding box center [607, 511] width 787 height 925
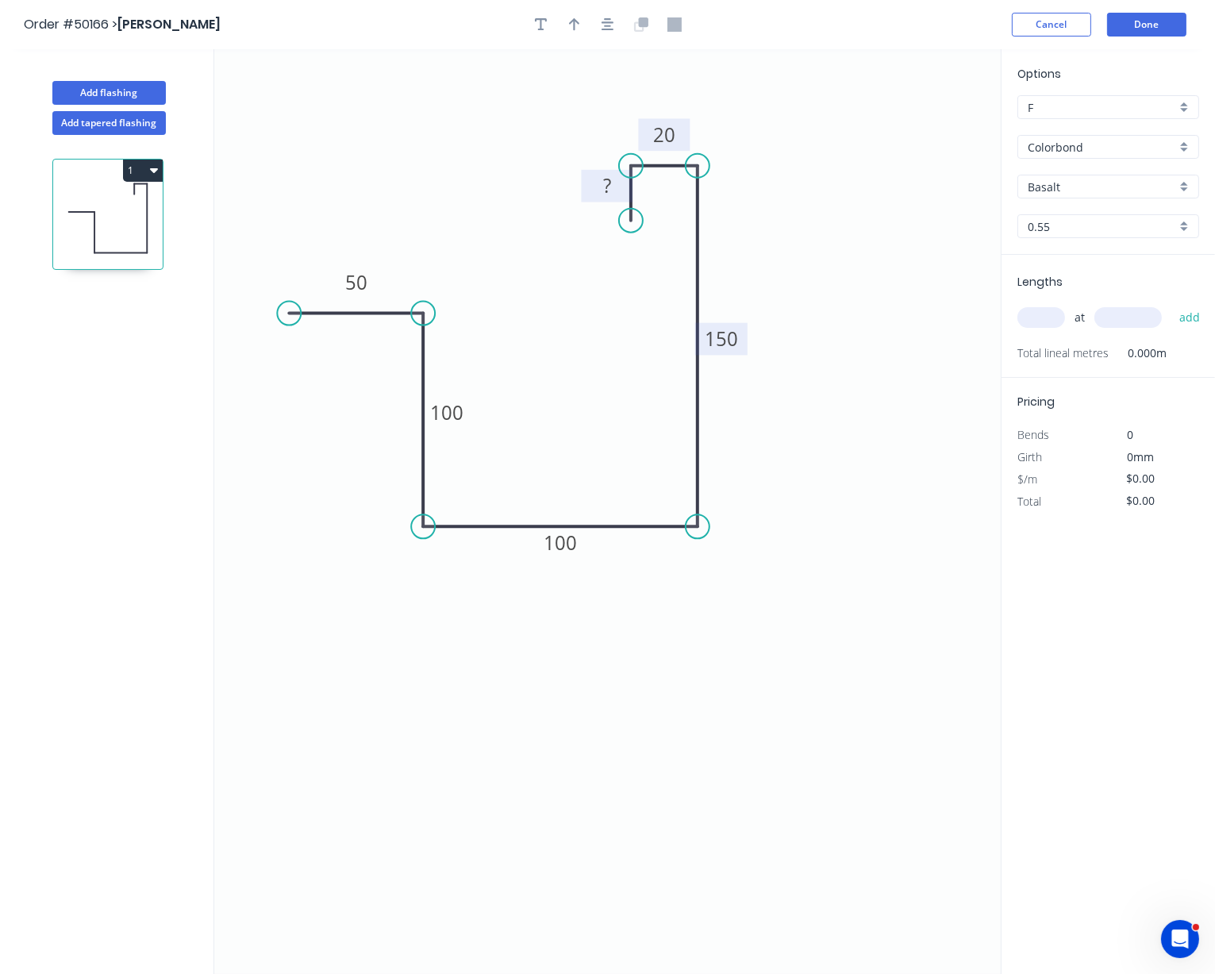
click at [606, 183] on tspan "?" at bounding box center [607, 185] width 8 height 26
click at [591, 287] on icon "0 50 100 100 150 20 20?" at bounding box center [607, 511] width 787 height 925
click at [605, 184] on tspan "?" at bounding box center [607, 185] width 8 height 26
click at [611, 314] on icon "0 50 100 100 150 20 20?" at bounding box center [607, 511] width 787 height 925
click at [608, 193] on tspan "?" at bounding box center [607, 185] width 8 height 26
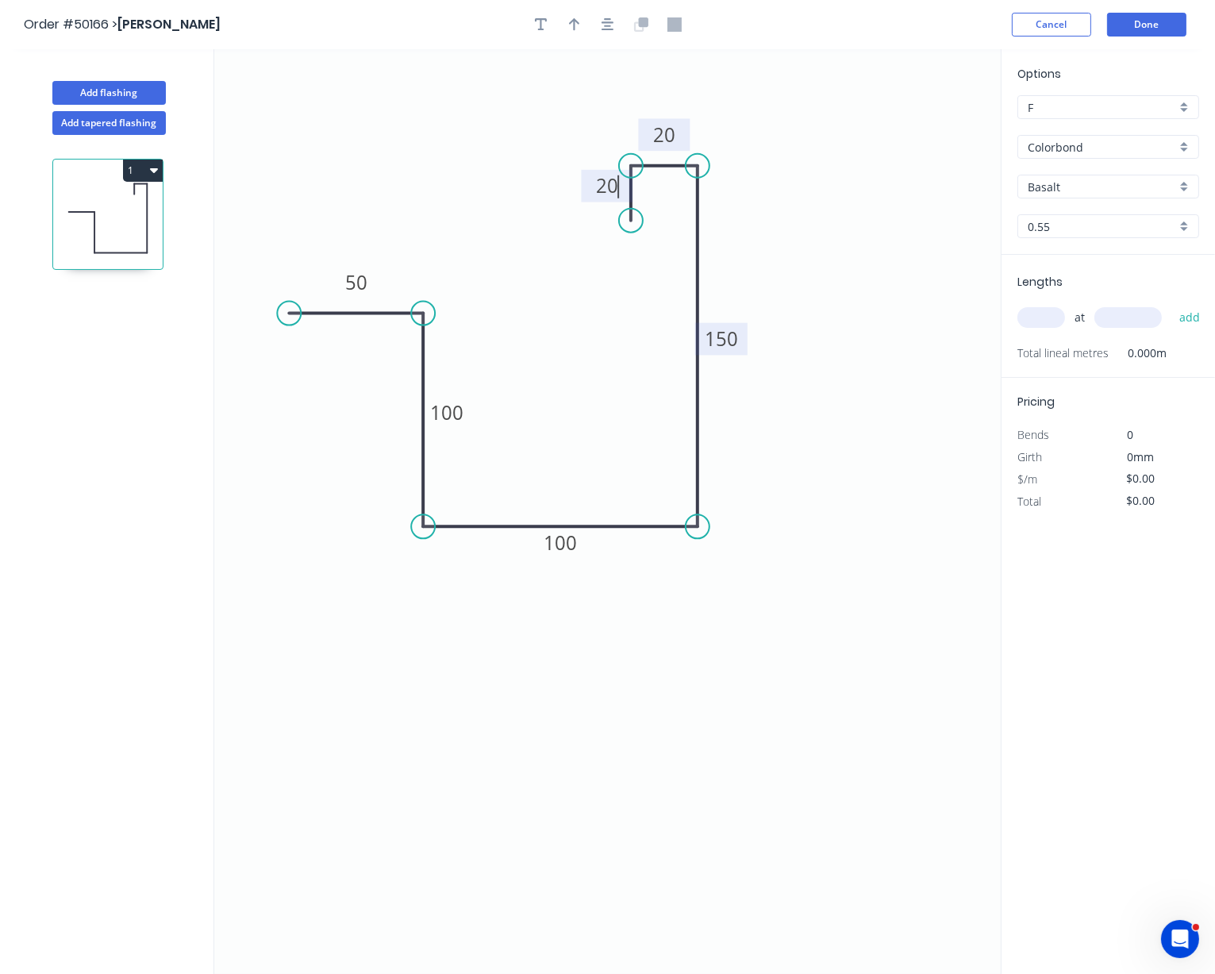
click at [599, 356] on icon "0 50 100 100 150 20 20" at bounding box center [607, 511] width 787 height 925
type input "$17.02"
click at [569, 42] on header "Order #50166 > Chris Gu Cancel Done" at bounding box center [607, 24] width 1215 height 49
click at [571, 35] on button "button" at bounding box center [575, 25] width 24 height 24
click at [920, 126] on icon at bounding box center [921, 110] width 14 height 51
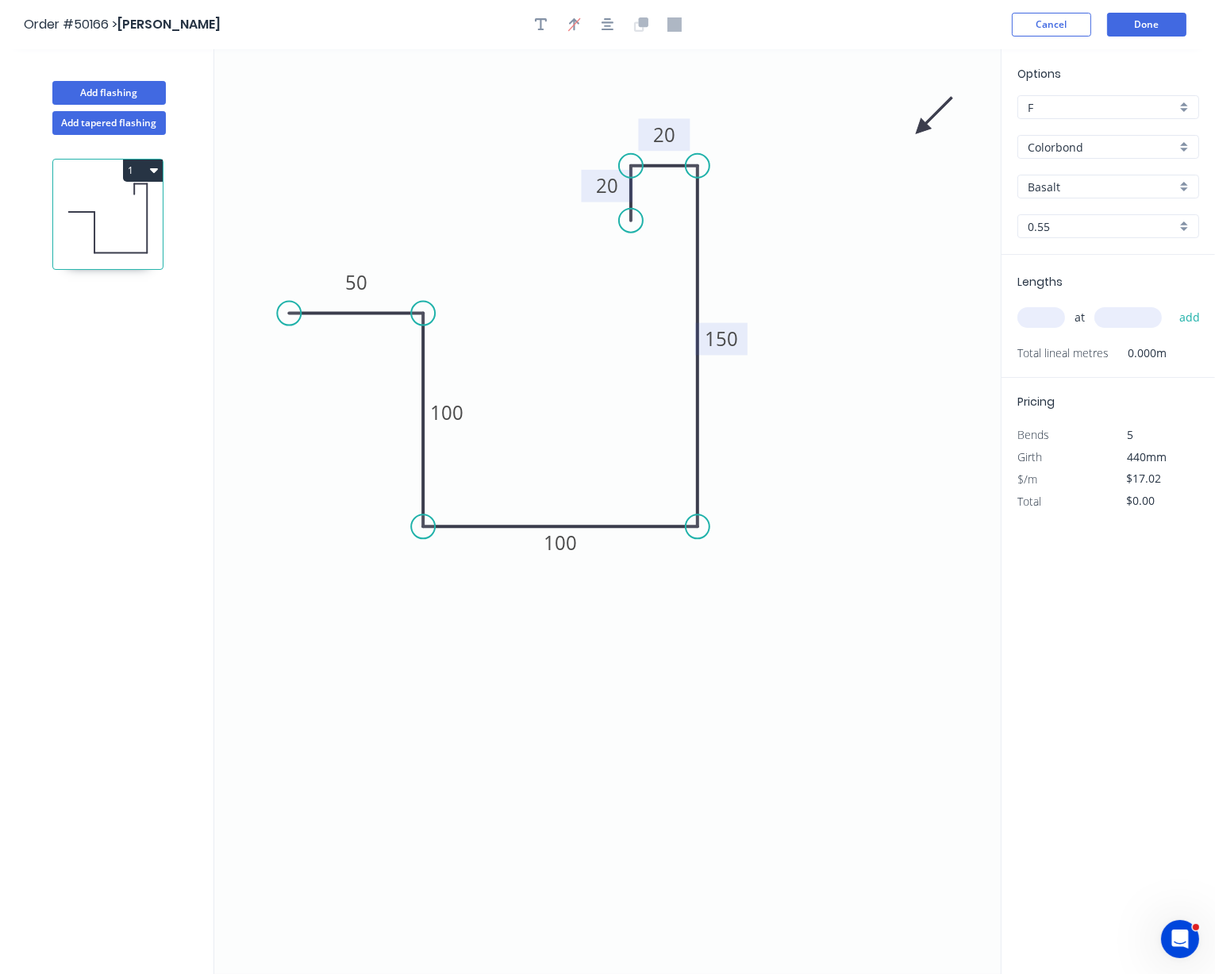
click at [920, 126] on icon at bounding box center [934, 116] width 46 height 46
click at [922, 126] on icon at bounding box center [939, 128] width 51 height 14
click at [924, 126] on icon "0 50 100 100 150 20 20" at bounding box center [607, 511] width 787 height 925
click at [922, 130] on icon at bounding box center [934, 141] width 46 height 46
drag, startPoint x: 921, startPoint y: 130, endPoint x: 494, endPoint y: 572, distance: 614.7
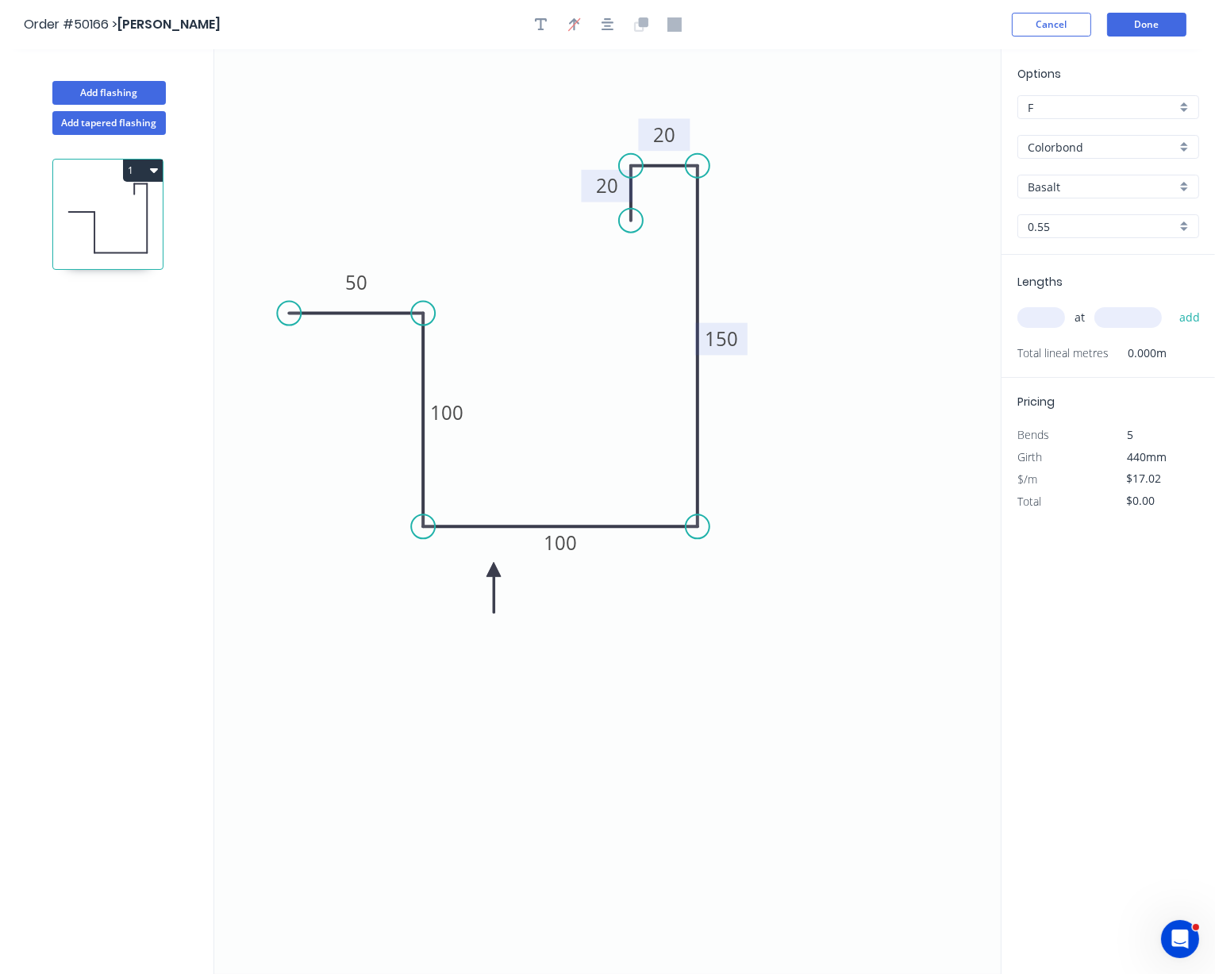
click at [494, 572] on icon at bounding box center [494, 587] width 14 height 51
click at [1037, 328] on input "text" at bounding box center [1042, 317] width 48 height 21
type input "2"
type input "5400"
click at [1078, 304] on button "add" at bounding box center [1190, 317] width 37 height 27
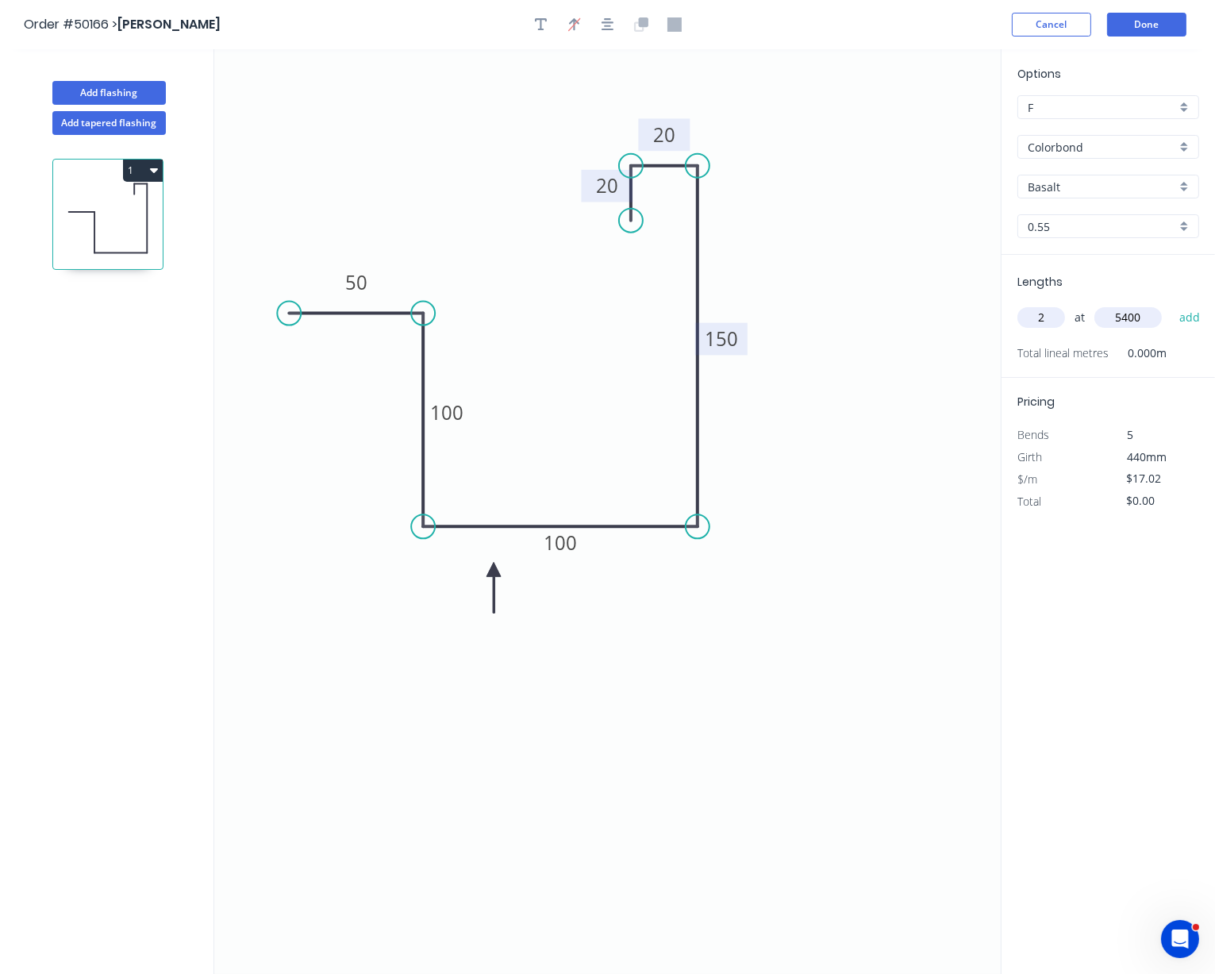
type input "$183.82"
type input "3"
type input "7800"
click at [1078, 304] on button "add" at bounding box center [1190, 317] width 37 height 27
type input "$582.08"
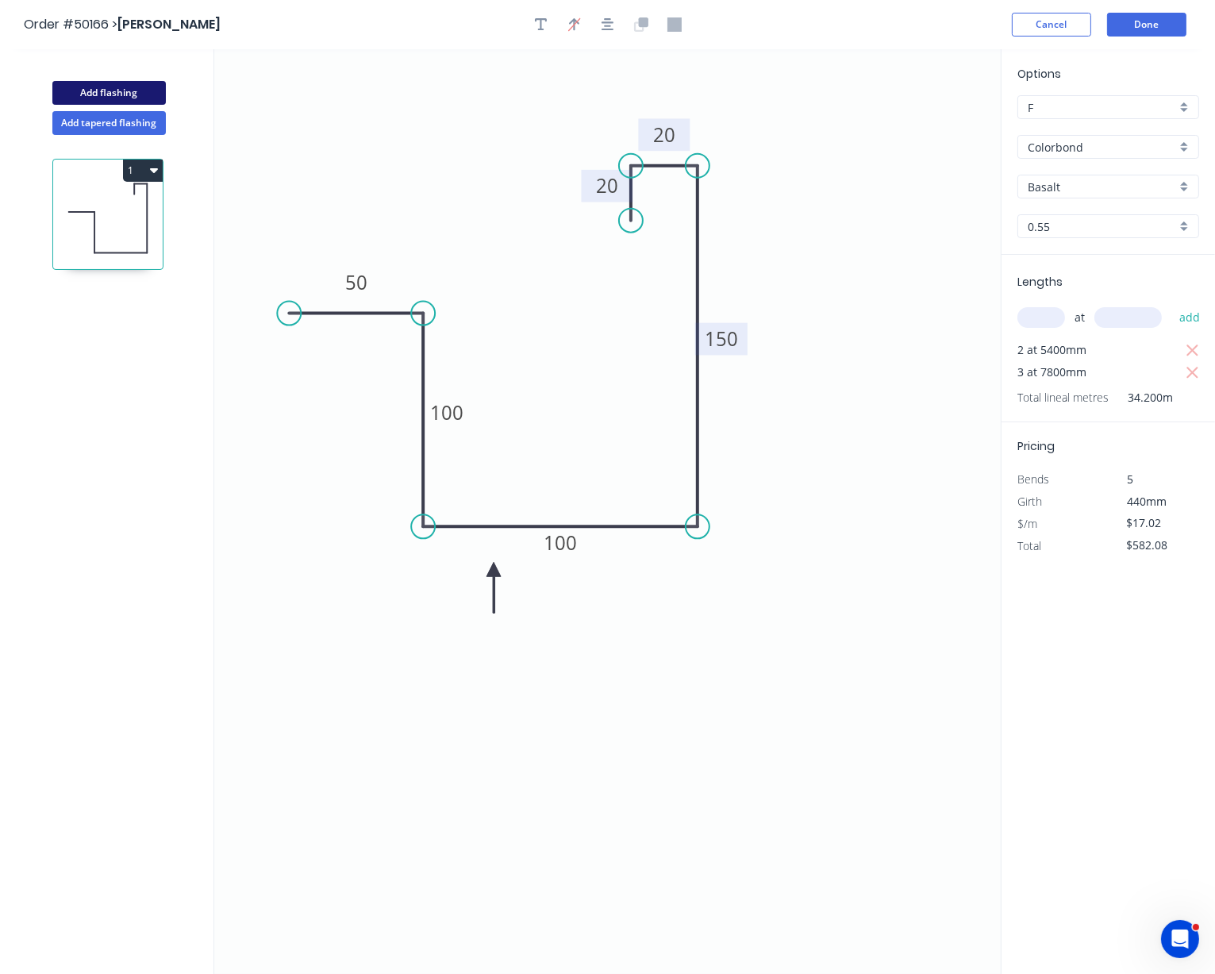
click at [133, 95] on button "Add flashing" at bounding box center [109, 93] width 114 height 24
type input "$0.00"
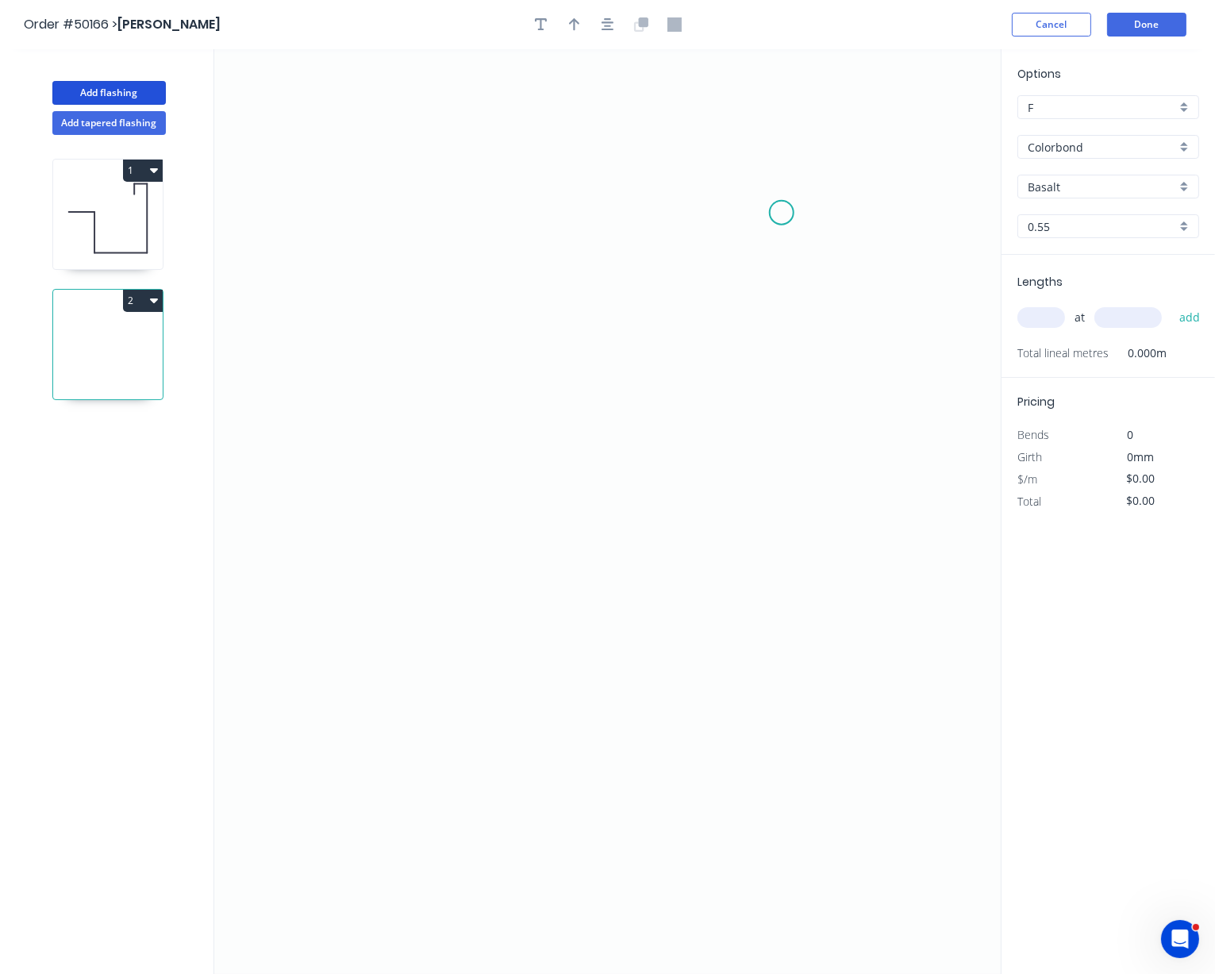
click at [782, 215] on icon "0" at bounding box center [607, 511] width 787 height 925
click at [753, 111] on icon "0" at bounding box center [607, 511] width 787 height 925
click at [441, 117] on icon "0 ?" at bounding box center [607, 511] width 787 height 925
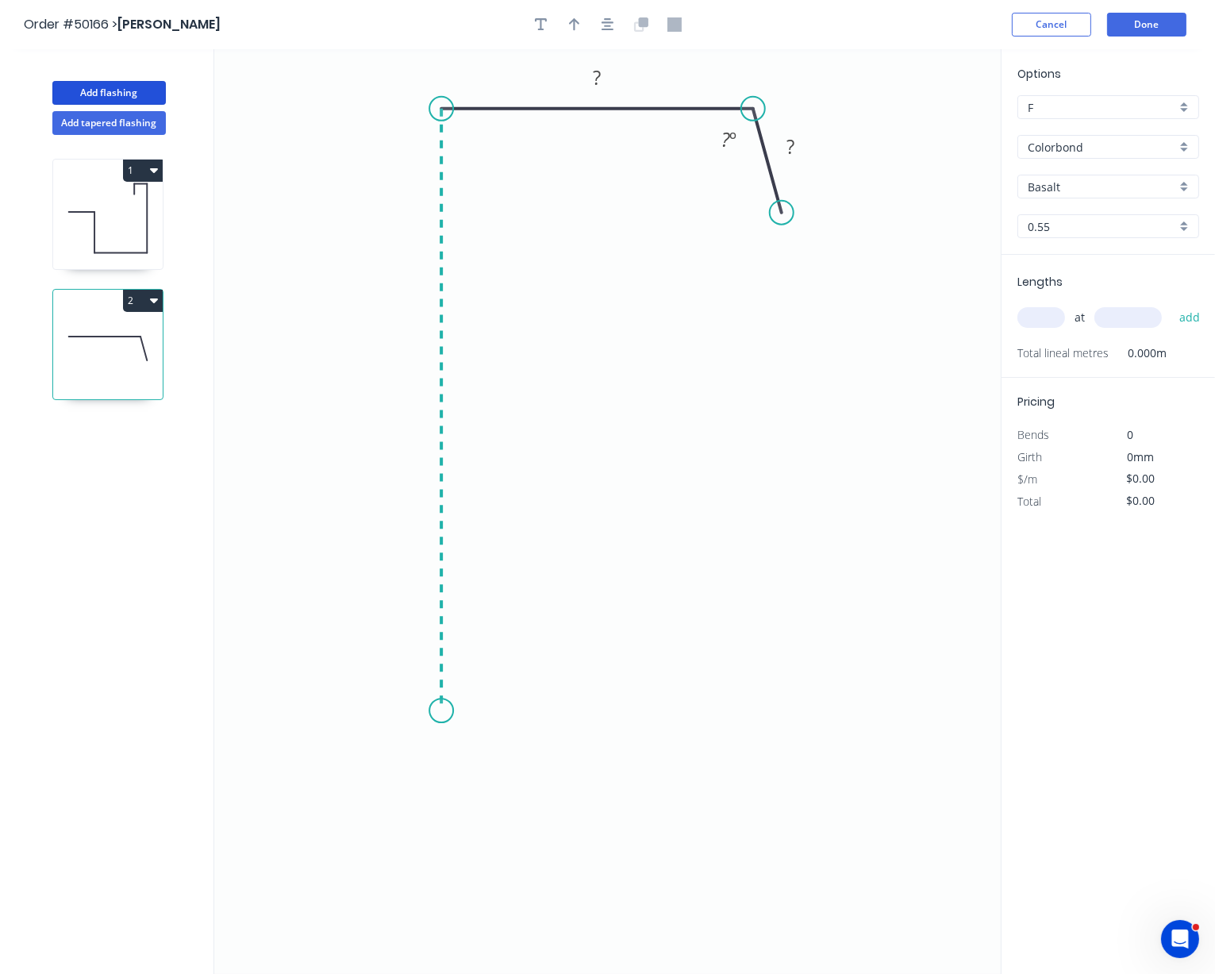
click at [426, 715] on icon "0 ? ? ? º" at bounding box center [607, 511] width 787 height 925
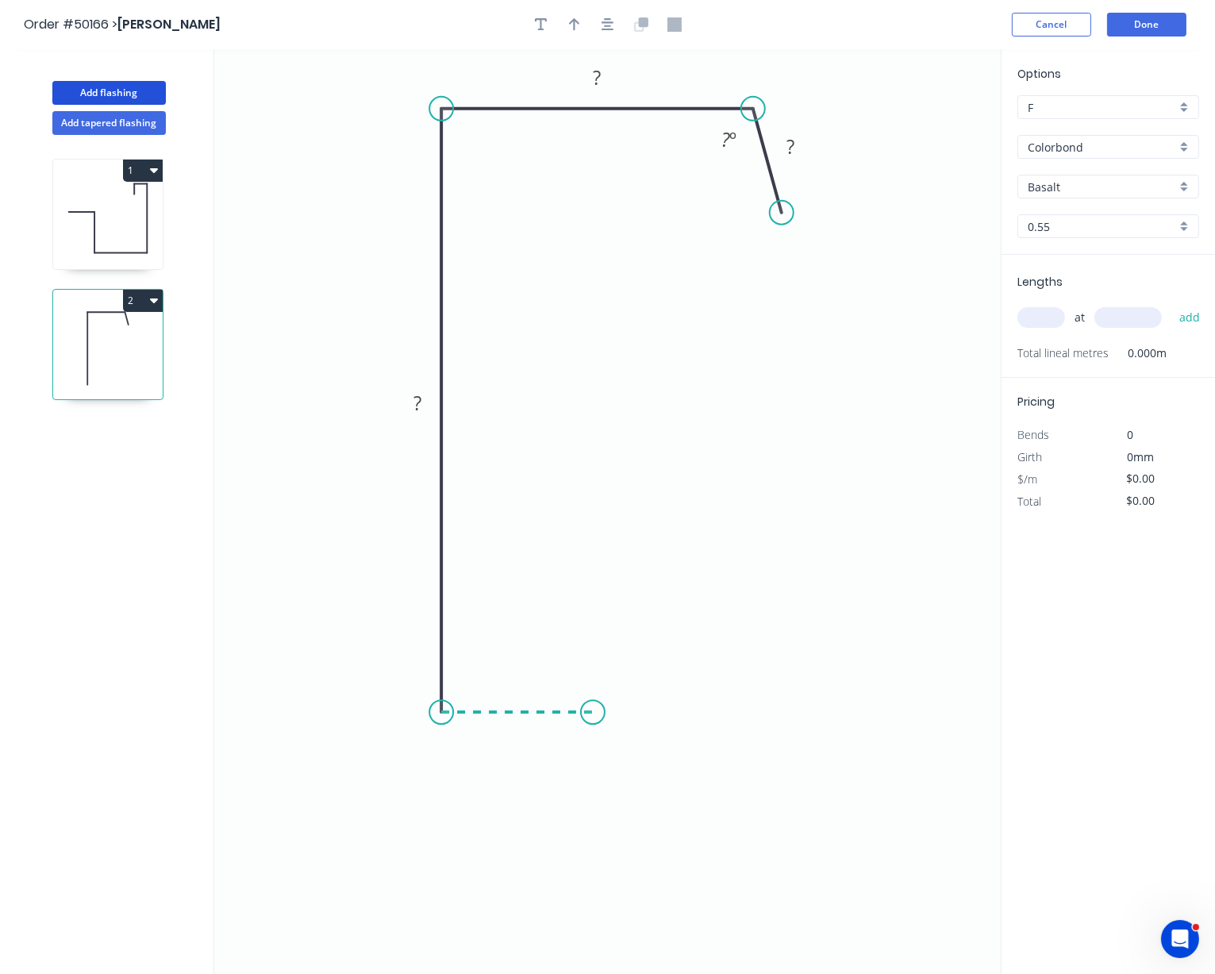
click at [593, 723] on icon "0 ? ? ? ? º" at bounding box center [607, 511] width 787 height 925
click at [799, 142] on rect at bounding box center [791, 148] width 32 height 22
click at [730, 143] on tspan "º" at bounding box center [732, 139] width 7 height 26
click at [604, 80] on rect at bounding box center [598, 78] width 32 height 22
click at [414, 410] on tspan "?" at bounding box center [418, 403] width 8 height 26
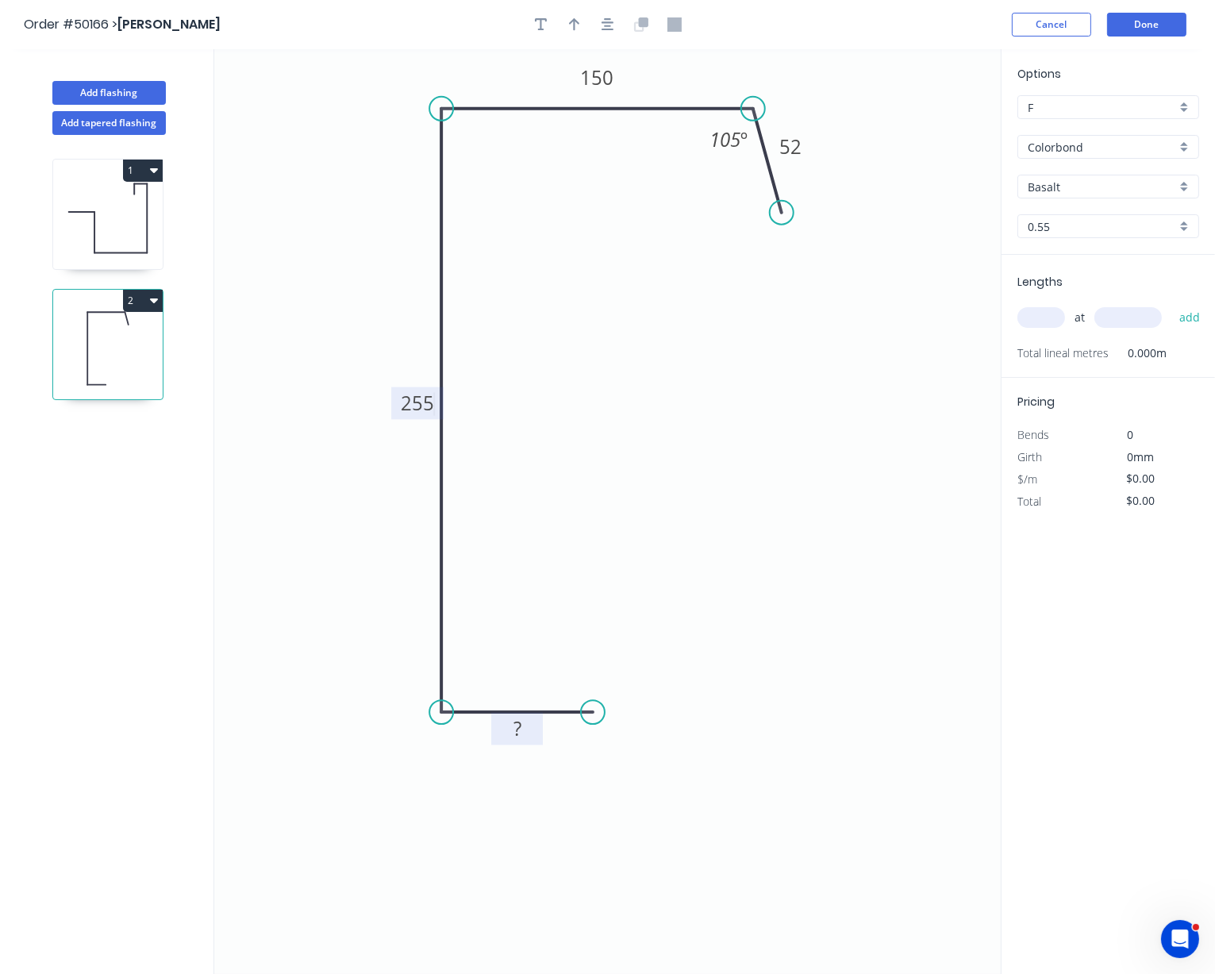
click at [522, 730] on rect at bounding box center [518, 729] width 32 height 22
click at [672, 359] on icon "0 75 255 150 52 105 º" at bounding box center [607, 511] width 787 height 925
type input "$18.50"
click at [571, 31] on icon "button" at bounding box center [574, 24] width 11 height 14
click at [919, 125] on icon at bounding box center [921, 110] width 14 height 51
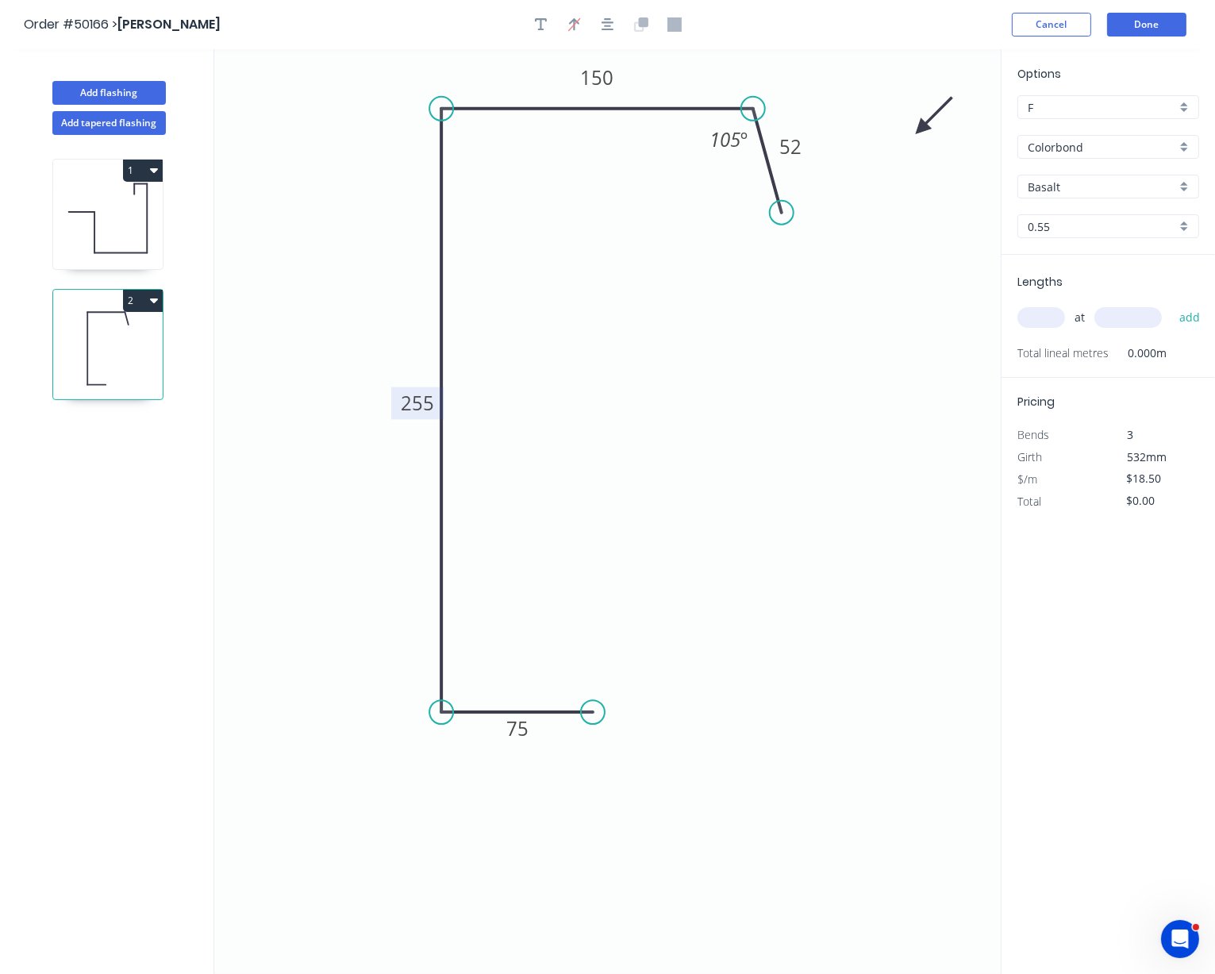
drag, startPoint x: 933, startPoint y: 133, endPoint x: 924, endPoint y: 129, distance: 10.3
click at [933, 133] on icon "0 75 255 150 52 105 º" at bounding box center [607, 511] width 787 height 925
click at [924, 129] on icon at bounding box center [934, 116] width 46 height 46
click at [924, 129] on icon at bounding box center [934, 141] width 46 height 46
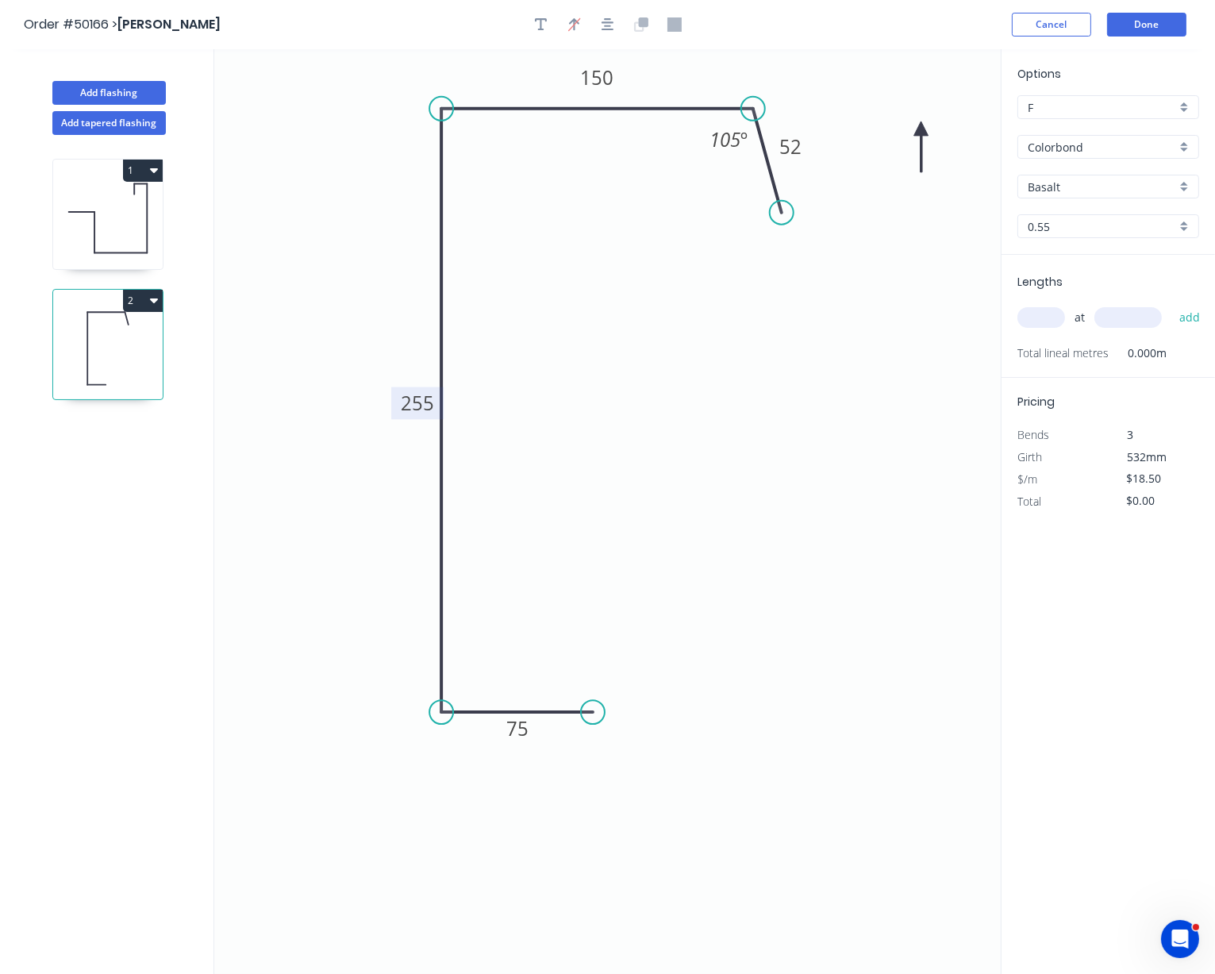
click at [924, 129] on icon "0 75 255 150 52 105 º" at bounding box center [607, 511] width 787 height 925
click at [922, 129] on icon at bounding box center [921, 146] width 14 height 51
click at [922, 129] on icon at bounding box center [908, 141] width 46 height 46
drag, startPoint x: 922, startPoint y: 129, endPoint x: 355, endPoint y: 354, distance: 610.7
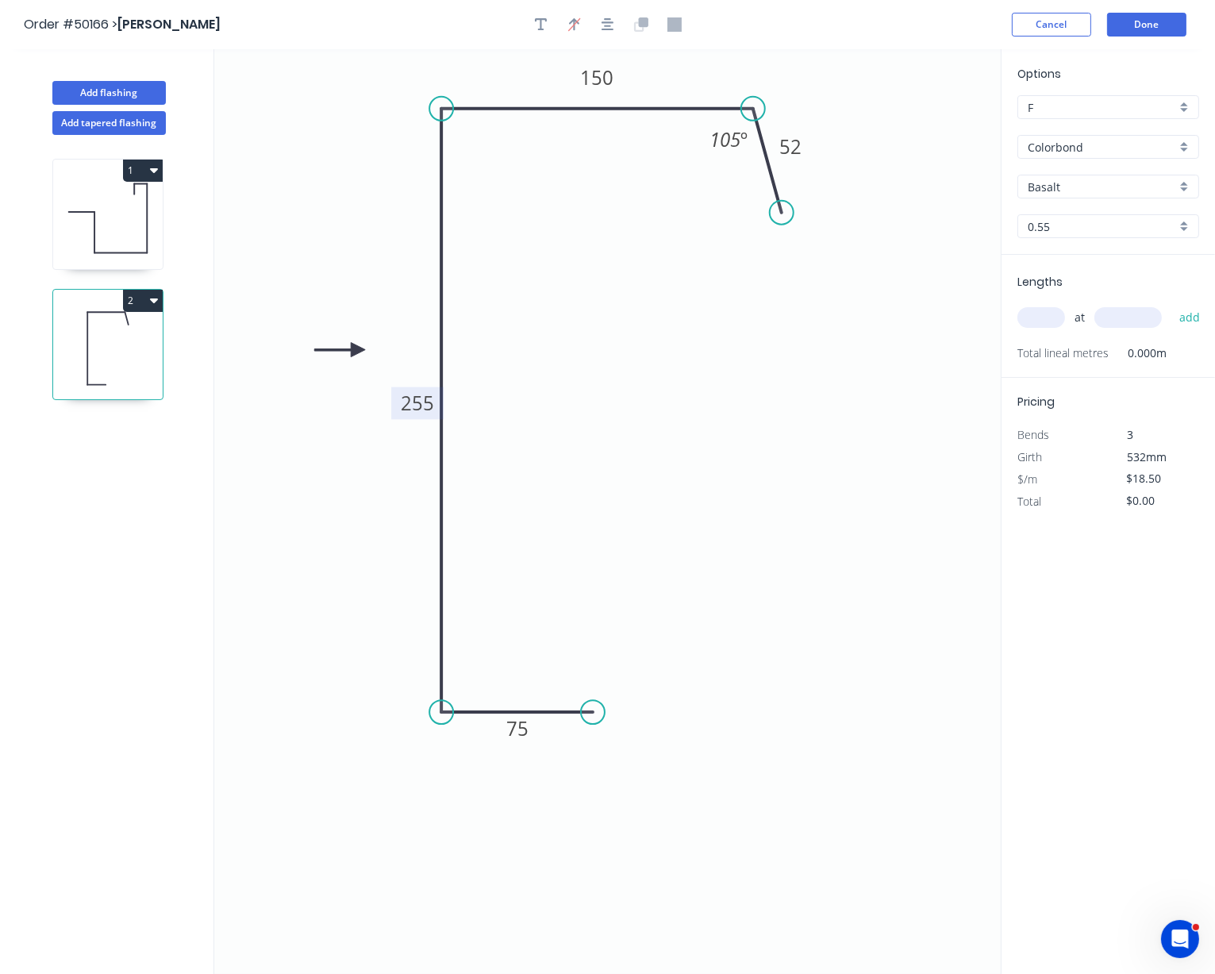
click at [355, 354] on icon at bounding box center [339, 350] width 51 height 14
click at [1045, 323] on div "at add" at bounding box center [1110, 317] width 185 height 27
click at [1045, 328] on input "text" at bounding box center [1042, 317] width 48 height 21
click at [1078, 195] on input "Basalt" at bounding box center [1102, 187] width 148 height 17
type input "g"
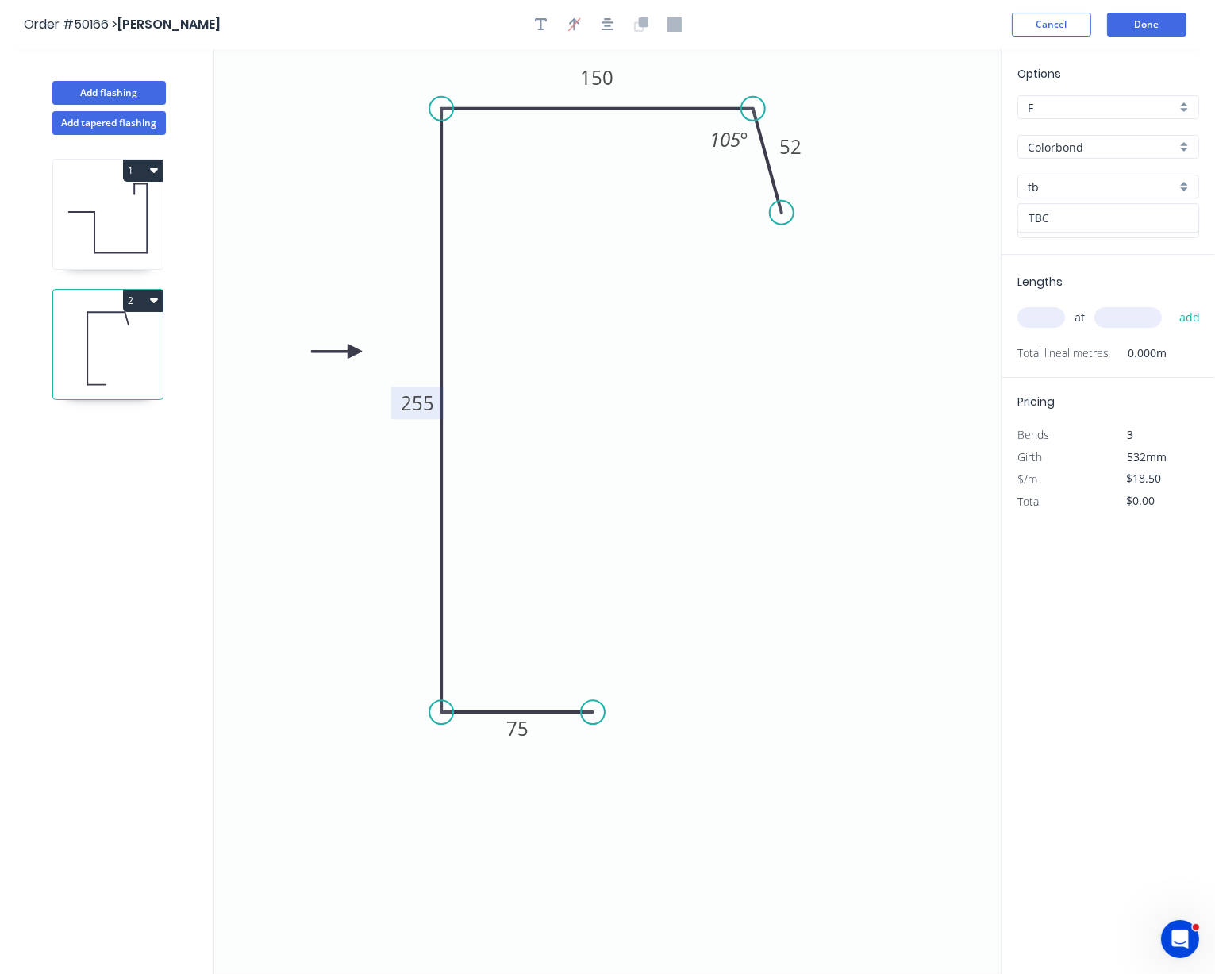
click at [1073, 223] on div "TBC" at bounding box center [1108, 218] width 180 height 28
type input "TBC"
click at [544, 32] on icon "button" at bounding box center [541, 24] width 13 height 14
drag, startPoint x: 301, startPoint y: 101, endPoint x: 366, endPoint y: 312, distance: 221.0
click at [365, 312] on textarea at bounding box center [359, 320] width 129 height 59
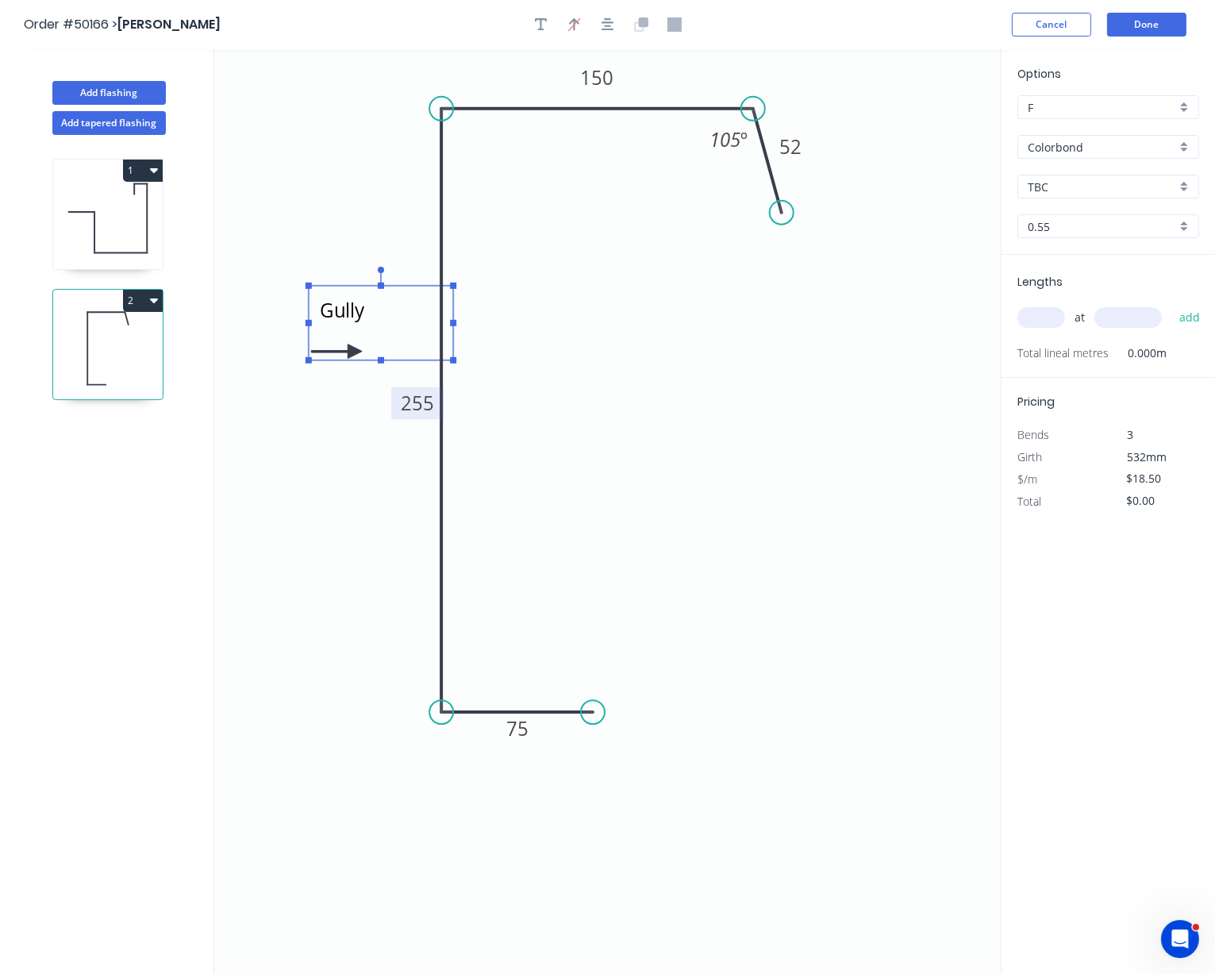
click at [606, 441] on icon "Gully 75 255 150 52 105 º" at bounding box center [607, 511] width 787 height 925
type textarea "Gully"
click at [123, 247] on icon at bounding box center [108, 218] width 110 height 102
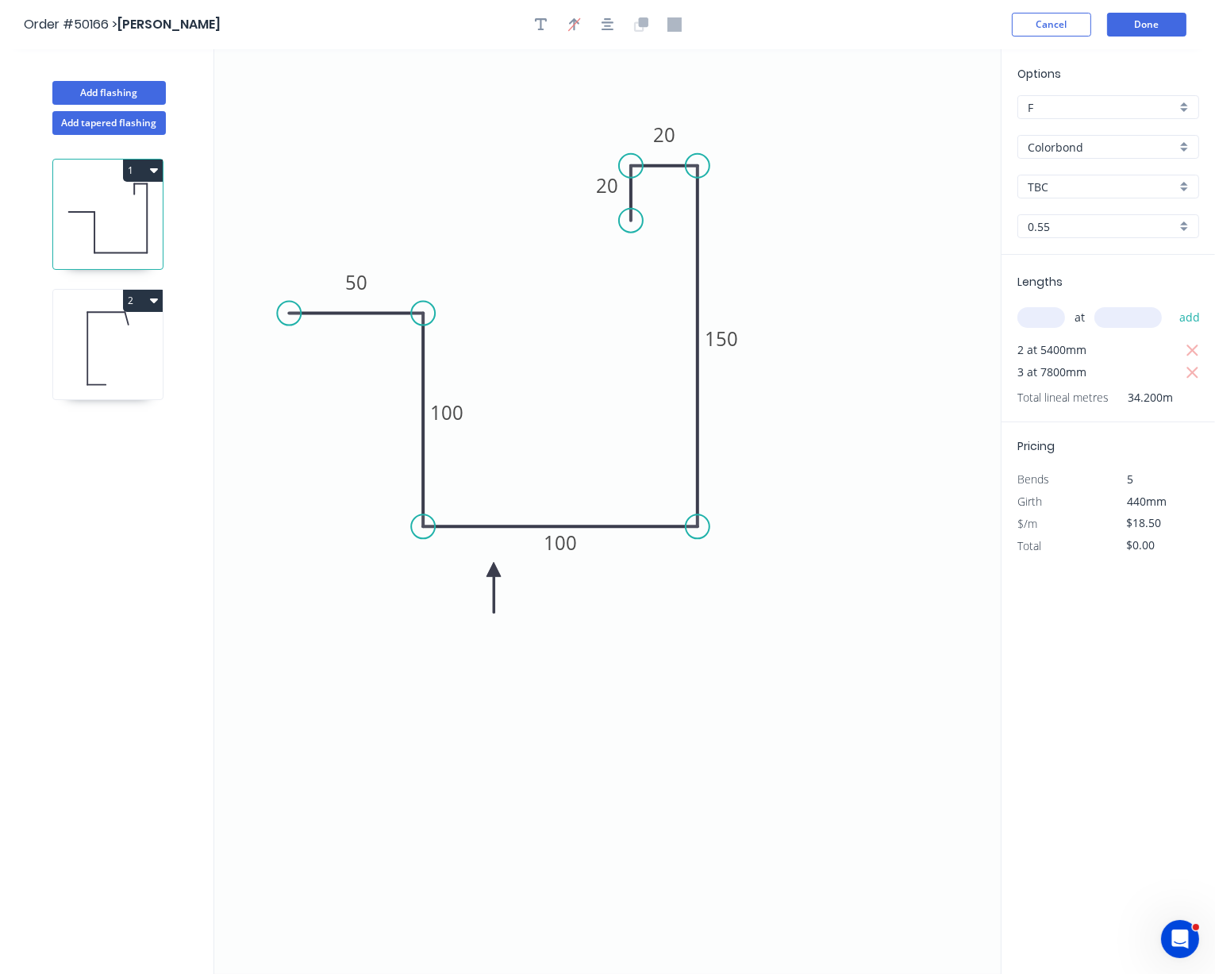
type input "Basalt"
type input "$17.02"
type input "$582.08"
click at [543, 26] on icon "button" at bounding box center [541, 24] width 13 height 14
click at [287, 106] on textarea at bounding box center [316, 112] width 129 height 59
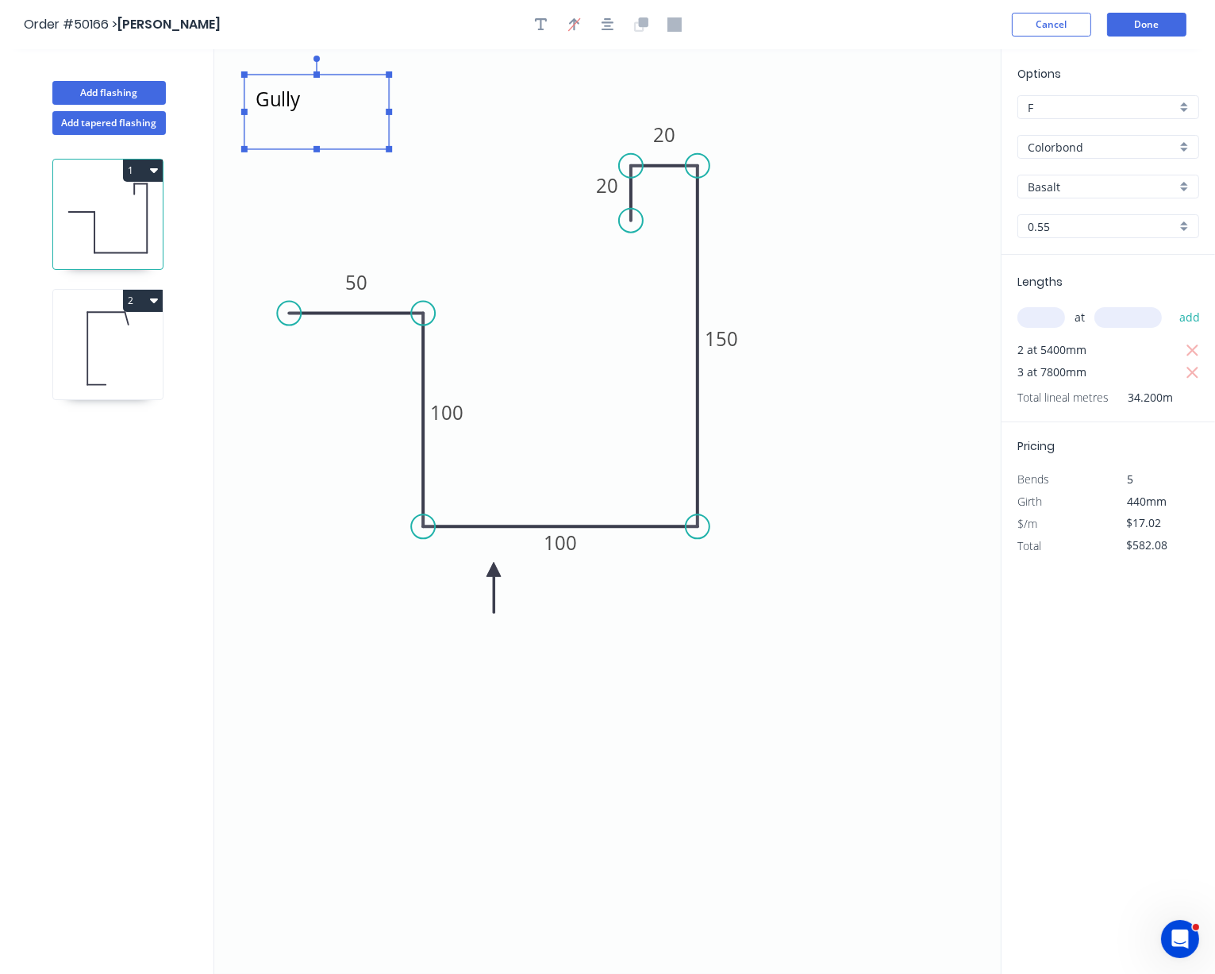
type textarea "Gully"
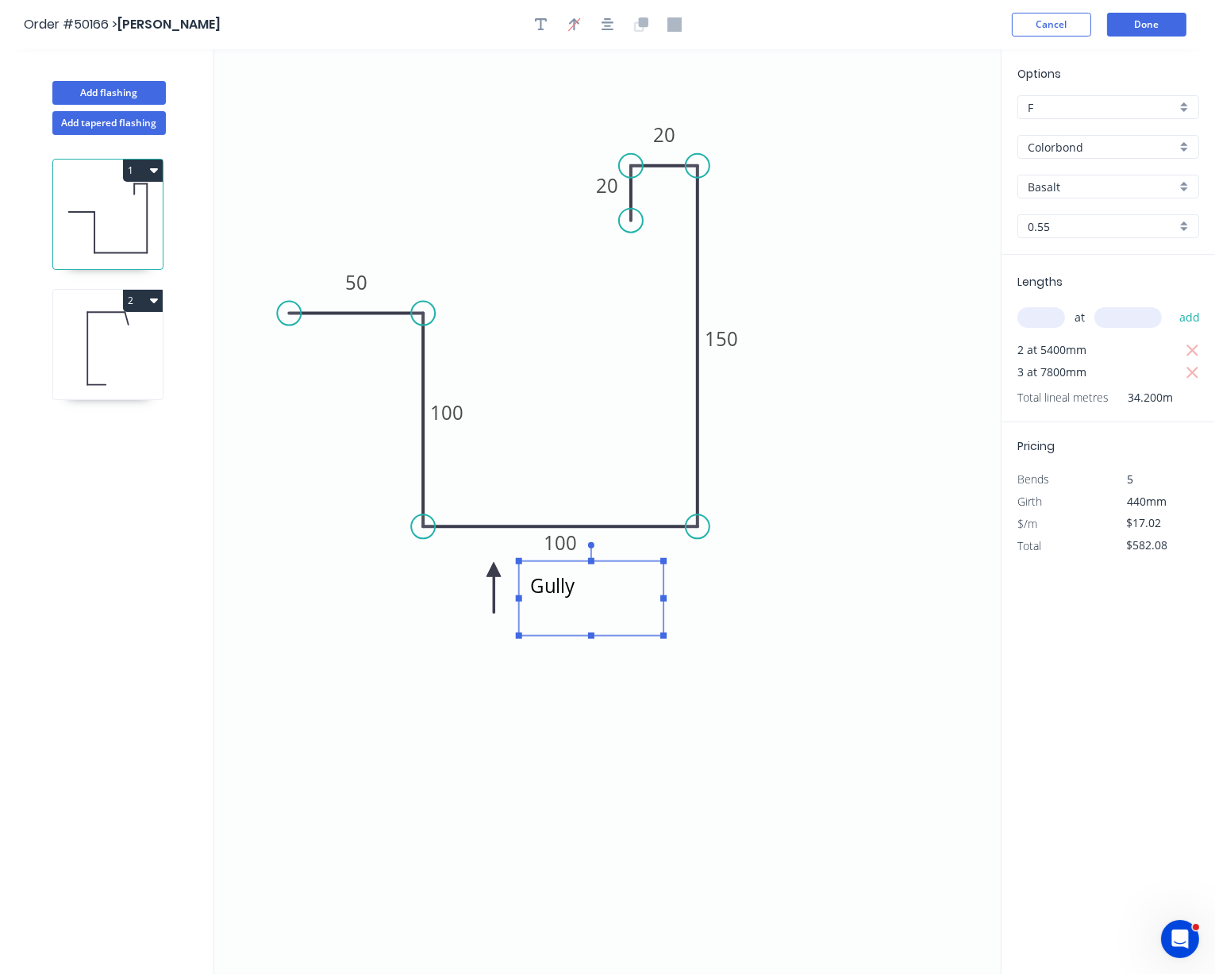
drag, startPoint x: 328, startPoint y: 79, endPoint x: 602, endPoint y: 565, distance: 558.8
click at [602, 565] on rect at bounding box center [591, 598] width 144 height 75
click at [1072, 191] on input "Basalt" at bounding box center [1102, 187] width 148 height 17
click at [1070, 195] on input "Basalt" at bounding box center [1102, 187] width 148 height 17
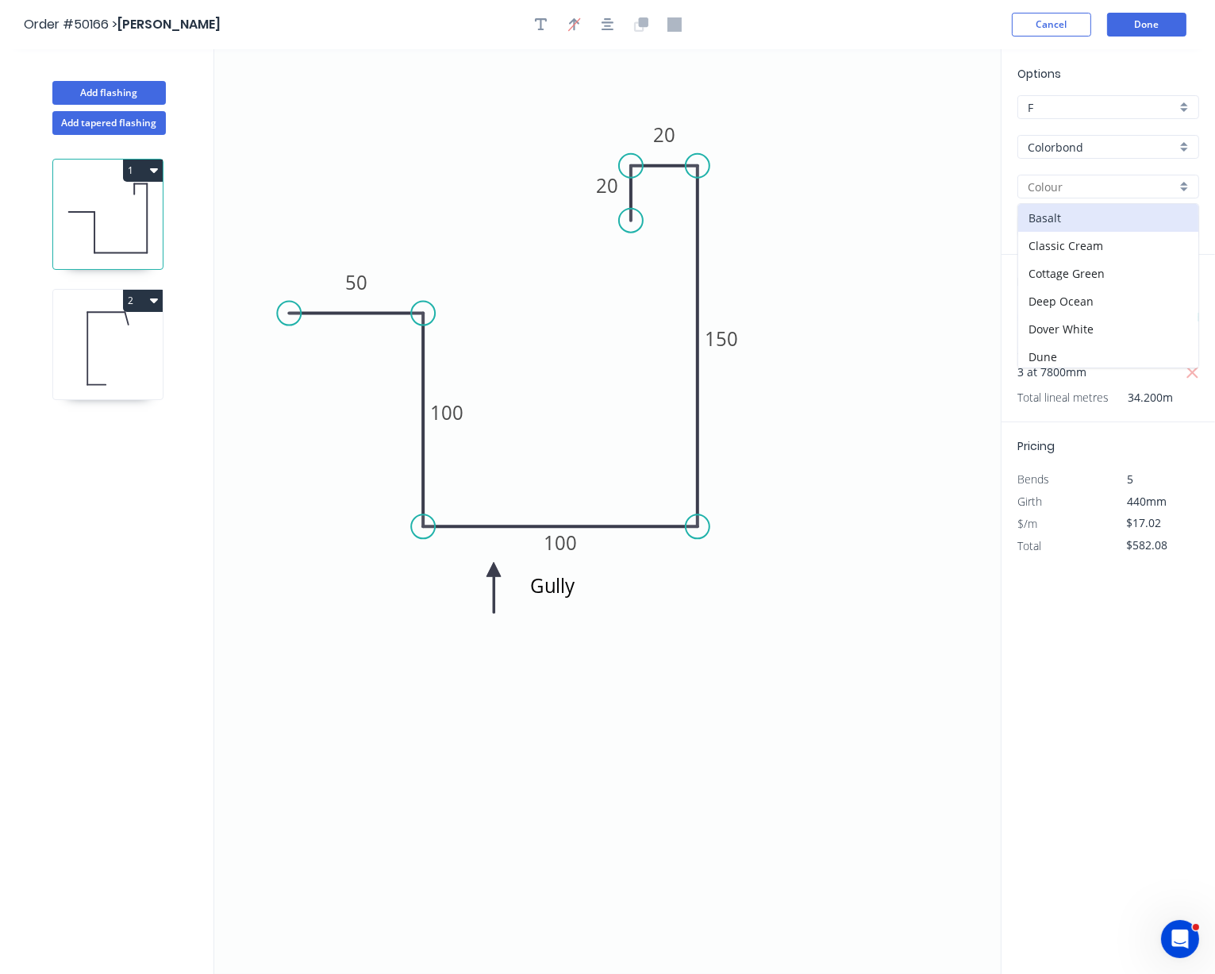
click at [1070, 195] on input "text" at bounding box center [1102, 187] width 148 height 17
click at [1063, 230] on div "TBC" at bounding box center [1108, 218] width 180 height 28
type input "TBC"
click at [91, 360] on icon at bounding box center [108, 349] width 110 height 102
type input "$18.50"
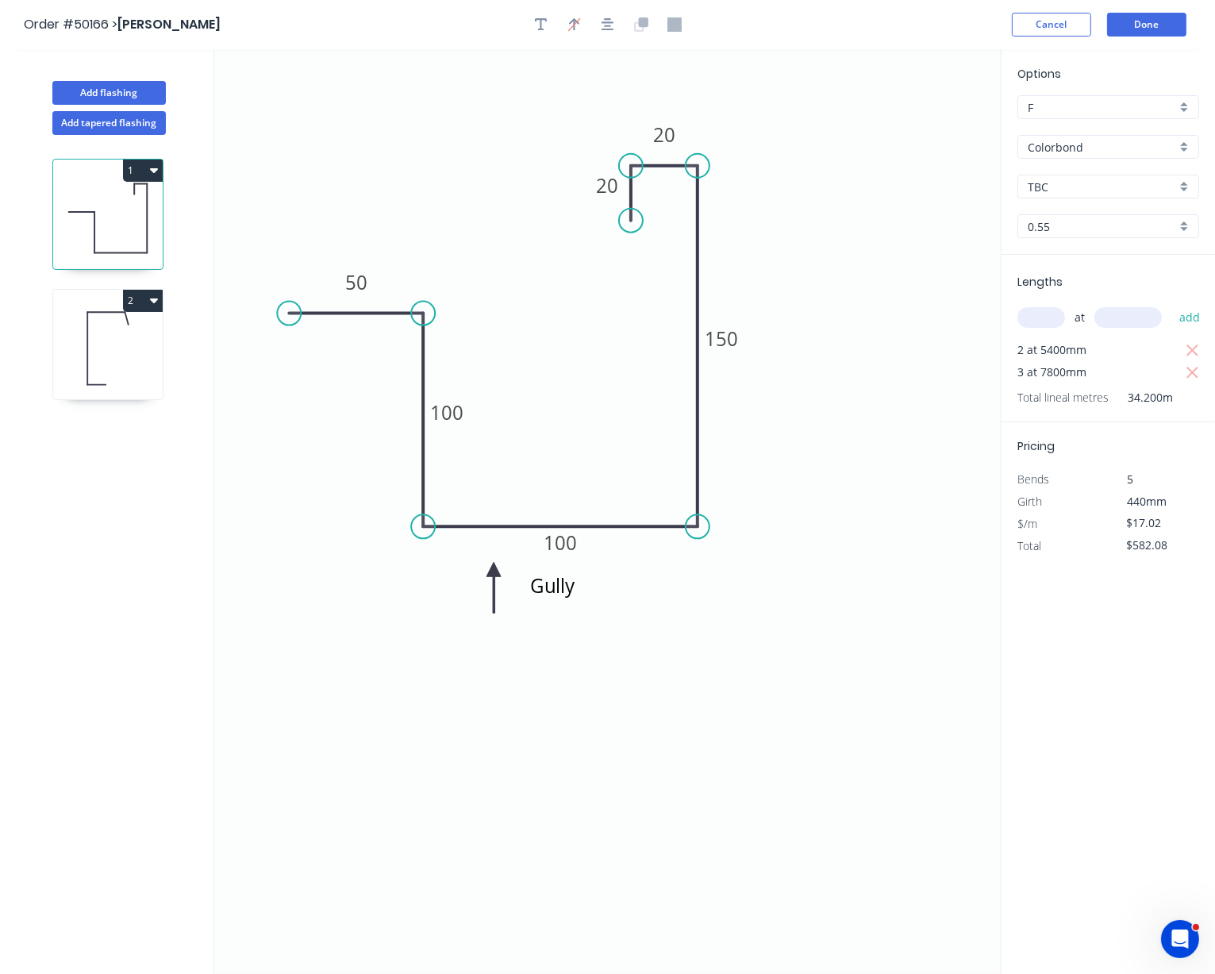
type input "$0.00"
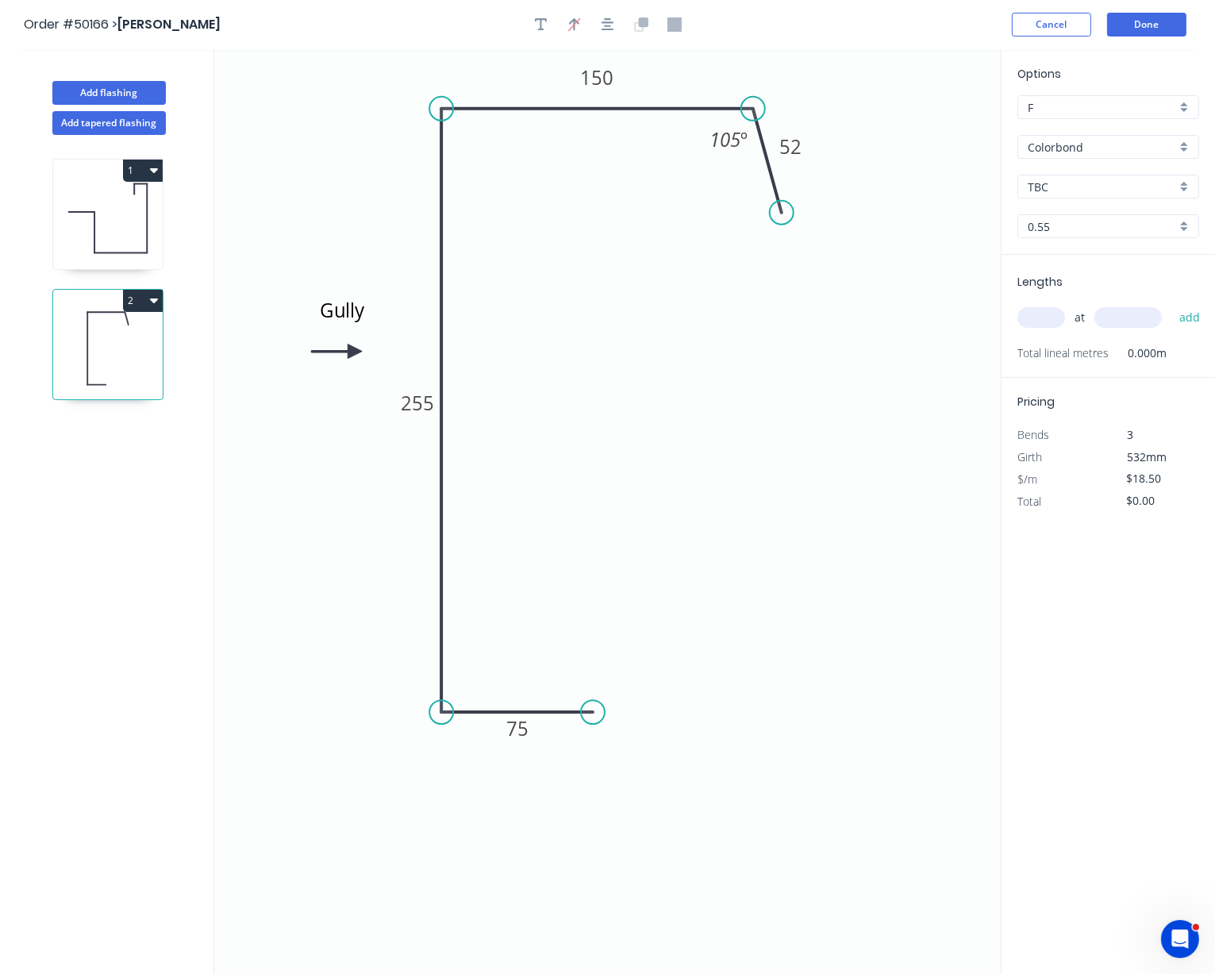
click at [1057, 328] on input "text" at bounding box center [1042, 317] width 48 height 21
type input "10"
type input "5600"
click at [1078, 304] on button "add" at bounding box center [1190, 317] width 37 height 27
type input "$1,036.00"
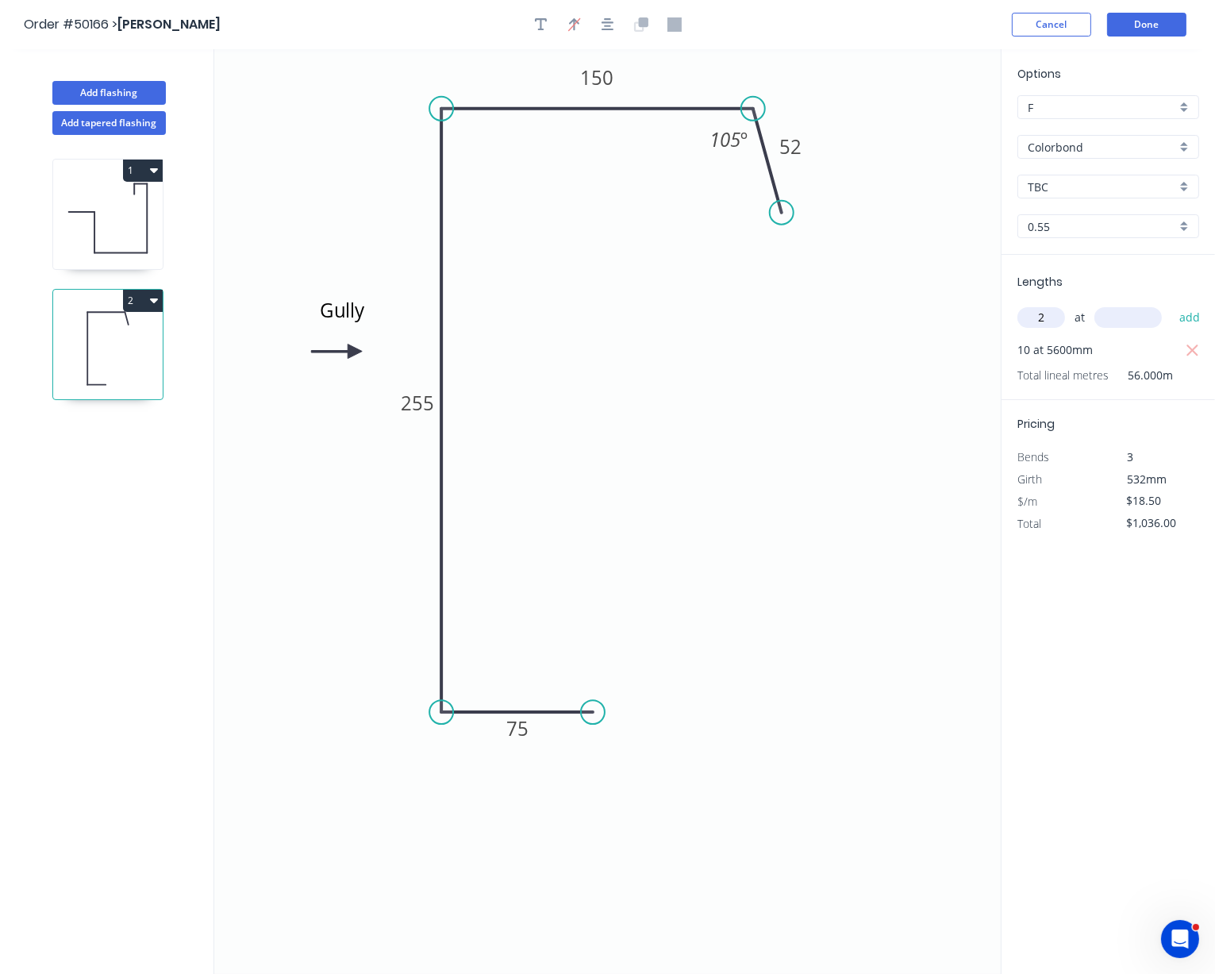
type input "2"
type input "5200"
click at [1078, 304] on button "add" at bounding box center [1190, 317] width 37 height 27
type input "$1,228.40"
type input "3"
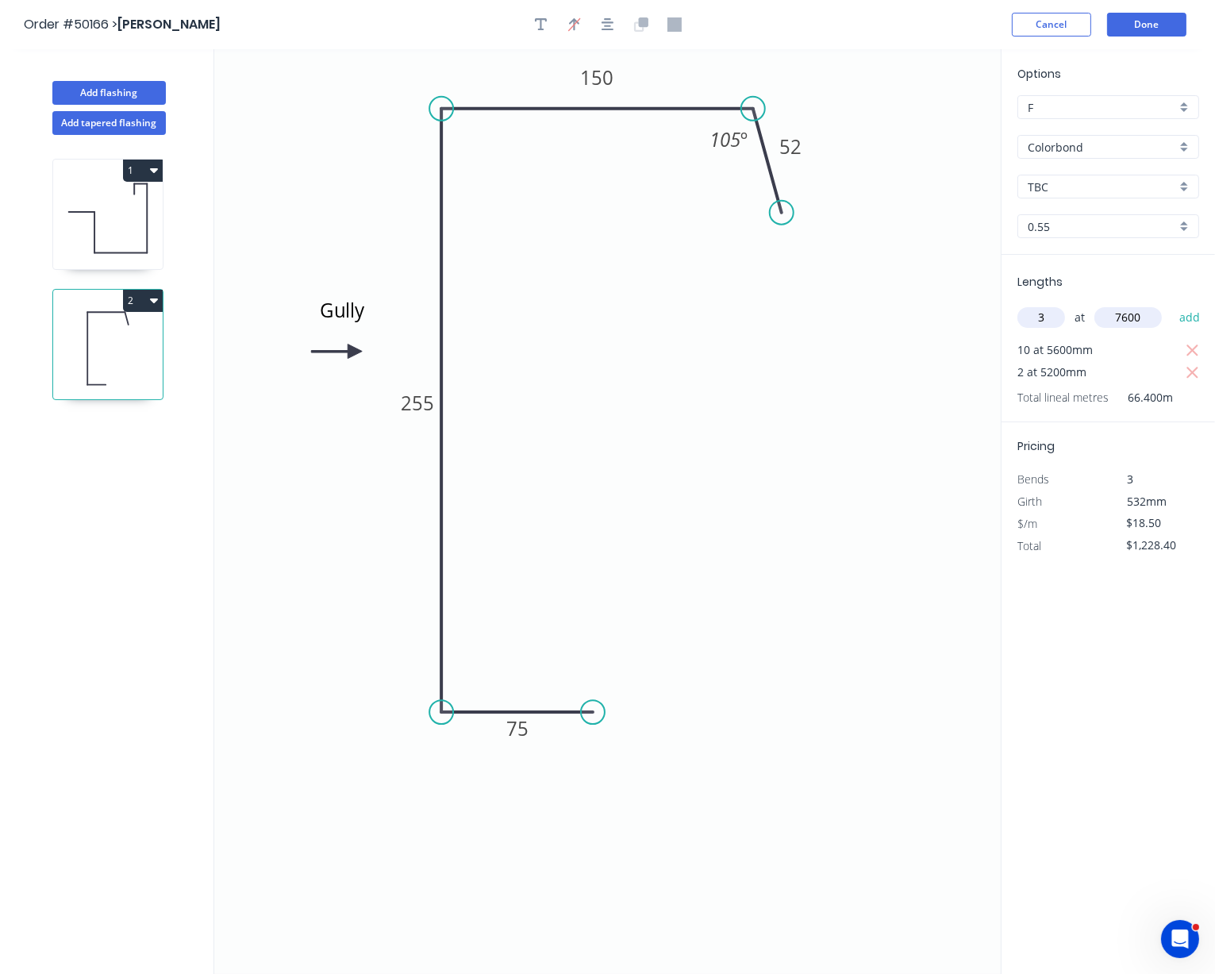
type input "7600"
click at [1078, 304] on button "add" at bounding box center [1190, 317] width 37 height 27
type input "$1,650.20"
click at [112, 98] on button "Add flashing" at bounding box center [109, 93] width 114 height 24
type input "$0.00"
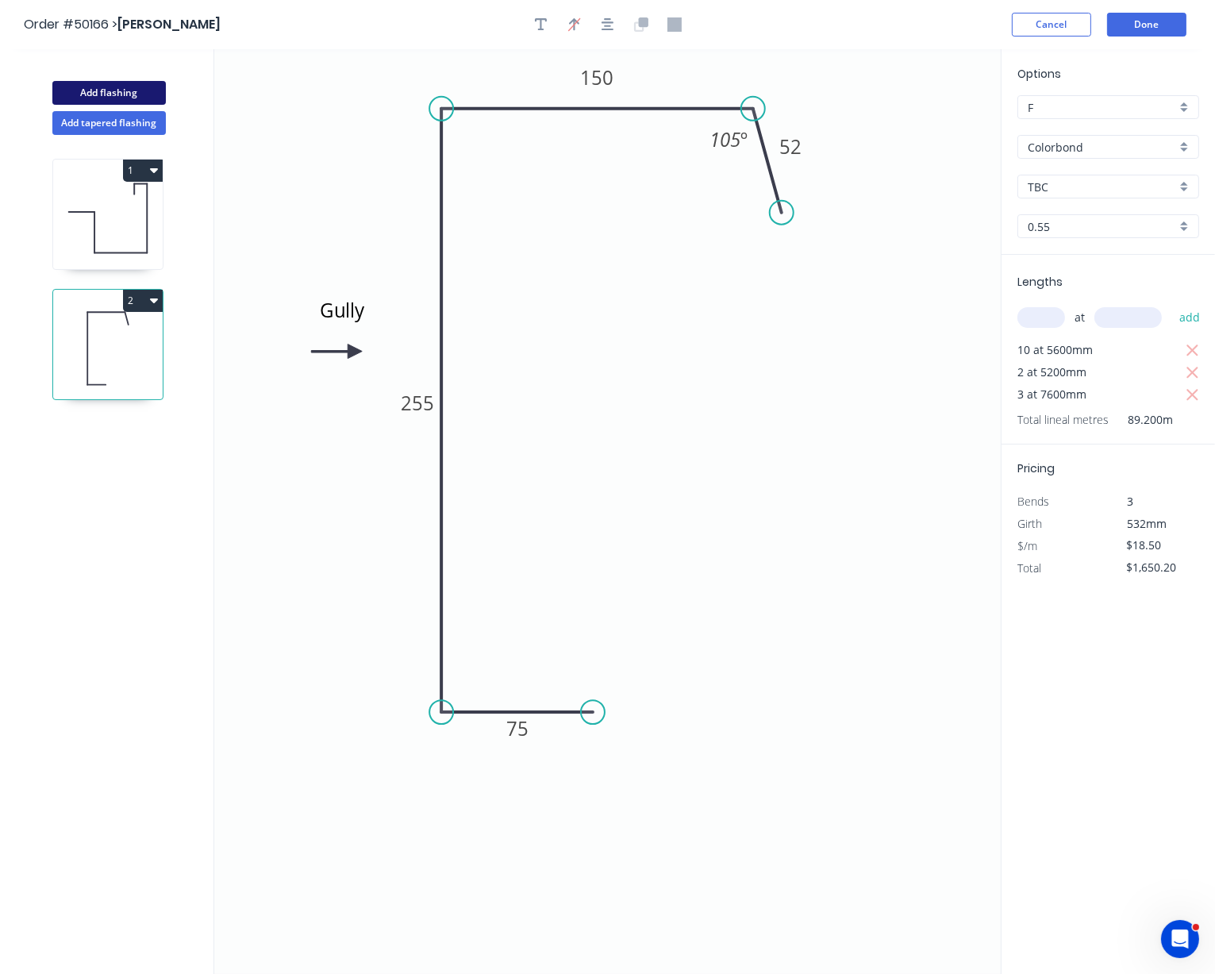
type input "$0.00"
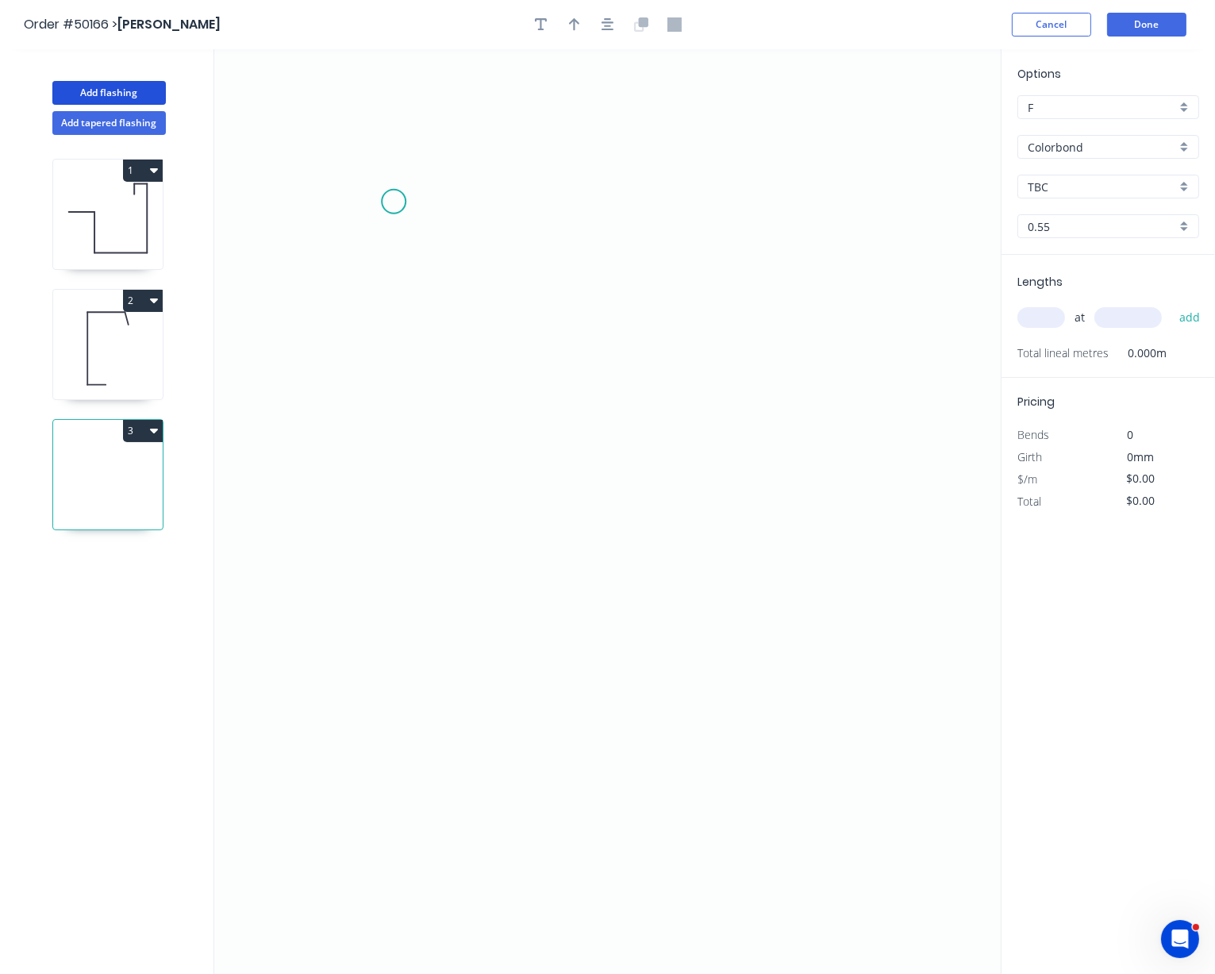
click at [394, 203] on icon "0" at bounding box center [607, 511] width 787 height 925
click at [412, 595] on icon "0" at bounding box center [607, 511] width 787 height 925
drag, startPoint x: 631, startPoint y: 603, endPoint x: 721, endPoint y: 623, distance: 91.9
click at [631, 603] on icon "0 ?" at bounding box center [607, 511] width 787 height 925
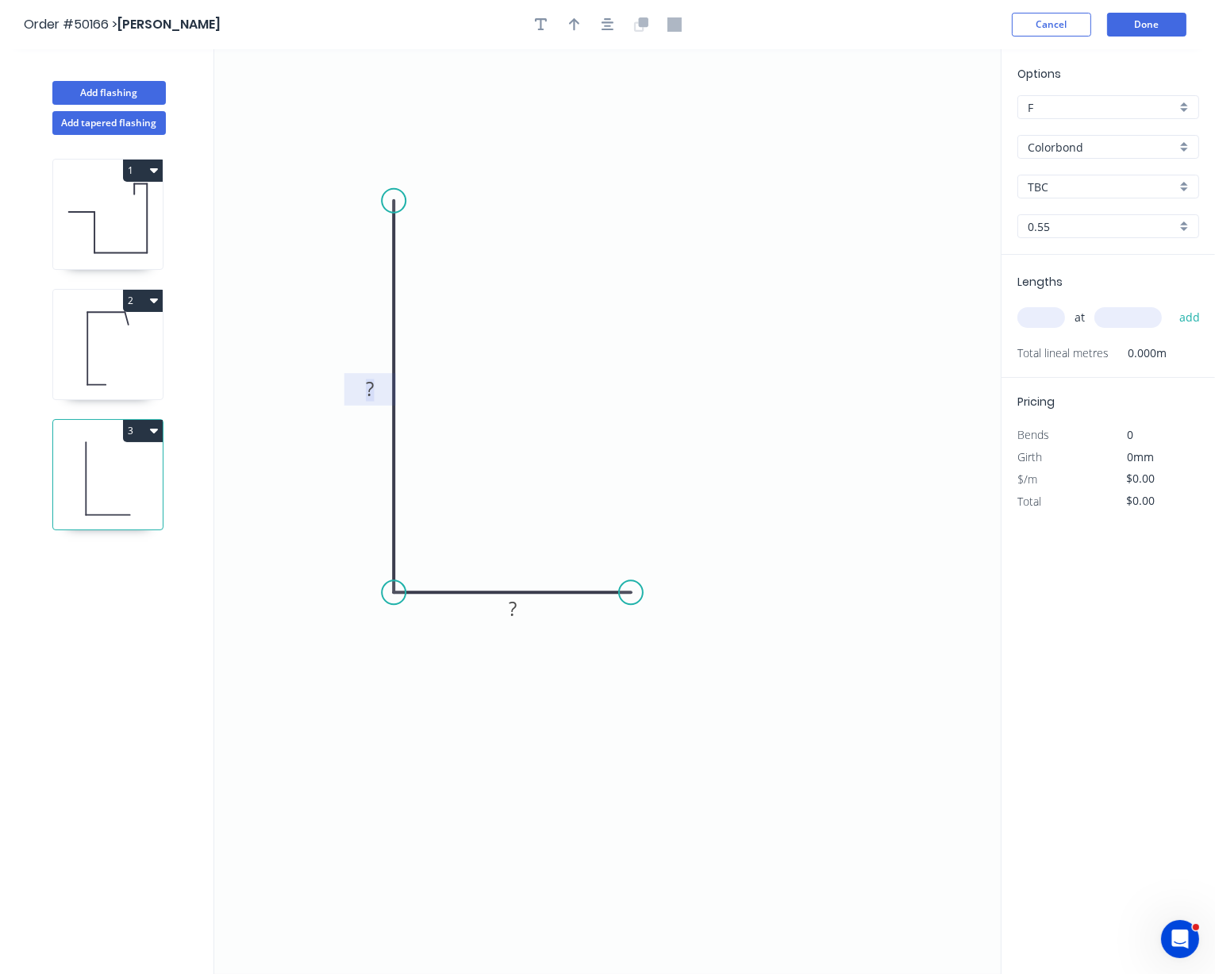
click at [379, 389] on rect at bounding box center [370, 390] width 32 height 22
click at [521, 610] on rect at bounding box center [513, 610] width 32 height 22
click at [541, 374] on icon "0 150 75" at bounding box center [607, 511] width 787 height 925
type input "$7.64"
click at [579, 25] on icon "button" at bounding box center [574, 24] width 11 height 14
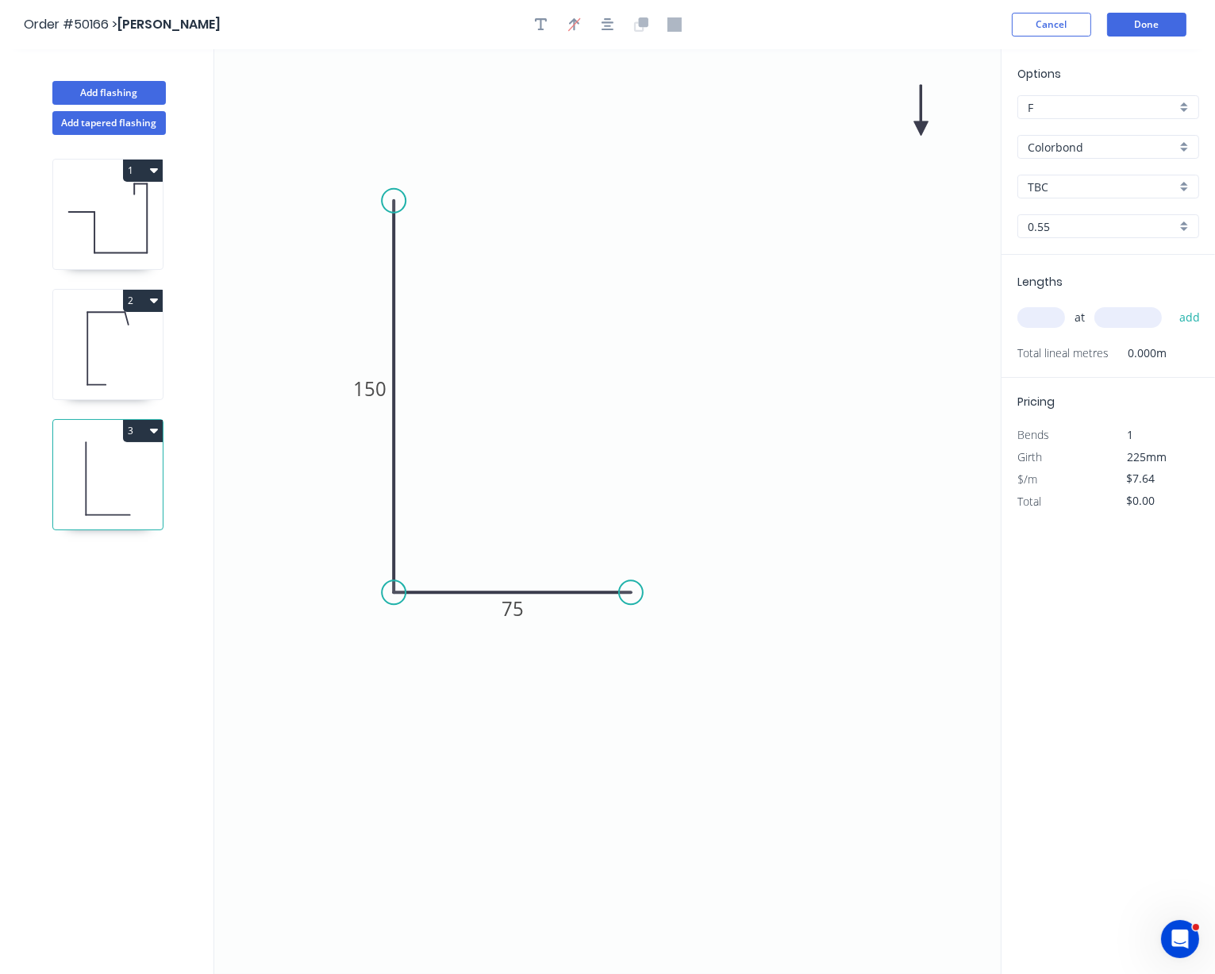
click at [924, 128] on icon at bounding box center [921, 110] width 14 height 51
click at [924, 128] on icon at bounding box center [934, 116] width 46 height 46
click at [924, 128] on icon at bounding box center [939, 128] width 51 height 14
click at [924, 128] on icon "0 150 75" at bounding box center [607, 511] width 787 height 925
click at [923, 129] on icon at bounding box center [934, 141] width 46 height 46
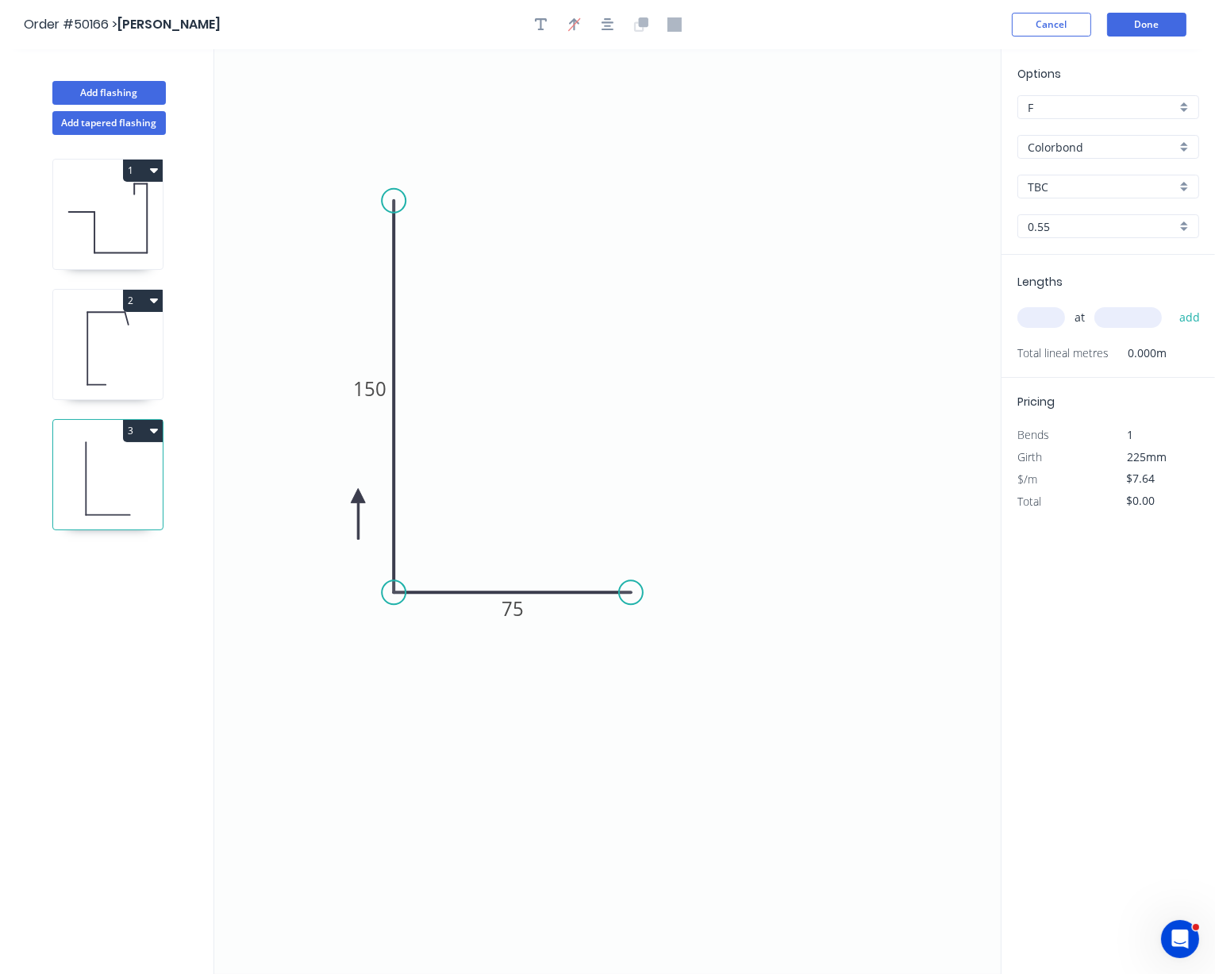
drag, startPoint x: 923, startPoint y: 129, endPoint x: 356, endPoint y: 499, distance: 676.4
click at [356, 499] on icon at bounding box center [358, 513] width 14 height 51
click at [356, 499] on icon at bounding box center [356, 513] width 14 height 51
click at [360, 499] on icon at bounding box center [344, 509] width 46 height 46
drag, startPoint x: 353, startPoint y: 495, endPoint x: 318, endPoint y: 426, distance: 77.4
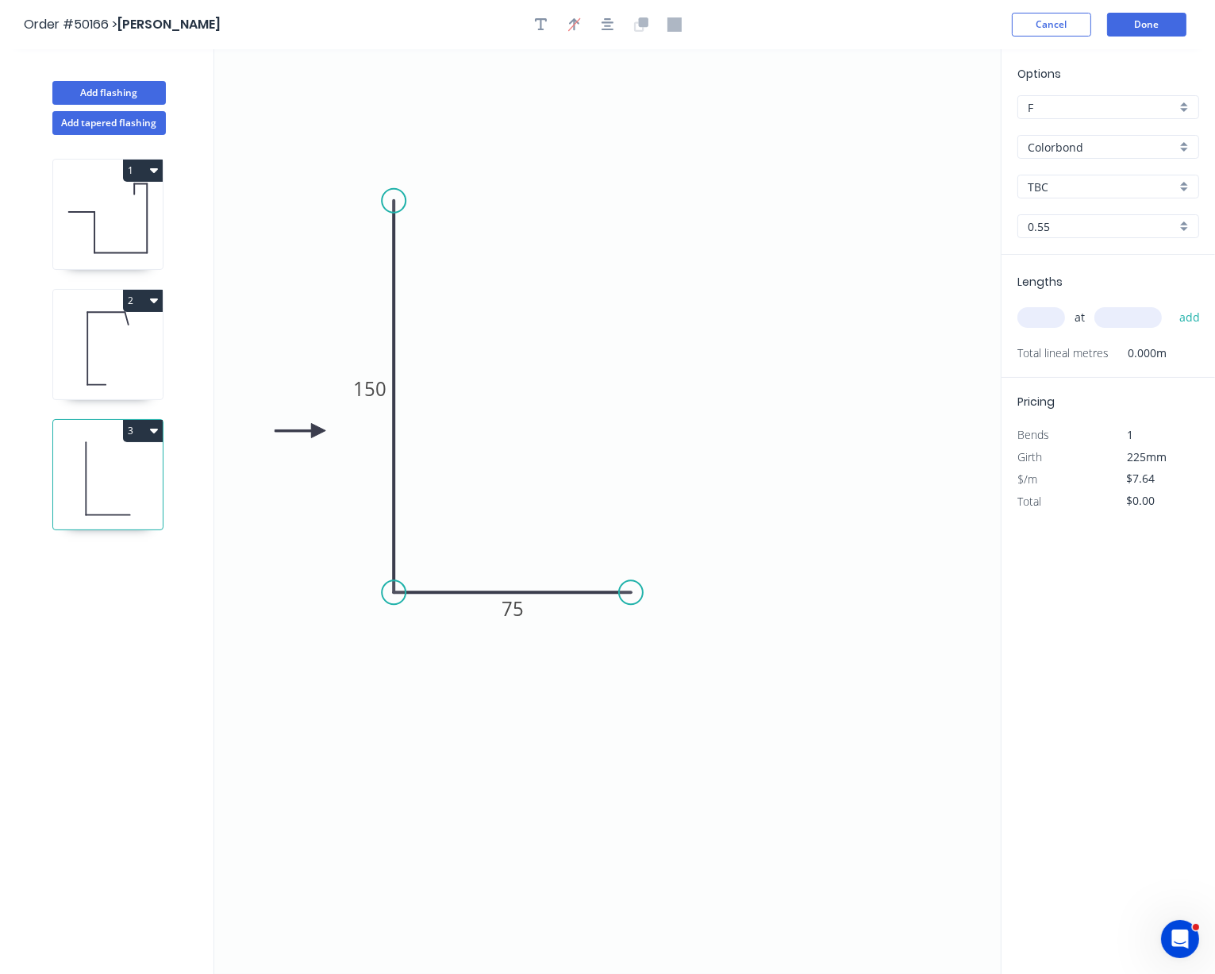
click at [318, 426] on icon at bounding box center [300, 431] width 51 height 14
click at [541, 17] on button "button" at bounding box center [541, 25] width 24 height 24
click at [290, 111] on textarea at bounding box center [316, 112] width 129 height 59
type textarea "Gully"
drag, startPoint x: 339, startPoint y: 80, endPoint x: 358, endPoint y: 359, distance: 279.3
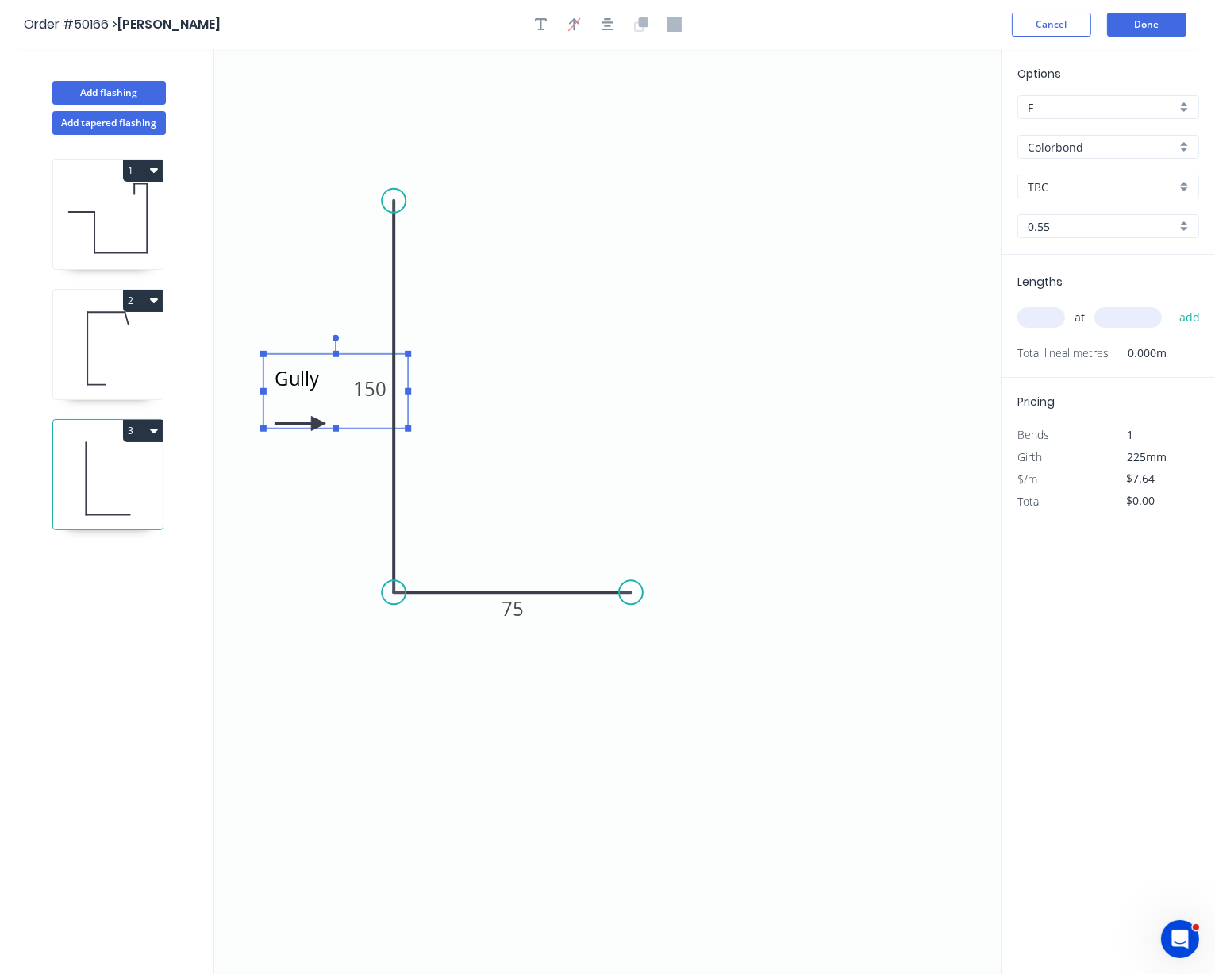
click at [358, 359] on rect at bounding box center [336, 391] width 144 height 75
click at [1041, 328] on input "text" at bounding box center [1042, 317] width 48 height 21
type input "2"
type input "5400"
click at [1078, 304] on button "add" at bounding box center [1190, 317] width 37 height 27
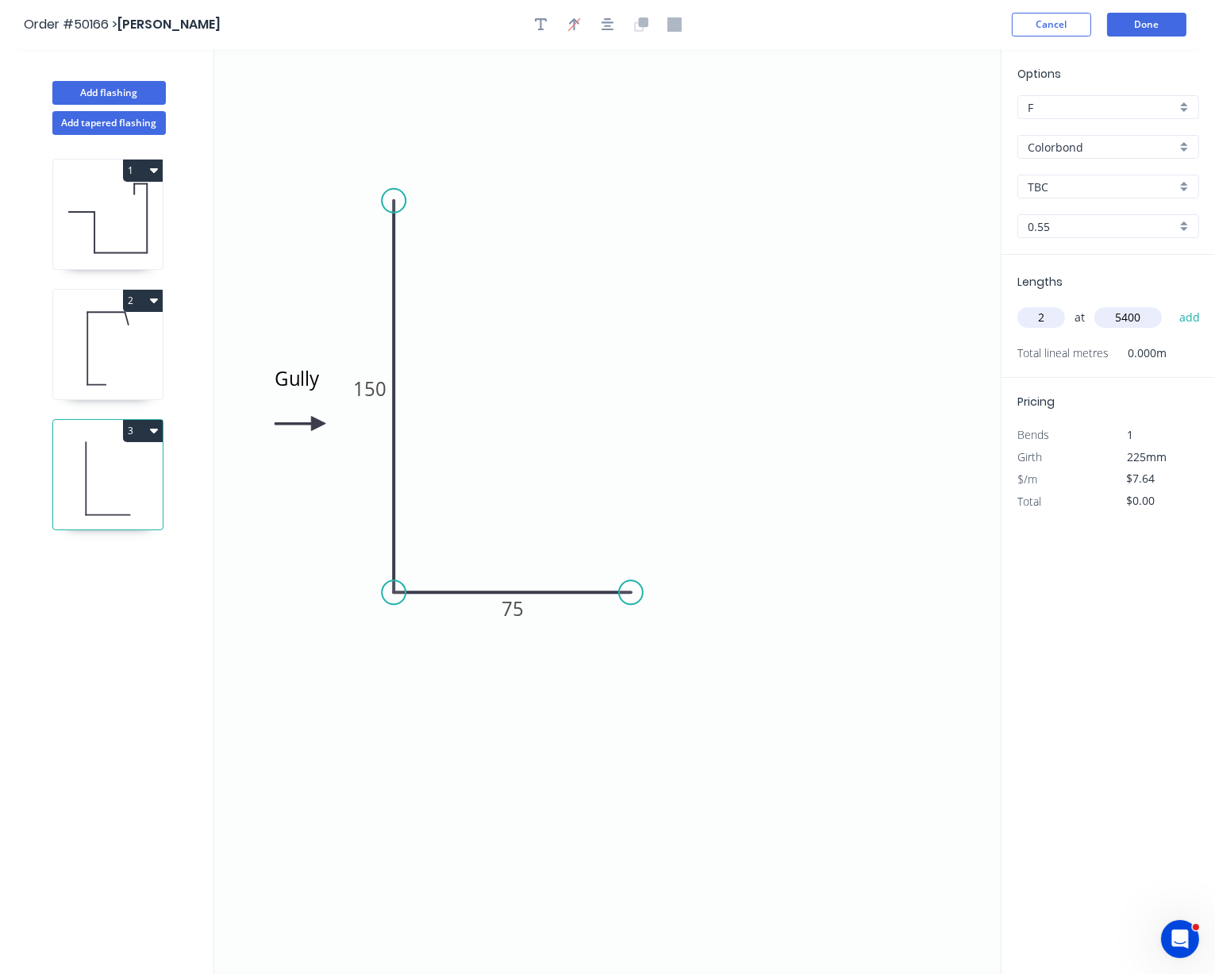
type input "$82.51"
type input "3"
type input "7800"
click at [1078, 304] on button "add" at bounding box center [1190, 317] width 37 height 27
type input "$261.29"
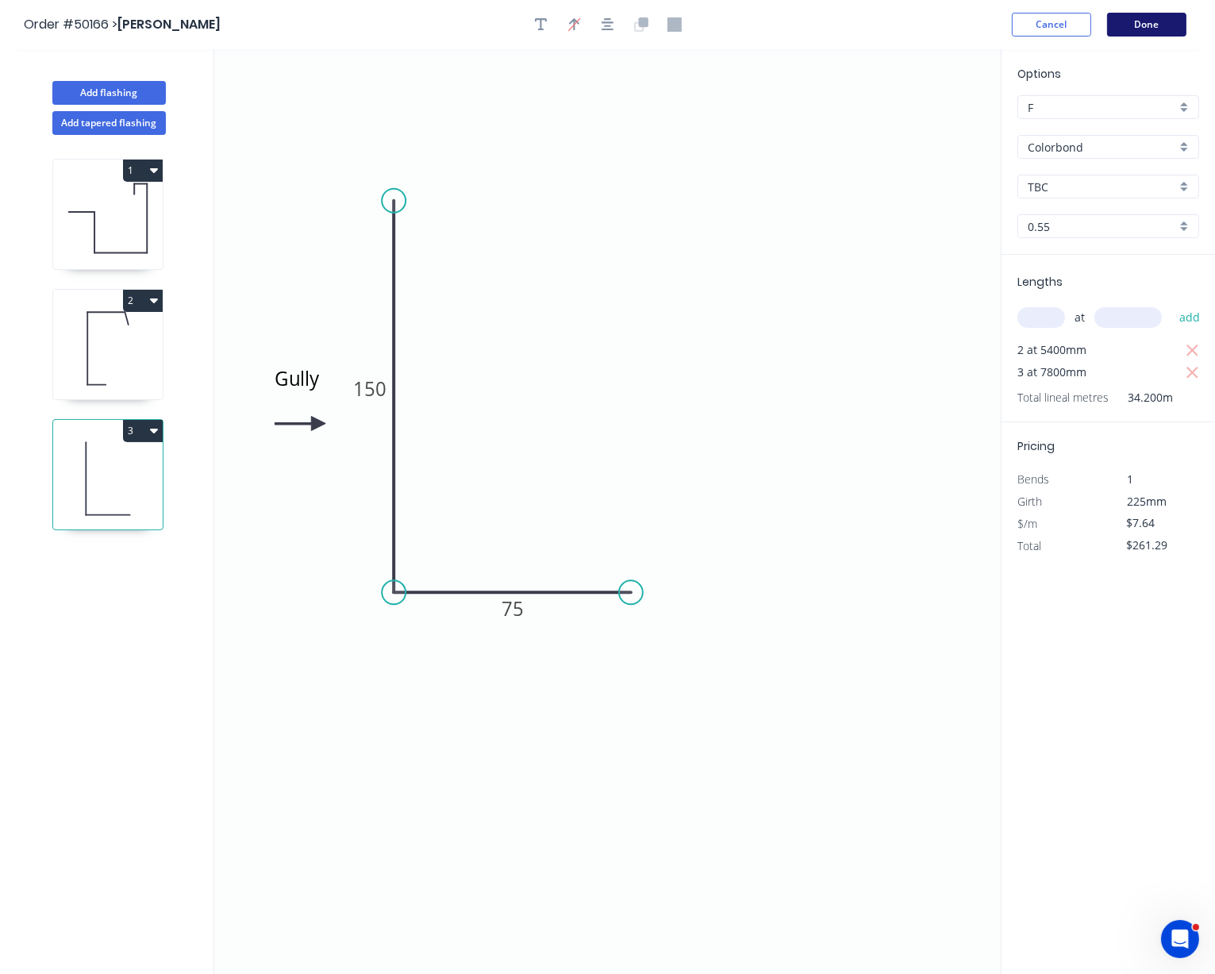
click at [1078, 21] on button "Done" at bounding box center [1146, 25] width 79 height 24
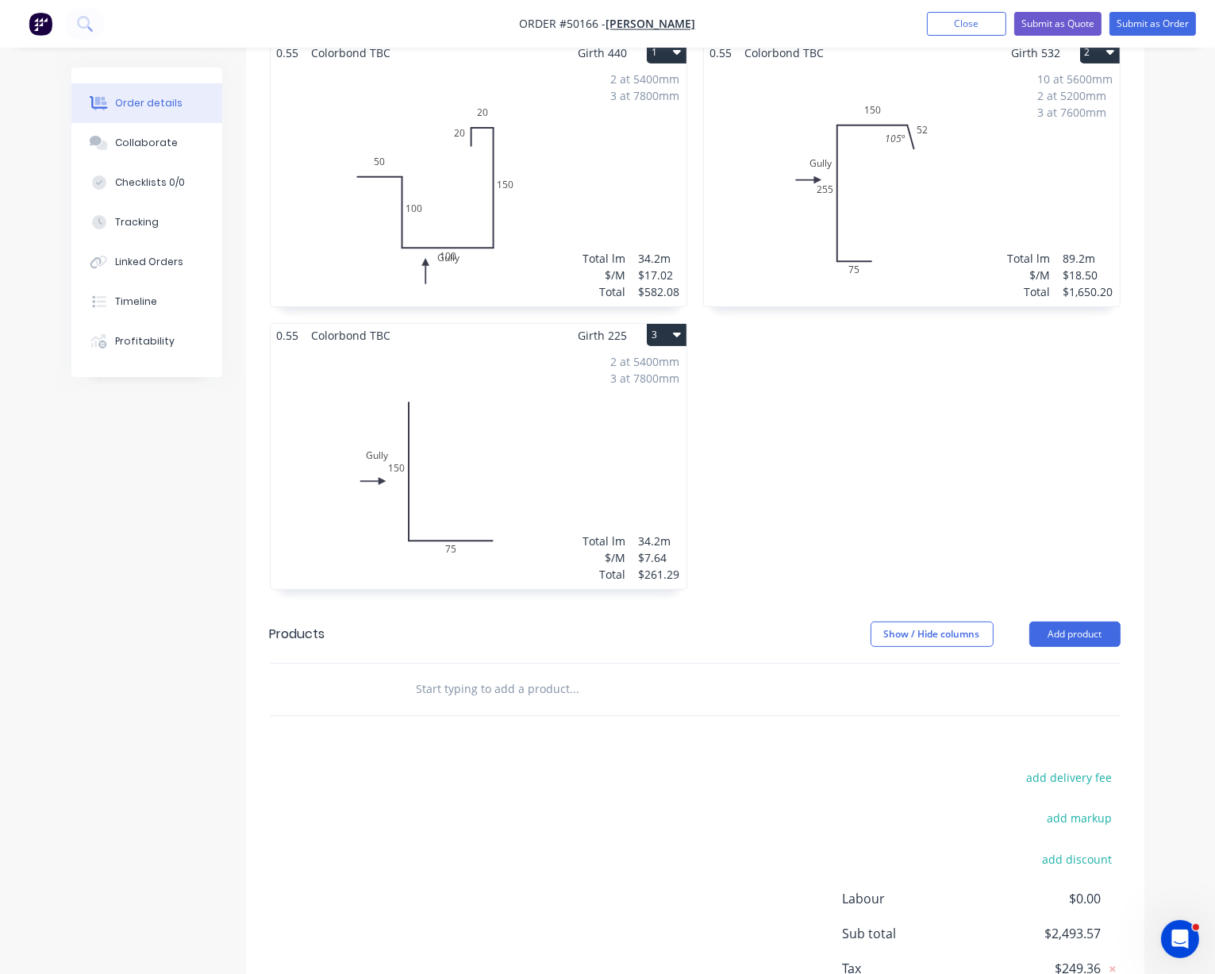
scroll to position [494, 0]
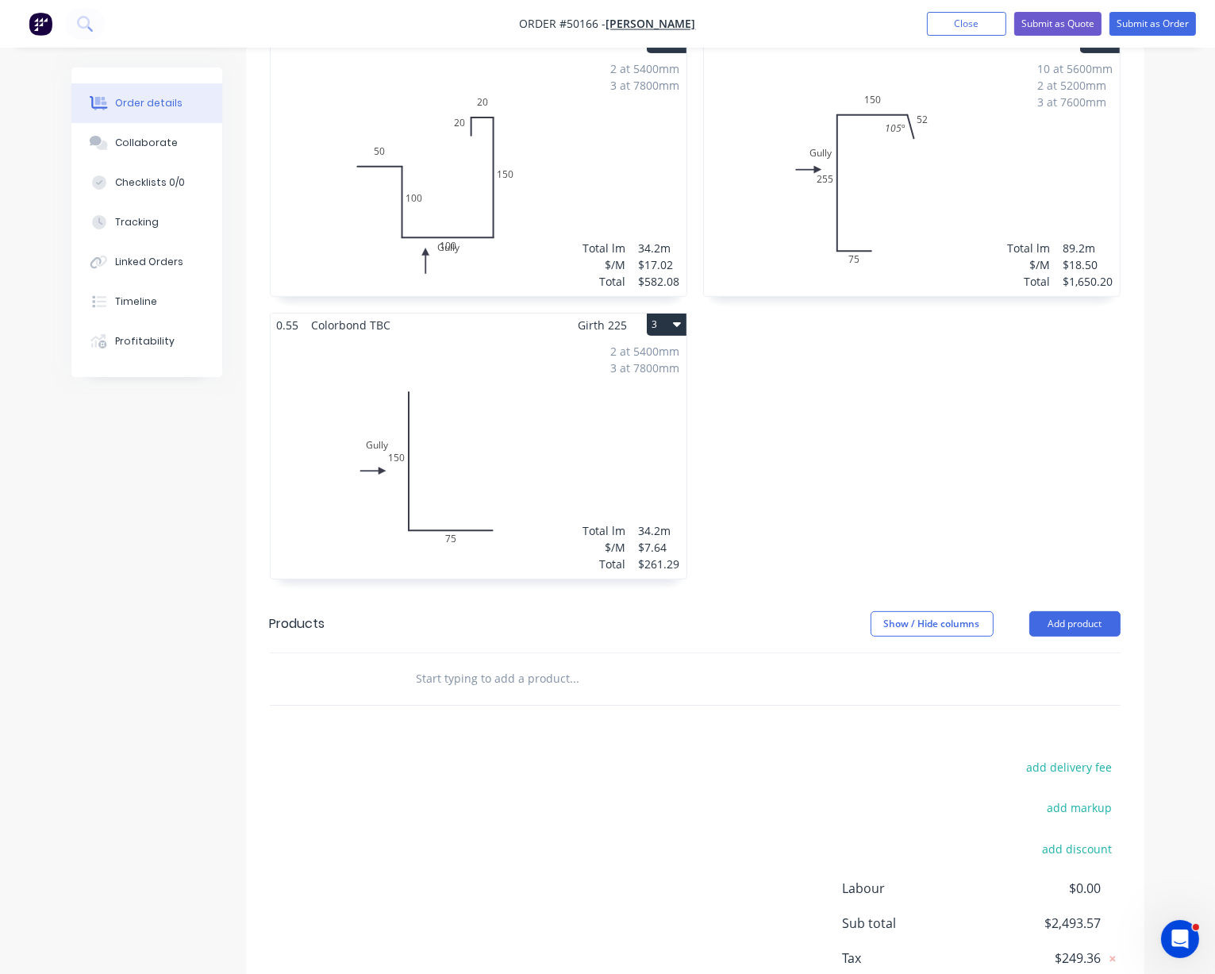
click at [898, 418] on div "0.55 Colorbond TBC Girth 532 2 Gully 75 255 150 52 105 º Gully 75 255 150 52 10…" at bounding box center [911, 312] width 433 height 565
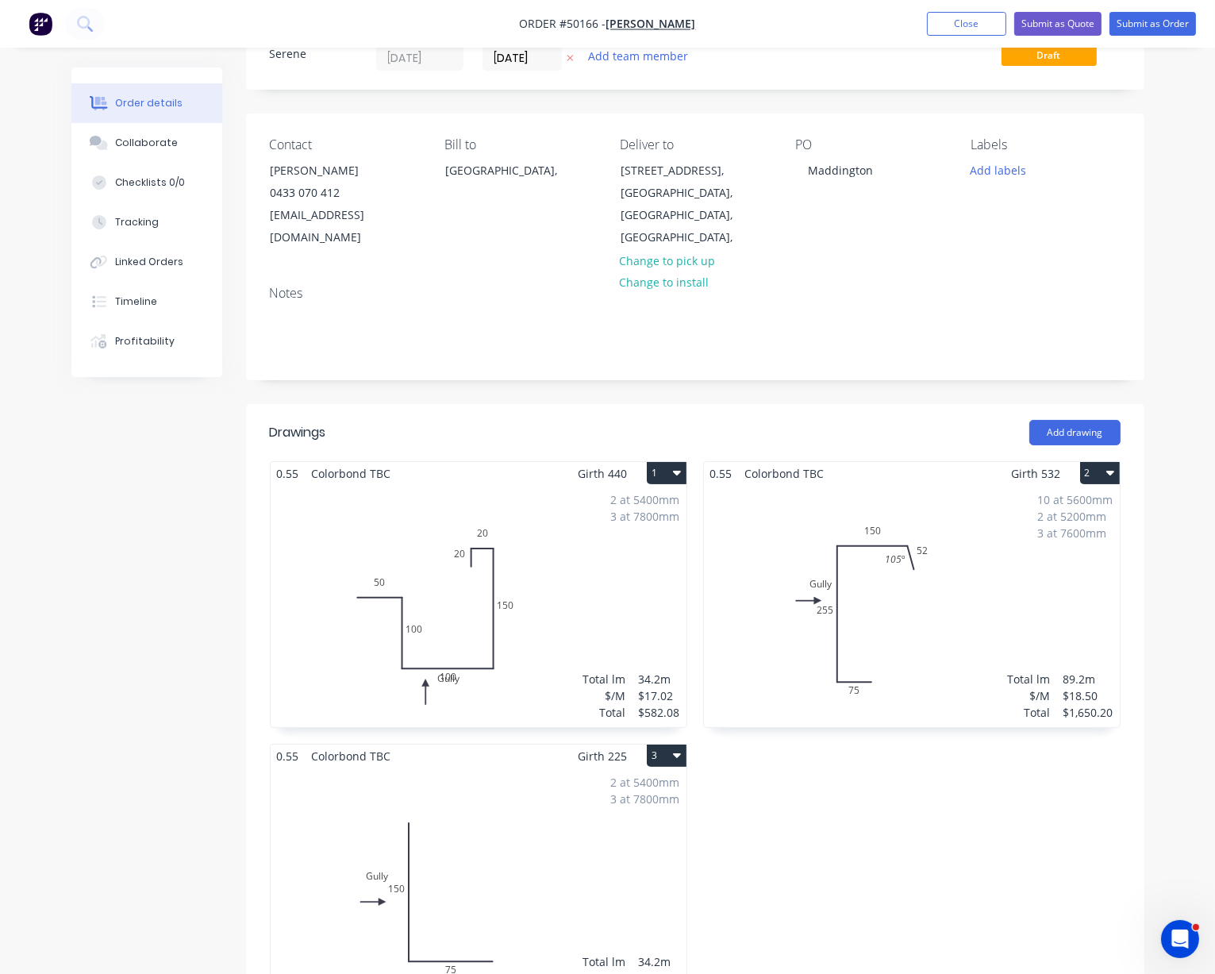
scroll to position [0, 0]
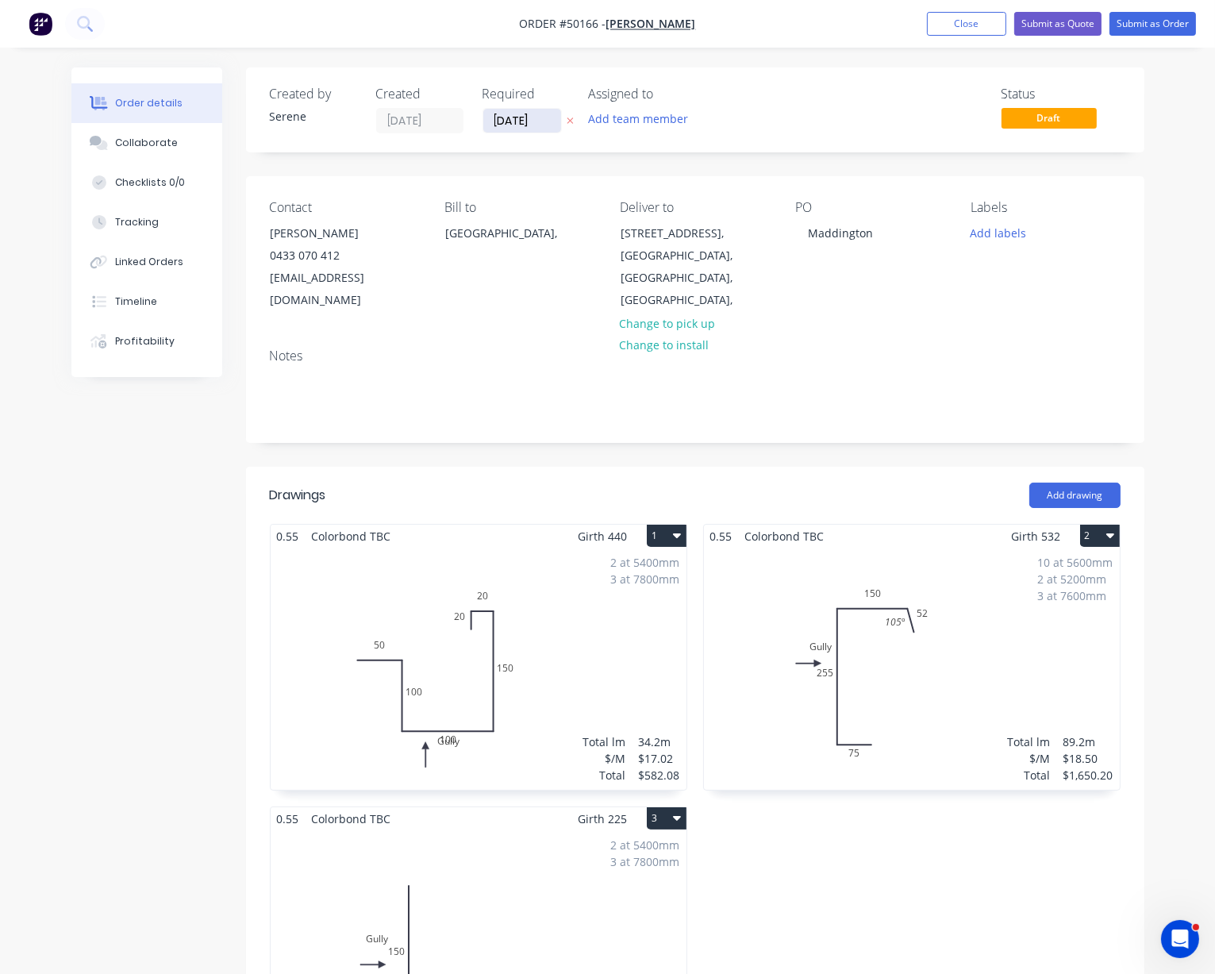
click at [524, 124] on input "08/10/25" at bounding box center [522, 121] width 78 height 24
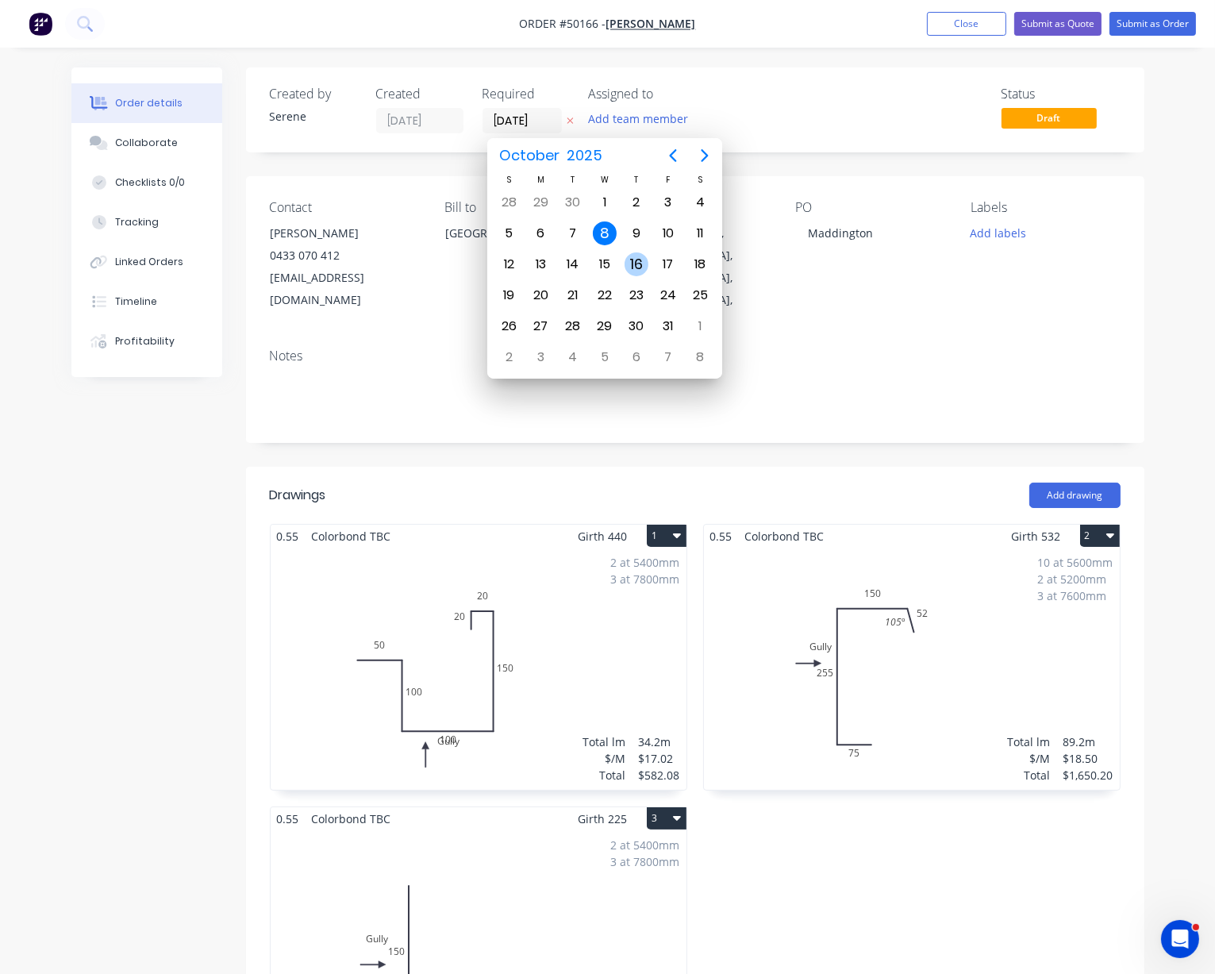
click at [637, 259] on div "16" at bounding box center [637, 264] width 24 height 24
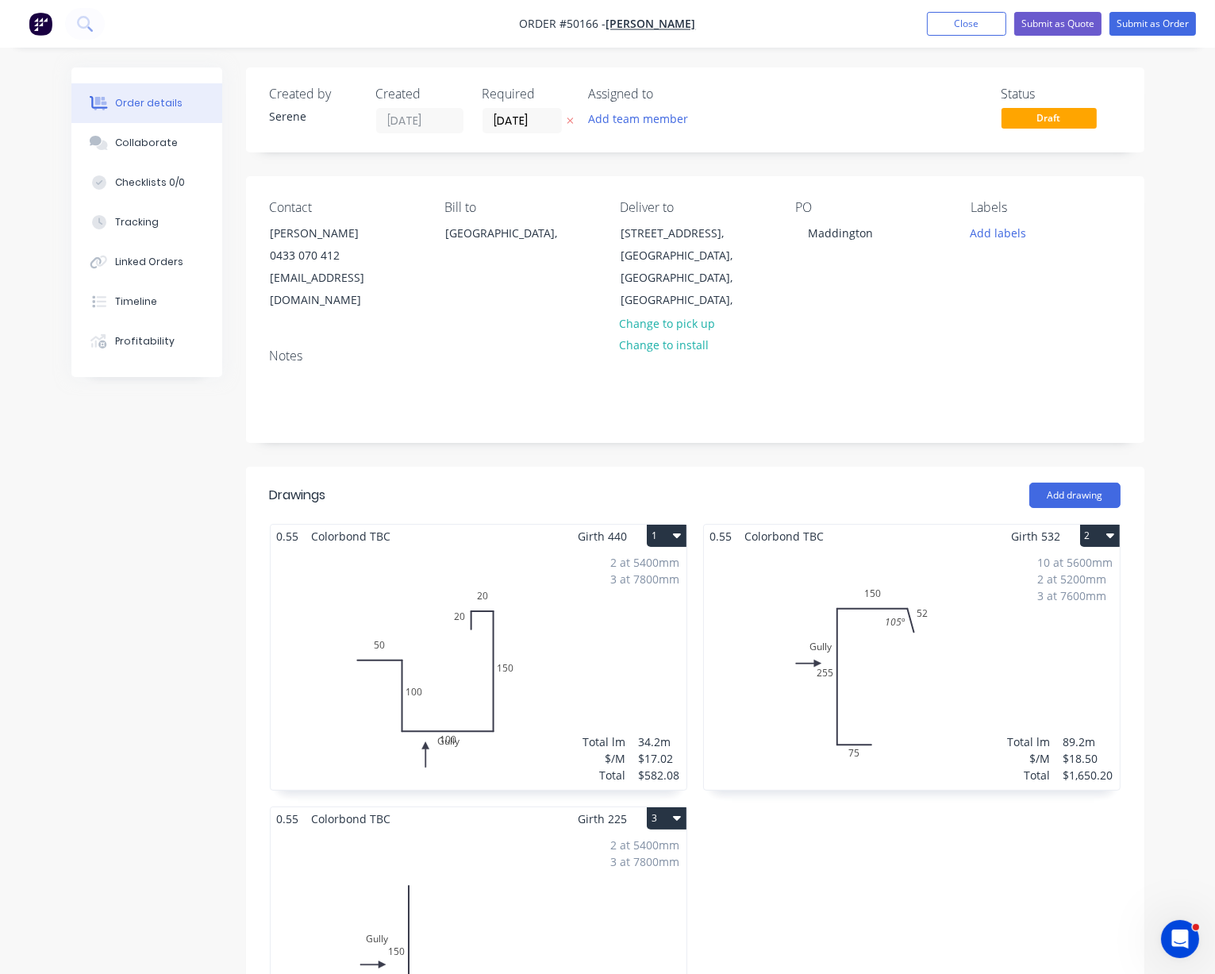
click at [517, 105] on div "Required 16/10/25" at bounding box center [526, 110] width 87 height 47
click at [534, 114] on input "16/10/25" at bounding box center [522, 121] width 78 height 24
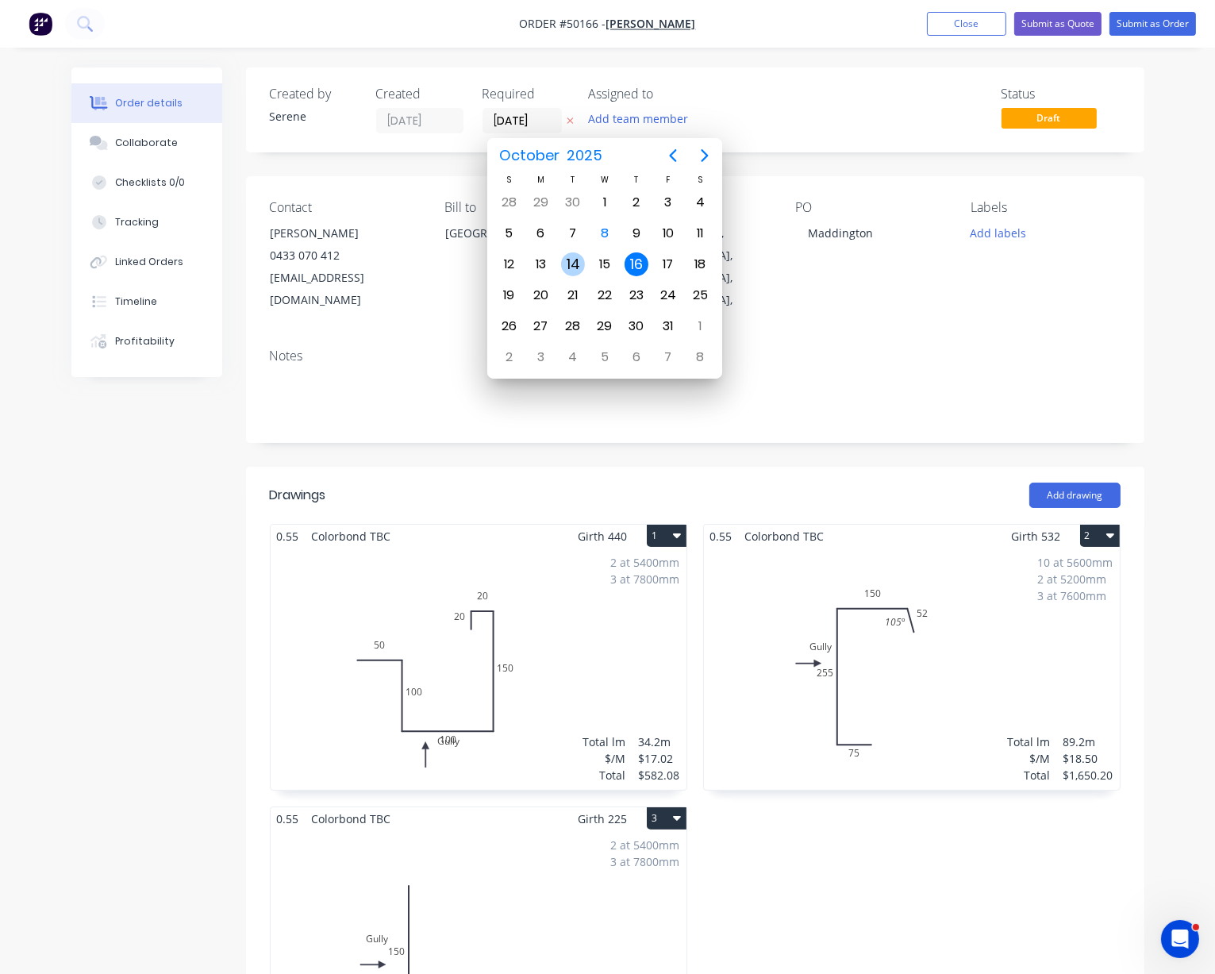
click at [567, 258] on div "14" at bounding box center [573, 264] width 24 height 24
type input "14/10/25"
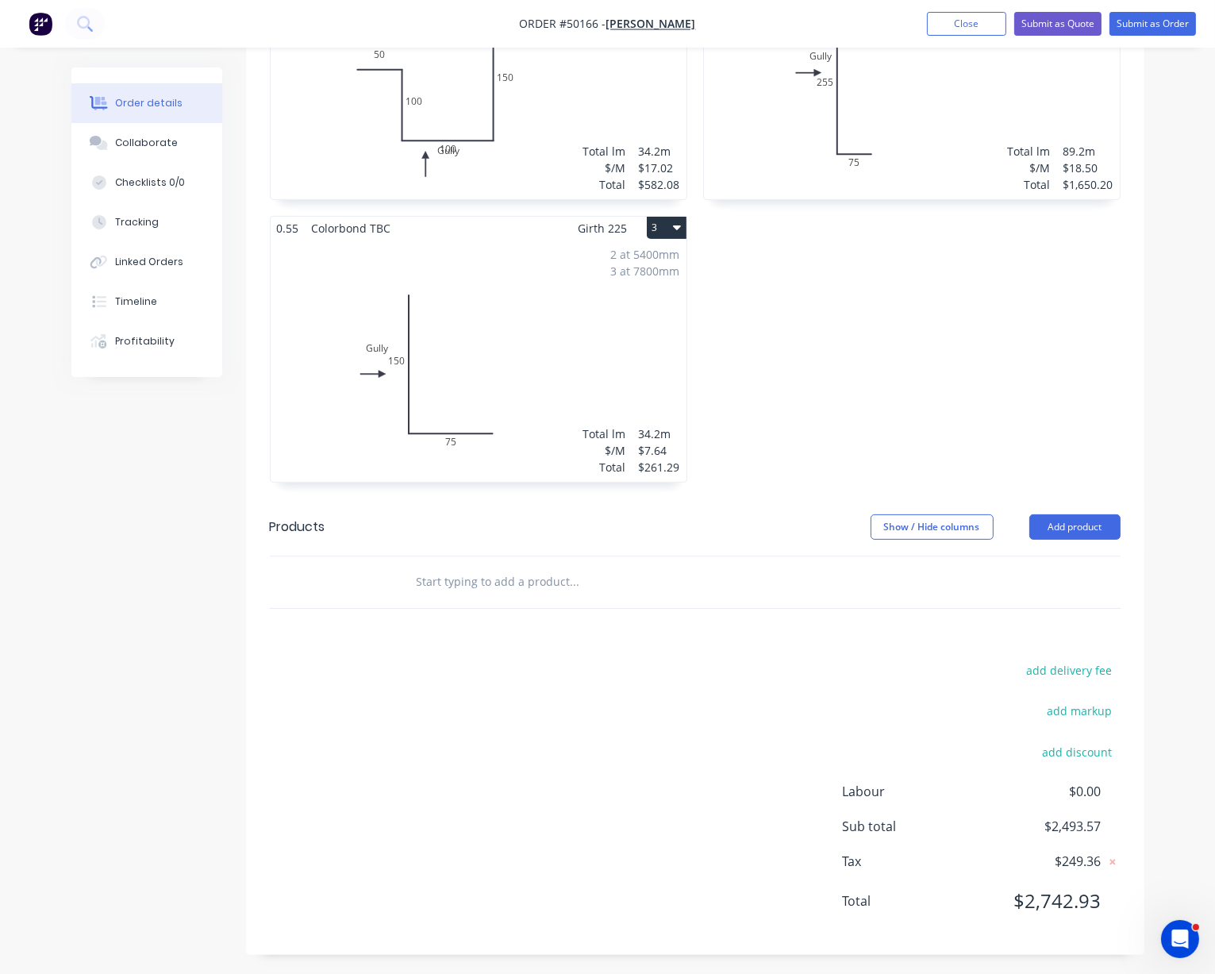
scroll to position [615, 0]
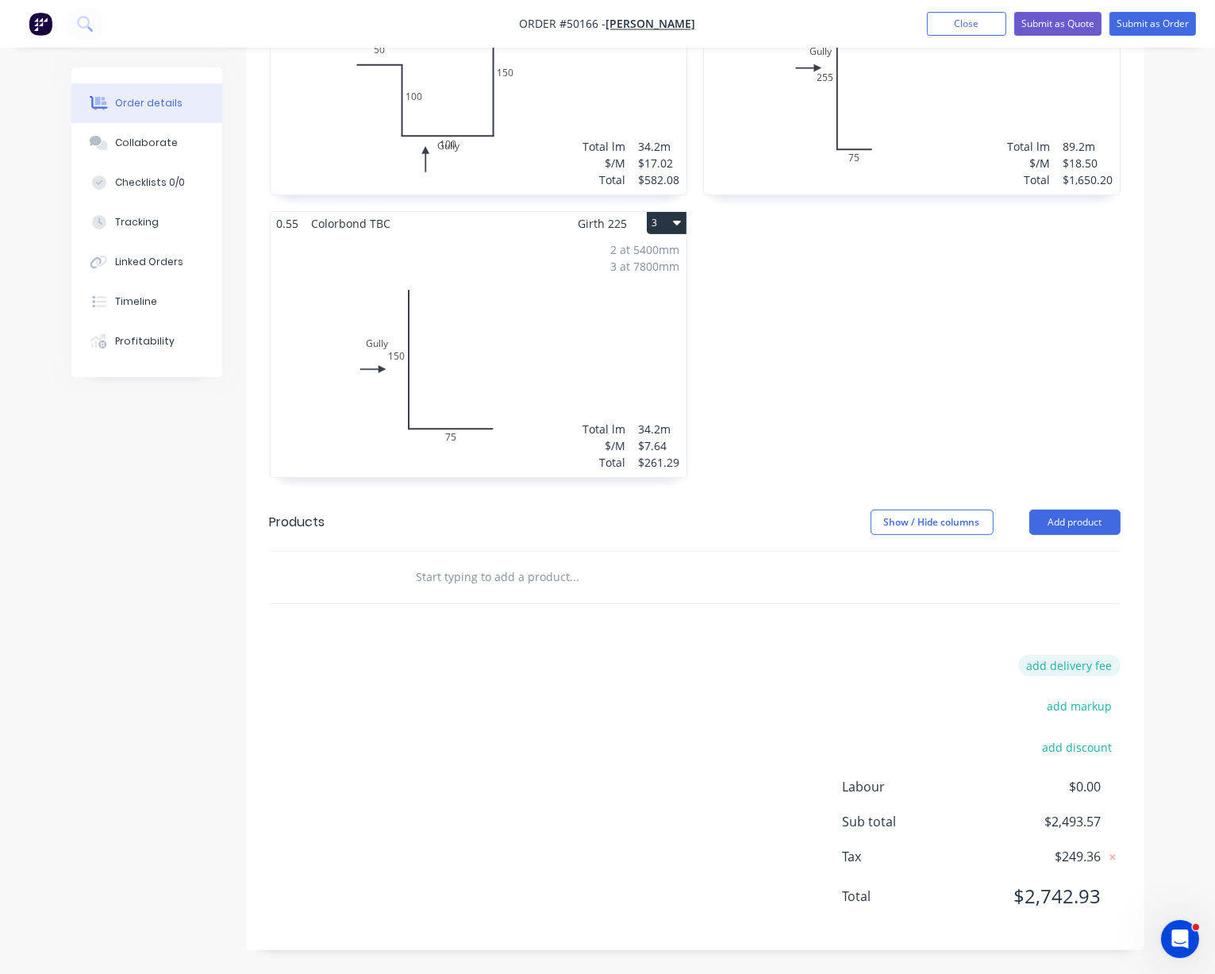
click at [1078, 655] on button "add delivery fee" at bounding box center [1069, 665] width 102 height 21
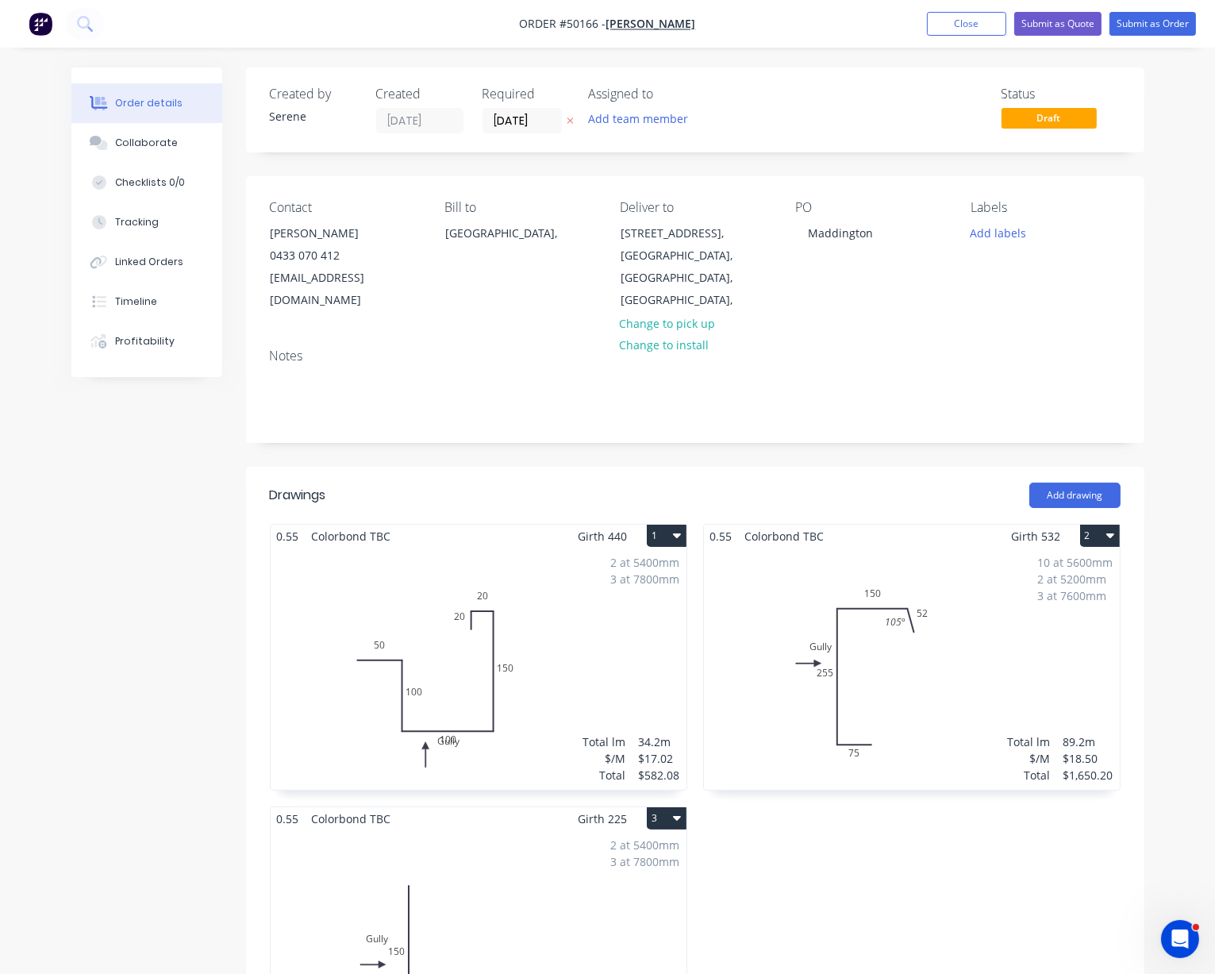
scroll to position [610, 0]
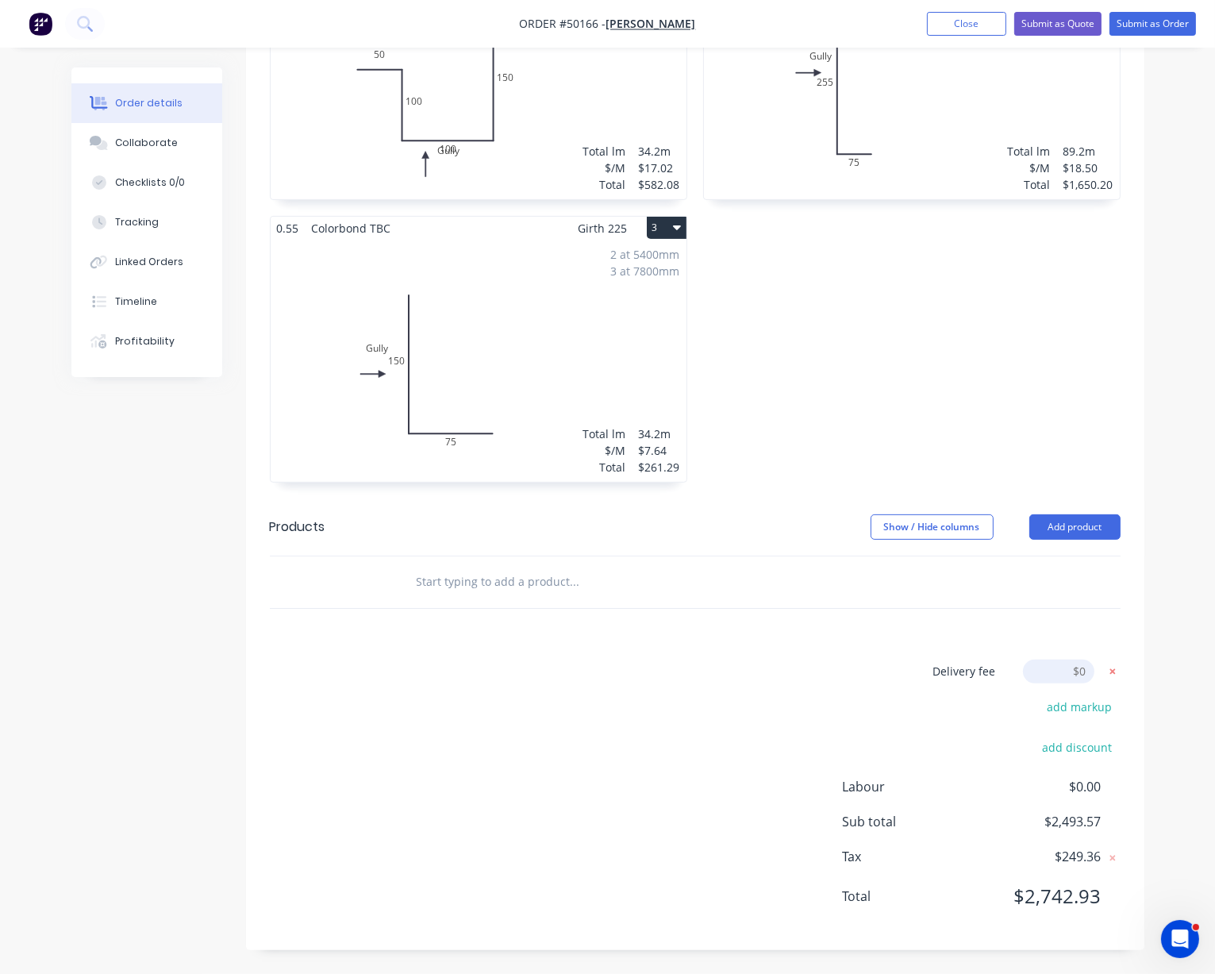
click at [1078, 664] on icon at bounding box center [1113, 672] width 16 height 16
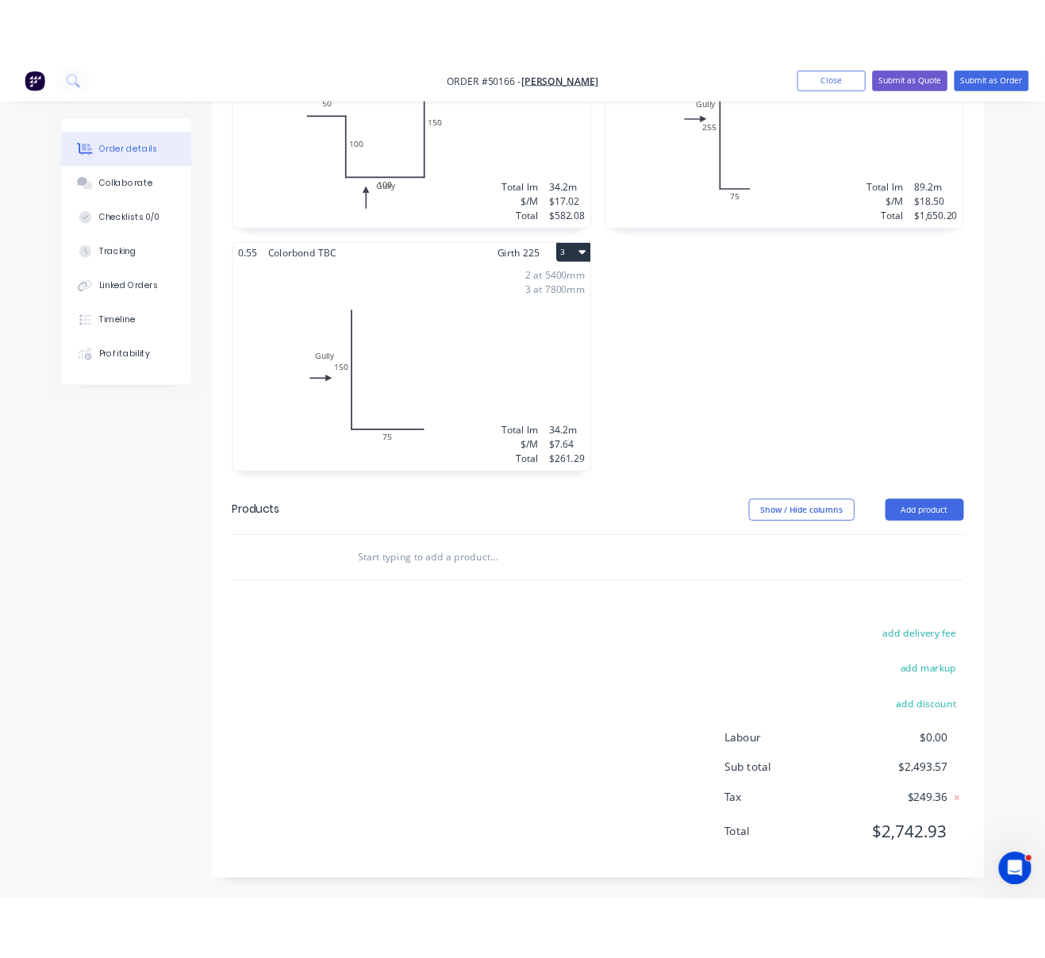
scroll to position [0, 0]
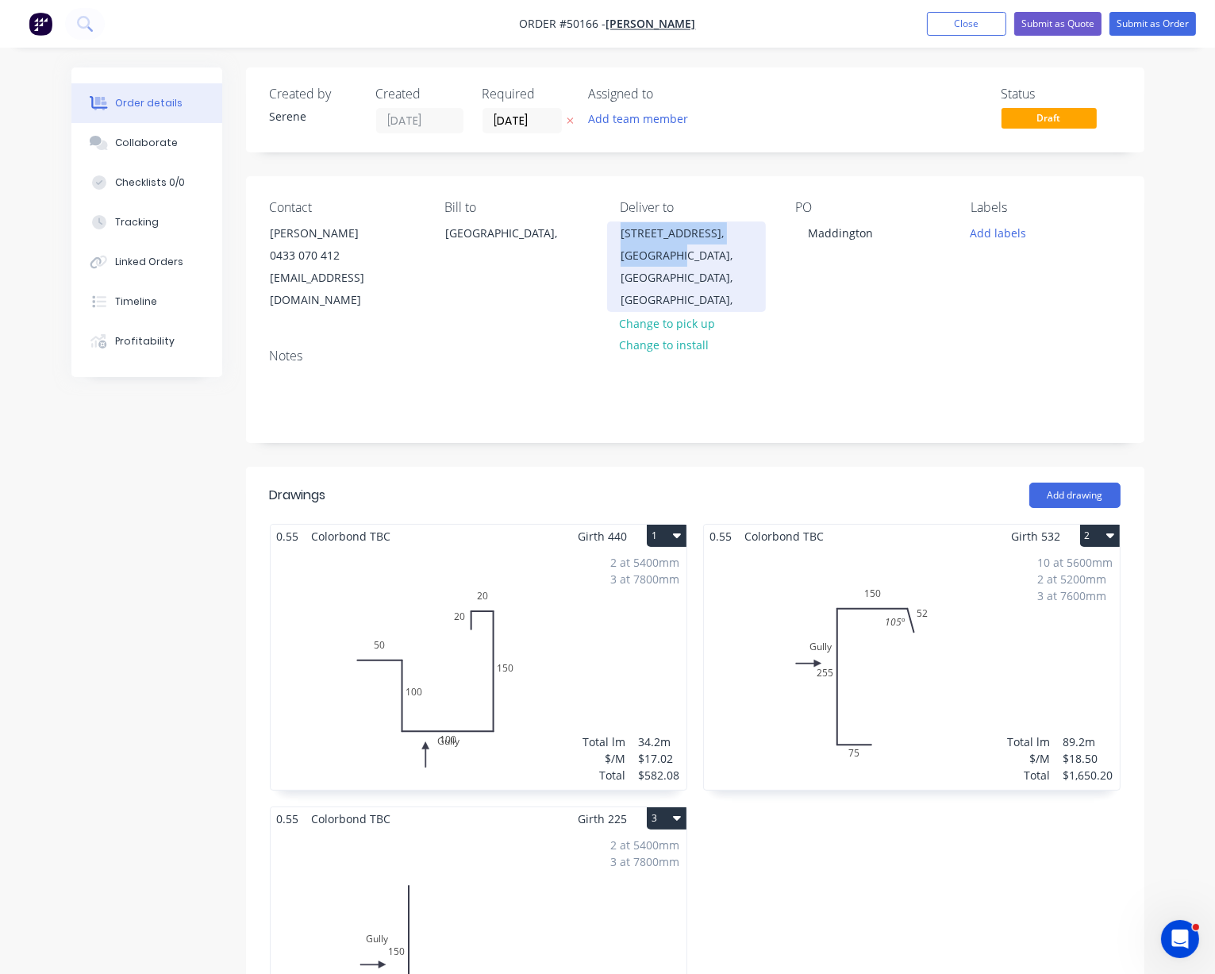
drag, startPoint x: 622, startPoint y: 249, endPoint x: 687, endPoint y: 269, distance: 68.0
click at [687, 269] on div "6 Barford st, Maddington, Western Australia, Australia," at bounding box center [686, 266] width 159 height 90
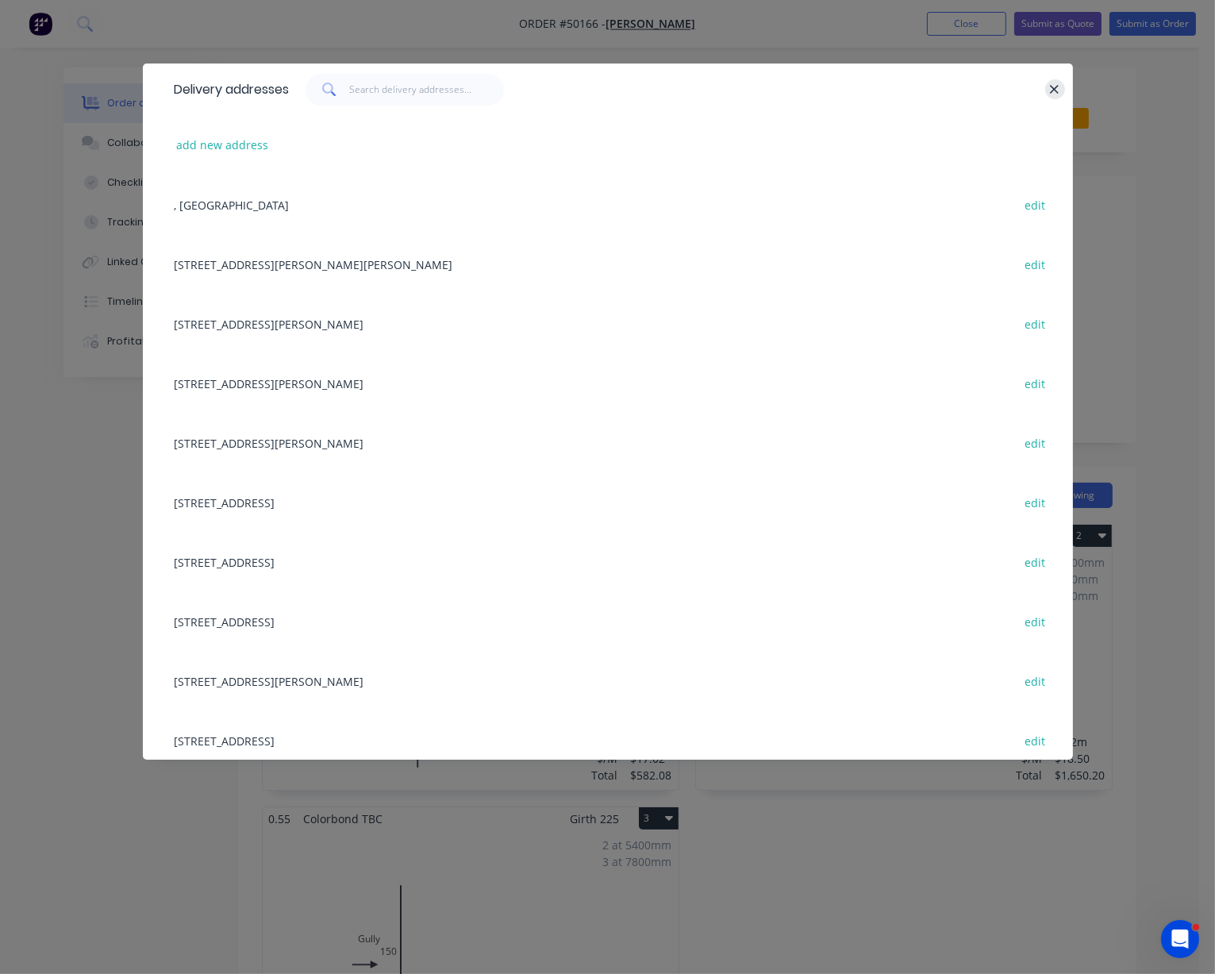
click at [1059, 94] on icon "button" at bounding box center [1054, 90] width 10 height 14
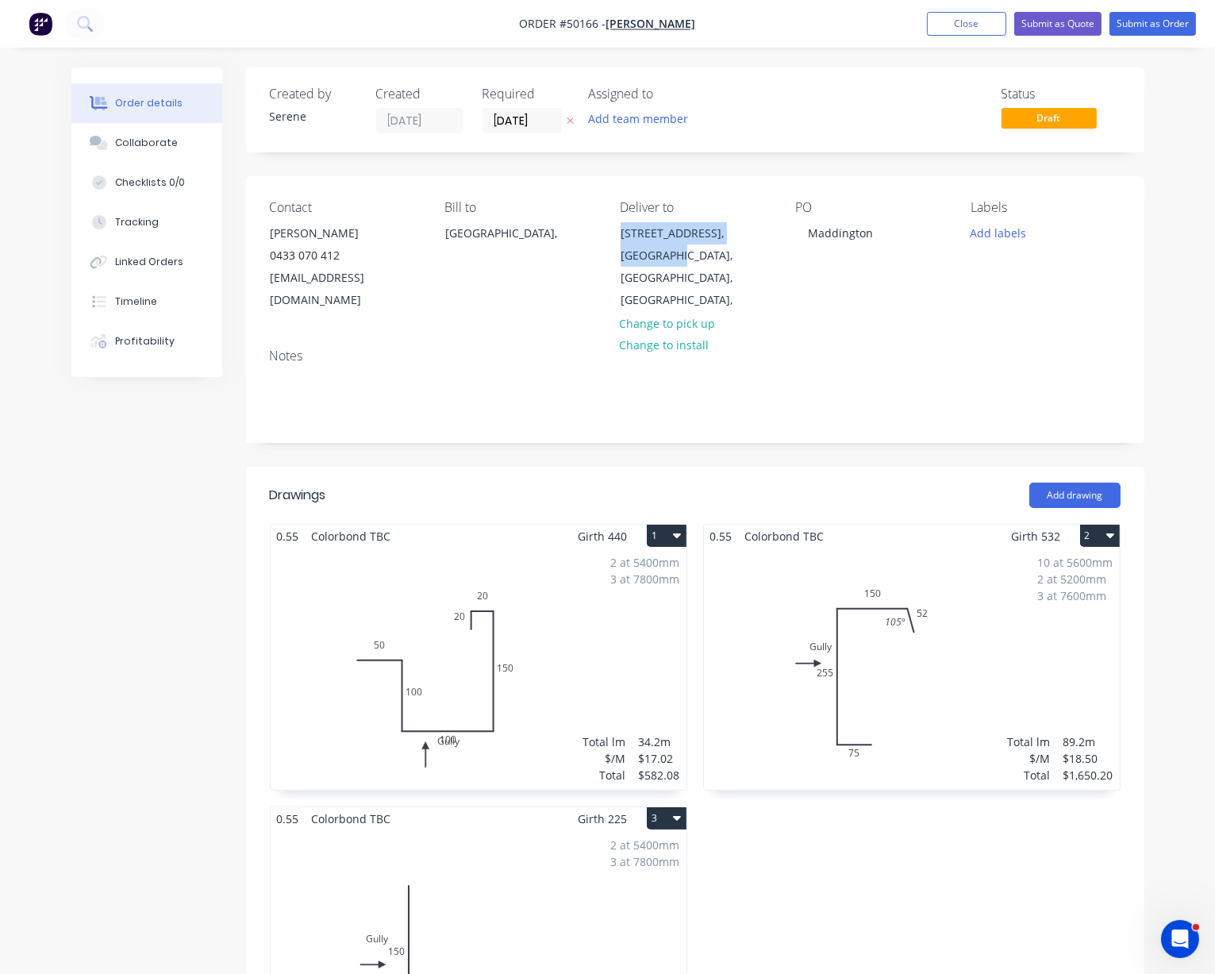
copy div "6 Barford st, Maddington"
click at [685, 313] on button "Change to pick up" at bounding box center [667, 322] width 113 height 21
click at [653, 244] on div "Pick up Change to delivery Change to install" at bounding box center [695, 256] width 150 height 112
click at [631, 238] on div at bounding box center [632, 232] width 25 height 23
paste div
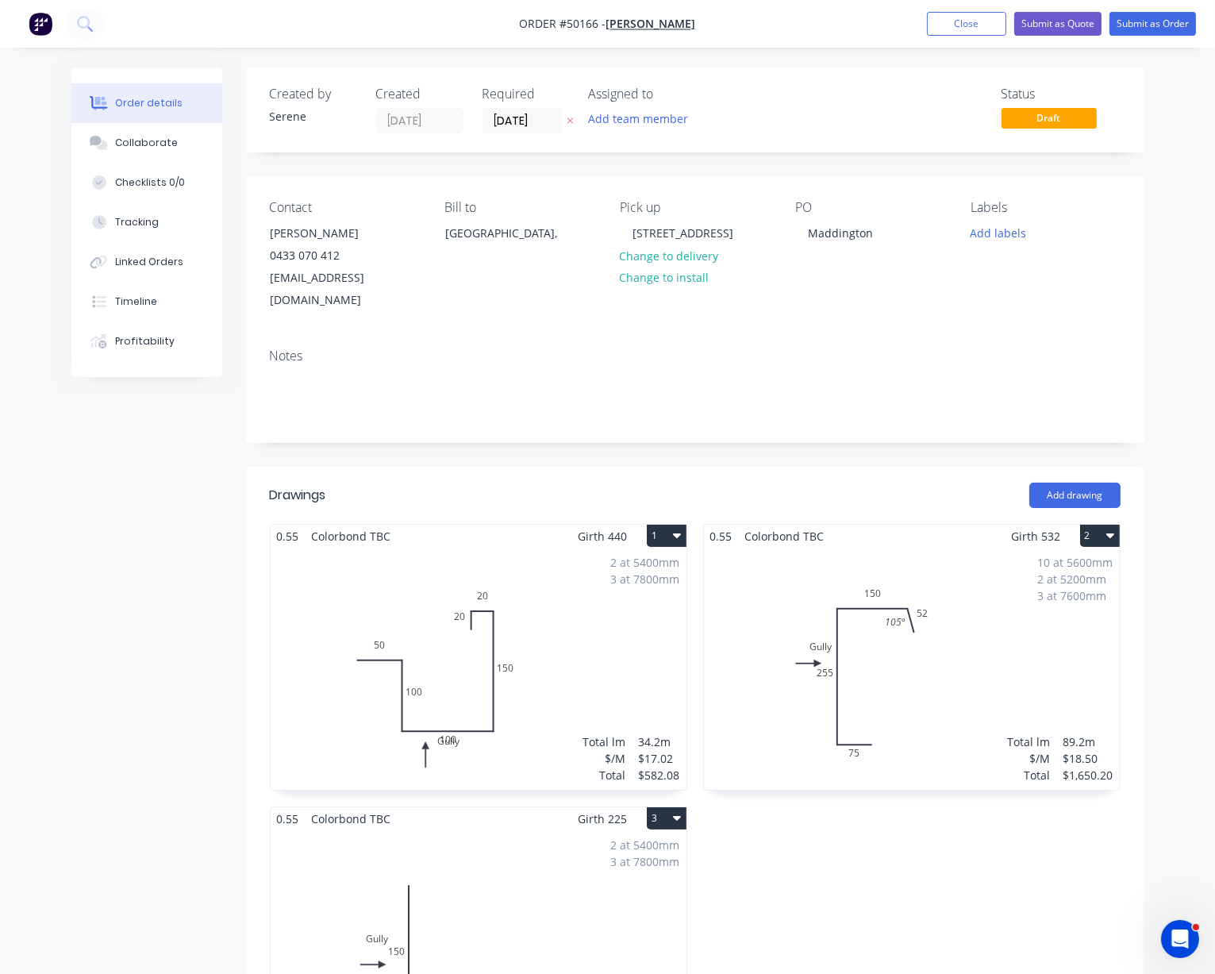
click at [826, 458] on div "Created by Serene Created 08/10/25 Required 14/10/25 Assigned to Add team membe…" at bounding box center [695, 806] width 899 height 1478
click at [525, 122] on input "14/10/25" at bounding box center [522, 121] width 78 height 24
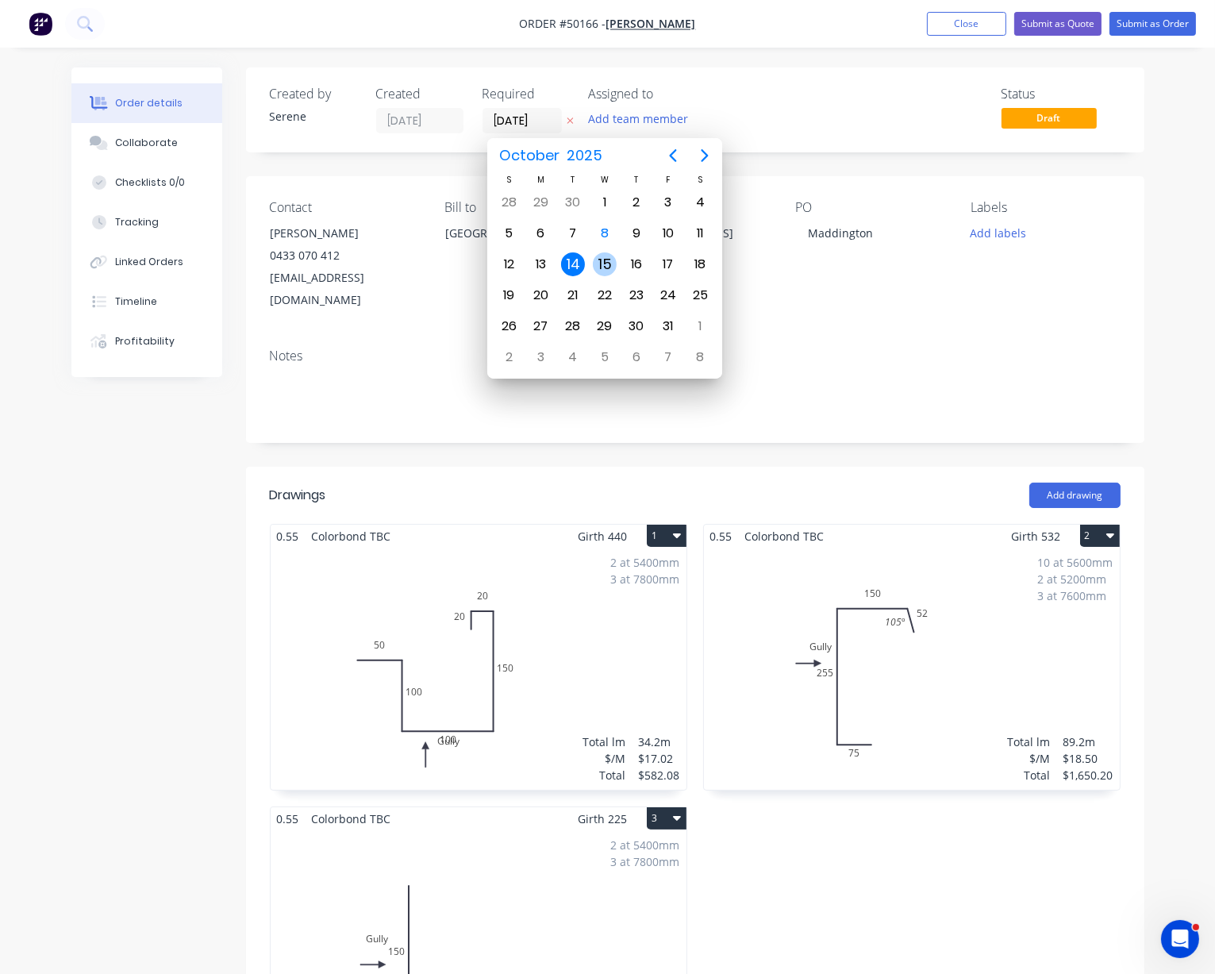
click at [601, 260] on div "15" at bounding box center [605, 264] width 24 height 24
type input "15/10/25"
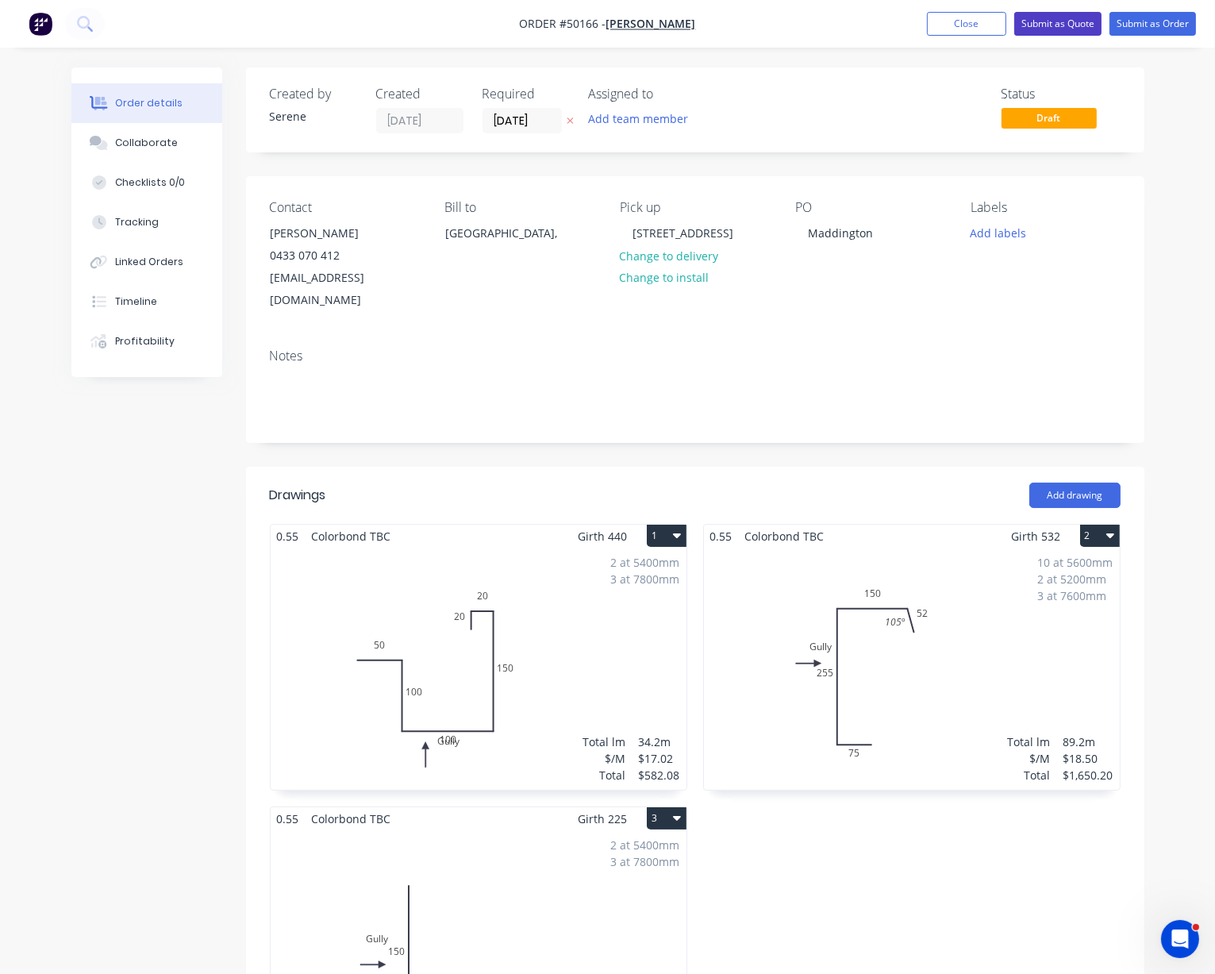
click at [1053, 35] on button "Submit as Quote" at bounding box center [1057, 24] width 87 height 24
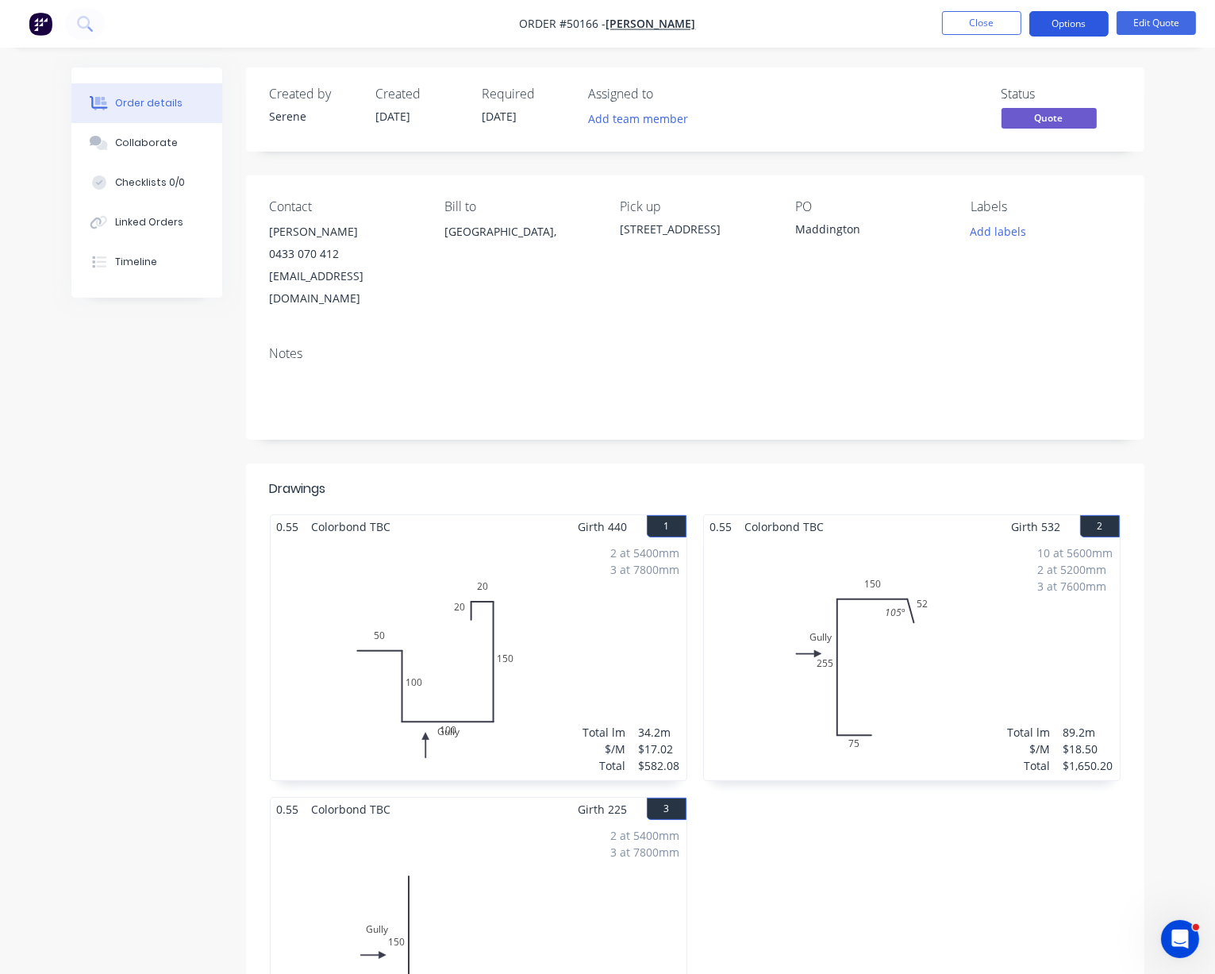
click at [1068, 31] on button "Options" at bounding box center [1069, 23] width 79 height 25
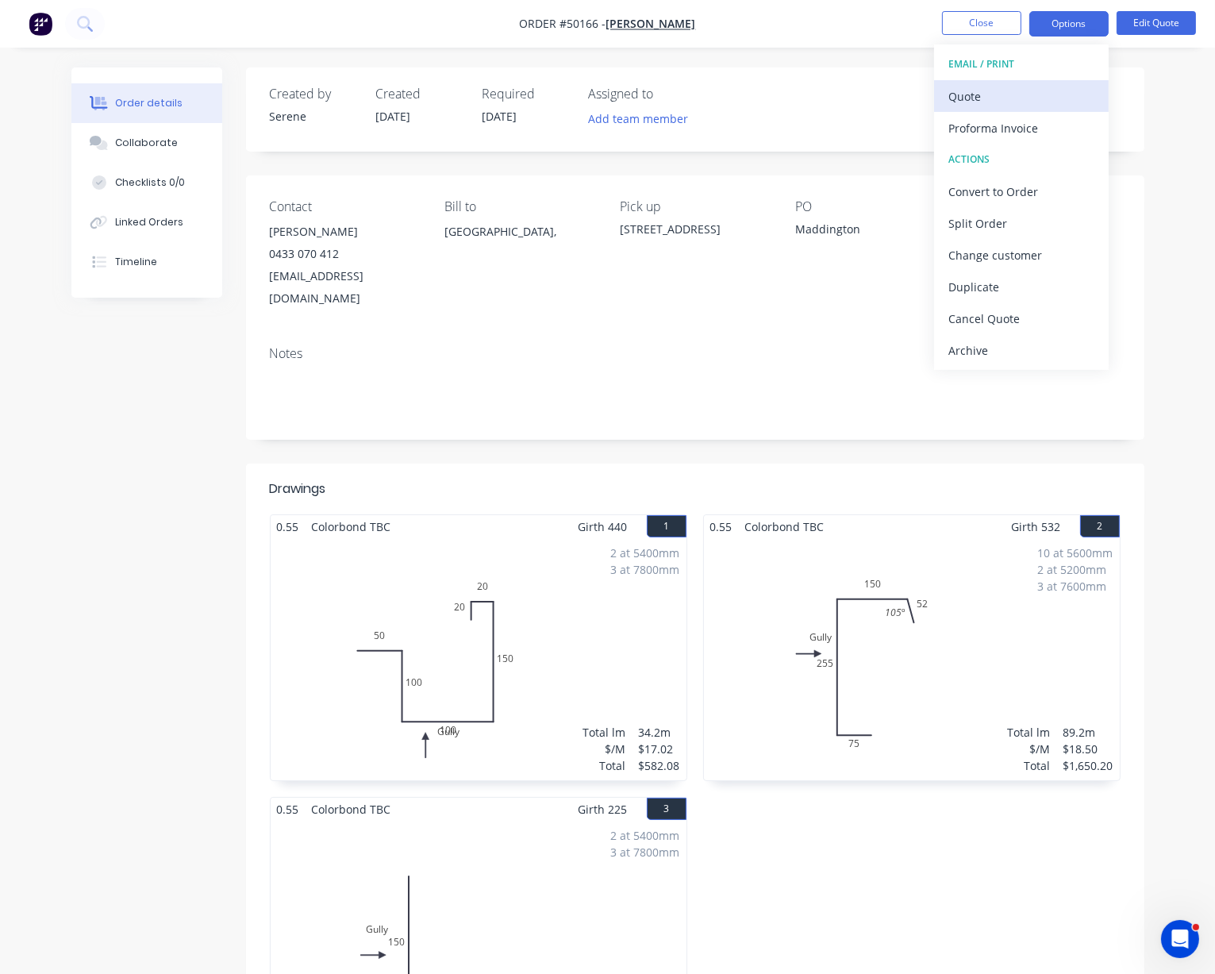
click at [1025, 90] on div "Quote" at bounding box center [1022, 96] width 146 height 23
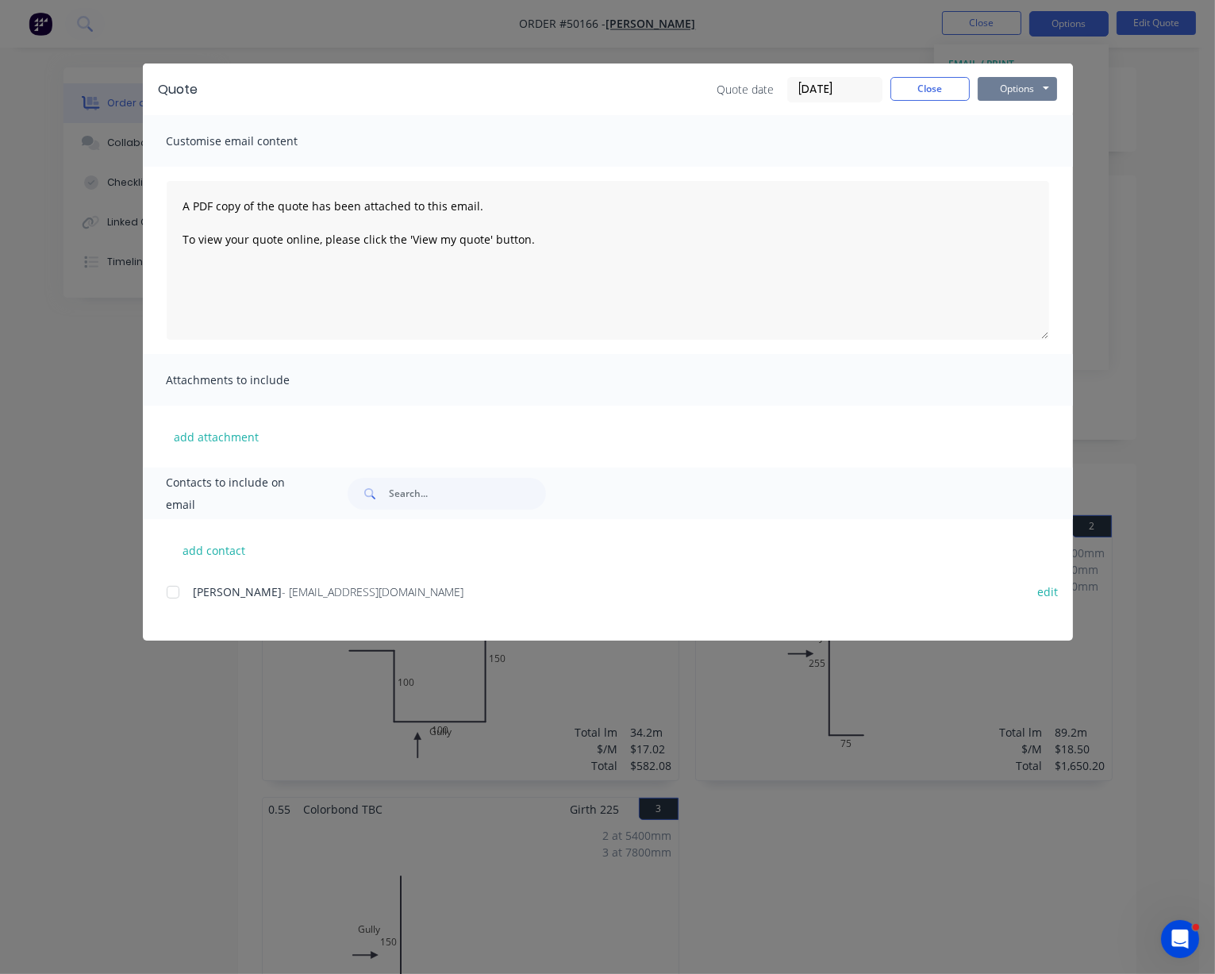
click at [1030, 90] on button "Options" at bounding box center [1017, 89] width 79 height 24
click at [1025, 154] on button "Print" at bounding box center [1029, 143] width 102 height 26
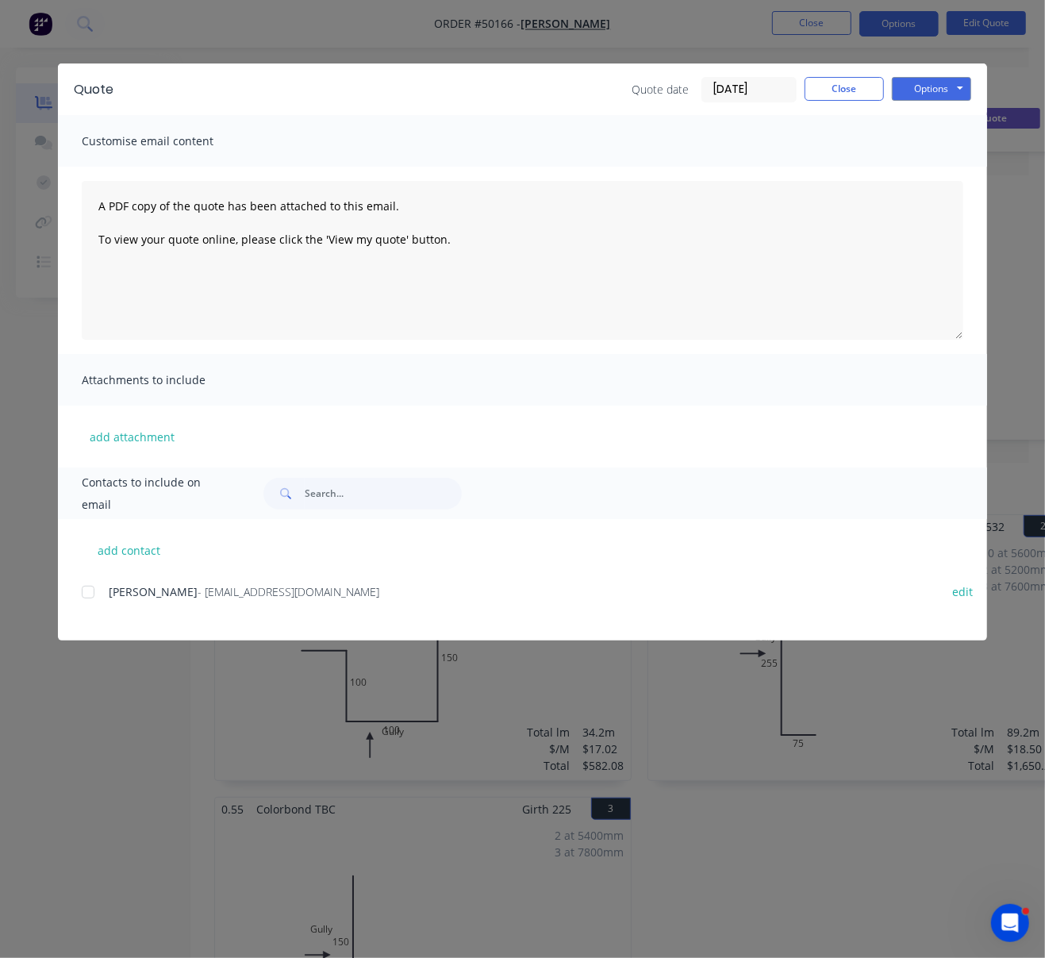
click at [875, 73] on div "Quote Quote date 08/10/25 Close Options Preview Print Email" at bounding box center [523, 90] width 930 height 52
click at [861, 89] on button "Close" at bounding box center [844, 89] width 79 height 24
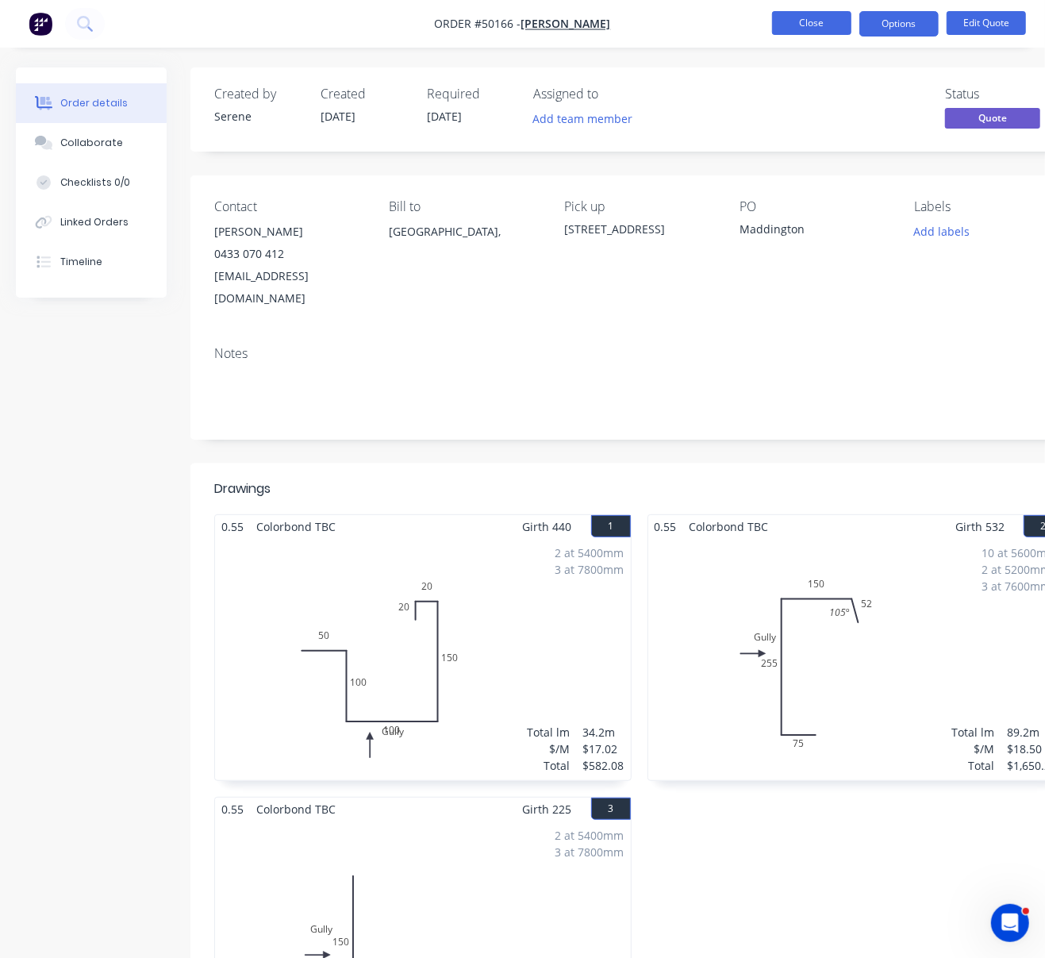
click at [819, 31] on button "Close" at bounding box center [811, 23] width 79 height 24
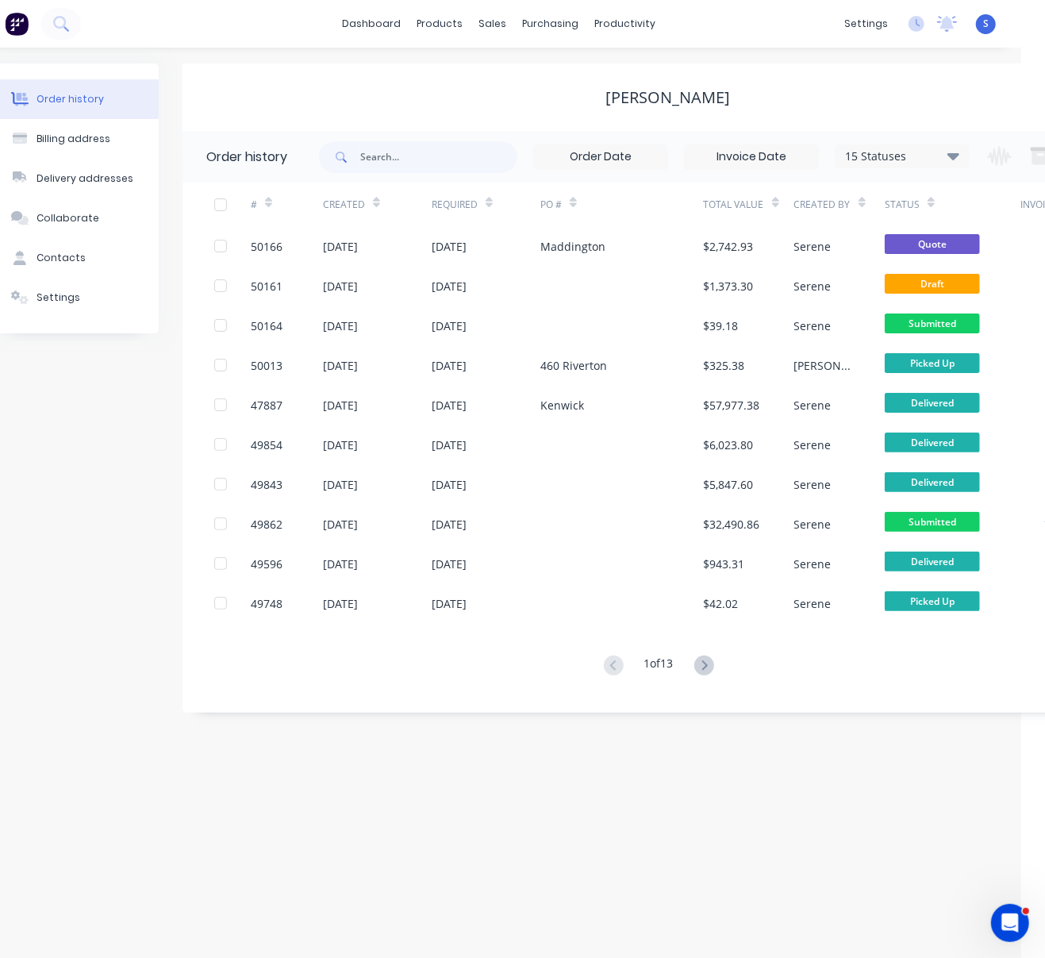
drag, startPoint x: 499, startPoint y: 106, endPoint x: 742, endPoint y: 133, distance: 245.2
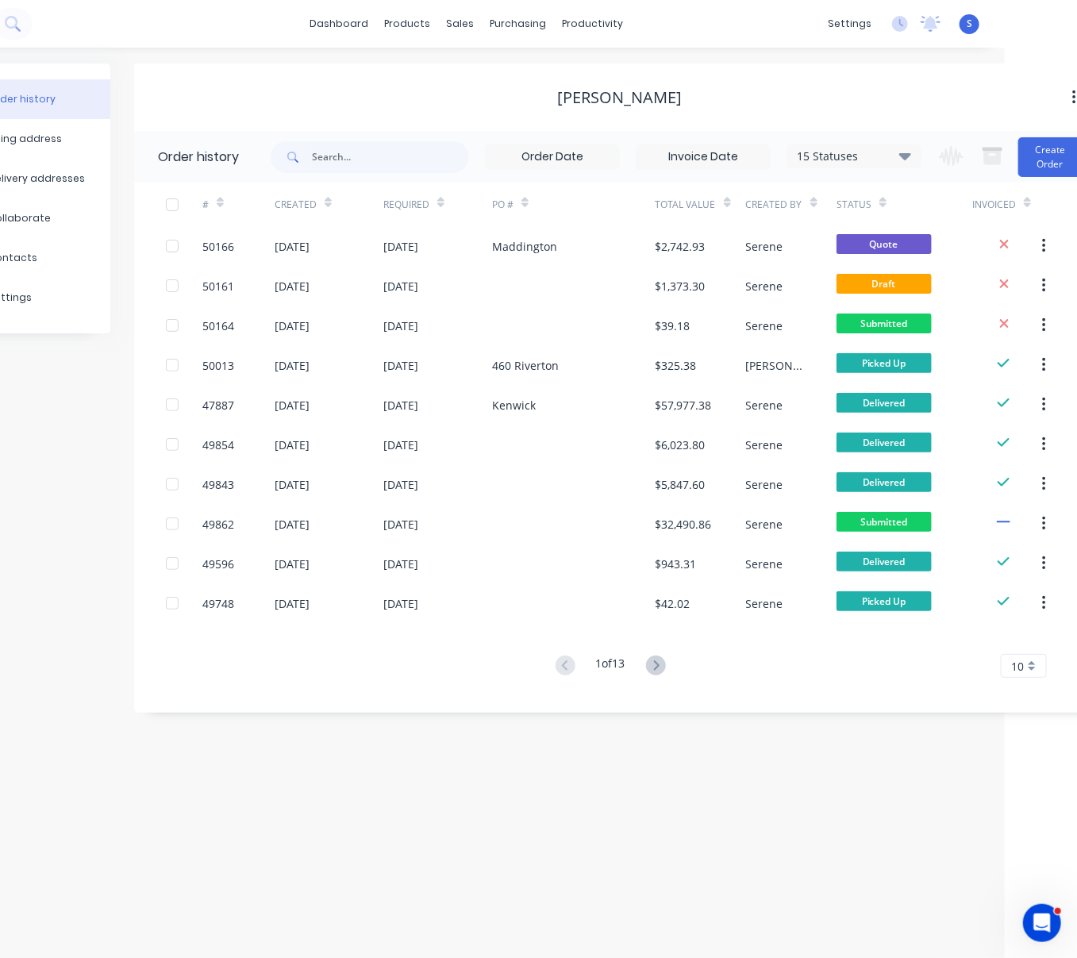
scroll to position [0, 35]
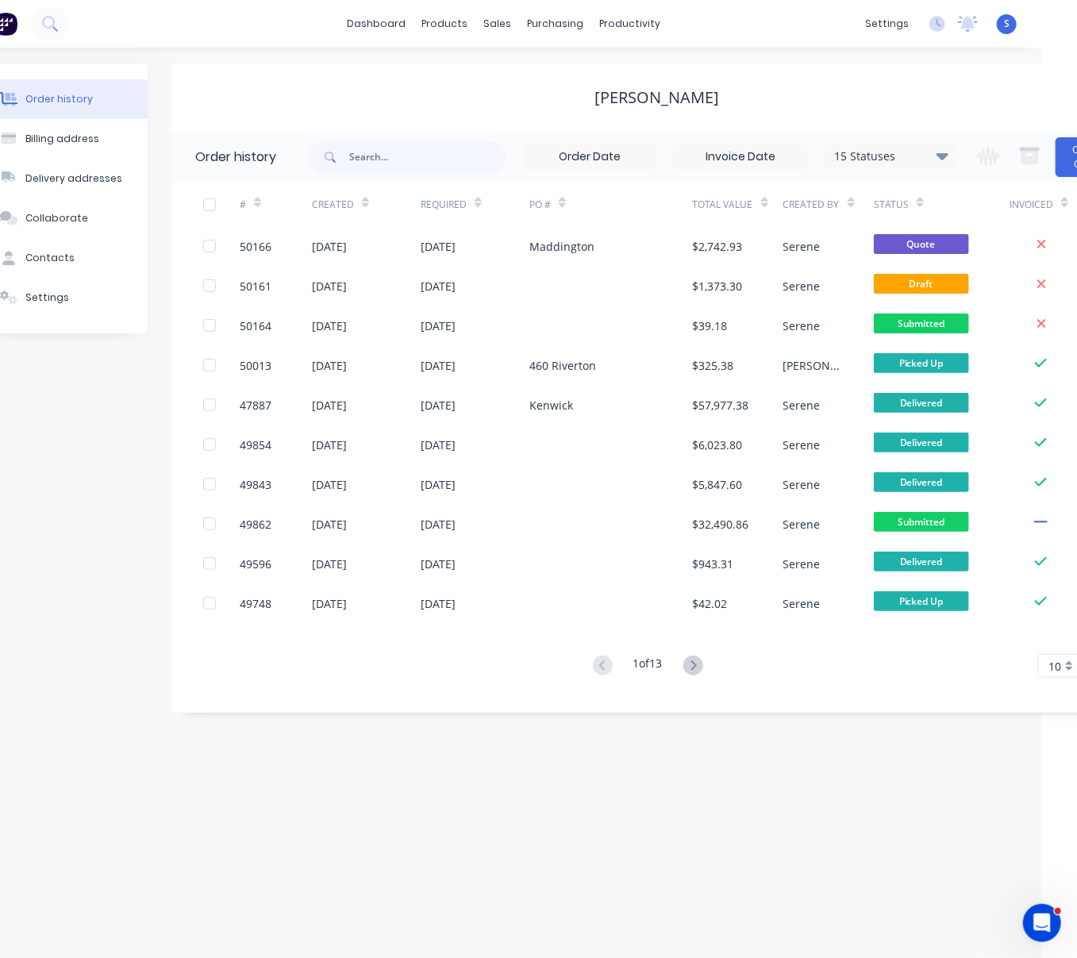
drag, startPoint x: 368, startPoint y: 716, endPoint x: 262, endPoint y: 713, distance: 105.6
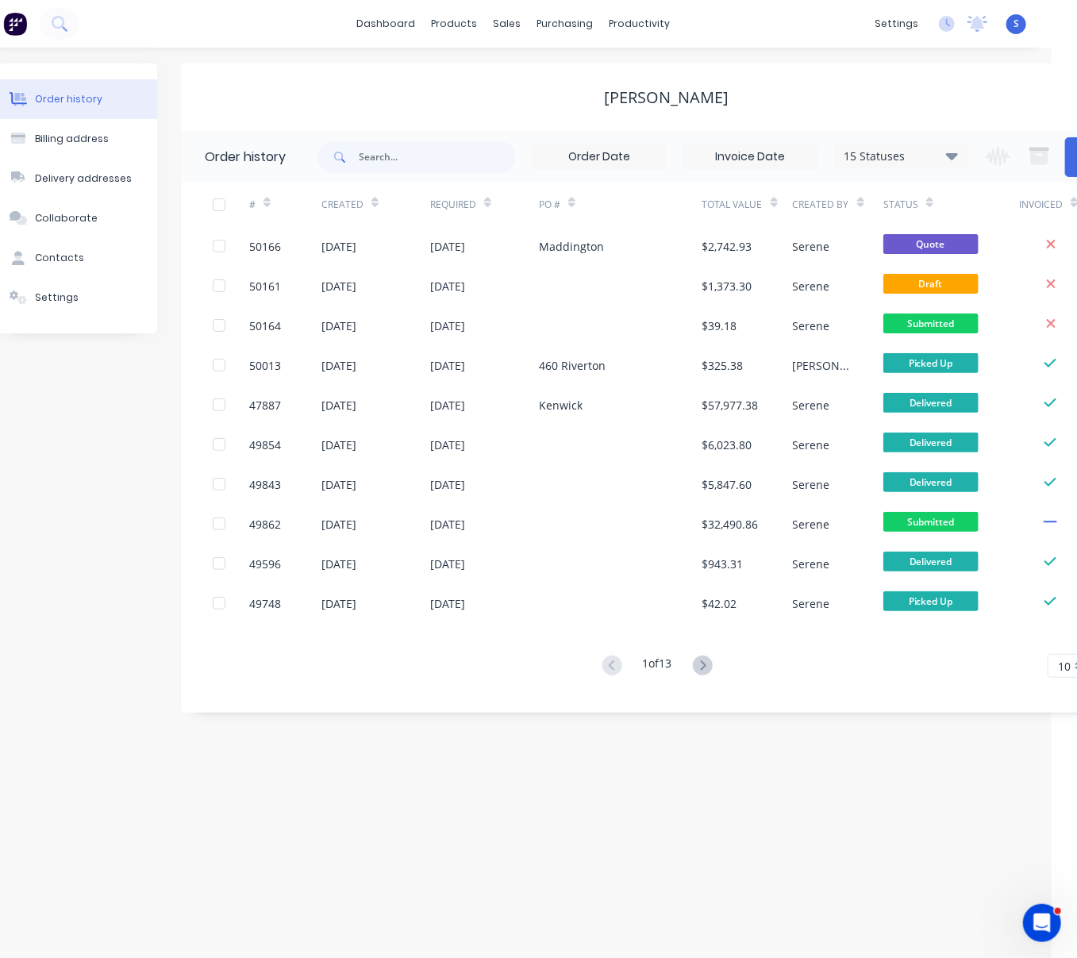
scroll to position [0, 105]
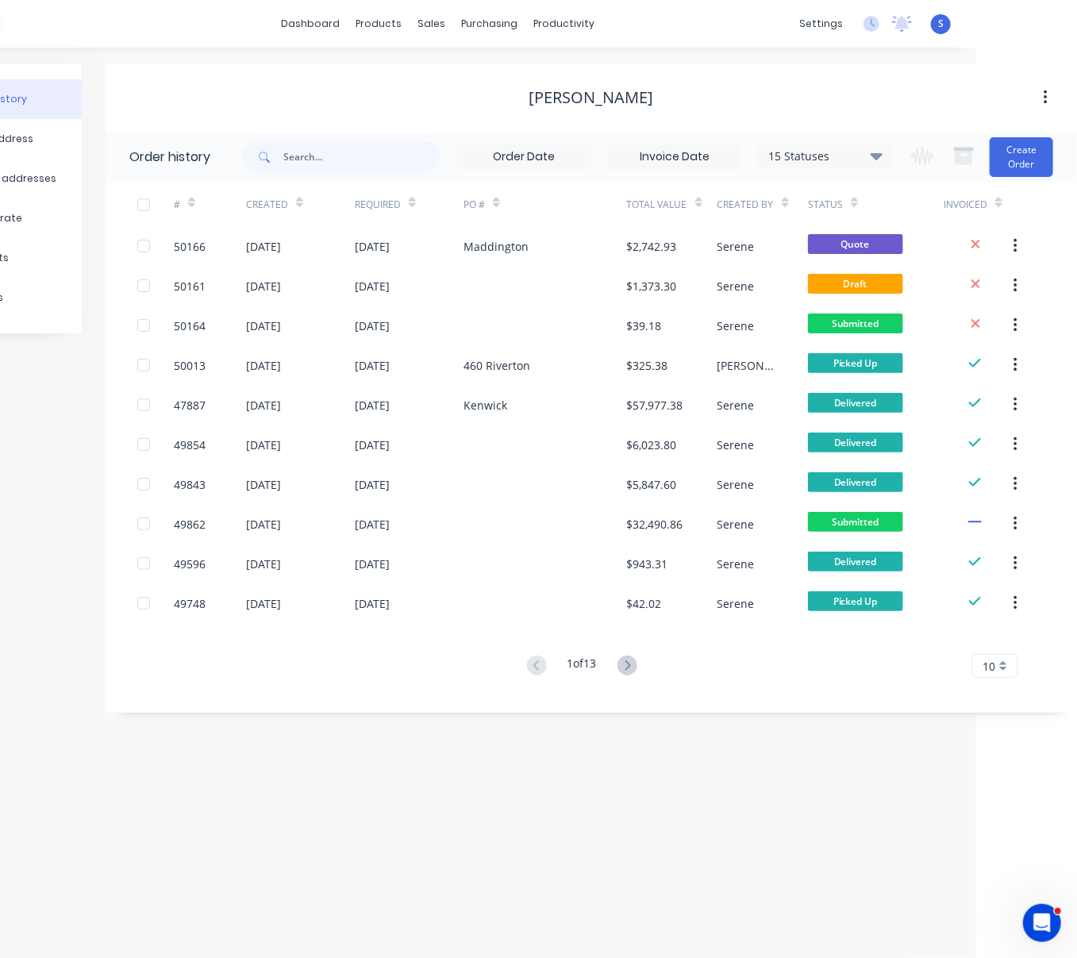
drag, startPoint x: 325, startPoint y: 754, endPoint x: 561, endPoint y: 777, distance: 237.7
click at [372, 89] on div "[PERSON_NAME]" at bounding box center [592, 97] width 972 height 19
click at [290, 826] on div "Order history Billing address Delivery addresses Collaborate Contacts Settings …" at bounding box center [437, 503] width 1077 height 910
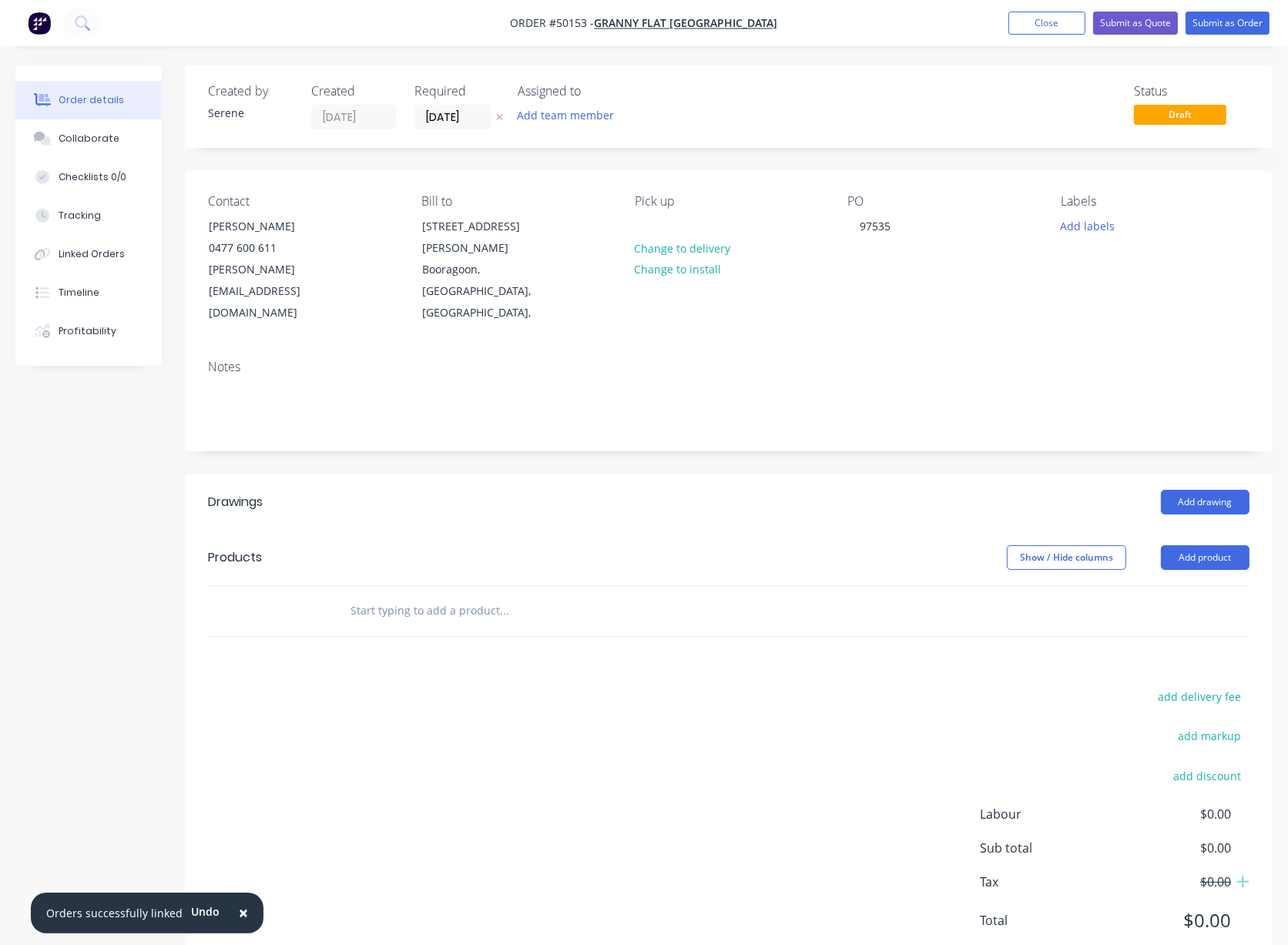
click at [653, 505] on header "Drawings Add drawing" at bounding box center [729, 502] width 1088 height 55
